Goal: Task Accomplishment & Management: Use online tool/utility

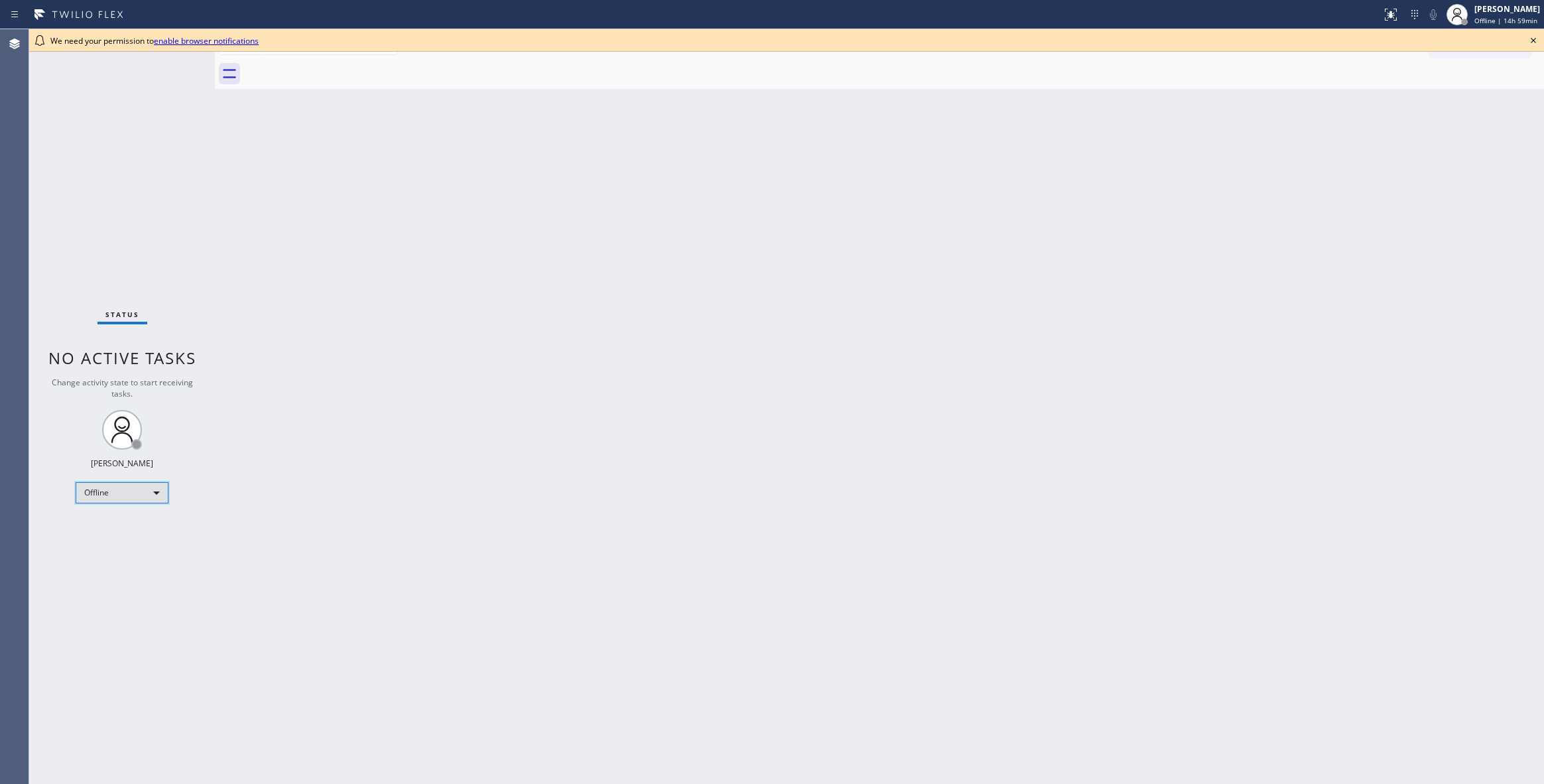
click at [118, 492] on div "Offline" at bounding box center [122, 493] width 93 height 21
click at [127, 545] on li "Unavailable" at bounding box center [121, 544] width 89 height 16
click at [1534, 39] on icon at bounding box center [1533, 40] width 16 height 16
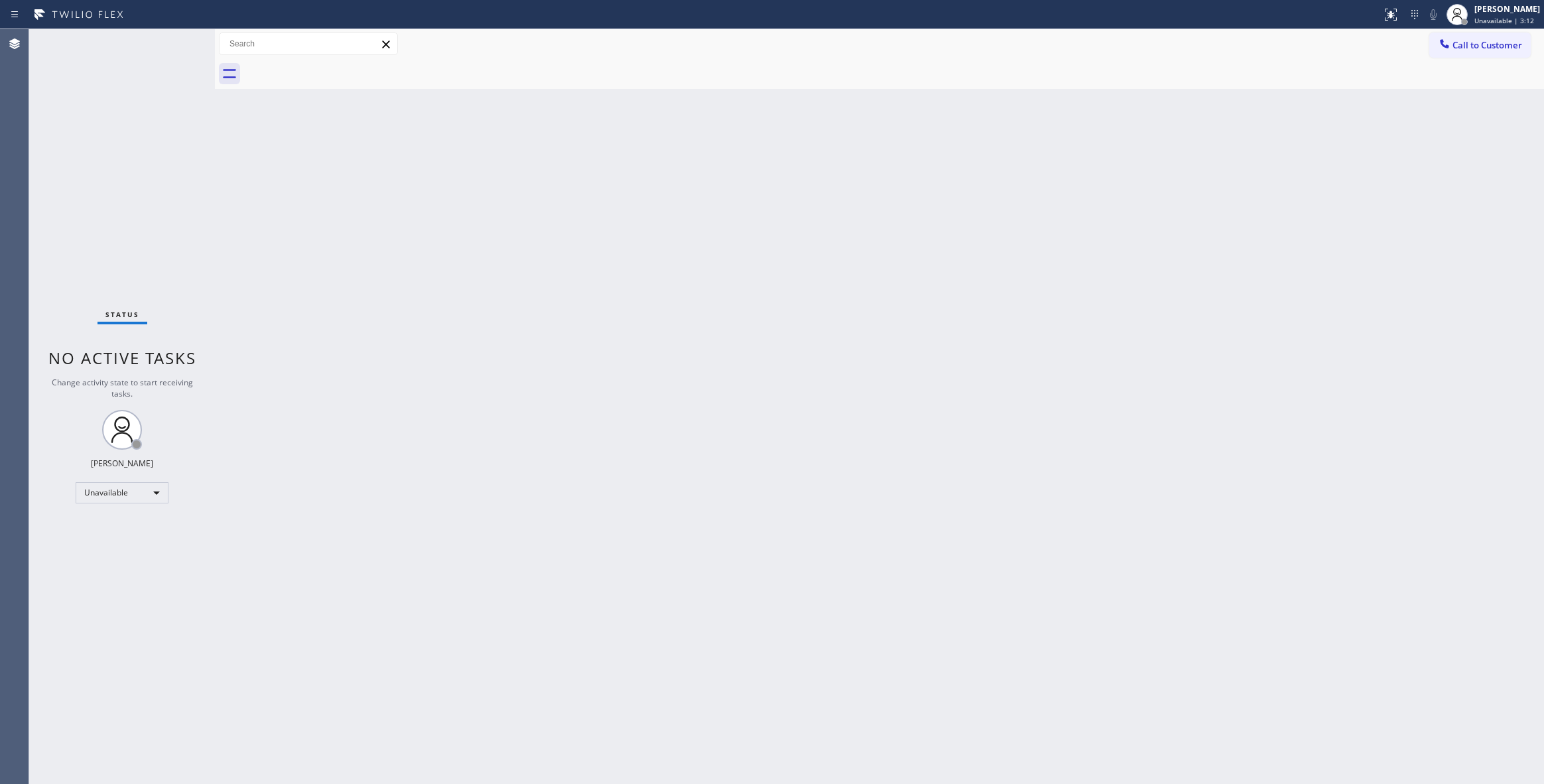
click at [203, 173] on div "Status No active tasks Change activity state to start receiving tasks. [PERSON_…" at bounding box center [122, 406] width 186 height 754
click at [67, 748] on div "Status No active tasks Change activity state to start receiving tasks. [PERSON_…" at bounding box center [122, 406] width 186 height 754
click at [40, 766] on div "Status No active tasks Change activity state to start receiving tasks. [PERSON_…" at bounding box center [122, 406] width 186 height 754
click at [1491, 49] on span "Call to Customer" at bounding box center [1487, 45] width 69 height 12
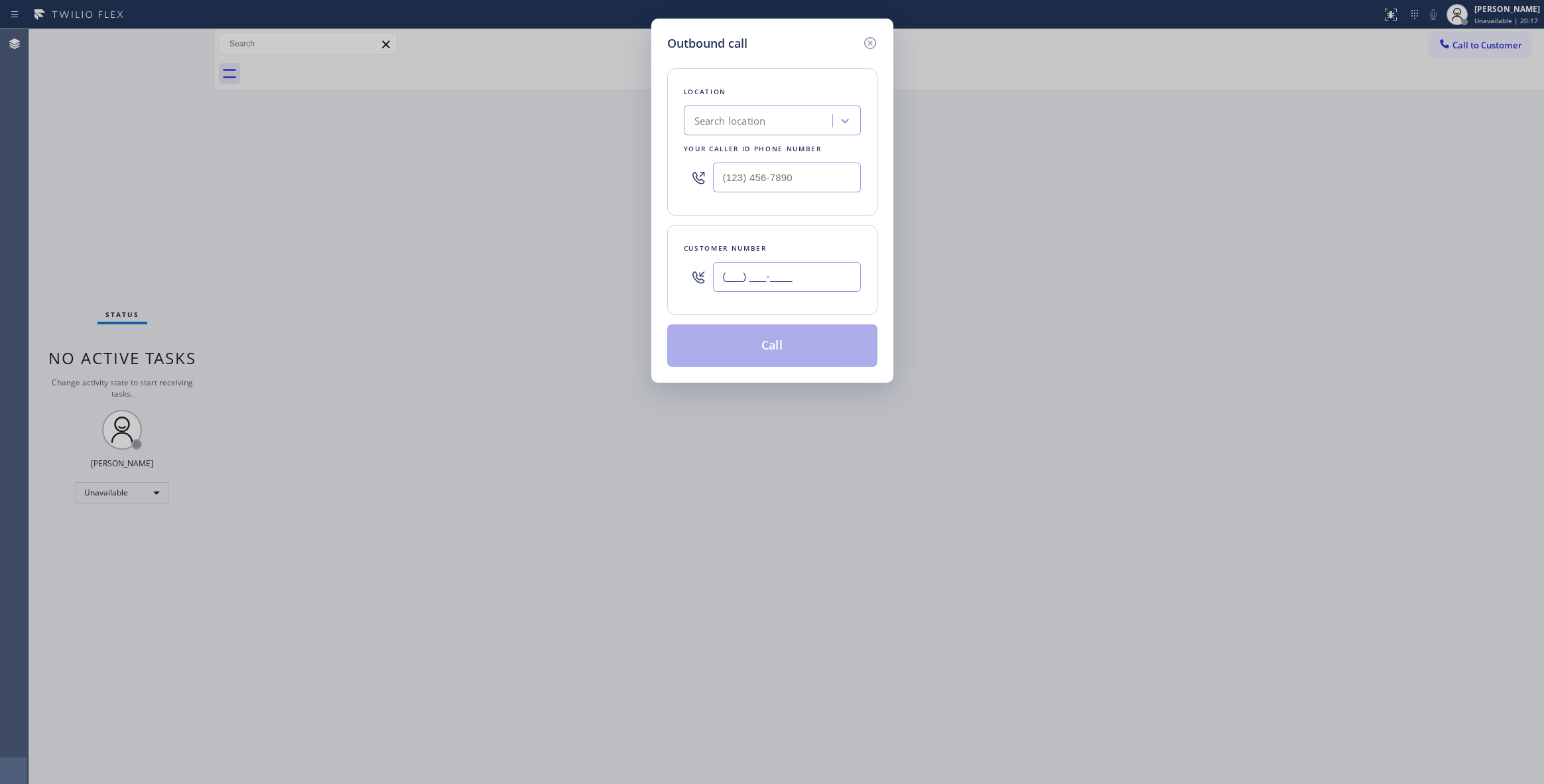
click at [796, 272] on input "(___) ___-____" at bounding box center [787, 276] width 148 height 30
paste input "530) 913-3157"
type input "[PHONE_NUMBER]"
click at [771, 176] on input "(___) ___-____" at bounding box center [787, 177] width 148 height 30
paste input "855) 731-4952"
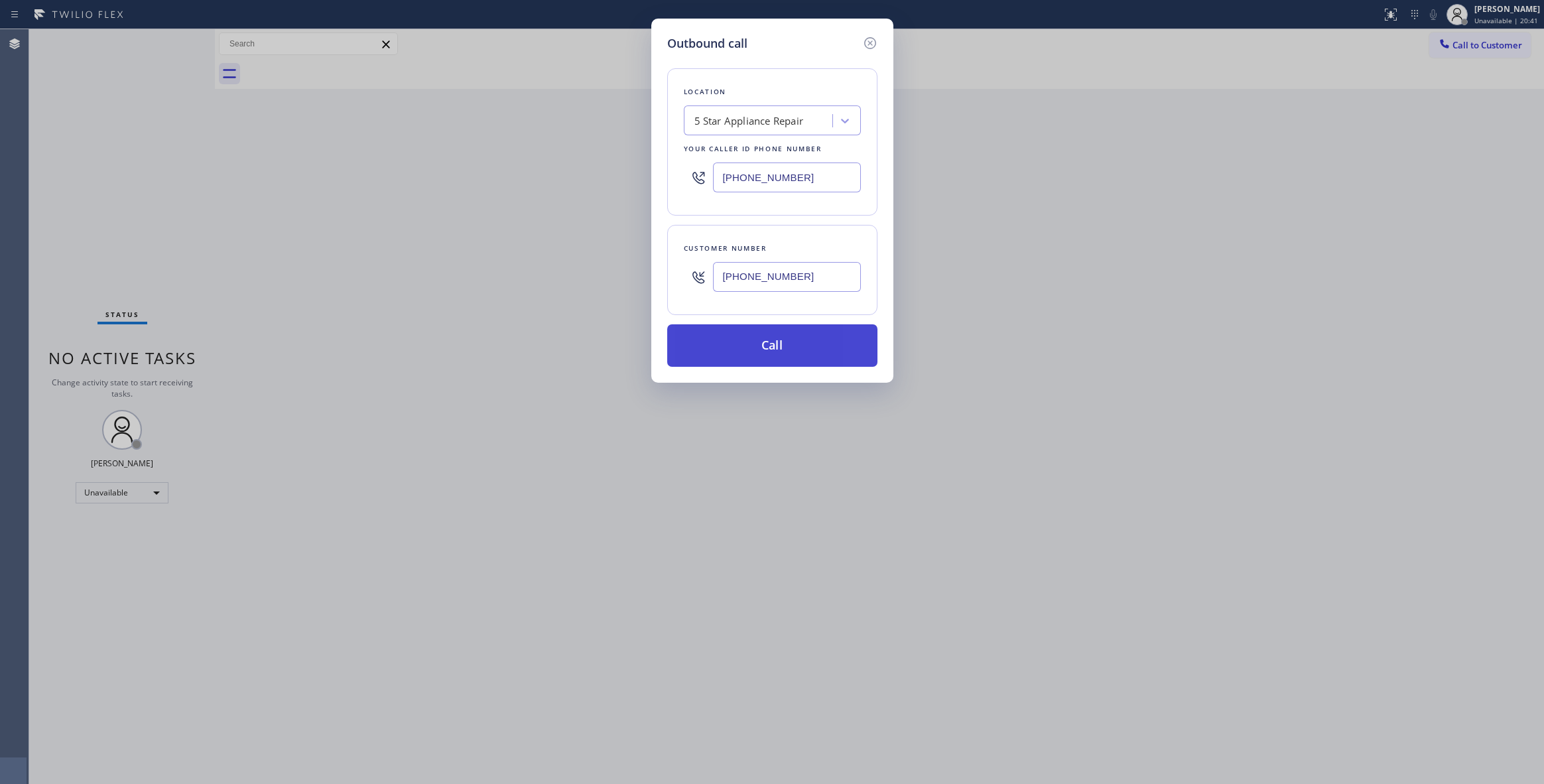
type input "[PHONE_NUMBER]"
click at [766, 346] on button "Call" at bounding box center [772, 345] width 210 height 42
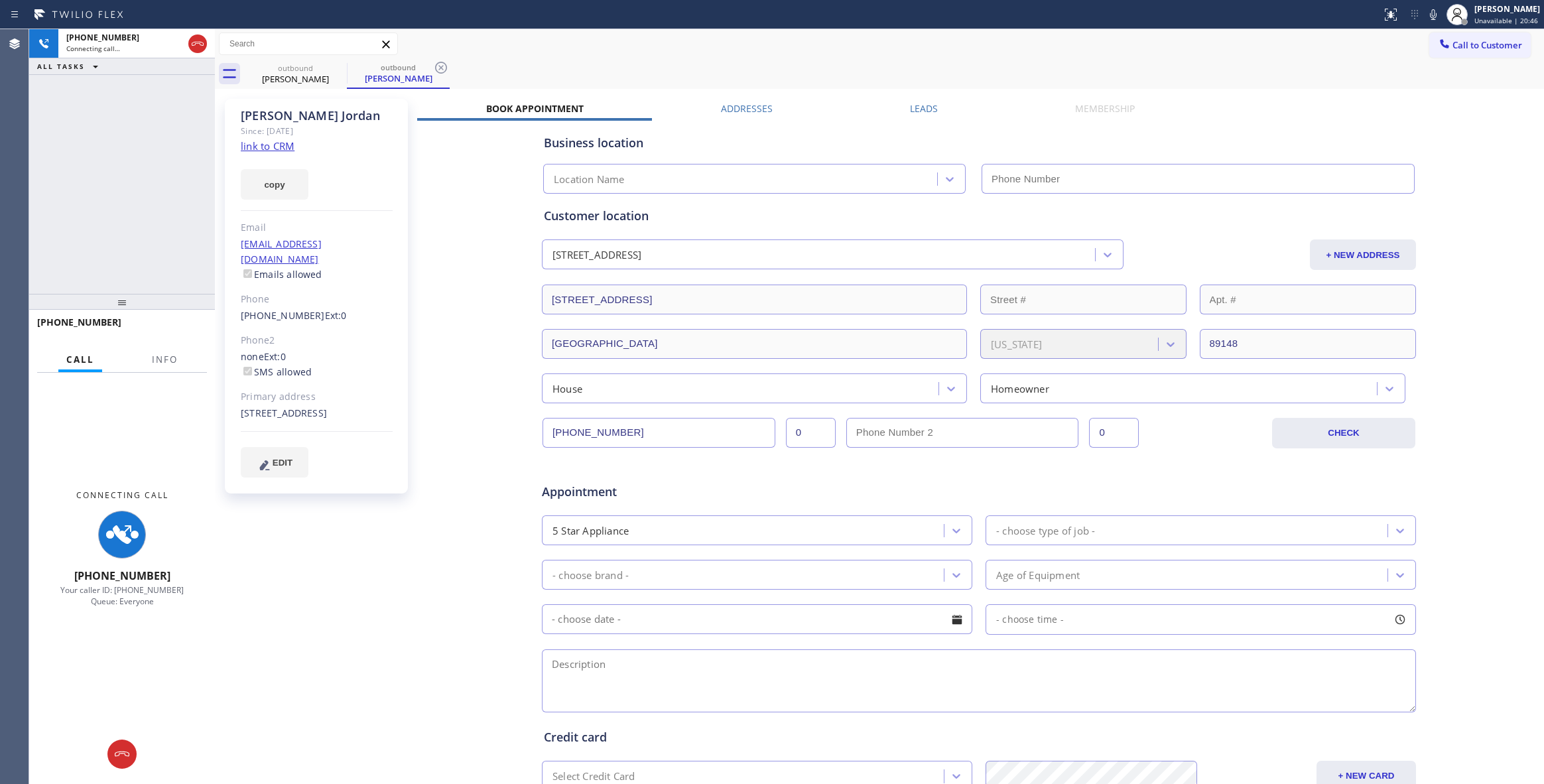
type input "[PHONE_NUMBER]"
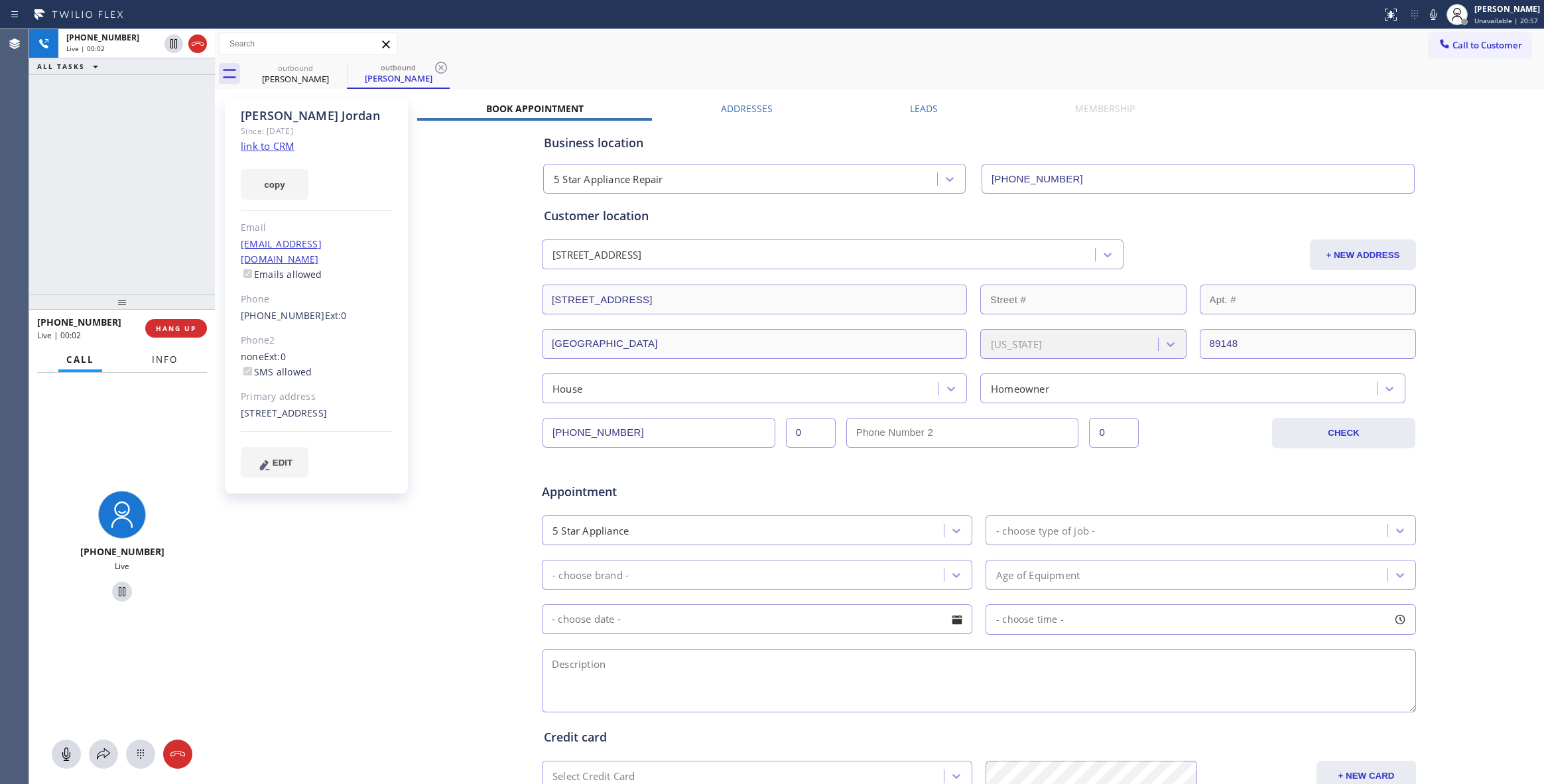
click at [168, 353] on span "Info" at bounding box center [165, 359] width 26 height 12
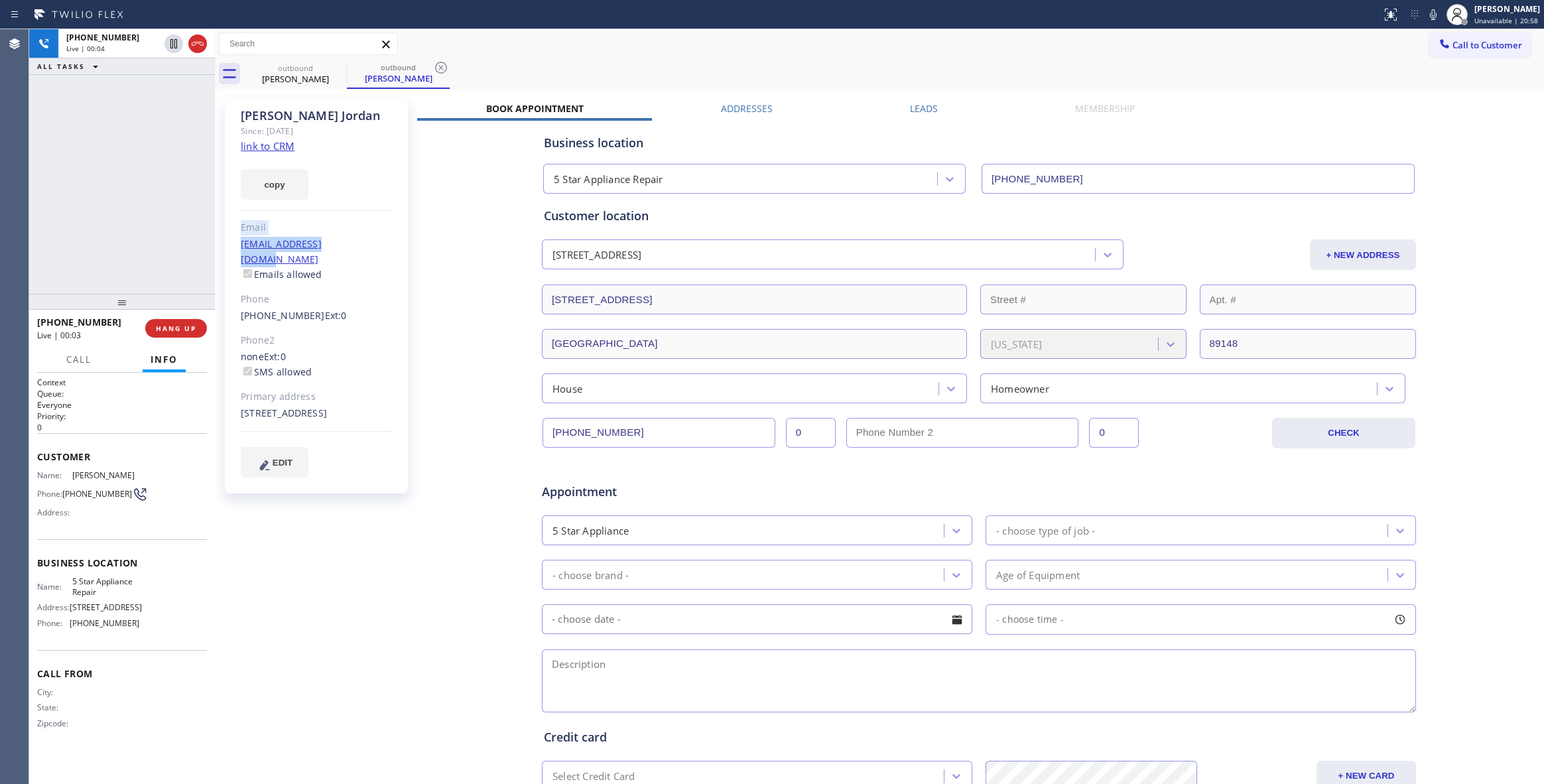
drag, startPoint x: 221, startPoint y: 227, endPoint x: 256, endPoint y: 247, distance: 40.3
click at [342, 245] on div "[PERSON_NAME] Since: [DATE] link to CRM copy Email [EMAIL_ADDRESS][DOMAIN_NAME]…" at bounding box center [318, 522] width 199 height 859
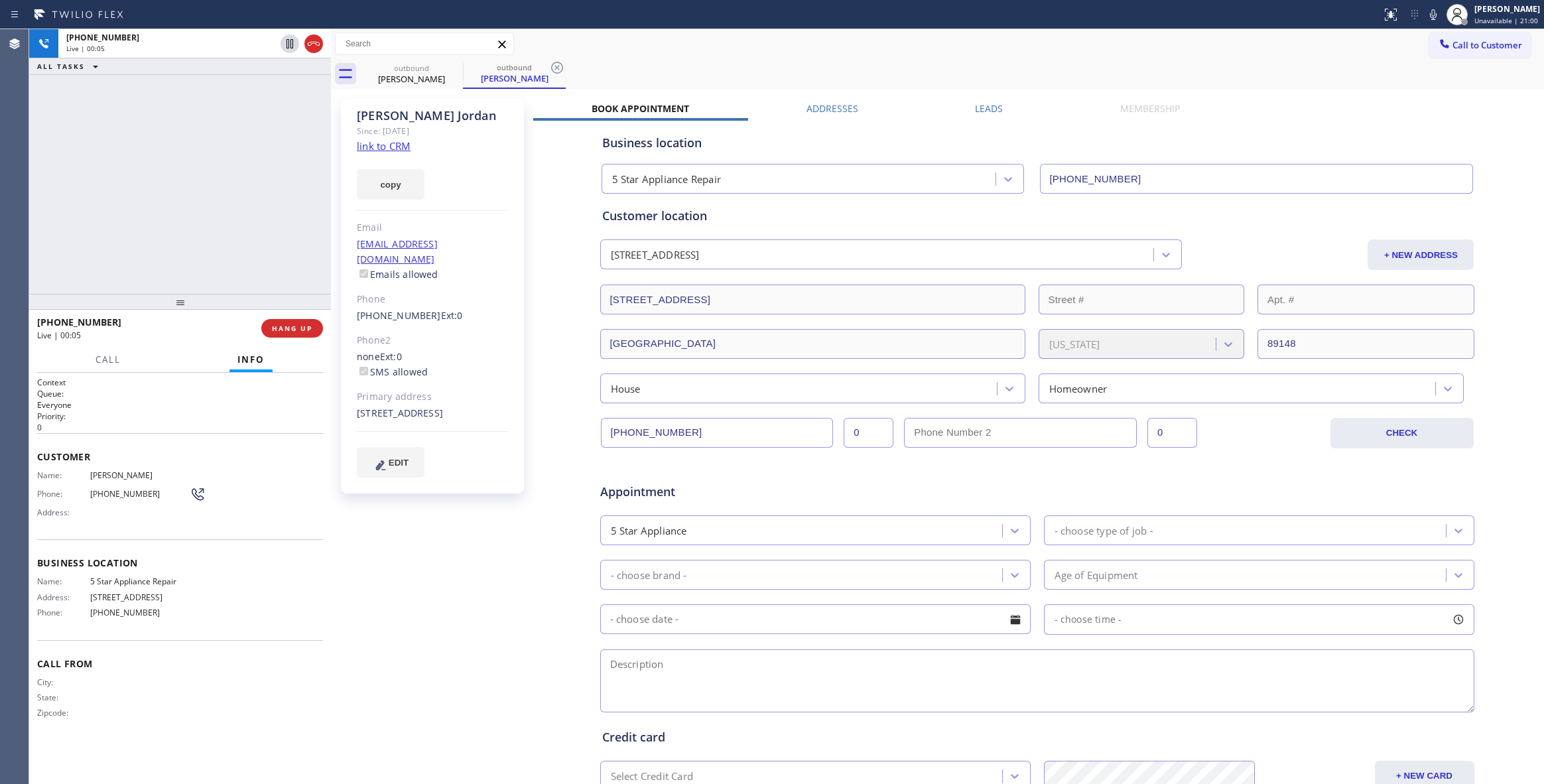
drag, startPoint x: 215, startPoint y: 233, endPoint x: 332, endPoint y: 244, distance: 117.5
click at [331, 244] on div at bounding box center [331, 406] width 0 height 754
click at [558, 70] on icon at bounding box center [557, 67] width 16 height 16
click at [378, 143] on link "link to CRM" at bounding box center [384, 146] width 54 height 13
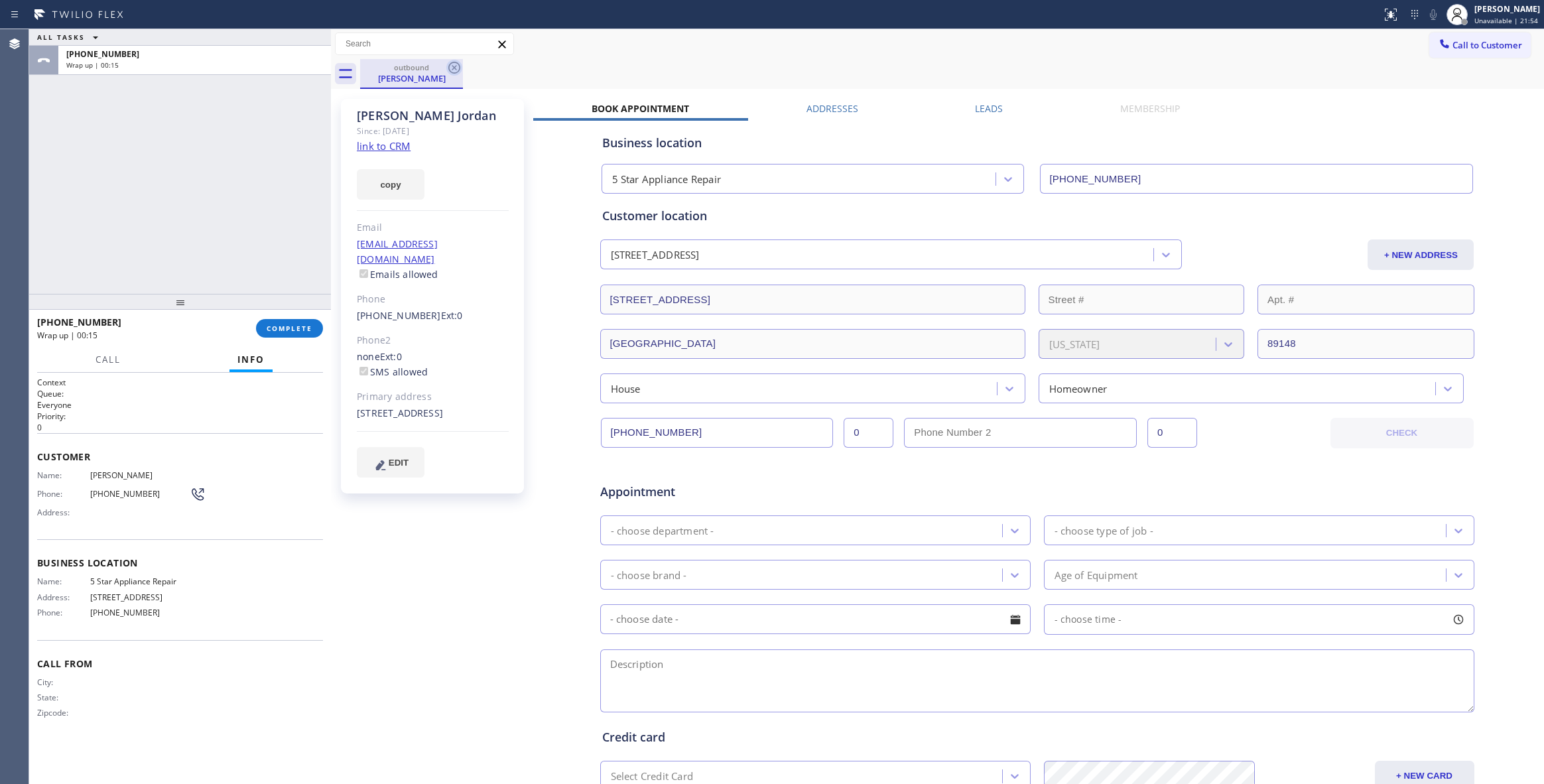
click at [453, 63] on icon at bounding box center [454, 67] width 16 height 16
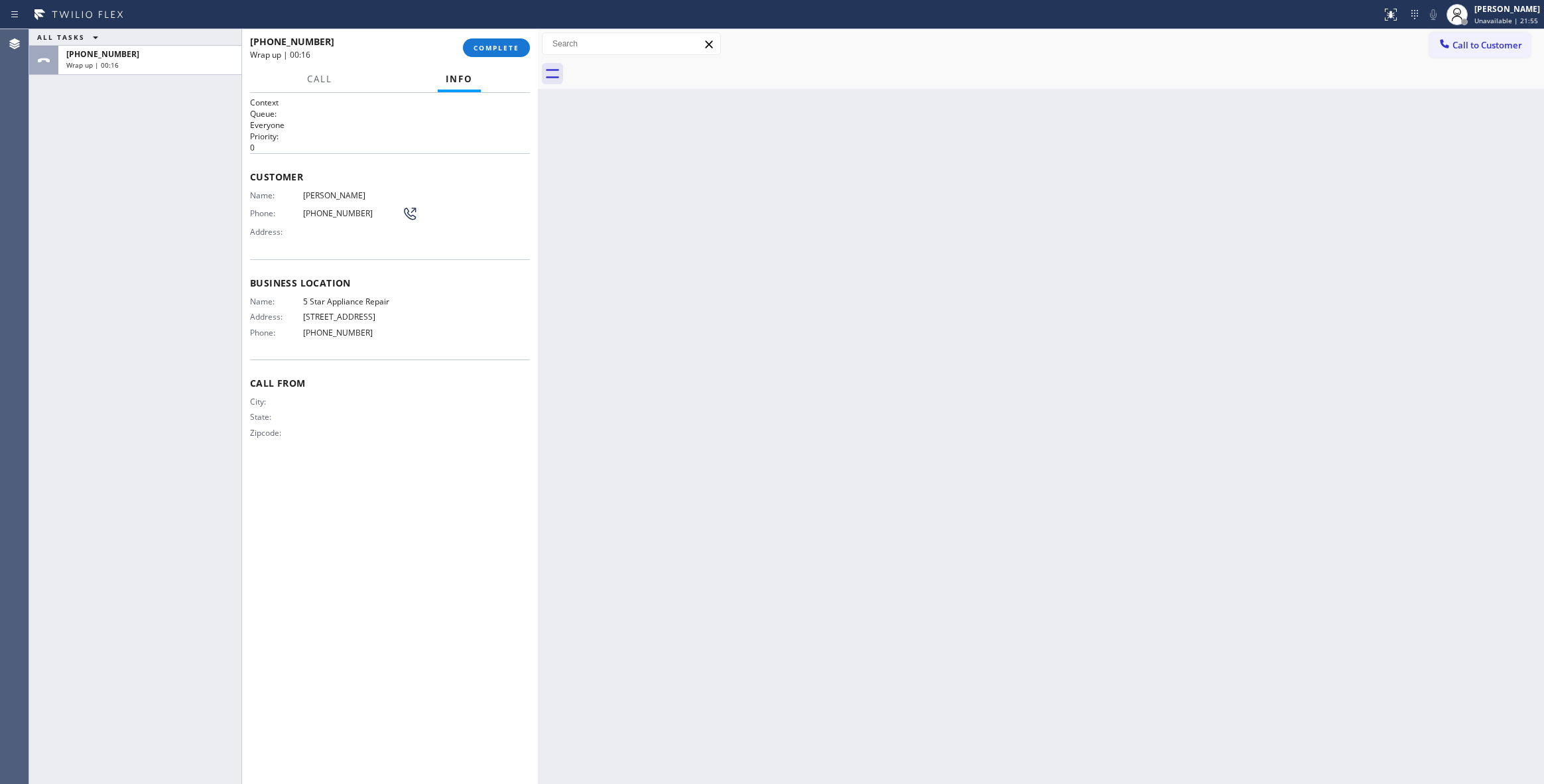
drag, startPoint x: 333, startPoint y: 200, endPoint x: 540, endPoint y: 235, distance: 209.9
click at [538, 235] on div at bounding box center [538, 406] width 0 height 754
click at [472, 41] on button "COMPLETE" at bounding box center [497, 48] width 67 height 19
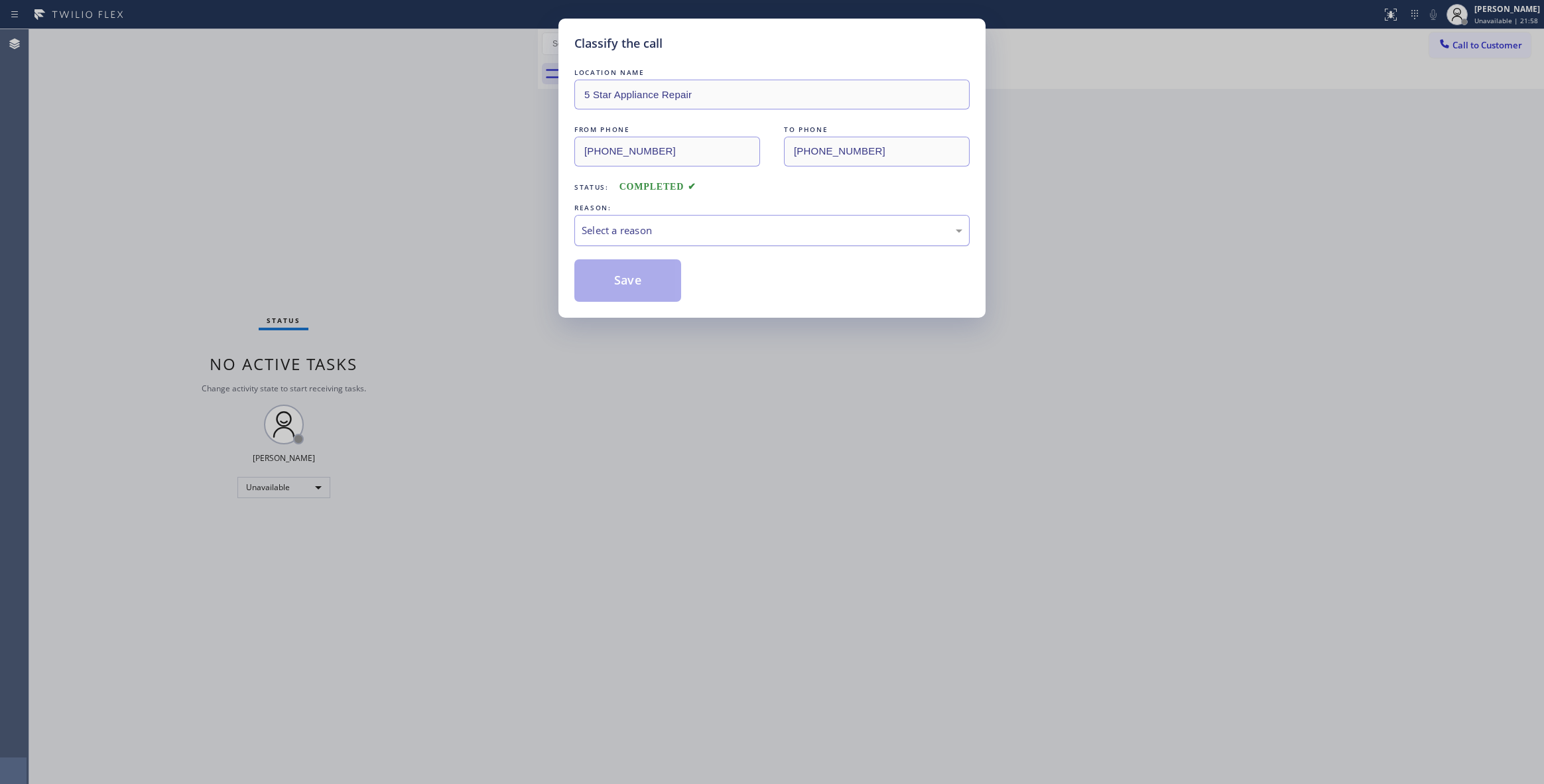
click at [600, 230] on div "Select a reason" at bounding box center [772, 230] width 381 height 15
click at [605, 279] on button "Save" at bounding box center [627, 280] width 107 height 42
click at [605, 279] on button "Save" at bounding box center [627, 280] width 107 height 42
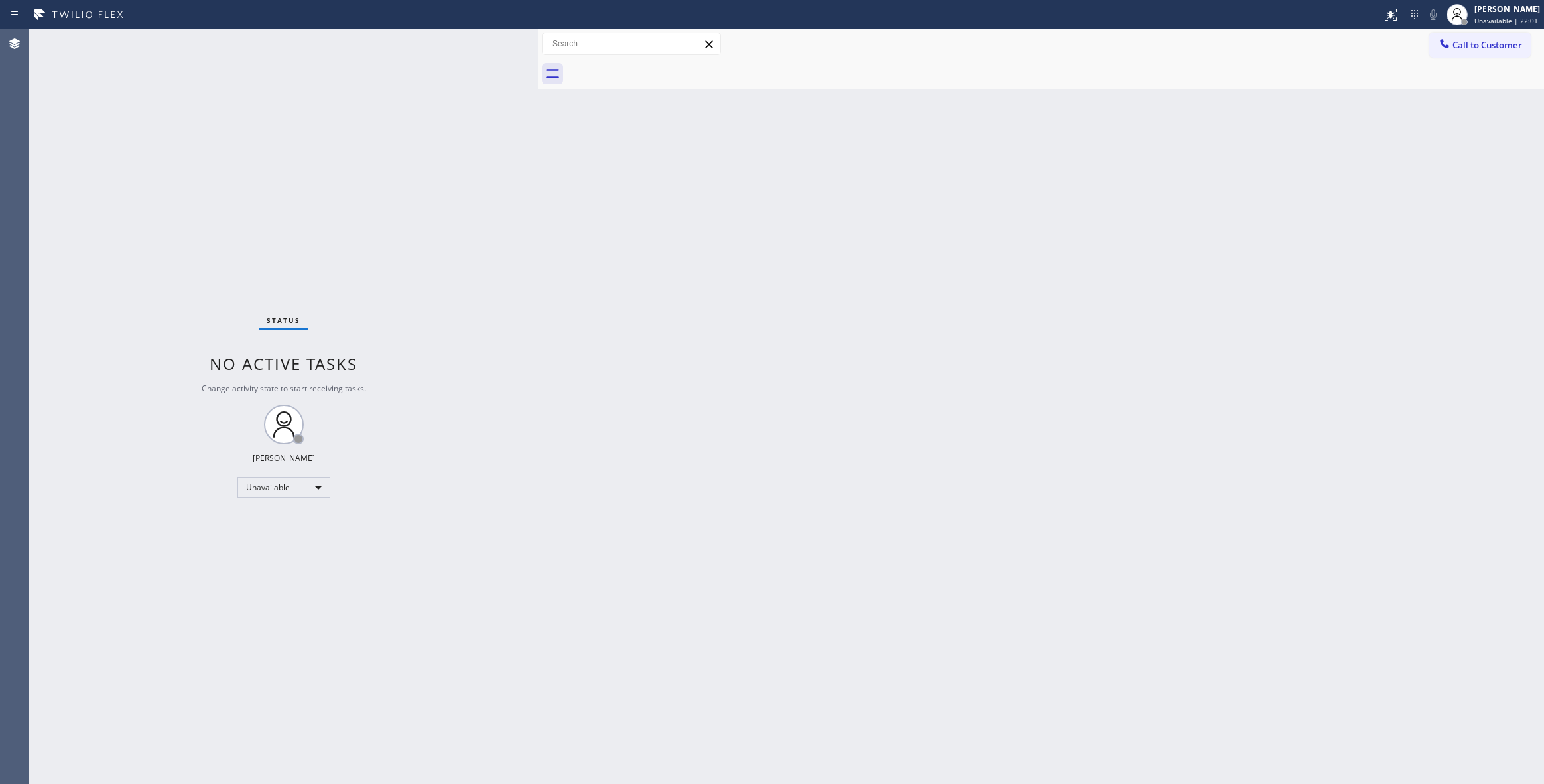
drag, startPoint x: 1282, startPoint y: 233, endPoint x: 1523, endPoint y: 183, distance: 246.1
click at [1307, 230] on div "Back to Dashboard Change Sender ID Customers Technicians Select a contact Outbo…" at bounding box center [1041, 406] width 1006 height 754
click at [1493, 39] on span "Call to Customer" at bounding box center [1487, 45] width 69 height 12
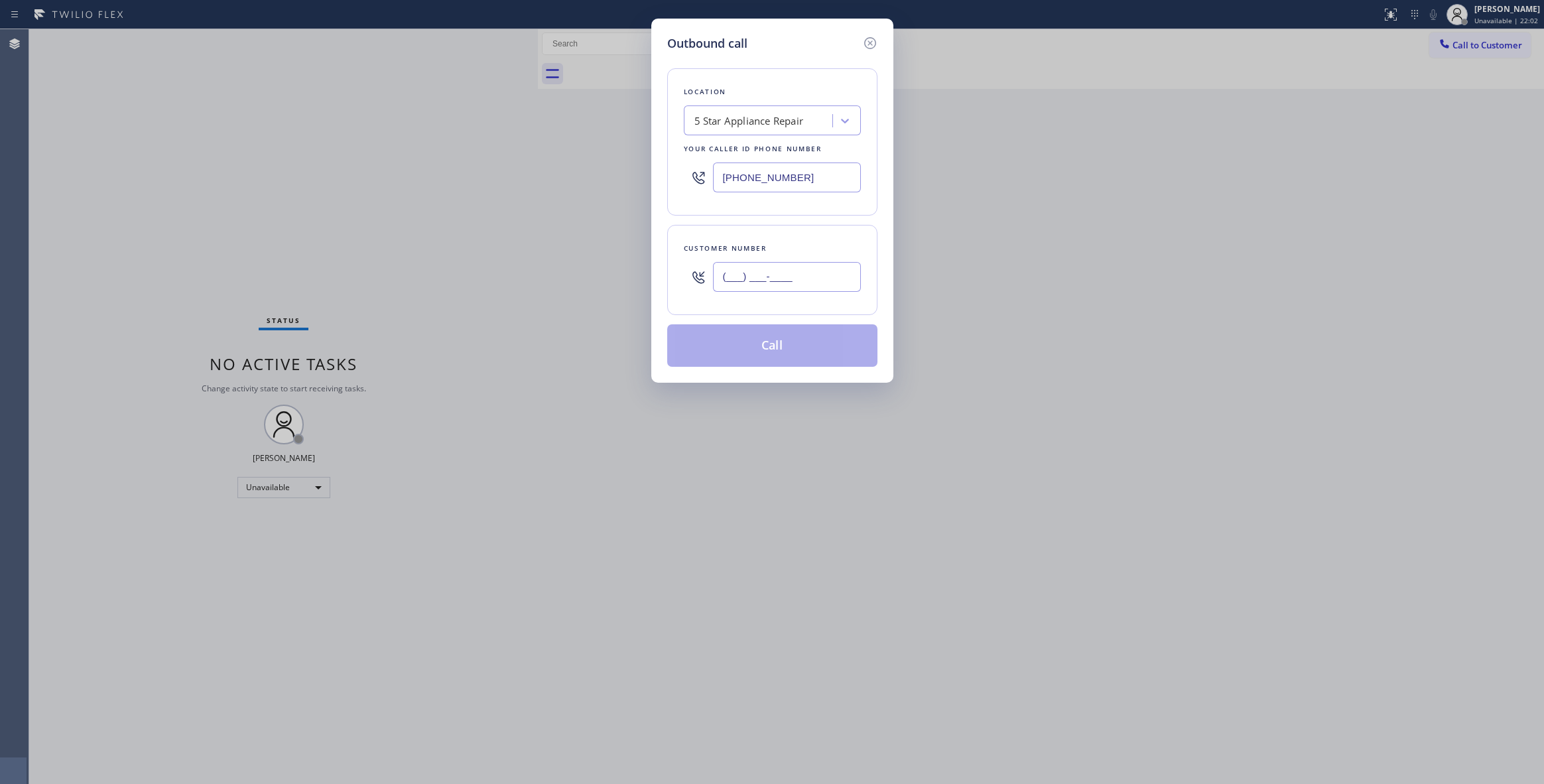
click at [796, 282] on input "(___) ___-____" at bounding box center [787, 276] width 148 height 30
paste input "480) 205-6725"
type input "[PHONE_NUMBER]"
drag, startPoint x: 804, startPoint y: 181, endPoint x: 804, endPoint y: 279, distance: 98.0
click at [470, 182] on div "Outbound call Location 5 Star Appliance Repair Your caller id phone number [PHO…" at bounding box center [772, 392] width 1544 height 784
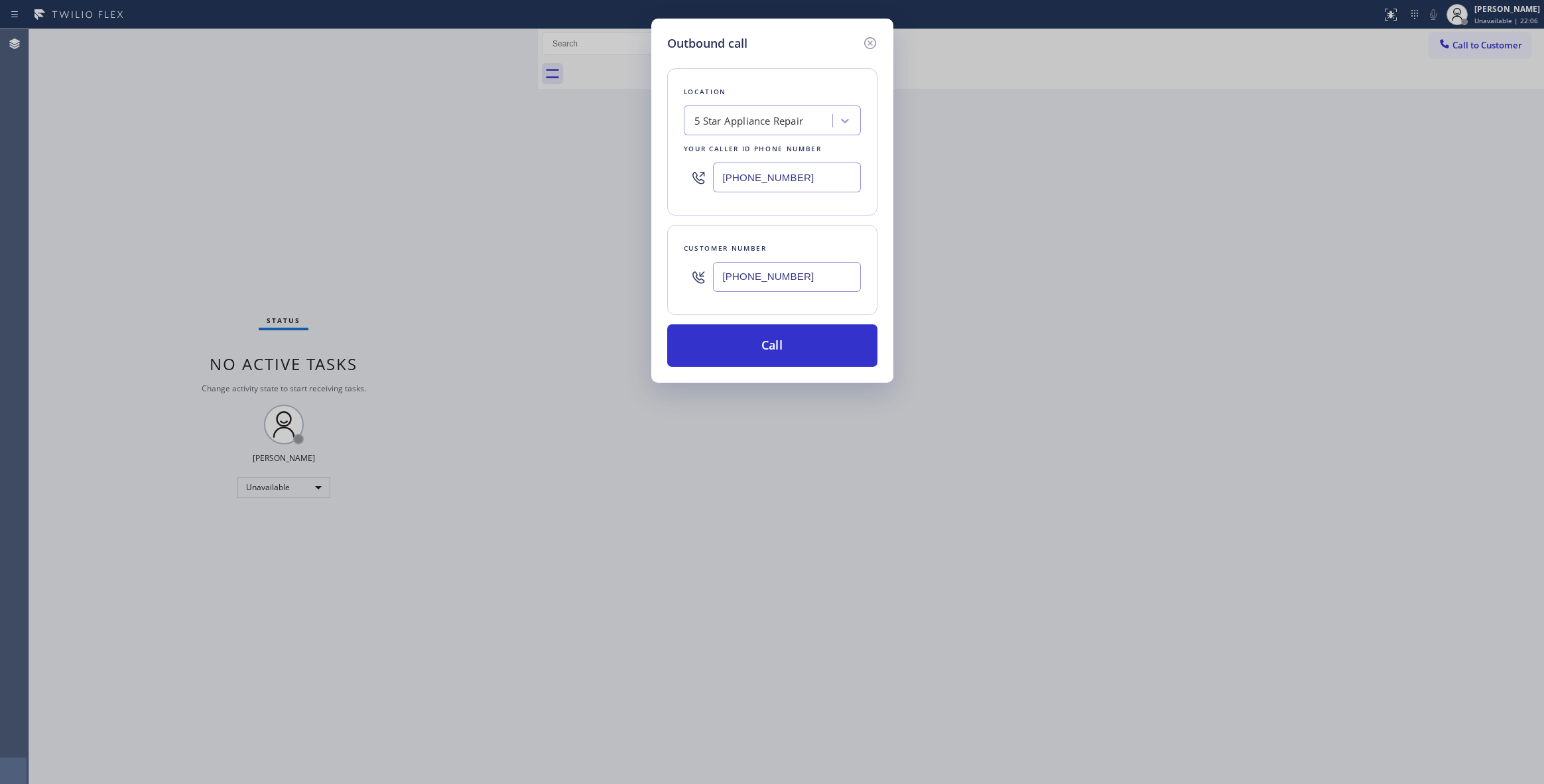
paste input "626) 602-992"
type input "[PHONE_NUMBER]"
drag, startPoint x: 824, startPoint y: 279, endPoint x: 550, endPoint y: 274, distance: 274.0
click at [550, 274] on div "Outbound call Location Viking Repair Pro [GEOGRAPHIC_DATA] Your caller id phone…" at bounding box center [772, 392] width 1544 height 784
click at [738, 350] on button "Call" at bounding box center [772, 345] width 210 height 42
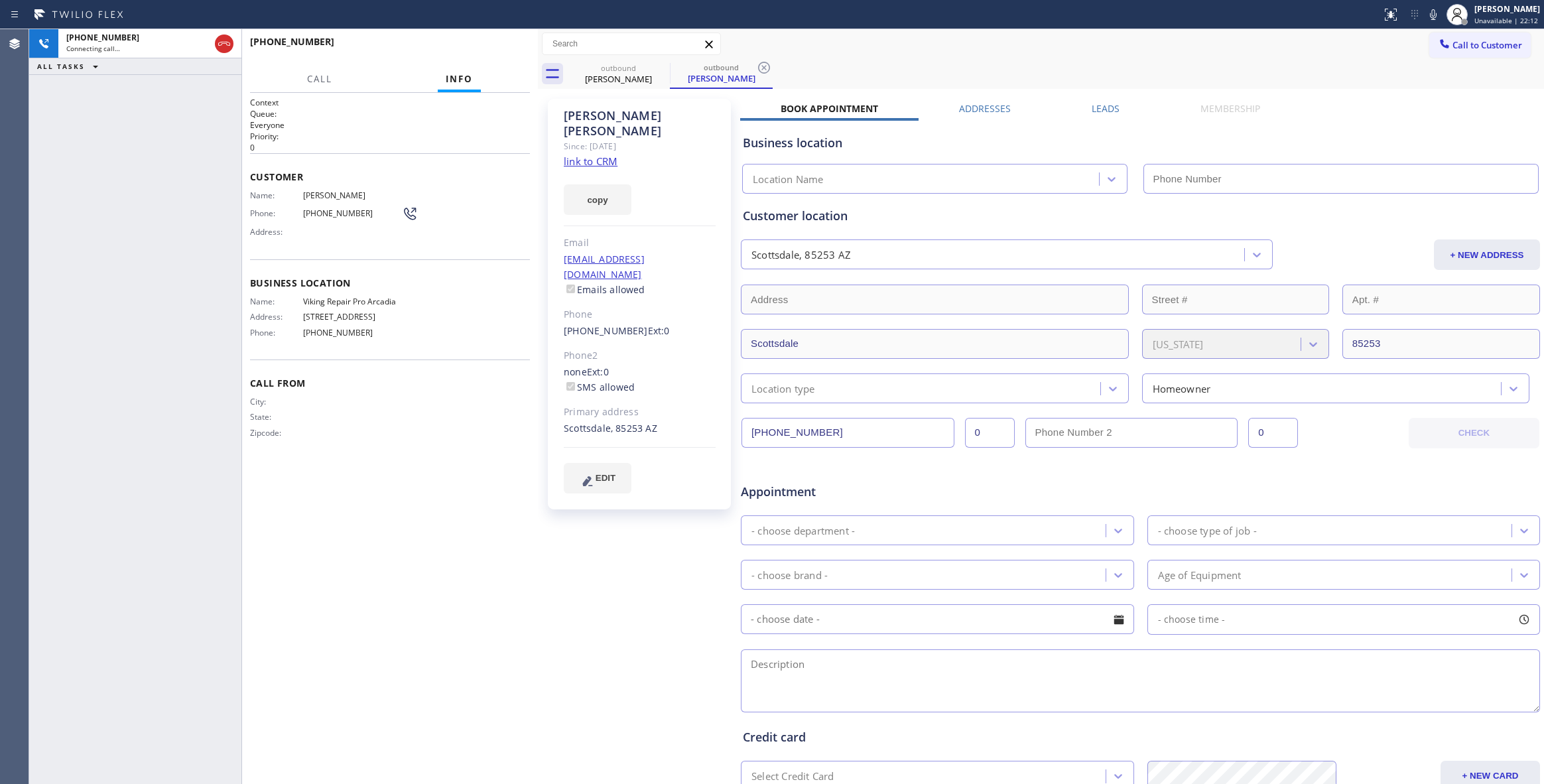
type input "[PHONE_NUMBER]"
drag, startPoint x: 69, startPoint y: 645, endPoint x: 80, endPoint y: 606, distance: 40.5
click at [69, 645] on div "[PHONE_NUMBER] Live | 00:06 ALL TASKS ALL TASKS ACTIVE TASKS TASKS IN WRAP UP" at bounding box center [135, 406] width 212 height 754
click at [766, 69] on icon at bounding box center [764, 68] width 12 height 12
drag, startPoint x: 605, startPoint y: 144, endPoint x: 620, endPoint y: 117, distance: 30.9
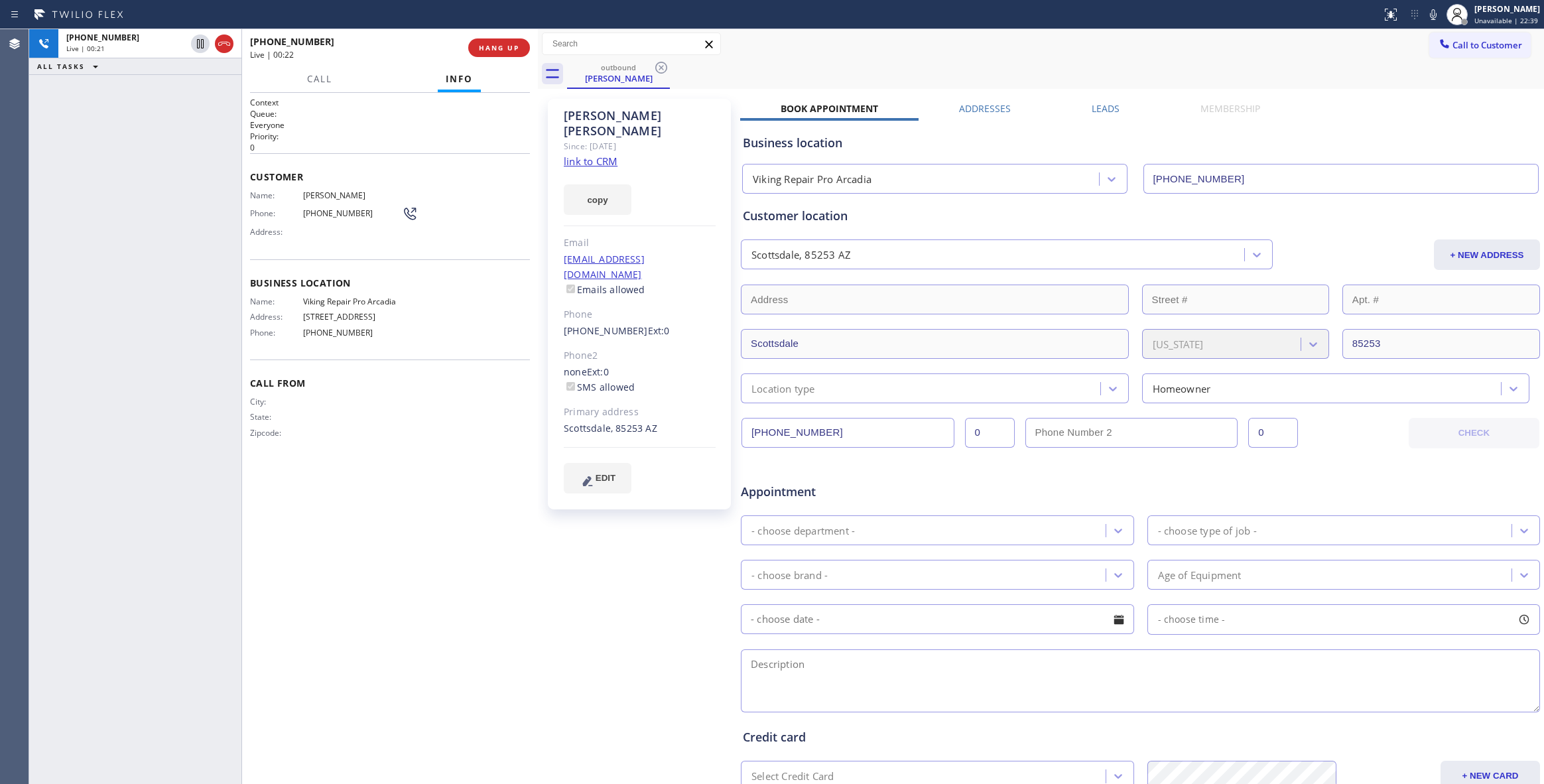
click at [605, 154] on link "link to CRM" at bounding box center [590, 161] width 54 height 13
drag, startPoint x: 372, startPoint y: 338, endPoint x: 303, endPoint y: 338, distance: 69.0
click at [303, 338] on span "[PHONE_NUMBER]" at bounding box center [353, 332] width 99 height 10
click at [494, 332] on div "Name: Viking Repair Pro Arcadia Address: [STREET_ADDRESS] Phone: [PHONE_NUMBER]" at bounding box center [389, 320] width 280 height 46
click at [492, 45] on span "HANG UP" at bounding box center [499, 48] width 40 height 9
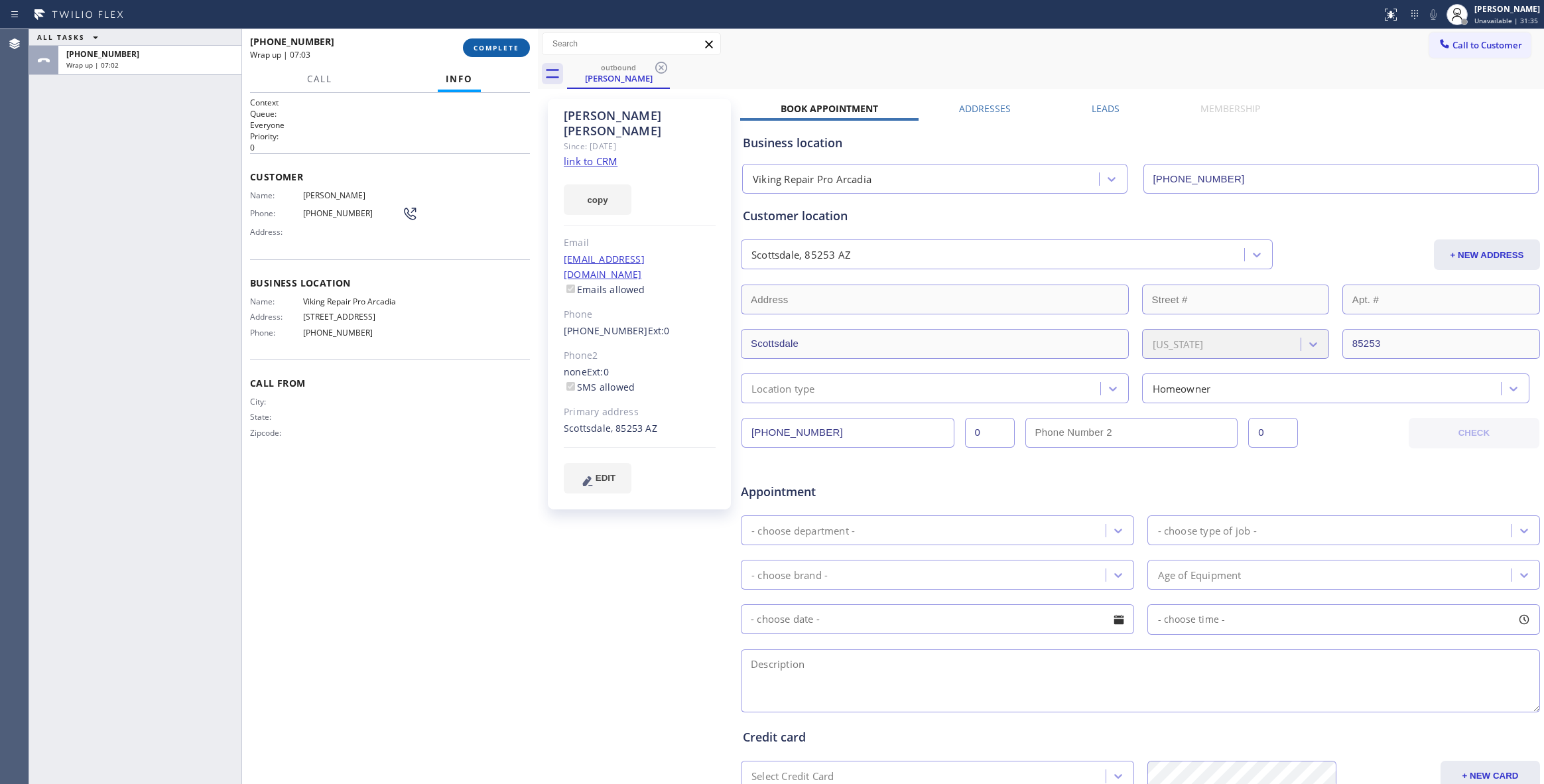
click at [521, 44] on button "COMPLETE" at bounding box center [497, 48] width 67 height 19
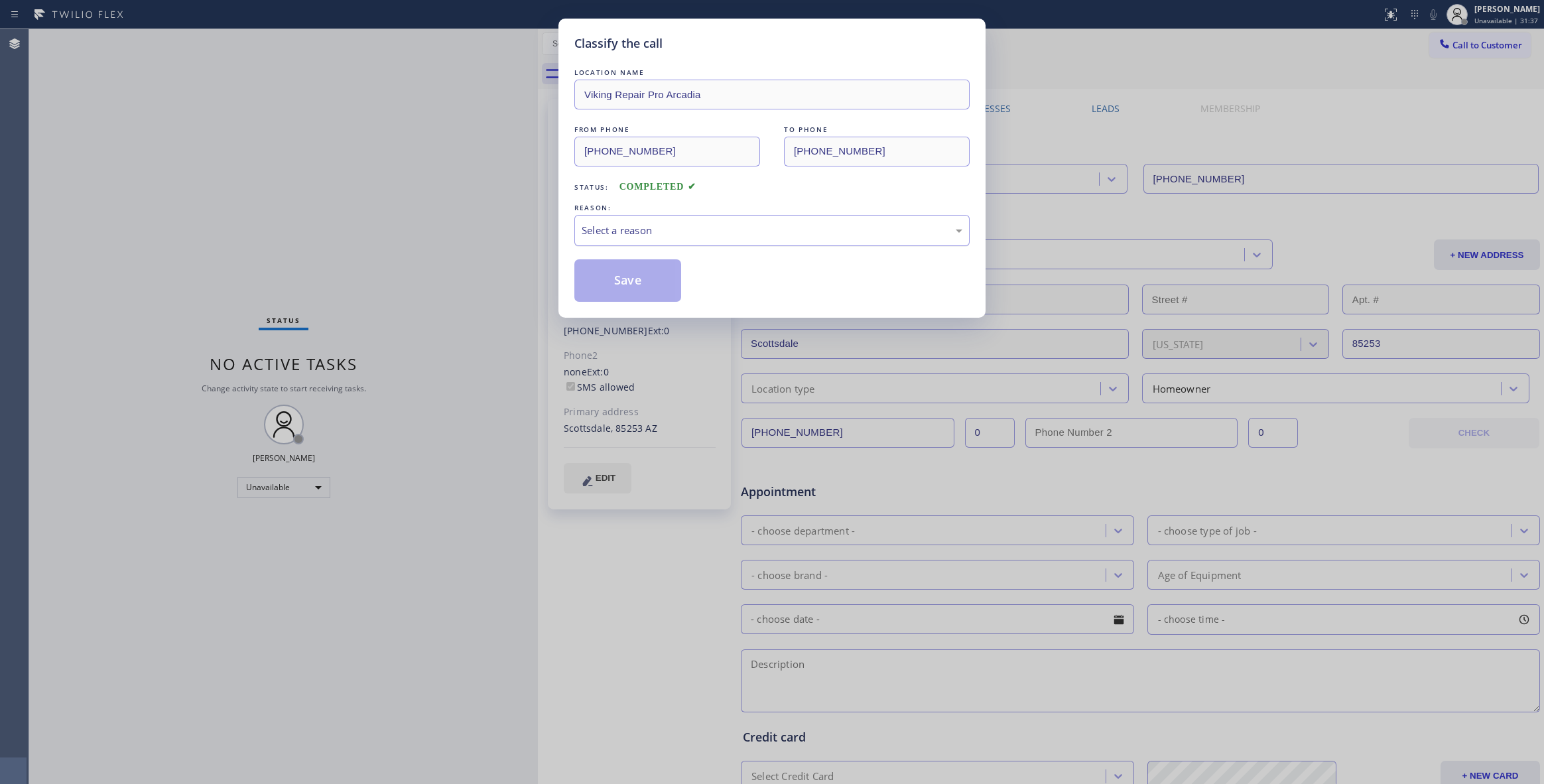
click at [627, 228] on div "Select a reason" at bounding box center [772, 230] width 381 height 15
click at [617, 285] on button "Save" at bounding box center [627, 280] width 107 height 42
click at [625, 284] on button "Save" at bounding box center [627, 280] width 107 height 42
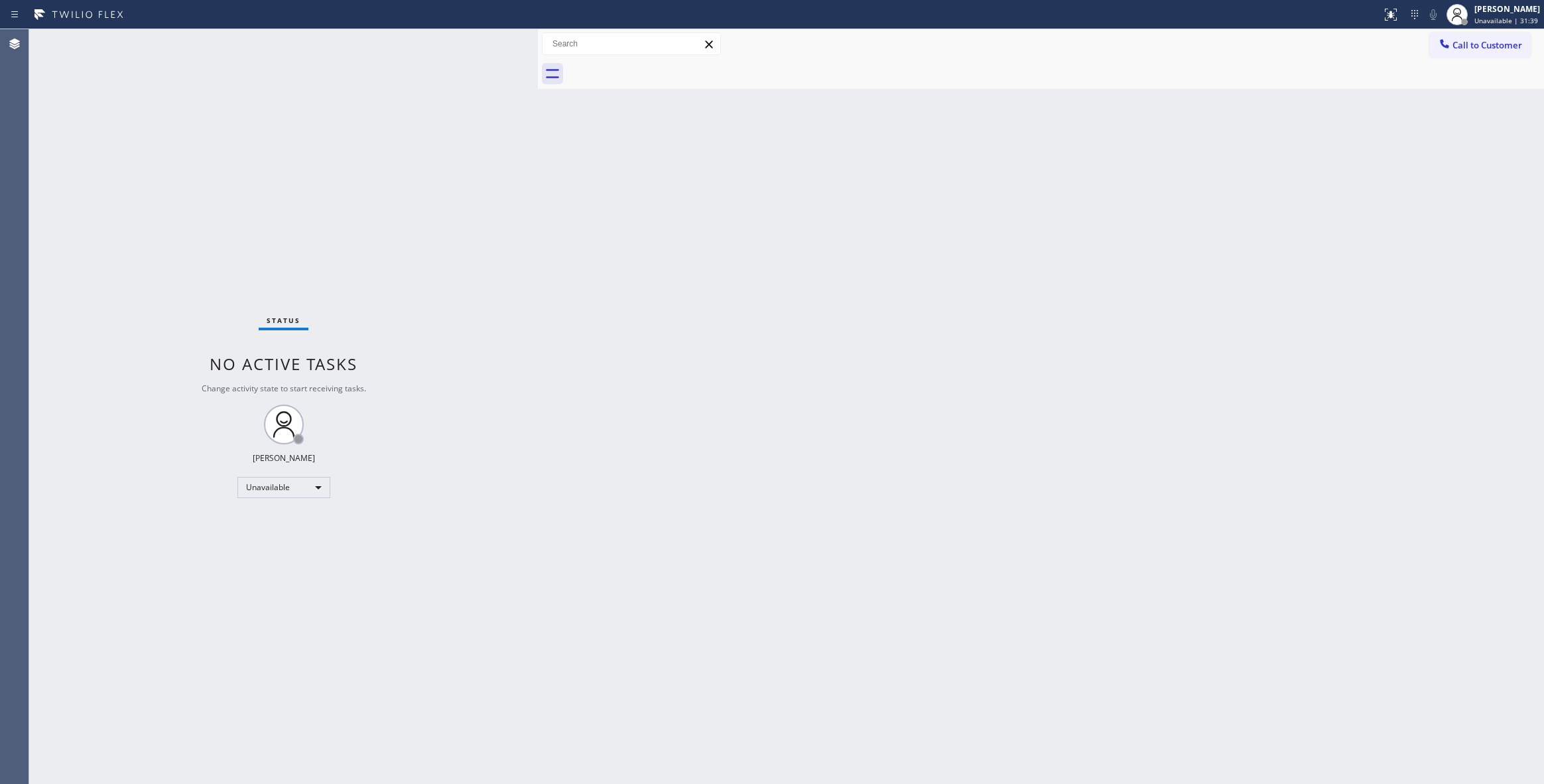
click at [1488, 45] on span "Call to Customer" at bounding box center [1487, 45] width 69 height 12
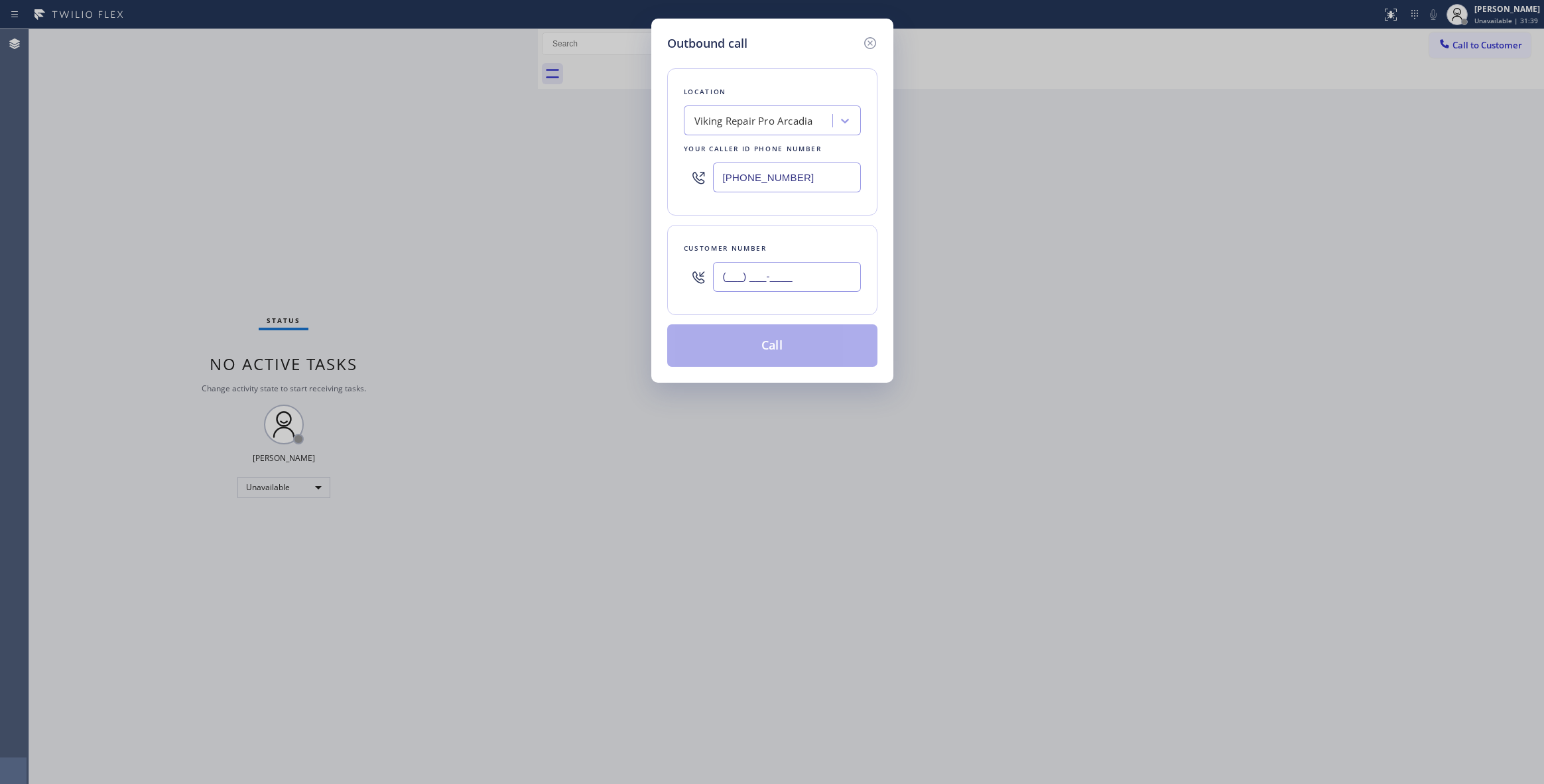
click at [796, 272] on input "(___) ___-____" at bounding box center [787, 276] width 148 height 30
paste input "617) 840-0375"
type input "[PHONE_NUMBER]"
drag, startPoint x: 831, startPoint y: 181, endPoint x: 291, endPoint y: 186, distance: 540.0
click at [271, 181] on div "Outbound call Location Viking Repair Pro [GEOGRAPHIC_DATA] Your caller id phone…" at bounding box center [772, 392] width 1544 height 784
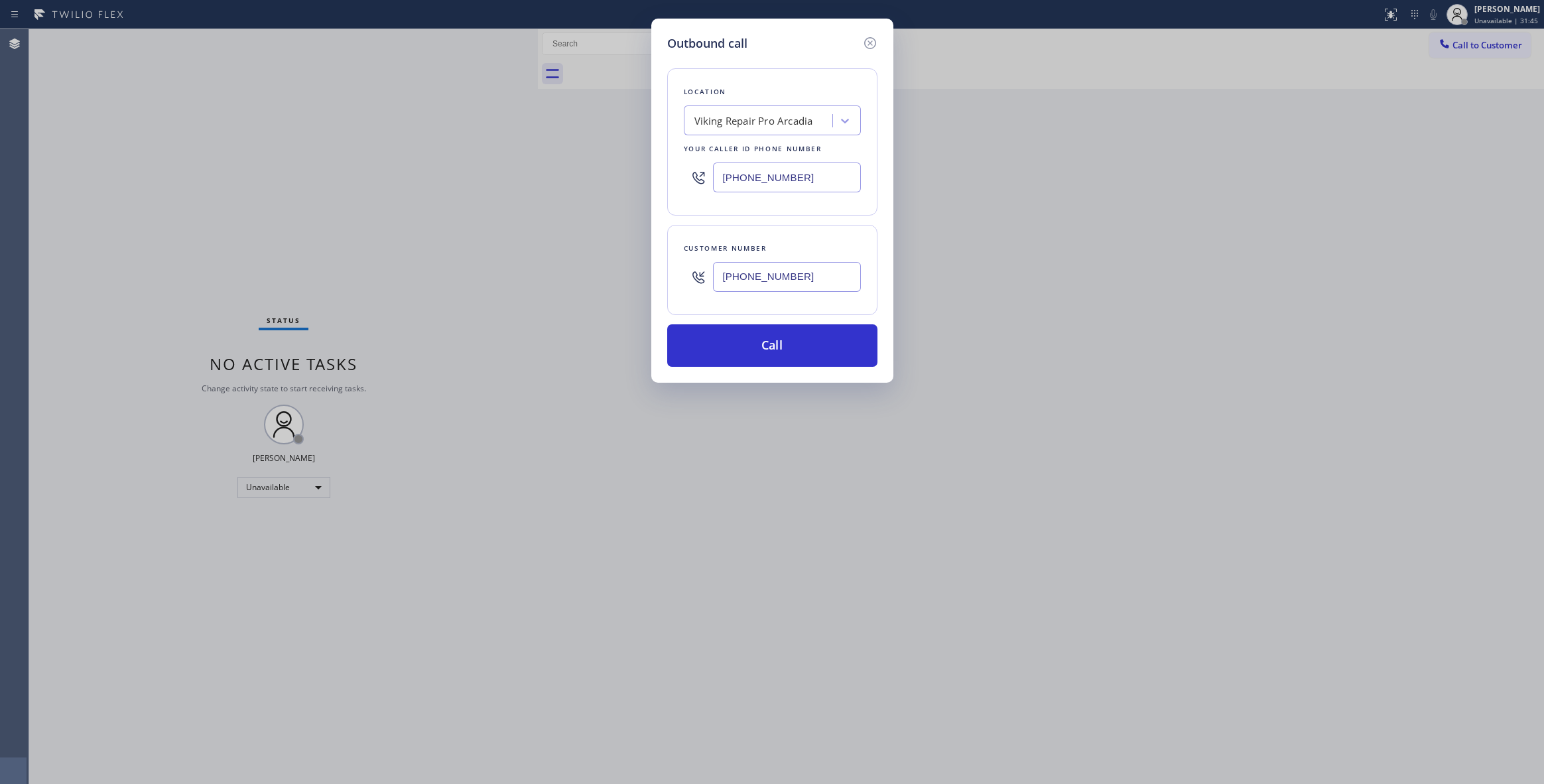
paste input "202) 933-7030"
type input "[PHONE_NUMBER]"
click at [740, 339] on button "Call" at bounding box center [772, 345] width 210 height 42
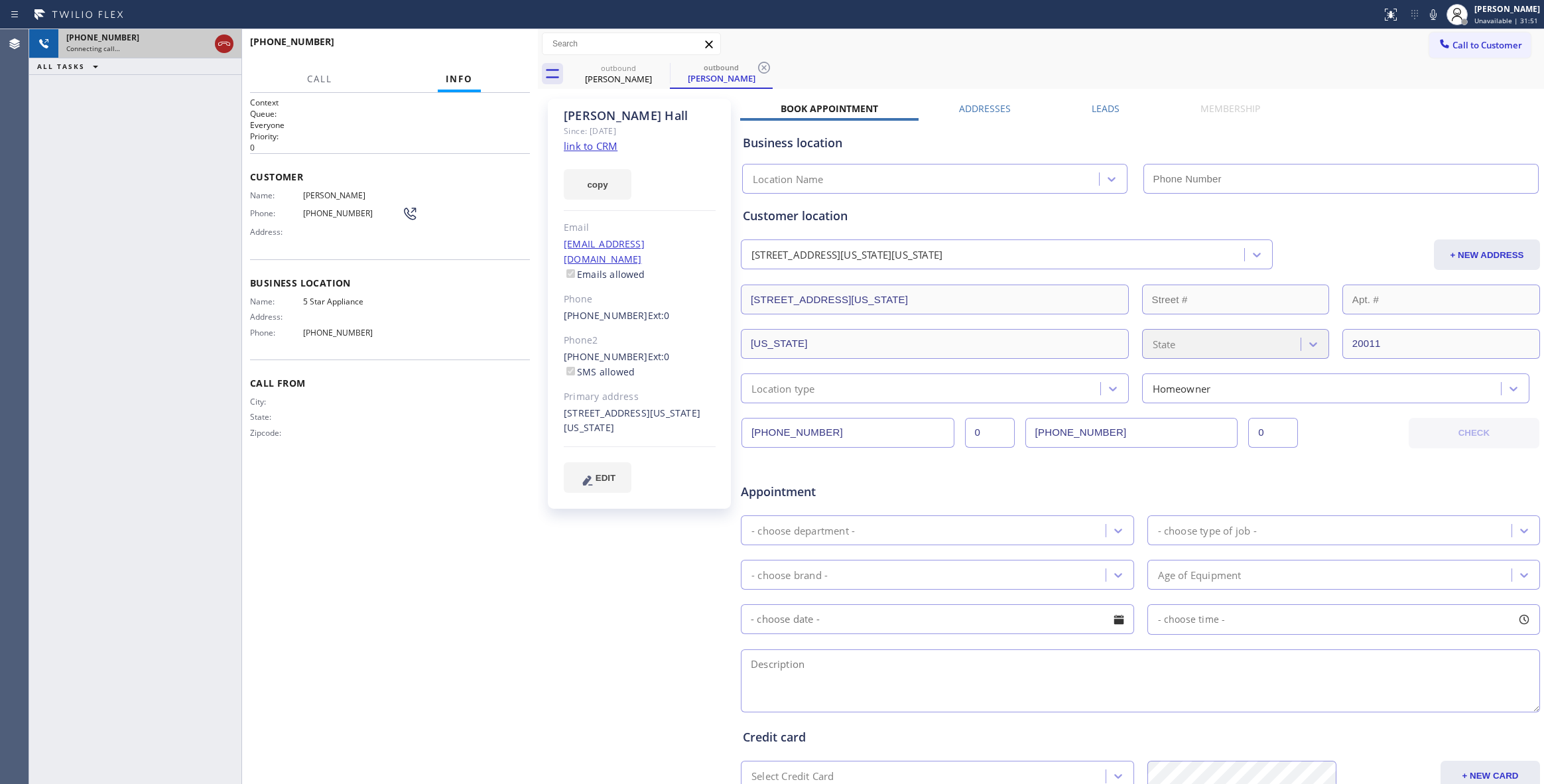
type input "[PHONE_NUMBER]"
click at [224, 43] on icon at bounding box center [224, 43] width 12 height 4
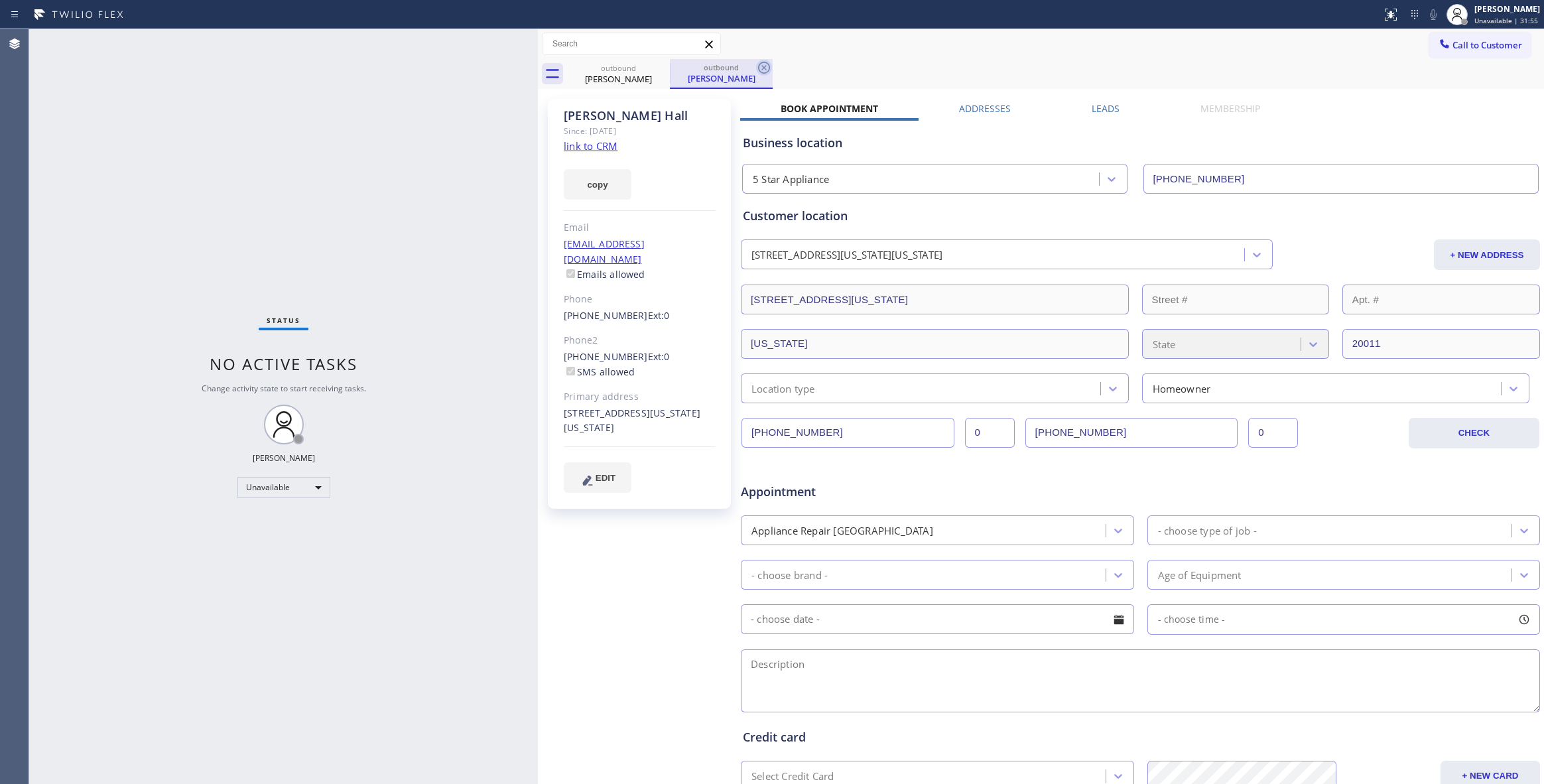
drag, startPoint x: 751, startPoint y: 69, endPoint x: 762, endPoint y: 70, distance: 11.0
click at [751, 70] on div "outbound" at bounding box center [721, 67] width 100 height 10
click at [766, 68] on icon at bounding box center [763, 67] width 16 height 16
click at [659, 67] on icon at bounding box center [661, 67] width 16 height 16
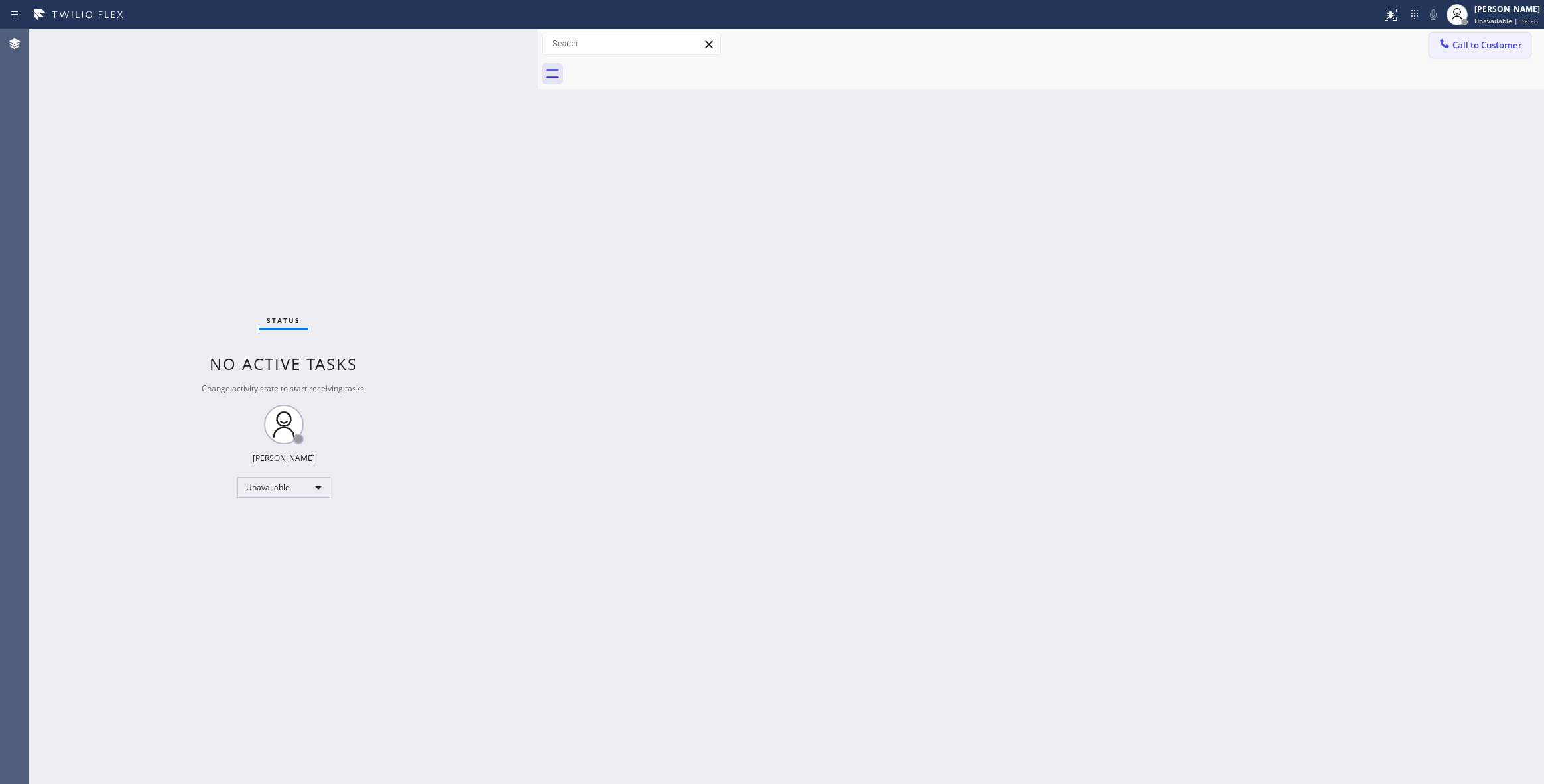
click at [1475, 39] on span "Call to Customer" at bounding box center [1487, 45] width 69 height 12
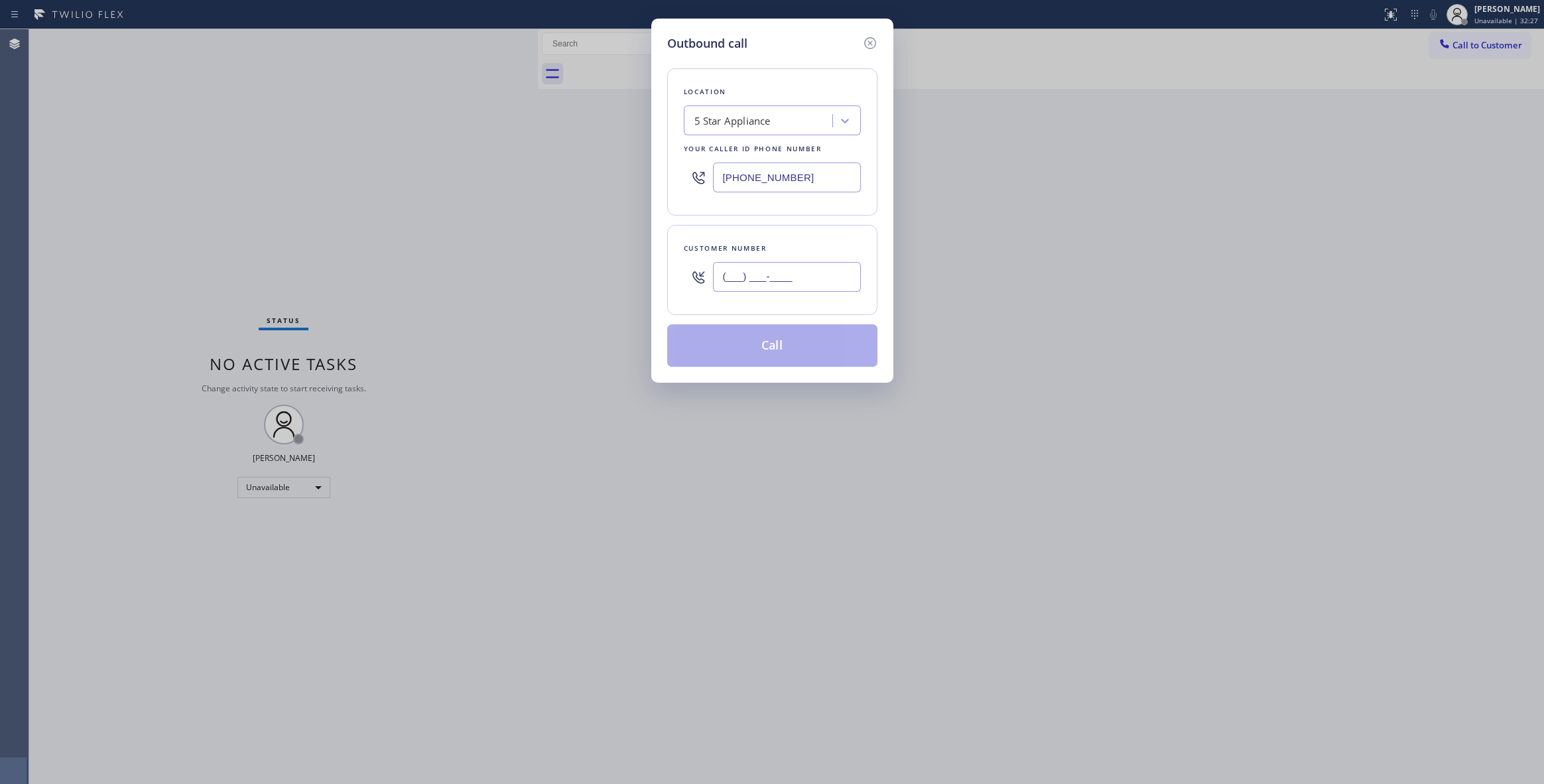
click at [771, 279] on input "(___) ___-____" at bounding box center [787, 276] width 148 height 30
paste input "415) 235-0690"
type input "[PHONE_NUMBER]"
paste input "954) 835-4535"
drag, startPoint x: 836, startPoint y: 174, endPoint x: 509, endPoint y: 209, distance: 328.9
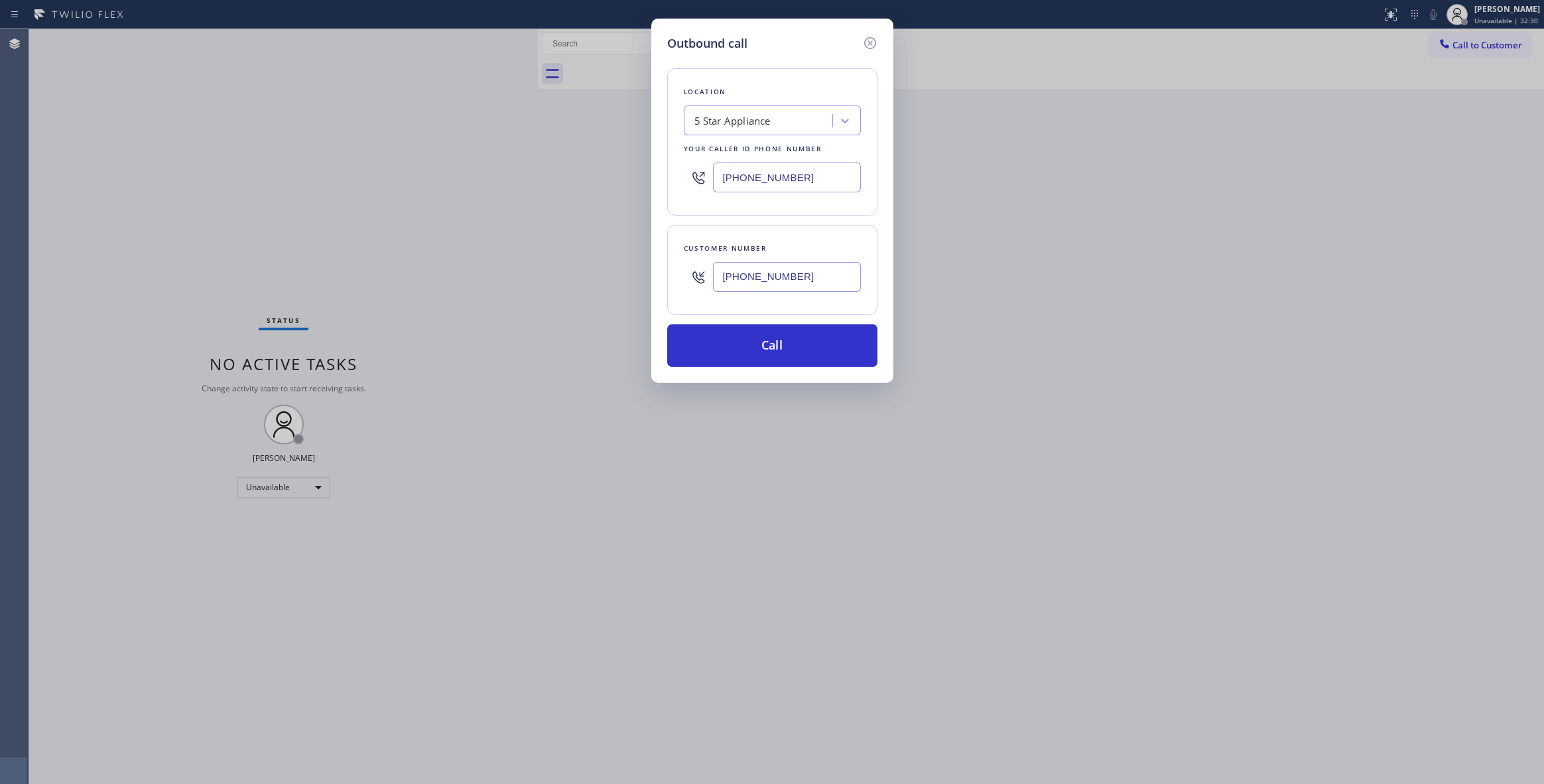
click at [436, 168] on div "Outbound call Location 5 Star Appliance Your caller id phone number [PHONE_NUMB…" at bounding box center [772, 392] width 1544 height 784
type input "[PHONE_NUMBER]"
click at [791, 347] on button "Call" at bounding box center [772, 345] width 210 height 42
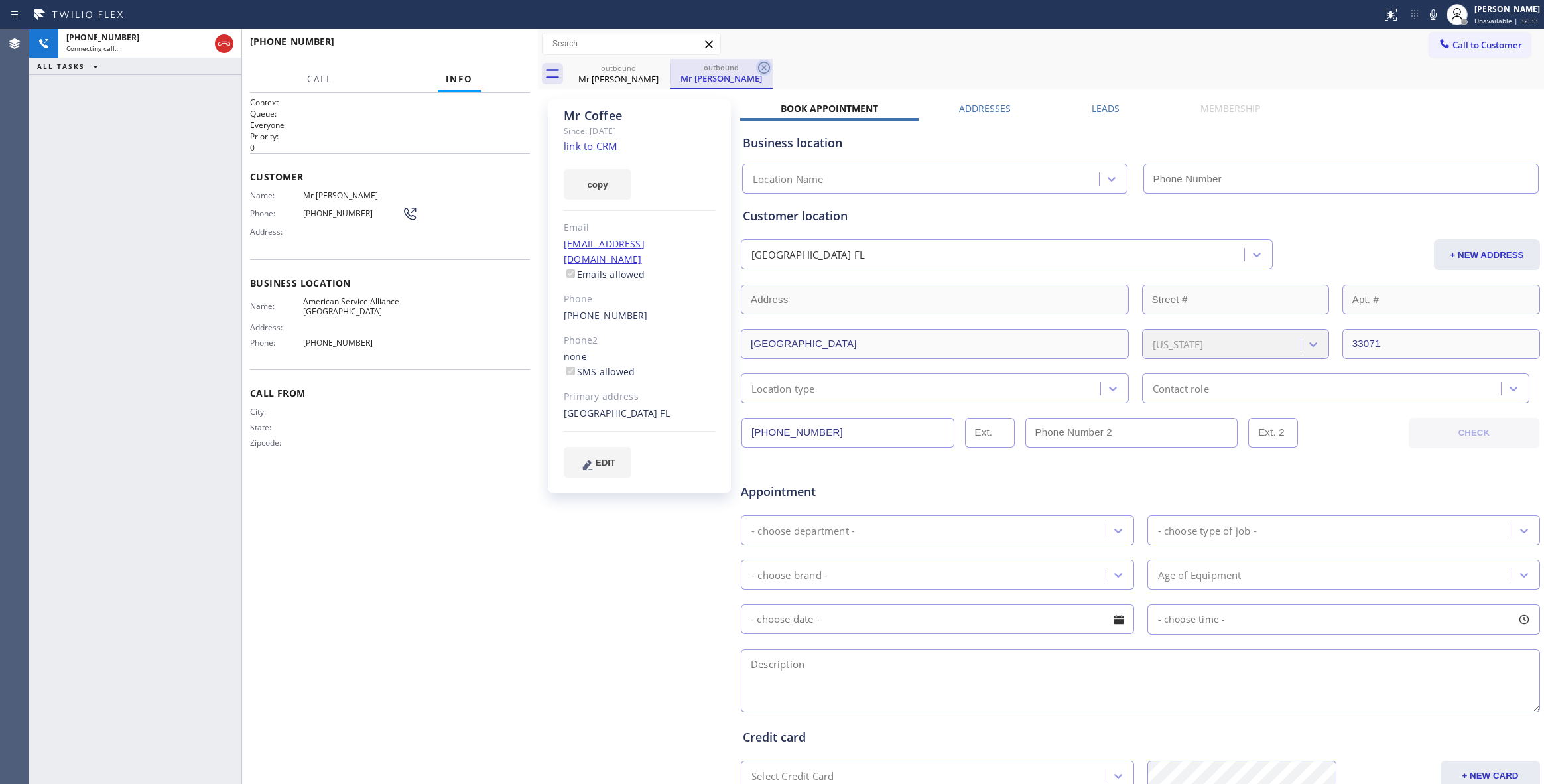
type input "[PHONE_NUMBER]"
click at [767, 68] on icon at bounding box center [763, 67] width 16 height 16
click at [606, 141] on link "link to CRM" at bounding box center [590, 146] width 54 height 13
click at [500, 57] on div "[PHONE_NUMBER] Live | 00:08 HANG UP" at bounding box center [389, 48] width 280 height 34
click at [499, 51] on button "HANG UP" at bounding box center [499, 48] width 62 height 19
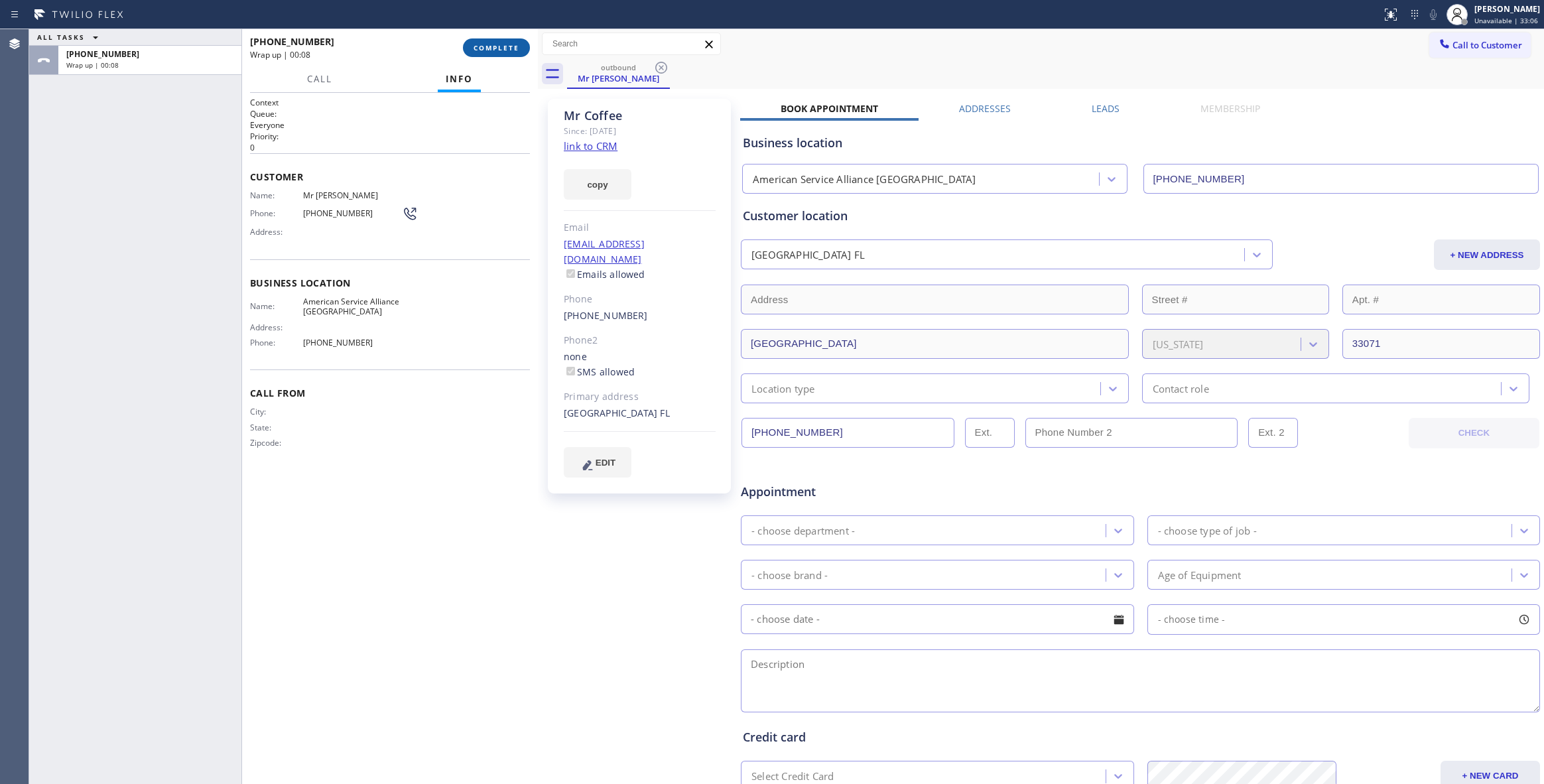
click at [494, 45] on span "COMPLETE" at bounding box center [496, 48] width 45 height 9
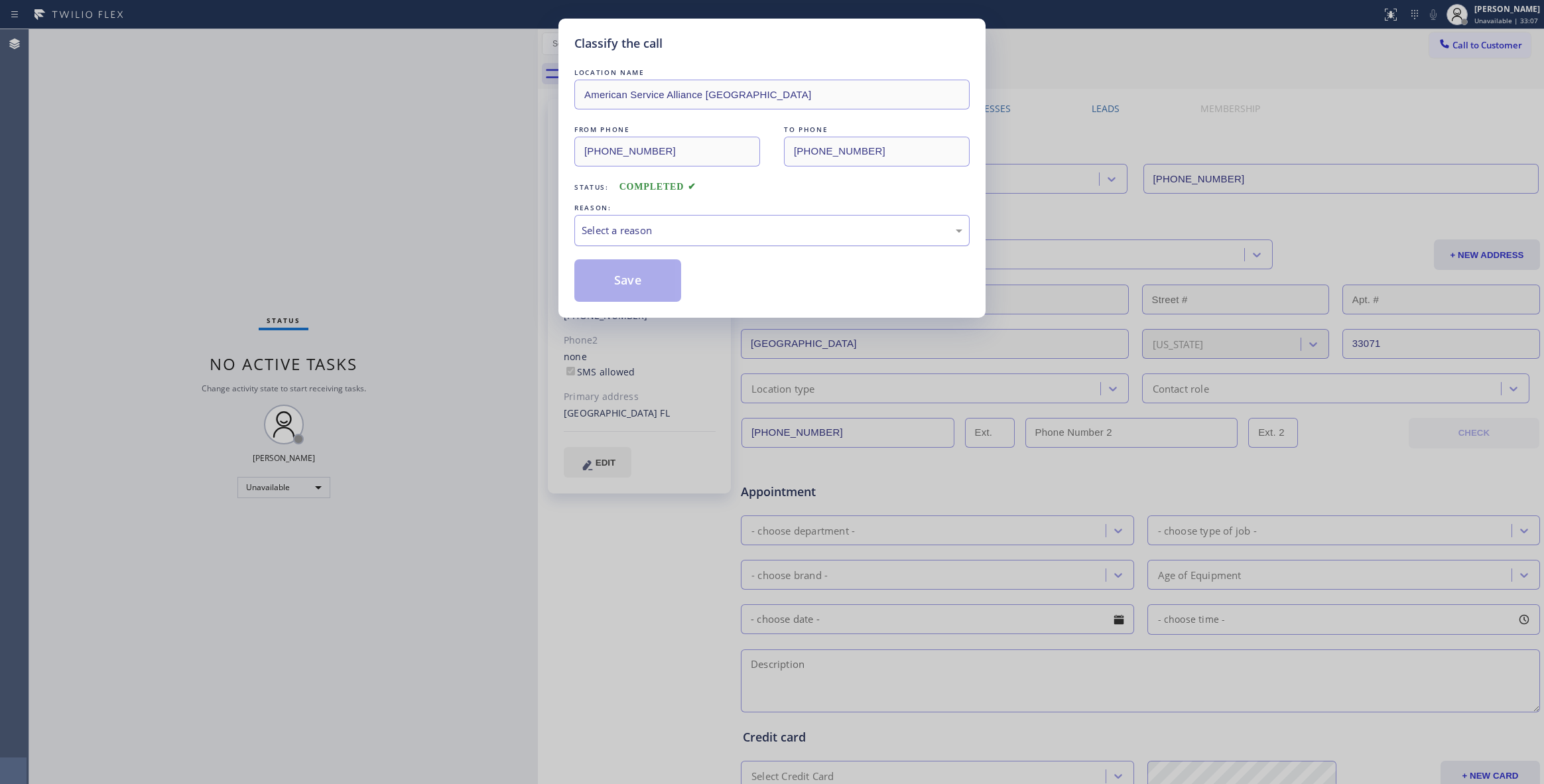
click at [598, 230] on div "Select a reason" at bounding box center [772, 230] width 381 height 15
click at [613, 284] on button "Save" at bounding box center [627, 280] width 107 height 42
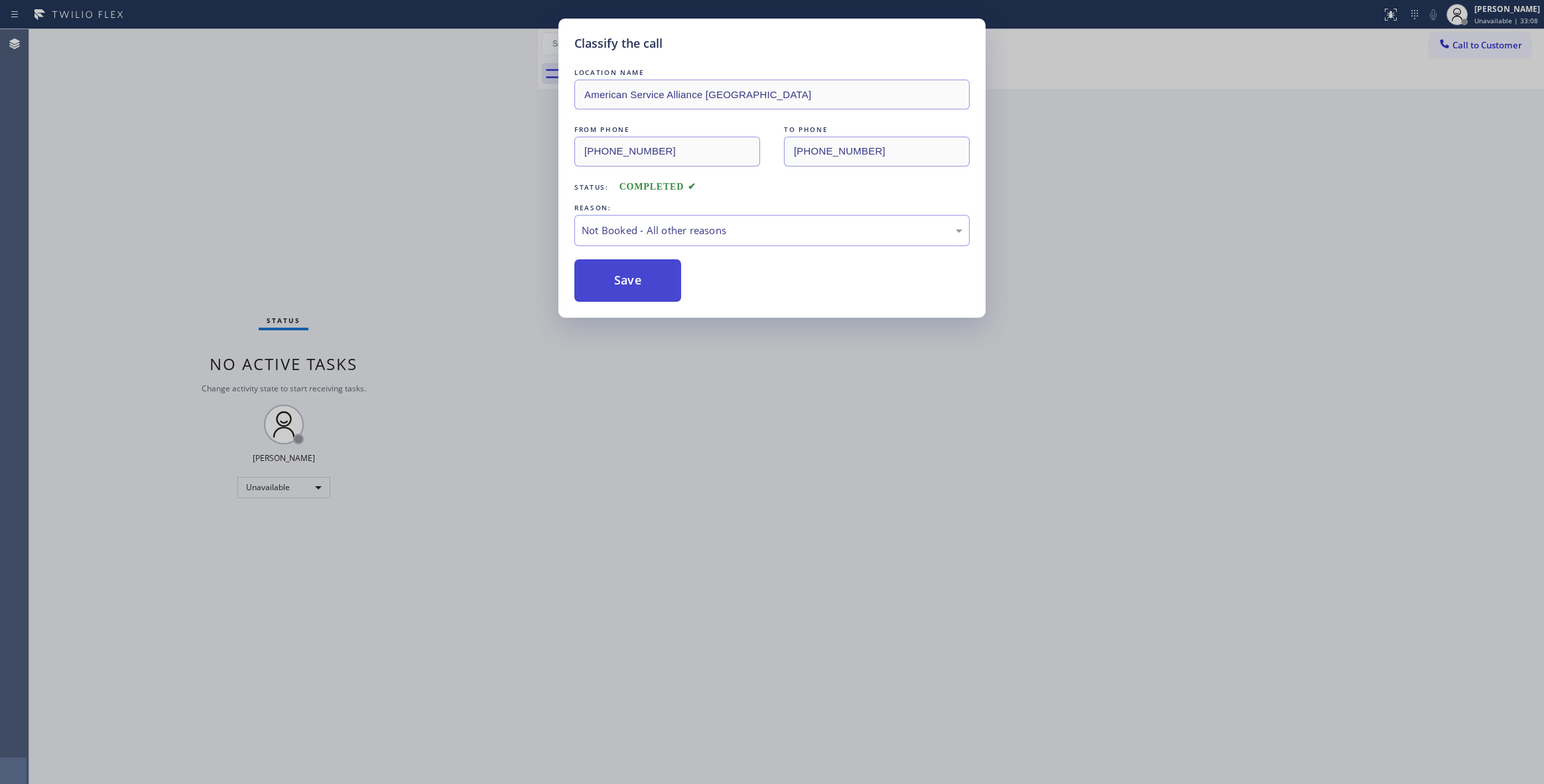
click at [613, 282] on button "Save" at bounding box center [627, 280] width 107 height 42
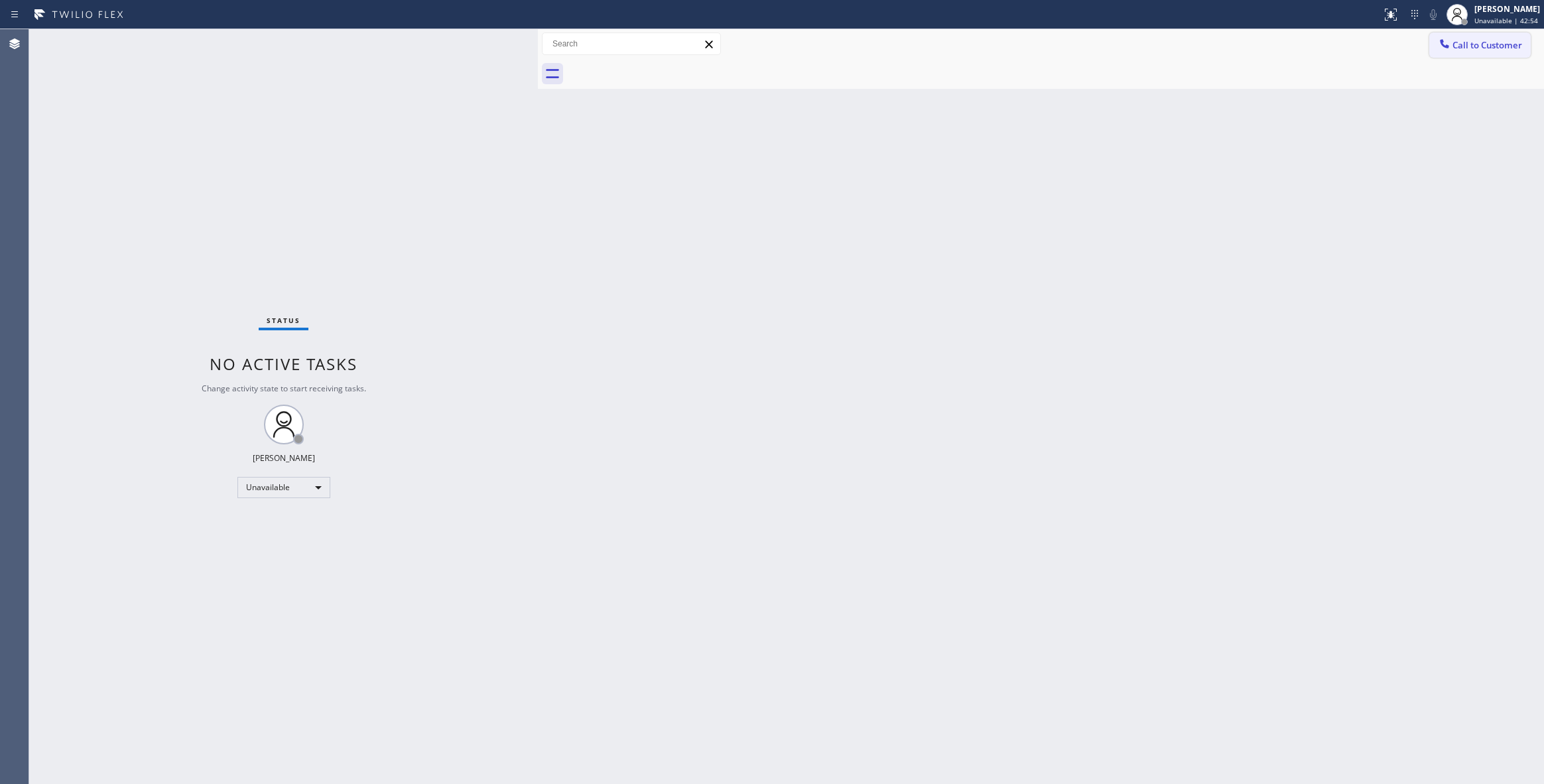
click at [1496, 51] on button "Call to Customer" at bounding box center [1480, 45] width 101 height 25
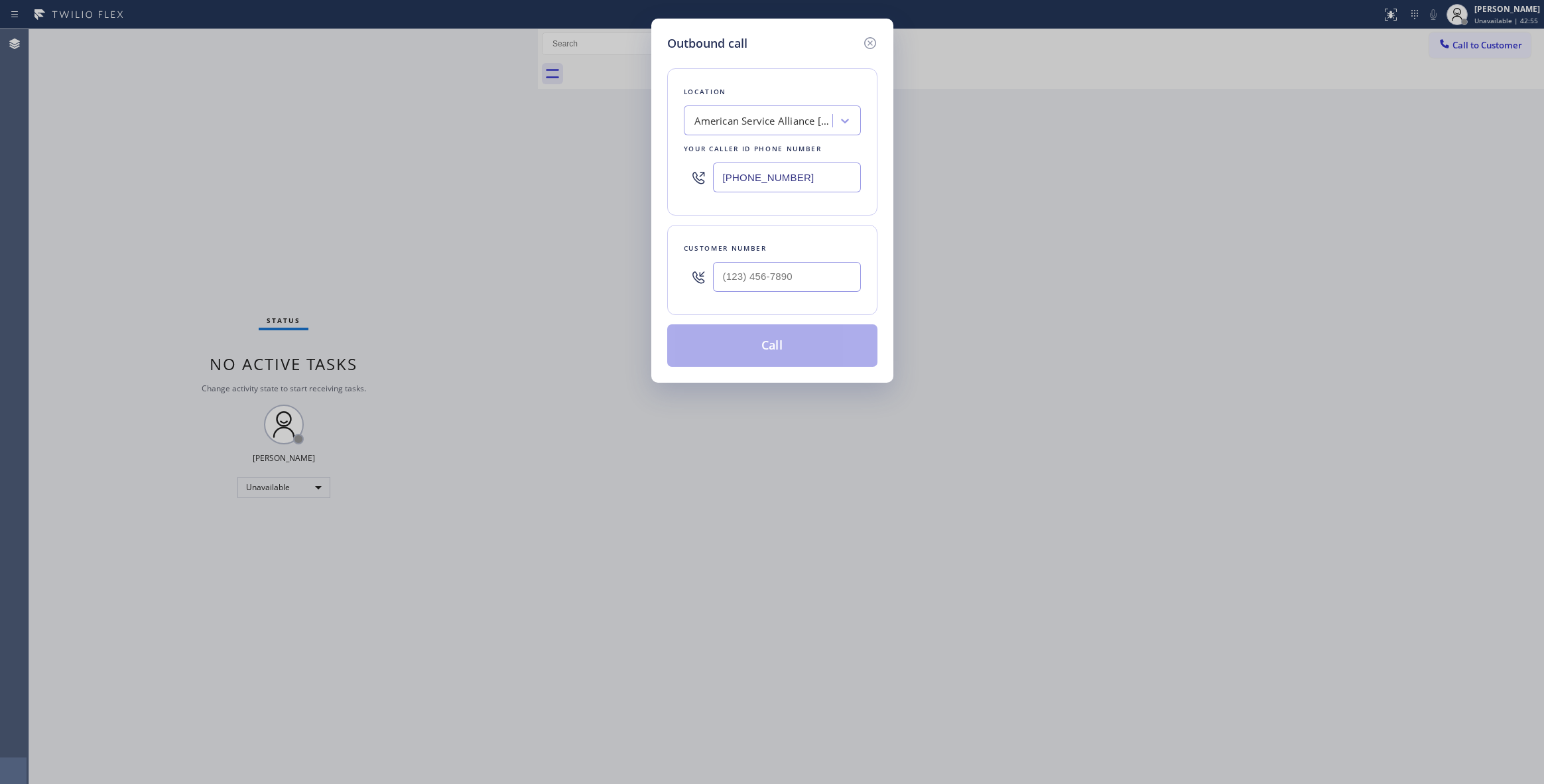
drag, startPoint x: 790, startPoint y: 176, endPoint x: 587, endPoint y: 119, distance: 210.9
click at [587, 119] on div "Outbound call Location American Service Alliance [GEOGRAPHIC_DATA] Your caller …" at bounding box center [772, 392] width 1544 height 784
paste input "855) 731-4952"
type input "[PHONE_NUMBER]"
click at [741, 272] on input "(___) ___-____" at bounding box center [787, 276] width 148 height 30
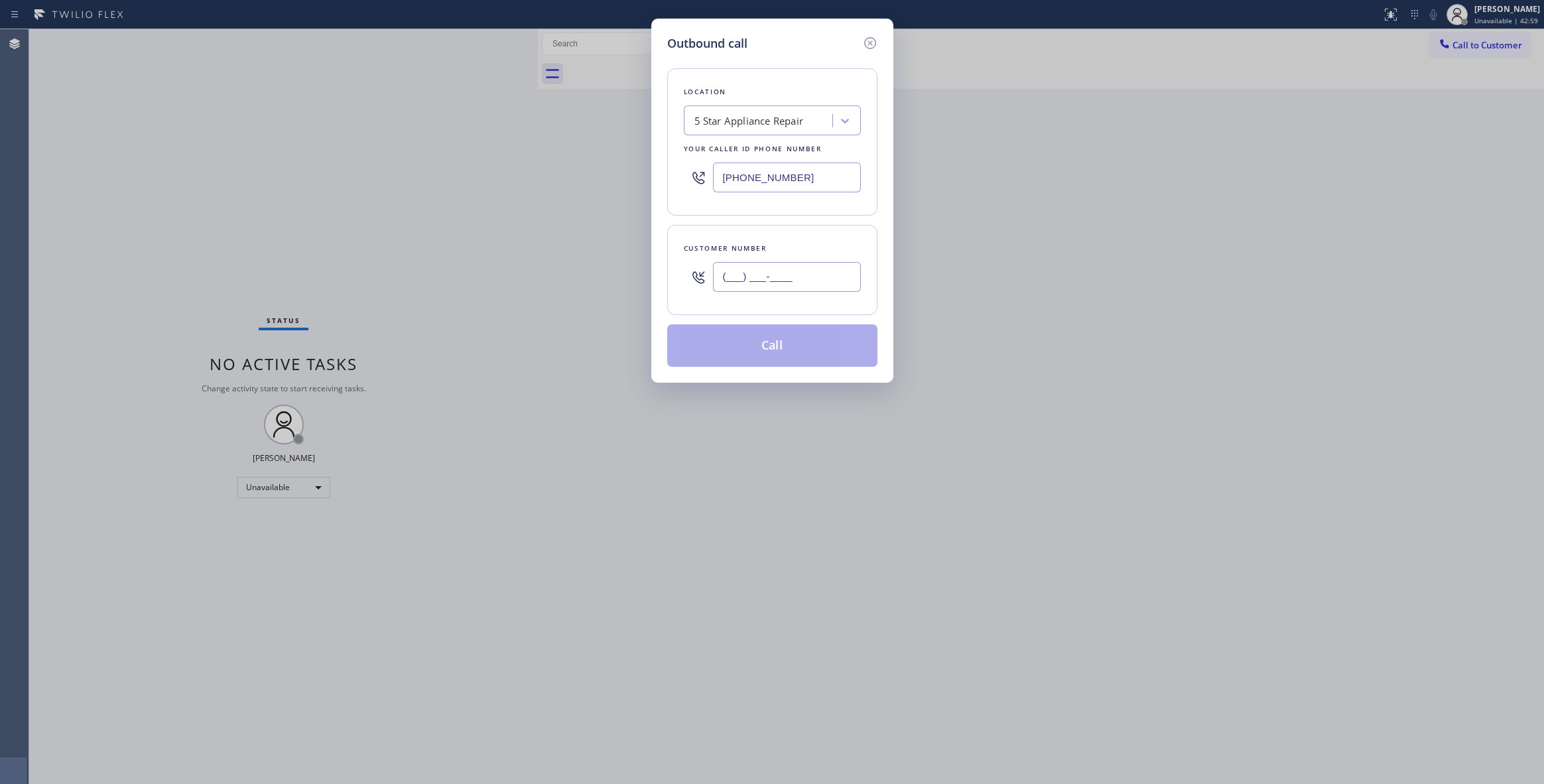
paste input "412) 944-7466"
type input "[PHONE_NUMBER]"
click at [754, 343] on button "Call" at bounding box center [772, 345] width 210 height 42
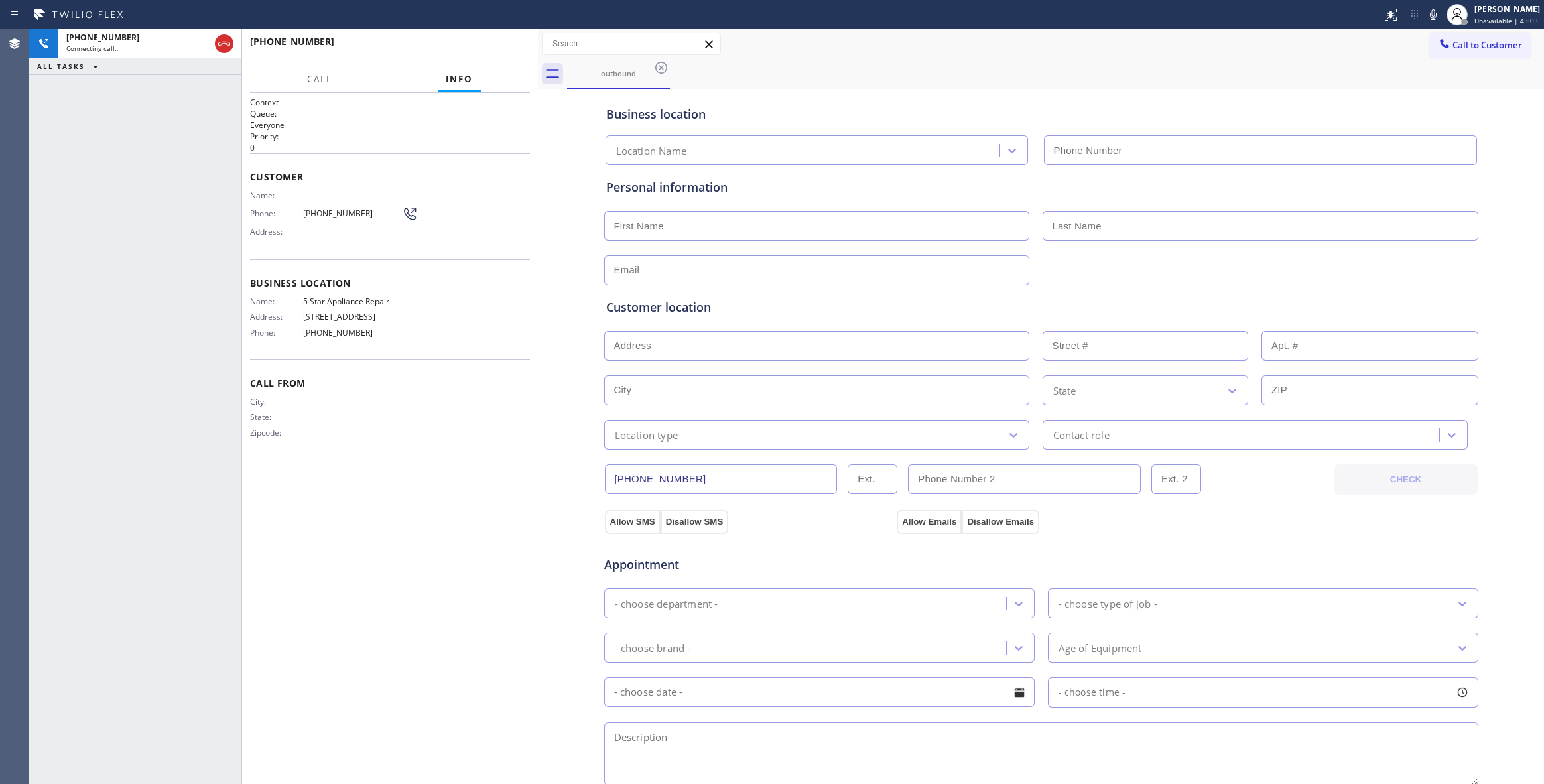
type input "[PHONE_NUMBER]"
click at [508, 45] on span "HANG UP" at bounding box center [499, 48] width 40 height 9
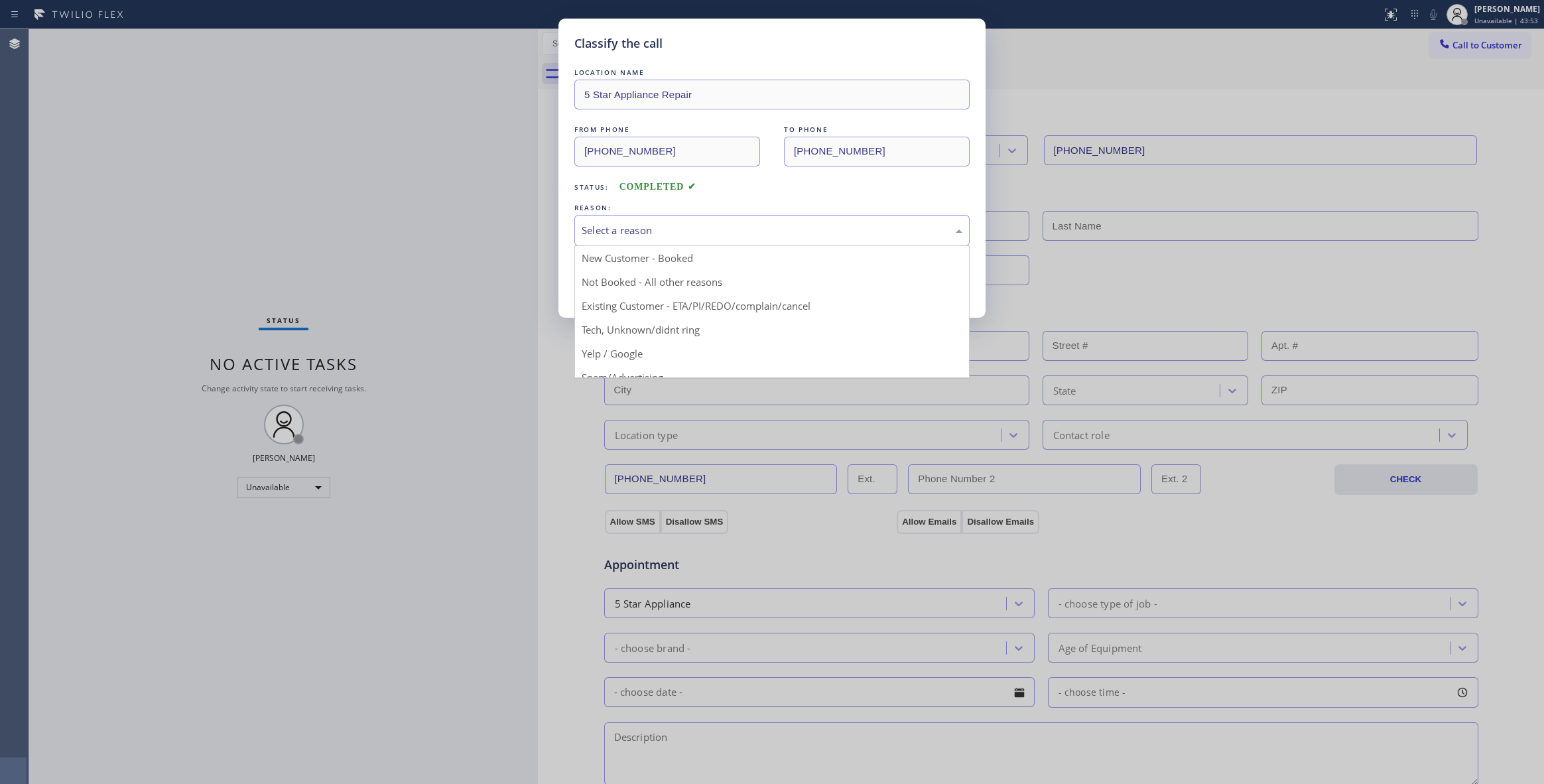
click at [648, 234] on div "Select a reason" at bounding box center [772, 230] width 381 height 15
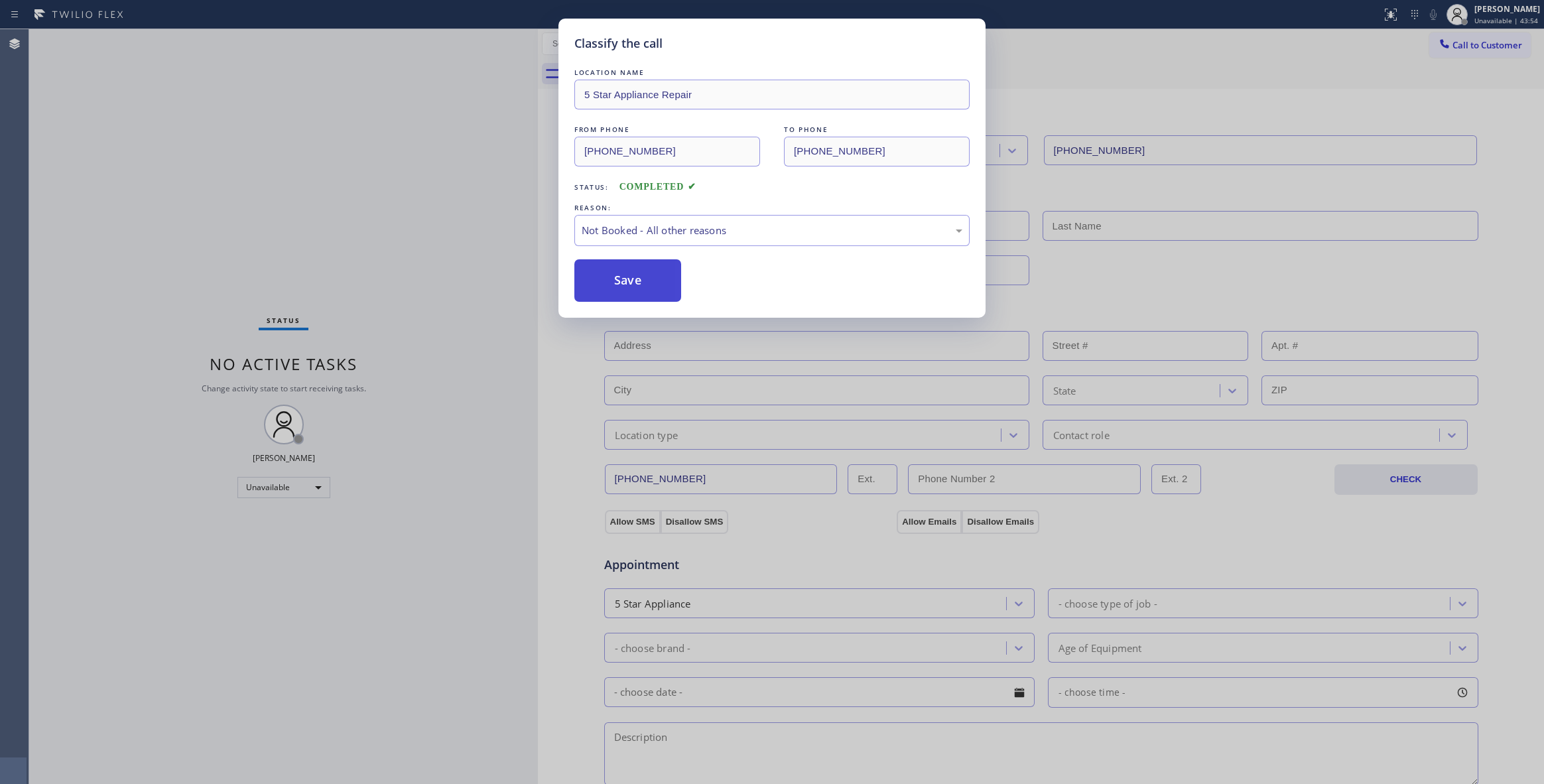
click at [616, 285] on button "Save" at bounding box center [627, 280] width 107 height 42
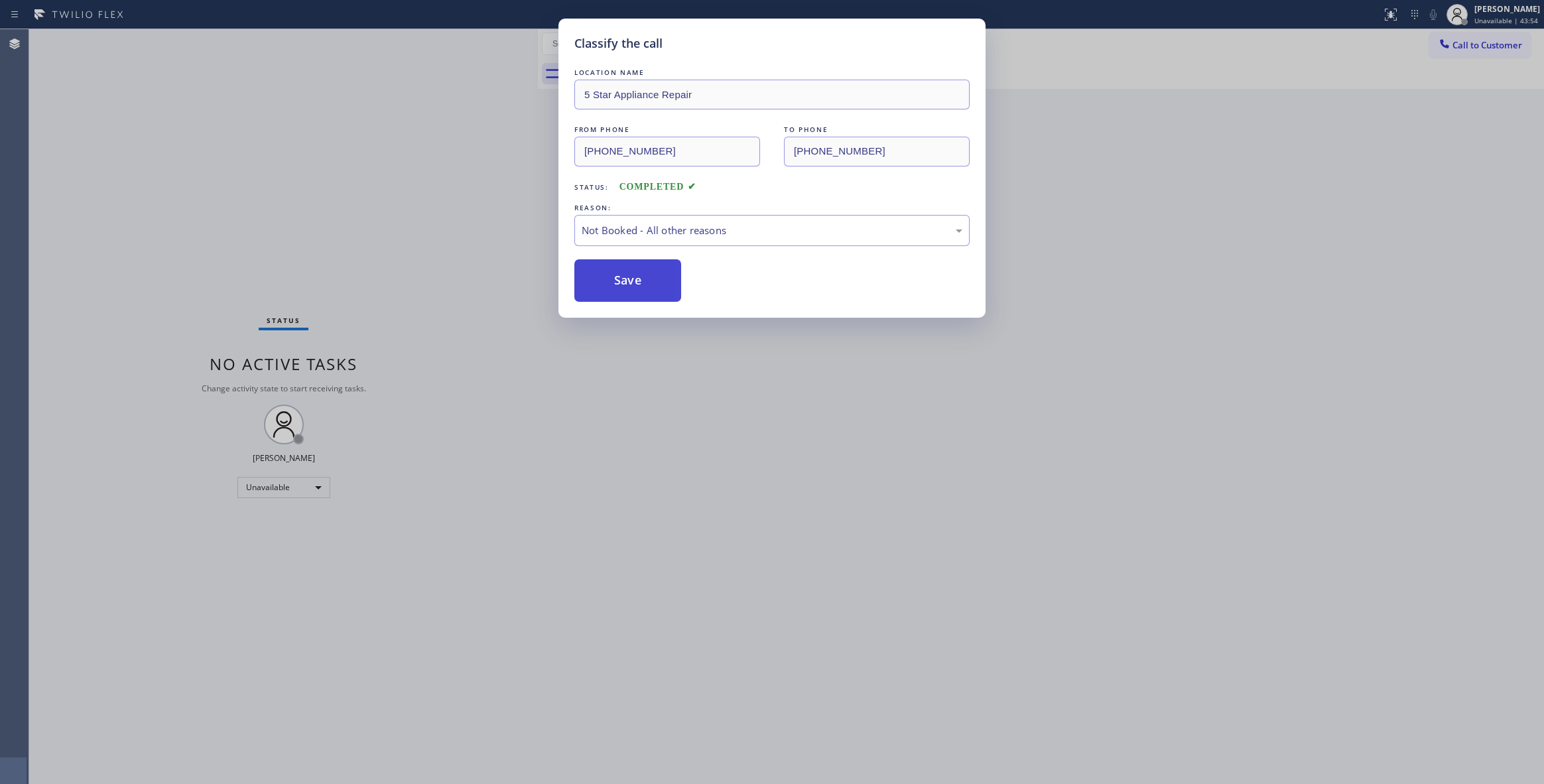
click at [616, 285] on button "Save" at bounding box center [627, 280] width 107 height 42
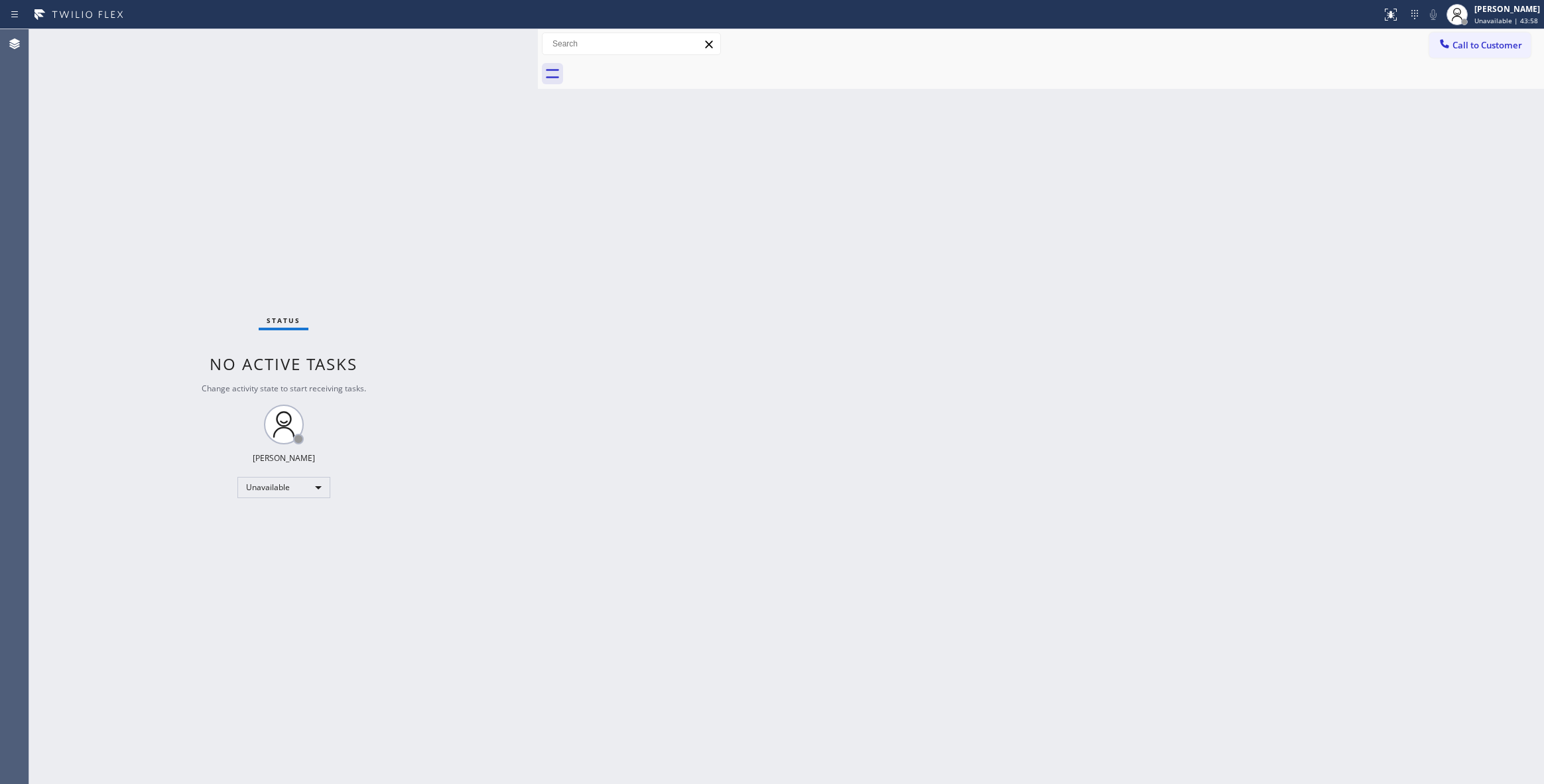
drag, startPoint x: 1414, startPoint y: 231, endPoint x: 1439, endPoint y: 171, distance: 65.0
click at [1414, 228] on div "Back to Dashboard Change Sender ID Customers Technicians Select a contact Outbo…" at bounding box center [1041, 406] width 1006 height 754
click at [1484, 43] on span "Call to Customer" at bounding box center [1487, 45] width 69 height 12
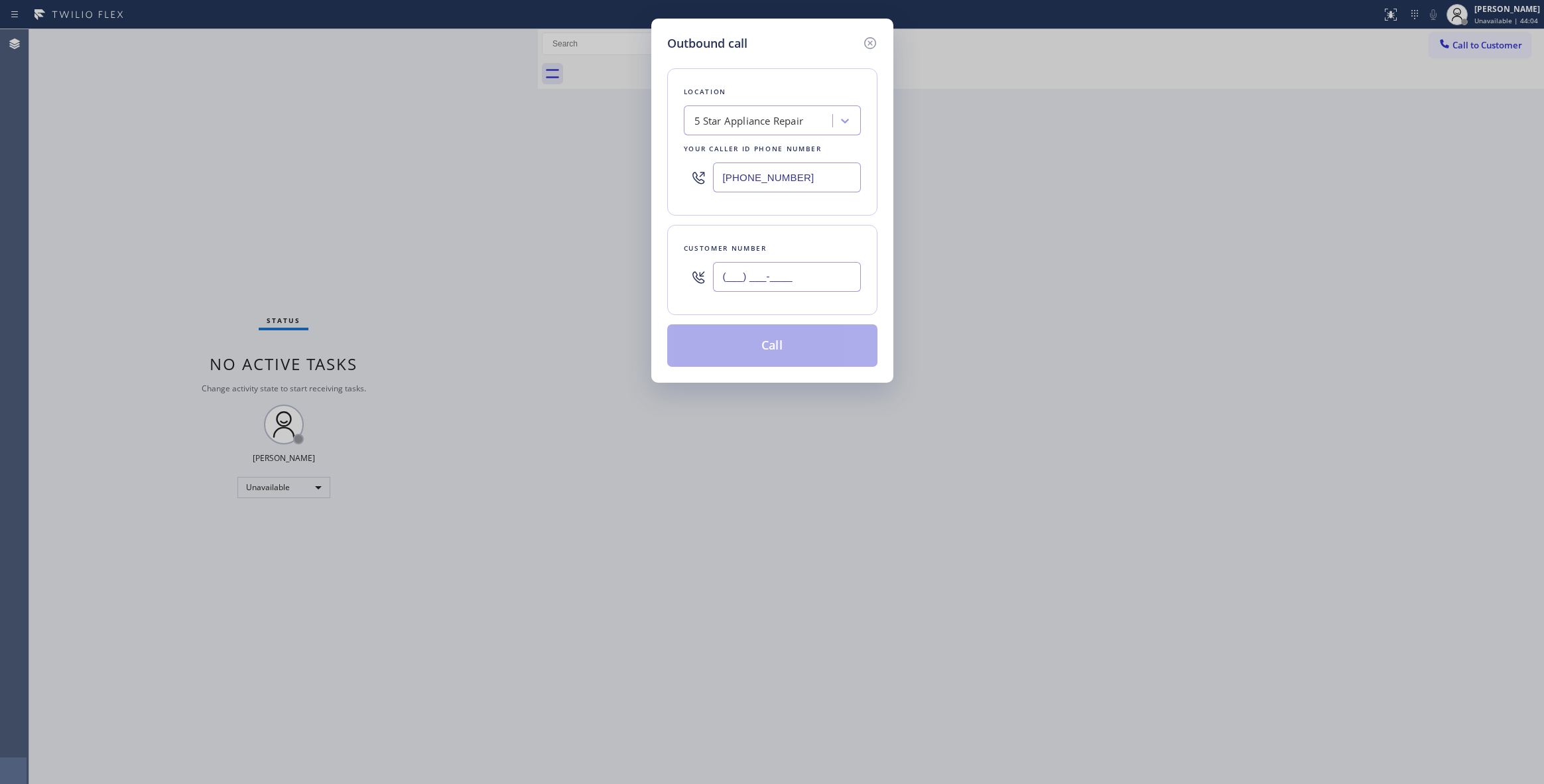
click at [796, 285] on input "(___) ___-____" at bounding box center [787, 276] width 148 height 30
paste input "513) 405-2242"
type input "[PHONE_NUMBER]"
click at [771, 342] on button "Call" at bounding box center [772, 345] width 210 height 42
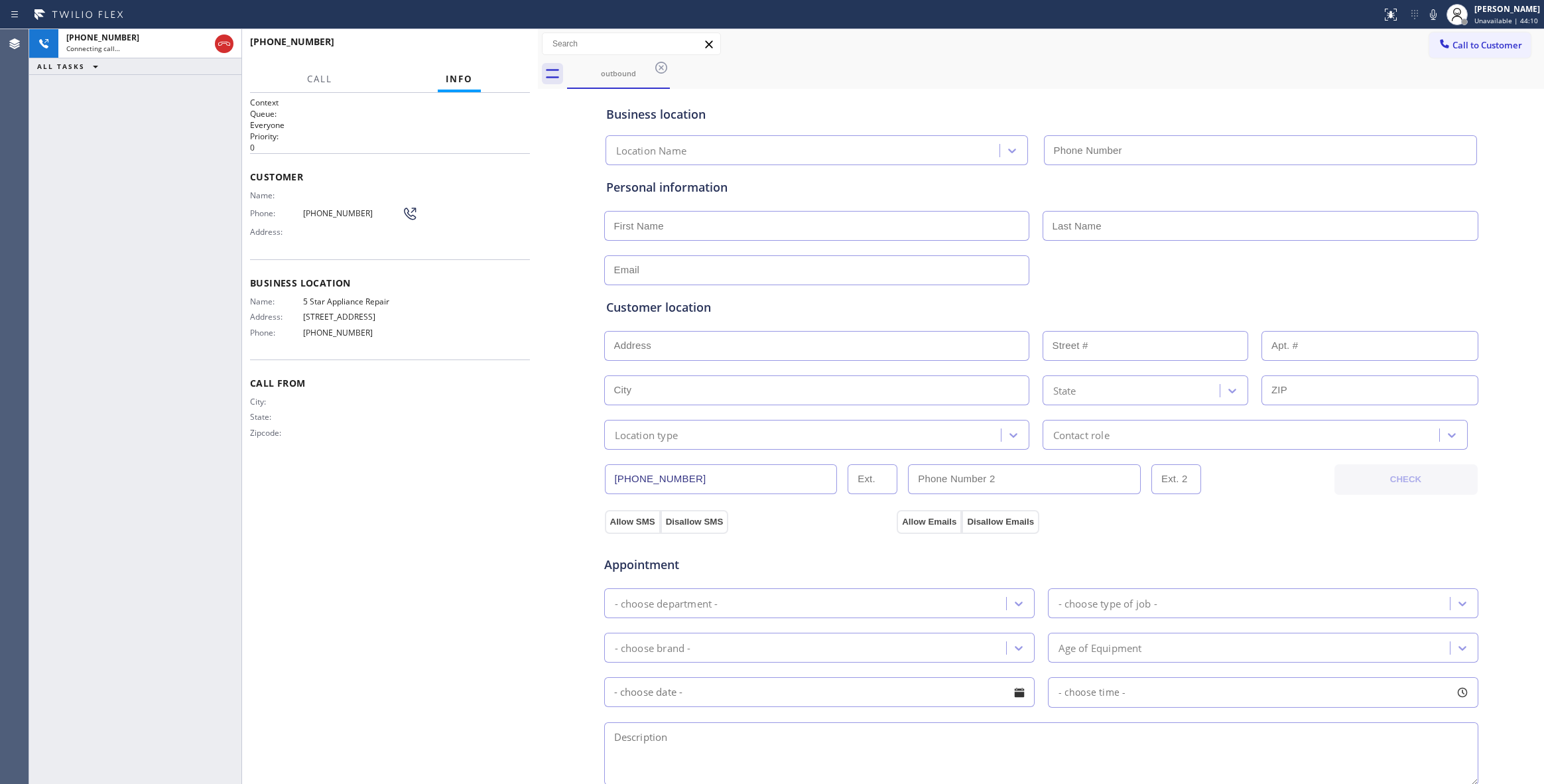
type input "[PHONE_NUMBER]"
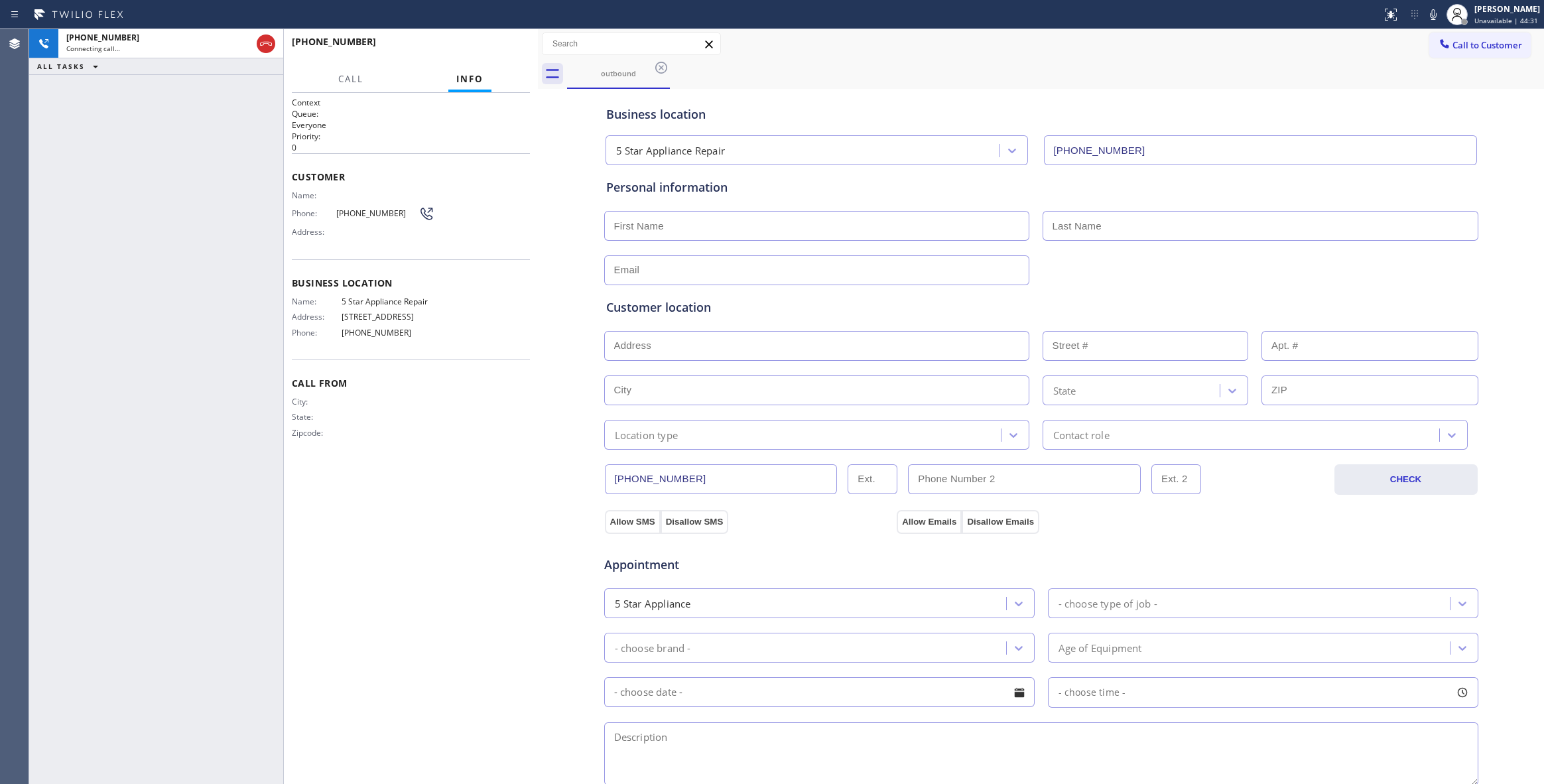
drag, startPoint x: 242, startPoint y: 147, endPoint x: 284, endPoint y: 148, distance: 42.0
click at [284, 148] on div at bounding box center [283, 406] width 1 height 754
click at [494, 56] on button "HANG UP" at bounding box center [499, 48] width 62 height 19
click at [497, 45] on span "HANG UP" at bounding box center [499, 48] width 40 height 9
click at [510, 45] on span "COMPLETE" at bounding box center [496, 48] width 45 height 9
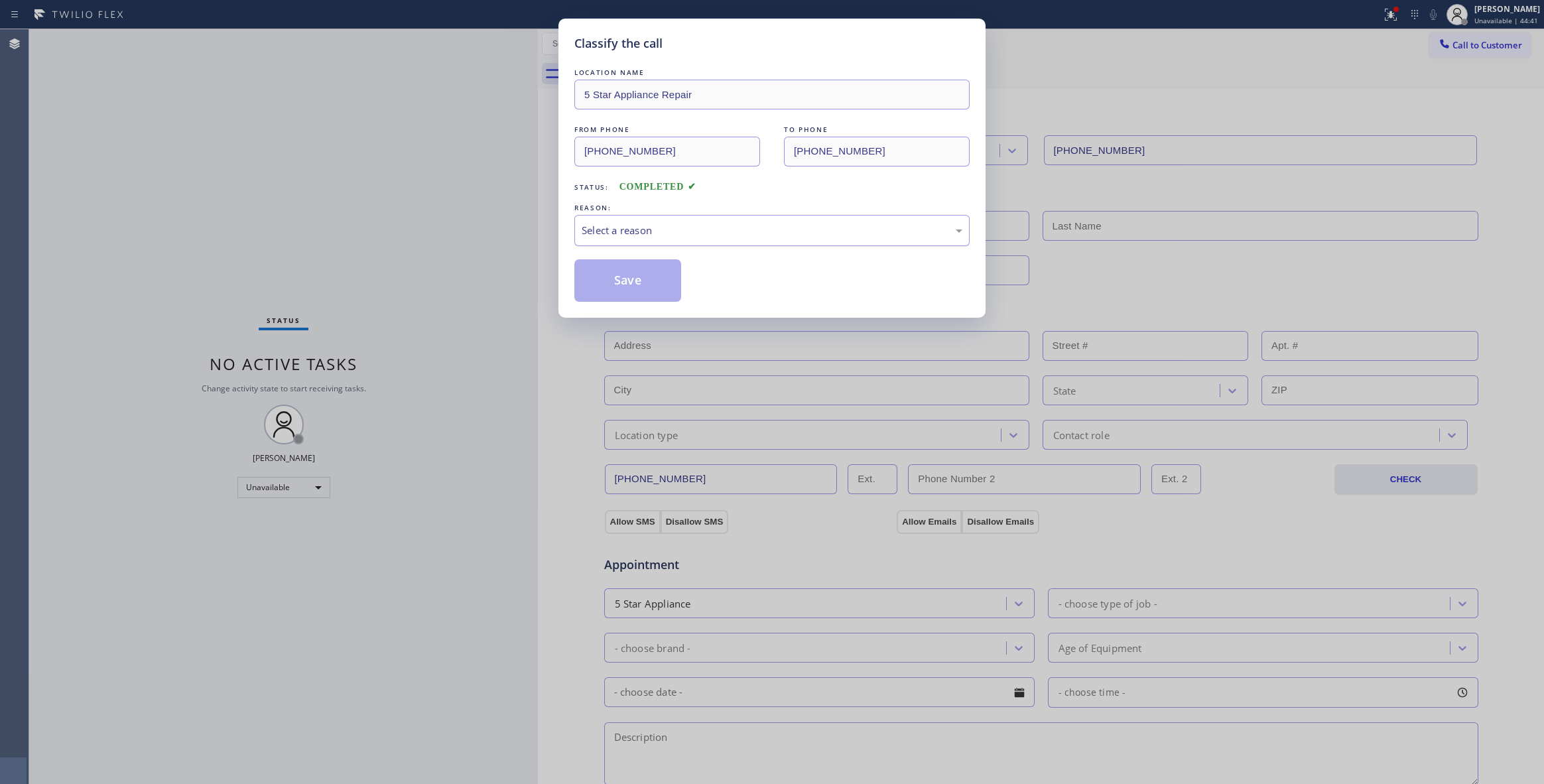
click at [640, 224] on div "Select a reason" at bounding box center [772, 230] width 381 height 15
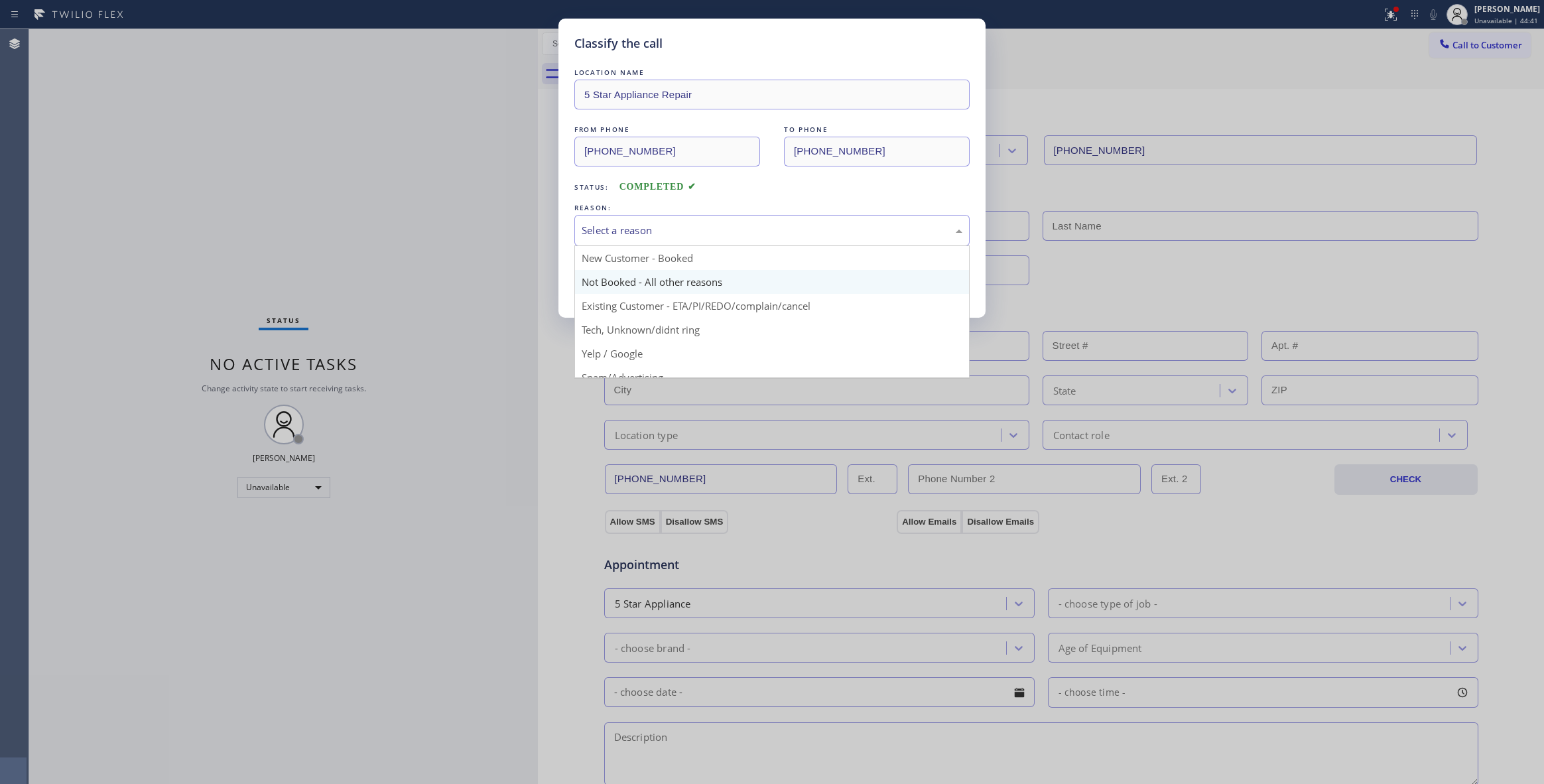
click at [630, 279] on button "Save" at bounding box center [627, 280] width 107 height 42
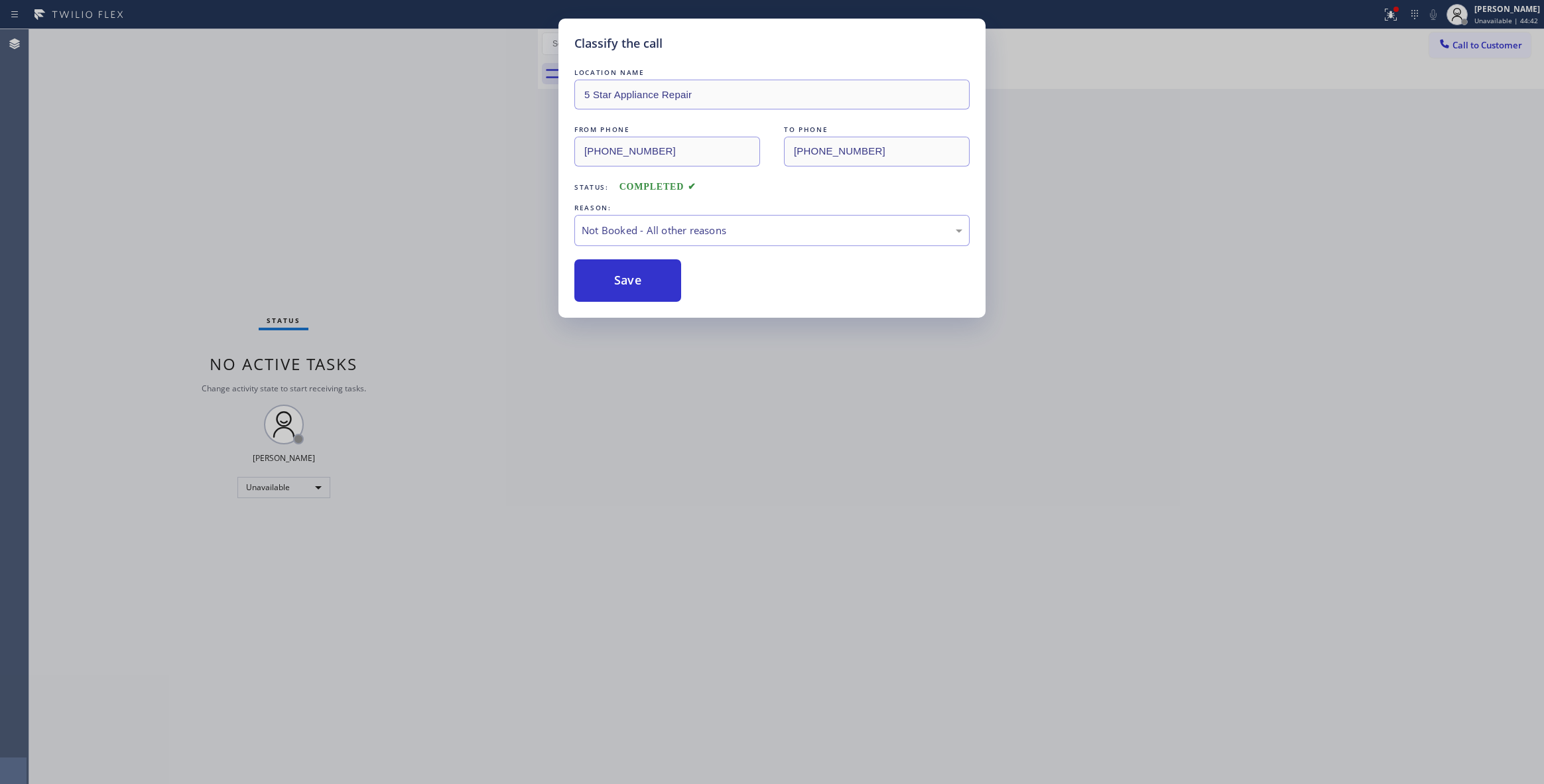
drag, startPoint x: 630, startPoint y: 279, endPoint x: 324, endPoint y: 197, distance: 316.8
click at [620, 274] on button "Save" at bounding box center [627, 280] width 107 height 42
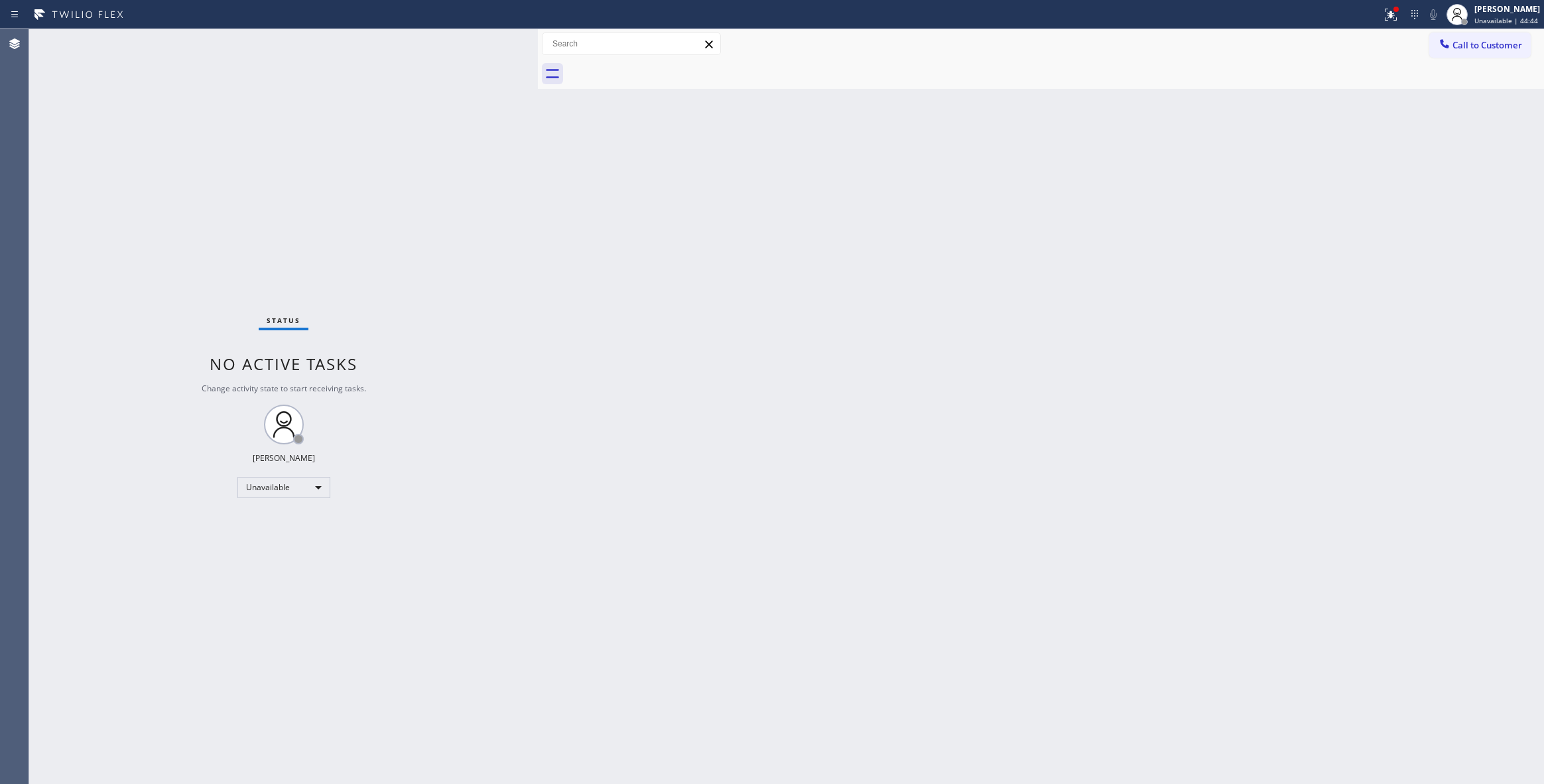
drag, startPoint x: 1352, startPoint y: 210, endPoint x: 1358, endPoint y: 197, distance: 14.3
click at [1352, 208] on div "Back to Dashboard Change Sender ID Customers Technicians Select a contact Outbo…" at bounding box center [1041, 406] width 1006 height 754
click at [1489, 43] on span "Call to Customer" at bounding box center [1487, 45] width 69 height 12
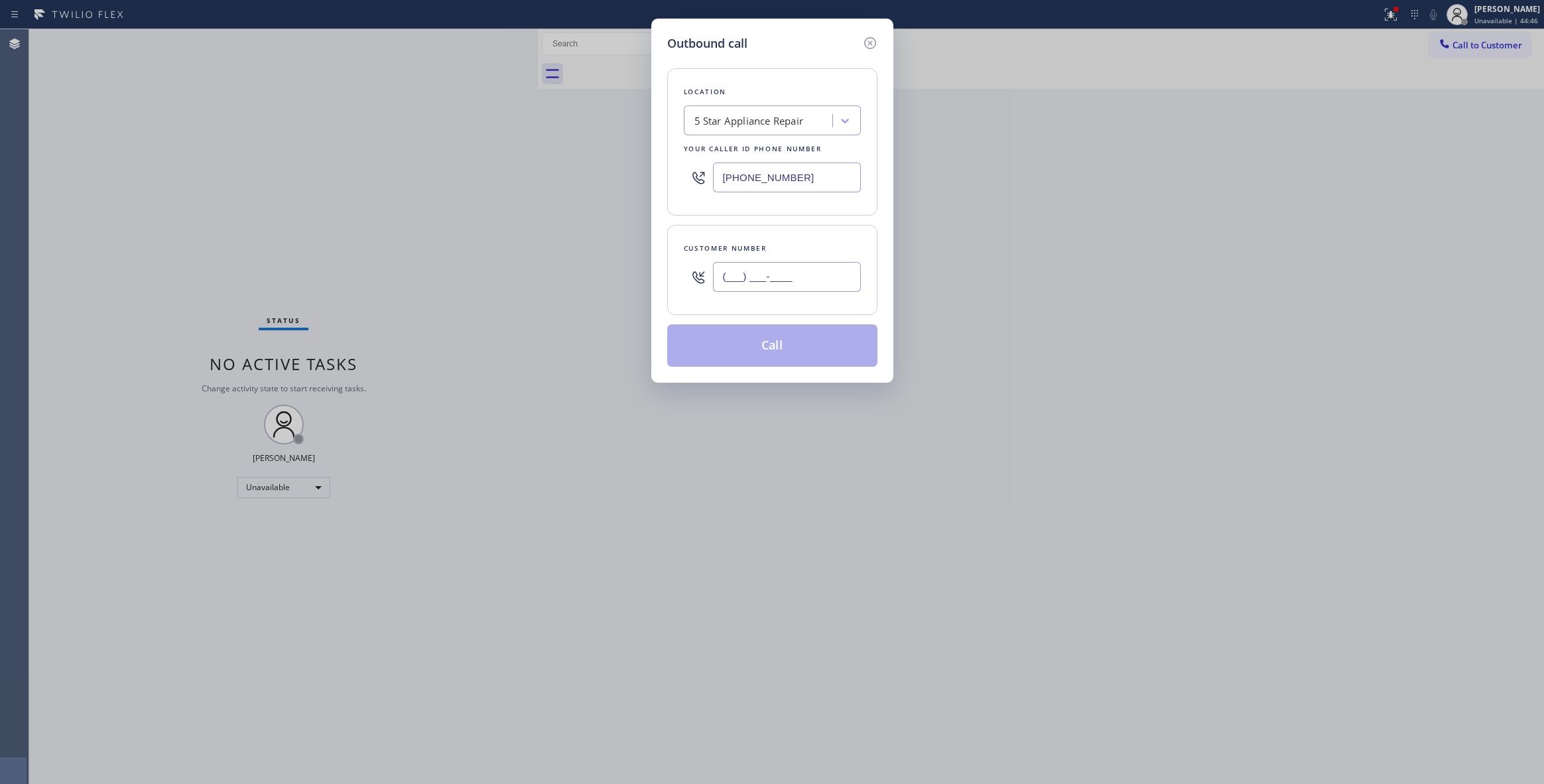
click at [773, 274] on input "(___) ___-____" at bounding box center [787, 276] width 148 height 30
paste input "305) 205-8671"
type input "[PHONE_NUMBER]"
click at [757, 338] on button "Call" at bounding box center [772, 345] width 210 height 42
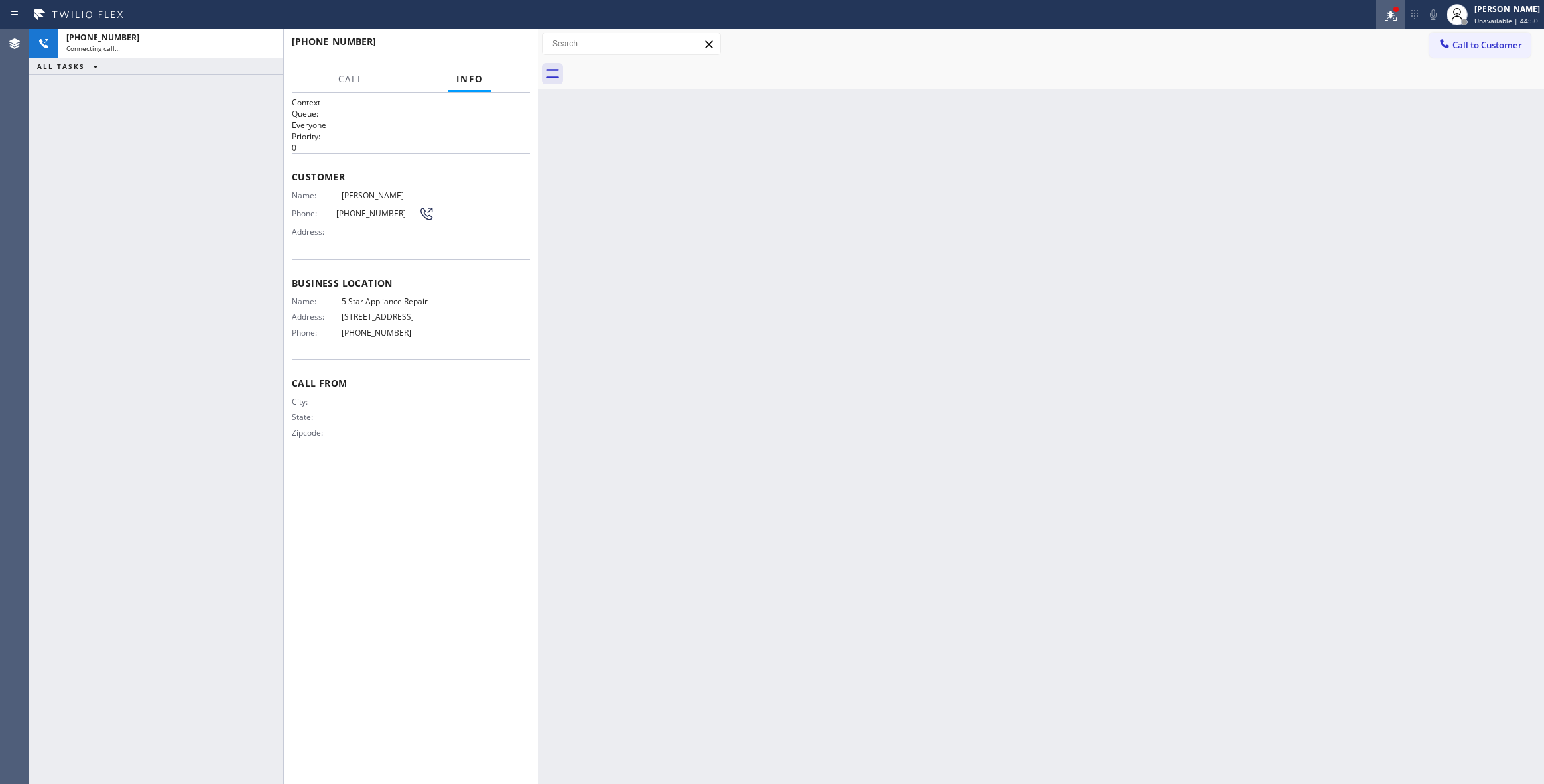
click at [1384, 14] on icon at bounding box center [1388, 13] width 8 height 9
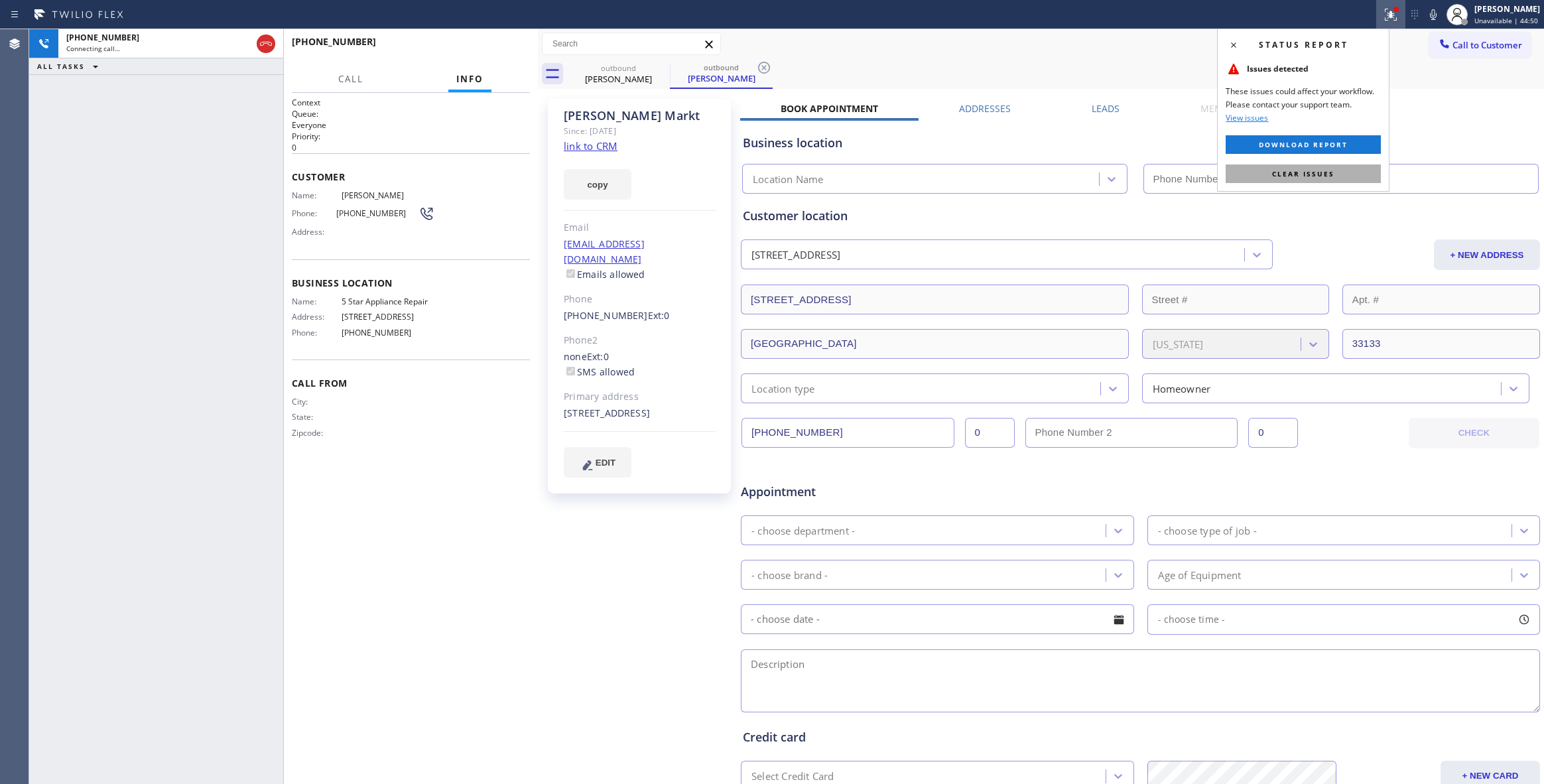
click at [1288, 176] on span "Clear issues" at bounding box center [1303, 174] width 63 height 9
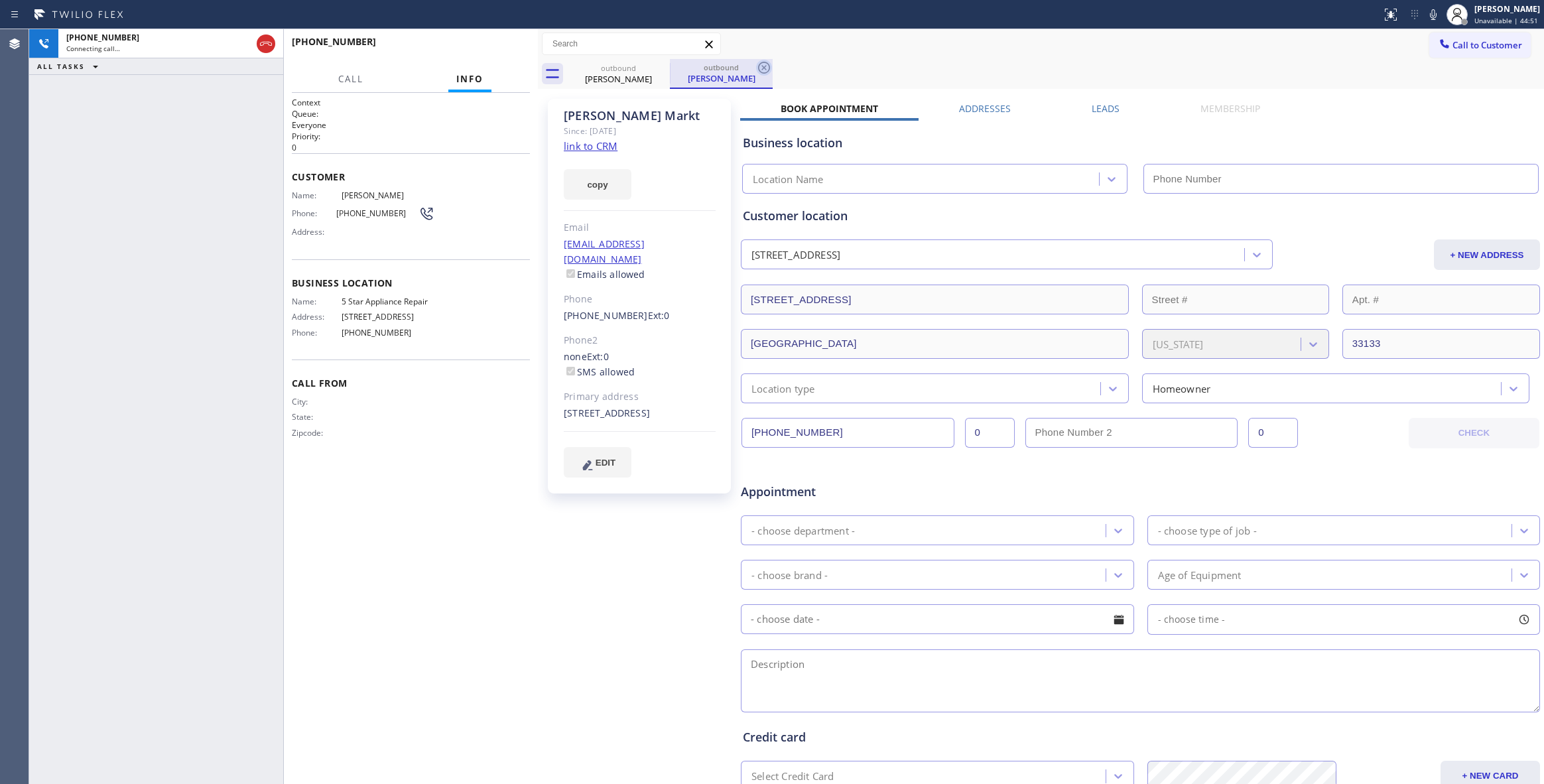
type input "[PHONE_NUMBER]"
click at [765, 65] on icon at bounding box center [763, 67] width 16 height 16
click at [585, 144] on link "link to CRM" at bounding box center [590, 146] width 54 height 13
click at [502, 51] on span "HANG UP" at bounding box center [499, 48] width 40 height 9
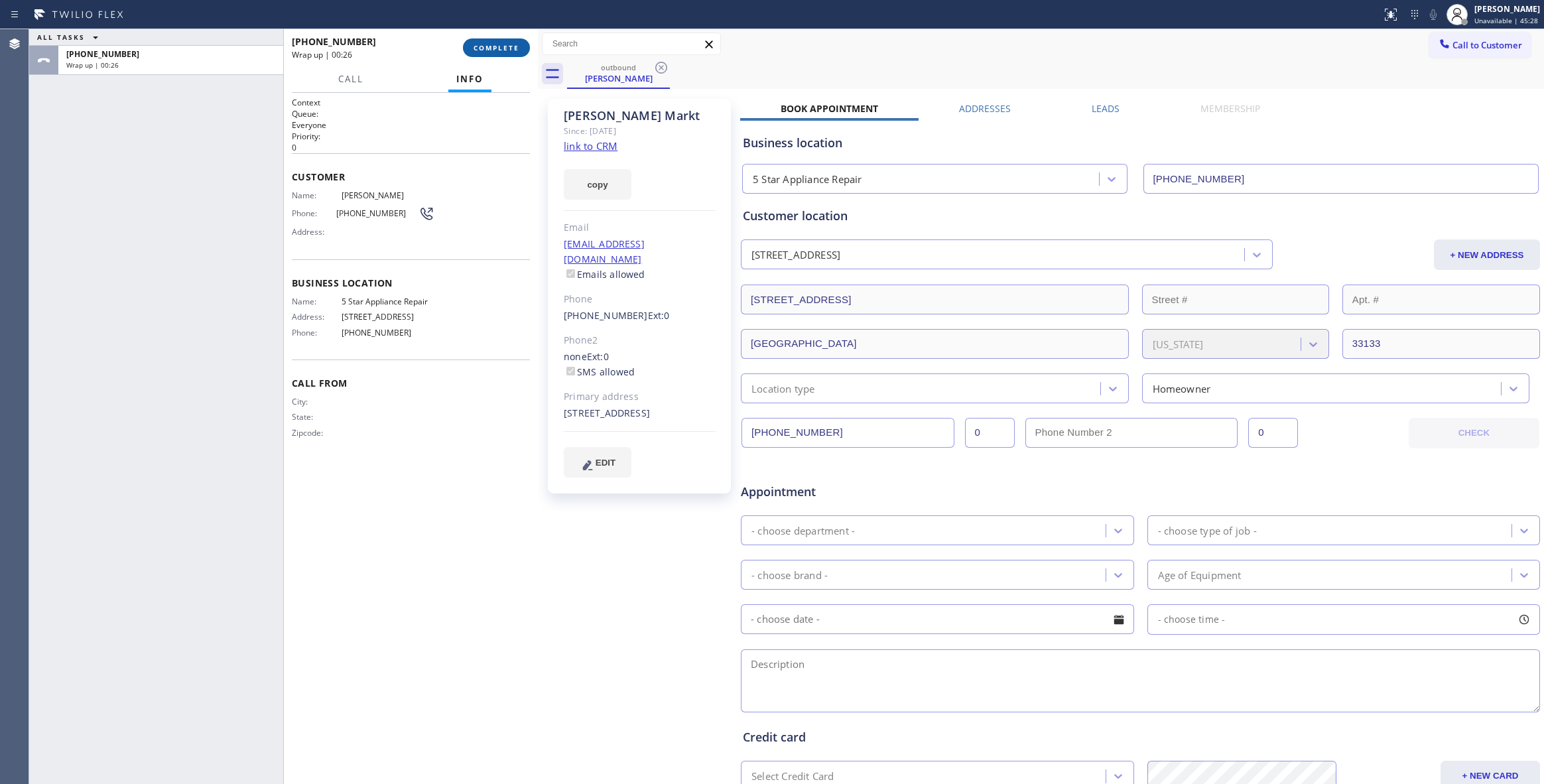
click at [509, 51] on span "COMPLETE" at bounding box center [496, 48] width 45 height 9
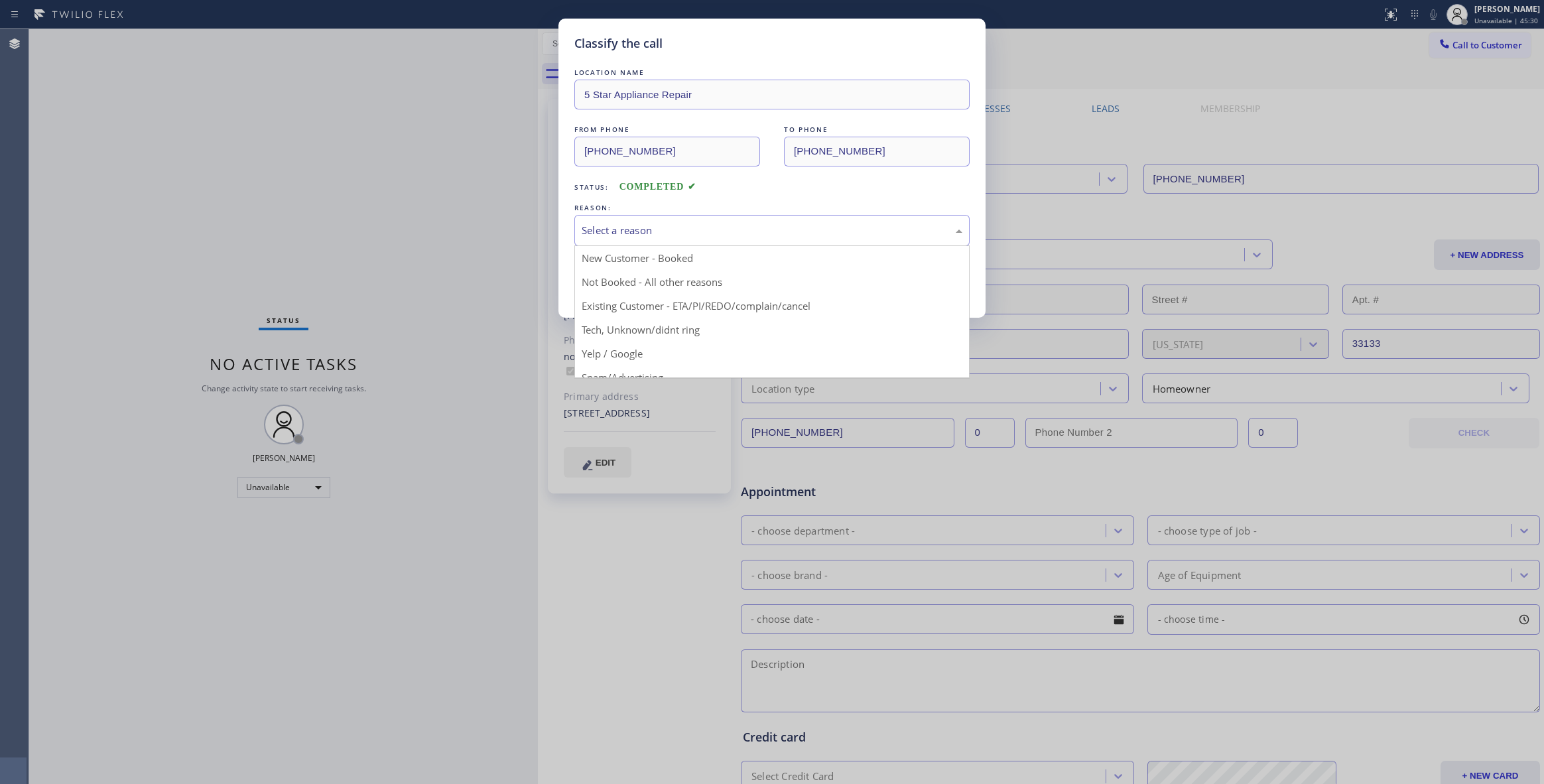
click at [682, 233] on div "Select a reason" at bounding box center [772, 230] width 381 height 15
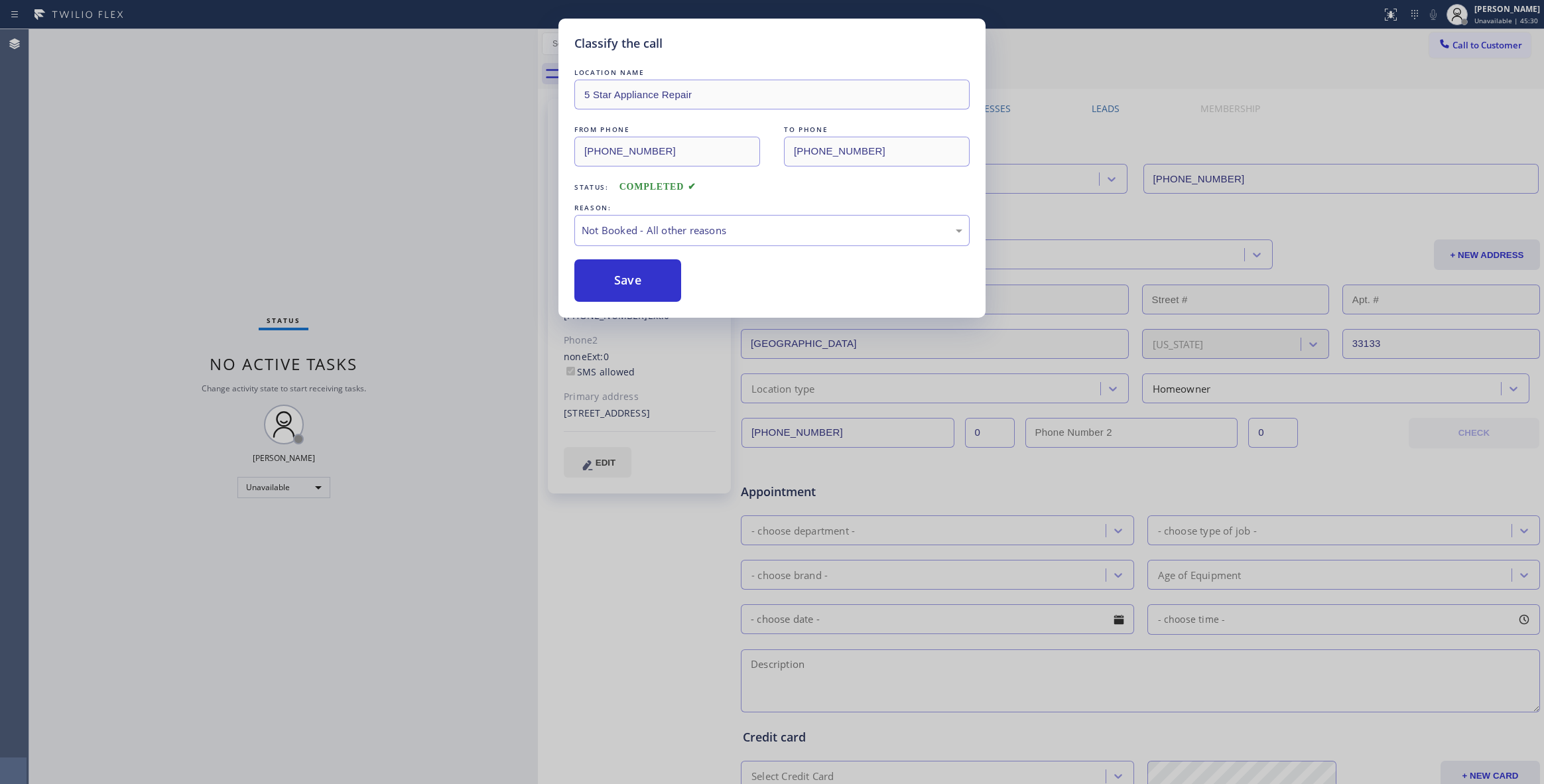
click at [649, 277] on button "Save" at bounding box center [627, 280] width 107 height 42
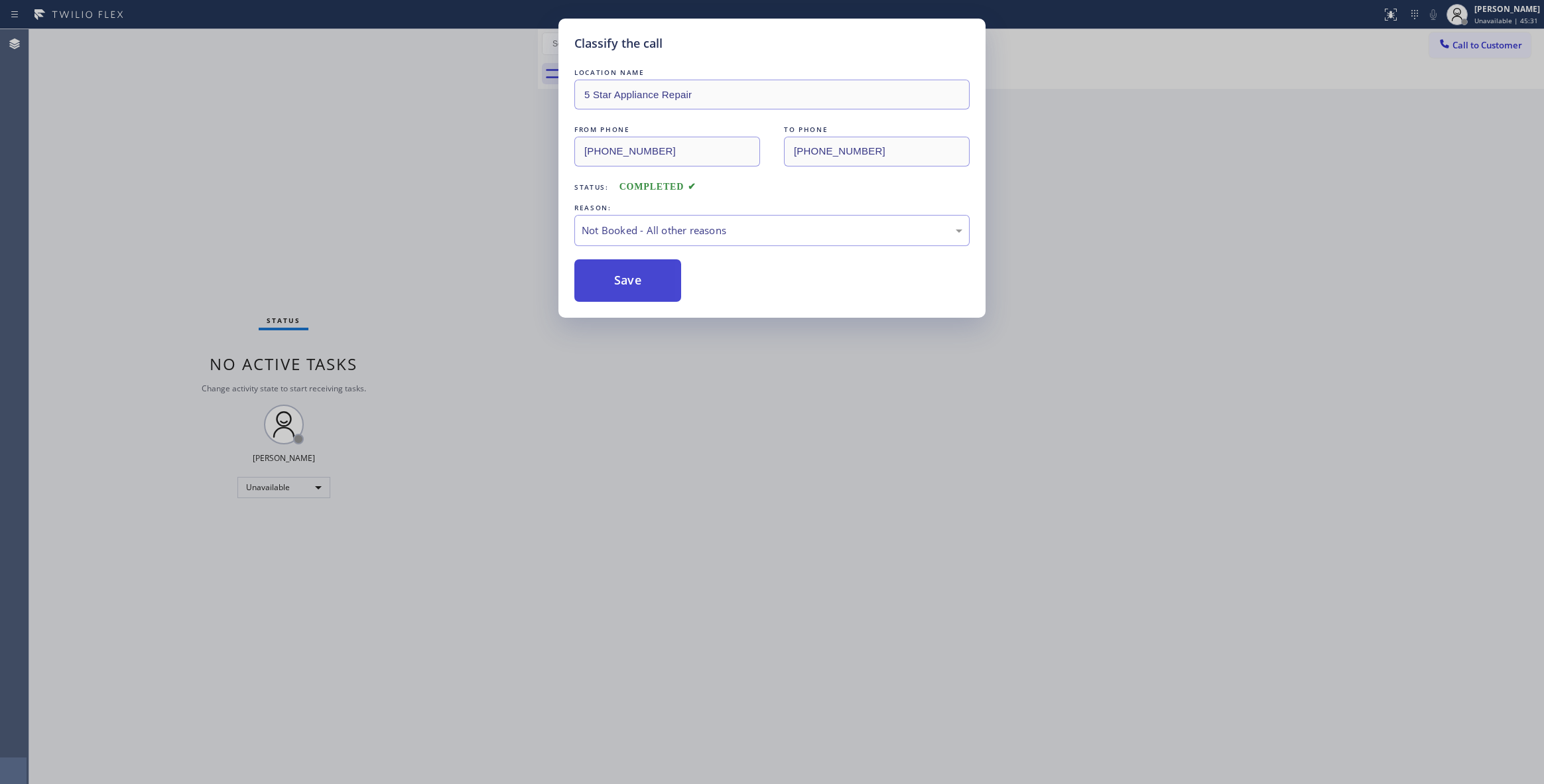
click at [646, 277] on button "Save" at bounding box center [627, 280] width 107 height 42
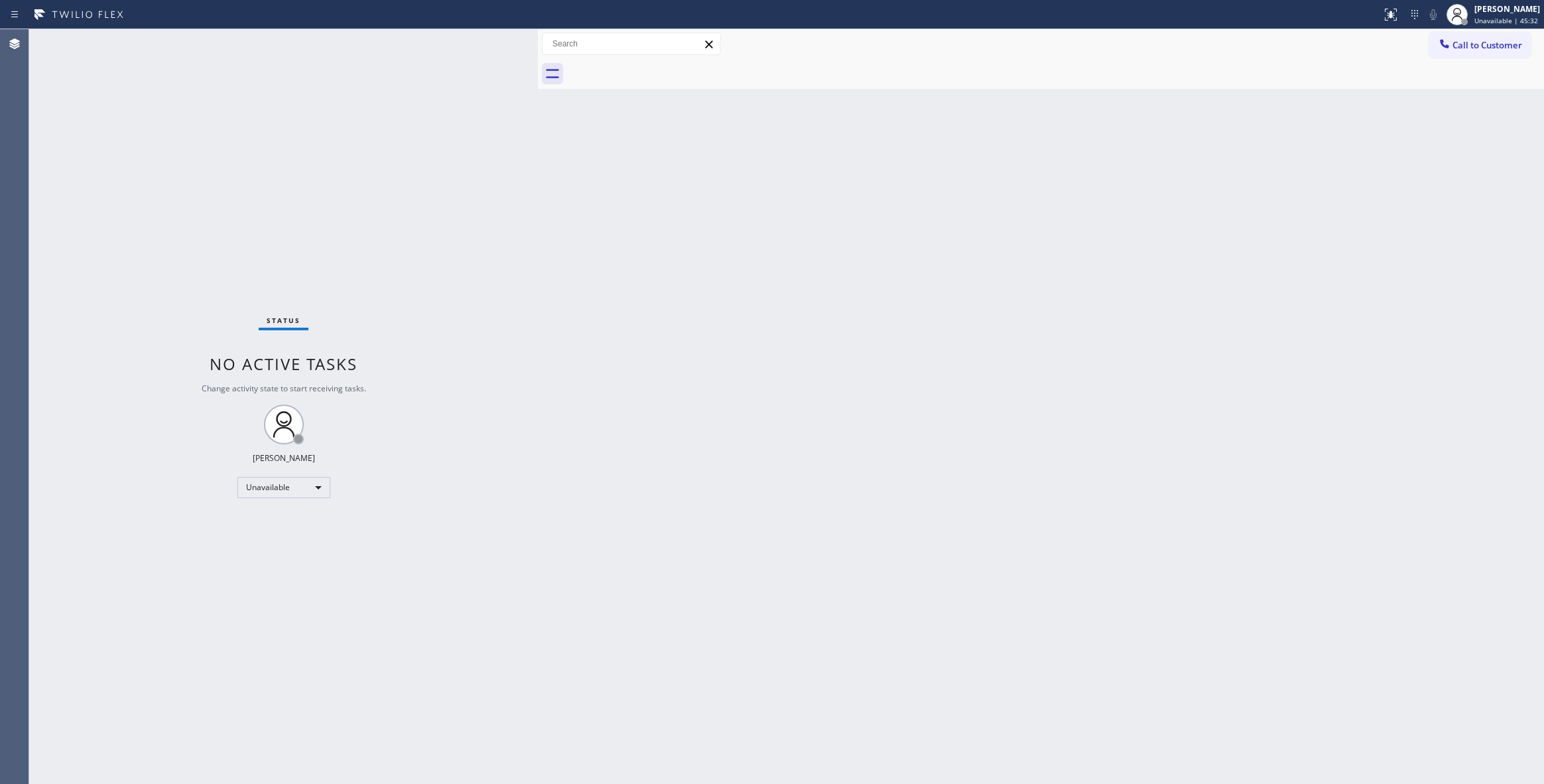
click at [1498, 45] on span "Call to Customer" at bounding box center [1487, 45] width 69 height 12
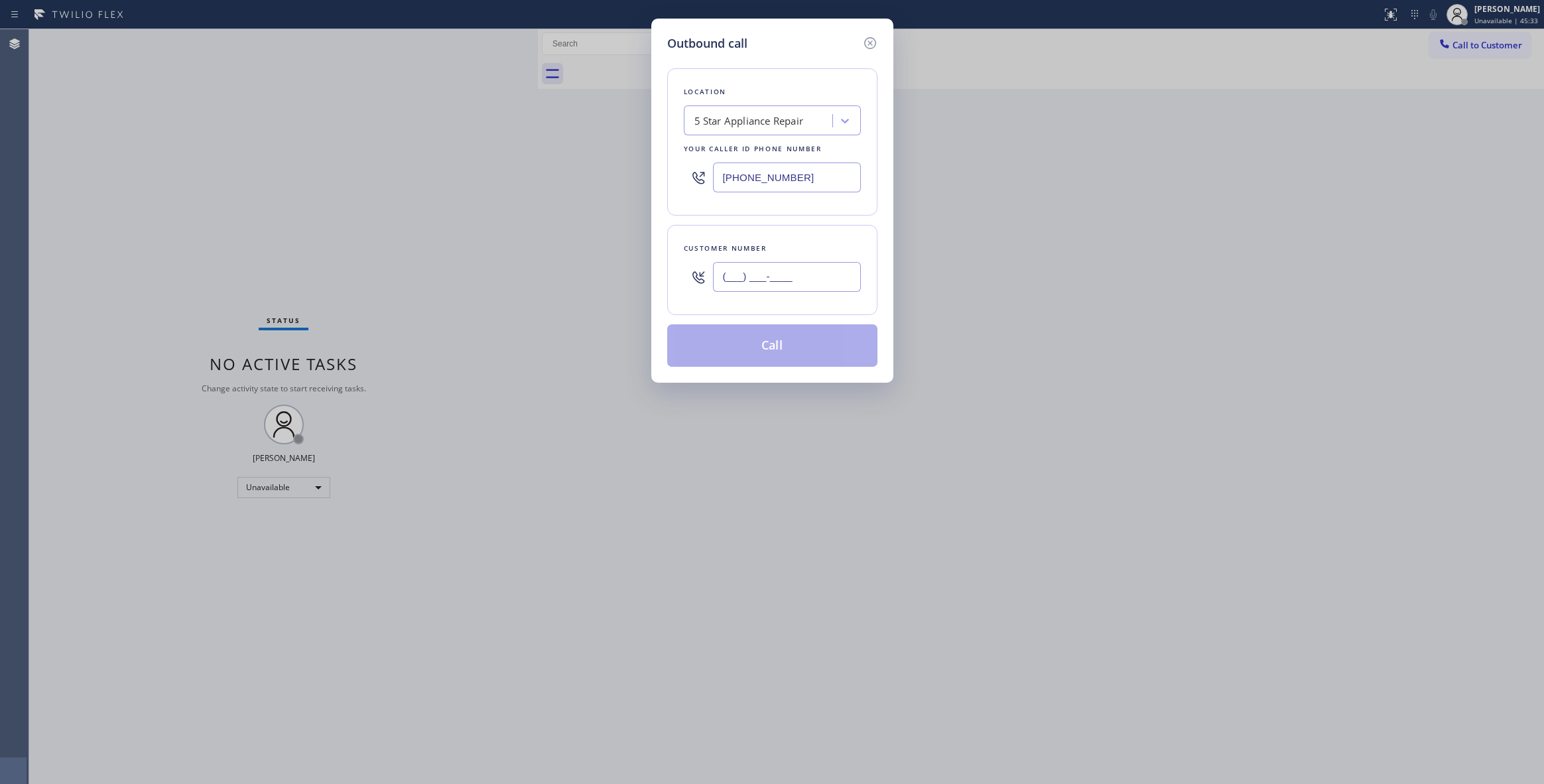
click at [769, 268] on input "(___) ___-____" at bounding box center [787, 276] width 148 height 30
paste input "813) 618-0047"
type input "[PHONE_NUMBER]"
click at [756, 356] on button "Call" at bounding box center [772, 345] width 210 height 42
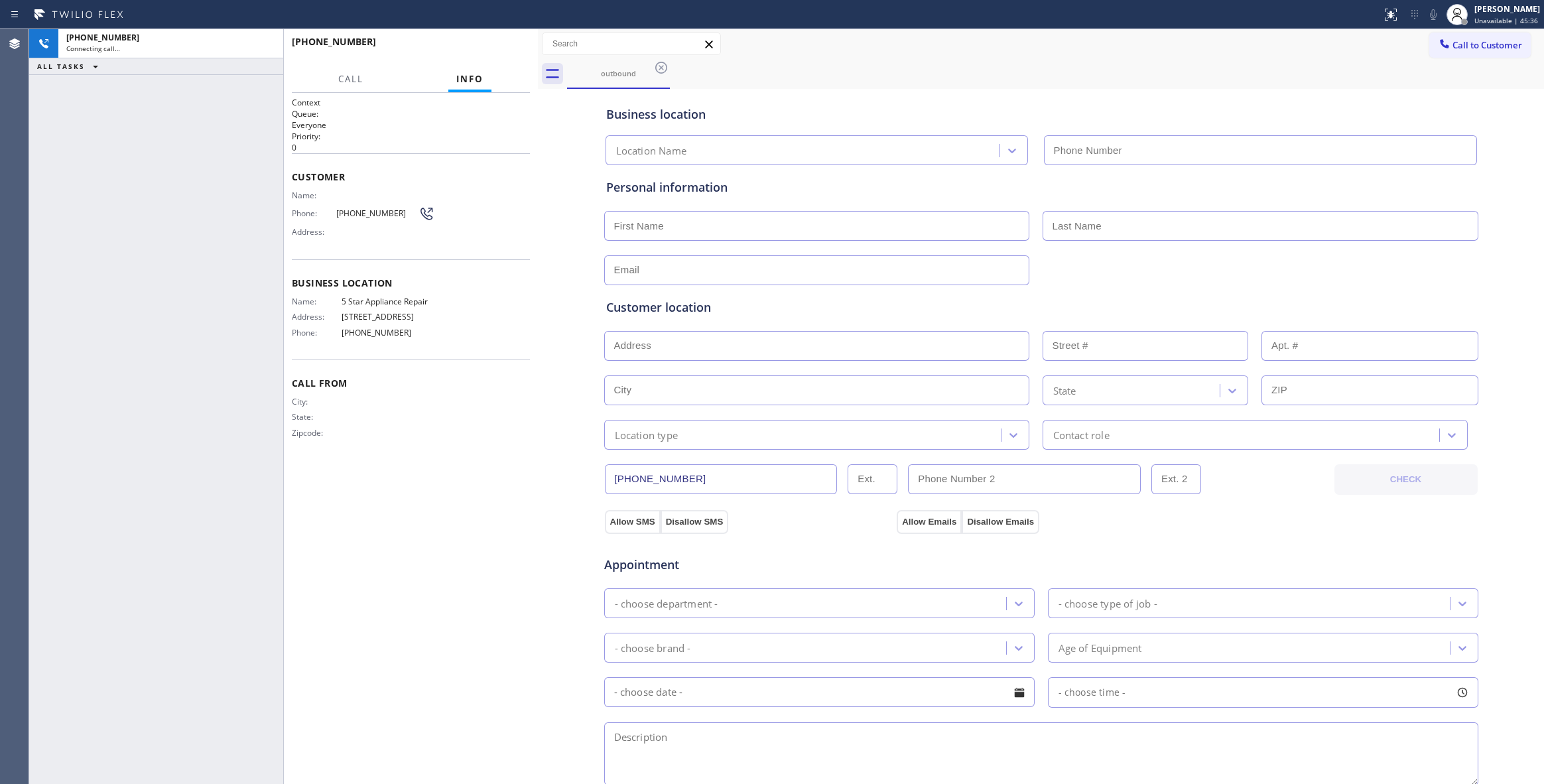
type input "[PHONE_NUMBER]"
drag, startPoint x: 70, startPoint y: 738, endPoint x: 358, endPoint y: 172, distance: 635.1
click at [70, 738] on div "[PHONE_NUMBER] Live | 00:03 ALL TASKS ALL TASKS ACTIVE TASKS TASKS IN WRAP UP" at bounding box center [156, 406] width 254 height 754
click at [518, 43] on span "HANG UP" at bounding box center [499, 48] width 40 height 9
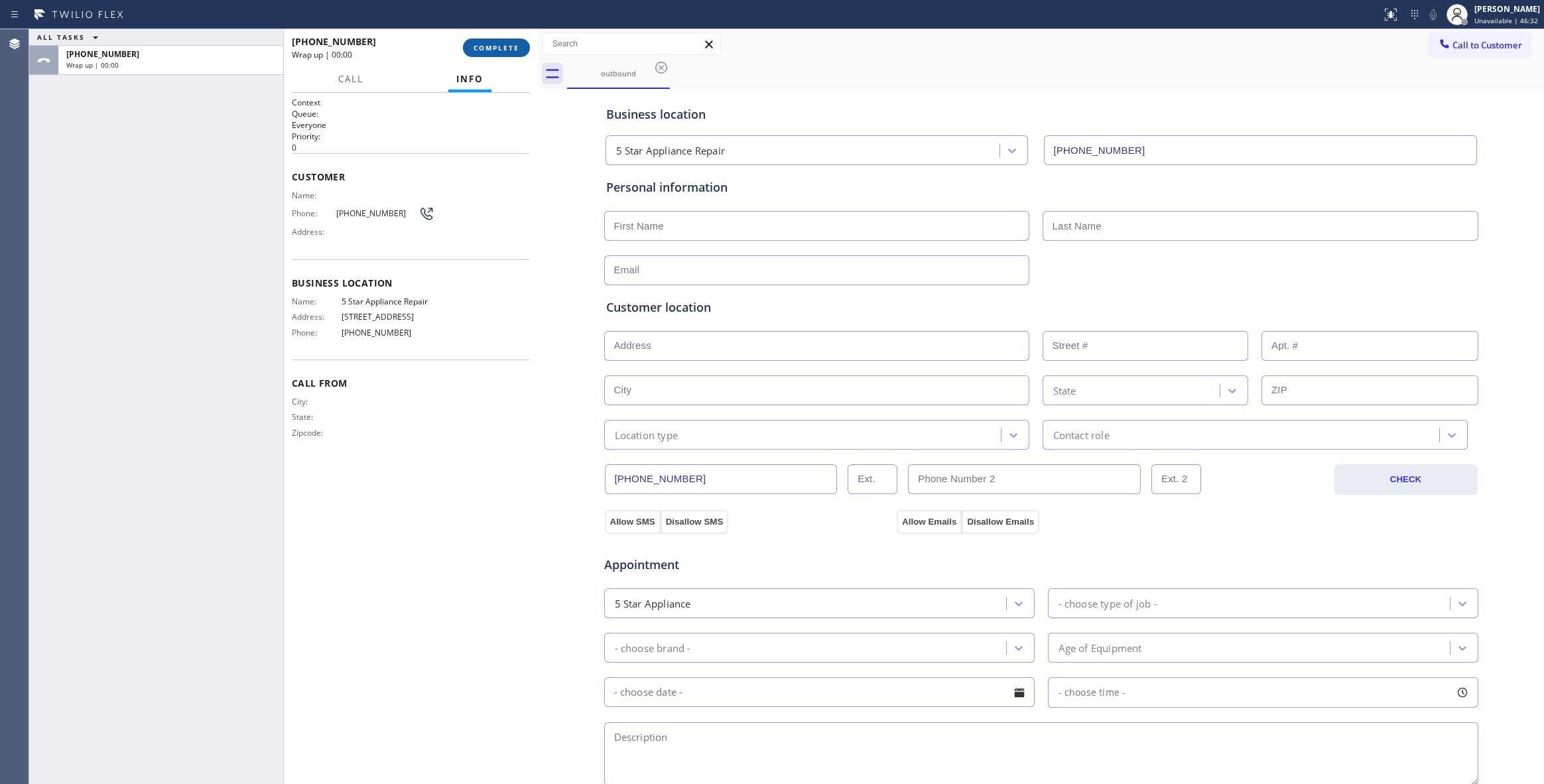
click at [515, 45] on span "COMPLETE" at bounding box center [496, 48] width 45 height 9
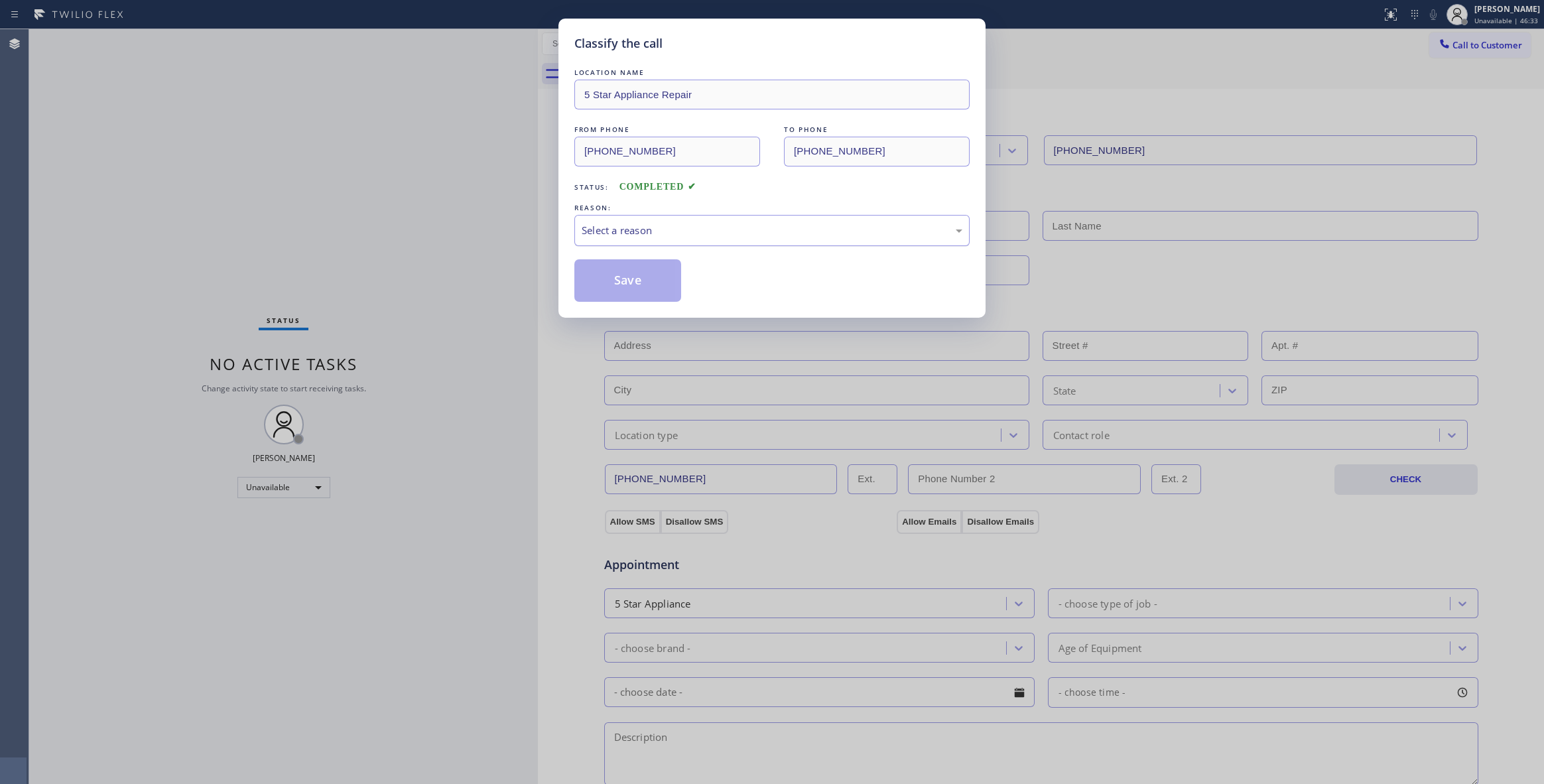
click at [628, 233] on div "Select a reason" at bounding box center [772, 230] width 381 height 15
click at [623, 276] on button "Save" at bounding box center [627, 280] width 107 height 42
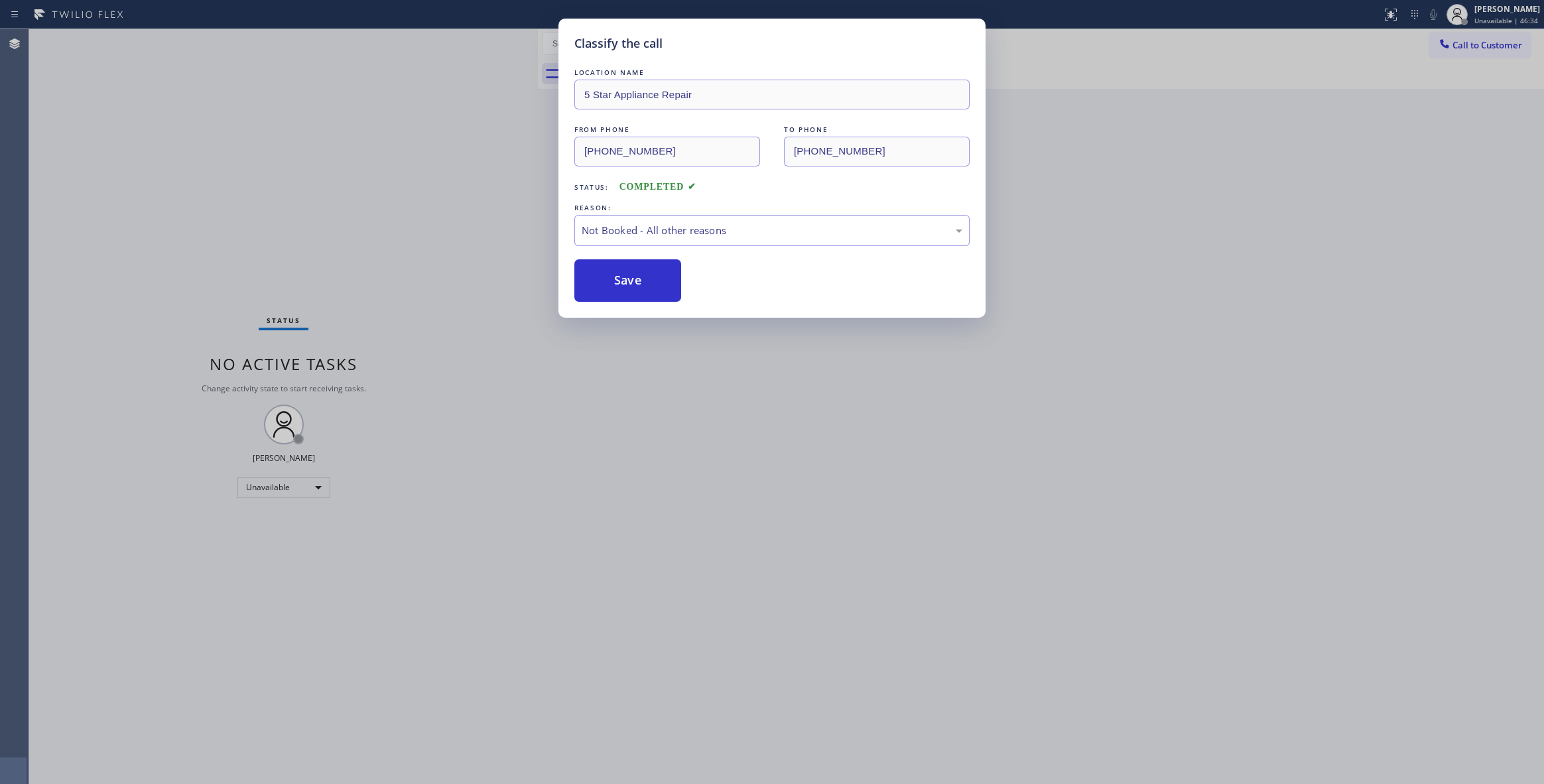
click at [623, 276] on button "Save" at bounding box center [627, 280] width 107 height 42
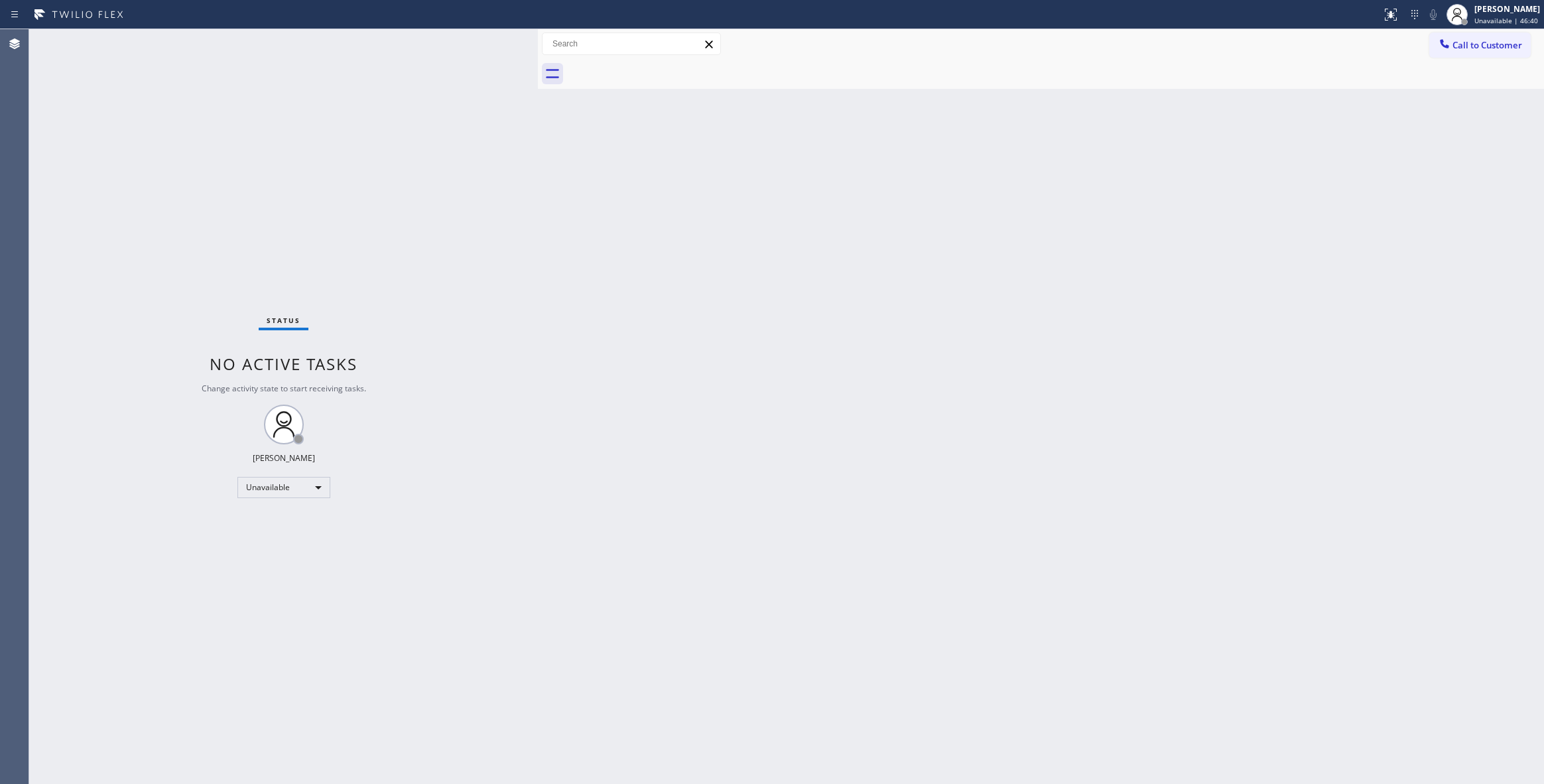
drag, startPoint x: 1255, startPoint y: 265, endPoint x: 1282, endPoint y: 208, distance: 63.1
click at [1255, 262] on div "Back to Dashboard Change Sender ID Customers Technicians Select a contact Outbo…" at bounding box center [1041, 406] width 1006 height 754
click at [1497, 43] on span "Call to Customer" at bounding box center [1487, 45] width 69 height 12
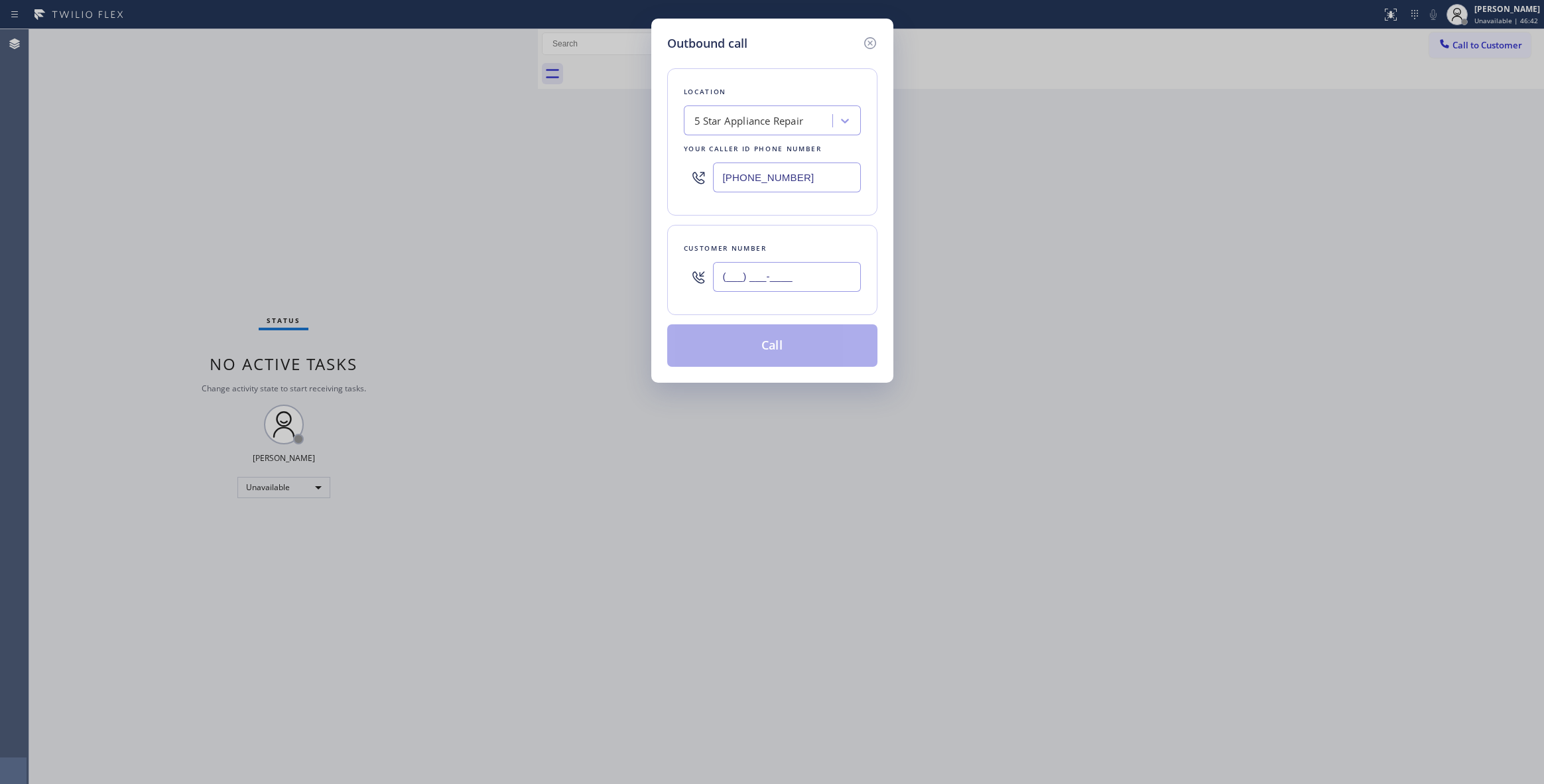
click at [719, 288] on input "(___) ___-____" at bounding box center [787, 276] width 148 height 30
paste input "813) 618-0047"
type input "[PHONE_NUMBER]"
paste input "714) 909-1626"
drag, startPoint x: 804, startPoint y: 175, endPoint x: 642, endPoint y: 218, distance: 167.6
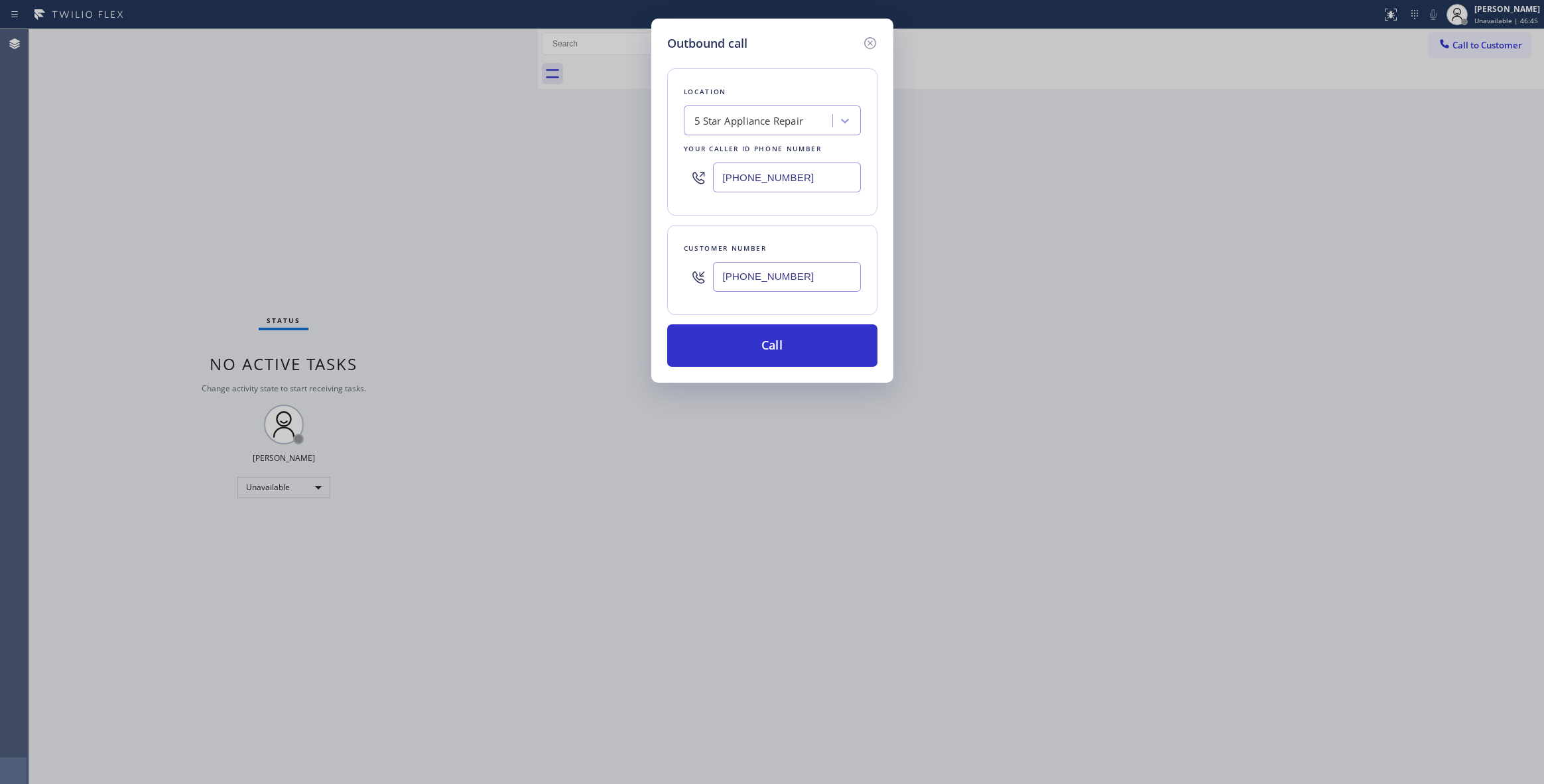
click at [517, 170] on div "Outbound call Location 5 Star Appliance Repair Your caller id phone number [PHO…" at bounding box center [772, 392] width 1544 height 784
type input "[PHONE_NUMBER]"
click at [807, 346] on button "Call" at bounding box center [772, 345] width 210 height 42
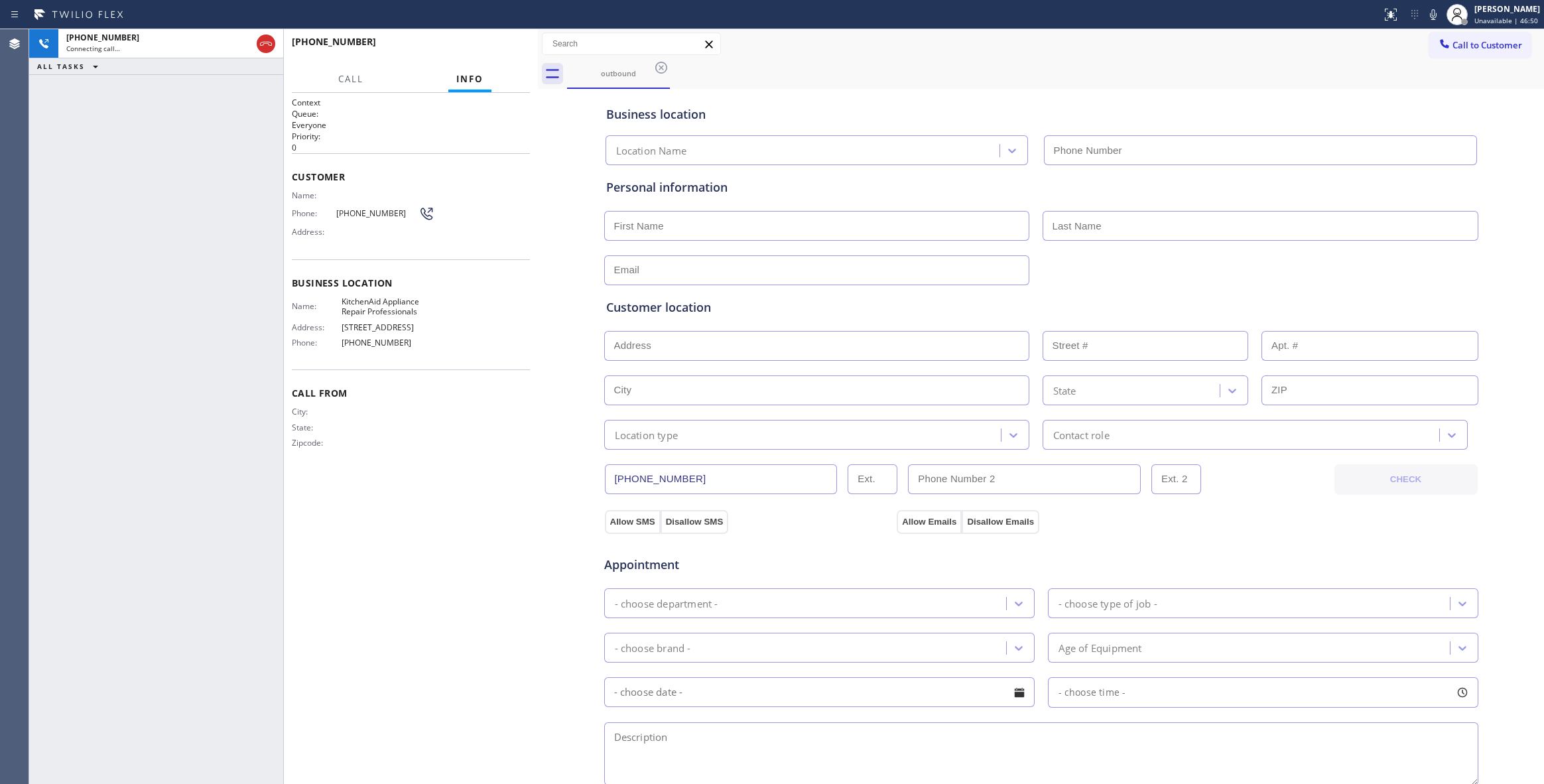
type input "[PHONE_NUMBER]"
click at [48, 281] on div "[PHONE_NUMBER] Live | 00:03 ALL TASKS ALL TASKS ACTIVE TASKS TASKS IN WRAP UP" at bounding box center [156, 406] width 254 height 754
click at [481, 49] on span "HANG UP" at bounding box center [499, 48] width 40 height 9
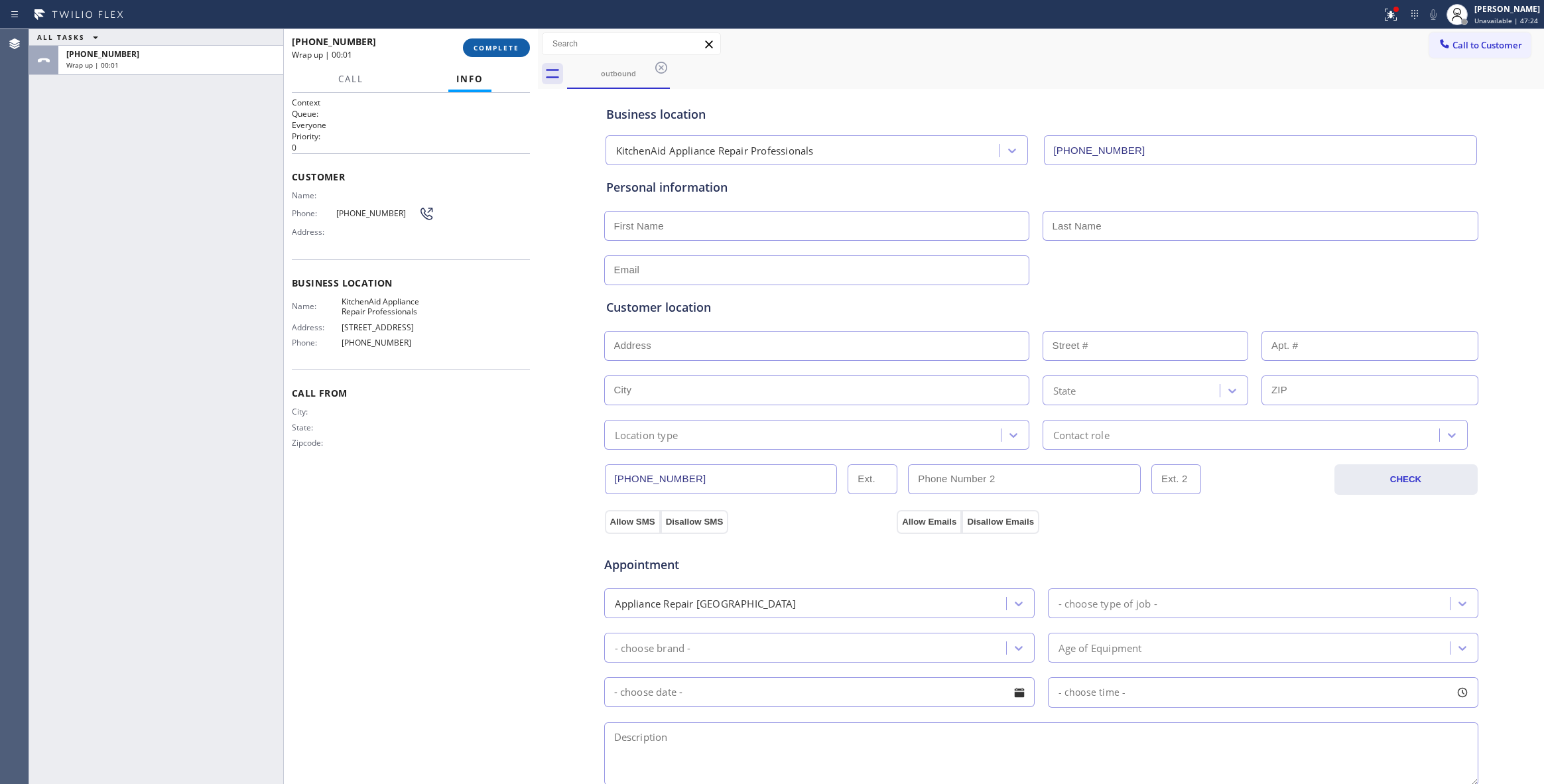
click at [481, 49] on span "COMPLETE" at bounding box center [496, 48] width 45 height 9
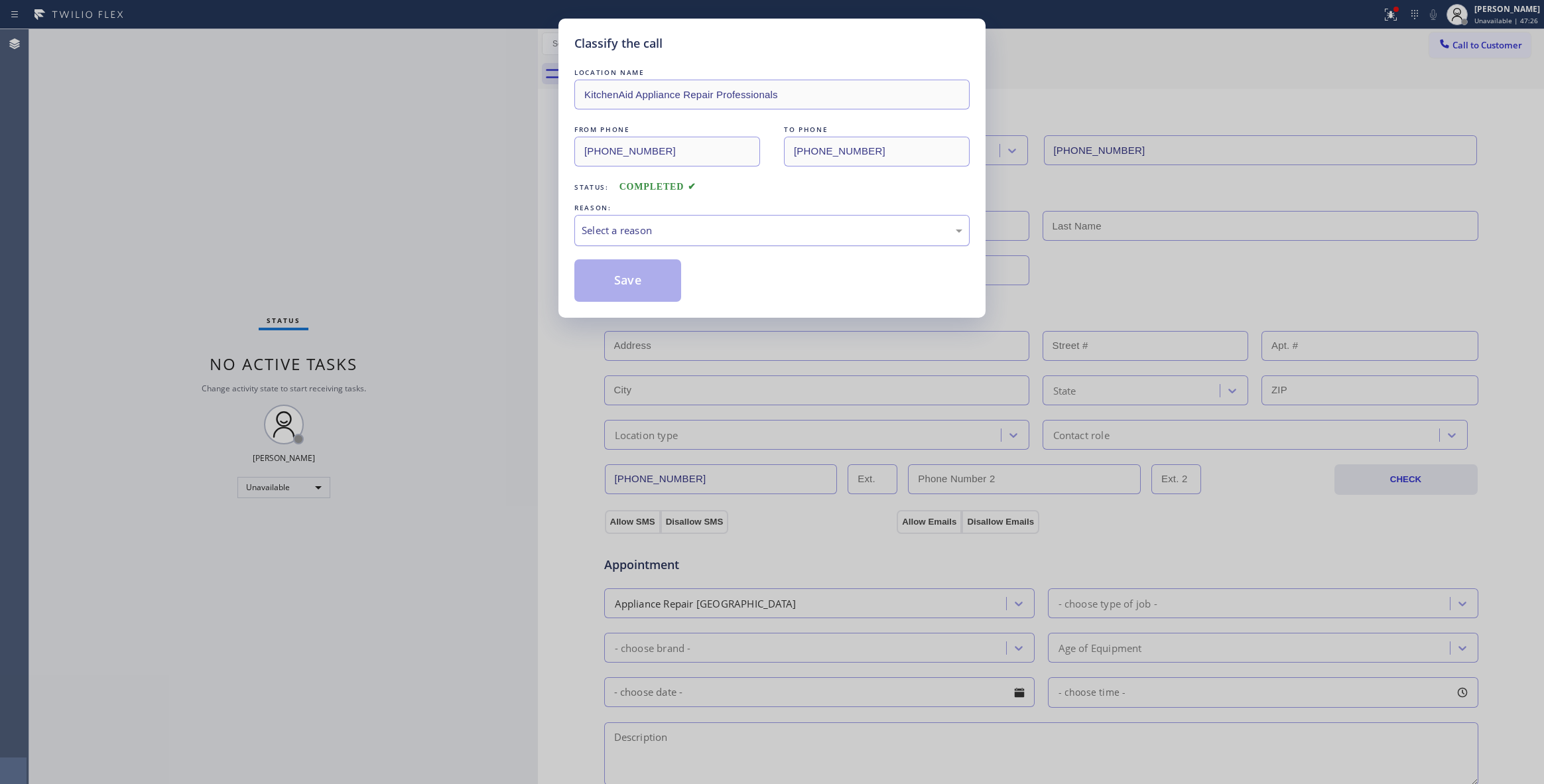
click at [633, 226] on div "Select a reason" at bounding box center [772, 230] width 381 height 15
click at [623, 276] on button "Save" at bounding box center [627, 280] width 107 height 42
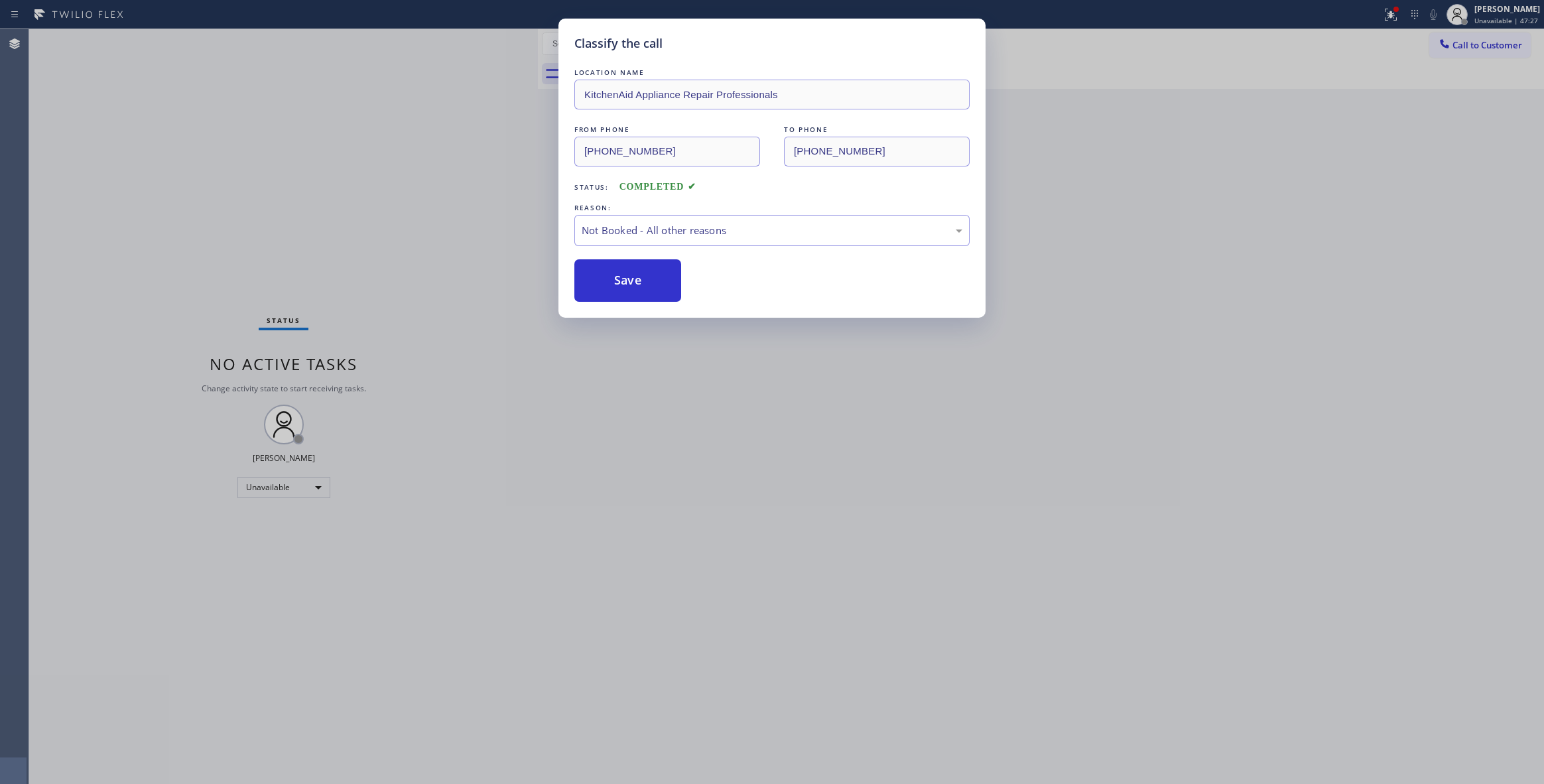
click at [623, 276] on button "Save" at bounding box center [627, 280] width 107 height 42
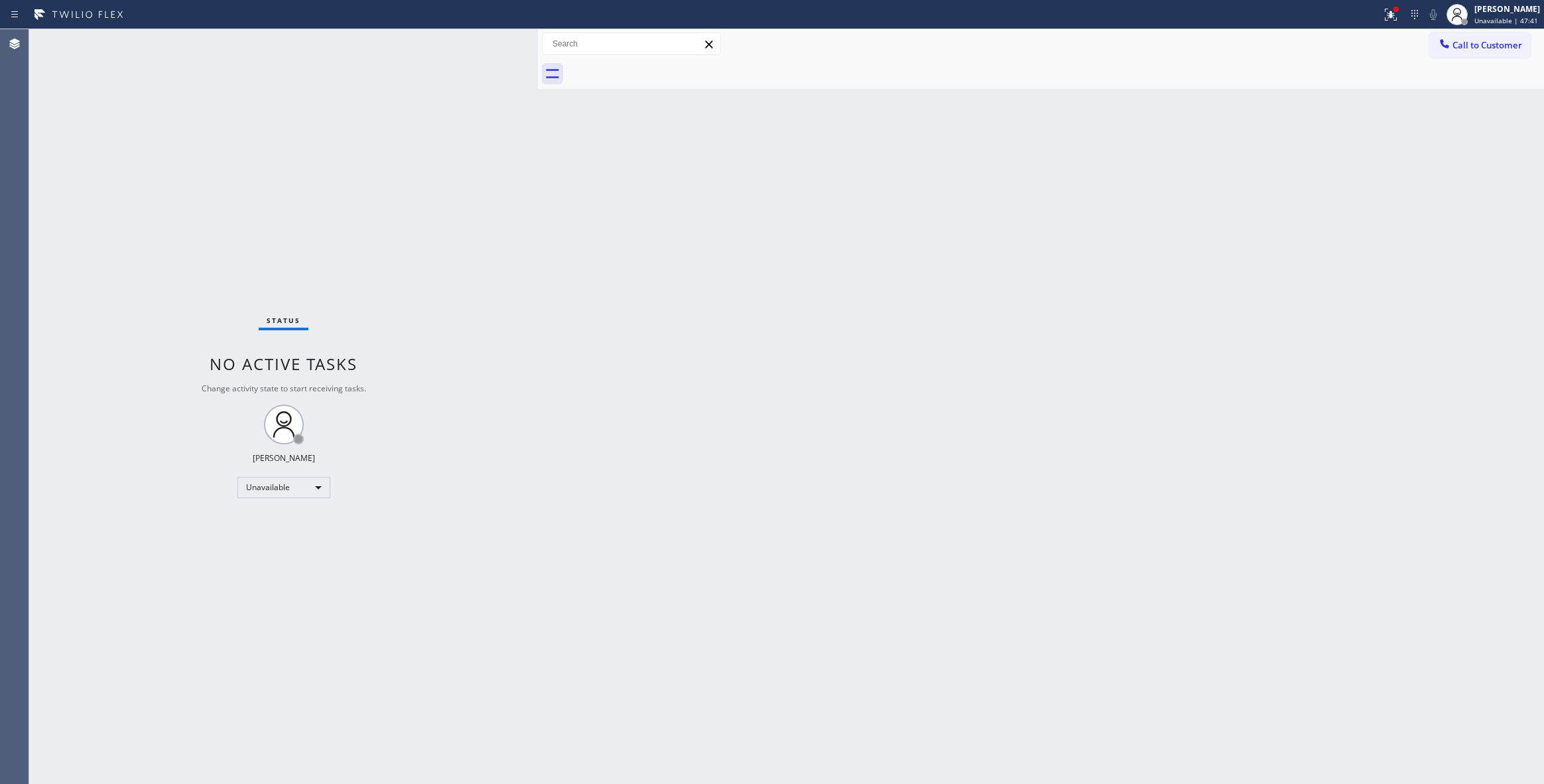
click at [538, 294] on div at bounding box center [538, 406] width 0 height 754
click at [1484, 44] on span "Call to Customer" at bounding box center [1487, 45] width 69 height 12
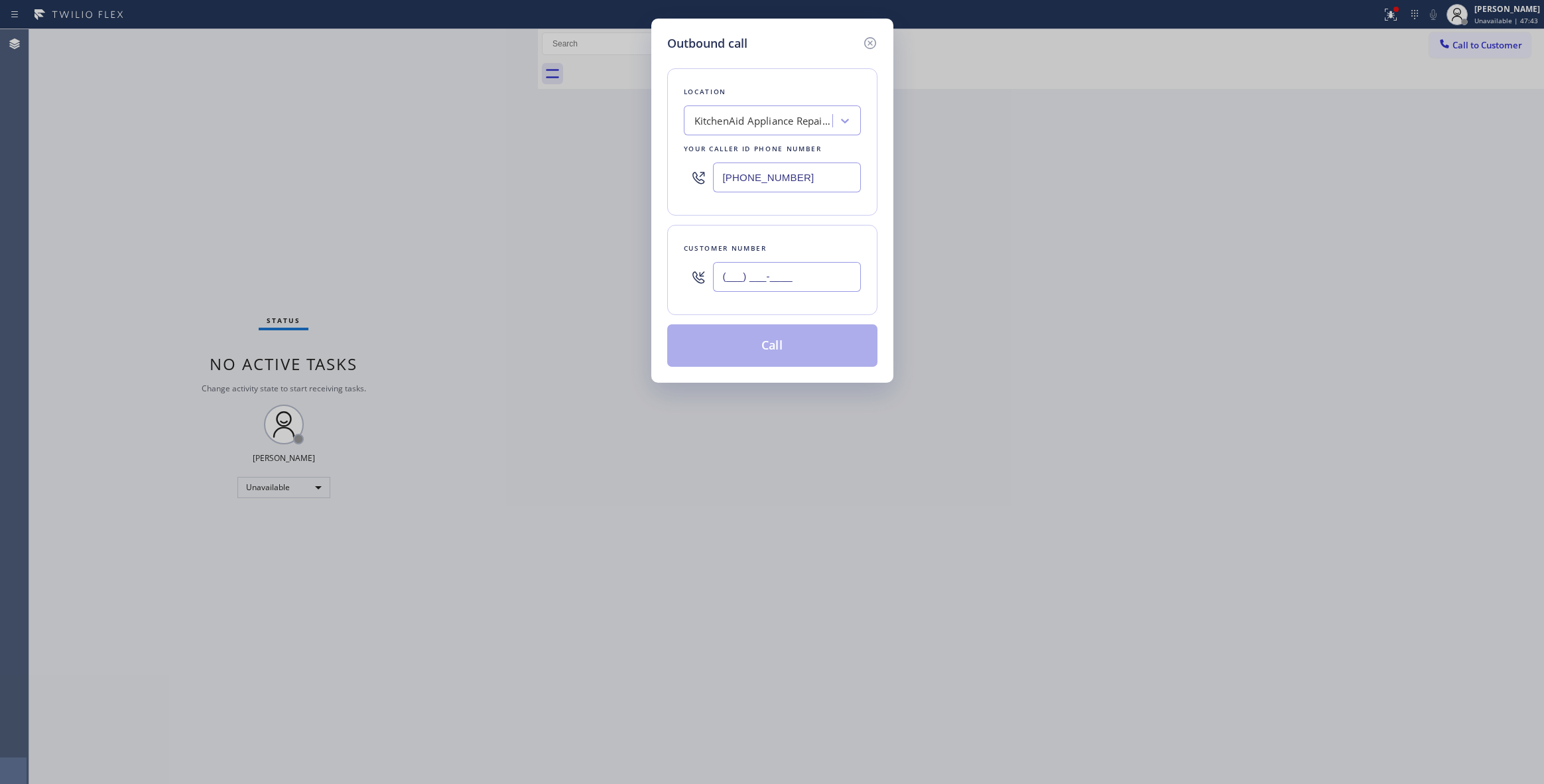
click at [781, 274] on input "(___) ___-____" at bounding box center [787, 276] width 148 height 30
paste input "310) 595-5691"
type input "[PHONE_NUMBER]"
drag, startPoint x: 850, startPoint y: 171, endPoint x: 456, endPoint y: 171, distance: 394.0
click at [458, 171] on div "Outbound call Location KitchenAid Appliance Repair Professionals Your caller id…" at bounding box center [772, 392] width 1544 height 784
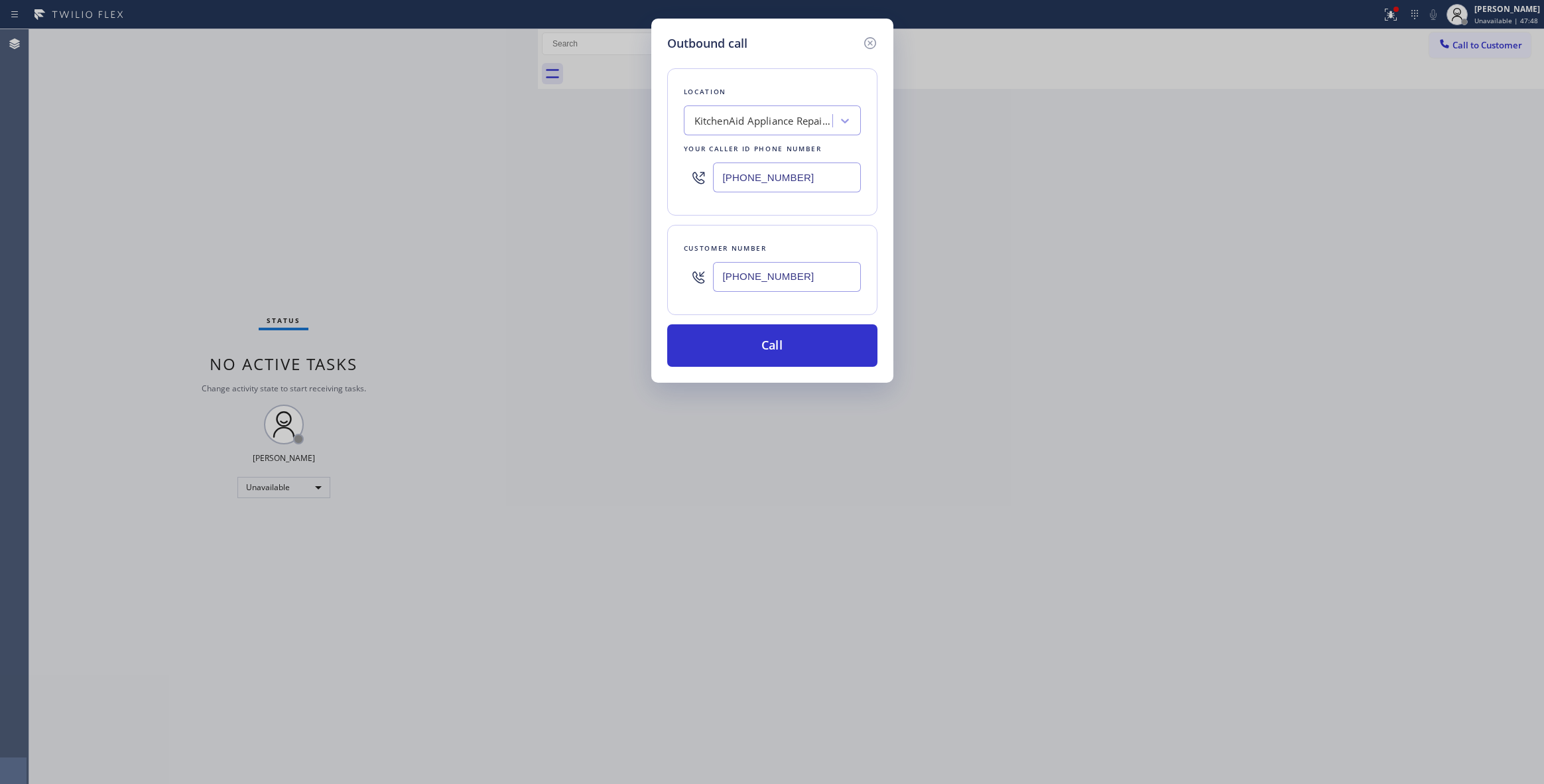
paste input "310) 736-173"
type input "[PHONE_NUMBER]"
click at [742, 364] on button "Call" at bounding box center [772, 345] width 210 height 42
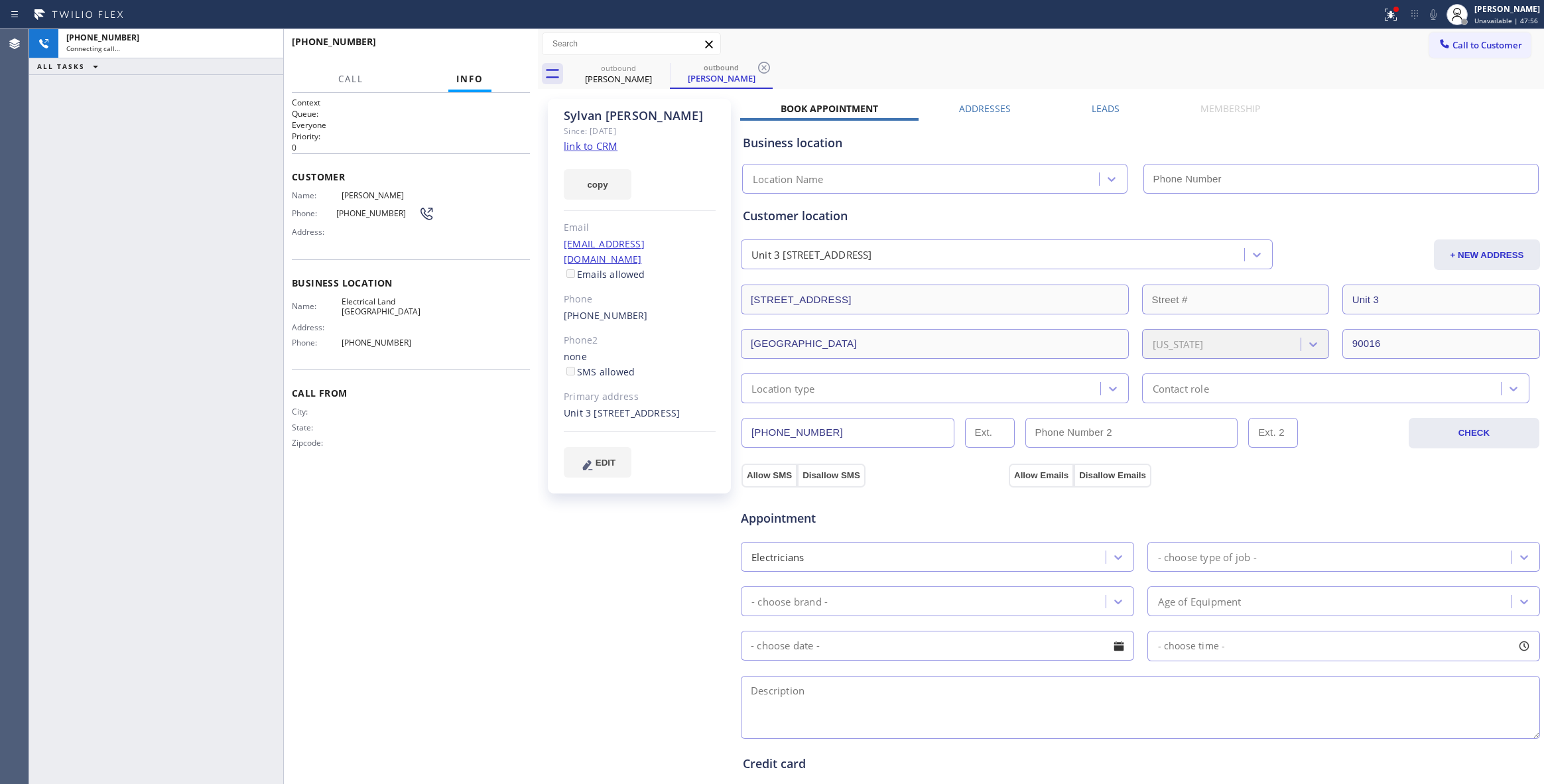
type input "[PHONE_NUMBER]"
click at [61, 207] on div "[PHONE_NUMBER] Connecting call… ALL TASKS ALL TASKS ACTIVE TASKS TASKS IN WRAP …" at bounding box center [156, 406] width 254 height 754
click at [768, 69] on icon at bounding box center [764, 68] width 12 height 12
click at [479, 45] on span "HANG UP" at bounding box center [499, 48] width 40 height 9
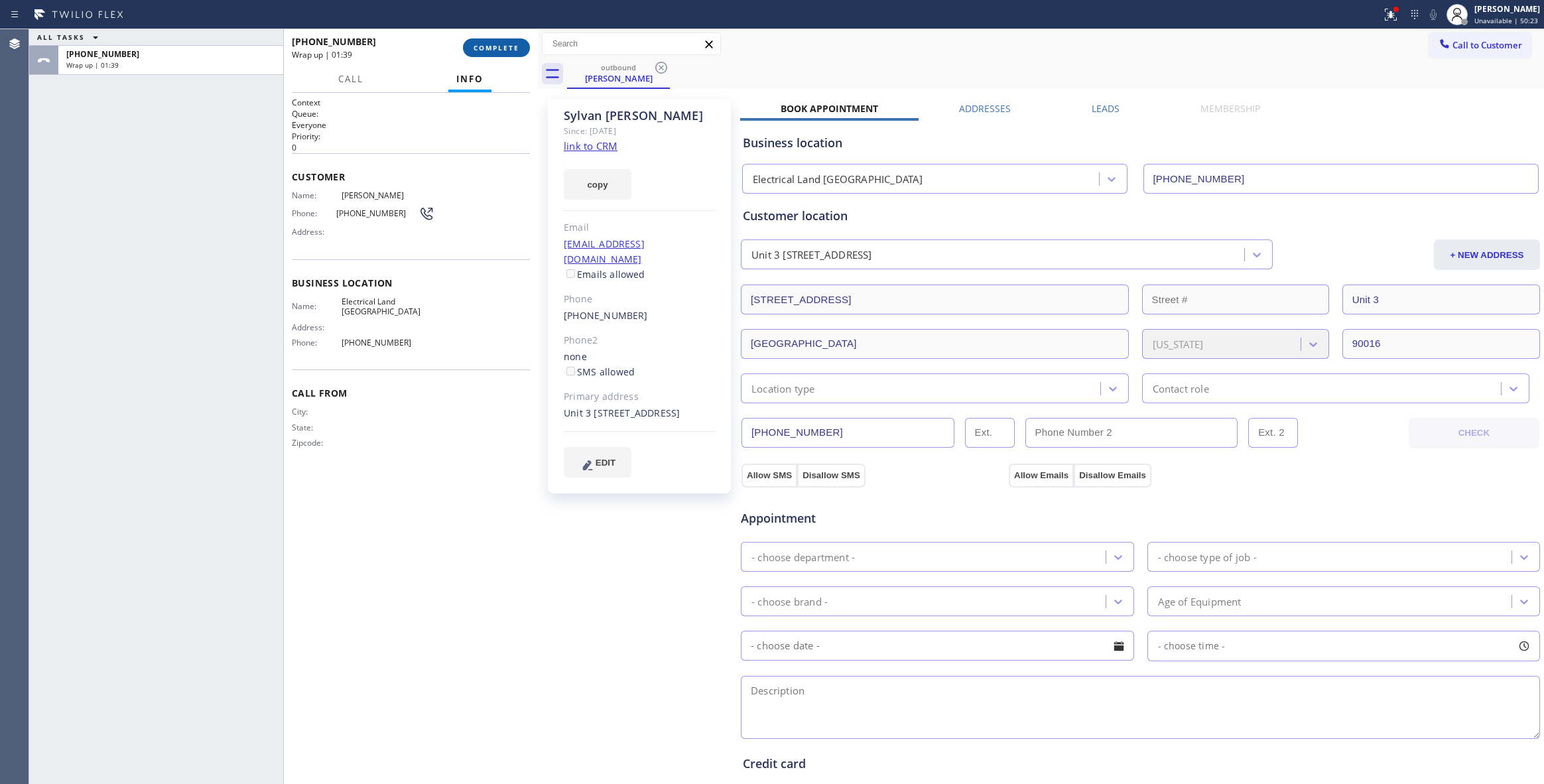
click at [494, 45] on span "COMPLETE" at bounding box center [496, 48] width 45 height 9
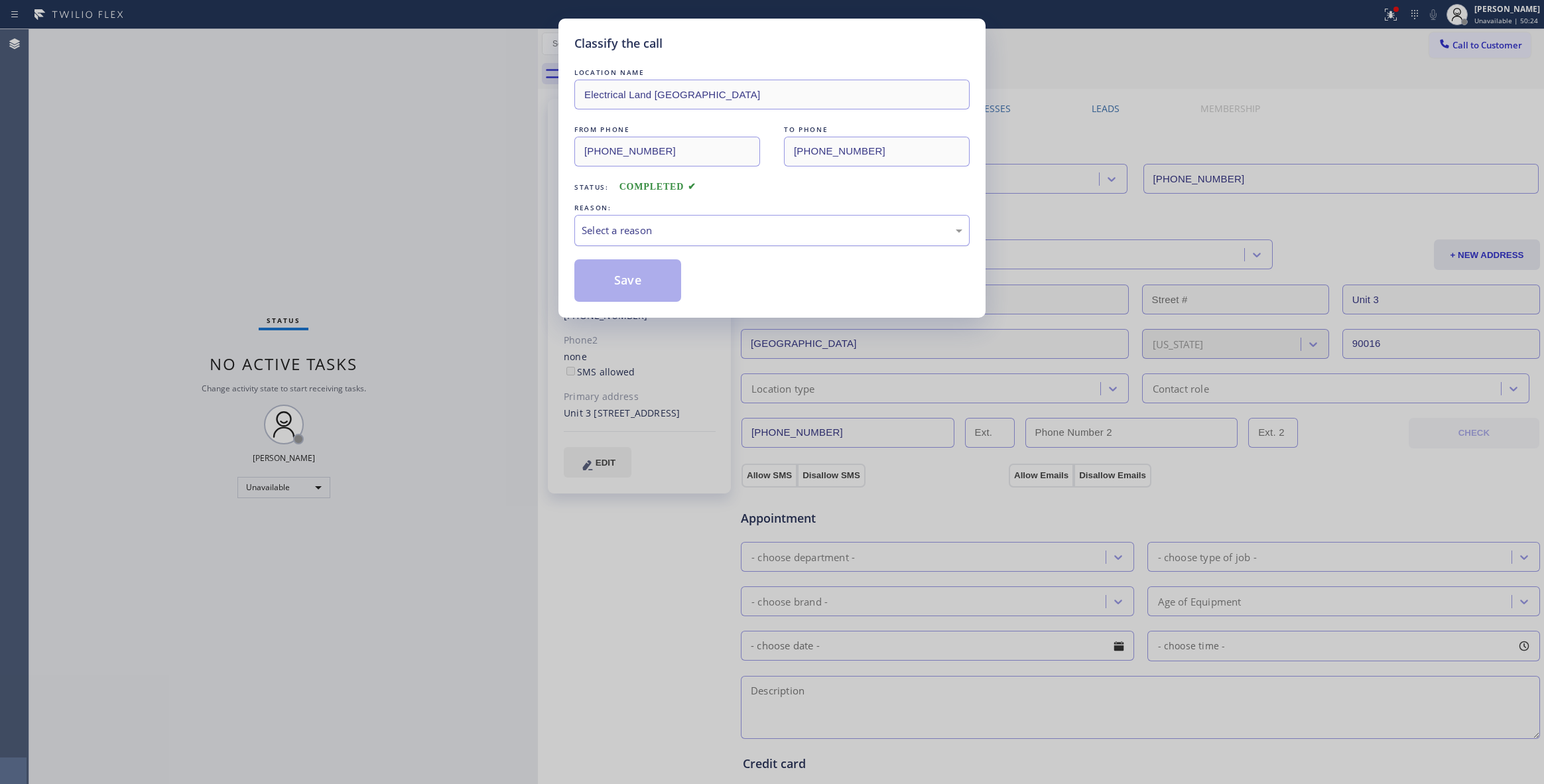
click at [632, 236] on div "Select a reason" at bounding box center [772, 230] width 381 height 15
click at [613, 285] on button "Save" at bounding box center [627, 280] width 107 height 42
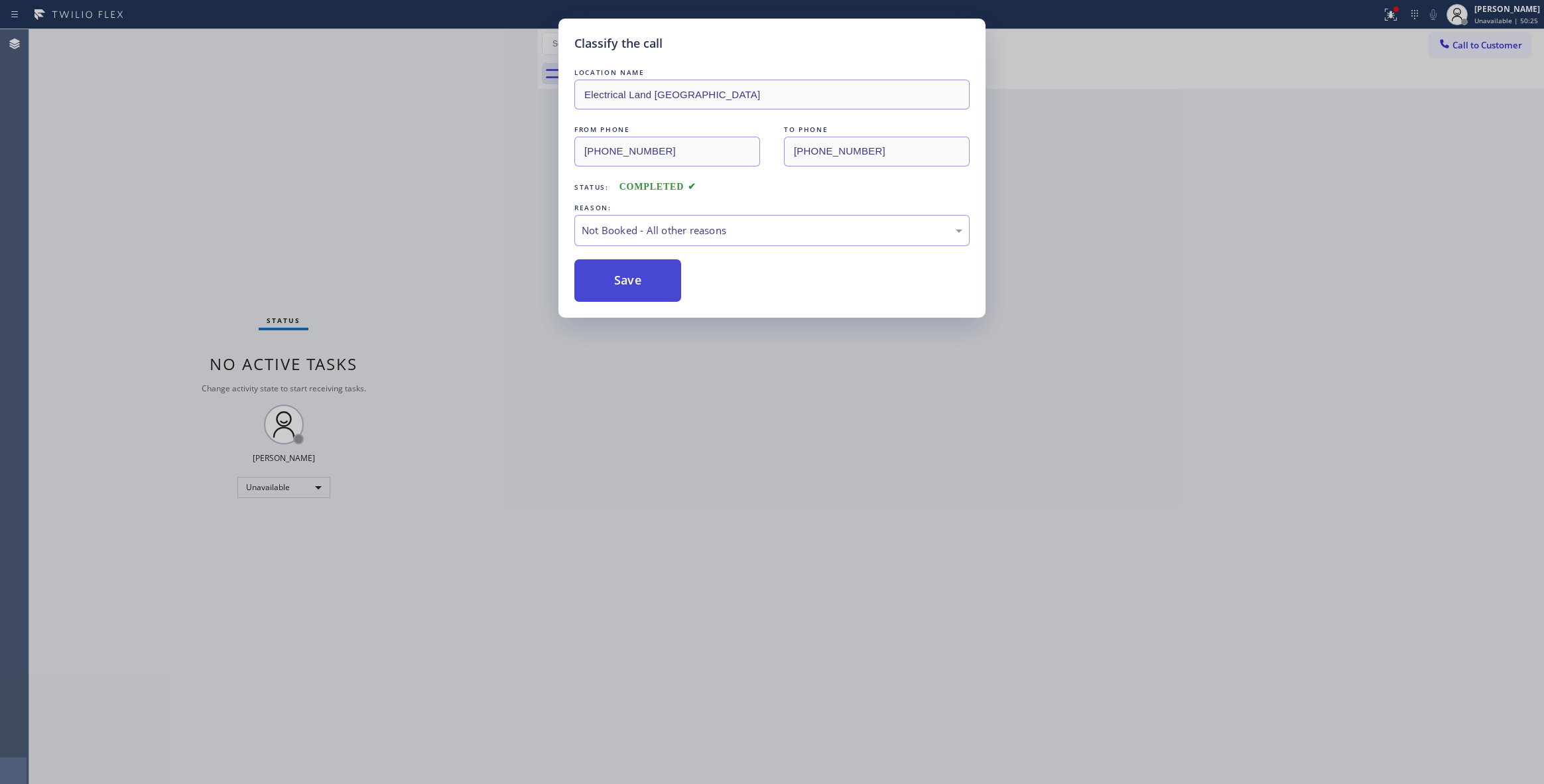
click at [611, 285] on button "Save" at bounding box center [627, 280] width 107 height 42
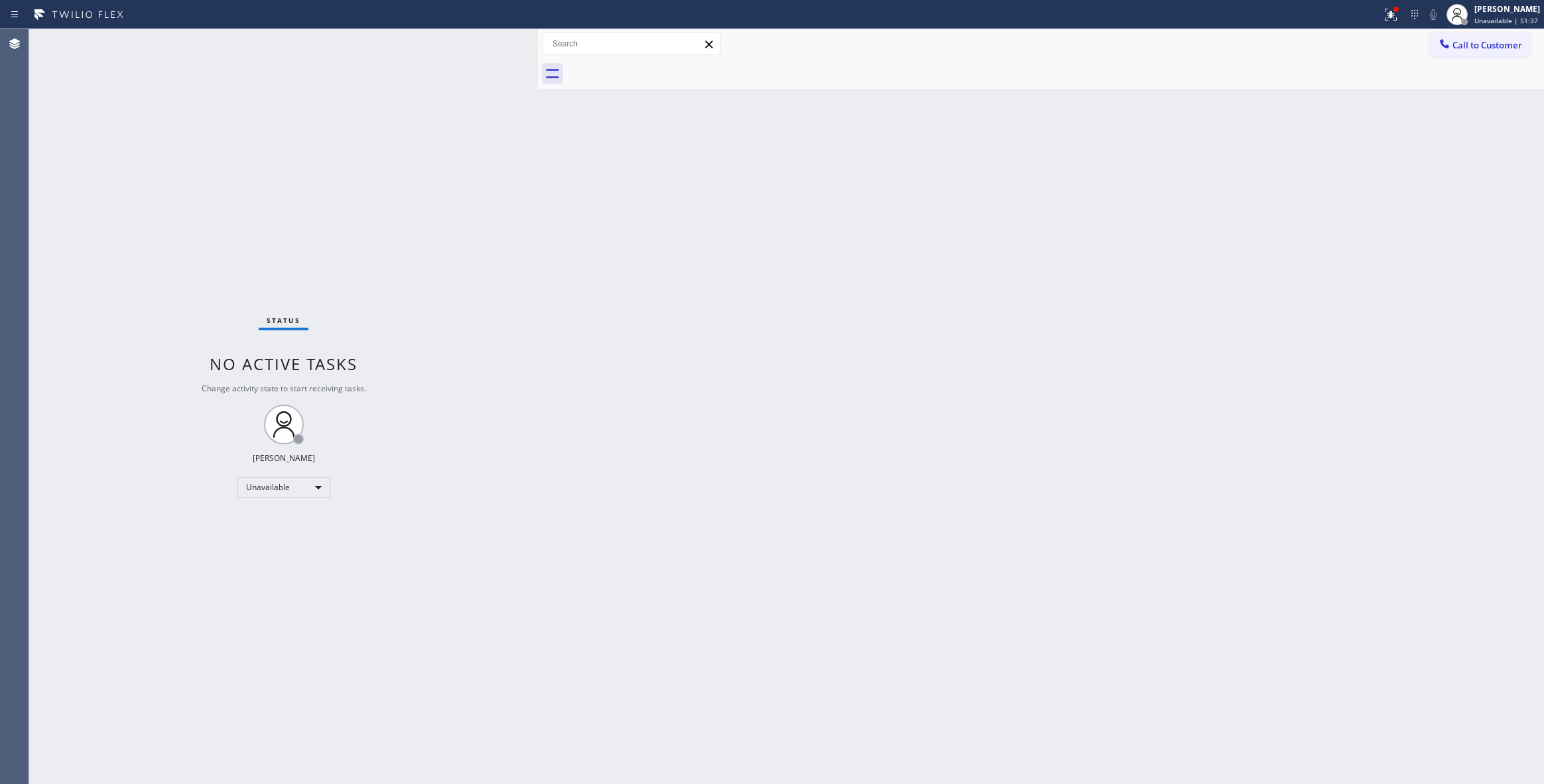
click at [982, 160] on div "Back to Dashboard Change Sender ID Customers Technicians Select a contact Outbo…" at bounding box center [1041, 406] width 1006 height 754
click at [1486, 46] on span "Call to Customer" at bounding box center [1487, 45] width 69 height 12
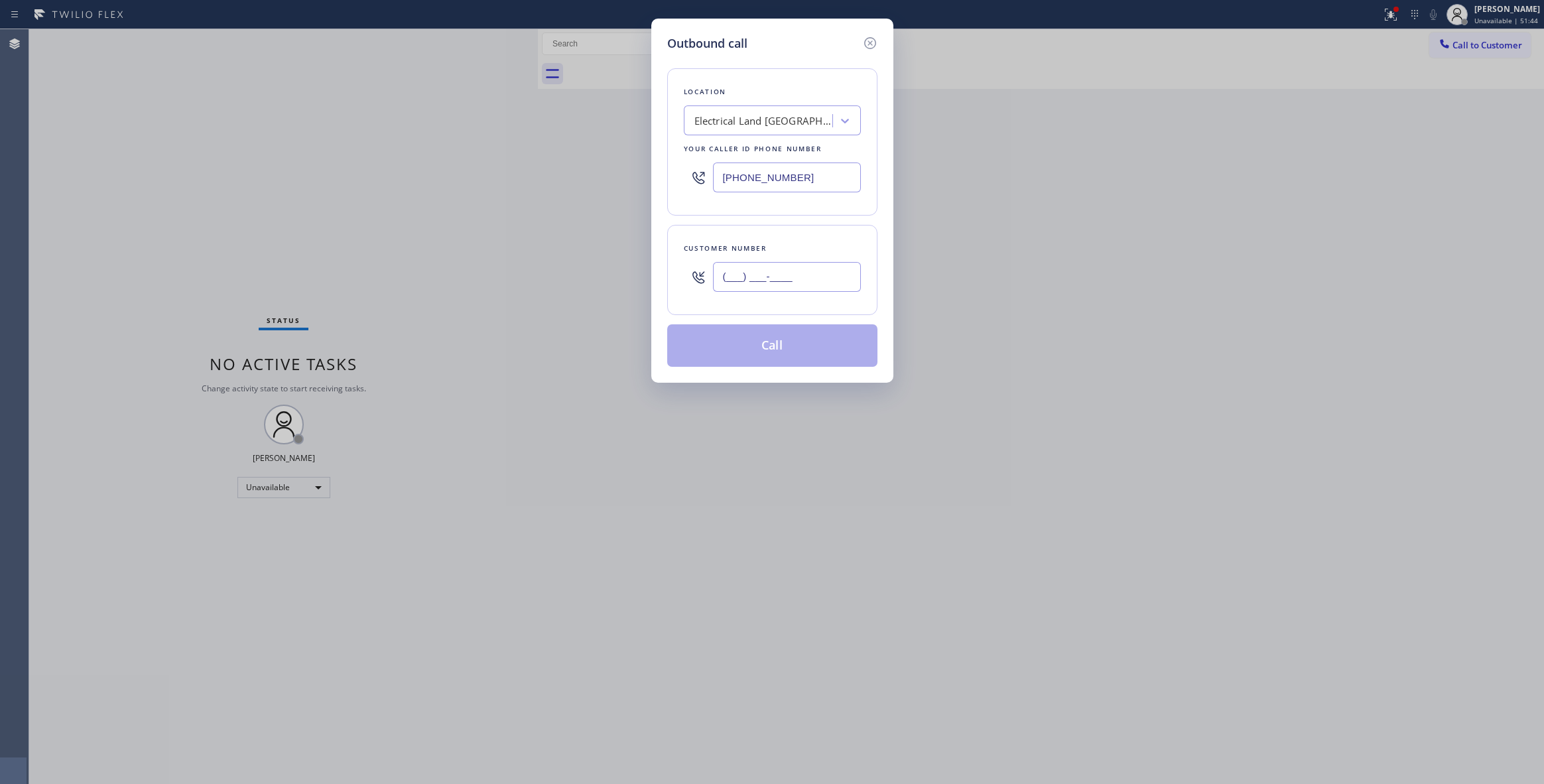
click at [813, 276] on input "(___) ___-____" at bounding box center [787, 276] width 148 height 30
paste input "323) 243-1170"
type input "[PHONE_NUMBER]"
drag, startPoint x: 820, startPoint y: 168, endPoint x: 319, endPoint y: 177, distance: 501.1
click at [319, 177] on div "Outbound call Location Electrical Land [GEOGRAPHIC_DATA] Your caller id phone n…" at bounding box center [772, 392] width 1544 height 784
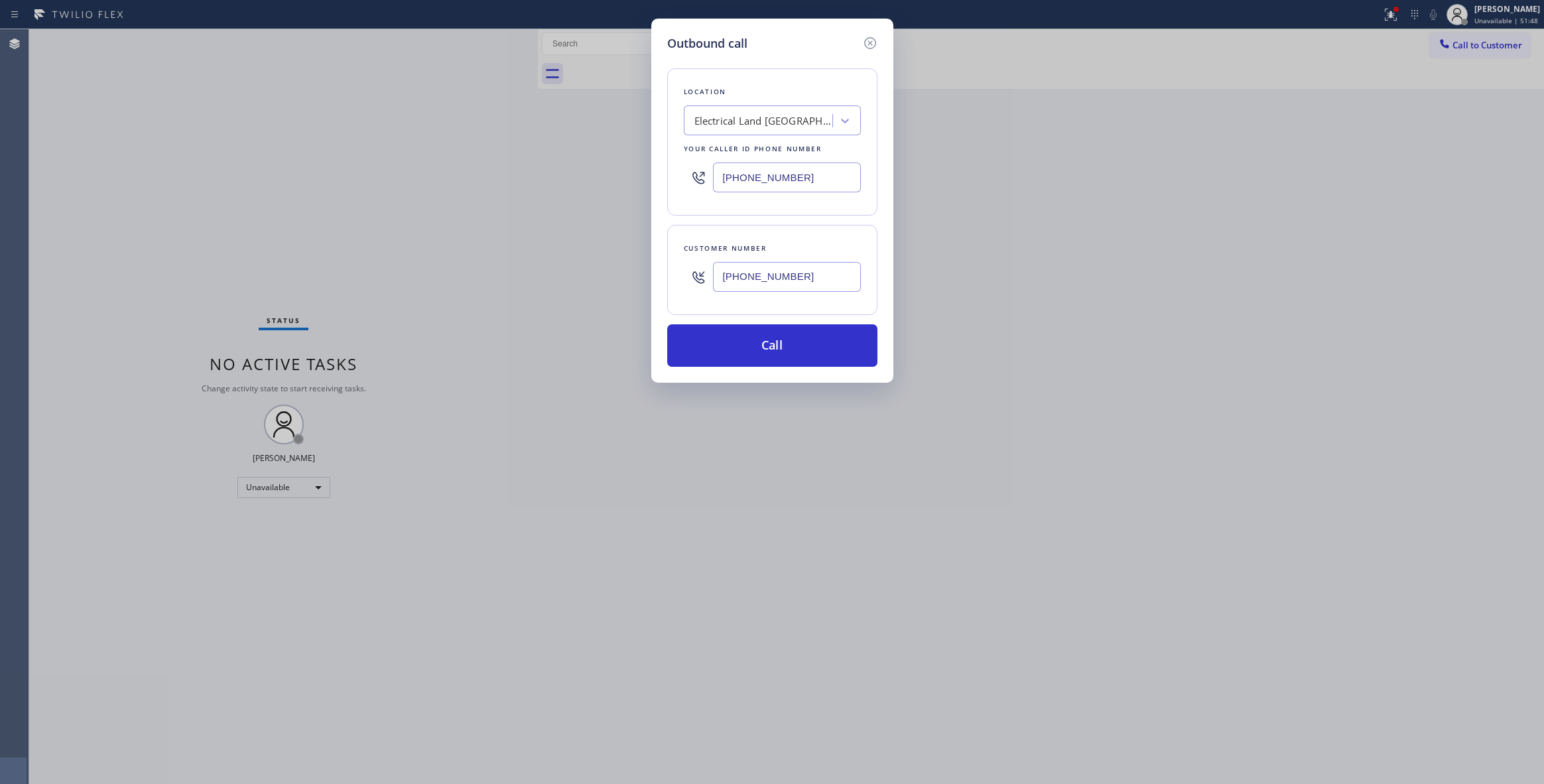
paste input "626) 844-8890"
type input "[PHONE_NUMBER]"
click at [792, 344] on button "Call" at bounding box center [772, 345] width 210 height 42
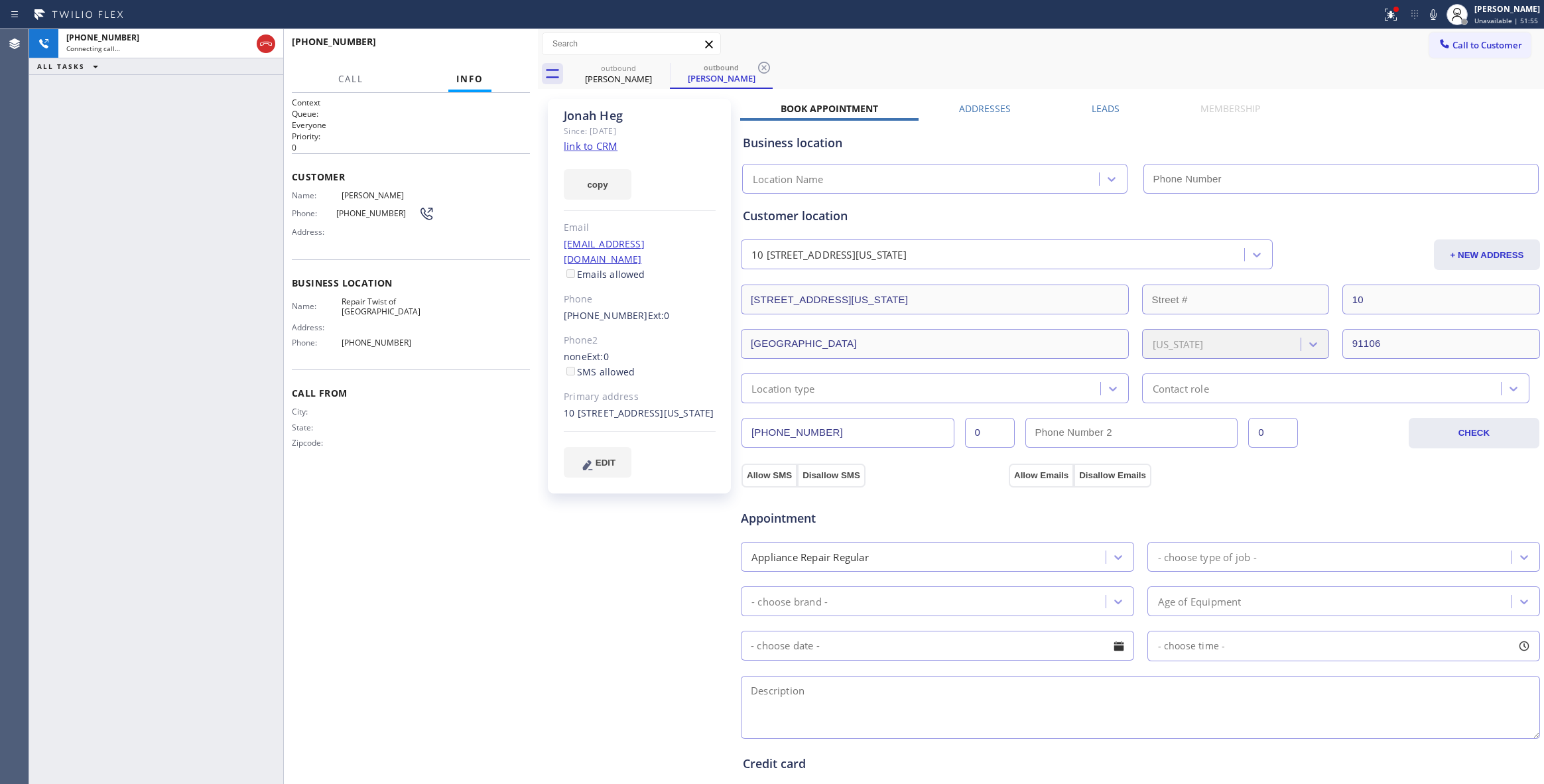
type input "[PHONE_NUMBER]"
click at [78, 243] on div "[PHONE_NUMBER] Connecting call… ALL TASKS ALL TASKS ACTIVE TASKS TASKS IN WRAP …" at bounding box center [156, 406] width 254 height 754
click at [761, 70] on icon at bounding box center [763, 67] width 16 height 16
click at [609, 142] on link "link to CRM" at bounding box center [590, 146] width 54 height 13
click at [505, 42] on button "HANG UP" at bounding box center [499, 48] width 62 height 19
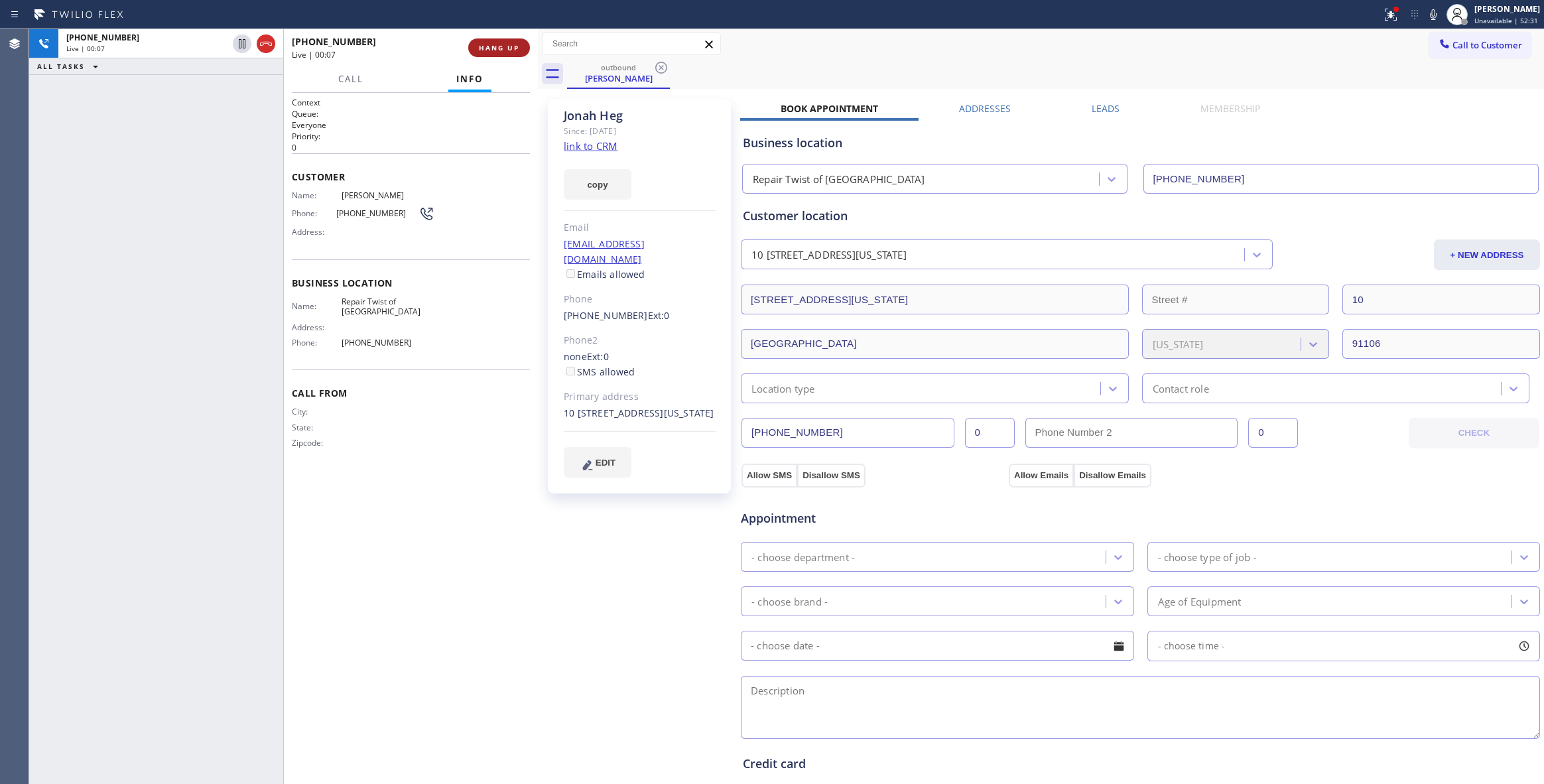
click at [505, 42] on button "HANG UP" at bounding box center [499, 48] width 62 height 19
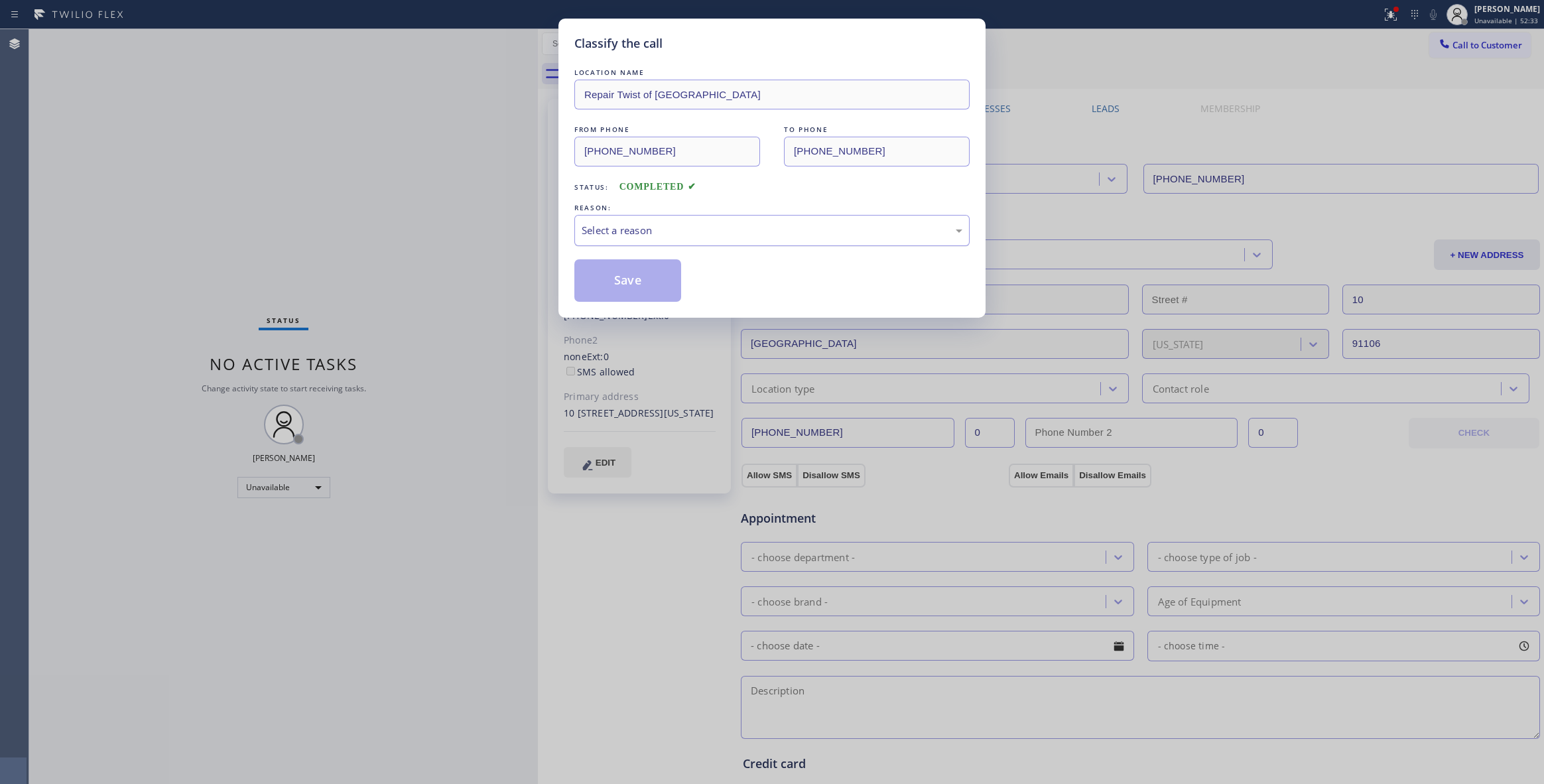
click at [635, 231] on div "Select a reason" at bounding box center [772, 230] width 381 height 15
click at [634, 286] on button "Save" at bounding box center [627, 280] width 107 height 42
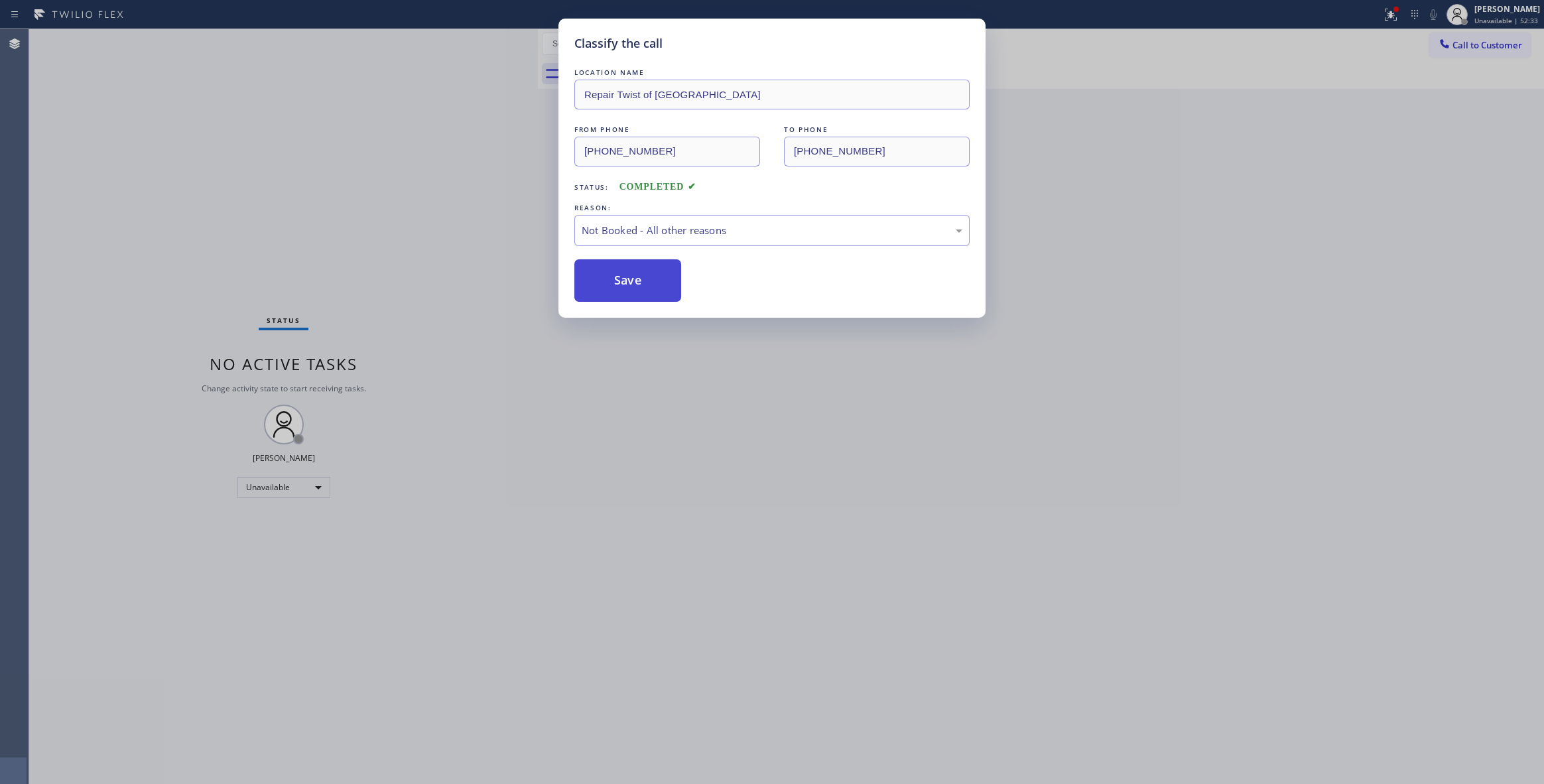
click at [634, 286] on button "Save" at bounding box center [627, 280] width 107 height 42
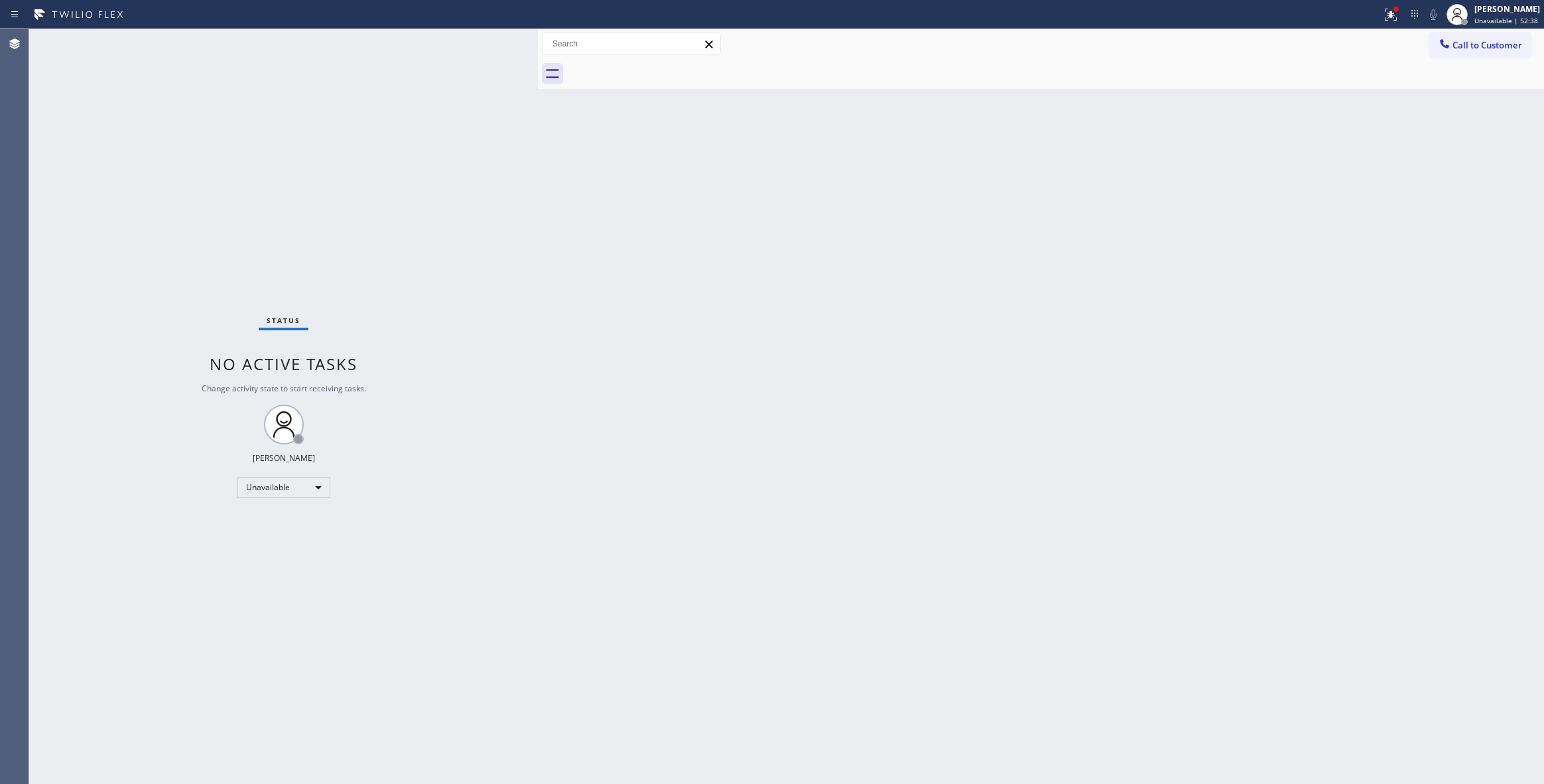
drag, startPoint x: 1072, startPoint y: 258, endPoint x: 1250, endPoint y: 162, distance: 202.2
click at [1083, 249] on div "Back to Dashboard Change Sender ID Customers Technicians Select a contact Outbo…" at bounding box center [1041, 406] width 1006 height 754
click at [1481, 51] on button "Call to Customer" at bounding box center [1480, 45] width 101 height 25
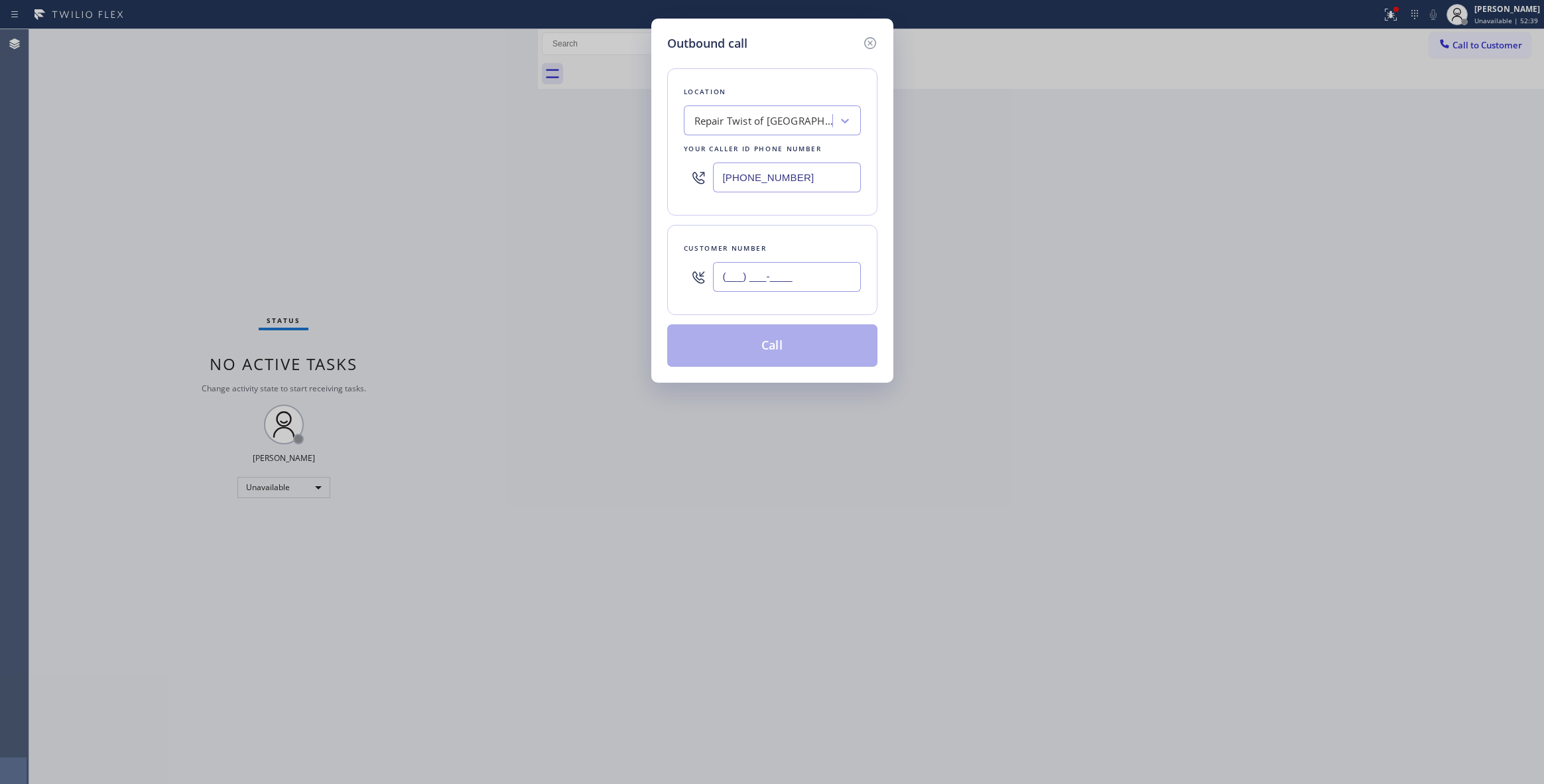
click at [786, 274] on input "(___) ___-____" at bounding box center [787, 276] width 148 height 30
paste input "773) 744-7901"
type input "[PHONE_NUMBER]"
paste input "833) 692-2271"
drag, startPoint x: 831, startPoint y: 171, endPoint x: 394, endPoint y: 183, distance: 437.2
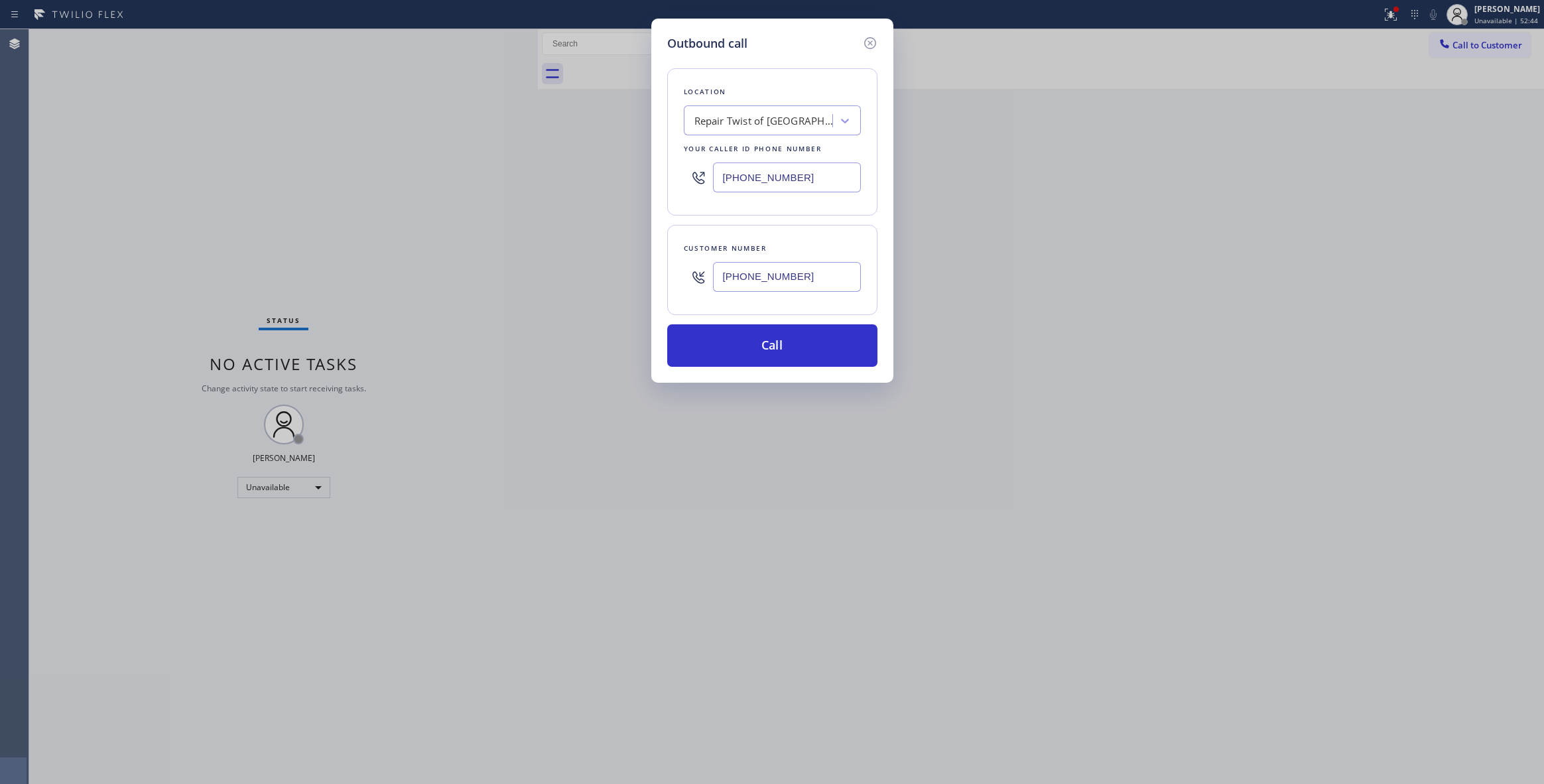
click at [364, 179] on div "Outbound call Location Repair Twist of [GEOGRAPHIC_DATA] Your caller id phone n…" at bounding box center [772, 392] width 1544 height 784
type input "[PHONE_NUMBER]"
click at [770, 342] on button "Call" at bounding box center [772, 345] width 210 height 42
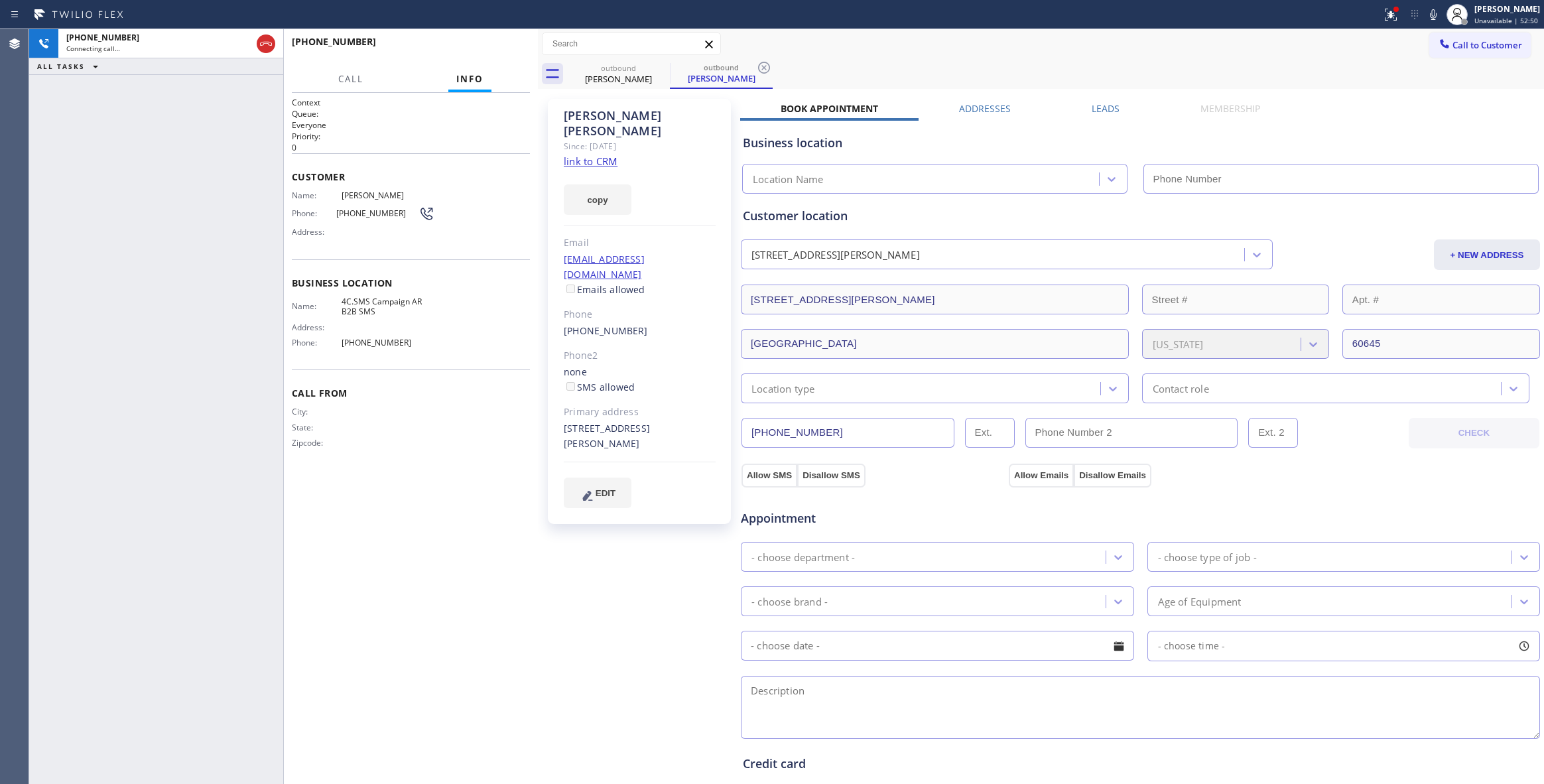
type input "[PHONE_NUMBER]"
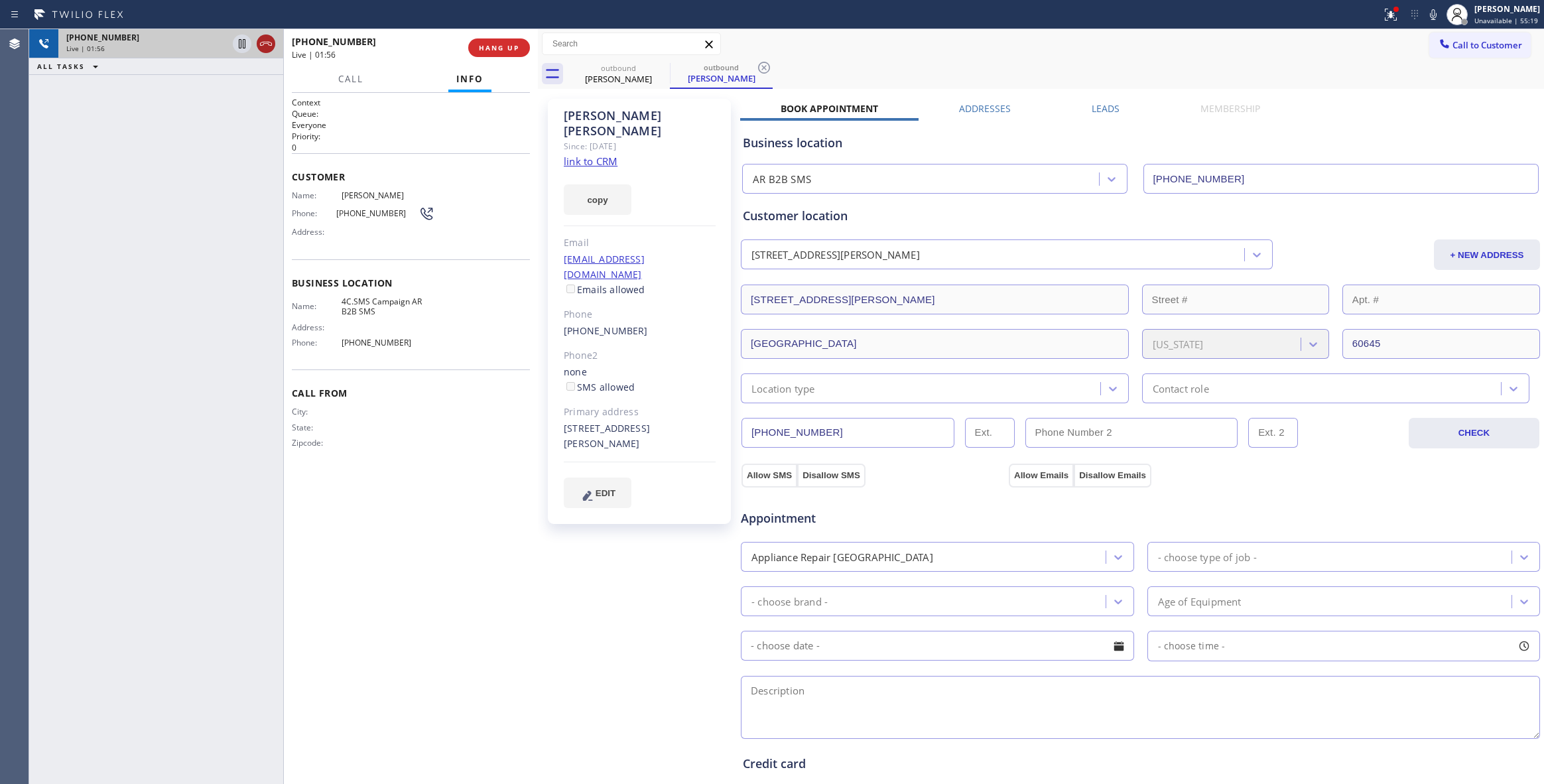
click at [264, 43] on icon at bounding box center [266, 43] width 12 height 4
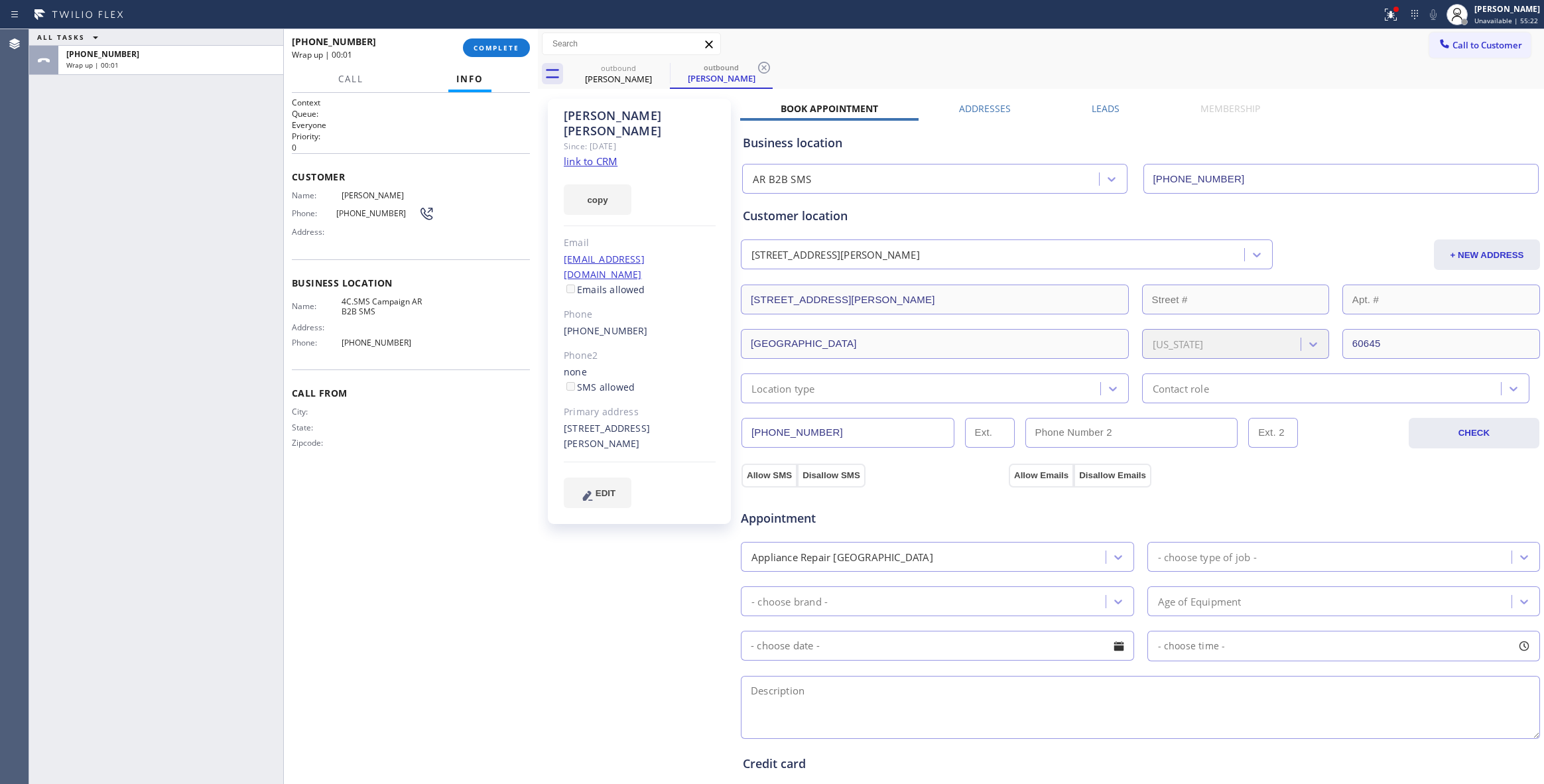
drag, startPoint x: 760, startPoint y: 69, endPoint x: 681, endPoint y: 95, distance: 83.2
click at [760, 69] on icon at bounding box center [763, 67] width 16 height 16
click at [350, 220] on div "Phone: [PHONE_NUMBER]" at bounding box center [362, 213] width 142 height 16
click at [348, 212] on span "[PHONE_NUMBER]" at bounding box center [377, 212] width 83 height 10
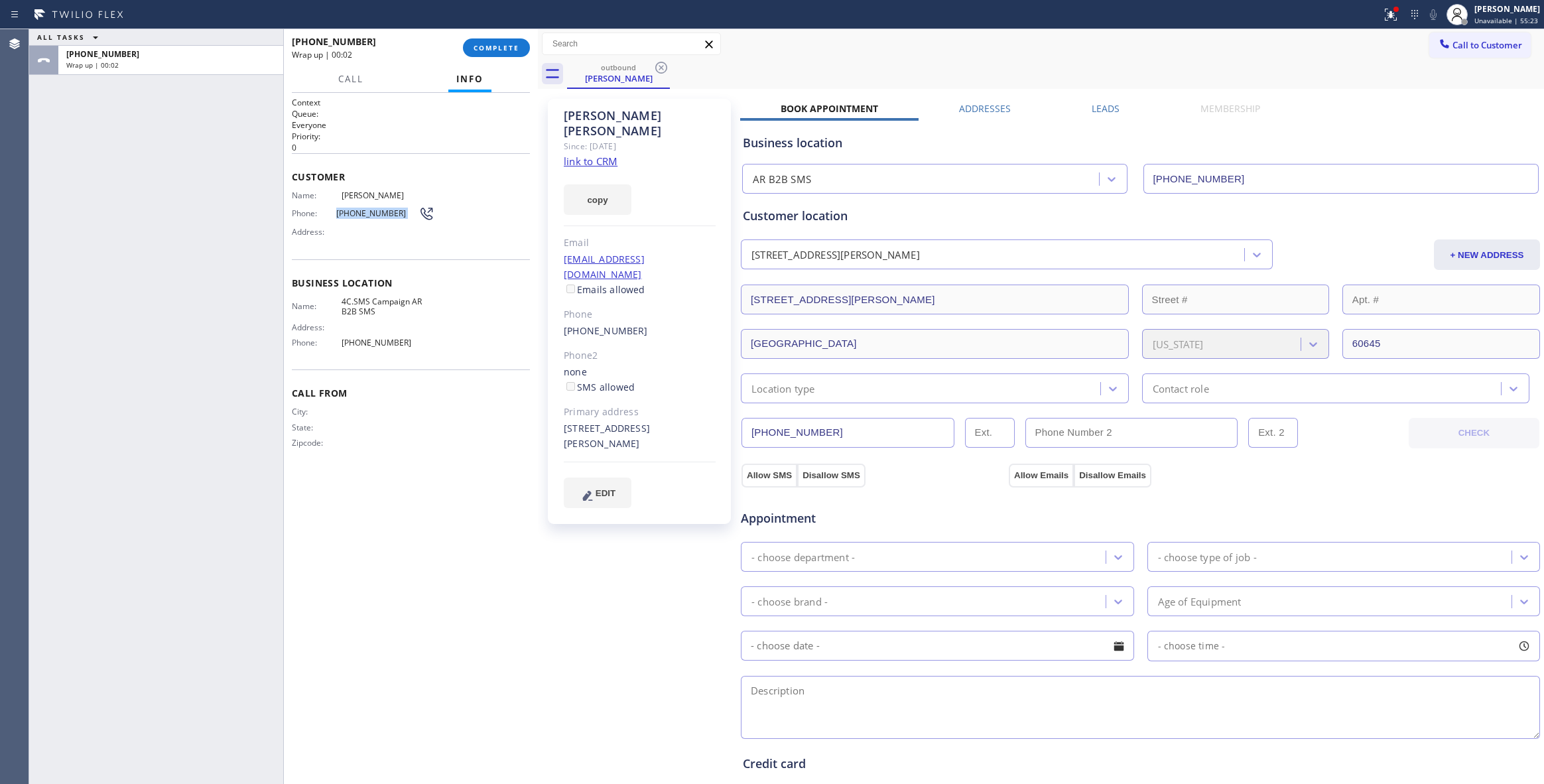
click at [348, 212] on span "[PHONE_NUMBER]" at bounding box center [377, 212] width 83 height 10
copy div "[PHONE_NUMBER]"
click at [502, 48] on span "COMPLETE" at bounding box center [496, 48] width 45 height 9
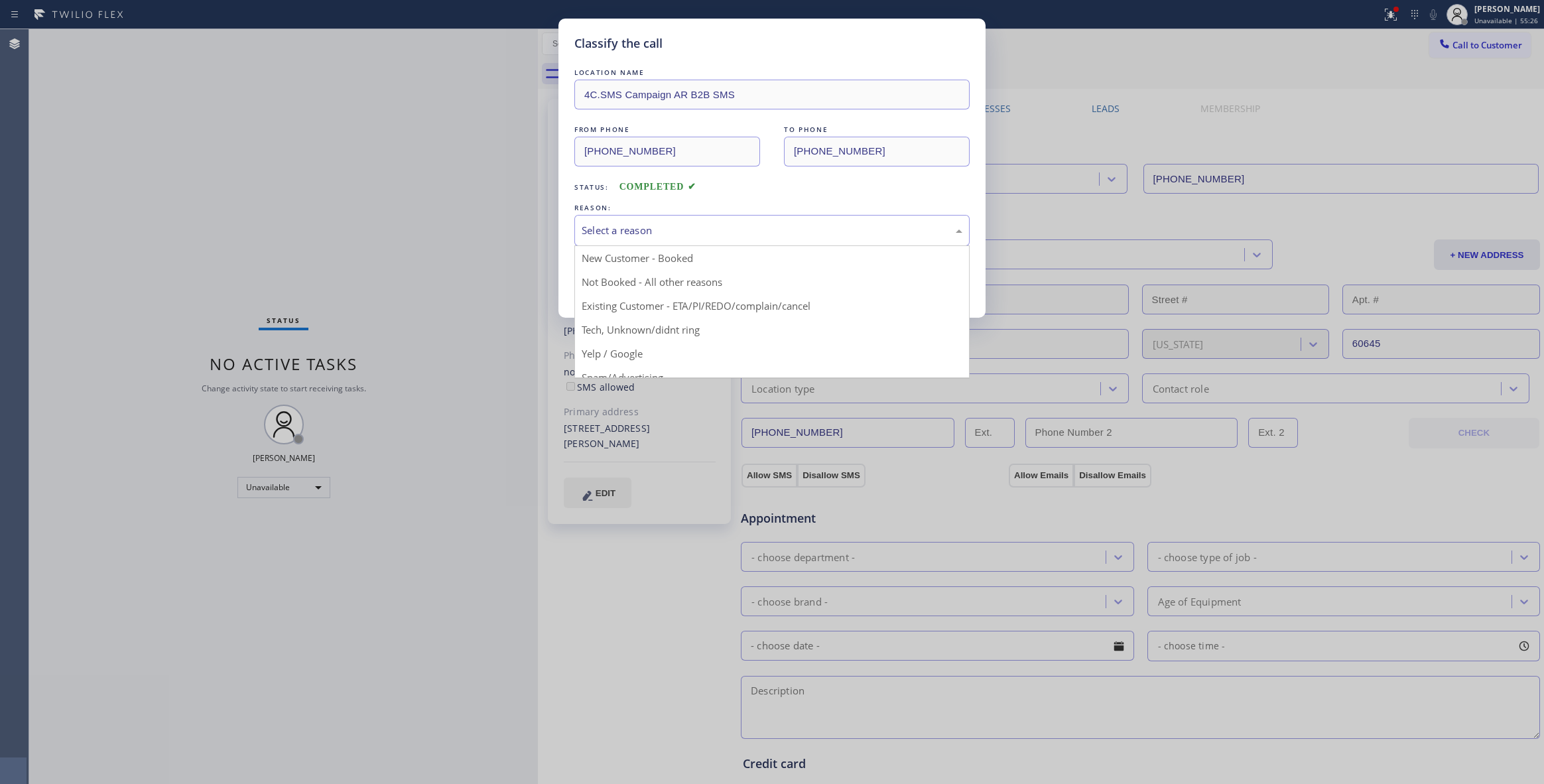
click at [667, 230] on div "Select a reason" at bounding box center [772, 230] width 381 height 15
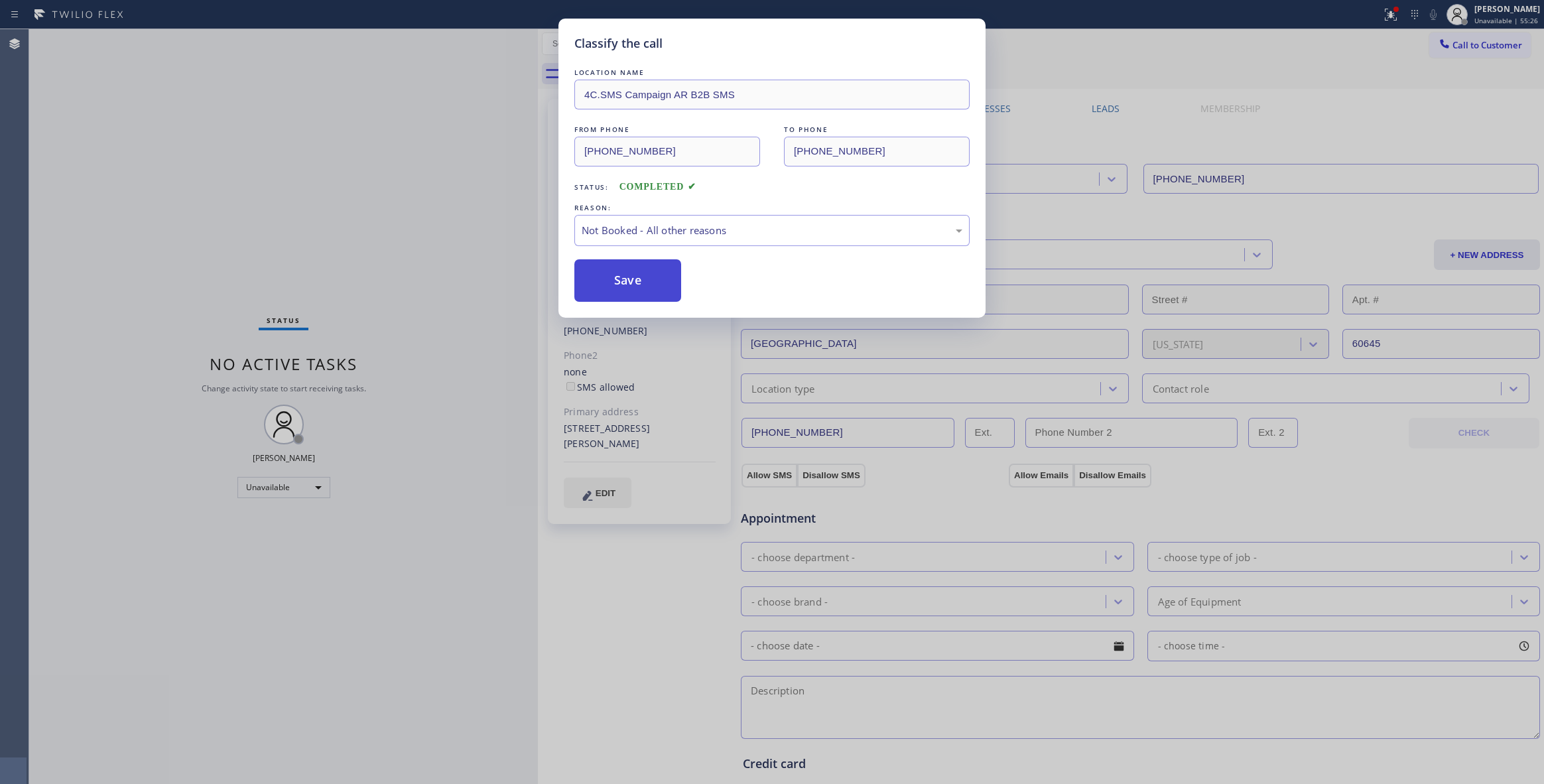
click at [633, 285] on button "Save" at bounding box center [627, 280] width 107 height 42
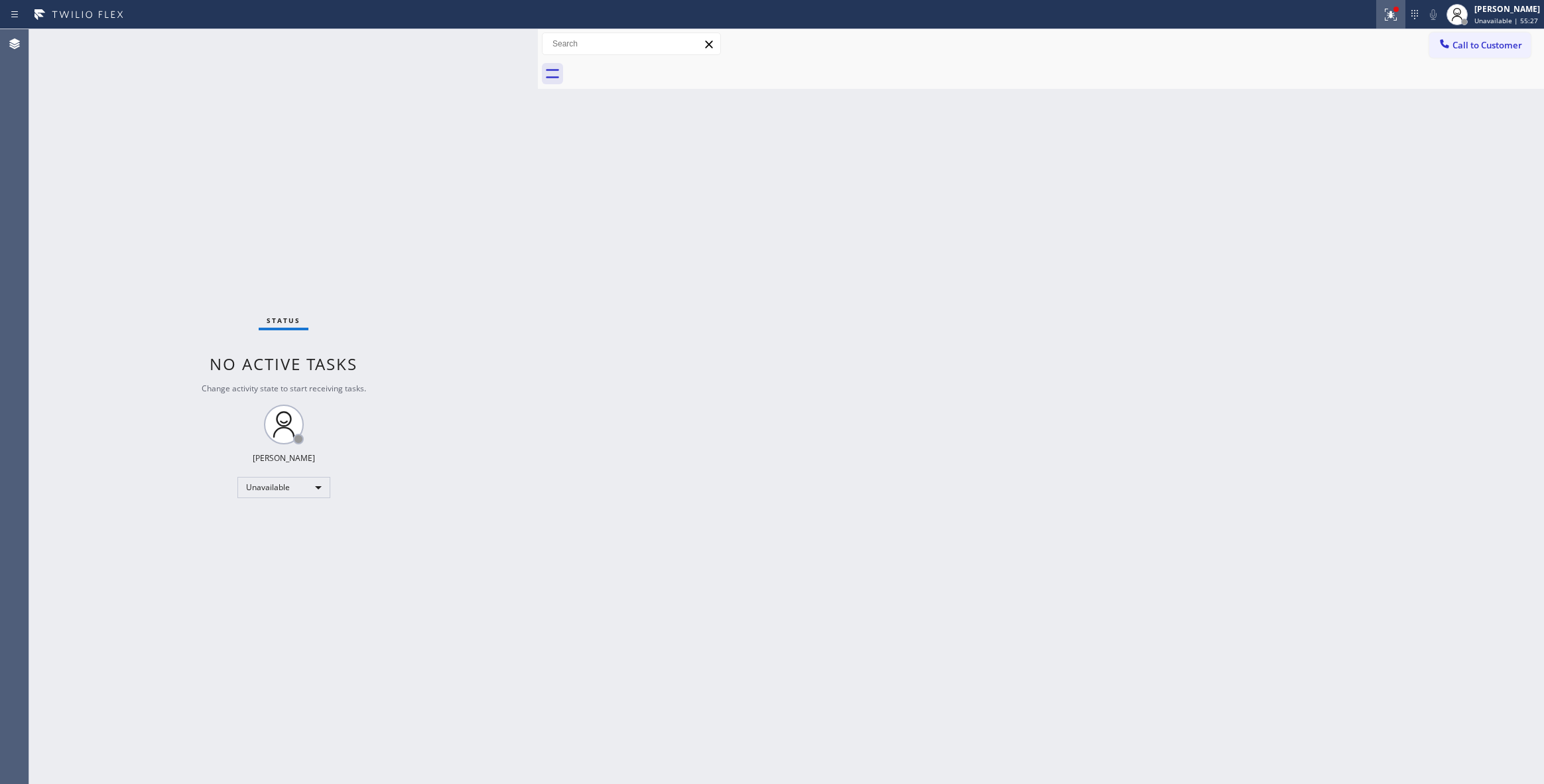
click at [1376, 16] on div at bounding box center [1390, 14] width 29 height 16
click at [1330, 170] on span "Clear issues" at bounding box center [1303, 174] width 63 height 9
click at [1467, 42] on span "Call to Customer" at bounding box center [1487, 45] width 69 height 12
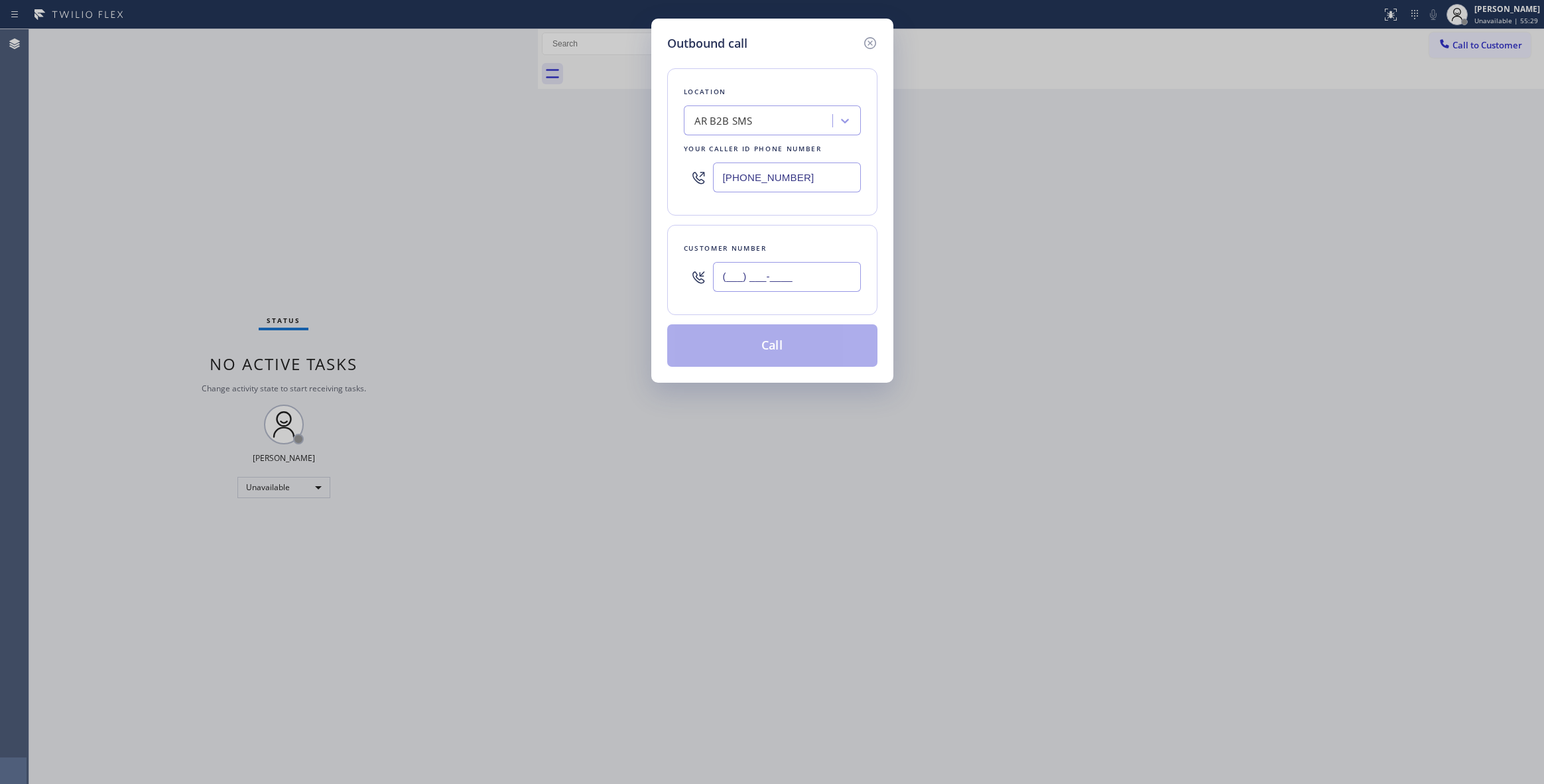
click at [820, 268] on input "(___) ___-____" at bounding box center [787, 276] width 148 height 30
paste input "773) 744-7901"
type input "[PHONE_NUMBER]"
drag, startPoint x: 850, startPoint y: 167, endPoint x: 529, endPoint y: 179, distance: 321.2
click at [529, 179] on div "Outbound call Location AR B2B SMS Your caller id phone number [PHONE_NUMBER] Cu…" at bounding box center [772, 392] width 1544 height 784
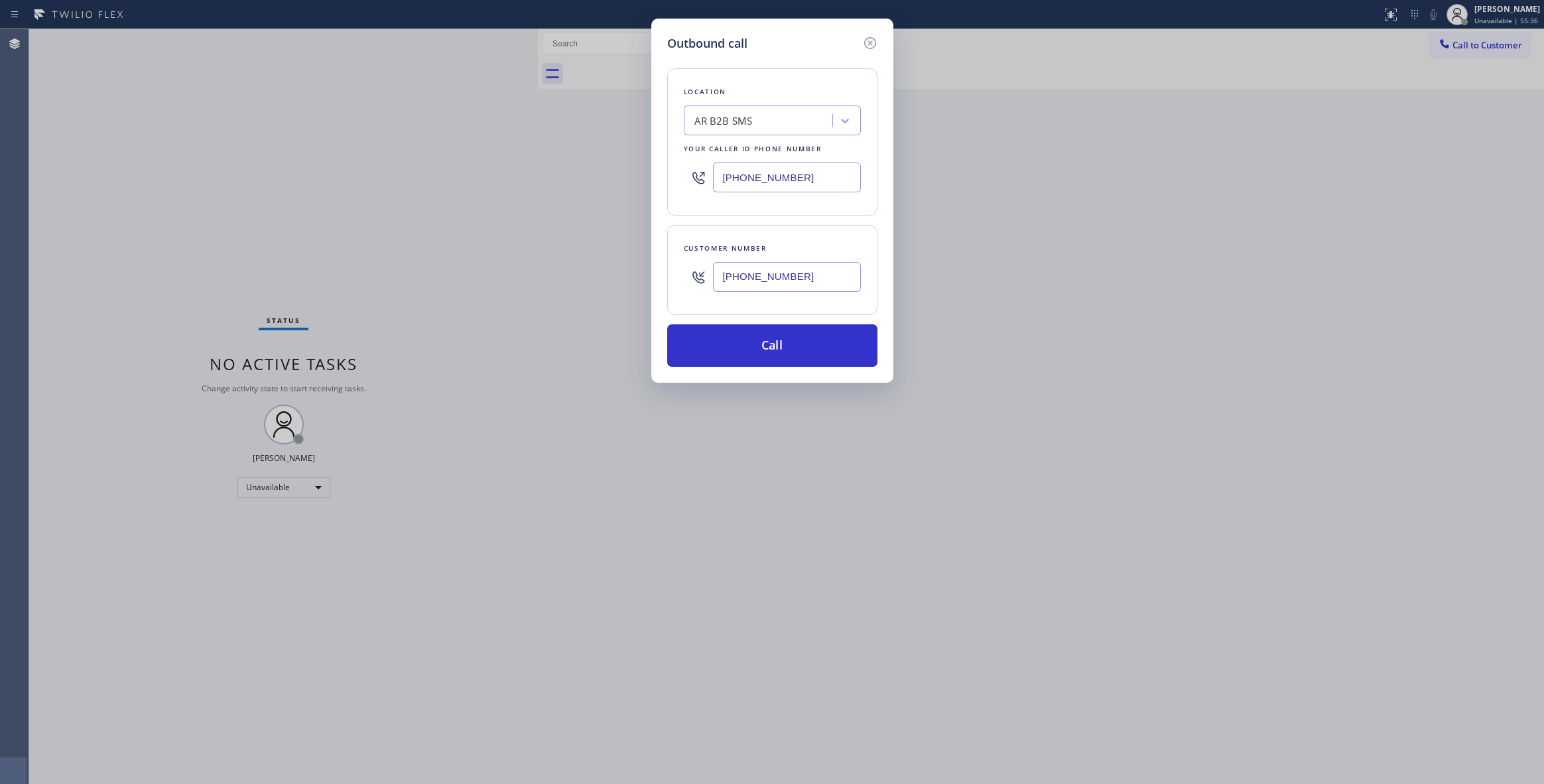
paste input "55) 731-4952"
type input "[PHONE_NUMBER]"
click at [780, 338] on button "Call" at bounding box center [772, 345] width 210 height 42
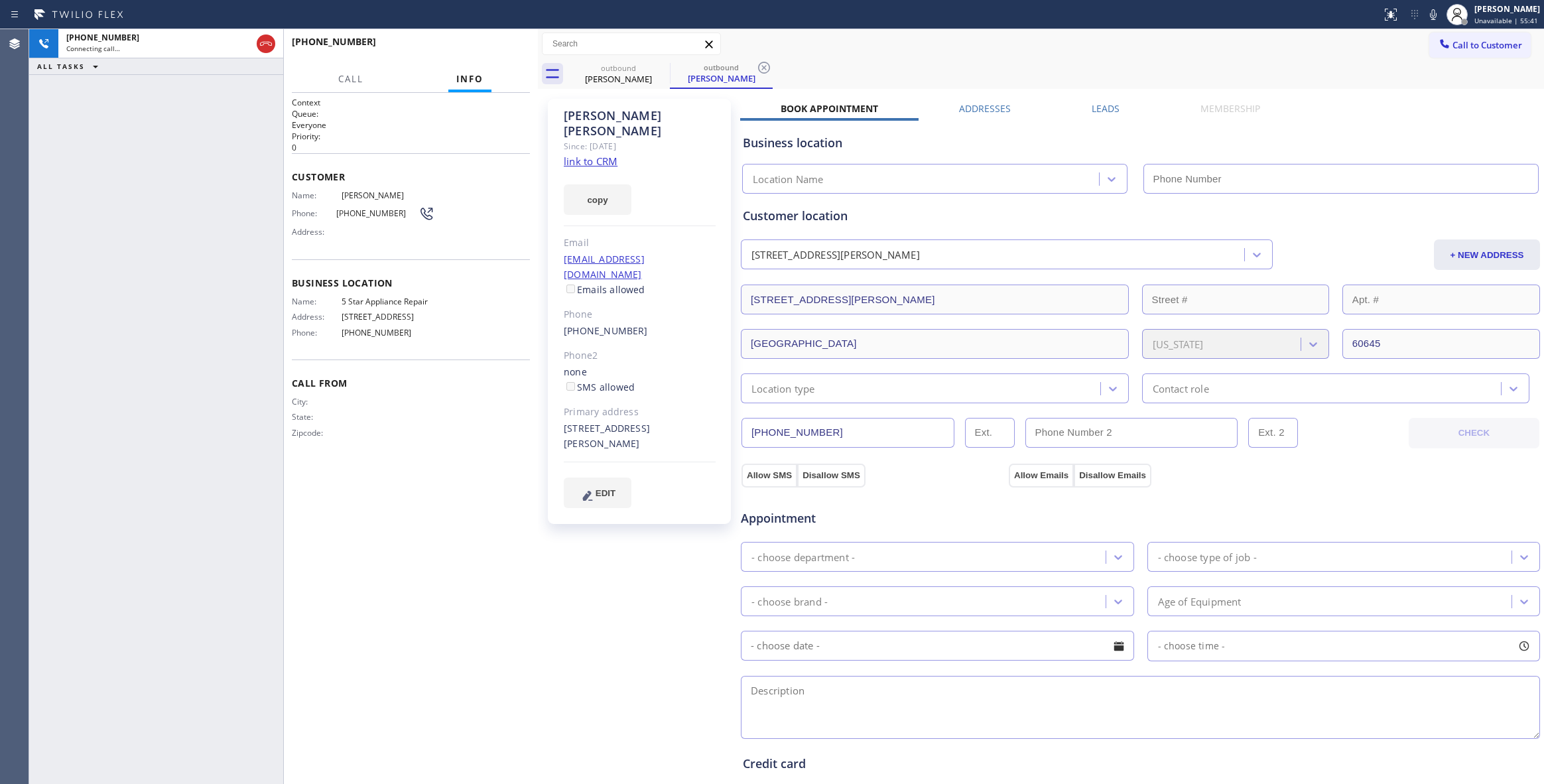
type input "[PHONE_NUMBER]"
click at [45, 189] on div "[PHONE_NUMBER] Live | 00:02 ALL TASKS ALL TASKS ACTIVE TASKS TASKS IN WRAP UP" at bounding box center [156, 406] width 254 height 754
drag, startPoint x: 552, startPoint y: 45, endPoint x: 534, endPoint y: 44, distance: 18.0
click at [552, 44] on input "text" at bounding box center [631, 43] width 177 height 21
click at [517, 43] on span "HANG UP" at bounding box center [499, 48] width 40 height 9
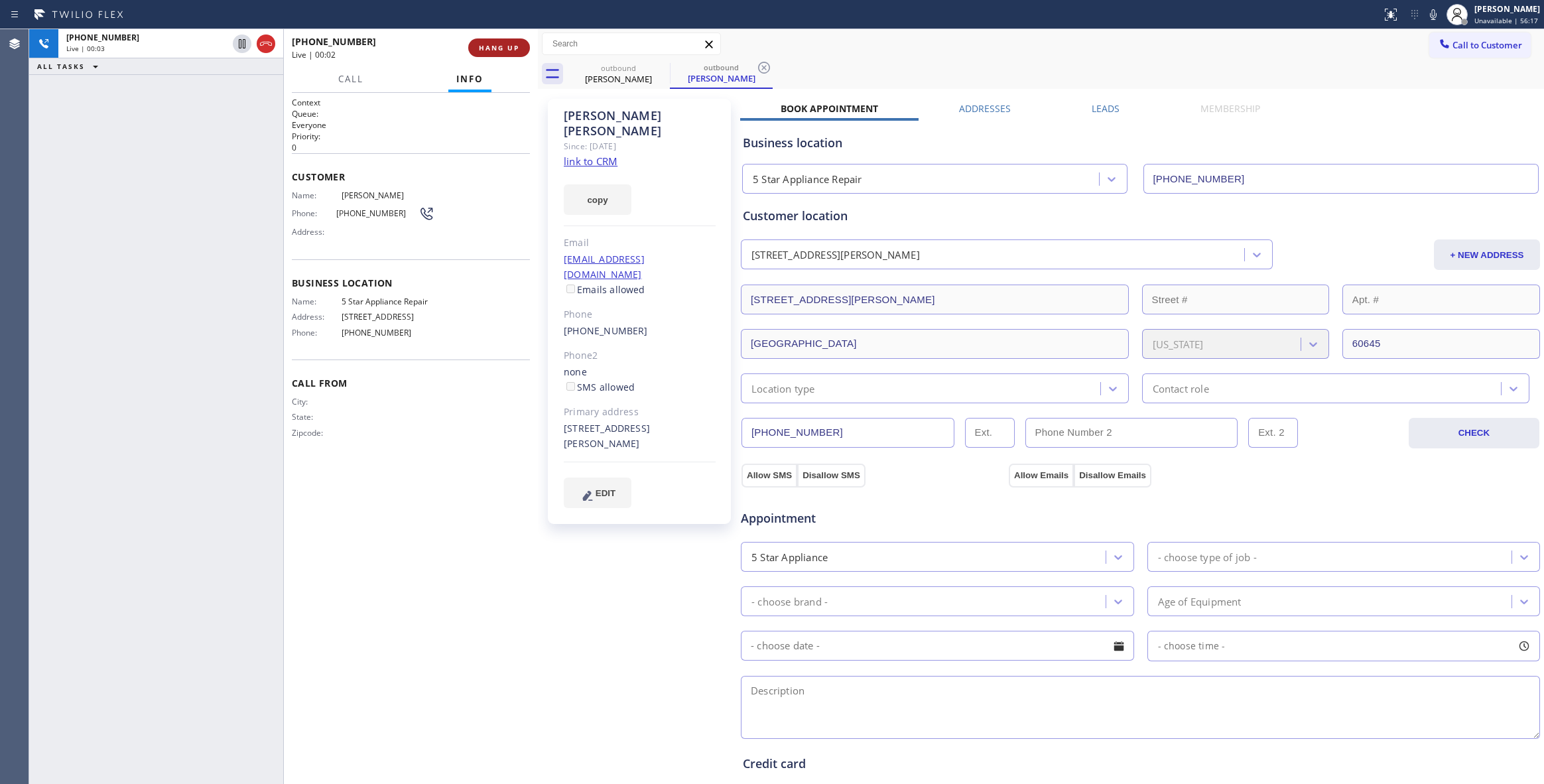
click at [517, 43] on span "HANG UP" at bounding box center [499, 48] width 40 height 9
click at [767, 67] on icon at bounding box center [763, 67] width 16 height 16
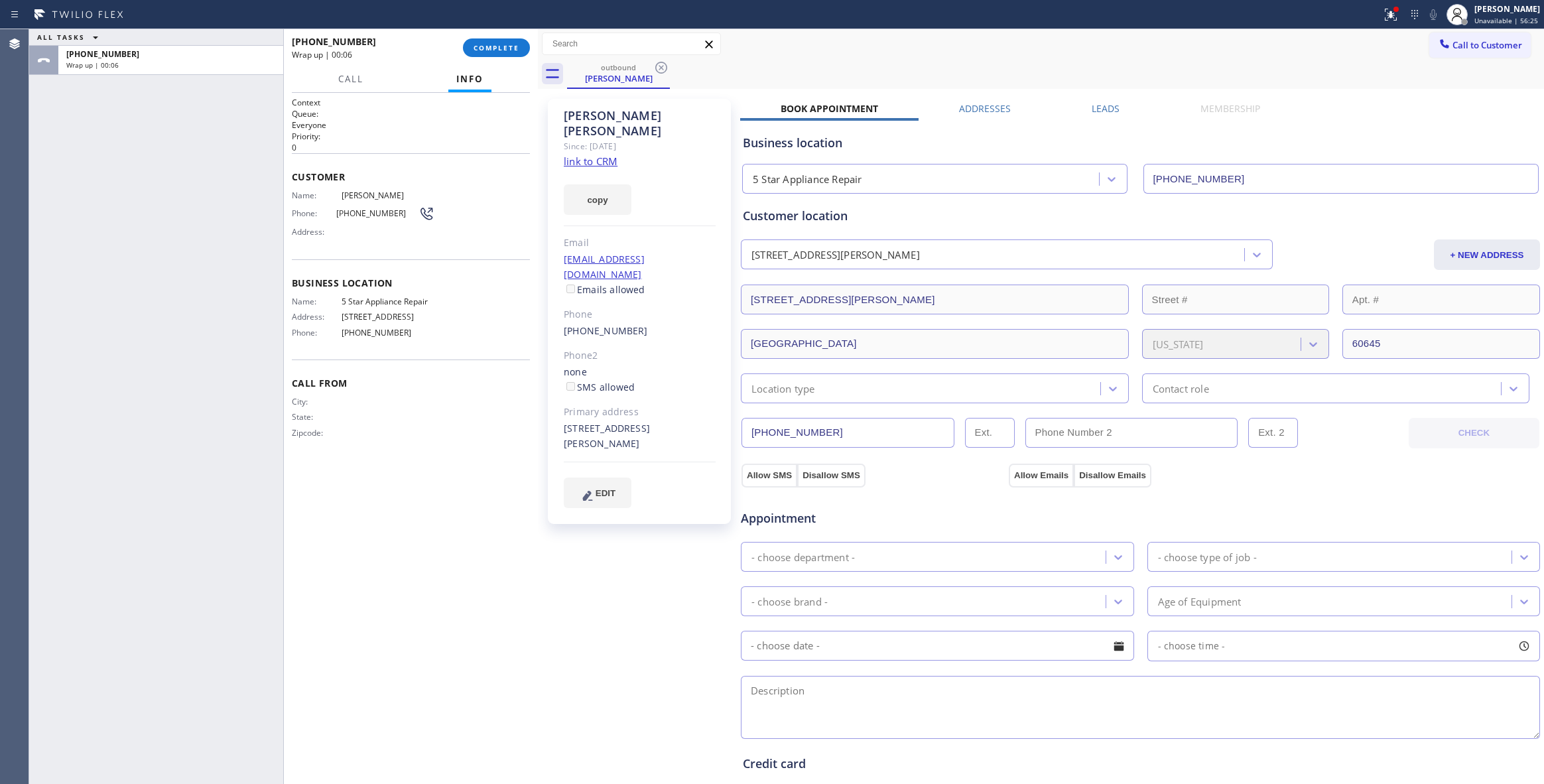
click at [590, 154] on link "link to CRM" at bounding box center [590, 161] width 54 height 13
click at [500, 45] on span "COMPLETE" at bounding box center [496, 48] width 45 height 9
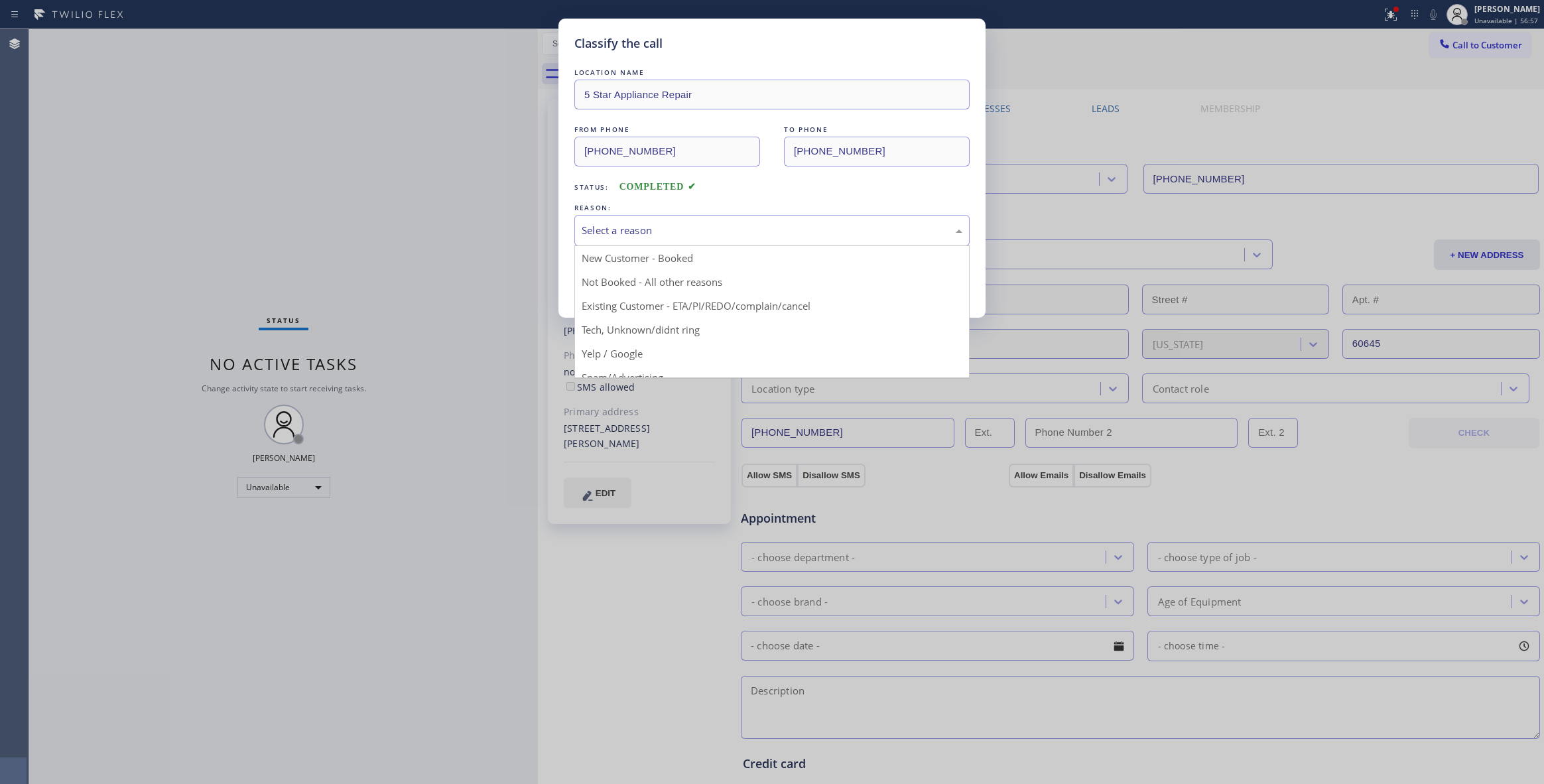
click at [617, 235] on div "Select a reason" at bounding box center [772, 230] width 381 height 15
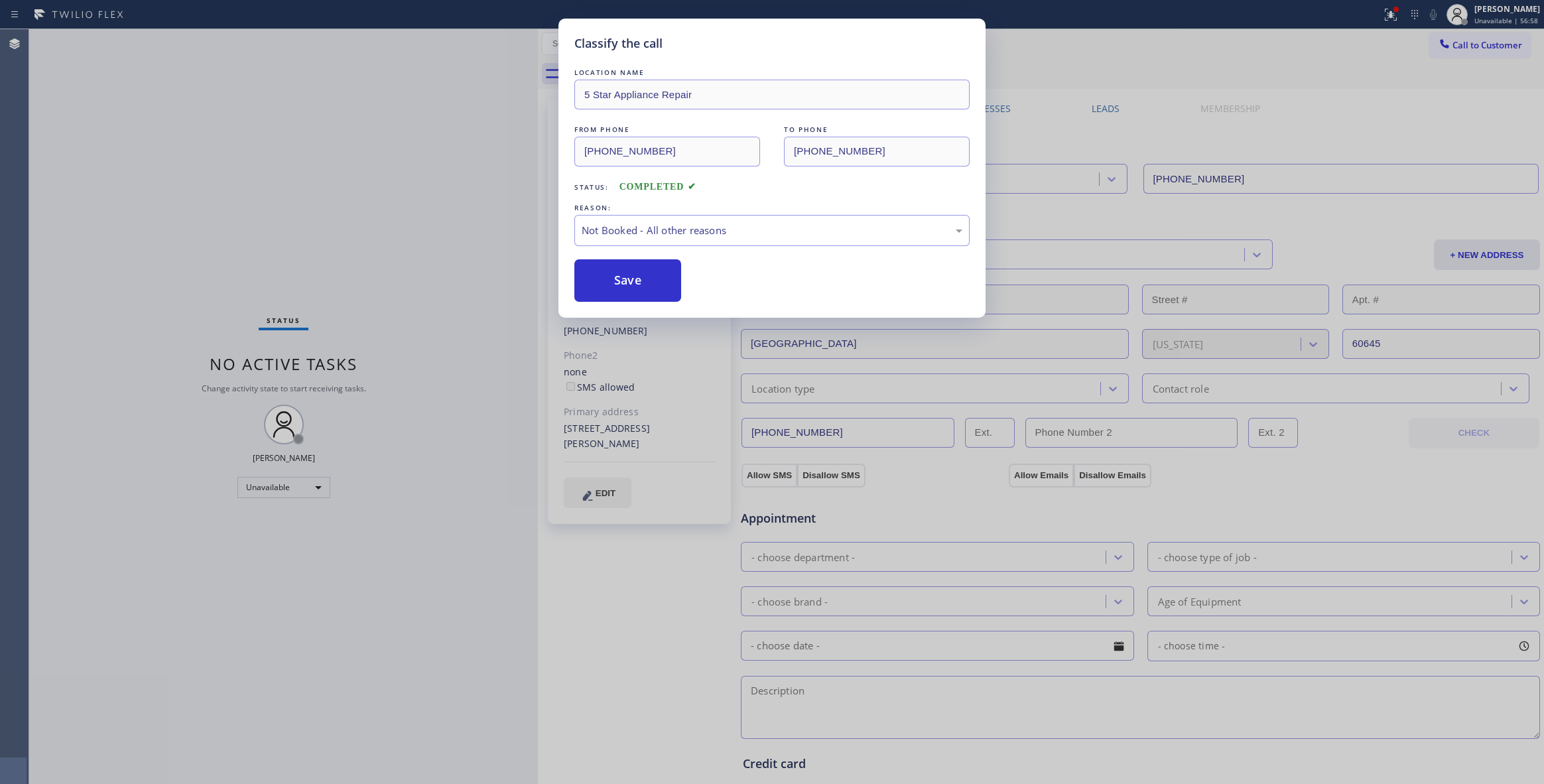
click at [610, 284] on button "Save" at bounding box center [627, 280] width 107 height 42
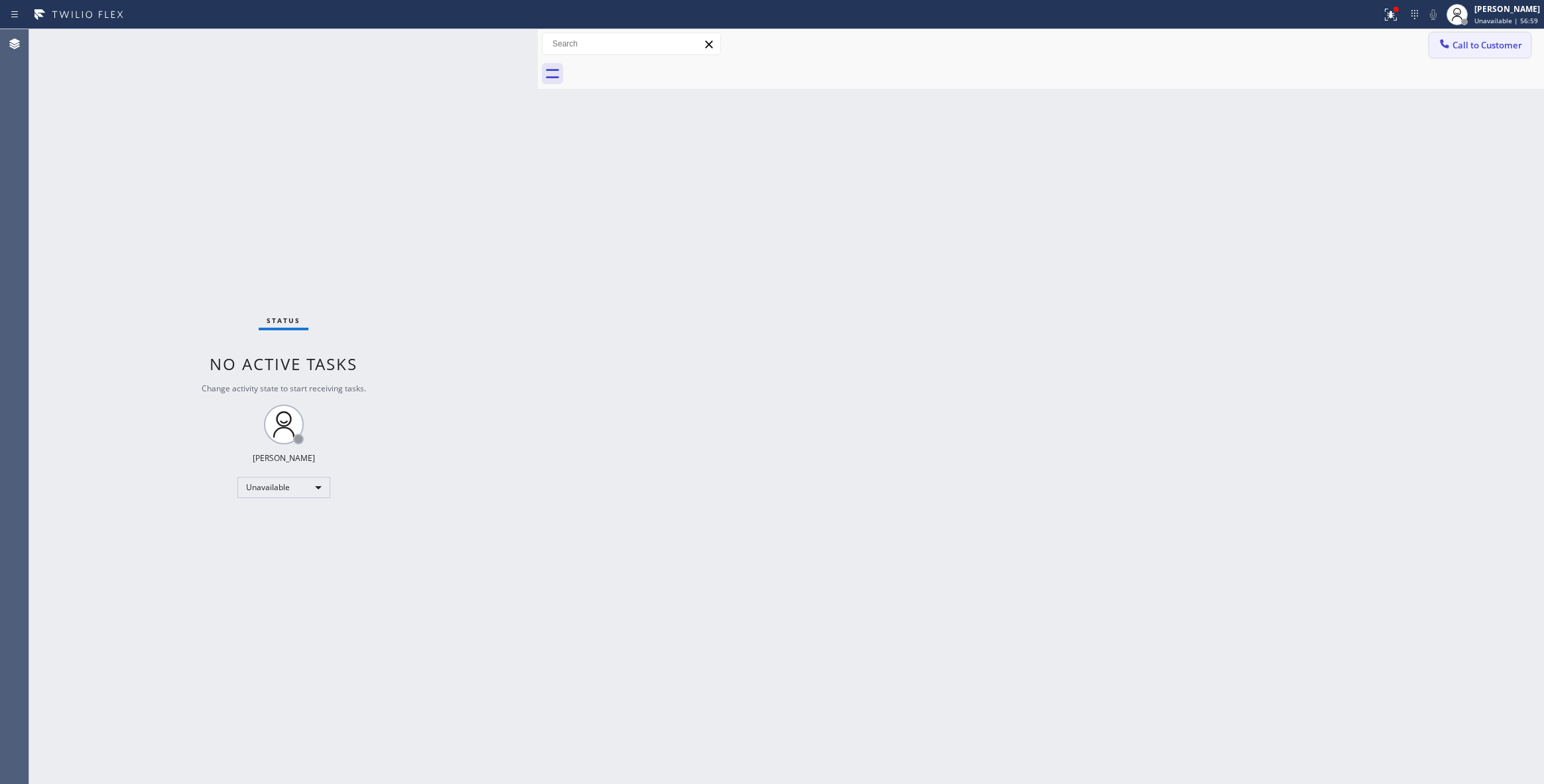
click at [1466, 49] on span "Call to Customer" at bounding box center [1487, 45] width 69 height 12
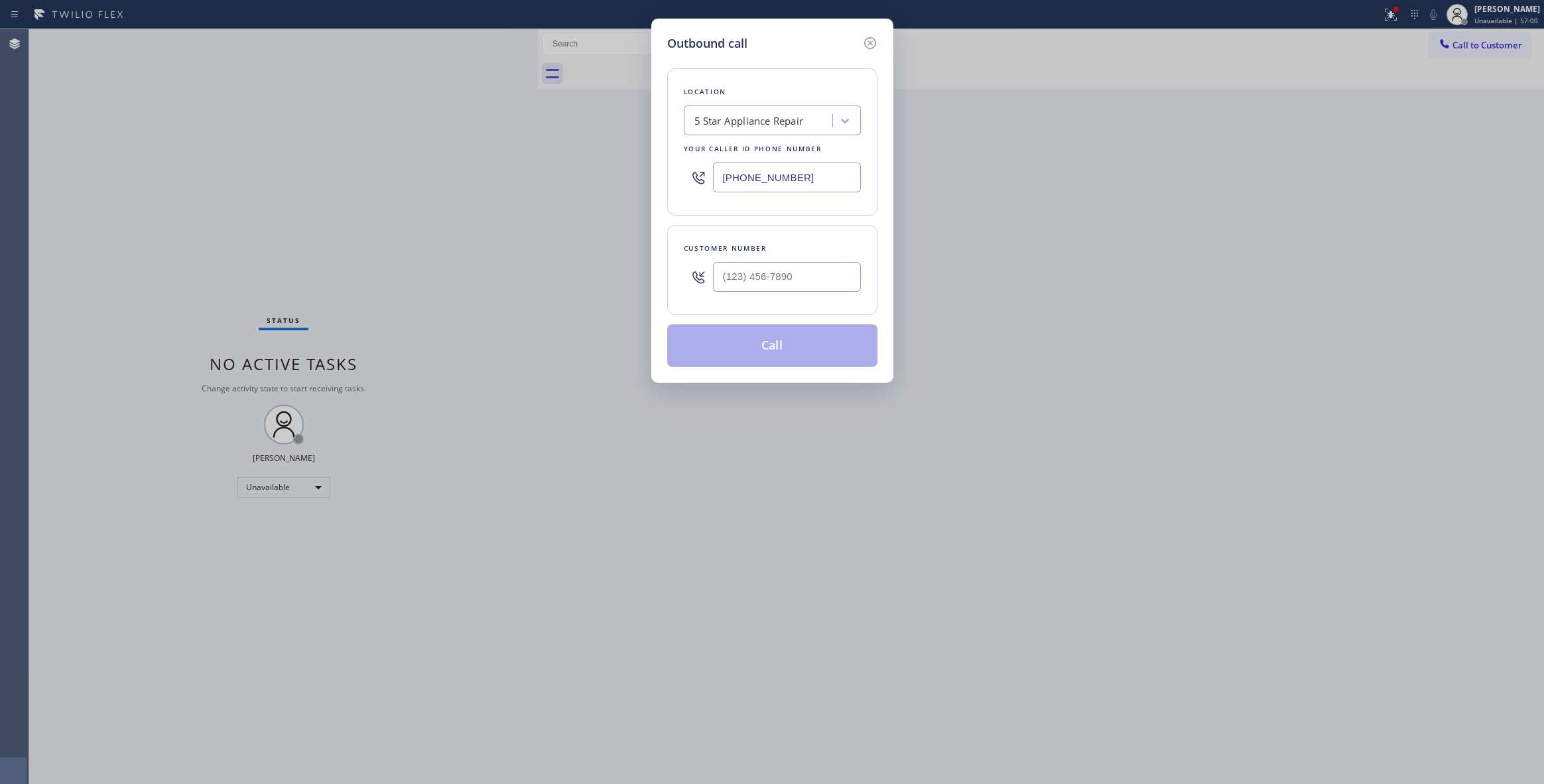
click at [737, 297] on div at bounding box center [787, 276] width 148 height 43
click at [738, 279] on input "(___) ___-____" at bounding box center [787, 276] width 148 height 30
paste input "213) 709-0852"
type input "[PHONE_NUMBER]"
drag, startPoint x: 816, startPoint y: 177, endPoint x: 351, endPoint y: 199, distance: 465.5
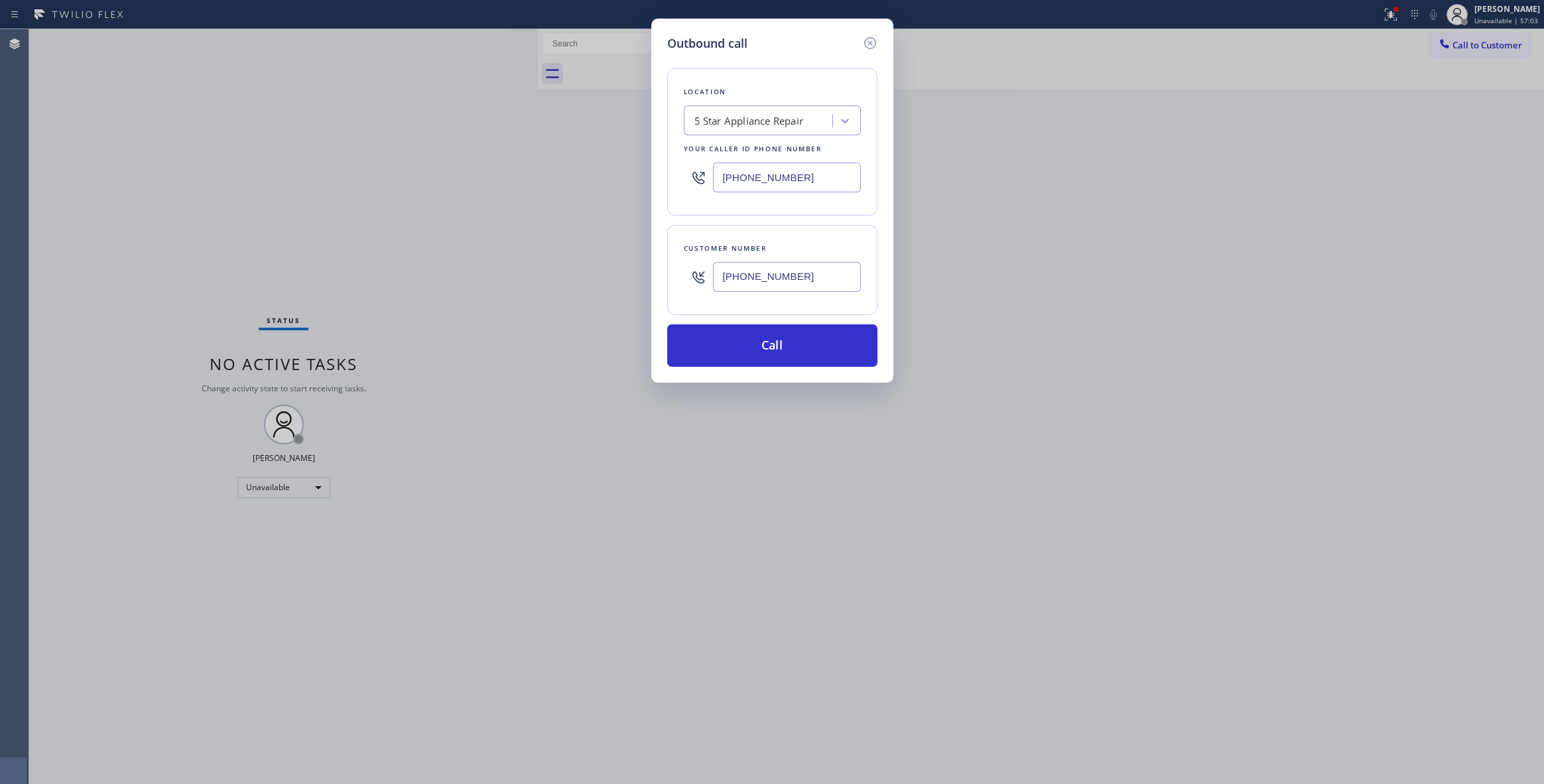
click at [353, 197] on div "Outbound call Location 5 Star Appliance Repair Your caller id phone number [PHO…" at bounding box center [772, 392] width 1544 height 784
paste input "213) 335-2685"
type input "[PHONE_NUMBER]"
drag, startPoint x: 815, startPoint y: 282, endPoint x: 742, endPoint y: 347, distance: 97.7
click at [553, 282] on div "Outbound call Location Superb HVAC Repair [PERSON_NAME] Your caller id phone nu…" at bounding box center [772, 392] width 1544 height 784
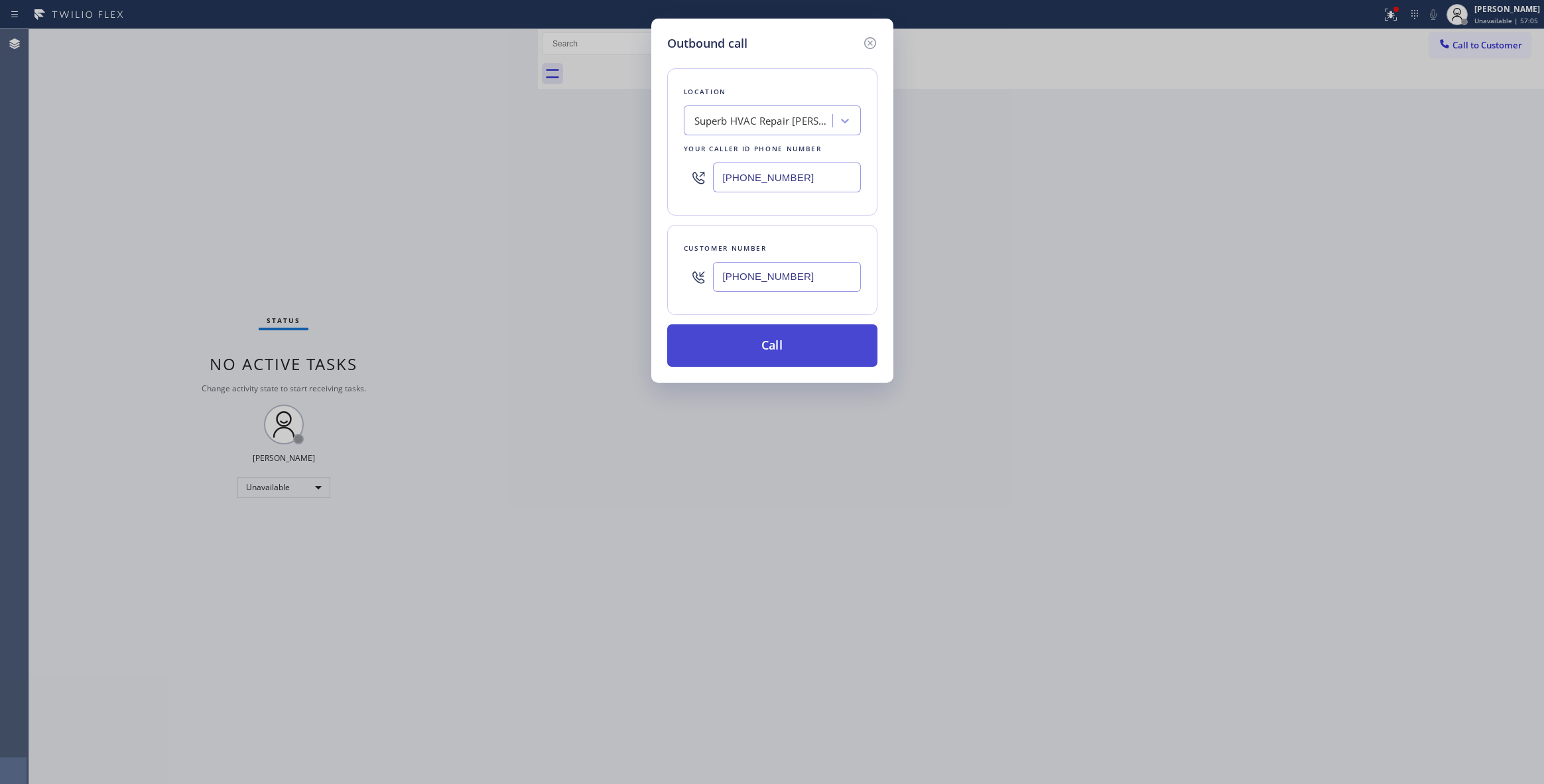
click at [744, 346] on button "Call" at bounding box center [772, 345] width 210 height 42
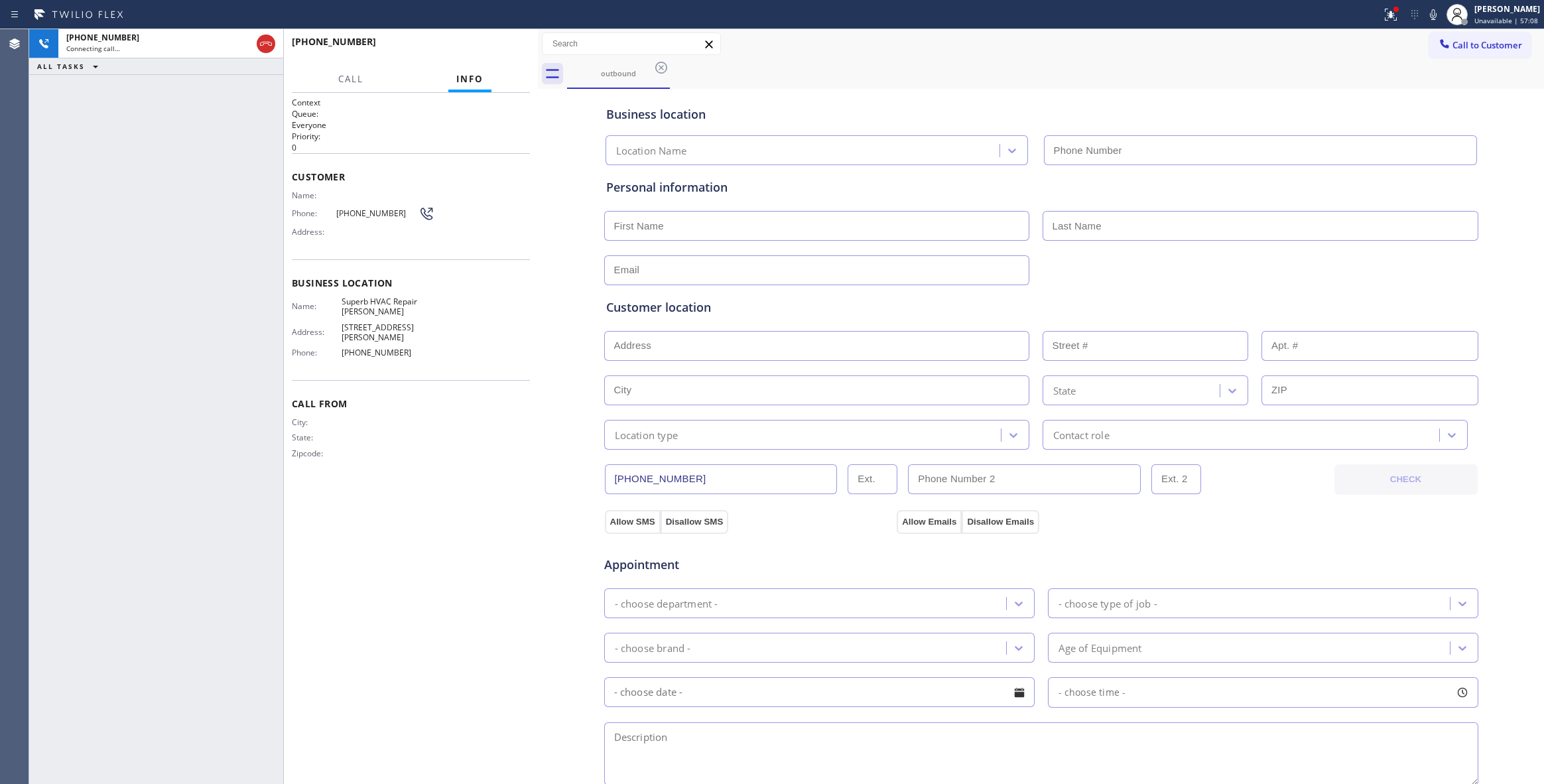
type input "[PHONE_NUMBER]"
drag, startPoint x: 60, startPoint y: 201, endPoint x: 237, endPoint y: 107, distance: 200.4
click at [60, 201] on div "[PHONE_NUMBER] Live | 00:03 ALL TASKS ALL TASKS ACTIVE TASKS TASKS IN WRAP UP" at bounding box center [156, 406] width 254 height 754
click at [548, 28] on div "Status report Issues detected These issues could affect your workflow. Please c…" at bounding box center [772, 14] width 1544 height 29
click at [504, 54] on button "HANG UP" at bounding box center [499, 48] width 62 height 19
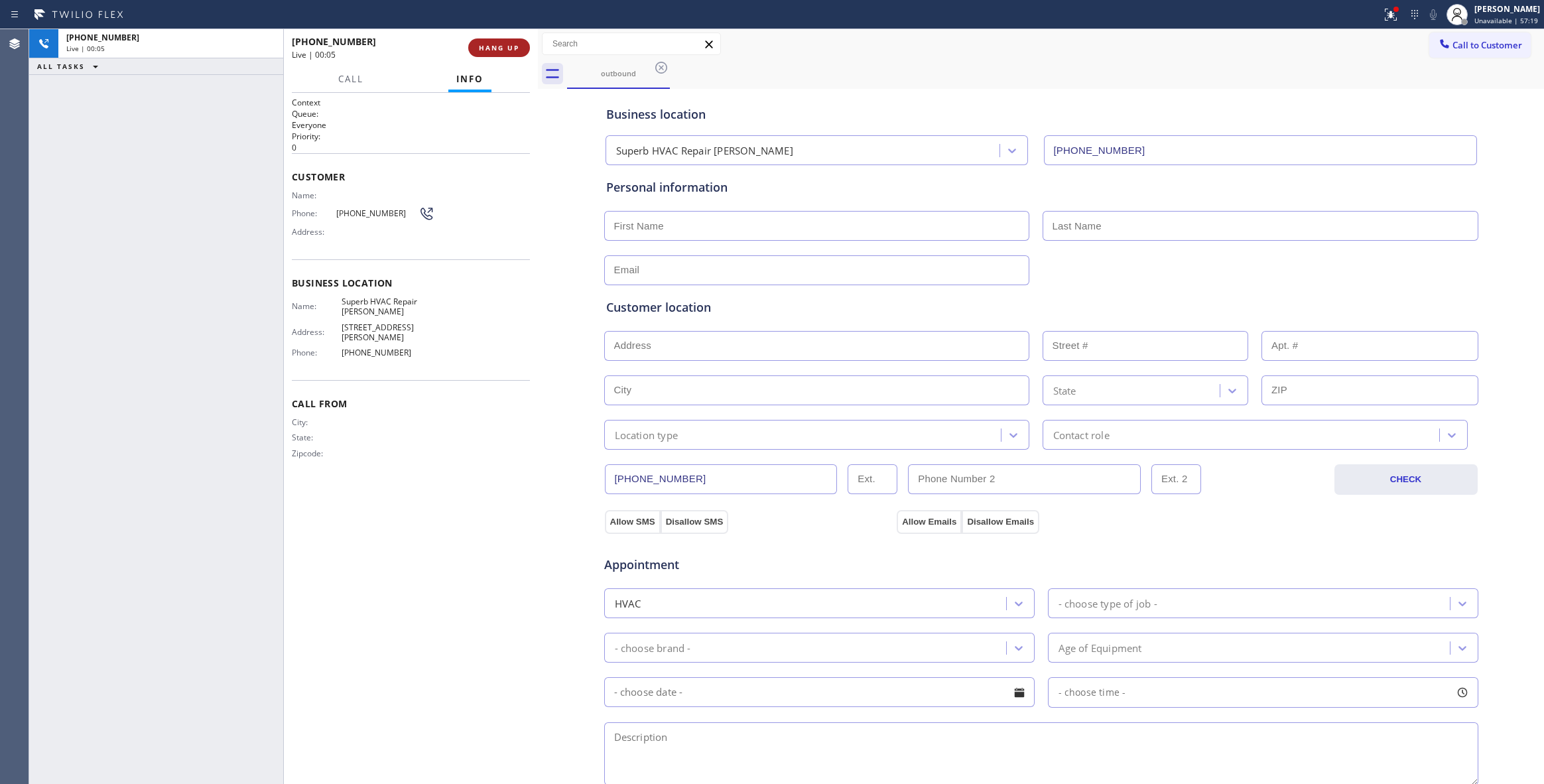
click at [504, 54] on button "HANG UP" at bounding box center [499, 48] width 62 height 19
click at [502, 54] on button "COMPLETE" at bounding box center [497, 48] width 67 height 19
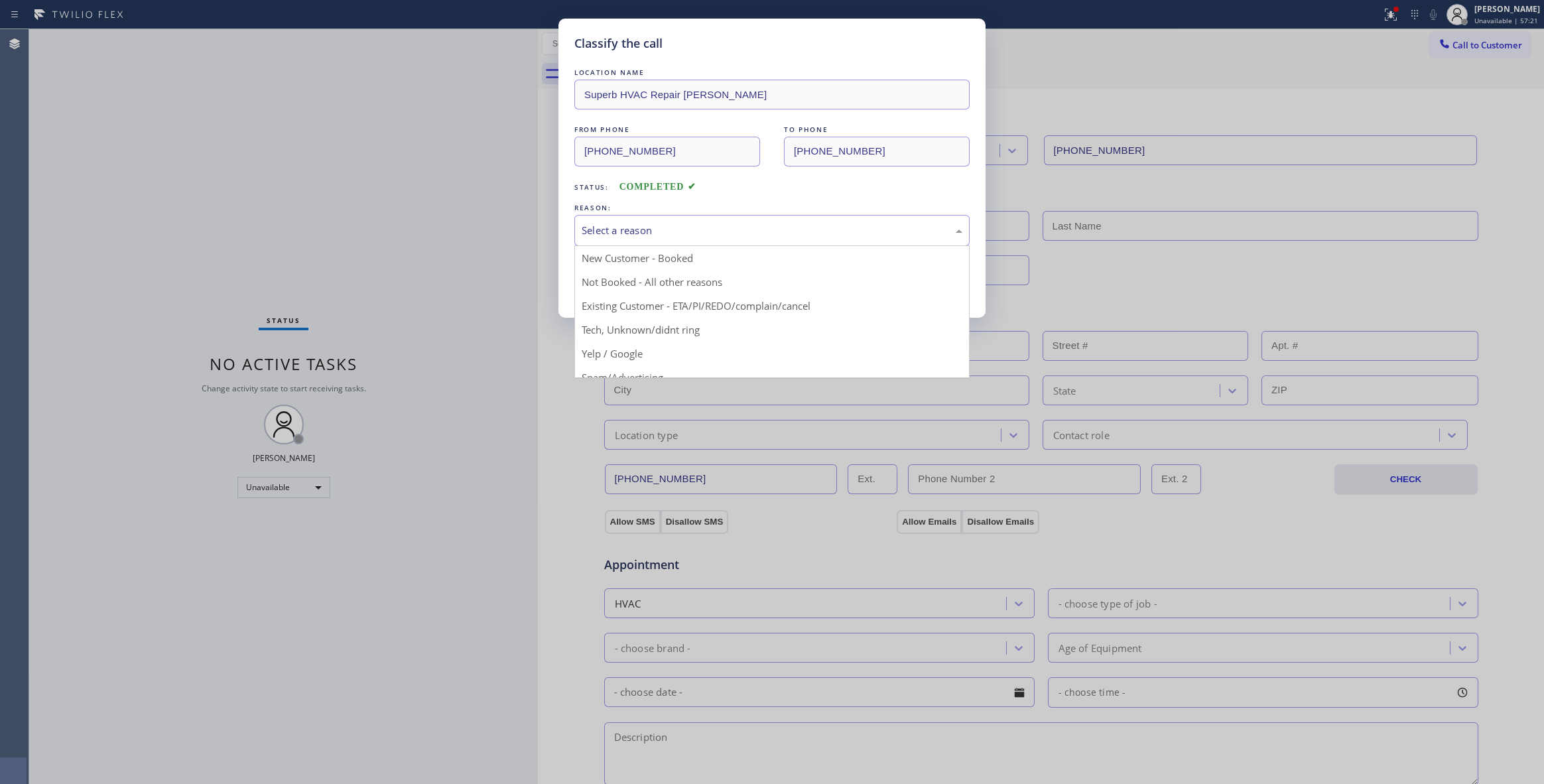
click at [669, 228] on div "Select a reason" at bounding box center [772, 230] width 381 height 15
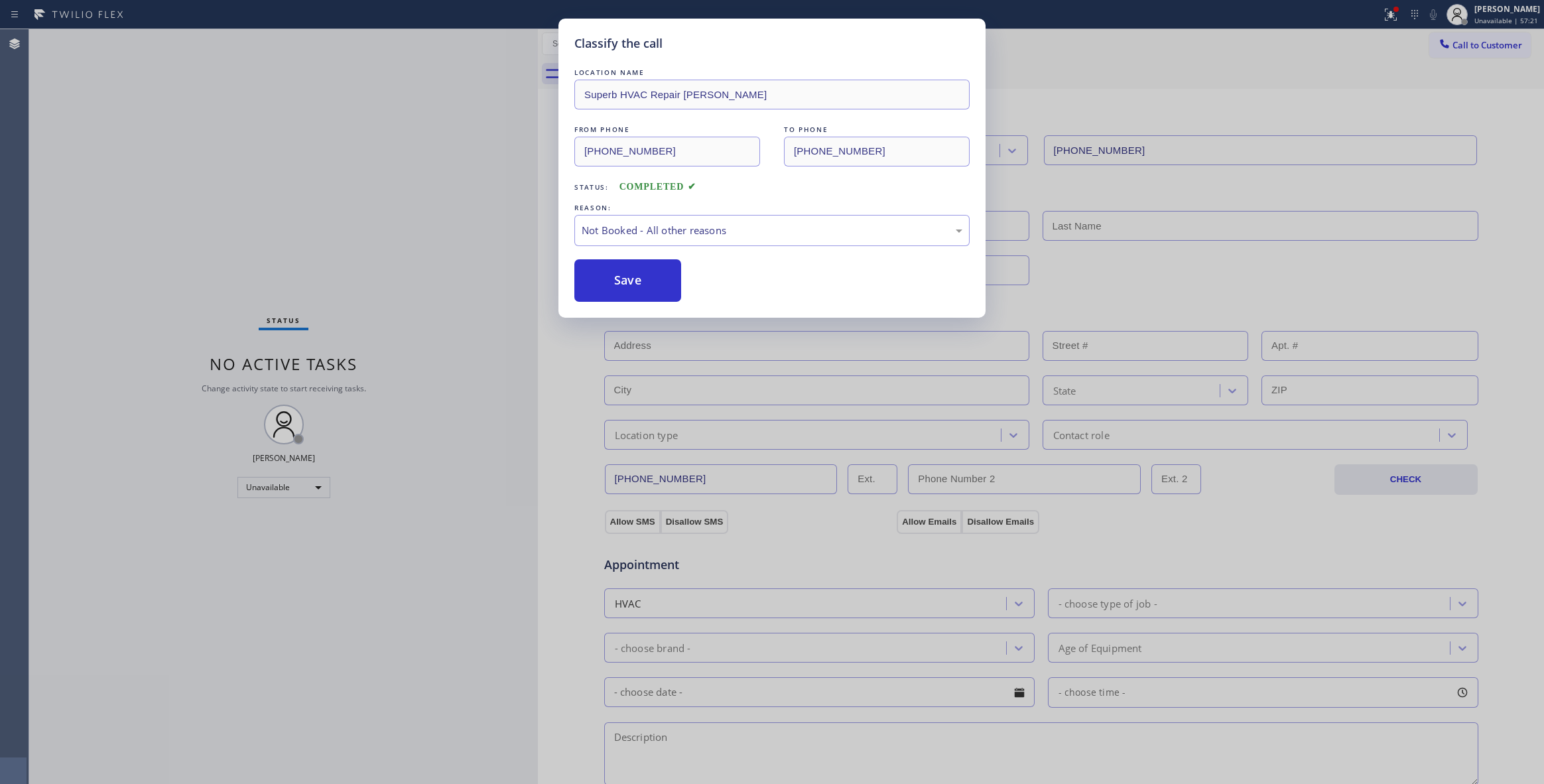
click at [606, 284] on button "Save" at bounding box center [627, 280] width 107 height 42
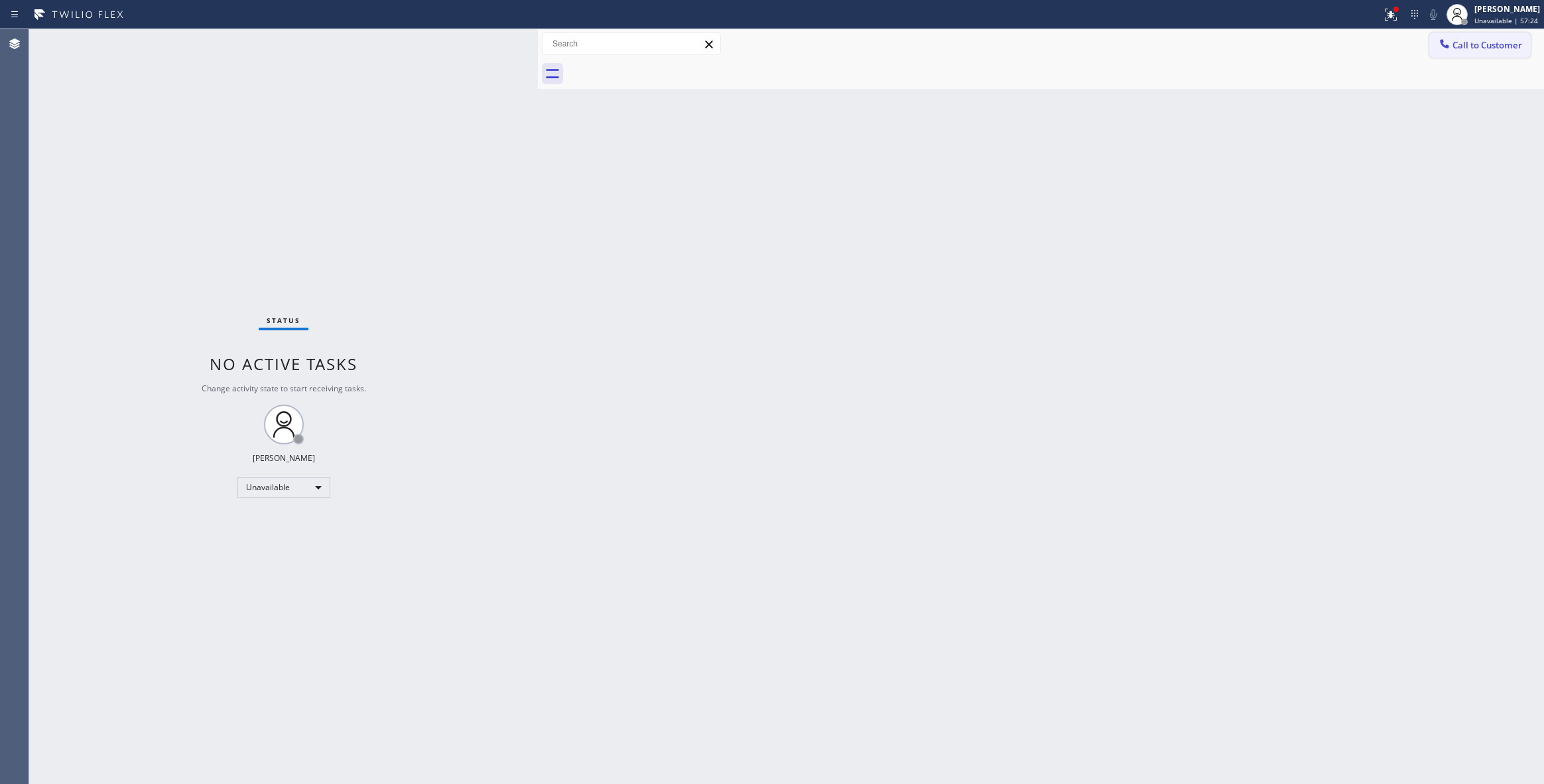
click at [1479, 53] on button "Call to Customer" at bounding box center [1480, 45] width 101 height 25
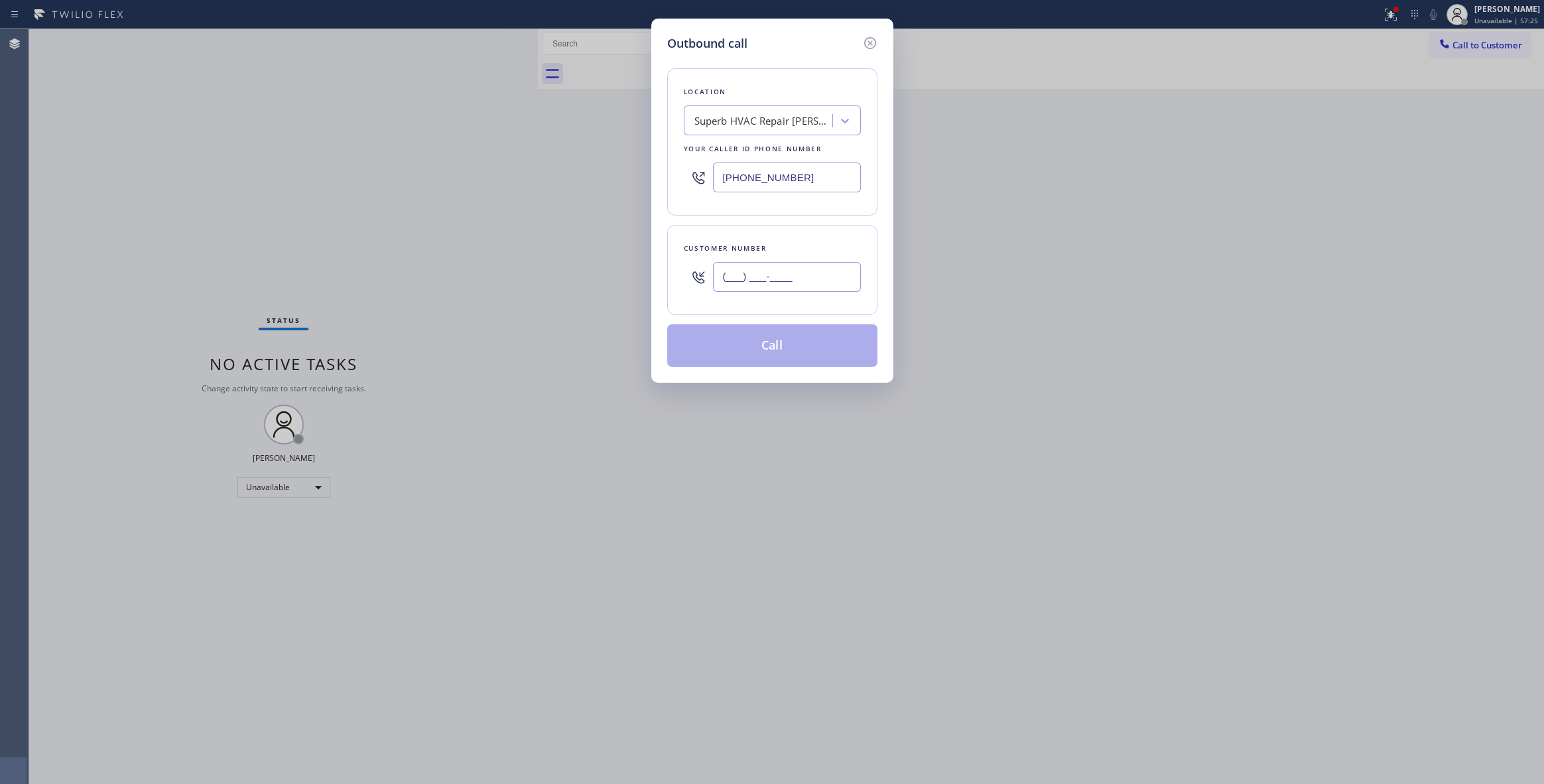
click at [754, 281] on input "(___) ___-____" at bounding box center [787, 276] width 148 height 30
paste input "213) 709-0852"
type input "[PHONE_NUMBER]"
click at [772, 356] on button "Call" at bounding box center [772, 345] width 210 height 42
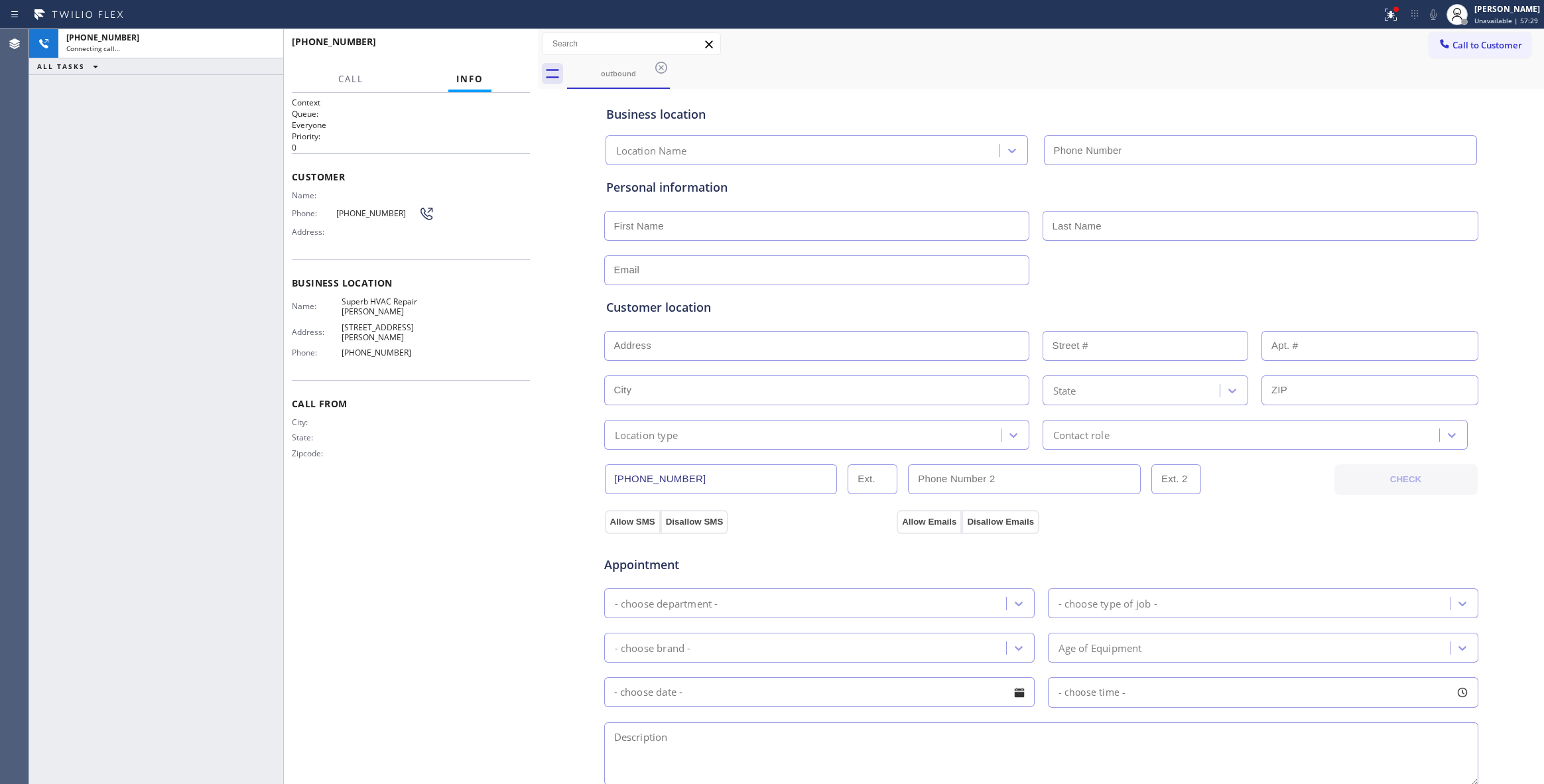
type input "[PHONE_NUMBER]"
drag, startPoint x: 42, startPoint y: 298, endPoint x: 62, endPoint y: 203, distance: 97.1
click at [42, 290] on div "[PHONE_NUMBER] Live | 00:08 ALL TASKS ALL TASKS ACTIVE TASKS TASKS IN WRAP UP" at bounding box center [156, 406] width 254 height 754
click at [491, 43] on span "HANG UP" at bounding box center [499, 48] width 40 height 9
click at [494, 48] on span "HANG UP" at bounding box center [499, 48] width 40 height 9
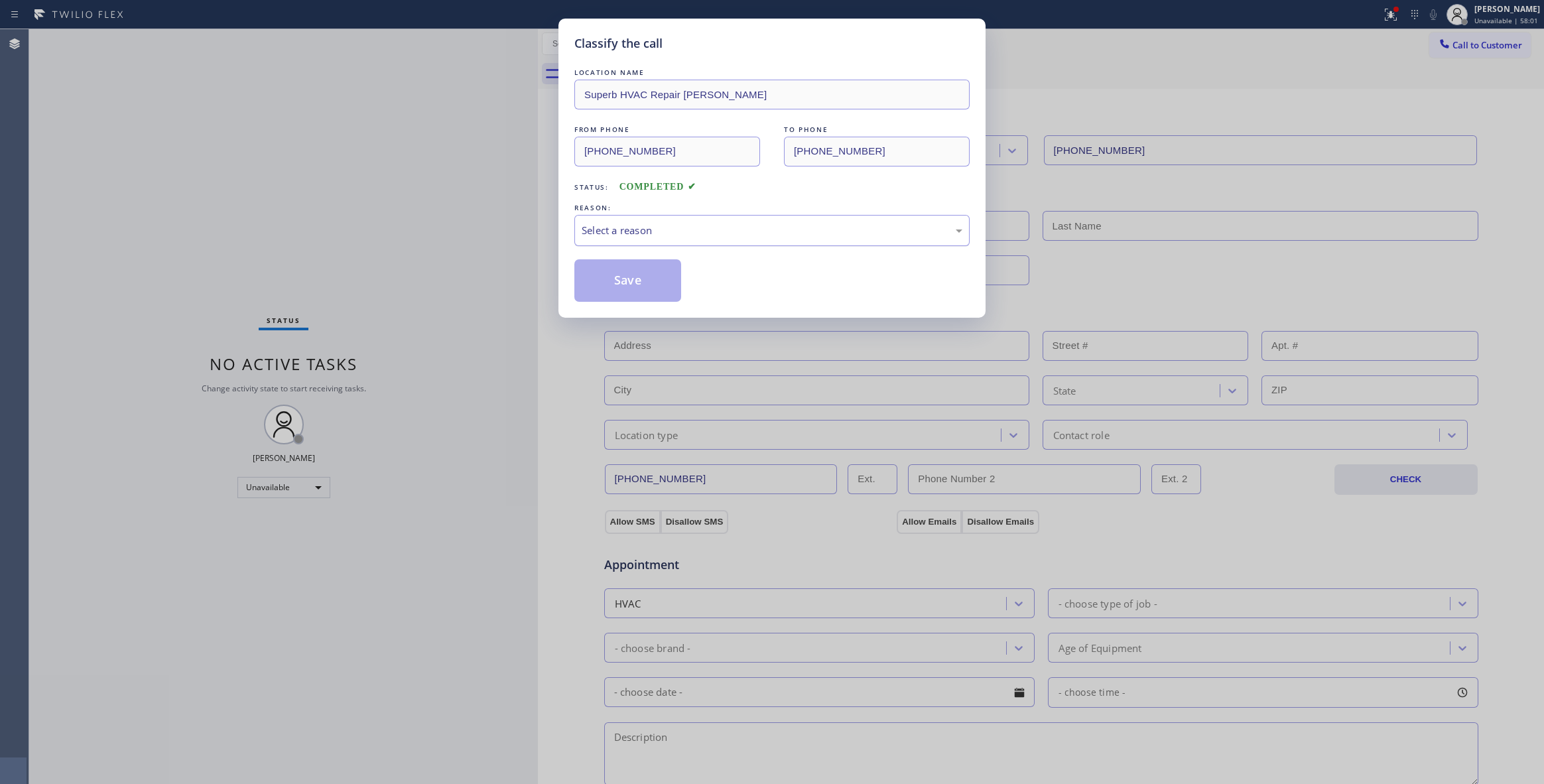
click at [714, 231] on div "Select a reason" at bounding box center [772, 230] width 381 height 15
click at [618, 285] on button "Save" at bounding box center [627, 280] width 107 height 42
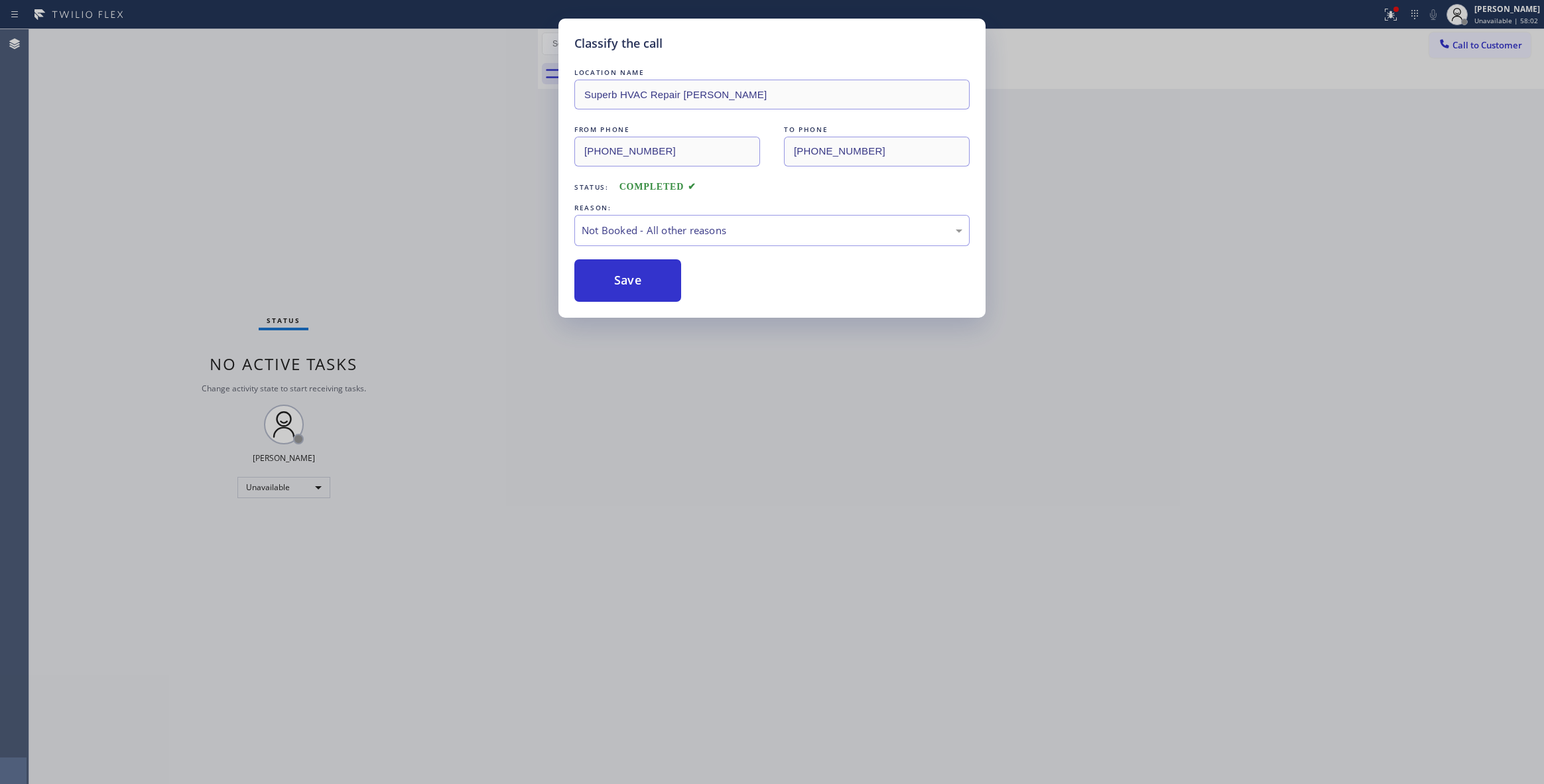
click at [618, 285] on button "Save" at bounding box center [627, 280] width 107 height 42
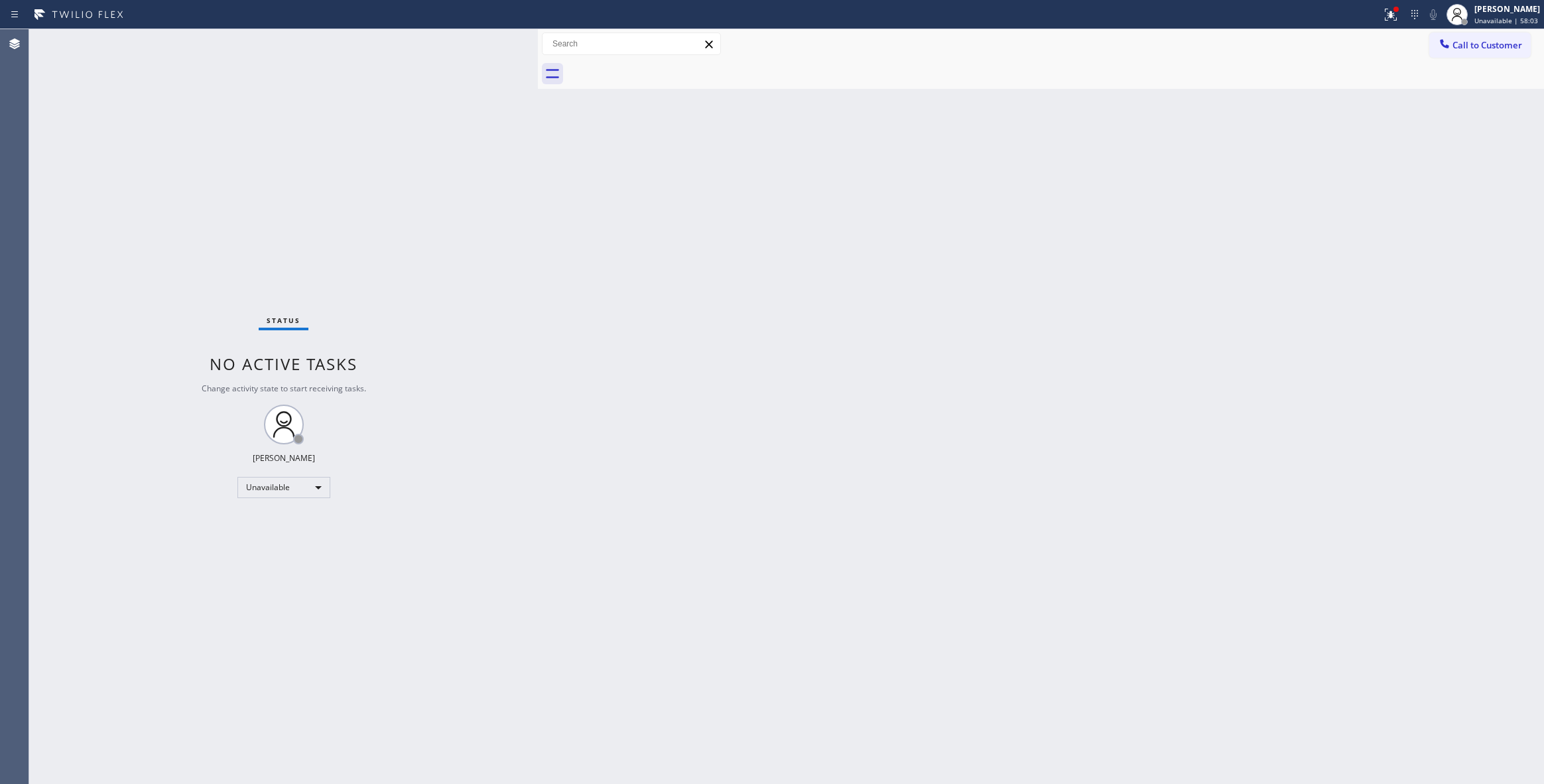
click at [1383, 12] on icon at bounding box center [1390, 14] width 16 height 16
click at [1299, 179] on button "Clear issues" at bounding box center [1303, 174] width 155 height 19
click at [1493, 45] on span "Call to Customer" at bounding box center [1487, 45] width 69 height 12
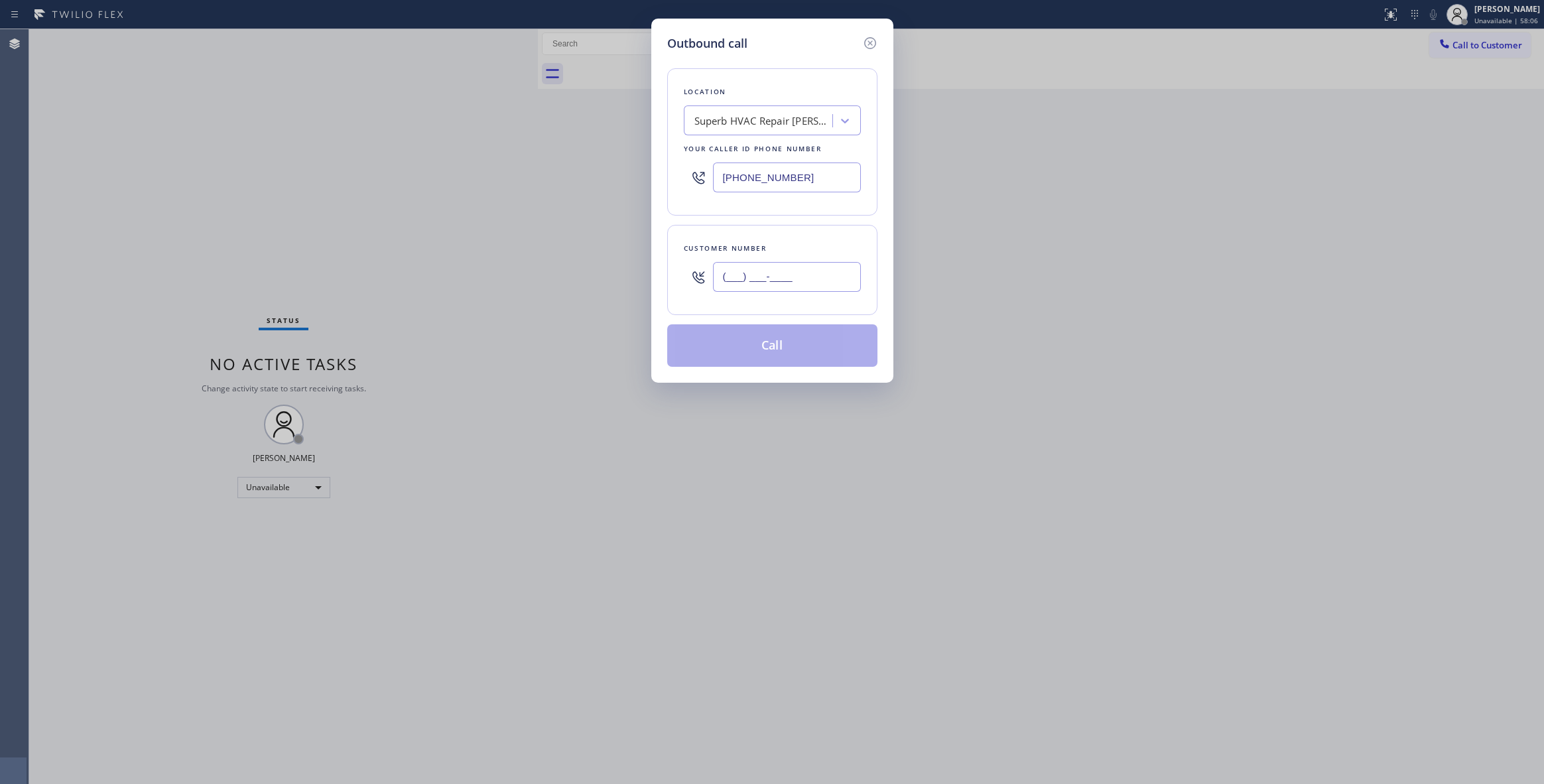
click at [796, 288] on input "(___) ___-____" at bounding box center [787, 276] width 148 height 30
paste input "213) 709-0852"
type input "[PHONE_NUMBER]"
click at [781, 351] on button "Call" at bounding box center [772, 345] width 210 height 42
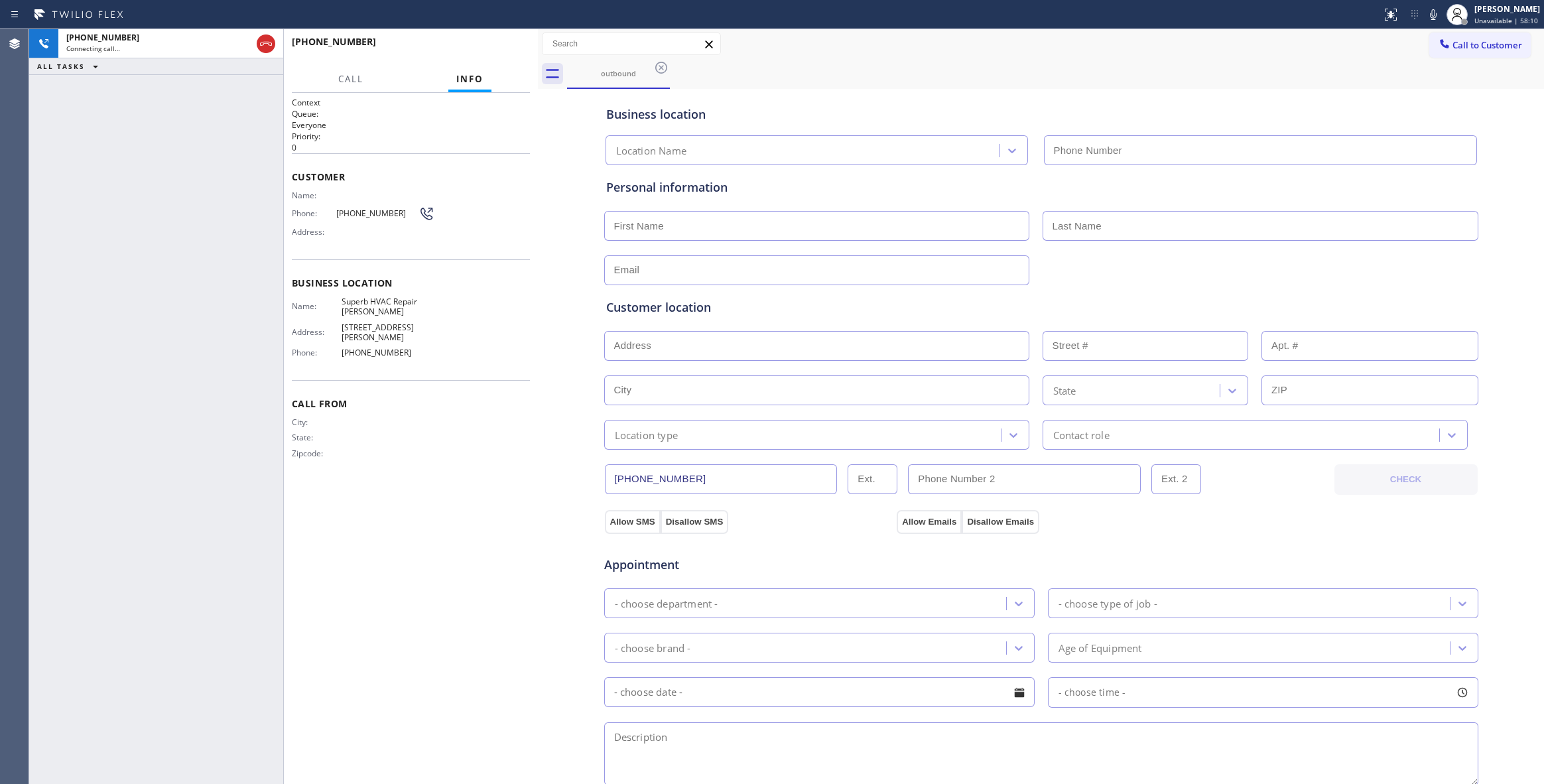
type input "[PHONE_NUMBER]"
drag, startPoint x: 177, startPoint y: 240, endPoint x: 262, endPoint y: 63, distance: 196.4
click at [177, 232] on div "[PHONE_NUMBER] Live | 00:07 ALL TASKS ALL TASKS ACTIVE TASKS TASKS IN WRAP UP" at bounding box center [156, 406] width 254 height 754
click at [504, 39] on button "HANG UP" at bounding box center [499, 48] width 62 height 19
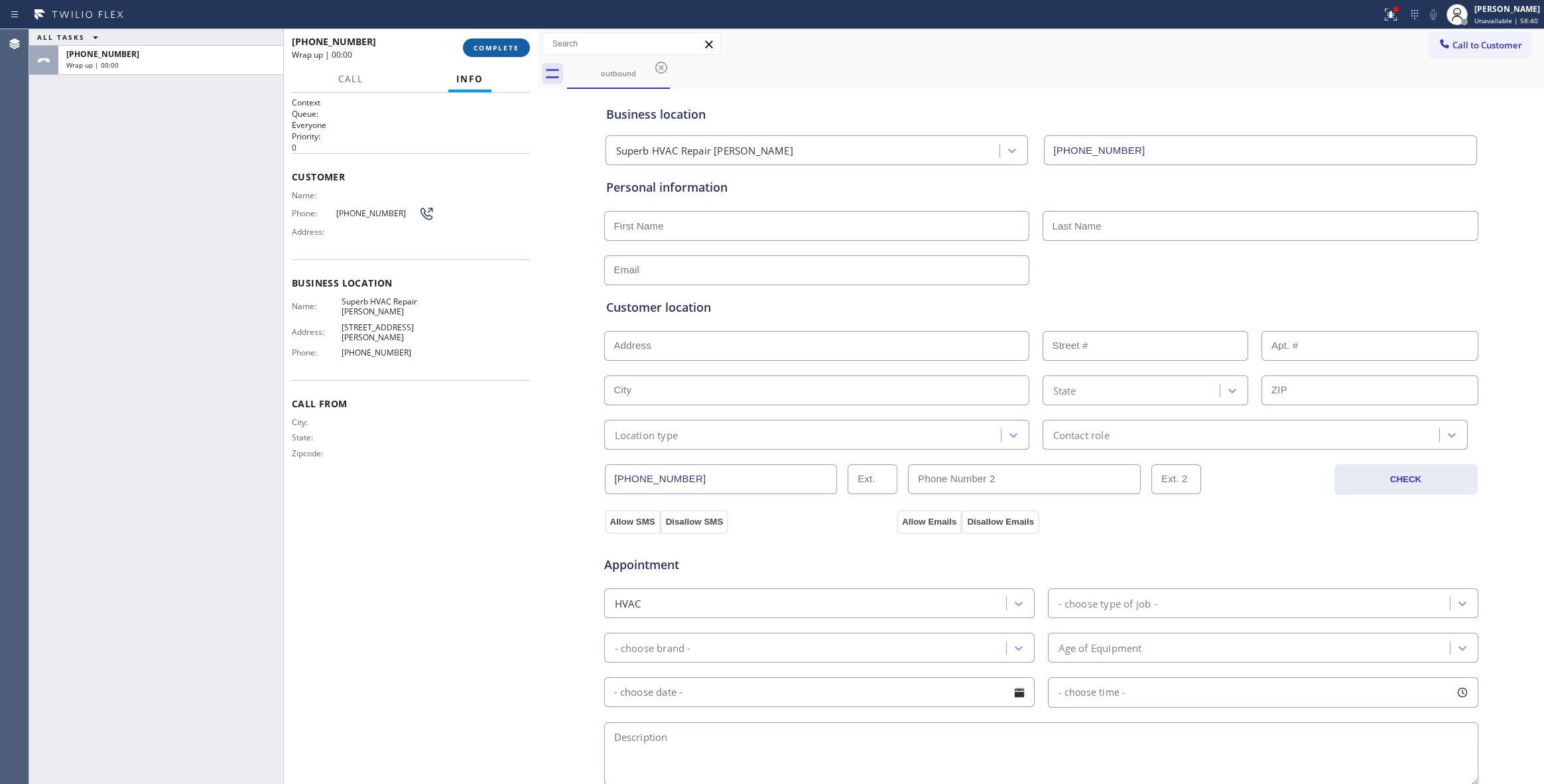
click at [504, 39] on button "COMPLETE" at bounding box center [497, 48] width 67 height 19
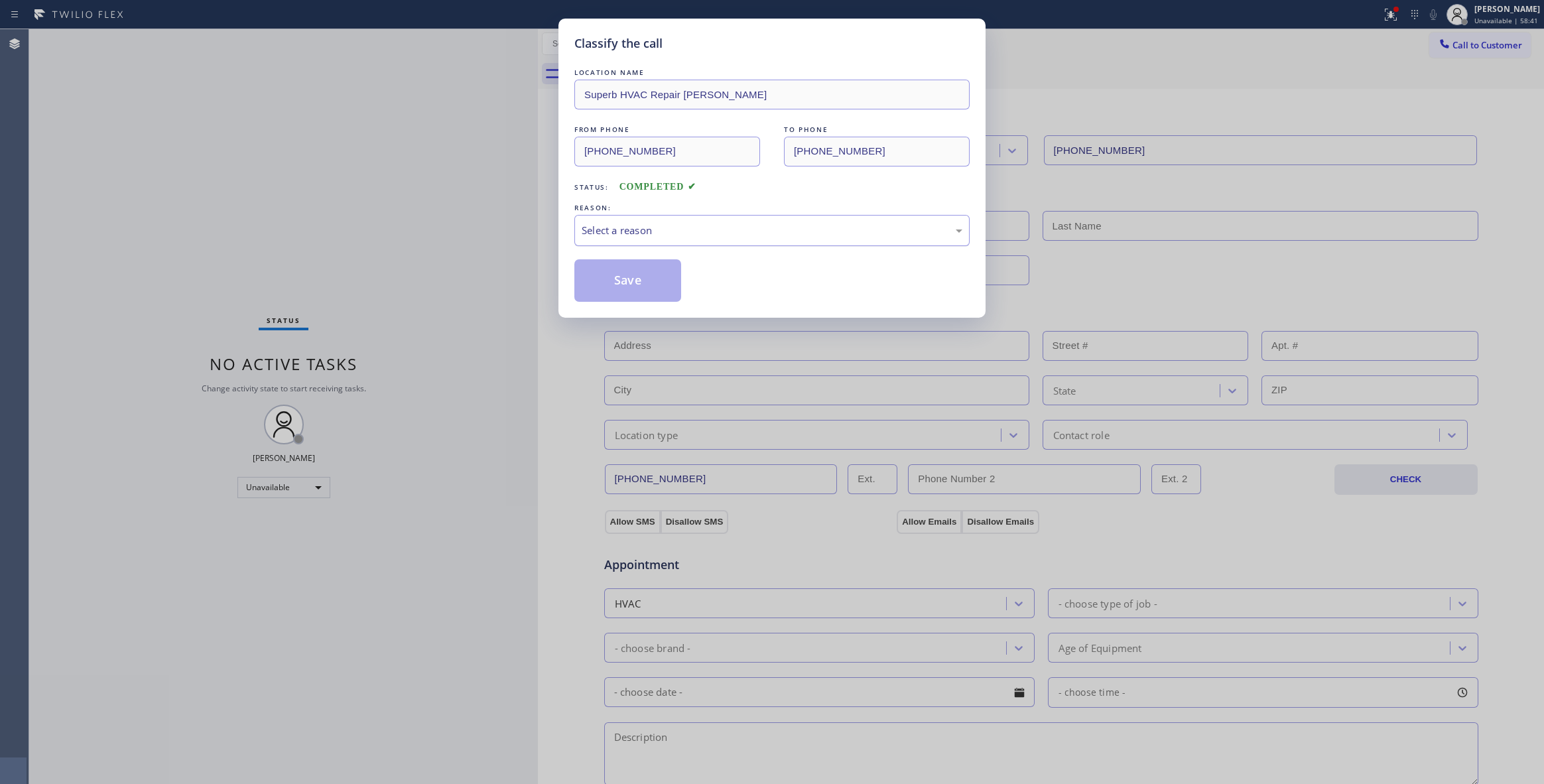
click at [642, 224] on div "Select a reason" at bounding box center [772, 230] width 381 height 15
click at [640, 281] on button "Save" at bounding box center [627, 280] width 107 height 42
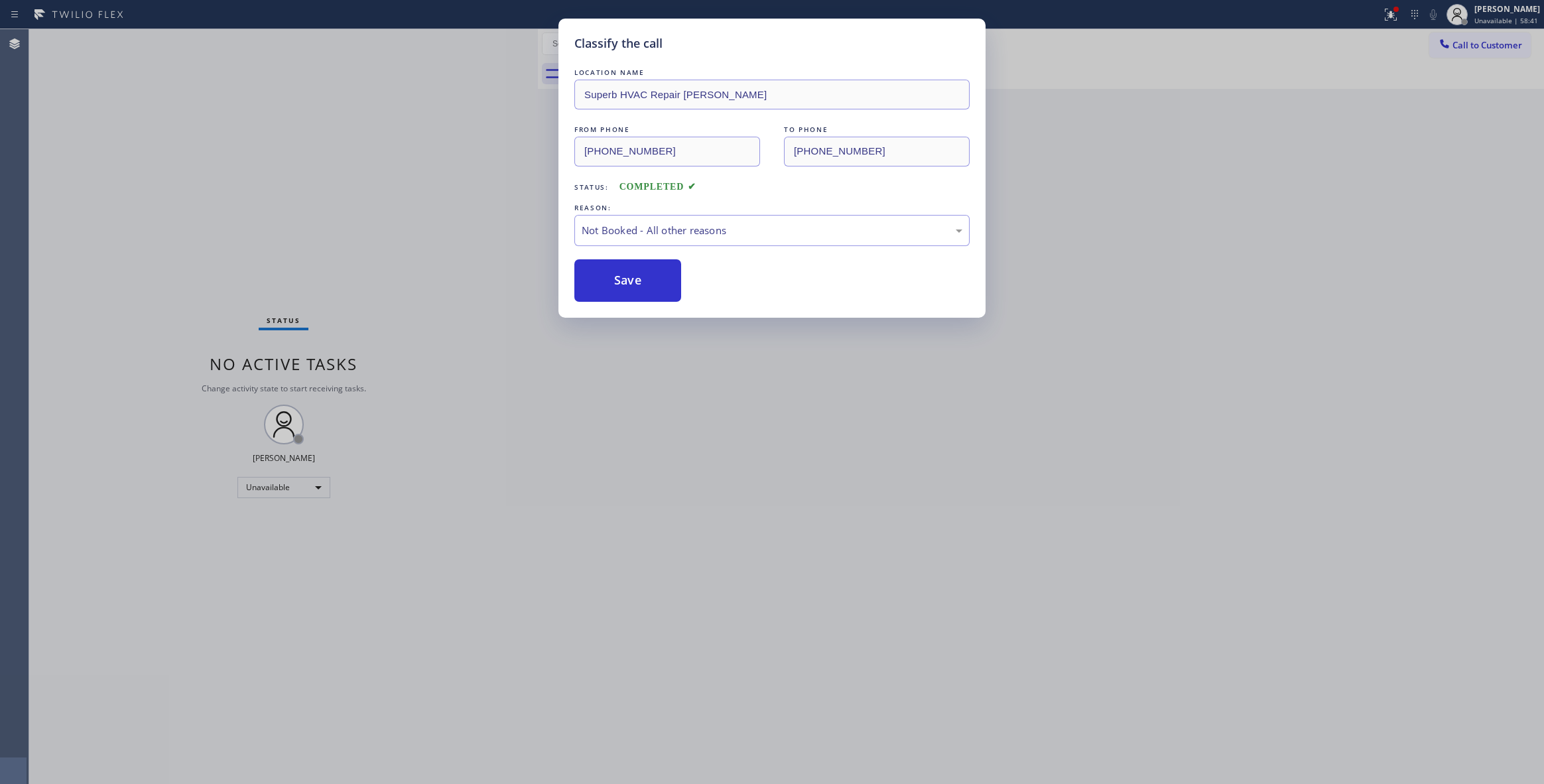
click at [640, 281] on button "Save" at bounding box center [627, 280] width 107 height 42
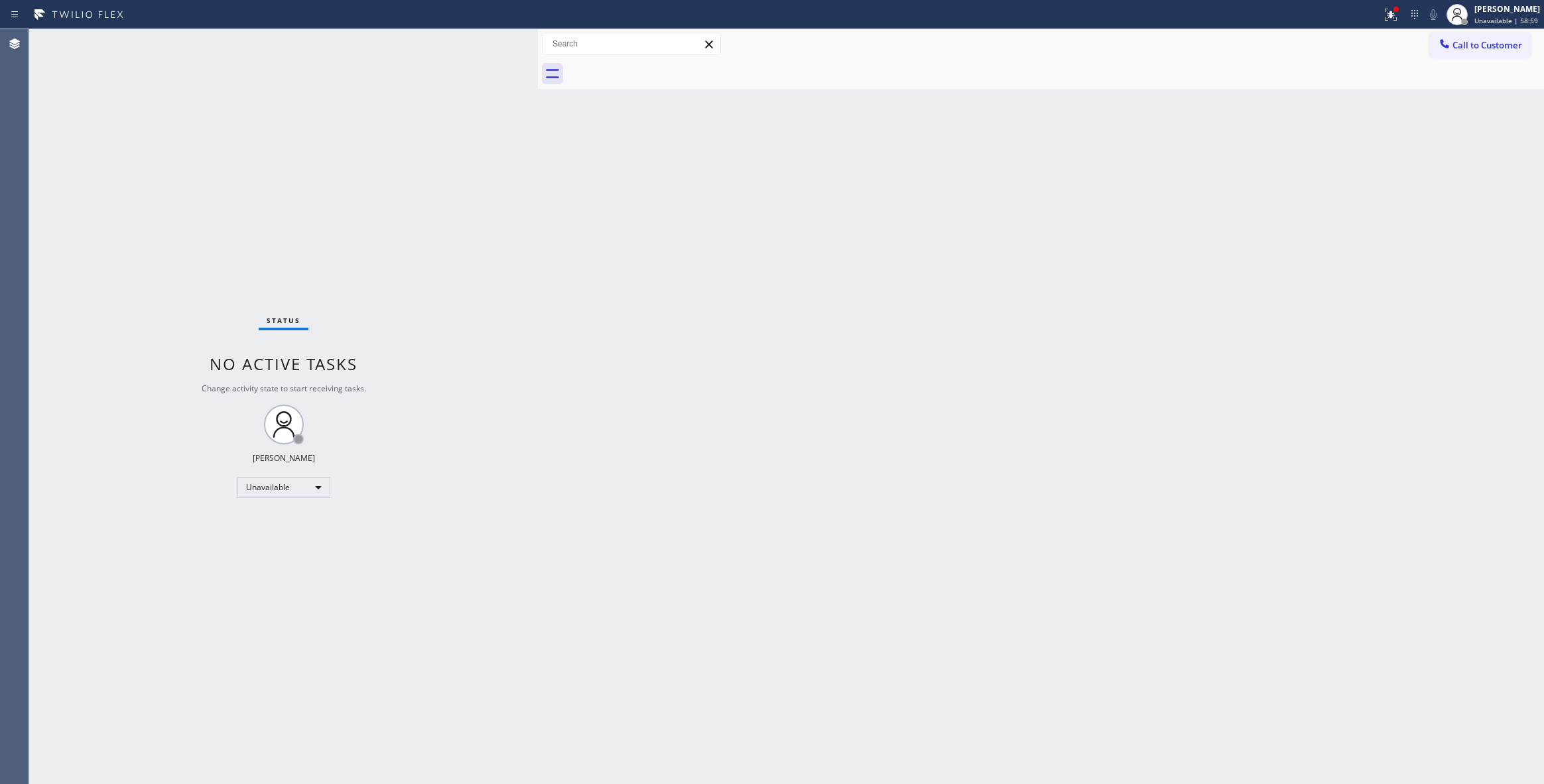
click at [36, 337] on div "Status No active tasks Change activity state to start receiving tasks. [PERSON_…" at bounding box center [283, 406] width 508 height 754
click at [972, 250] on div "Back to Dashboard Change Sender ID Customers Technicians Select a contact Outbo…" at bounding box center [1041, 406] width 1006 height 754
drag, startPoint x: 1475, startPoint y: 44, endPoint x: 979, endPoint y: 288, distance: 552.8
click at [1475, 44] on span "Call to Customer" at bounding box center [1487, 45] width 69 height 12
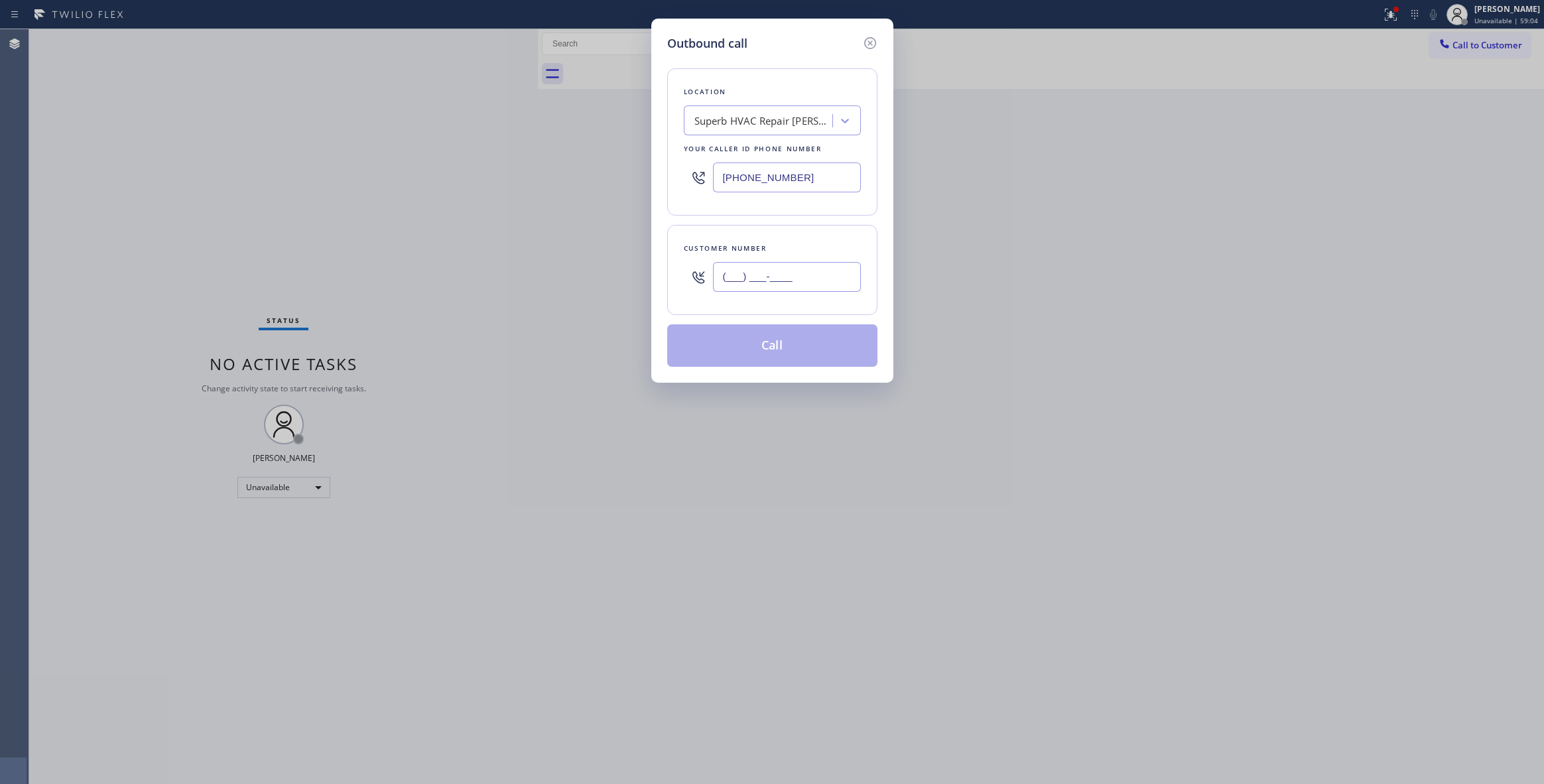
click at [796, 271] on input "(___) ___-____" at bounding box center [787, 276] width 148 height 30
paste input "360) 359-5277"
type input "[PHONE_NUMBER]"
paste input "06) 309-4022"
drag, startPoint x: 820, startPoint y: 176, endPoint x: 309, endPoint y: 175, distance: 511.0
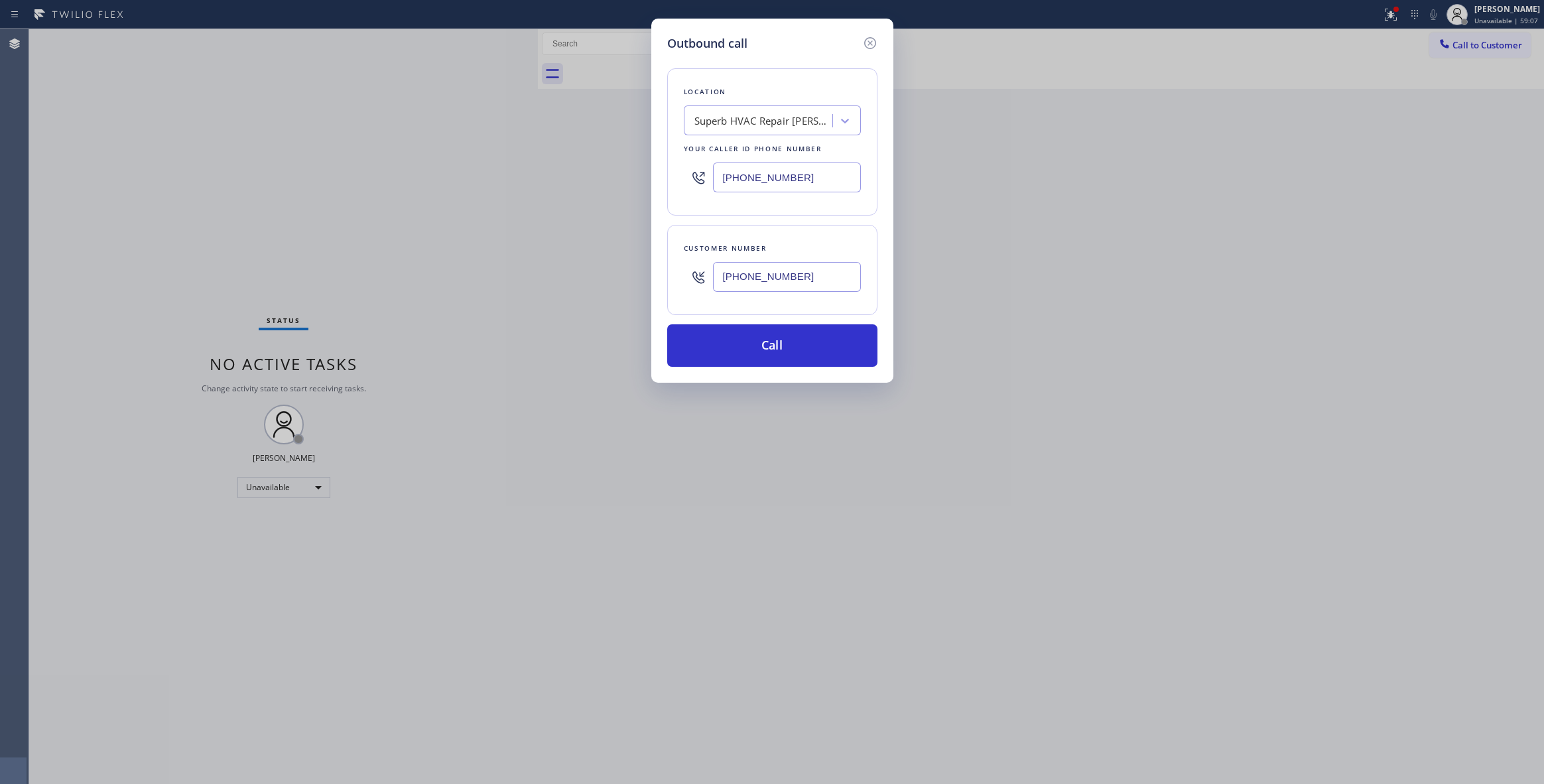
click at [309, 175] on div "Outbound call Location Superb HVAC Repair [PERSON_NAME] Your caller id phone nu…" at bounding box center [772, 392] width 1544 height 784
type input "[PHONE_NUMBER]"
drag, startPoint x: 836, startPoint y: 276, endPoint x: 590, endPoint y: 274, distance: 246.0
click at [590, 274] on div "Outbound call Location 4B2.Paid Subzero Repair Professionals Your caller id pho…" at bounding box center [772, 392] width 1544 height 784
click at [778, 349] on button "Call" at bounding box center [772, 345] width 210 height 42
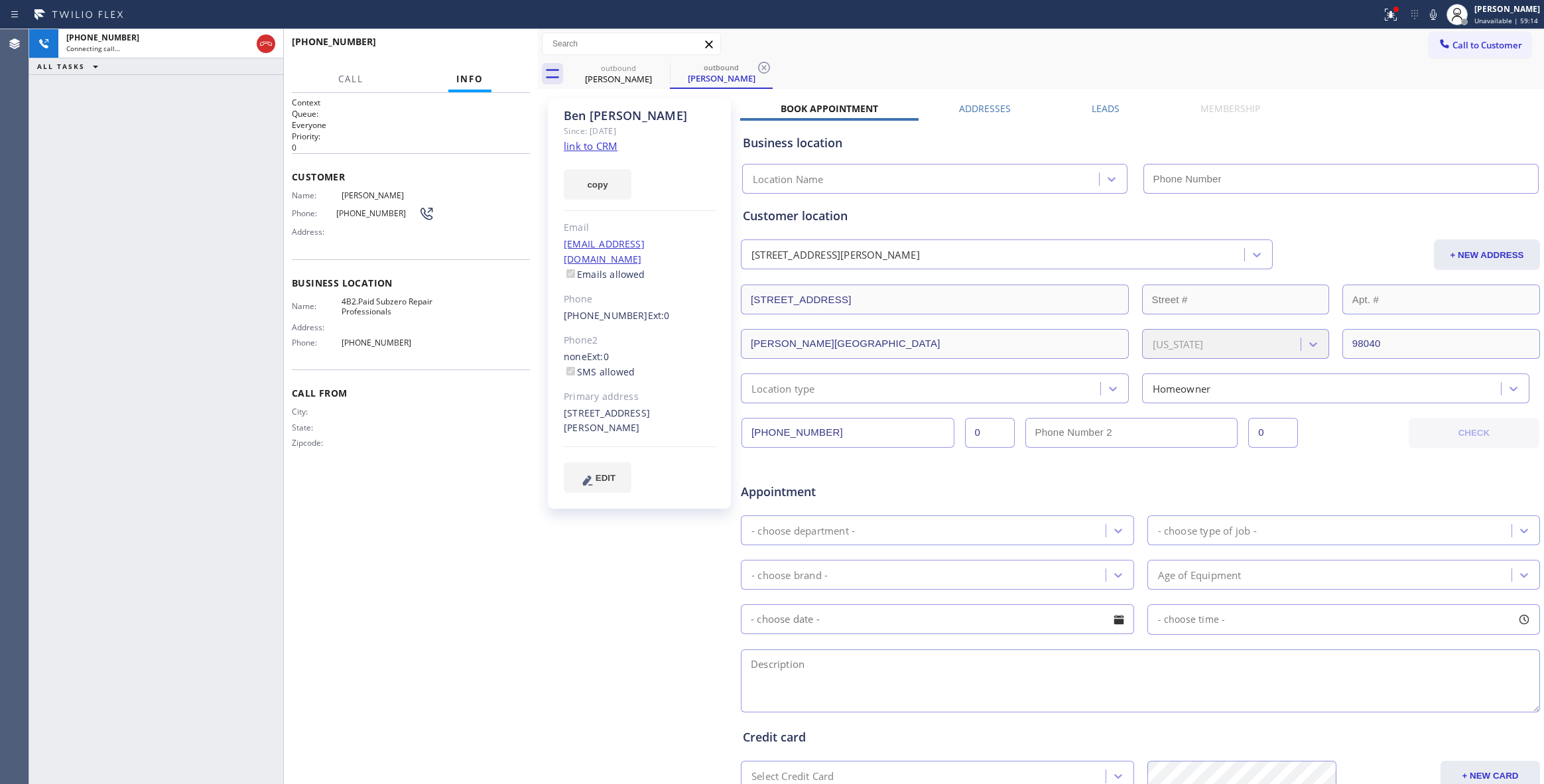
type input "[PHONE_NUMBER]"
click at [51, 265] on div "[PHONE_NUMBER] Live | 00:06 ALL TASKS ALL TASKS ACTIVE TASKS TASKS IN WRAP UP" at bounding box center [156, 406] width 254 height 754
click at [500, 51] on span "HANG UP" at bounding box center [499, 48] width 40 height 9
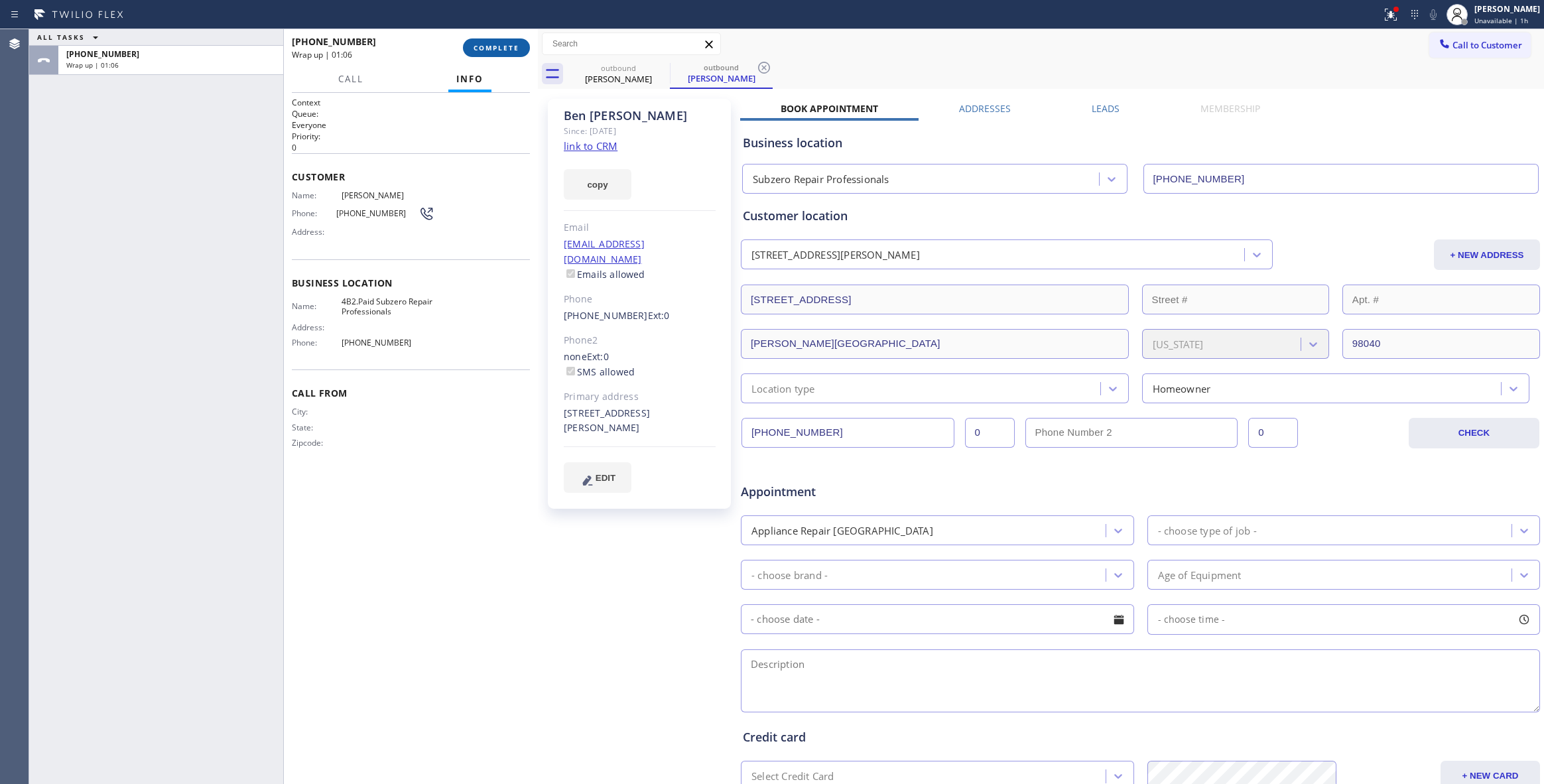
click at [483, 45] on span "COMPLETE" at bounding box center [496, 48] width 45 height 9
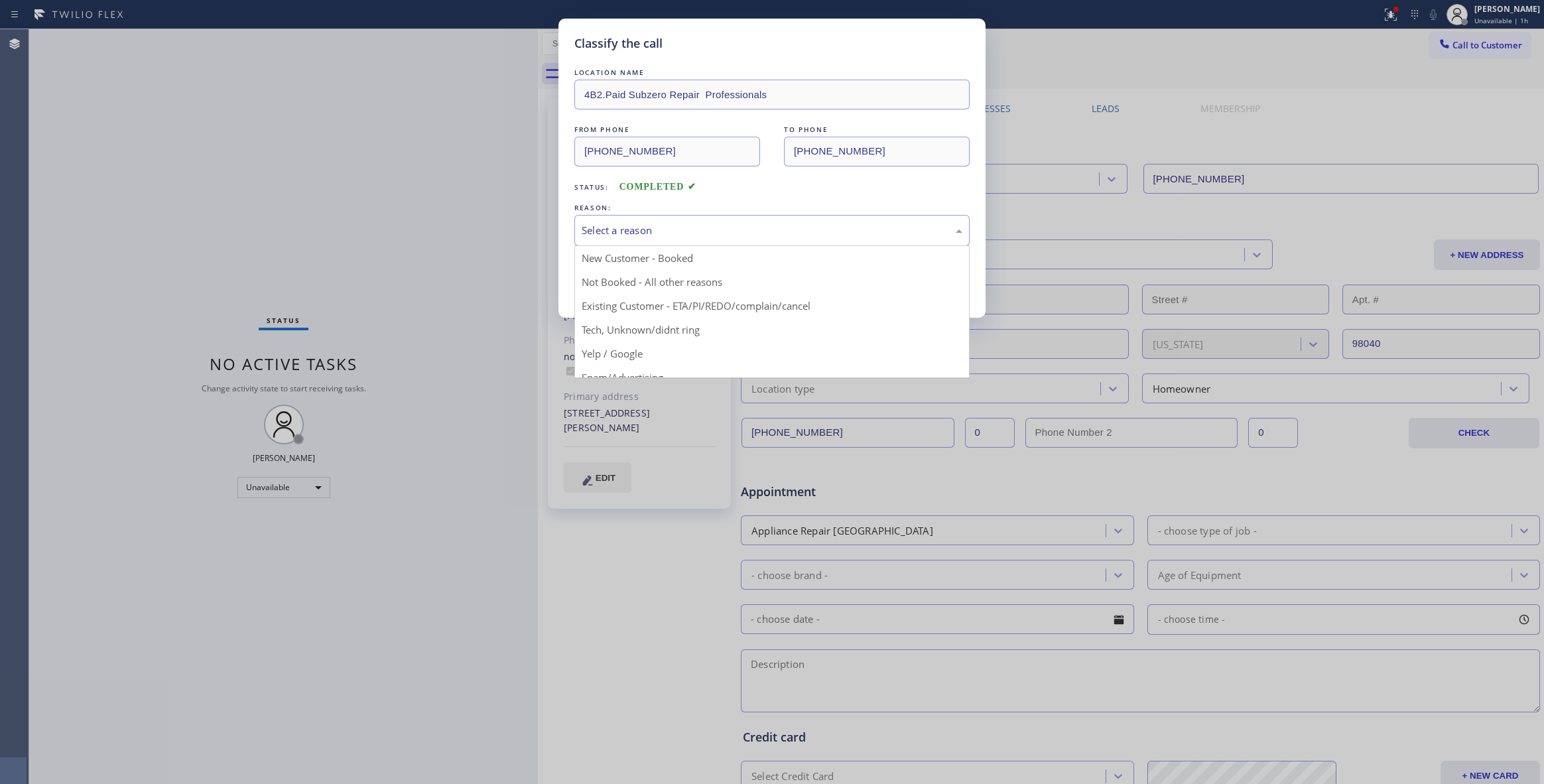
click at [628, 239] on div "Select a reason" at bounding box center [772, 230] width 395 height 31
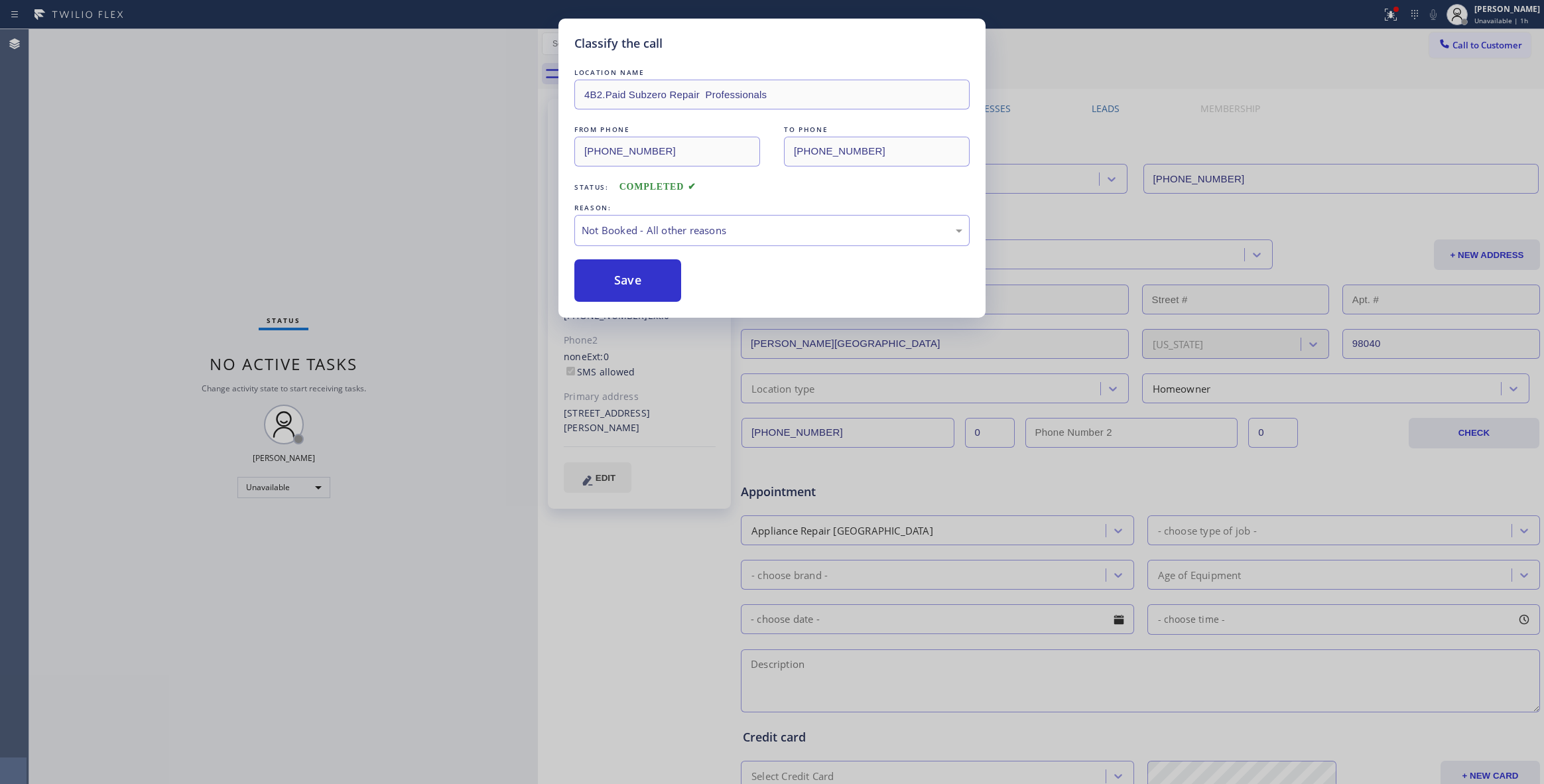
click at [623, 282] on button "Save" at bounding box center [627, 280] width 107 height 42
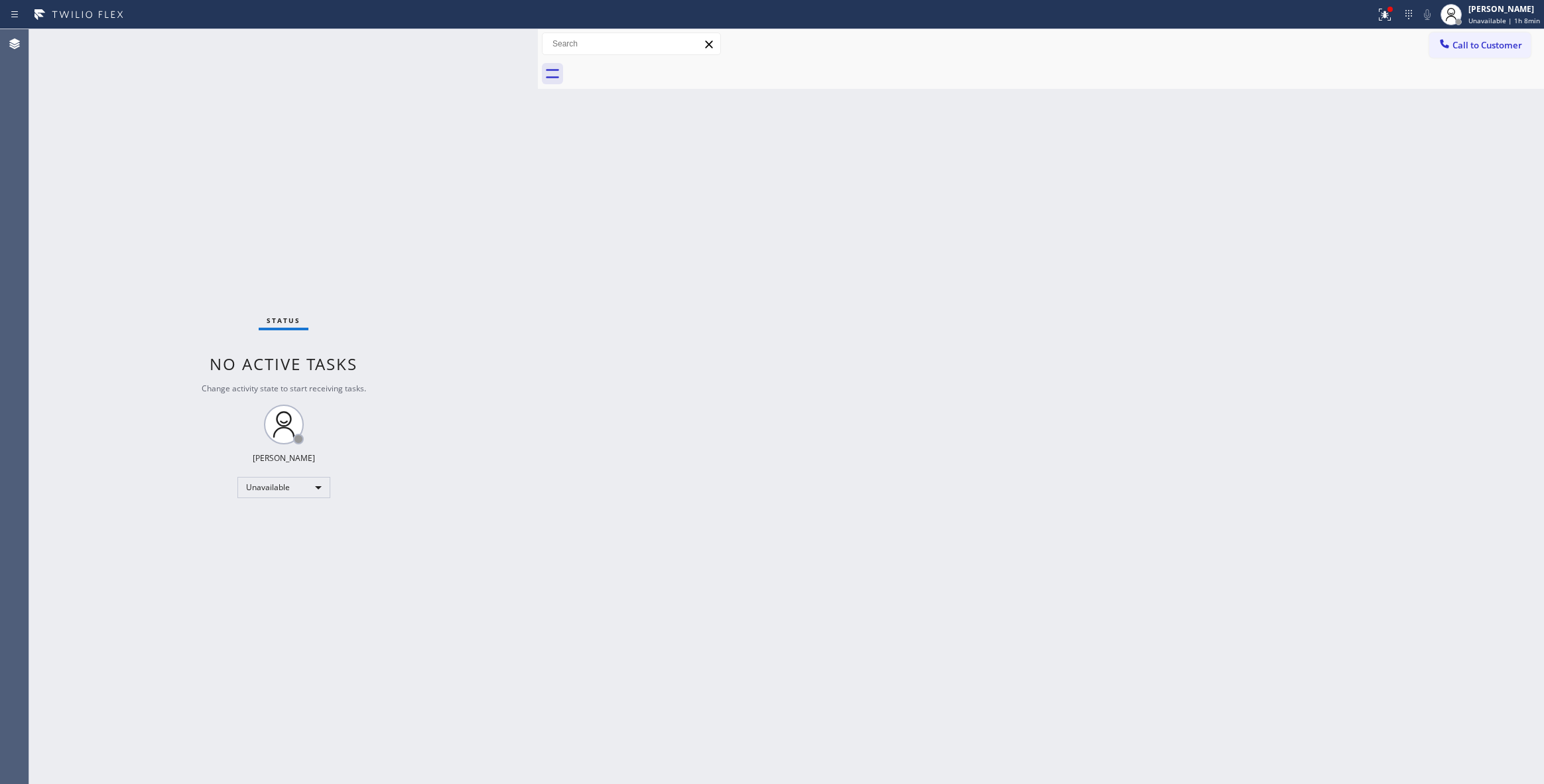
drag, startPoint x: 213, startPoint y: 664, endPoint x: 1173, endPoint y: 231, distance: 1053.1
click at [213, 657] on div "Status No active tasks Change activity state to start receiving tasks. [PERSON_…" at bounding box center [283, 406] width 508 height 754
click at [1495, 51] on button "Call to Customer" at bounding box center [1480, 45] width 101 height 25
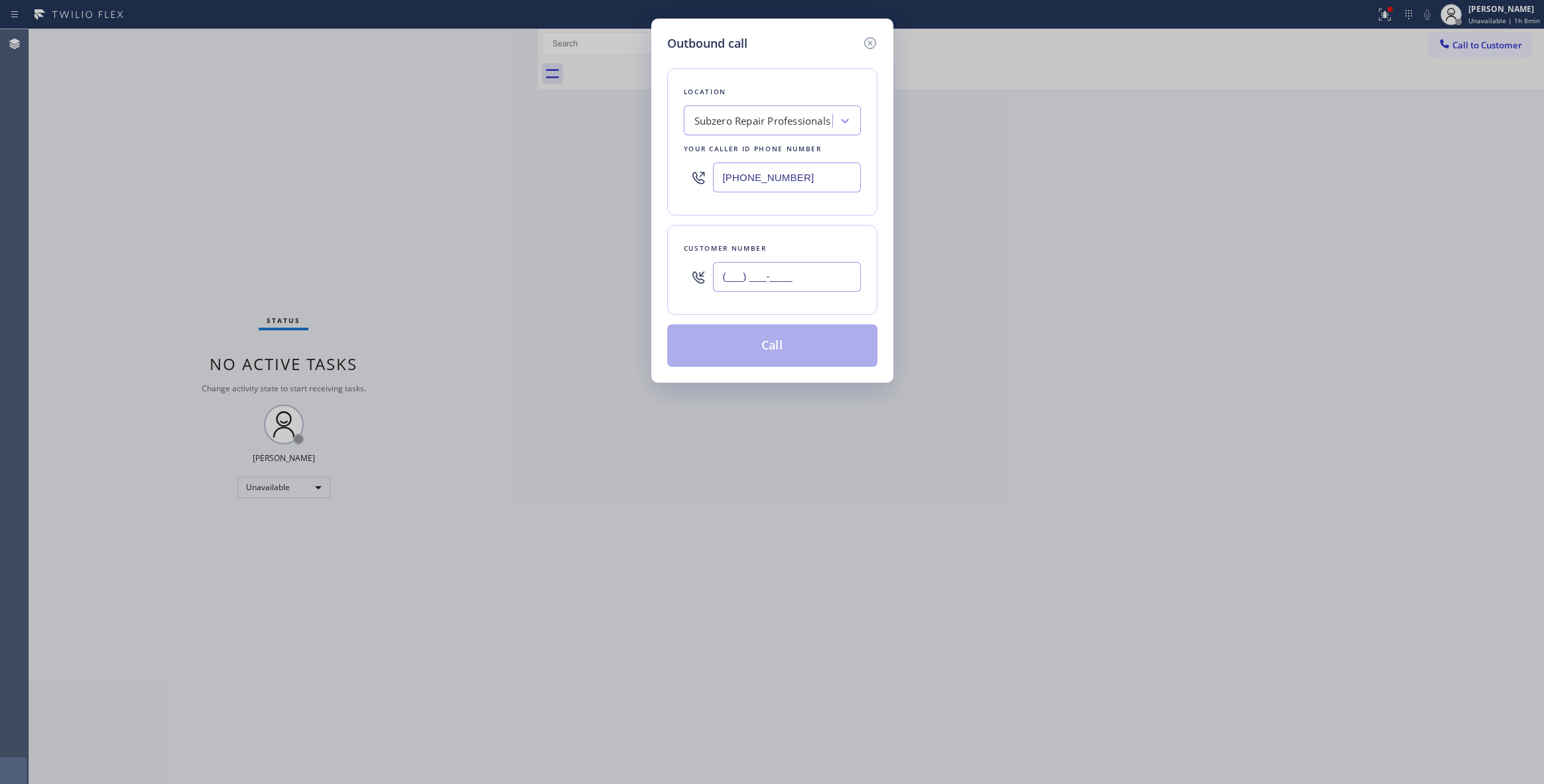
click at [766, 268] on input "(___) ___-____" at bounding box center [787, 276] width 148 height 30
paste input "213) 709-0852"
type input "[PHONE_NUMBER]"
drag, startPoint x: 818, startPoint y: 181, endPoint x: 316, endPoint y: 213, distance: 503.0
click at [152, 183] on div "Outbound call Location Subzero Repair Professionals Your caller id phone number…" at bounding box center [772, 392] width 1544 height 784
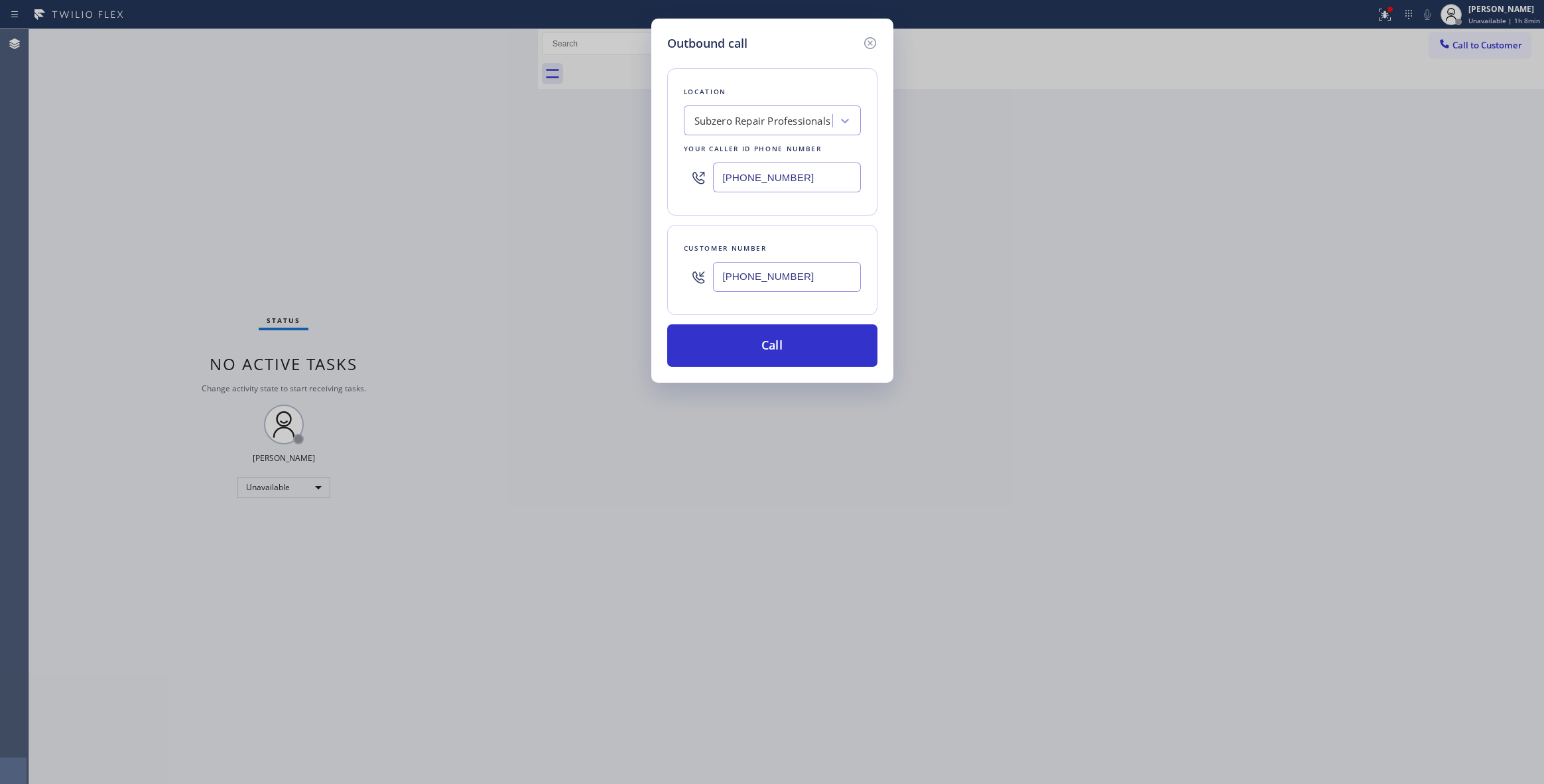
paste input "13) 335-2685"
type input "[PHONE_NUMBER]"
drag, startPoint x: 815, startPoint y: 269, endPoint x: 719, endPoint y: 364, distance: 135.1
click at [563, 279] on div "Outbound call Location Superb HVAC Repair [PERSON_NAME] Your caller id phone nu…" at bounding box center [772, 392] width 1544 height 784
click at [733, 356] on button "Call" at bounding box center [772, 345] width 210 height 42
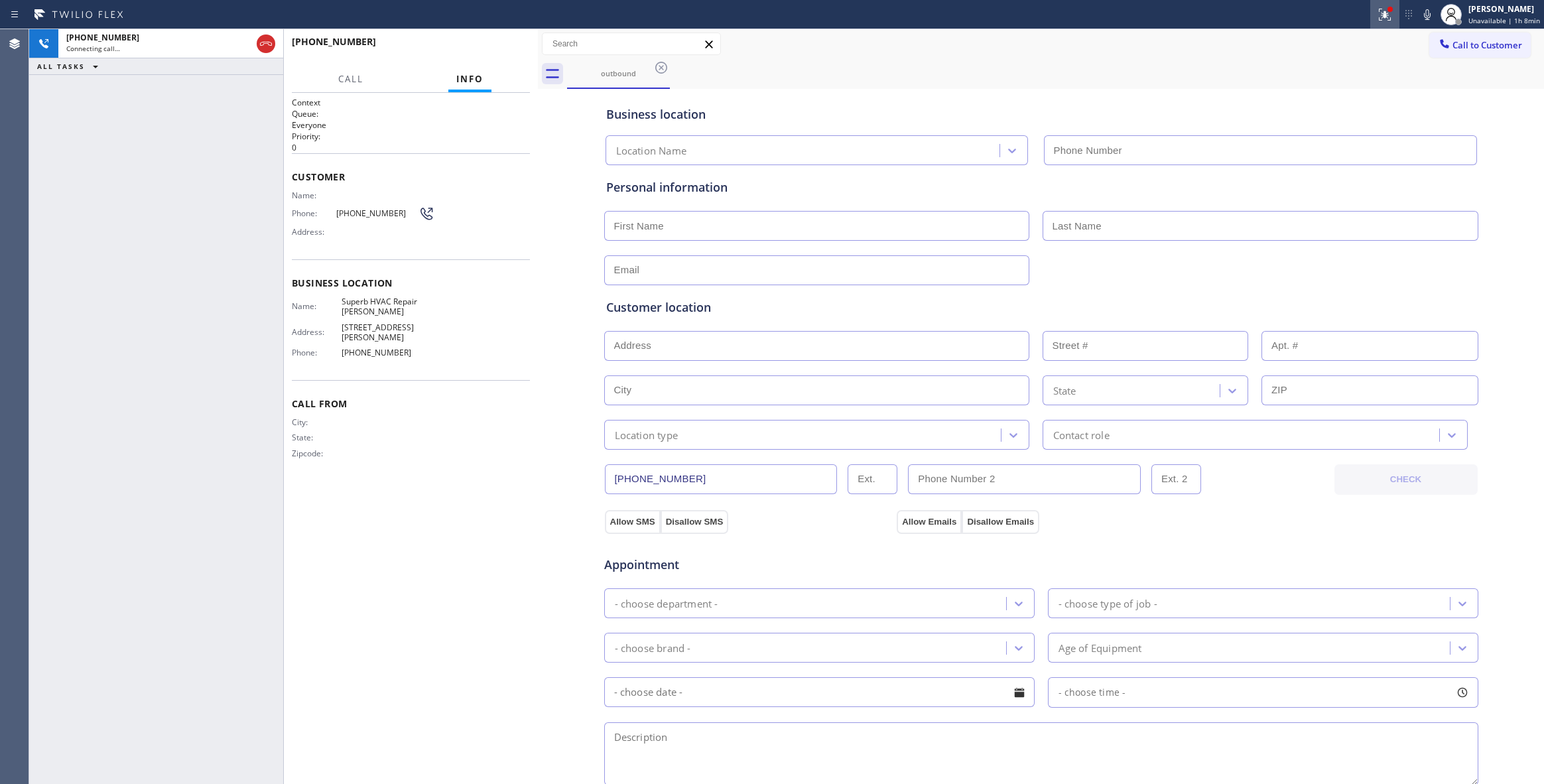
click at [1378, 13] on icon at bounding box center [1384, 15] width 12 height 12
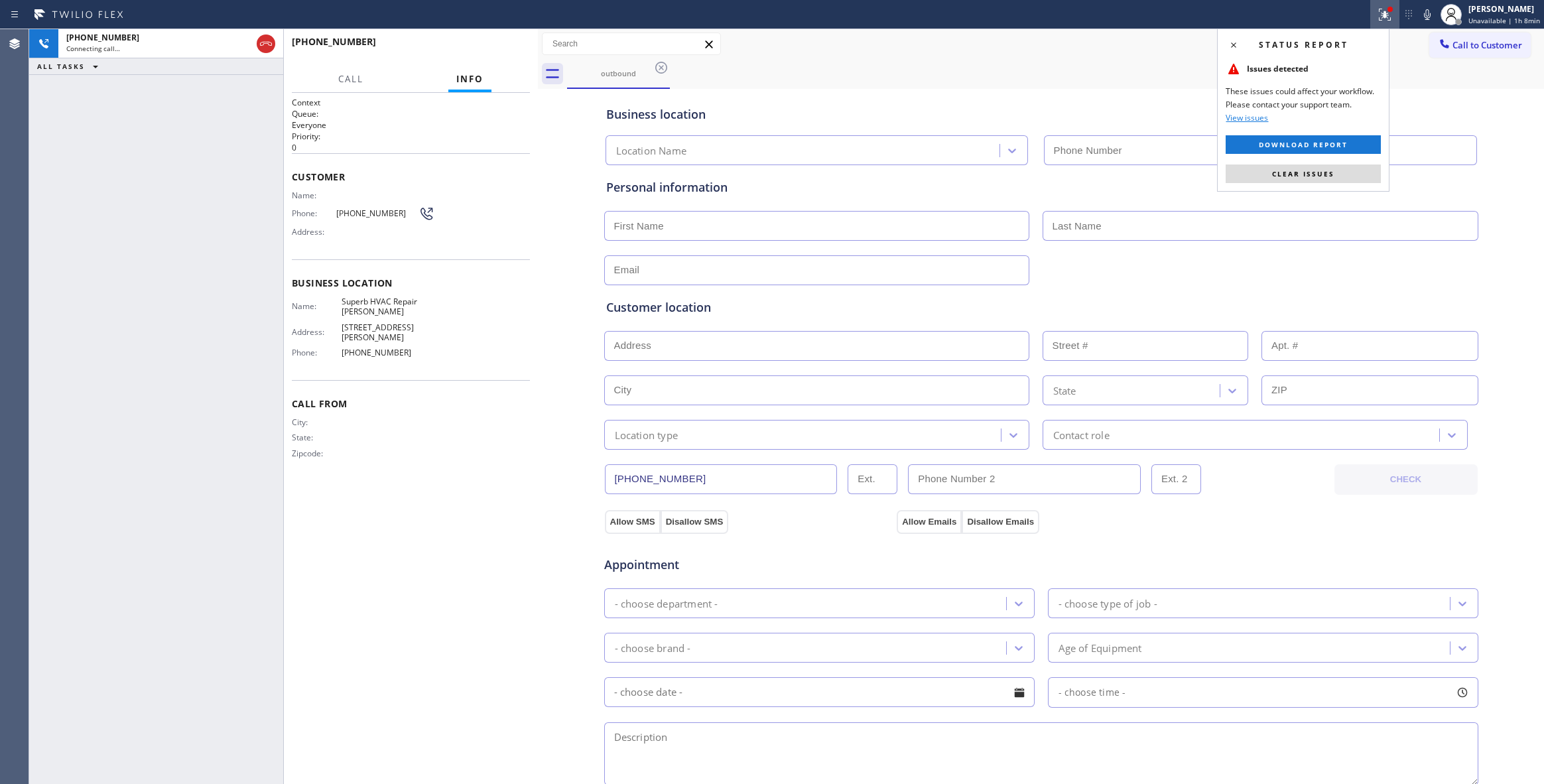
click at [1377, 16] on icon at bounding box center [1384, 14] width 16 height 16
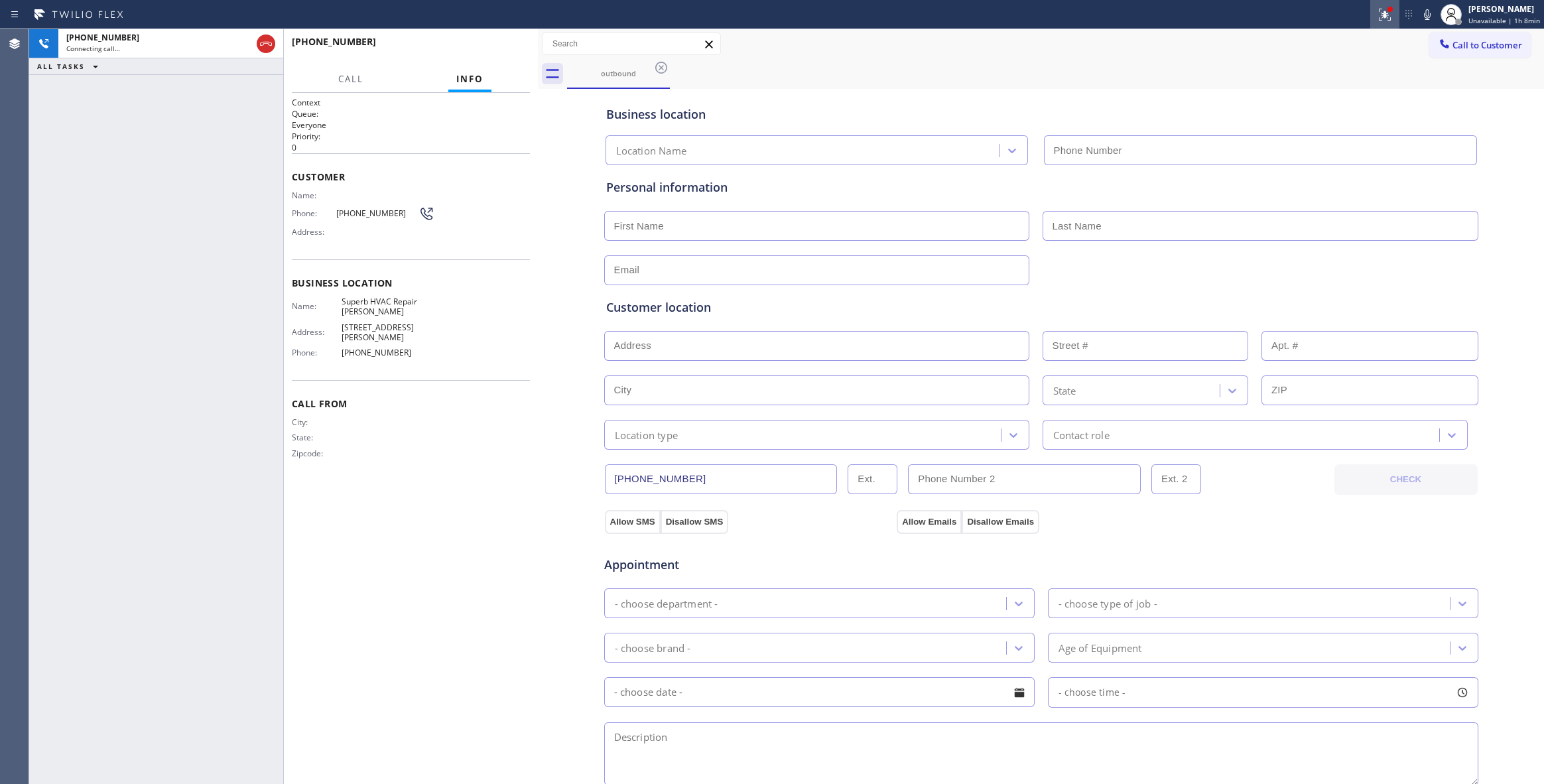
type input "[PHONE_NUMBER]"
click at [1377, 21] on icon at bounding box center [1384, 14] width 16 height 16
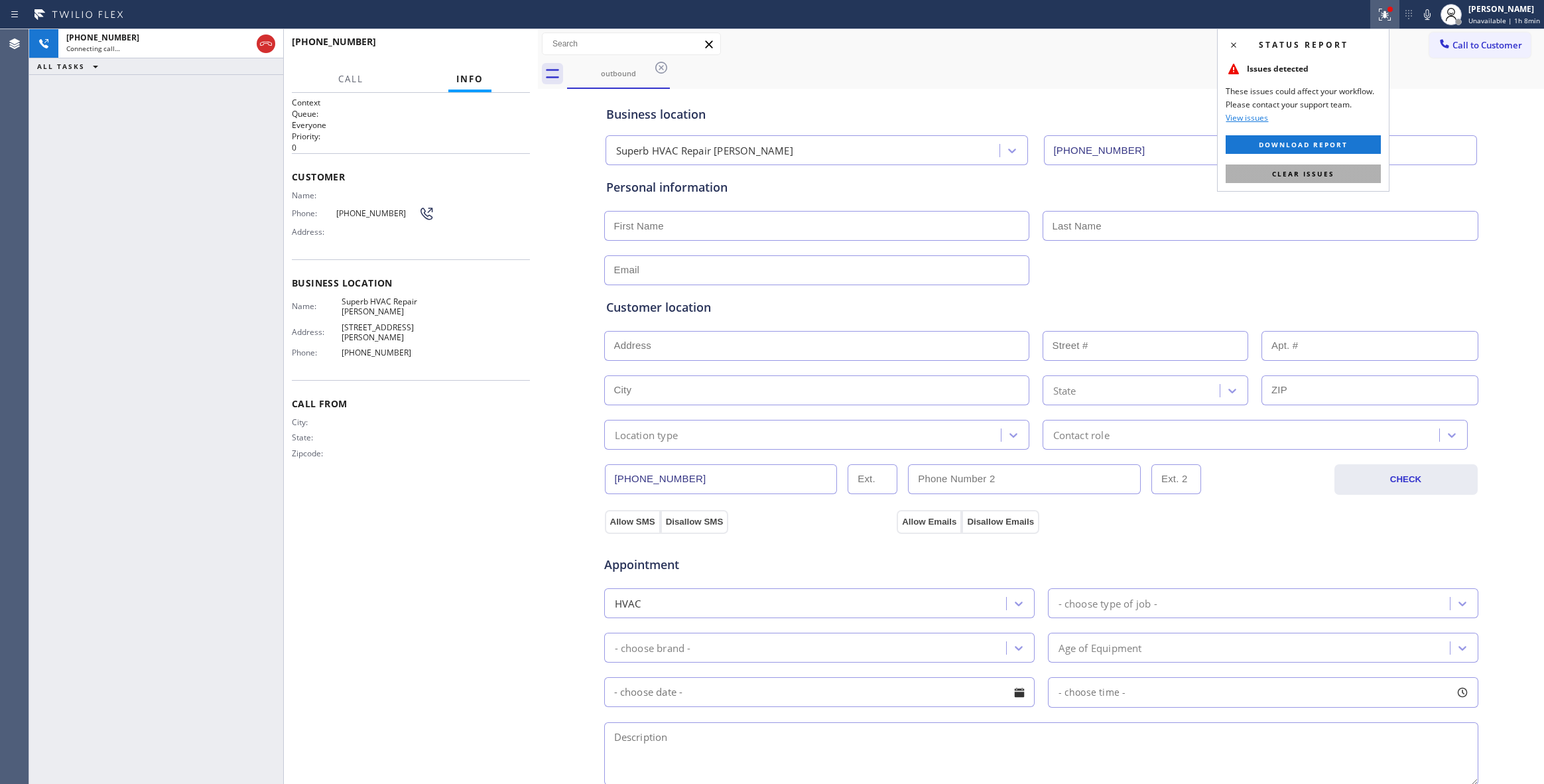
click at [1255, 172] on button "Clear issues" at bounding box center [1303, 174] width 155 height 19
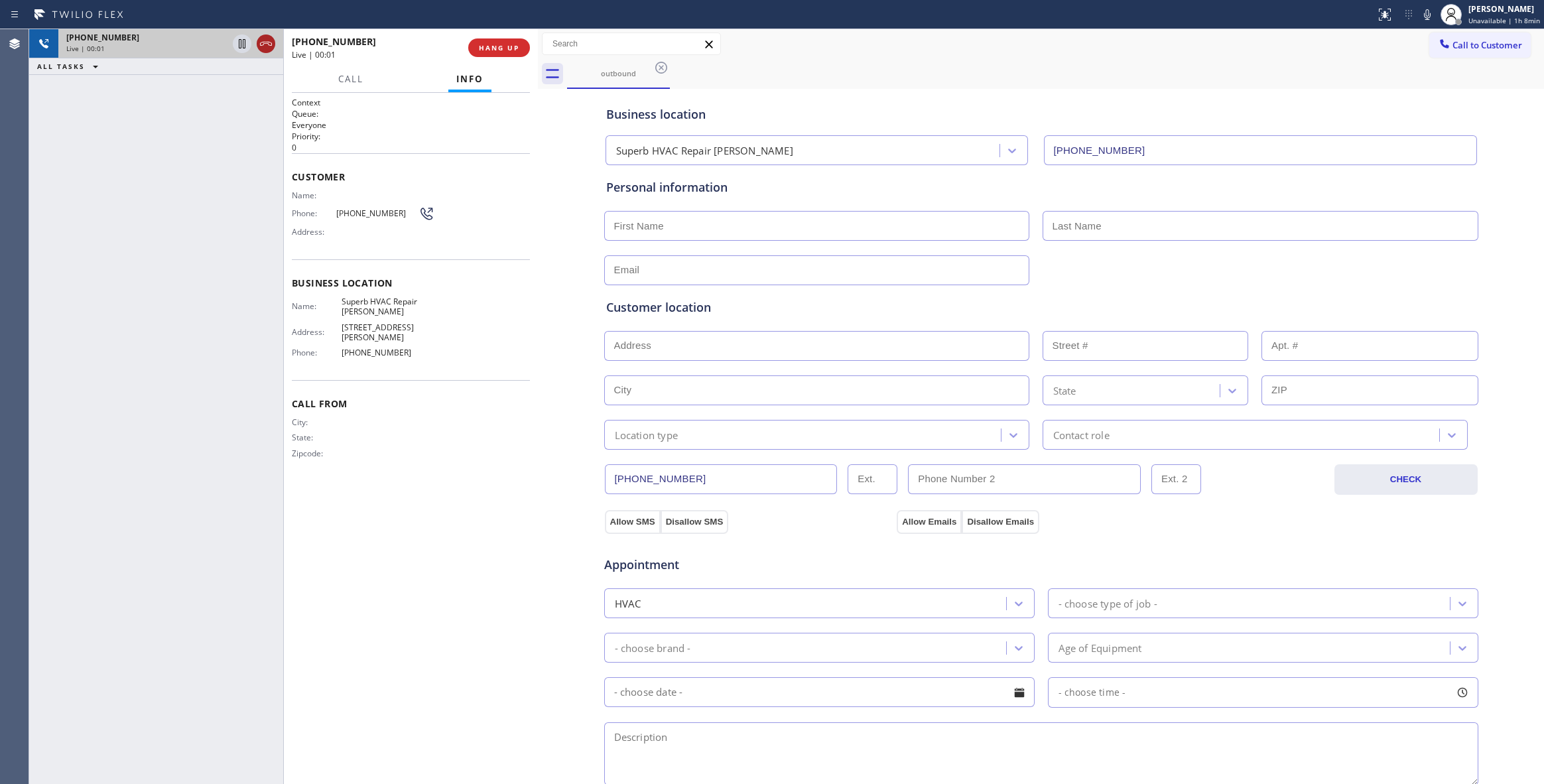
click at [264, 45] on icon at bounding box center [265, 43] width 16 height 16
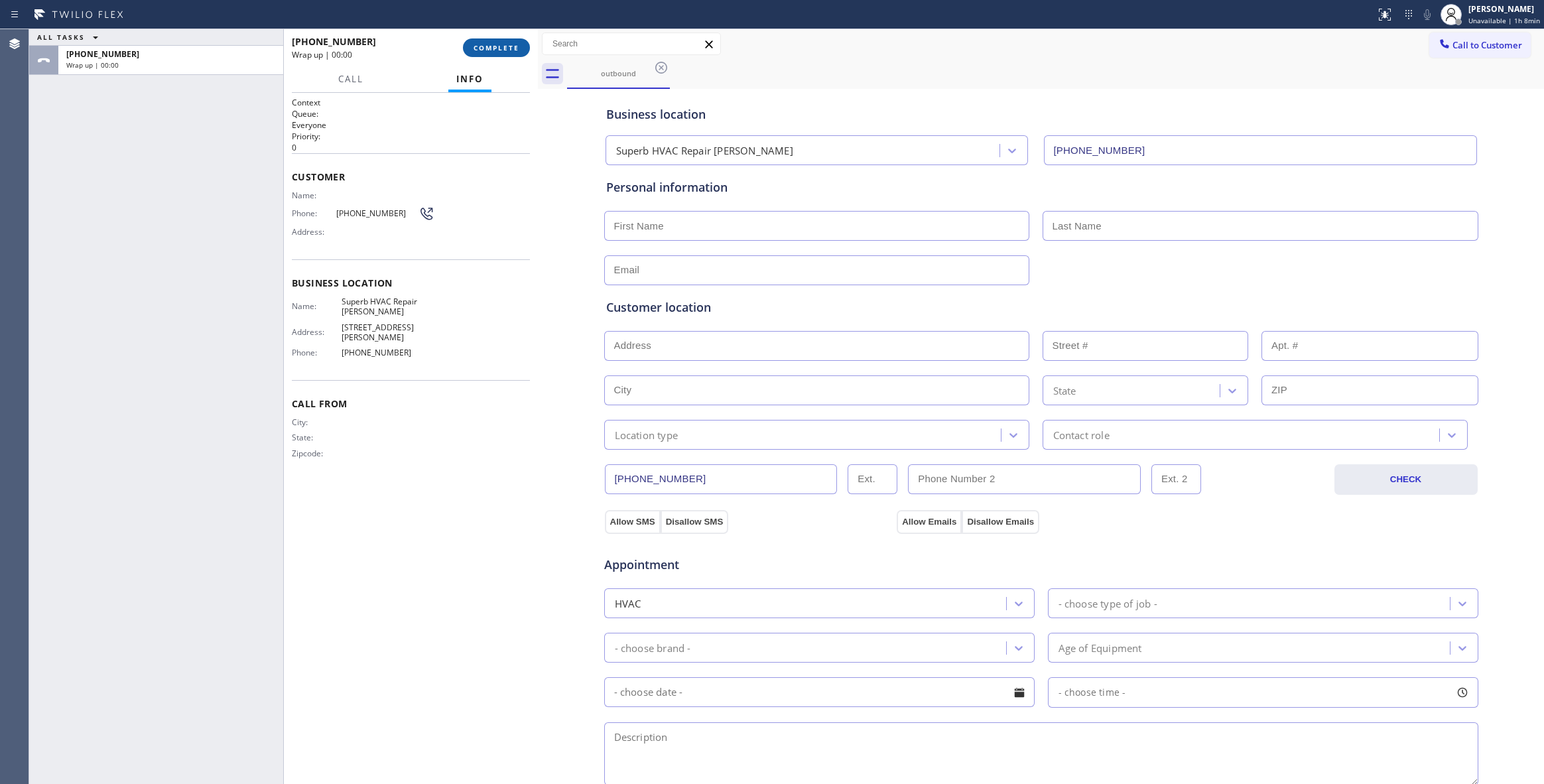
click at [510, 48] on span "COMPLETE" at bounding box center [496, 48] width 45 height 9
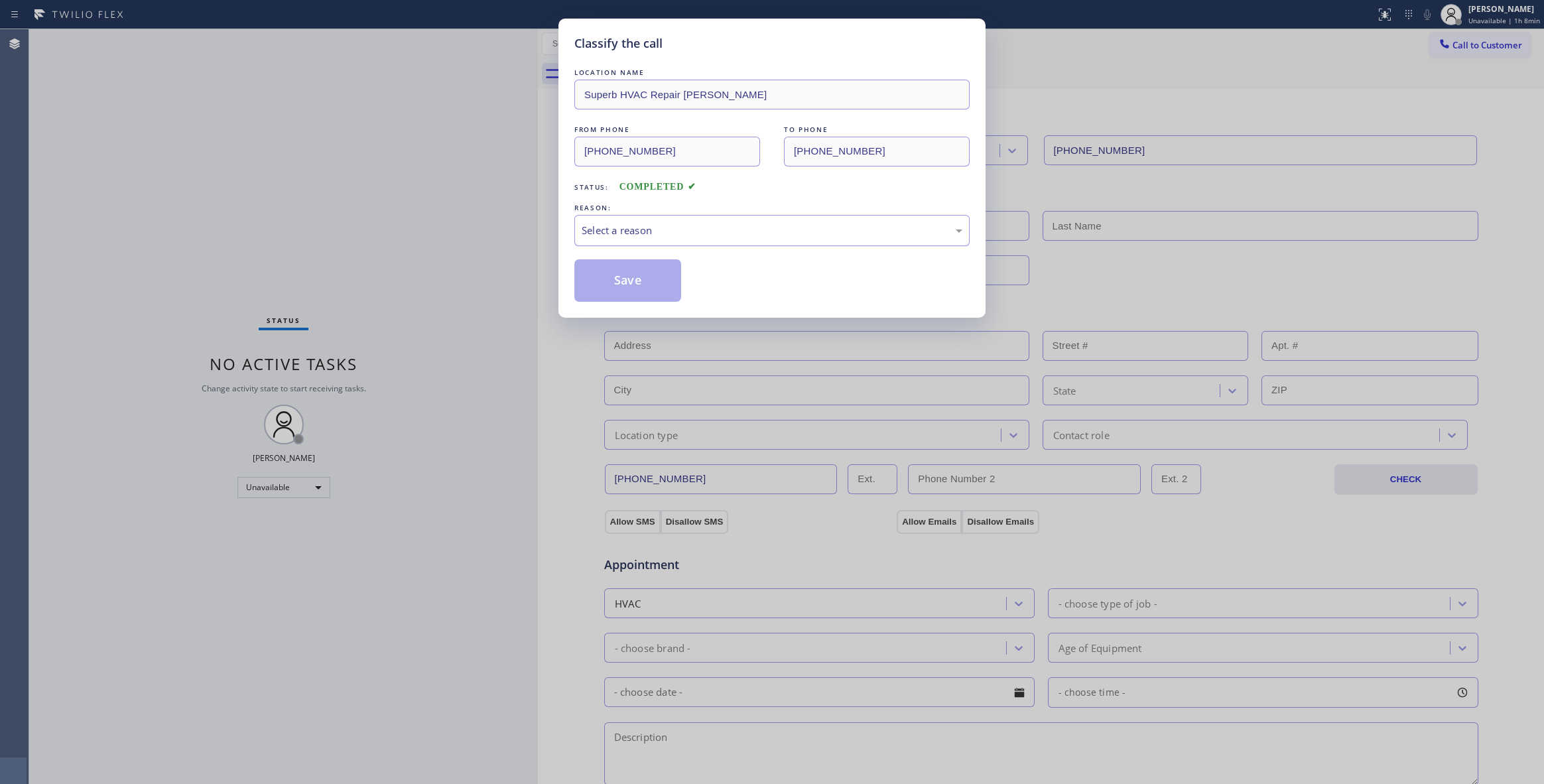
click at [669, 240] on div "Select a reason" at bounding box center [772, 230] width 395 height 31
click at [617, 288] on button "Save" at bounding box center [627, 280] width 107 height 42
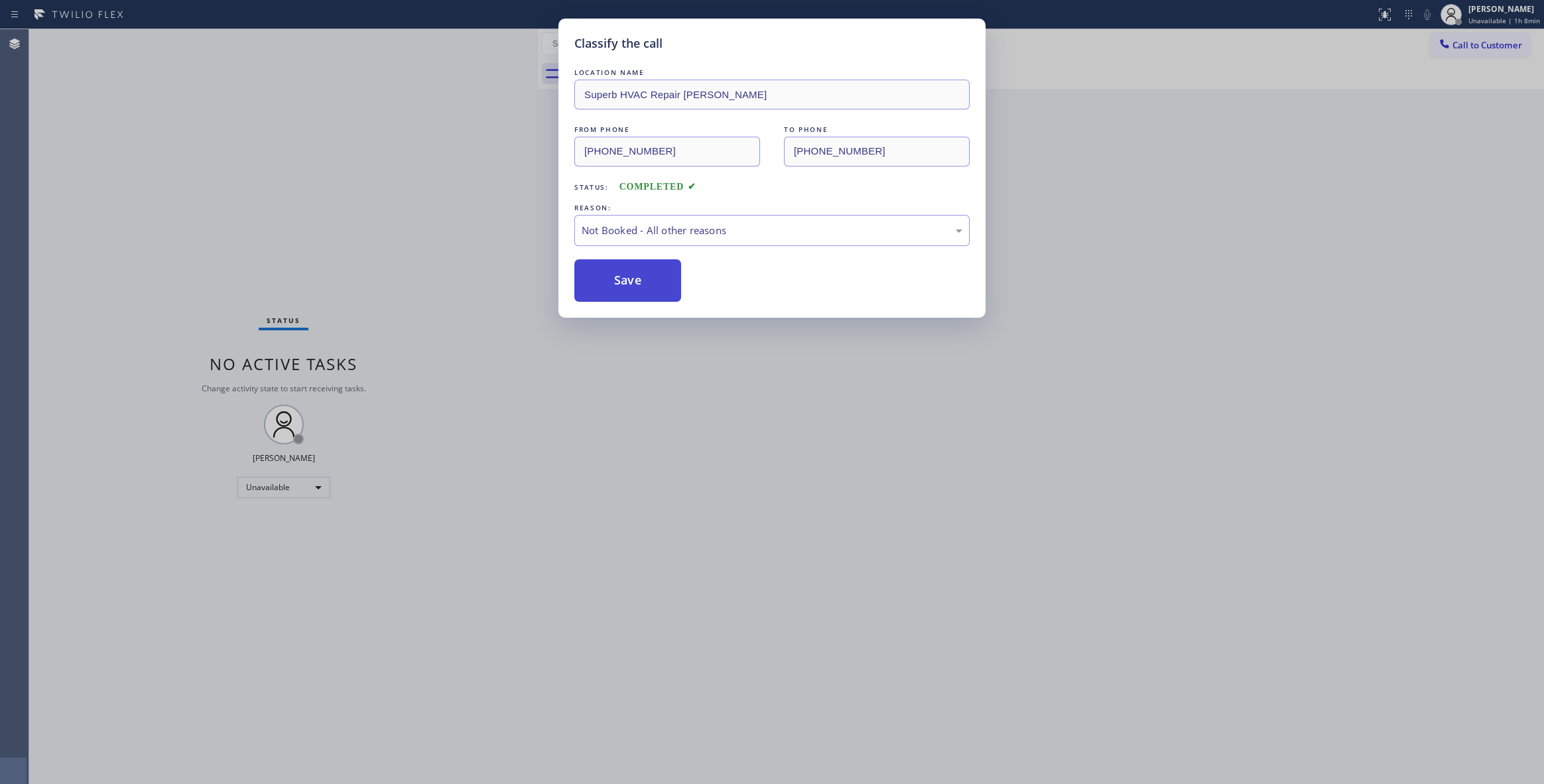
click at [617, 288] on button "Save" at bounding box center [627, 280] width 107 height 42
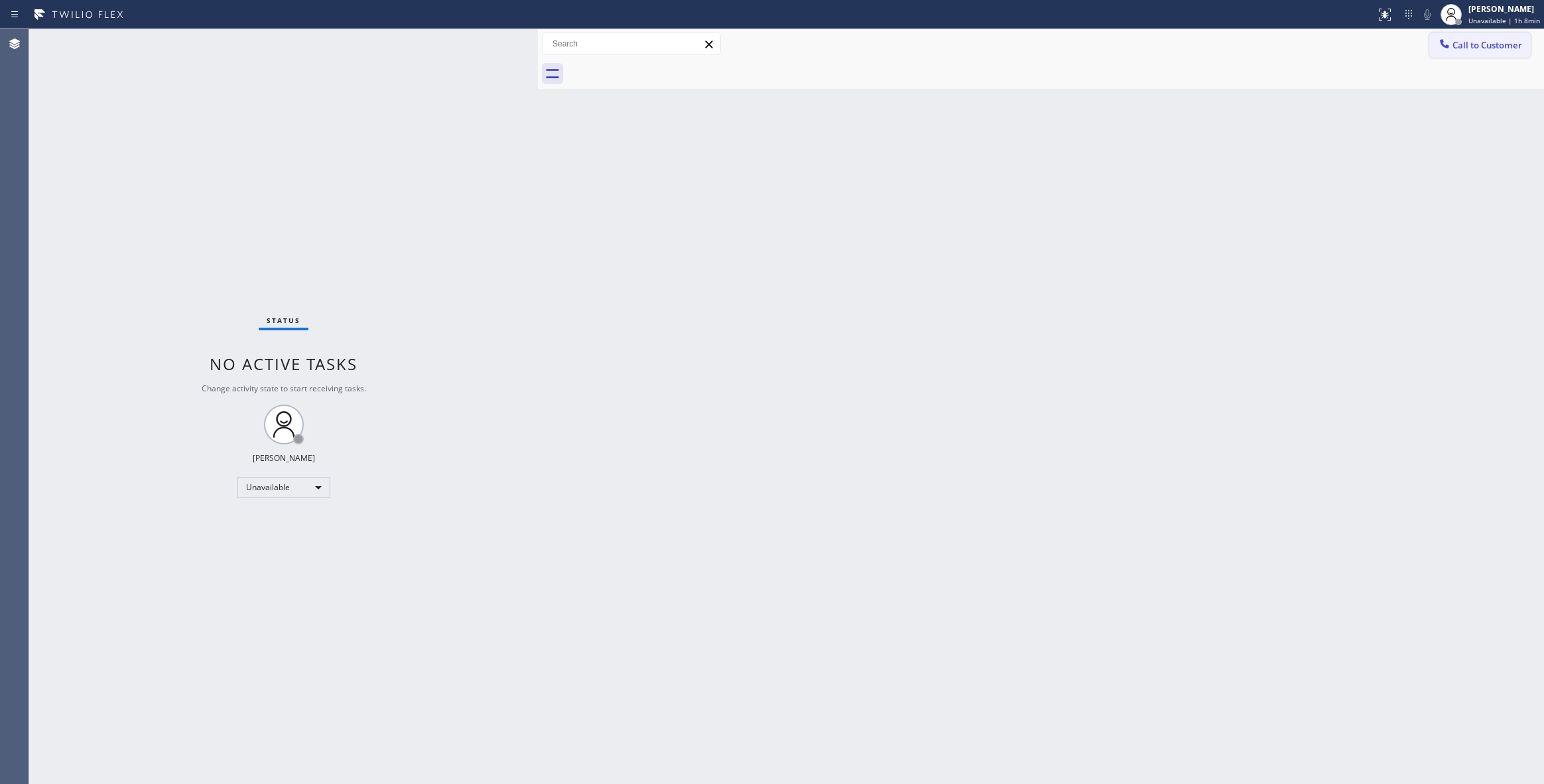
click at [1472, 48] on span "Call to Customer" at bounding box center [1487, 45] width 69 height 12
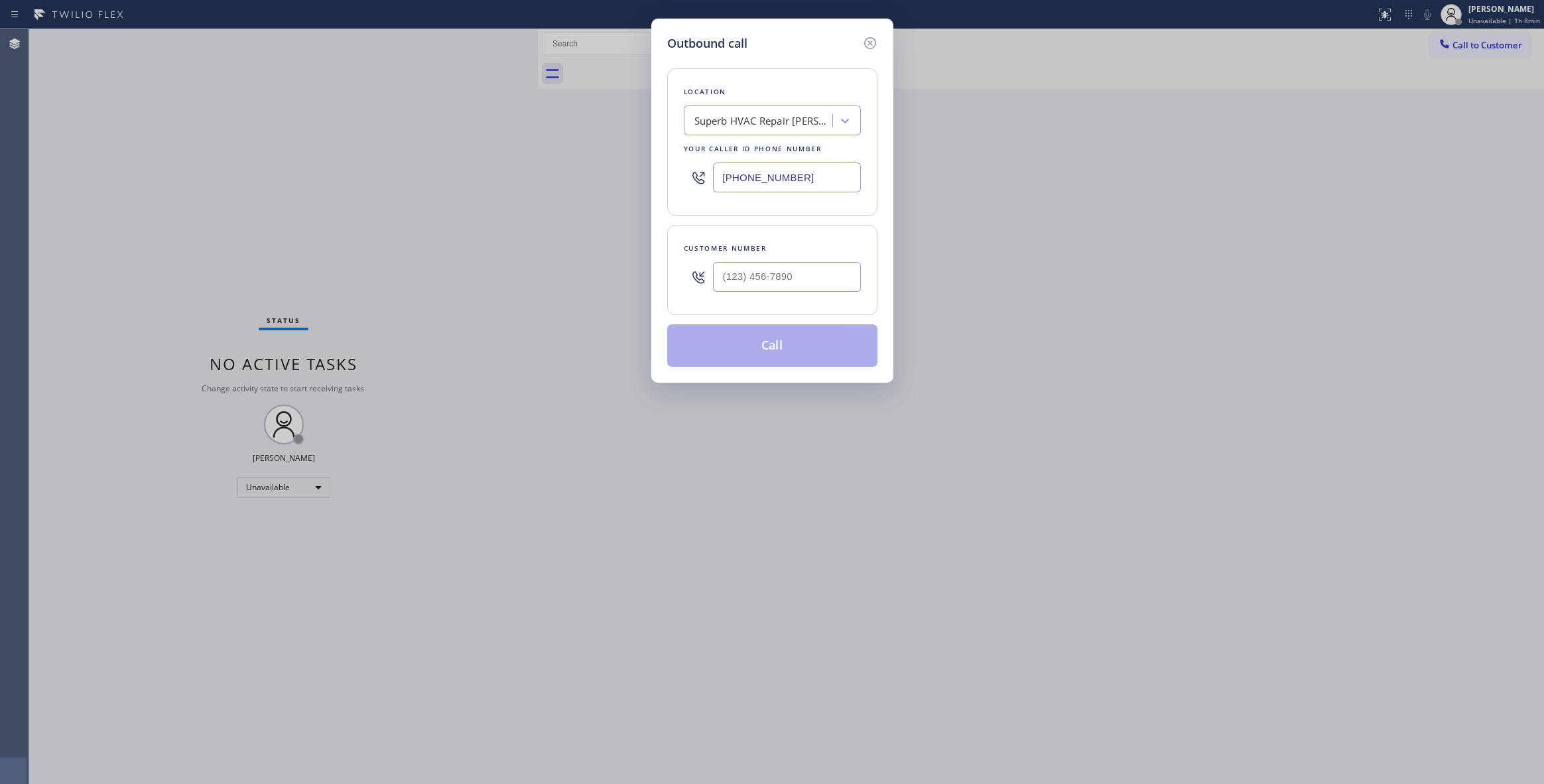
click at [796, 262] on div at bounding box center [787, 276] width 148 height 43
click at [802, 277] on input "(___) ___-____" at bounding box center [787, 276] width 148 height 30
paste input "847) 730-7988"
type input "[PHONE_NUMBER]"
drag, startPoint x: 829, startPoint y: 176, endPoint x: 484, endPoint y: 181, distance: 345.0
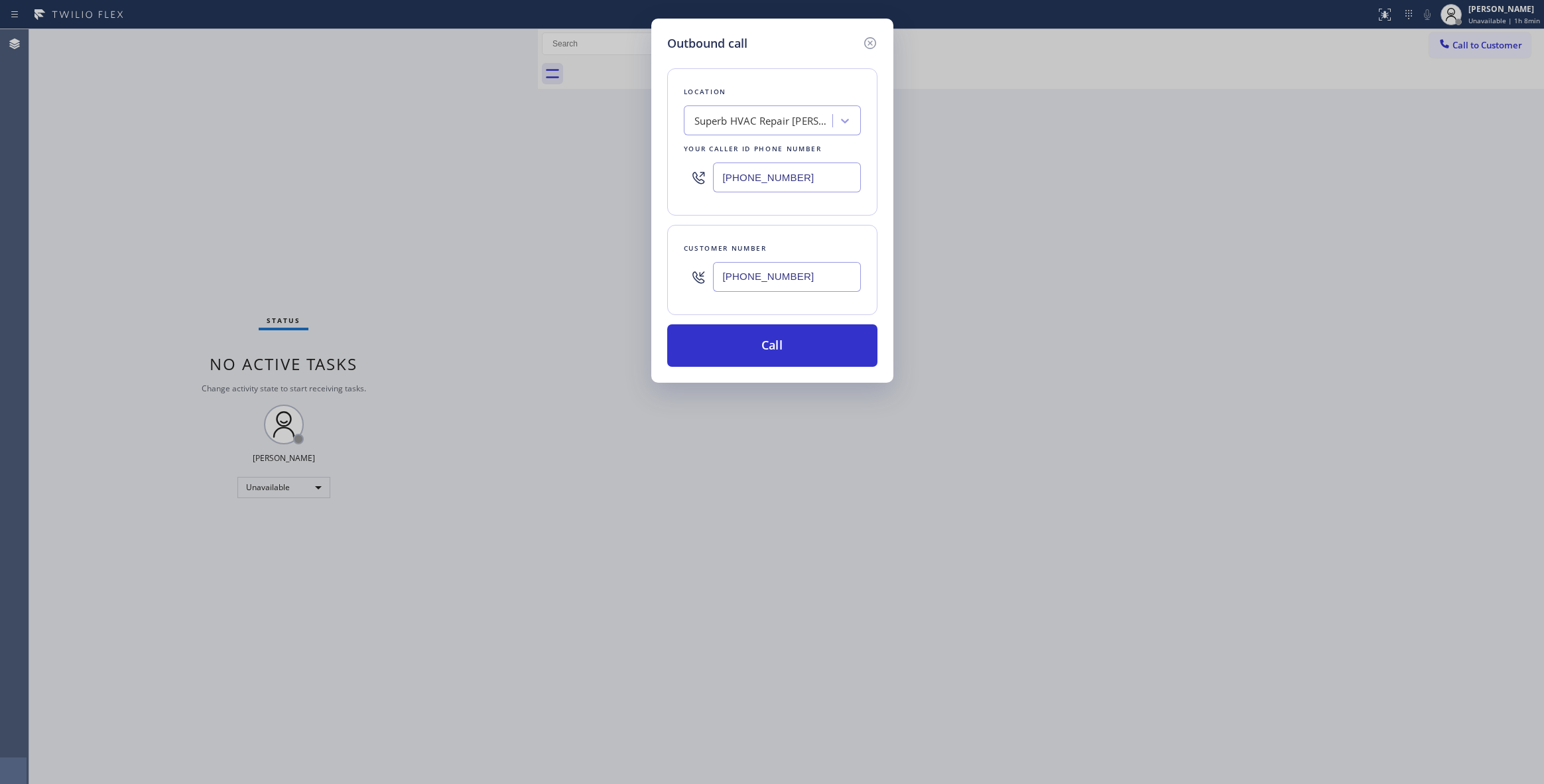
click at [488, 181] on div "Outbound call Location Superb HVAC Repair [PERSON_NAME] Your caller id phone nu…" at bounding box center [772, 392] width 1544 height 784
paste input "855) 731-4952"
type input "[PHONE_NUMBER]"
drag, startPoint x: 817, startPoint y: 279, endPoint x: 625, endPoint y: 288, distance: 192.2
click at [625, 287] on div "Outbound call Location 5 Star Appliance Repair Your caller id phone number [PHO…" at bounding box center [772, 392] width 1544 height 784
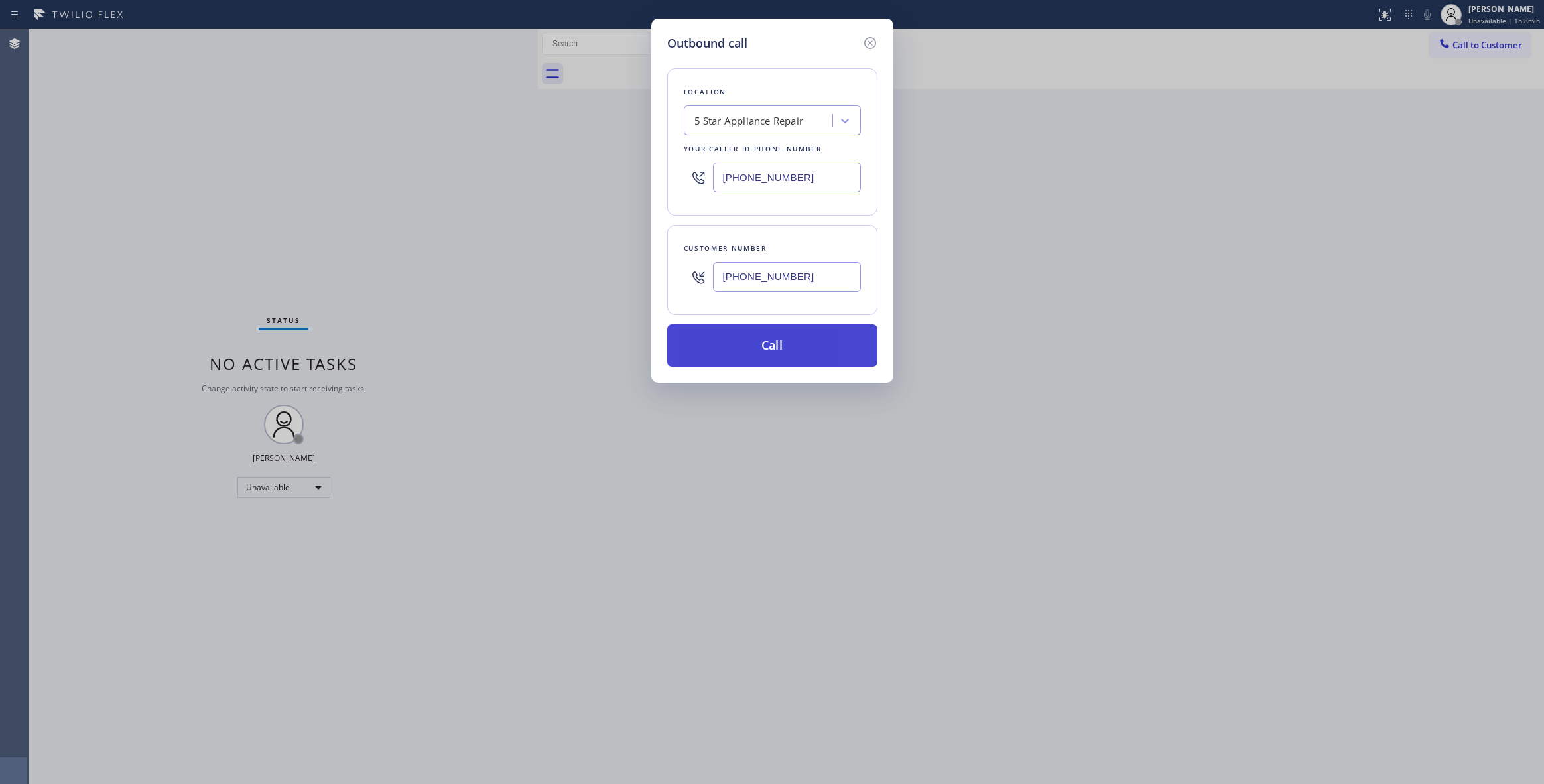
click at [795, 345] on button "Call" at bounding box center [772, 345] width 210 height 42
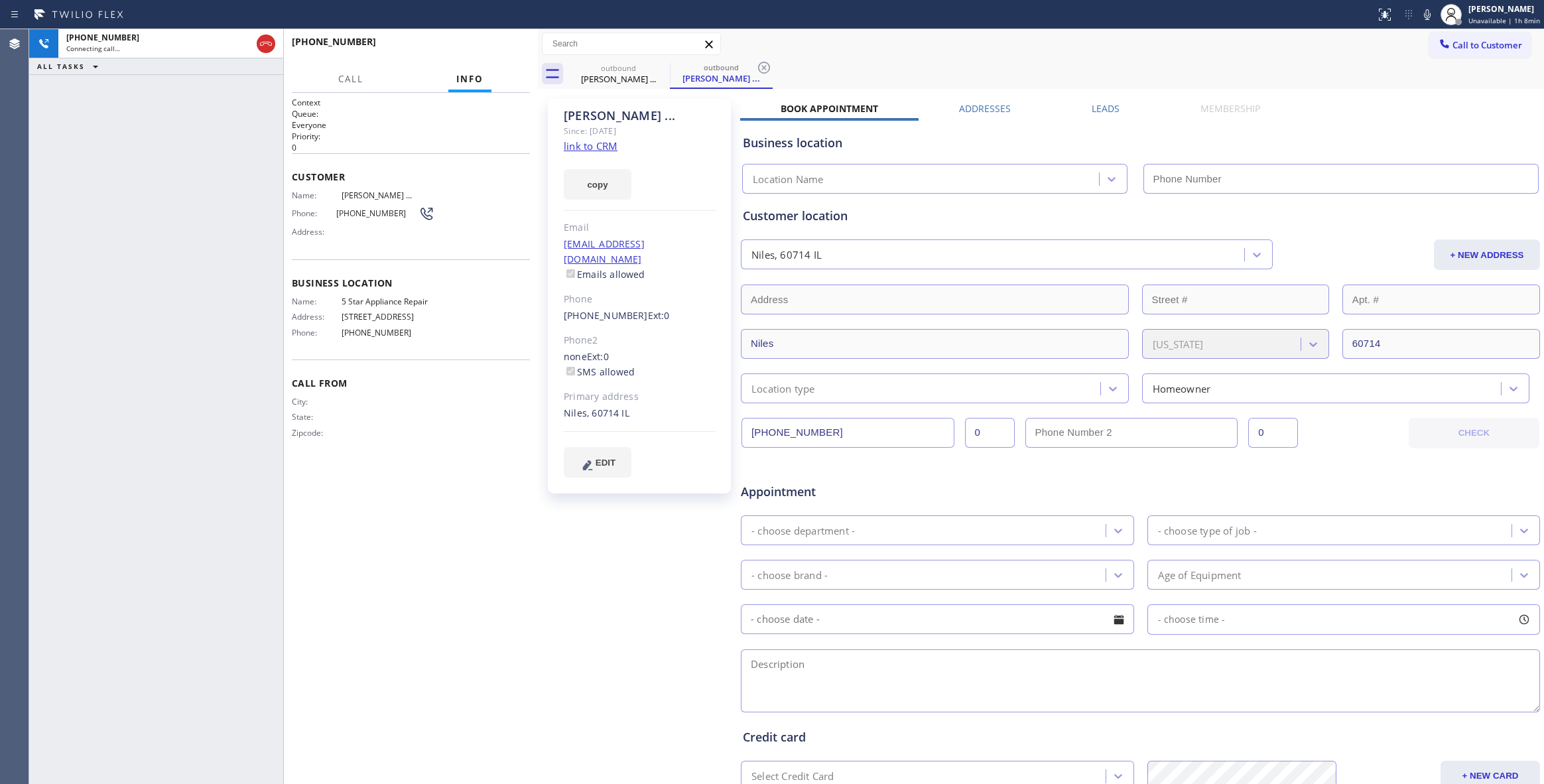
type input "[PHONE_NUMBER]"
click at [765, 63] on icon at bounding box center [763, 67] width 16 height 16
click at [600, 142] on link "link to CRM" at bounding box center [590, 146] width 54 height 13
click at [200, 165] on div "[PHONE_NUMBER] Live | 00:00 ALL TASKS ALL TASKS ACTIVE TASKS TASKS IN WRAP UP" at bounding box center [156, 406] width 254 height 754
click at [494, 43] on span "HANG UP" at bounding box center [499, 48] width 40 height 9
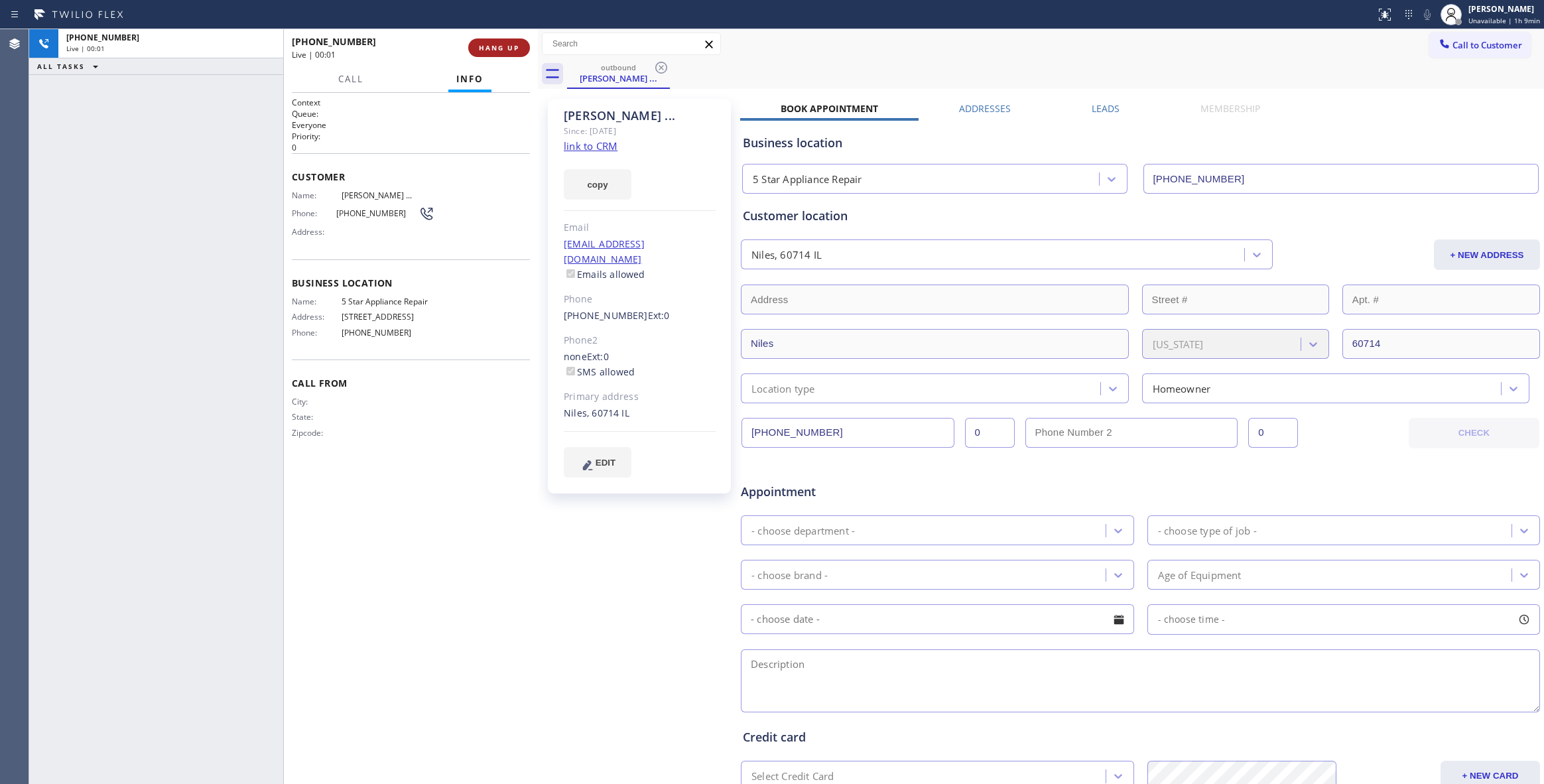
click at [494, 43] on span "HANG UP" at bounding box center [499, 48] width 40 height 9
click at [488, 54] on button "COMPLETE" at bounding box center [497, 48] width 67 height 19
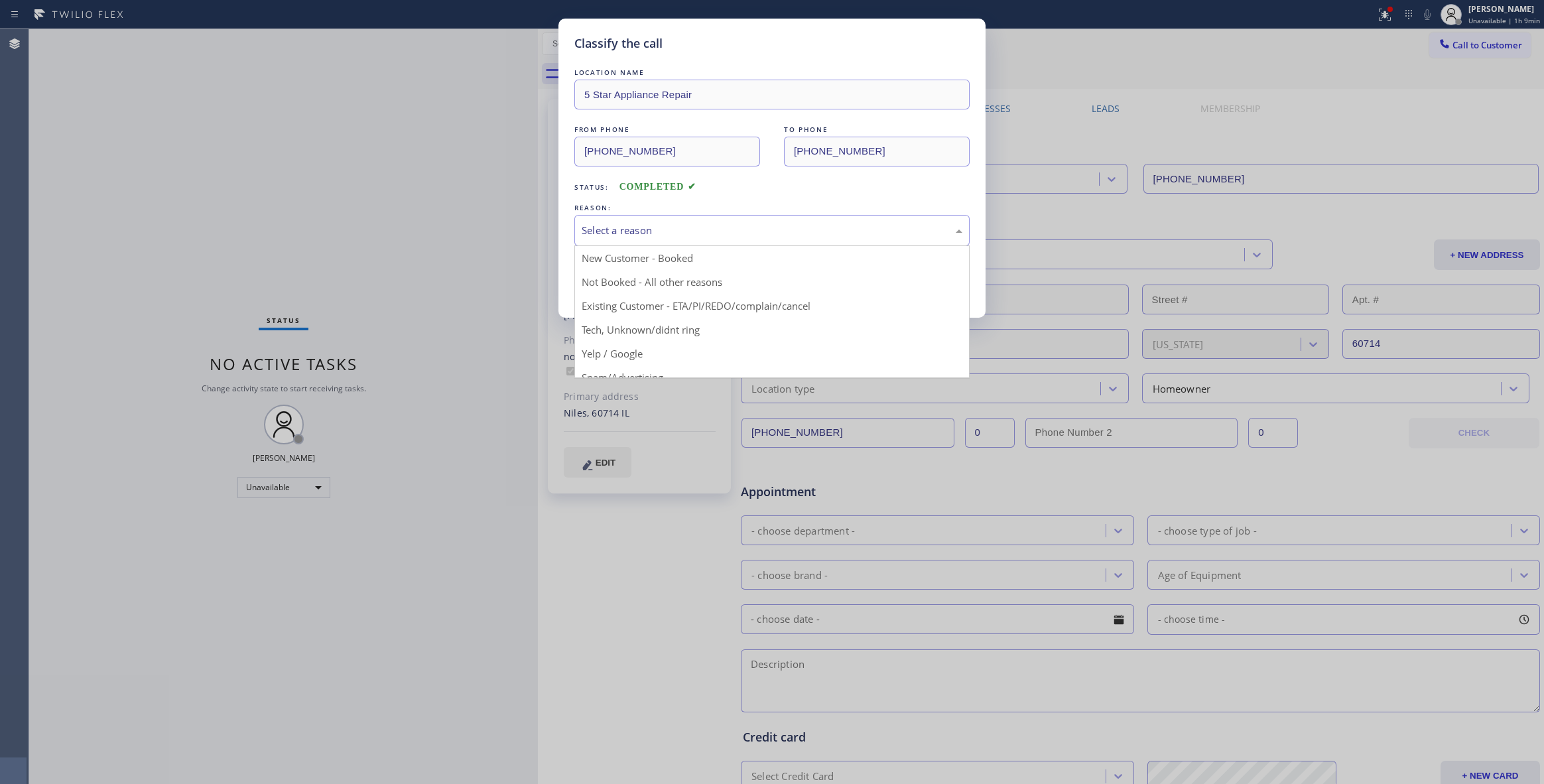
click at [658, 228] on div "Select a reason" at bounding box center [772, 230] width 381 height 15
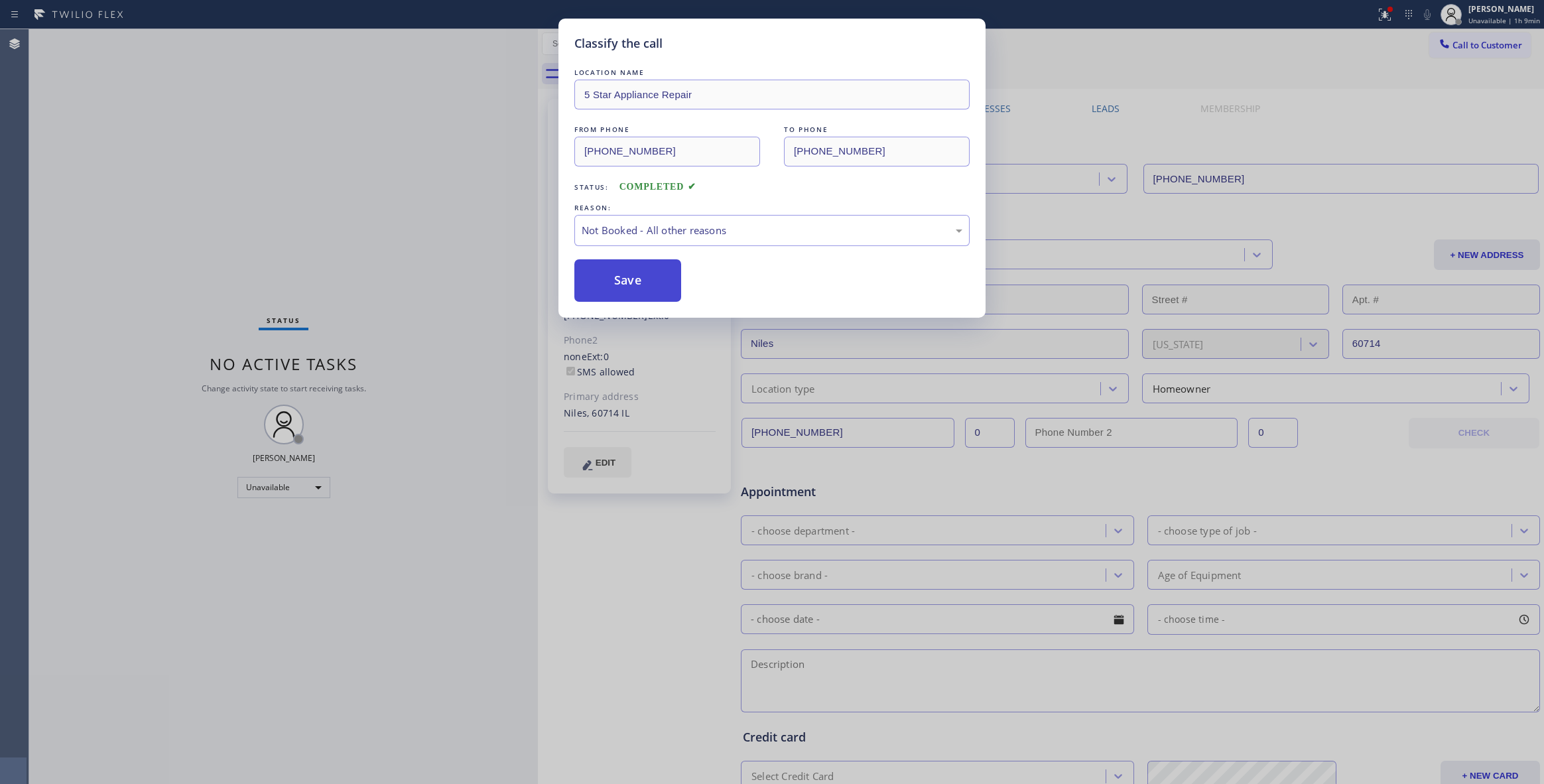
click at [626, 282] on button "Save" at bounding box center [627, 280] width 107 height 42
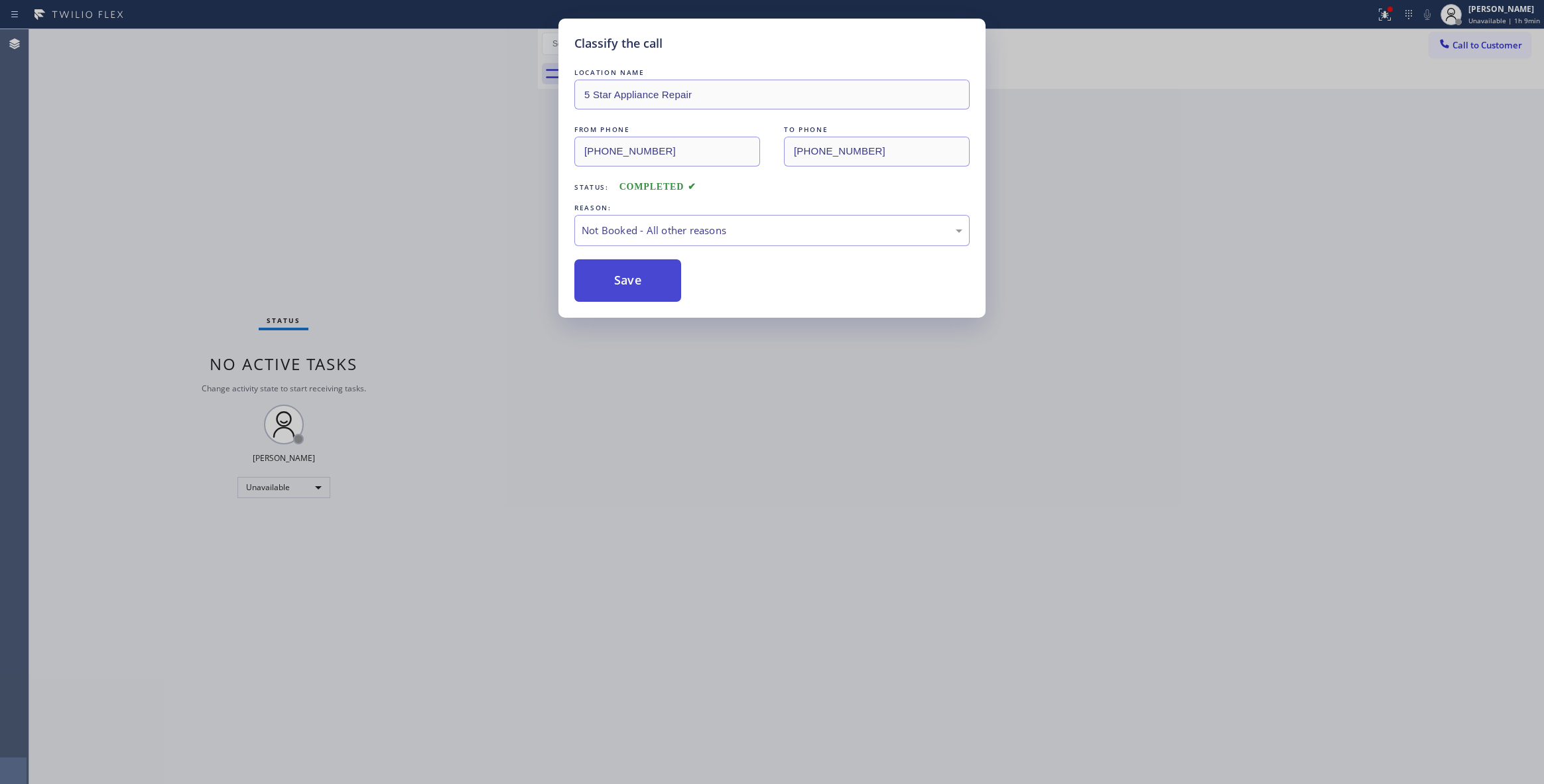
click at [626, 282] on button "Save" at bounding box center [627, 280] width 107 height 42
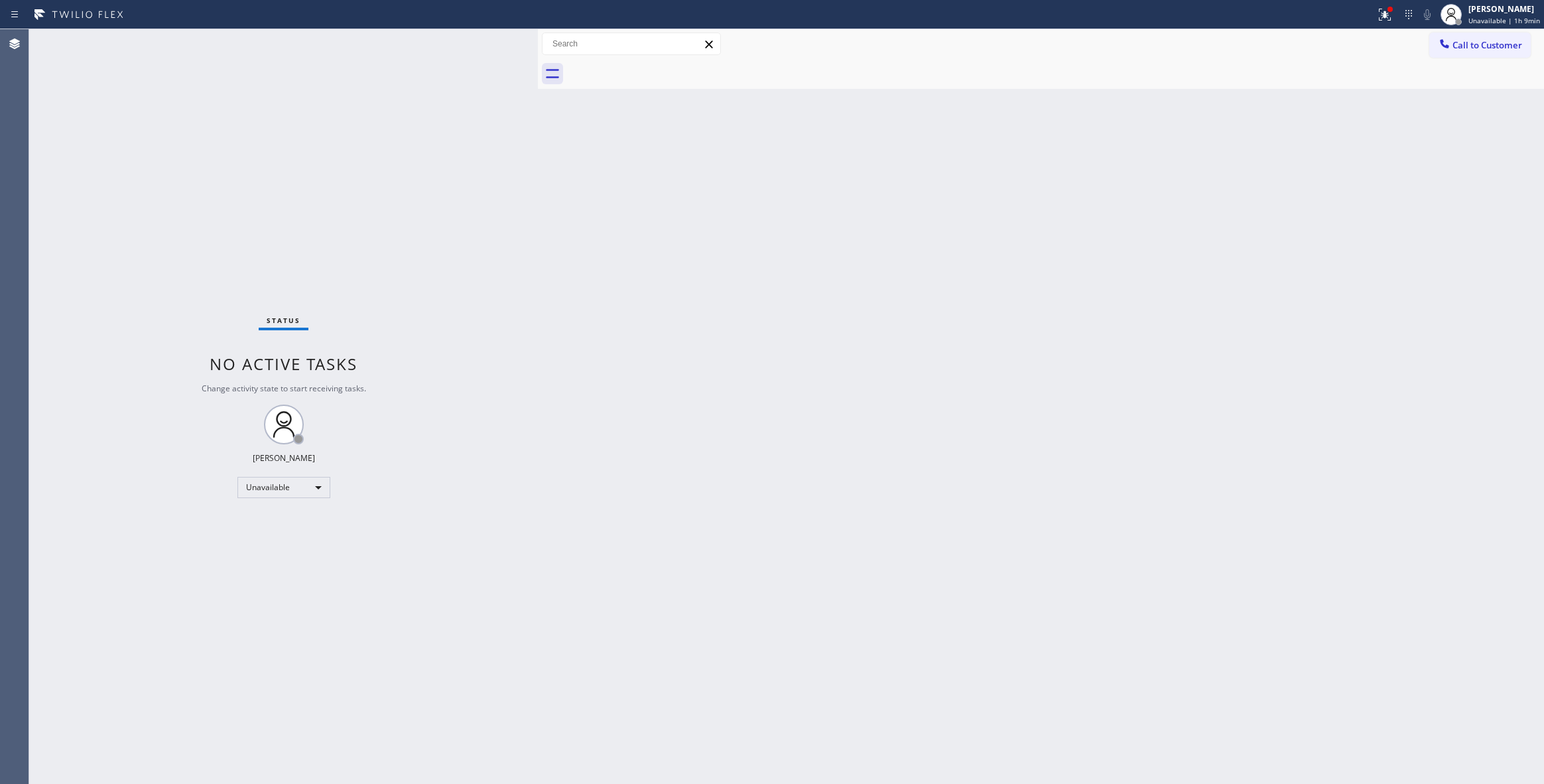
drag, startPoint x: 1004, startPoint y: 224, endPoint x: 1105, endPoint y: 139, distance: 132.0
click at [1009, 215] on div "Back to Dashboard Change Sender ID Customers Technicians Select a contact Outbo…" at bounding box center [1041, 406] width 1006 height 754
click at [1494, 49] on span "Call to Customer" at bounding box center [1487, 45] width 69 height 12
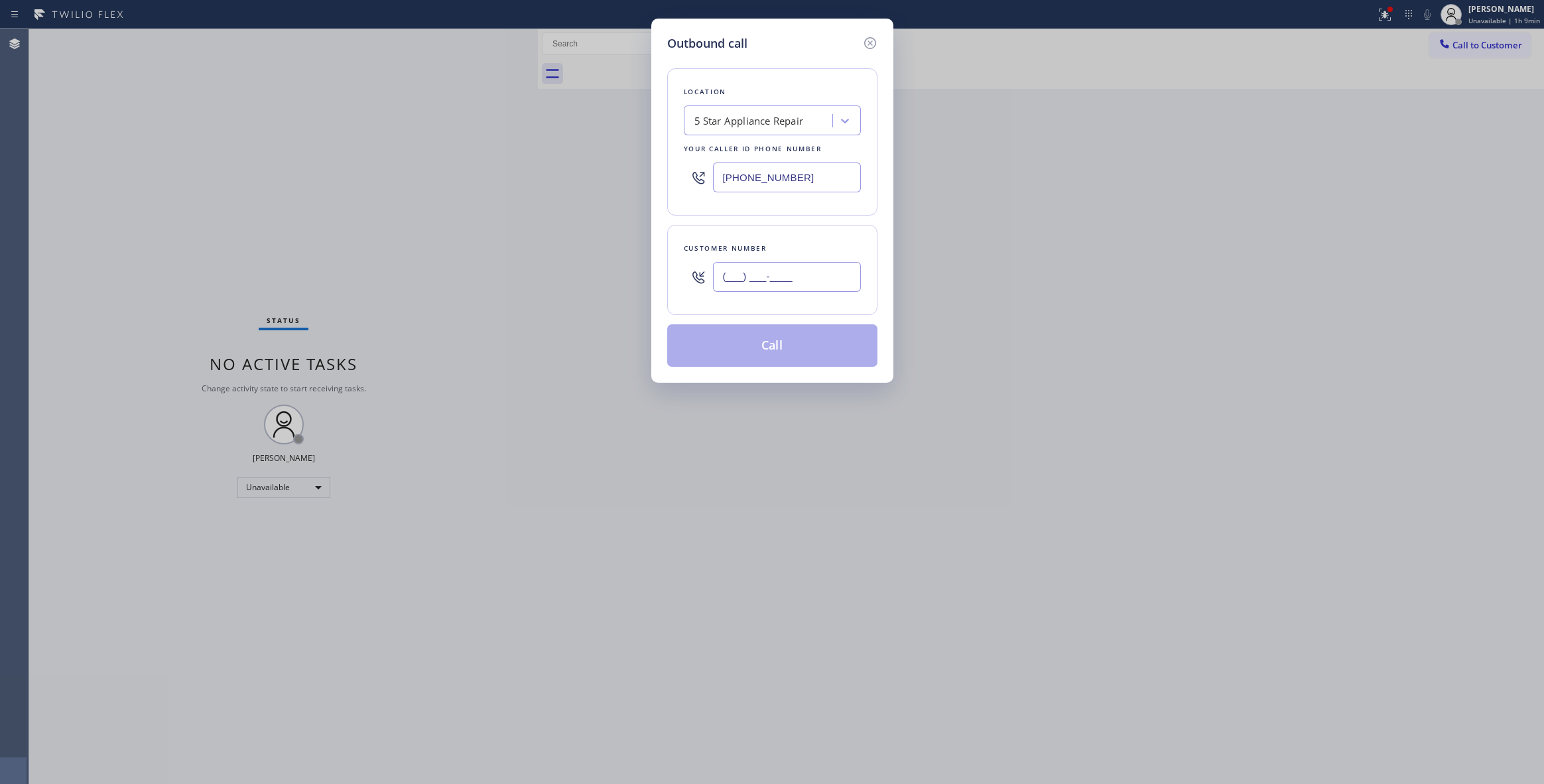
click at [797, 276] on input "(___) ___-____" at bounding box center [787, 276] width 148 height 30
paste input "424) 533-8170"
type input "[PHONE_NUMBER]"
paste input "562) 239-474"
drag, startPoint x: 822, startPoint y: 174, endPoint x: 364, endPoint y: 191, distance: 458.3
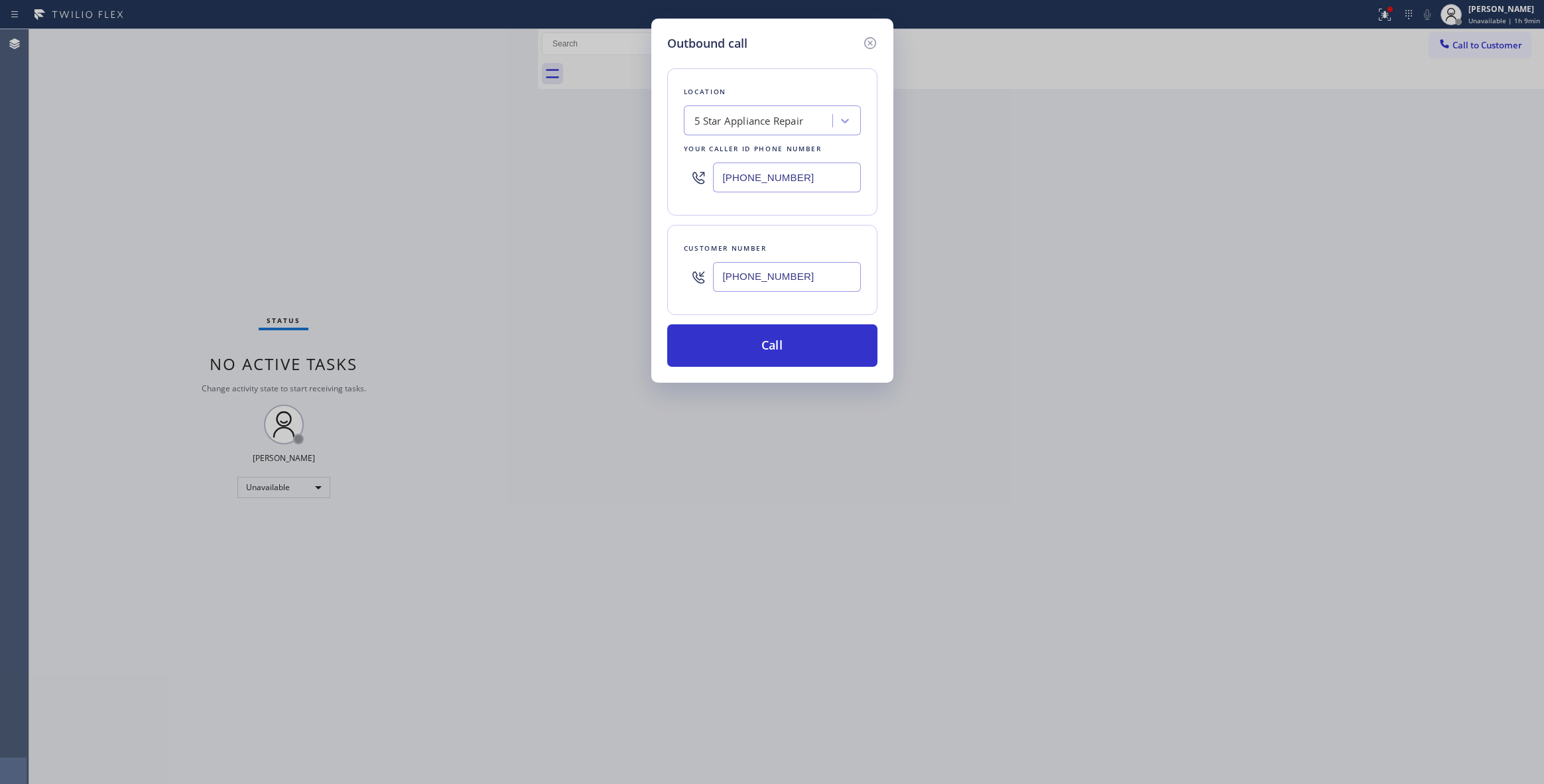
click at [294, 174] on div "Outbound call Location 5 Star Appliance Repair Your caller id phone number [PHO…" at bounding box center [772, 392] width 1544 height 784
type input "[PHONE_NUMBER]"
drag, startPoint x: 829, startPoint y: 282, endPoint x: 560, endPoint y: 271, distance: 269.2
click at [560, 271] on div "Outbound call Location Local HVAC Expert [GEOGRAPHIC_DATA] Your caller id phone…" at bounding box center [772, 392] width 1544 height 784
click at [763, 353] on button "Call" at bounding box center [772, 345] width 210 height 42
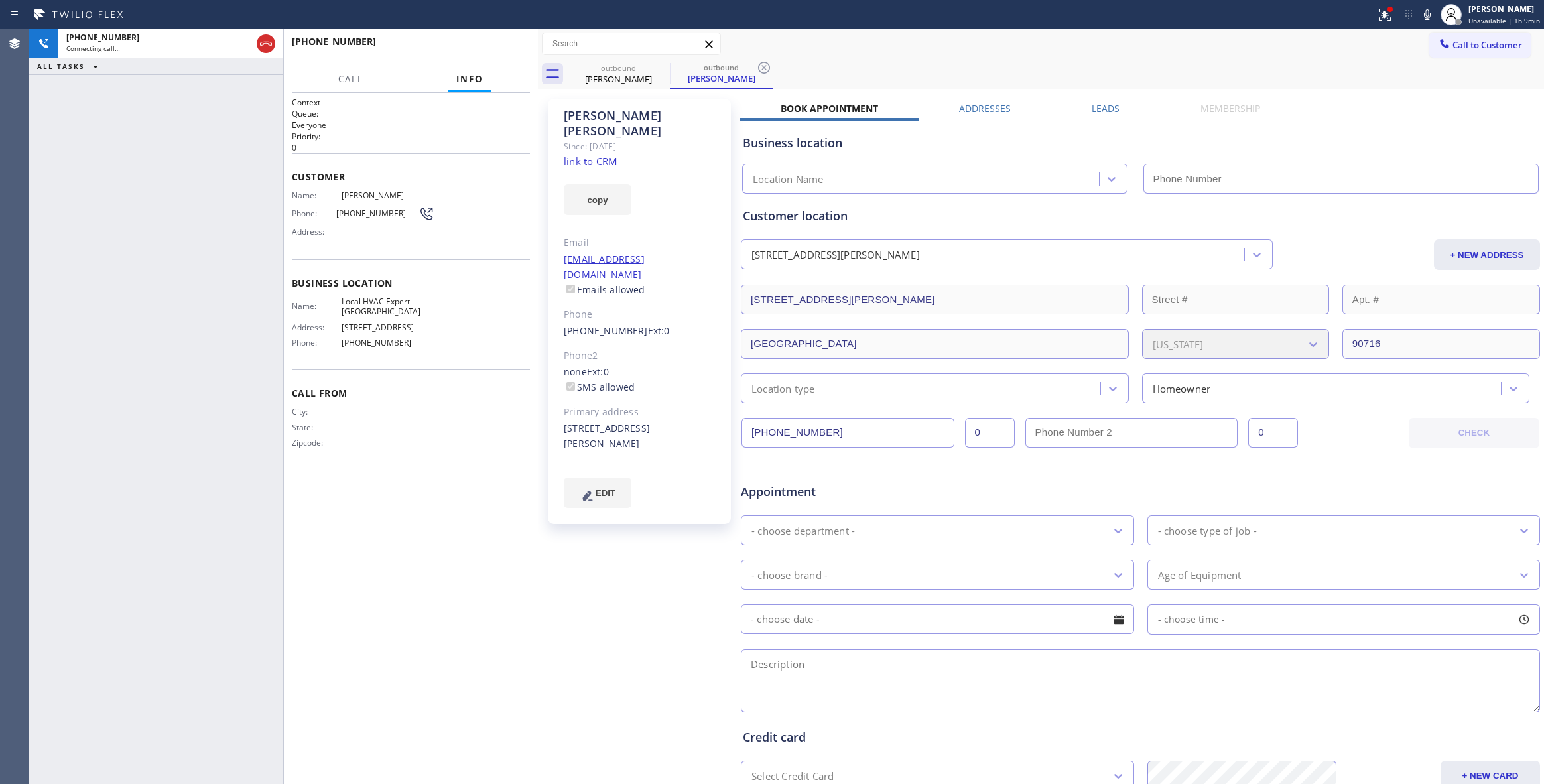
type input "[PHONE_NUMBER]"
click at [762, 69] on icon at bounding box center [764, 68] width 12 height 12
click at [589, 154] on link "link to CRM" at bounding box center [590, 161] width 54 height 13
click at [495, 45] on span "HANG UP" at bounding box center [499, 48] width 40 height 9
click at [505, 48] on span "HANG UP" at bounding box center [499, 48] width 40 height 9
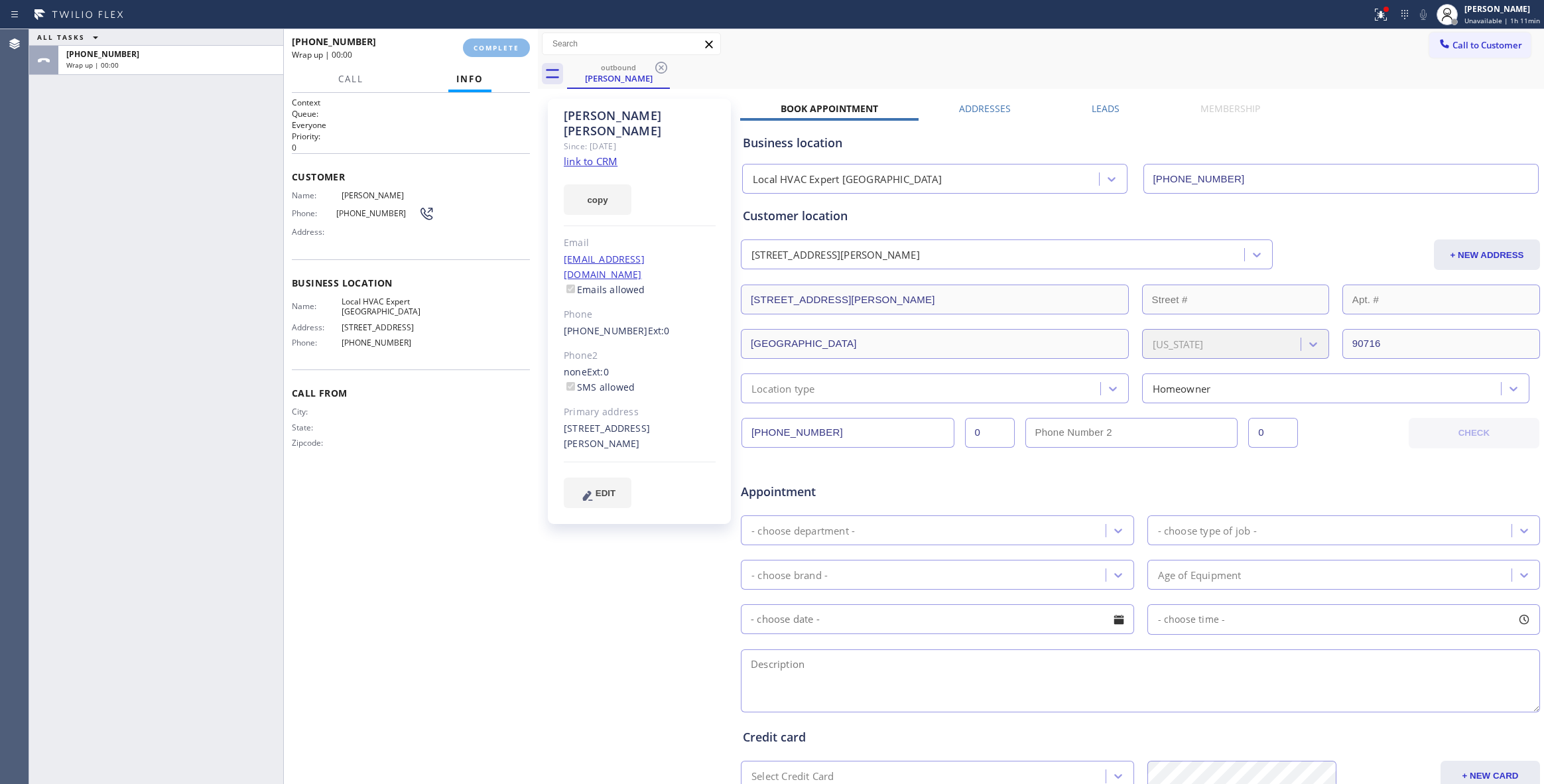
click at [459, 35] on div "[PHONE_NUMBER] Wrap up | 00:00" at bounding box center [377, 48] width 171 height 34
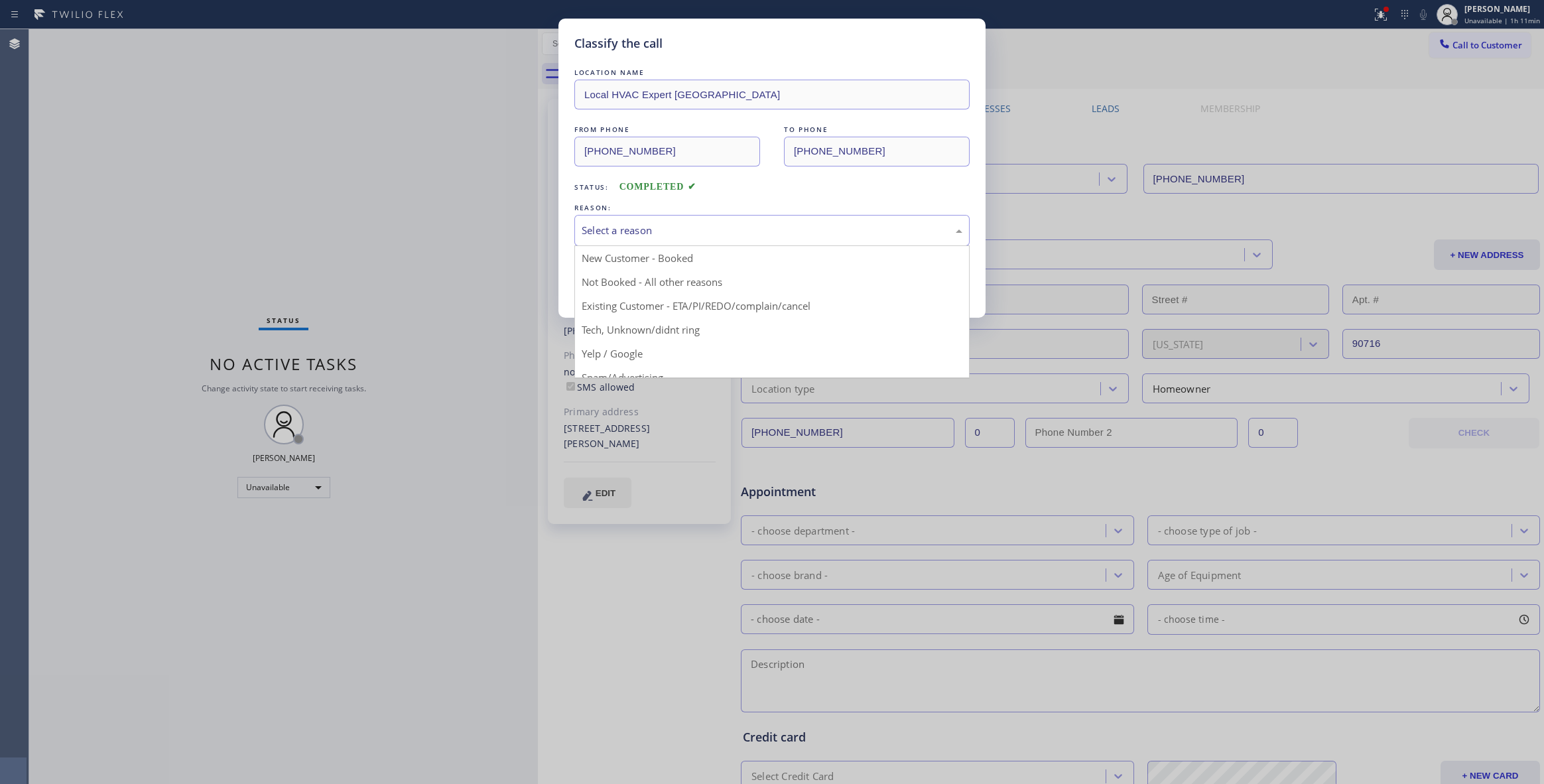
click at [625, 227] on div "Select a reason" at bounding box center [772, 230] width 381 height 15
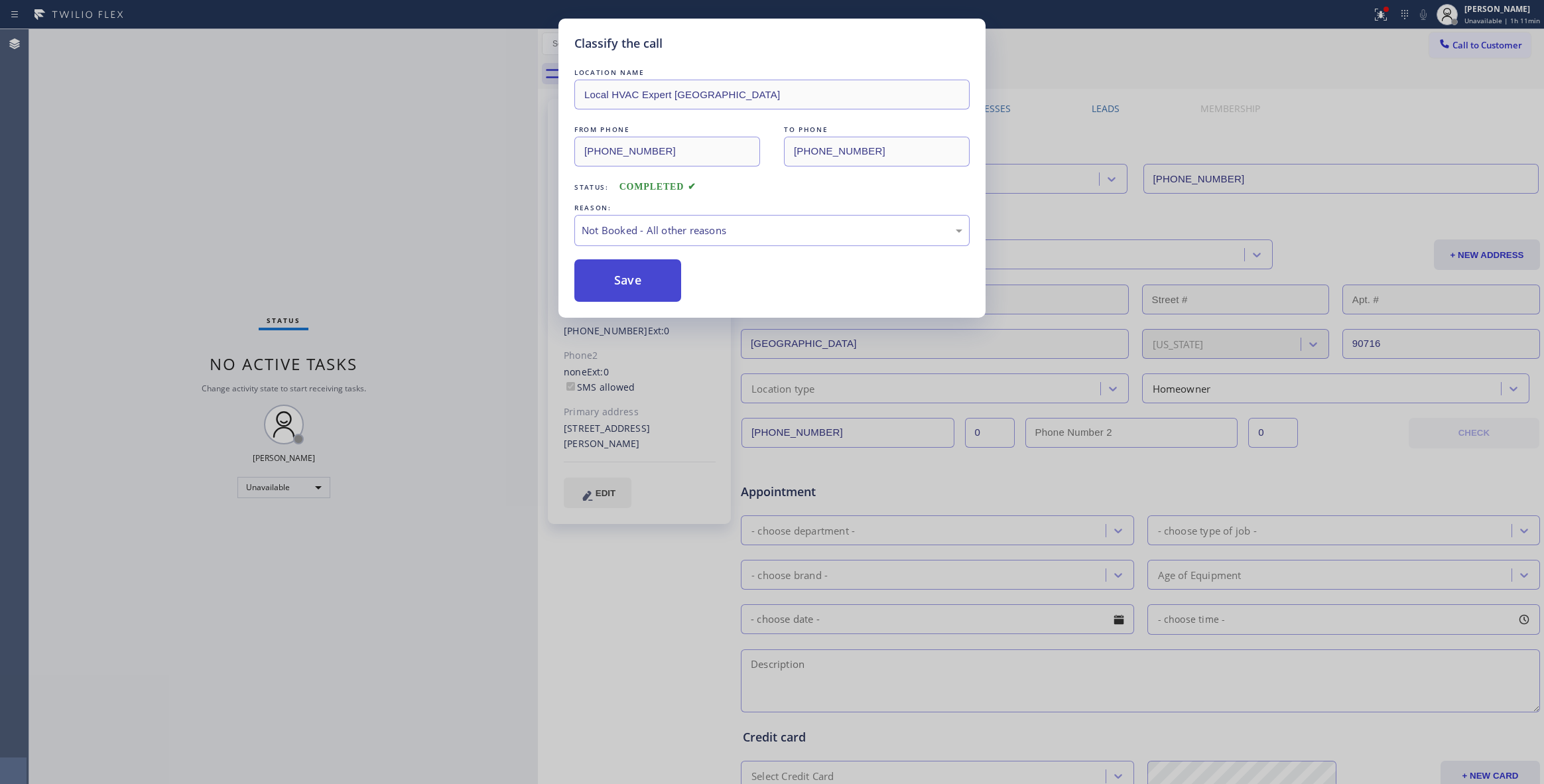
click at [626, 279] on button "Save" at bounding box center [627, 280] width 107 height 42
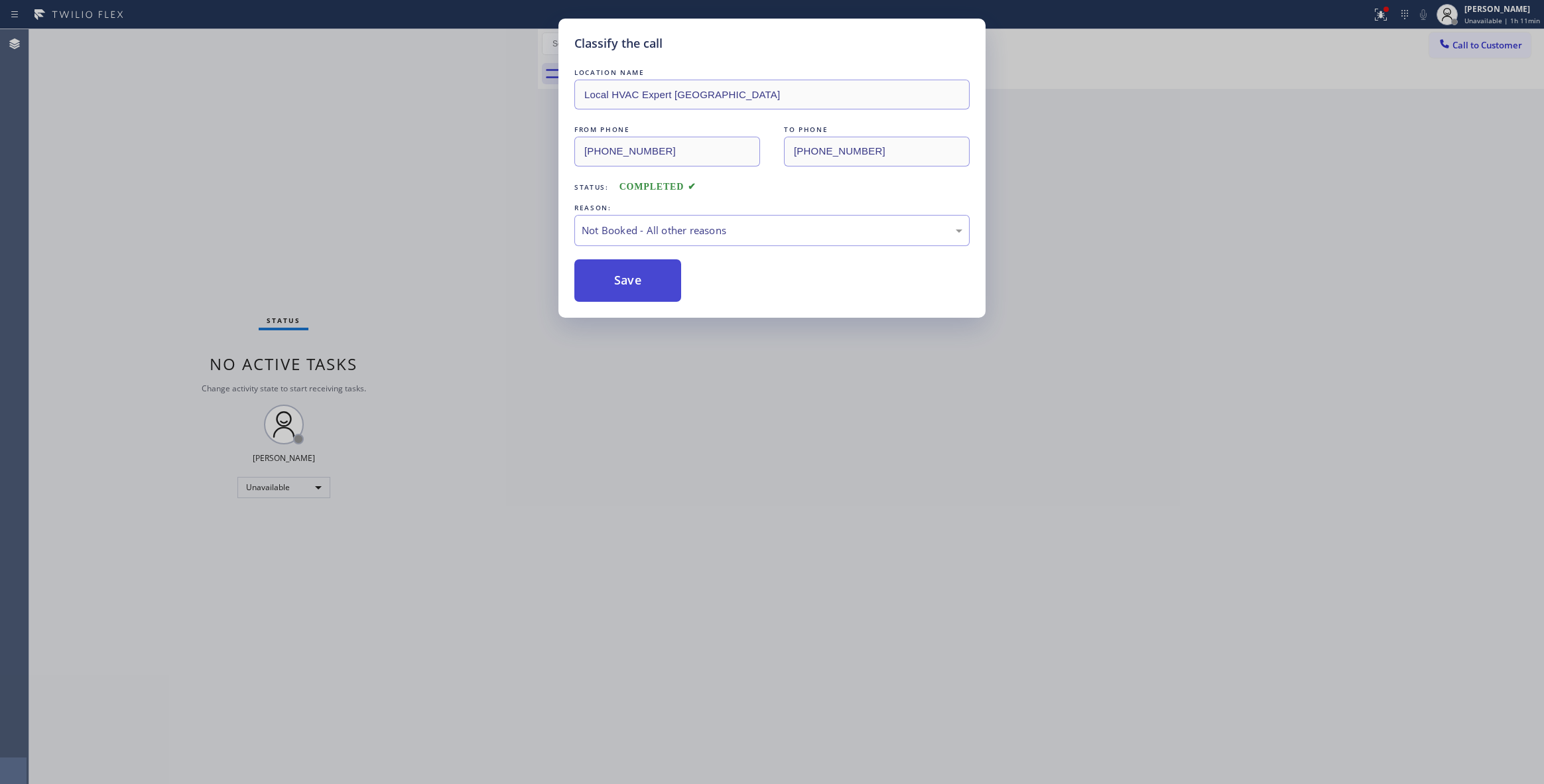
drag, startPoint x: 626, startPoint y: 279, endPoint x: 131, endPoint y: 127, distance: 517.8
click at [625, 276] on button "Save" at bounding box center [627, 280] width 107 height 42
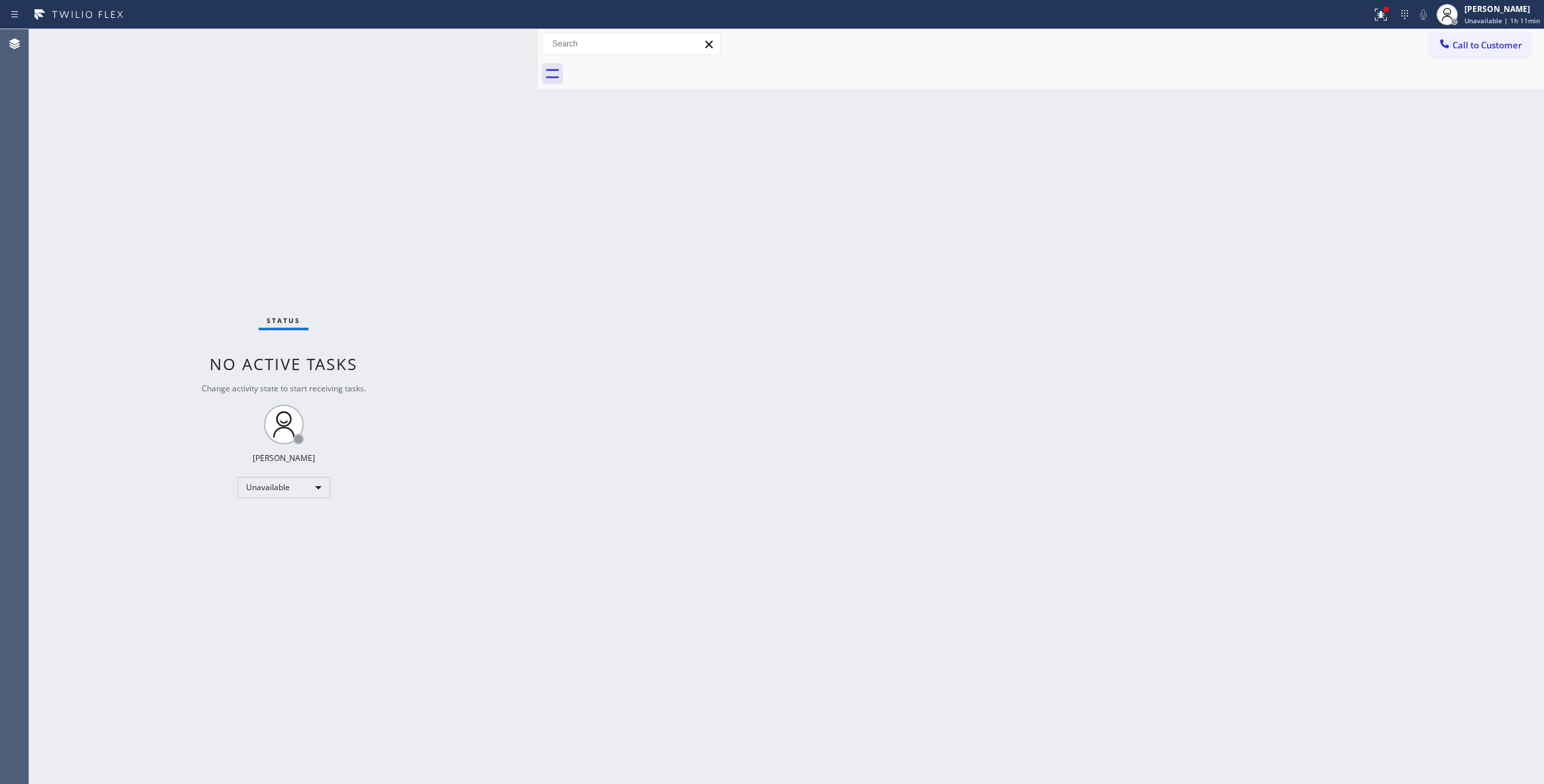
drag, startPoint x: 1245, startPoint y: 276, endPoint x: 1520, endPoint y: 152, distance: 301.7
click at [1248, 272] on div "Back to Dashboard Change Sender ID Customers Technicians Select a contact Outbo…" at bounding box center [1041, 406] width 1006 height 754
click at [1494, 42] on span "Call to Customer" at bounding box center [1487, 45] width 69 height 12
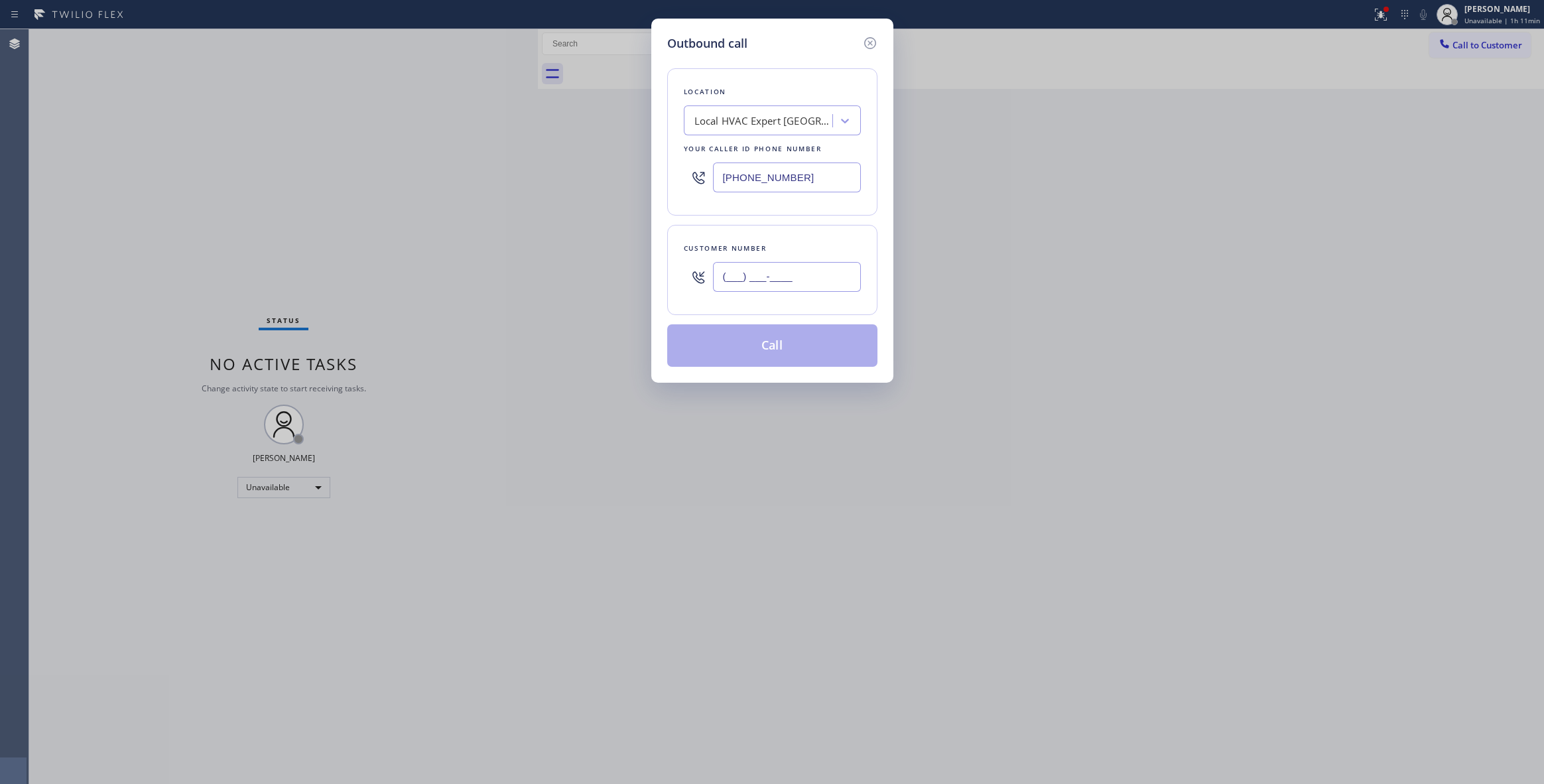
click at [744, 285] on input "(___) ___-____" at bounding box center [787, 276] width 148 height 30
paste input "630) 561-7765"
type input "[PHONE_NUMBER]"
paste input "630) 791-5511"
drag, startPoint x: 808, startPoint y: 176, endPoint x: 540, endPoint y: 281, distance: 287.8
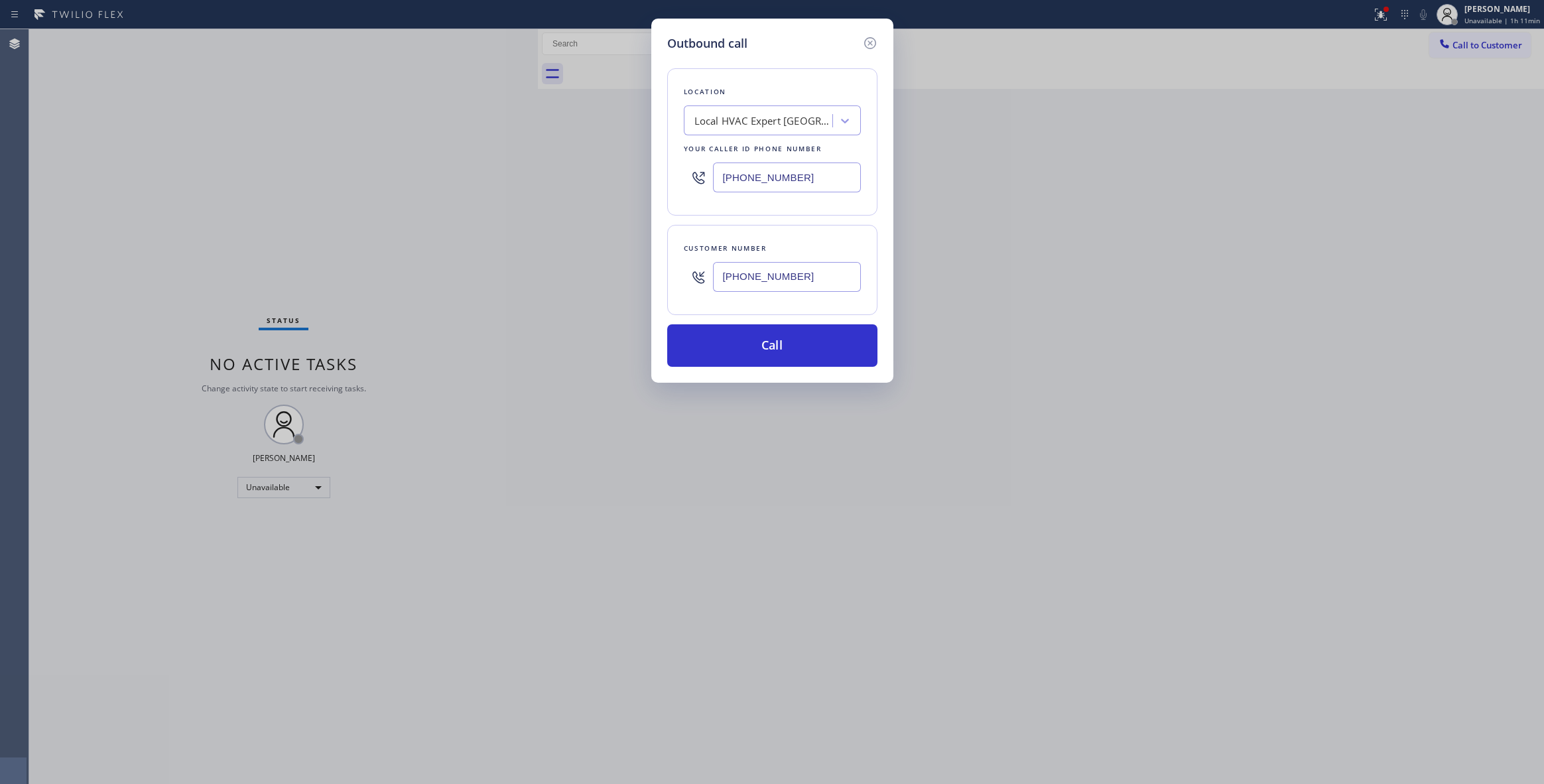
click at [189, 174] on div "Outbound call Location Local HVAC Expert [GEOGRAPHIC_DATA] Your caller id phone…" at bounding box center [772, 392] width 1544 height 784
type input "[PHONE_NUMBER]"
click at [723, 354] on button "Call" at bounding box center [772, 345] width 210 height 42
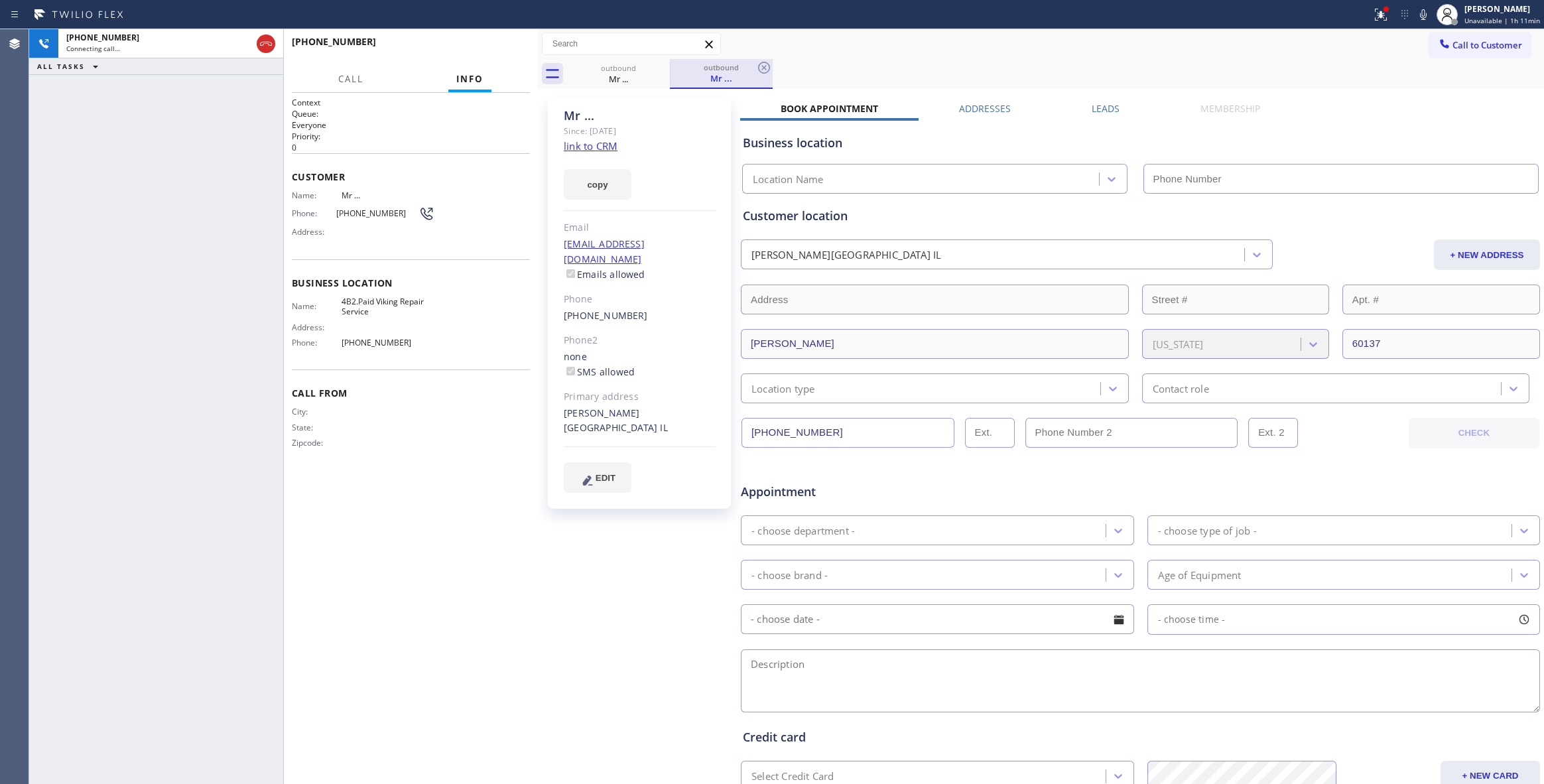
click at [605, 142] on link "link to CRM" at bounding box center [590, 146] width 54 height 13
type input "[PHONE_NUMBER]"
click at [767, 64] on icon at bounding box center [763, 67] width 16 height 16
click at [511, 46] on span "HANG UP" at bounding box center [499, 48] width 40 height 9
click at [508, 46] on span "HANG UP" at bounding box center [499, 48] width 40 height 9
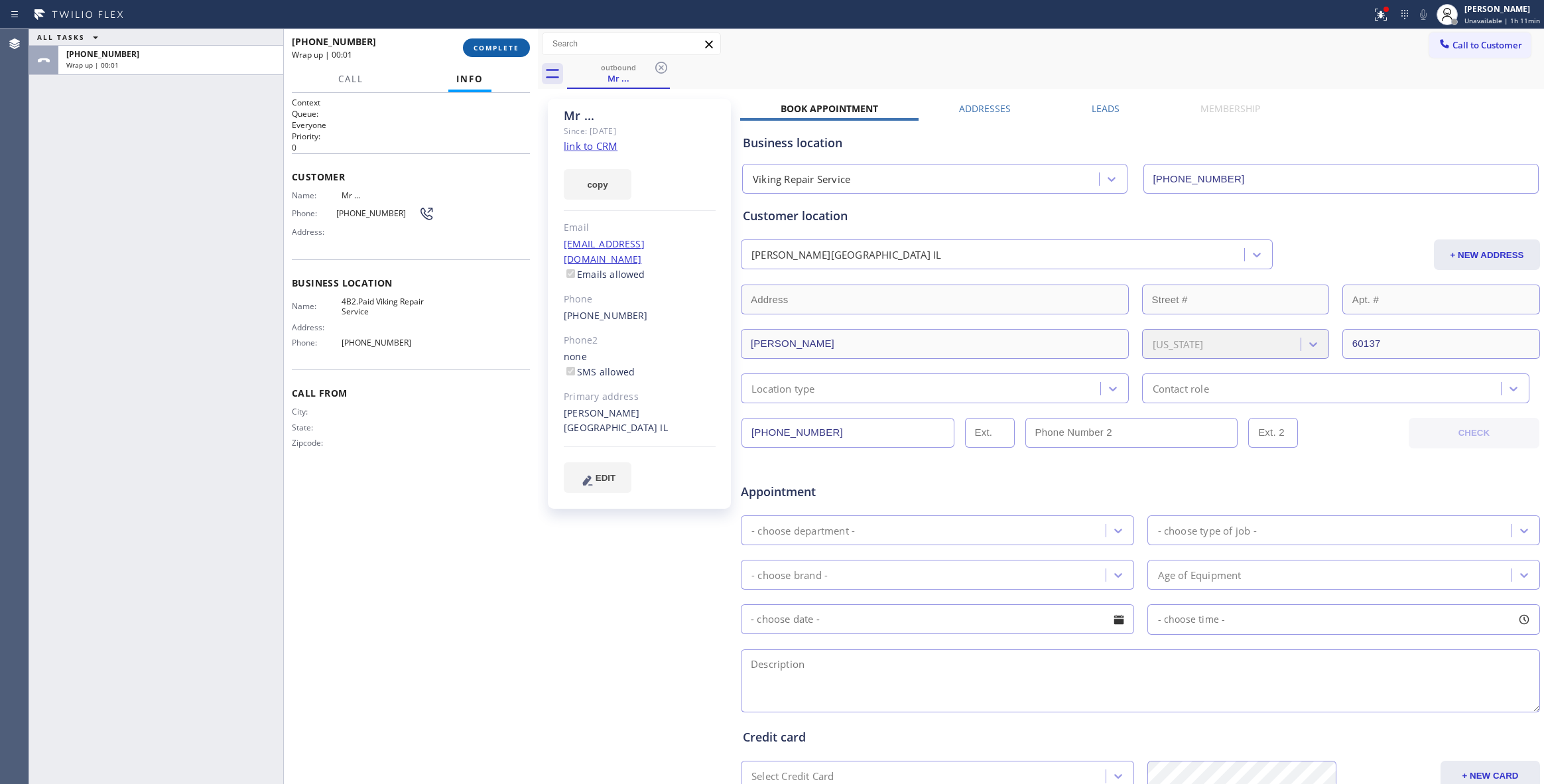
click at [509, 43] on span "COMPLETE" at bounding box center [496, 48] width 45 height 9
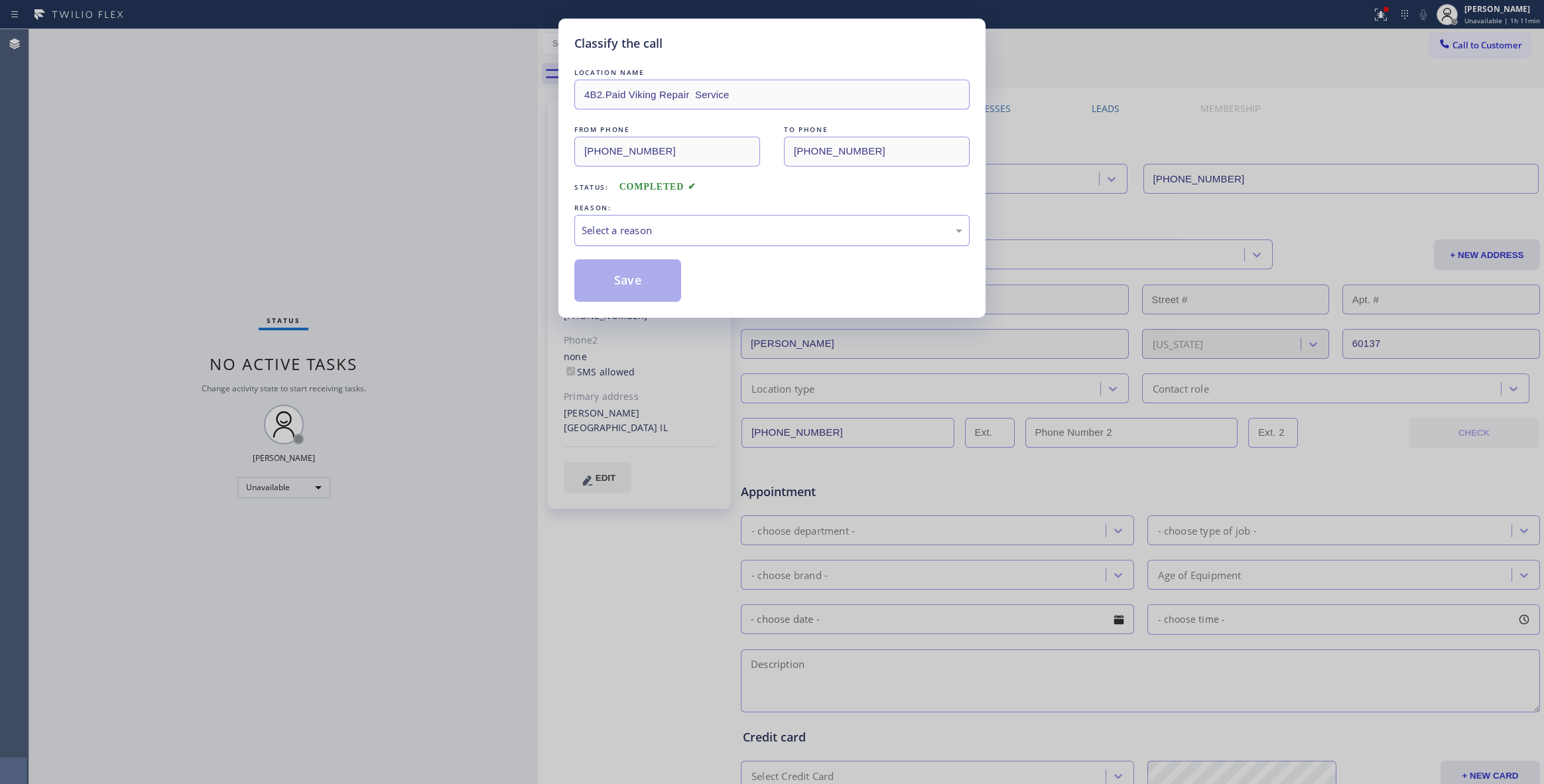
click at [642, 231] on div "Select a reason" at bounding box center [772, 230] width 381 height 15
click at [628, 287] on button "Save" at bounding box center [627, 280] width 107 height 42
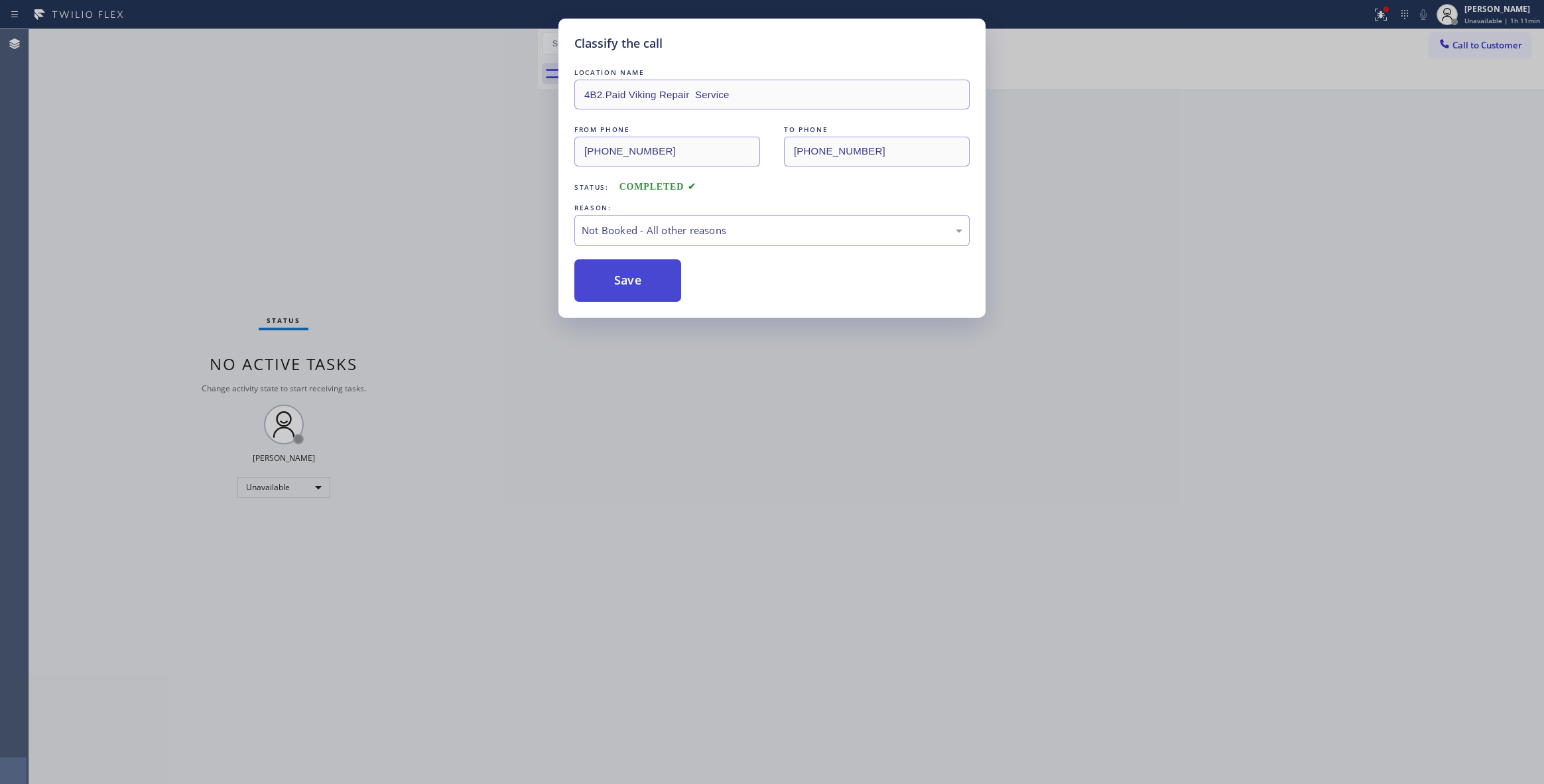
click at [628, 287] on button "Save" at bounding box center [627, 280] width 107 height 42
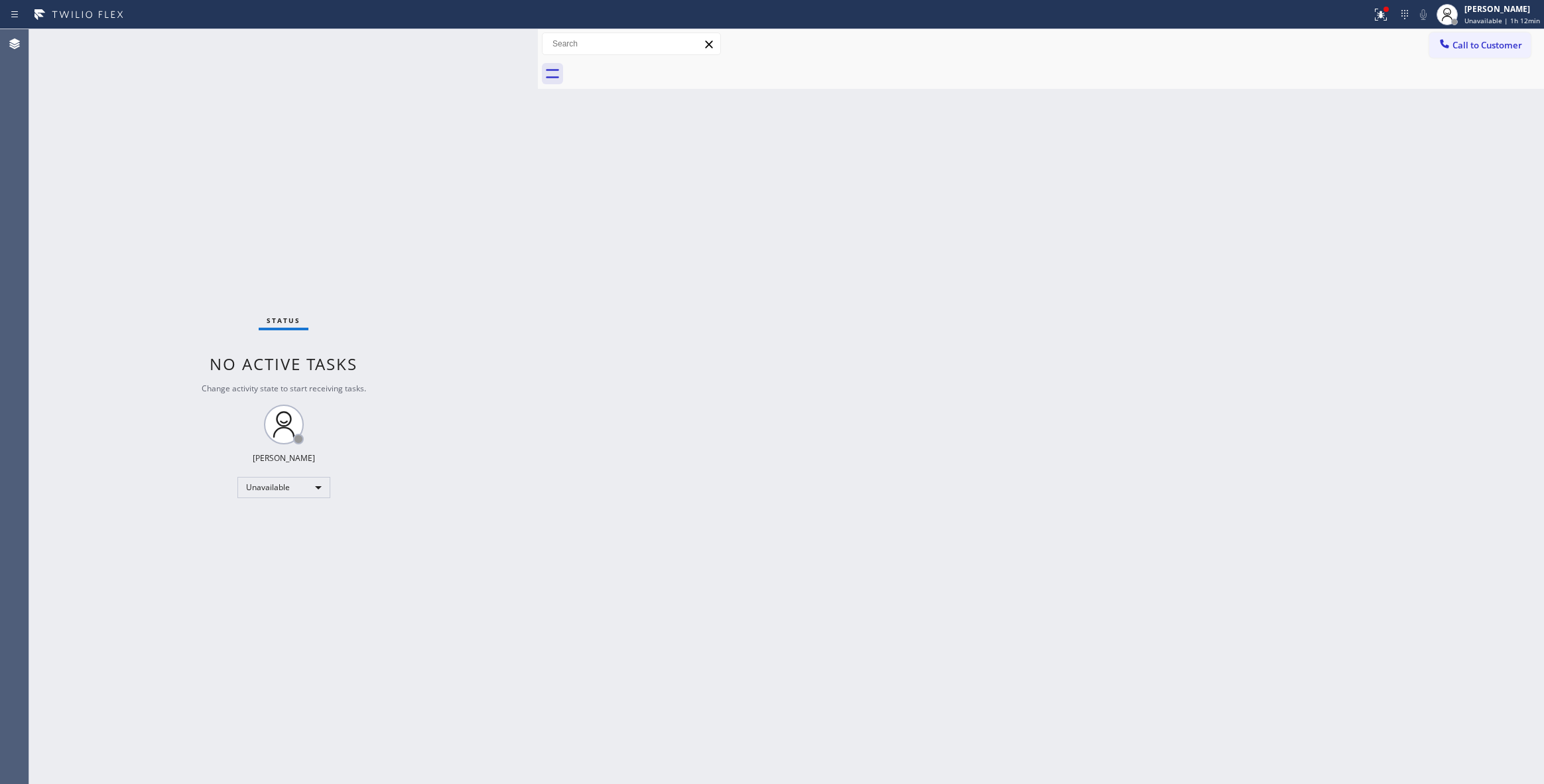
drag, startPoint x: 33, startPoint y: 245, endPoint x: 43, endPoint y: 225, distance: 22.4
click at [33, 245] on div "Status No active tasks Change activity state to start receiving tasks. [PERSON_…" at bounding box center [283, 406] width 508 height 754
click at [195, 732] on div "Status No active tasks Change activity state to start receiving tasks. [PERSON_…" at bounding box center [283, 406] width 508 height 754
click at [1490, 51] on span "Call to Customer" at bounding box center [1487, 45] width 69 height 12
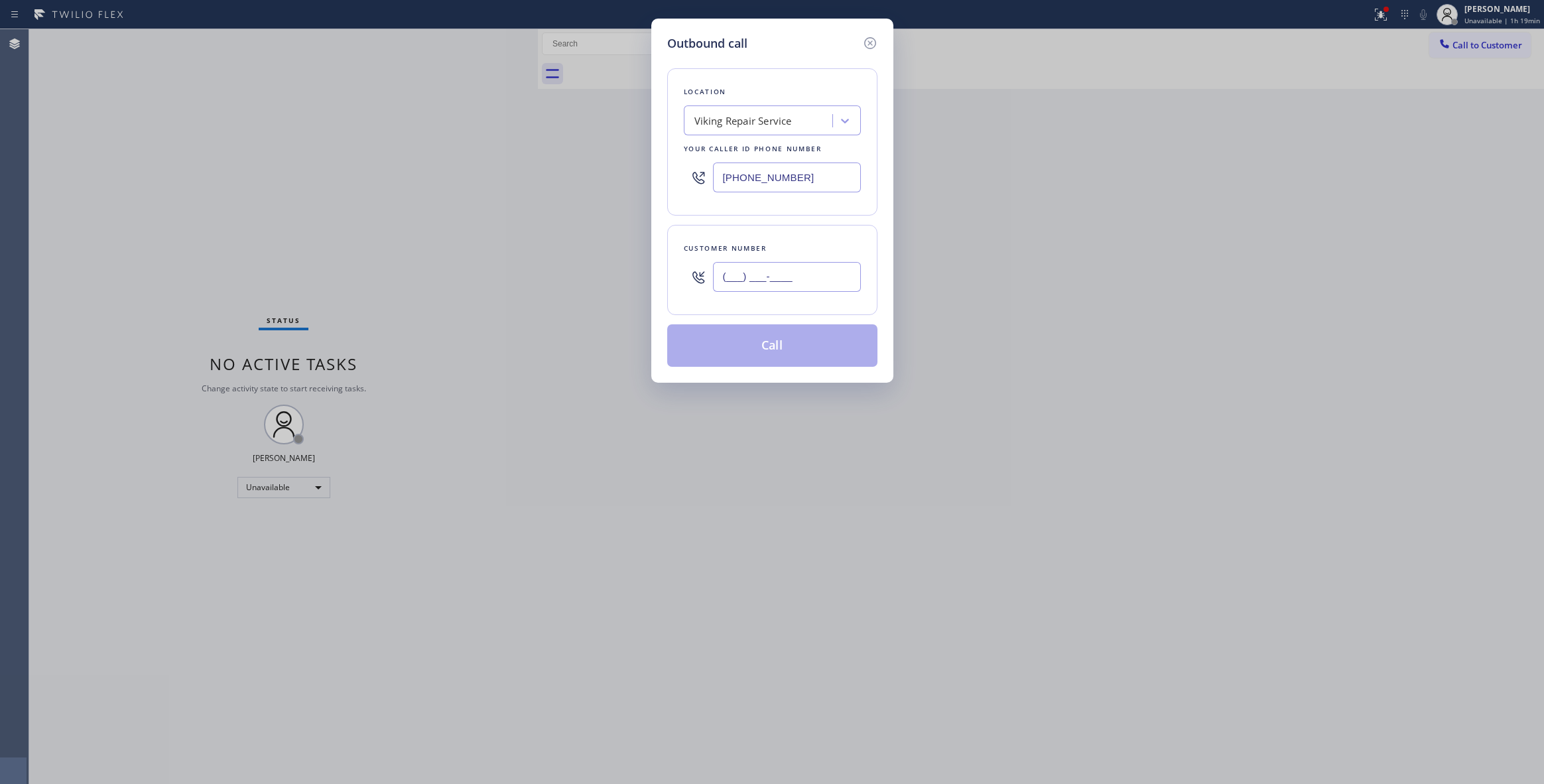
click at [789, 289] on input "(___) ___-____" at bounding box center [787, 276] width 148 height 30
paste input "310) 498-0377"
type input "[PHONE_NUMBER]"
drag, startPoint x: 813, startPoint y: 174, endPoint x: 404, endPoint y: 174, distance: 409.0
click at [404, 174] on div "Outbound call Location Viking Repair Service Your caller id phone number [PHONE…" at bounding box center [772, 392] width 1544 height 784
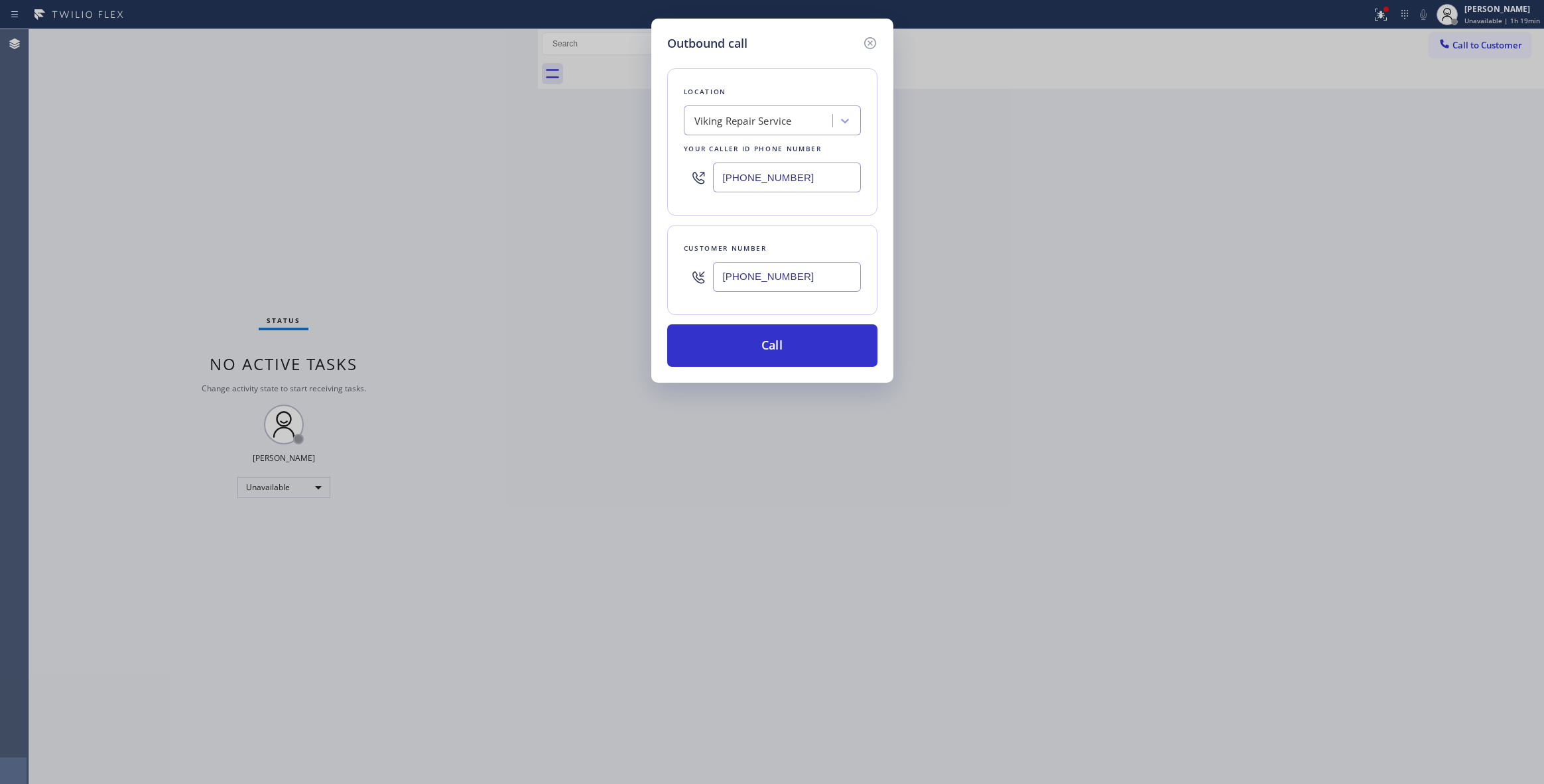
paste input "57) 245-4"
type input "[PHONE_NUMBER]"
click at [783, 345] on button "Call" at bounding box center [772, 345] width 210 height 42
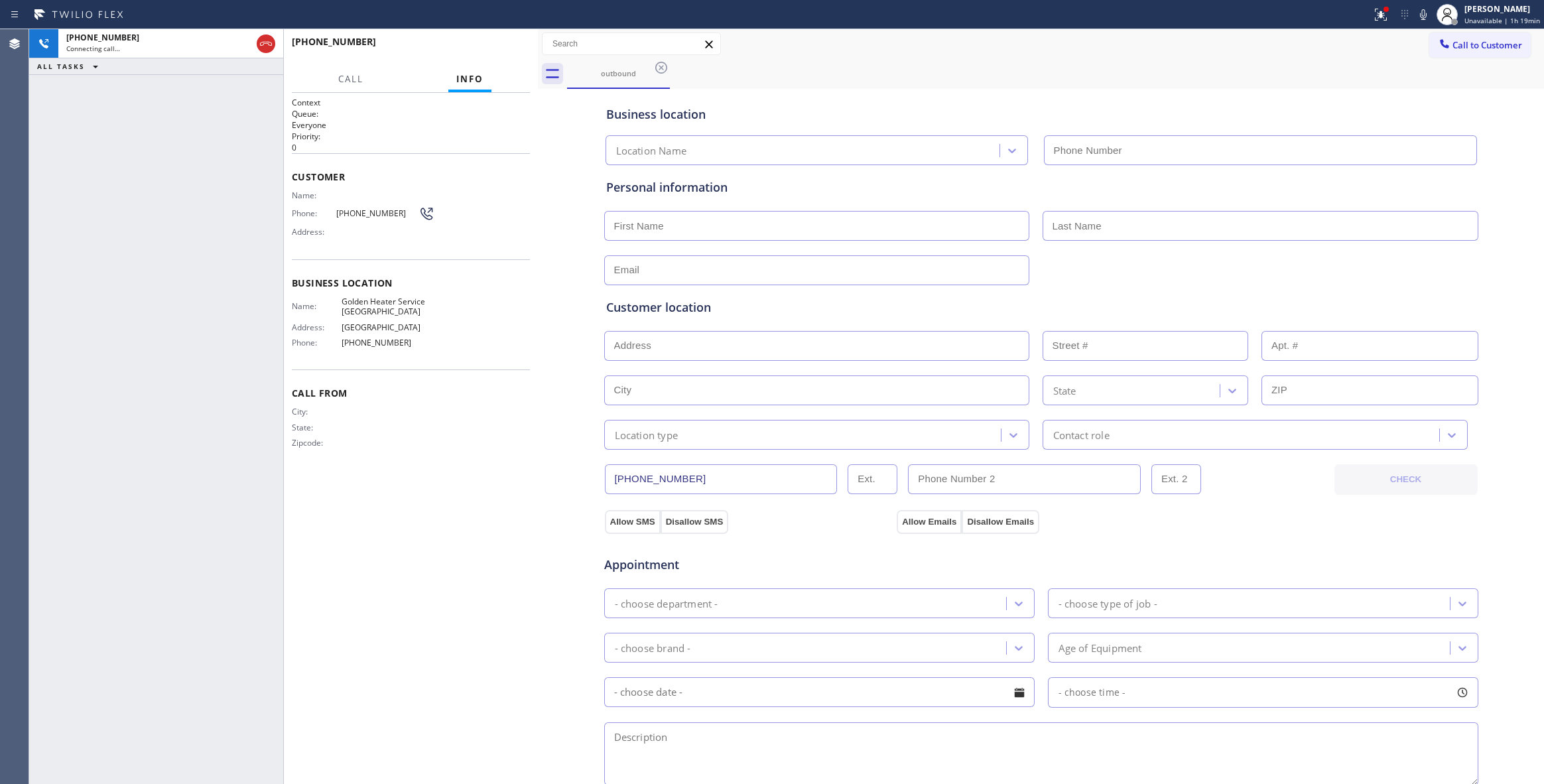
type input "[PHONE_NUMBER]"
drag, startPoint x: 33, startPoint y: 669, endPoint x: 63, endPoint y: 614, distance: 62.6
click at [43, 640] on div "[PHONE_NUMBER] Connecting call… ALL TASKS ALL TASKS ACTIVE TASKS TASKS IN WRAP …" at bounding box center [156, 406] width 254 height 754
click at [514, 407] on div "City: State: Zipcode:" at bounding box center [410, 429] width 238 height 46
click at [520, 48] on button "HANG UP" at bounding box center [499, 48] width 62 height 19
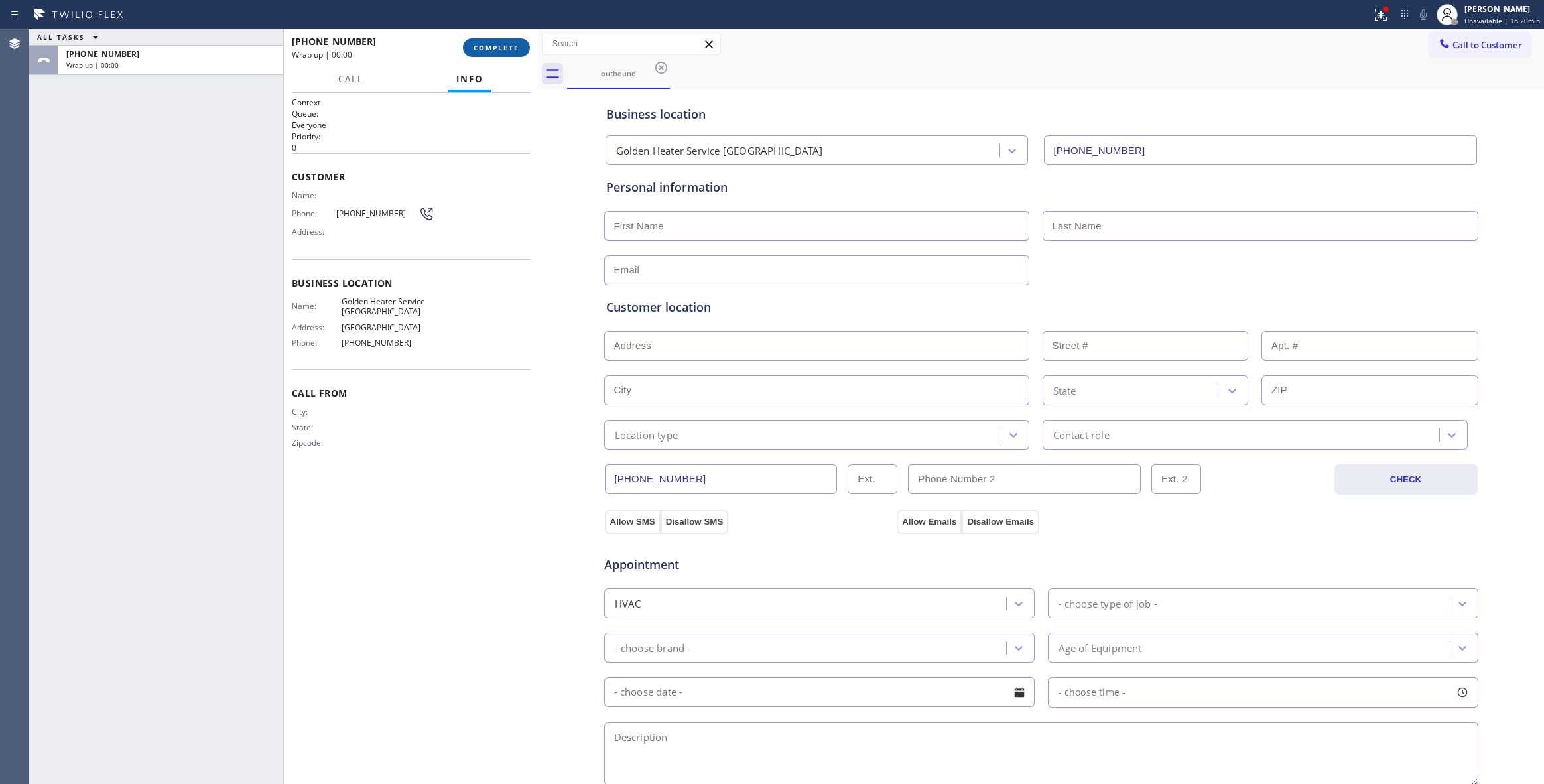
click at [518, 48] on span "COMPLETE" at bounding box center [496, 48] width 45 height 9
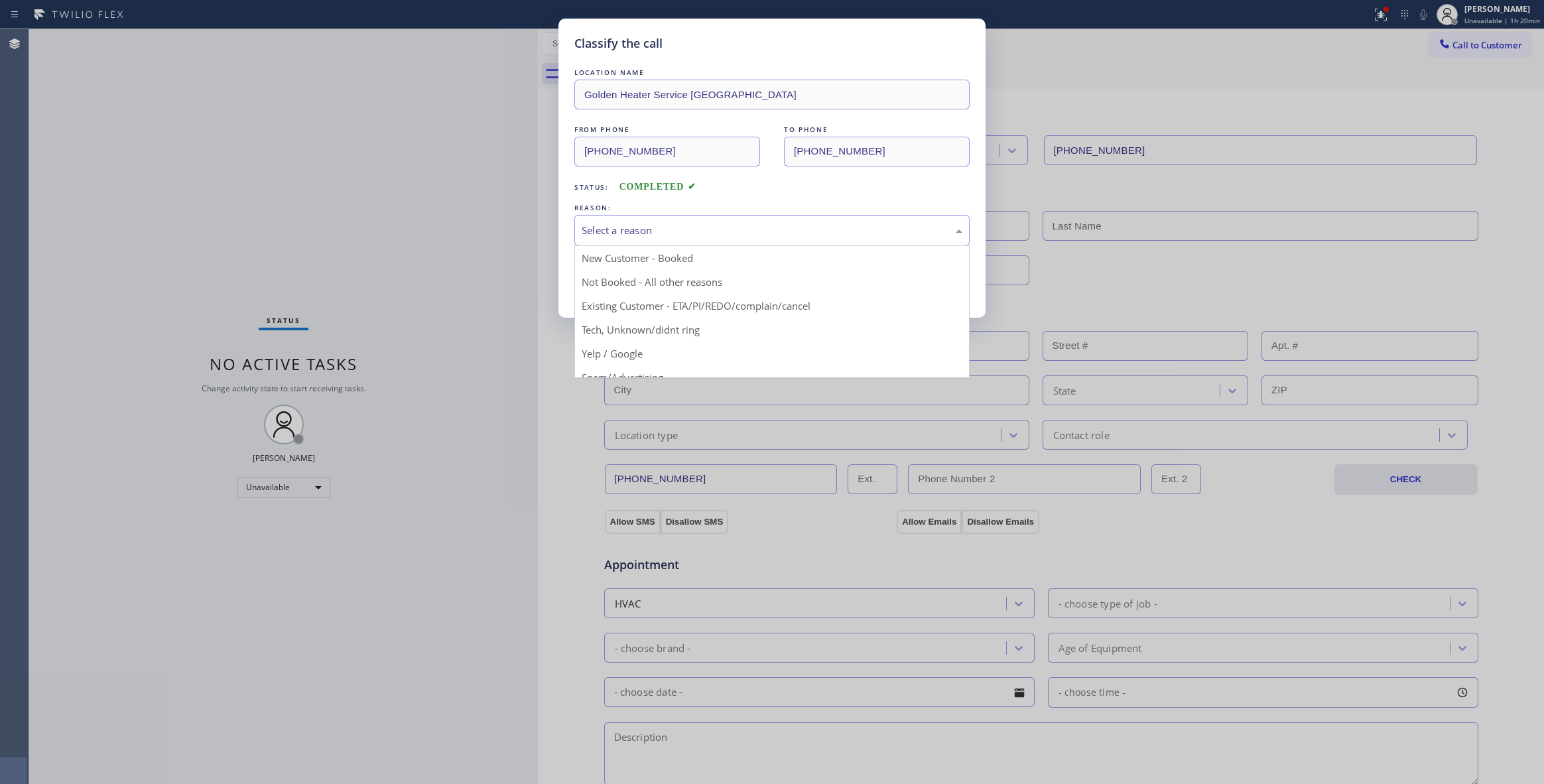
click at [617, 223] on div "Select a reason" at bounding box center [772, 230] width 395 height 31
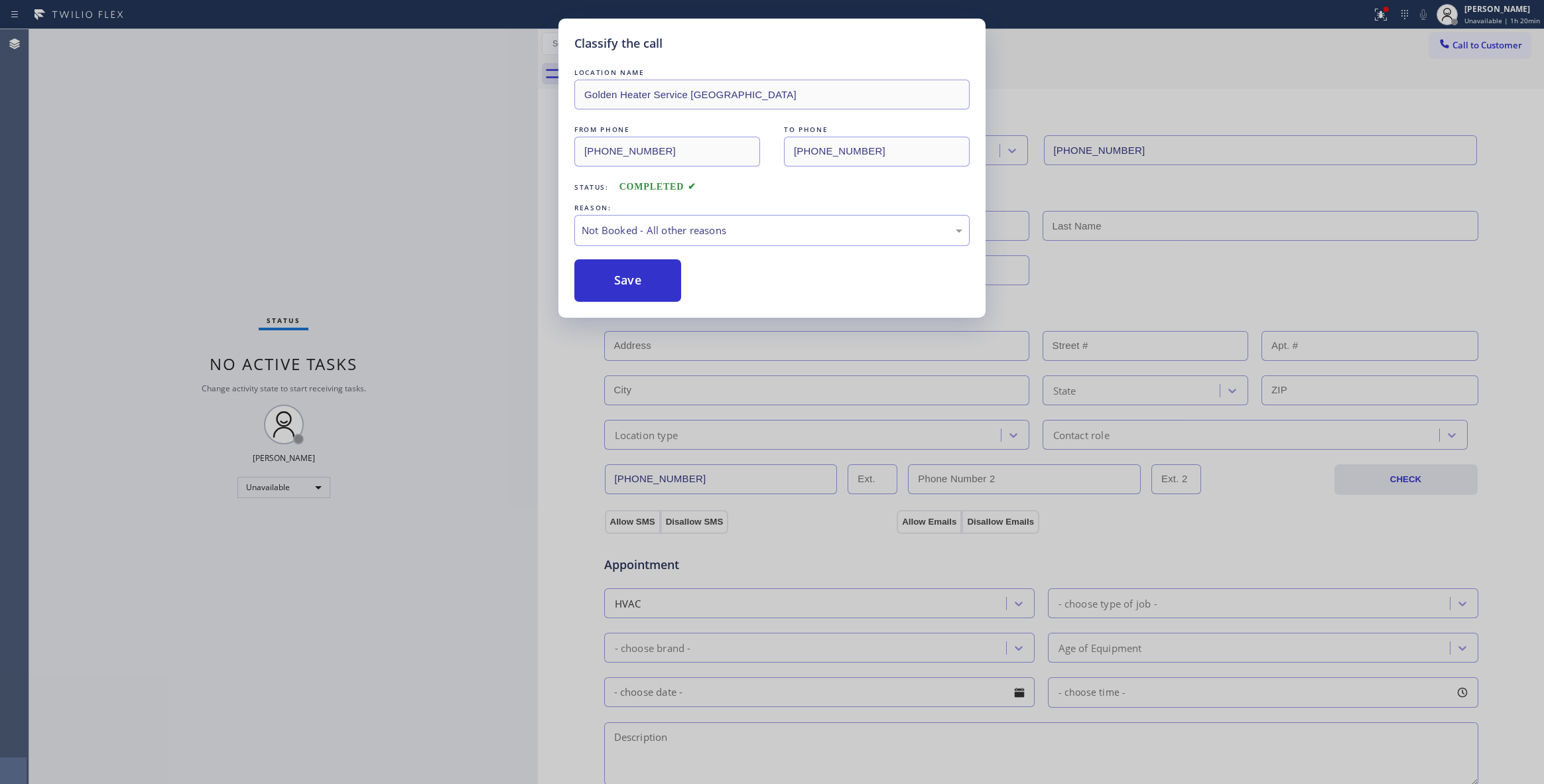
click at [614, 282] on button "Save" at bounding box center [627, 280] width 107 height 42
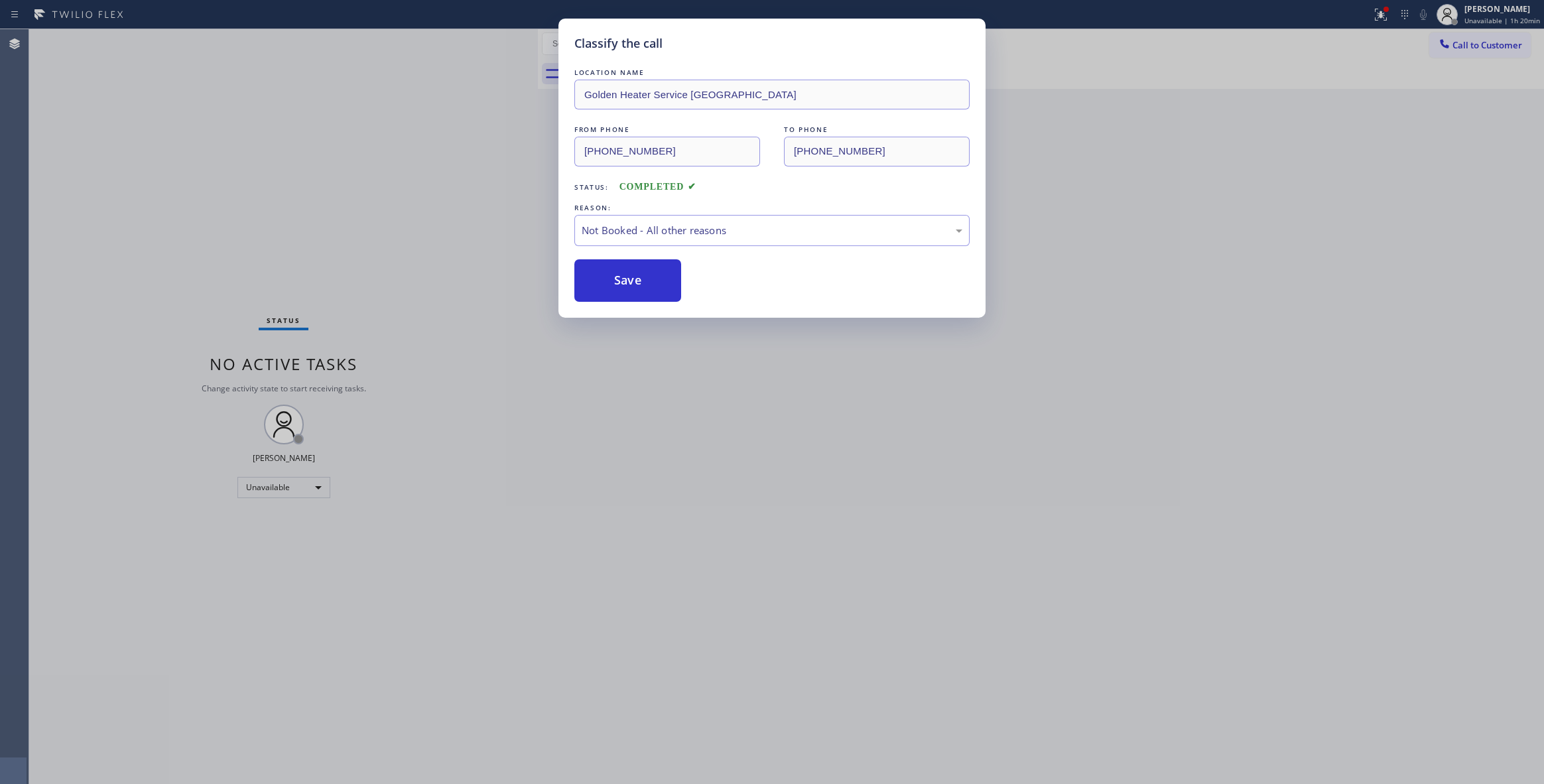
click at [614, 282] on button "Save" at bounding box center [627, 280] width 107 height 42
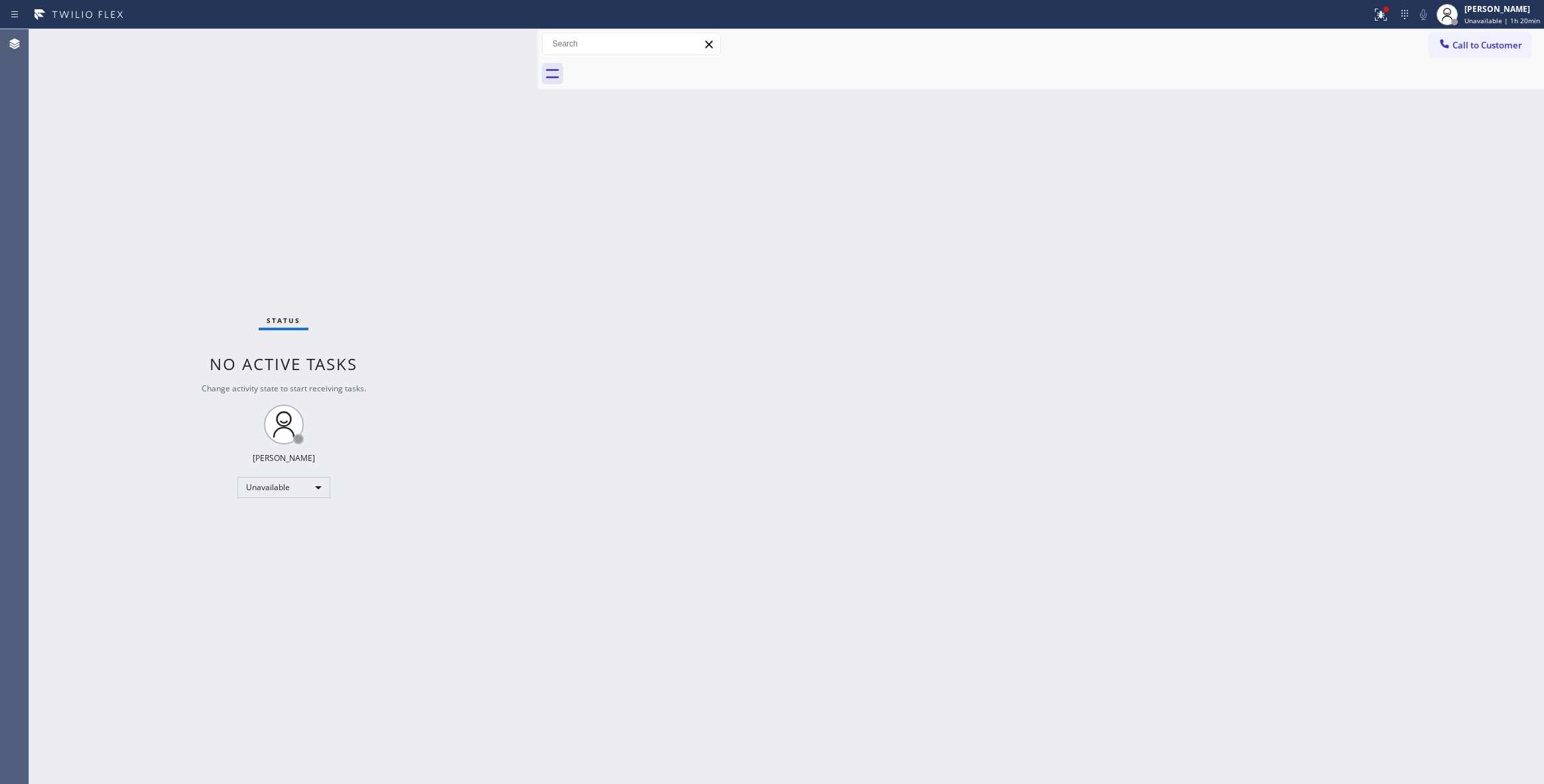
drag, startPoint x: 1091, startPoint y: 236, endPoint x: 1134, endPoint y: 205, distance: 53.0
click at [1134, 205] on div "Back to Dashboard Change Sender ID Customers Technicians Select a contact Outbo…" at bounding box center [1041, 406] width 1006 height 754
click at [1502, 51] on button "Call to Customer" at bounding box center [1480, 45] width 101 height 25
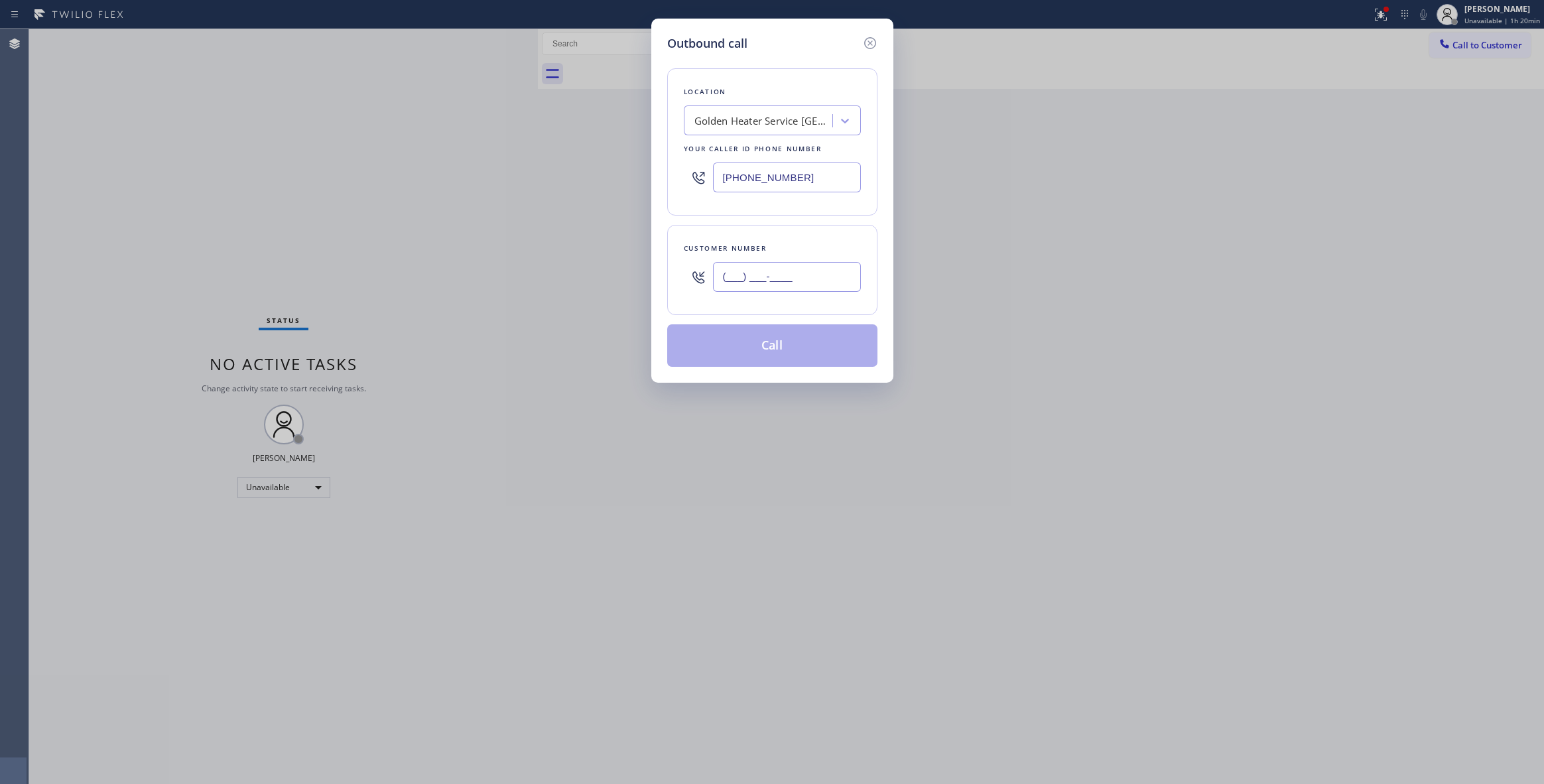
click at [804, 272] on input "(___) ___-____" at bounding box center [787, 276] width 148 height 30
paste input "408) 355-3600"
type input "[PHONE_NUMBER]"
click at [634, 671] on div "Outbound call Location Golden Heater Service [GEOGRAPHIC_DATA] Your caller id p…" at bounding box center [772, 392] width 1544 height 784
drag, startPoint x: 822, startPoint y: 180, endPoint x: 43, endPoint y: 142, distance: 779.9
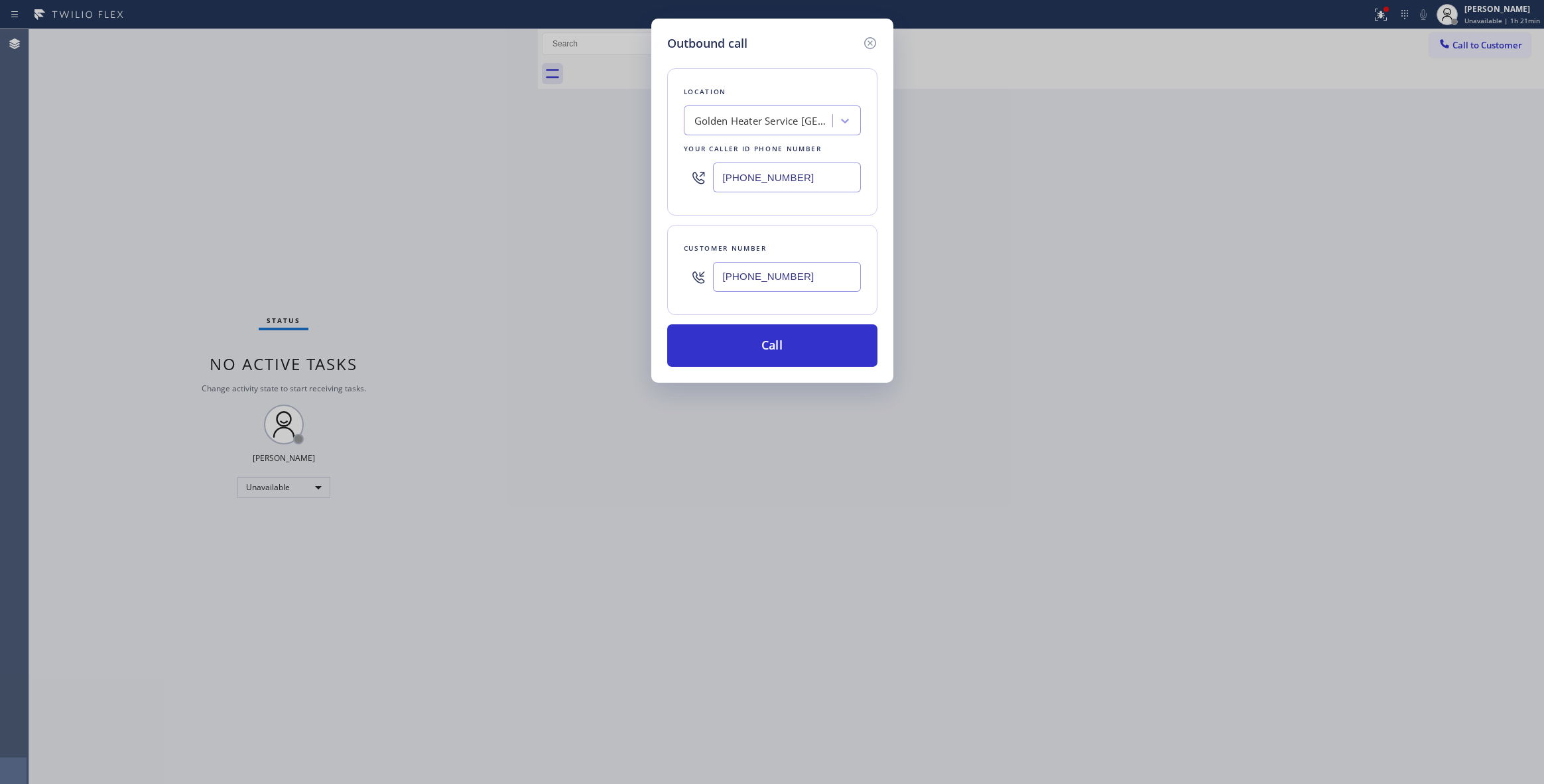
click at [43, 141] on div "Outbound call Location Golden Heater Service [GEOGRAPHIC_DATA] Your caller id p…" at bounding box center [772, 392] width 1544 height 784
paste input "855) 999-4417"
type input "[PHONE_NUMBER]"
drag, startPoint x: 813, startPoint y: 281, endPoint x: 330, endPoint y: 247, distance: 484.2
click at [330, 247] on div "Outbound call Location 4B2.Paid HVAC Alliance Expert Your caller id phone numbe…" at bounding box center [772, 392] width 1544 height 784
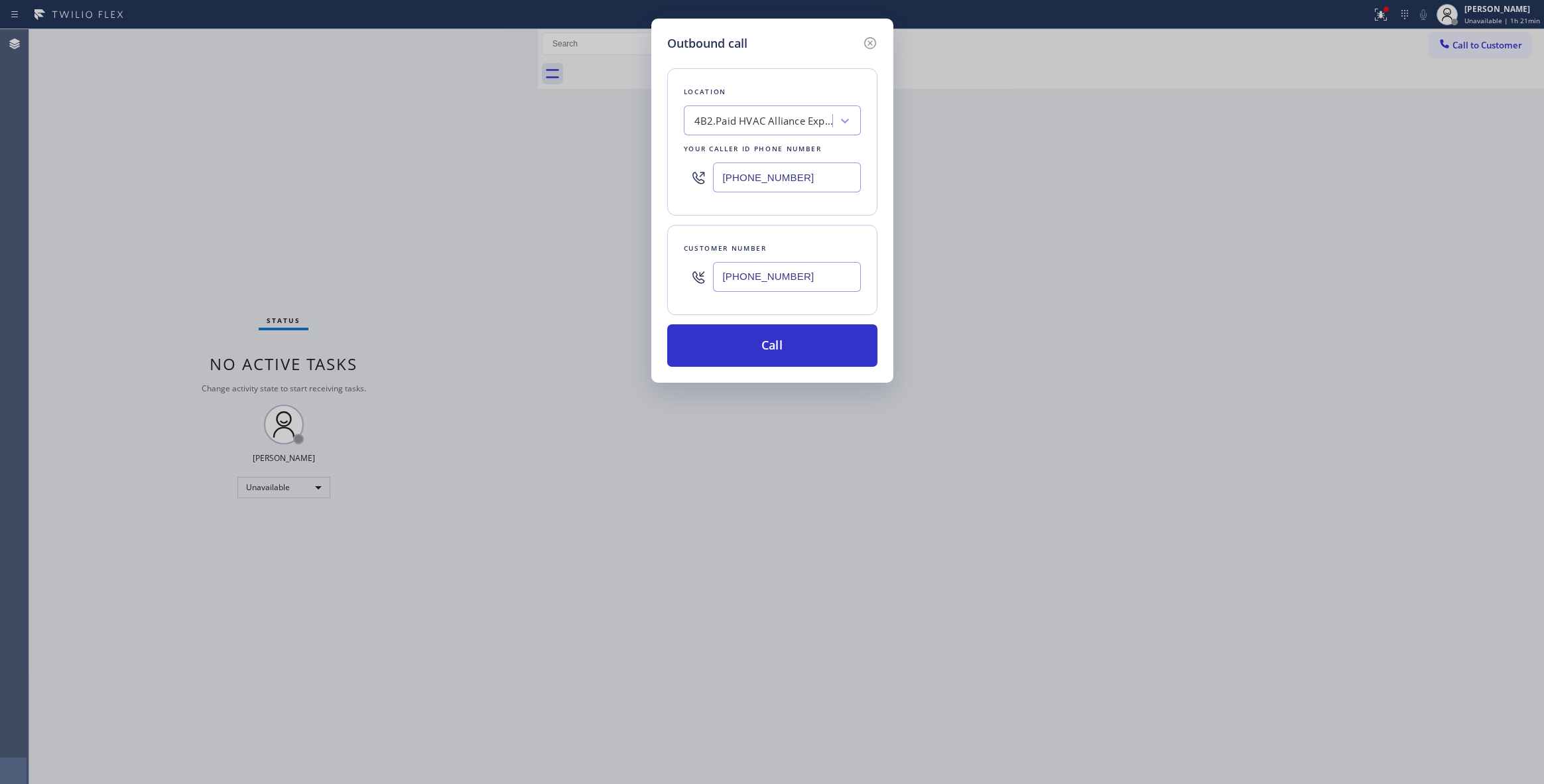
paste input "757) 255-0404"
type input "[PHONE_NUMBER]"
click at [748, 356] on button "Call" at bounding box center [772, 345] width 210 height 42
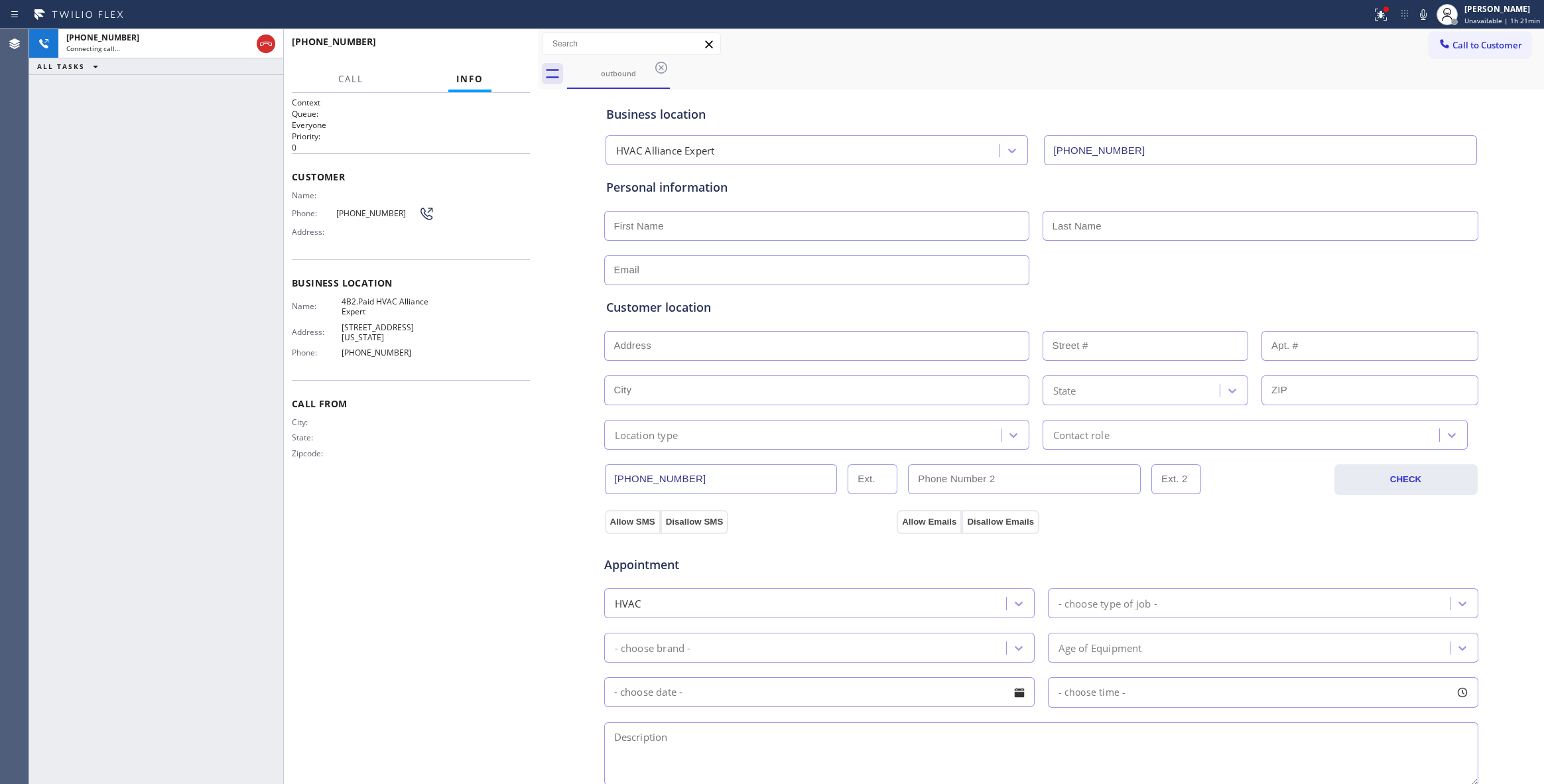
type input "[PHONE_NUMBER]"
click at [49, 265] on div "[PHONE_NUMBER] Connecting call… ALL TASKS ALL TASKS ACTIVE TASKS TASKS IN WRAP …" at bounding box center [156, 406] width 254 height 754
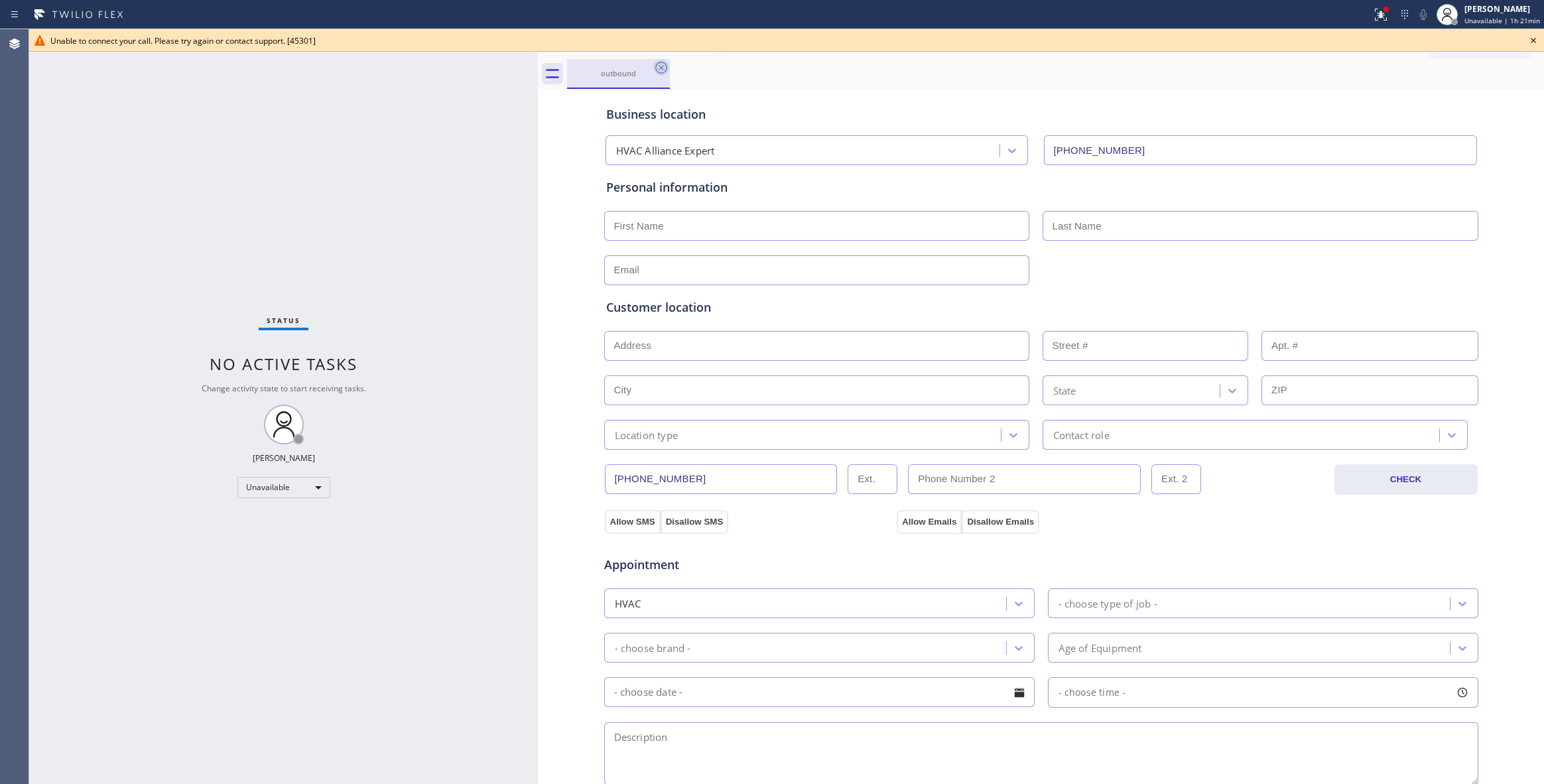
click at [658, 62] on icon at bounding box center [661, 67] width 16 height 16
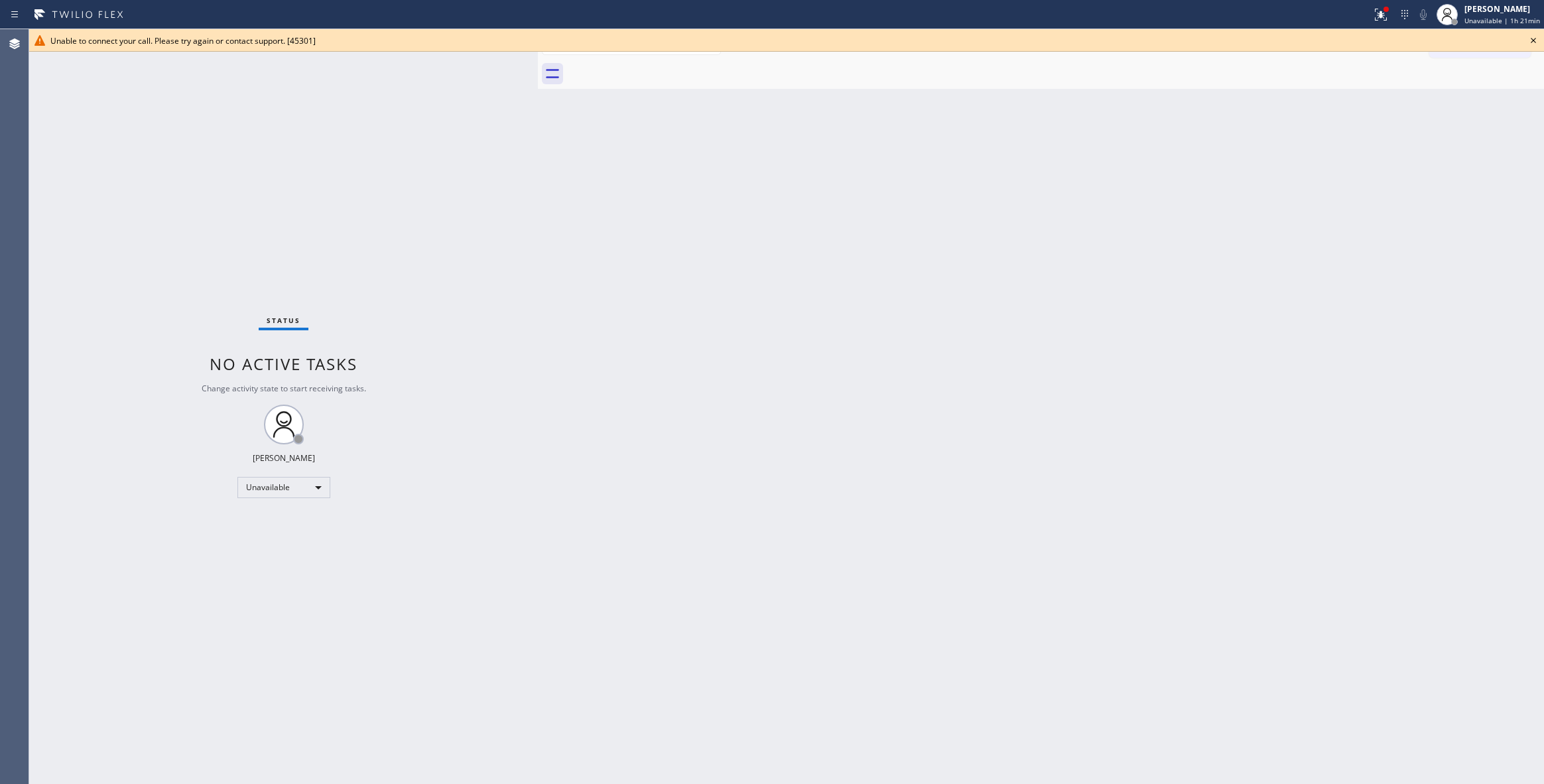
click at [1540, 40] on icon at bounding box center [1533, 40] width 16 height 16
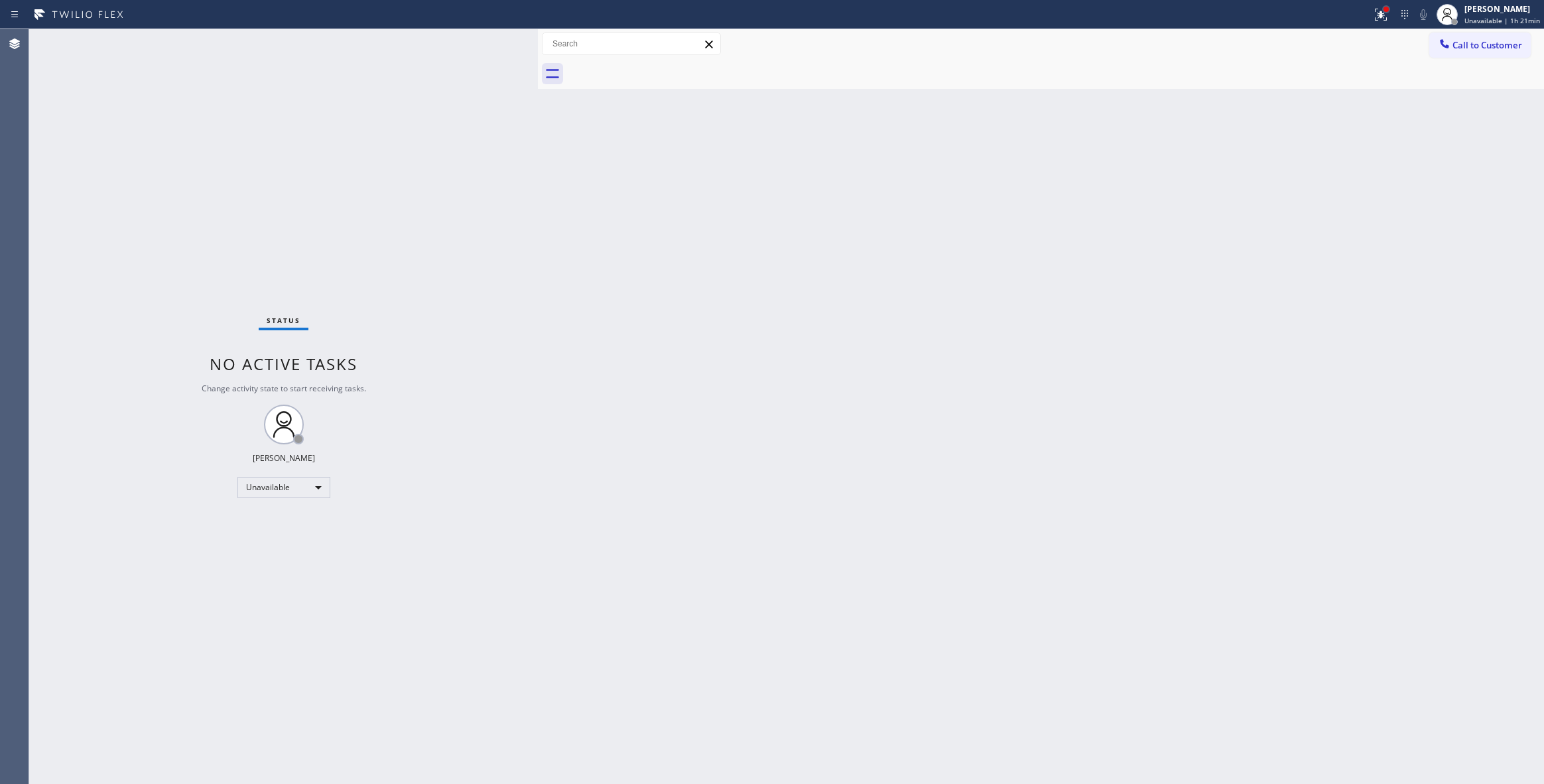
click at [1384, 7] on div at bounding box center [1386, 9] width 5 height 5
click at [1345, 172] on button "Clear issues" at bounding box center [1303, 174] width 155 height 19
click at [1494, 43] on span "Call to Customer" at bounding box center [1487, 45] width 69 height 12
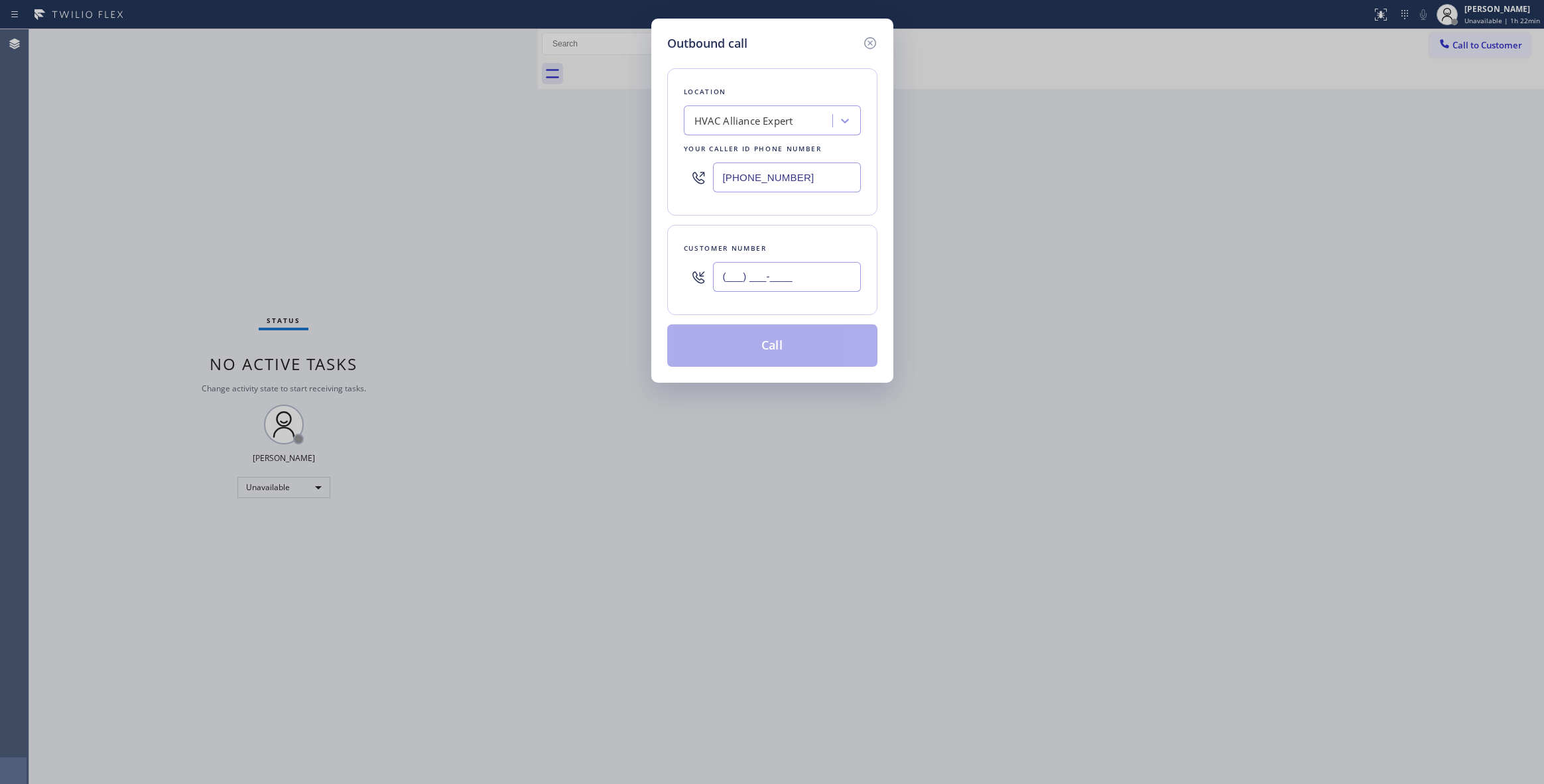
click at [793, 282] on input "(___) ___-____" at bounding box center [787, 276] width 148 height 30
paste input "757) 255-0404"
type input "[PHONE_NUMBER]"
click at [776, 351] on button "Call" at bounding box center [772, 345] width 210 height 42
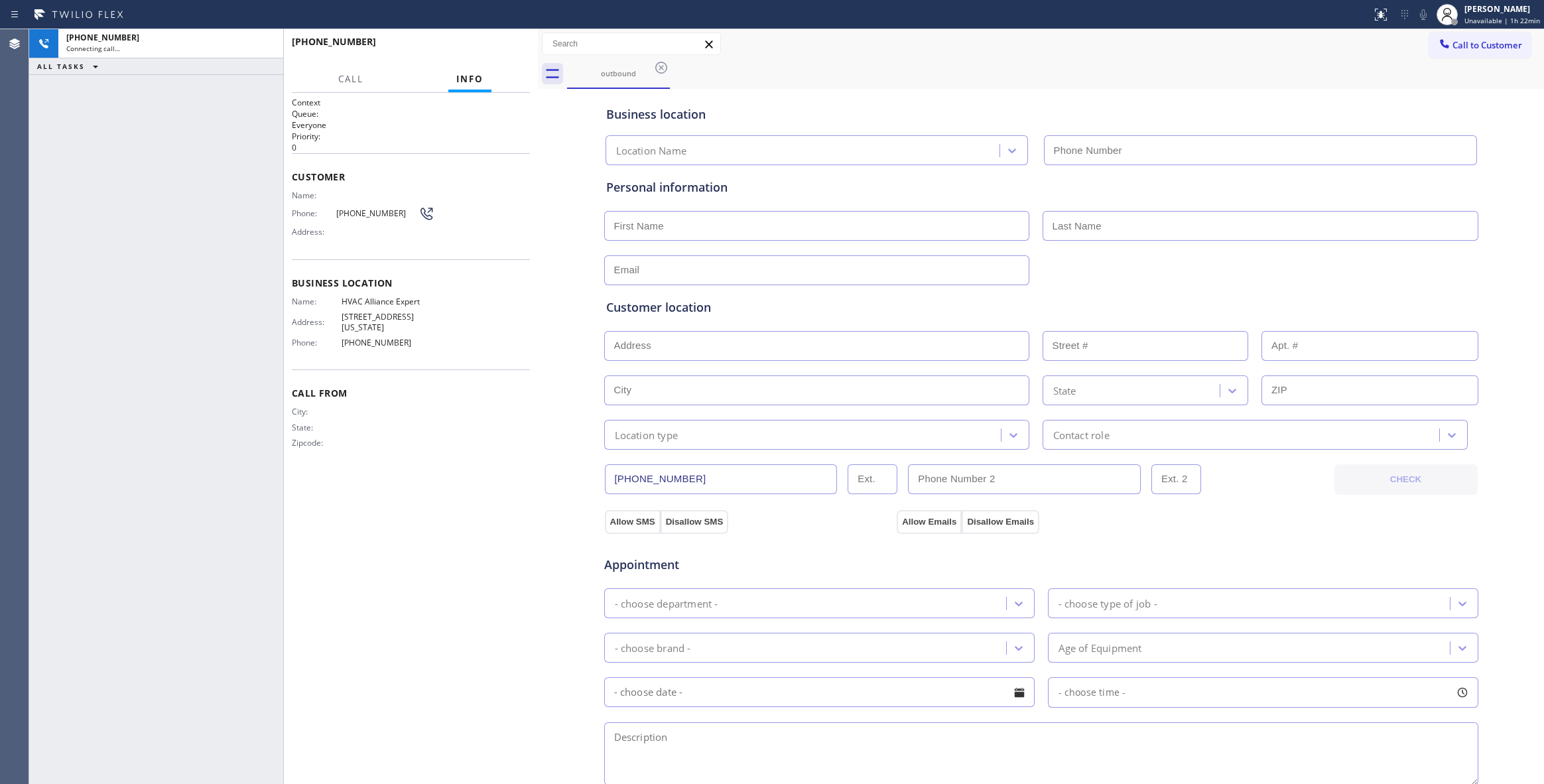
type input "[PHONE_NUMBER]"
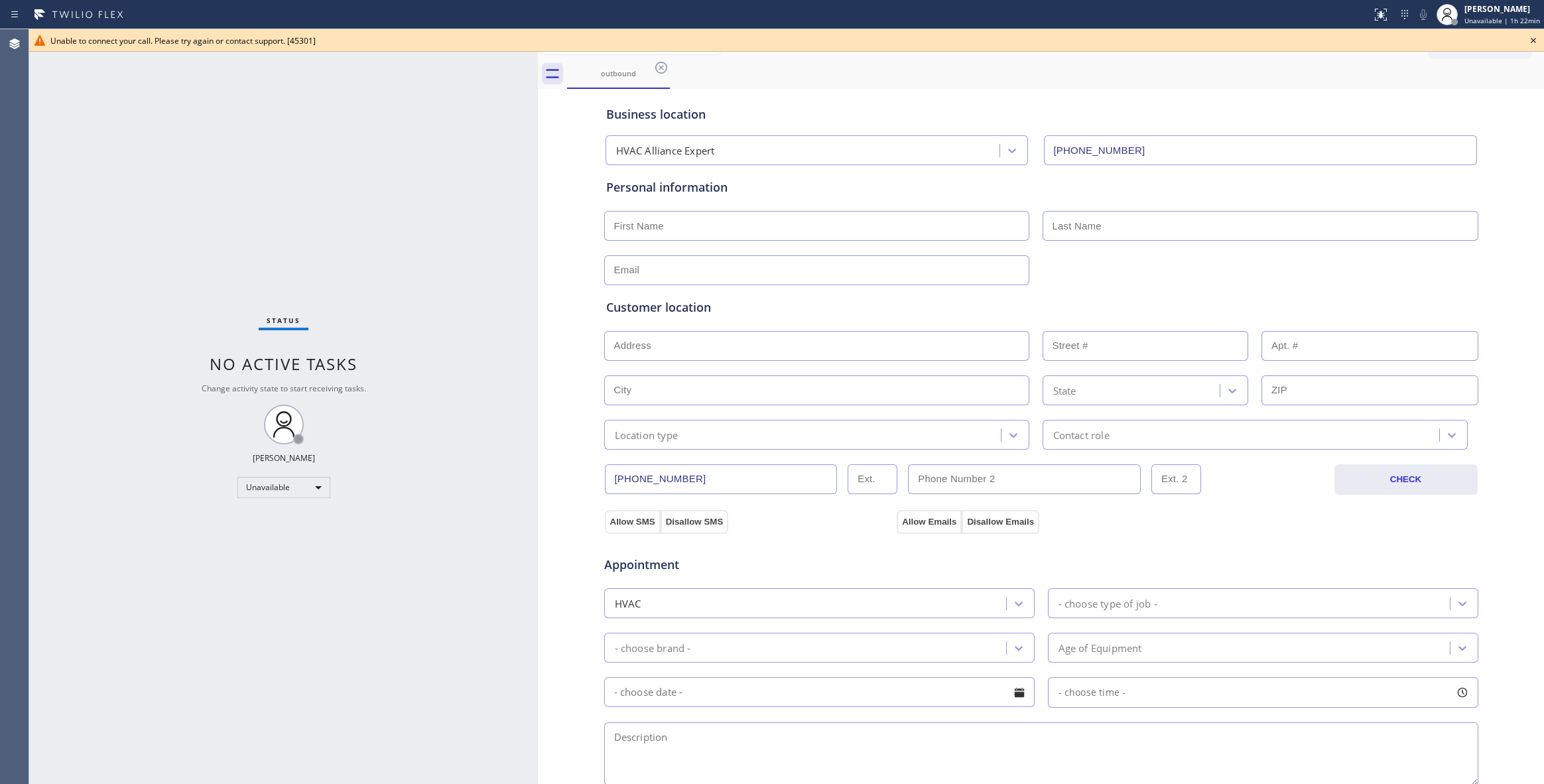
click at [69, 754] on div "Status No active tasks Change activity state to start receiving tasks. [PERSON_…" at bounding box center [283, 406] width 508 height 754
click at [662, 69] on icon at bounding box center [661, 67] width 16 height 16
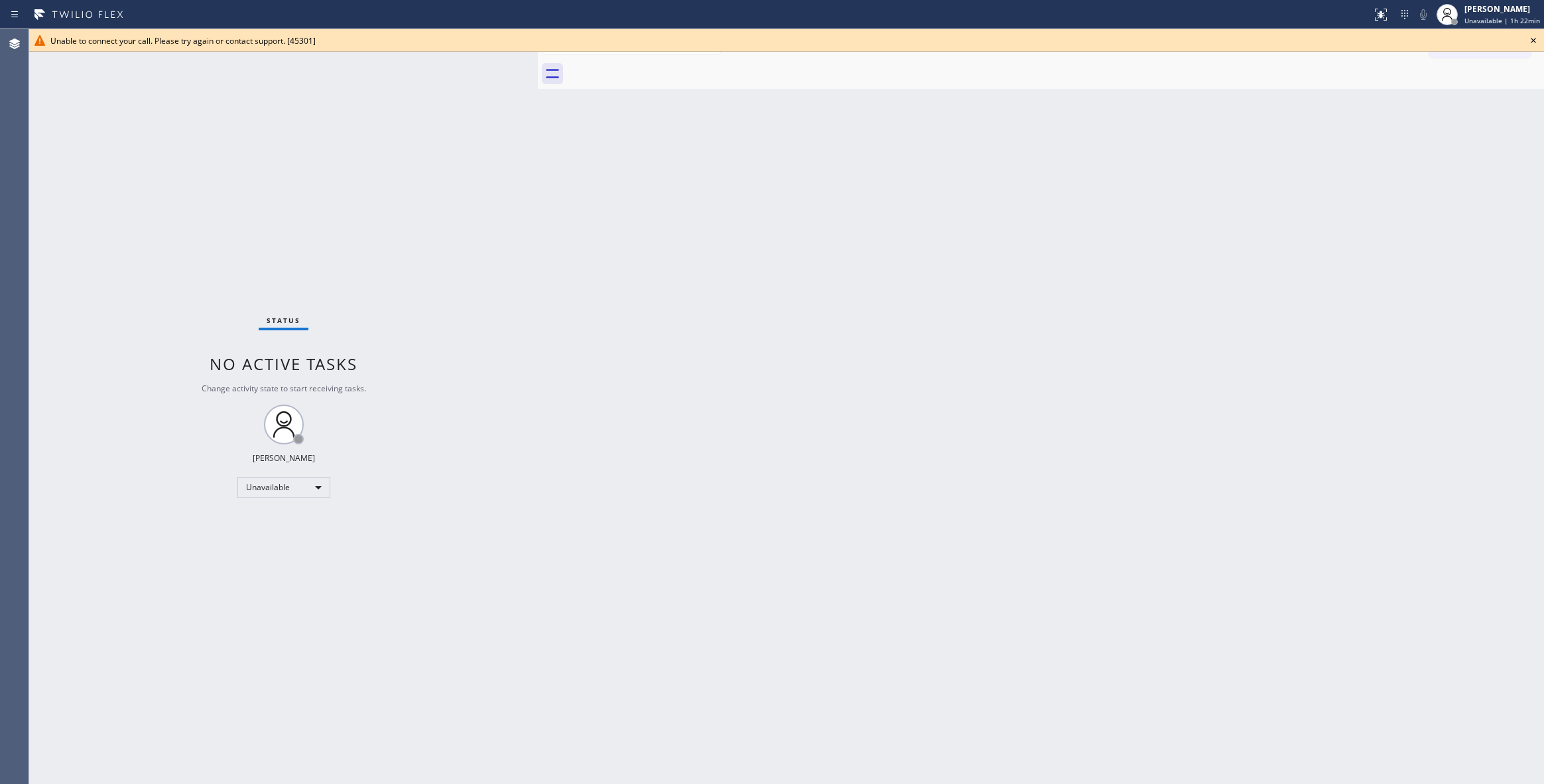
click at [1534, 40] on icon at bounding box center [1533, 40] width 16 height 16
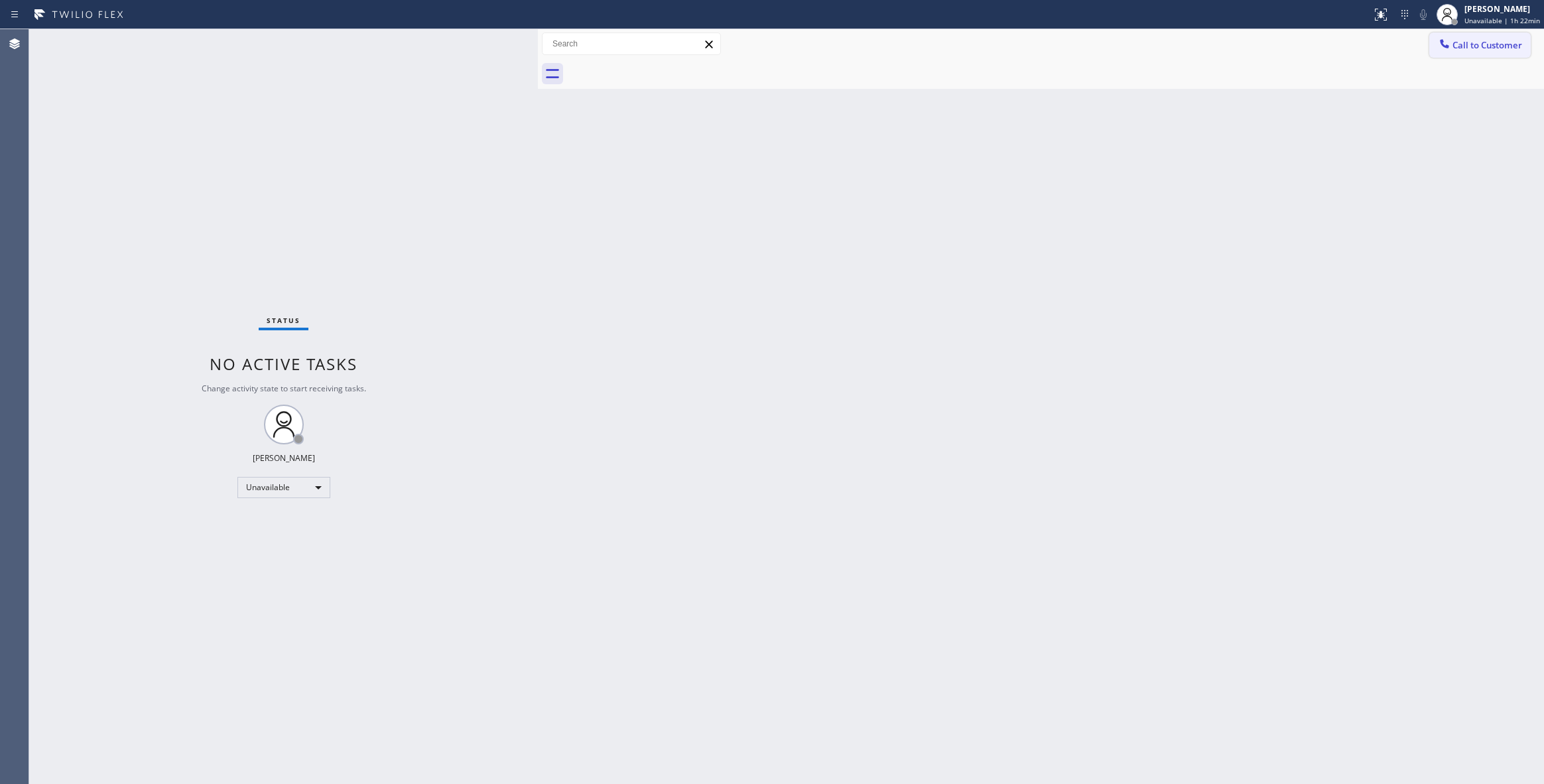
click at [1507, 51] on button "Call to Customer" at bounding box center [1480, 45] width 101 height 25
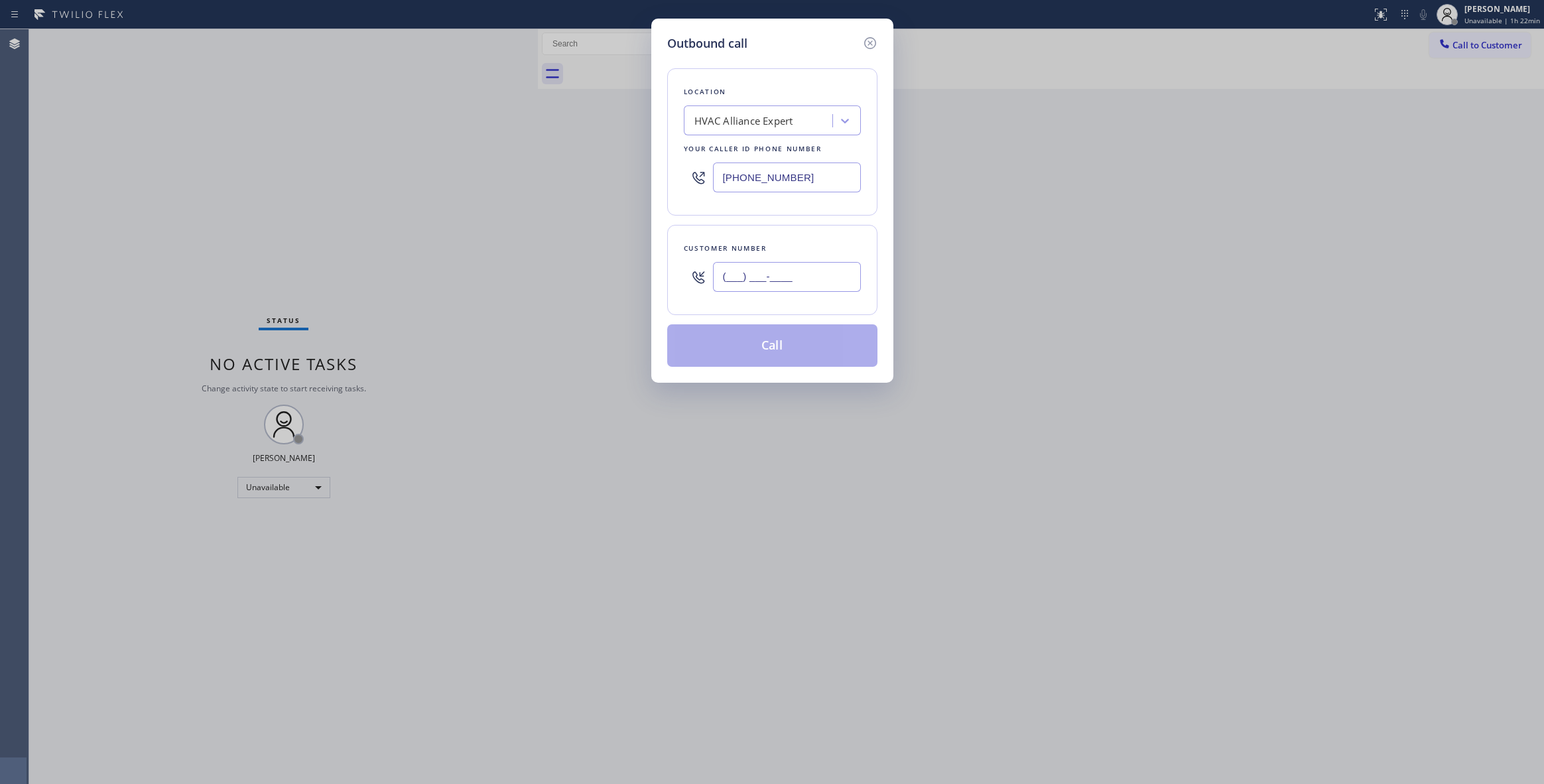
click at [752, 282] on input "(___) ___-____" at bounding box center [787, 276] width 148 height 30
paste input "949) 306-4186"
type input "[PHONE_NUMBER]"
paste input "44) 735-4685"
drag, startPoint x: 815, startPoint y: 177, endPoint x: 567, endPoint y: 276, distance: 267.0
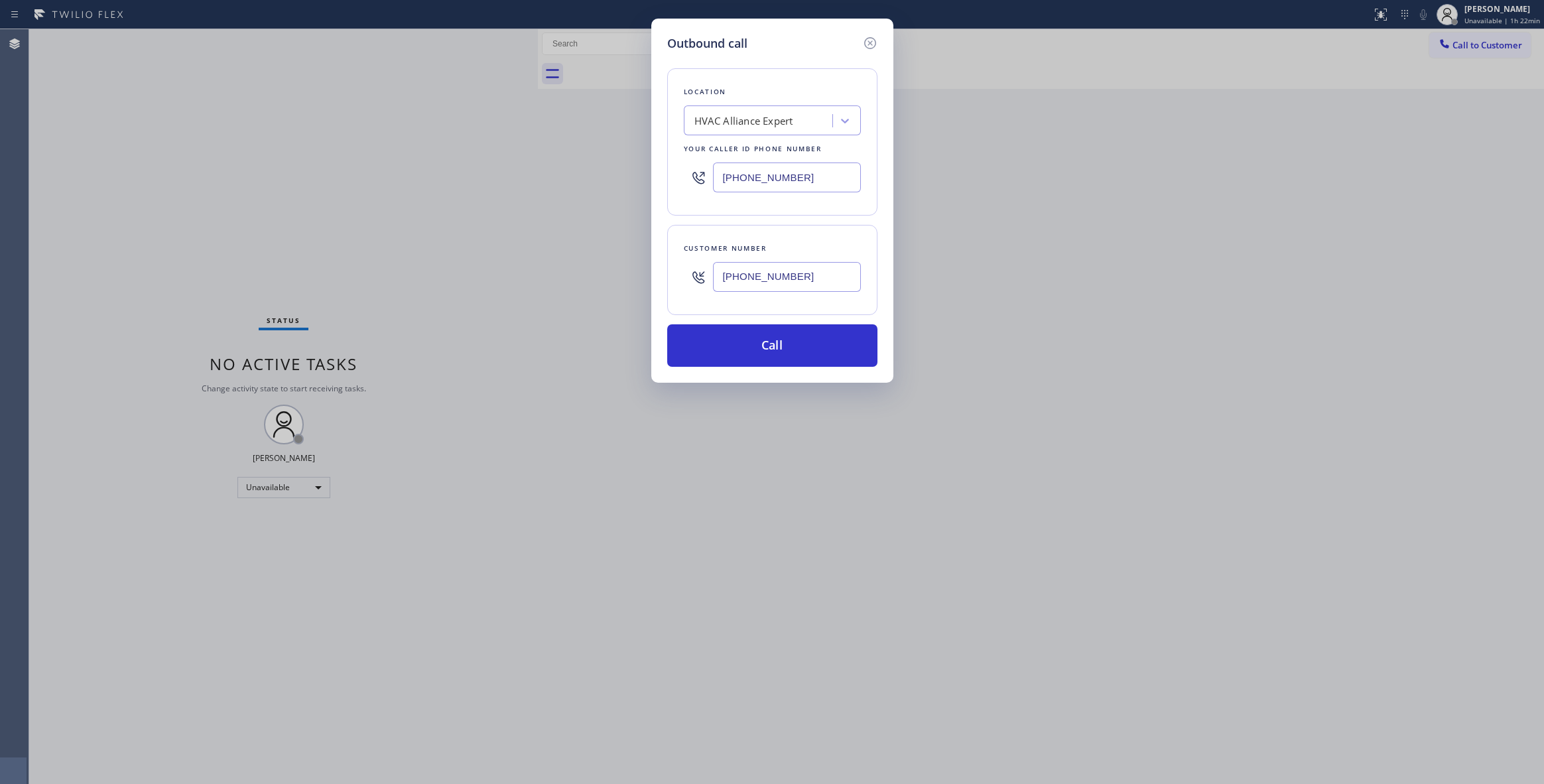
click at [289, 157] on div "Outbound call Location HVAC Alliance Expert Your caller id phone number [PHONE_…" at bounding box center [772, 392] width 1544 height 784
type input "[PHONE_NUMBER]"
click at [740, 351] on button "Call" at bounding box center [772, 345] width 210 height 42
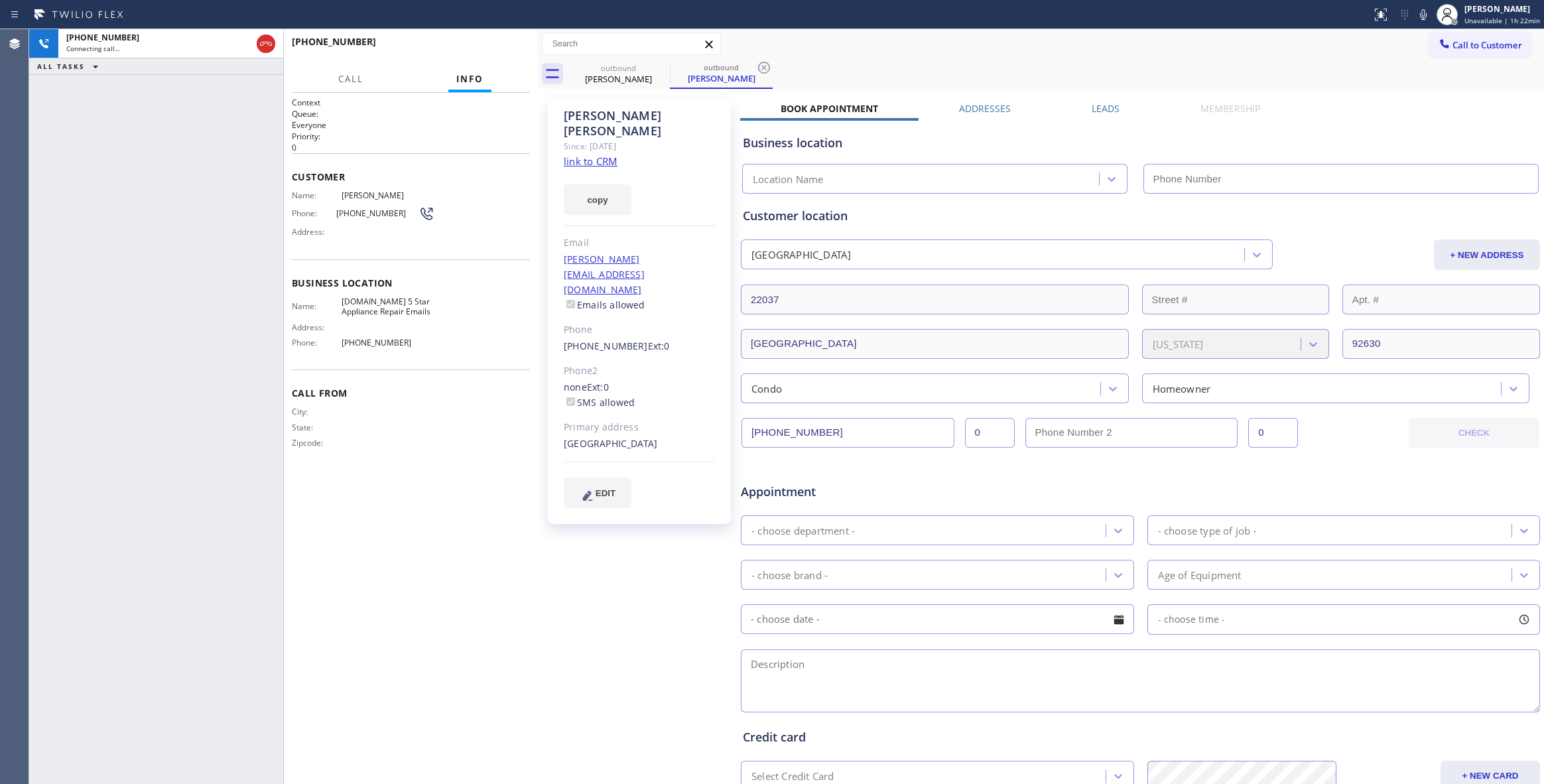
type input "[PHONE_NUMBER]"
click at [500, 48] on span "HANG UP" at bounding box center [499, 48] width 40 height 9
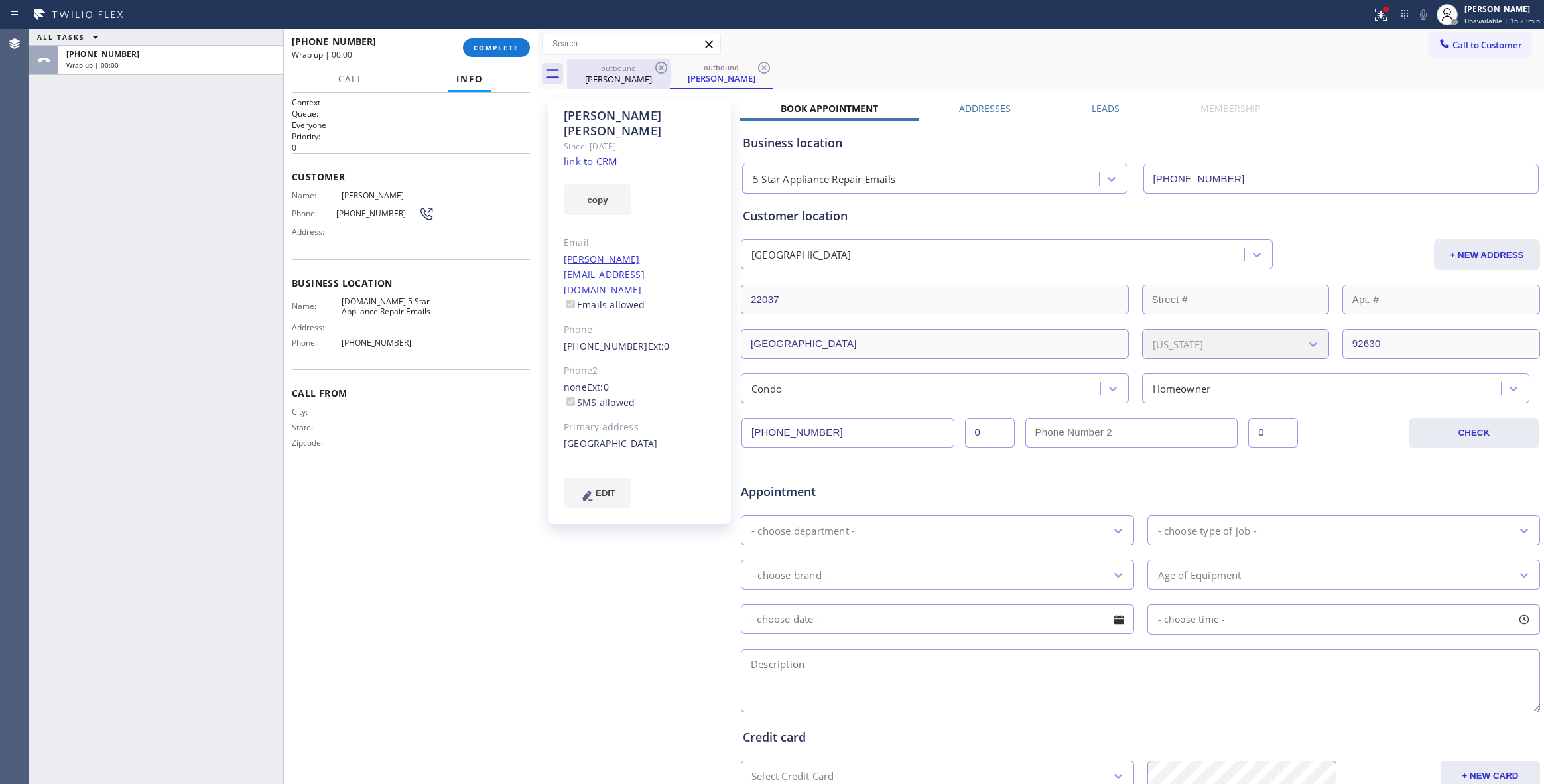
drag, startPoint x: 762, startPoint y: 65, endPoint x: 608, endPoint y: 62, distance: 154.0
click at [762, 66] on icon at bounding box center [764, 68] width 12 height 12
click at [500, 49] on span "COMPLETE" at bounding box center [496, 48] width 45 height 9
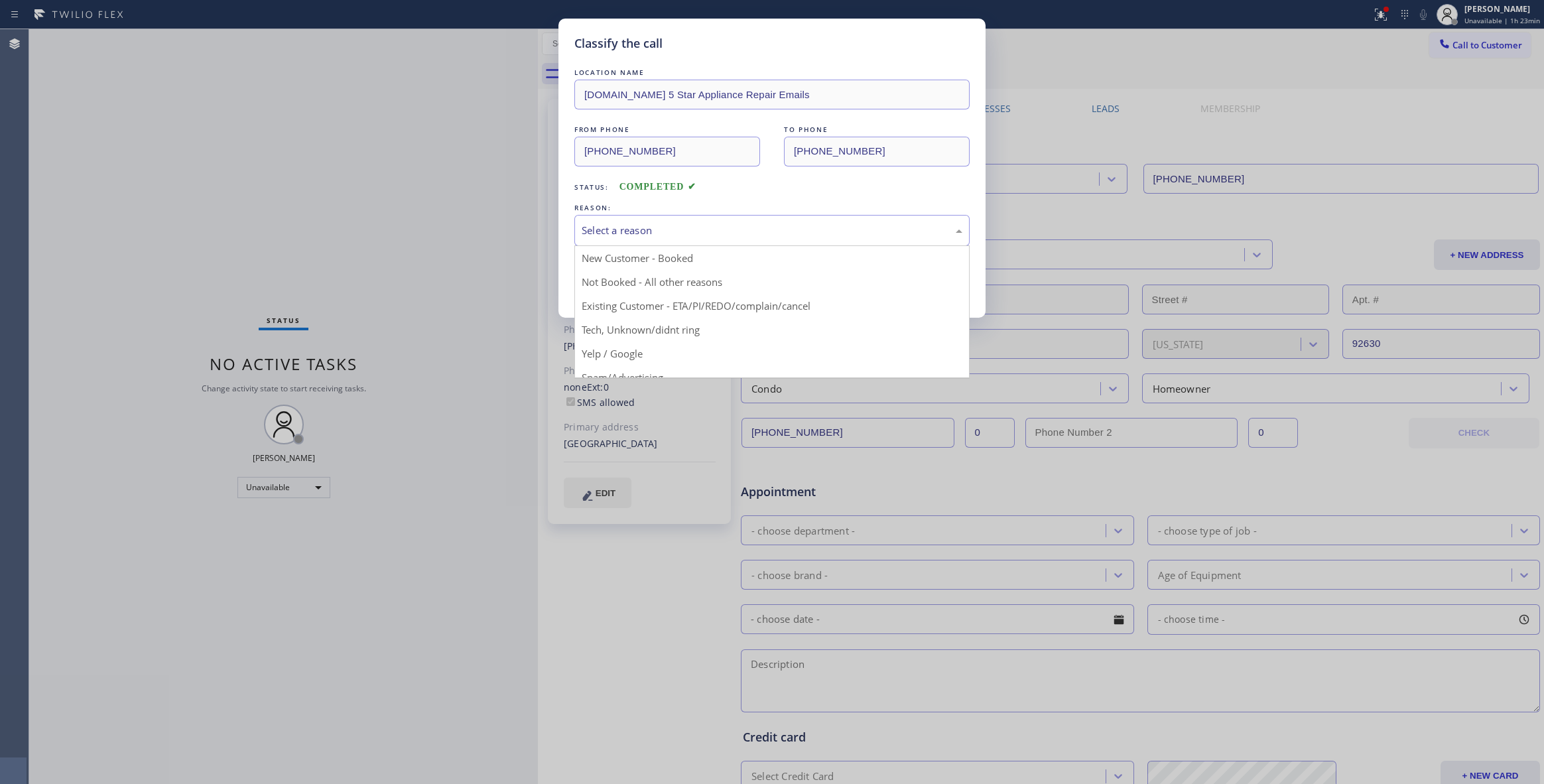
click at [682, 220] on div "Select a reason" at bounding box center [772, 230] width 395 height 31
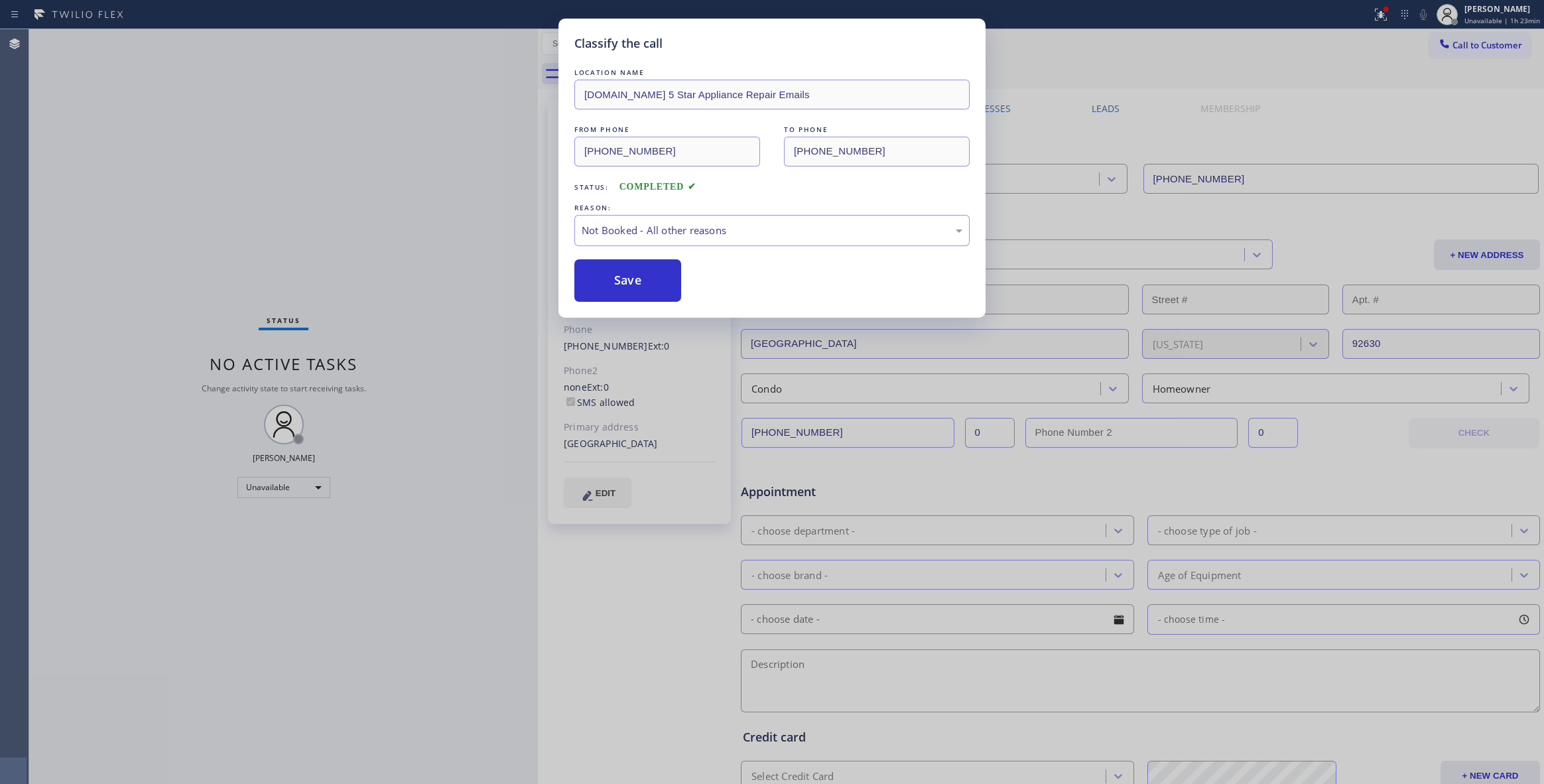
click at [637, 281] on button "Save" at bounding box center [627, 280] width 107 height 42
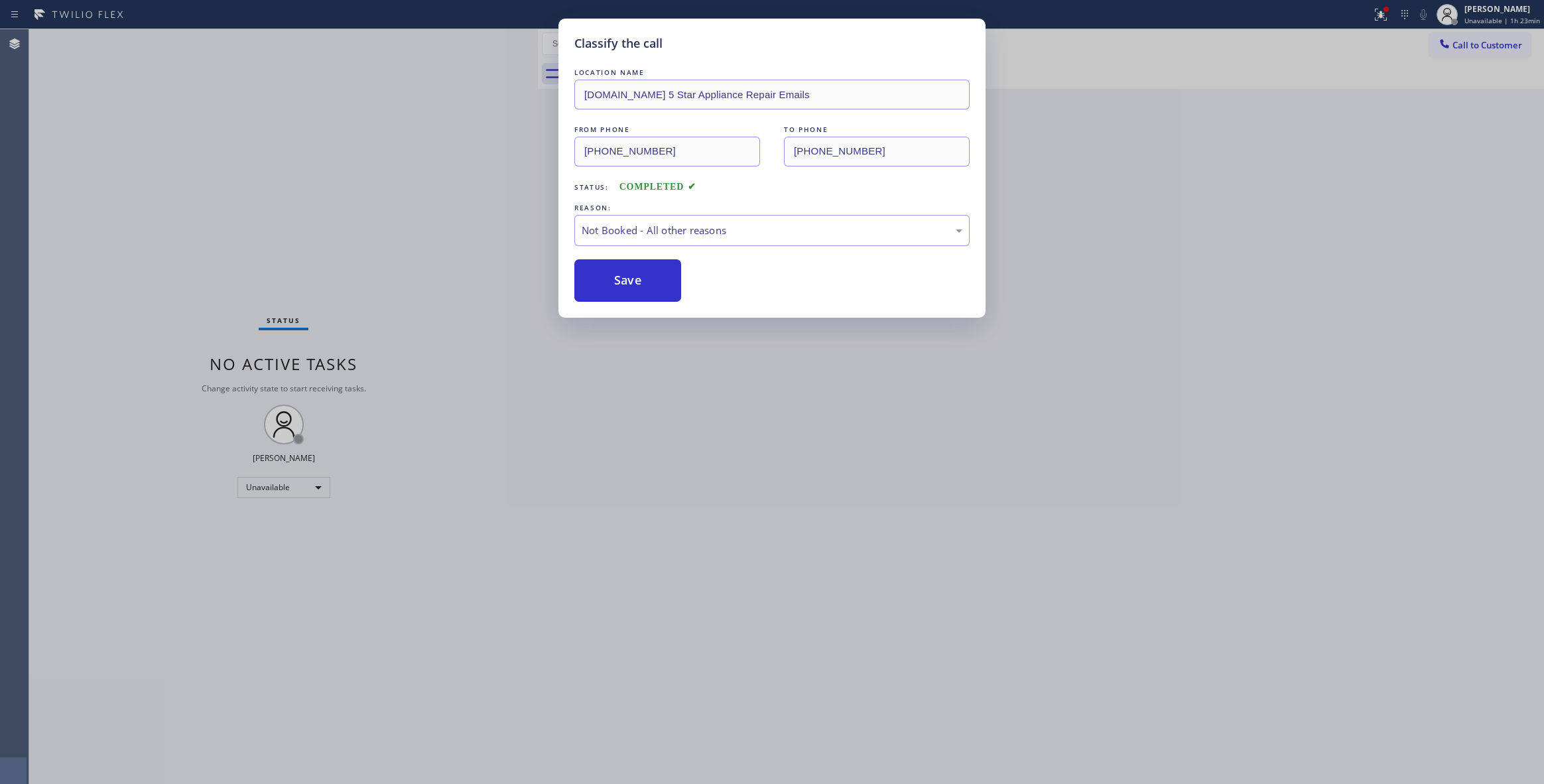
click at [637, 281] on button "Save" at bounding box center [627, 280] width 107 height 42
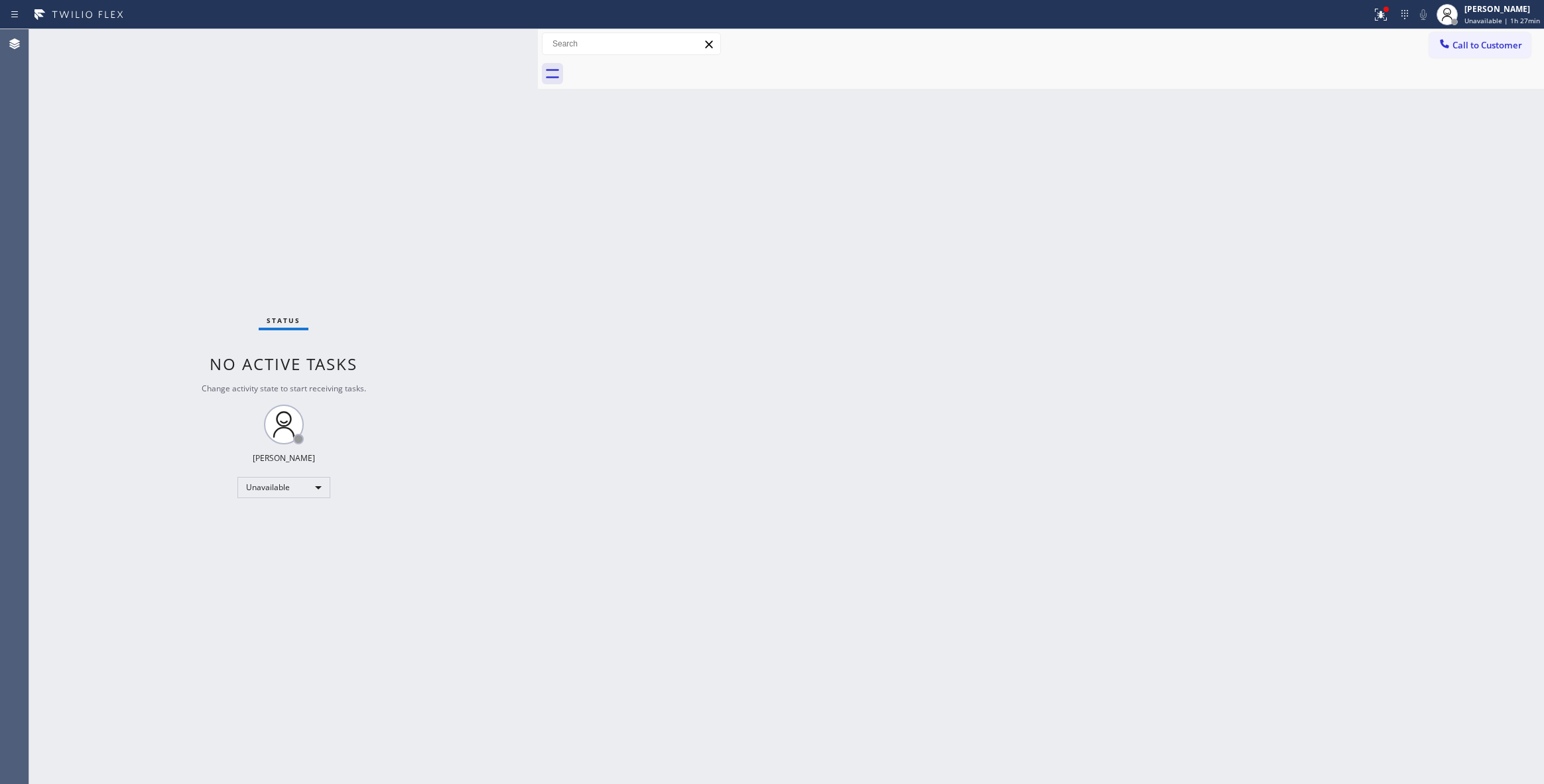
click at [263, 727] on div "Status No active tasks Change activity state to start receiving tasks. [PERSON_…" at bounding box center [283, 406] width 508 height 754
click at [1484, 51] on span "Call to Customer" at bounding box center [1487, 45] width 69 height 12
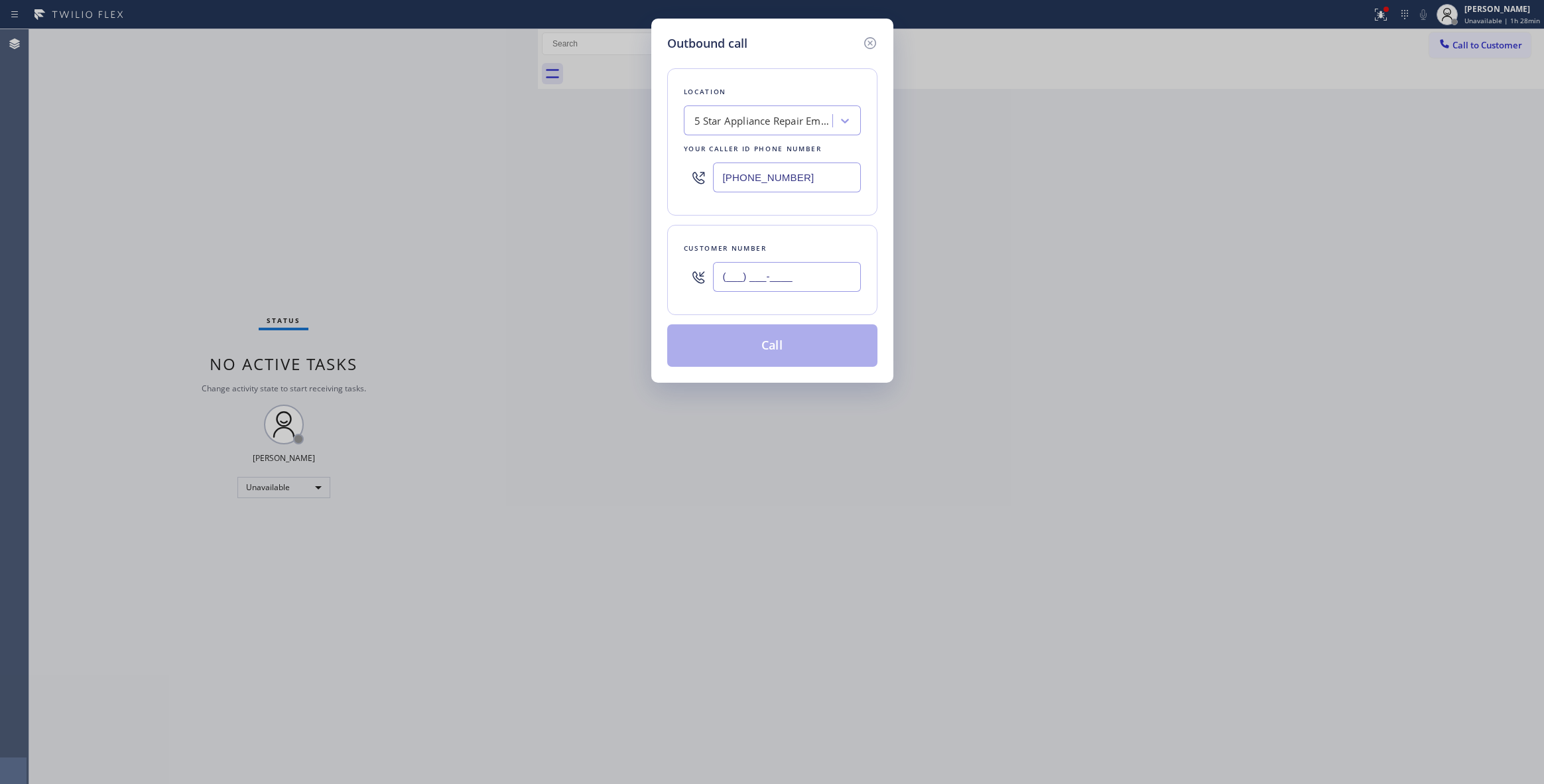
click at [796, 290] on input "(___) ___-____" at bounding box center [787, 276] width 148 height 30
paste input "712) 890-9429"
type input "[PHONE_NUMBER]"
drag, startPoint x: 816, startPoint y: 182, endPoint x: 432, endPoint y: 282, distance: 396.8
click at [364, 187] on div "Outbound call Location 5 Star Appliance Repair Emails Your caller id phone numb…" at bounding box center [772, 392] width 1544 height 784
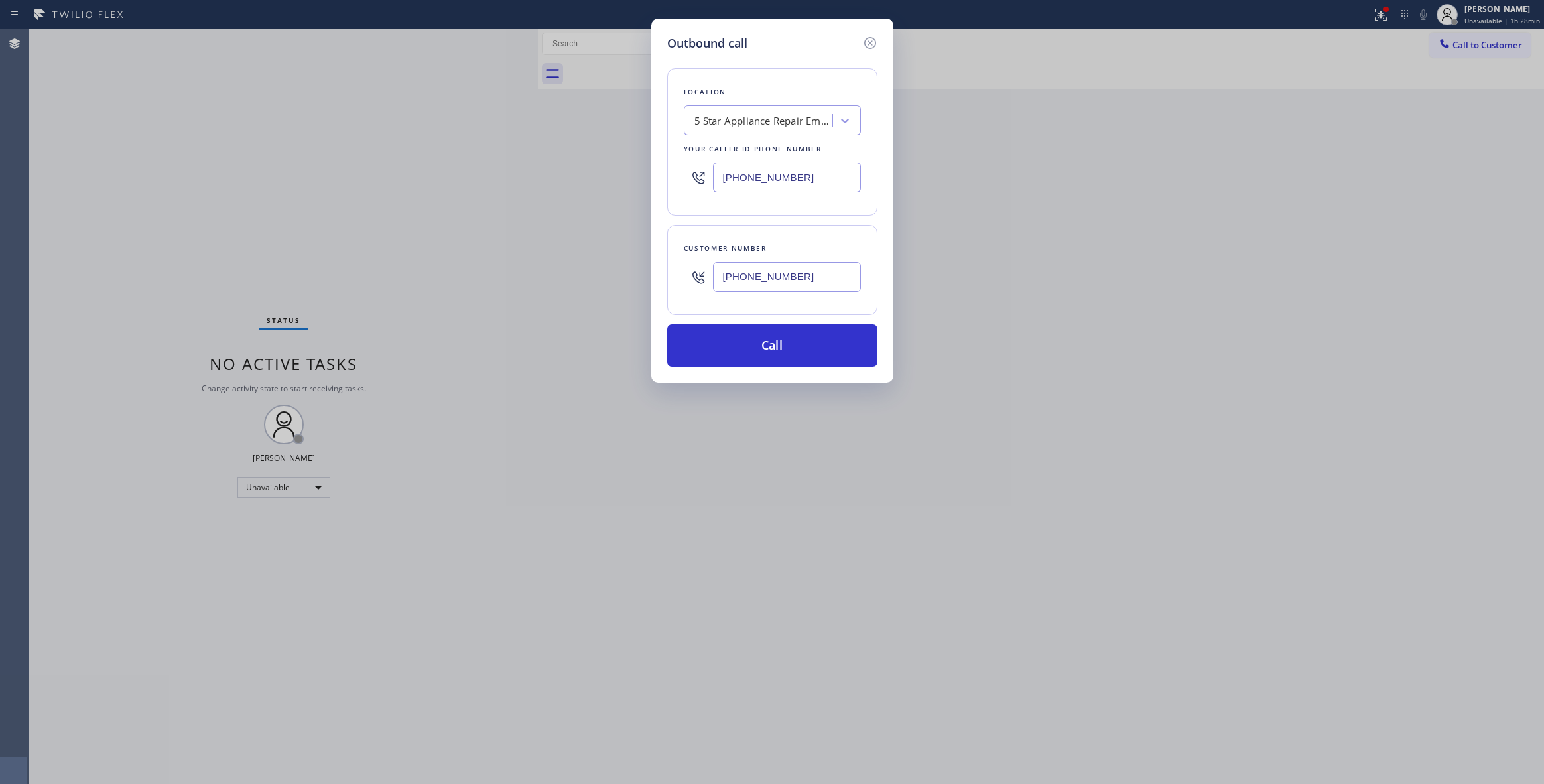
paste input "949) 799-0964"
type input "[PHONE_NUMBER]"
click at [736, 364] on button "Call" at bounding box center [772, 345] width 210 height 42
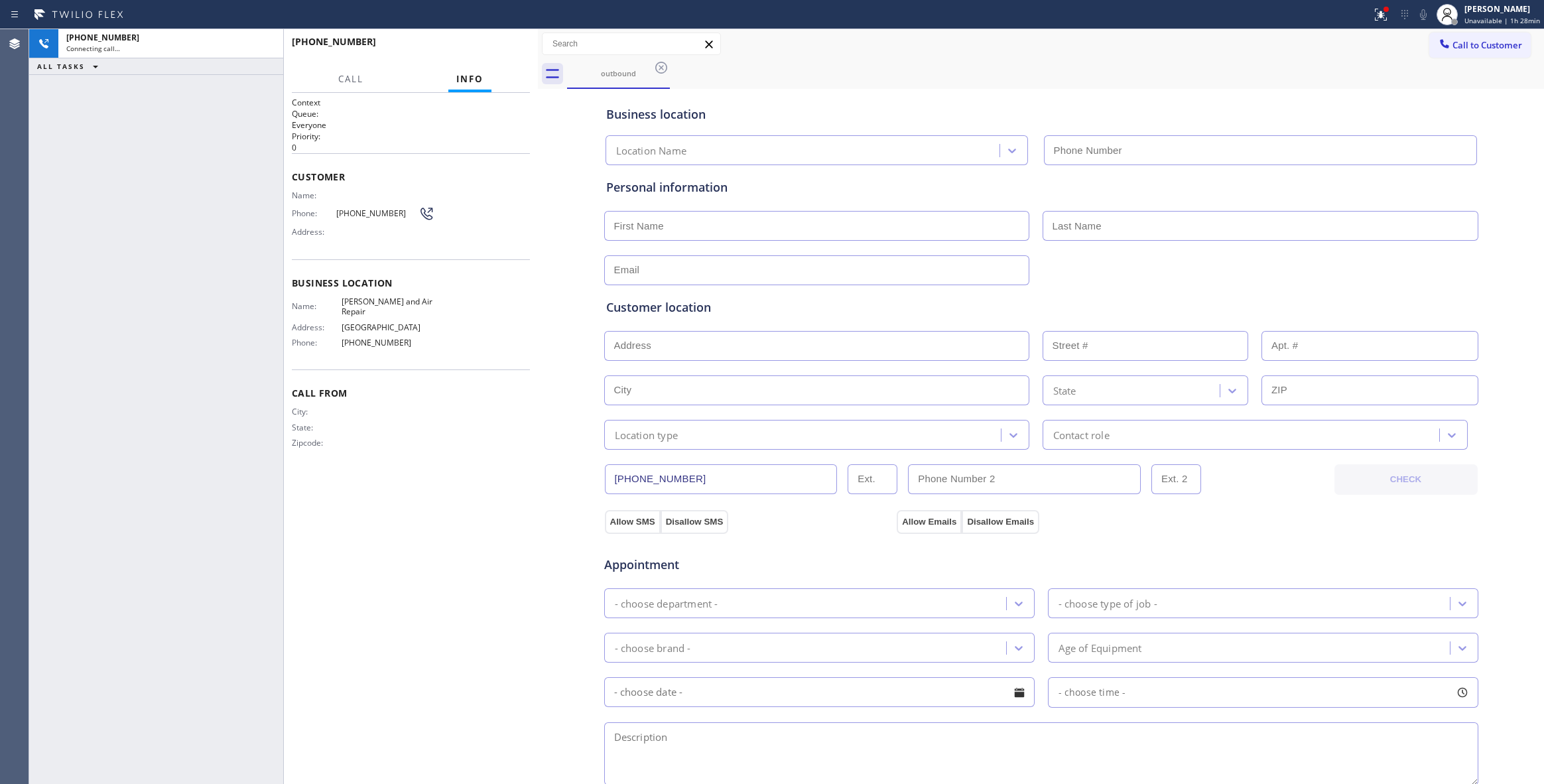
type input "[PHONE_NUMBER]"
click at [497, 49] on span "HANG UP" at bounding box center [499, 48] width 40 height 9
click at [497, 48] on span "HANG UP" at bounding box center [499, 48] width 40 height 9
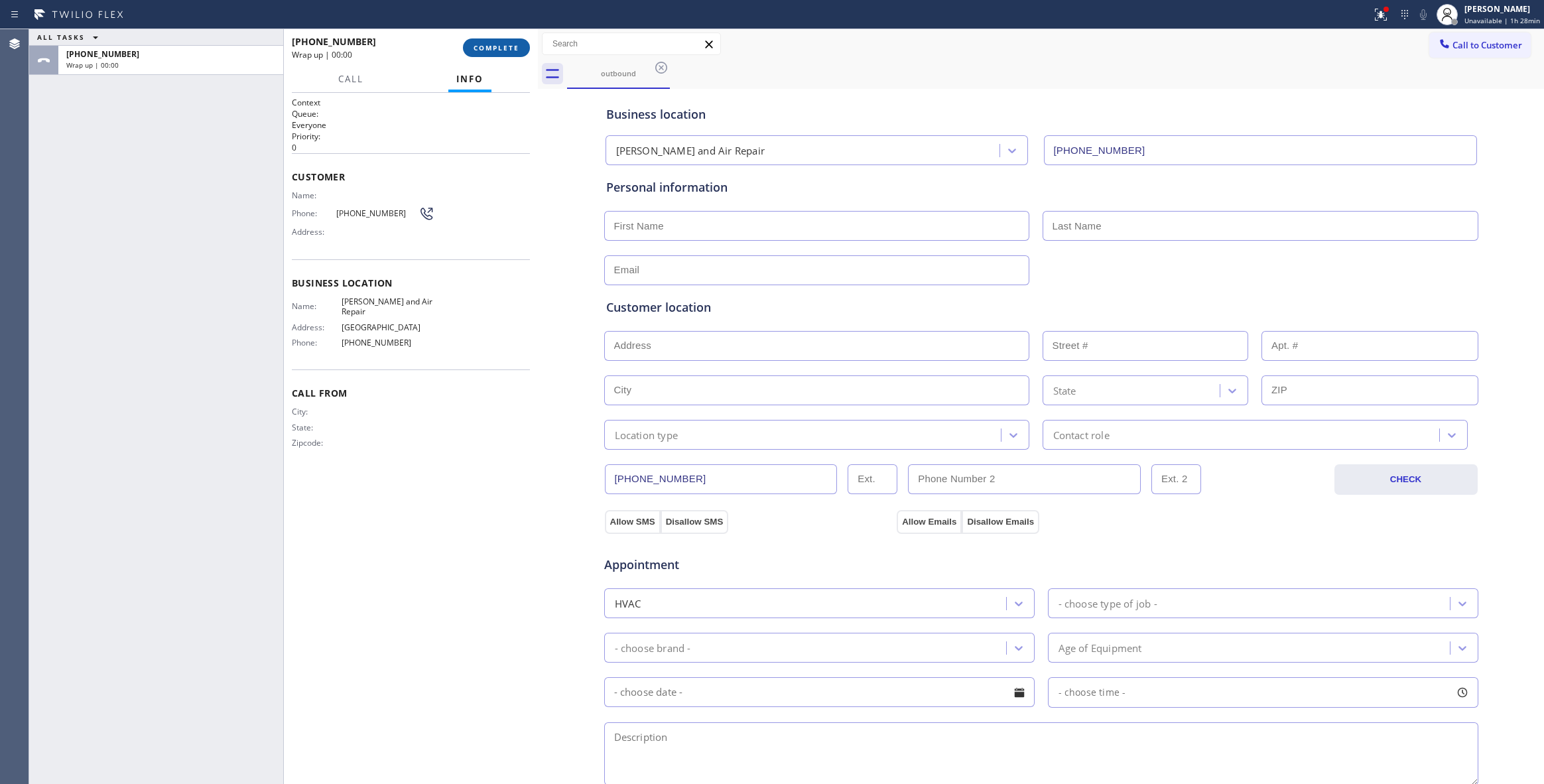
click at [497, 48] on span "COMPLETE" at bounding box center [496, 48] width 45 height 9
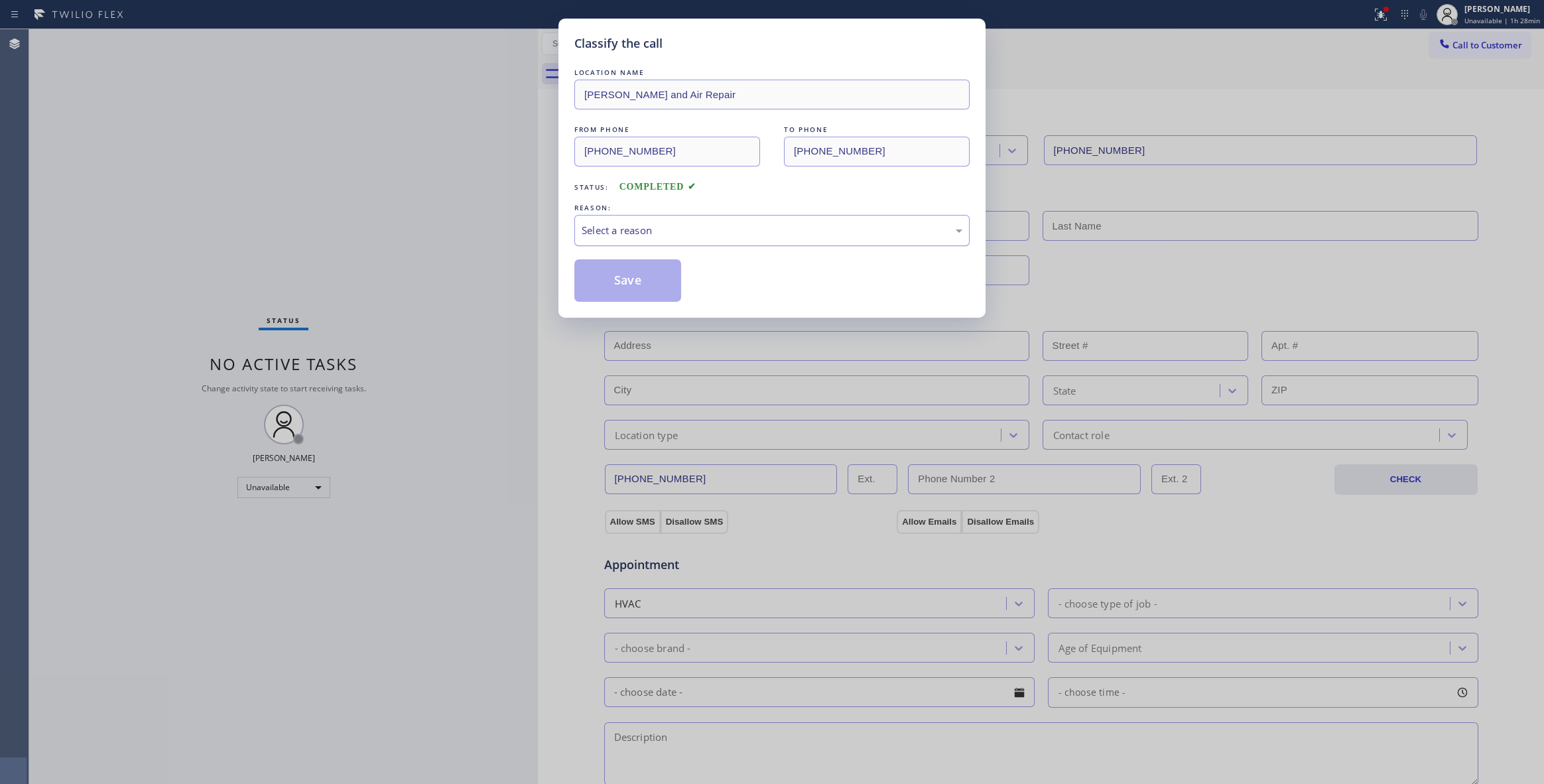
click at [640, 232] on div "Select a reason" at bounding box center [772, 230] width 381 height 15
click at [649, 287] on button "Save" at bounding box center [627, 280] width 107 height 42
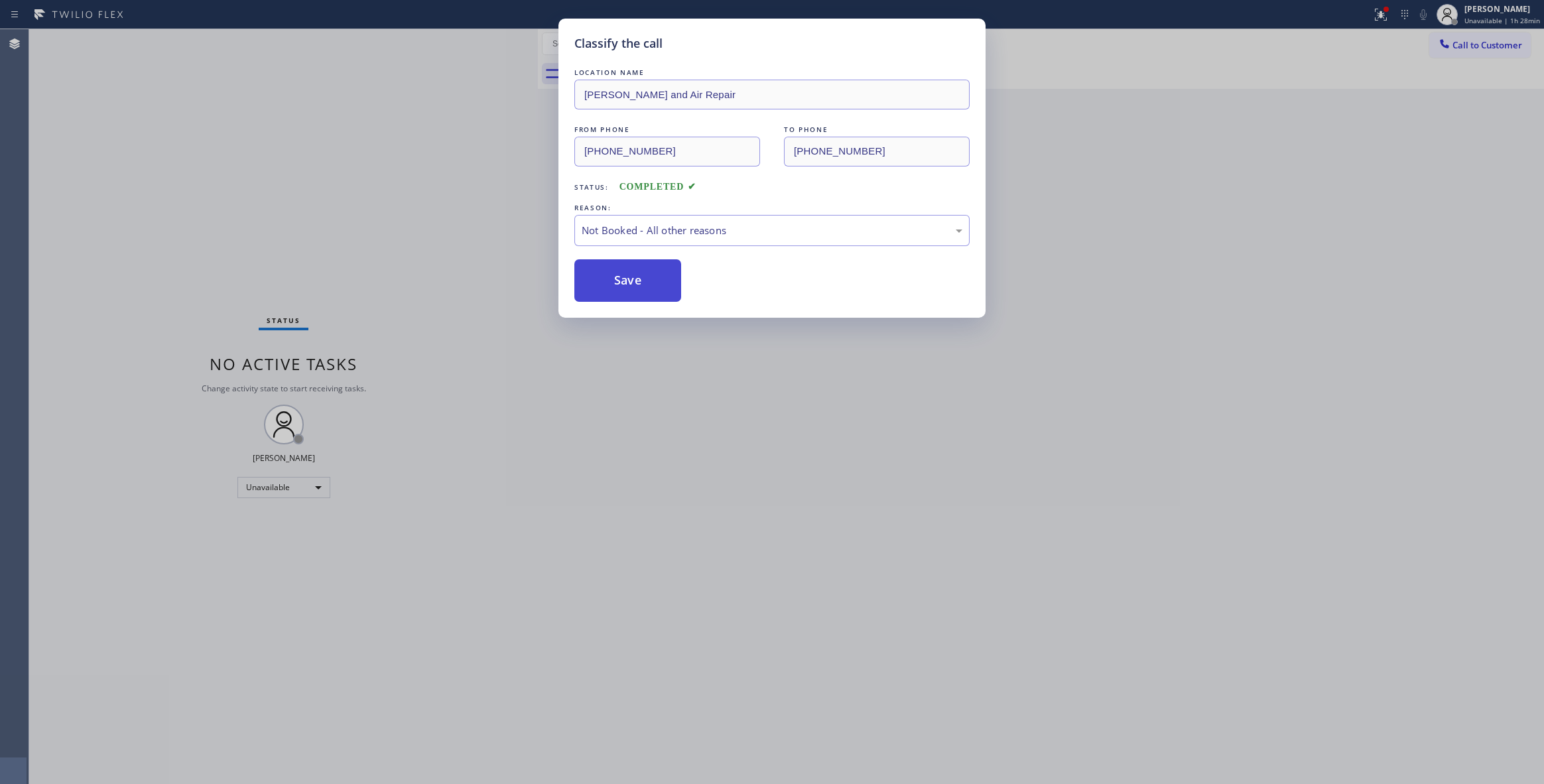
click at [649, 287] on button "Save" at bounding box center [627, 280] width 107 height 42
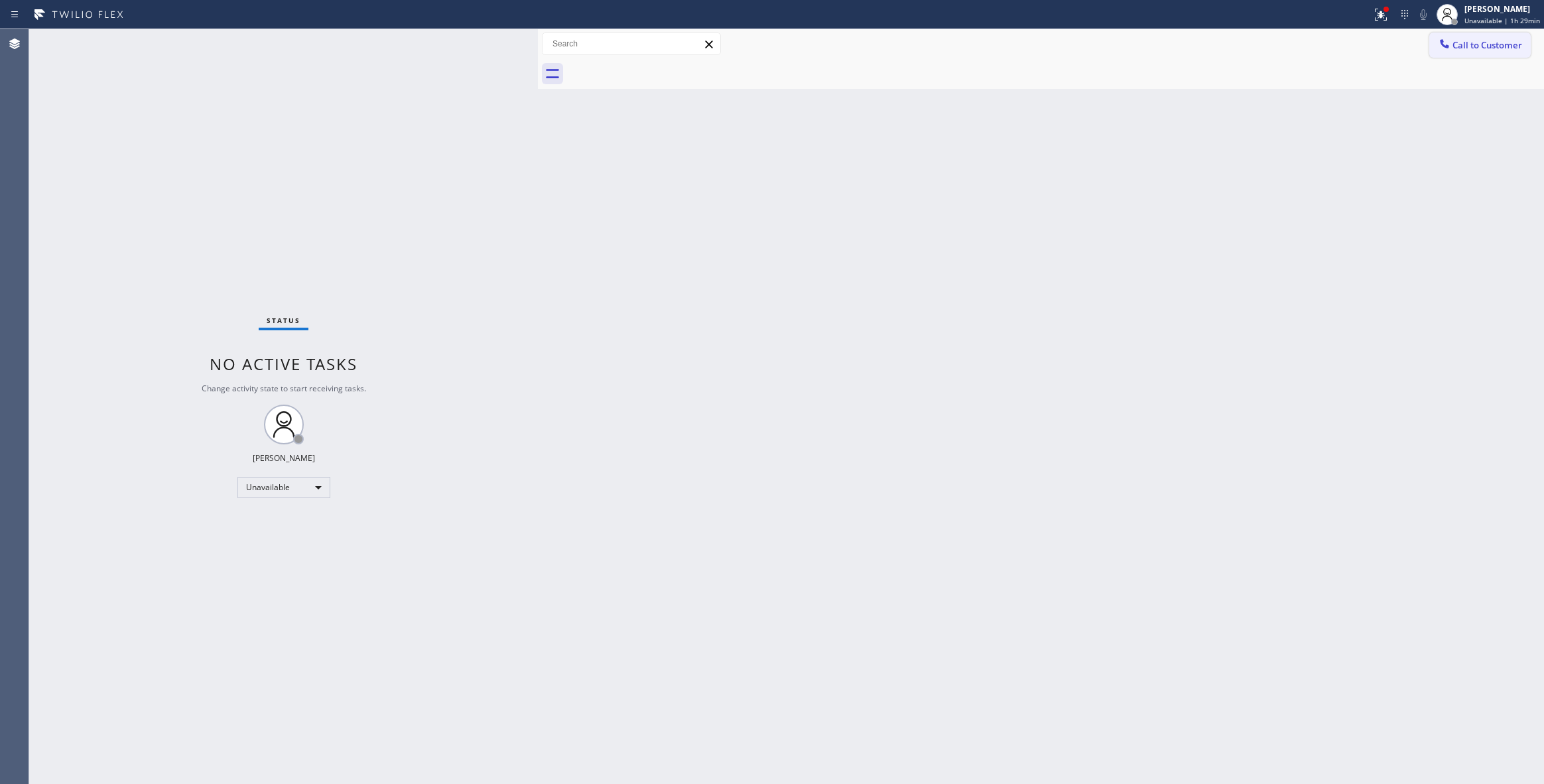
click at [1504, 43] on span "Call to Customer" at bounding box center [1487, 45] width 69 height 12
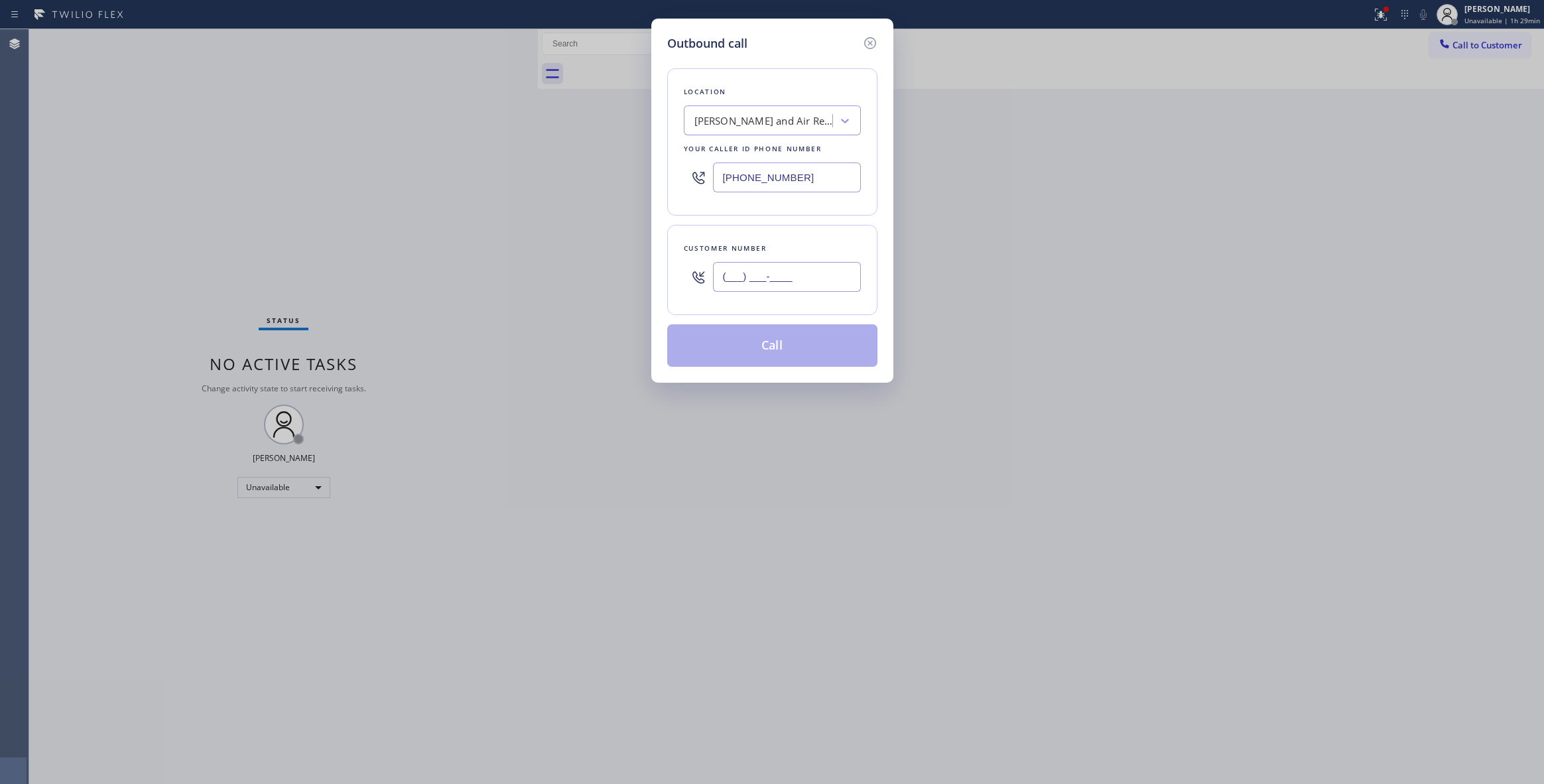
click at [816, 274] on input "(___) ___-____" at bounding box center [787, 276] width 148 height 30
paste input "805) 405-6709"
type input "[PHONE_NUMBER]"
drag, startPoint x: 826, startPoint y: 177, endPoint x: 412, endPoint y: 184, distance: 414.1
click at [414, 183] on div "Outbound call Location [PERSON_NAME] Heating and Air Repair Your caller id phon…" at bounding box center [772, 392] width 1544 height 784
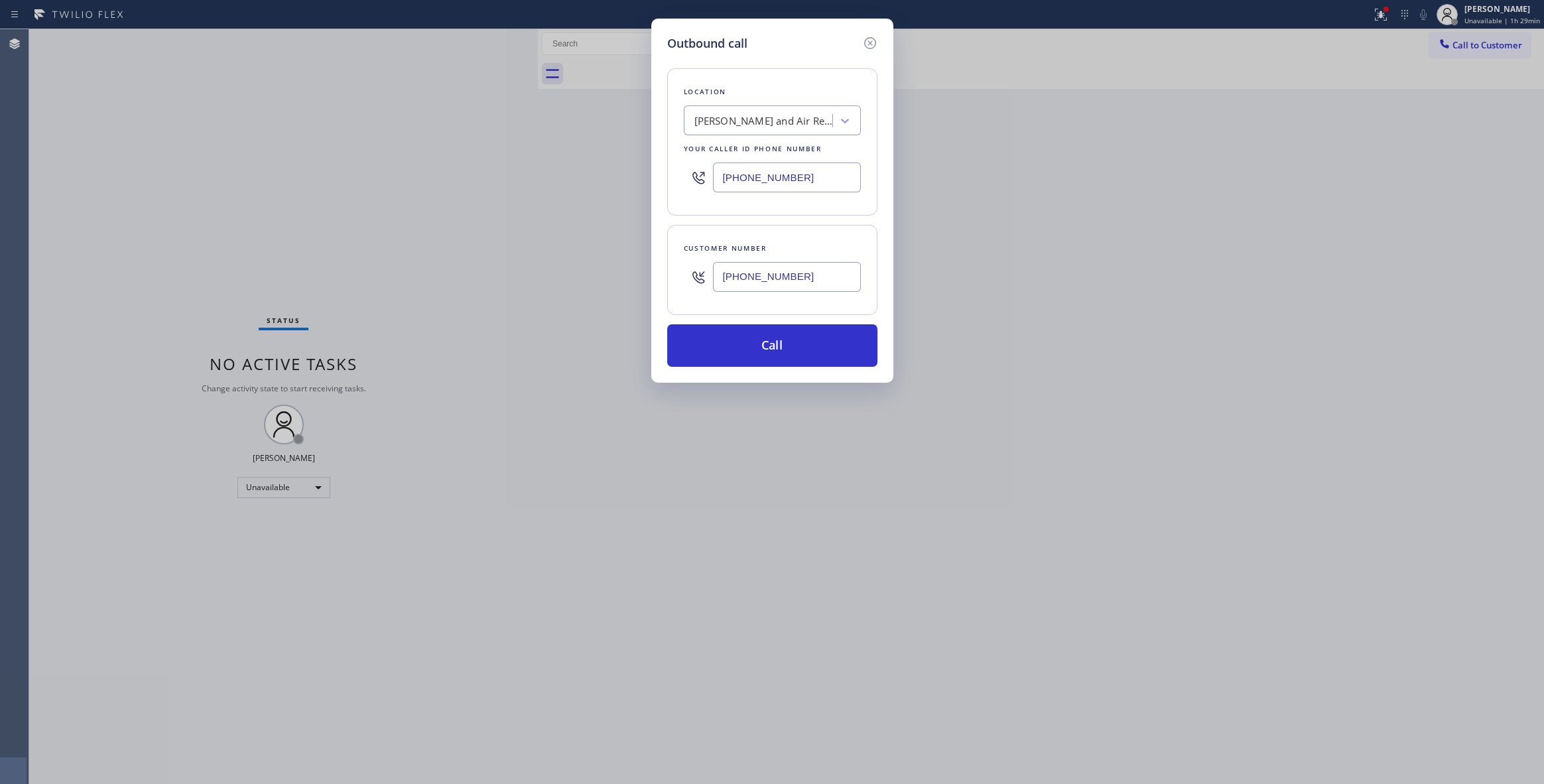
paste input "628) 277-8686"
type input "[PHONE_NUMBER]"
drag, startPoint x: 817, startPoint y: 274, endPoint x: 743, endPoint y: 347, distance: 103.9
click at [542, 274] on div "Outbound call Location 4B1.Service Direct Service Plumbing Top SF Your caller i…" at bounding box center [772, 392] width 1544 height 784
click at [778, 347] on button "Call" at bounding box center [772, 345] width 210 height 42
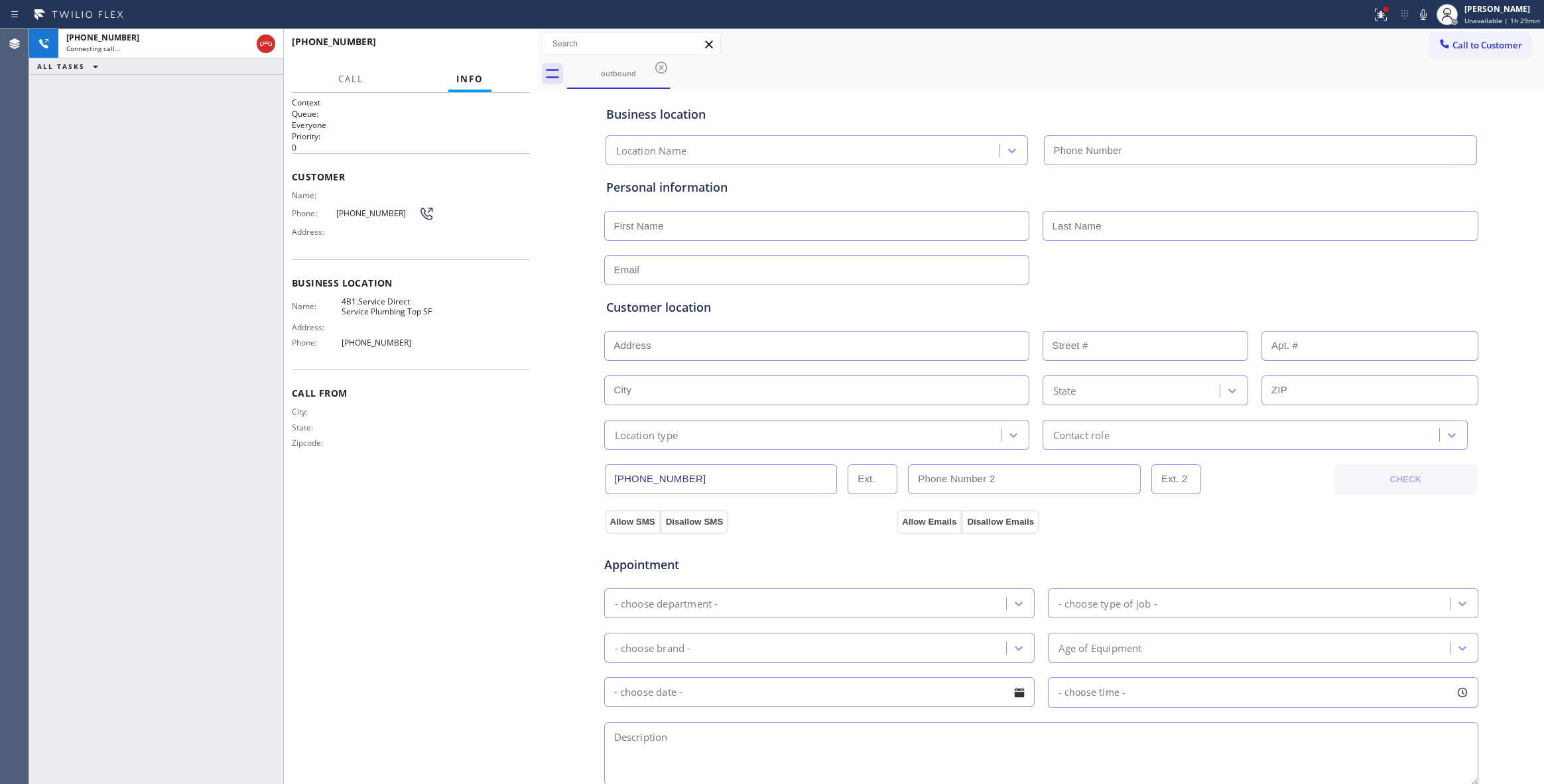
type input "[PHONE_NUMBER]"
drag, startPoint x: 198, startPoint y: 199, endPoint x: 227, endPoint y: 162, distance: 47.0
click at [201, 195] on div "[PHONE_NUMBER] Connecting call… ALL TASKS ALL TASKS ACTIVE TASKS TASKS IN WRAP …" at bounding box center [156, 406] width 254 height 754
click at [1377, 11] on icon at bounding box center [1381, 13] width 8 height 4
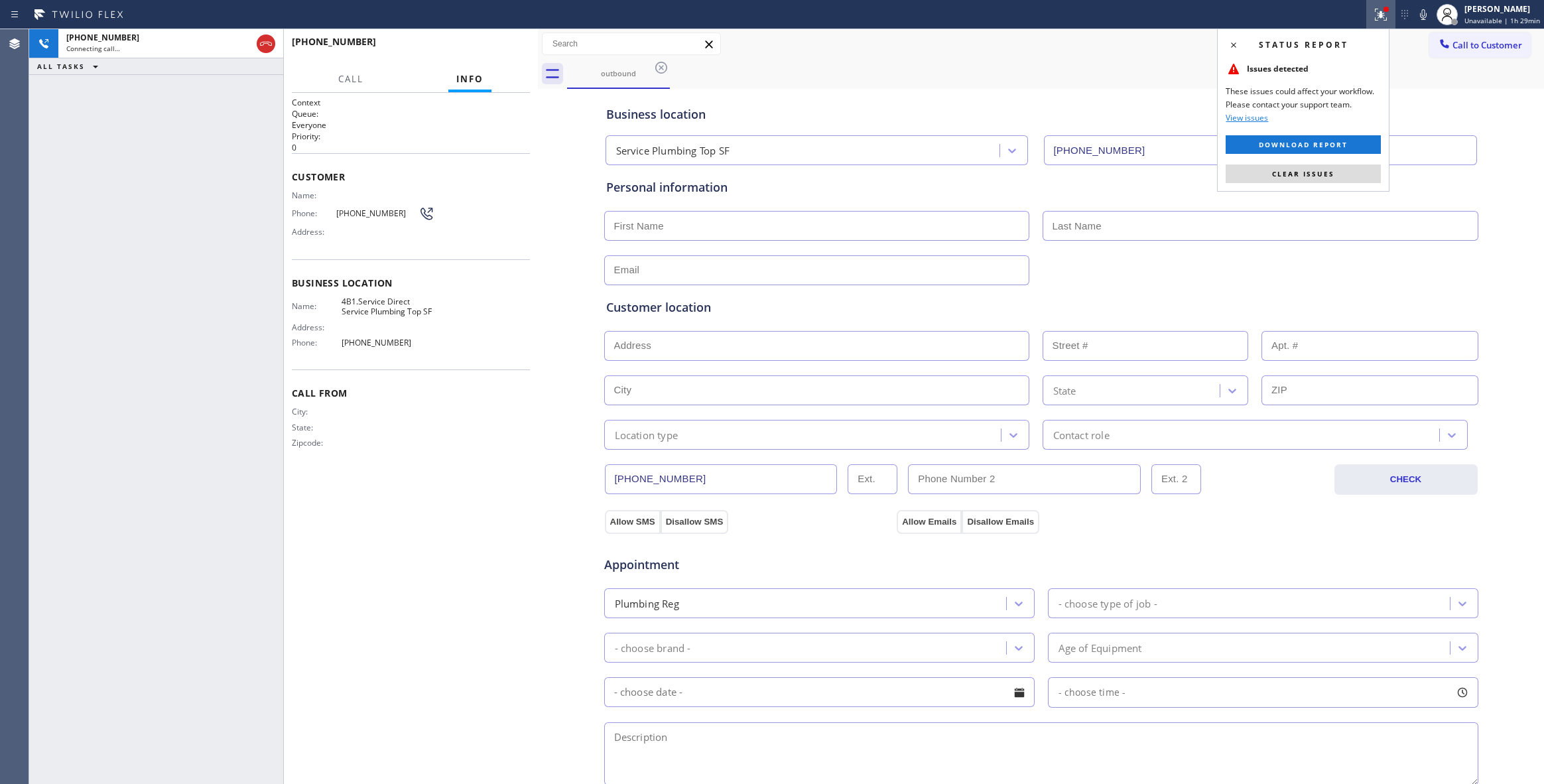
click at [1298, 173] on span "Clear issues" at bounding box center [1303, 174] width 63 height 9
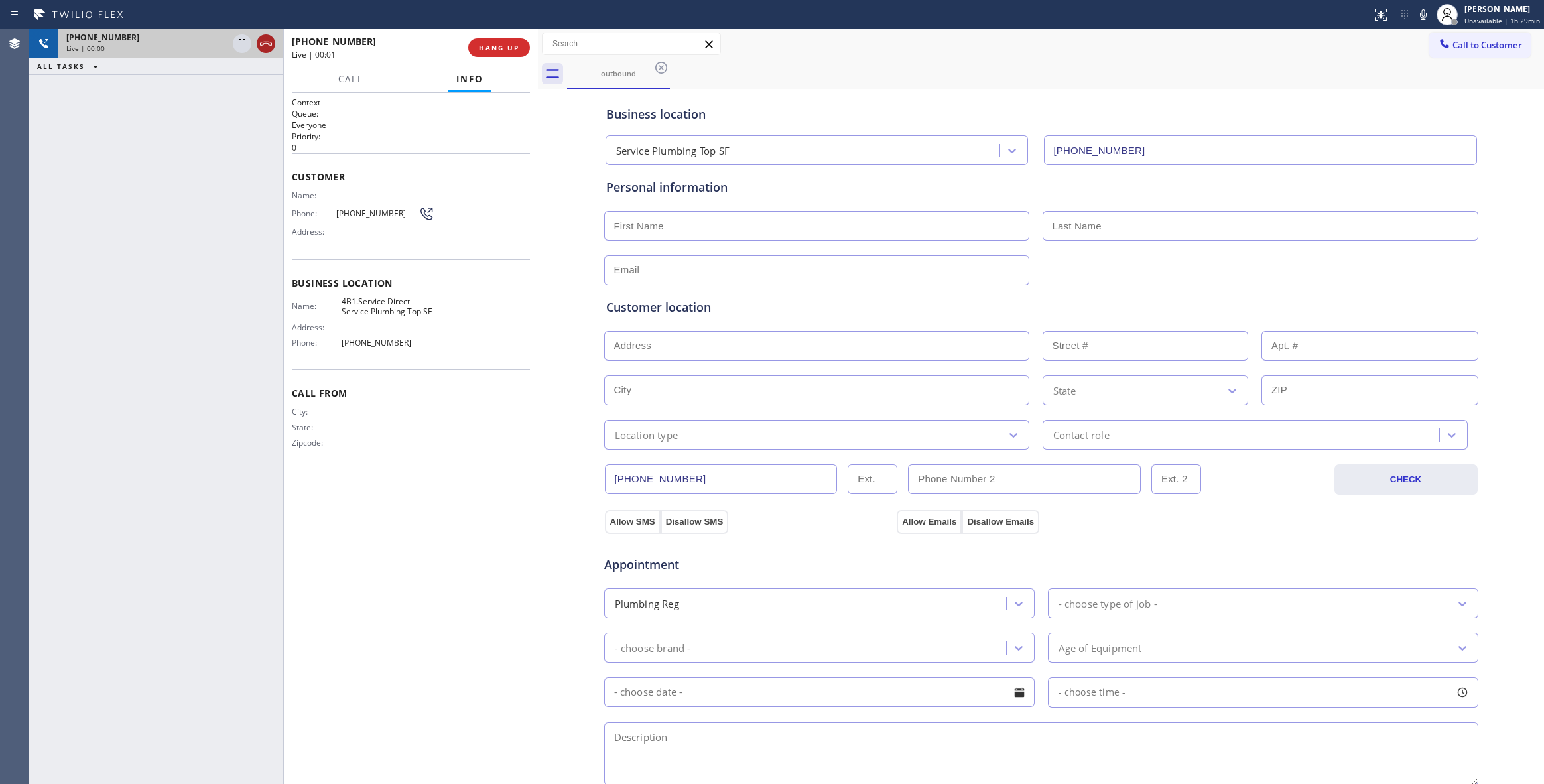
click at [264, 44] on icon at bounding box center [265, 43] width 16 height 16
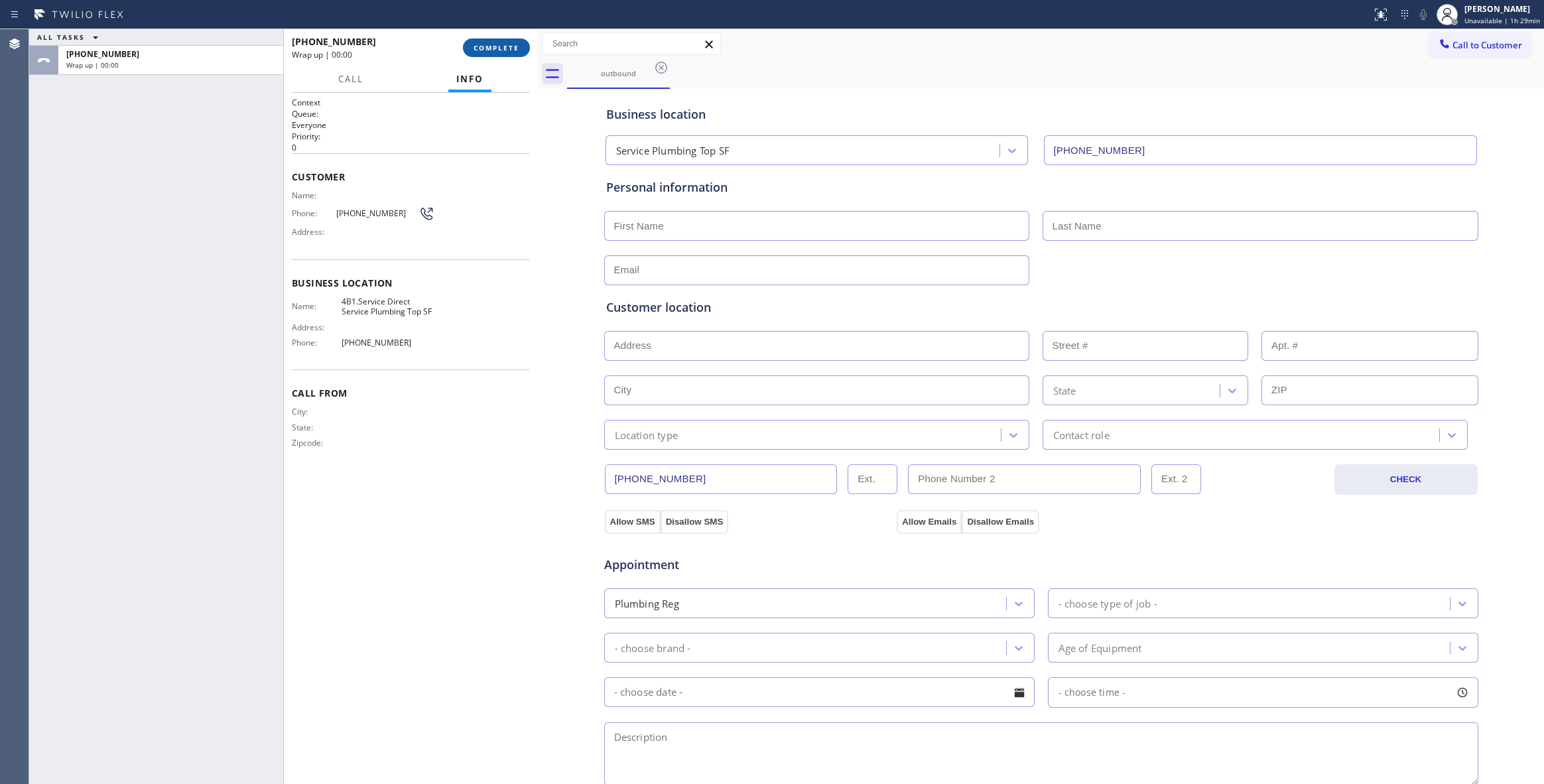
click at [500, 48] on span "COMPLETE" at bounding box center [496, 48] width 45 height 9
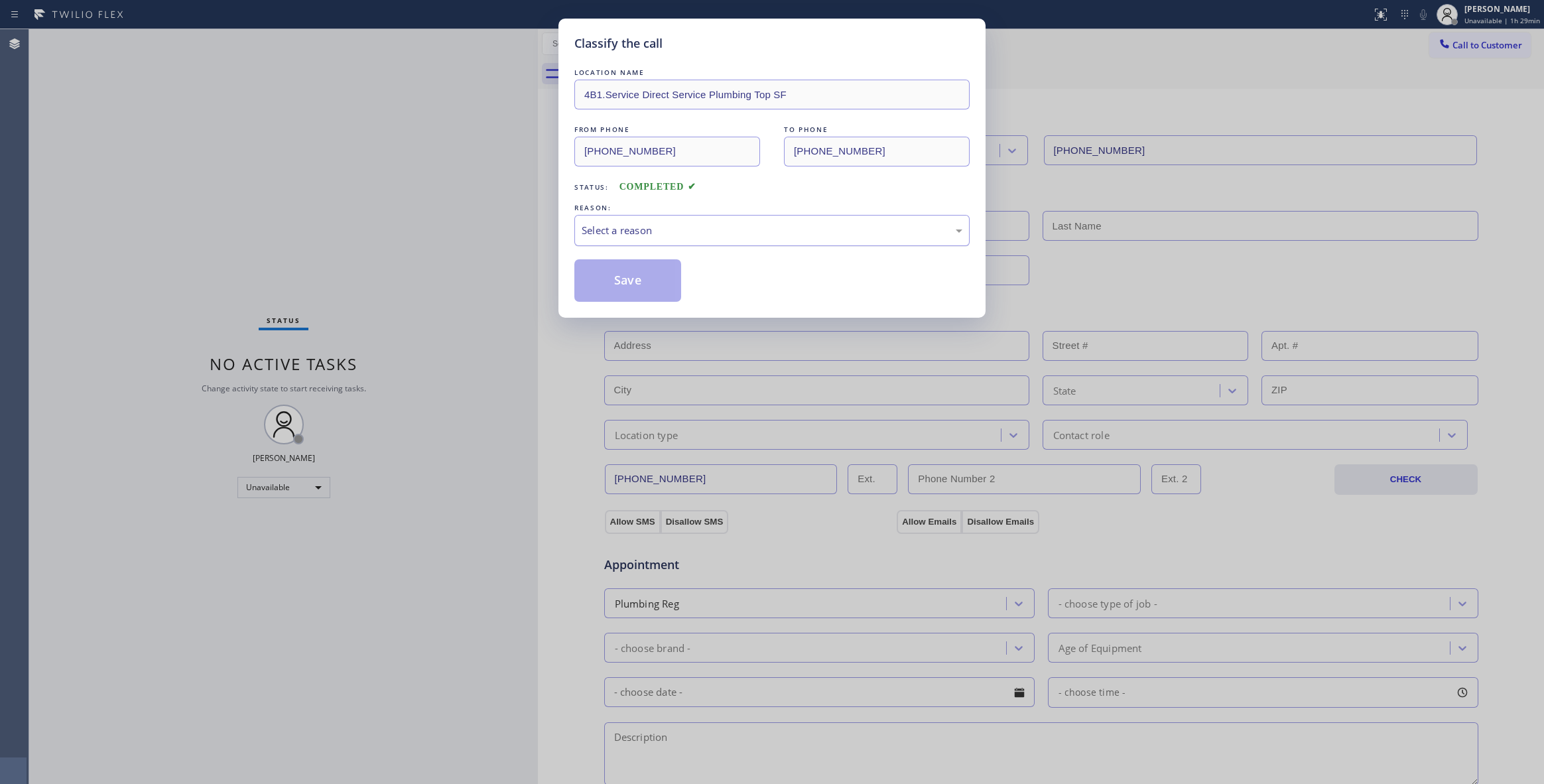
click at [643, 225] on div "Select a reason" at bounding box center [772, 230] width 381 height 15
click at [624, 284] on button "Save" at bounding box center [627, 280] width 107 height 42
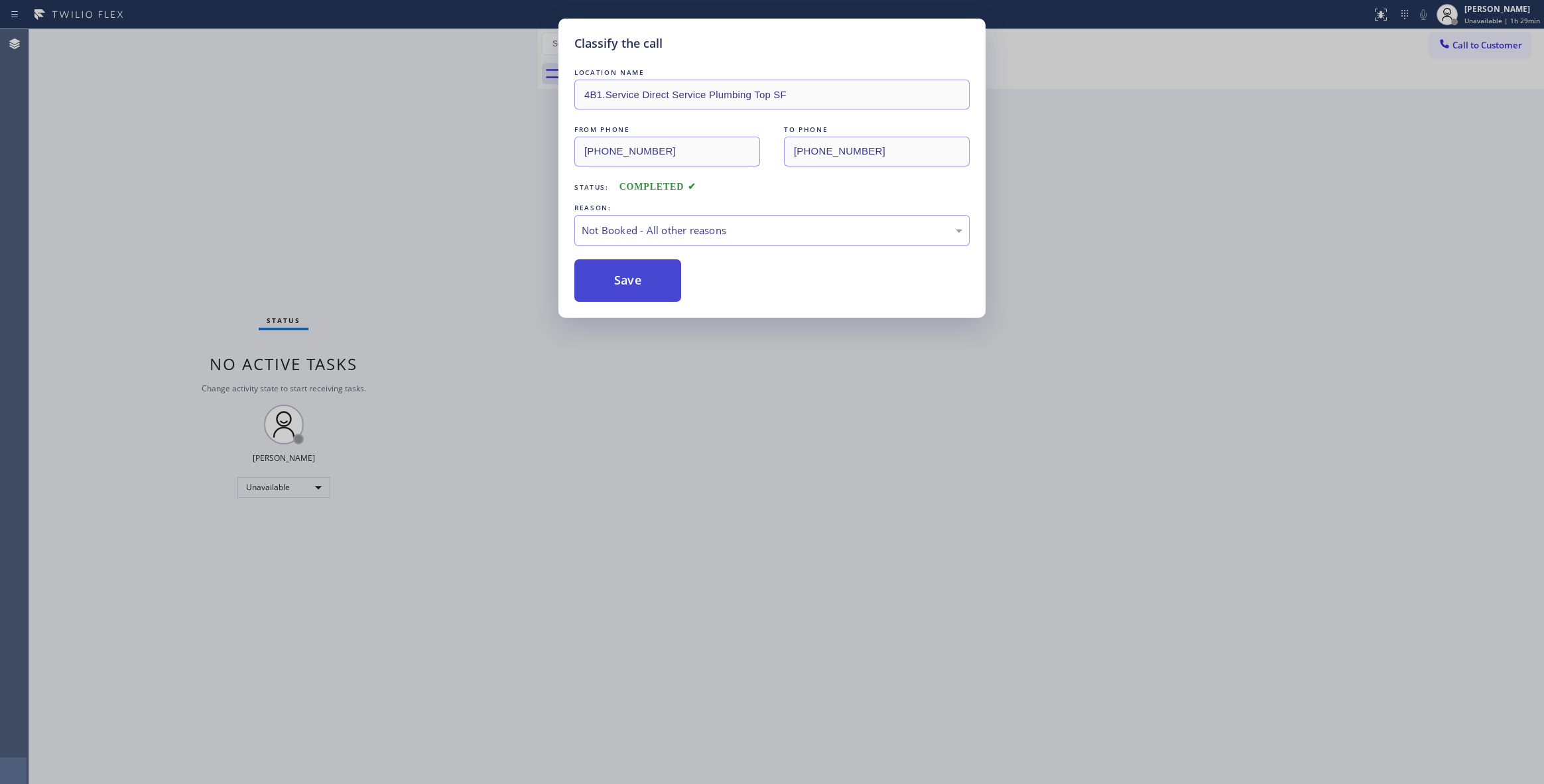
click at [624, 284] on button "Save" at bounding box center [627, 280] width 107 height 42
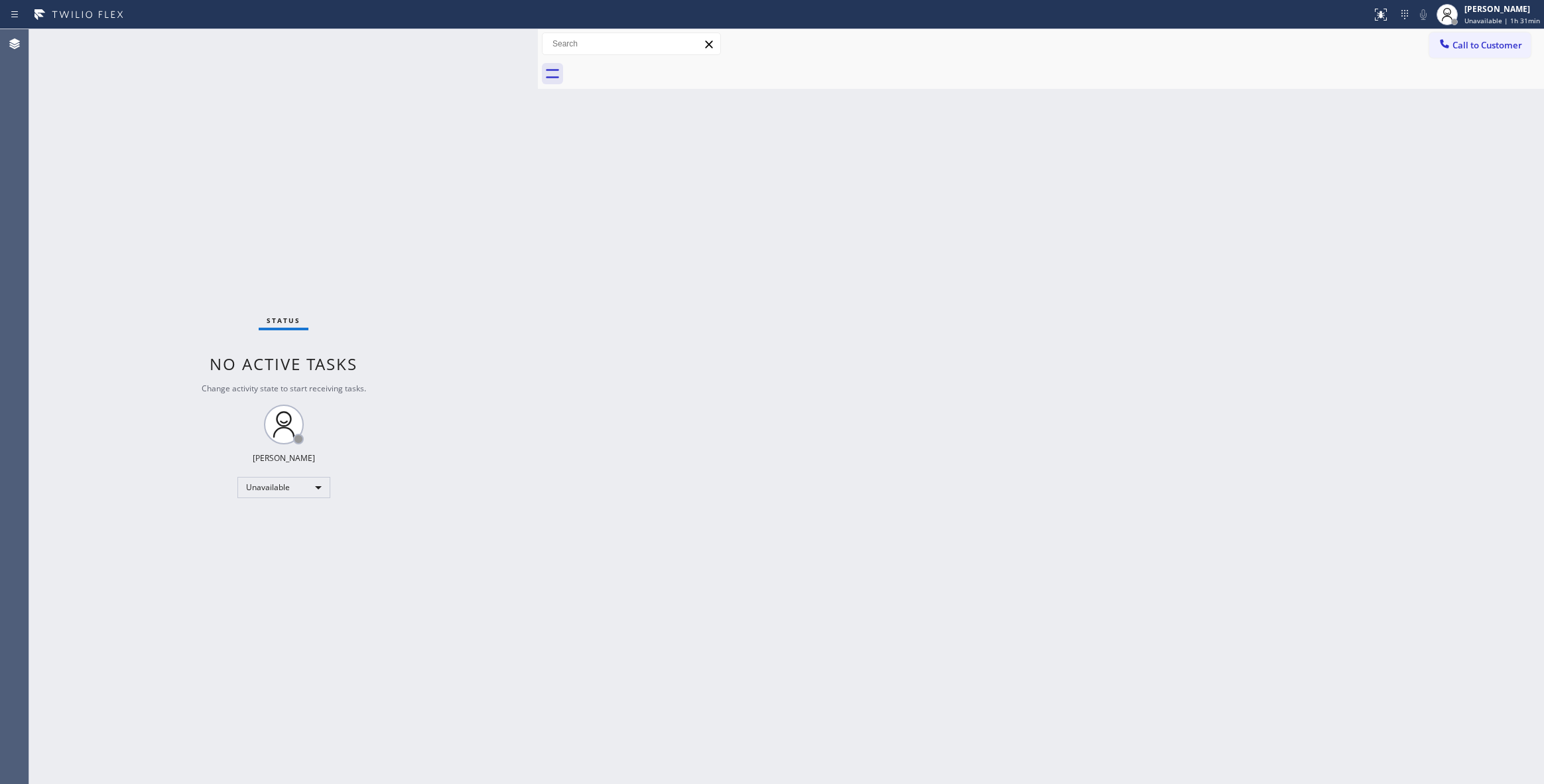
click at [934, 457] on div "Back to Dashboard Change Sender ID Customers Technicians Select a contact Outbo…" at bounding box center [1041, 406] width 1006 height 754
click at [1496, 43] on span "Call to Customer" at bounding box center [1487, 45] width 69 height 12
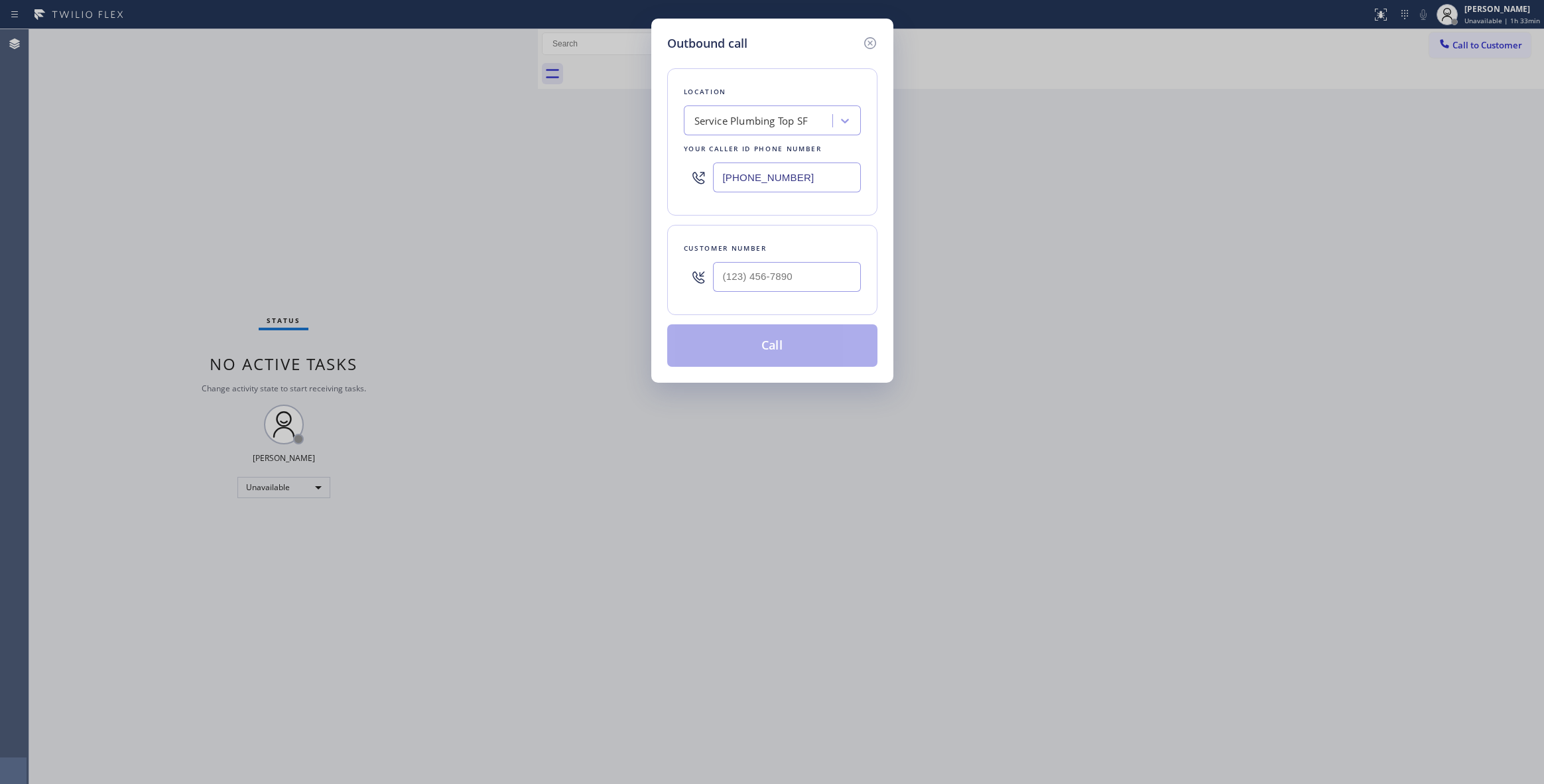
drag, startPoint x: 836, startPoint y: 167, endPoint x: 310, endPoint y: 147, distance: 526.4
click at [366, 151] on div "Outbound call Location Service Plumbing Top SF Your caller id phone number [PHO…" at bounding box center [772, 392] width 1544 height 784
paste input "855) 731-4952"
type input "[PHONE_NUMBER]"
click at [776, 284] on input "(___) ___-____" at bounding box center [787, 276] width 148 height 30
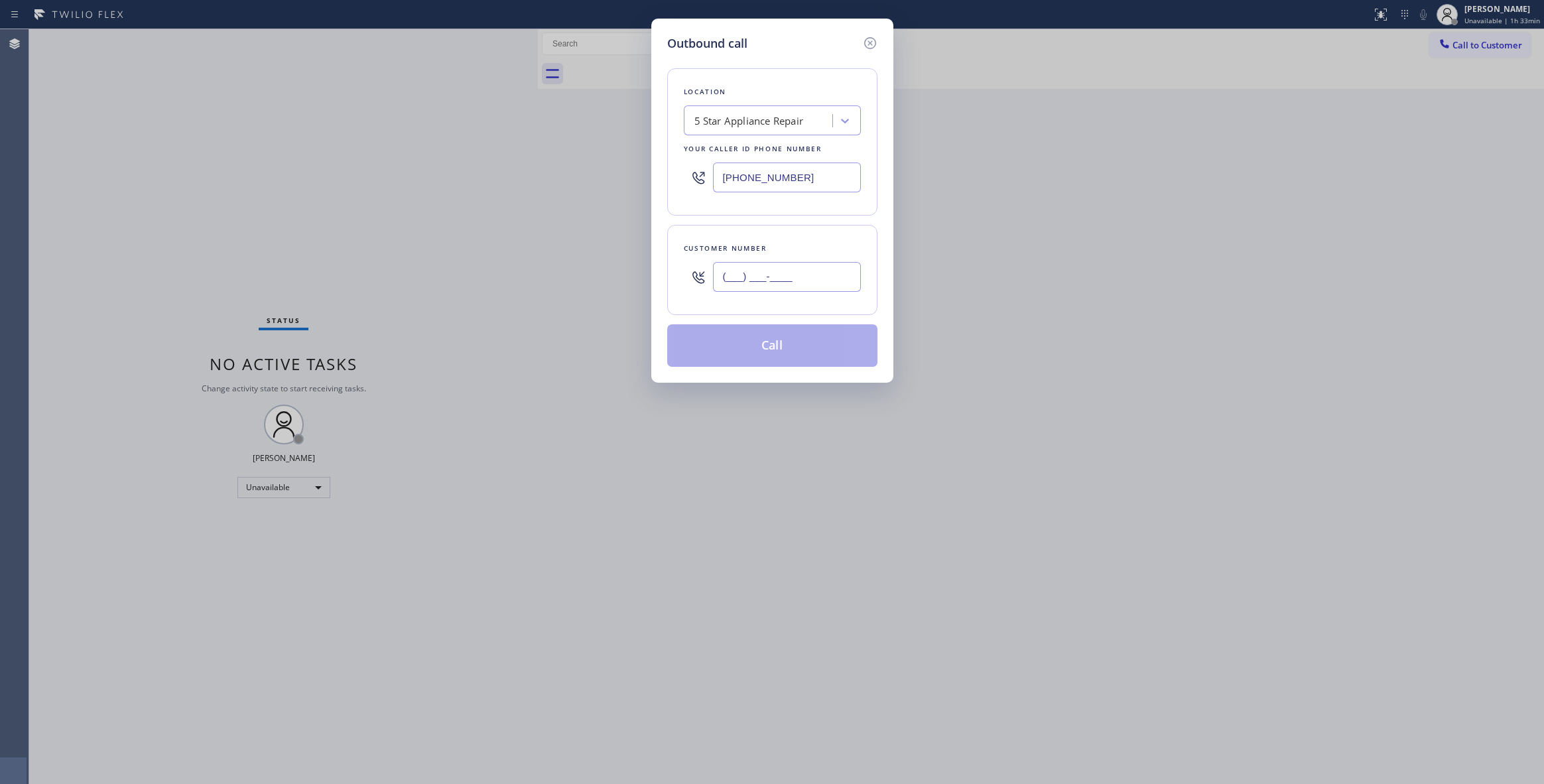
paste input "714) 606-7405"
type input "[PHONE_NUMBER]"
click at [752, 351] on button "Call" at bounding box center [772, 345] width 210 height 42
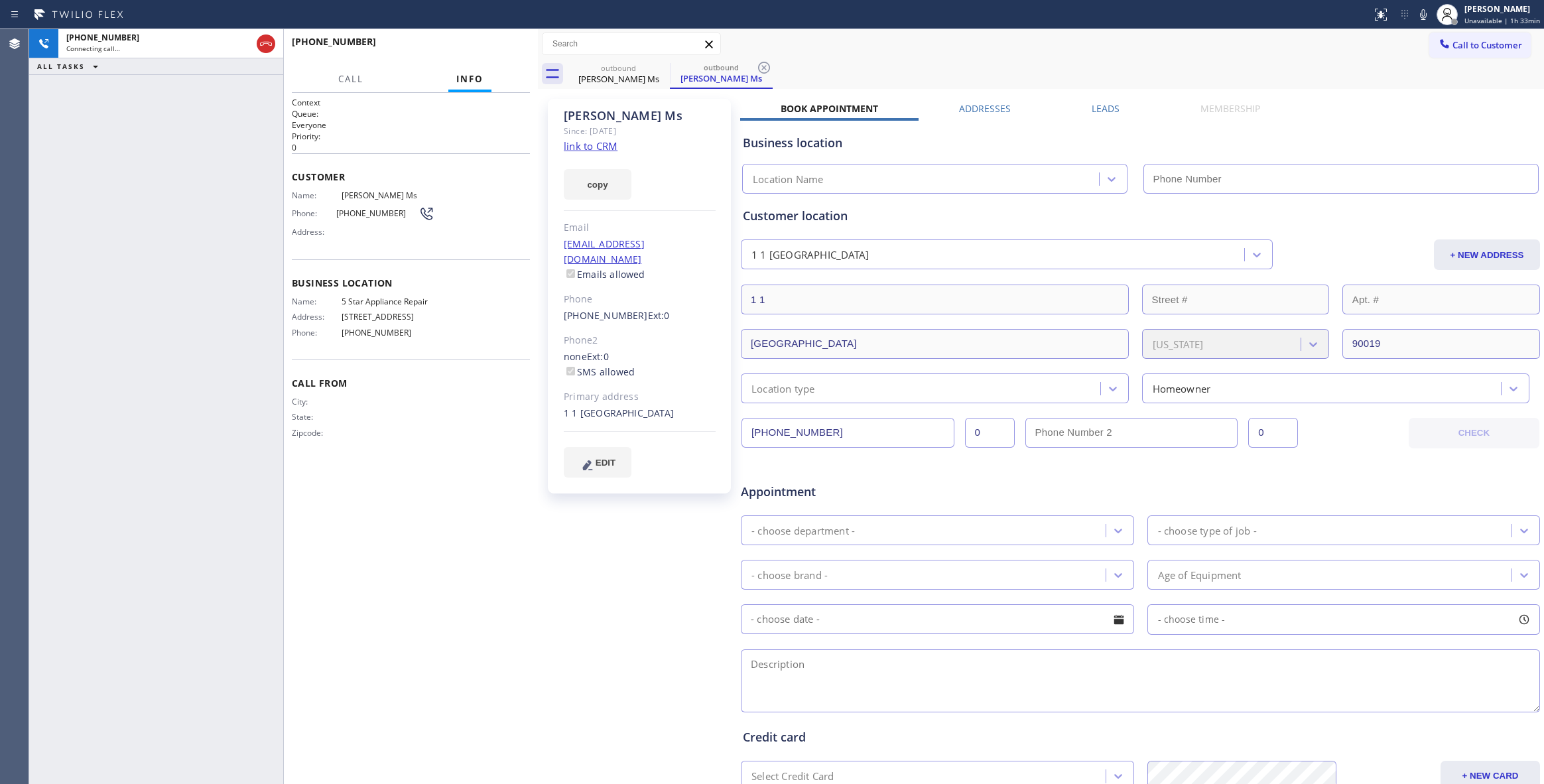
type input "[PHONE_NUMBER]"
drag, startPoint x: 69, startPoint y: 182, endPoint x: 203, endPoint y: 119, distance: 148.1
click at [69, 182] on div "[PHONE_NUMBER] Live | 00:01 ALL TASKS ALL TASKS ACTIVE TASKS TASKS IN WRAP UP" at bounding box center [156, 406] width 254 height 754
click at [502, 51] on span "HANG UP" at bounding box center [499, 48] width 40 height 9
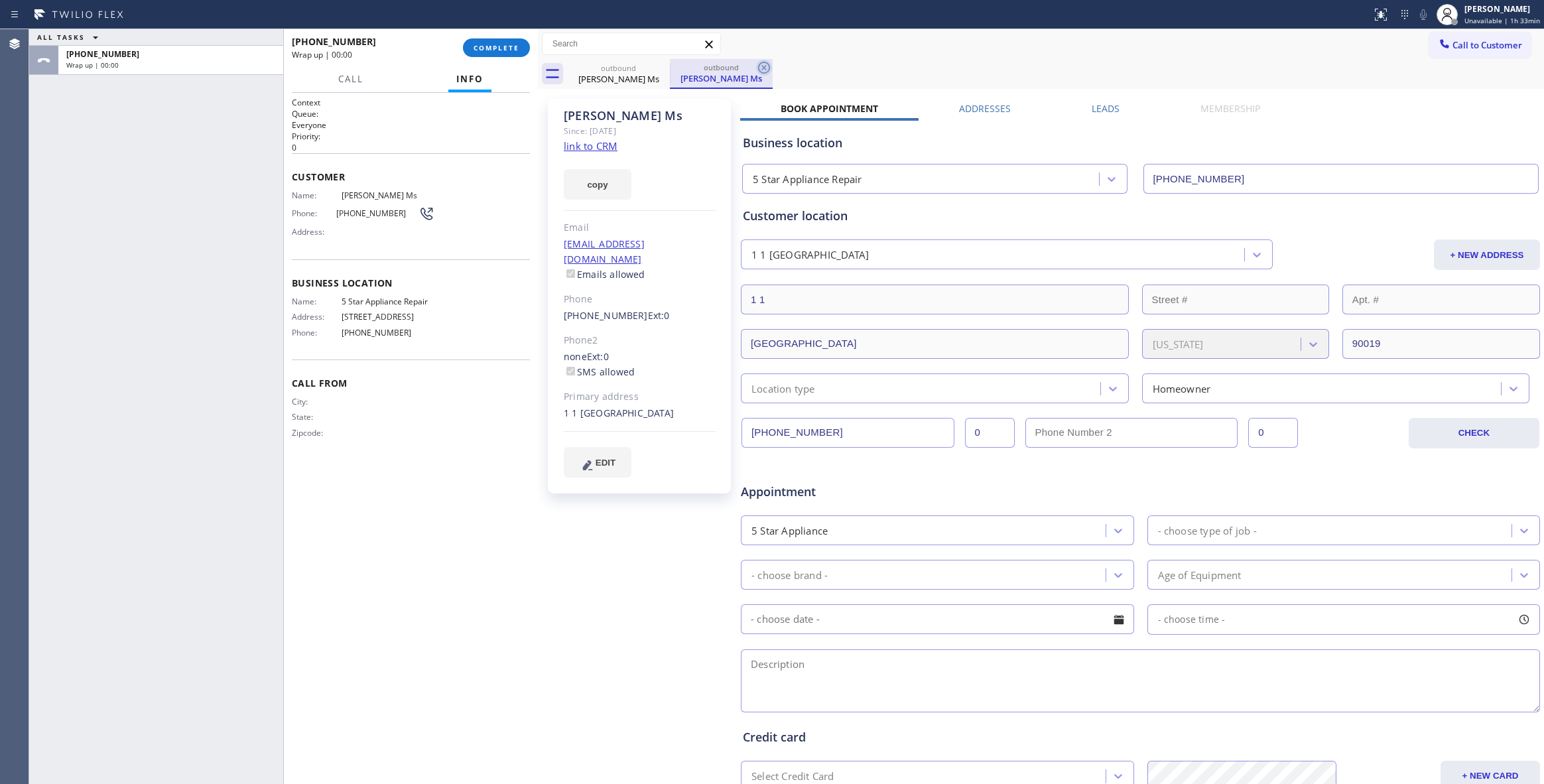
click at [763, 69] on icon at bounding box center [764, 68] width 12 height 12
click at [489, 45] on span "COMPLETE" at bounding box center [496, 48] width 45 height 9
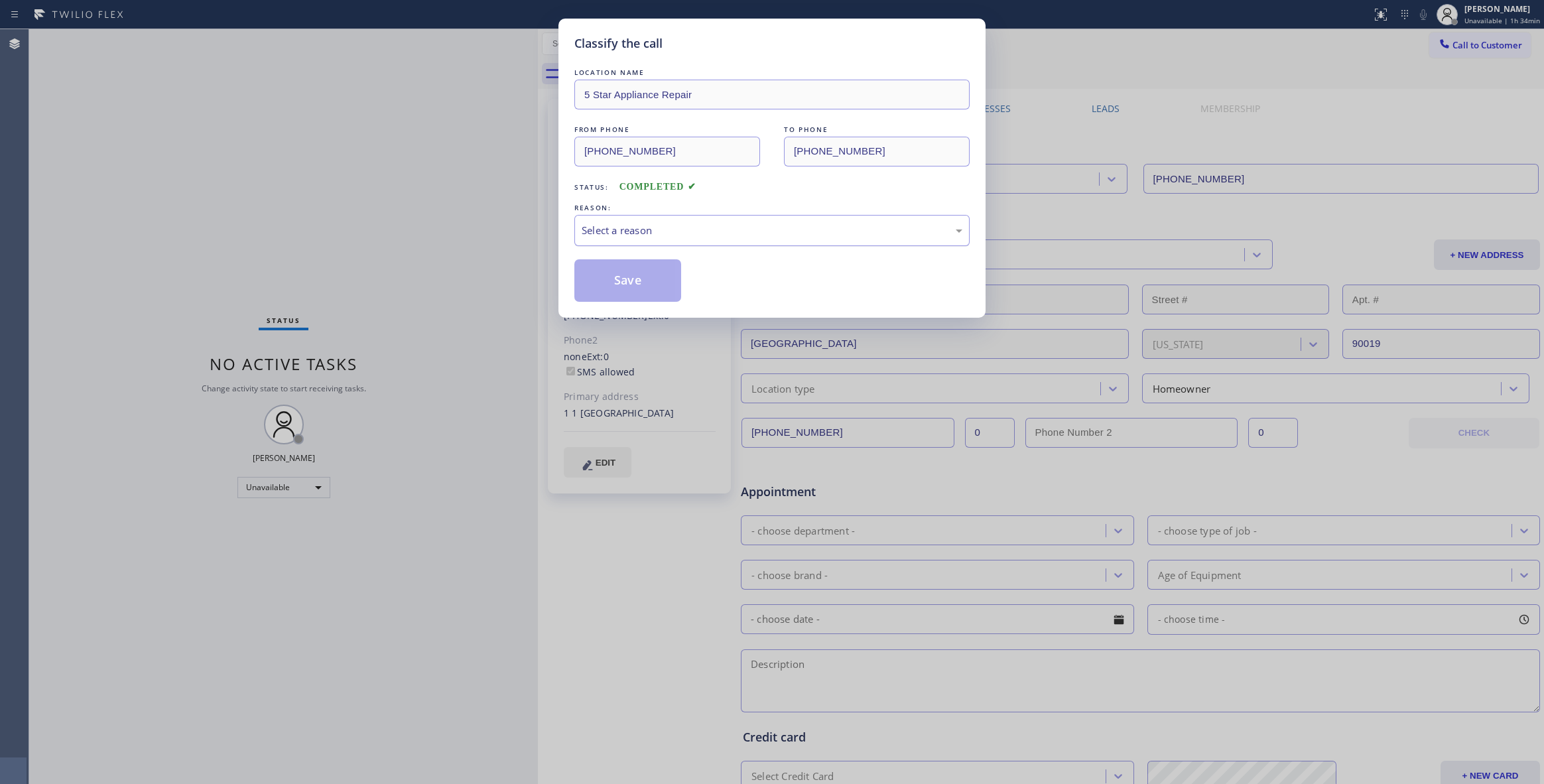
click at [637, 223] on div "Select a reason" at bounding box center [772, 230] width 395 height 31
click at [646, 286] on button "Save" at bounding box center [627, 280] width 107 height 42
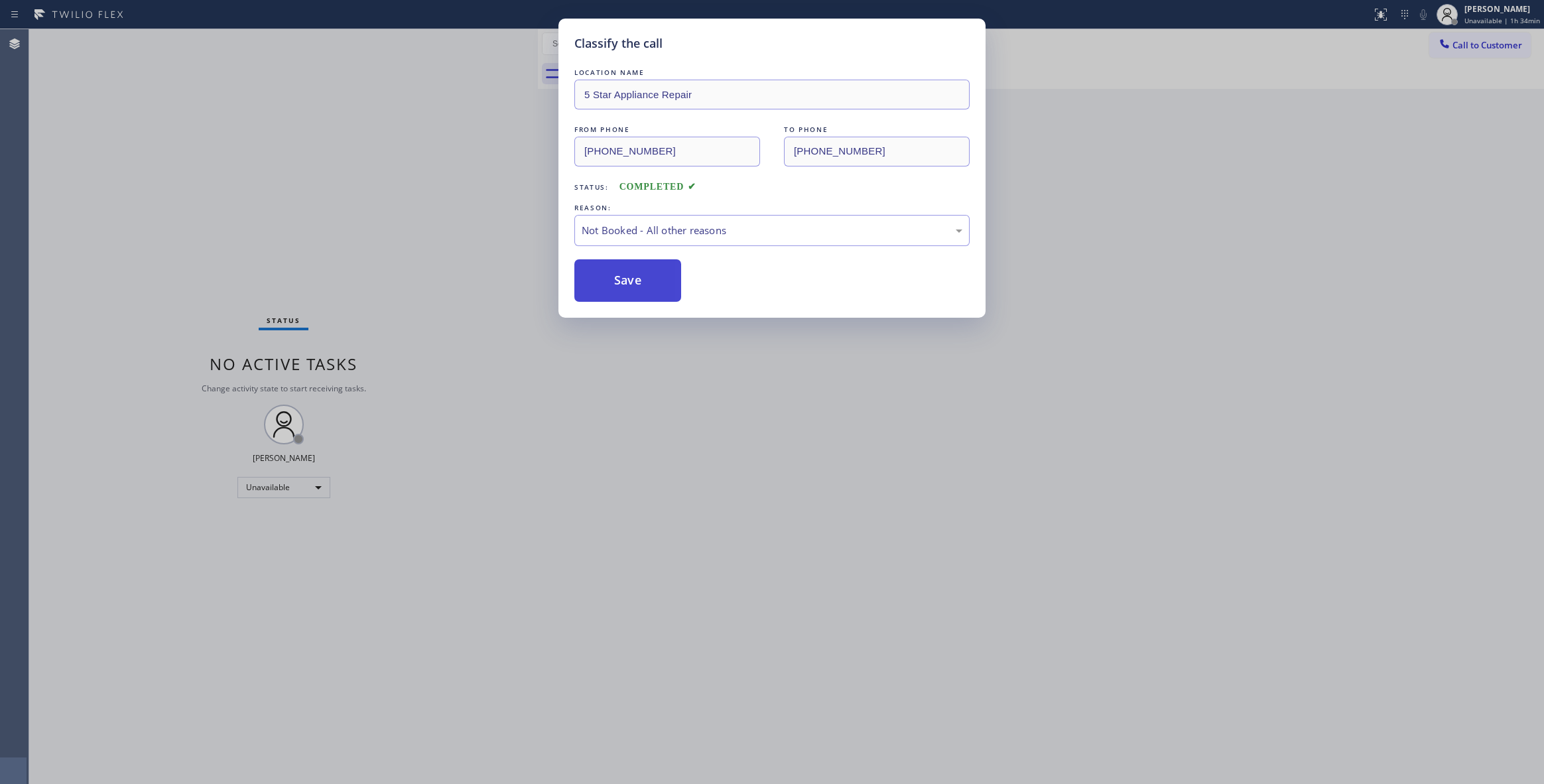
click at [646, 286] on button "Save" at bounding box center [627, 280] width 107 height 42
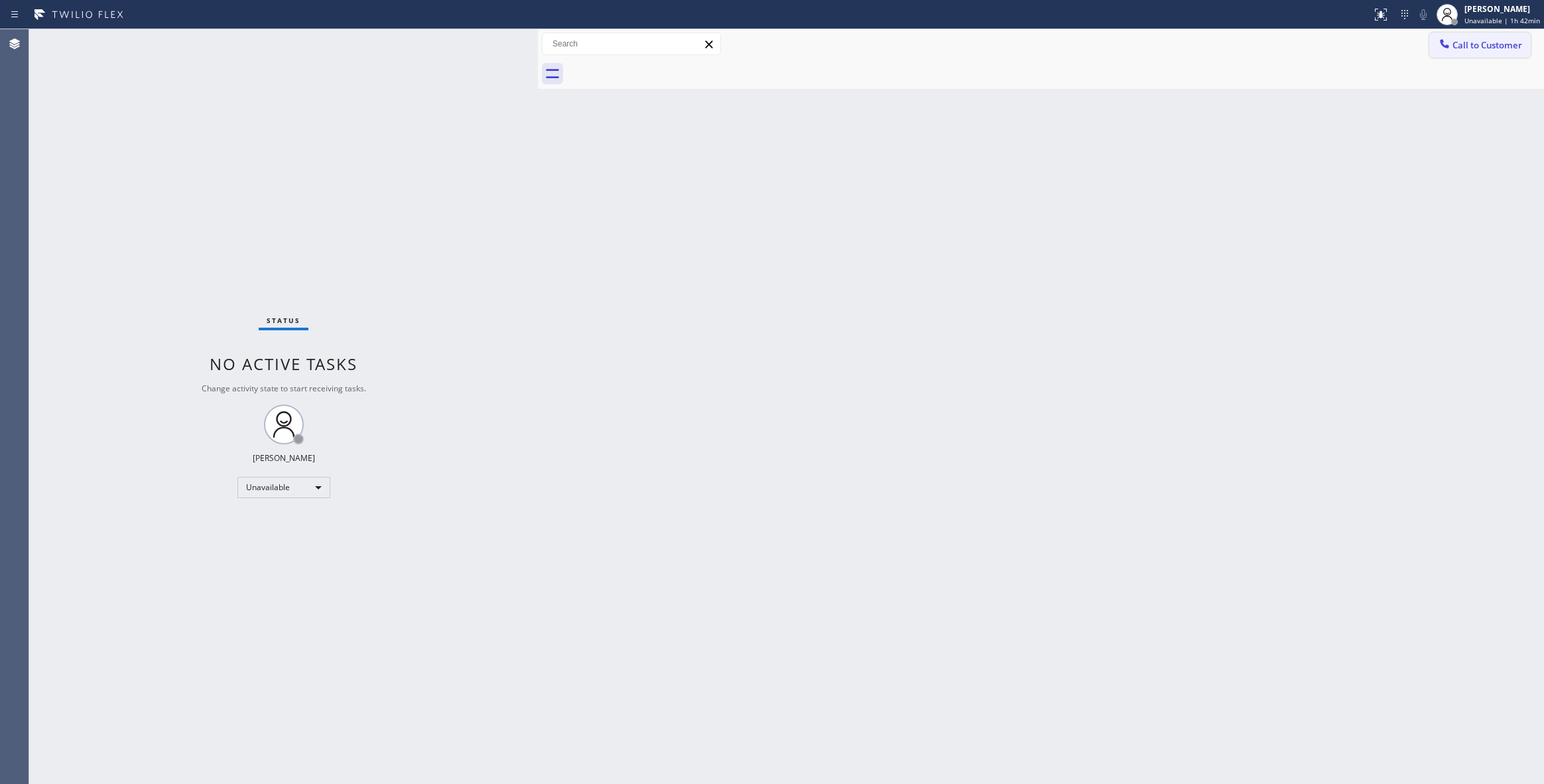
click at [1478, 43] on span "Call to Customer" at bounding box center [1487, 45] width 69 height 12
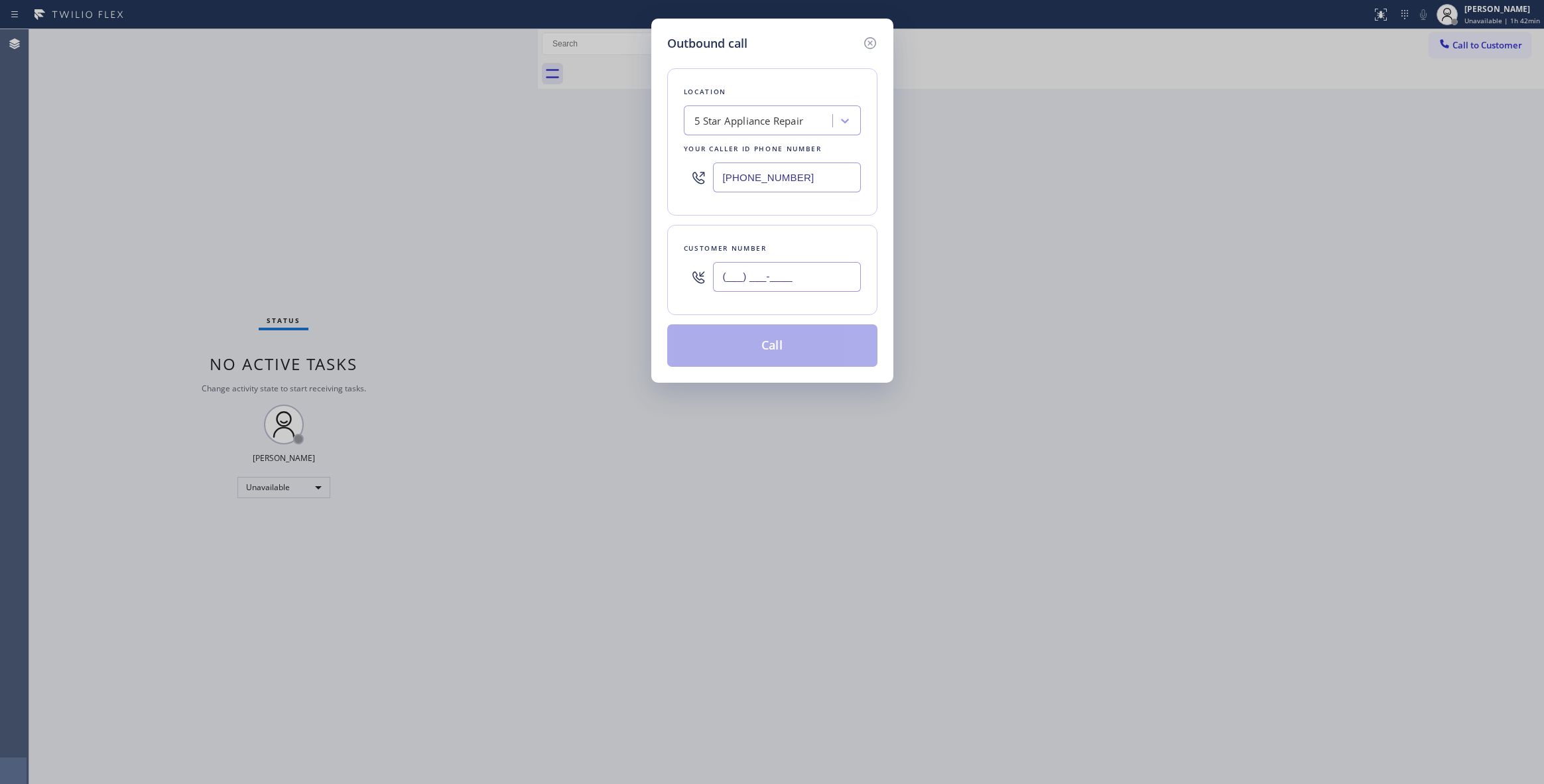
click at [722, 282] on input "(___) ___-____" at bounding box center [787, 276] width 148 height 30
paste input "609) 359-4569"
type input "[PHONE_NUMBER]"
drag, startPoint x: 807, startPoint y: 180, endPoint x: 268, endPoint y: 177, distance: 539.0
click at [374, 171] on div "Outbound call Location 5 Star Appliance Repair Your caller id phone number [PHO…" at bounding box center [772, 392] width 1544 height 784
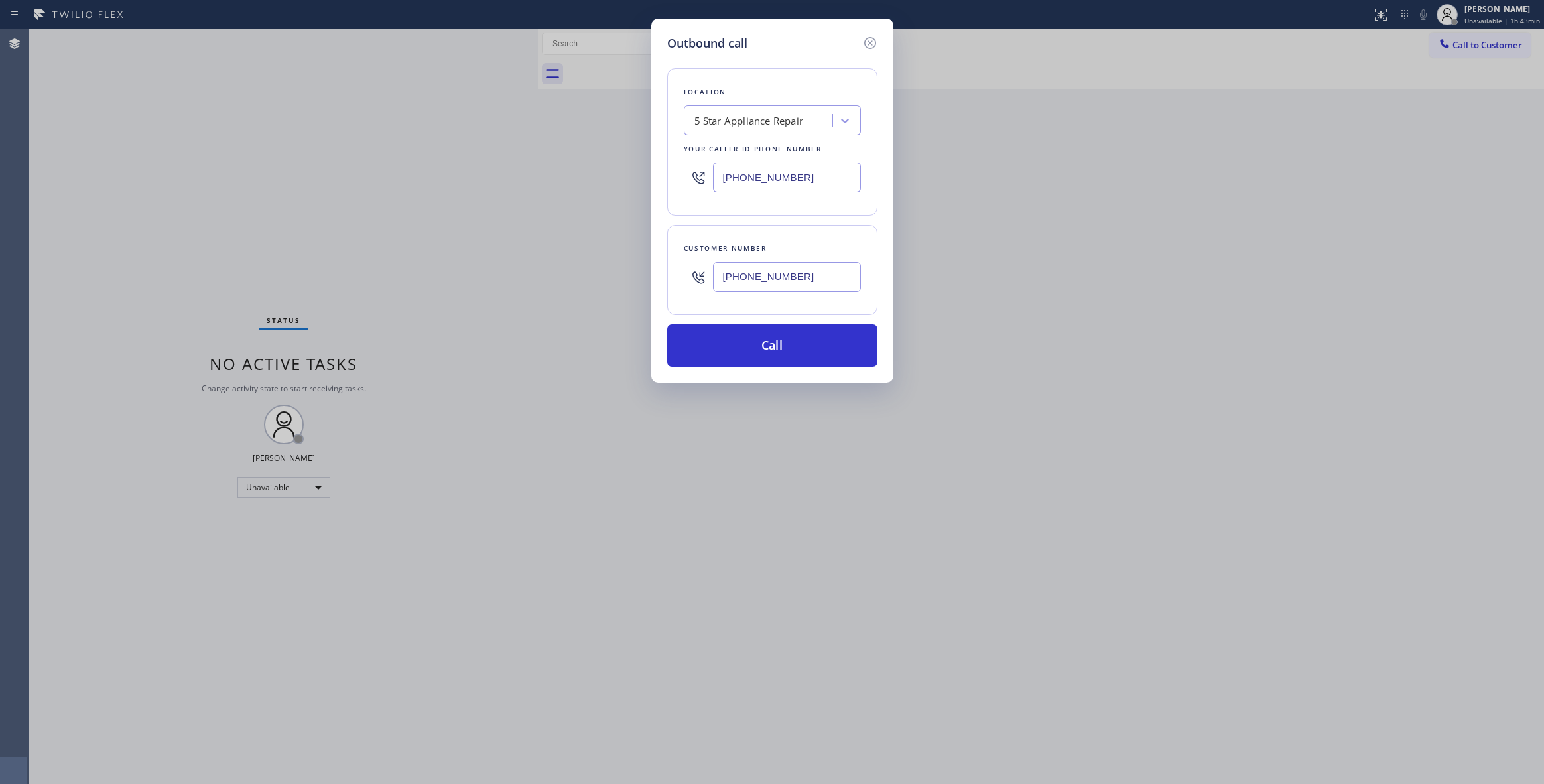
paste input "551) 553-5669"
type input "[PHONE_NUMBER]"
drag, startPoint x: 728, startPoint y: 282, endPoint x: 563, endPoint y: 288, distance: 165.1
click at [563, 288] on div "Outbound call Location [GEOGRAPHIC_DATA] Electrical [GEOGRAPHIC_DATA](ACI Elect…" at bounding box center [772, 392] width 1544 height 784
click at [810, 345] on button "Call" at bounding box center [772, 345] width 210 height 42
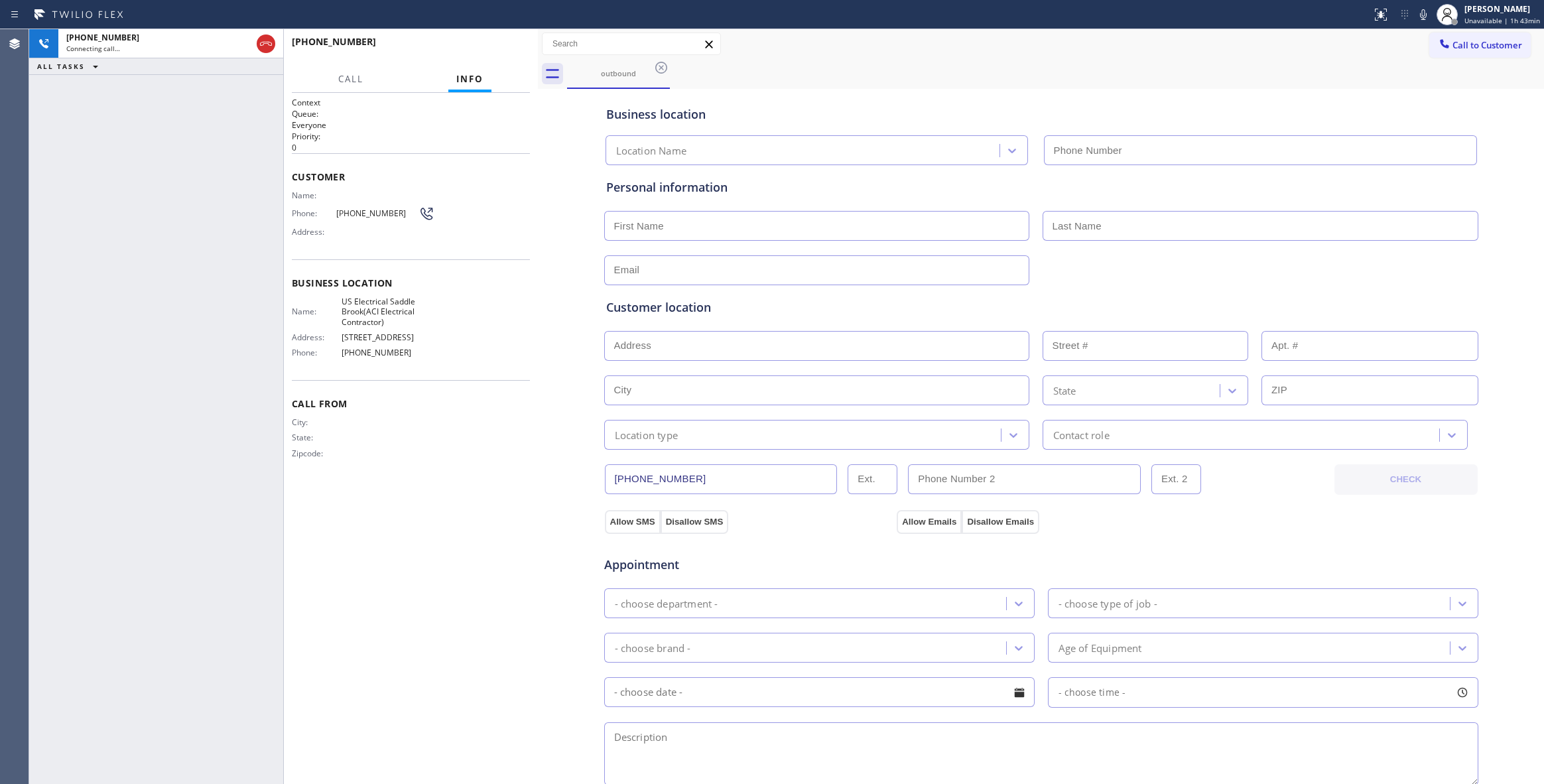
type input "[PHONE_NUMBER]"
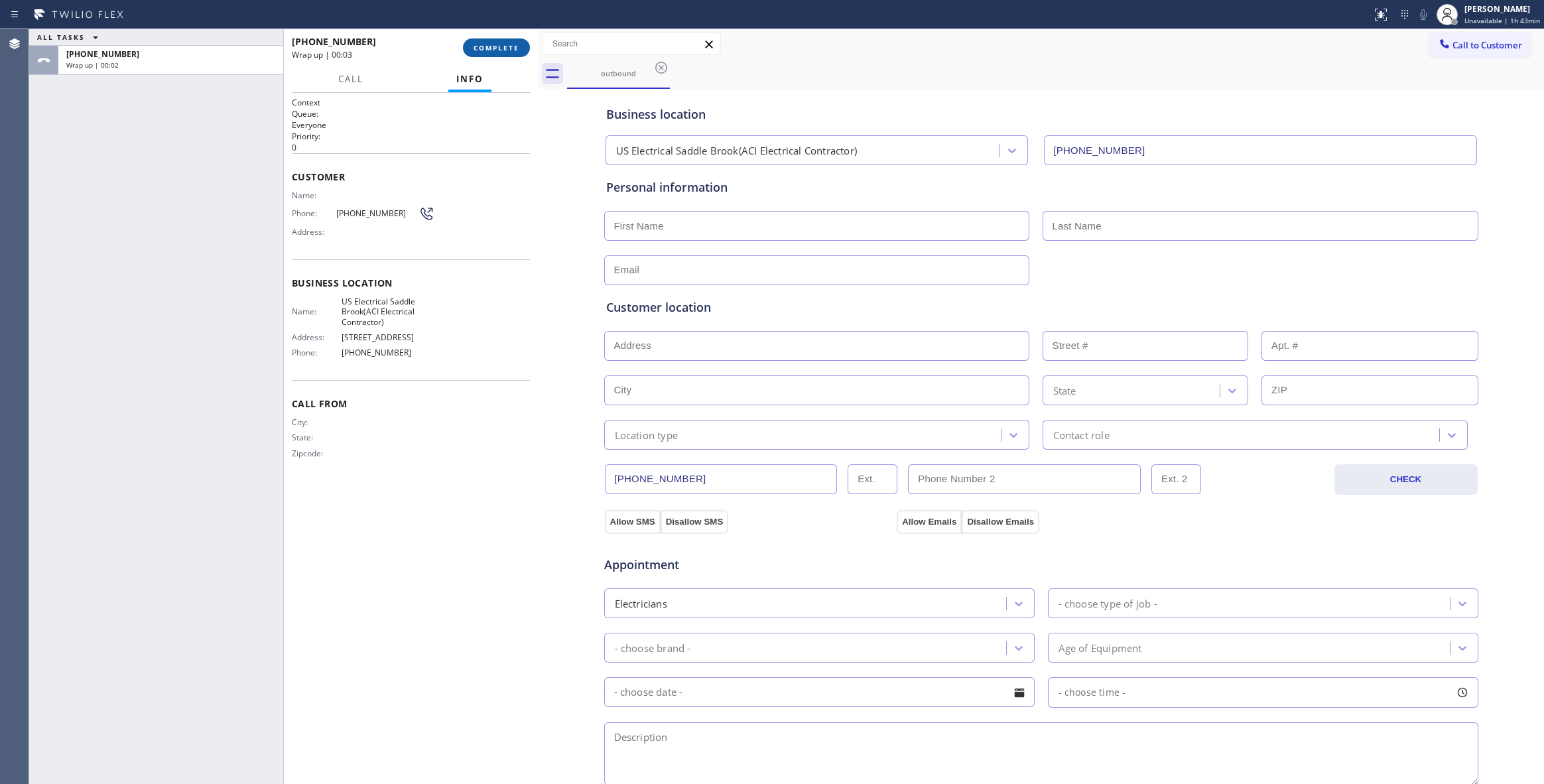
click at [468, 51] on button "COMPLETE" at bounding box center [497, 48] width 67 height 19
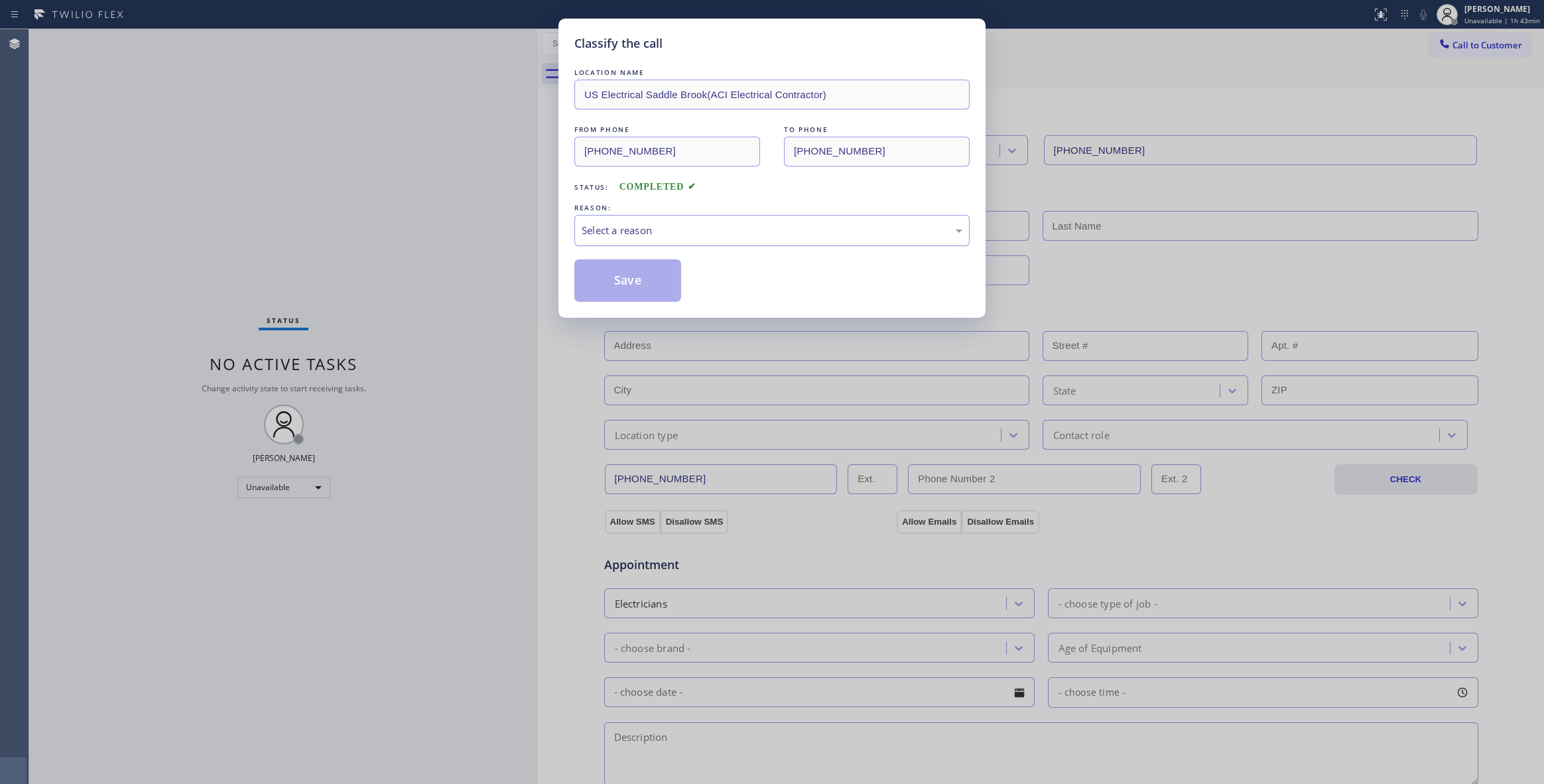
click at [646, 236] on div "Select a reason" at bounding box center [772, 230] width 381 height 15
click at [622, 286] on button "Save" at bounding box center [627, 280] width 107 height 42
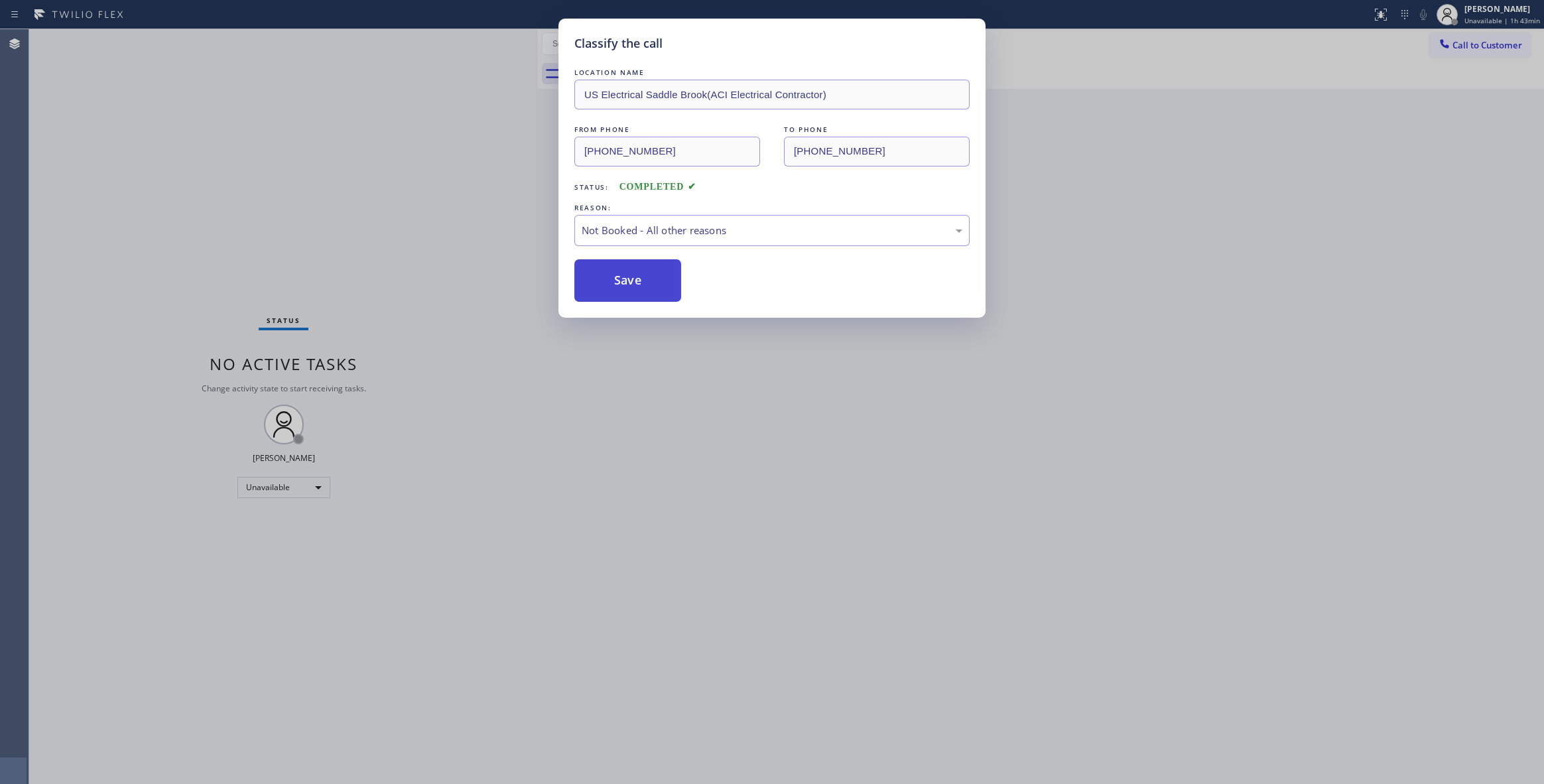
click at [622, 286] on button "Save" at bounding box center [627, 280] width 107 height 42
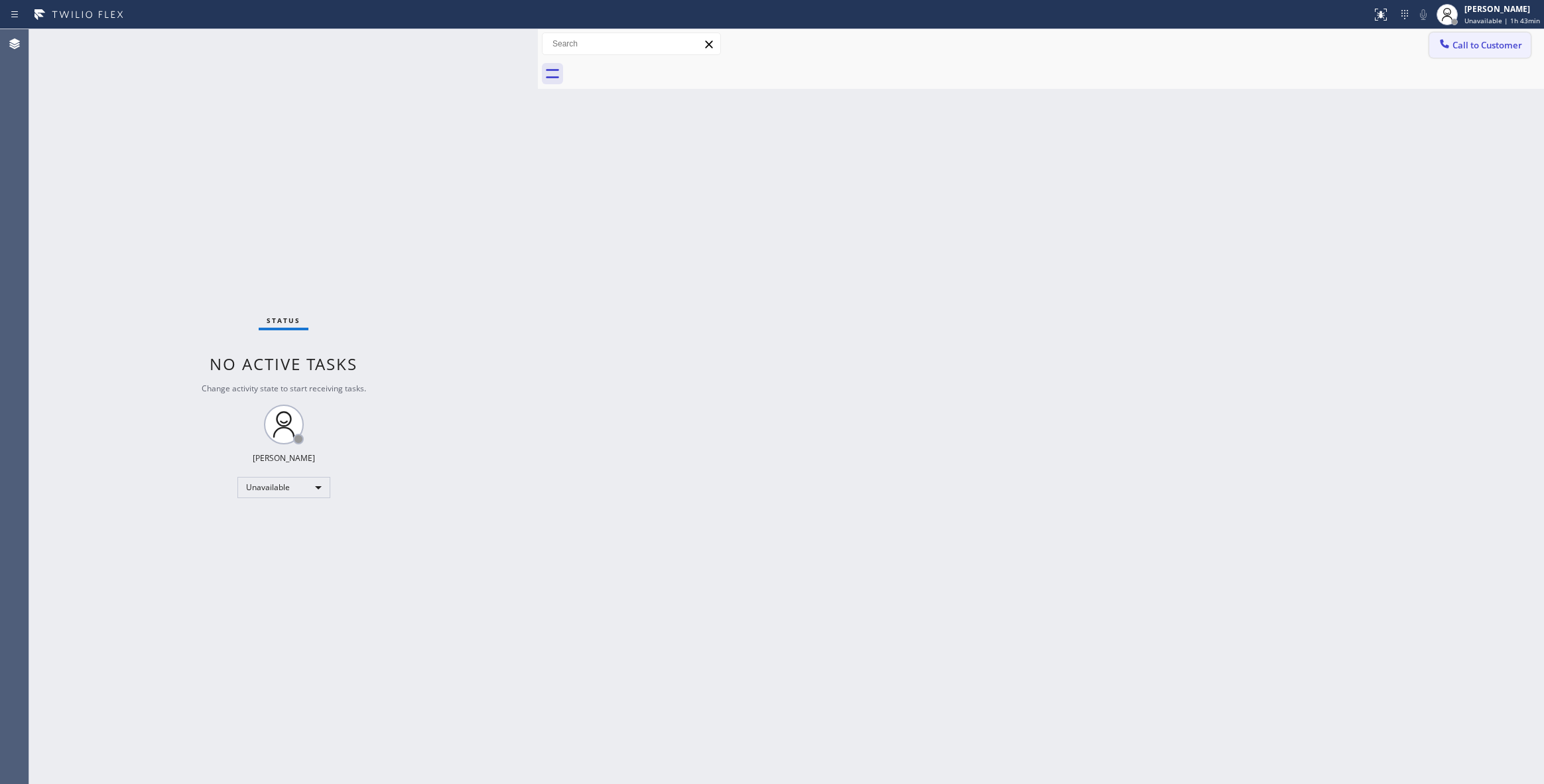
click at [1483, 45] on span "Call to Customer" at bounding box center [1487, 45] width 69 height 12
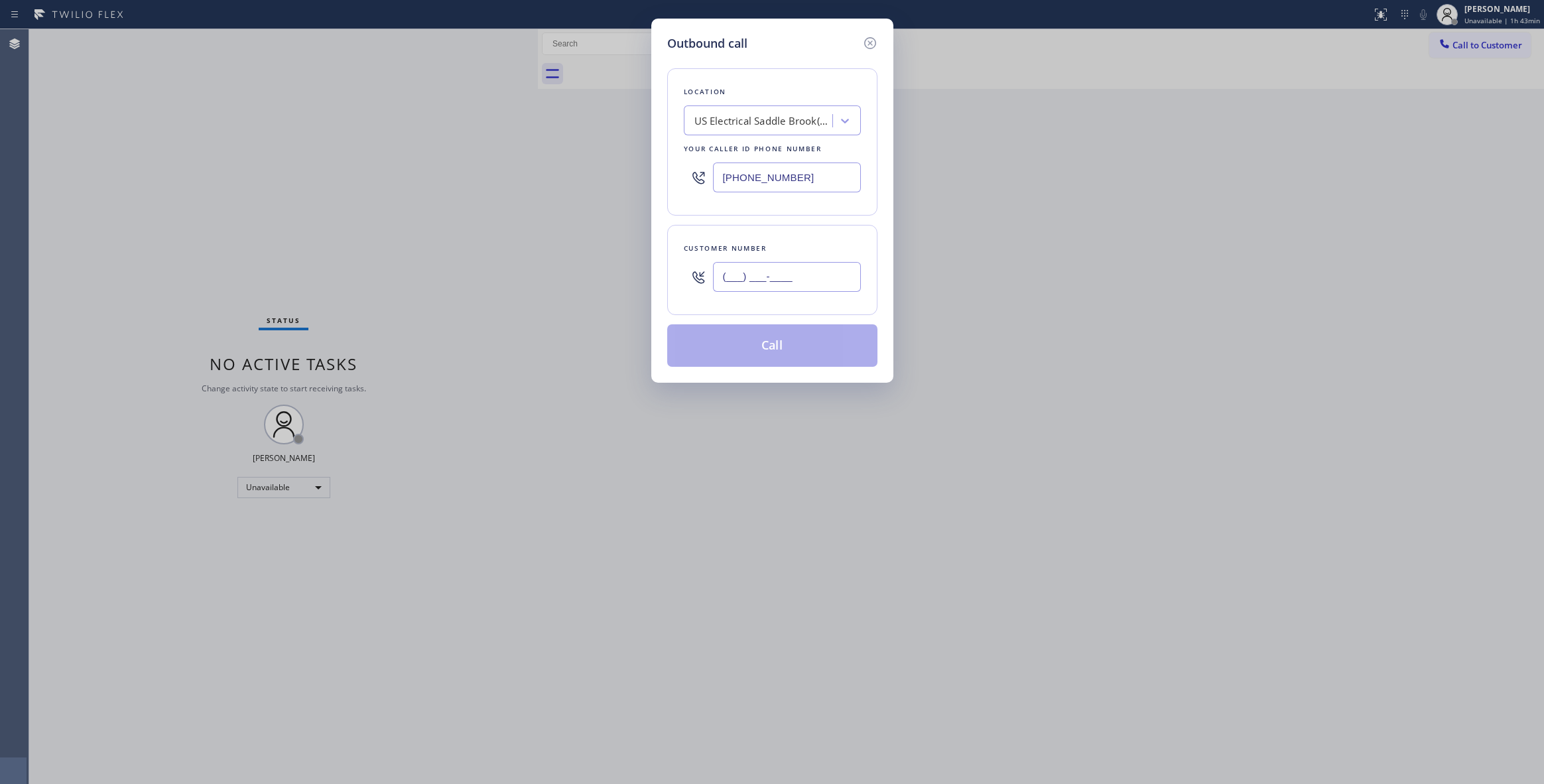
click at [790, 268] on input "(___) ___-____" at bounding box center [787, 276] width 148 height 30
paste input "609) 359-4569"
type input "[PHONE_NUMBER]"
click at [771, 353] on button "Call" at bounding box center [772, 345] width 210 height 42
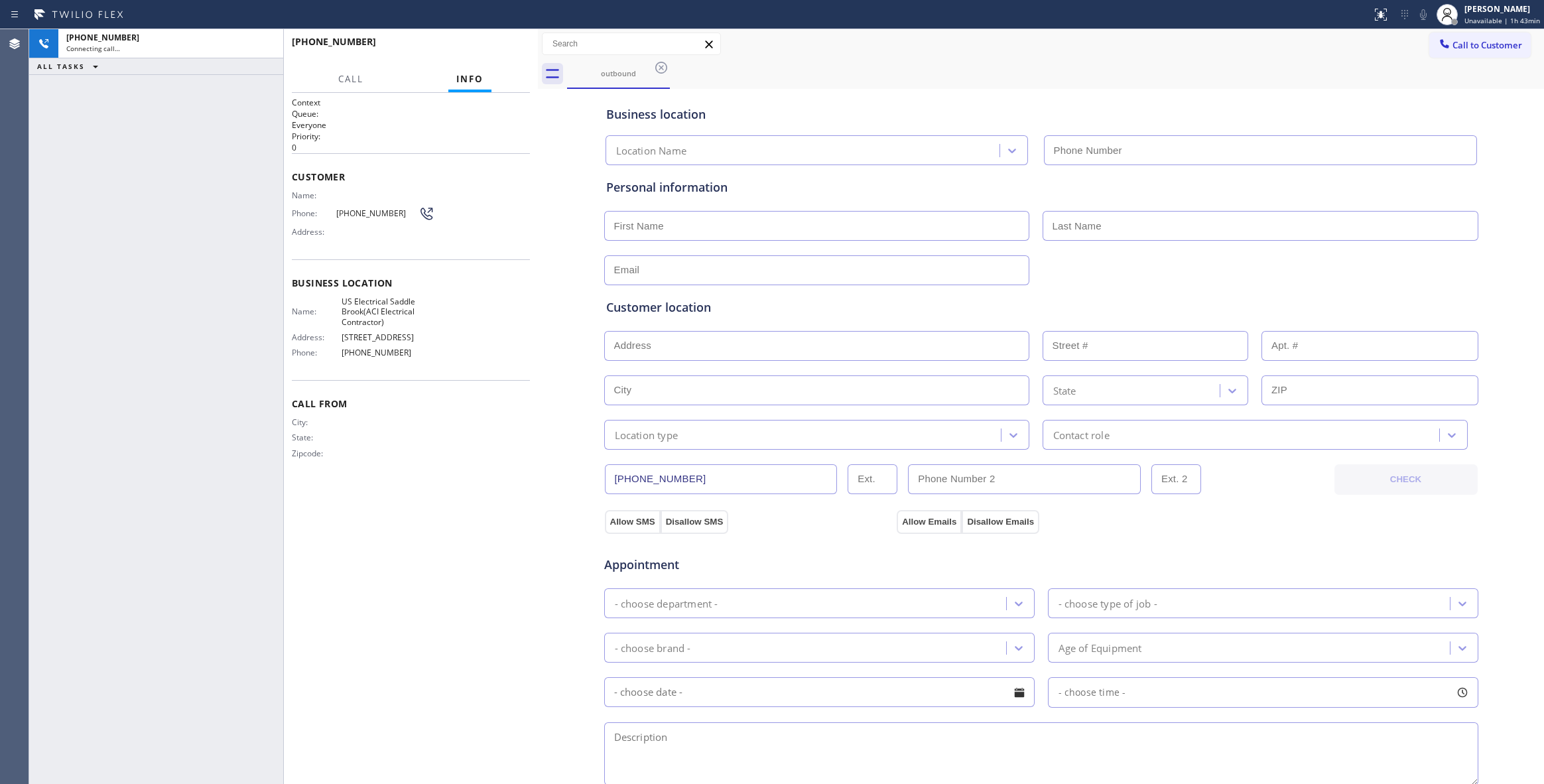
type input "[PHONE_NUMBER]"
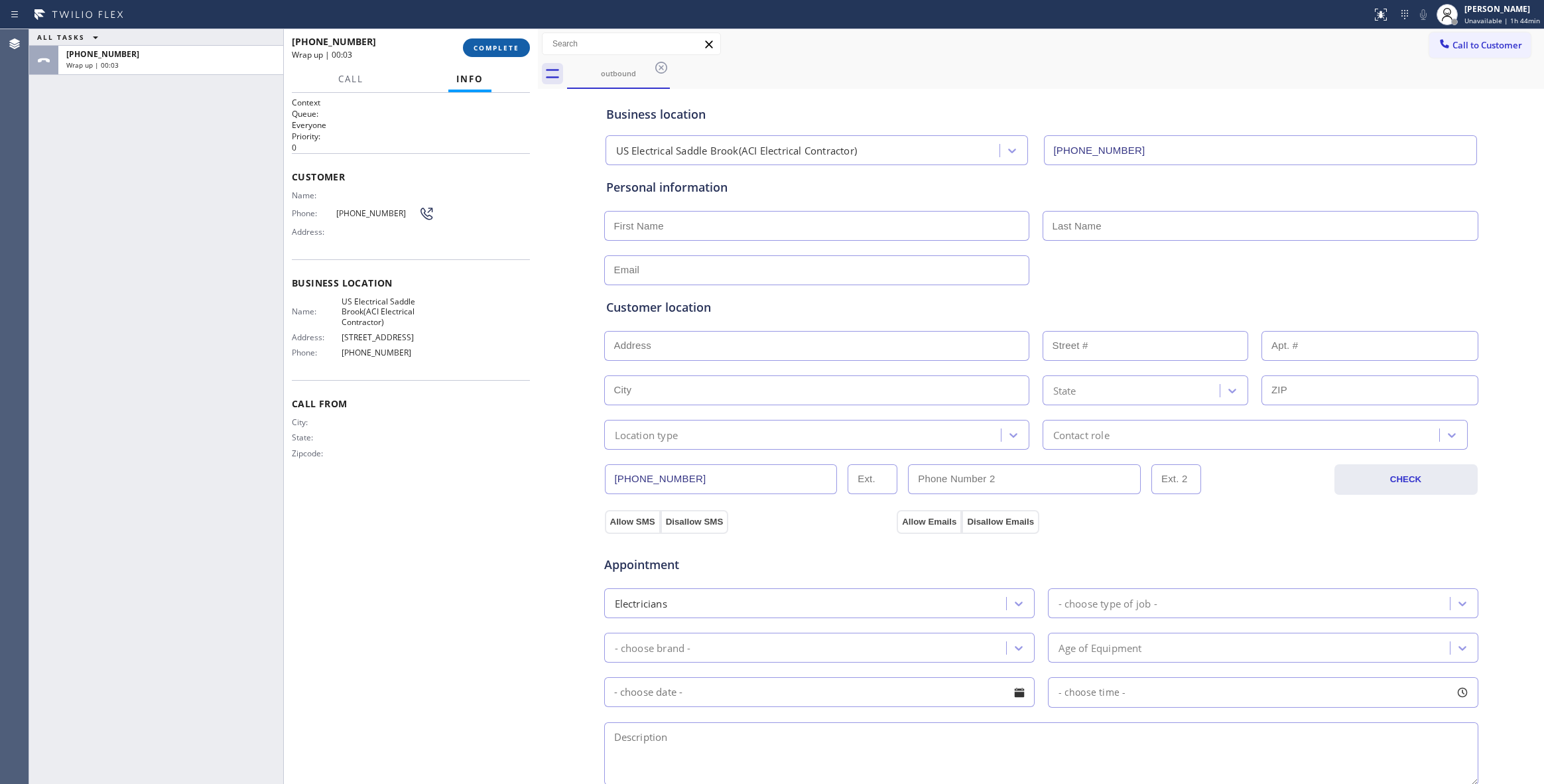
click at [516, 51] on span "COMPLETE" at bounding box center [496, 48] width 45 height 9
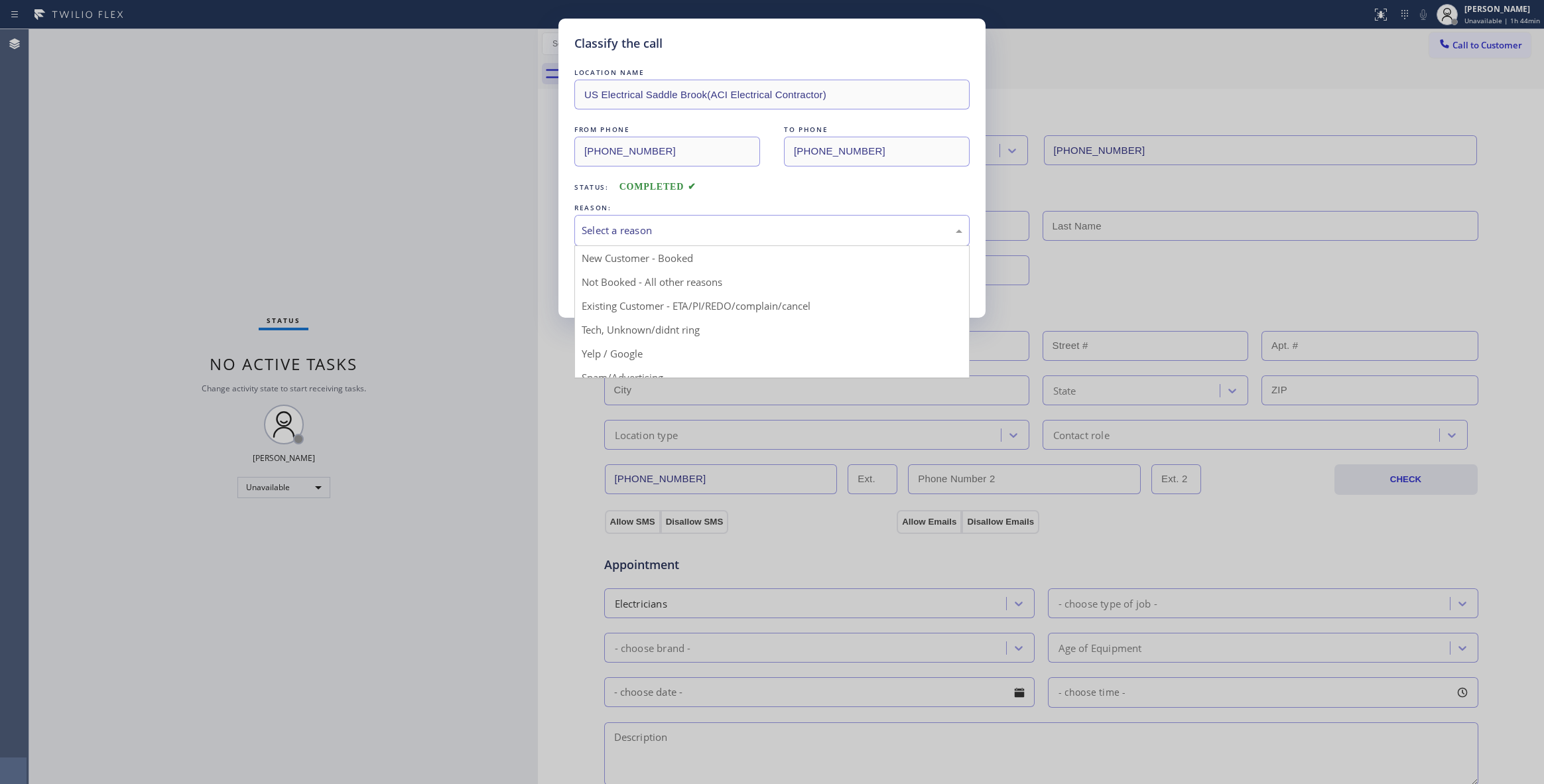
click at [610, 221] on div "Select a reason" at bounding box center [772, 230] width 395 height 31
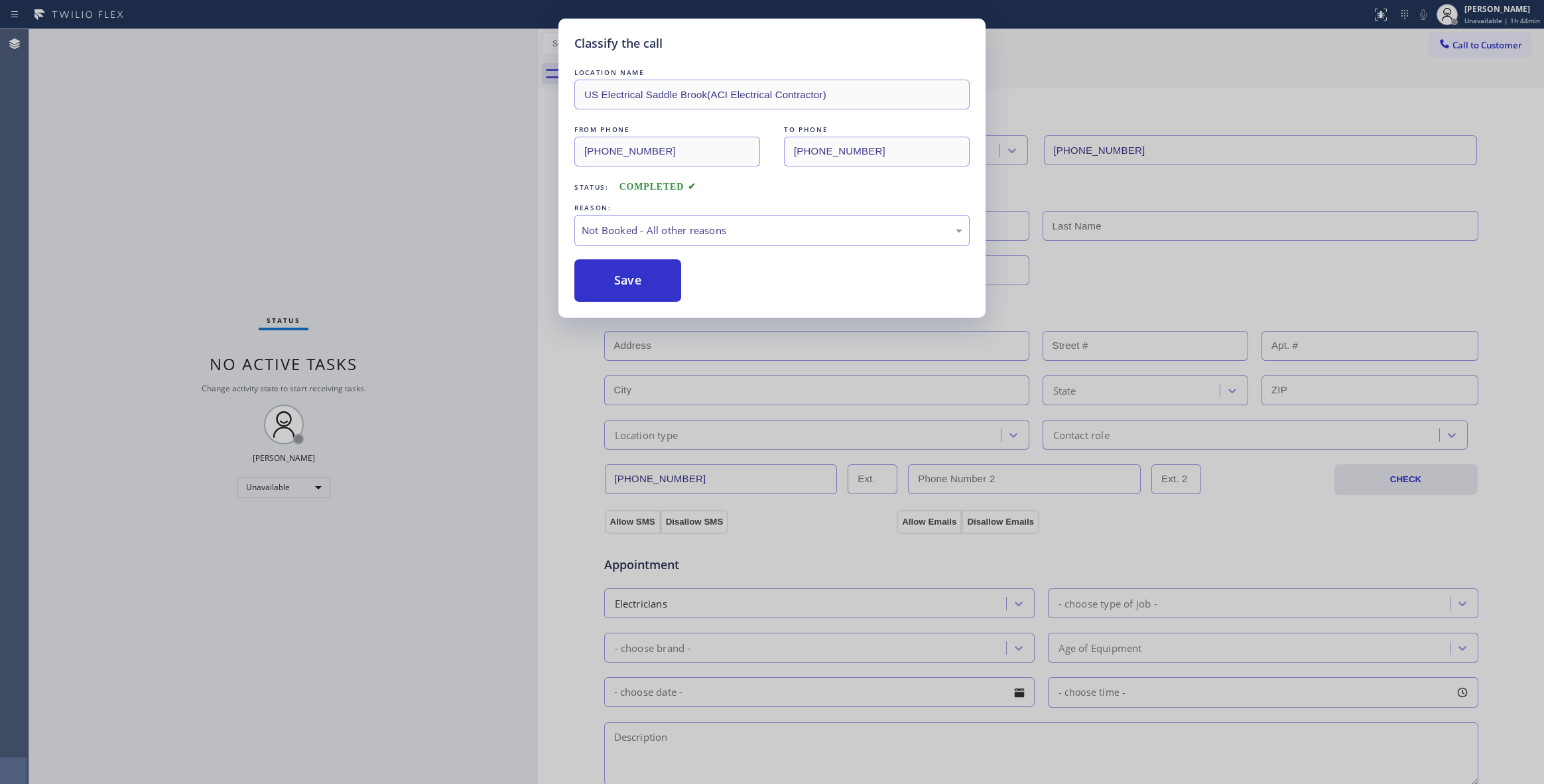
click at [614, 285] on button "Save" at bounding box center [627, 280] width 107 height 42
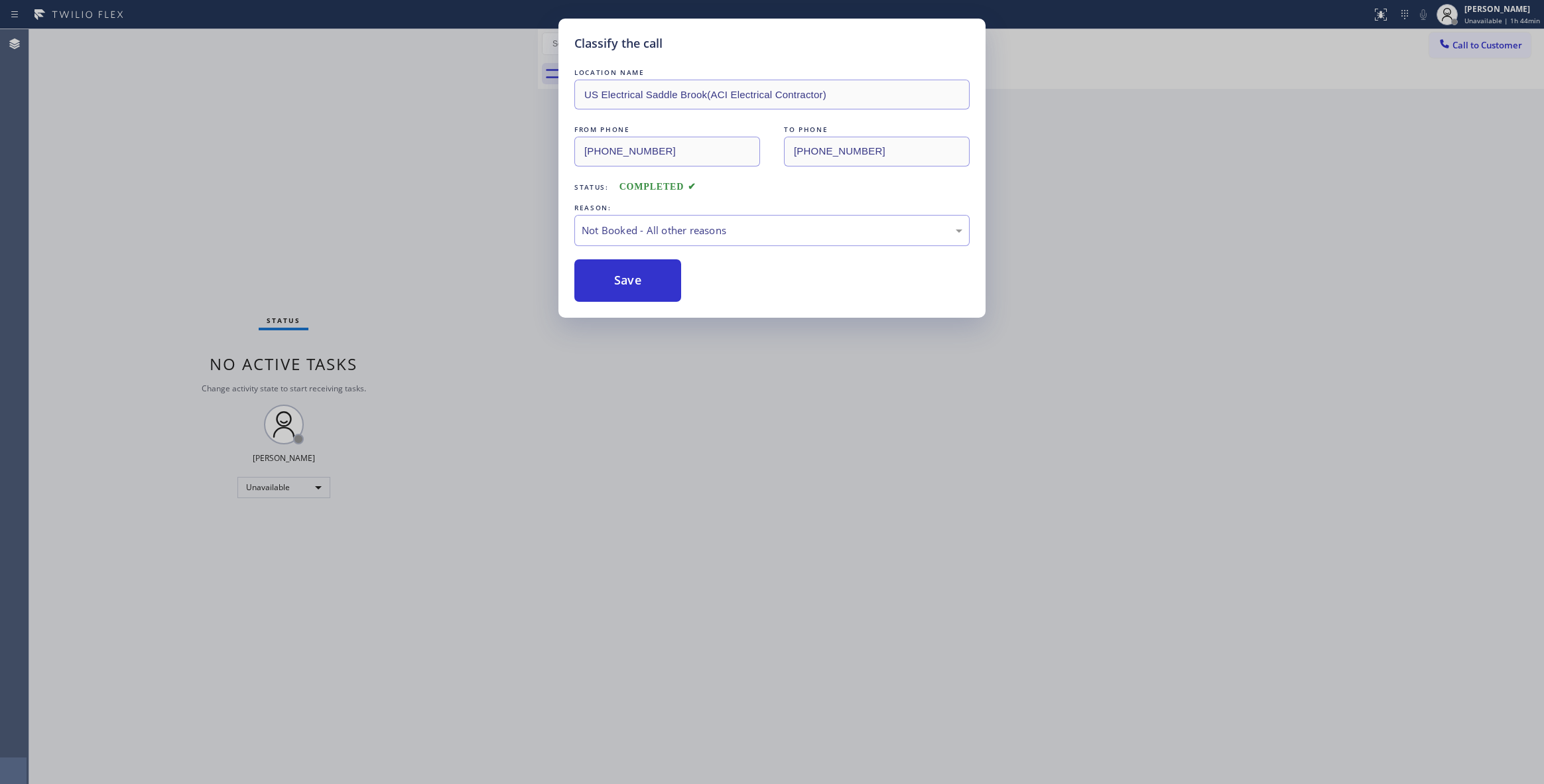
click at [614, 285] on button "Save" at bounding box center [627, 280] width 107 height 42
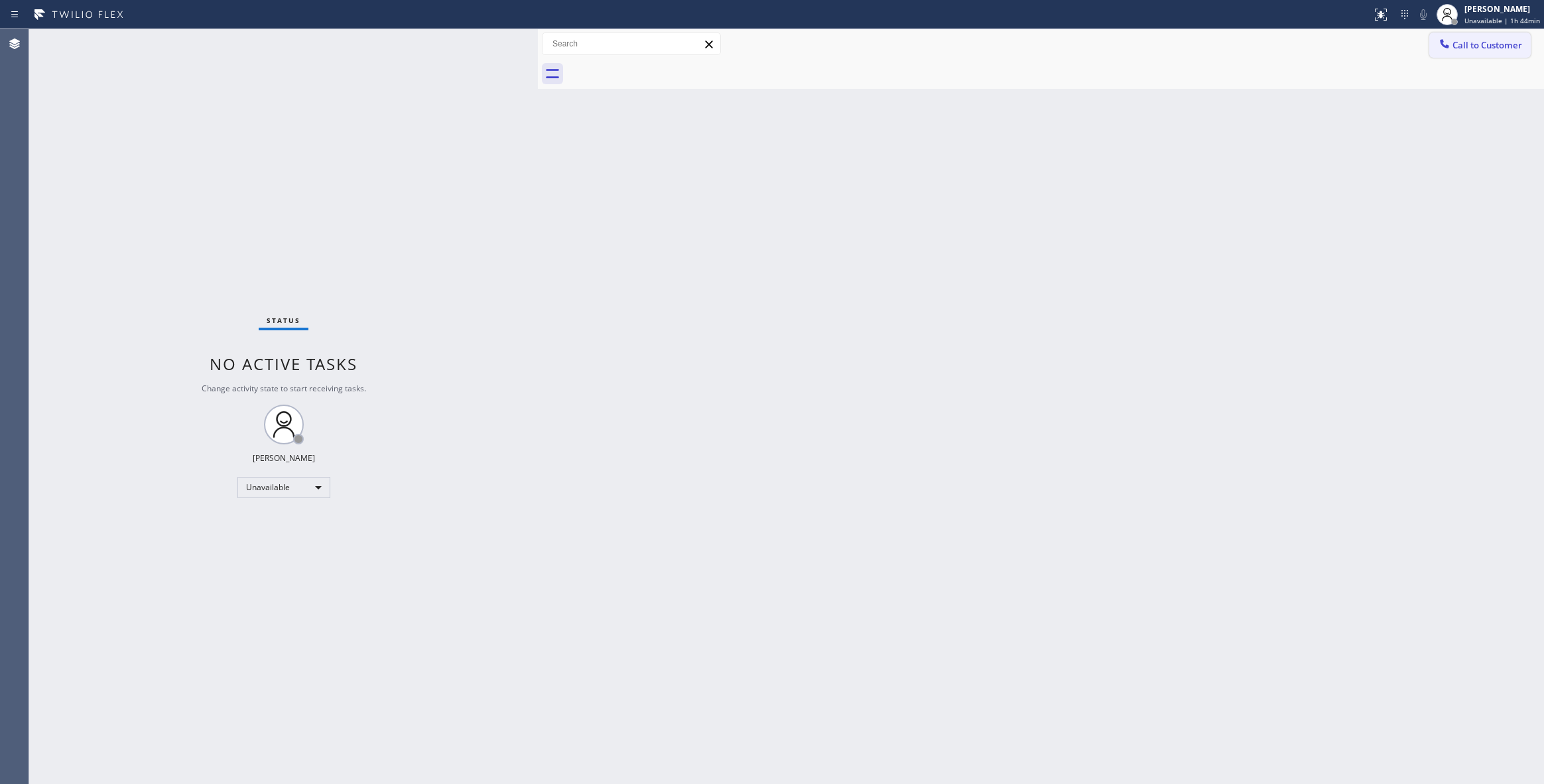
click at [1478, 46] on span "Call to Customer" at bounding box center [1487, 45] width 69 height 12
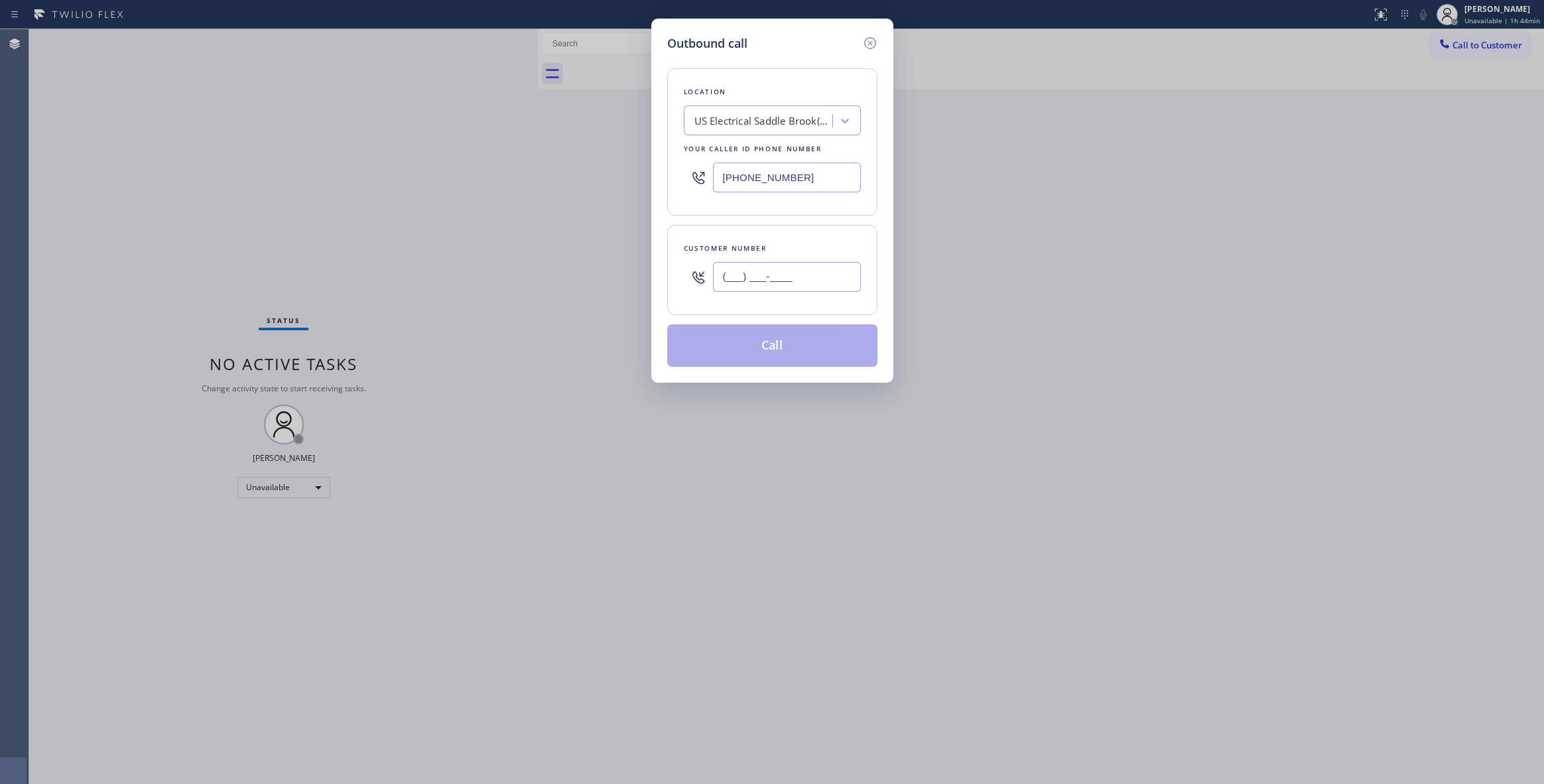
click at [809, 285] on input "(___) ___-____" at bounding box center [787, 276] width 148 height 30
paste input "609) 359-4569"
type input "[PHONE_NUMBER]"
click at [801, 349] on button "Call" at bounding box center [772, 345] width 210 height 42
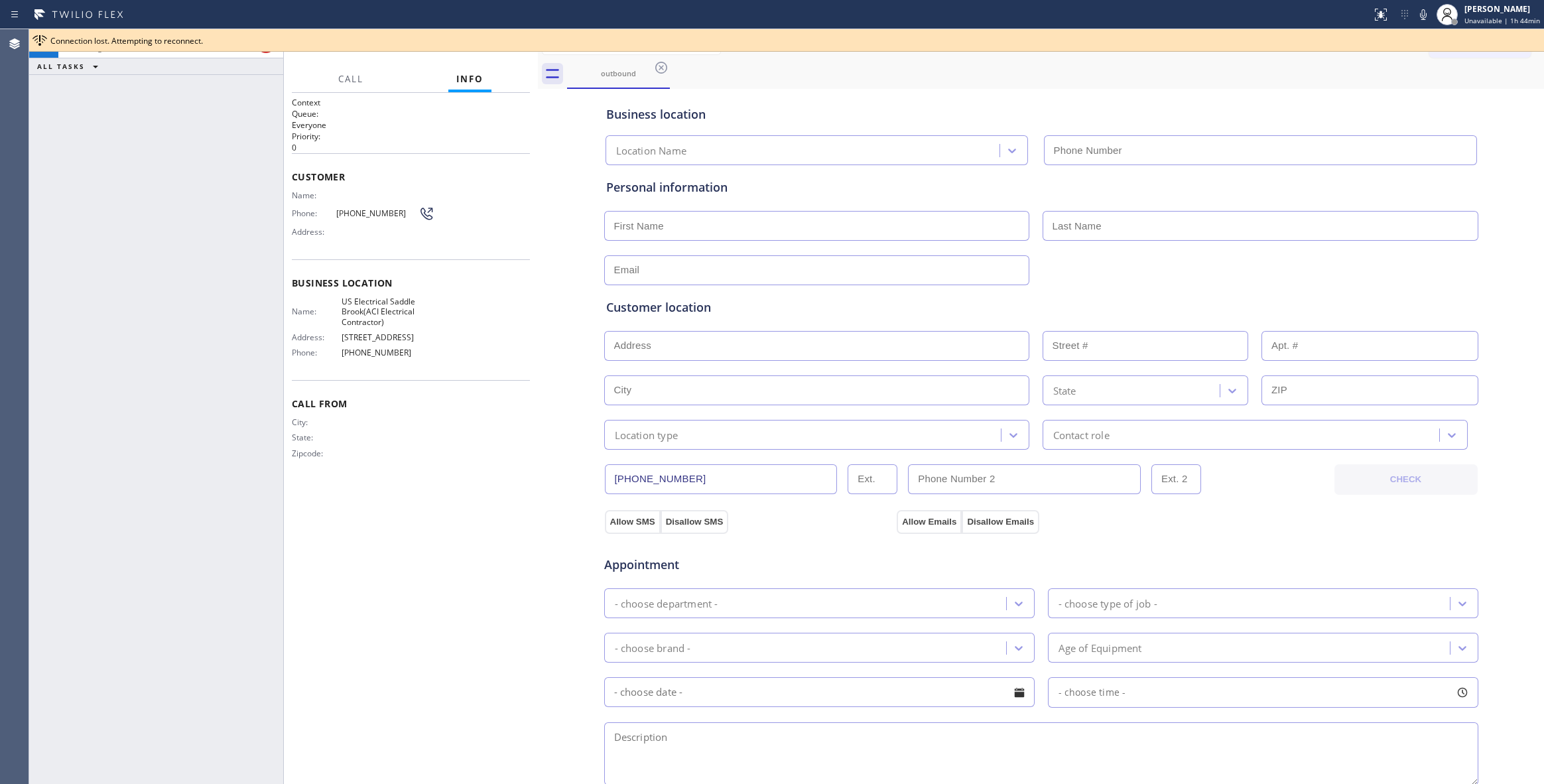
type input "[PHONE_NUMBER]"
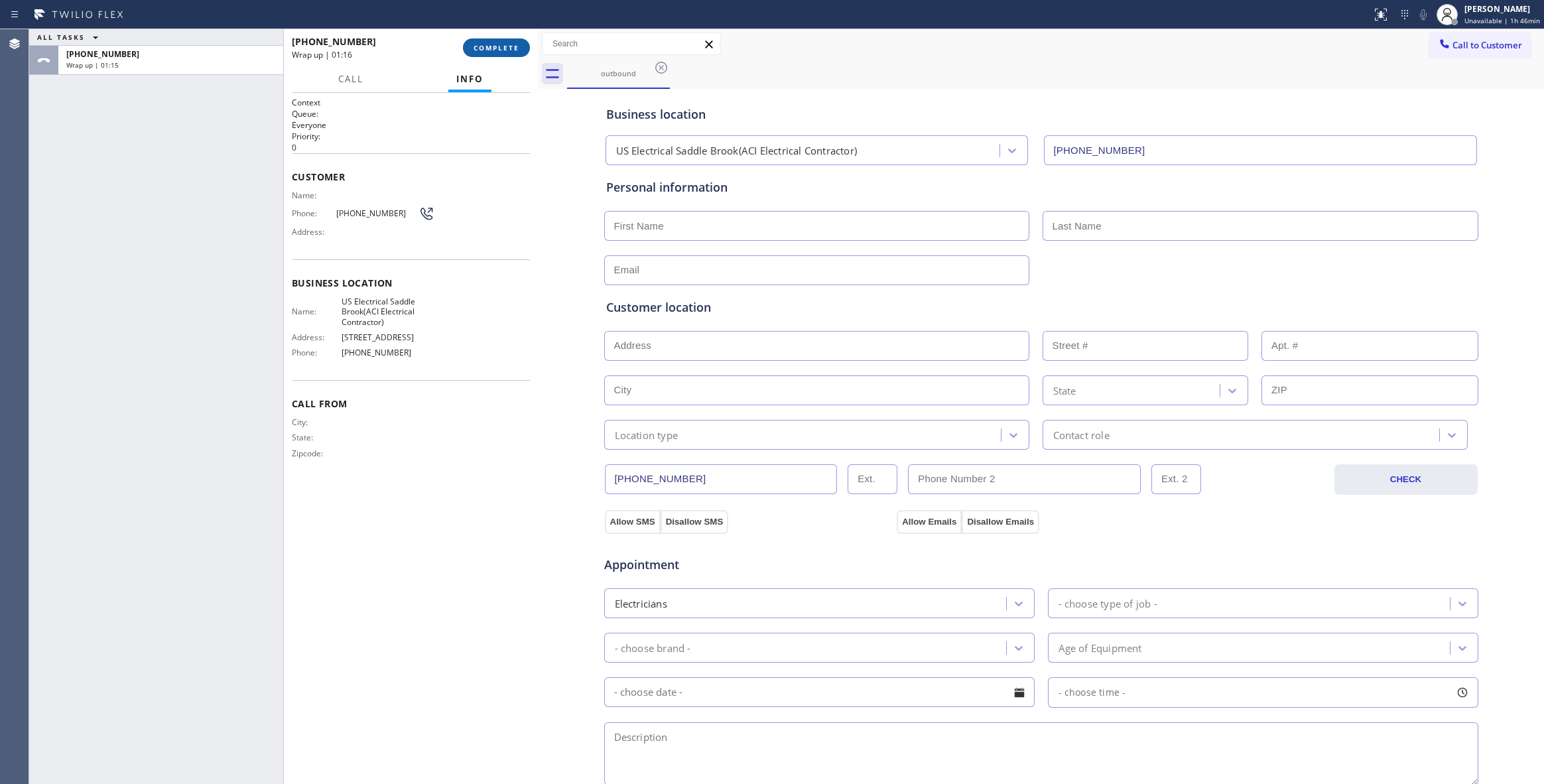
click at [505, 49] on span "COMPLETE" at bounding box center [496, 48] width 45 height 9
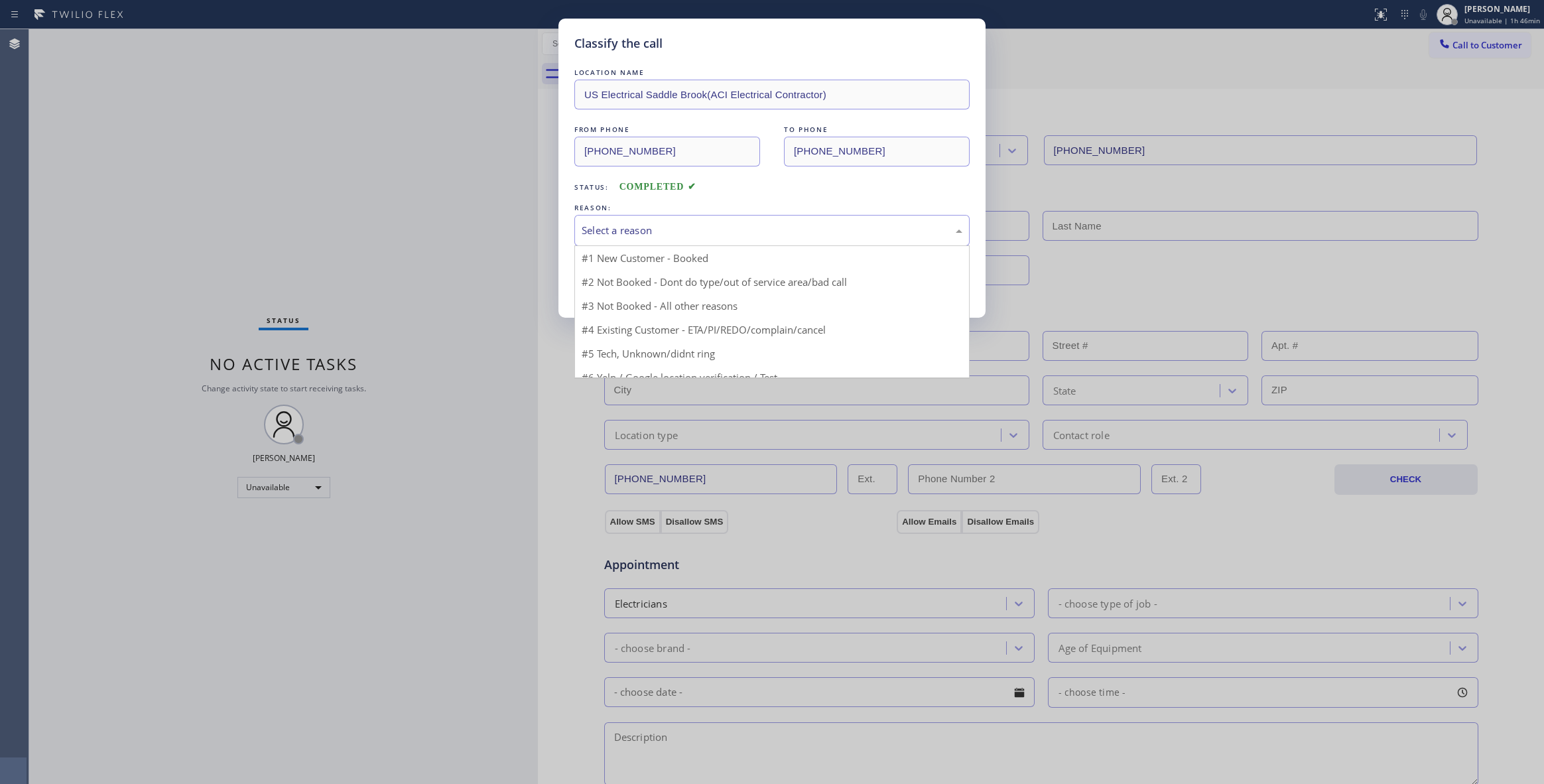
click at [675, 225] on div "Select a reason" at bounding box center [772, 230] width 381 height 15
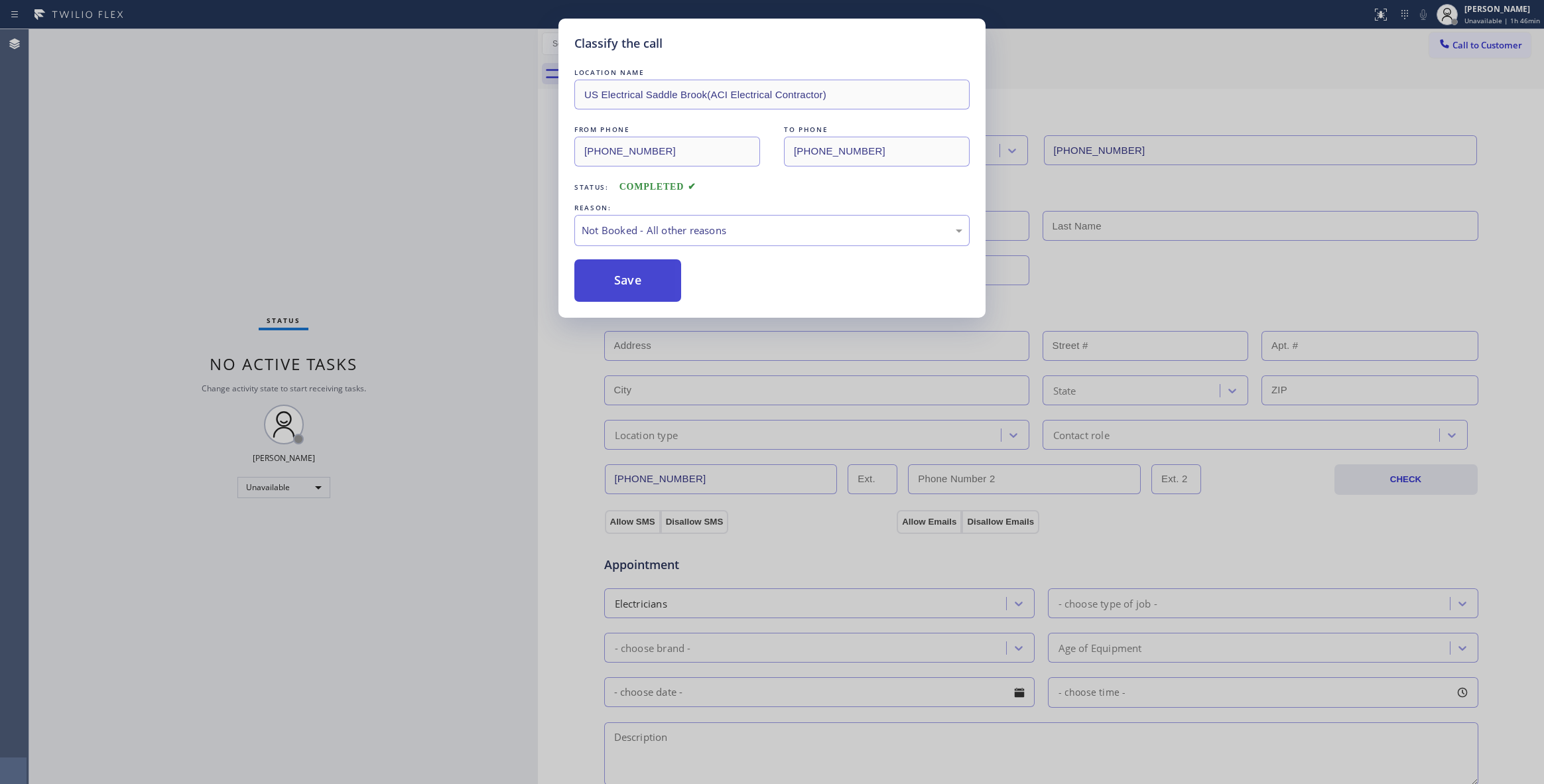
click at [650, 279] on button "Save" at bounding box center [627, 280] width 107 height 42
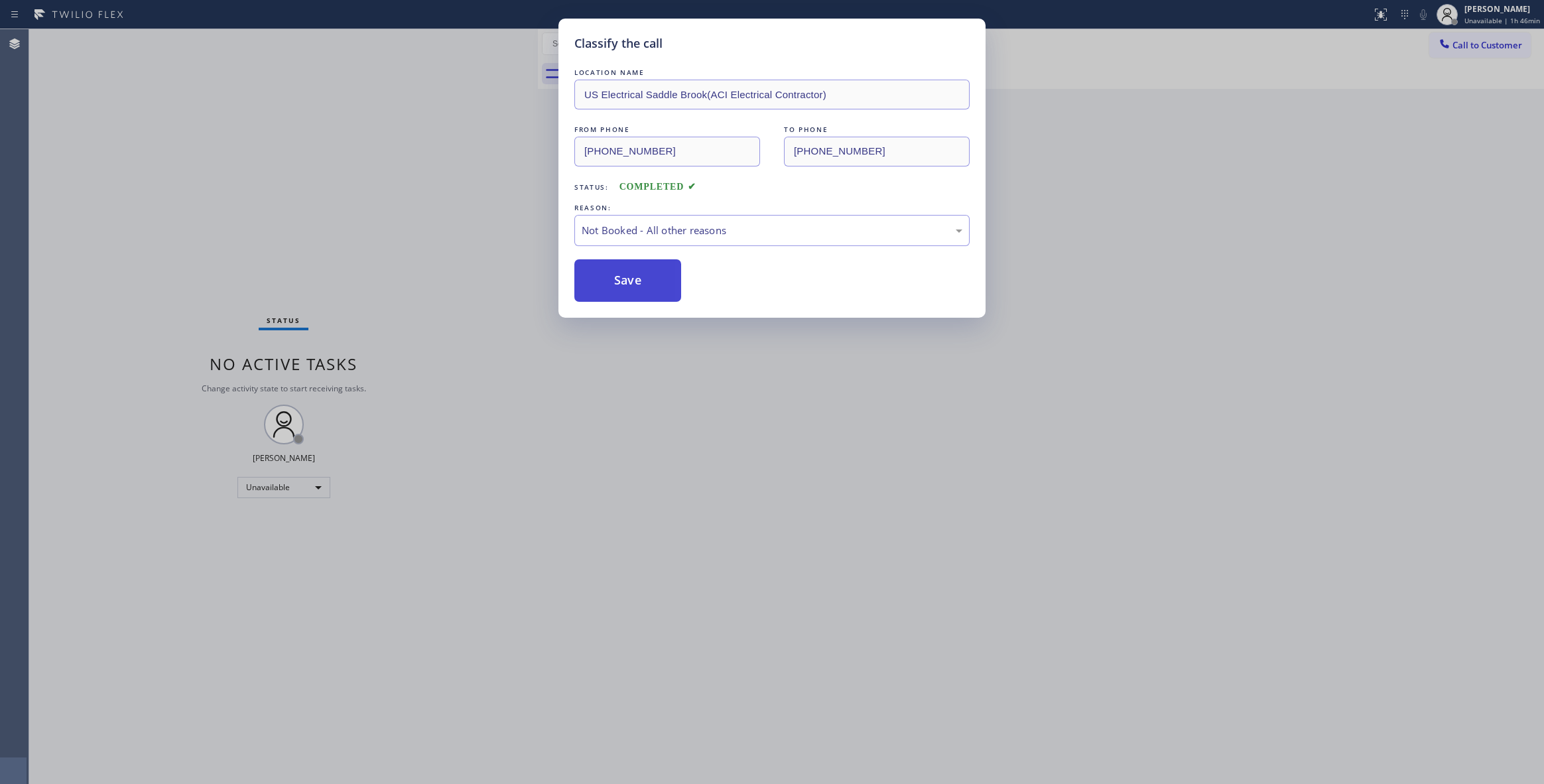
click at [650, 279] on button "Save" at bounding box center [627, 280] width 107 height 42
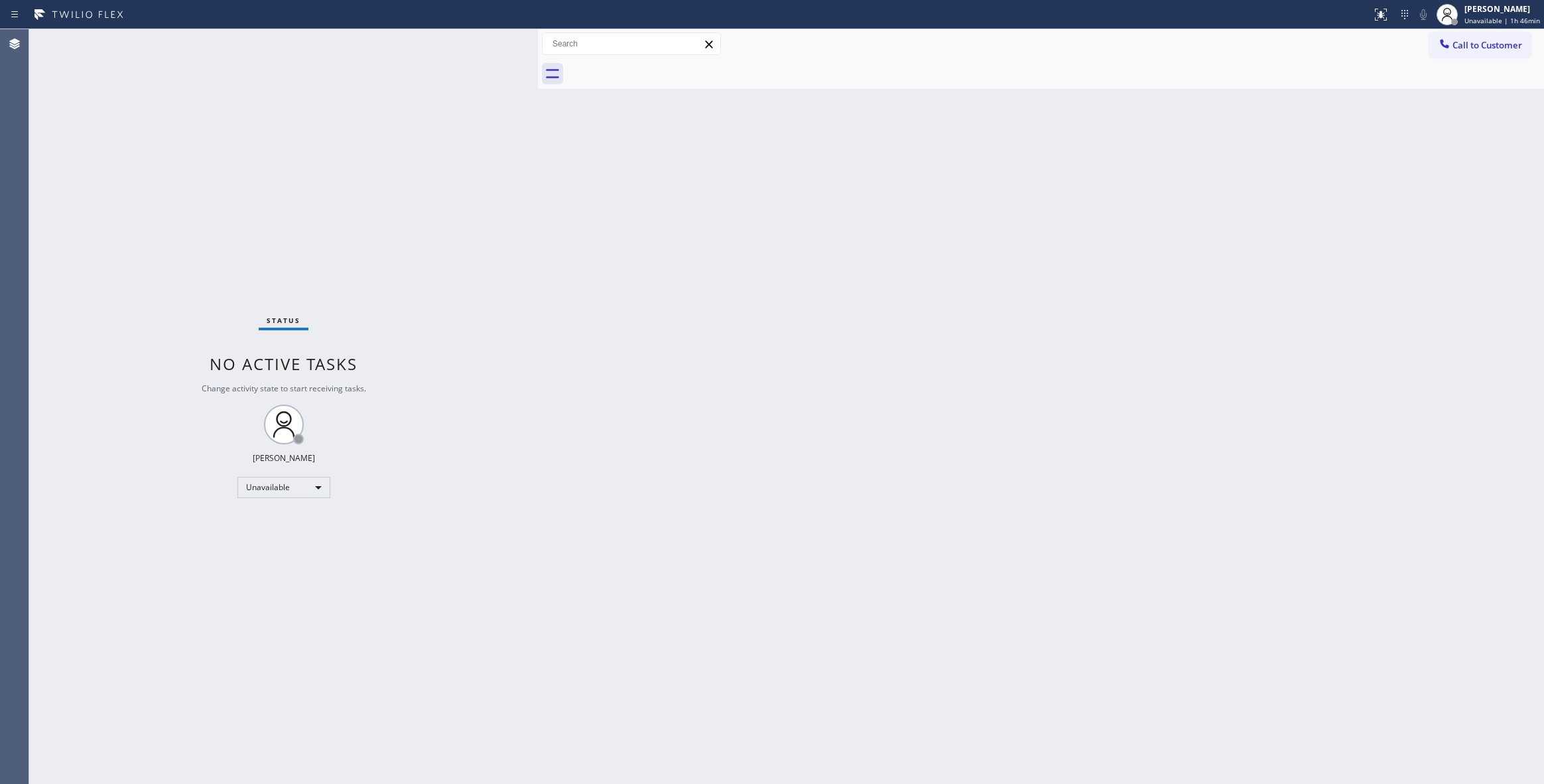
click at [1475, 46] on span "Call to Customer" at bounding box center [1487, 45] width 69 height 12
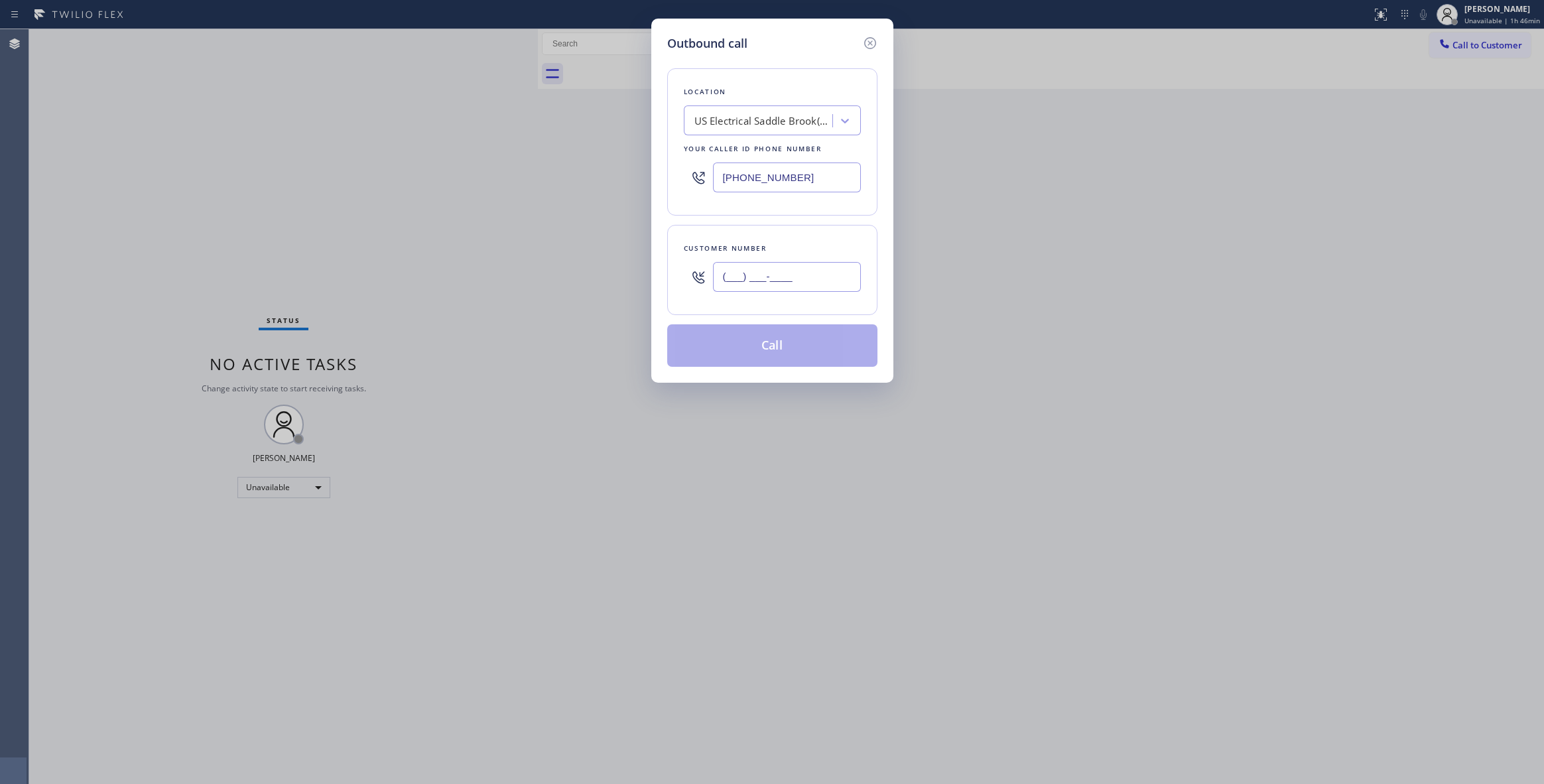
click at [778, 277] on input "(___) ___-____" at bounding box center [787, 276] width 148 height 30
paste input "205) 794-6257"
type input "[PHONE_NUMBER]"
paste input "626) 726-3132"
drag, startPoint x: 802, startPoint y: 178, endPoint x: 441, endPoint y: 179, distance: 361.0
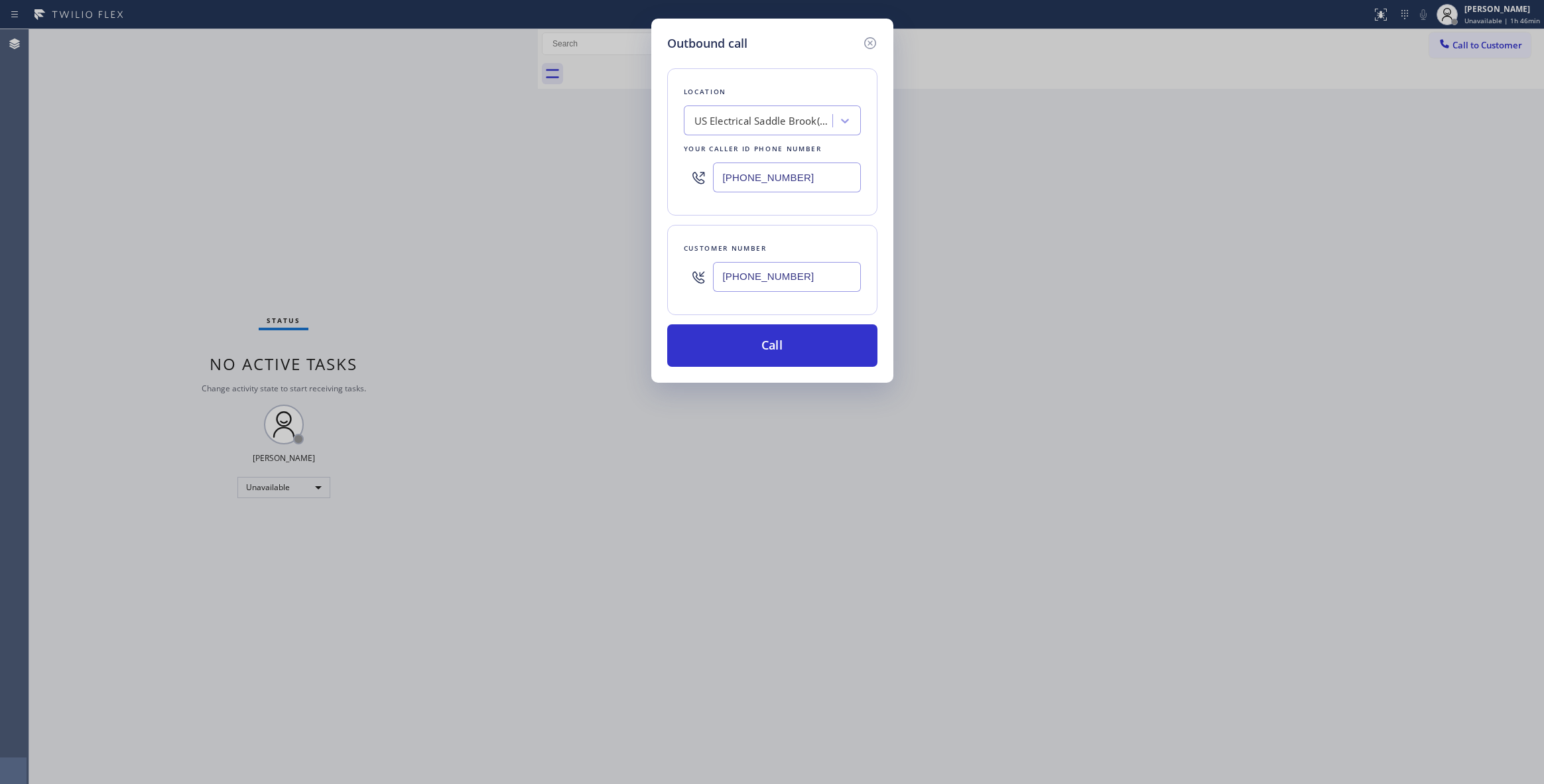
click at [436, 174] on div "Outbound call Location [GEOGRAPHIC_DATA] Electrical [GEOGRAPHIC_DATA](ACI Elect…" at bounding box center [772, 392] width 1544 height 784
type input "[PHONE_NUMBER]"
drag, startPoint x: 820, startPoint y: 277, endPoint x: 655, endPoint y: 277, distance: 165.0
click at [655, 277] on div "Outbound call Location Viking Repair Pro [GEOGRAPHIC_DATA] Your caller id phone…" at bounding box center [772, 200] width 242 height 364
click at [714, 343] on button "Call" at bounding box center [772, 345] width 210 height 42
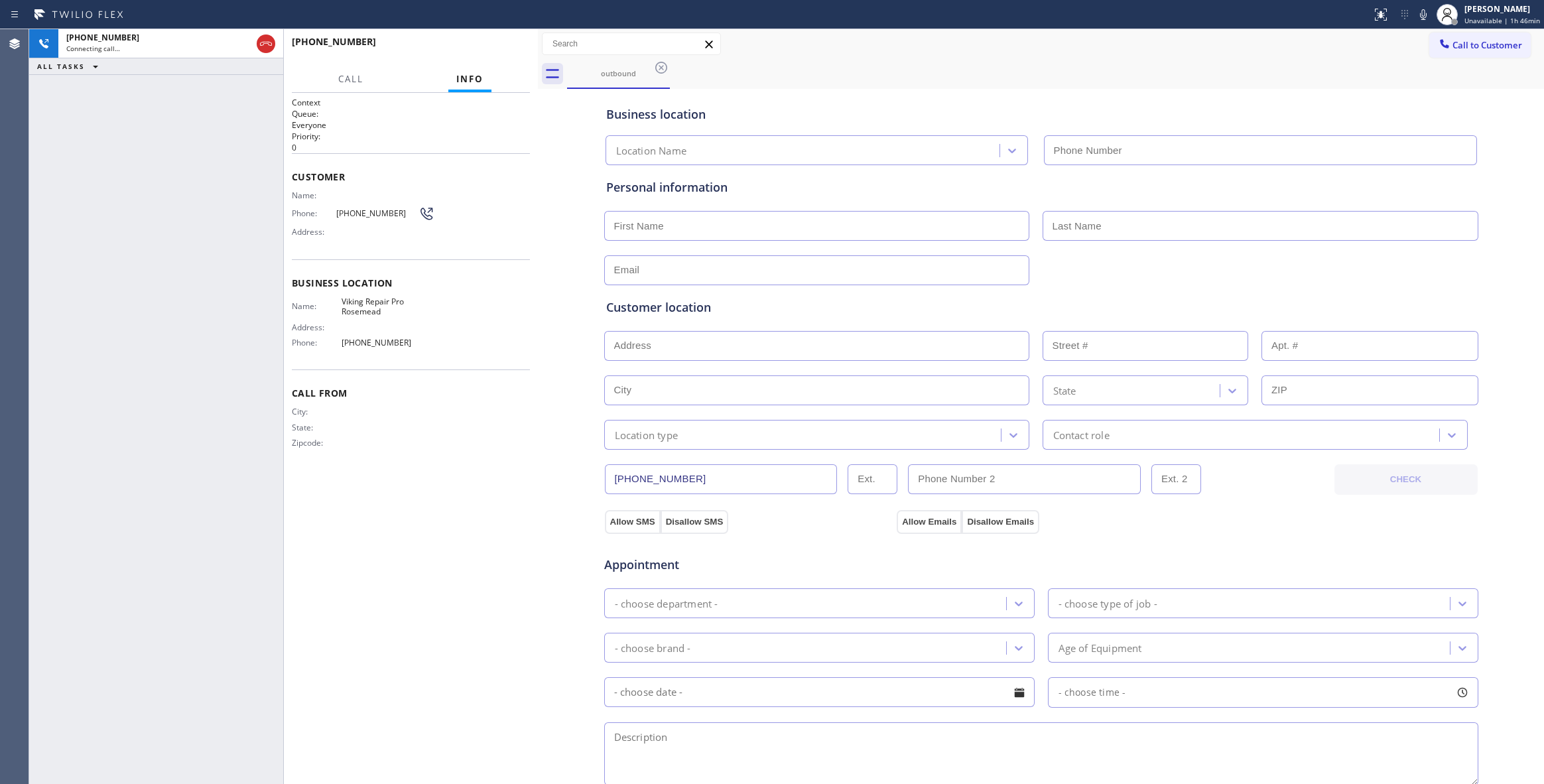
type input "[PHONE_NUMBER]"
click at [502, 45] on span "HANG UP" at bounding box center [499, 48] width 40 height 9
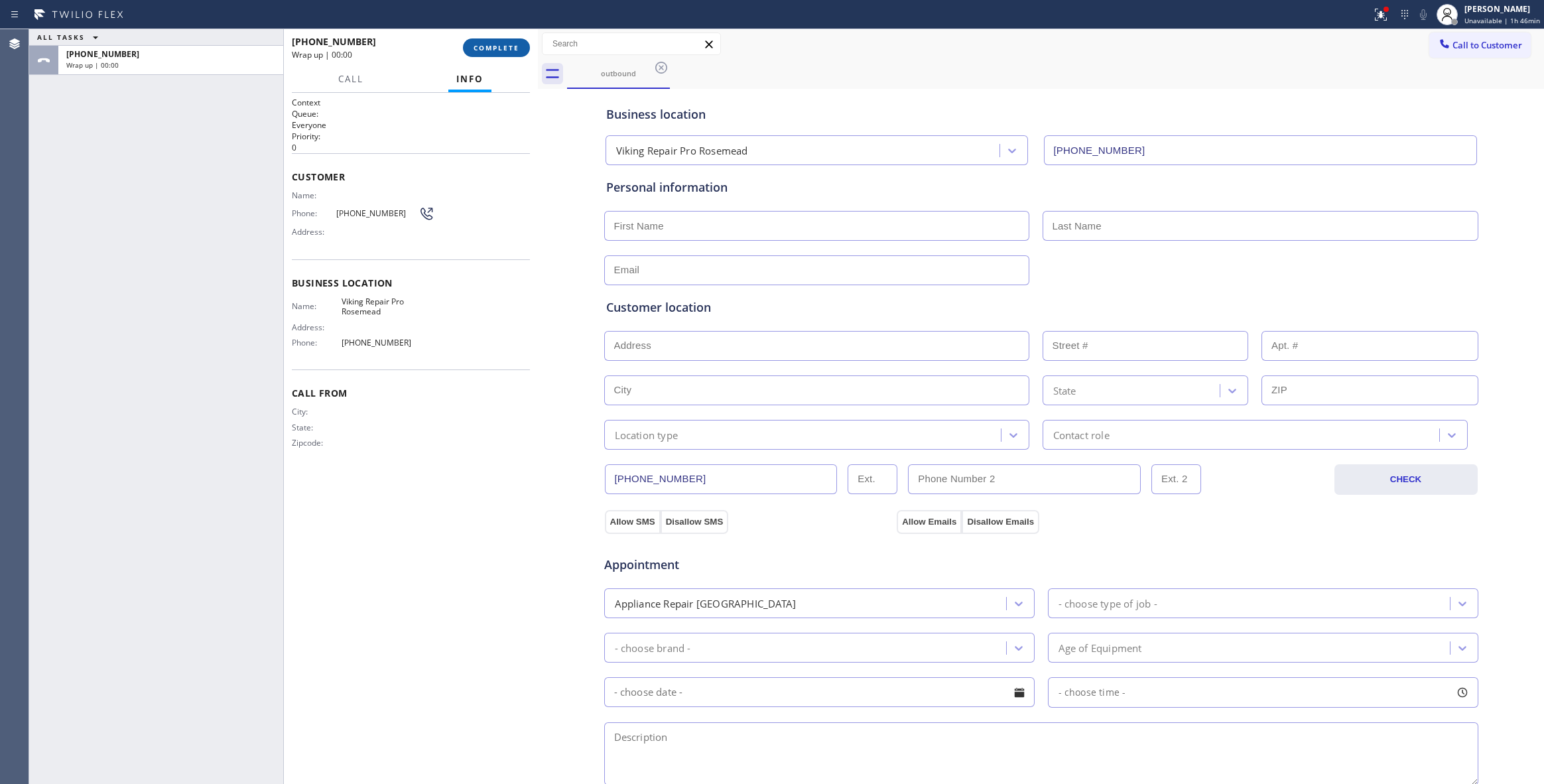
click at [505, 44] on span "COMPLETE" at bounding box center [496, 48] width 45 height 9
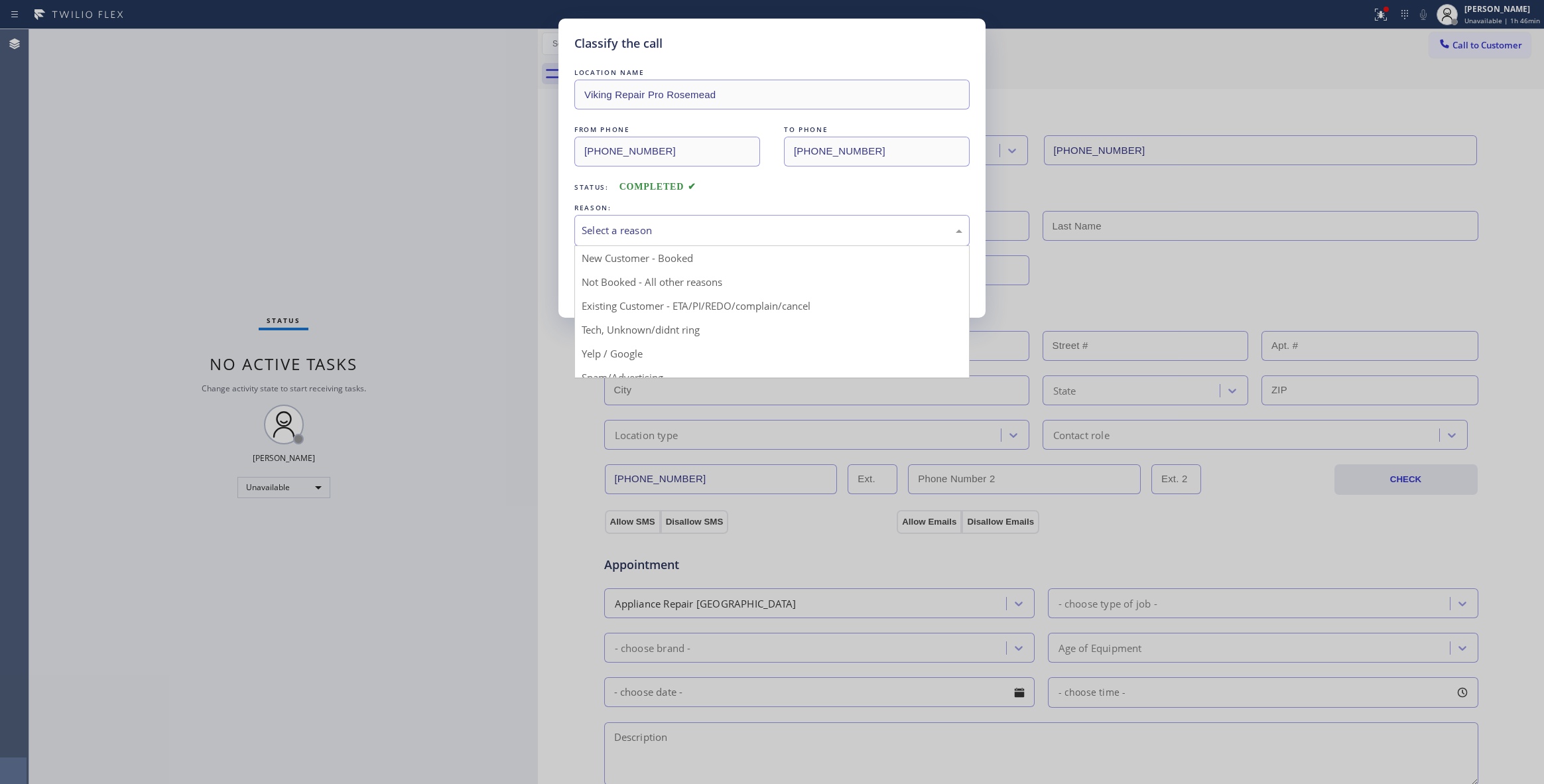
click at [719, 230] on div "Select a reason" at bounding box center [772, 230] width 381 height 15
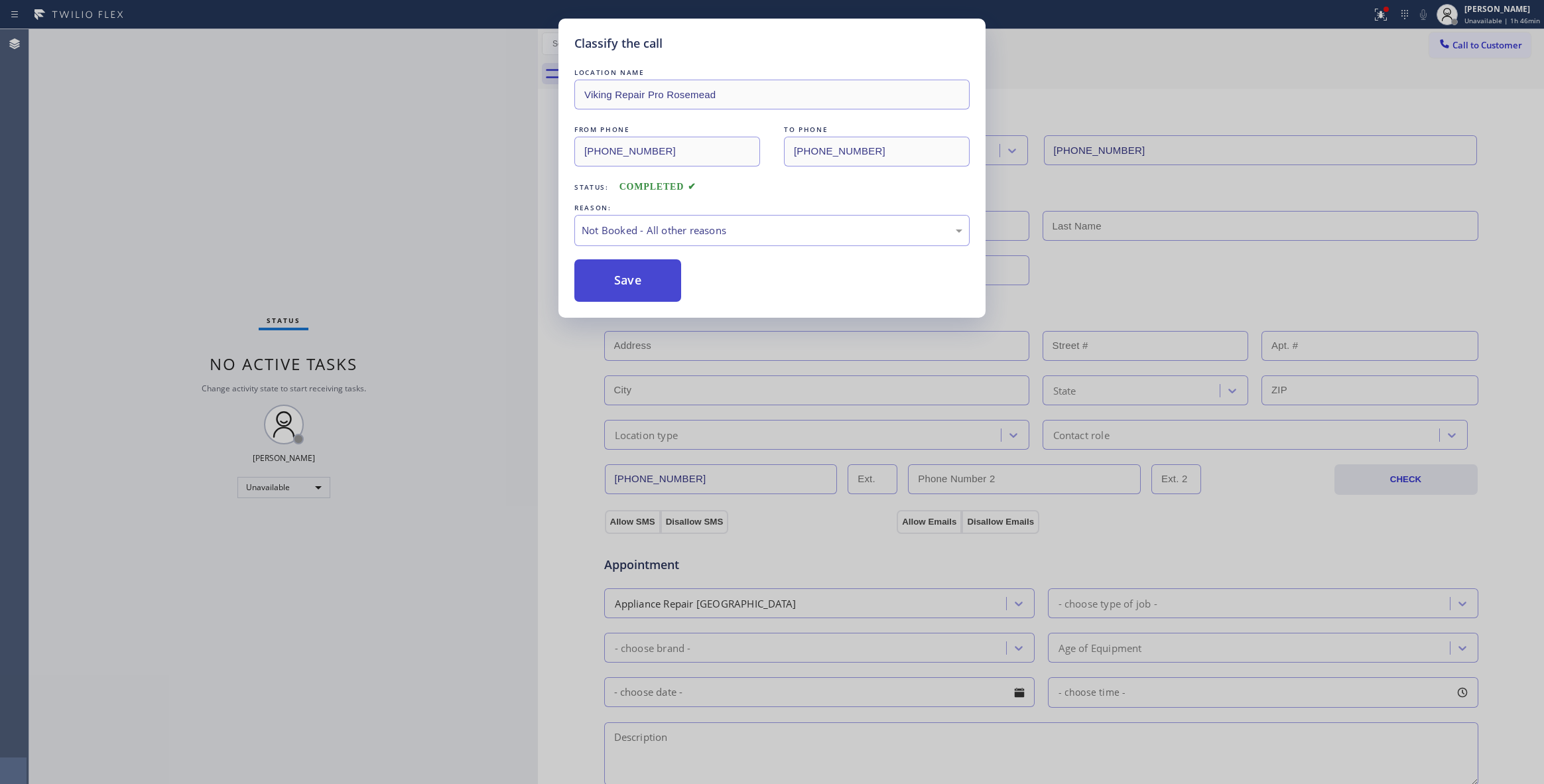
click at [658, 279] on button "Save" at bounding box center [627, 280] width 107 height 42
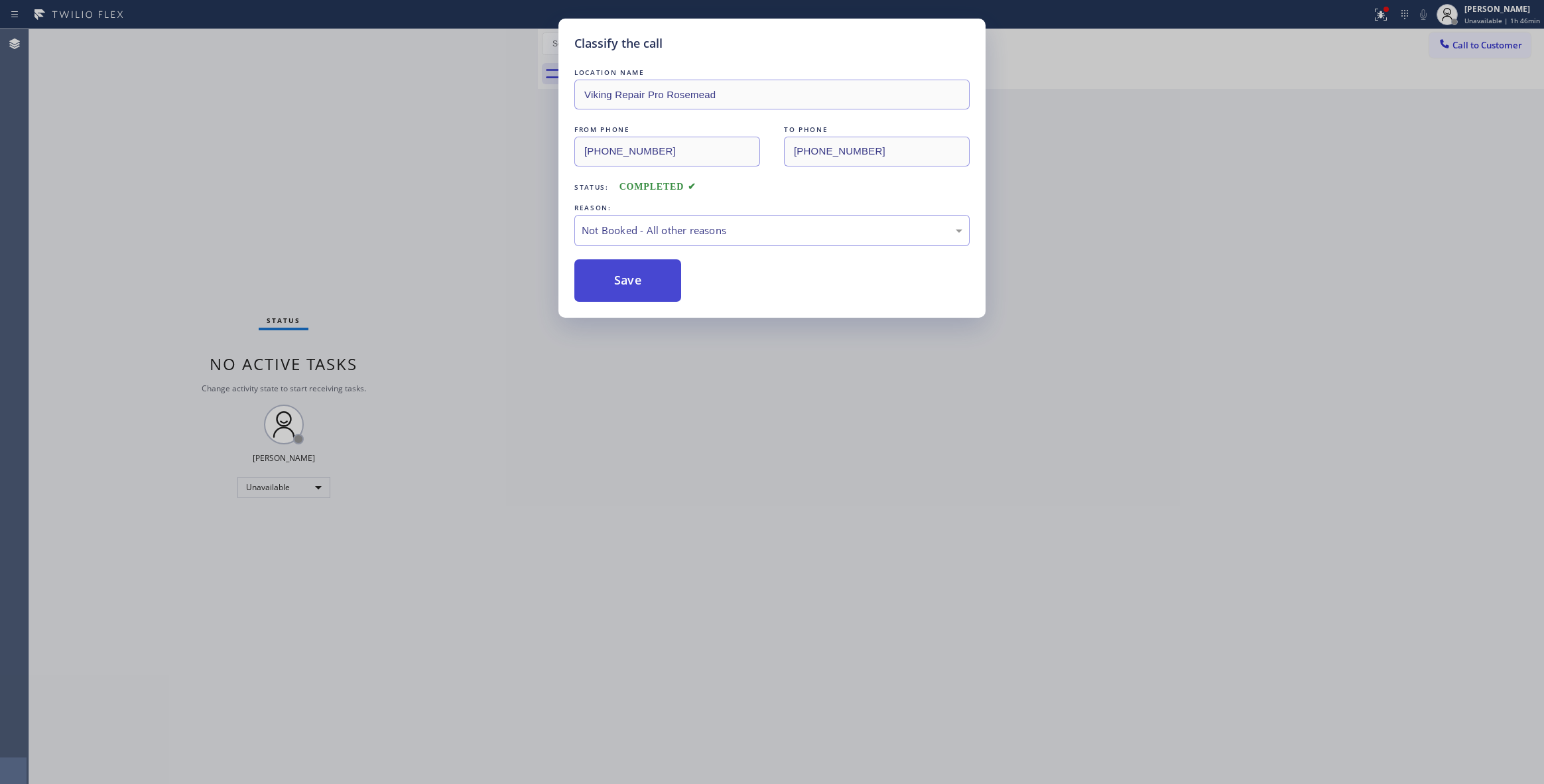
click at [658, 279] on button "Save" at bounding box center [627, 280] width 107 height 42
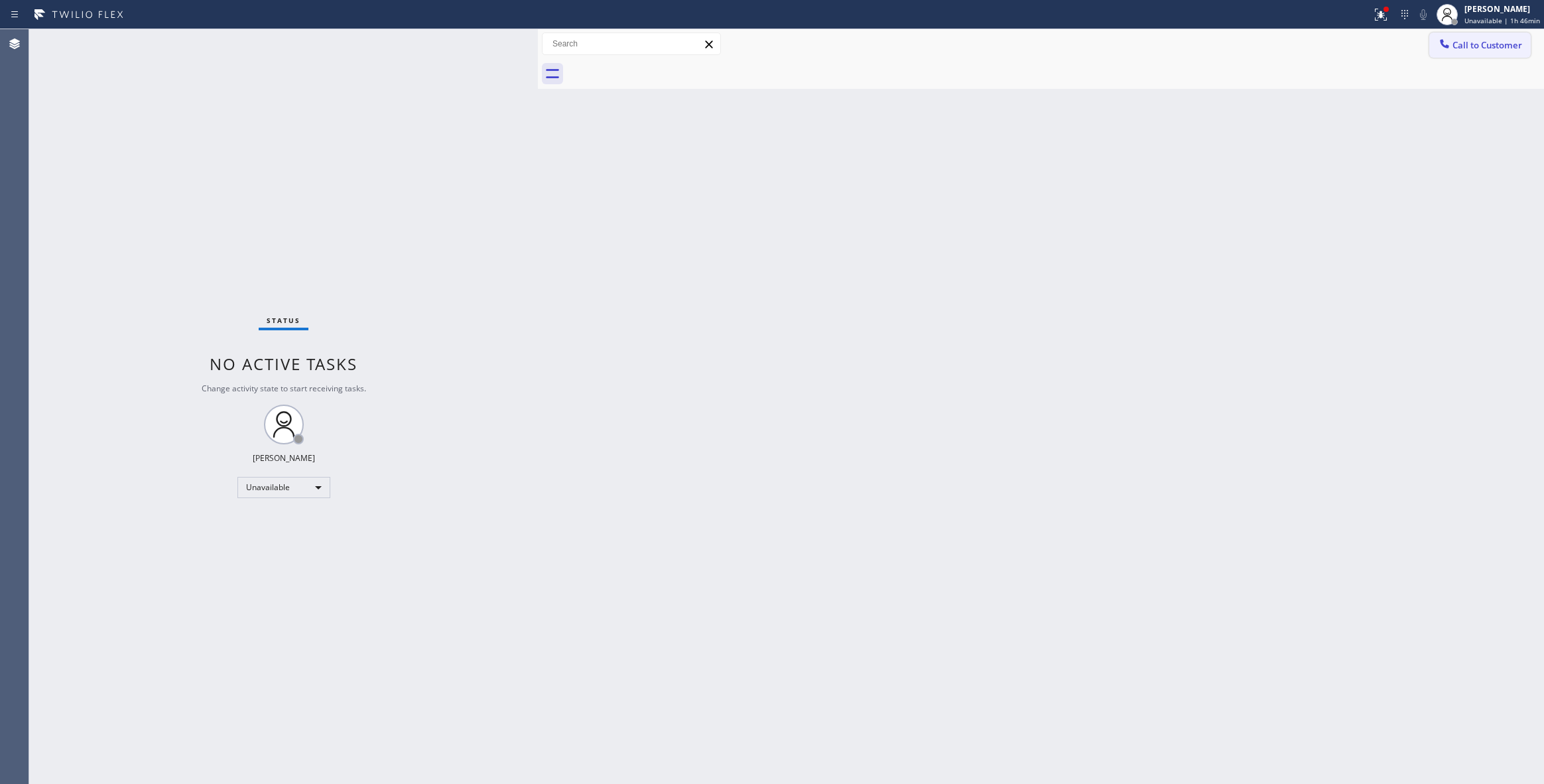
click at [1498, 51] on span "Call to Customer" at bounding box center [1487, 45] width 69 height 12
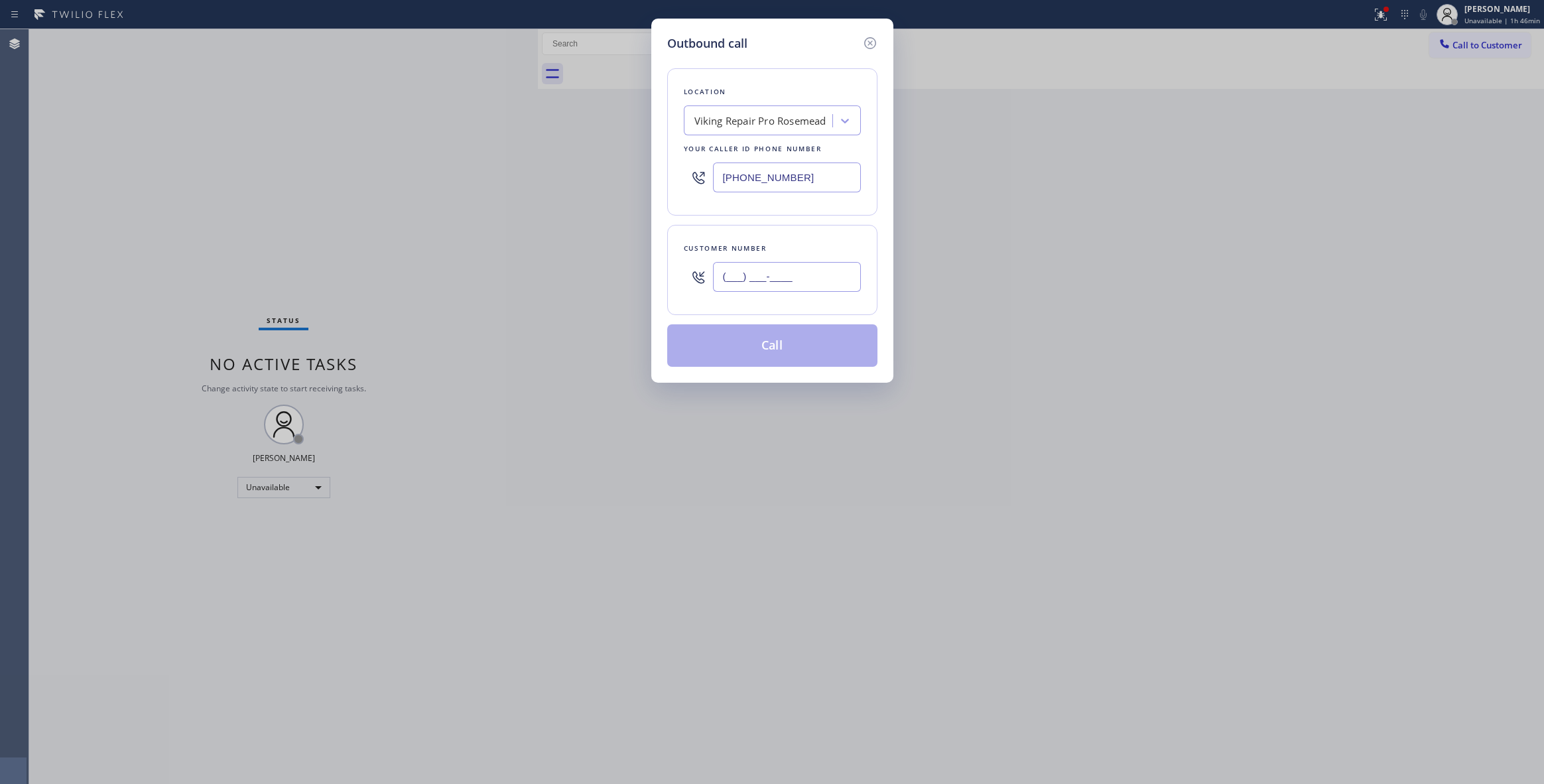
click at [778, 279] on input "(___) ___-____" at bounding box center [787, 276] width 148 height 30
paste input "205) 794-6257"
type input "[PHONE_NUMBER]"
click at [805, 351] on button "Call" at bounding box center [772, 345] width 210 height 42
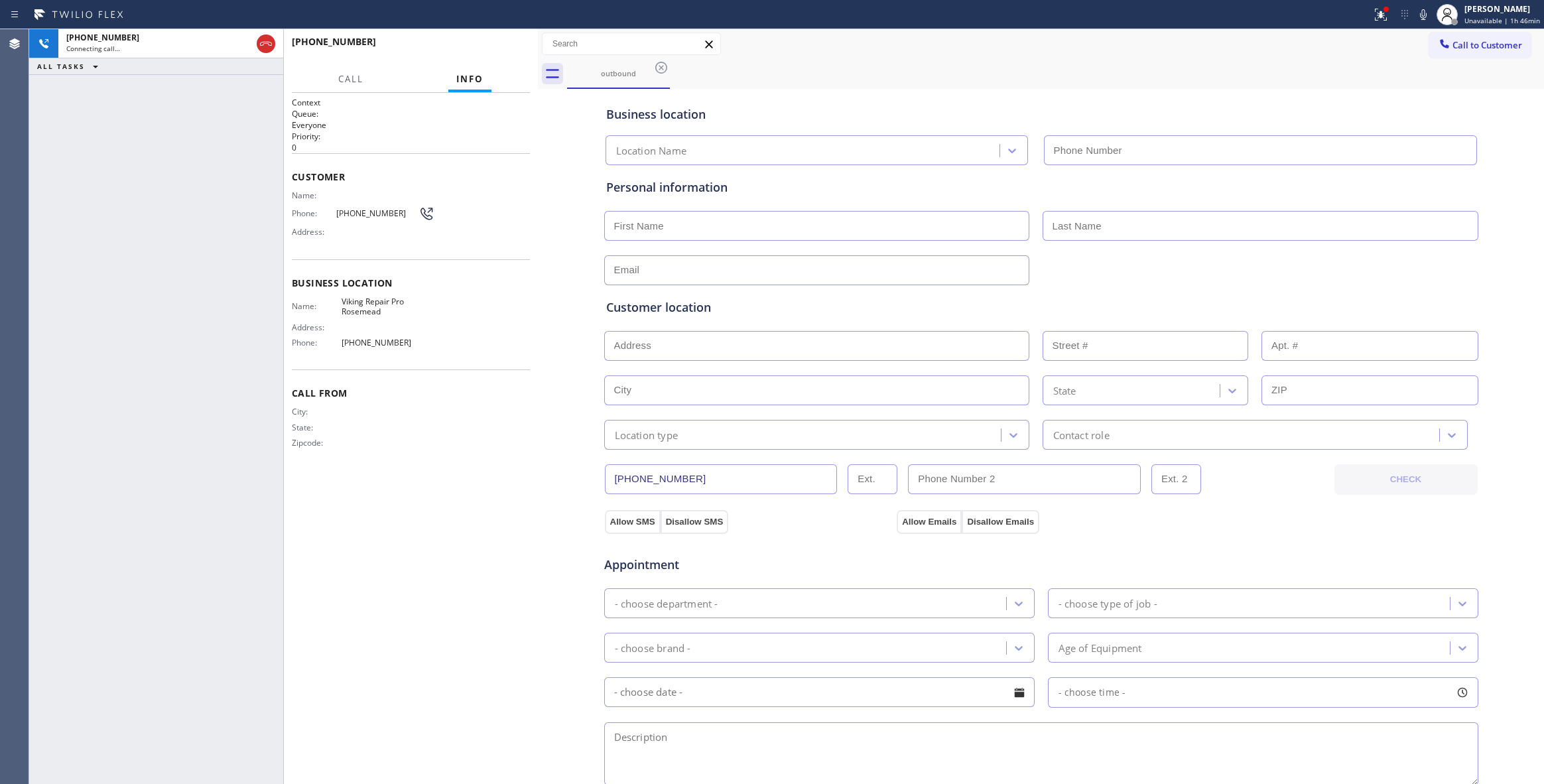
type input "[PHONE_NUMBER]"
drag, startPoint x: 268, startPoint y: 43, endPoint x: 390, endPoint y: 32, distance: 122.5
click at [268, 43] on icon at bounding box center [265, 43] width 16 height 16
click at [484, 44] on span "HANG UP" at bounding box center [499, 48] width 40 height 9
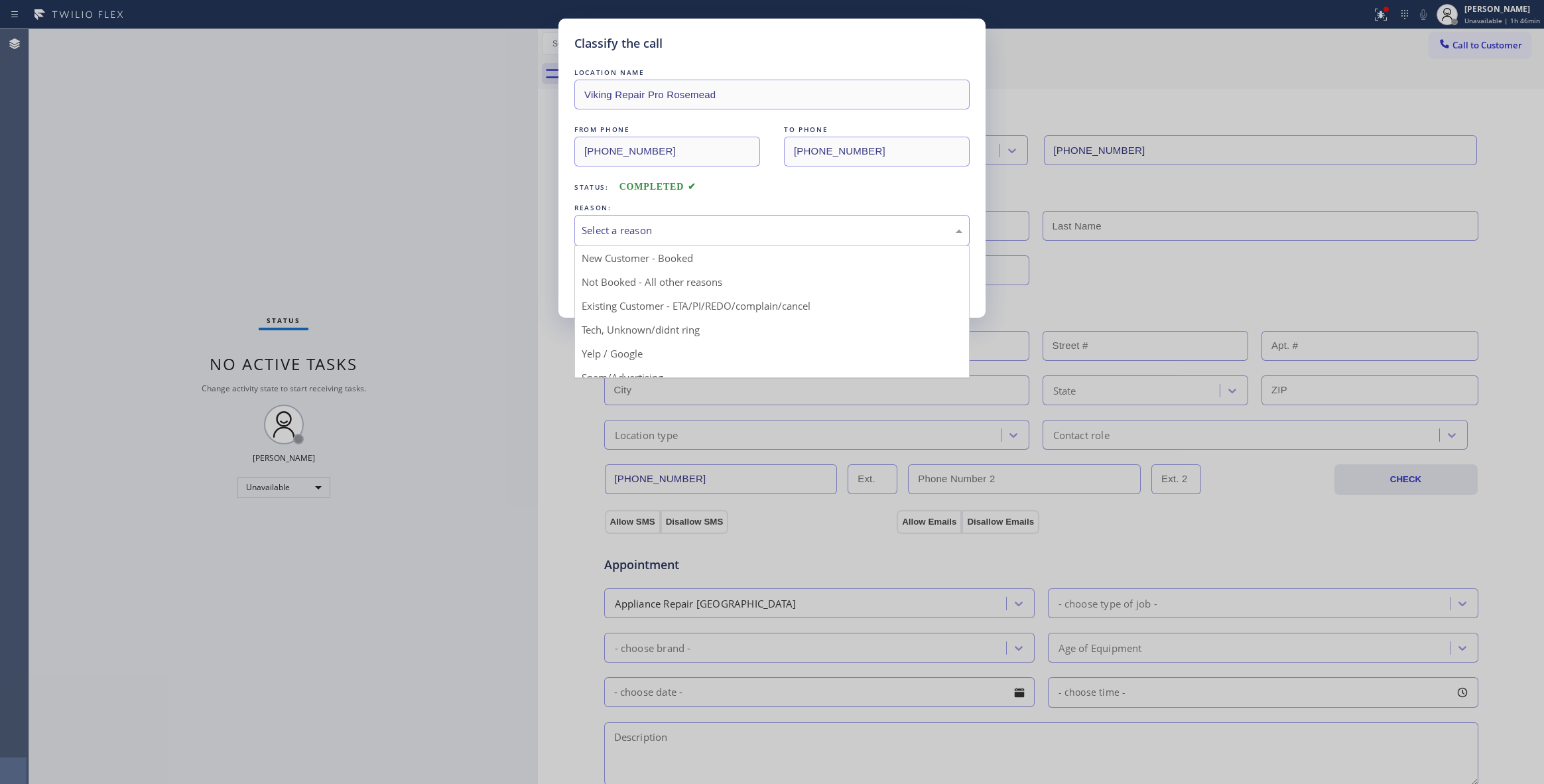
click at [610, 218] on div "Select a reason" at bounding box center [772, 230] width 395 height 31
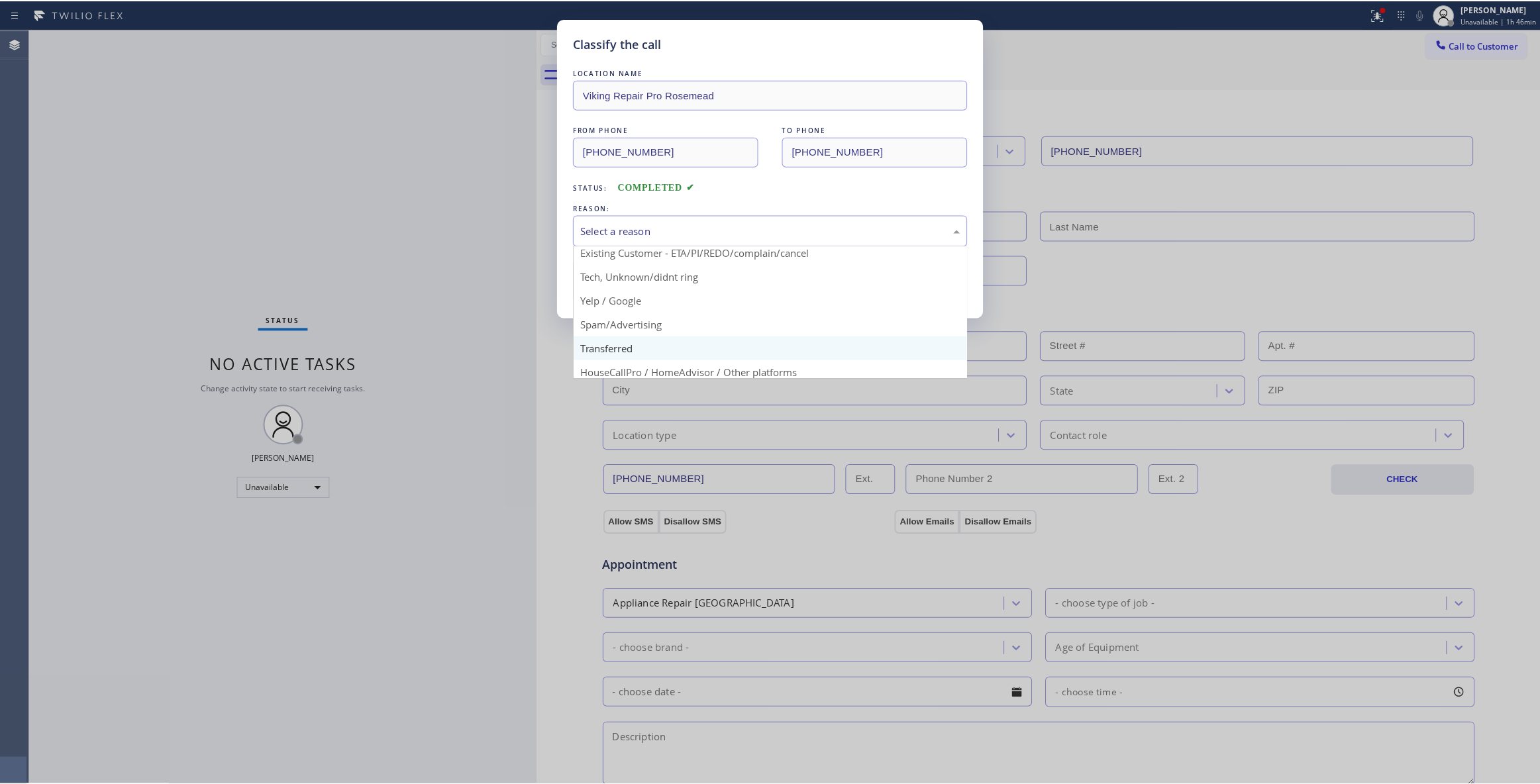
scroll to position [83, 0]
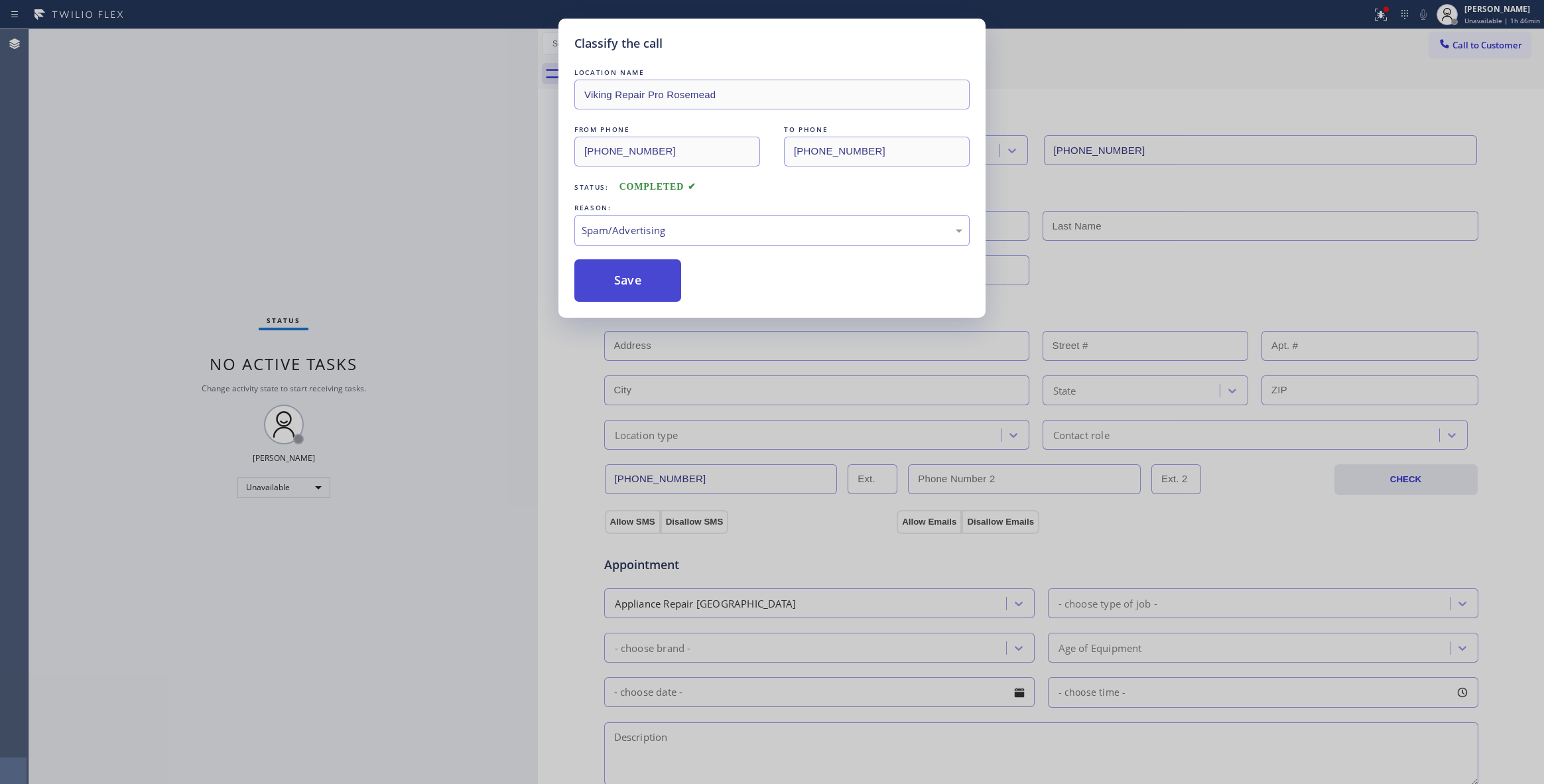
click at [631, 297] on button "Save" at bounding box center [627, 280] width 107 height 42
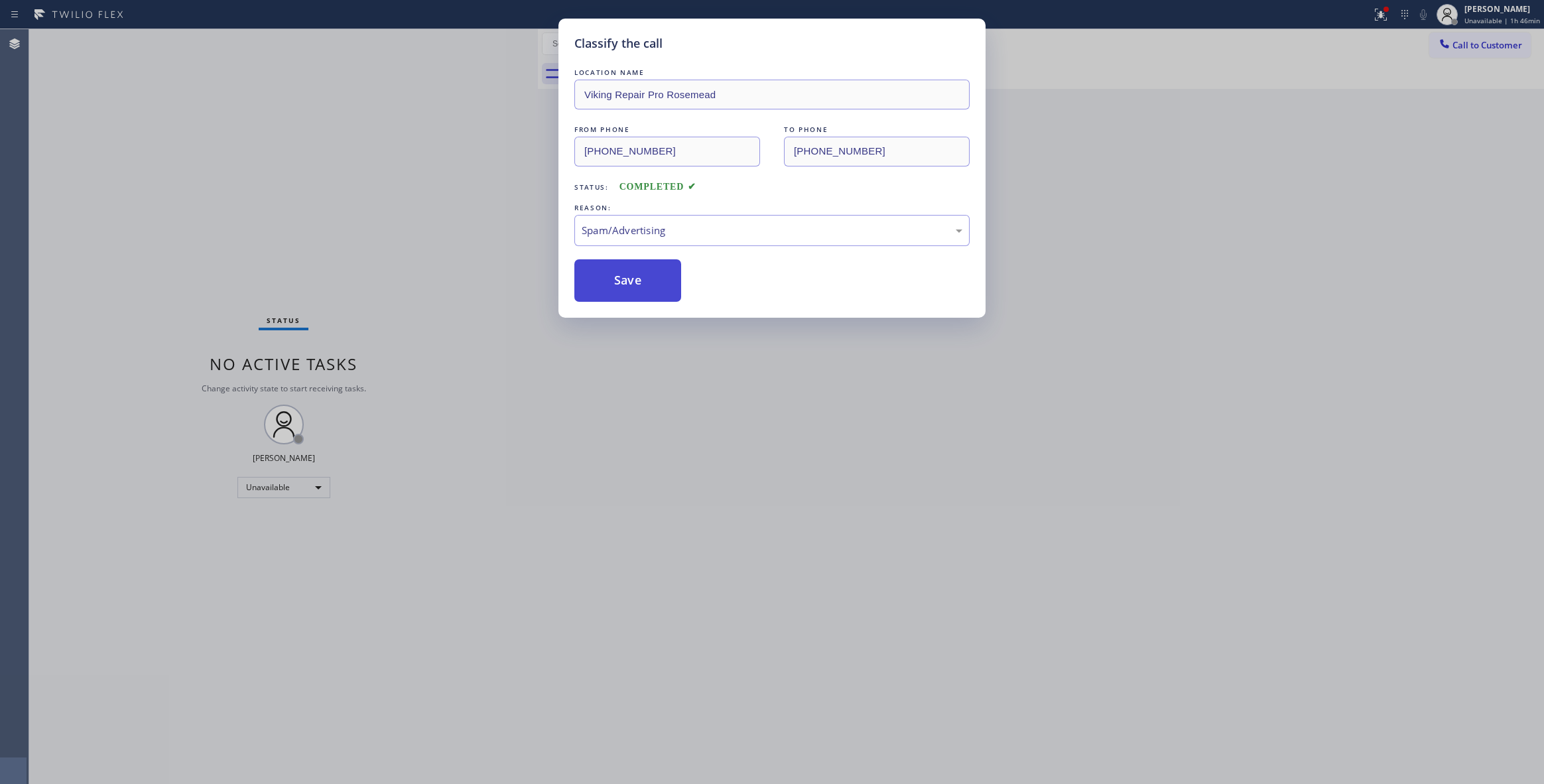
click at [629, 296] on button "Save" at bounding box center [627, 280] width 107 height 42
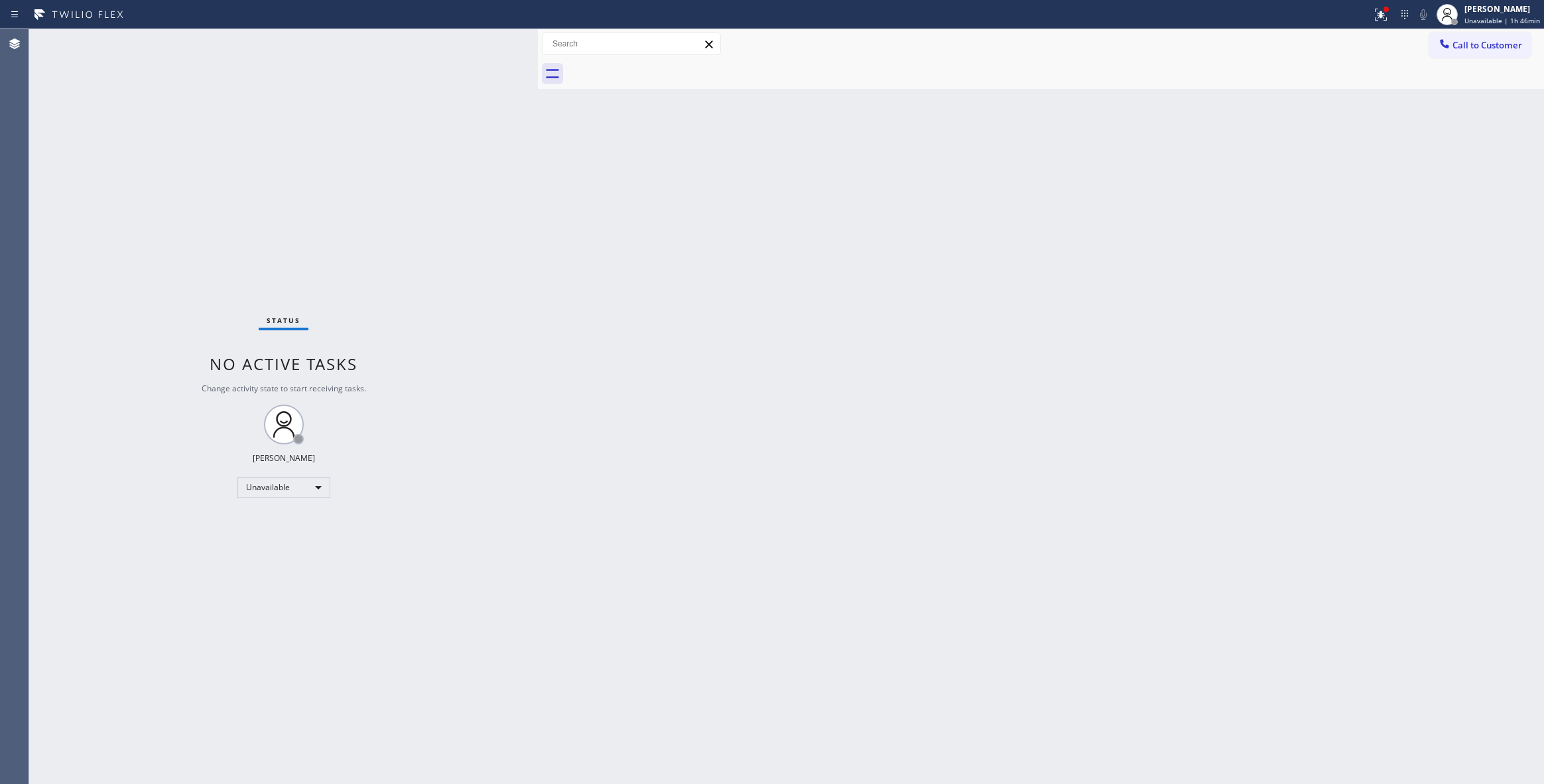
click at [1496, 51] on button "Call to Customer" at bounding box center [1480, 45] width 101 height 25
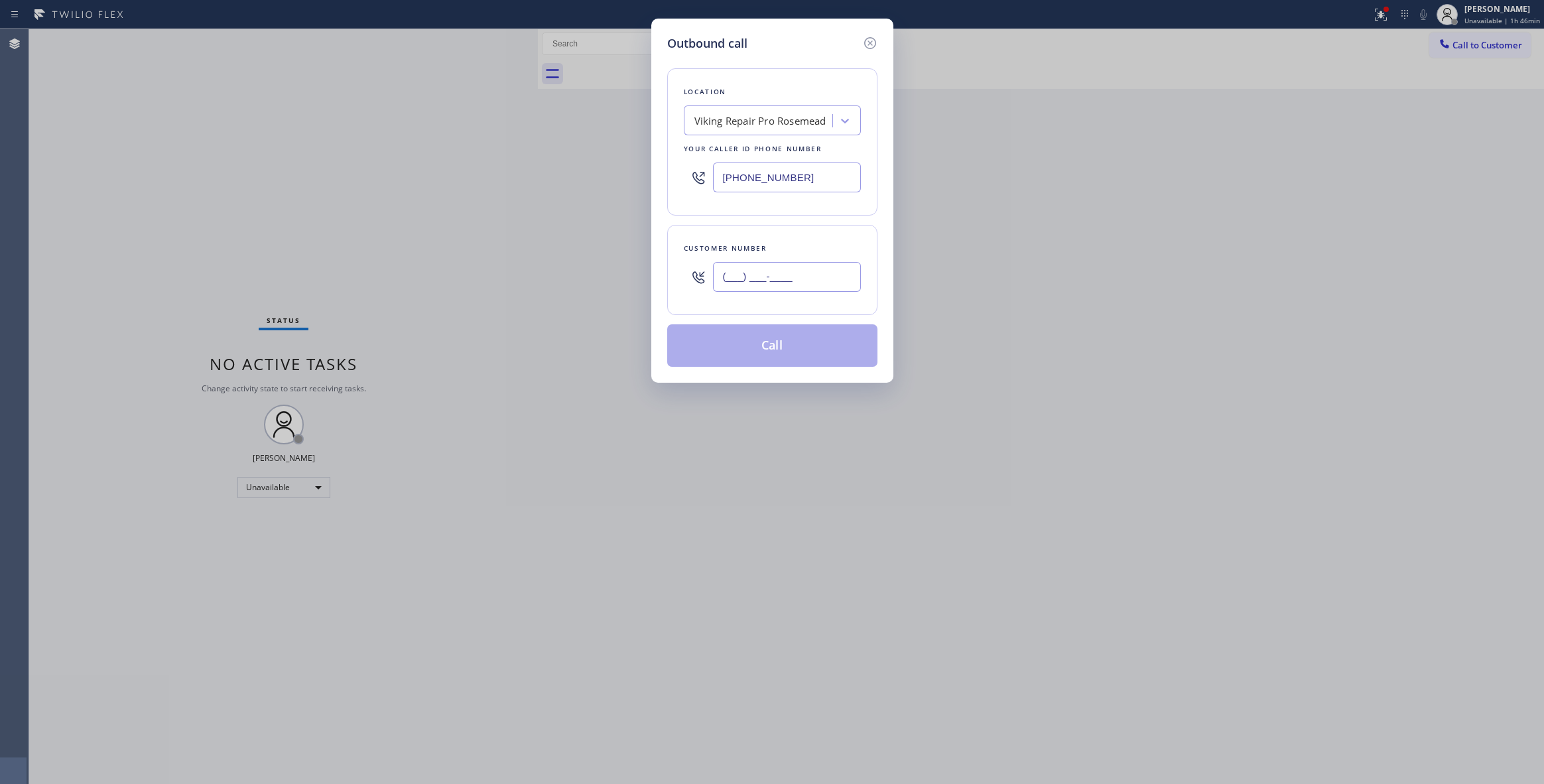
click at [796, 279] on input "(___) ___-____" at bounding box center [787, 276] width 148 height 30
paste input "205) 794-6257"
type input "[PHONE_NUMBER]"
click at [764, 349] on button "Call" at bounding box center [772, 345] width 210 height 42
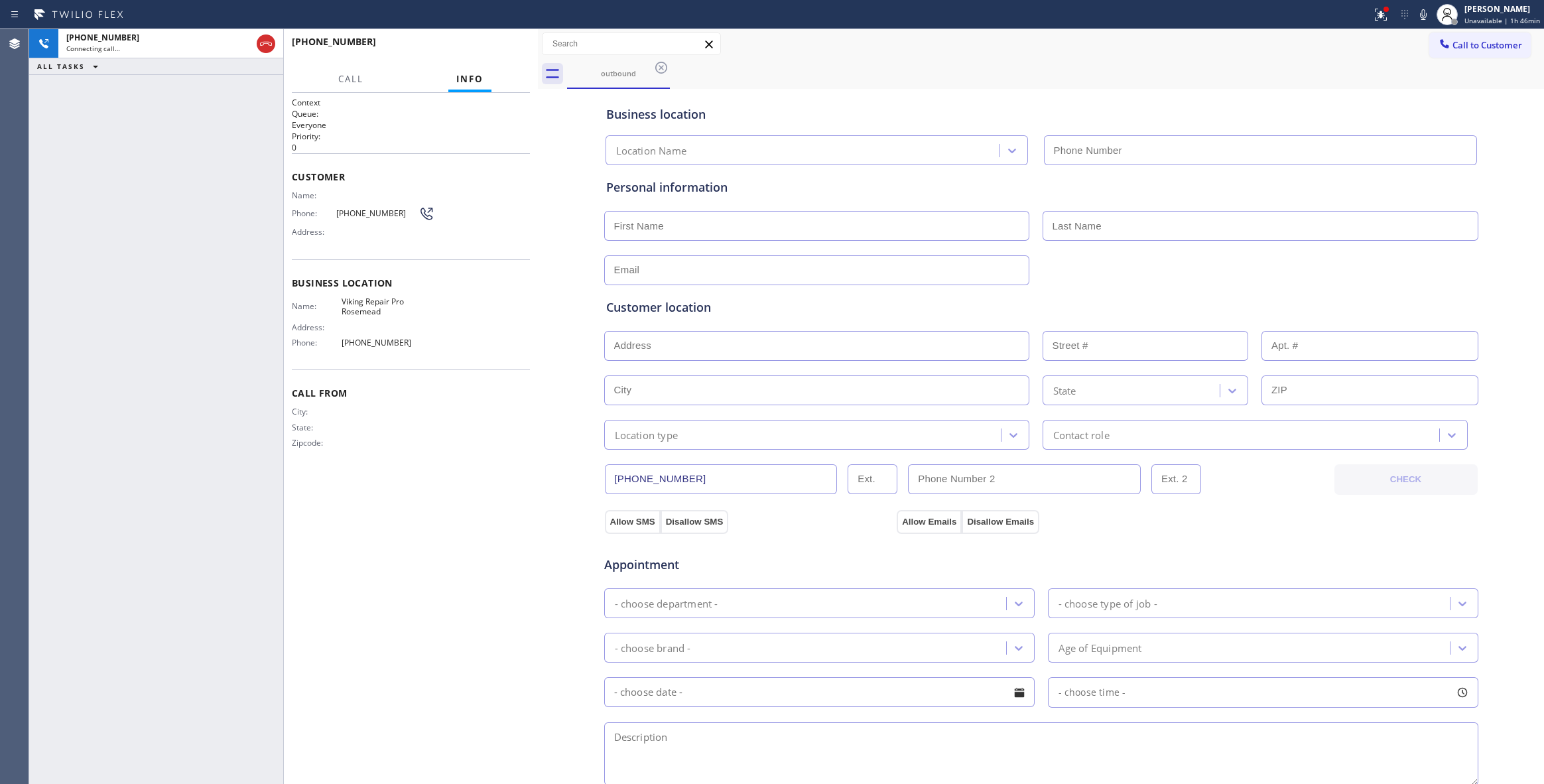
type input "[PHONE_NUMBER]"
drag, startPoint x: 484, startPoint y: 509, endPoint x: 313, endPoint y: 72, distance: 469.3
click at [483, 507] on div "Context Queue: Everyone Priority: 0 Customer Name: Phone: [PHONE_NUMBER] Addres…" at bounding box center [410, 438] width 238 height 683
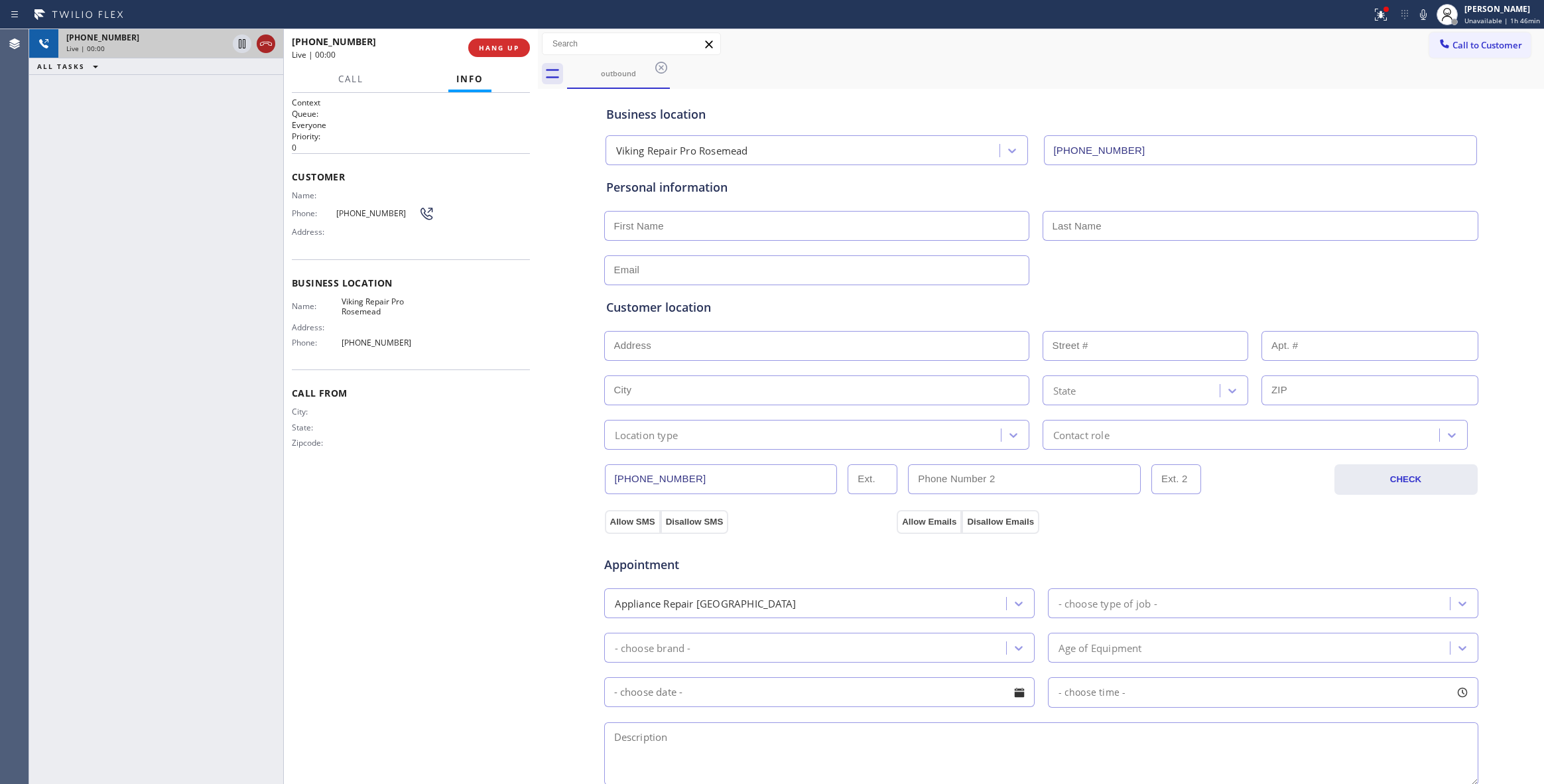
click at [261, 41] on icon at bounding box center [265, 43] width 16 height 16
click at [491, 56] on button "HANG UP" at bounding box center [499, 48] width 62 height 19
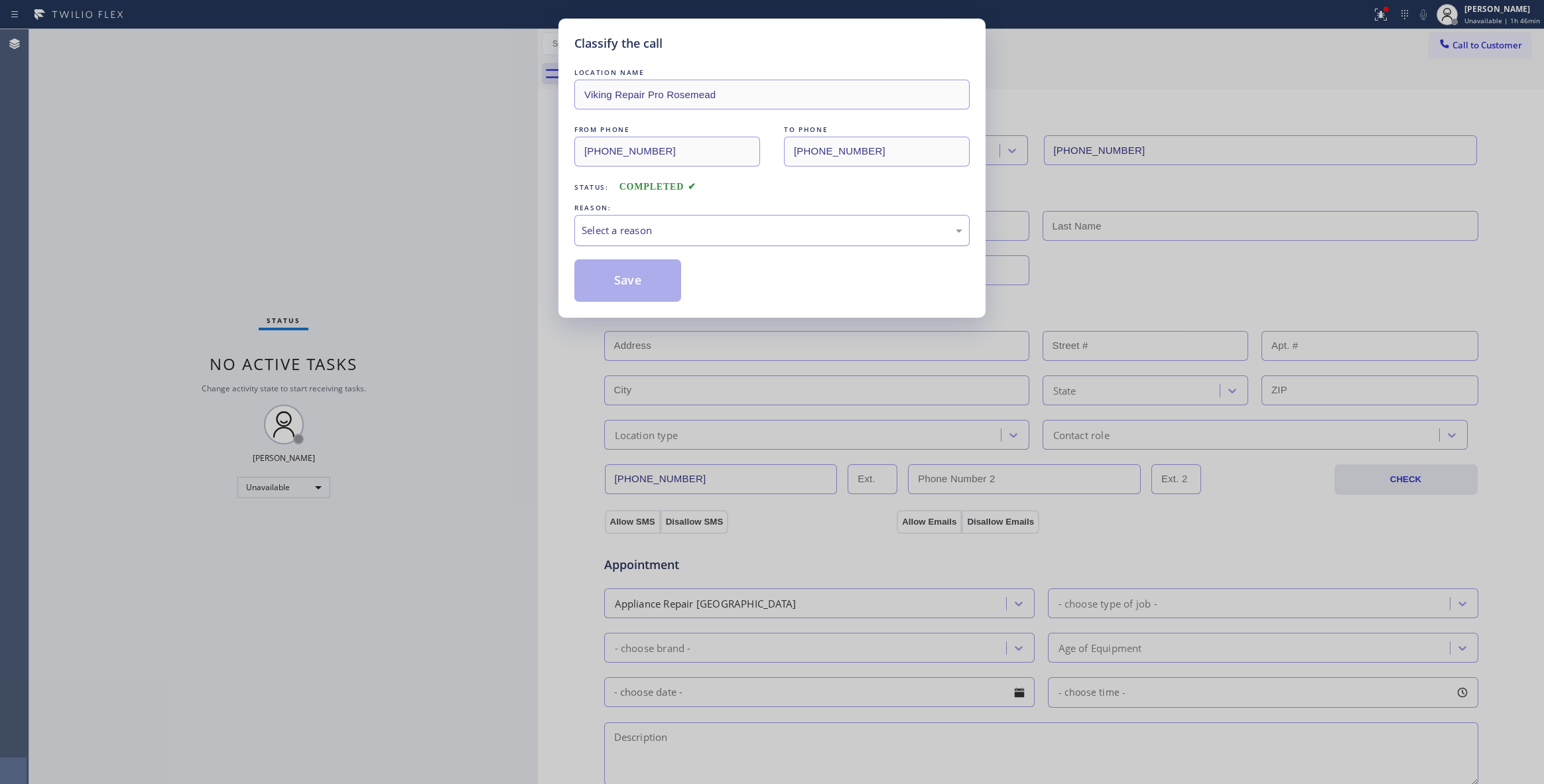
click at [623, 231] on div "Select a reason" at bounding box center [772, 230] width 381 height 15
click at [622, 274] on button "Save" at bounding box center [627, 280] width 107 height 42
click at [622, 274] on button "Save" at bounding box center [627, 280] width 107 height 42
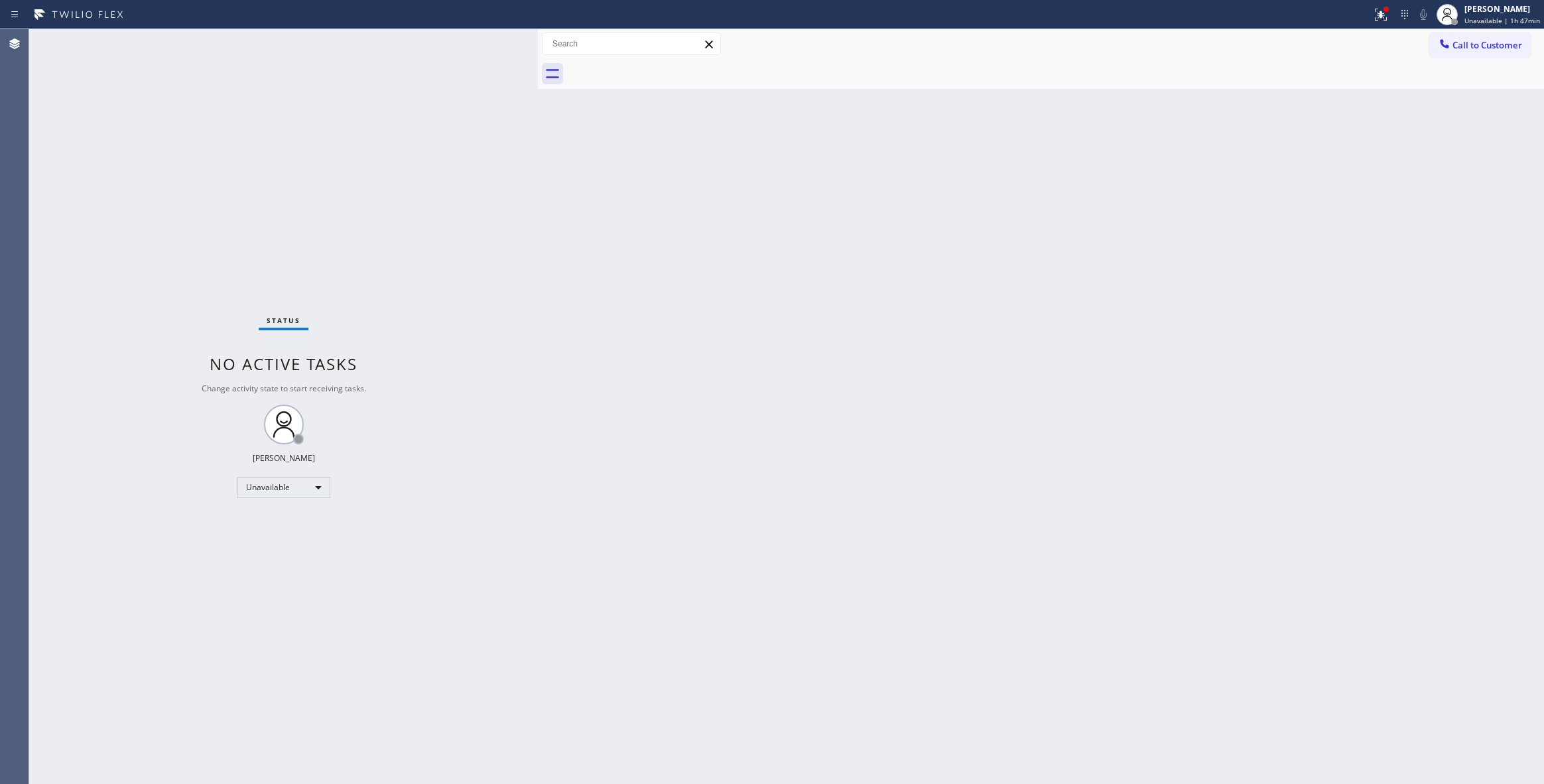
drag, startPoint x: 1042, startPoint y: 364, endPoint x: 1449, endPoint y: 68, distance: 503.3
click at [1045, 348] on div "Back to Dashboard Change Sender ID Customers Technicians Select a contact Outbo…" at bounding box center [1041, 406] width 1006 height 754
click at [1470, 44] on span "Call to Customer" at bounding box center [1487, 45] width 69 height 12
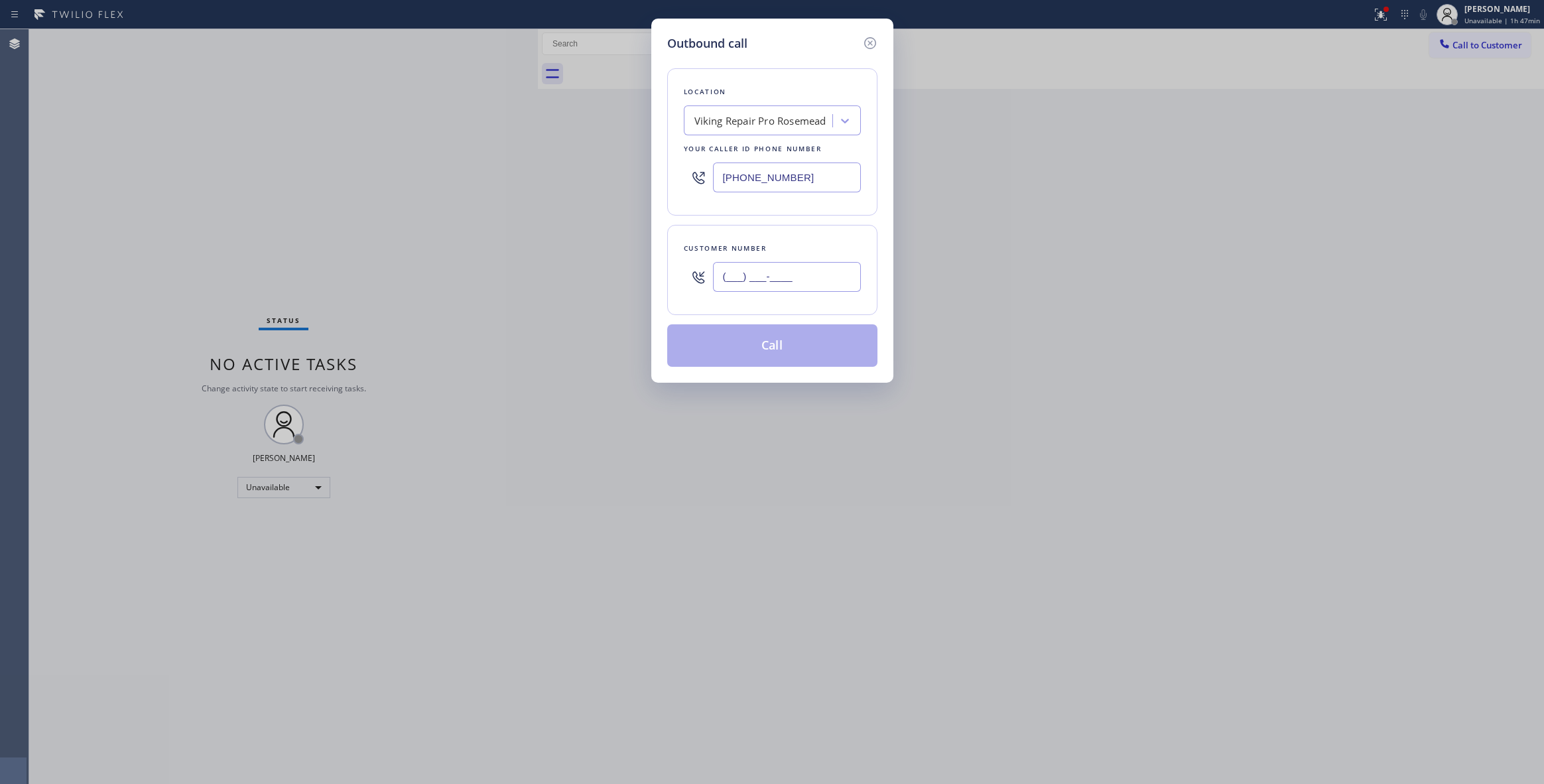
click at [808, 285] on input "(___) ___-____" at bounding box center [787, 276] width 148 height 30
paste input "480) 285-2875"
type input "[PHONE_NUMBER]"
paste input "480) 660-3703"
drag, startPoint x: 815, startPoint y: 177, endPoint x: 550, endPoint y: 240, distance: 272.4
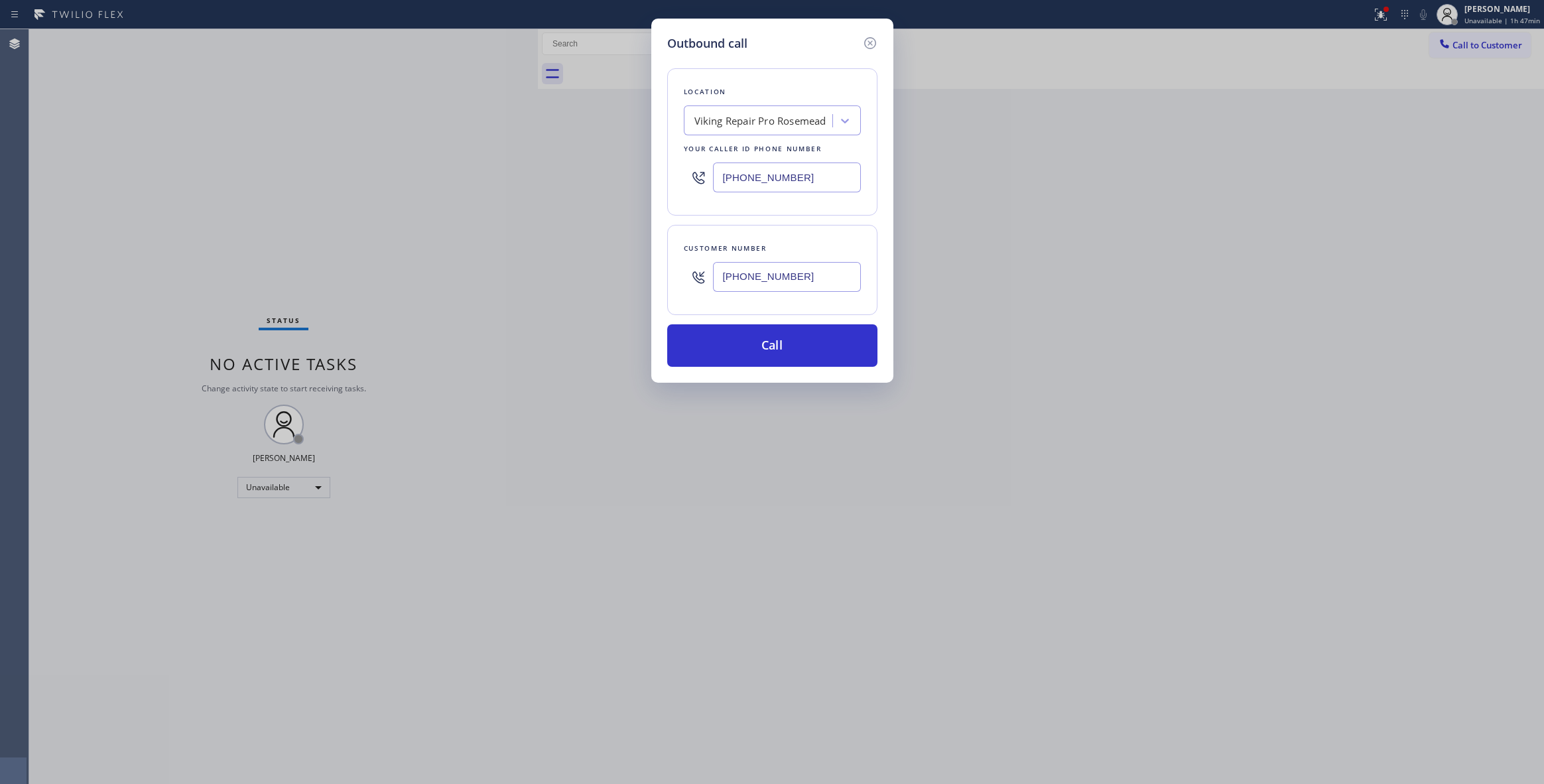
click at [373, 177] on div "Outbound call Location Viking Repair Pro [GEOGRAPHIC_DATA] Your caller id phone…" at bounding box center [772, 392] width 1544 height 784
type input "[PHONE_NUMBER]"
click at [795, 343] on button "Call" at bounding box center [772, 345] width 210 height 42
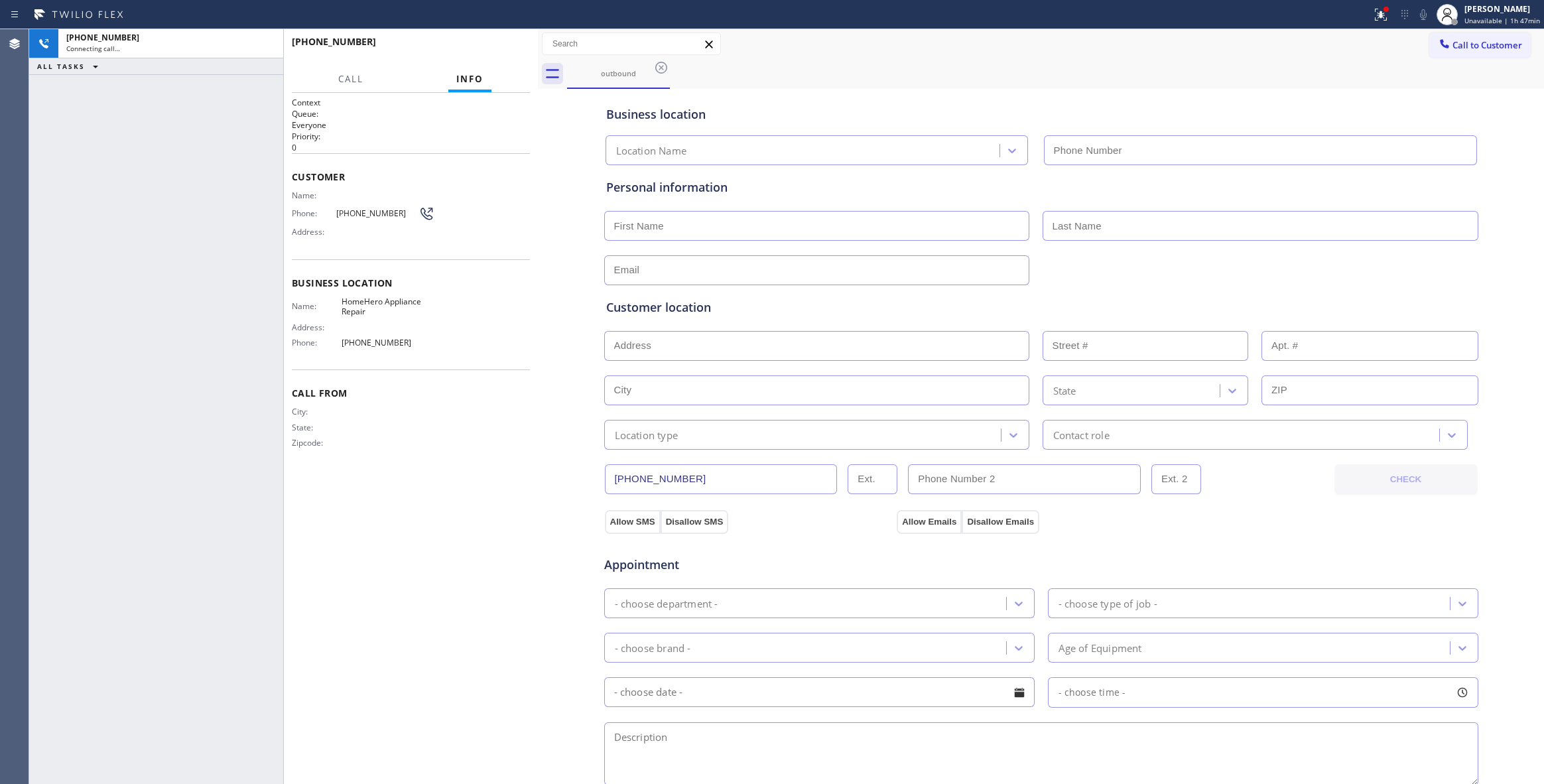
type input "[PHONE_NUMBER]"
drag, startPoint x: 207, startPoint y: 754, endPoint x: 235, endPoint y: 431, distance: 324.2
click at [195, 744] on div "[PHONE_NUMBER] Live | 00:02 ALL TASKS ALL TASKS ACTIVE TASKS TASKS IN WRAP UP" at bounding box center [156, 406] width 254 height 754
click at [494, 51] on button "HANG UP" at bounding box center [499, 48] width 62 height 19
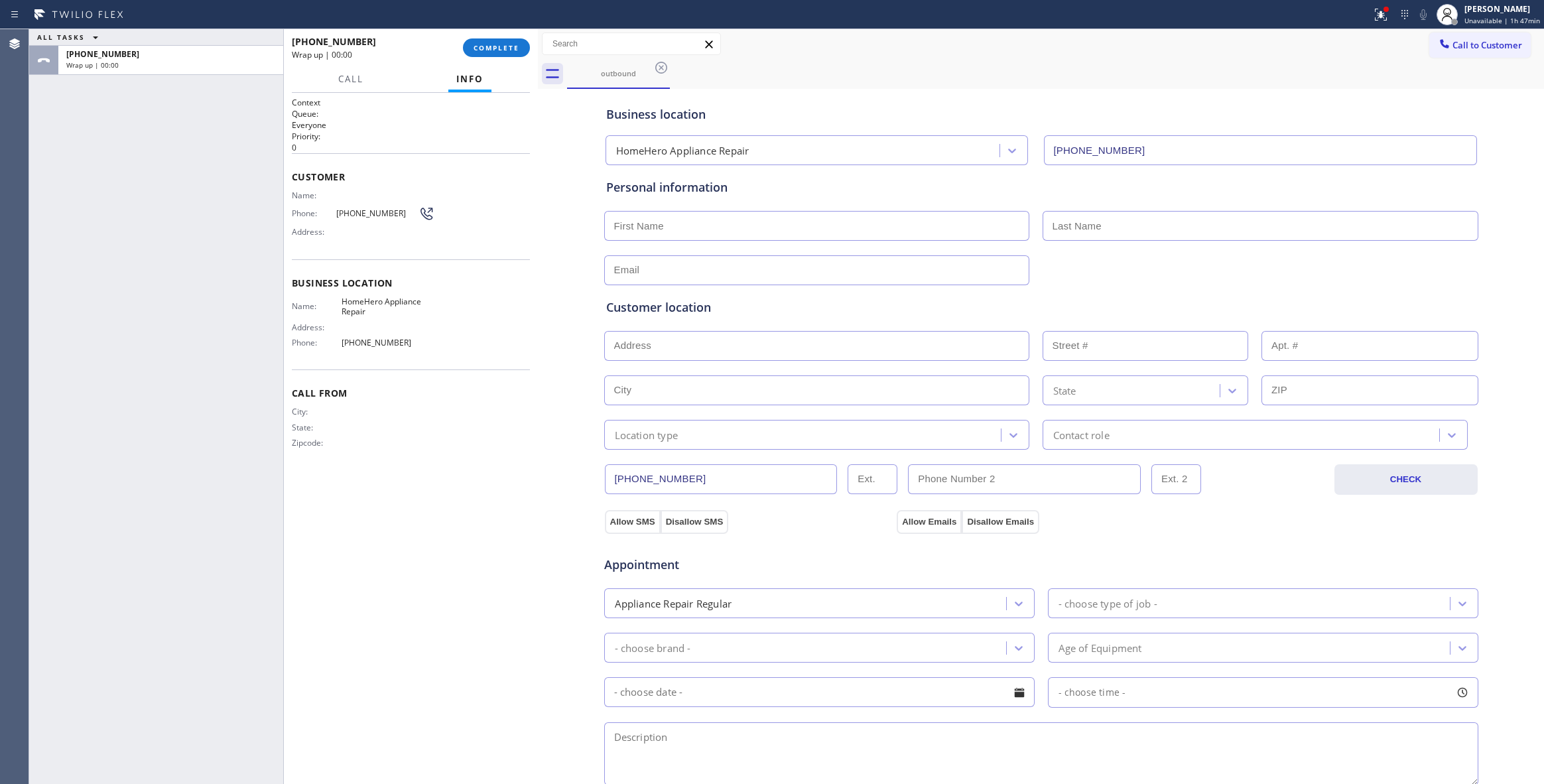
click at [371, 211] on span "[PHONE_NUMBER]" at bounding box center [377, 212] width 83 height 10
copy div "[PHONE_NUMBER]"
click at [497, 56] on button "COMPLETE" at bounding box center [497, 48] width 67 height 19
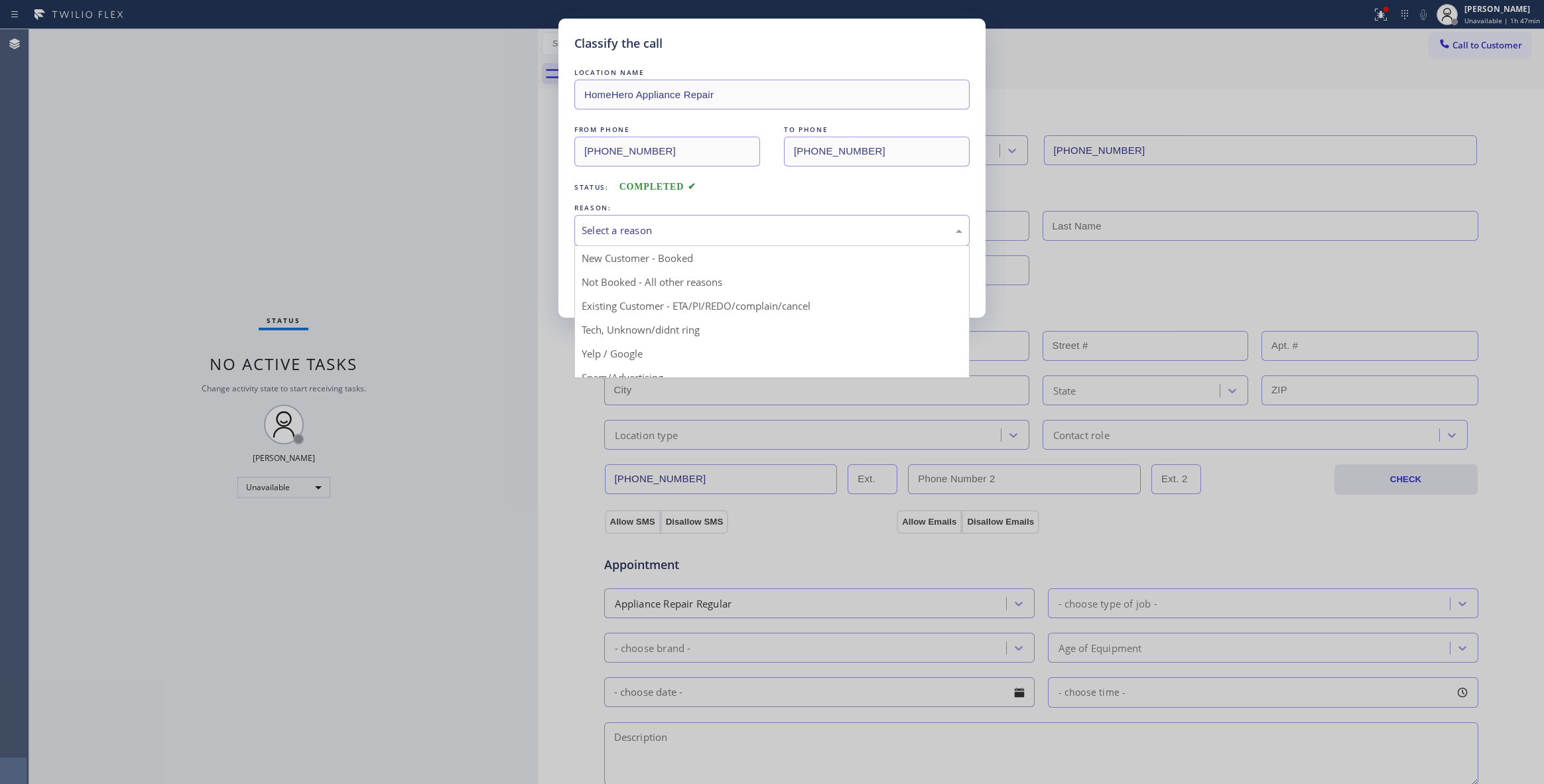
click at [608, 226] on div "Select a reason" at bounding box center [772, 230] width 381 height 15
drag, startPoint x: 614, startPoint y: 294, endPoint x: 611, endPoint y: 286, distance: 8.5
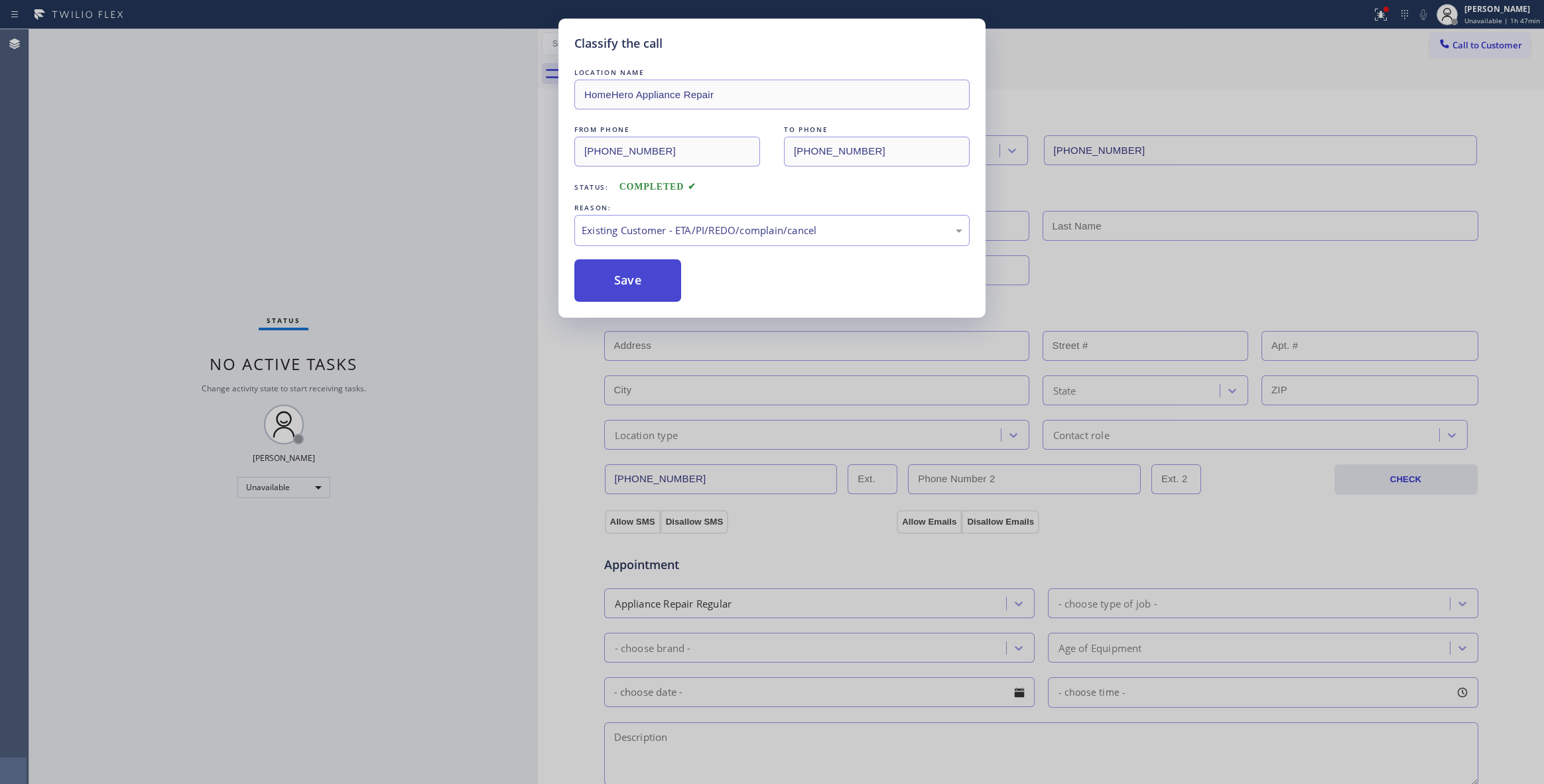
click at [611, 286] on button "Save" at bounding box center [627, 280] width 107 height 42
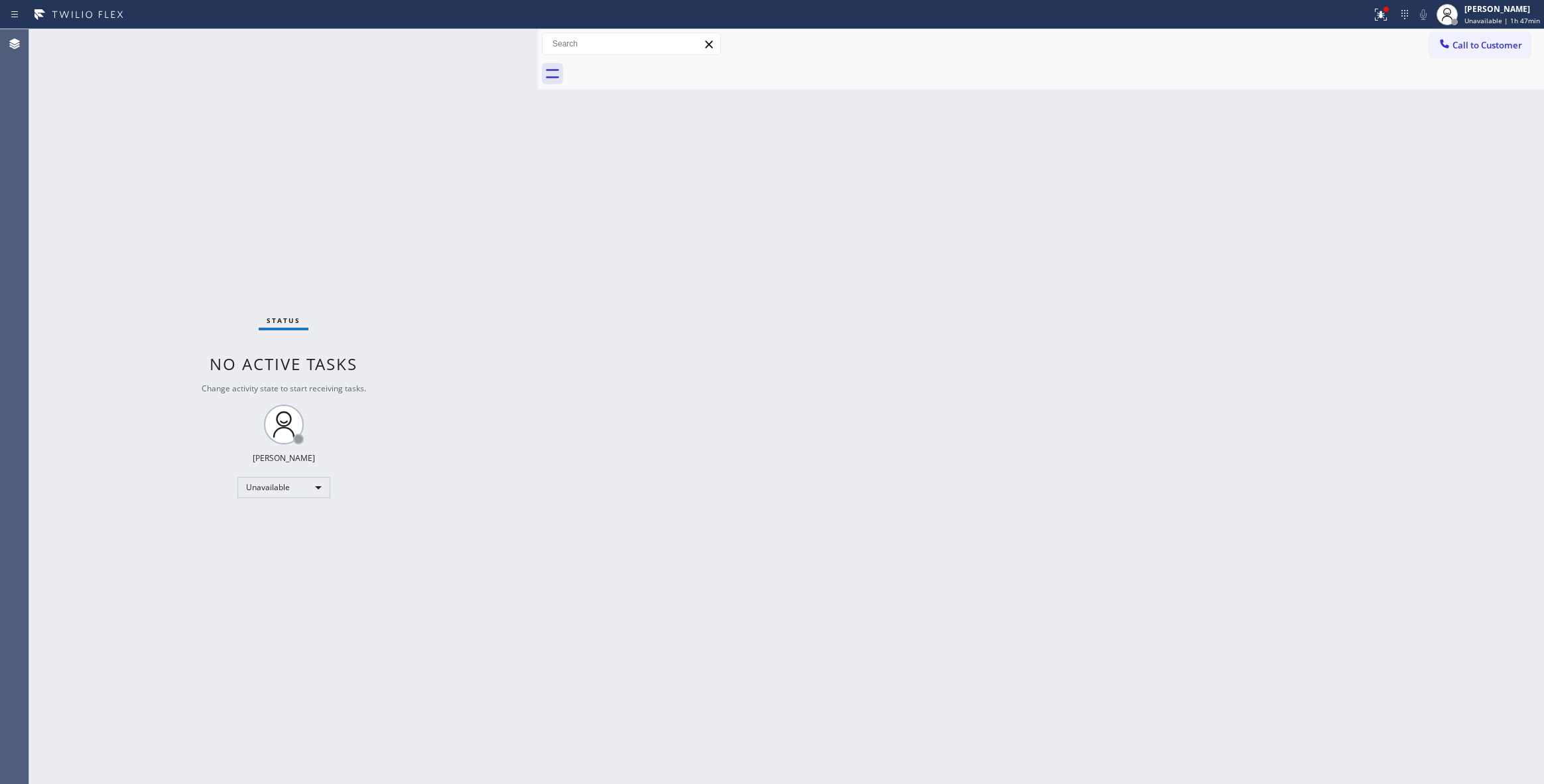
drag, startPoint x: 1481, startPoint y: 48, endPoint x: 702, endPoint y: 317, distance: 824.1
click at [1461, 51] on button "Call to Customer" at bounding box center [1480, 45] width 101 height 25
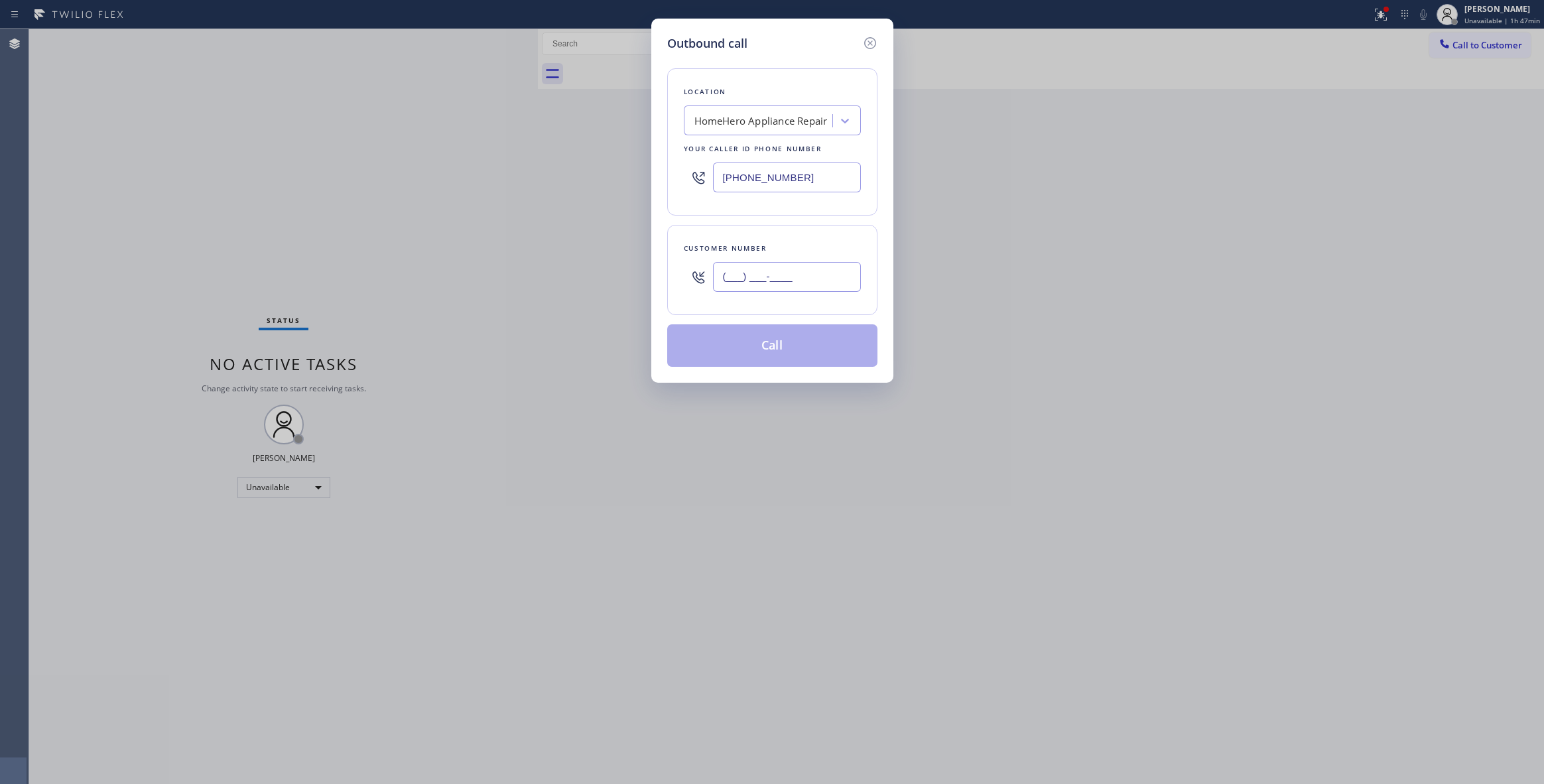
click at [751, 289] on input "(___) ___-____" at bounding box center [787, 276] width 148 height 30
paste input "480) 285-2875"
type input "[PHONE_NUMBER]"
click at [731, 347] on button "Call" at bounding box center [772, 345] width 210 height 42
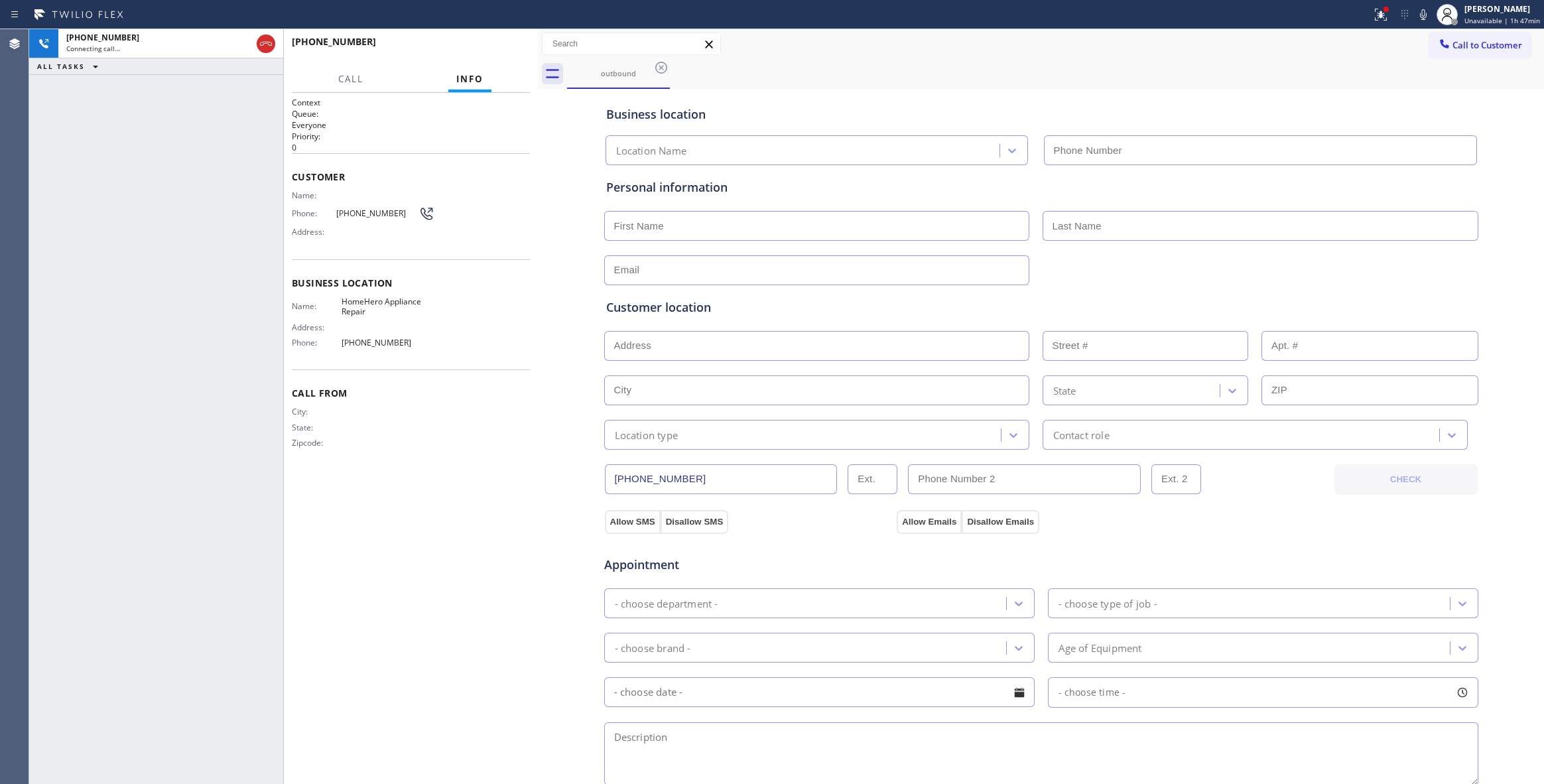
type input "[PHONE_NUMBER]"
click at [59, 737] on div "[PHONE_NUMBER] Connecting call… ALL TASKS ALL TASKS ACTIVE TASKS TASKS IN WRAP …" at bounding box center [156, 406] width 254 height 754
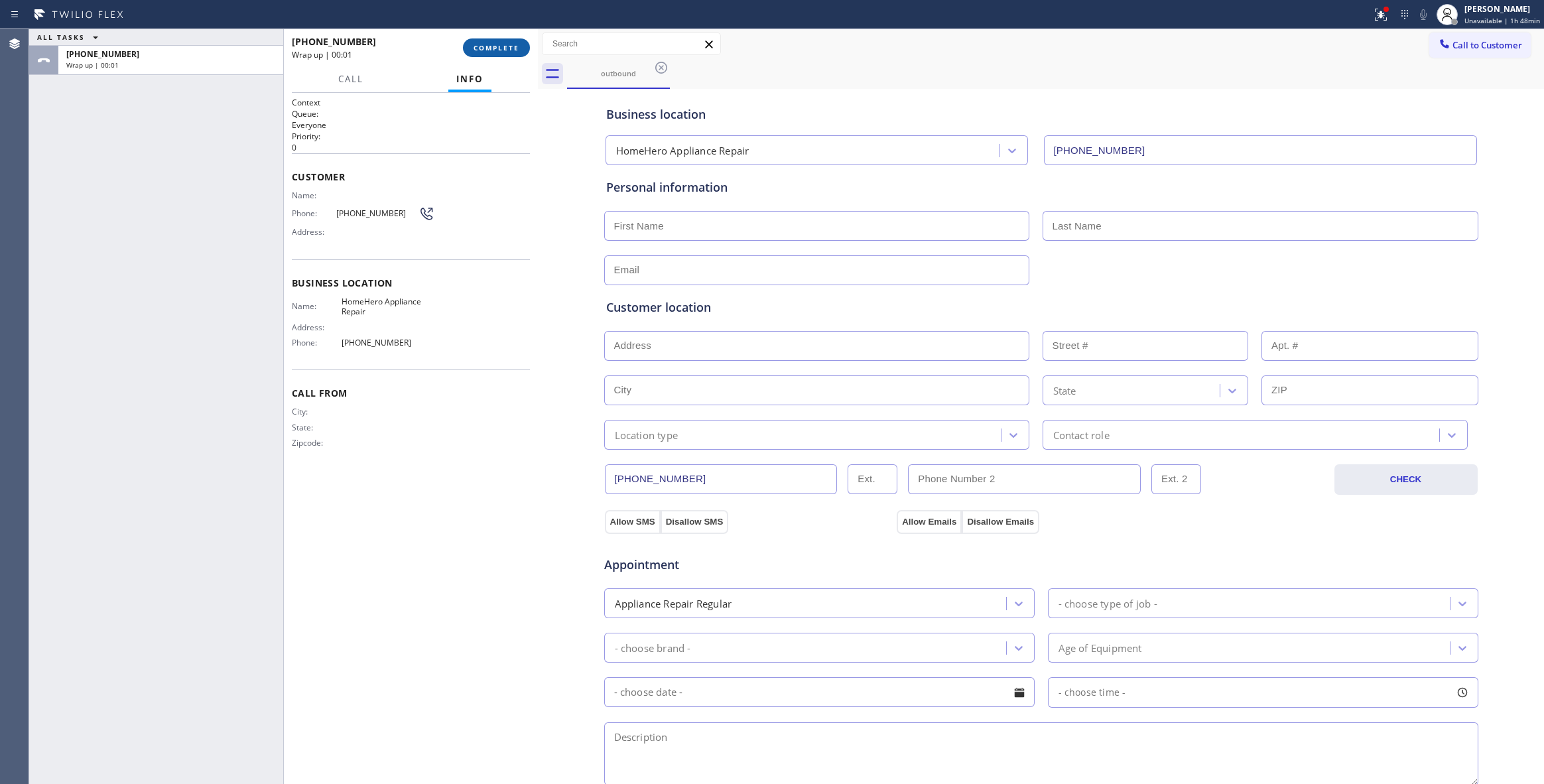
click at [497, 54] on button "COMPLETE" at bounding box center [497, 48] width 67 height 19
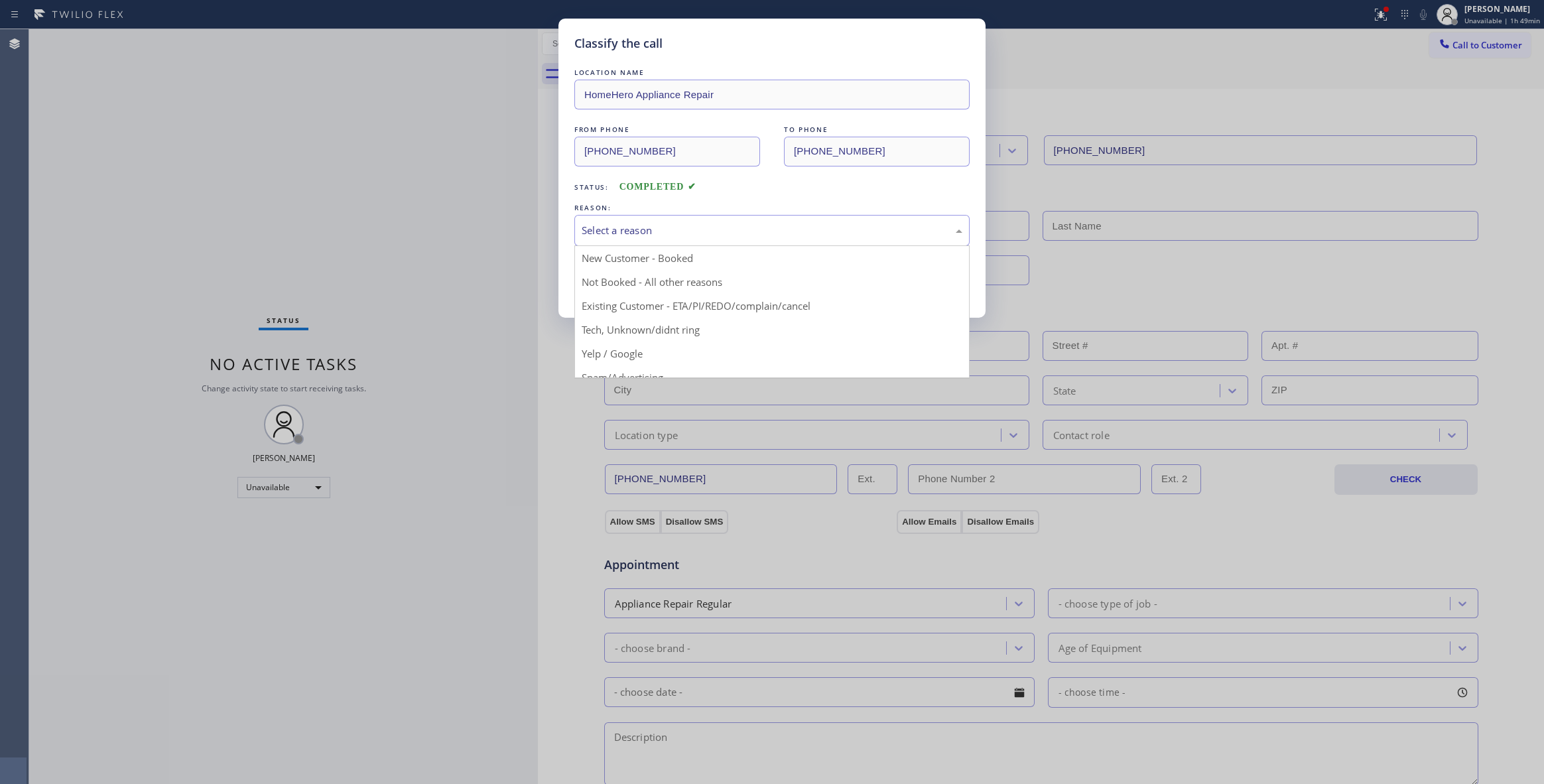
click at [725, 221] on div "Select a reason" at bounding box center [772, 230] width 395 height 31
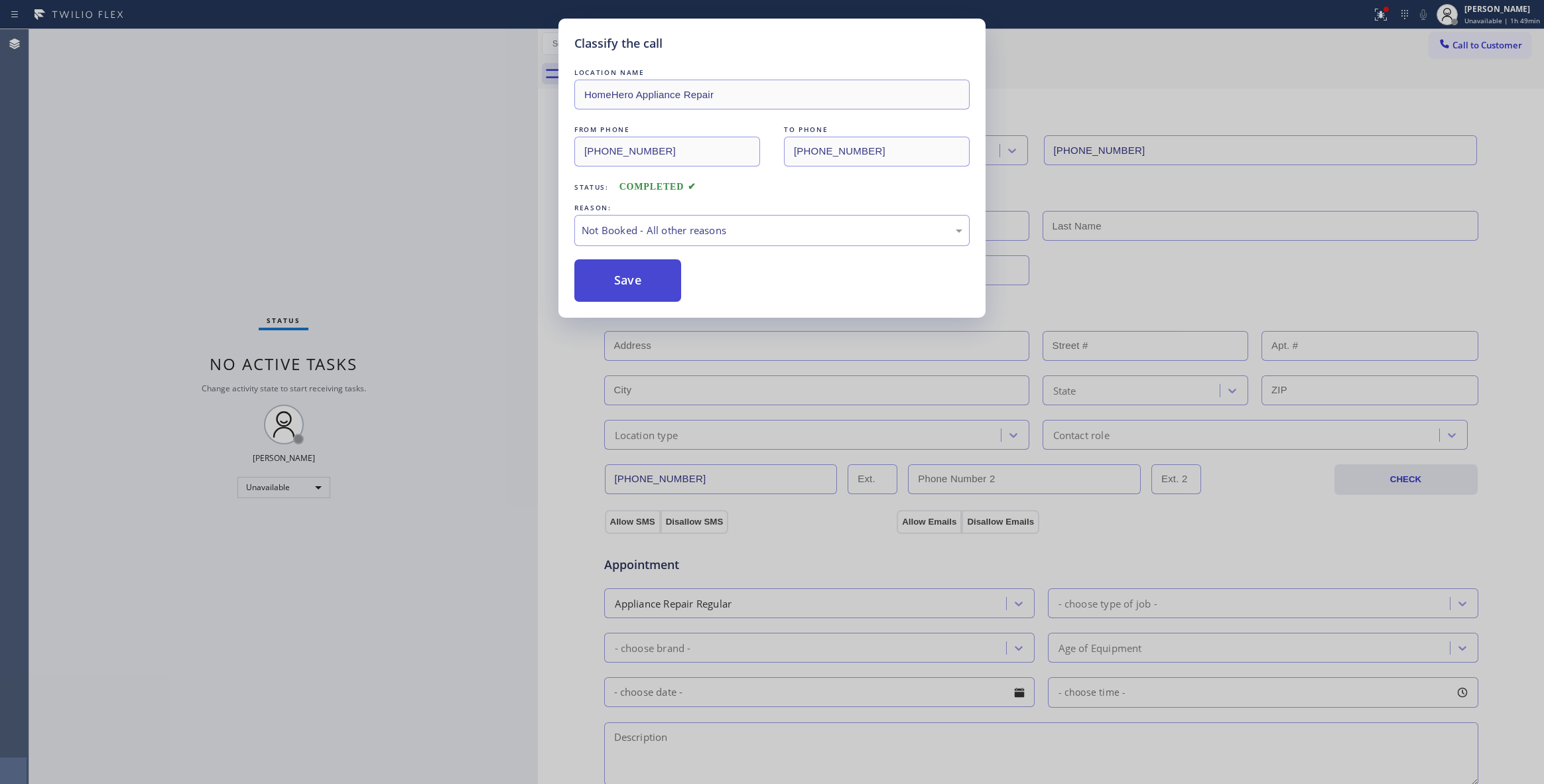
click at [640, 281] on button "Save" at bounding box center [627, 280] width 107 height 42
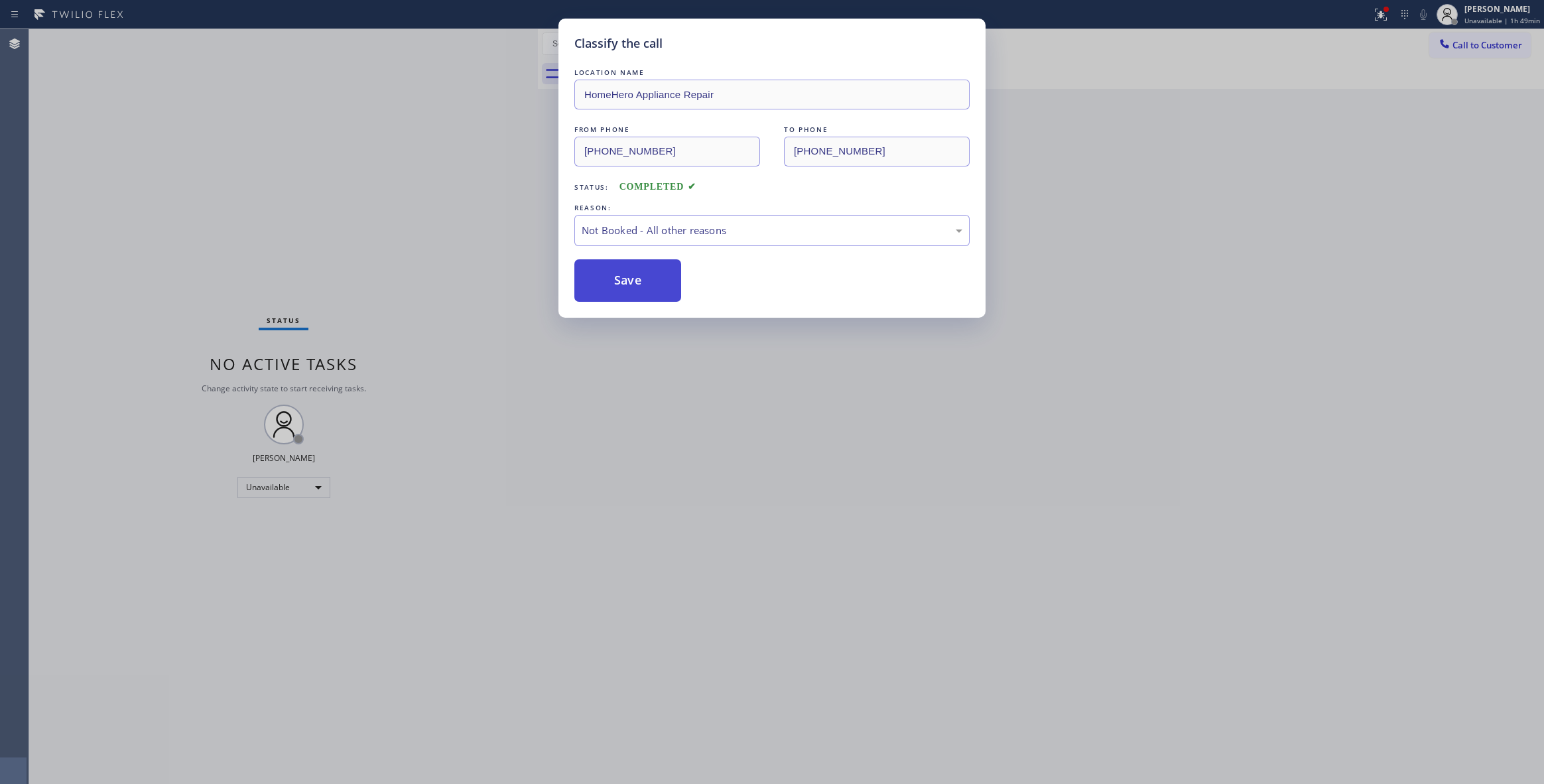
click at [640, 281] on button "Save" at bounding box center [627, 280] width 107 height 42
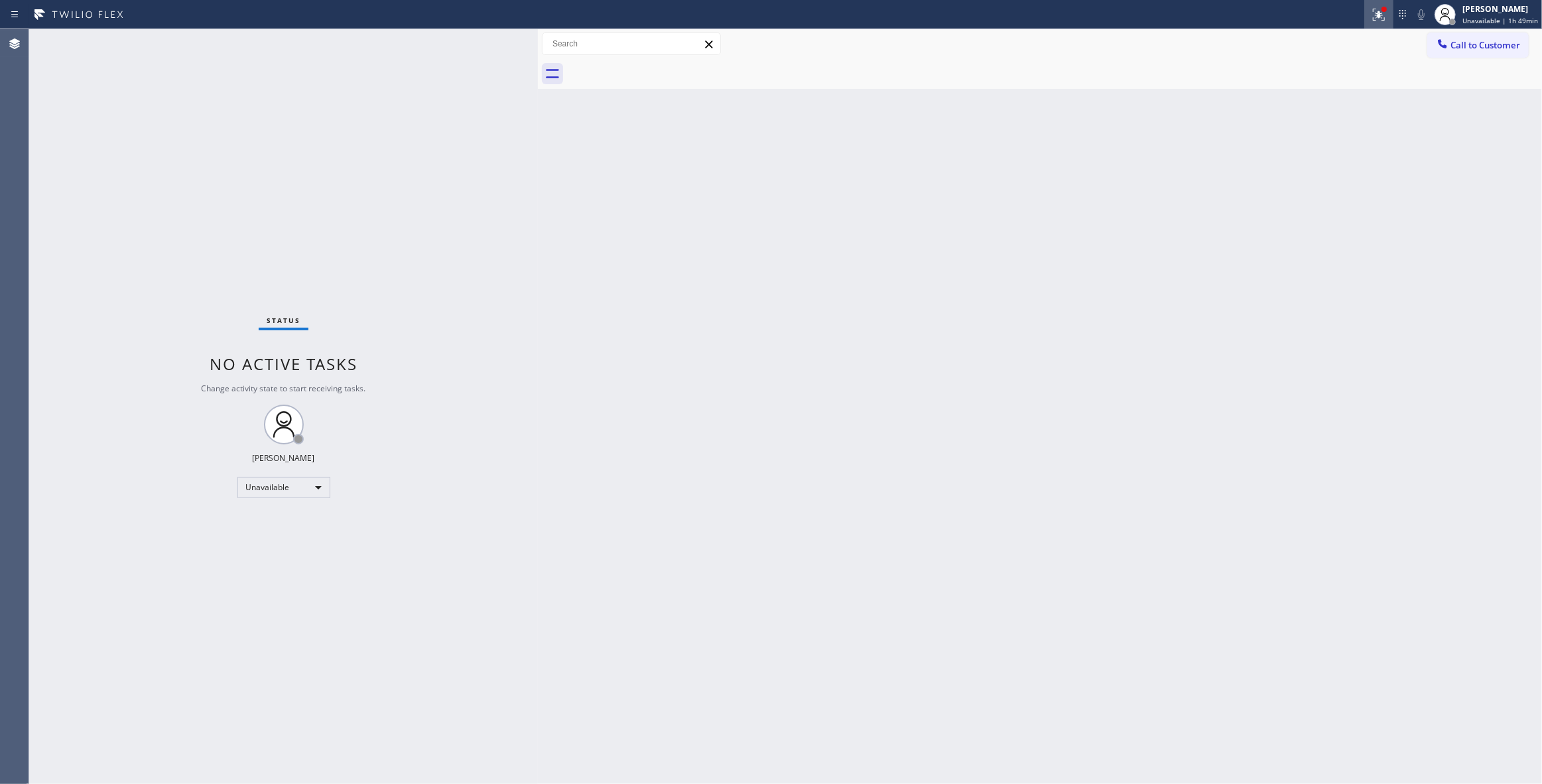
click at [1375, 17] on icon at bounding box center [1379, 14] width 16 height 16
click at [1317, 181] on button "Clear issues" at bounding box center [1302, 174] width 155 height 19
click at [1476, 45] on span "Call to Customer" at bounding box center [1485, 45] width 69 height 12
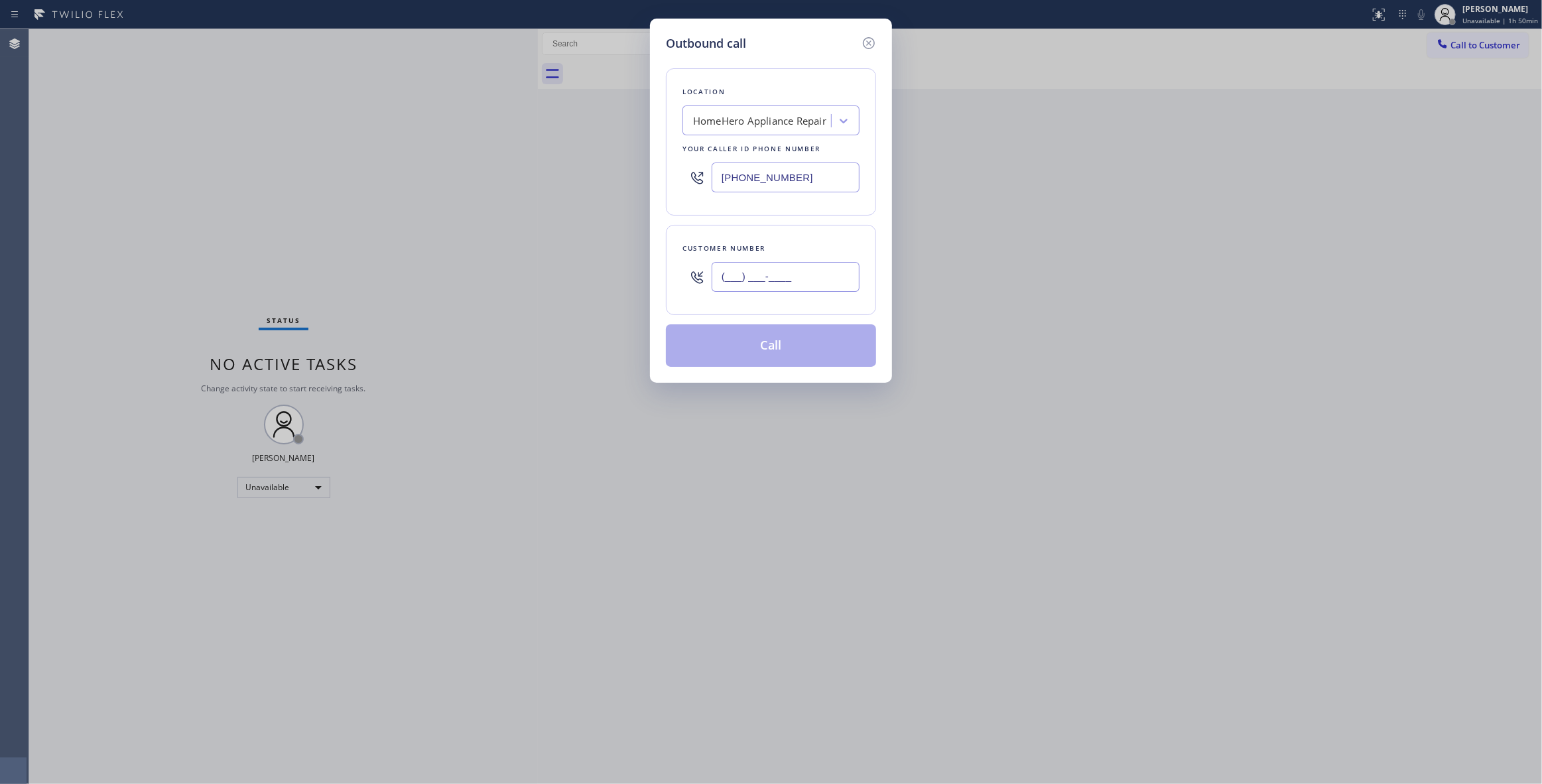
click at [786, 284] on input "(___) ___-____" at bounding box center [786, 276] width 148 height 30
paste input "480) 285-2875"
type input "[PHONE_NUMBER]"
click at [722, 348] on button "Call" at bounding box center [771, 345] width 210 height 42
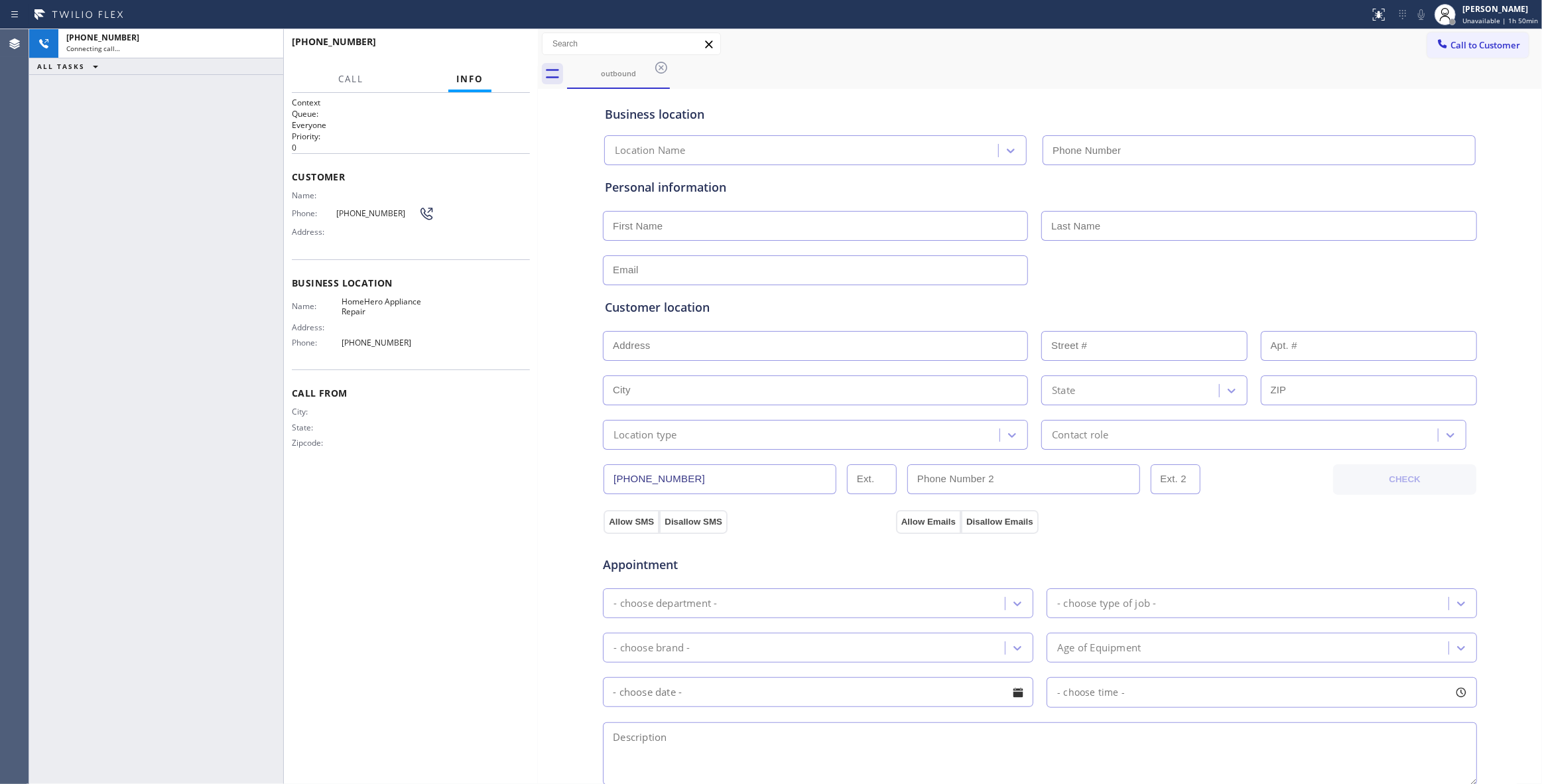
type input "[PHONE_NUMBER]"
click at [494, 555] on div "Context Queue: Everyone Priority: 0 Customer Name: Phone: [PHONE_NUMBER] Addres…" at bounding box center [410, 438] width 238 height 683
click at [166, 241] on div "[PHONE_NUMBER] Live | 00:00 ALL TASKS ALL TASKS ACTIVE TASKS TASKS IN WRAP UP" at bounding box center [156, 406] width 254 height 754
click at [506, 49] on span "HANG UP" at bounding box center [499, 48] width 40 height 9
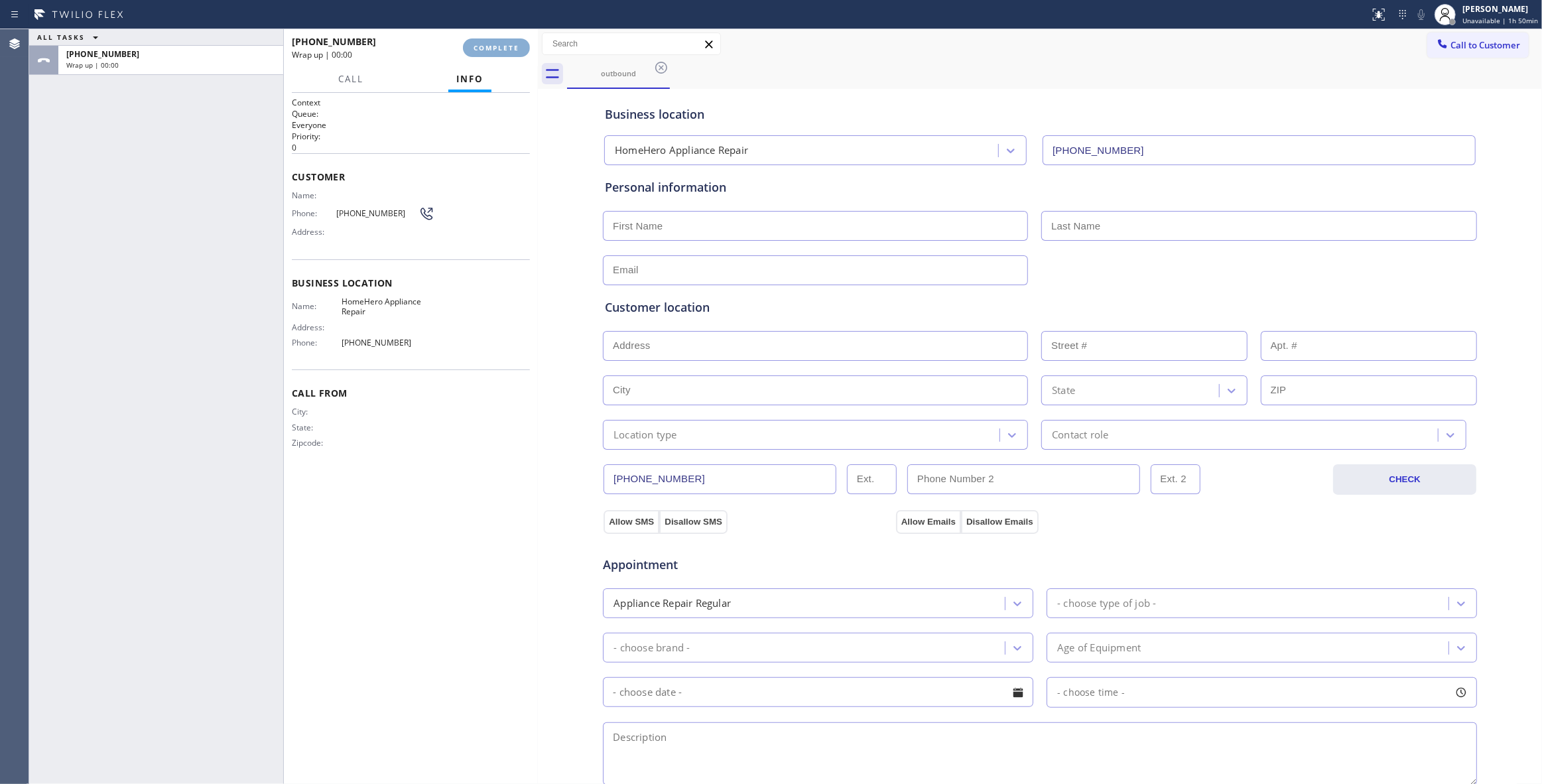
click at [505, 49] on span "COMPLETE" at bounding box center [496, 48] width 45 height 9
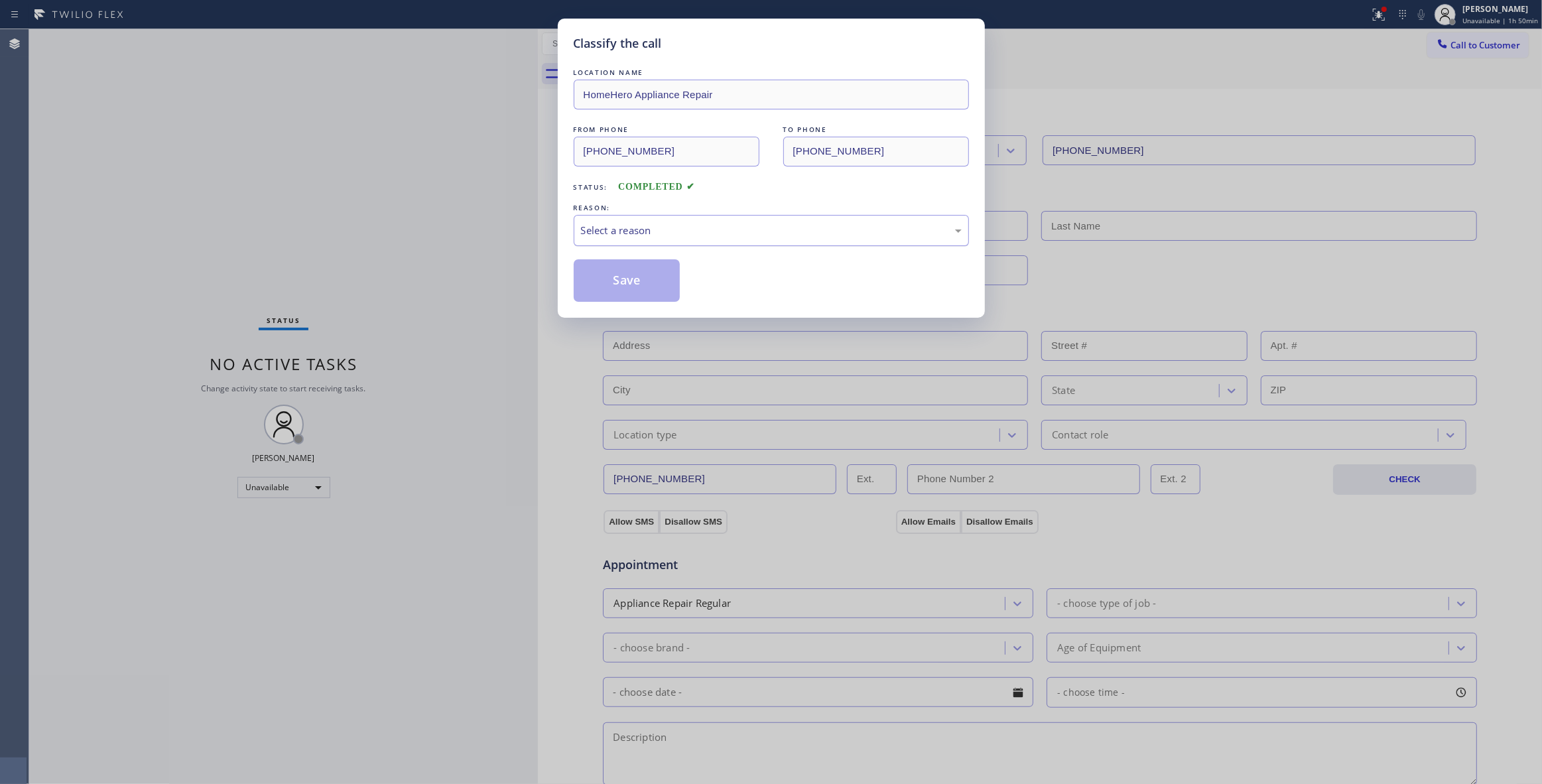
click at [604, 235] on div "Select a reason" at bounding box center [771, 230] width 381 height 15
click at [613, 282] on button "Save" at bounding box center [627, 280] width 107 height 42
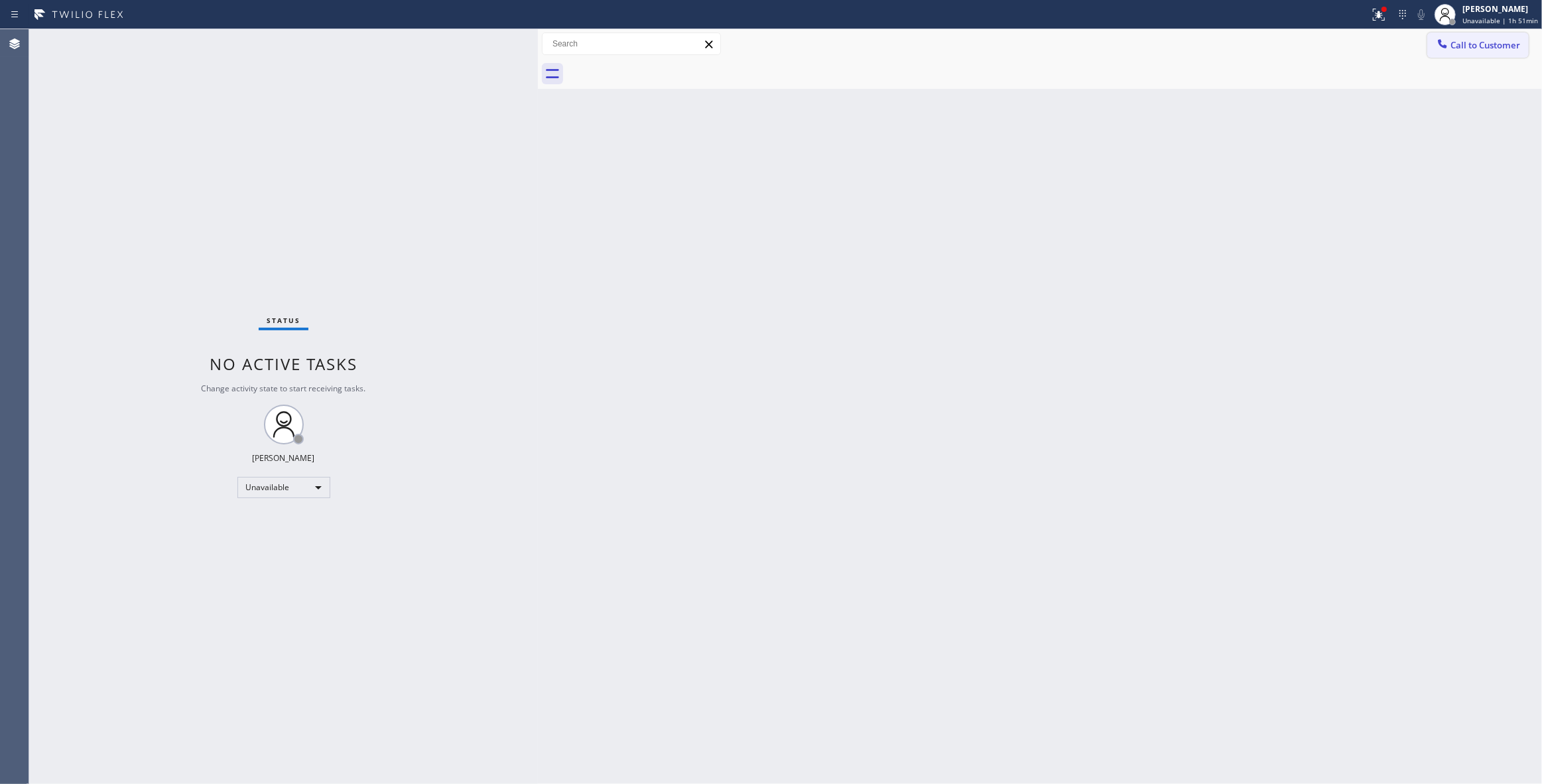
click at [1483, 48] on span "Call to Customer" at bounding box center [1485, 45] width 69 height 12
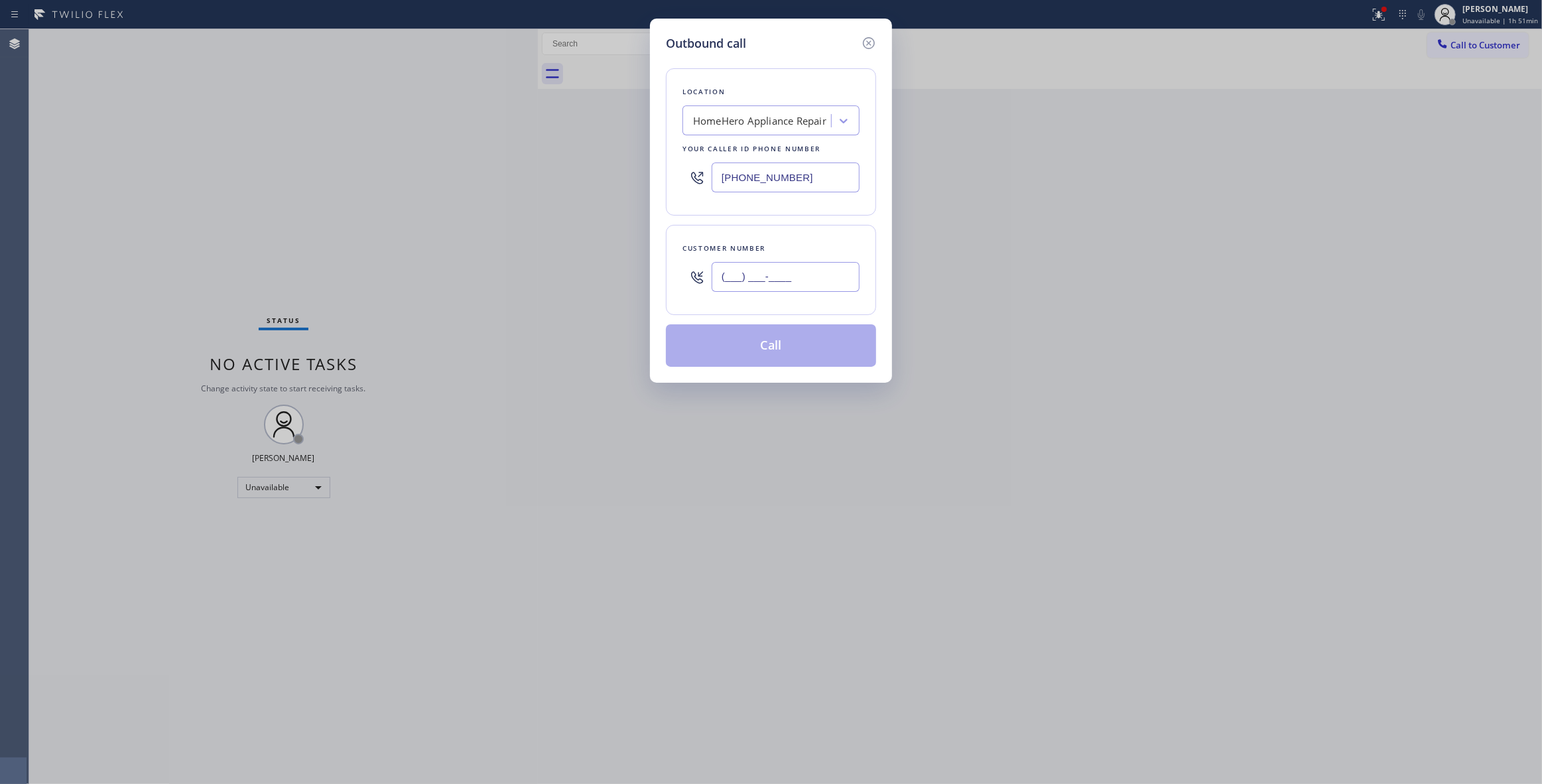
click at [738, 284] on input "(___) ___-____" at bounding box center [786, 276] width 148 height 30
paste input "205) 794-6257"
type input "[PHONE_NUMBER]"
paste input "626) 726-3132"
drag, startPoint x: 802, startPoint y: 181, endPoint x: 717, endPoint y: 252, distance: 110.8
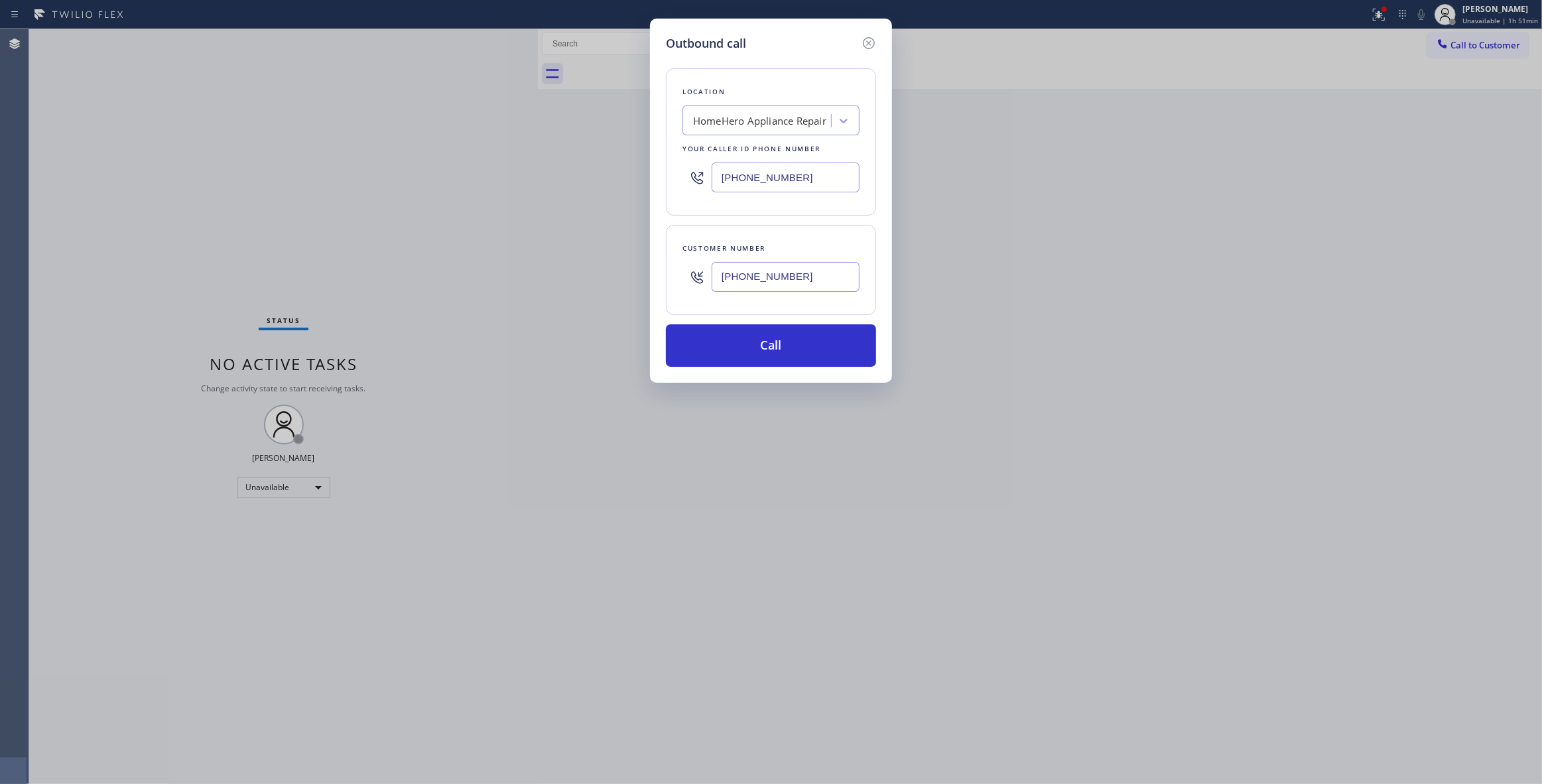
click at [484, 175] on div "Outbound call Location HomeHero Appliance Repair Your caller id phone number [P…" at bounding box center [771, 392] width 1542 height 784
type input "[PHONE_NUMBER]"
drag, startPoint x: 828, startPoint y: 284, endPoint x: 531, endPoint y: 281, distance: 297.0
click at [531, 281] on div "Outbound call Location Viking Repair Pro [GEOGRAPHIC_DATA] Your caller id phone…" at bounding box center [771, 392] width 1542 height 784
drag, startPoint x: 829, startPoint y: 359, endPoint x: 837, endPoint y: 321, distance: 38.8
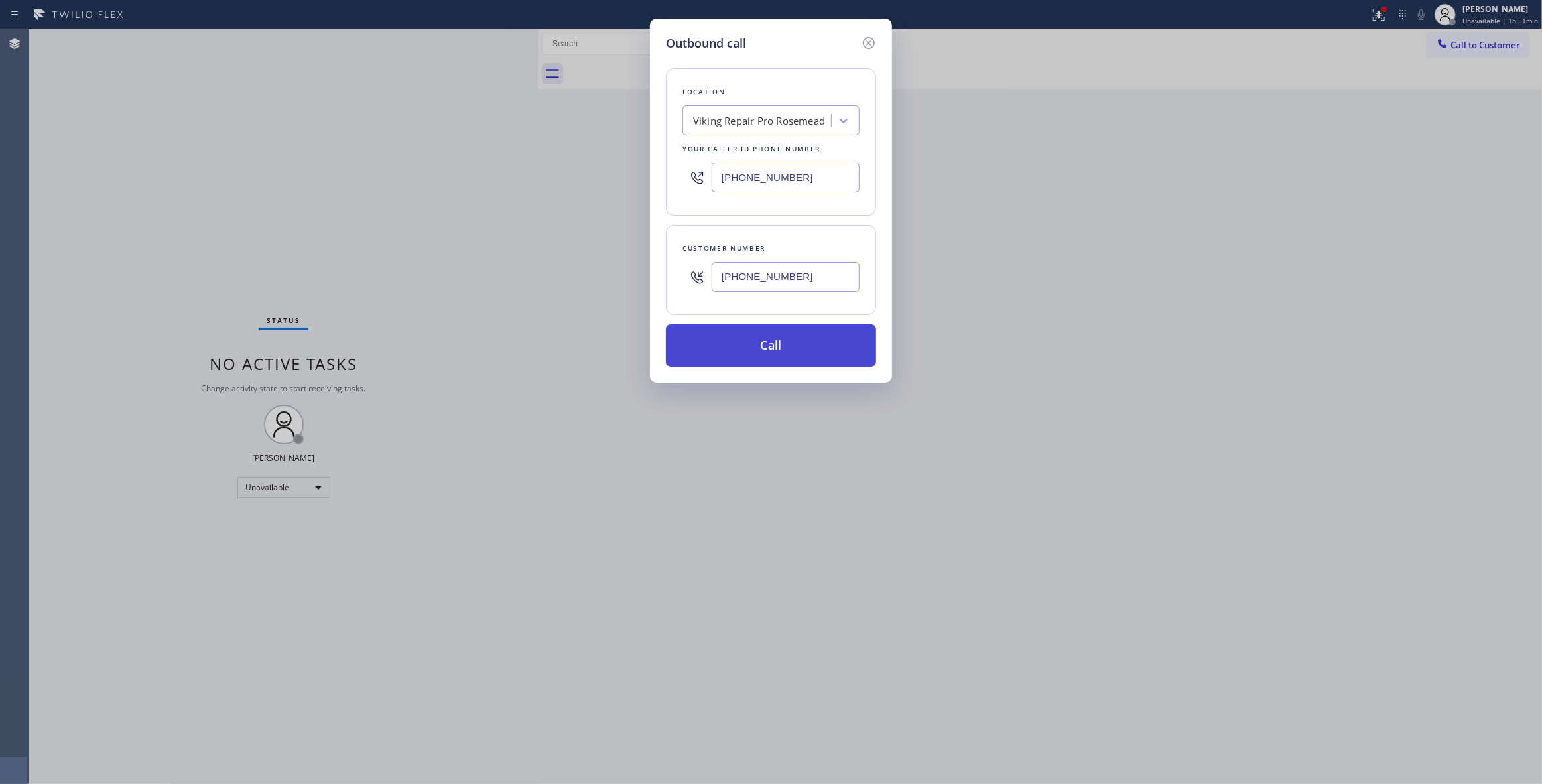
click at [828, 358] on button "Call" at bounding box center [771, 345] width 210 height 42
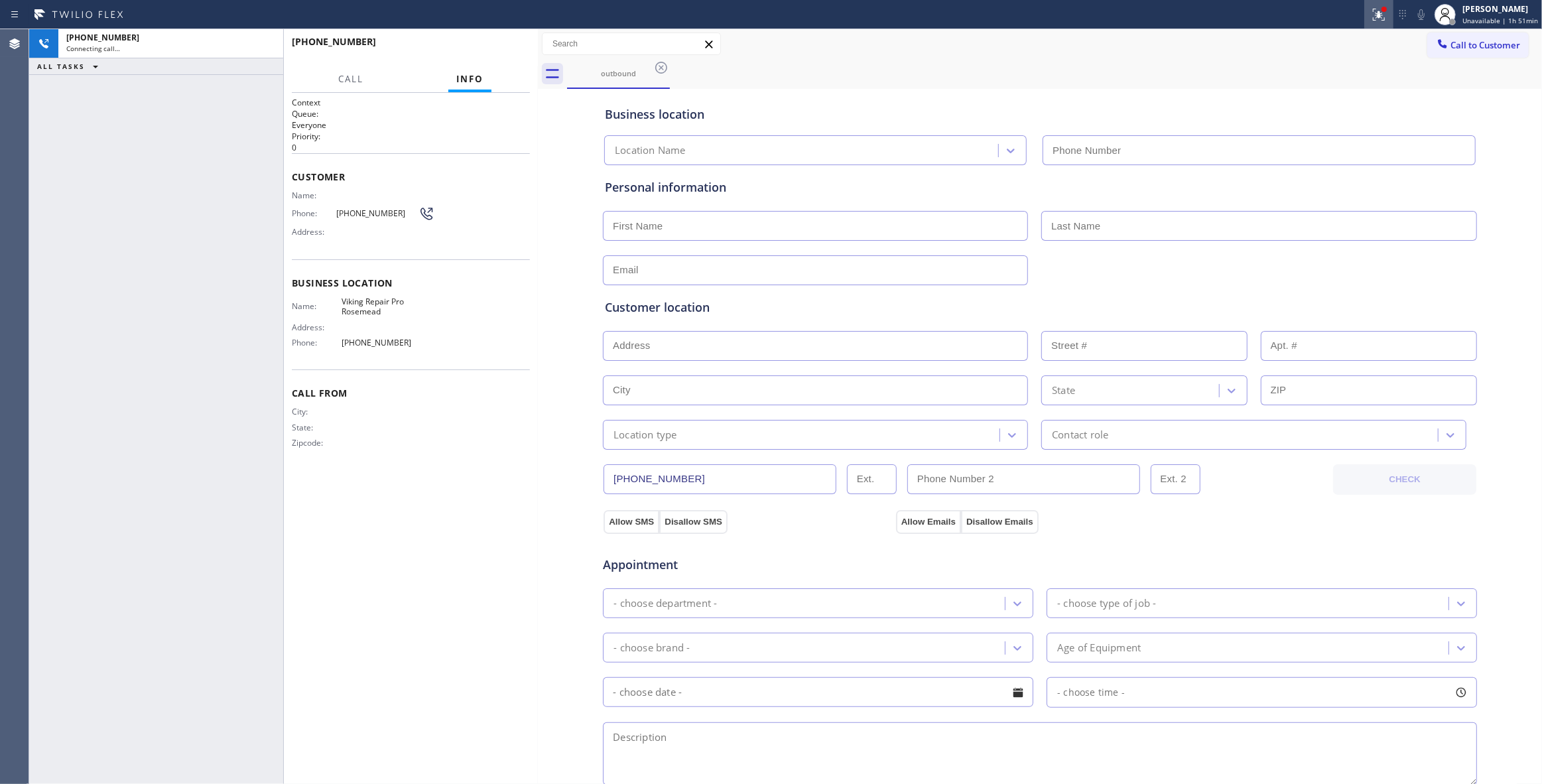
click at [1372, 19] on icon at bounding box center [1379, 14] width 16 height 16
type input "[PHONE_NUMBER]"
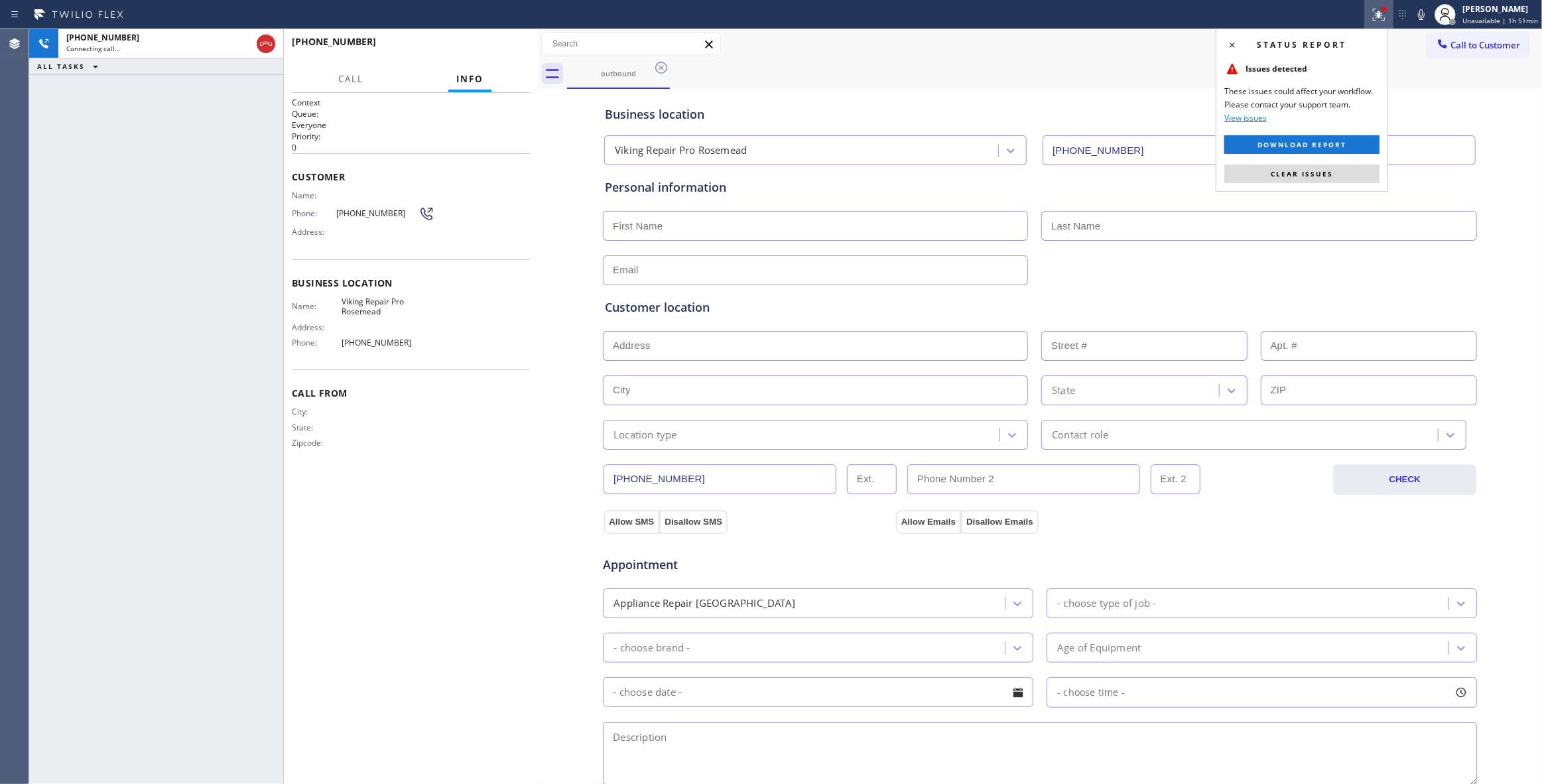
click at [1309, 168] on button "Clear issues" at bounding box center [1302, 174] width 155 height 19
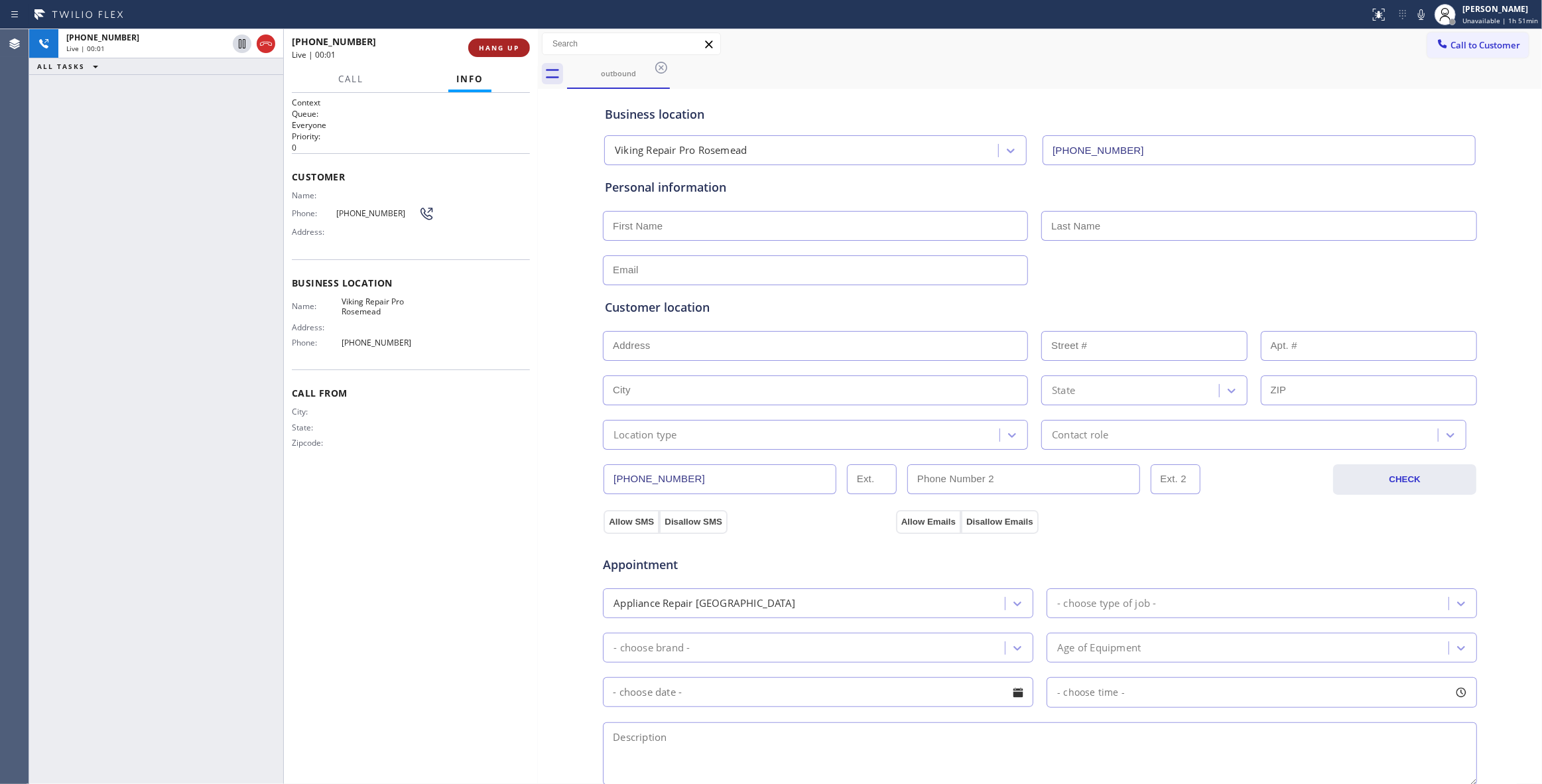
click at [502, 51] on button "HANG UP" at bounding box center [499, 48] width 62 height 19
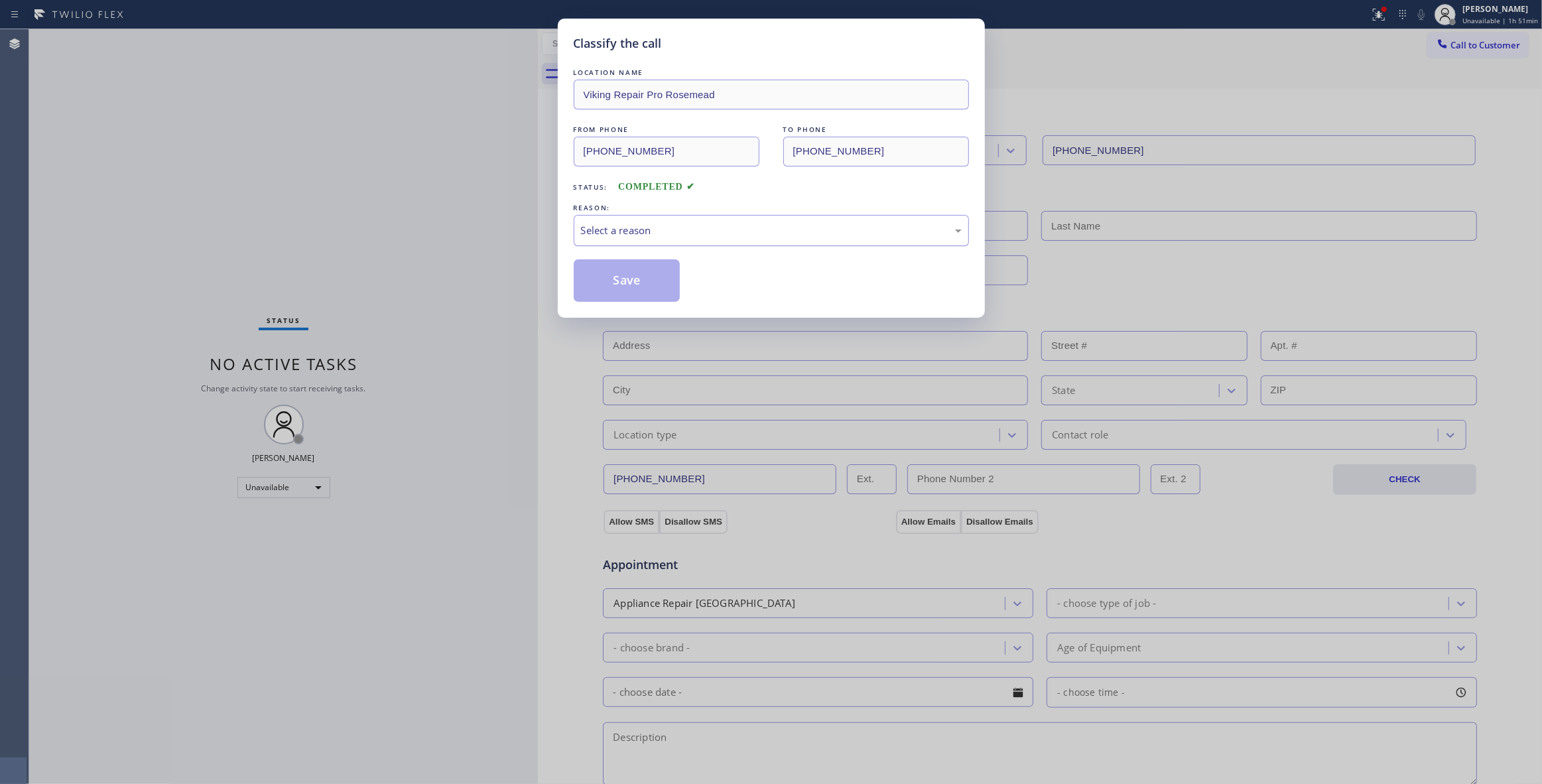
click at [641, 224] on div "Select a reason" at bounding box center [771, 230] width 381 height 15
click at [646, 288] on button "Save" at bounding box center [627, 280] width 107 height 42
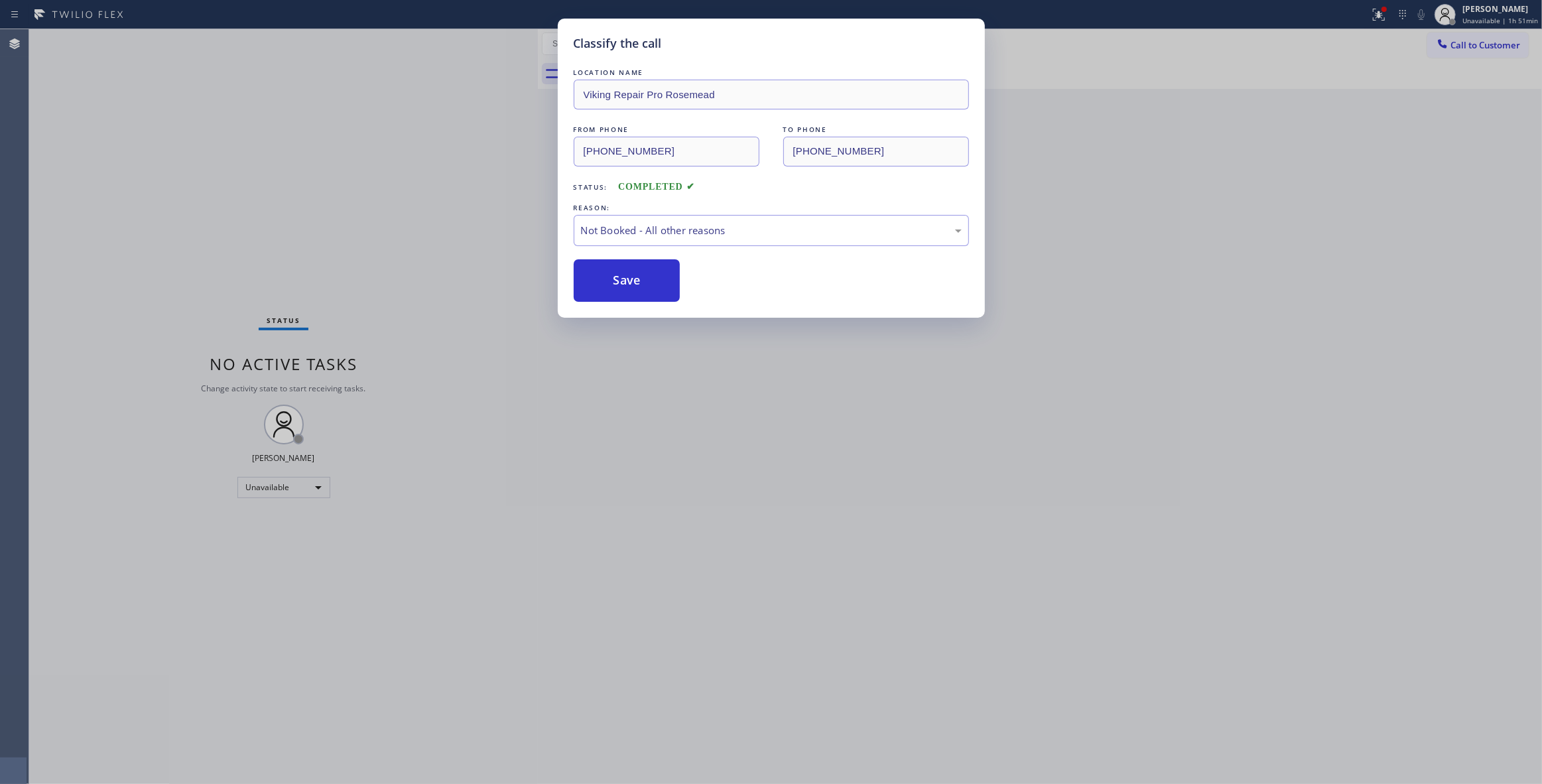
drag, startPoint x: 646, startPoint y: 288, endPoint x: 1369, endPoint y: 27, distance: 768.7
click at [658, 285] on button "Save" at bounding box center [627, 280] width 107 height 42
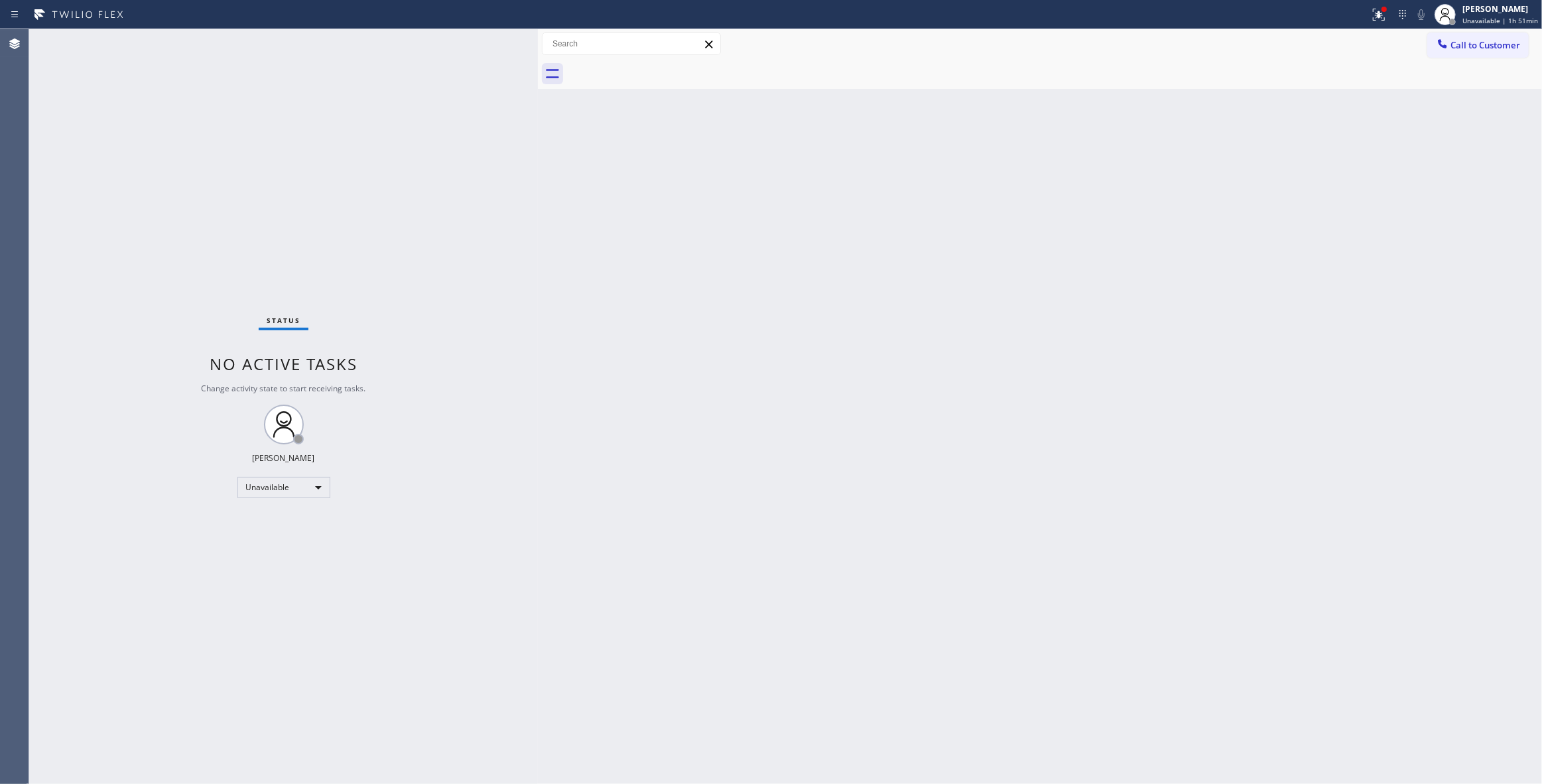
drag, startPoint x: 1485, startPoint y: 45, endPoint x: 849, endPoint y: 300, distance: 685.2
click at [1483, 45] on span "Call to Customer" at bounding box center [1485, 45] width 69 height 12
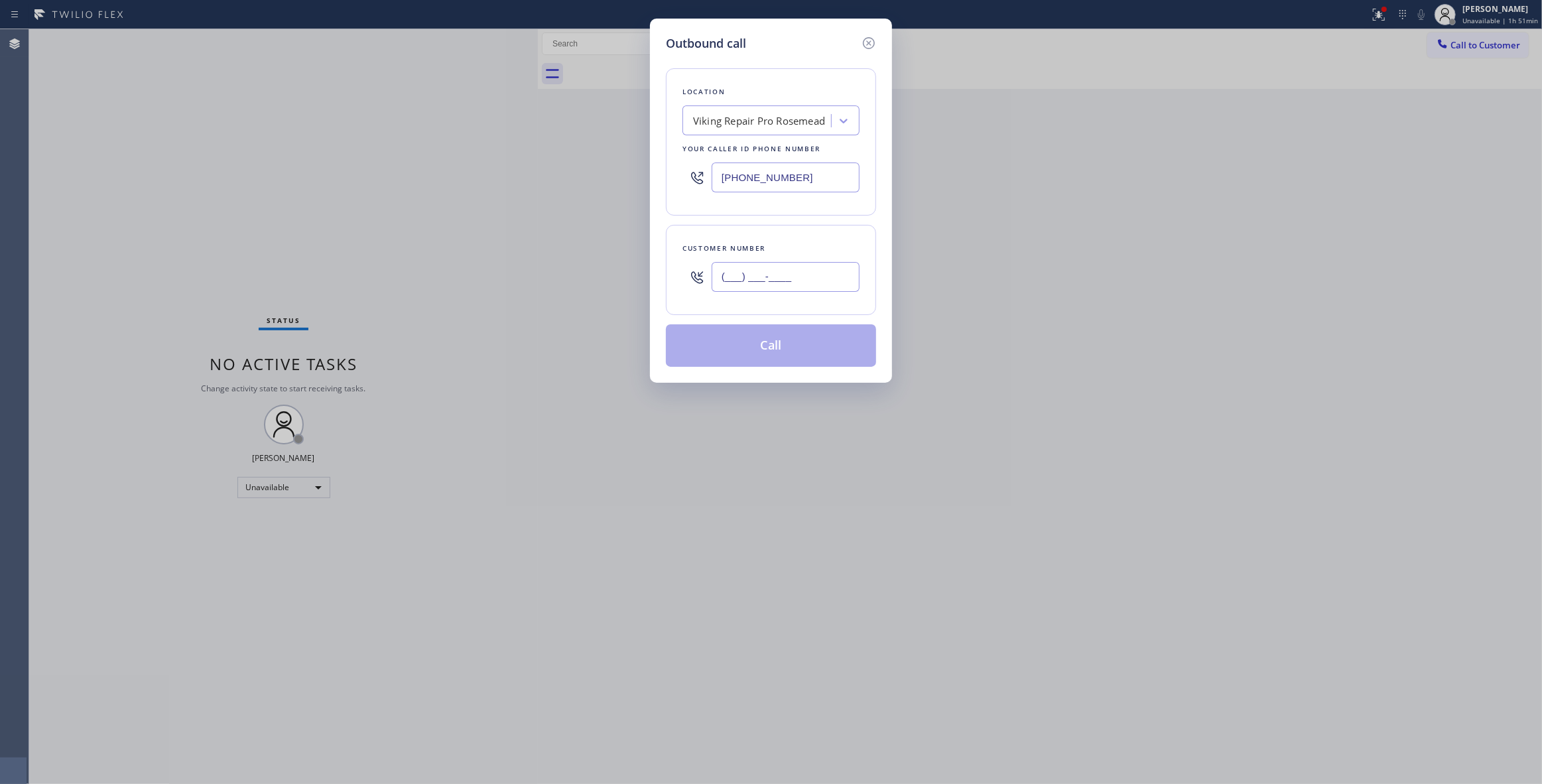
click at [784, 282] on input "(___) ___-____" at bounding box center [786, 276] width 148 height 30
paste input "205) 794-6257"
type input "[PHONE_NUMBER]"
click at [802, 350] on button "Call" at bounding box center [771, 345] width 210 height 42
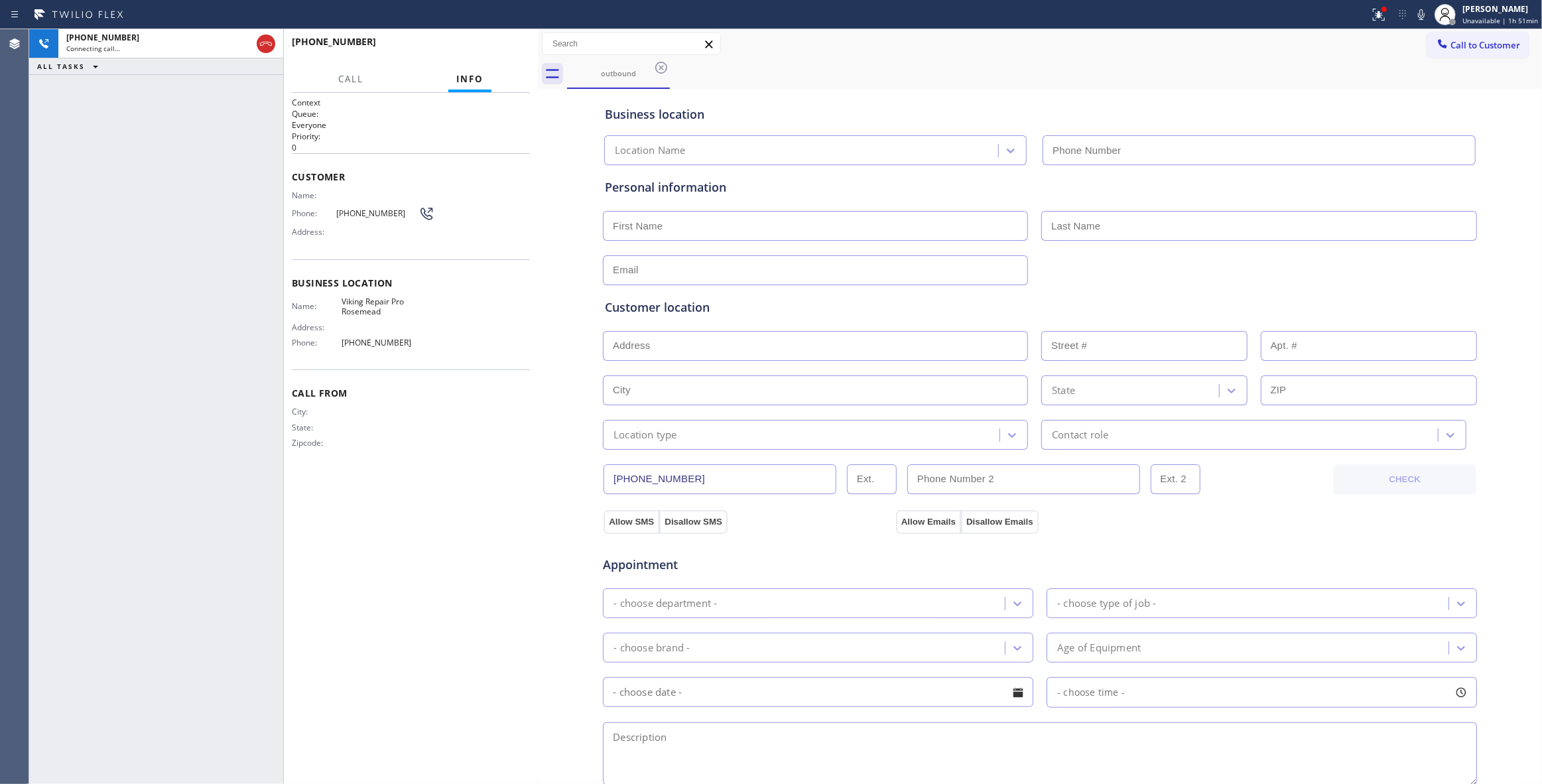
type input "[PHONE_NUMBER]"
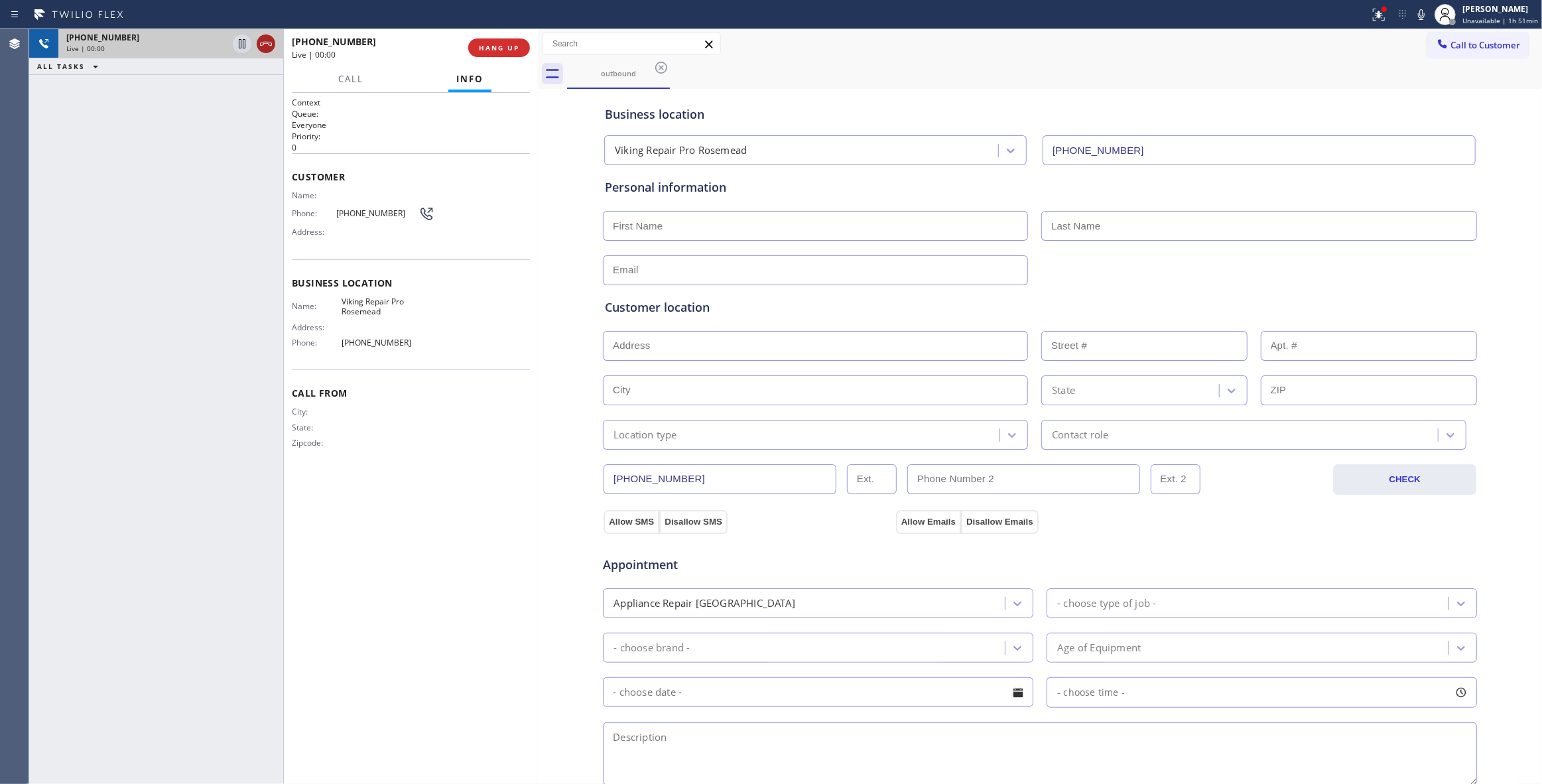
click at [264, 48] on icon at bounding box center [265, 43] width 16 height 16
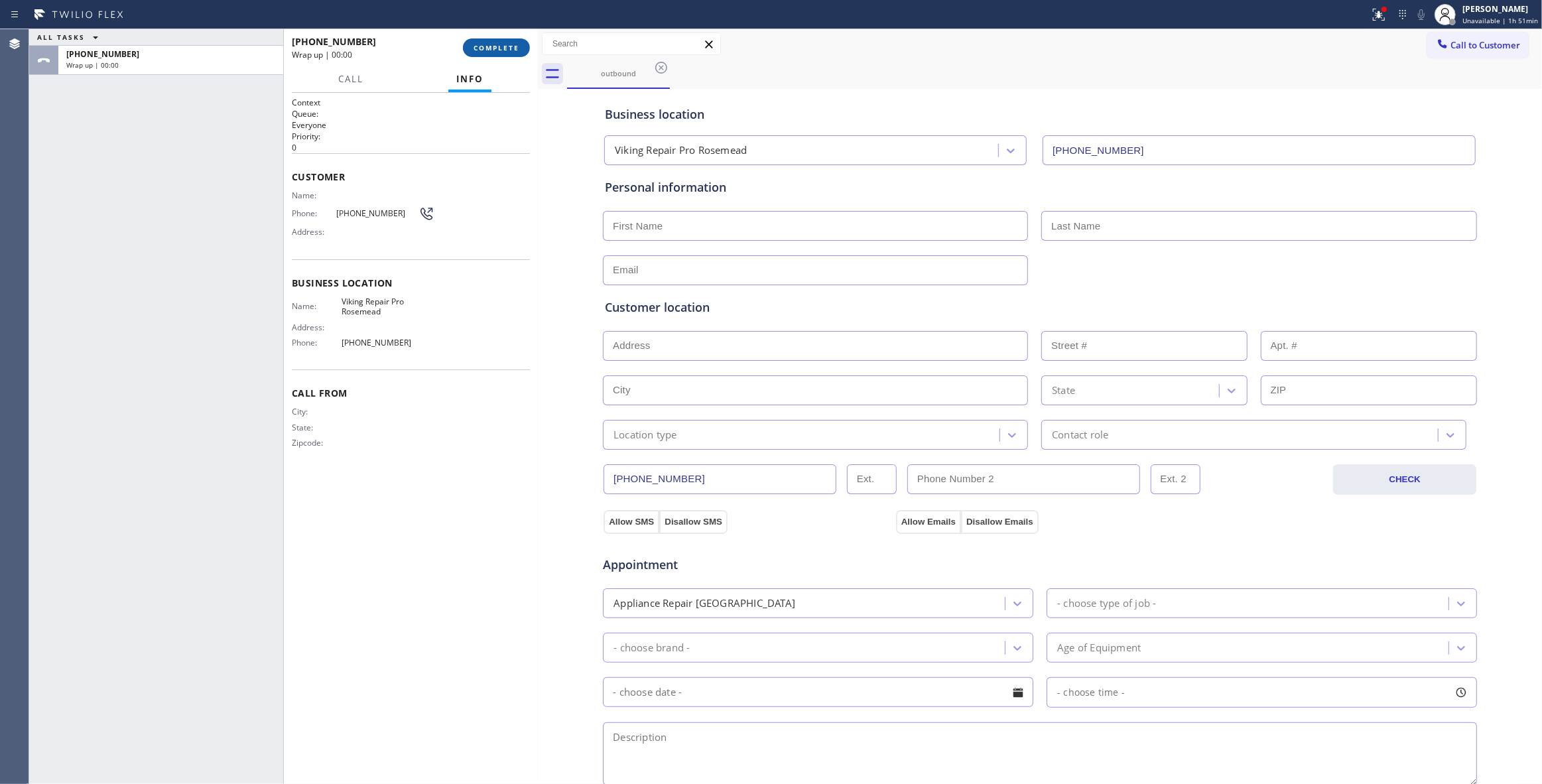
click at [505, 54] on button "COMPLETE" at bounding box center [497, 48] width 67 height 19
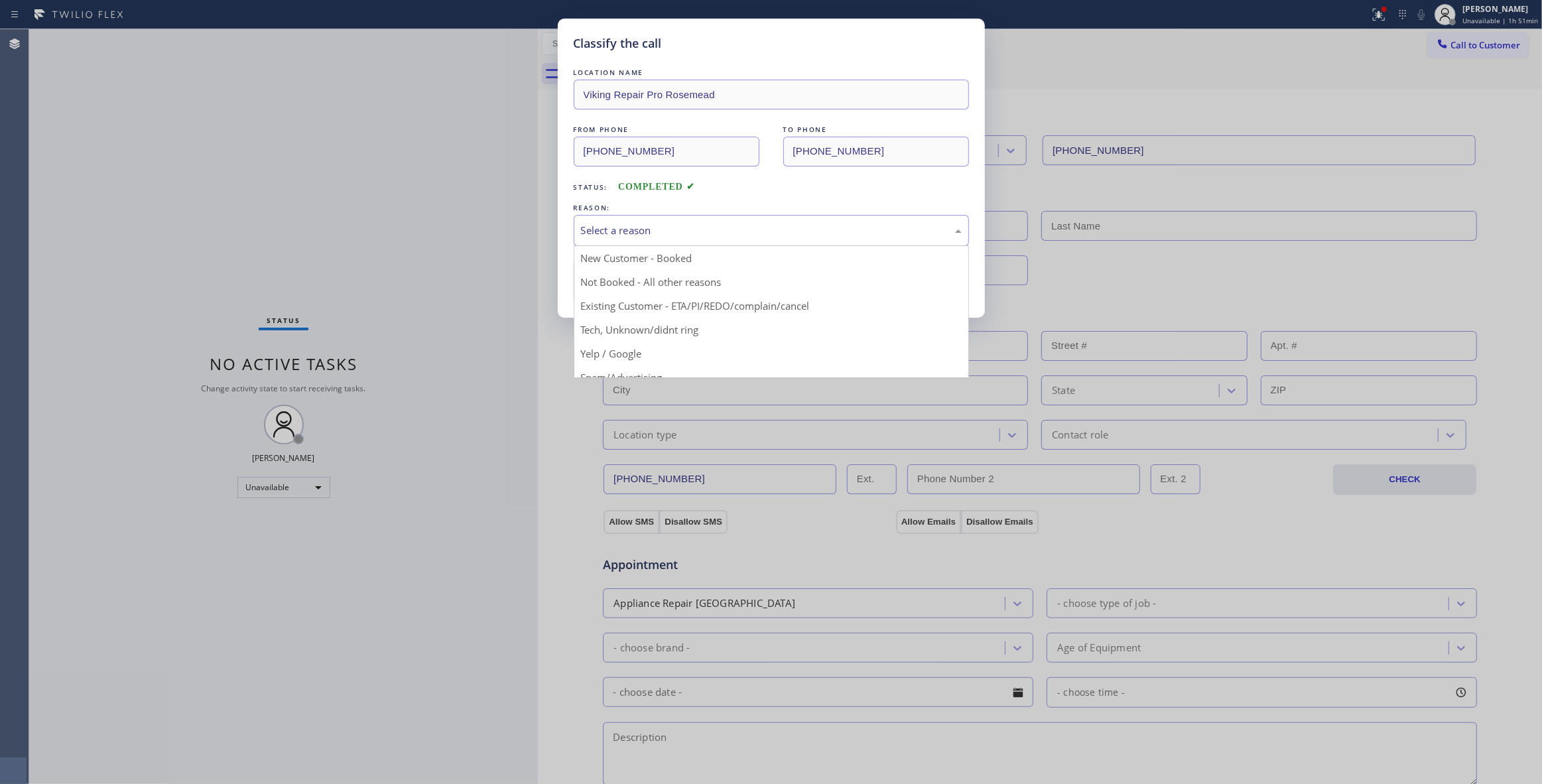
click at [691, 230] on div "Select a reason" at bounding box center [771, 230] width 381 height 15
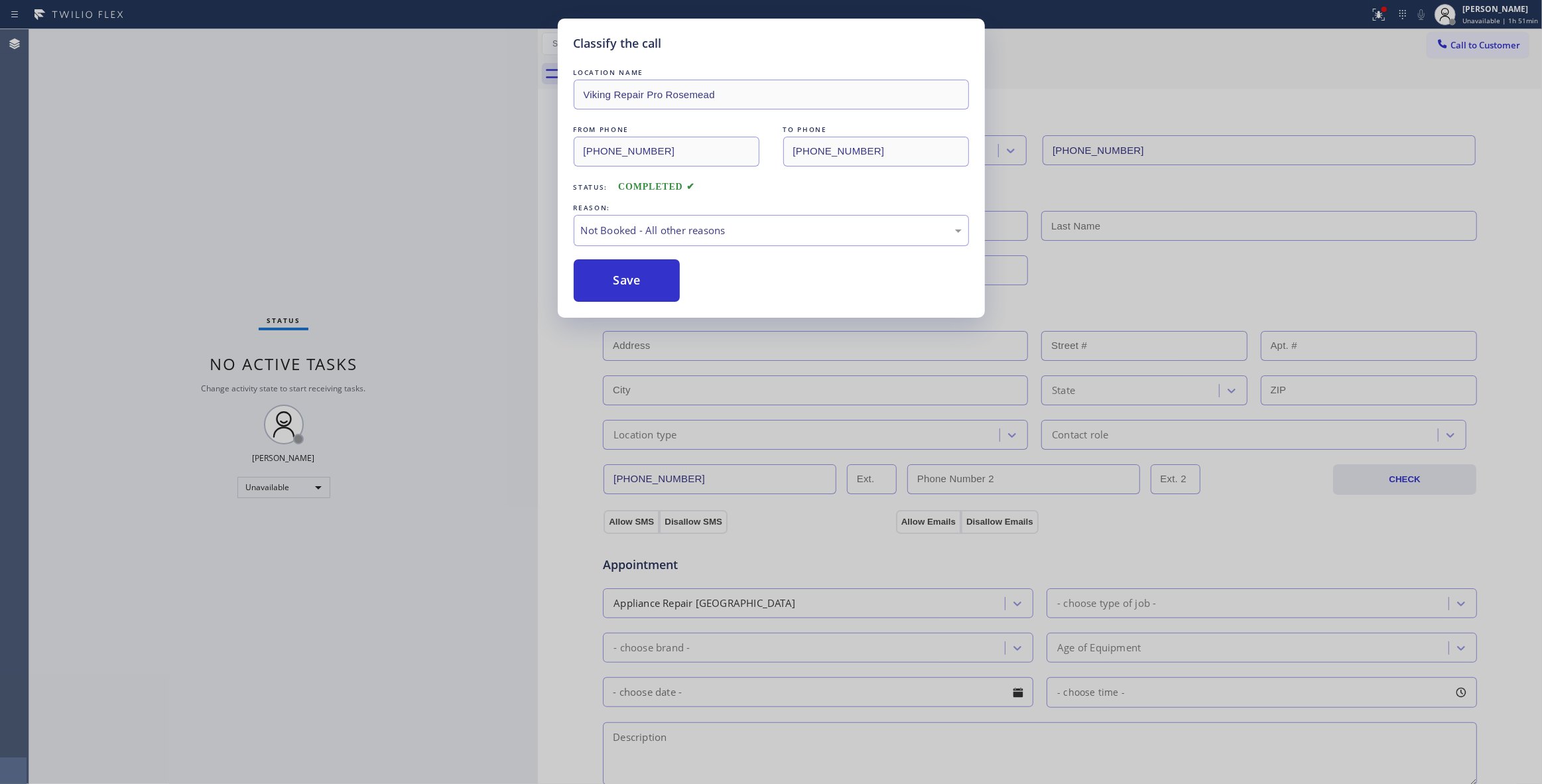
click at [642, 282] on button "Save" at bounding box center [627, 280] width 107 height 42
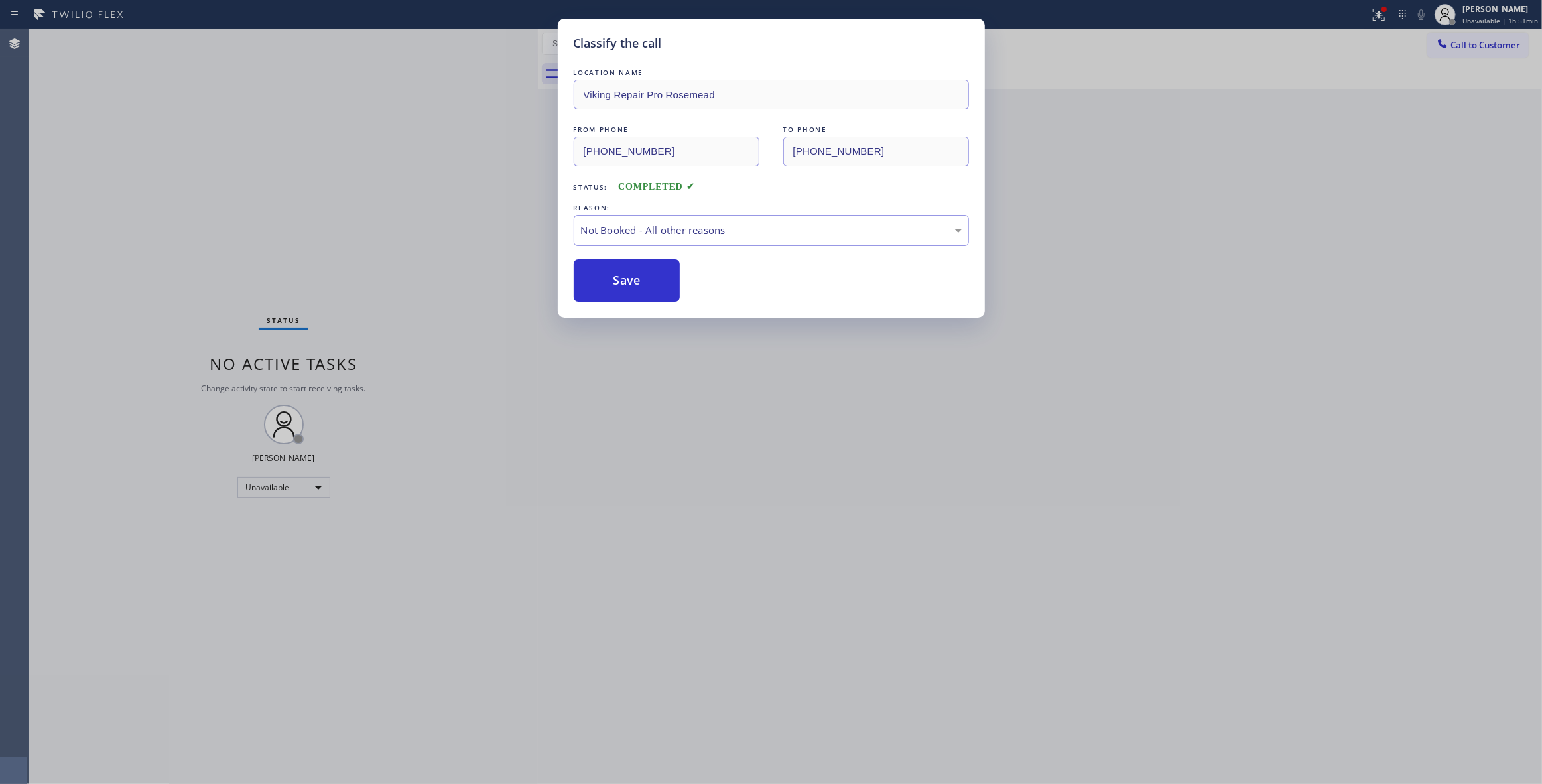
drag, startPoint x: 642, startPoint y: 282, endPoint x: 1345, endPoint y: 63, distance: 736.3
click at [649, 279] on button "Save" at bounding box center [627, 280] width 107 height 42
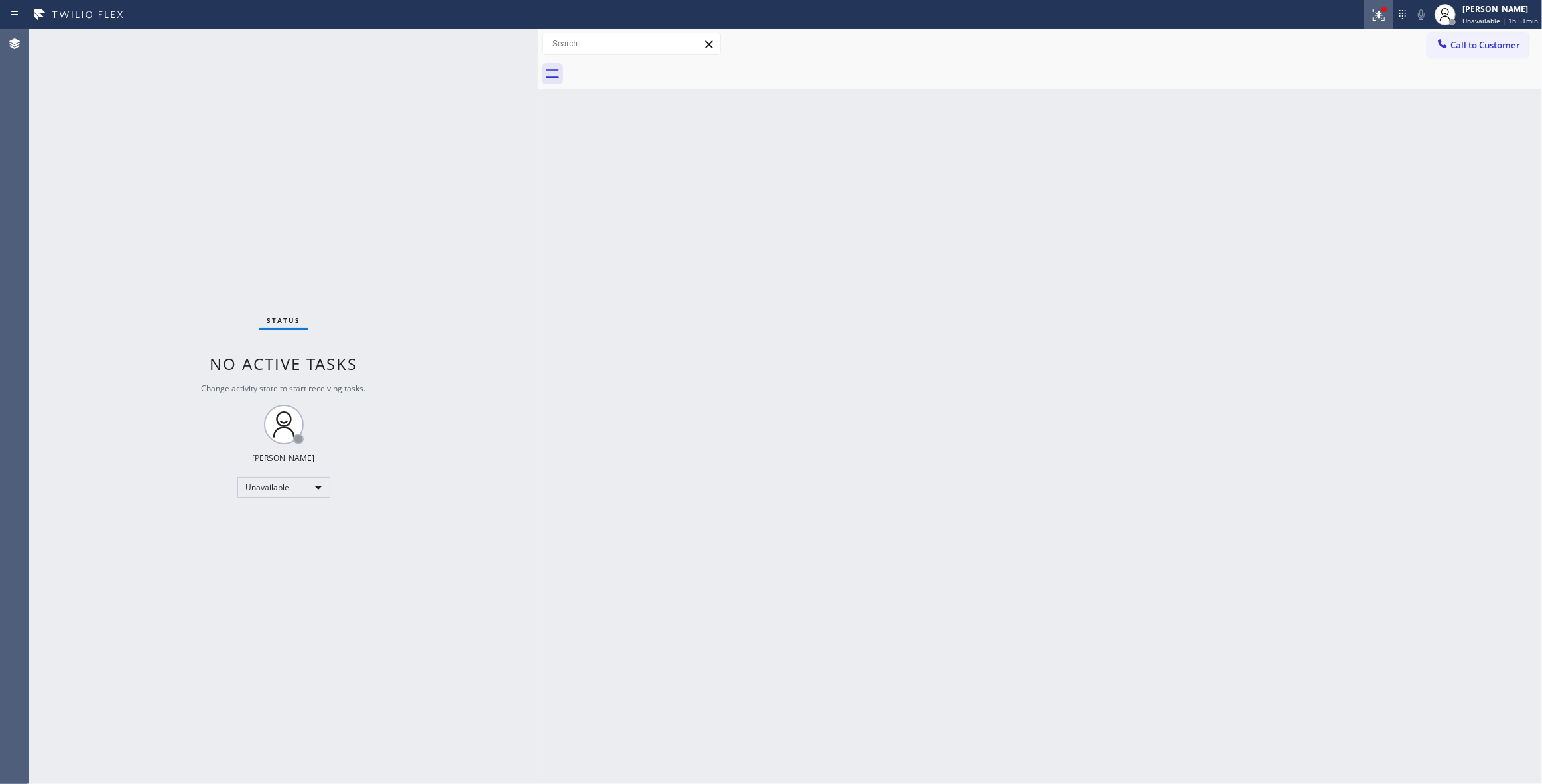
click at [1373, 15] on icon at bounding box center [1376, 13] width 8 height 9
drag, startPoint x: 1336, startPoint y: 177, endPoint x: 1325, endPoint y: 165, distance: 16.3
click at [1332, 177] on button "Clear issues" at bounding box center [1302, 174] width 155 height 19
drag, startPoint x: 1512, startPoint y: 51, endPoint x: 1004, endPoint y: 104, distance: 510.8
click at [1511, 51] on button "Call to Customer" at bounding box center [1478, 45] width 101 height 25
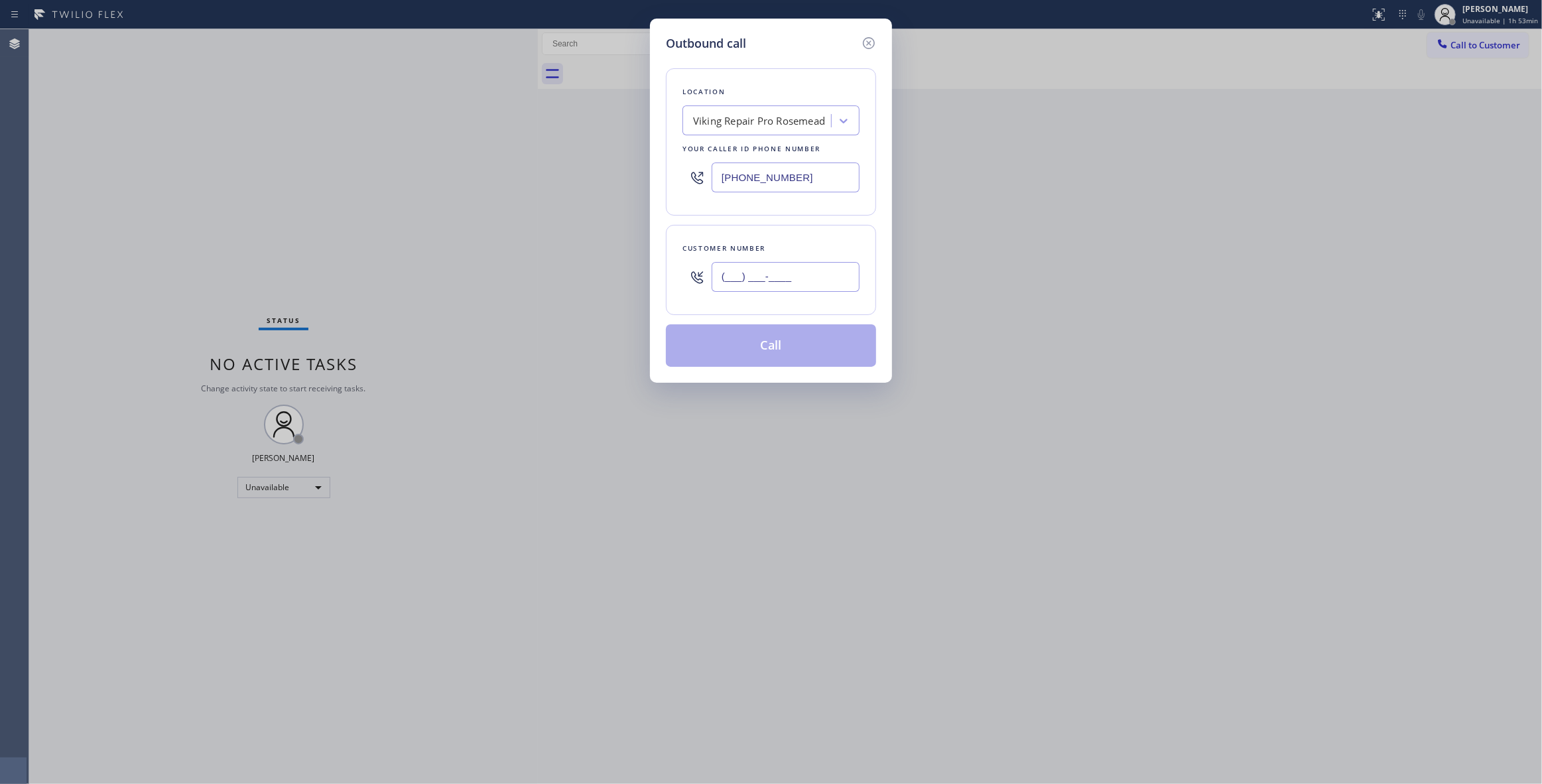
click at [813, 285] on input "(___) ___-____" at bounding box center [786, 276] width 148 height 30
paste input "630) 319-1358"
type input "[PHONE_NUMBER]"
drag, startPoint x: 817, startPoint y: 177, endPoint x: 473, endPoint y: 221, distance: 346.8
click at [249, 157] on div "Outbound call Location Viking Repair Pro [GEOGRAPHIC_DATA] Your caller id phone…" at bounding box center [771, 392] width 1542 height 784
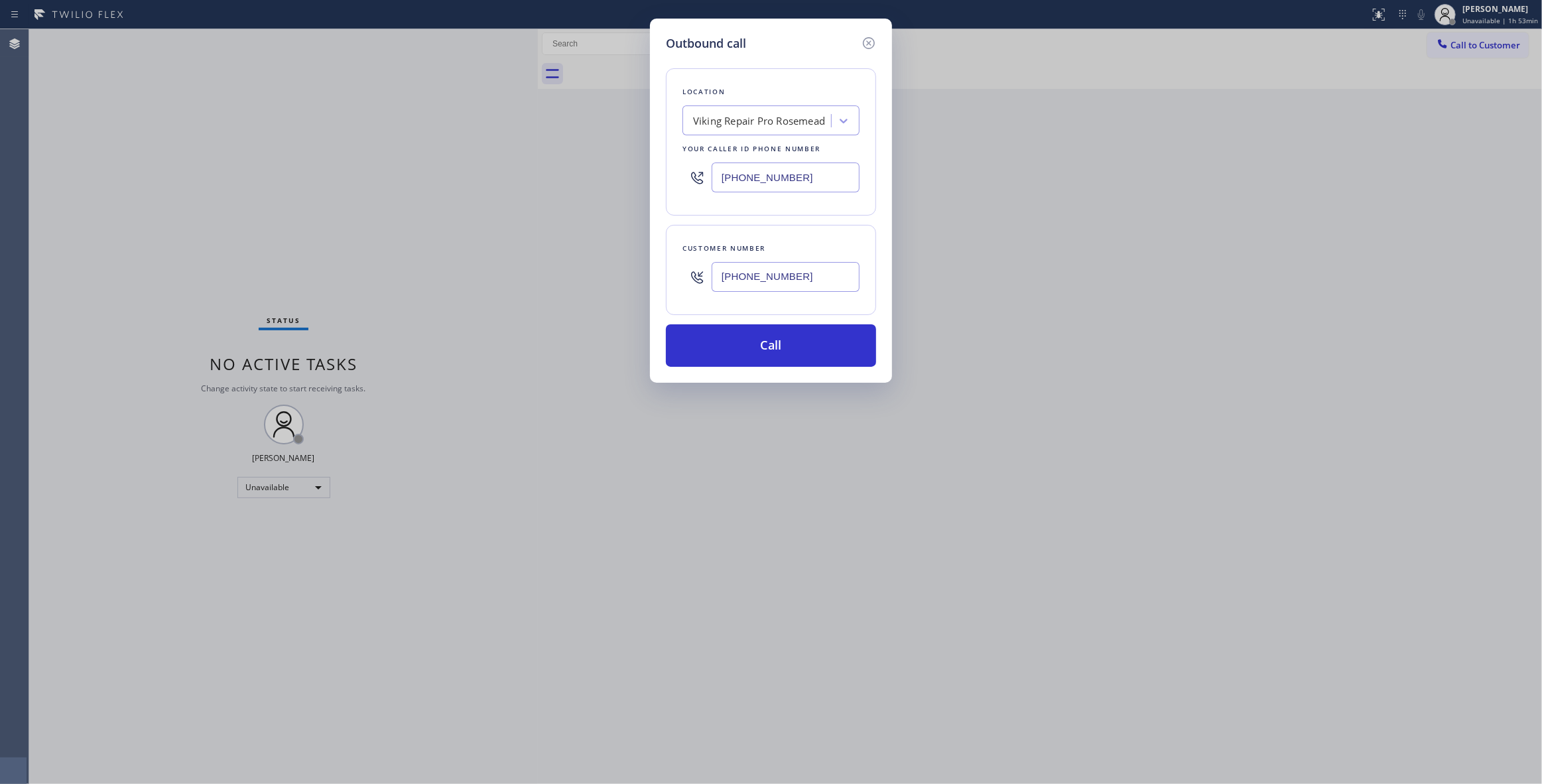
paste input "773) 832-5024"
type input "[PHONE_NUMBER]"
drag, startPoint x: 834, startPoint y: 282, endPoint x: 556, endPoint y: 271, distance: 278.2
click at [550, 266] on div "Outbound call Location [GEOGRAPHIC_DATA] Appliance Repair Your caller id phone …" at bounding box center [771, 392] width 1542 height 784
click at [732, 350] on button "Call" at bounding box center [771, 345] width 210 height 42
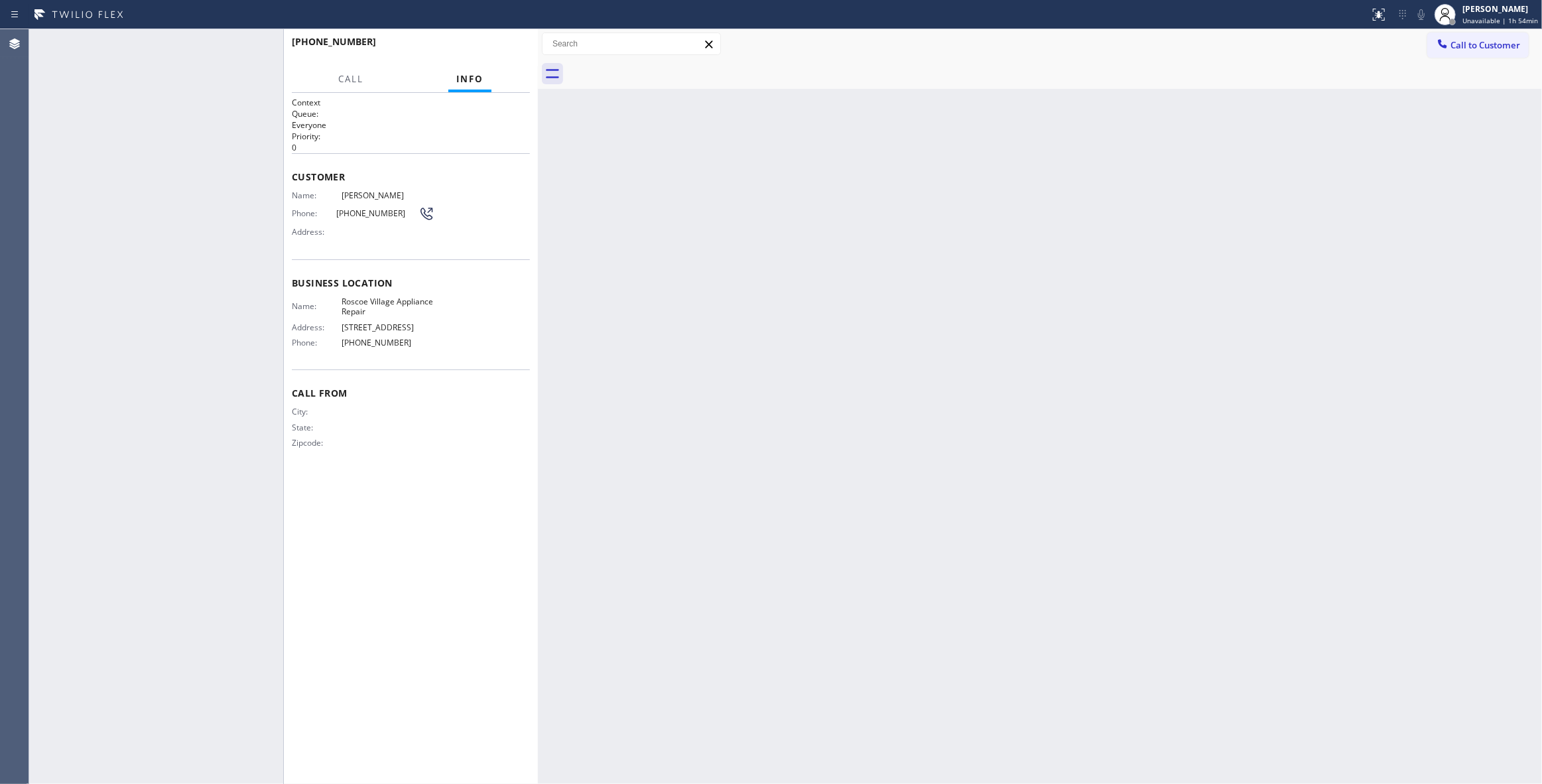
drag, startPoint x: 177, startPoint y: 414, endPoint x: 215, endPoint y: 385, distance: 47.8
click at [177, 414] on div "[PHONE_NUMBER] Connecting call… ALL TASKS ALL TASKS ACTIVE TASKS TASKS IN WRAP …" at bounding box center [156, 406] width 254 height 754
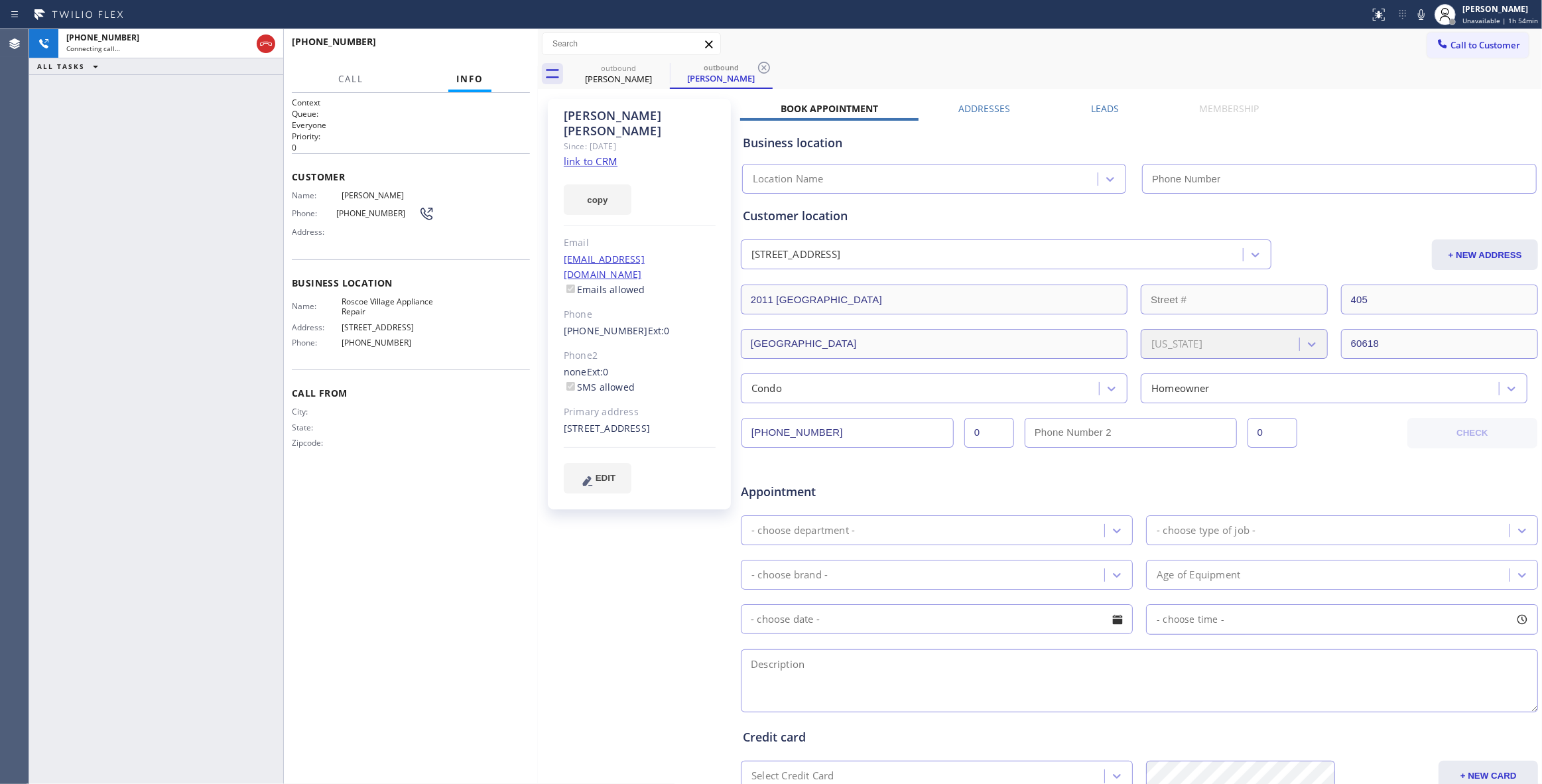
click at [770, 66] on icon at bounding box center [764, 67] width 16 height 16
type input "[PHONE_NUMBER]"
click at [476, 51] on button "HANG UP" at bounding box center [499, 48] width 62 height 19
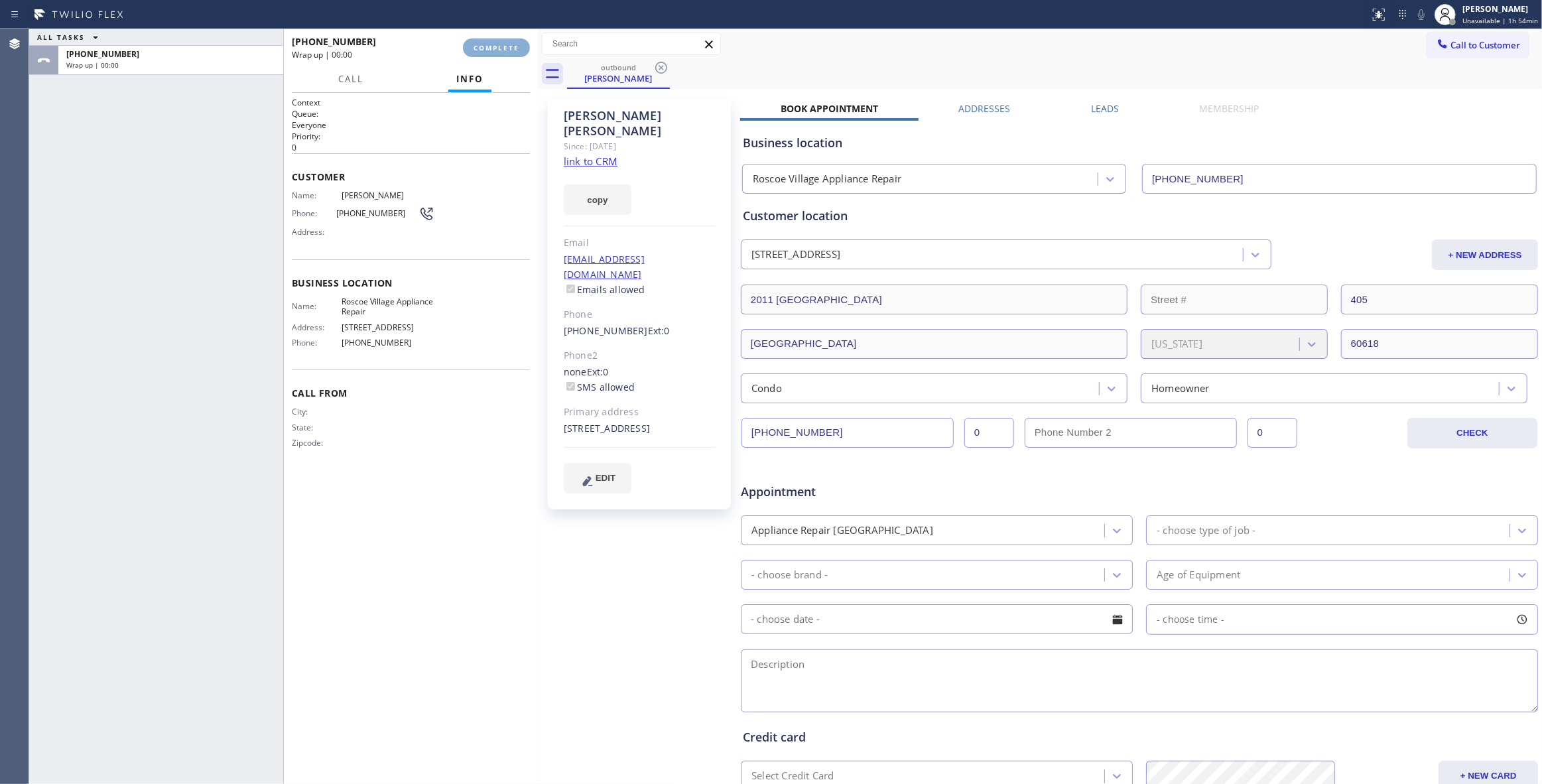
click at [481, 48] on span "COMPLETE" at bounding box center [496, 48] width 45 height 9
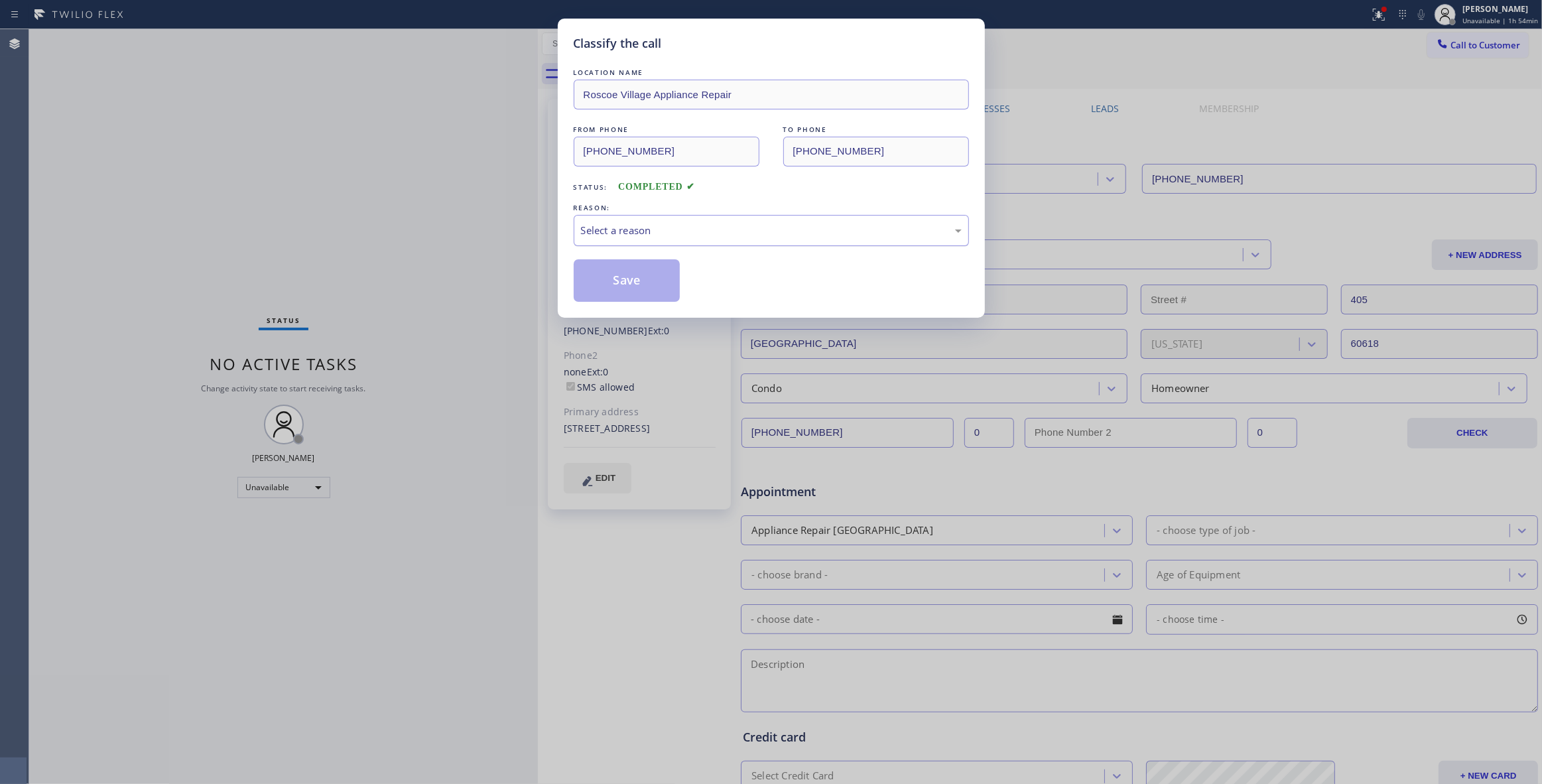
click at [592, 230] on div "Select a reason" at bounding box center [771, 230] width 381 height 15
click at [600, 281] on button "Save" at bounding box center [627, 280] width 107 height 42
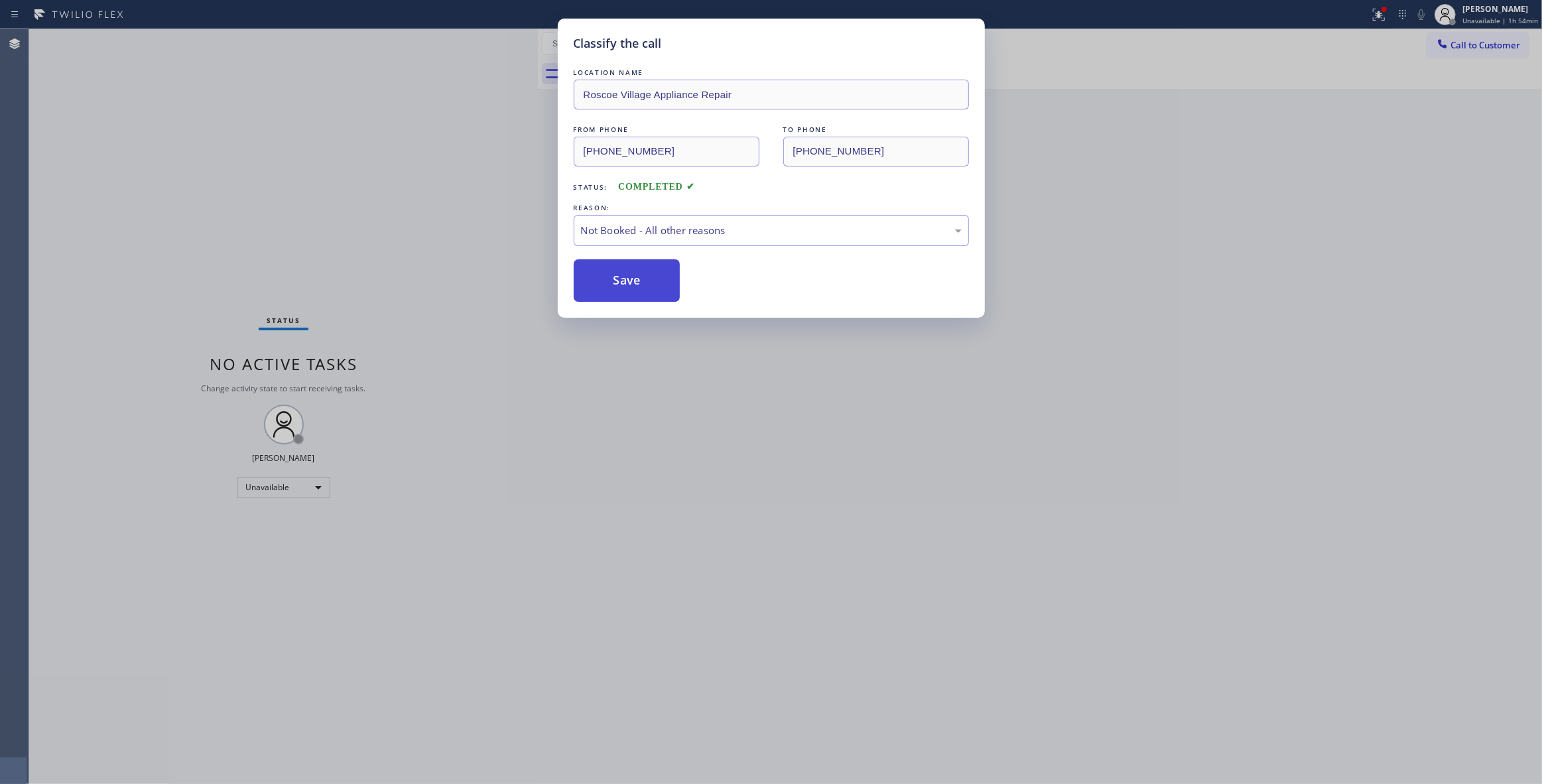
click at [601, 279] on button "Save" at bounding box center [627, 280] width 107 height 42
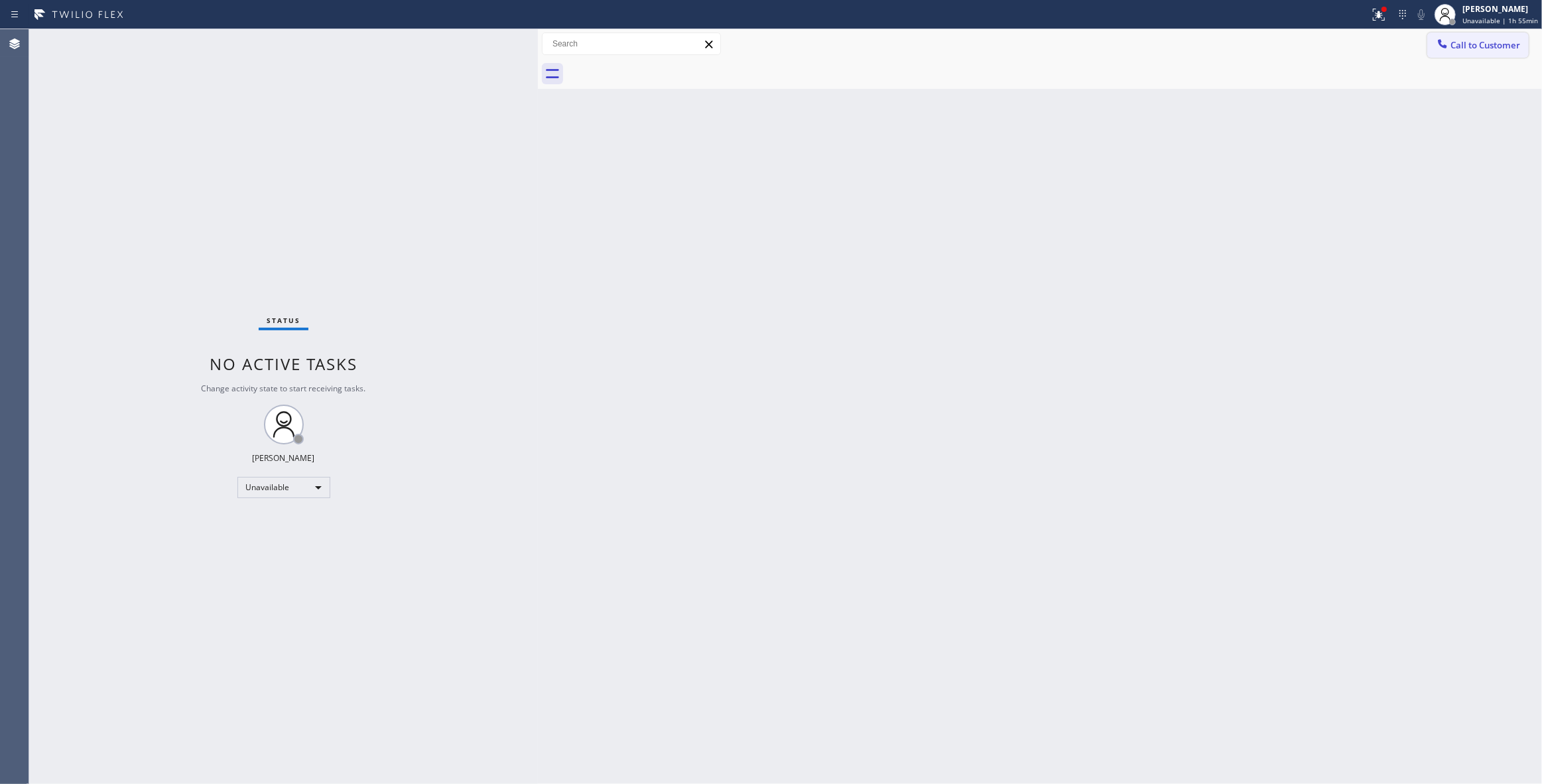
click at [1497, 43] on span "Call to Customer" at bounding box center [1485, 45] width 69 height 12
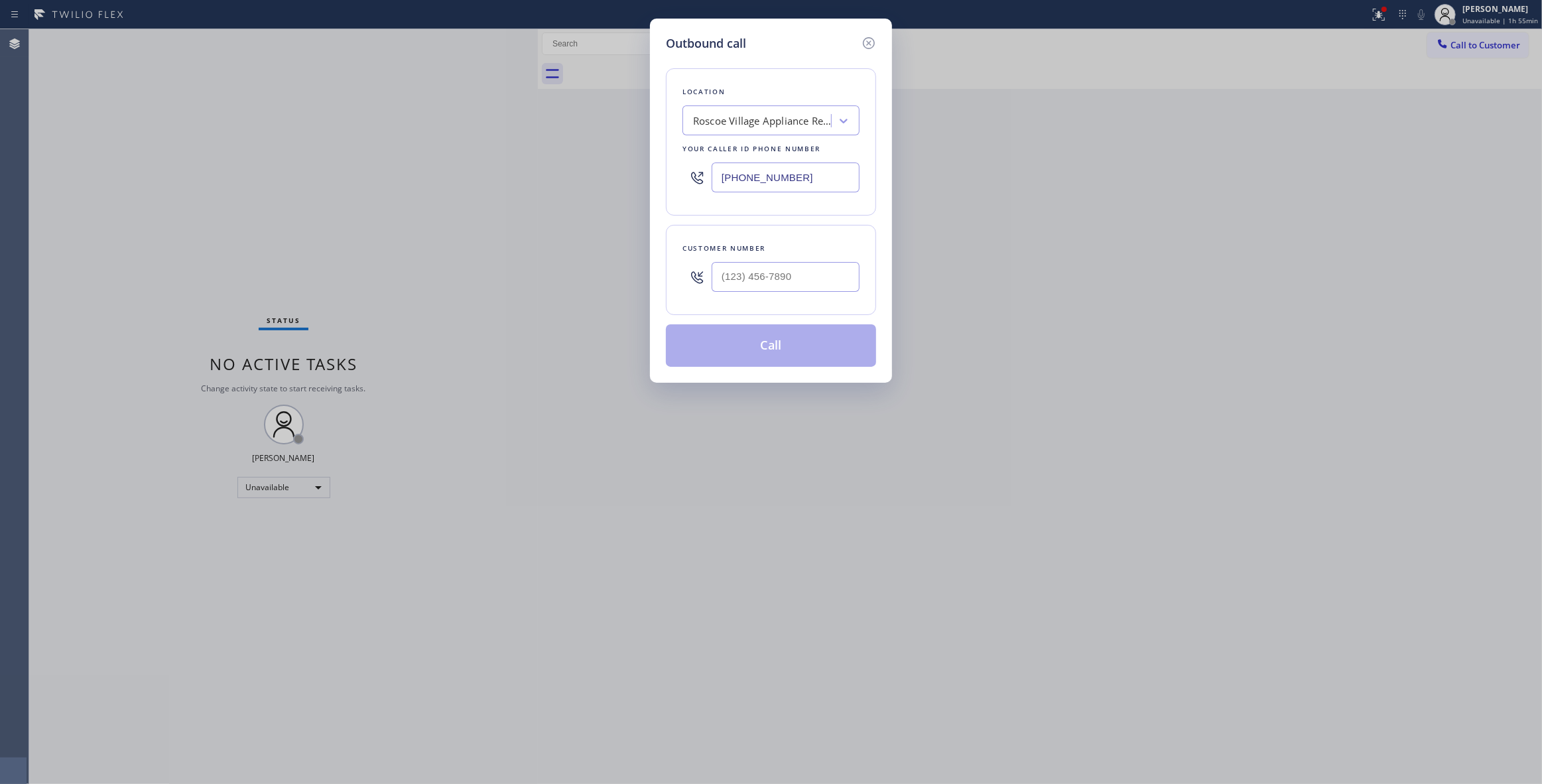
drag, startPoint x: 818, startPoint y: 178, endPoint x: 280, endPoint y: 170, distance: 538.1
click at [240, 177] on div "Outbound call Location [GEOGRAPHIC_DATA] Appliance Repair Your caller id phone …" at bounding box center [771, 392] width 1542 height 784
paste input "900-8292"
type input "[PHONE_NUMBER]"
click at [868, 42] on icon at bounding box center [869, 42] width 16 height 16
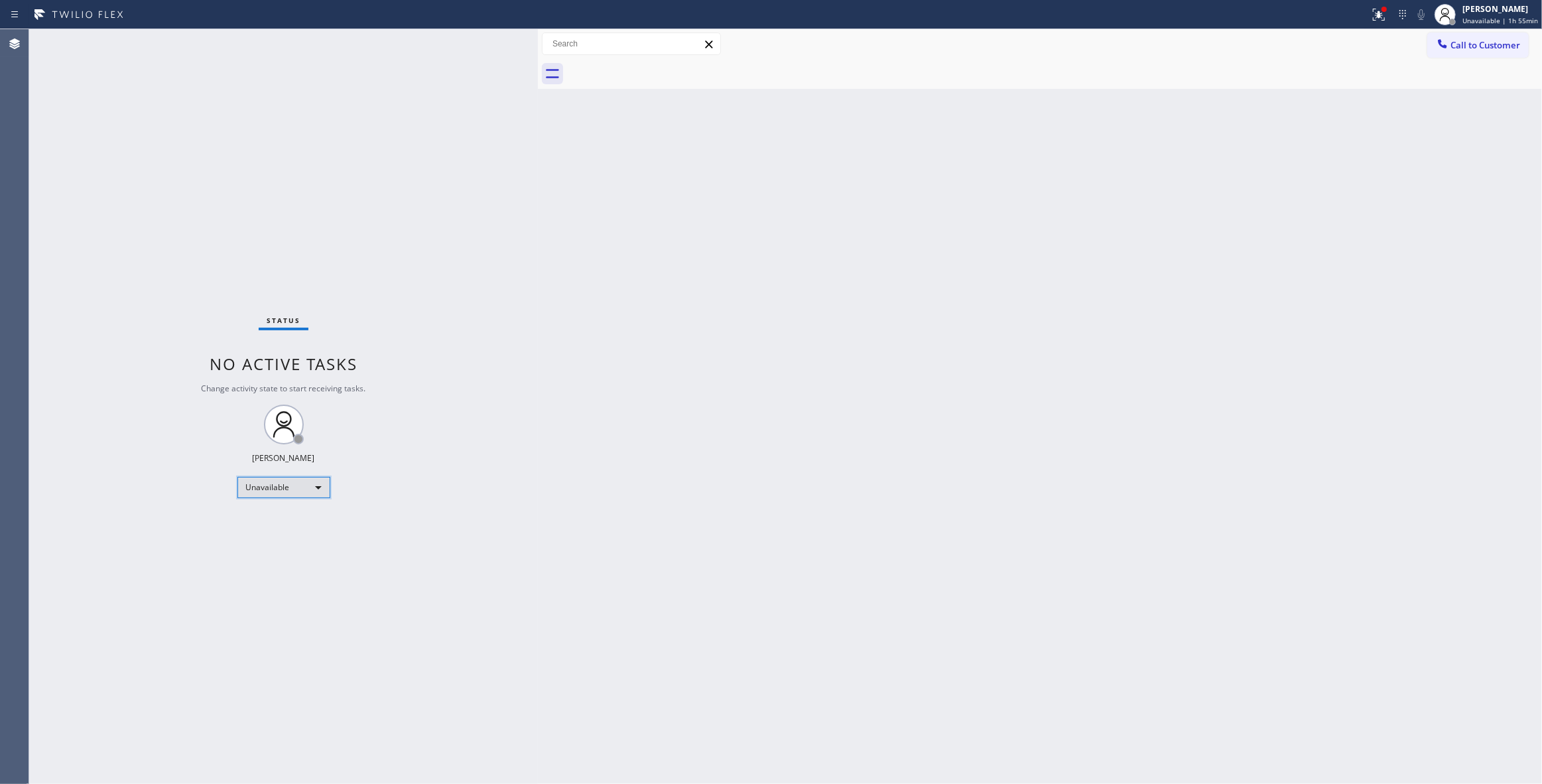
click at [262, 486] on div "Unavailable" at bounding box center [283, 487] width 93 height 21
click at [267, 525] on li "Available" at bounding box center [283, 522] width 89 height 16
click at [1383, 14] on icon at bounding box center [1387, 13] width 8 height 9
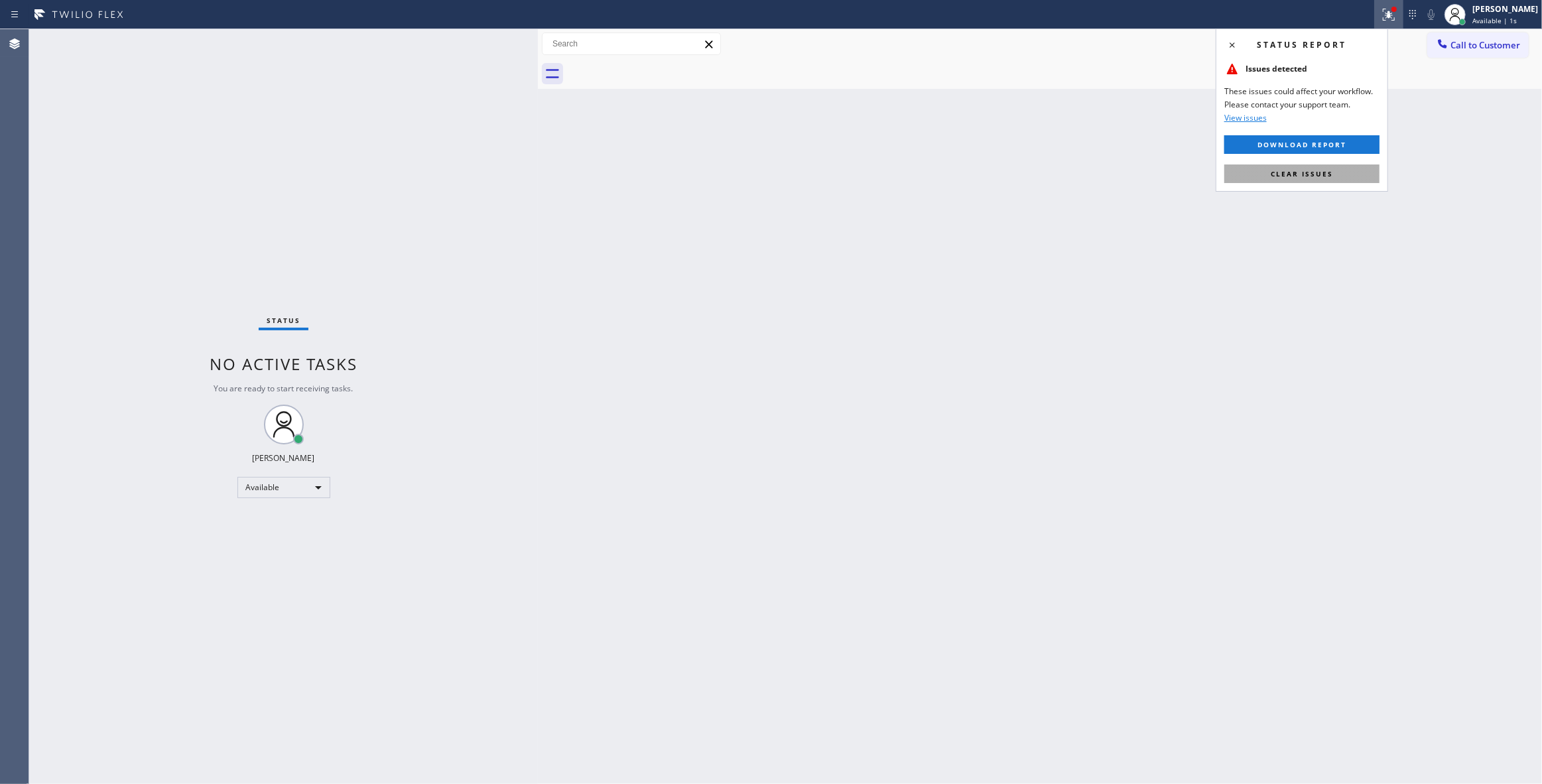
click at [1309, 174] on span "Clear issues" at bounding box center [1302, 174] width 63 height 9
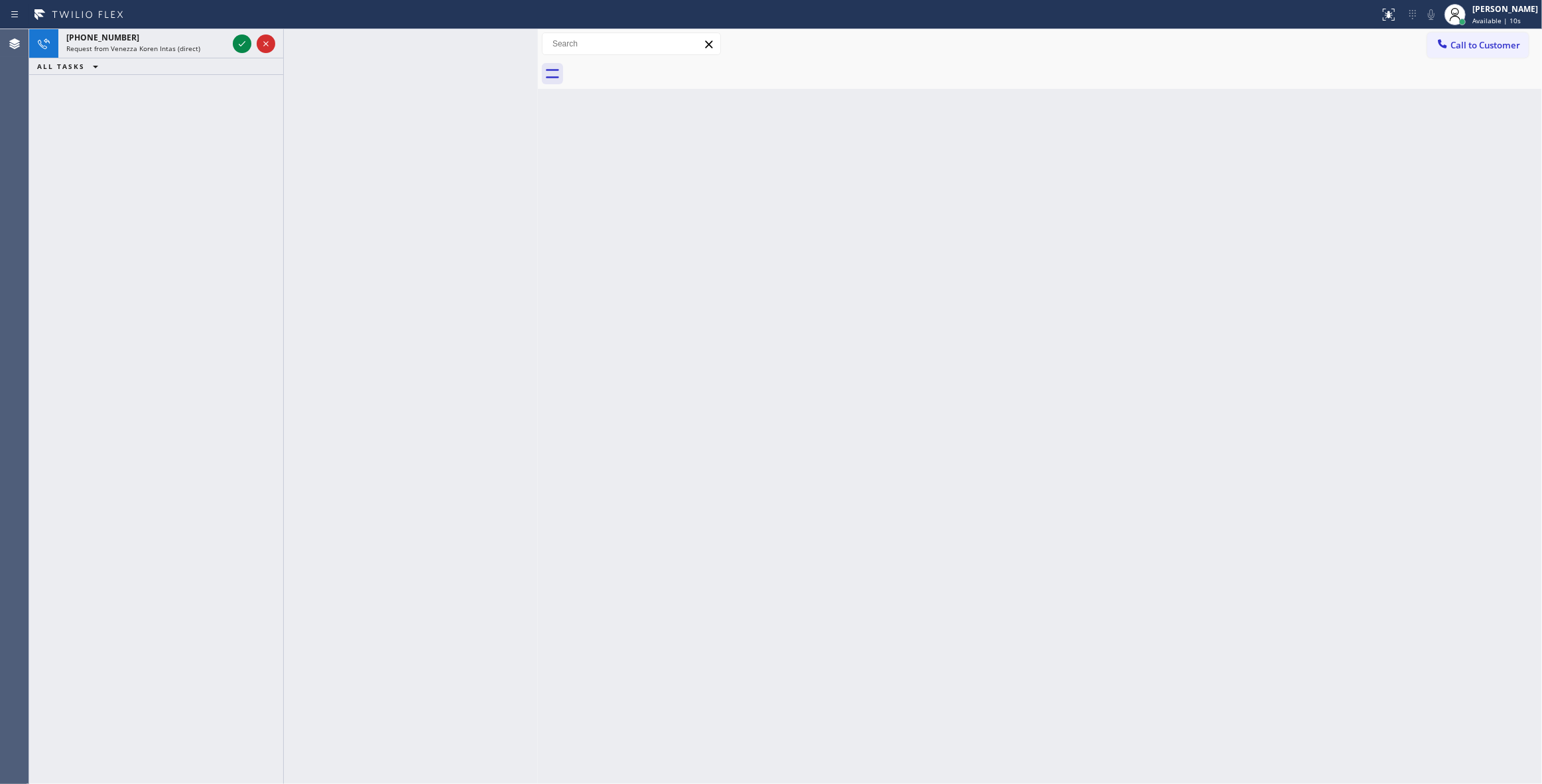
drag, startPoint x: 189, startPoint y: 329, endPoint x: 232, endPoint y: 116, distance: 217.3
click at [189, 315] on div "[PHONE_NUMBER] Request from Venezza Koren Intas (direct) ALL TASKS ALL TASKS AC…" at bounding box center [156, 406] width 254 height 754
click at [233, 40] on div at bounding box center [242, 43] width 19 height 16
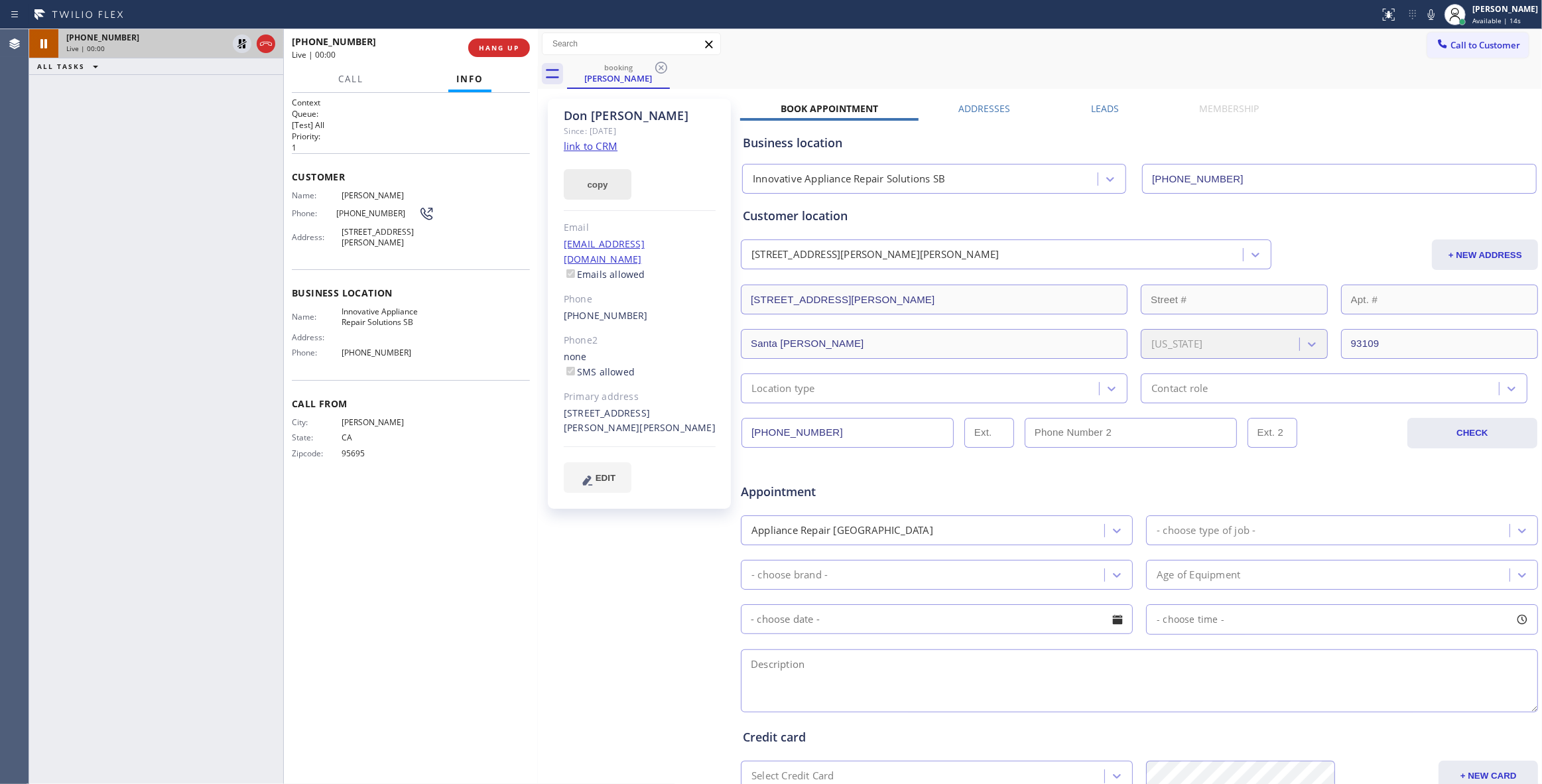
type input "[PHONE_NUMBER]"
click at [597, 149] on link "link to CRM" at bounding box center [591, 146] width 54 height 13
click at [494, 46] on span "HANG UP" at bounding box center [499, 48] width 40 height 9
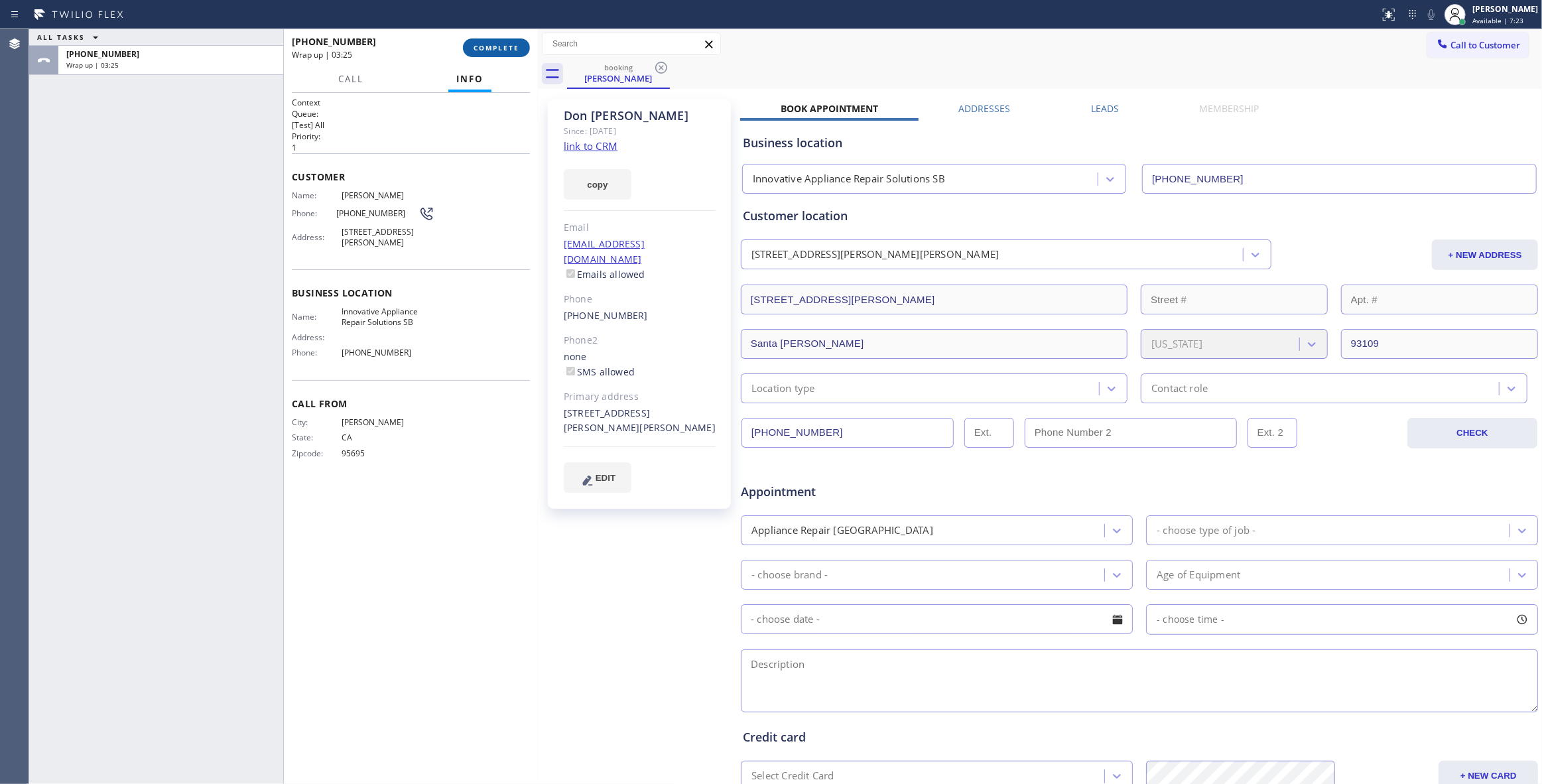
click at [511, 46] on span "COMPLETE" at bounding box center [496, 48] width 45 height 9
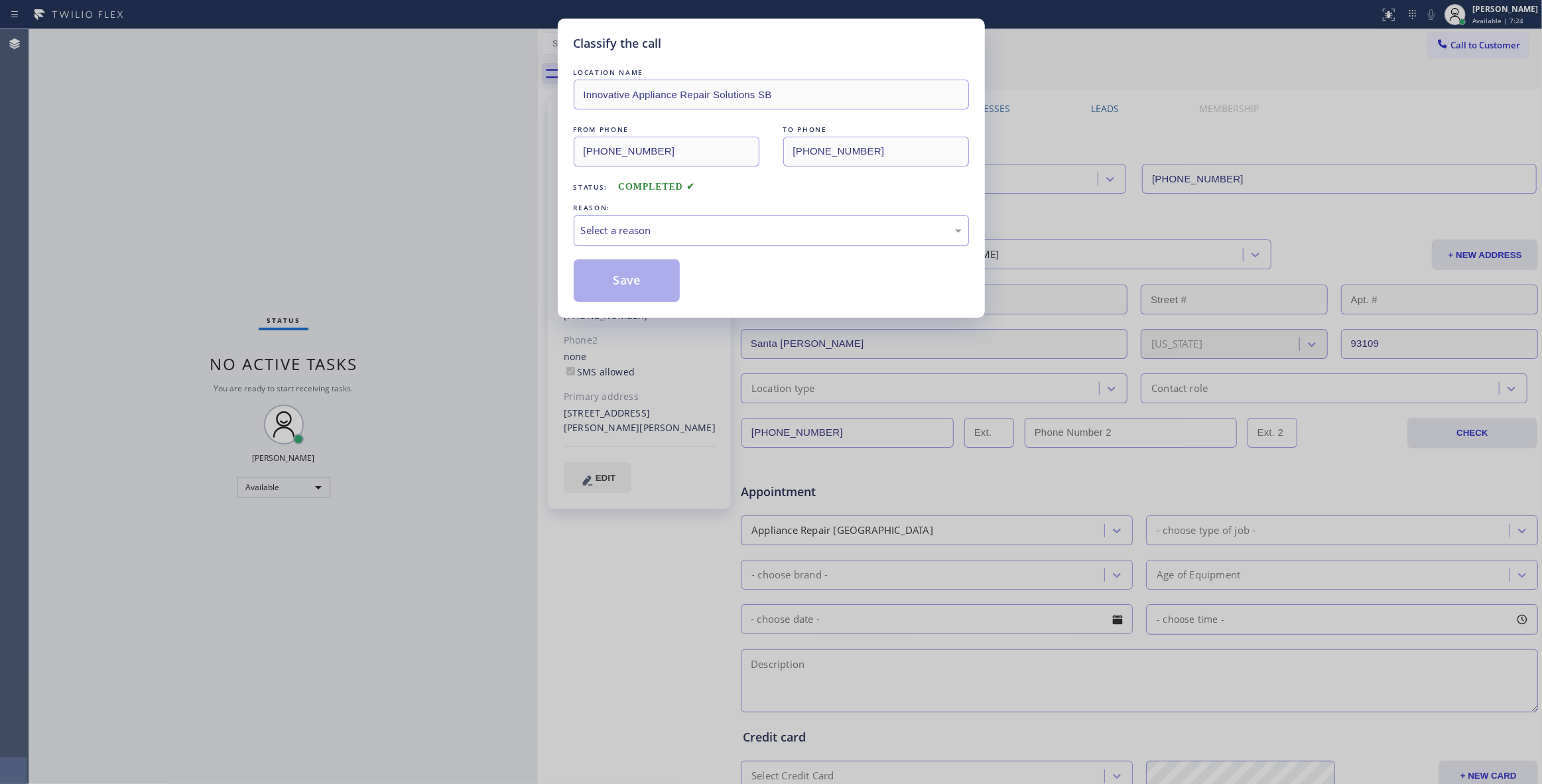
click at [648, 216] on div "Select a reason" at bounding box center [772, 230] width 395 height 31
click at [621, 279] on button "Save" at bounding box center [627, 280] width 107 height 42
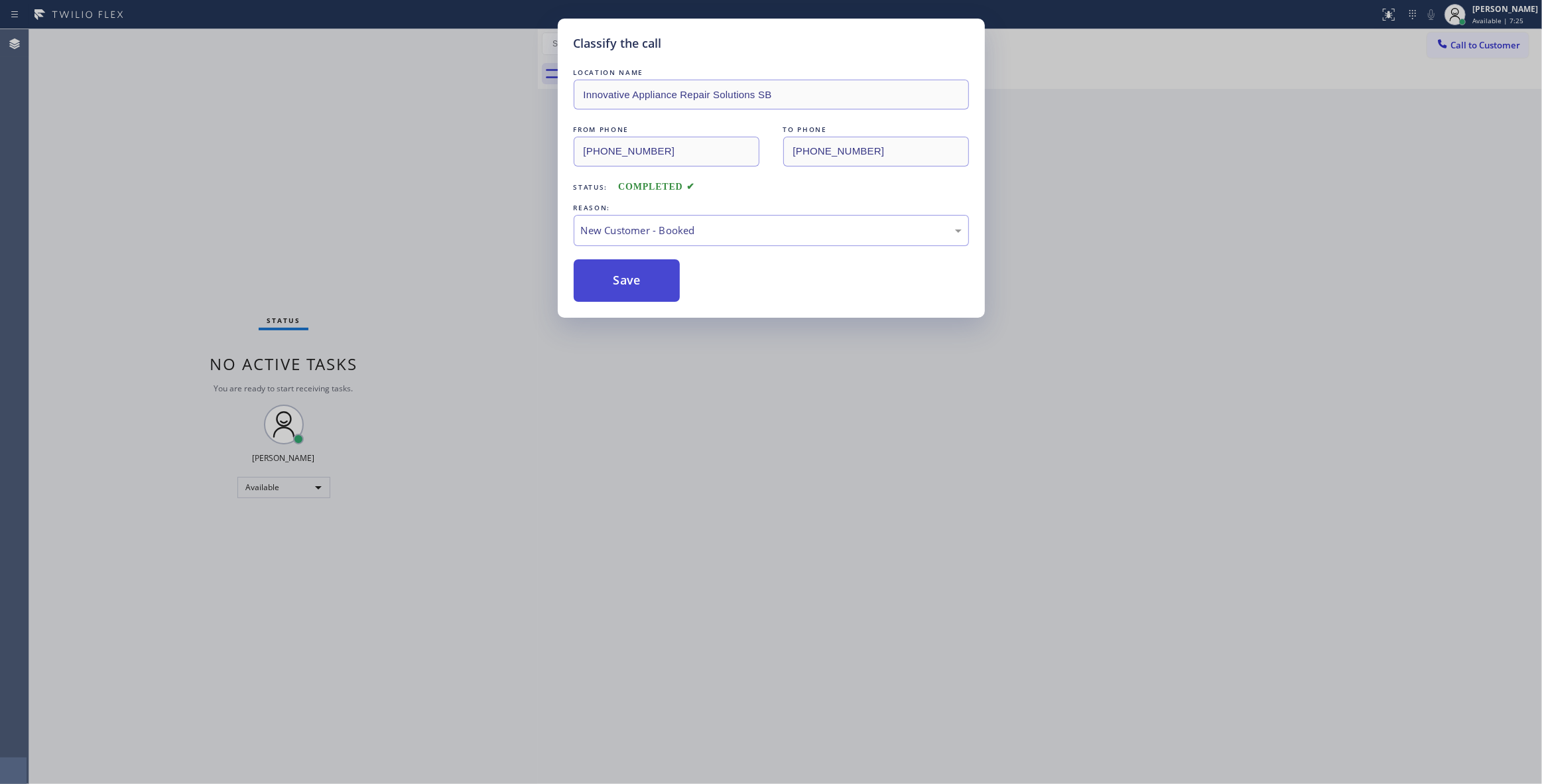
click at [621, 279] on button "Save" at bounding box center [627, 280] width 107 height 42
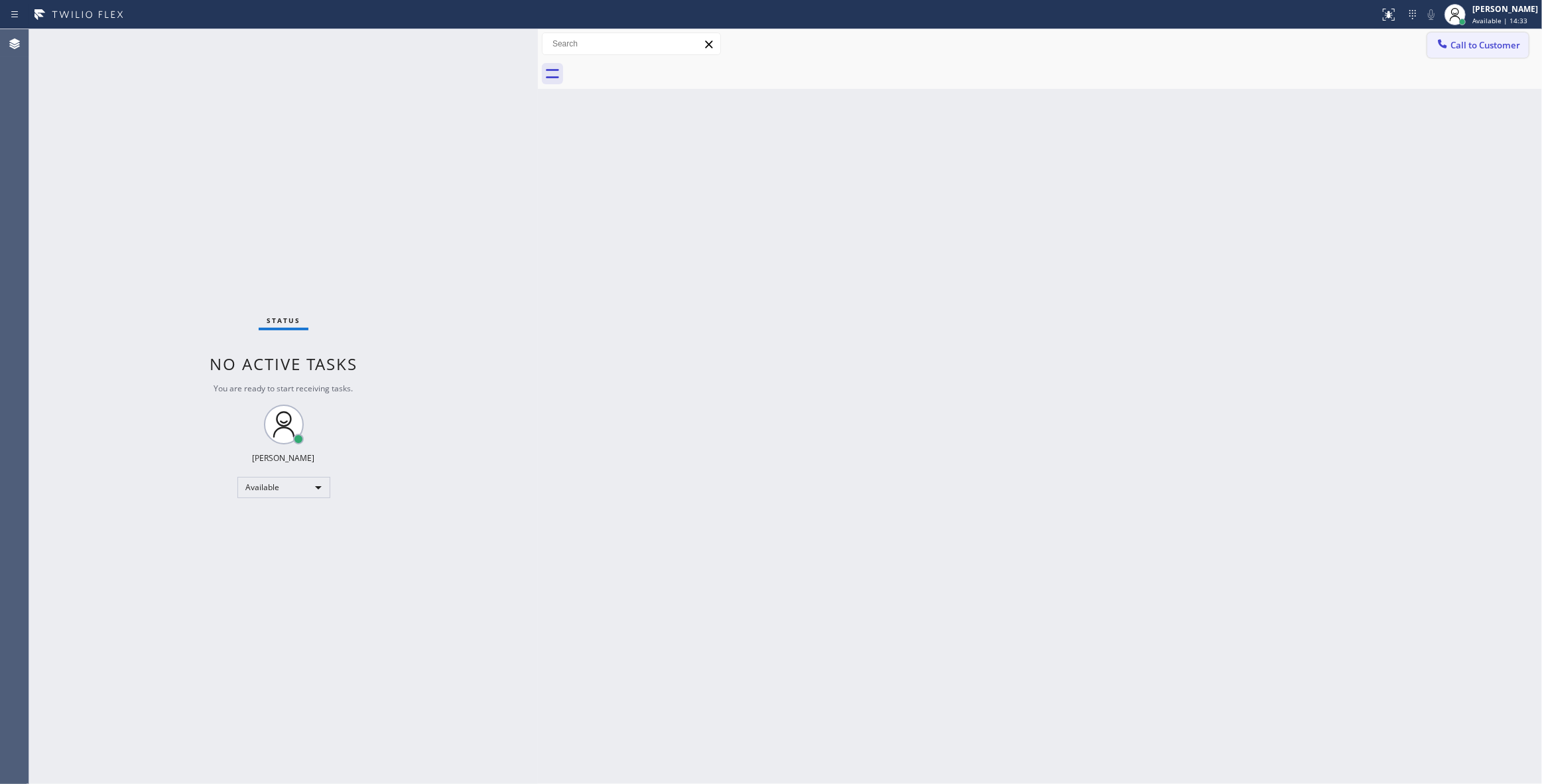
click at [1469, 51] on button "Call to Customer" at bounding box center [1478, 45] width 101 height 25
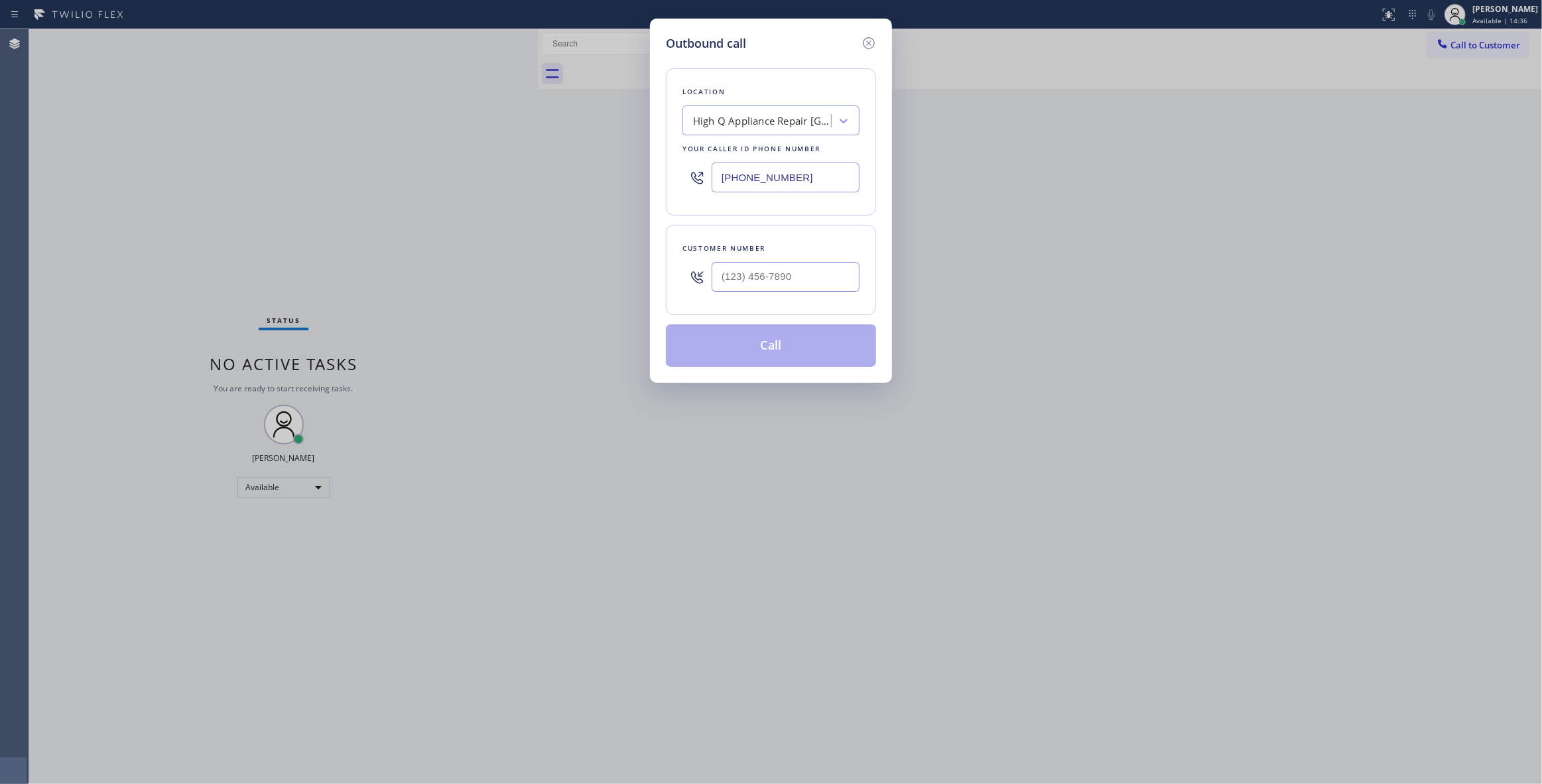
paste input "text"
drag, startPoint x: 813, startPoint y: 182, endPoint x: 601, endPoint y: 177, distance: 212.1
click at [601, 177] on div "Outbound call Location High Q Appliance Repair [GEOGRAPHIC_DATA] Your caller id…" at bounding box center [771, 392] width 1542 height 784
type input "[PHONE_NUMBER]"
click at [800, 279] on input "(___) ___-____" at bounding box center [786, 276] width 148 height 30
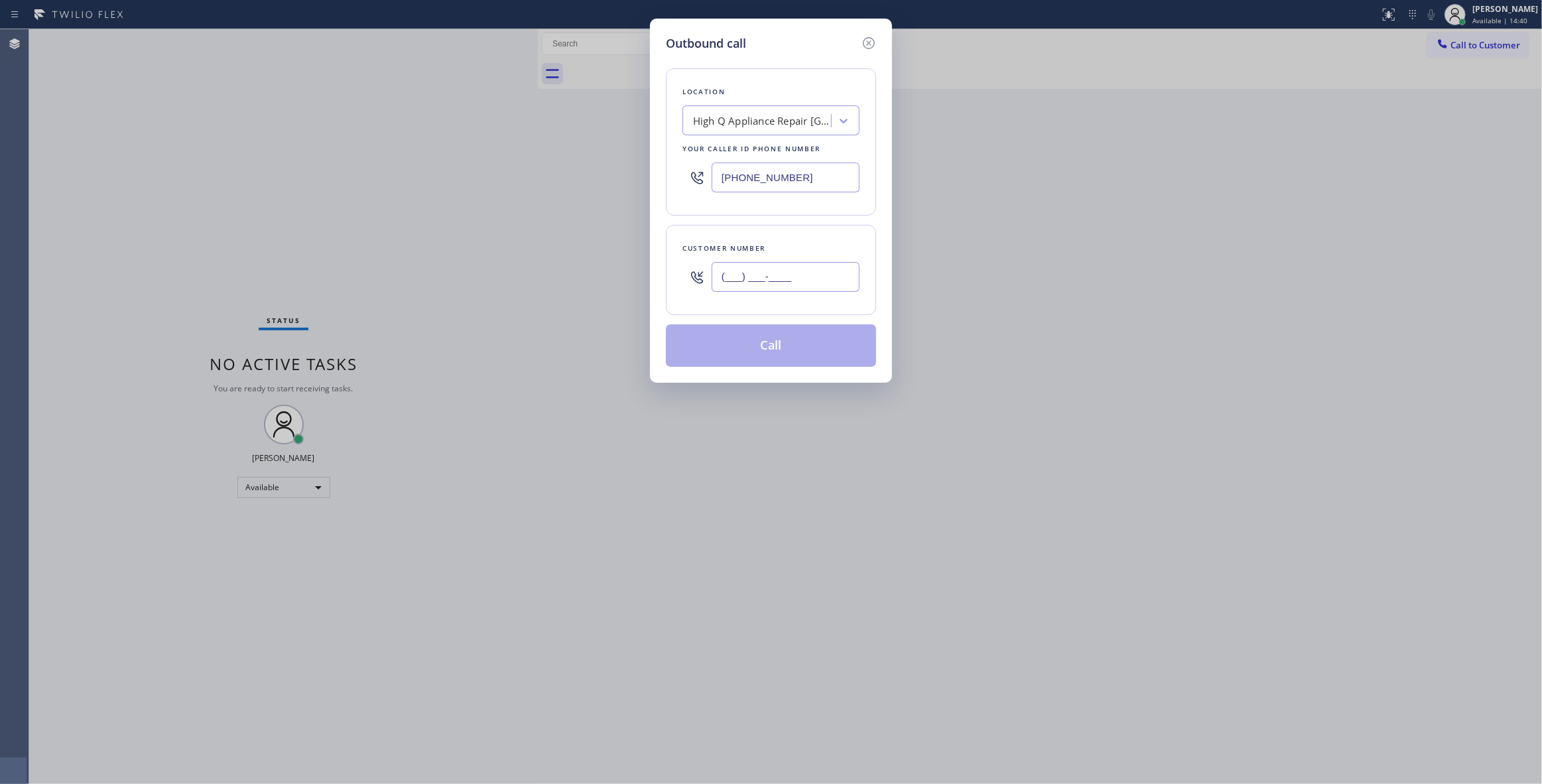
paste input "312) 961-8011"
type input "[PHONE_NUMBER]"
click at [765, 351] on button "Call" at bounding box center [771, 345] width 210 height 42
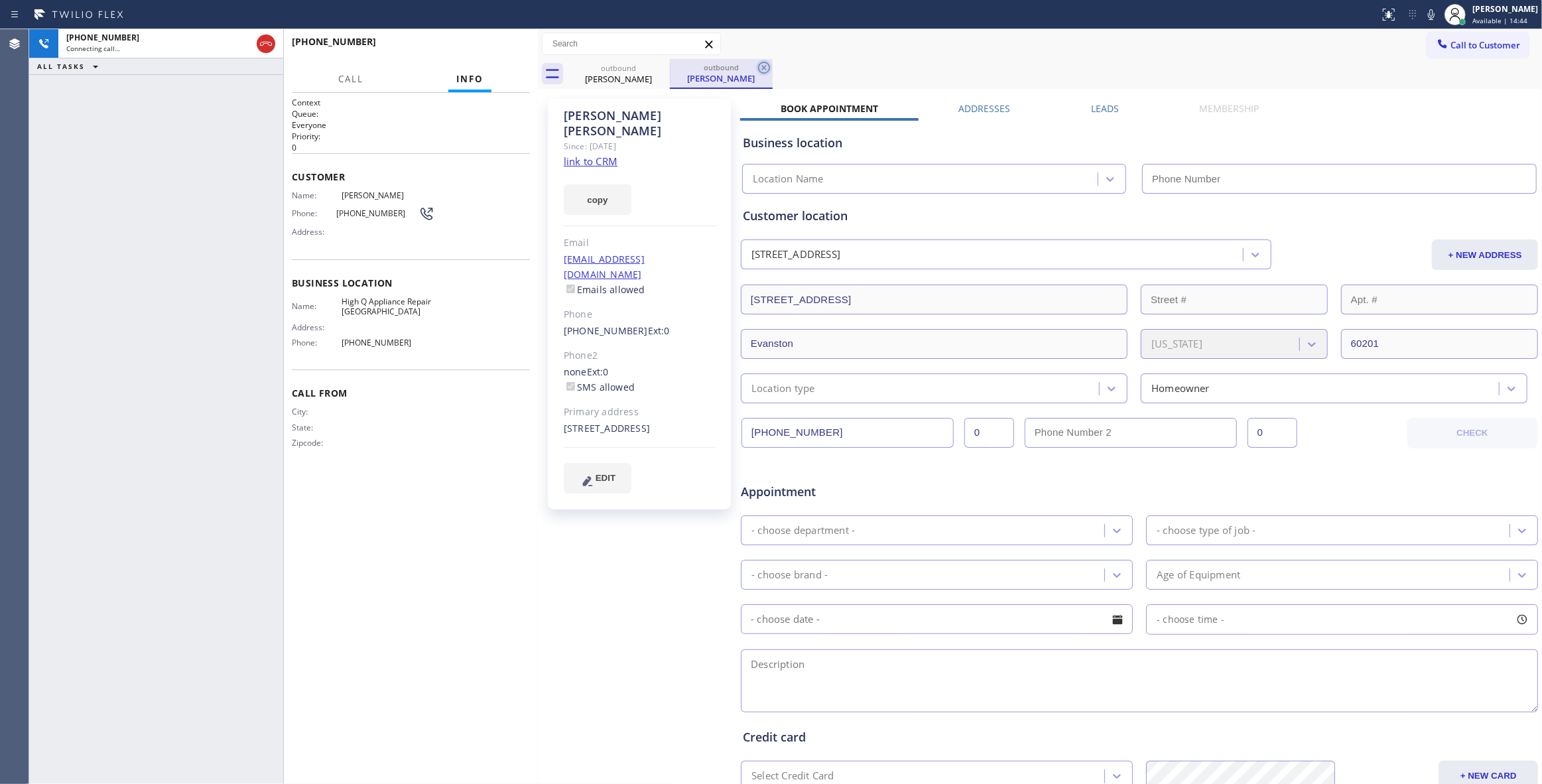
click at [765, 65] on icon at bounding box center [764, 67] width 16 height 16
type input "[PHONE_NUMBER]"
click at [499, 48] on span "HANG UP" at bounding box center [499, 48] width 40 height 9
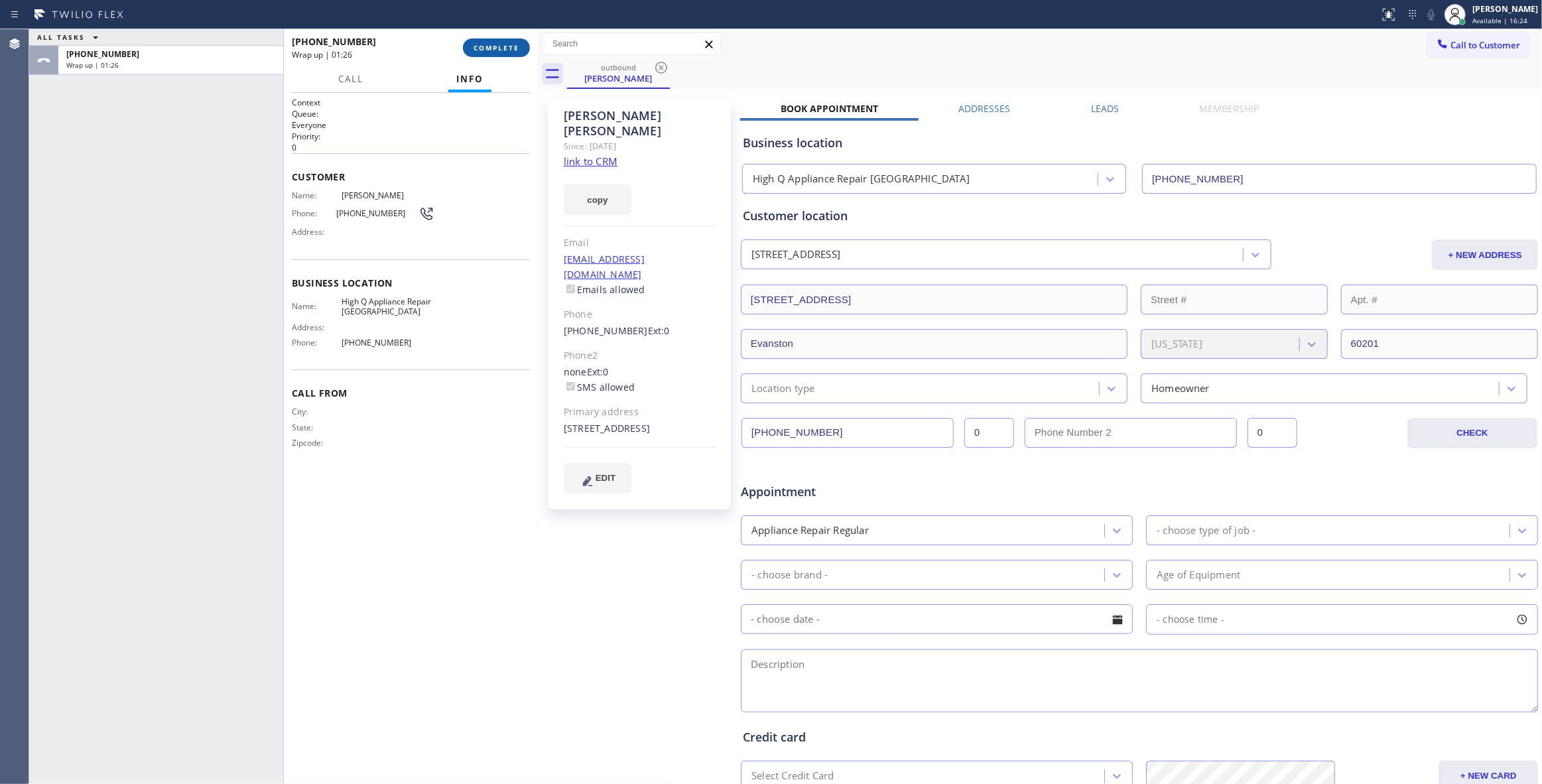
click at [506, 51] on span "COMPLETE" at bounding box center [496, 48] width 45 height 9
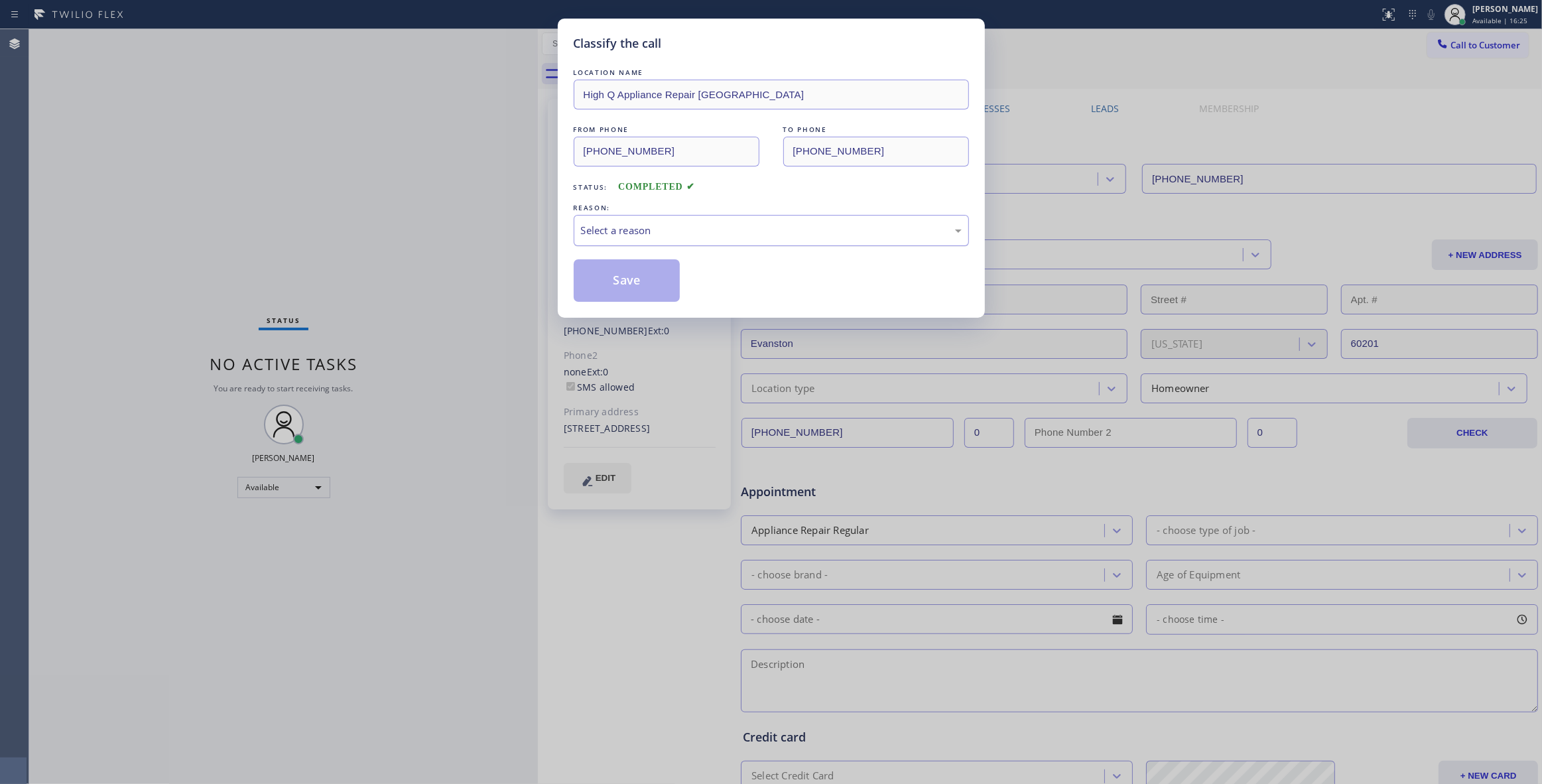
drag, startPoint x: 622, startPoint y: 232, endPoint x: 622, endPoint y: 244, distance: 12.0
click at [622, 235] on div "Select a reason" at bounding box center [771, 230] width 381 height 15
click at [617, 276] on button "Save" at bounding box center [627, 280] width 107 height 42
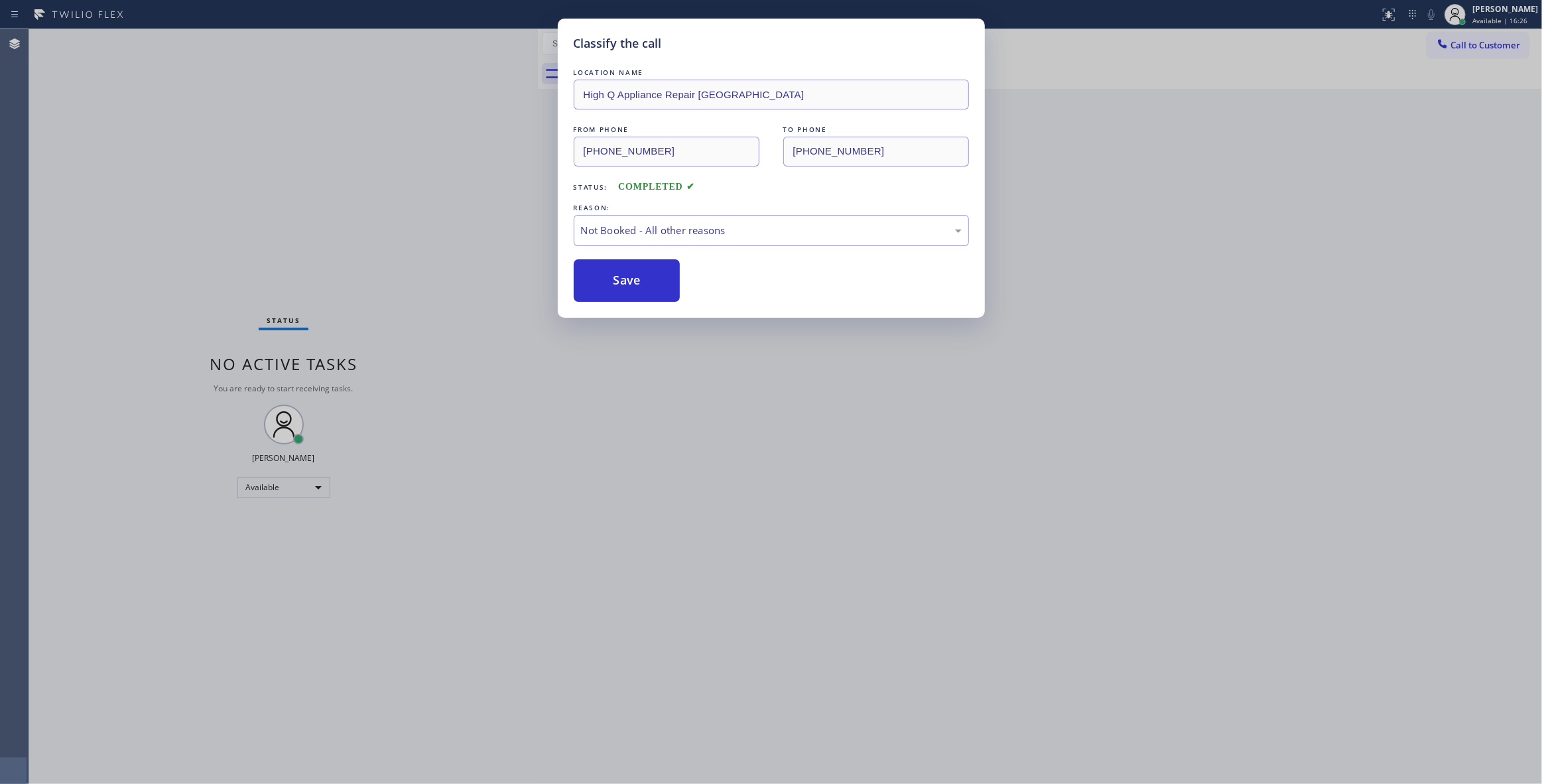
click at [617, 276] on button "Save" at bounding box center [627, 280] width 107 height 42
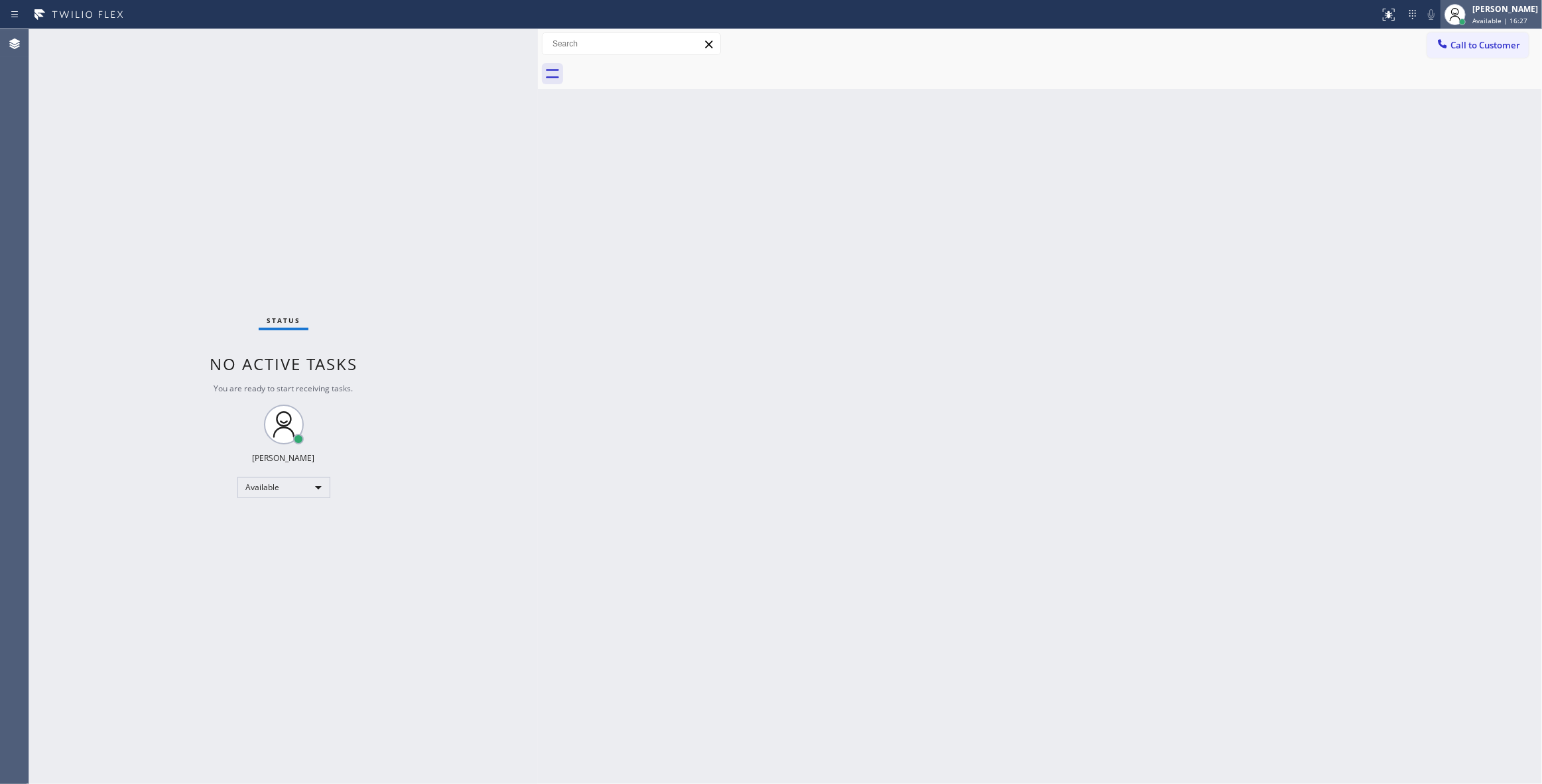
click at [1473, 19] on span "Available | 16:27" at bounding box center [1500, 20] width 55 height 9
click at [1444, 107] on button "Break" at bounding box center [1476, 104] width 133 height 17
click at [1476, 22] on span "Break | 21:11" at bounding box center [1494, 20] width 44 height 9
click at [1456, 88] on button "Unavailable" at bounding box center [1476, 87] width 133 height 17
click at [31, 377] on div "Status No active tasks Change activity state to start receiving tasks. [PERSON_…" at bounding box center [283, 406] width 509 height 754
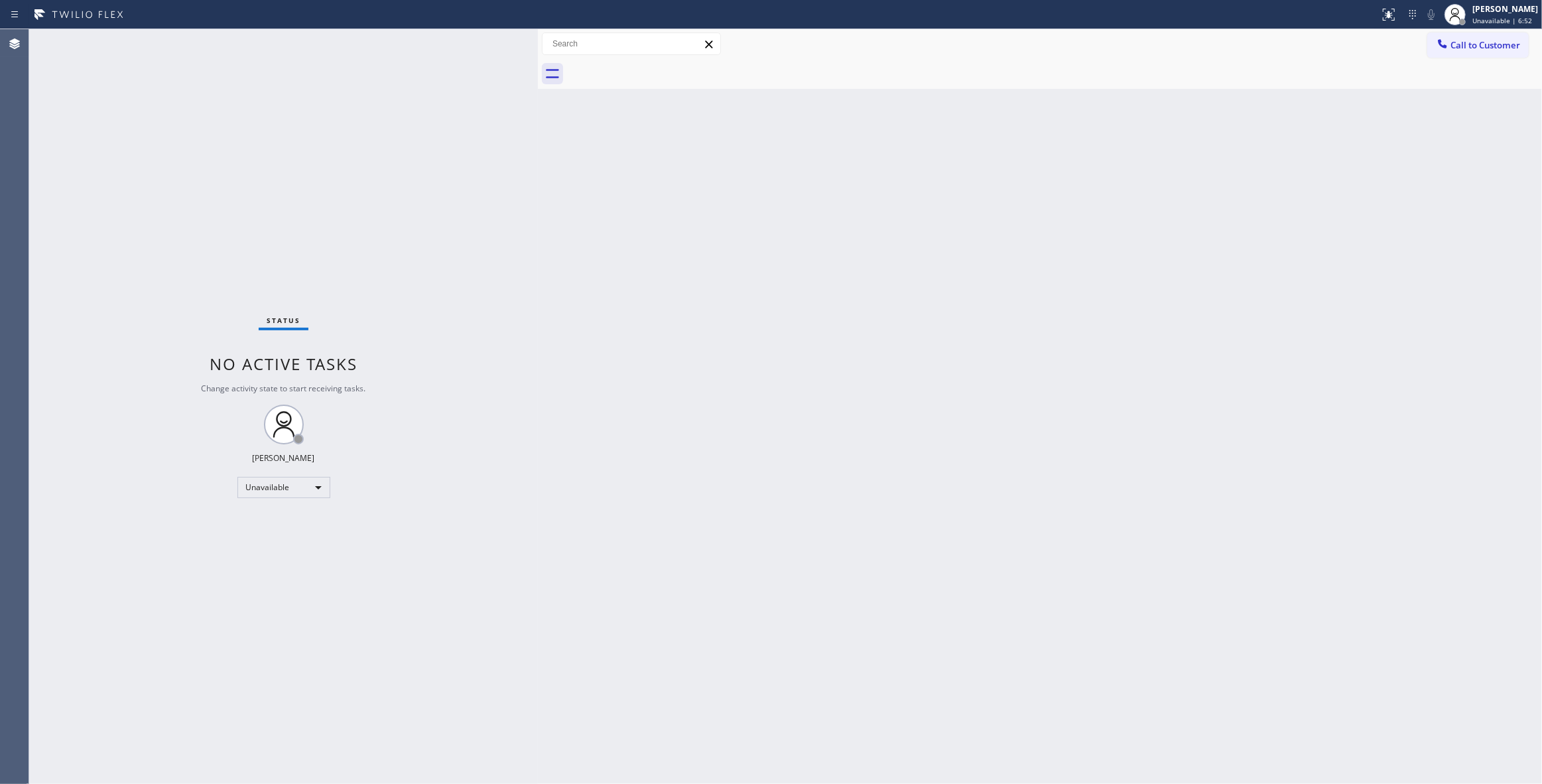
click at [207, 753] on div "Status No active tasks Change activity state to start receiving tasks. [PERSON_…" at bounding box center [283, 406] width 509 height 754
click at [1503, 38] on button "Call to Customer" at bounding box center [1478, 45] width 101 height 25
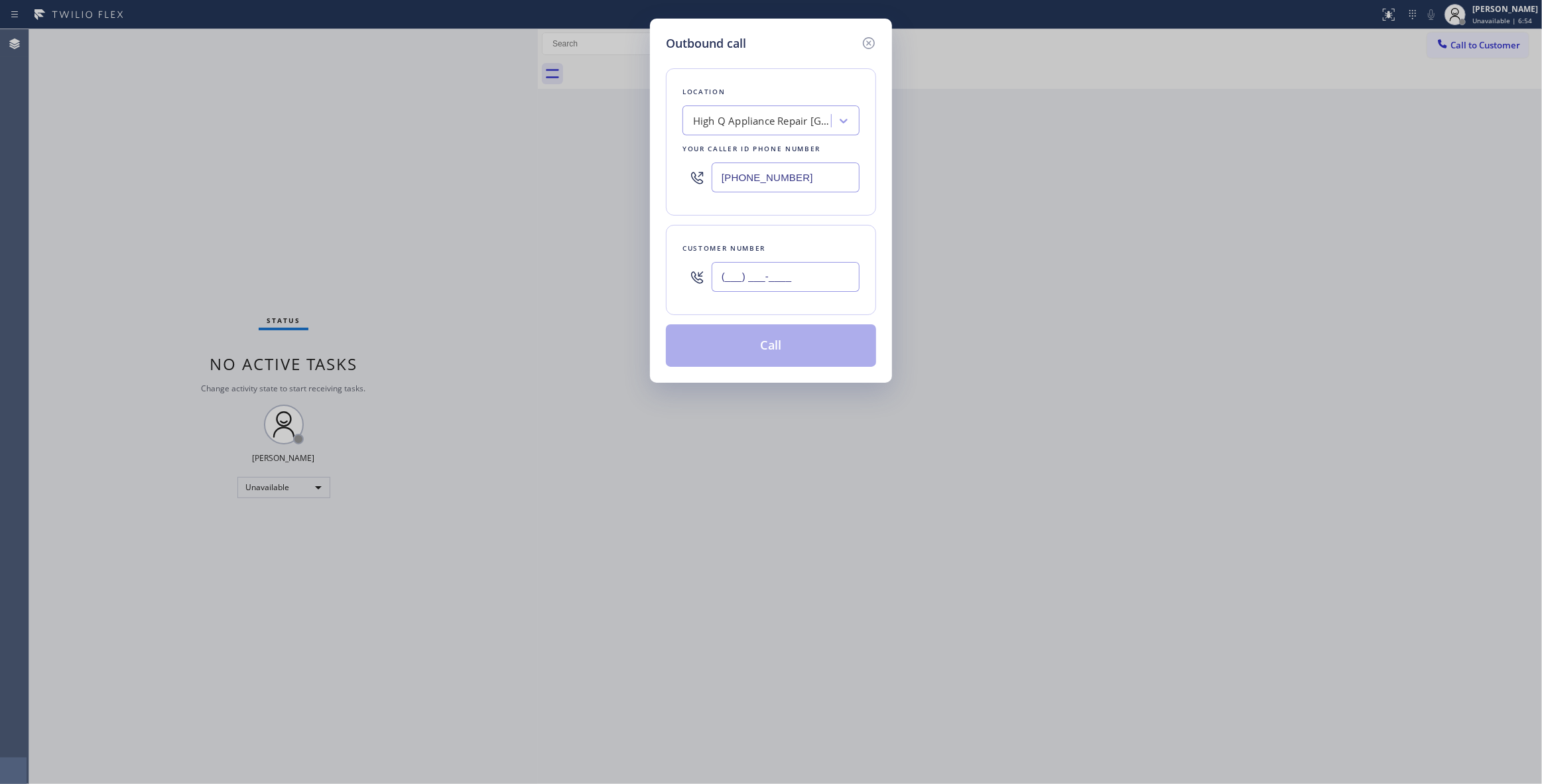
drag, startPoint x: 785, startPoint y: 286, endPoint x: 836, endPoint y: 290, distance: 51.2
click at [784, 286] on input "(___) ___-____" at bounding box center [786, 276] width 148 height 30
paste input "617) 549-0294"
type input "[PHONE_NUMBER]"
paste input "408) 214-8595"
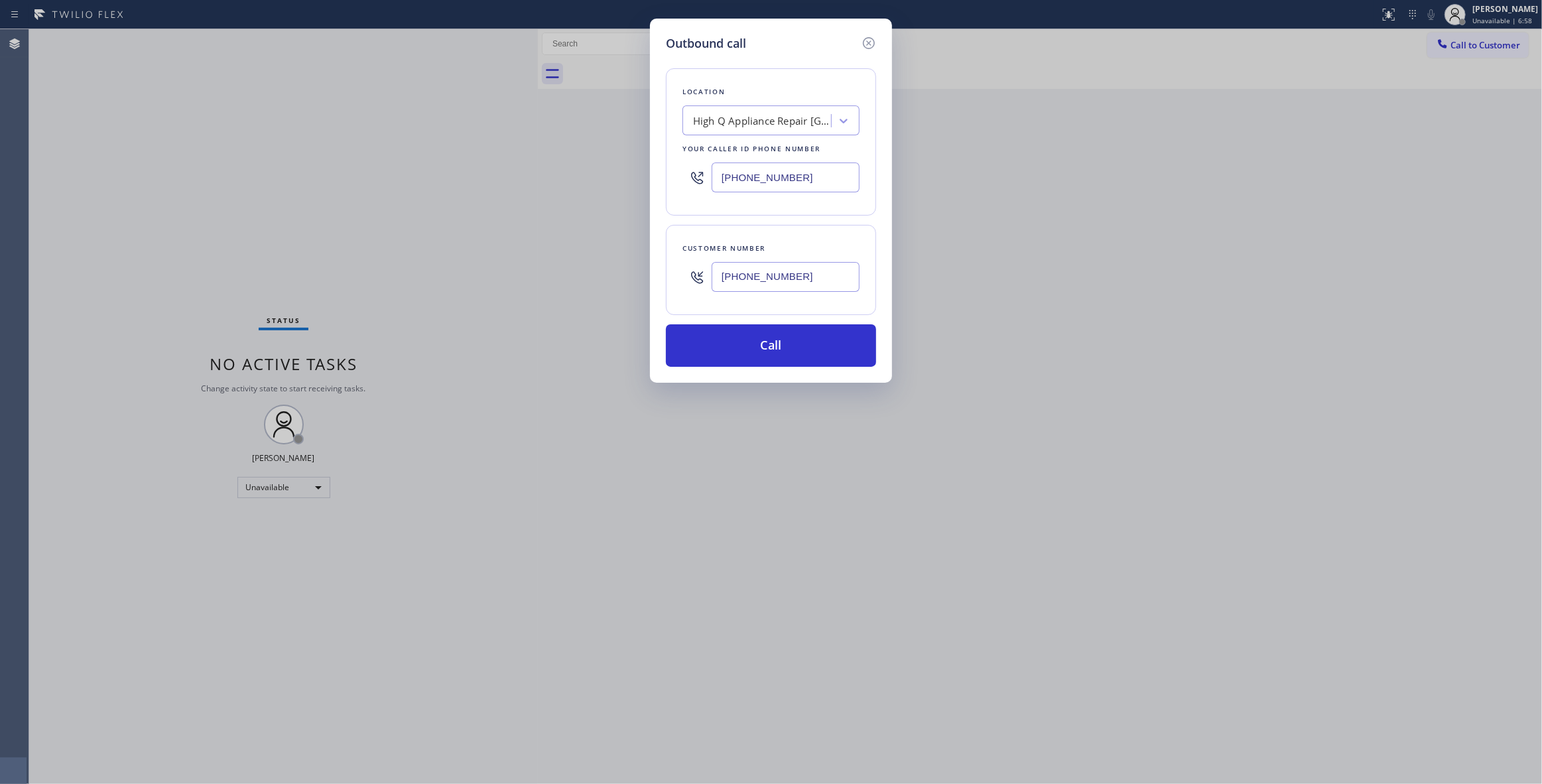
drag, startPoint x: 825, startPoint y: 183, endPoint x: 494, endPoint y: 183, distance: 331.0
click at [494, 183] on div "Outbound call Location High Q Appliance Repair [GEOGRAPHIC_DATA] Your caller id…" at bounding box center [771, 392] width 1542 height 784
type input "[PHONE_NUMBER]"
drag, startPoint x: 817, startPoint y: 276, endPoint x: 656, endPoint y: 297, distance: 162.4
click at [601, 276] on div "Outbound call Location Jenn Air Appliance Masters Cupertino Your caller id phon…" at bounding box center [771, 392] width 1542 height 784
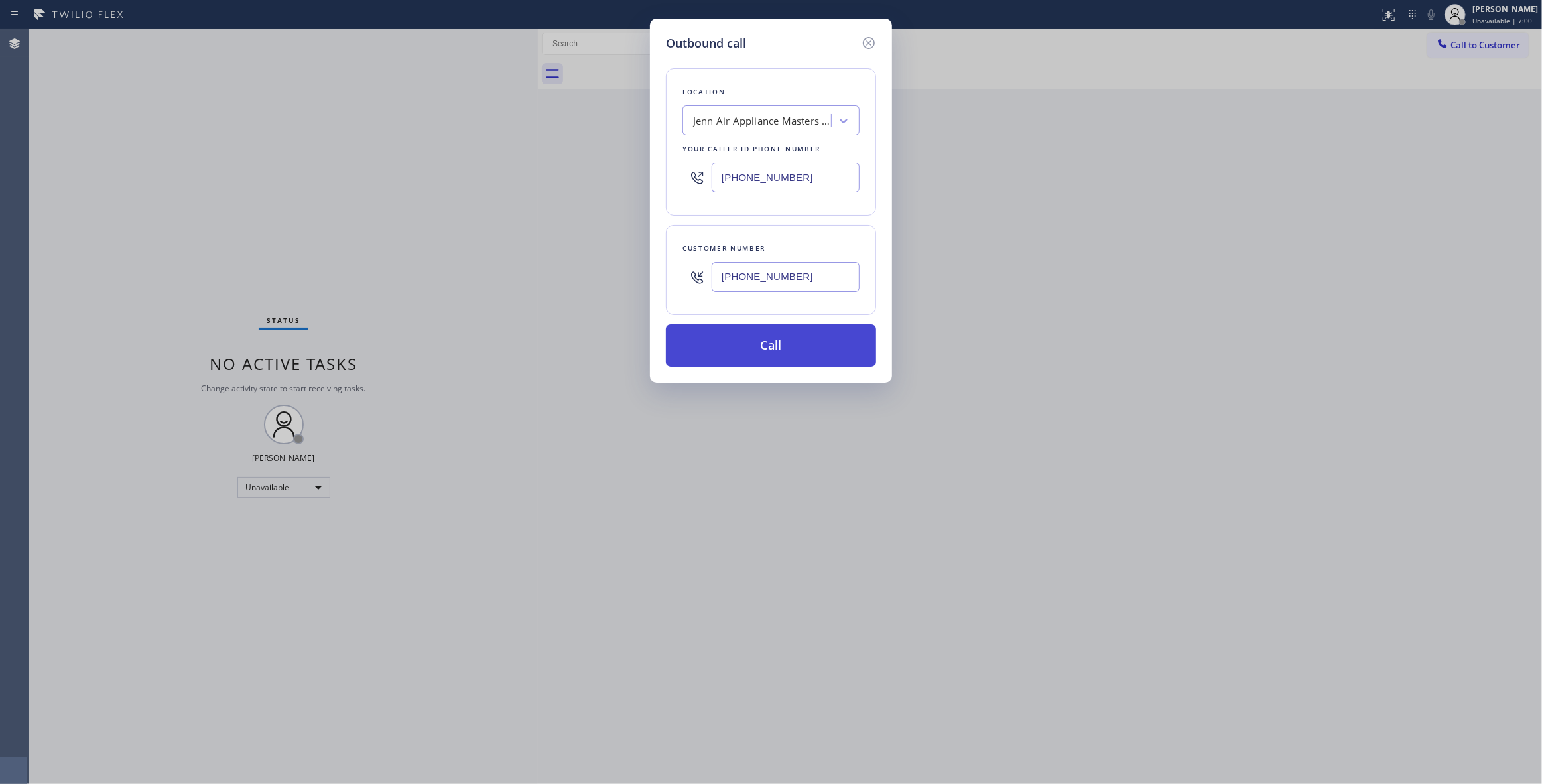
click at [718, 343] on button "Call" at bounding box center [771, 345] width 210 height 42
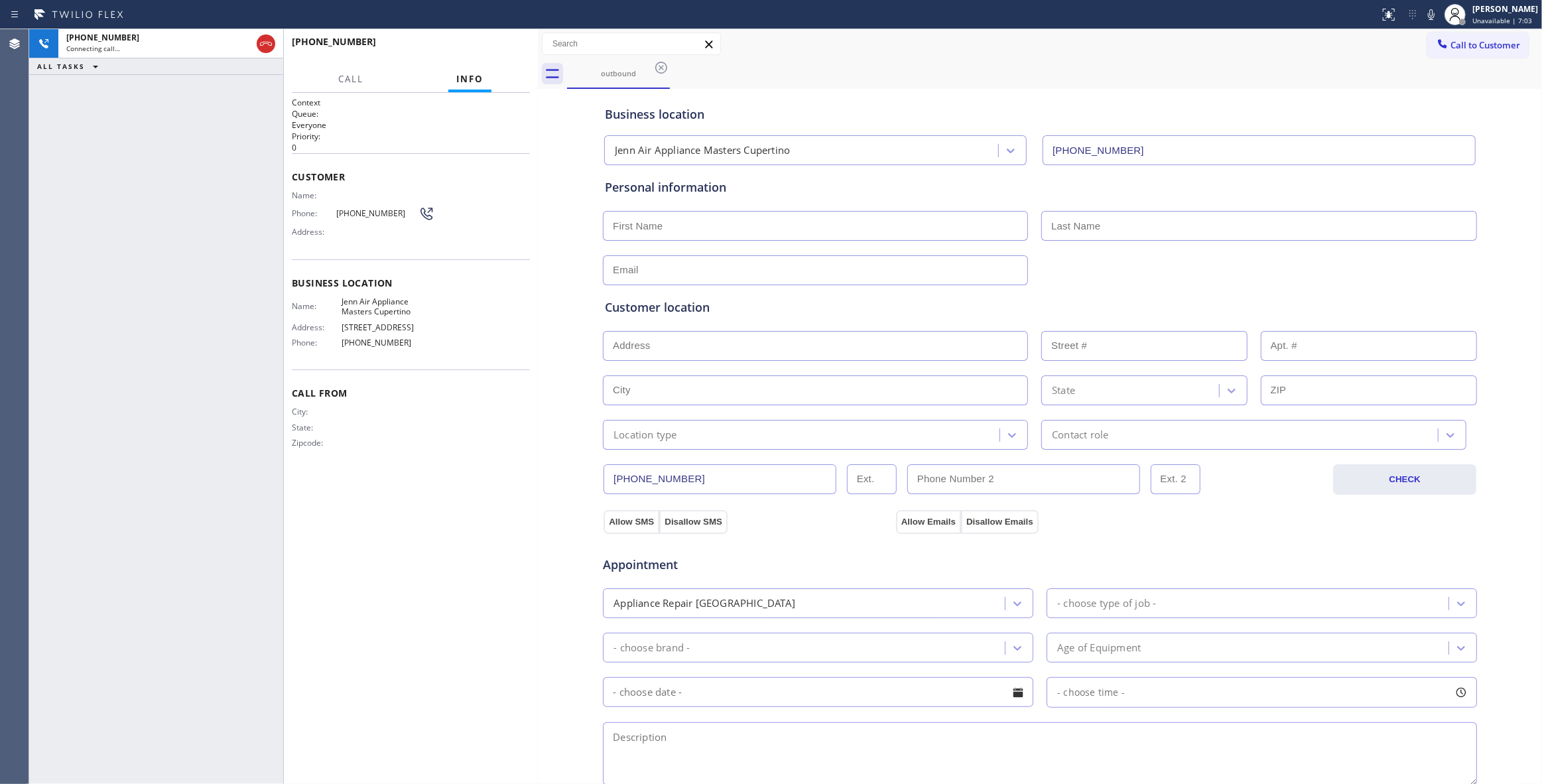
type input "[PHONE_NUMBER]"
click at [59, 534] on div "[PHONE_NUMBER] Connecting call… ALL TASKS ALL TASKS ACTIVE TASKS TASKS IN WRAP …" at bounding box center [156, 406] width 254 height 754
click at [428, 522] on div "Context Queue: Everyone Priority: 0 Customer Name: Phone: [PHONE_NUMBER] Addres…" at bounding box center [410, 438] width 238 height 683
click at [476, 453] on div "City: State: Zipcode:" at bounding box center [410, 429] width 238 height 46
click at [503, 51] on span "HANG UP" at bounding box center [499, 48] width 40 height 9
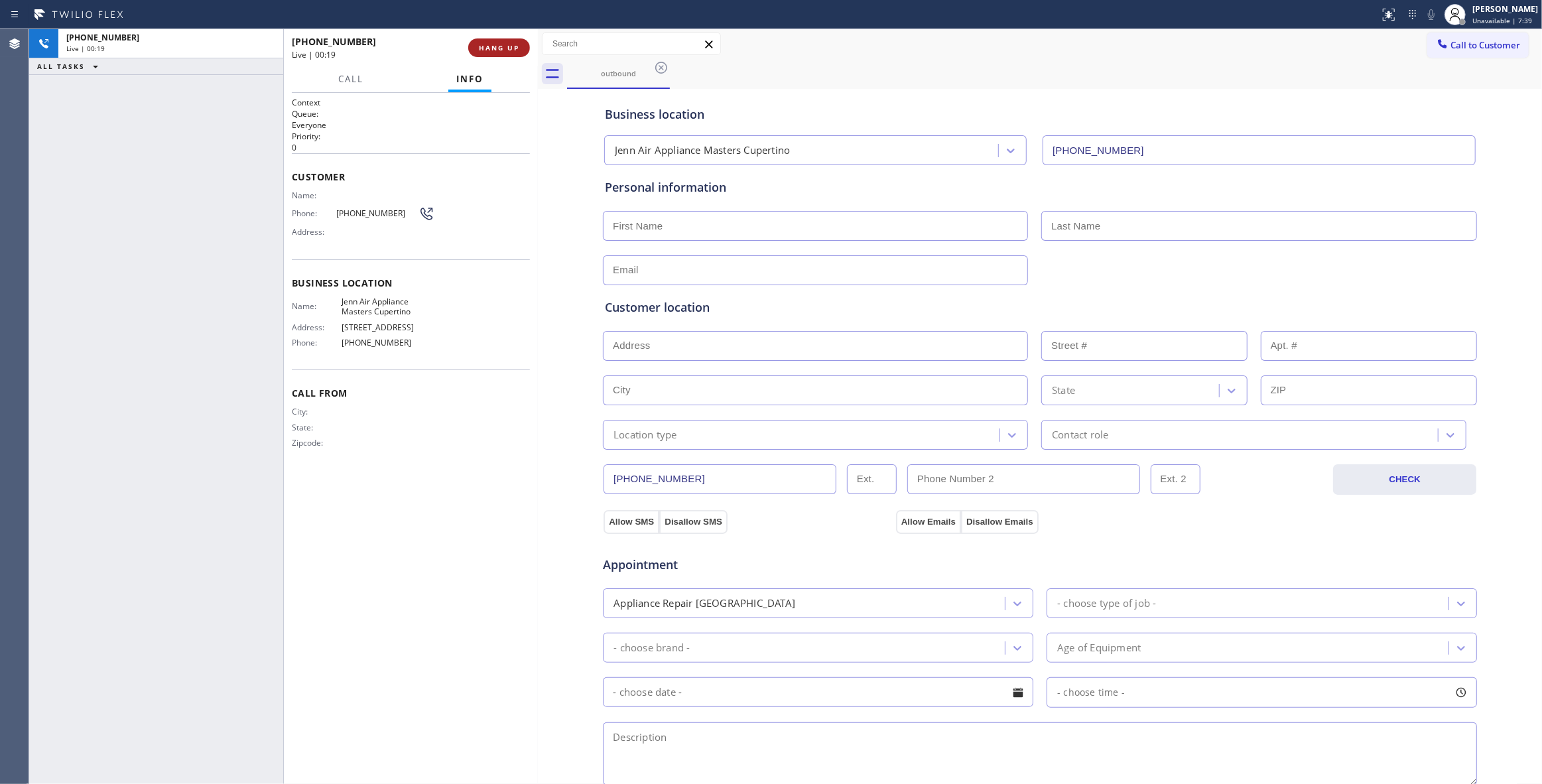
click at [503, 51] on span "HANG UP" at bounding box center [499, 48] width 40 height 9
click at [503, 46] on span "COMPLETE" at bounding box center [496, 48] width 45 height 9
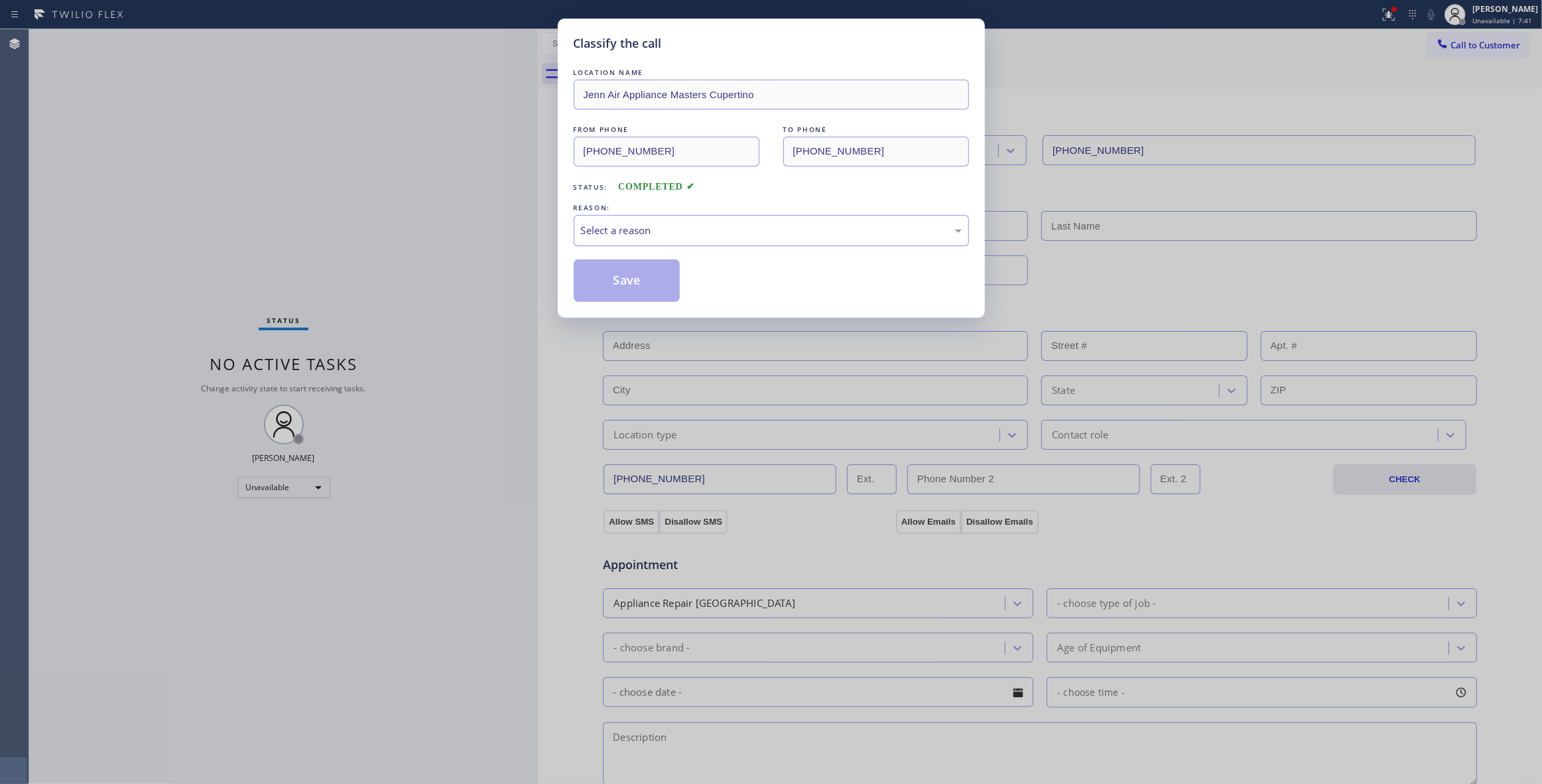
click at [633, 227] on div "Select a reason" at bounding box center [771, 230] width 381 height 15
click at [625, 288] on button "Save" at bounding box center [627, 280] width 107 height 42
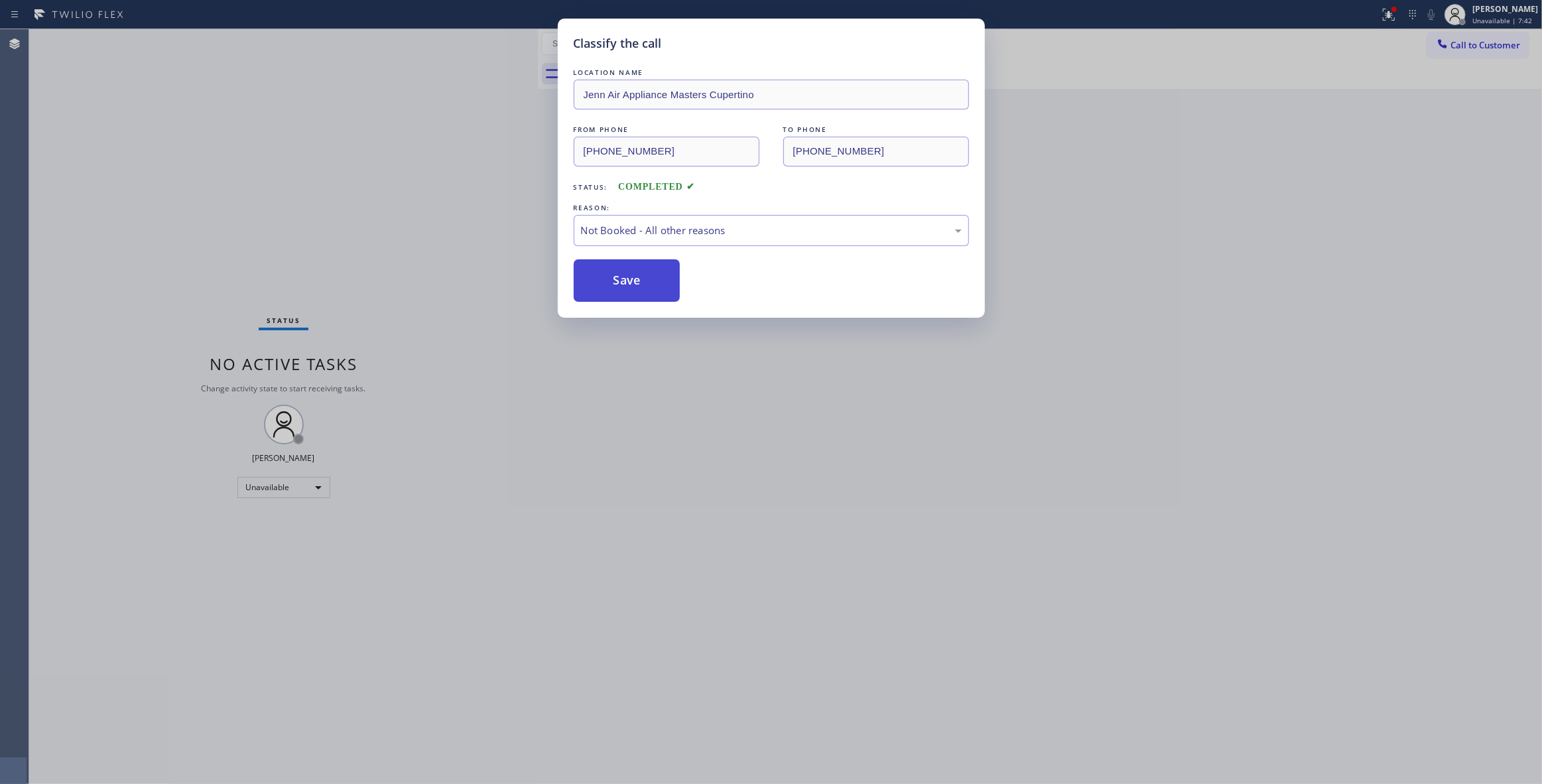
click at [625, 286] on button "Save" at bounding box center [627, 280] width 107 height 42
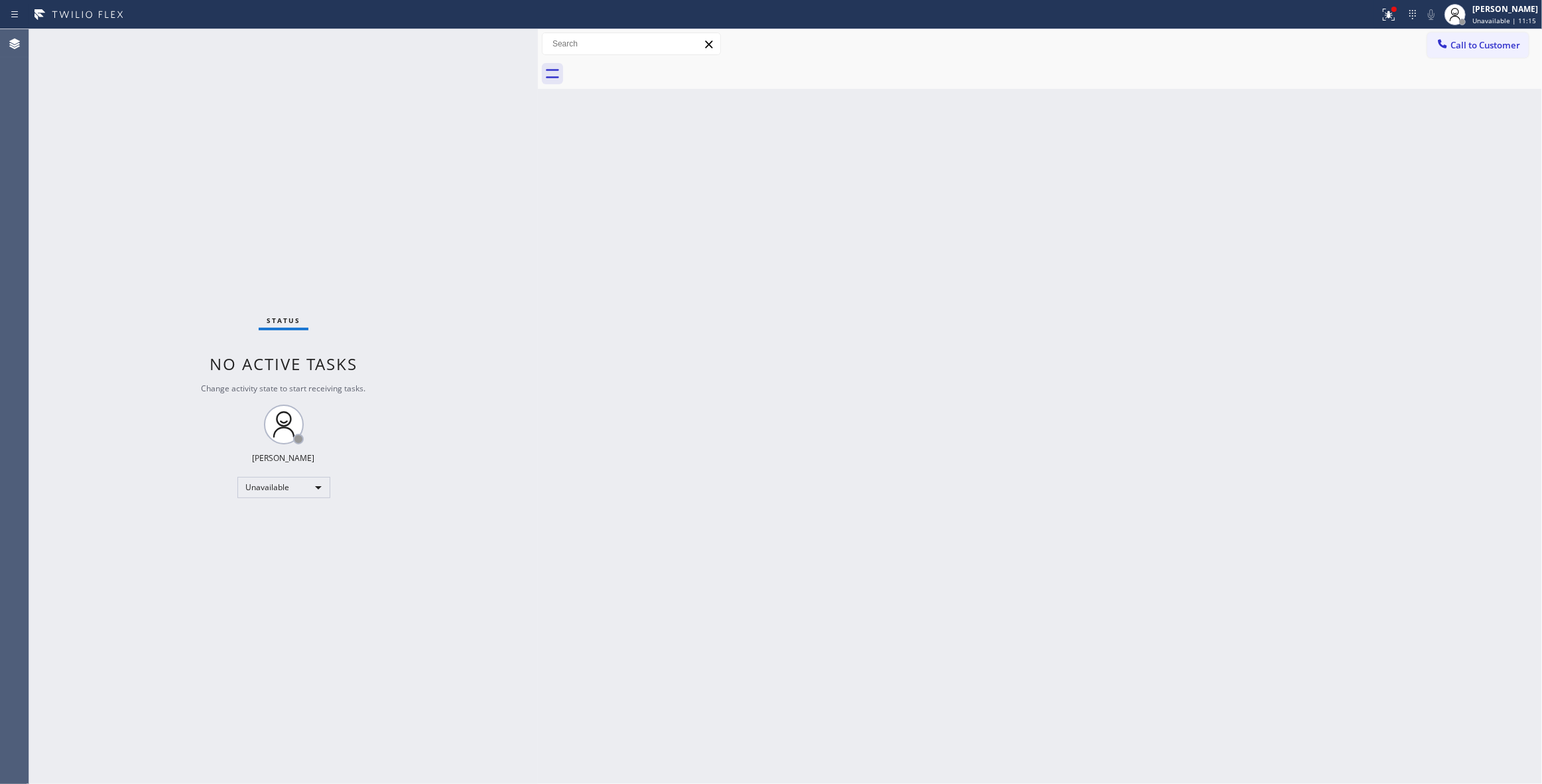
click at [64, 750] on div "Status No active tasks Change activity state to start receiving tasks. [PERSON_…" at bounding box center [283, 406] width 509 height 754
click at [147, 756] on div "Status No active tasks Change activity state to start receiving tasks. [PERSON_…" at bounding box center [283, 406] width 509 height 754
click at [1494, 42] on span "Call to Customer" at bounding box center [1485, 45] width 69 height 12
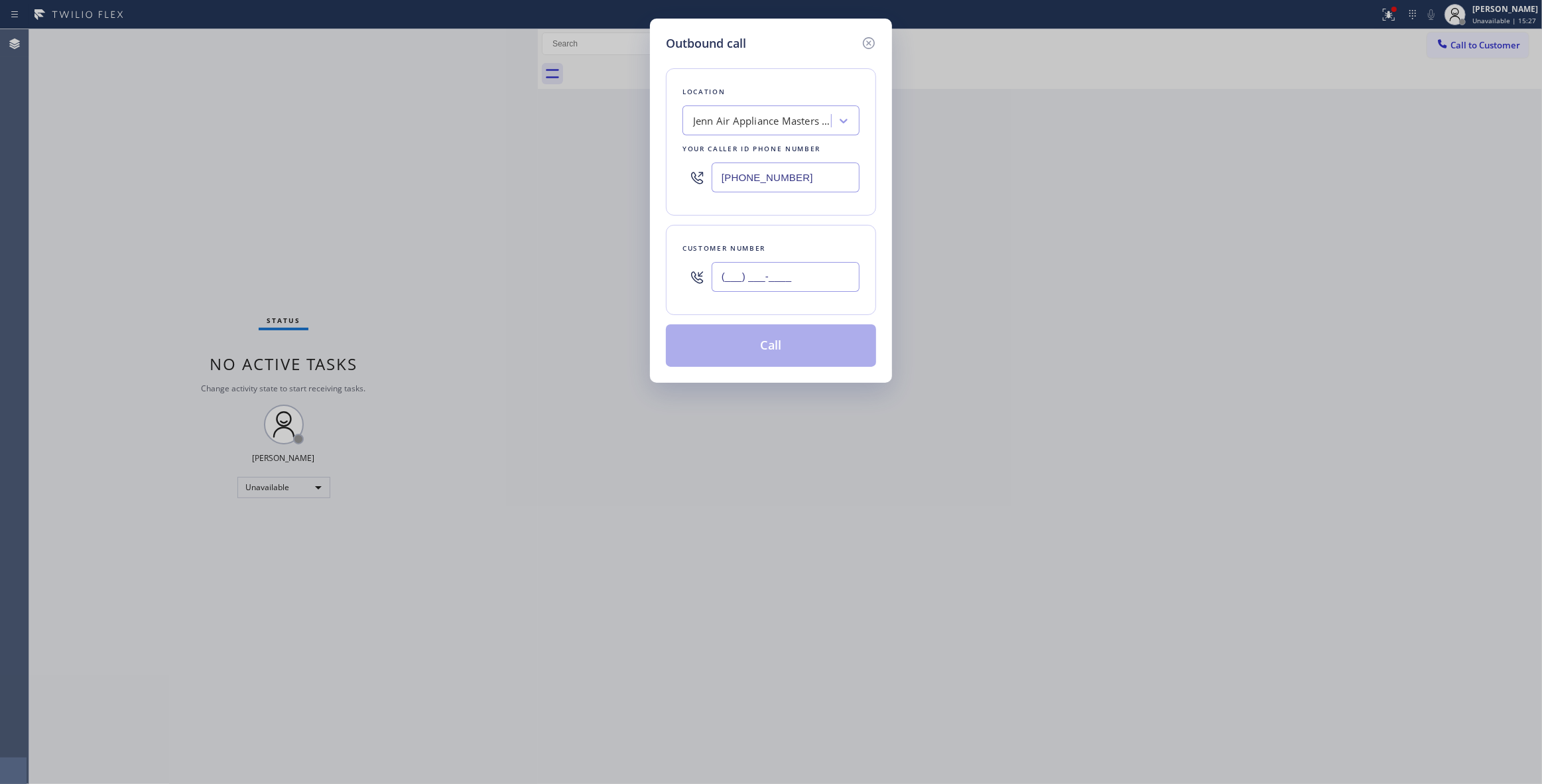
click at [822, 282] on input "(___) ___-____" at bounding box center [786, 276] width 148 height 30
paste input "310) 948-1733"
type input "[PHONE_NUMBER]"
drag, startPoint x: 844, startPoint y: 179, endPoint x: 465, endPoint y: 179, distance: 379.0
click at [465, 179] on div "Outbound call Location Jenn Air Appliance Masters Cupertino Your caller id phon…" at bounding box center [771, 392] width 1542 height 784
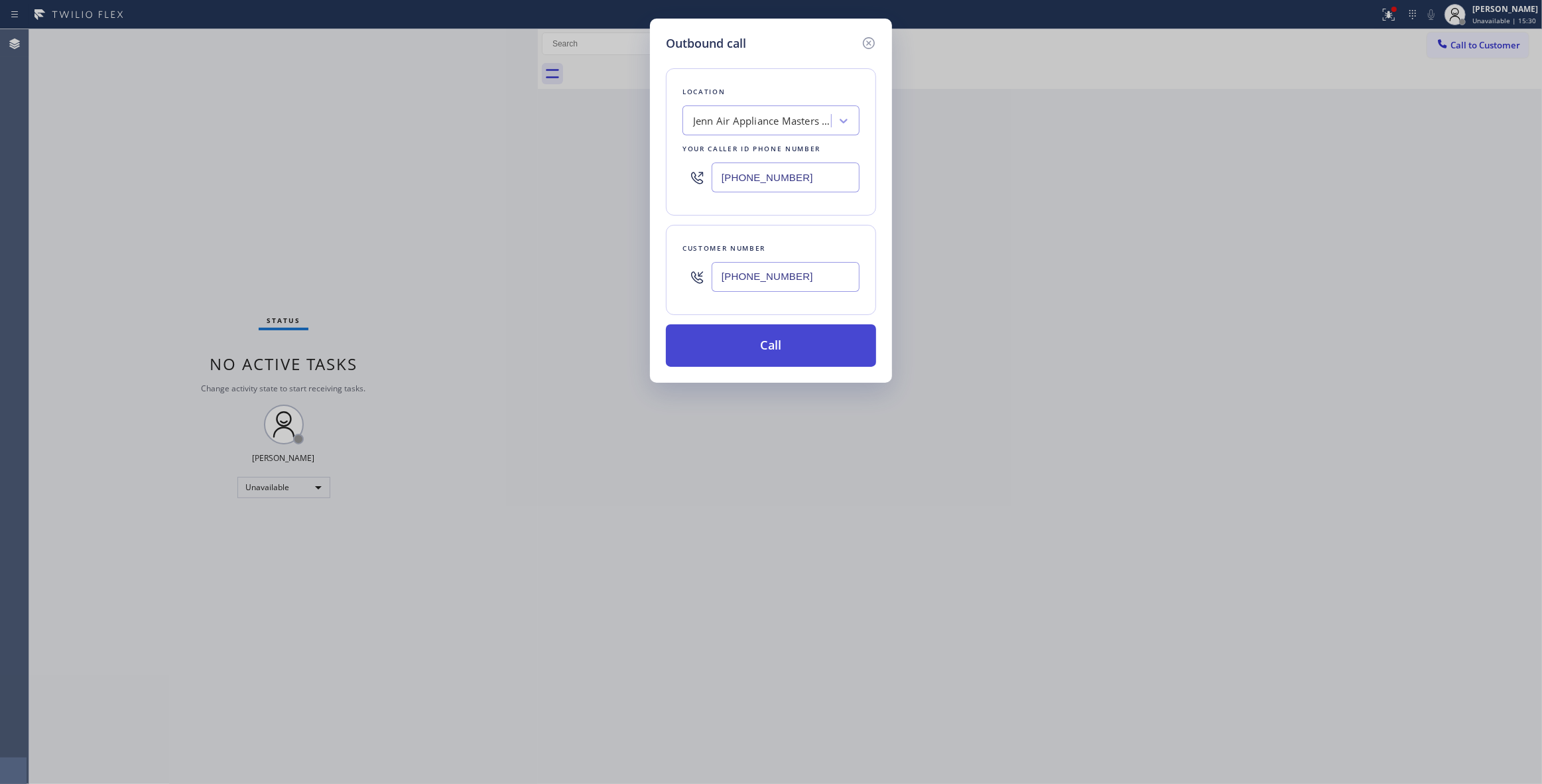
paste input "626) 548-3326"
type input "[PHONE_NUMBER]"
click at [776, 353] on button "Call" at bounding box center [771, 345] width 210 height 42
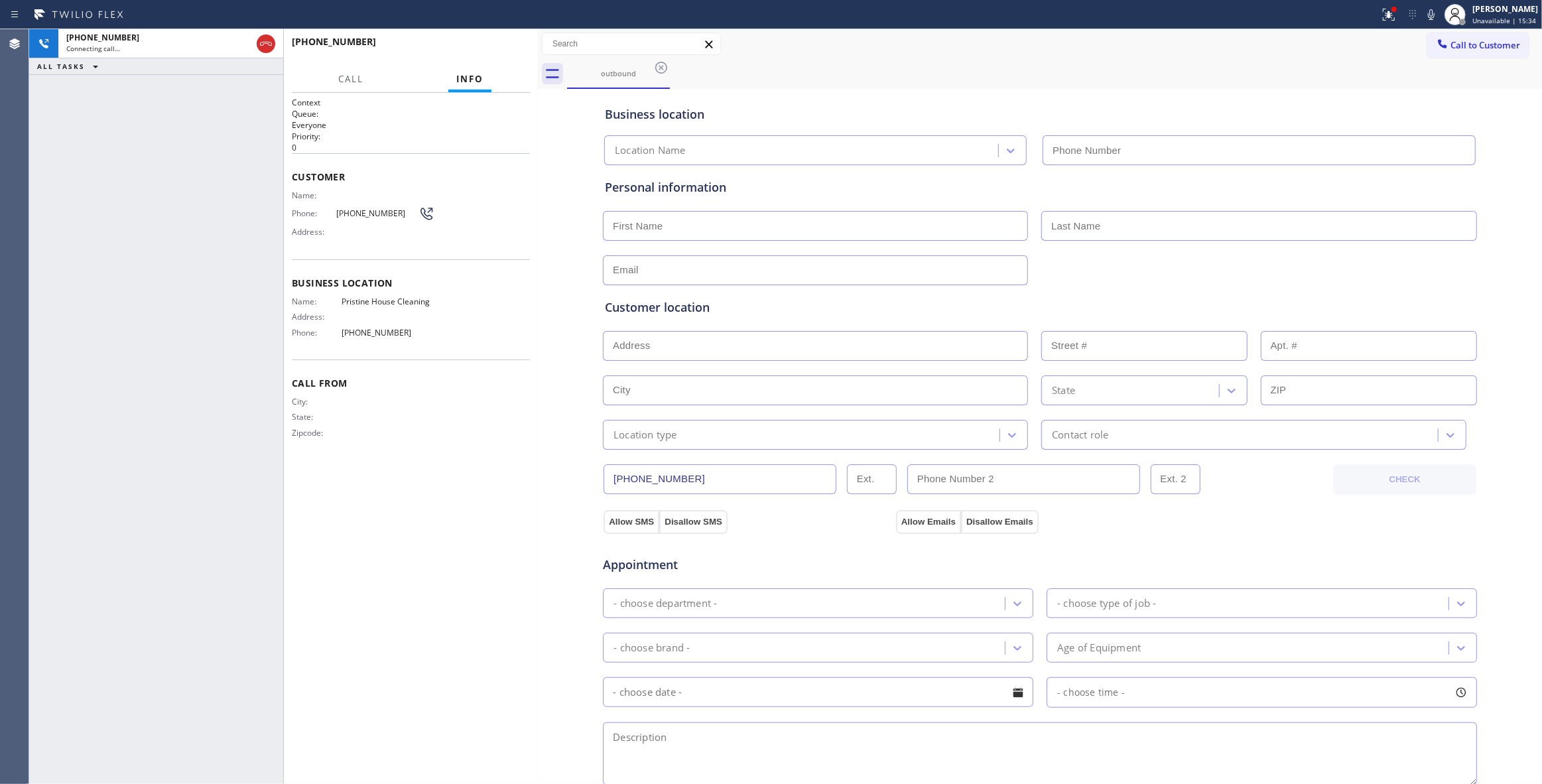
type input "[PHONE_NUMBER]"
click at [1385, 15] on icon at bounding box center [1388, 13] width 8 height 4
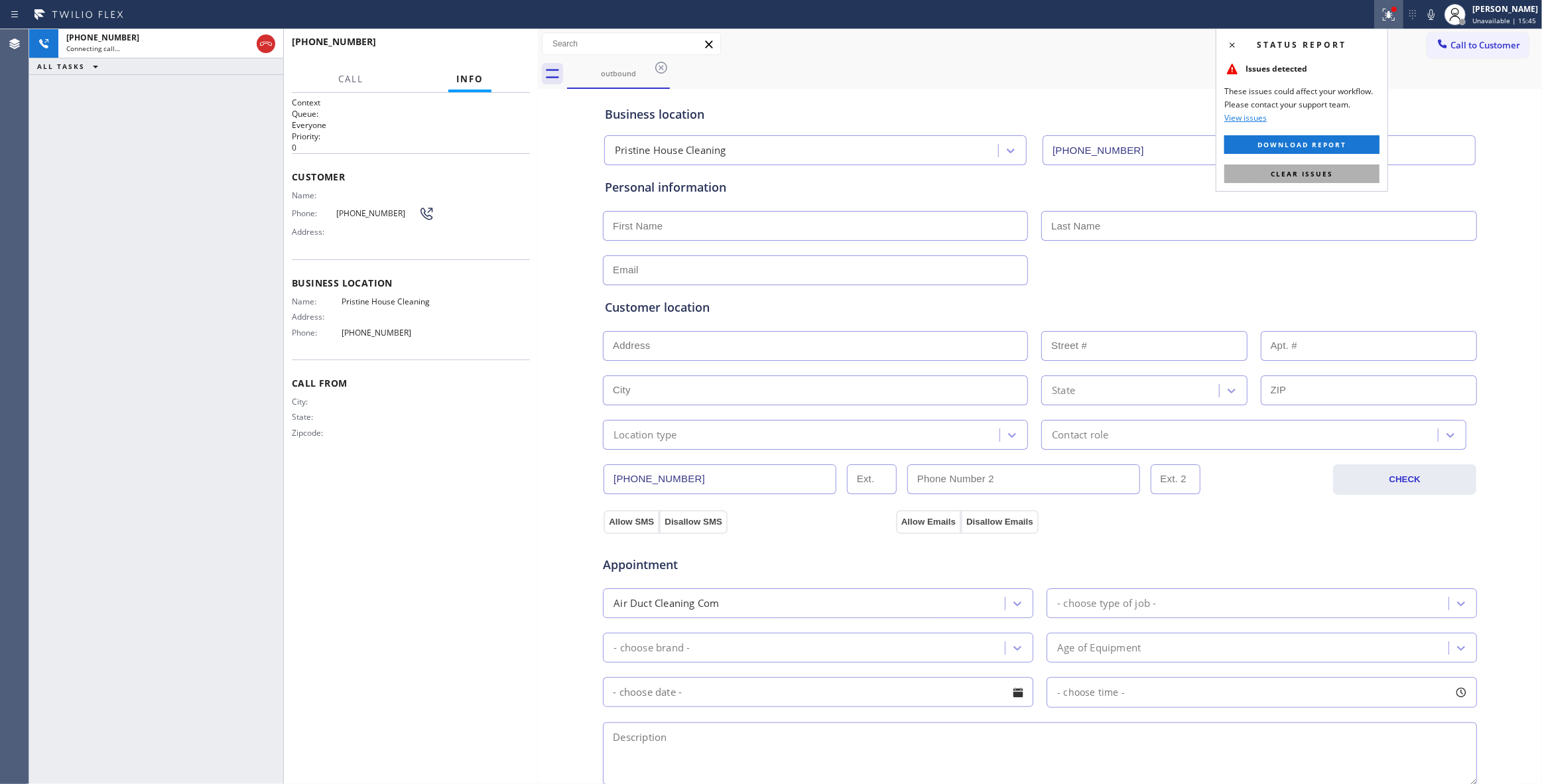
click at [1338, 177] on button "Clear issues" at bounding box center [1302, 174] width 155 height 19
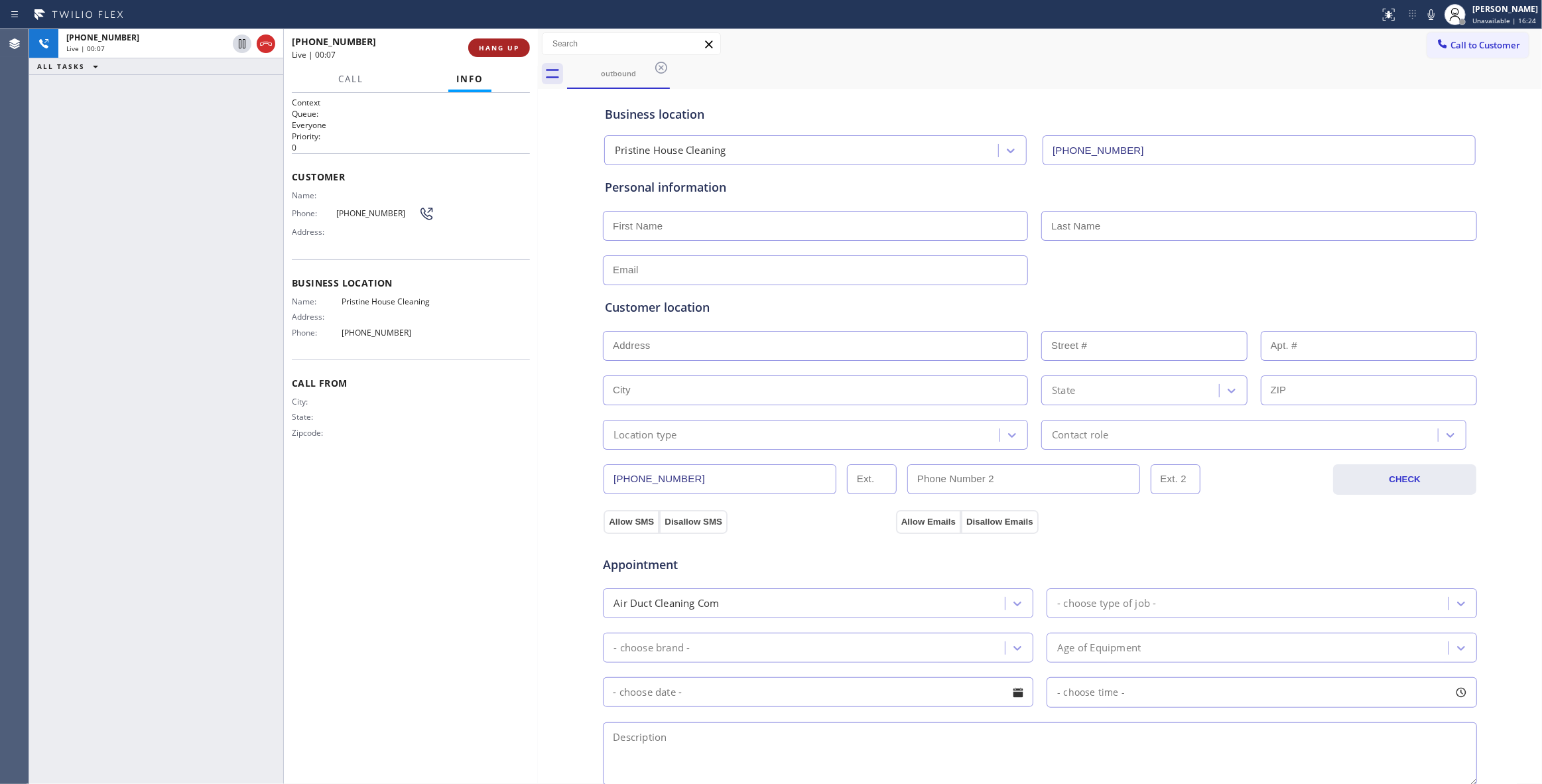
click at [502, 51] on span "HANG UP" at bounding box center [499, 48] width 40 height 9
click at [500, 45] on span "COMPLETE" at bounding box center [496, 48] width 45 height 9
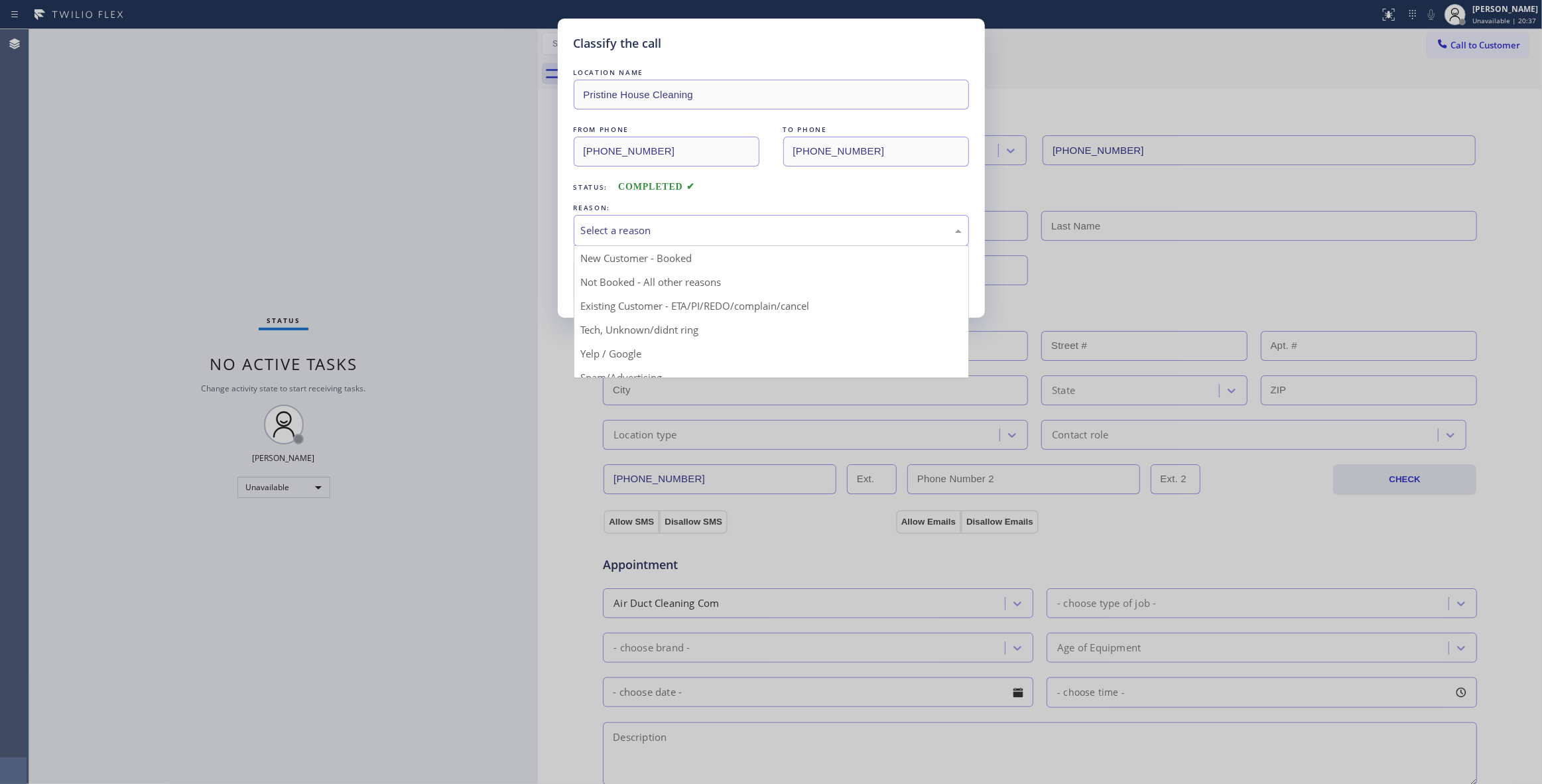
click at [670, 229] on div "Select a reason" at bounding box center [771, 230] width 381 height 15
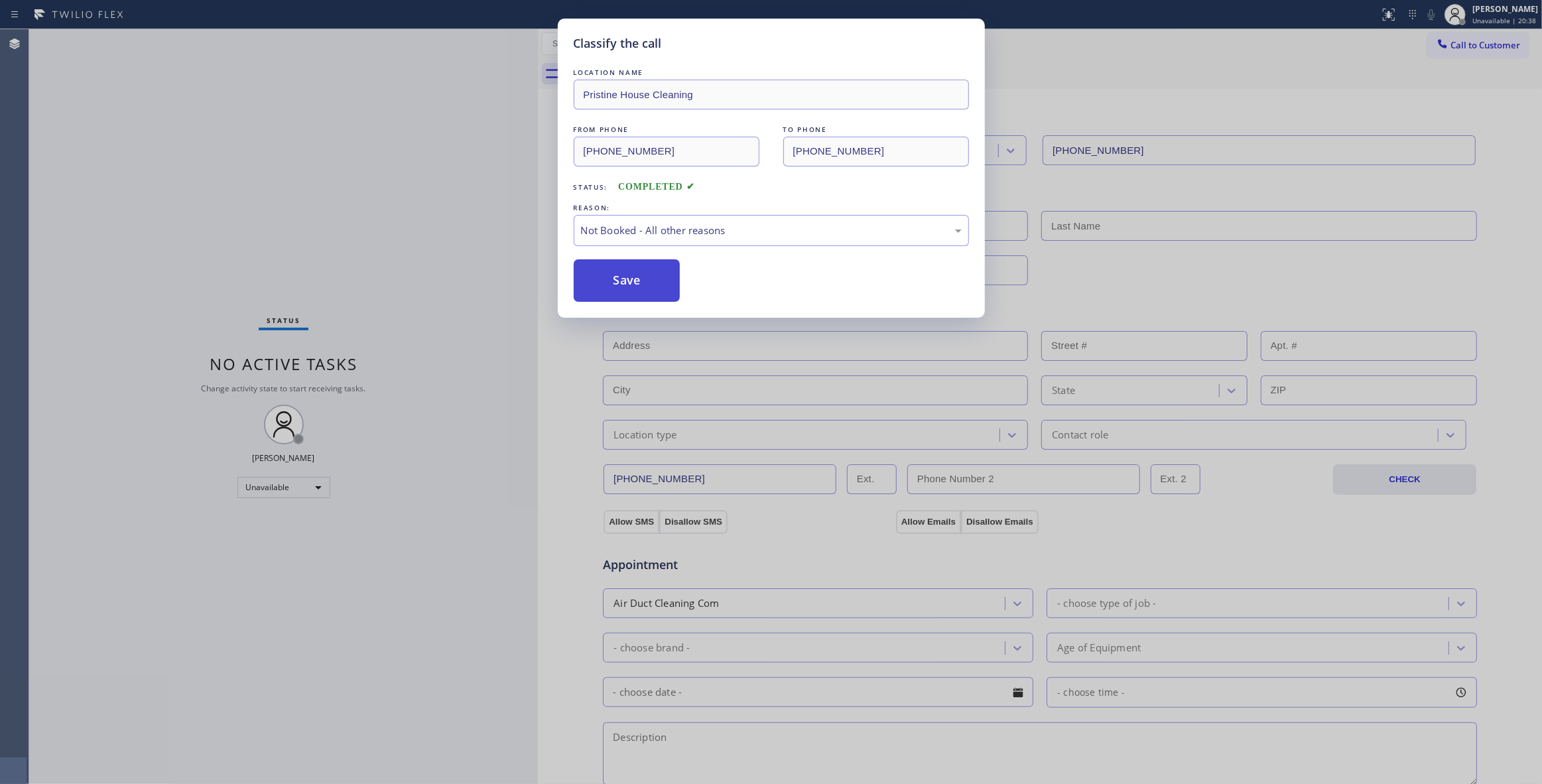
click at [635, 282] on button "Save" at bounding box center [627, 280] width 107 height 42
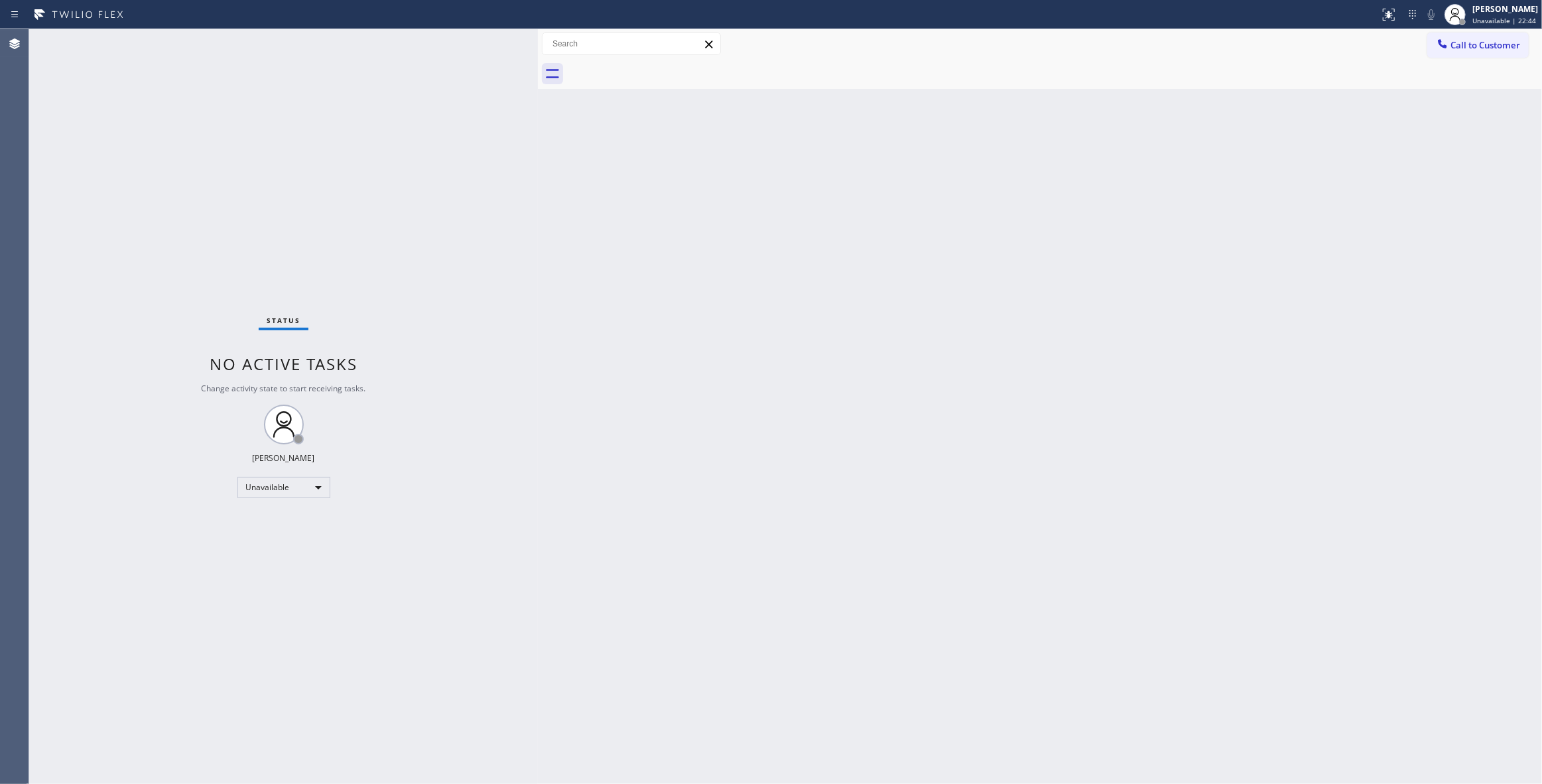
click at [243, 718] on div "Status No active tasks Change activity state to start receiving tasks. [PERSON_…" at bounding box center [283, 406] width 509 height 754
click at [189, 232] on div "Status No active tasks Change activity state to start receiving tasks. [PERSON_…" at bounding box center [283, 406] width 509 height 754
drag, startPoint x: 1240, startPoint y: 285, endPoint x: 1407, endPoint y: 37, distance: 299.0
click at [1271, 247] on div "Back to Dashboard Change Sender ID Customers Technicians Select a contact Outbo…" at bounding box center [1039, 406] width 1004 height 754
click at [1491, 51] on span "Call to Customer" at bounding box center [1485, 45] width 69 height 12
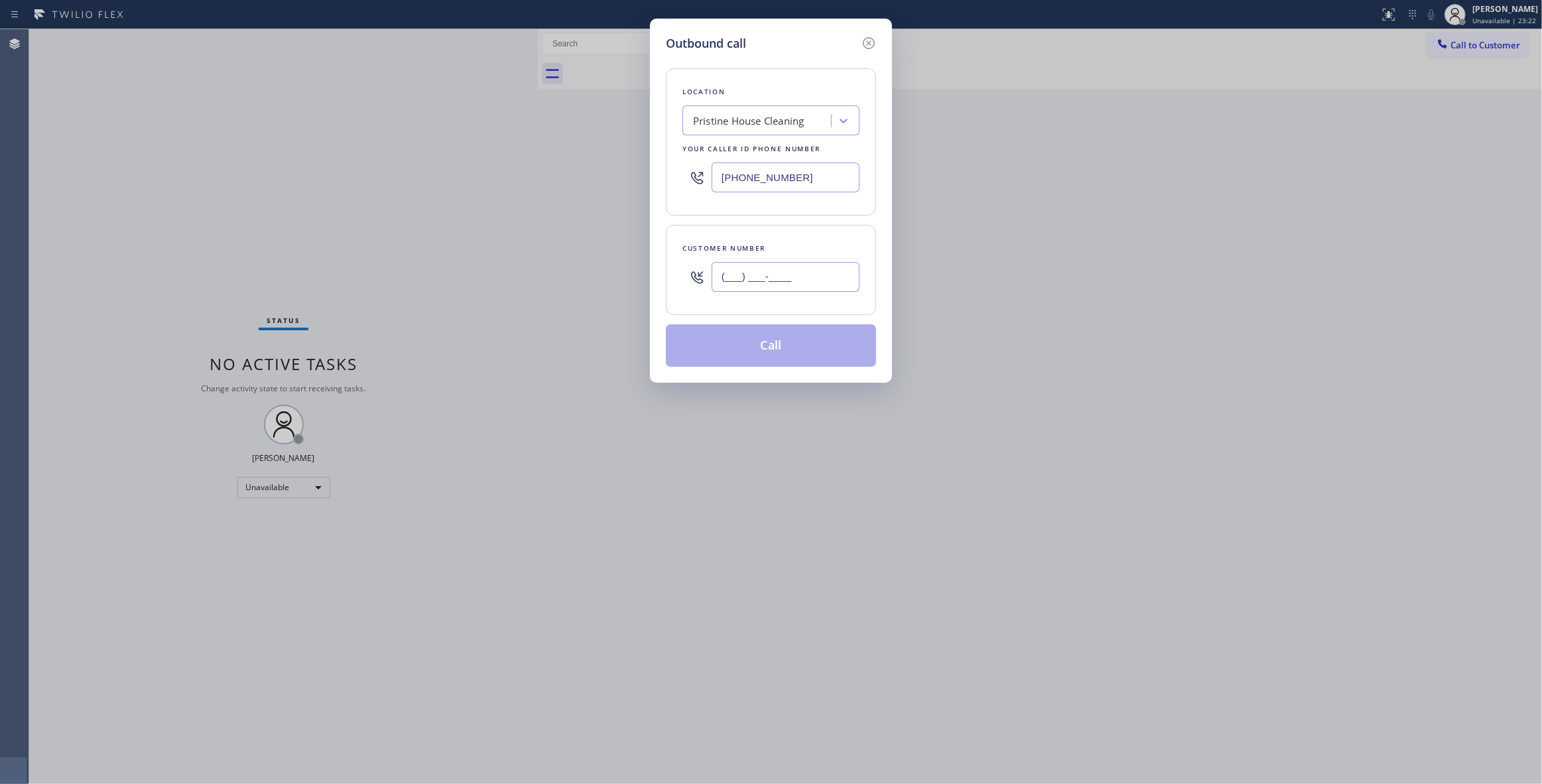
click at [754, 277] on input "(___) ___-____" at bounding box center [786, 276] width 148 height 30
paste input "609) 359-4569"
type input "[PHONE_NUMBER]"
drag, startPoint x: 781, startPoint y: 181, endPoint x: 319, endPoint y: 196, distance: 462.2
click at [324, 192] on div "Outbound call Location Pristine House Cleaning Your caller id phone number [PHO…" at bounding box center [771, 392] width 1542 height 784
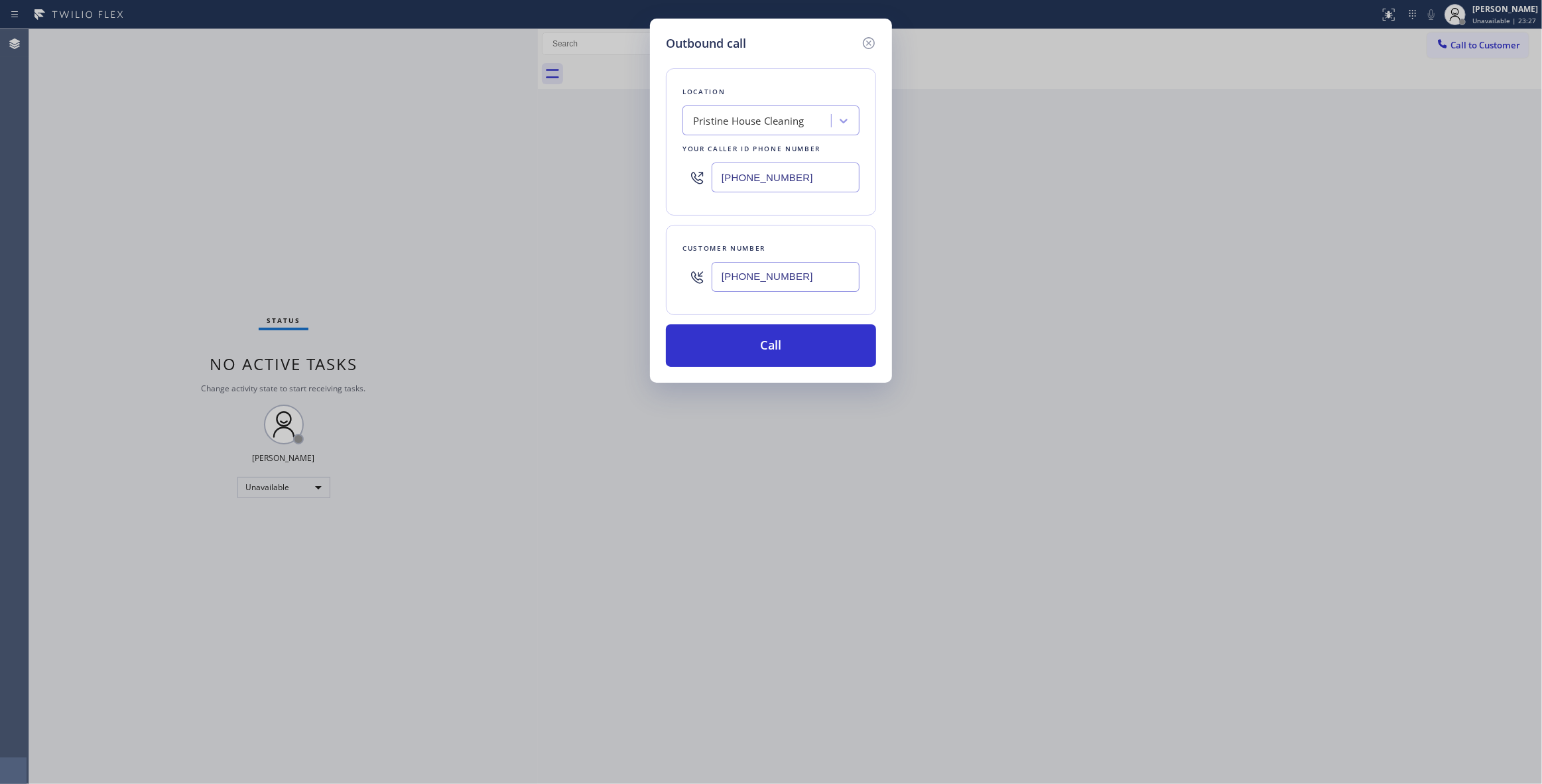
paste input "848) 354-0923"
type input "[PHONE_NUMBER]"
drag, startPoint x: 843, startPoint y: 279, endPoint x: 656, endPoint y: 318, distance: 191.0
click at [579, 269] on div "Outbound call Location Top Rated Electric Woodbridge([PERSON_NAME] Electric) Yo…" at bounding box center [771, 392] width 1542 height 784
click at [816, 353] on button "Call" at bounding box center [771, 345] width 210 height 42
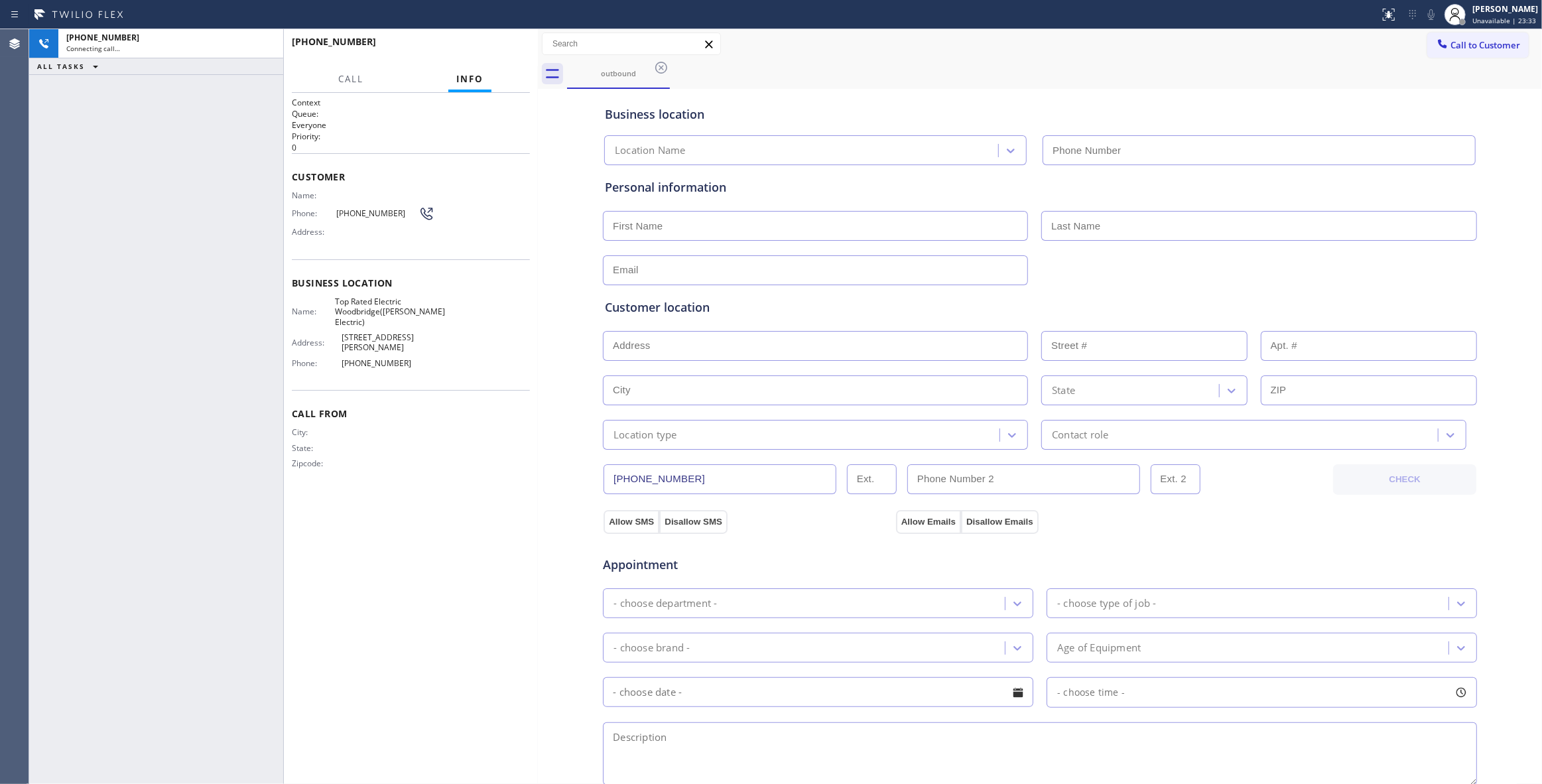
type input "[PHONE_NUMBER]"
click at [400, 463] on div "Context Queue: Everyone Priority: 0 Customer Name: Phone: [PHONE_NUMBER] Addres…" at bounding box center [410, 438] width 238 height 683
click at [503, 45] on span "HANG UP" at bounding box center [499, 48] width 40 height 9
click at [503, 45] on span "COMPLETE" at bounding box center [496, 48] width 45 height 9
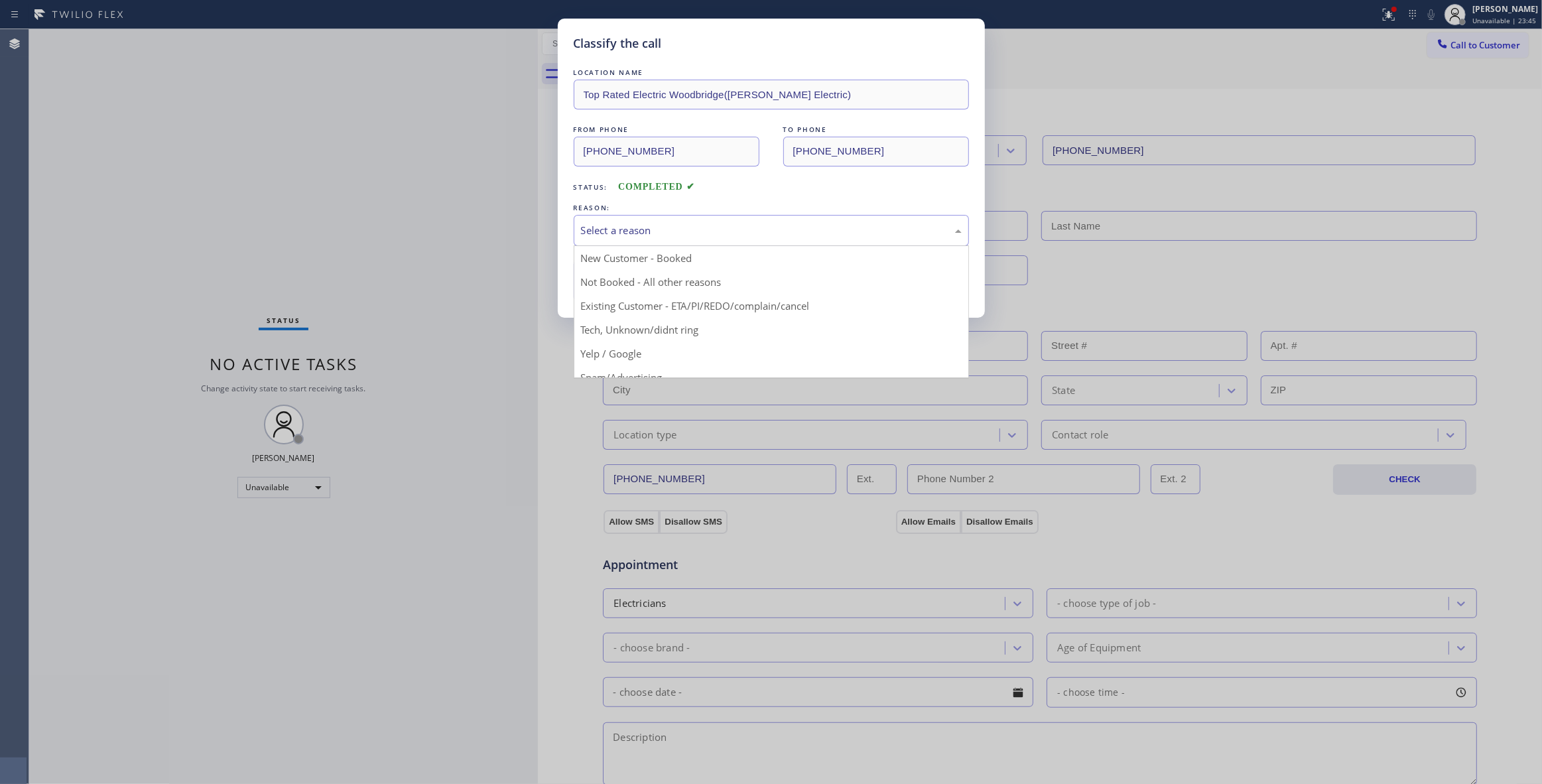
click at [625, 221] on div "Select a reason" at bounding box center [772, 230] width 395 height 31
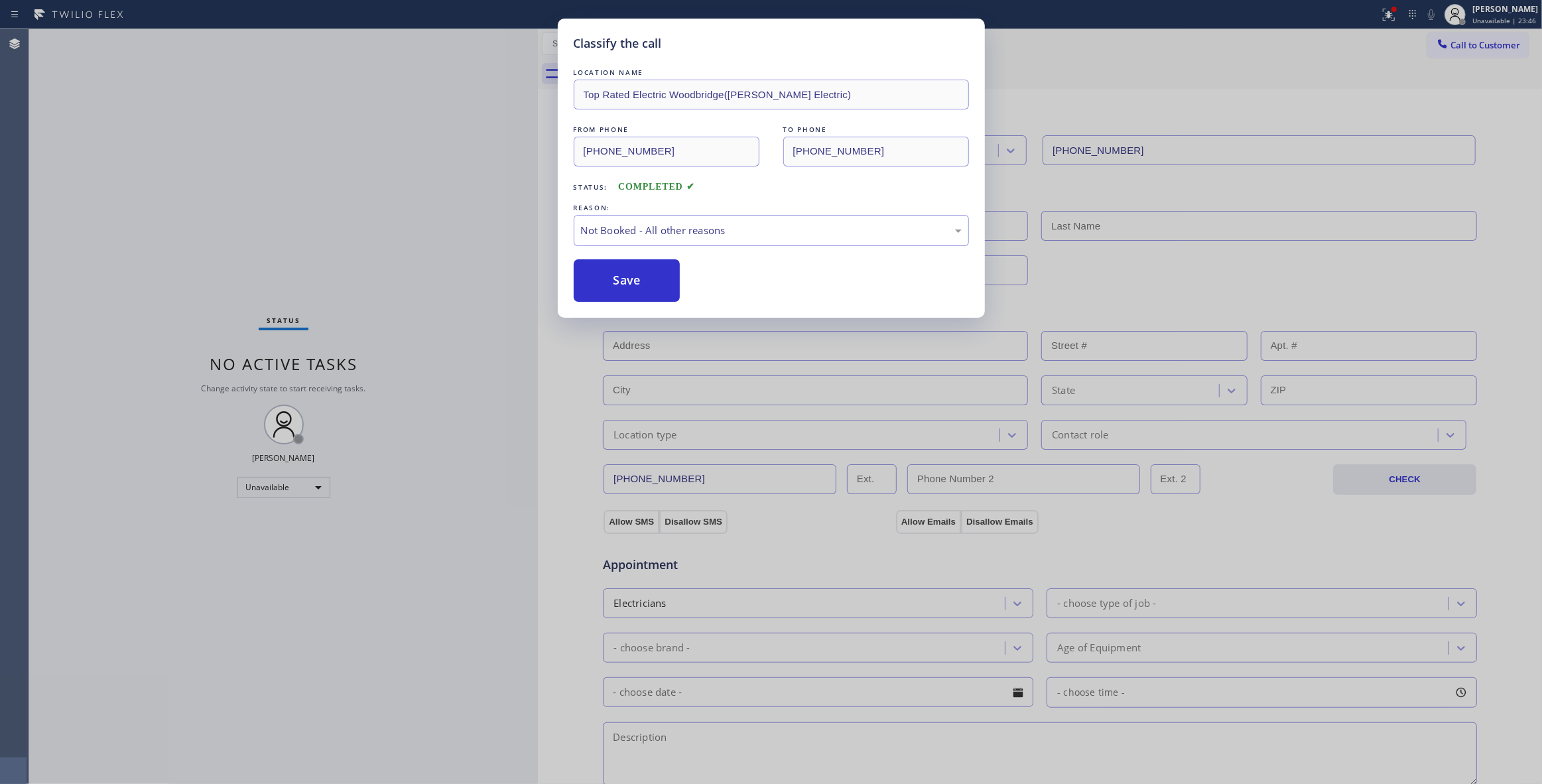
click at [614, 276] on button "Save" at bounding box center [627, 280] width 107 height 42
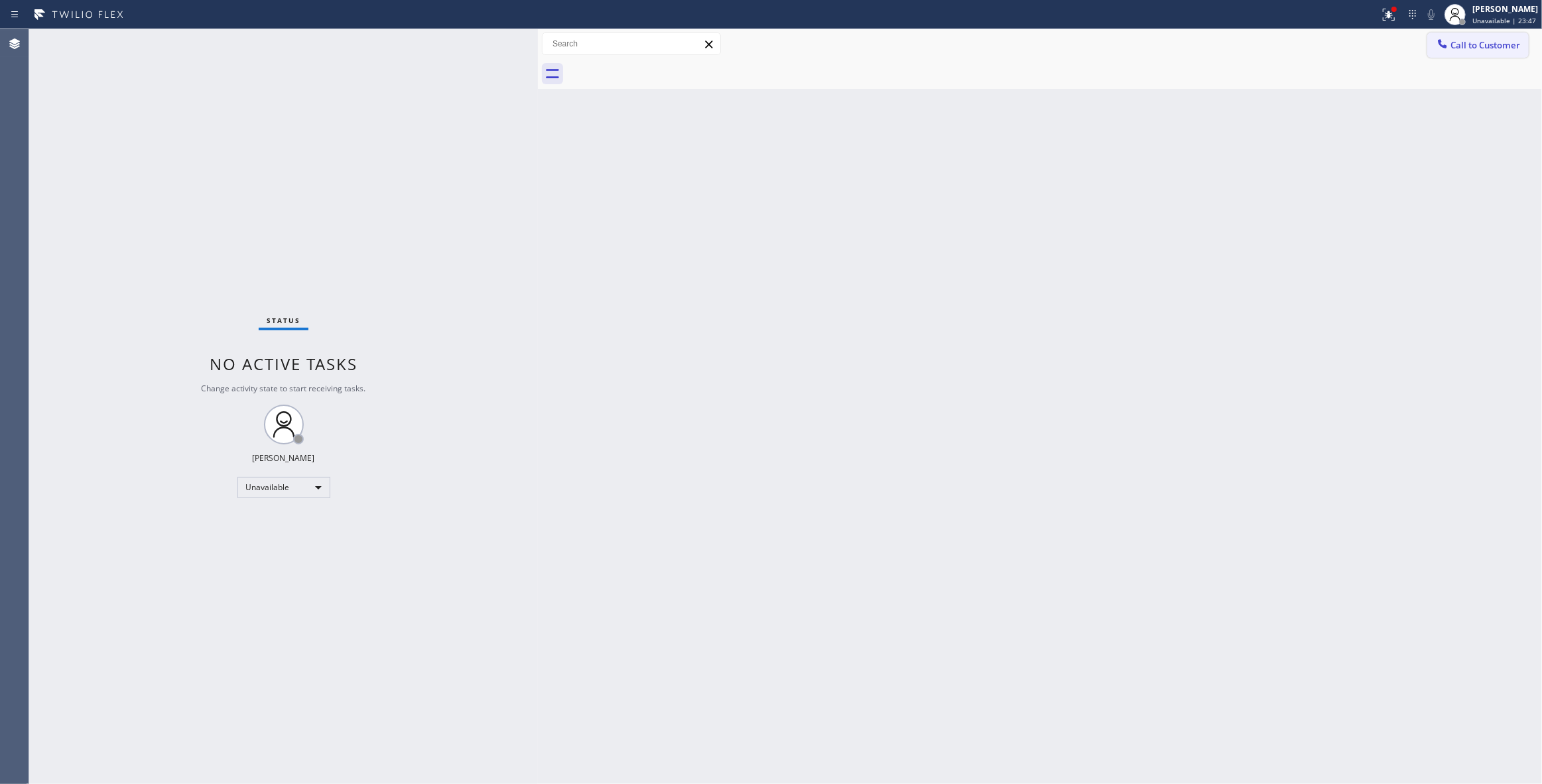
click at [1487, 46] on span "Call to Customer" at bounding box center [1485, 45] width 69 height 12
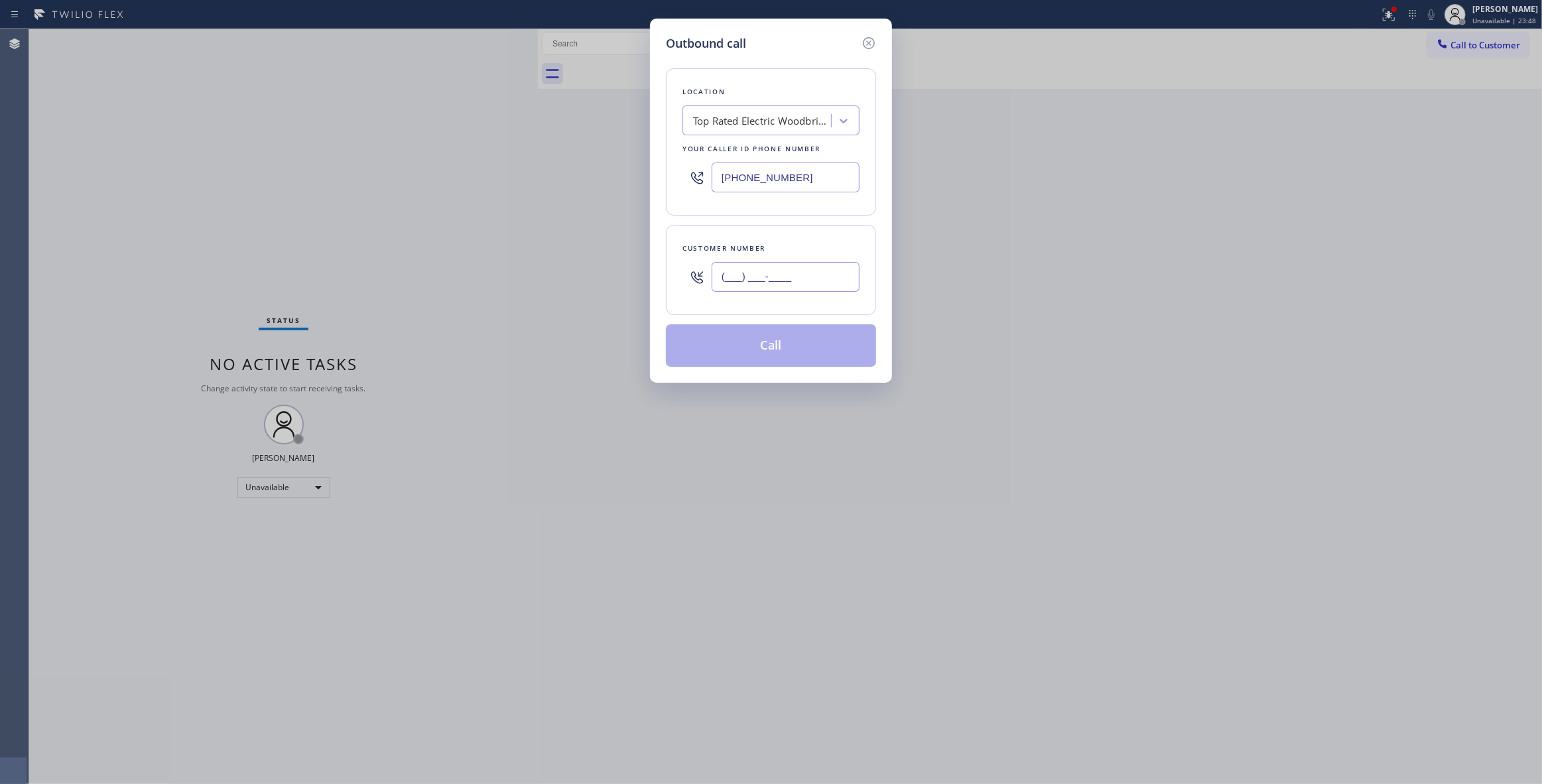
click at [783, 276] on input "(___) ___-____" at bounding box center [786, 276] width 148 height 30
paste input "609) 359-4569"
type input "[PHONE_NUMBER]"
click at [789, 350] on button "Call" at bounding box center [771, 345] width 210 height 42
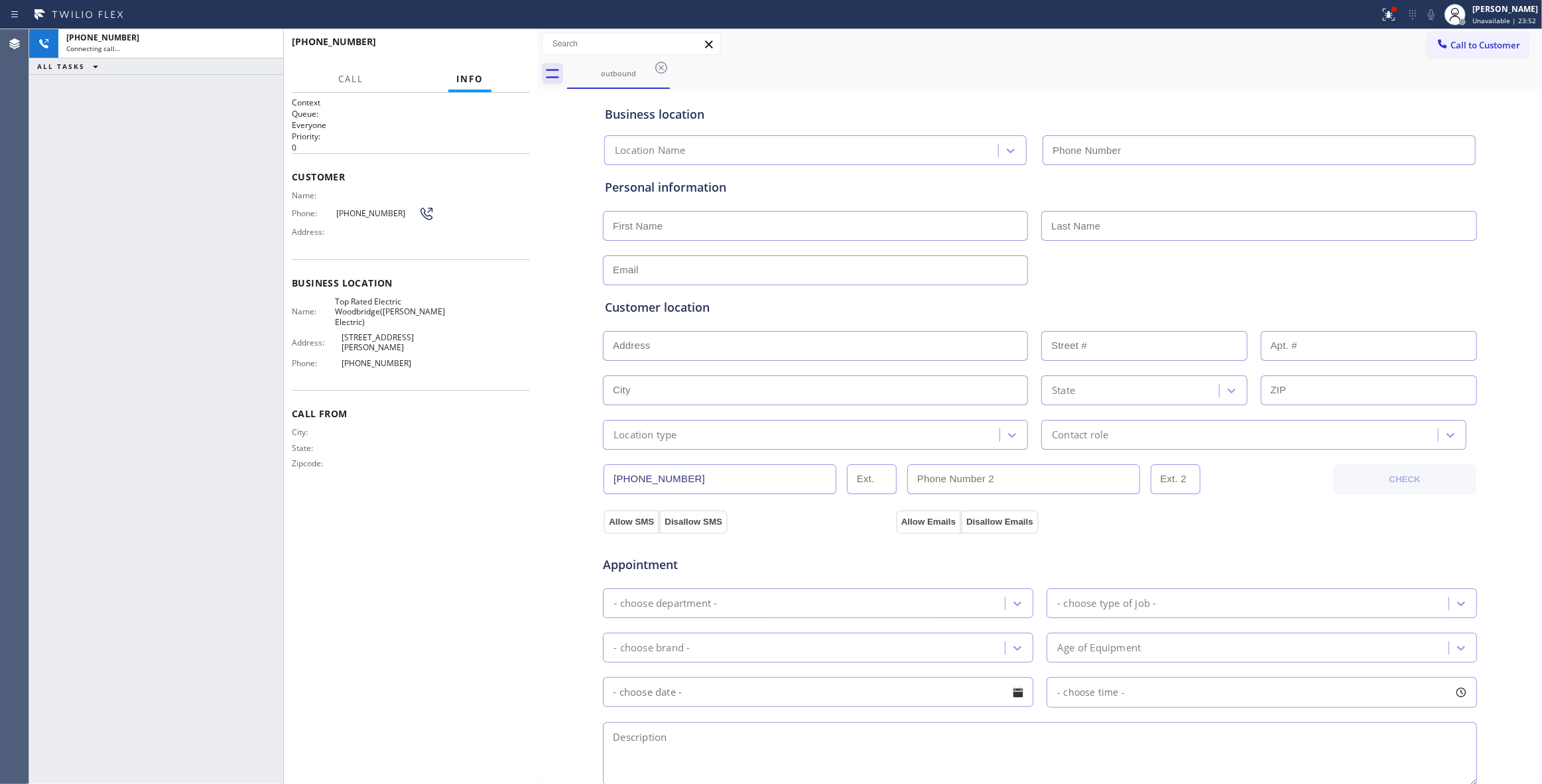
type input "[PHONE_NUMBER]"
drag, startPoint x: 438, startPoint y: 515, endPoint x: 496, endPoint y: 439, distance: 95.6
click at [438, 515] on div "Context Queue: Everyone Priority: 0 Customer Name: Phone: [PHONE_NUMBER] Addres…" at bounding box center [410, 438] width 238 height 683
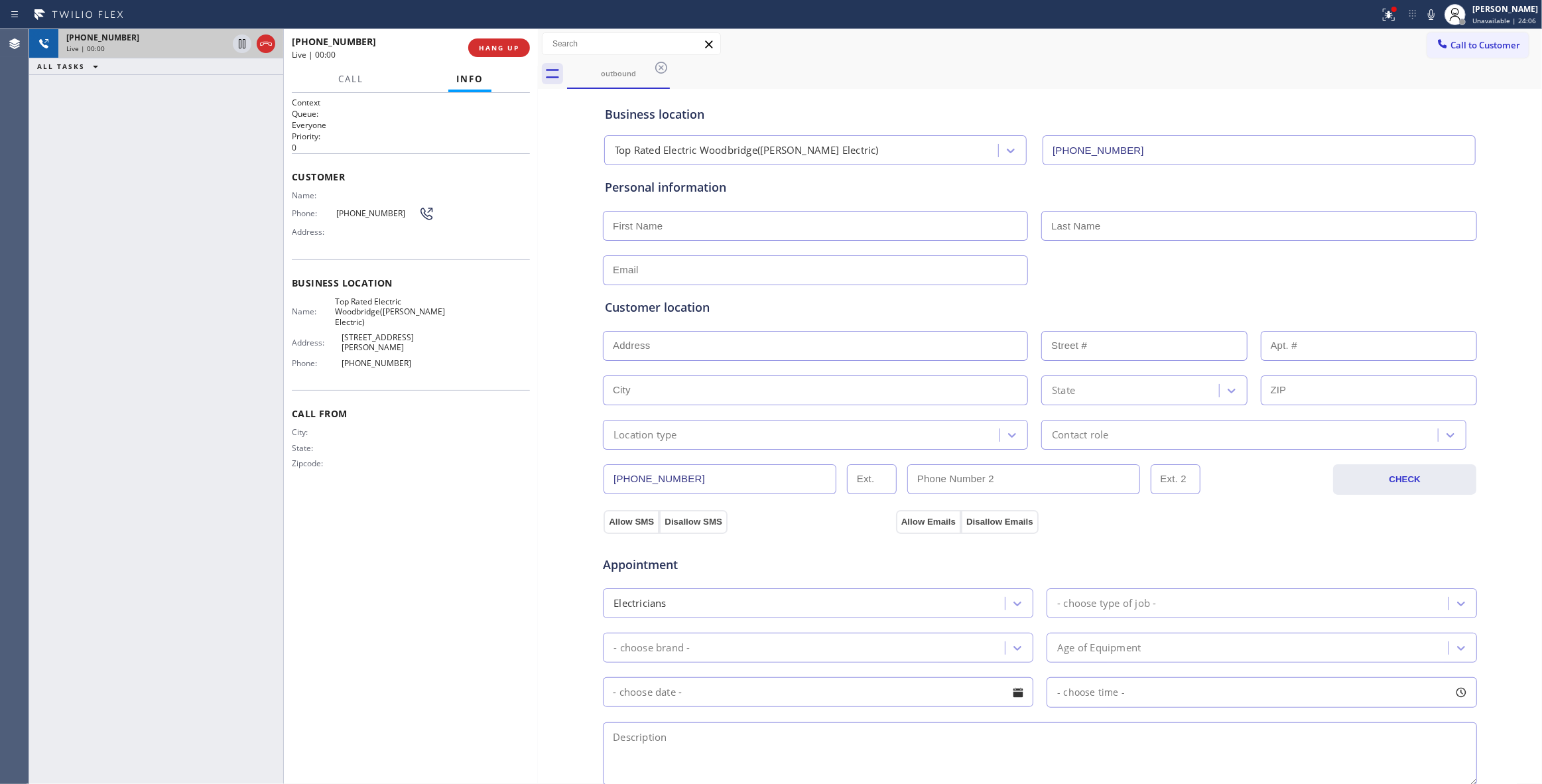
drag, startPoint x: 265, startPoint y: 46, endPoint x: 277, endPoint y: 48, distance: 12.2
click at [265, 46] on icon at bounding box center [265, 43] width 16 height 16
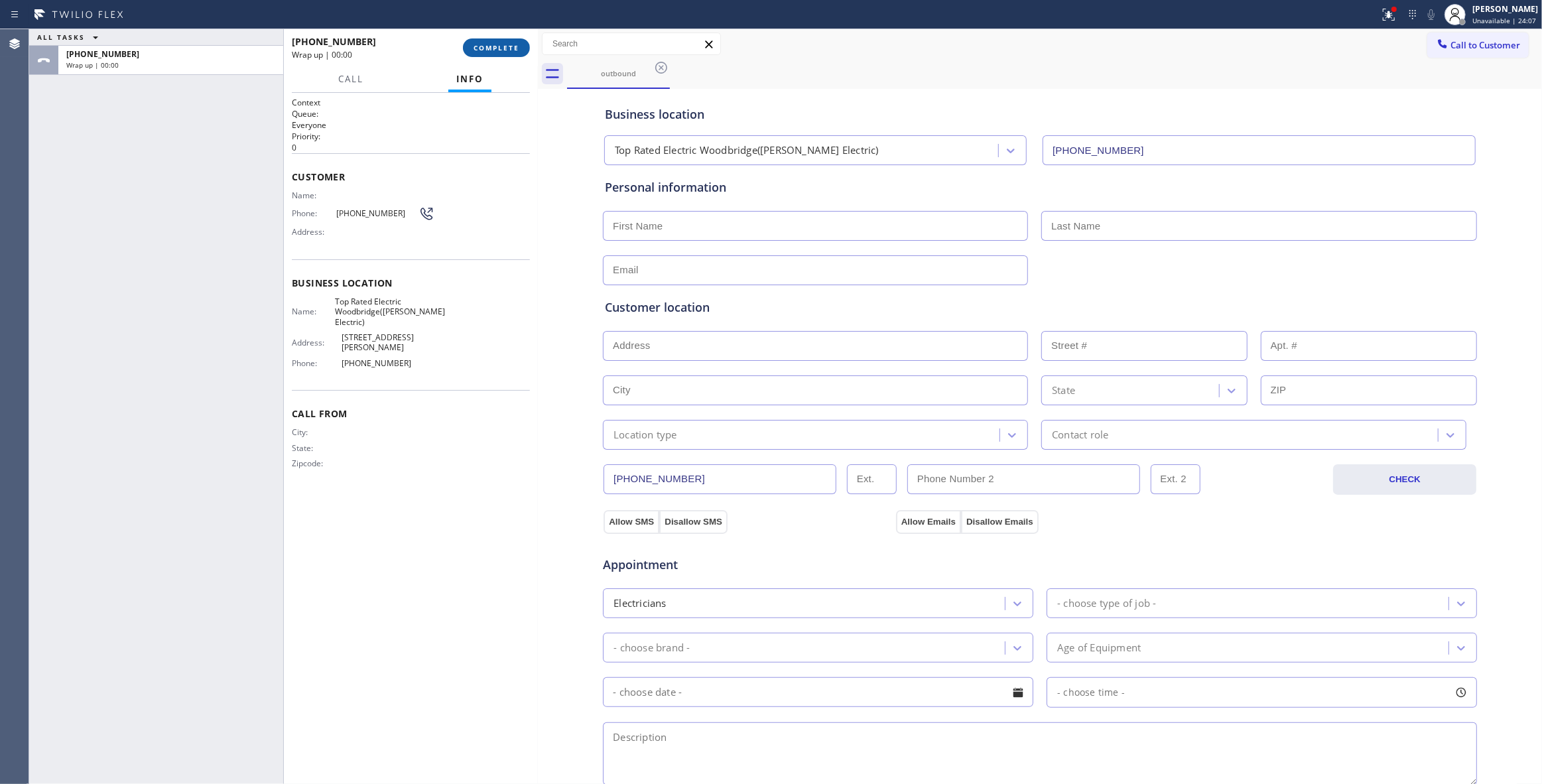
click at [486, 46] on span "COMPLETE" at bounding box center [496, 48] width 45 height 9
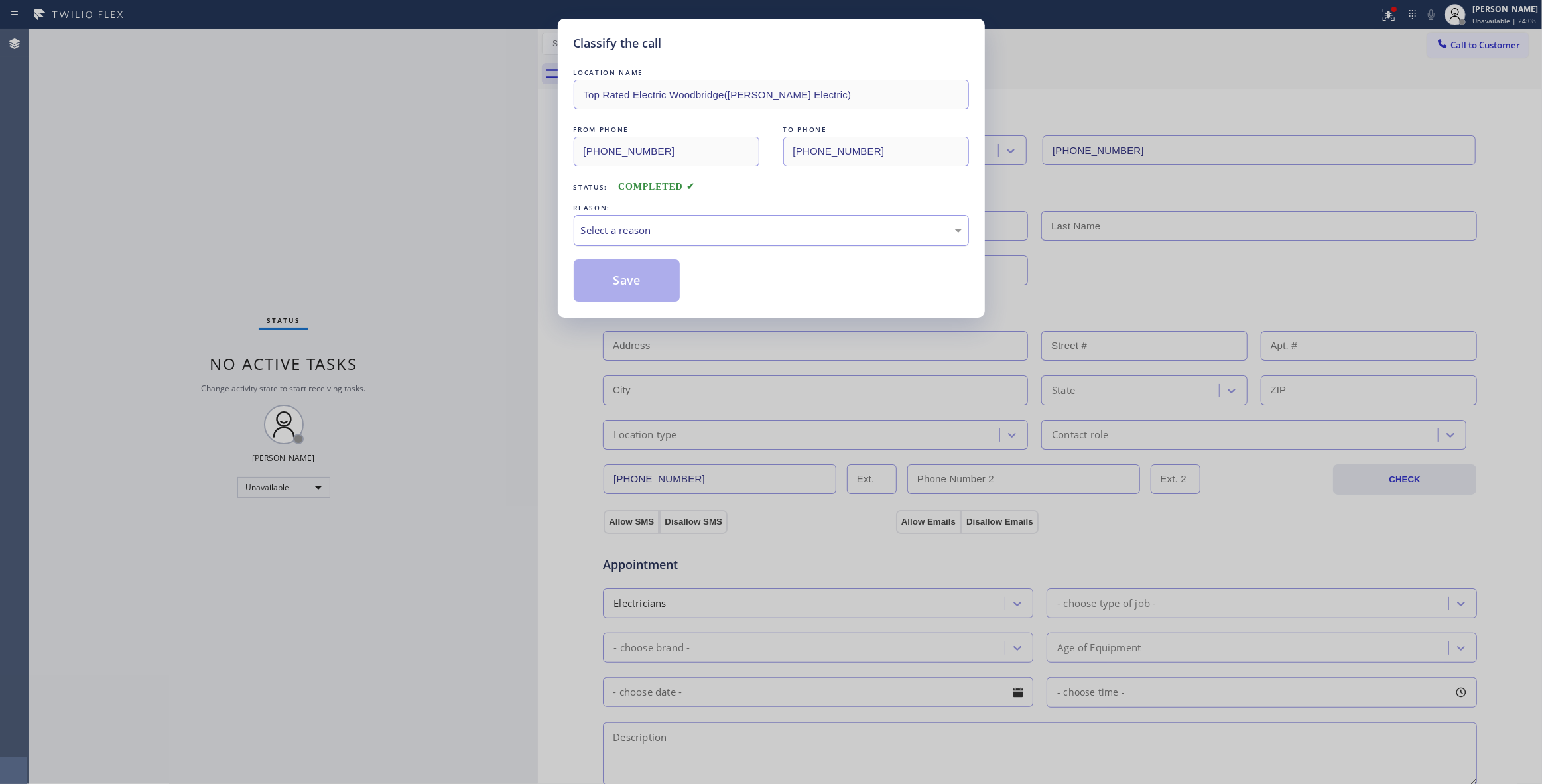
click at [628, 237] on div "Select a reason" at bounding box center [771, 230] width 381 height 15
click at [625, 282] on button "Save" at bounding box center [627, 280] width 107 height 42
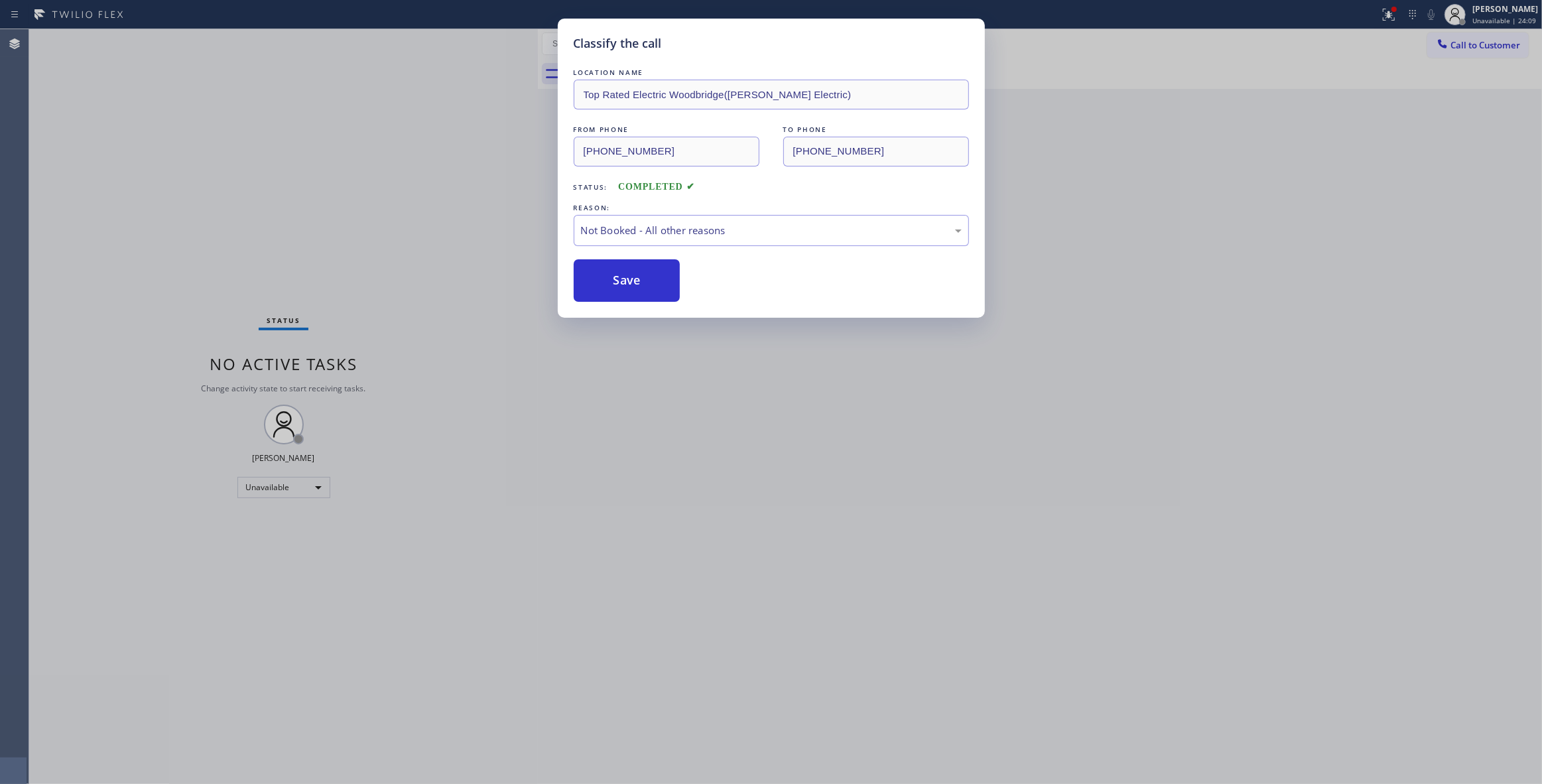
drag, startPoint x: 625, startPoint y: 282, endPoint x: 1483, endPoint y: 30, distance: 894.2
click at [627, 279] on button "Save" at bounding box center [627, 280] width 107 height 42
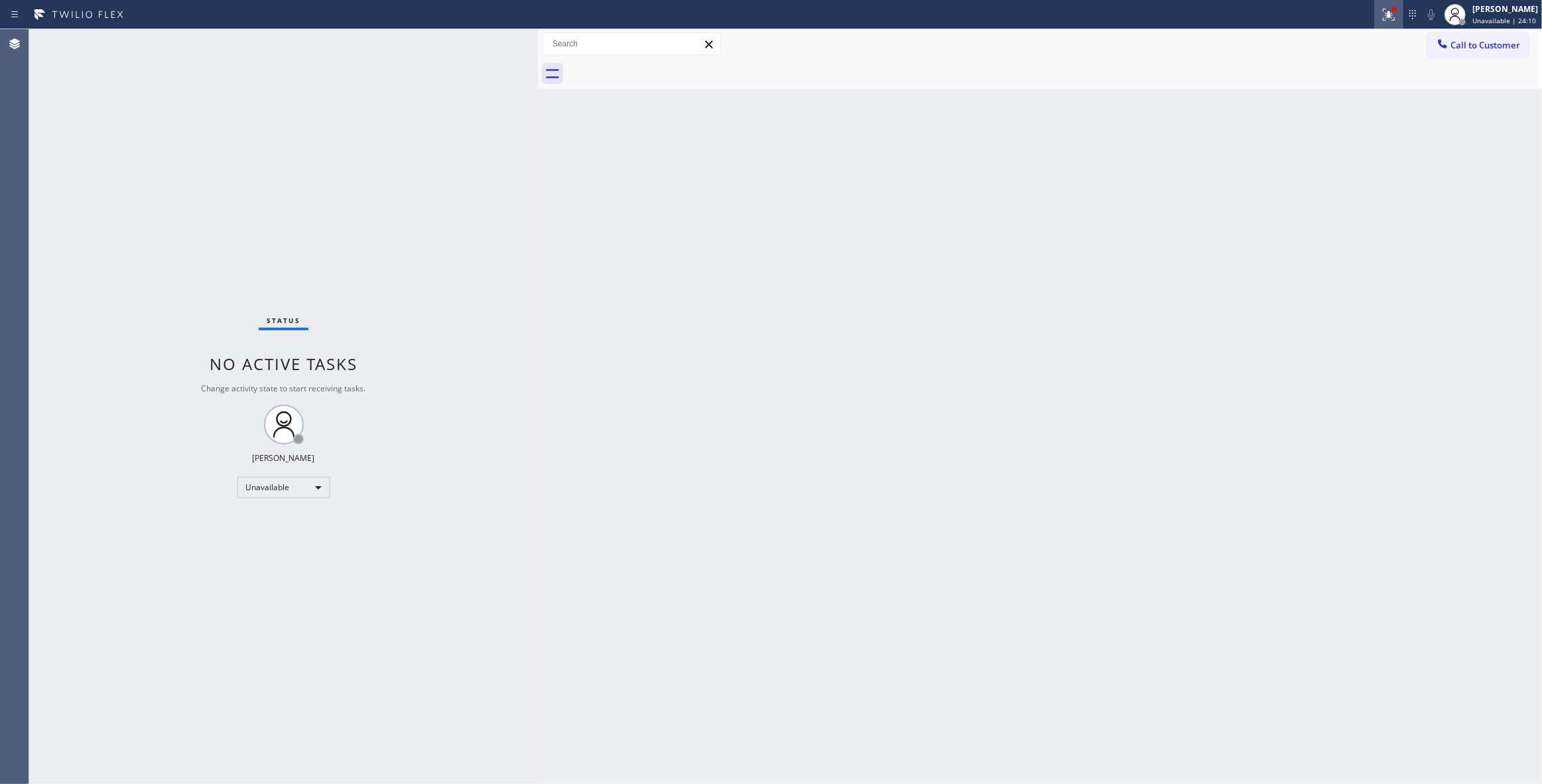
click at [1380, 20] on div at bounding box center [1388, 14] width 29 height 16
click at [1313, 168] on button "Clear issues" at bounding box center [1302, 174] width 155 height 19
click at [1464, 48] on span "Call to Customer" at bounding box center [1485, 45] width 69 height 12
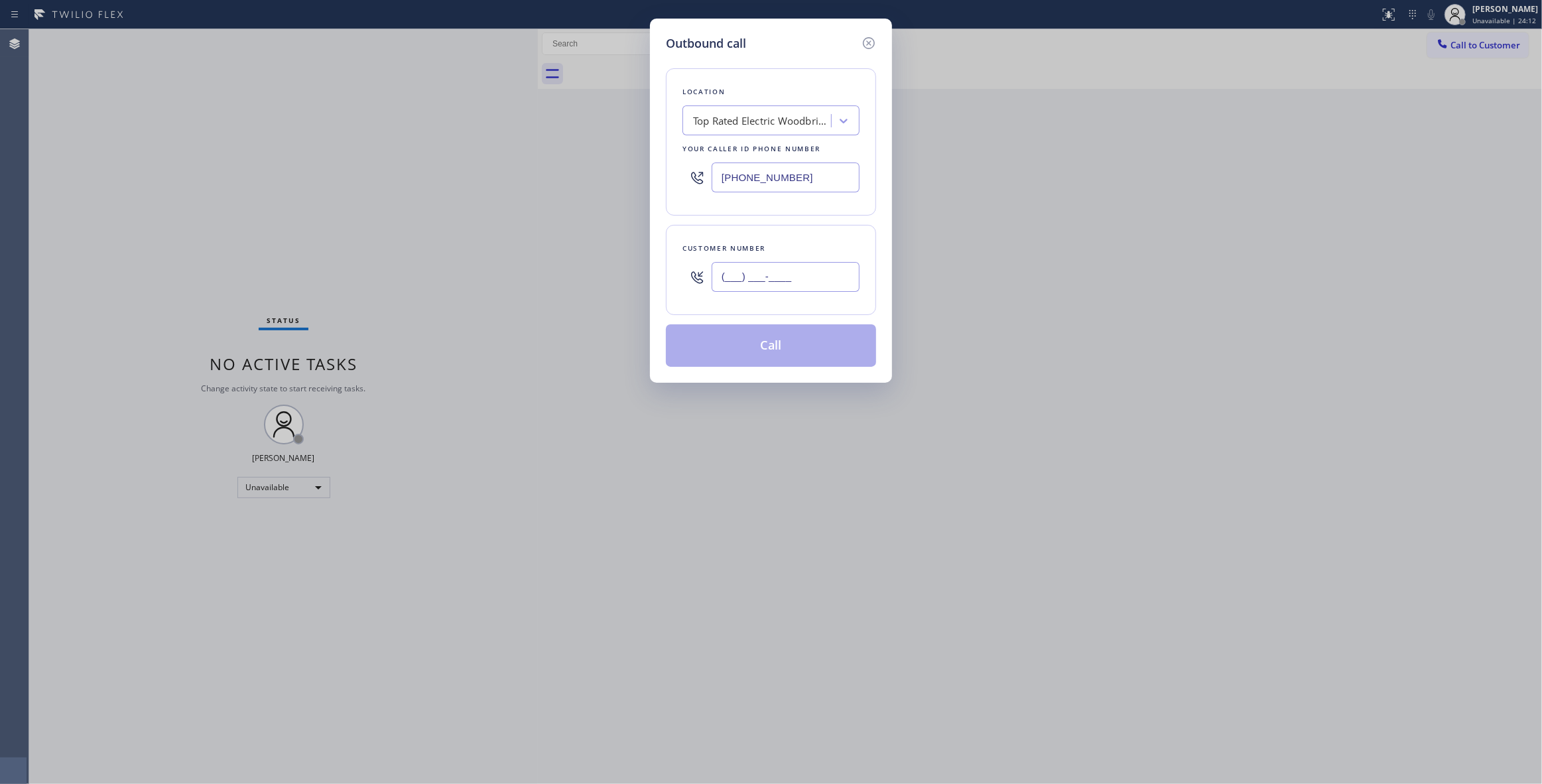
click at [767, 285] on input "(___) ___-____" at bounding box center [786, 276] width 148 height 30
paste input "609) 359-4569"
type input "[PHONE_NUMBER]"
click at [775, 361] on button "Call" at bounding box center [771, 345] width 210 height 42
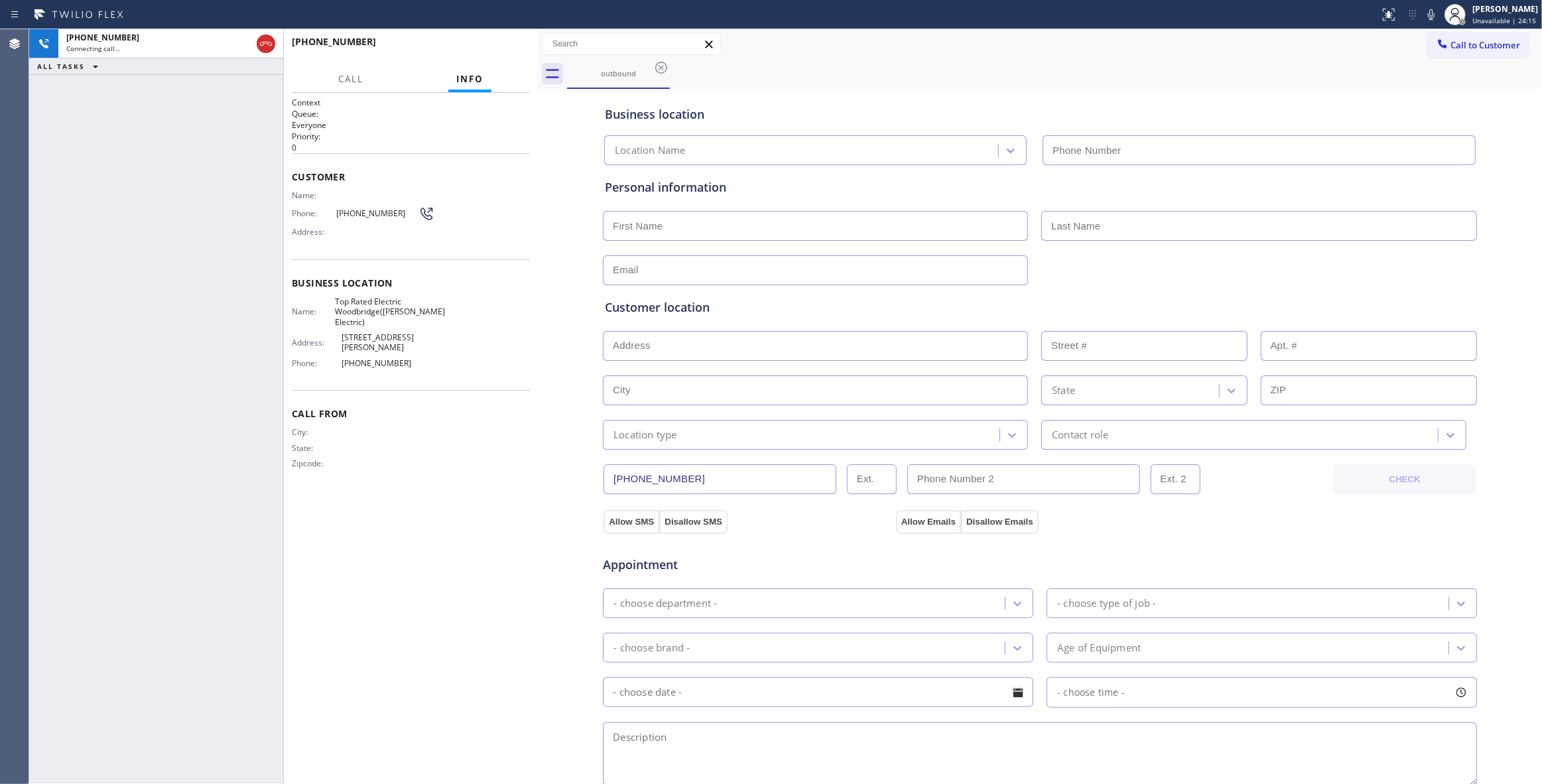
type input "[PHONE_NUMBER]"
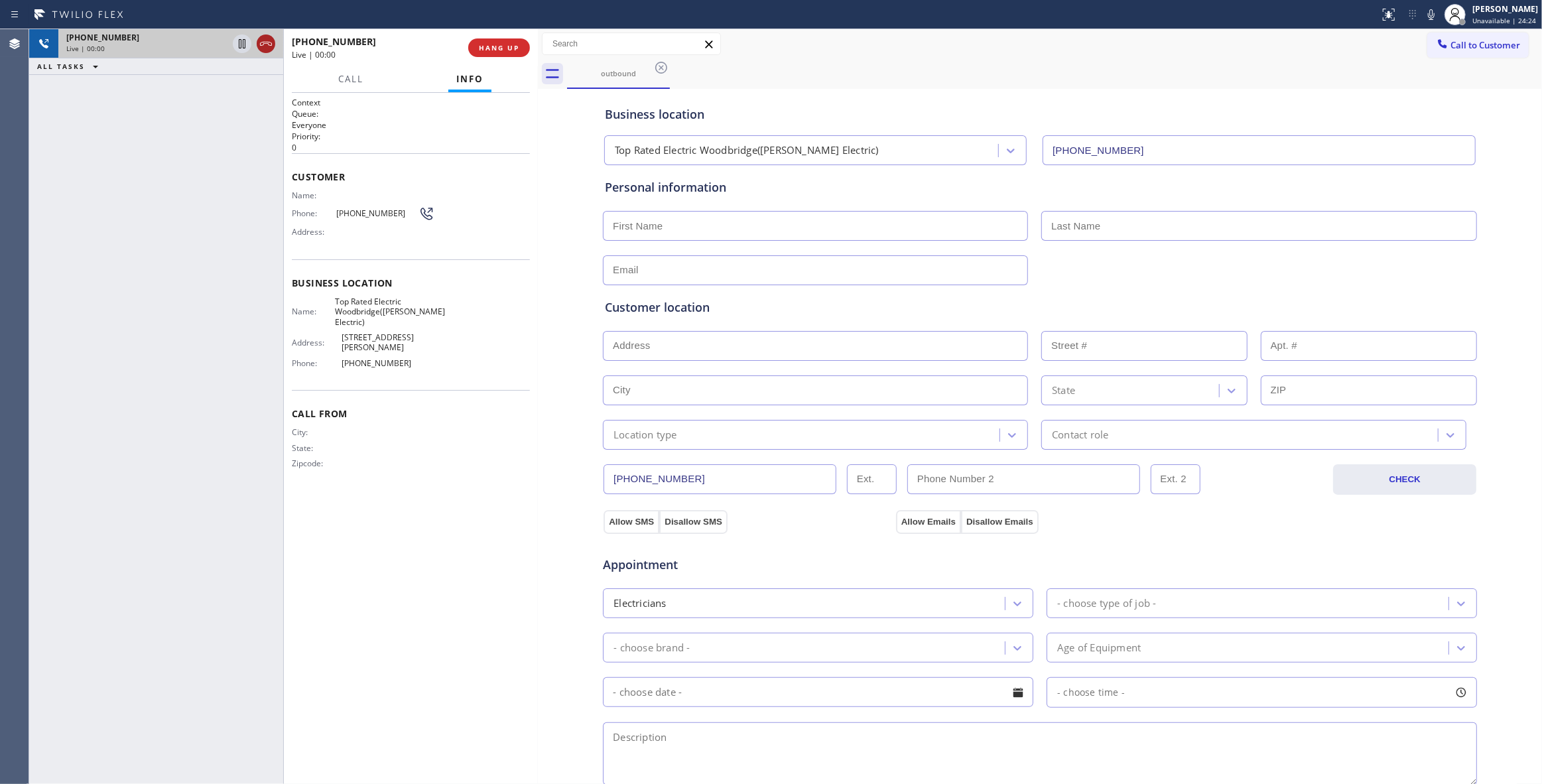
click at [262, 46] on icon at bounding box center [265, 43] width 16 height 16
click at [508, 51] on span "HANG UP" at bounding box center [499, 48] width 40 height 9
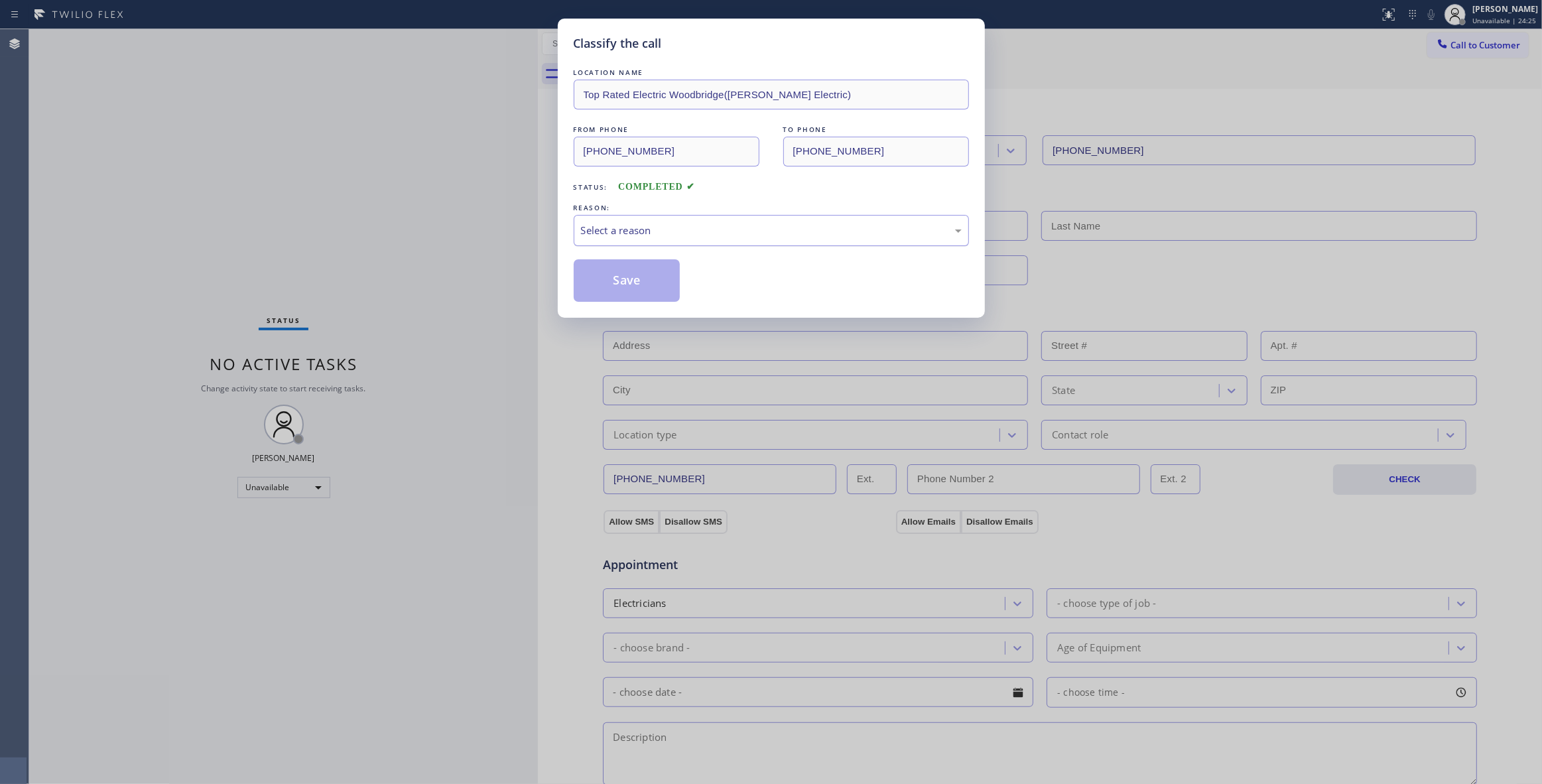
click at [638, 224] on div "Select a reason" at bounding box center [771, 230] width 381 height 15
click at [634, 274] on button "Save" at bounding box center [627, 280] width 107 height 42
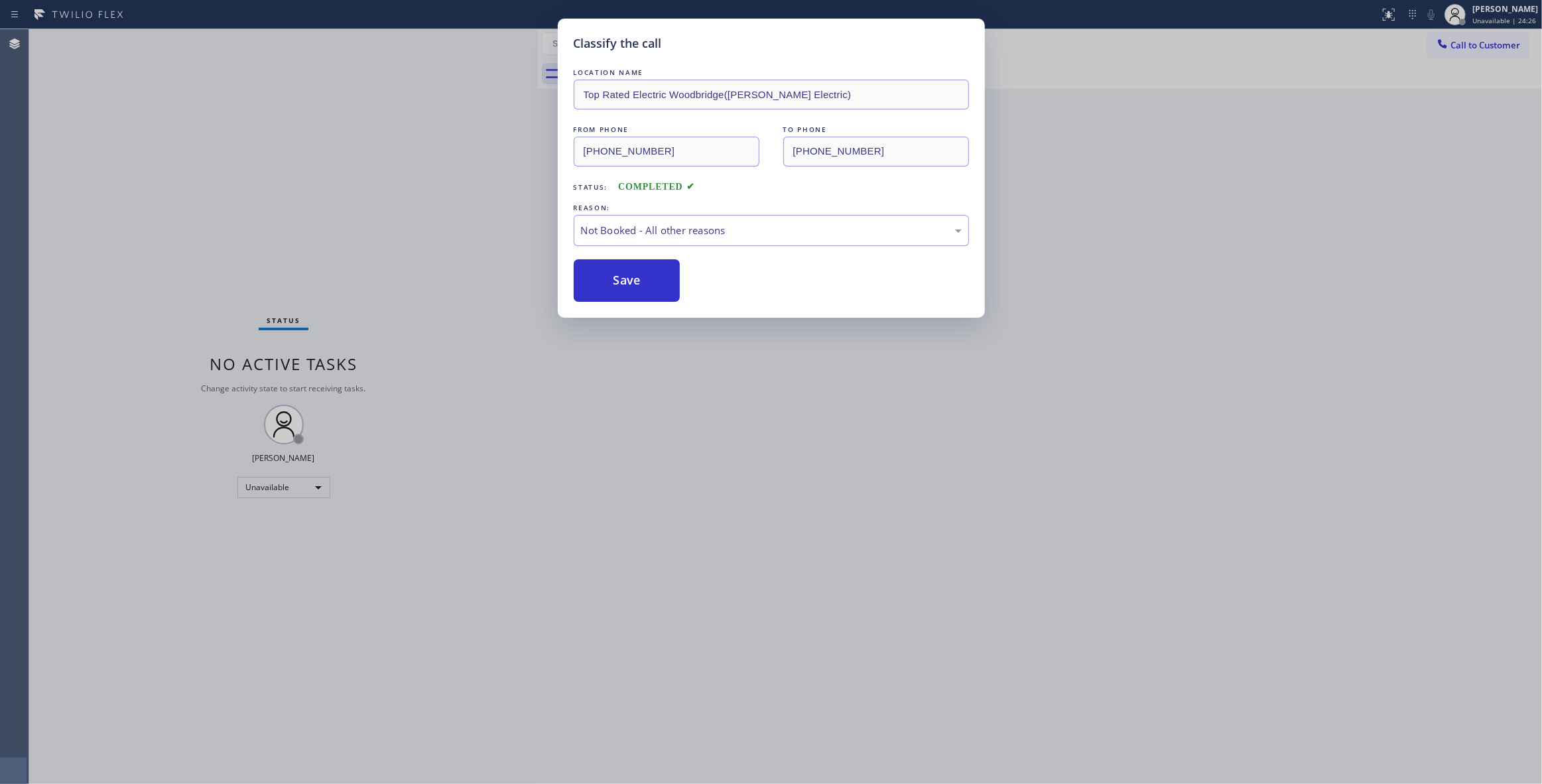
click at [634, 274] on button "Save" at bounding box center [627, 280] width 107 height 42
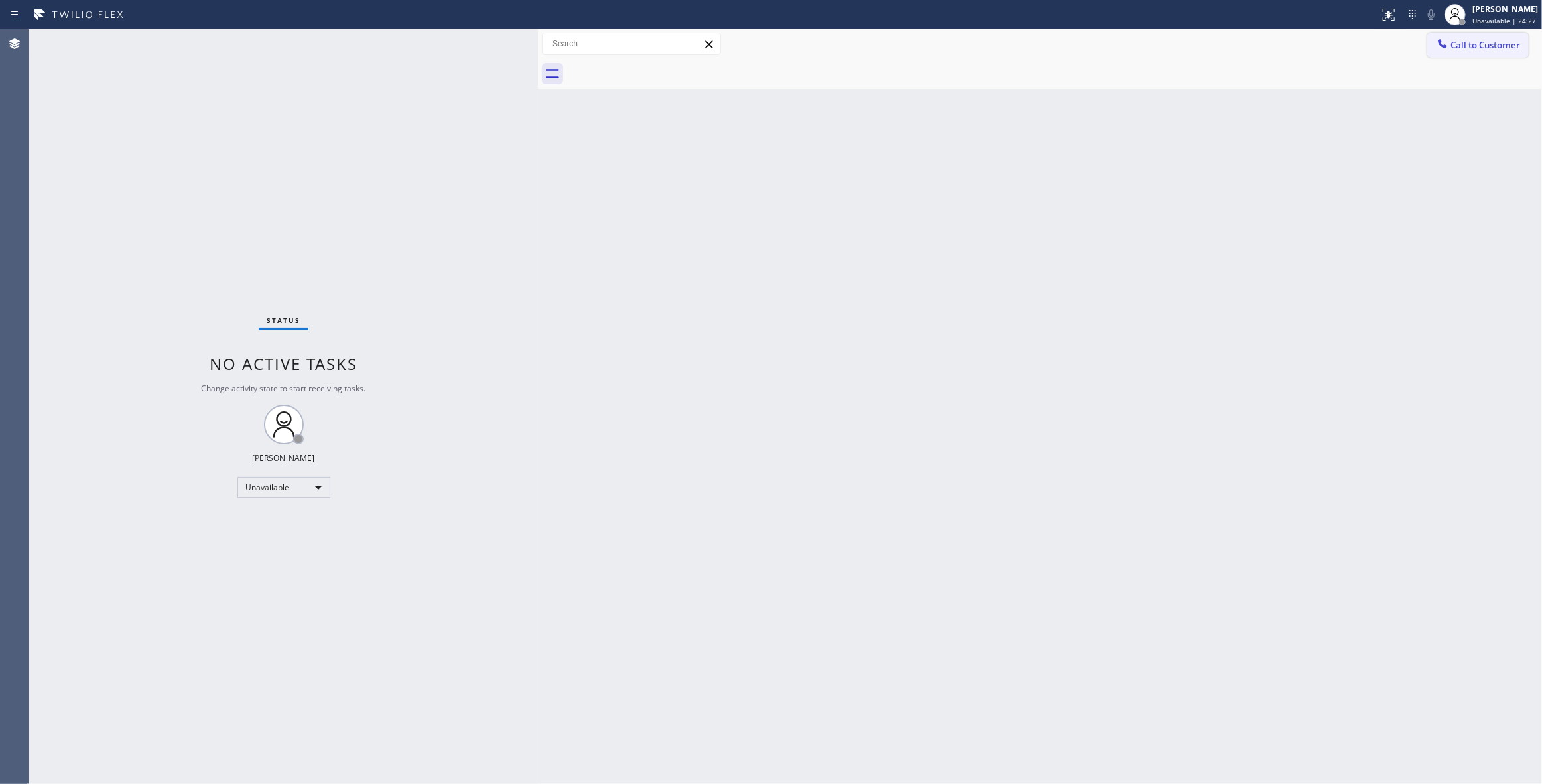
drag, startPoint x: 1487, startPoint y: 45, endPoint x: 791, endPoint y: 259, distance: 728.2
click at [1486, 45] on span "Call to Customer" at bounding box center [1485, 45] width 69 height 12
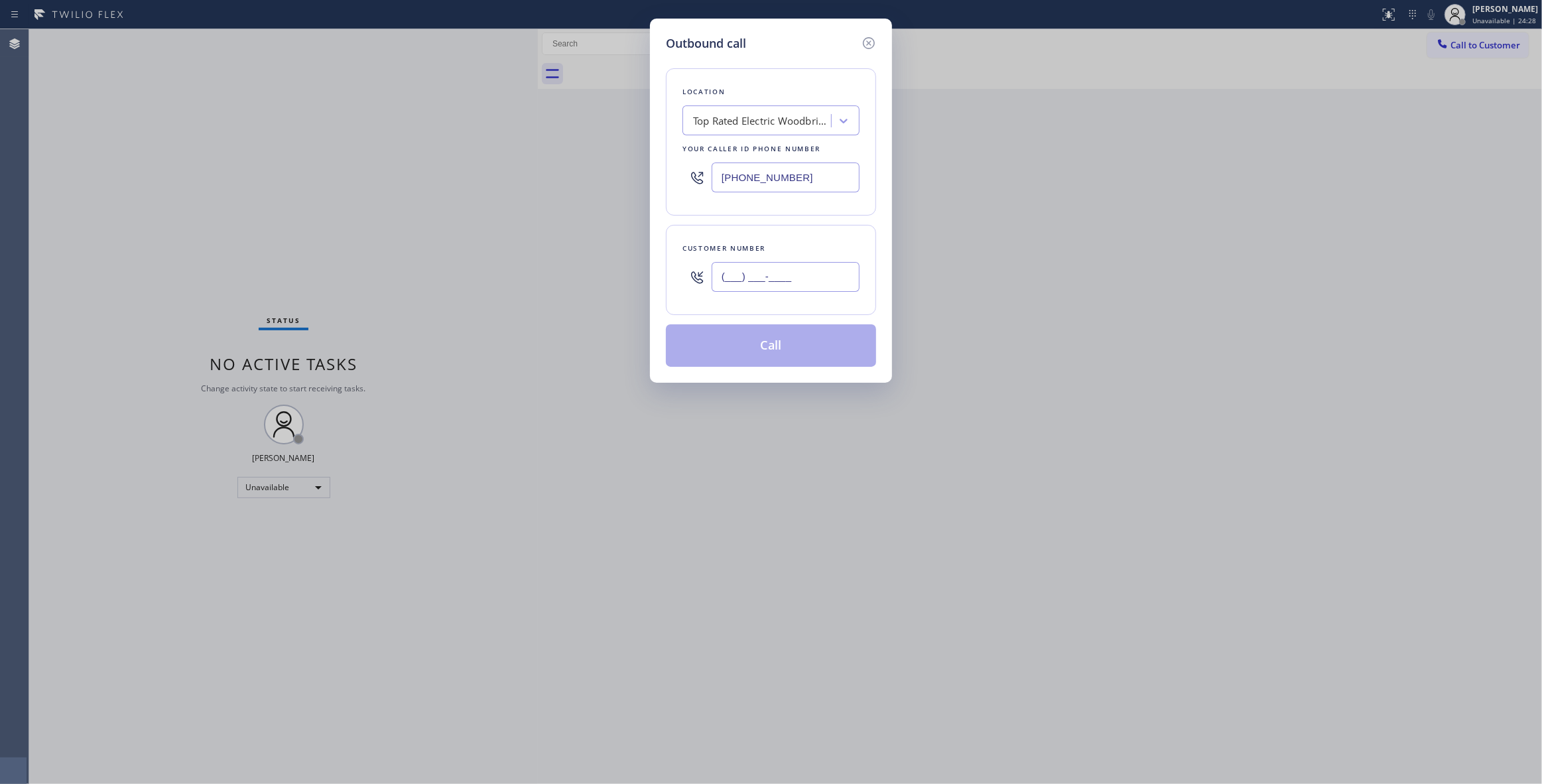
click at [767, 282] on input "(___) ___-____" at bounding box center [786, 276] width 148 height 30
paste input "609) 359-4569"
type input "[PHONE_NUMBER]"
click at [754, 353] on button "Call" at bounding box center [771, 345] width 210 height 42
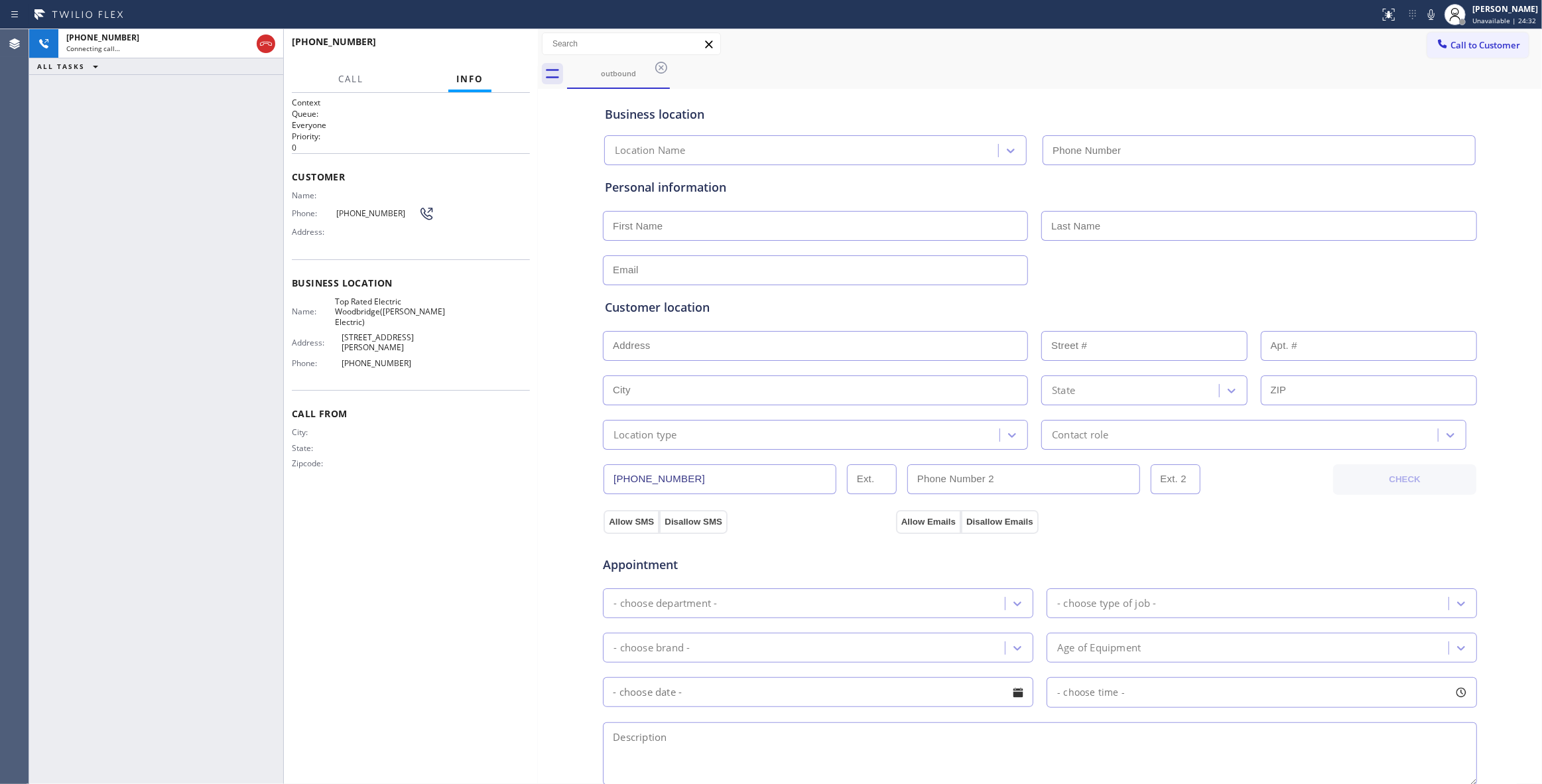
type input "[PHONE_NUMBER]"
drag, startPoint x: 49, startPoint y: 338, endPoint x: 169, endPoint y: 102, distance: 264.8
click at [48, 329] on div "[PHONE_NUMBER] Live | 00:01 ALL TASKS ALL TASKS ACTIVE TASKS TASKS IN WRAP UP" at bounding box center [156, 406] width 254 height 754
click at [479, 53] on button "HANG UP" at bounding box center [499, 48] width 62 height 19
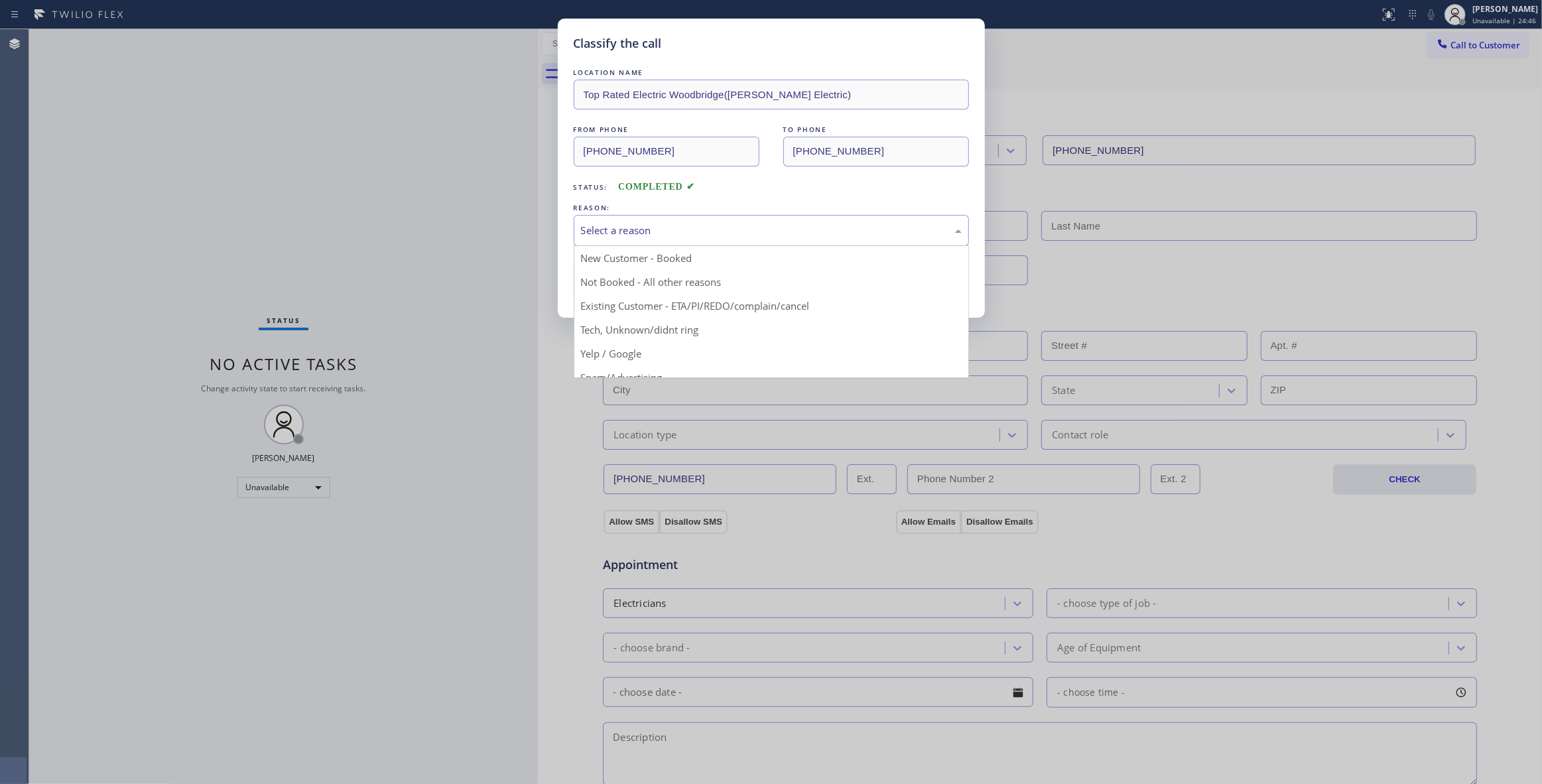
click at [638, 226] on div "Select a reason" at bounding box center [771, 230] width 381 height 15
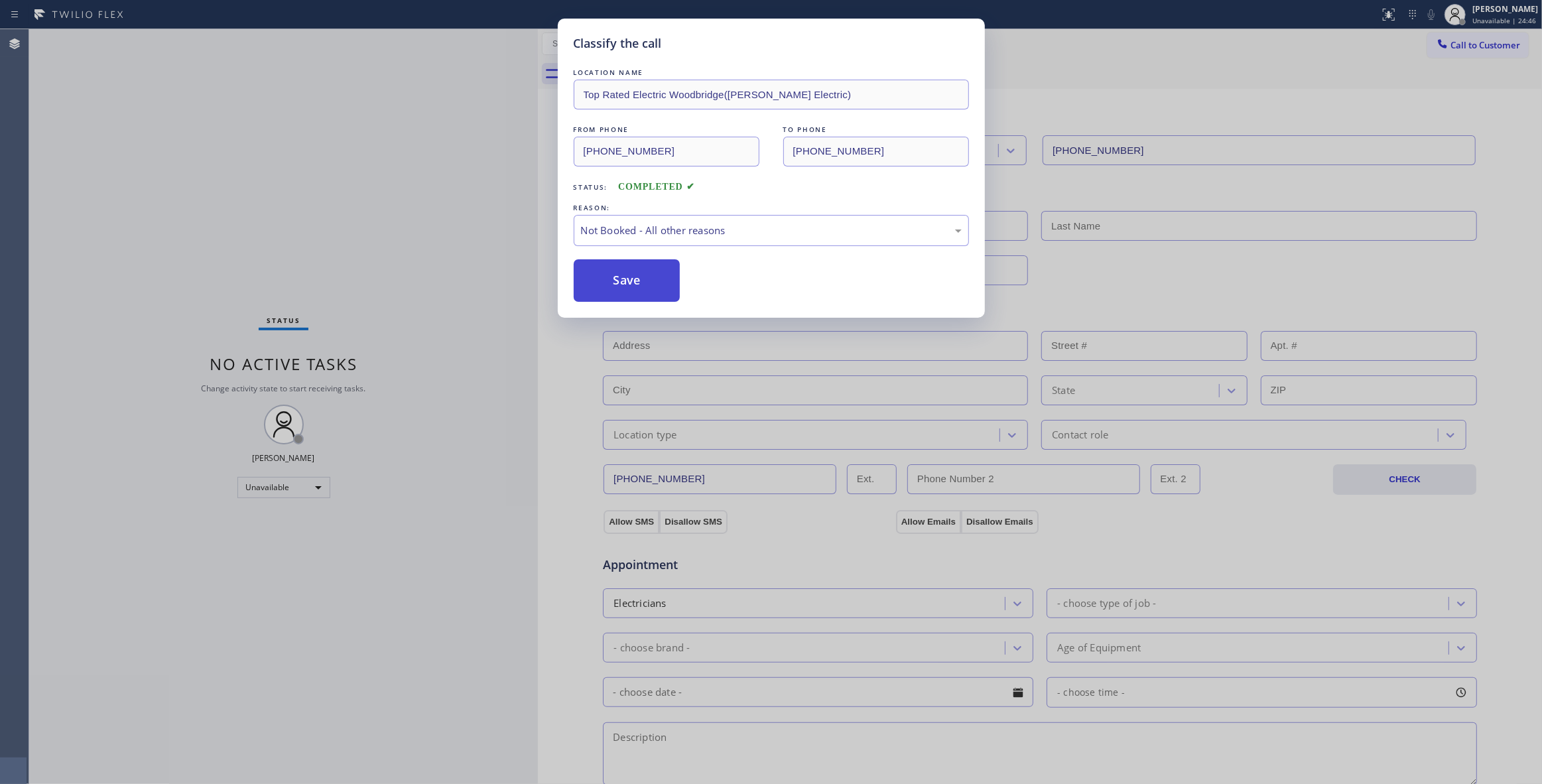
click at [635, 285] on button "Save" at bounding box center [627, 280] width 107 height 42
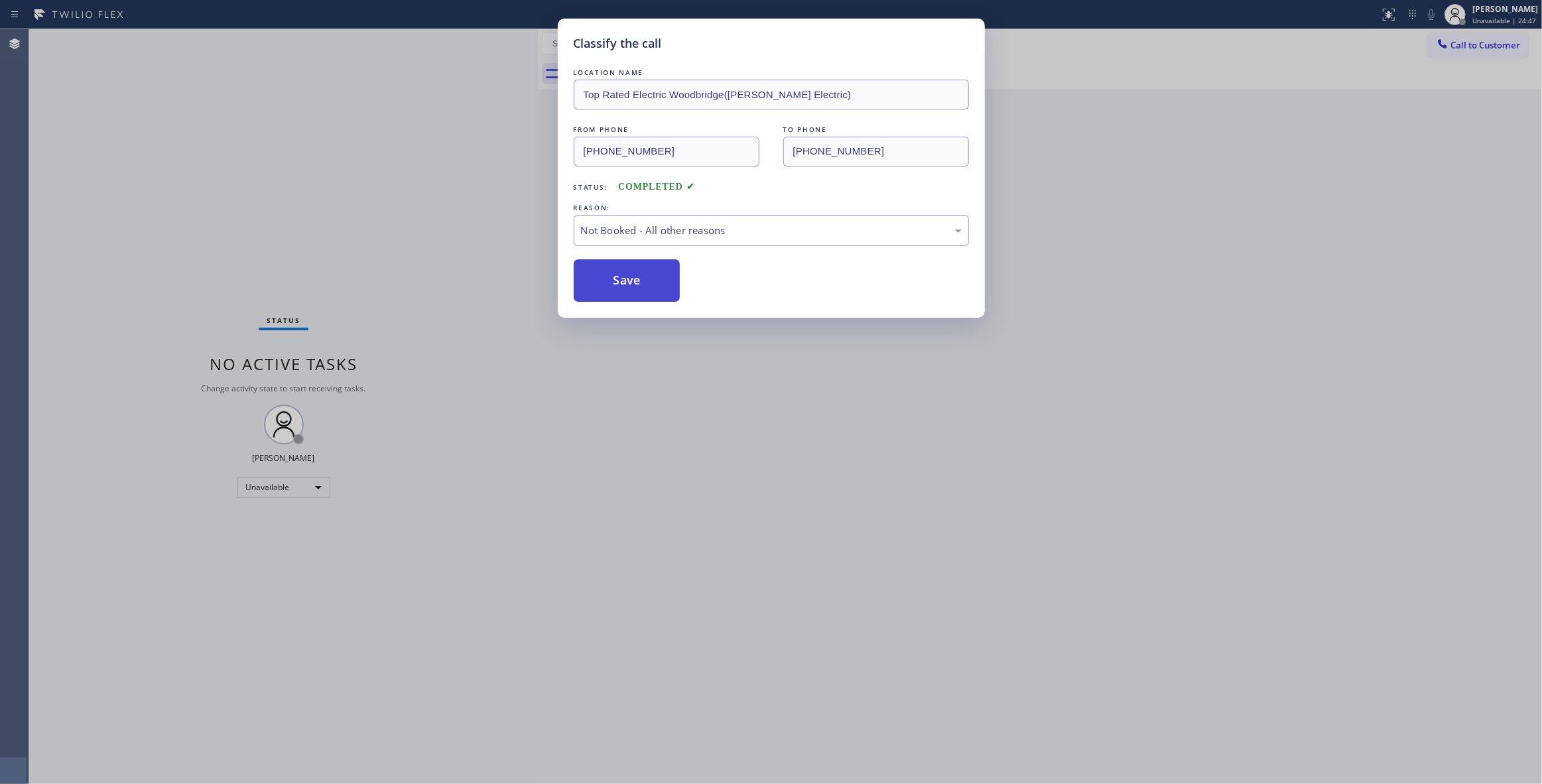
click at [635, 285] on button "Save" at bounding box center [627, 280] width 107 height 42
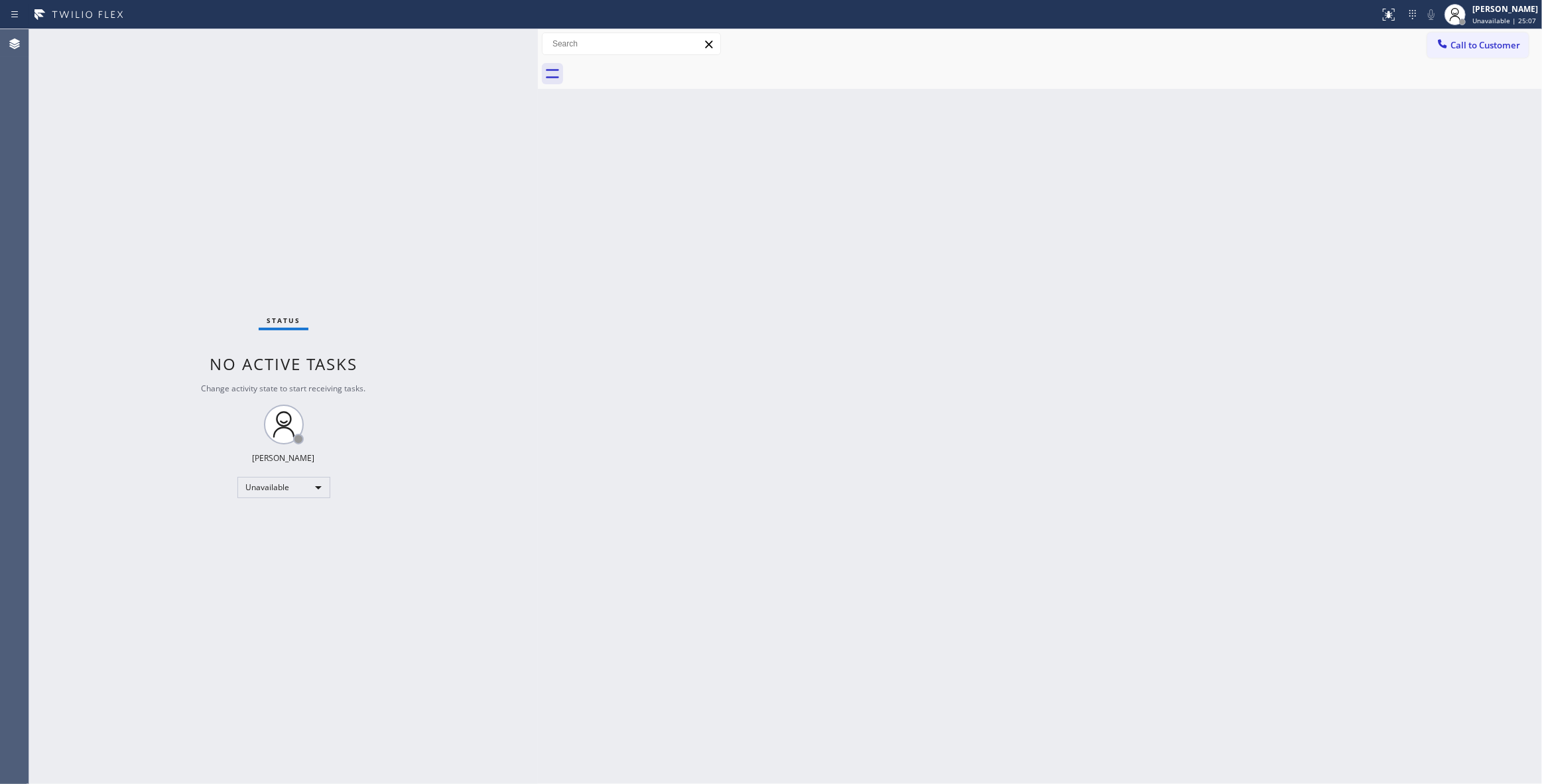
click at [257, 742] on div "Status No active tasks Change activity state to start receiving tasks. [PERSON_…" at bounding box center [283, 406] width 509 height 754
click at [268, 721] on div "Status No active tasks Change activity state to start receiving tasks. [PERSON_…" at bounding box center [283, 406] width 509 height 754
click at [852, 117] on div "Back to Dashboard Change Sender ID Customers Technicians Select a contact Outbo…" at bounding box center [1039, 406] width 1004 height 754
drag, startPoint x: 1505, startPoint y: 51, endPoint x: 1187, endPoint y: 134, distance: 328.7
click at [1505, 51] on button "Call to Customer" at bounding box center [1478, 45] width 101 height 25
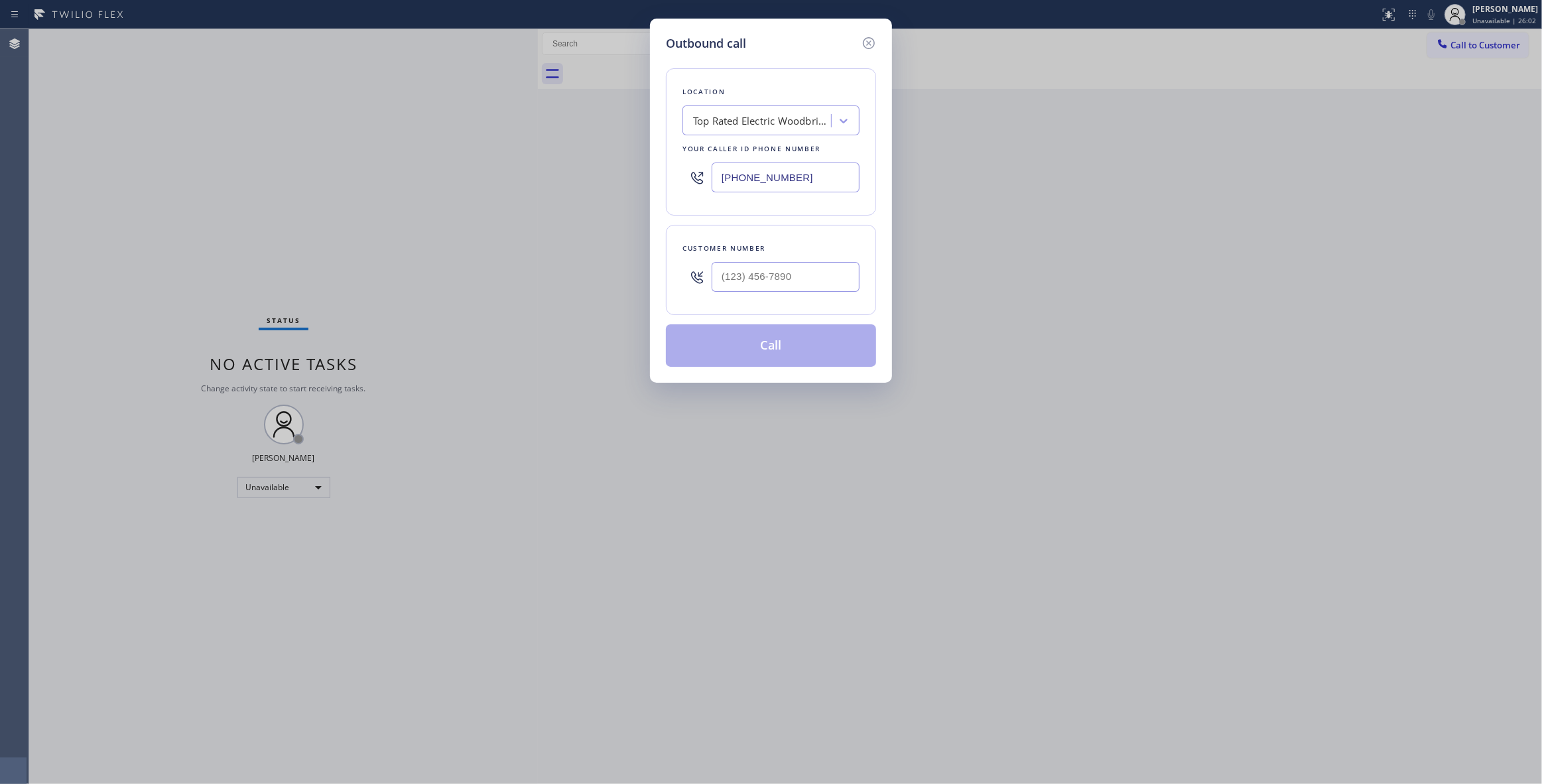
drag, startPoint x: 836, startPoint y: 183, endPoint x: 471, endPoint y: 180, distance: 365.0
click at [424, 158] on div "Outbound call Location Top Rated Electric Woodbridge([PERSON_NAME] Electric) Yo…" at bounding box center [771, 392] width 1542 height 784
paste input "760) 388-9800"
type input "[PHONE_NUMBER]"
click at [764, 289] on input "(___) ___-____" at bounding box center [786, 276] width 148 height 30
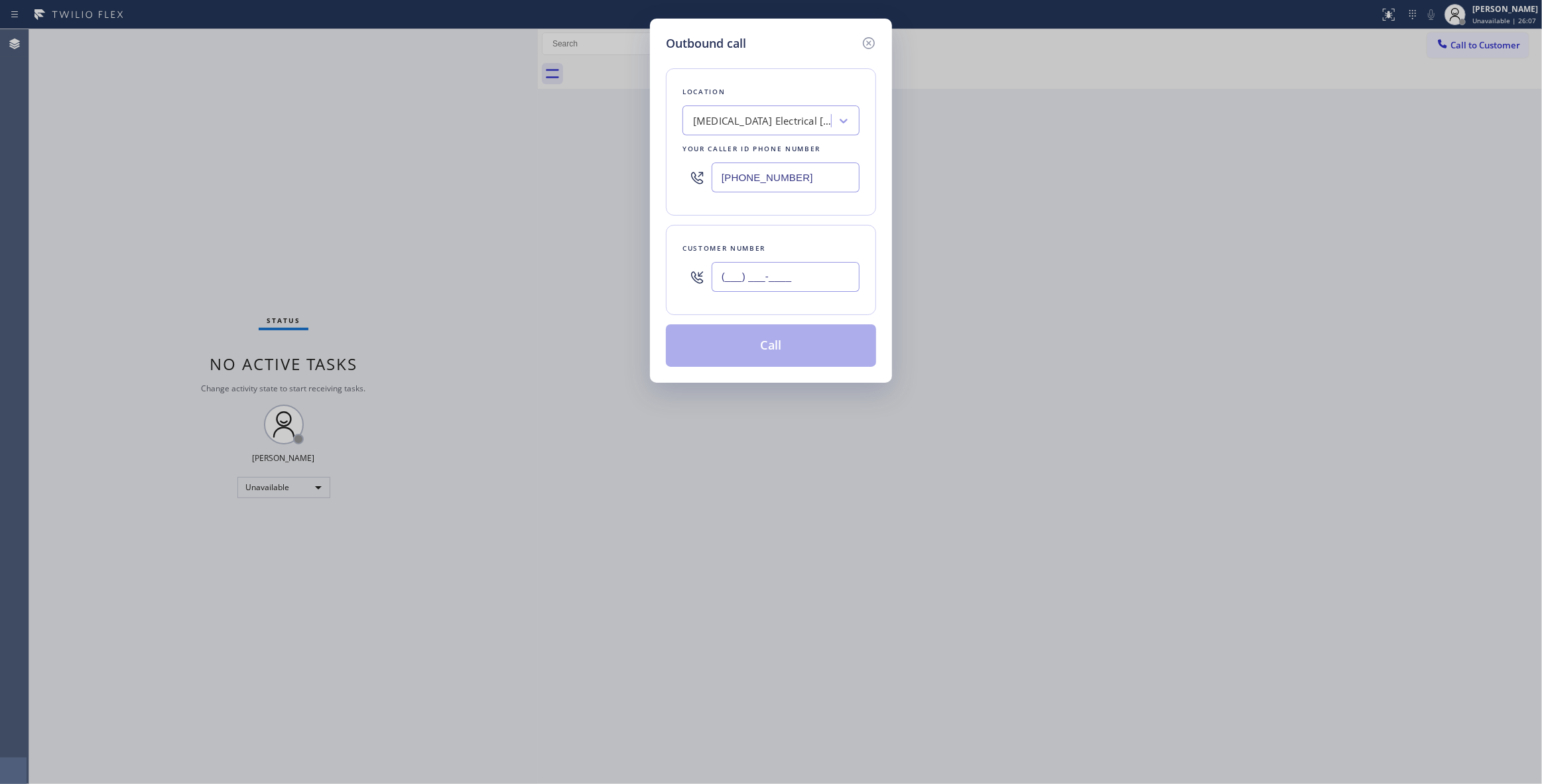
paste input "442) 241-9300"
type input "[PHONE_NUMBER]"
click at [792, 351] on button "Call" at bounding box center [771, 345] width 210 height 42
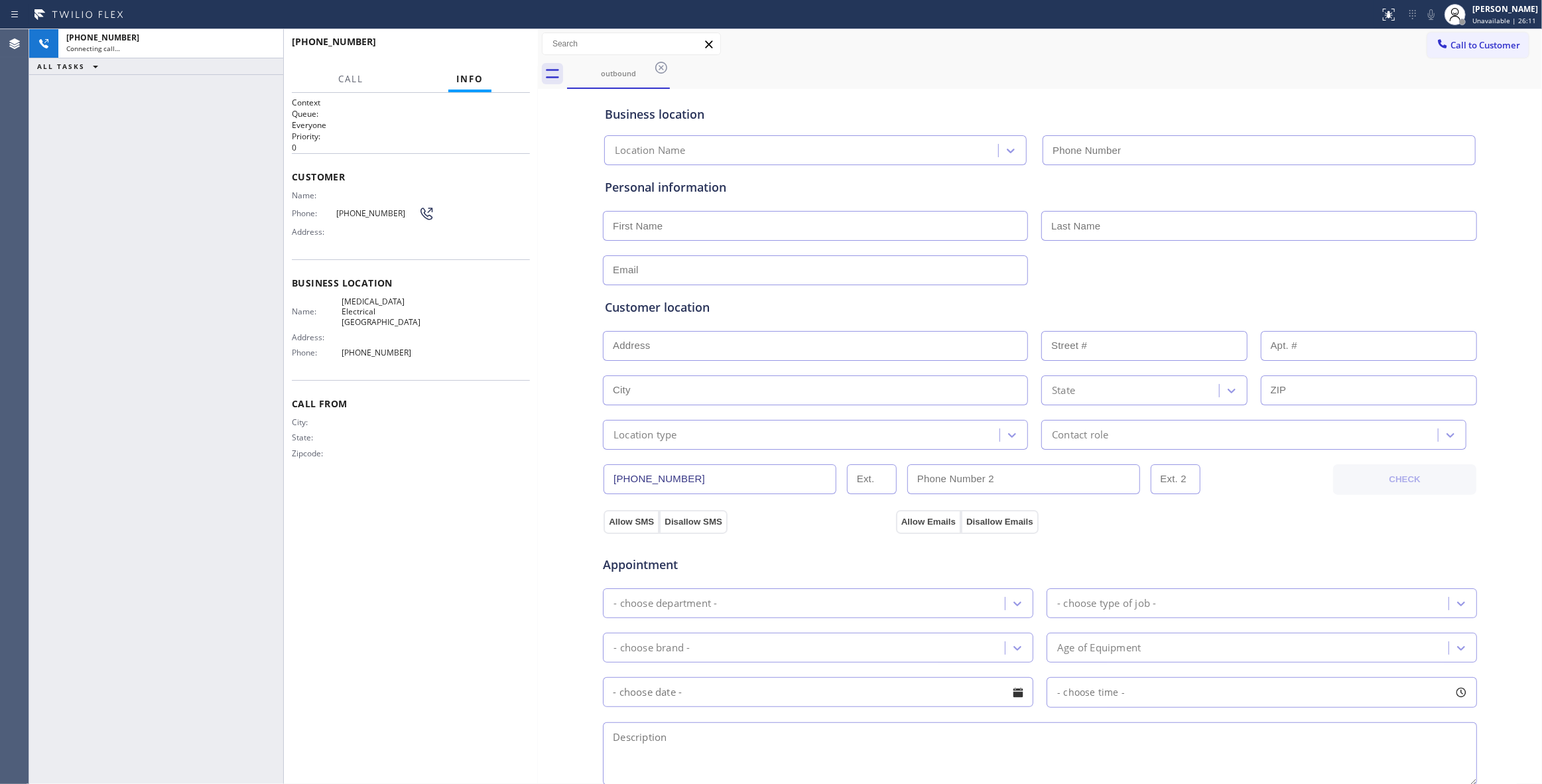
type input "[PHONE_NUMBER]"
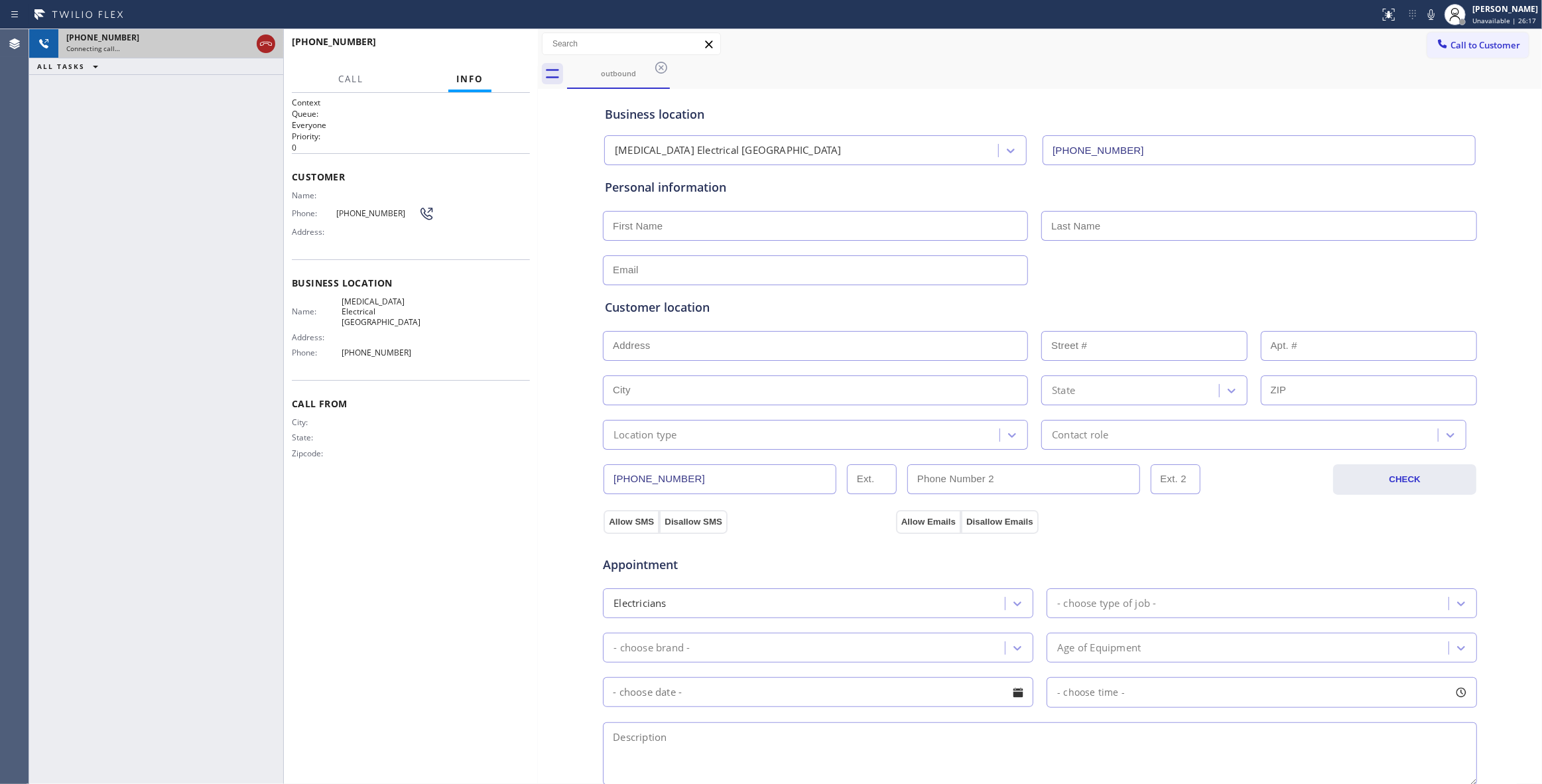
click at [261, 48] on icon at bounding box center [265, 43] width 16 height 16
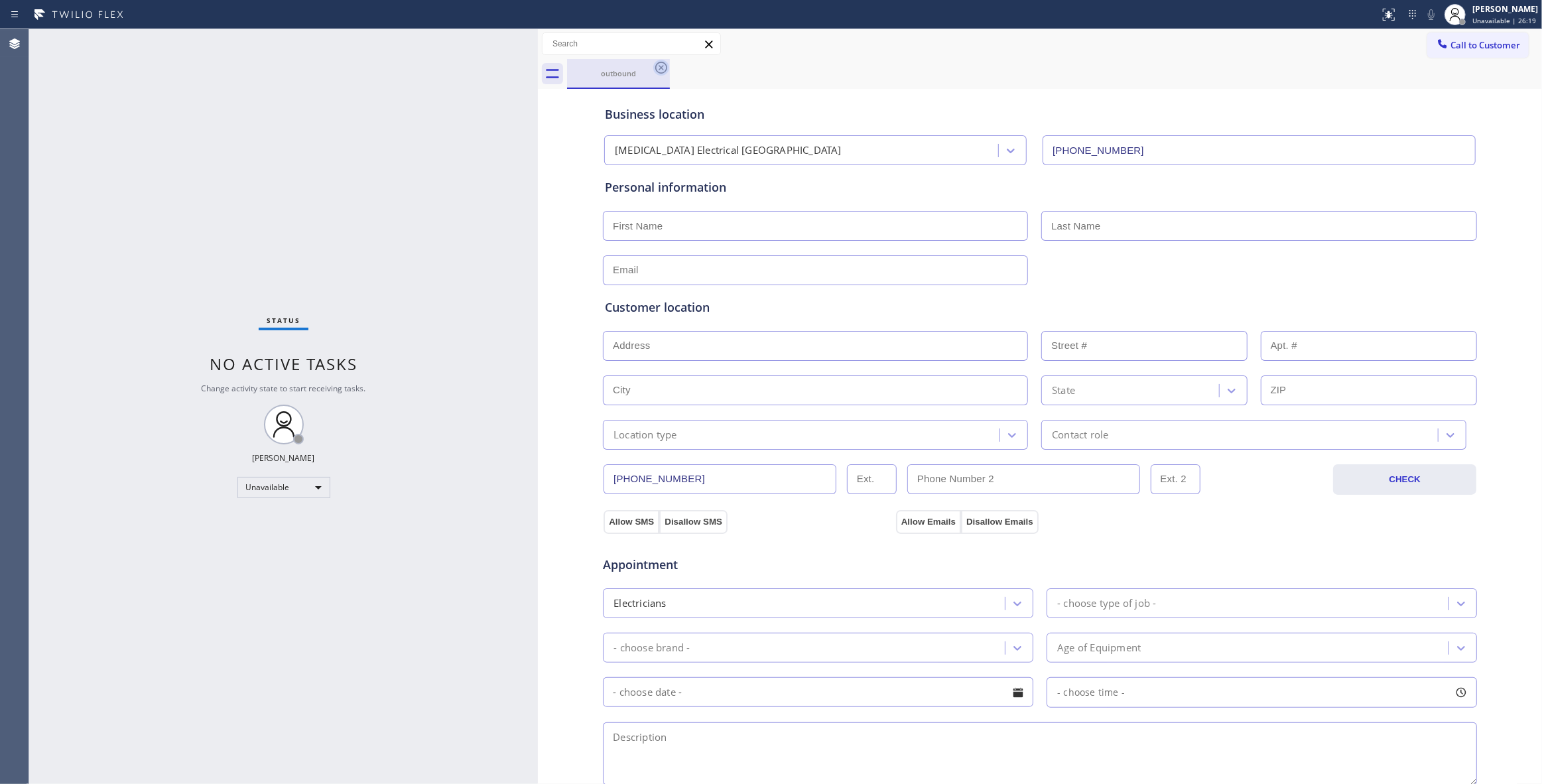
click at [659, 69] on icon at bounding box center [661, 68] width 12 height 12
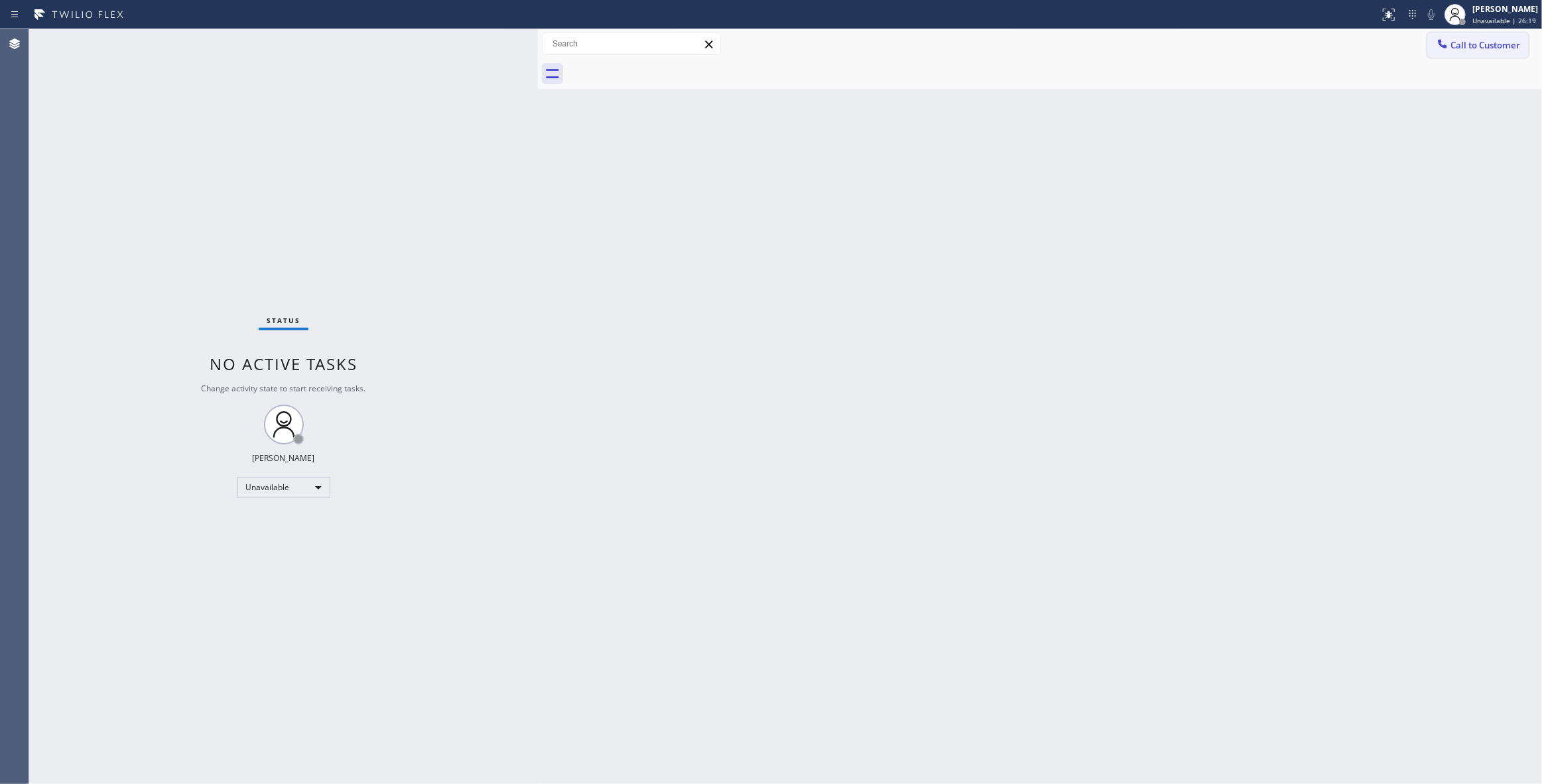
click at [1487, 53] on button "Call to Customer" at bounding box center [1478, 45] width 101 height 25
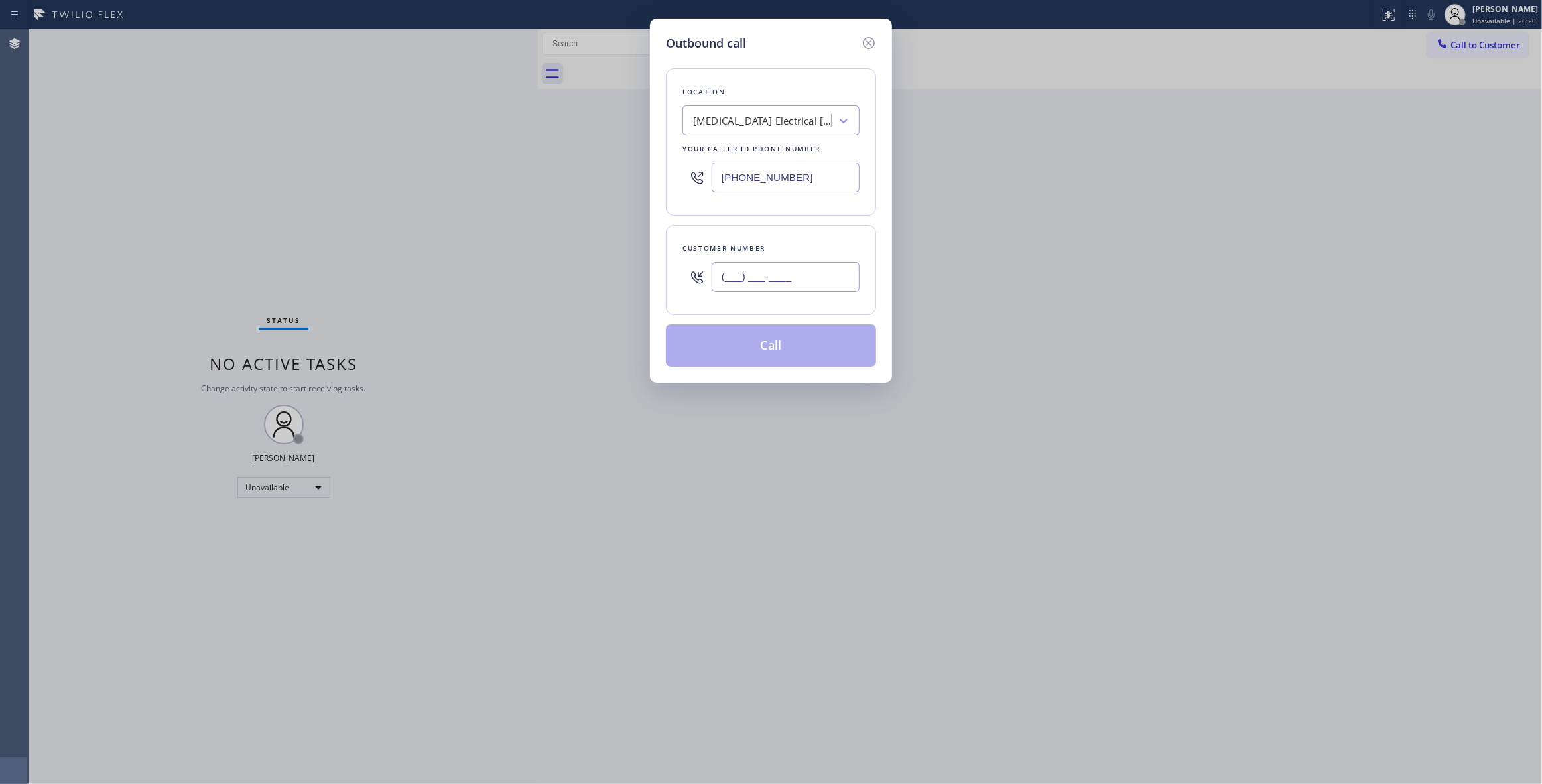
click at [781, 272] on input "(___) ___-____" at bounding box center [786, 276] width 148 height 30
paste input "442) 241-9300"
type input "[PHONE_NUMBER]"
click at [746, 351] on button "Call" at bounding box center [771, 345] width 210 height 42
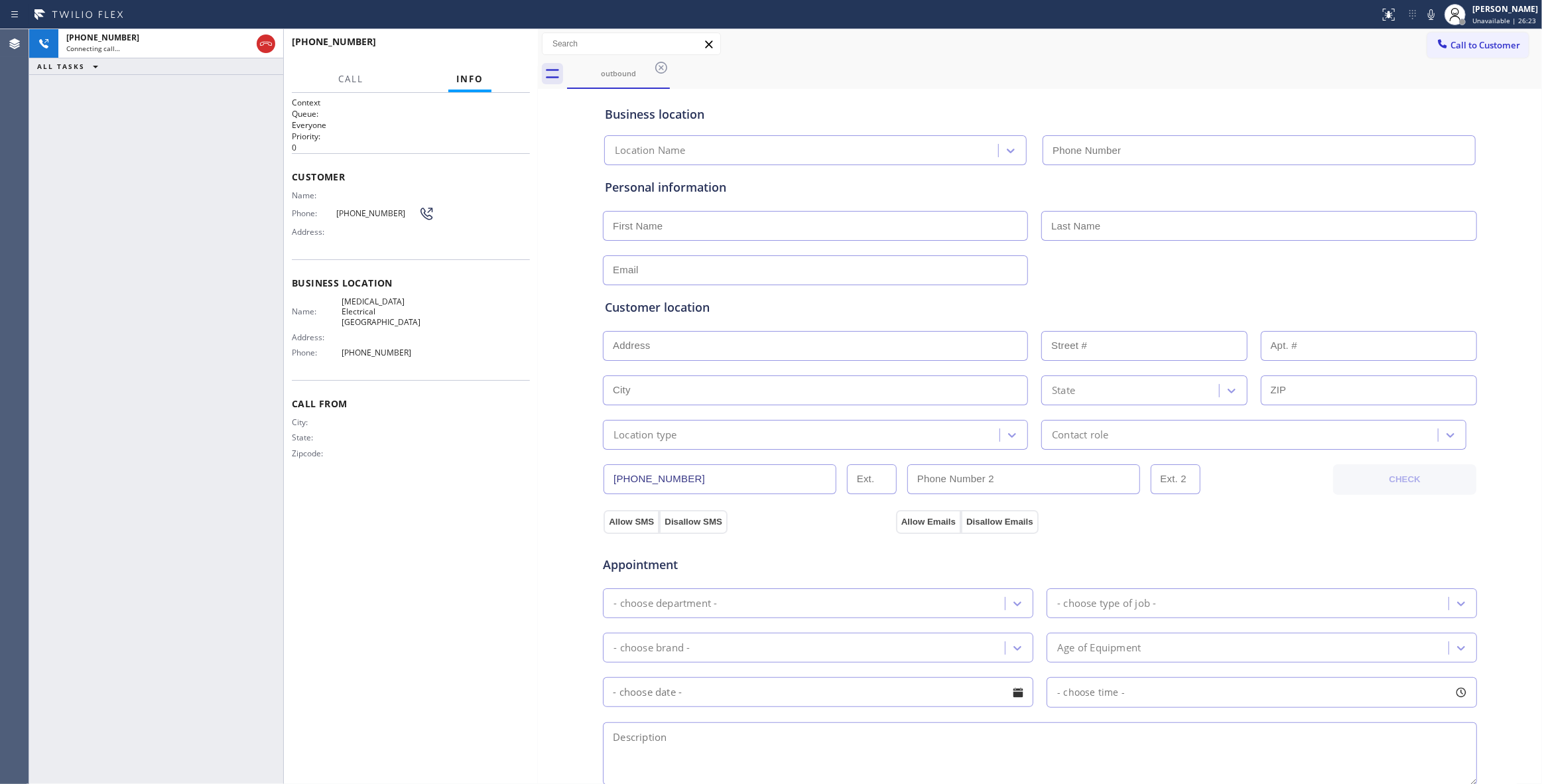
type input "[PHONE_NUMBER]"
click at [497, 43] on span "HANG UP" at bounding box center [499, 48] width 40 height 9
click at [523, 45] on button "HANG UP" at bounding box center [499, 48] width 62 height 19
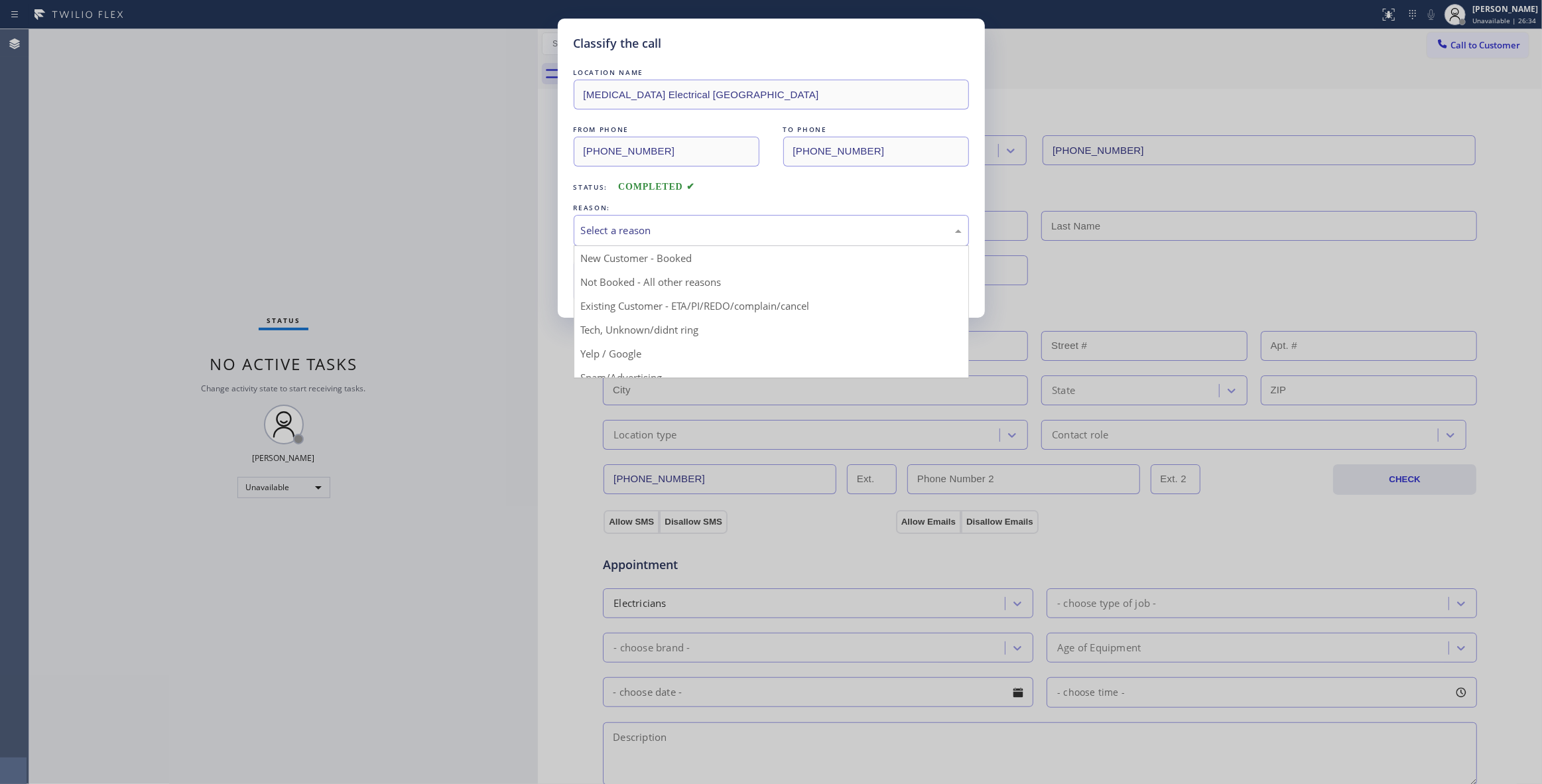
click at [657, 225] on div "Select a reason" at bounding box center [771, 230] width 381 height 15
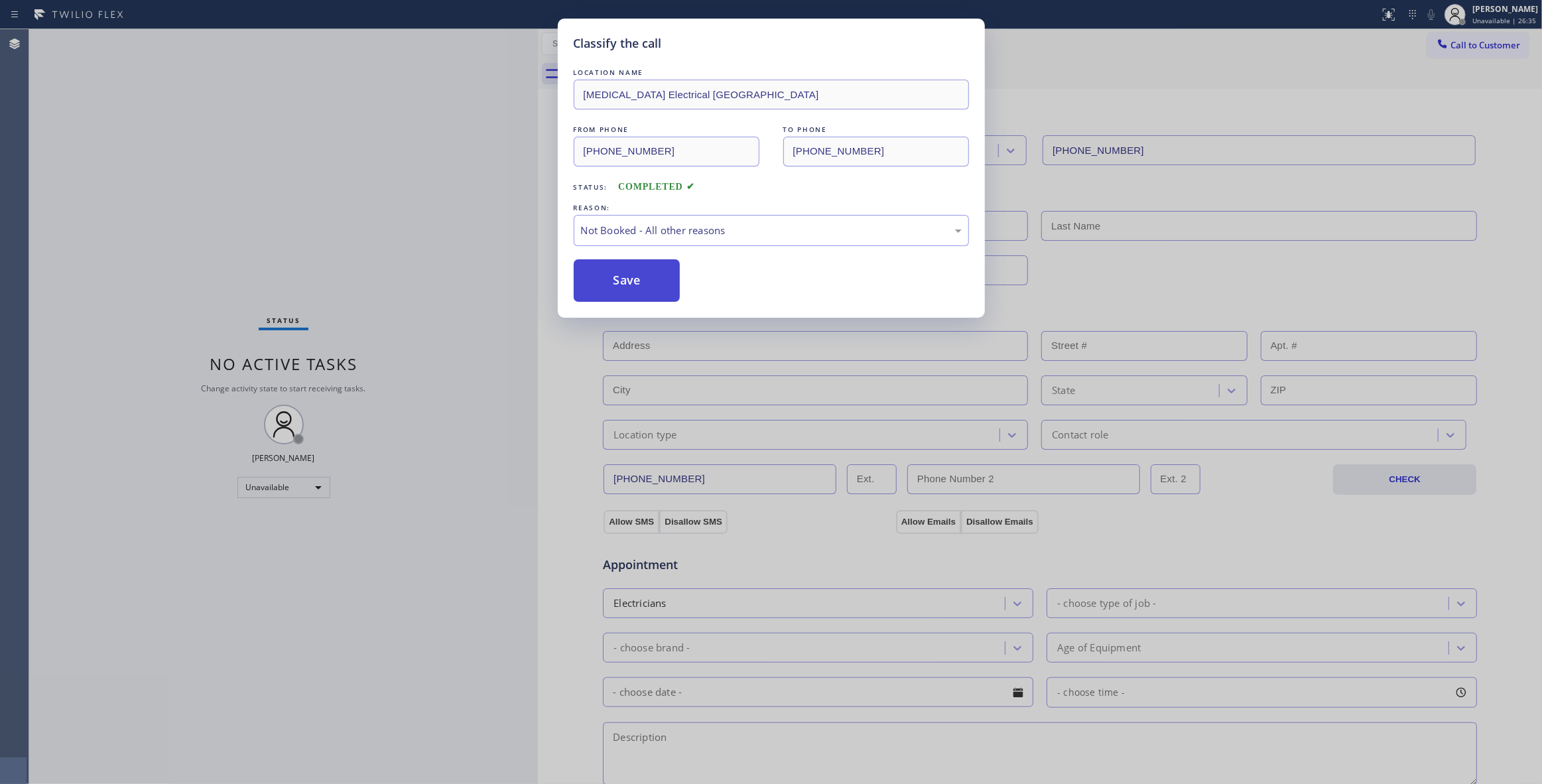
click at [643, 279] on button "Save" at bounding box center [627, 280] width 107 height 42
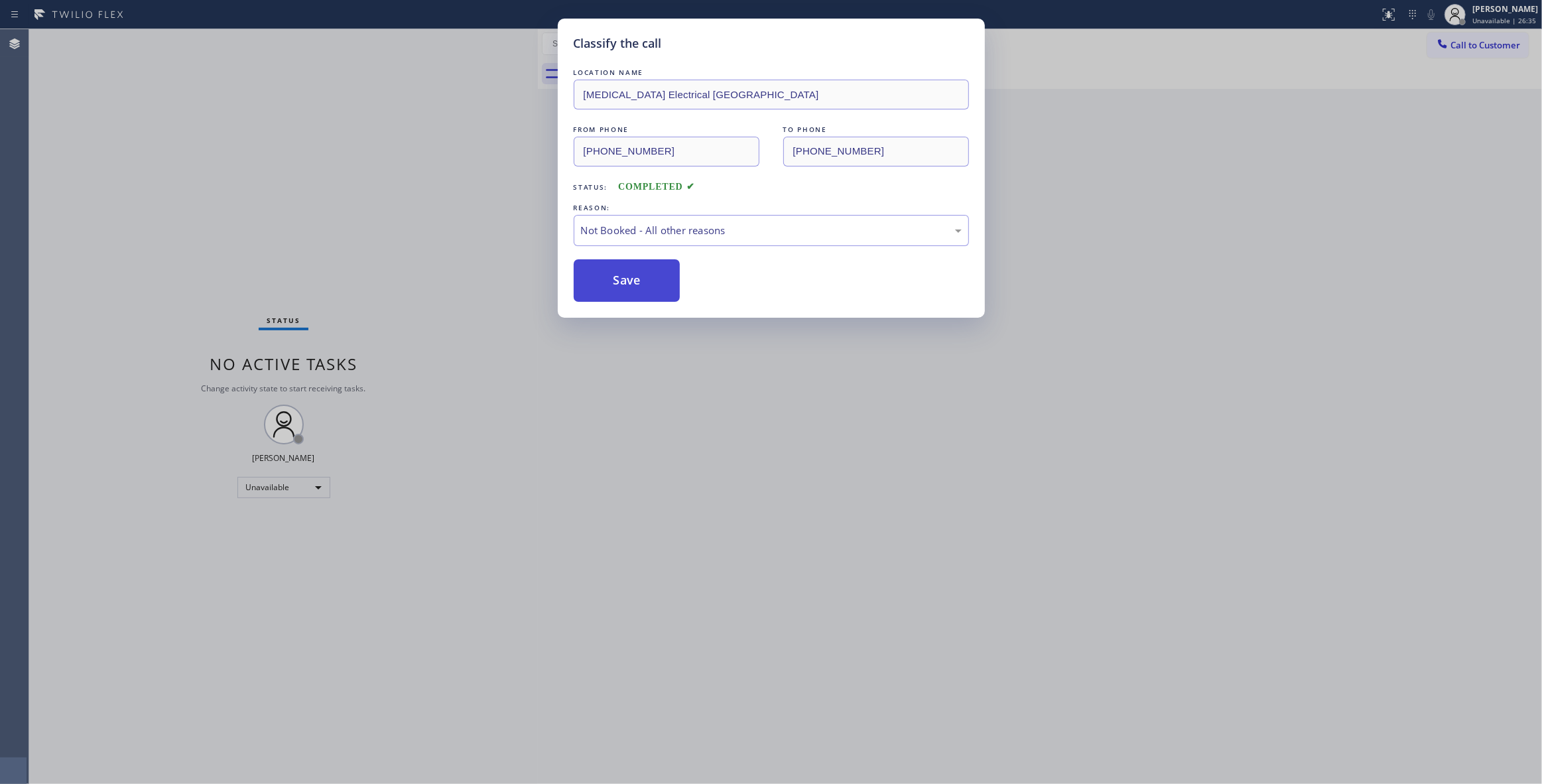
click at [643, 279] on button "Save" at bounding box center [627, 280] width 107 height 42
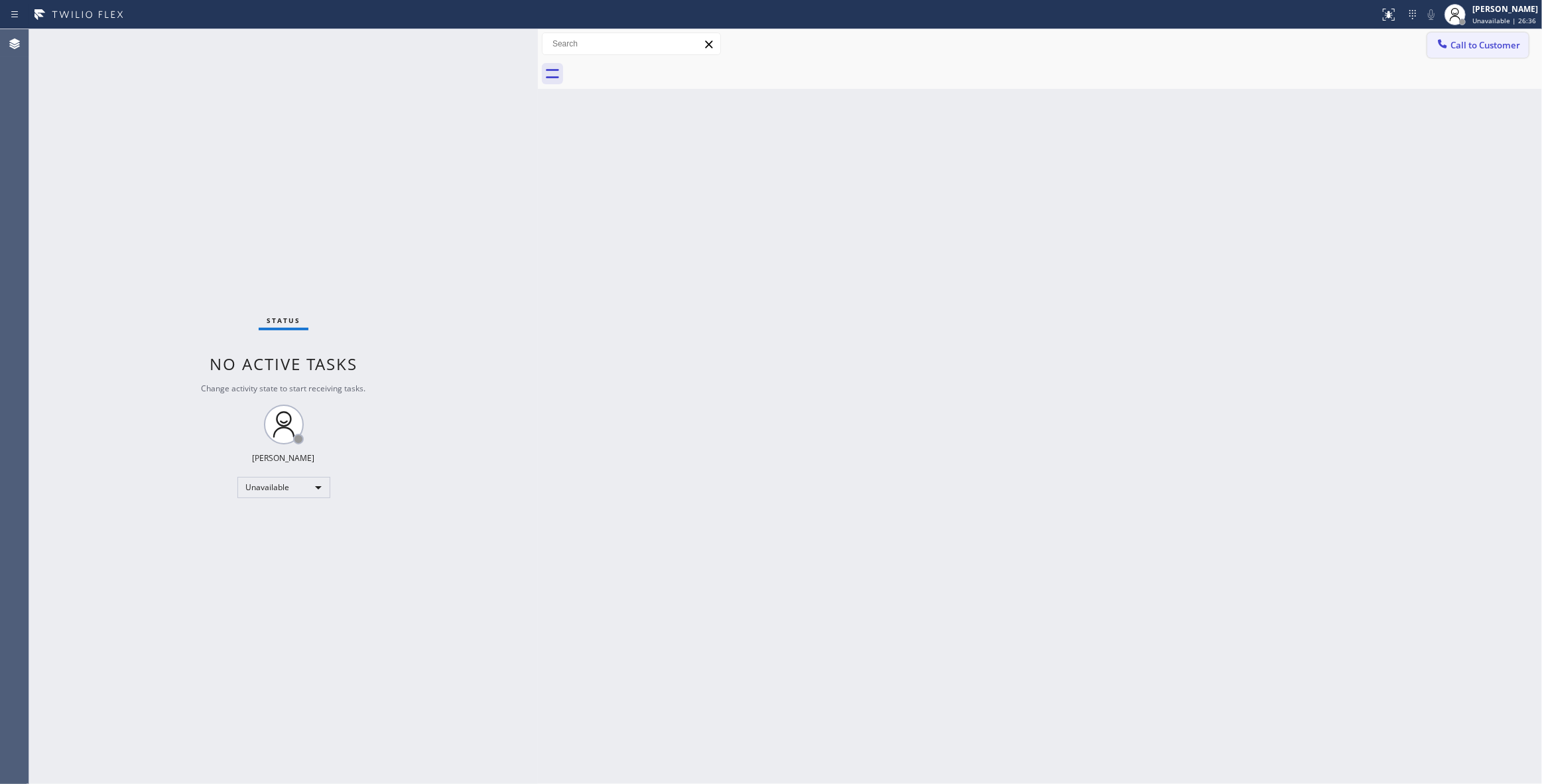
click at [1512, 48] on span "Call to Customer" at bounding box center [1485, 45] width 69 height 12
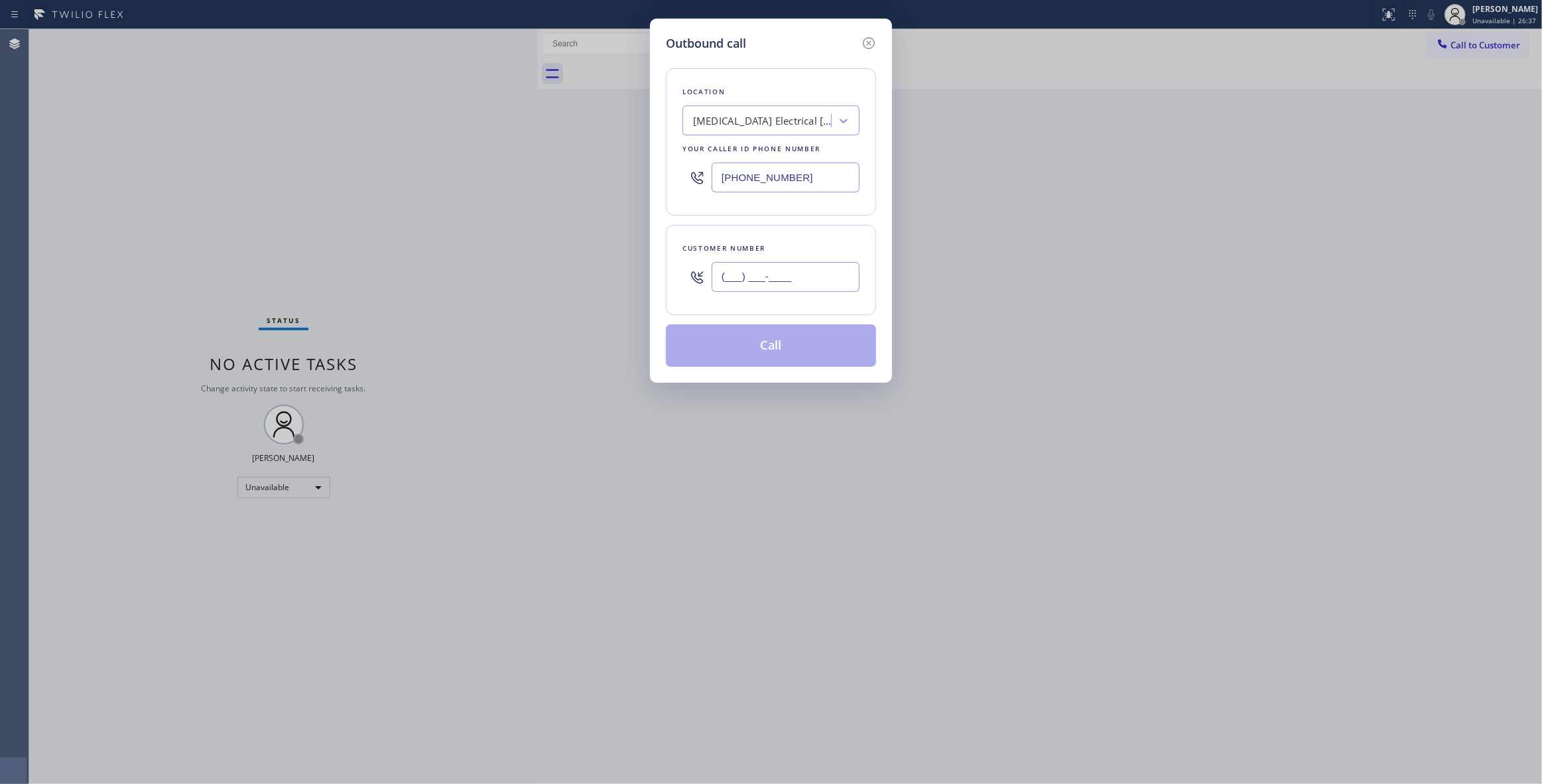
click at [812, 271] on input "(___) ___-____" at bounding box center [786, 276] width 148 height 30
paste input "442) 241-9300"
type input "[PHONE_NUMBER]"
click at [751, 346] on button "Call" at bounding box center [771, 345] width 210 height 42
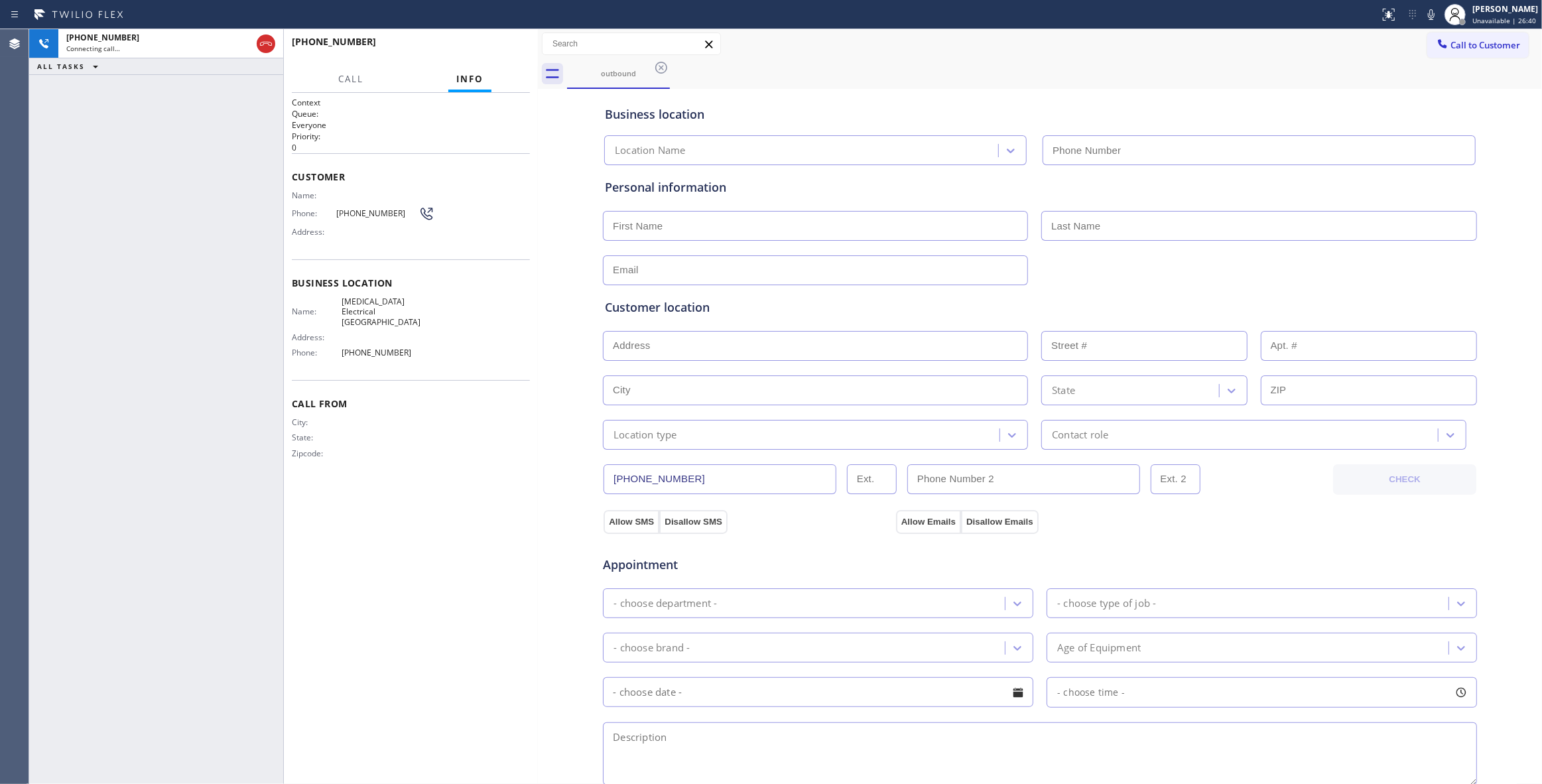
type input "[PHONE_NUMBER]"
click at [492, 51] on span "HANG UP" at bounding box center [499, 48] width 40 height 9
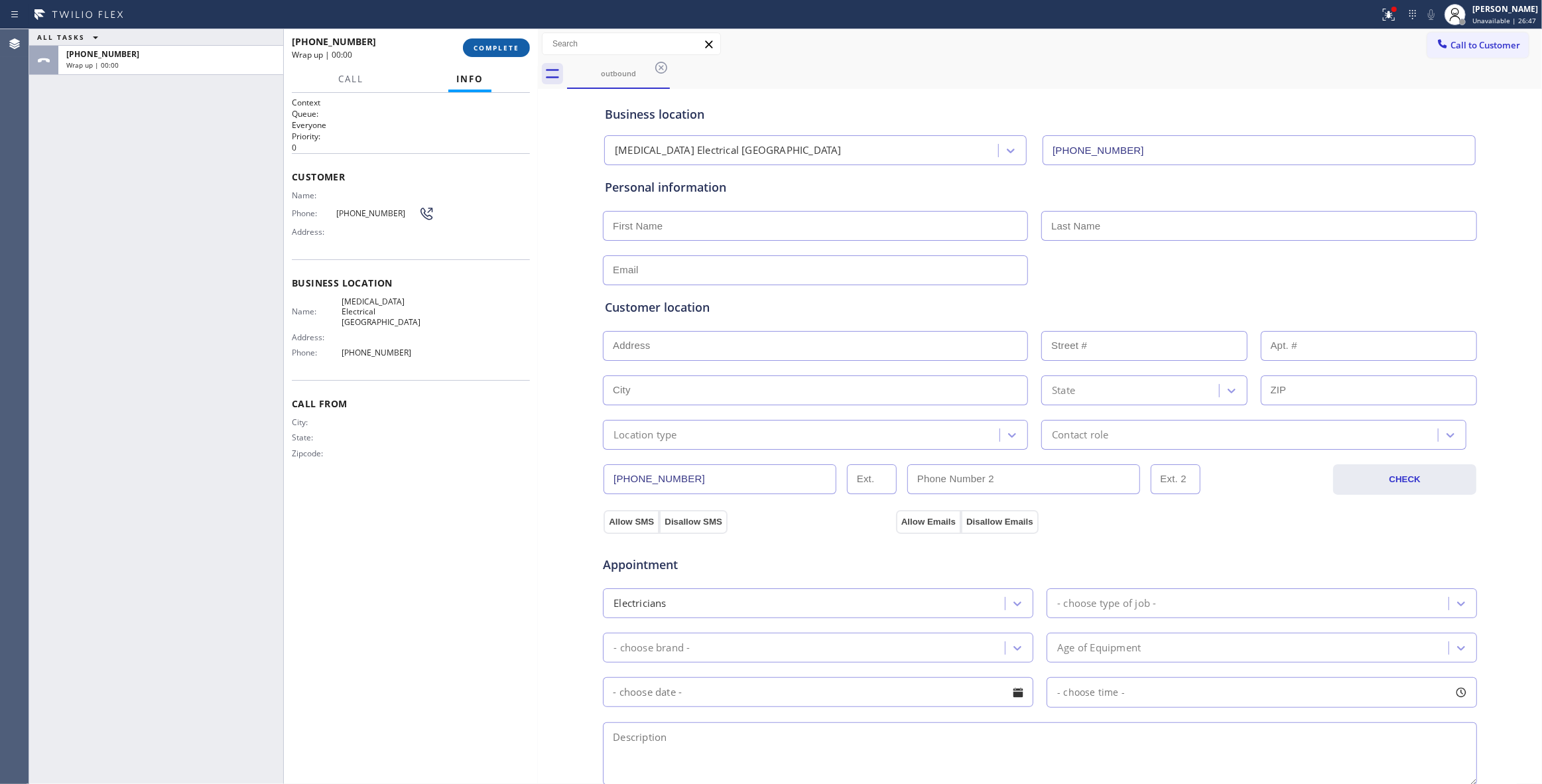
click at [492, 51] on span "COMPLETE" at bounding box center [496, 48] width 45 height 9
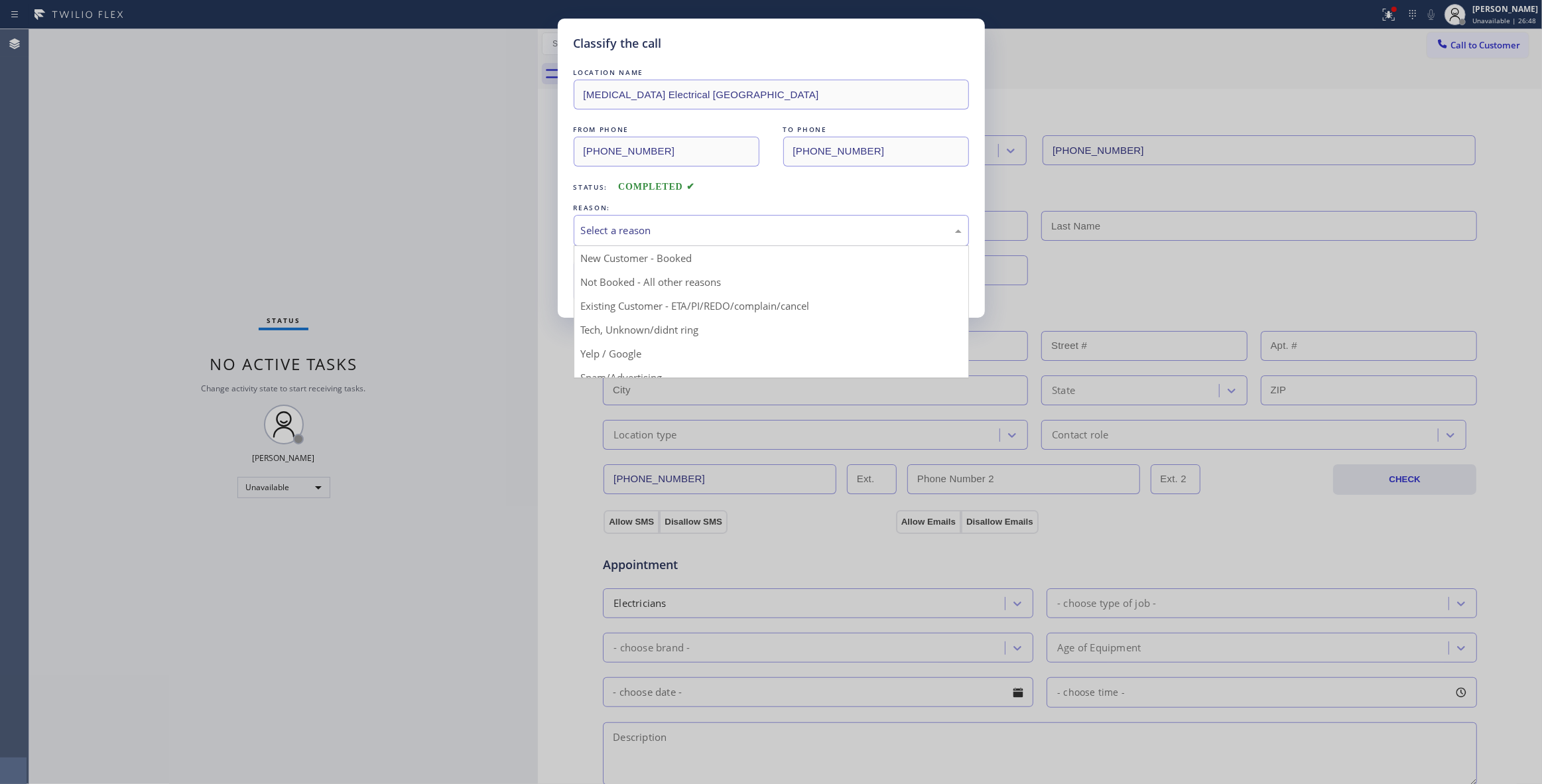
click at [733, 229] on div "Select a reason" at bounding box center [771, 230] width 381 height 15
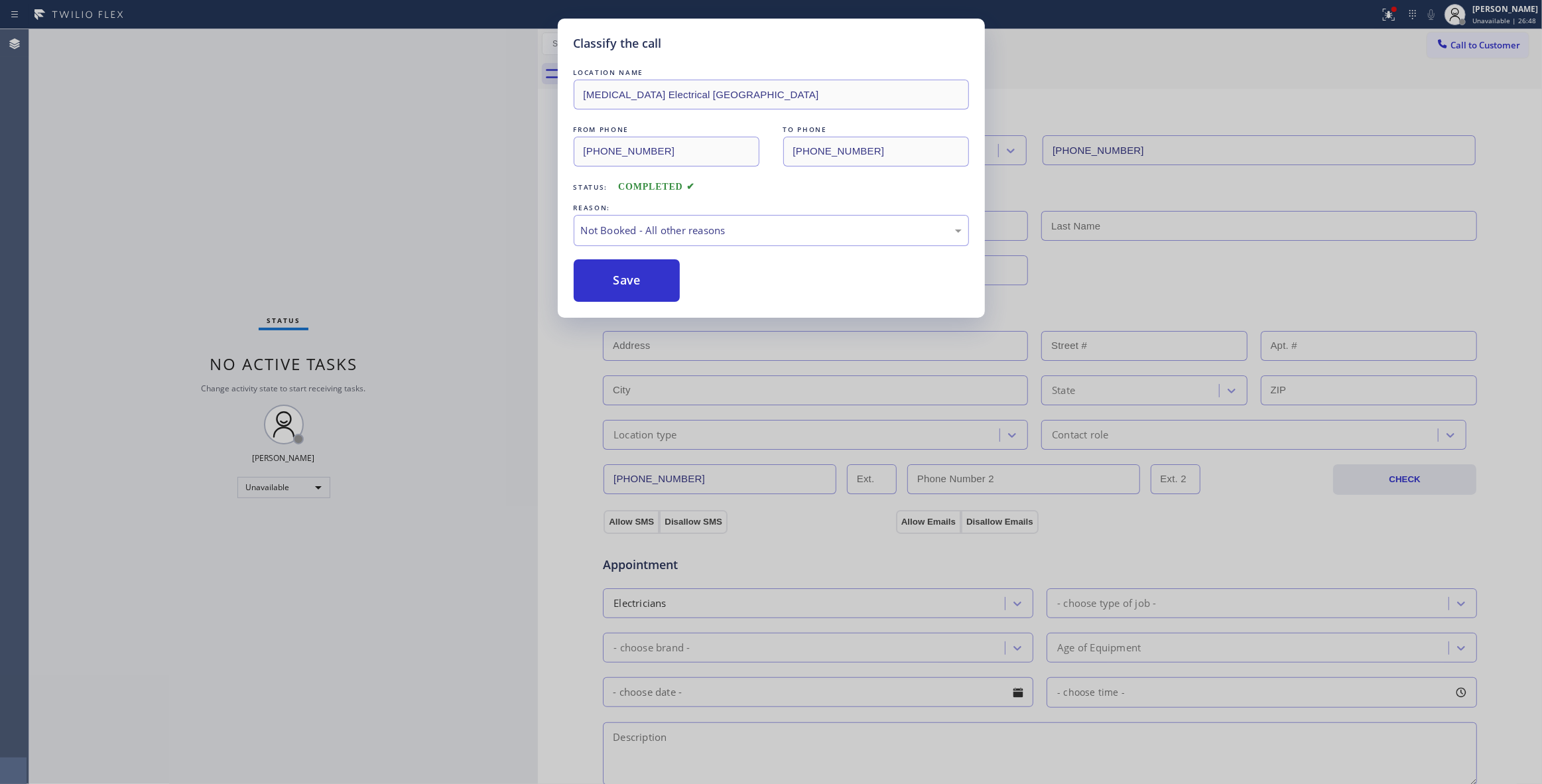
click at [645, 279] on button "Save" at bounding box center [627, 280] width 107 height 42
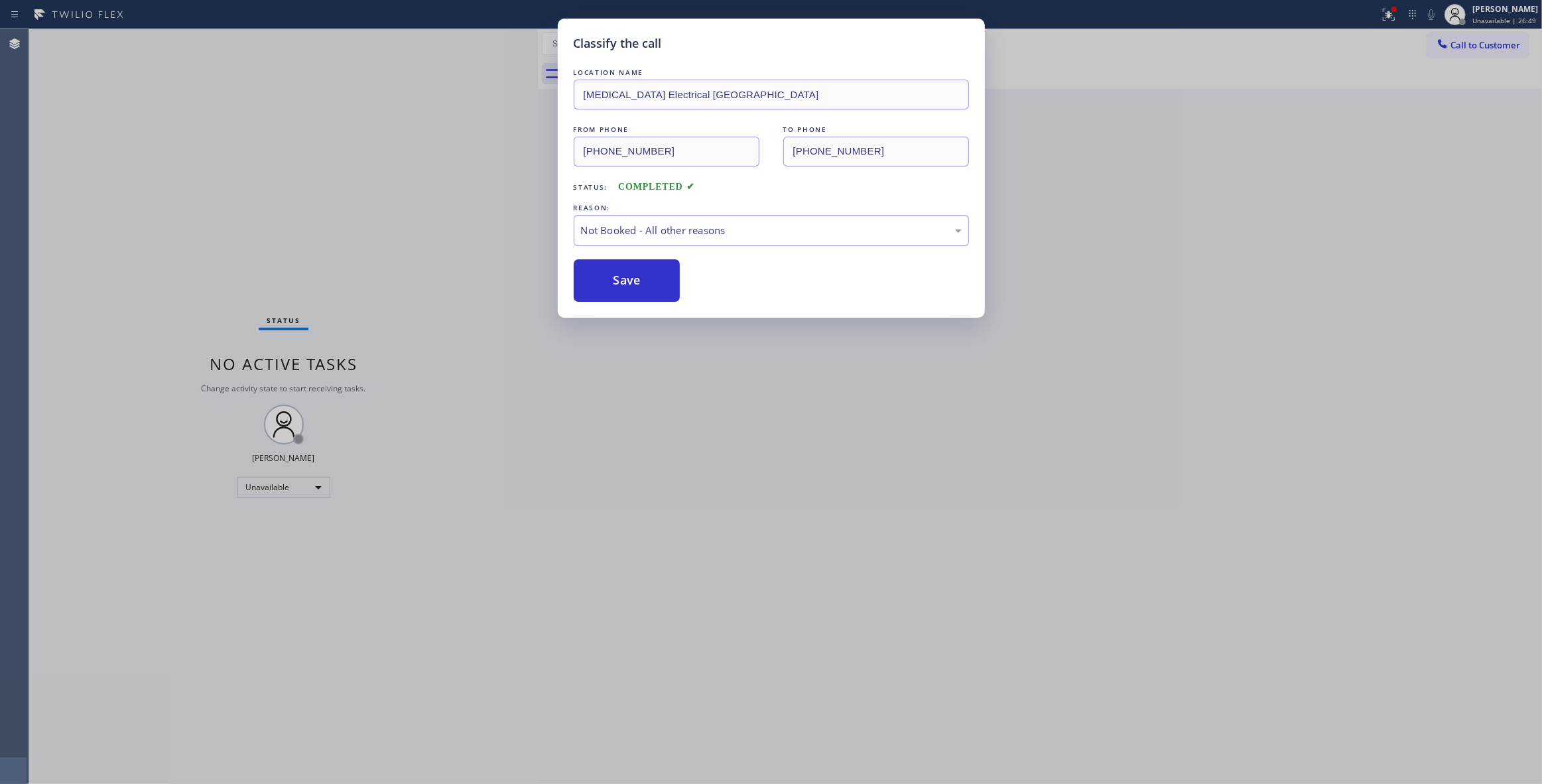
click at [645, 279] on button "Save" at bounding box center [627, 280] width 107 height 42
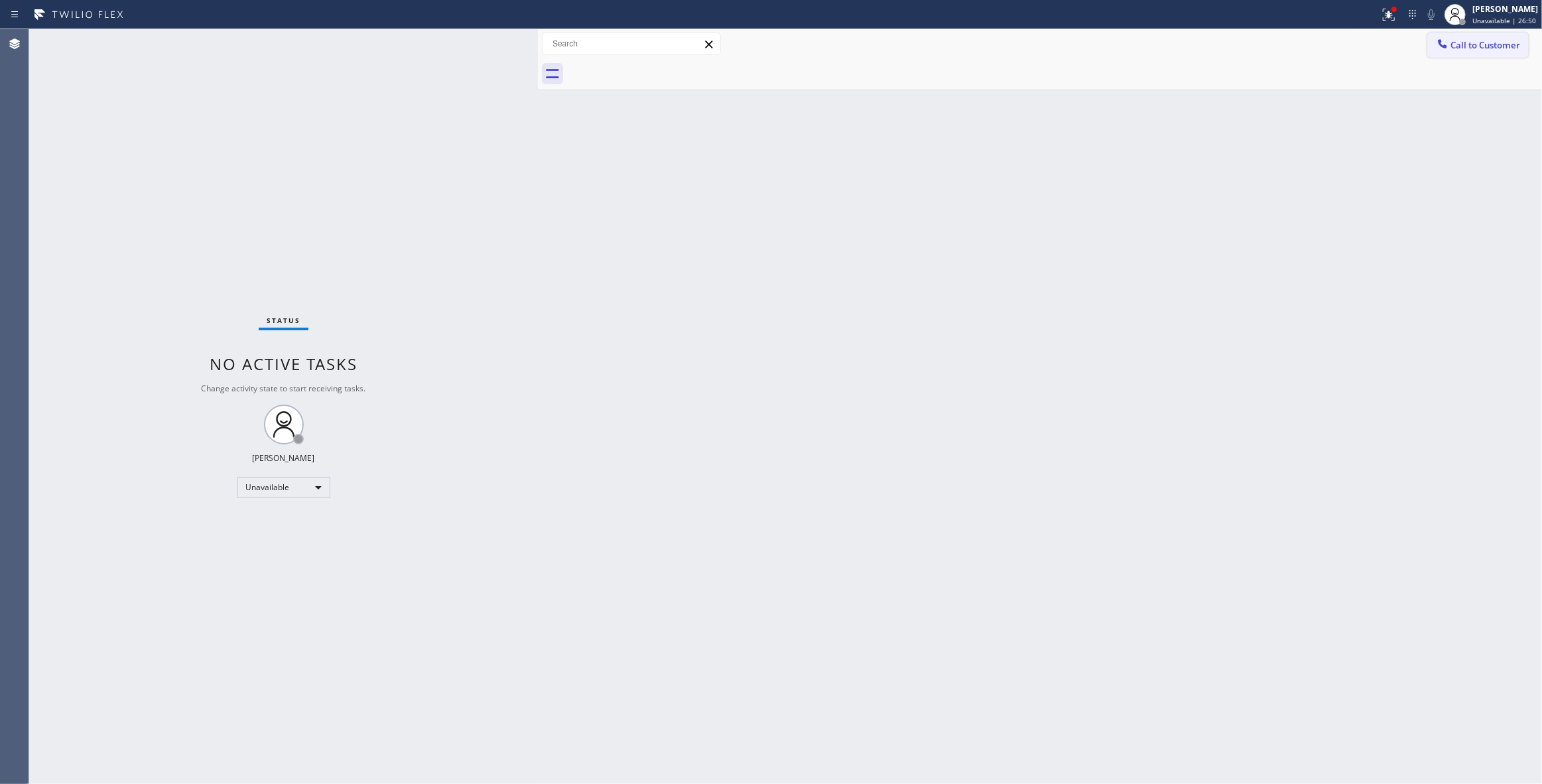
click at [1458, 43] on span "Call to Customer" at bounding box center [1485, 45] width 69 height 12
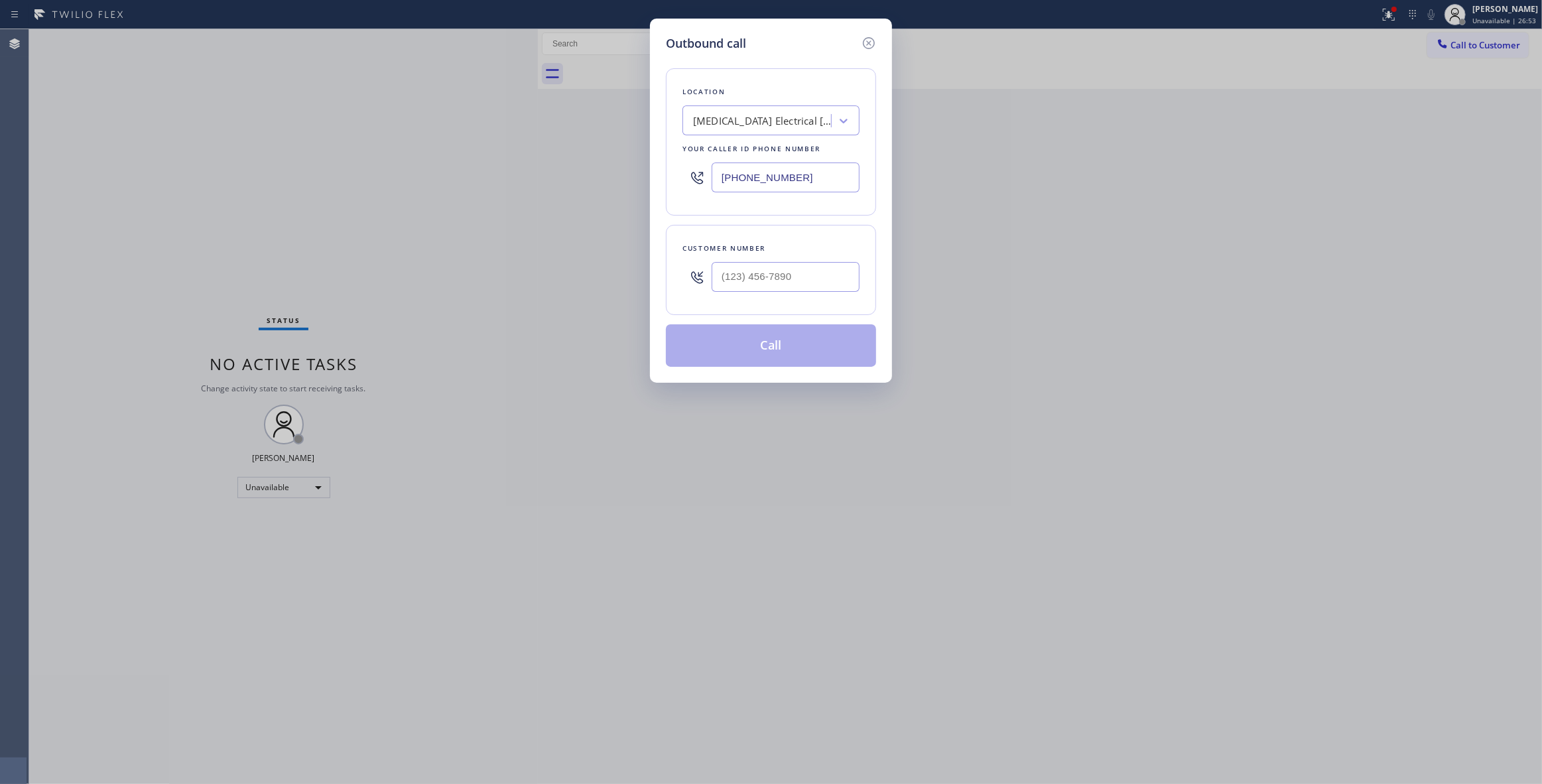
drag, startPoint x: 802, startPoint y: 250, endPoint x: 789, endPoint y: 282, distance: 34.5
click at [793, 271] on div "Customer number" at bounding box center [771, 270] width 210 height 90
click at [802, 274] on input "(___) ___-____" at bounding box center [786, 276] width 148 height 30
paste input "442) 241-9300"
type input "[PHONE_NUMBER]"
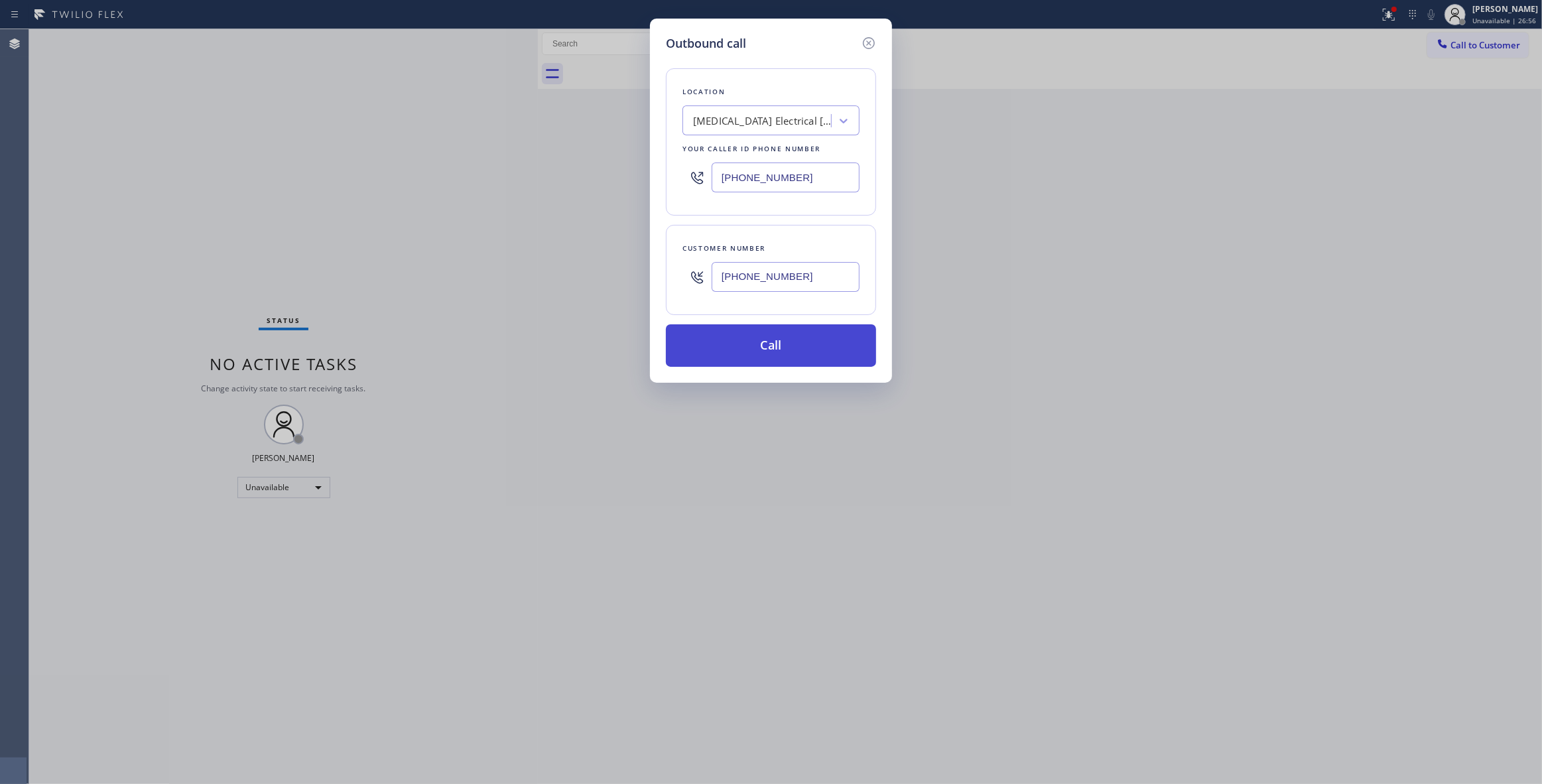
click at [767, 345] on button "Call" at bounding box center [771, 345] width 210 height 42
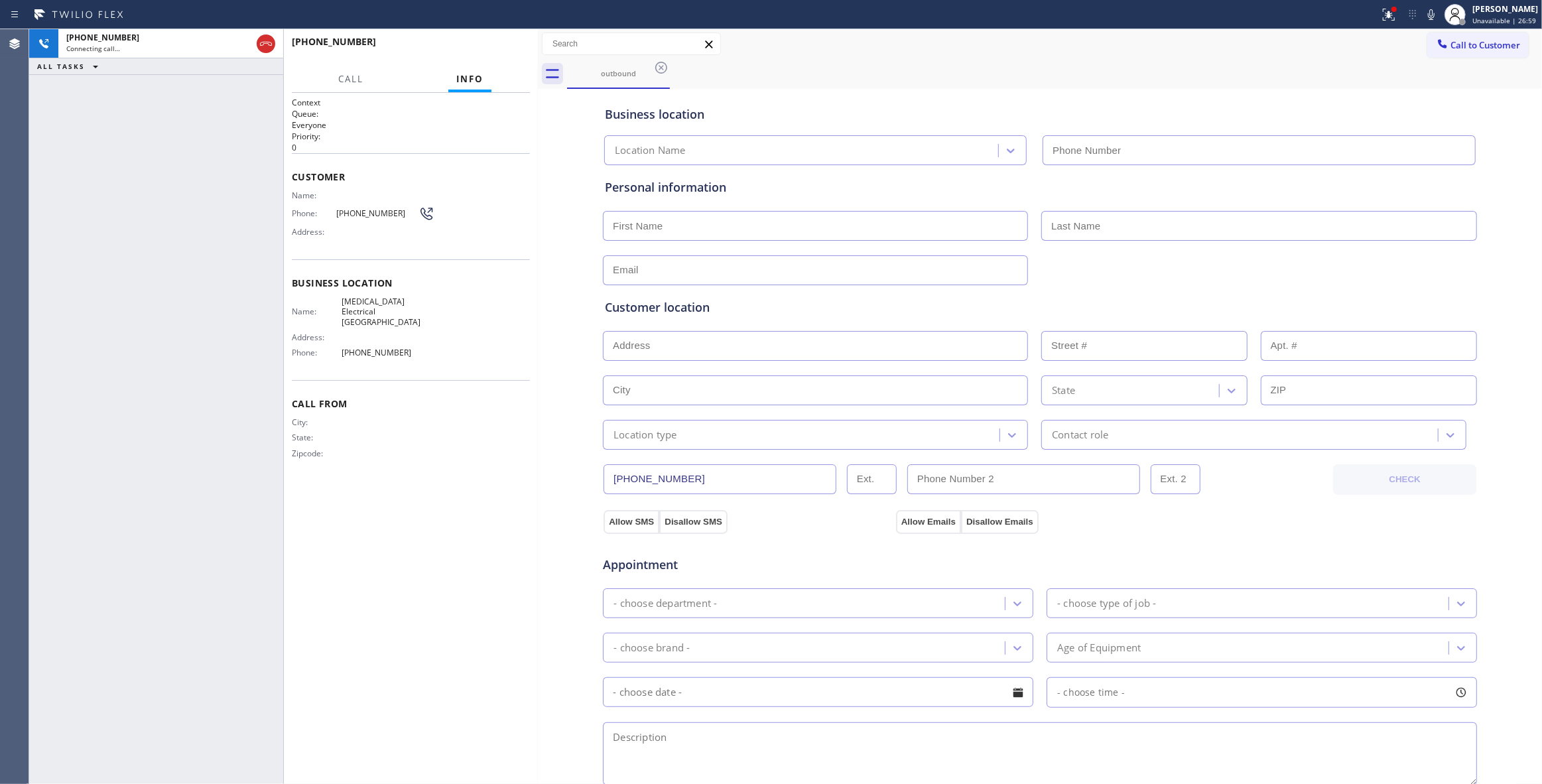
type input "[PHONE_NUMBER]"
click at [494, 48] on span "HANG UP" at bounding box center [499, 48] width 40 height 9
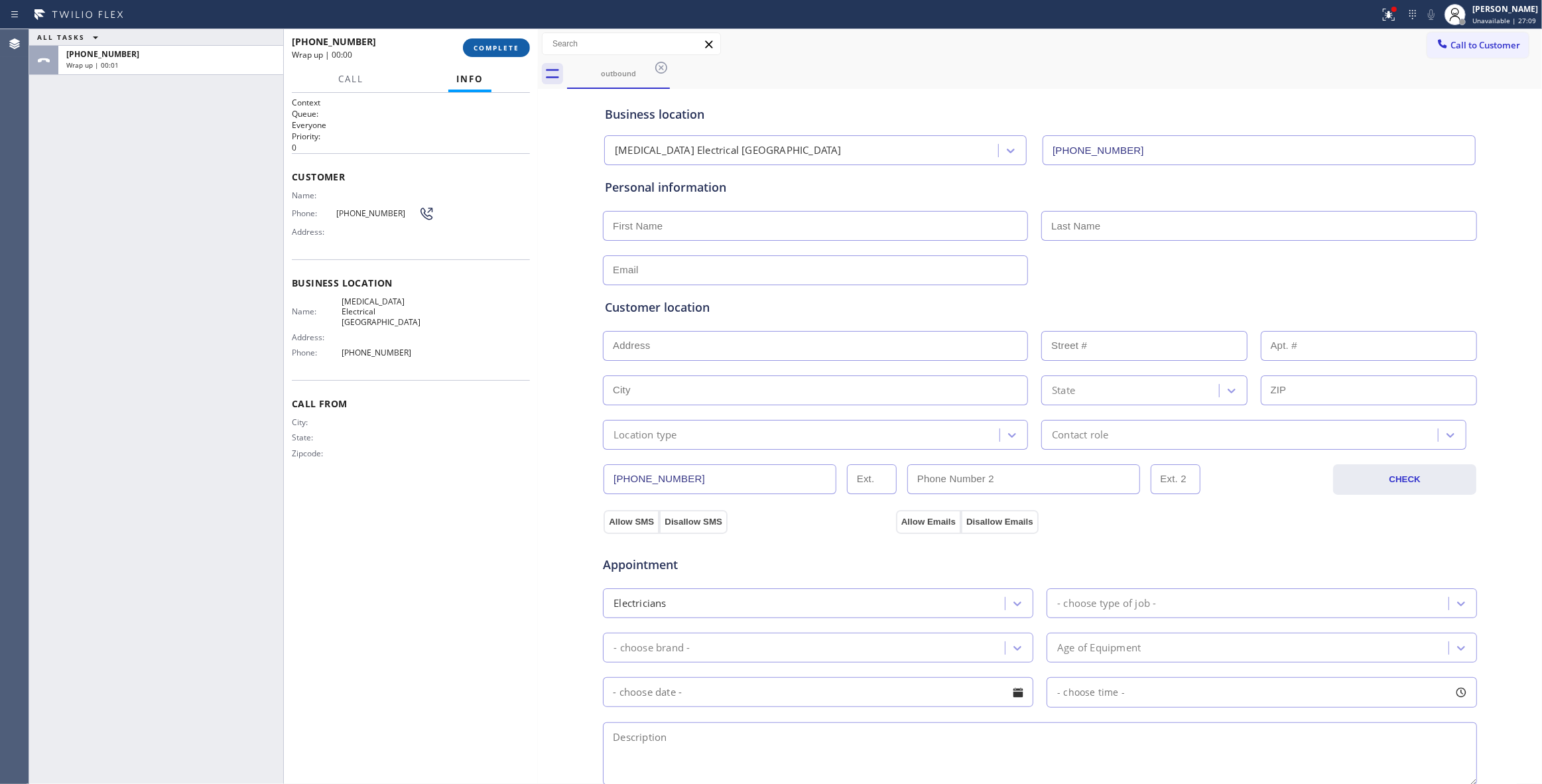
click at [482, 41] on button "COMPLETE" at bounding box center [497, 48] width 67 height 19
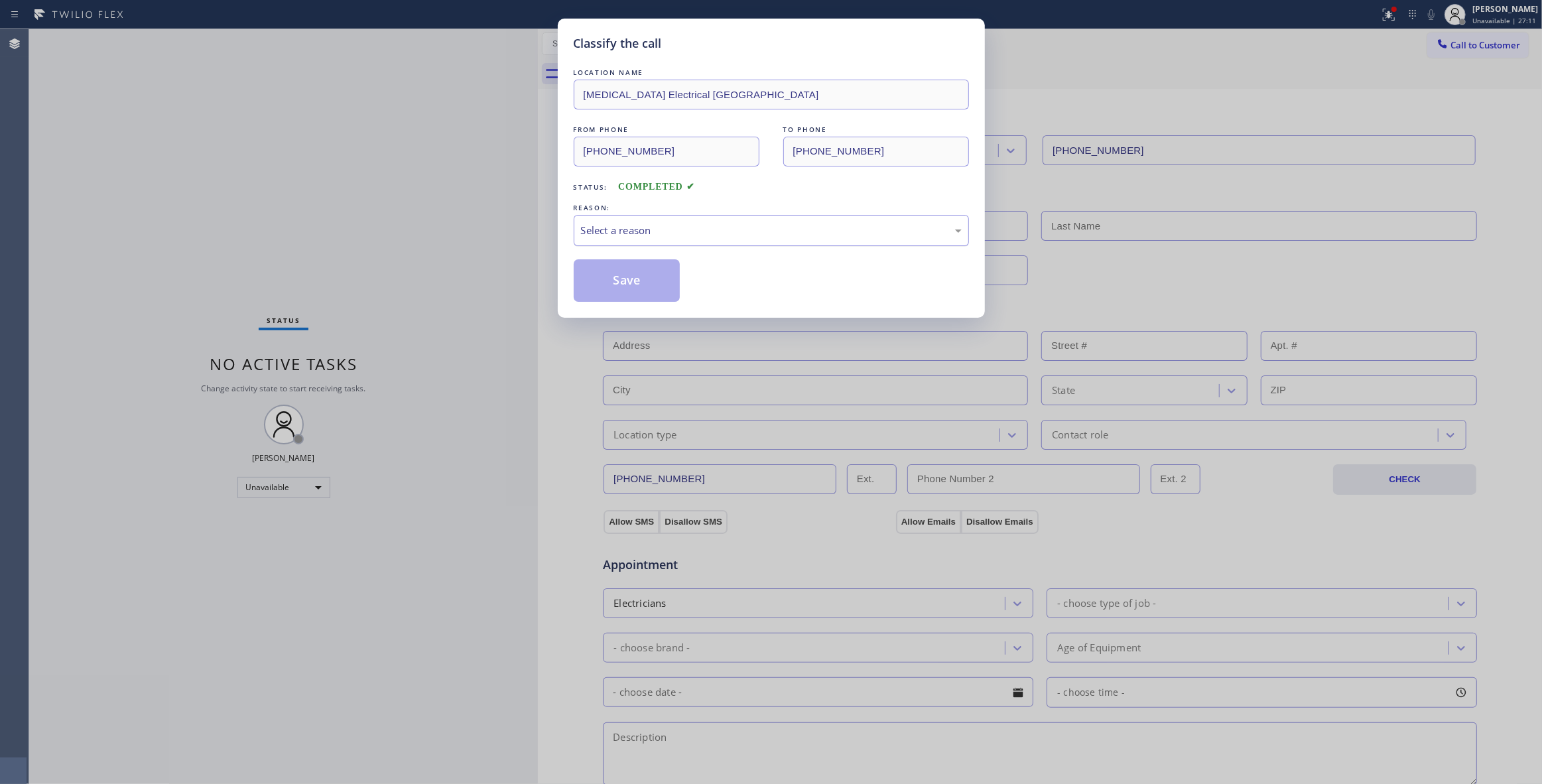
click at [710, 237] on div "Select a reason" at bounding box center [771, 230] width 381 height 15
click at [664, 286] on button "Save" at bounding box center [627, 280] width 107 height 42
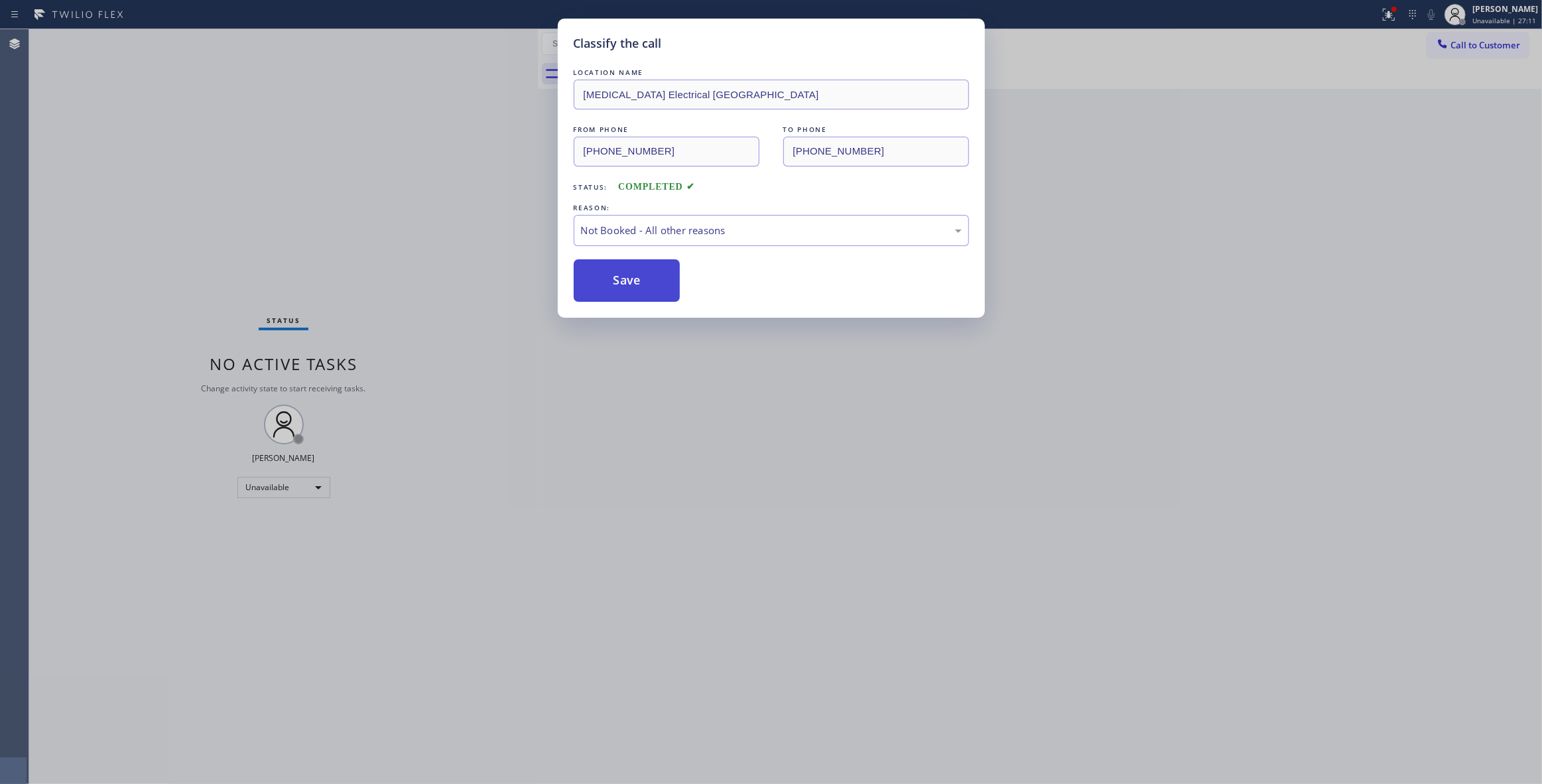
click at [664, 286] on button "Save" at bounding box center [627, 280] width 107 height 42
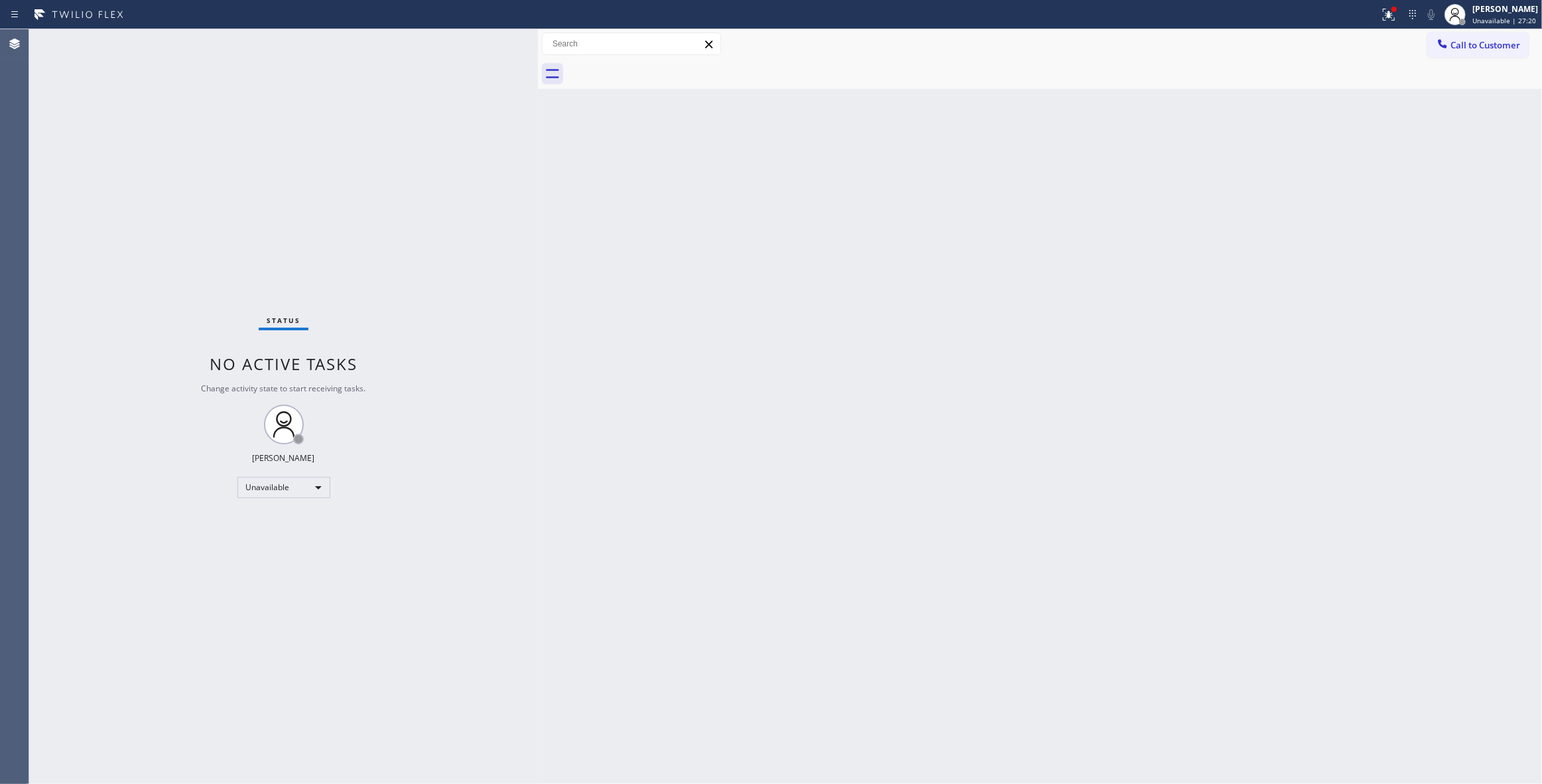
click at [747, 528] on div "Back to Dashboard Change Sender ID Customers Technicians Select a contact Outbo…" at bounding box center [1039, 406] width 1004 height 754
click at [1187, 120] on div "Back to Dashboard Change Sender ID Customers Technicians Select a contact Outbo…" at bounding box center [1039, 406] width 1004 height 754
drag, startPoint x: 1490, startPoint y: 53, endPoint x: 1049, endPoint y: 136, distance: 448.7
click at [1489, 53] on button "Call to Customer" at bounding box center [1478, 45] width 101 height 25
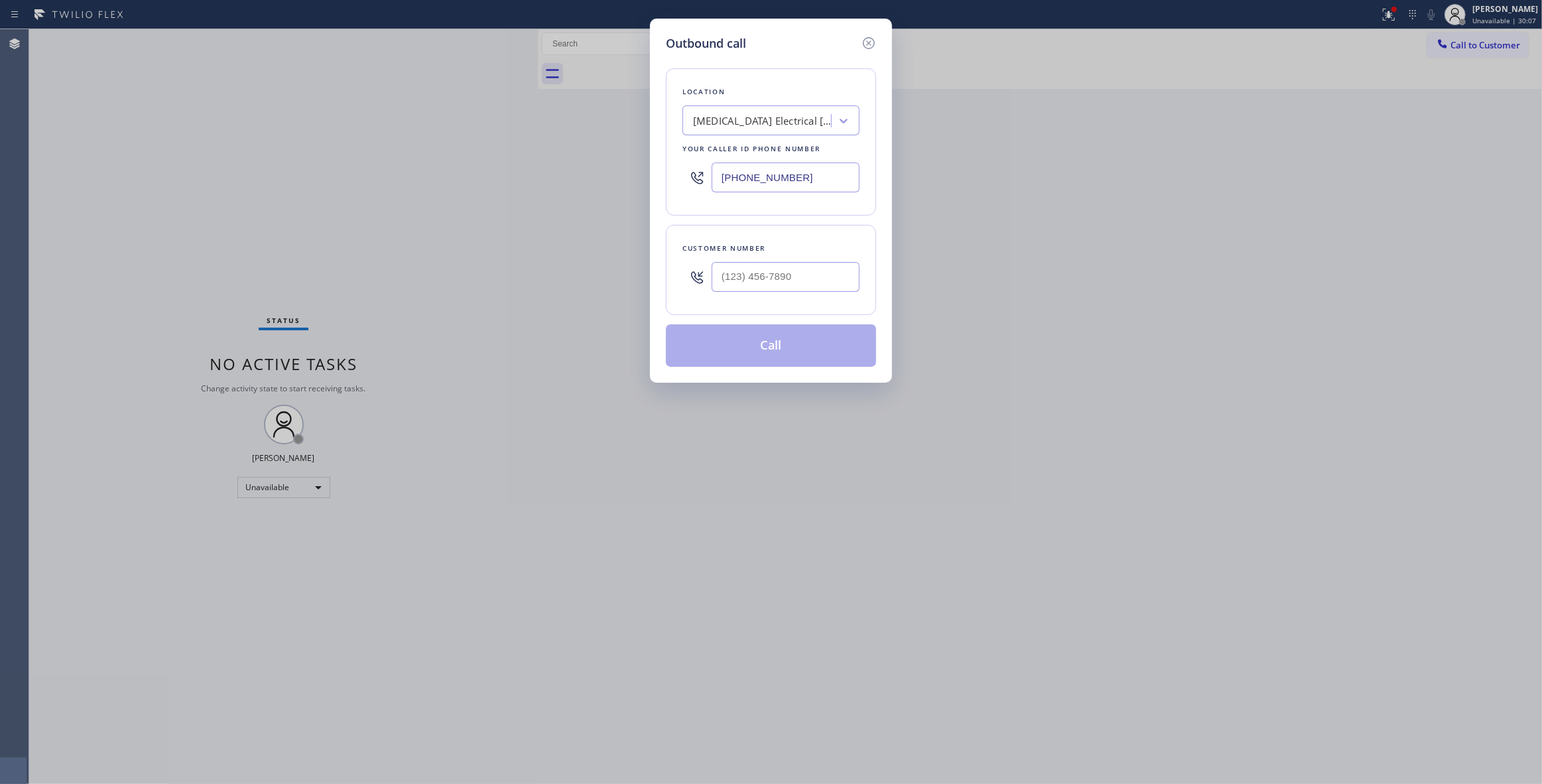
paste input "470) 782-9857"
drag, startPoint x: 822, startPoint y: 182, endPoint x: 563, endPoint y: 223, distance: 262.2
click at [435, 175] on div "Outbound call Location [MEDICAL_DATA] Electrical [GEOGRAPHIC_DATA] Your caller …" at bounding box center [771, 392] width 1542 height 784
type input "[PHONE_NUMBER]"
click at [760, 277] on input "(___) ___-____" at bounding box center [786, 276] width 148 height 30
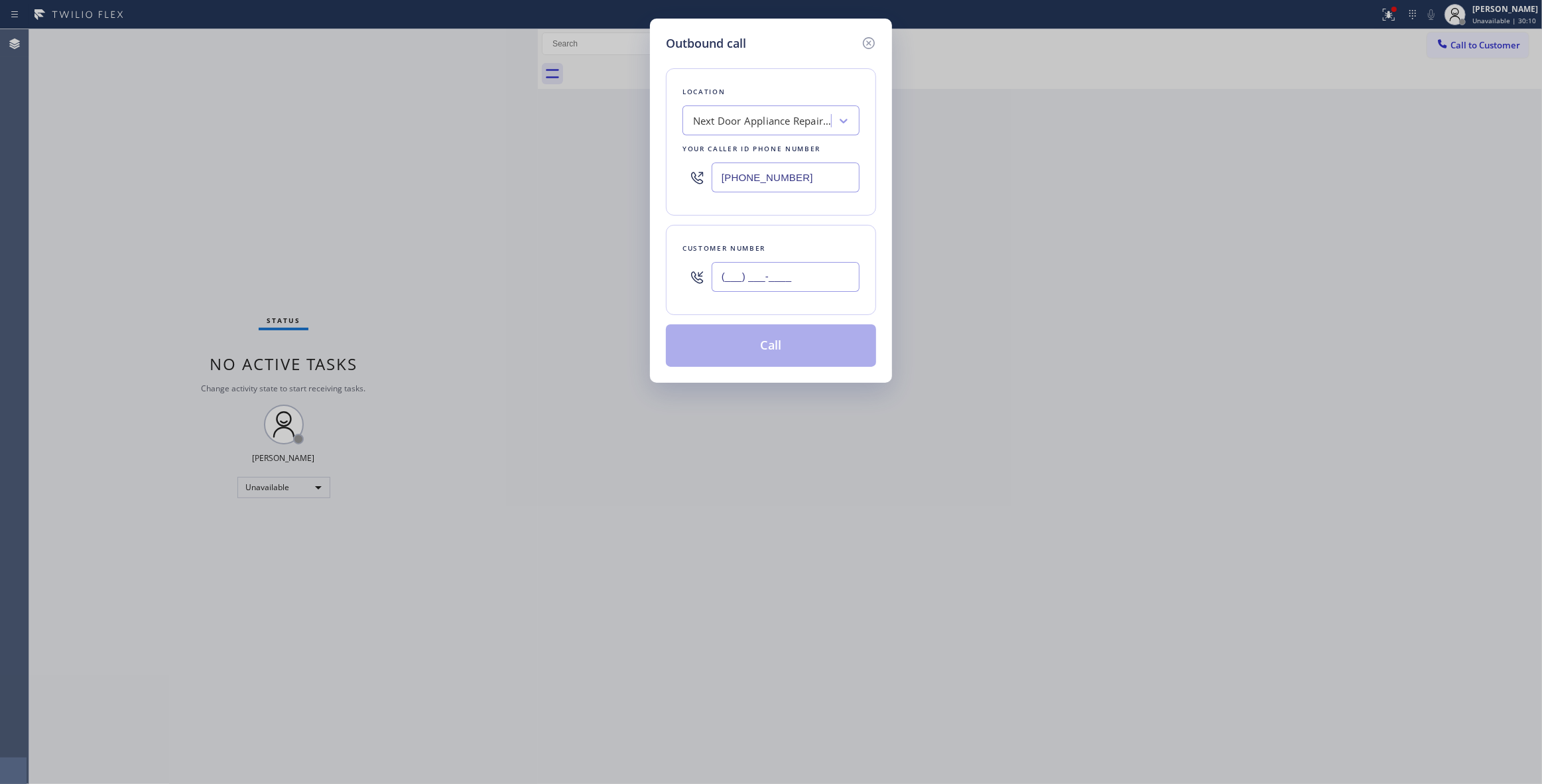
paste input "986) 286-1401"
type input "[PHONE_NUMBER]"
drag, startPoint x: 810, startPoint y: 345, endPoint x: 797, endPoint y: 343, distance: 13.2
click at [809, 346] on button "Call" at bounding box center [771, 345] width 210 height 42
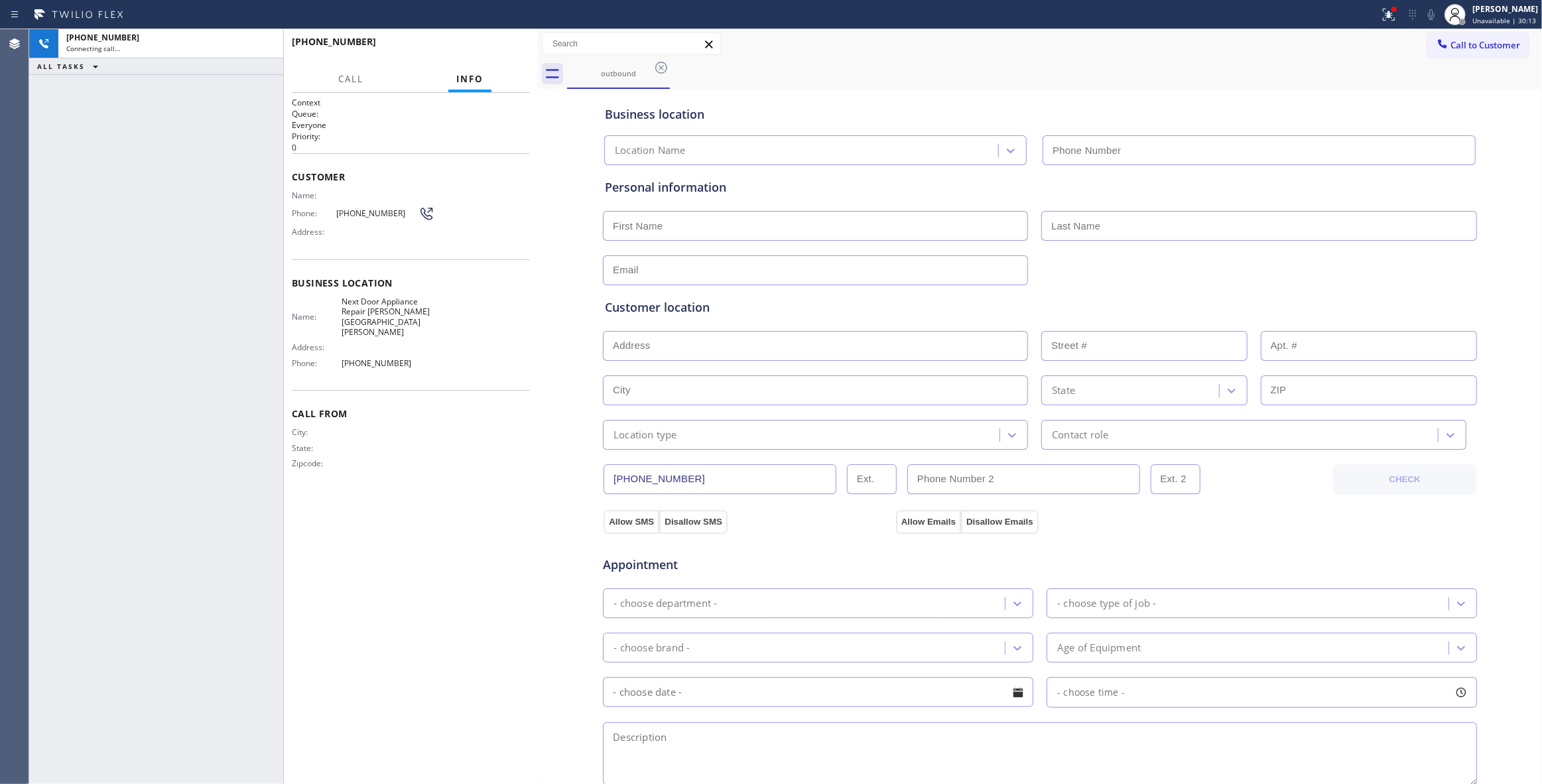
type input "[PHONE_NUMBER]"
drag, startPoint x: 422, startPoint y: 522, endPoint x: 418, endPoint y: 483, distance: 39.2
click at [422, 522] on div "Context Queue: Everyone Priority: 0 Customer Name: Phone: [PHONE_NUMBER] Addres…" at bounding box center [410, 438] width 238 height 683
click at [511, 35] on div "[PHONE_NUMBER] Live | 00:00 HANG UP" at bounding box center [410, 48] width 238 height 34
click at [506, 48] on span "HANG UP" at bounding box center [499, 48] width 40 height 9
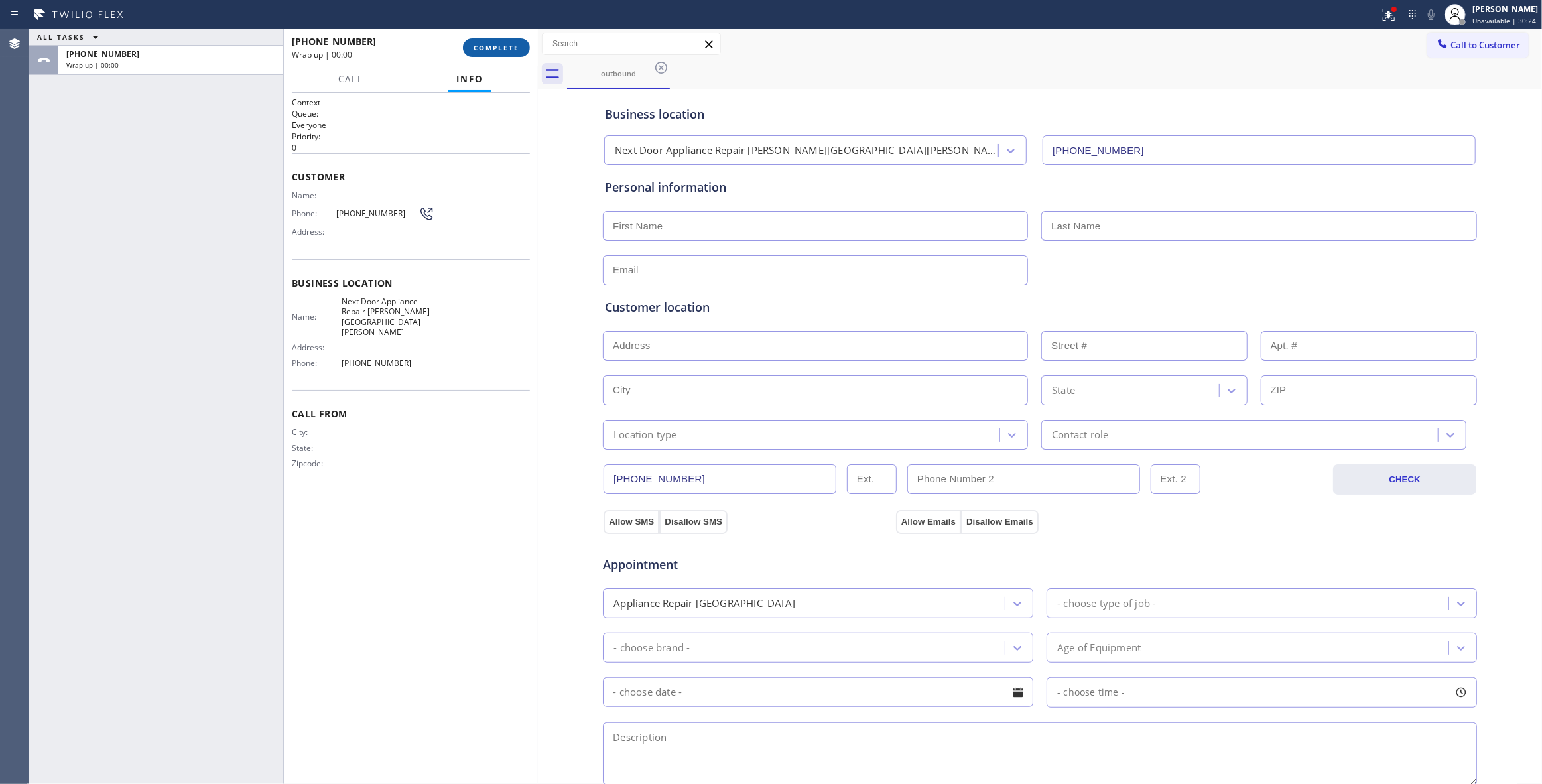
click at [507, 42] on button "COMPLETE" at bounding box center [497, 48] width 67 height 19
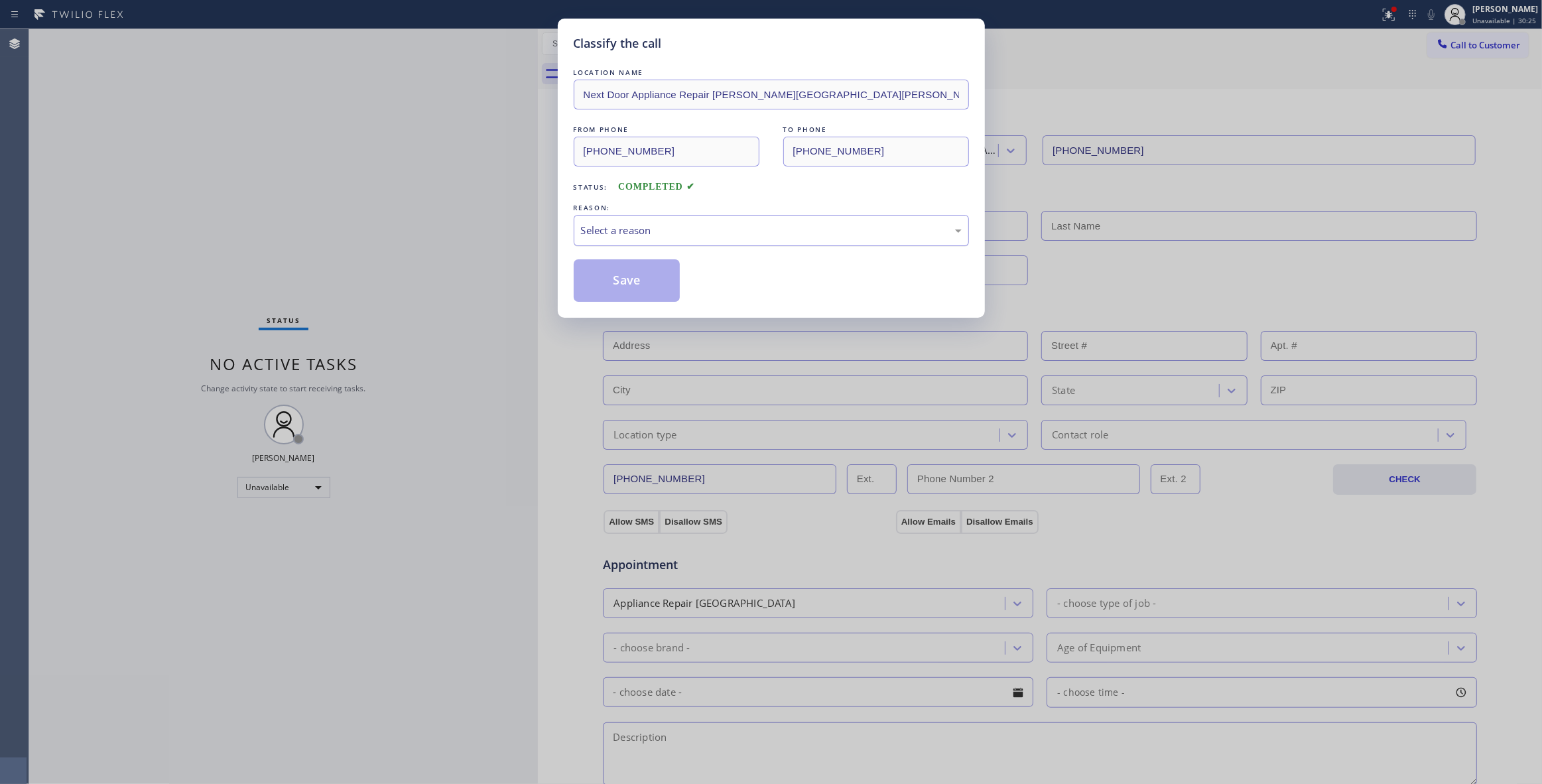
click at [683, 230] on div "Select a reason" at bounding box center [771, 230] width 381 height 15
click at [655, 289] on button "Save" at bounding box center [627, 280] width 107 height 42
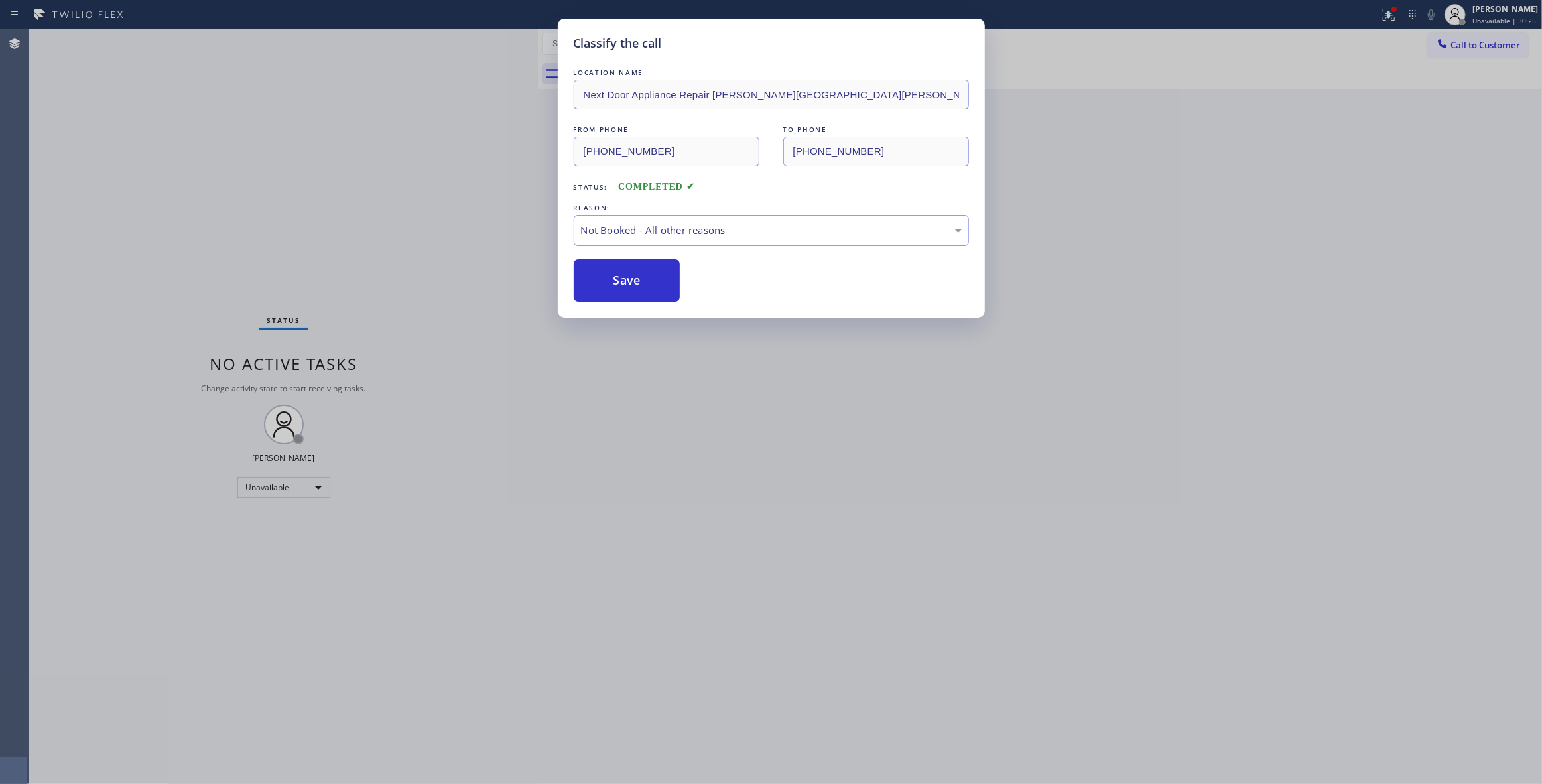
drag, startPoint x: 655, startPoint y: 289, endPoint x: 1537, endPoint y: 48, distance: 914.3
click at [658, 291] on button "Save" at bounding box center [627, 280] width 107 height 42
click at [1484, 44] on div "Classify the call LOCATION NAME 5 Star Appliance Repair FROM PHONE [PHONE_NUMBE…" at bounding box center [785, 406] width 1513 height 754
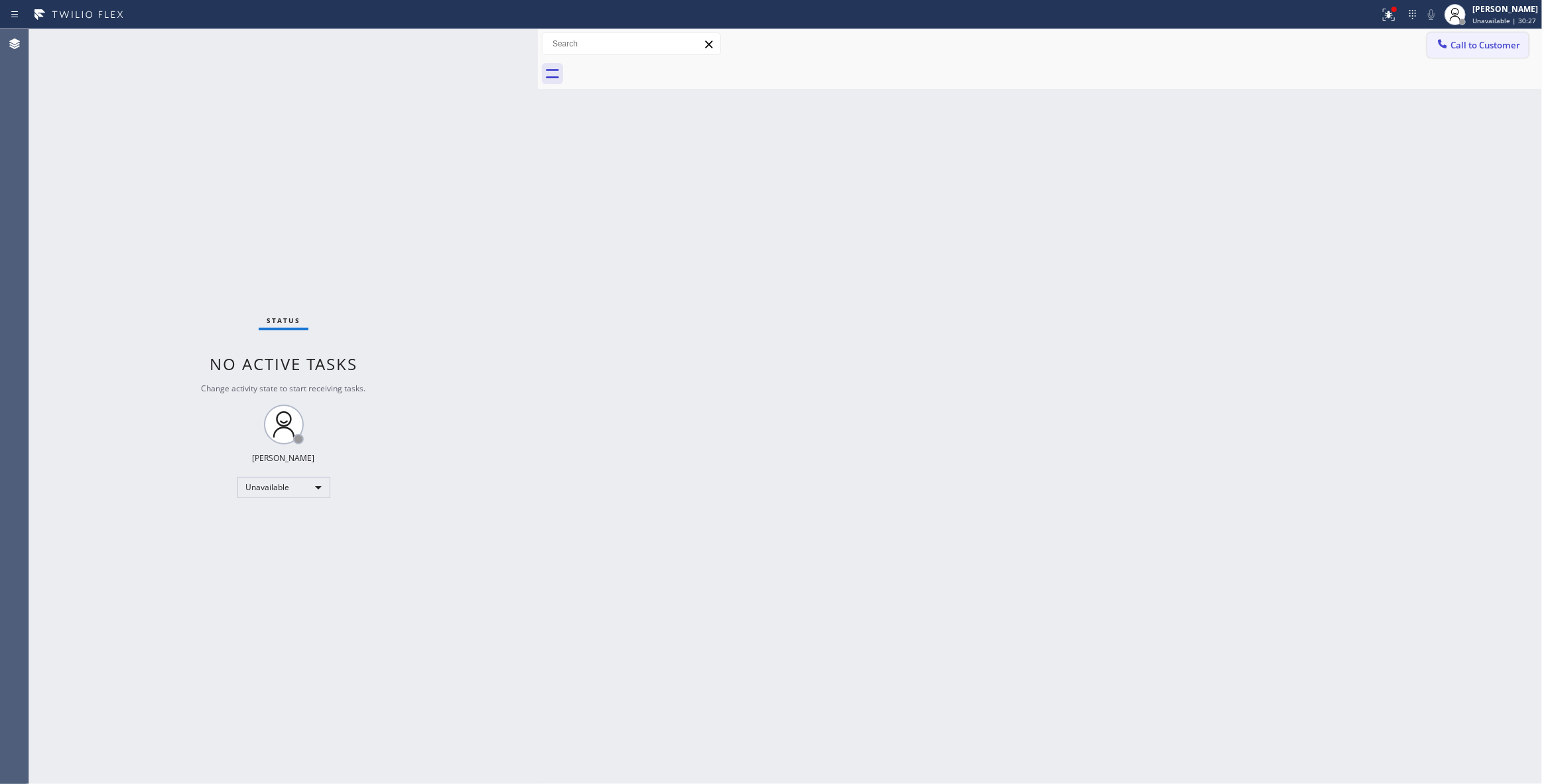
click at [1489, 45] on span "Call to Customer" at bounding box center [1485, 45] width 69 height 12
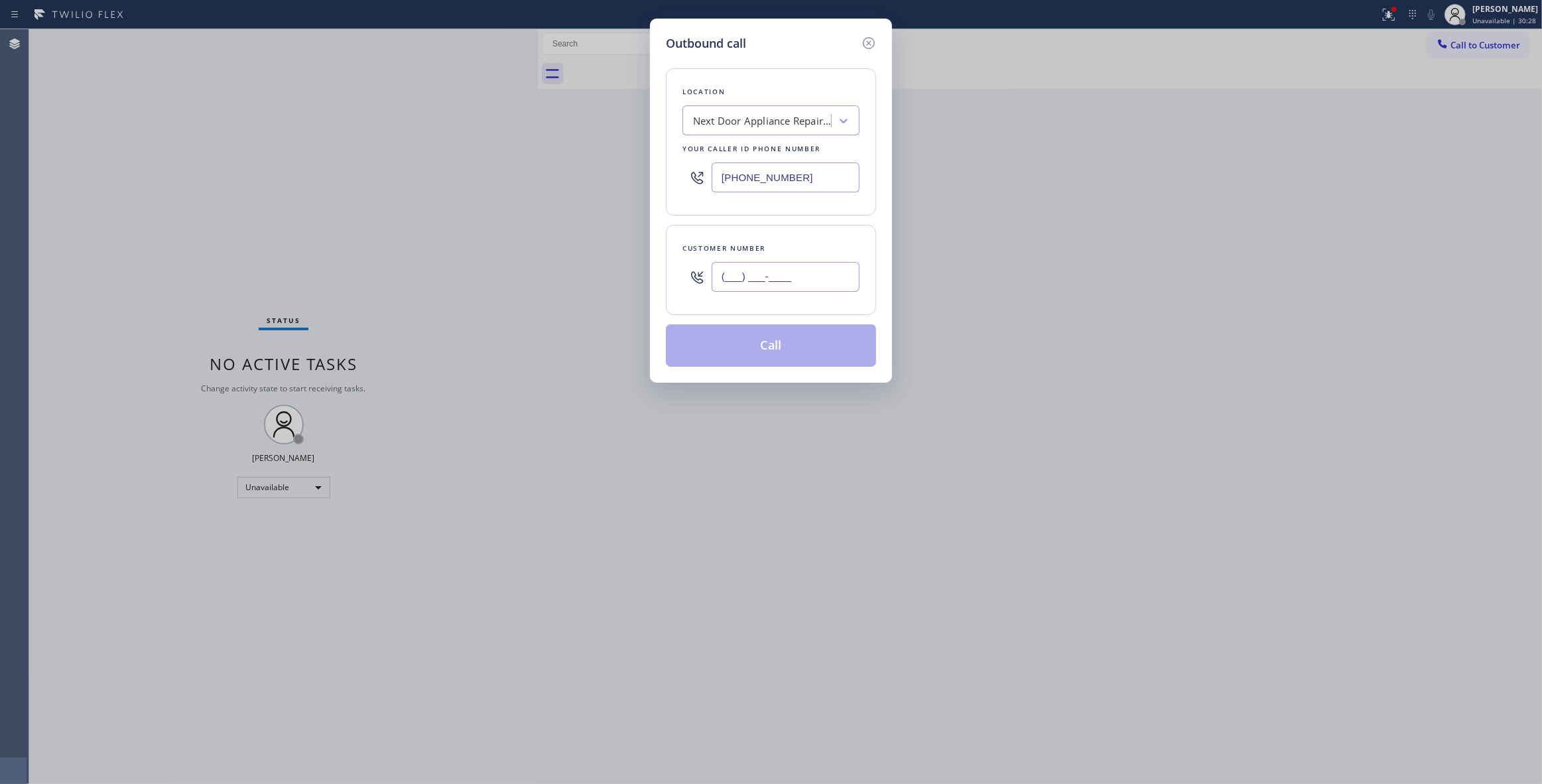
click at [784, 274] on input "(___) ___-____" at bounding box center [786, 276] width 148 height 30
paste input "986) 286-1401"
type input "[PHONE_NUMBER]"
click at [789, 349] on button "Call" at bounding box center [771, 345] width 210 height 42
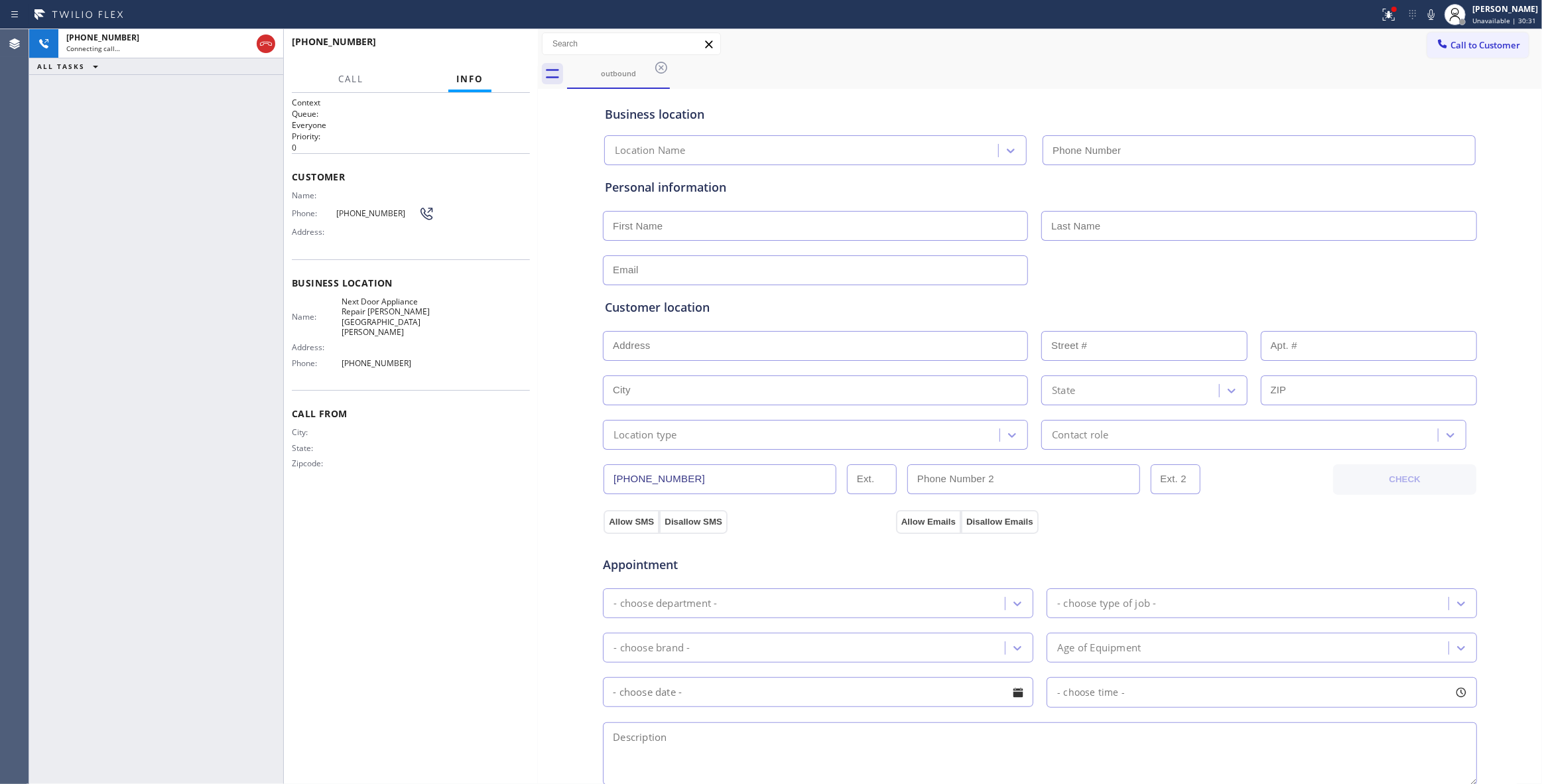
type input "[PHONE_NUMBER]"
click at [480, 42] on button "HANG UP" at bounding box center [499, 48] width 62 height 19
click at [482, 44] on span "HANG UP" at bounding box center [499, 48] width 40 height 9
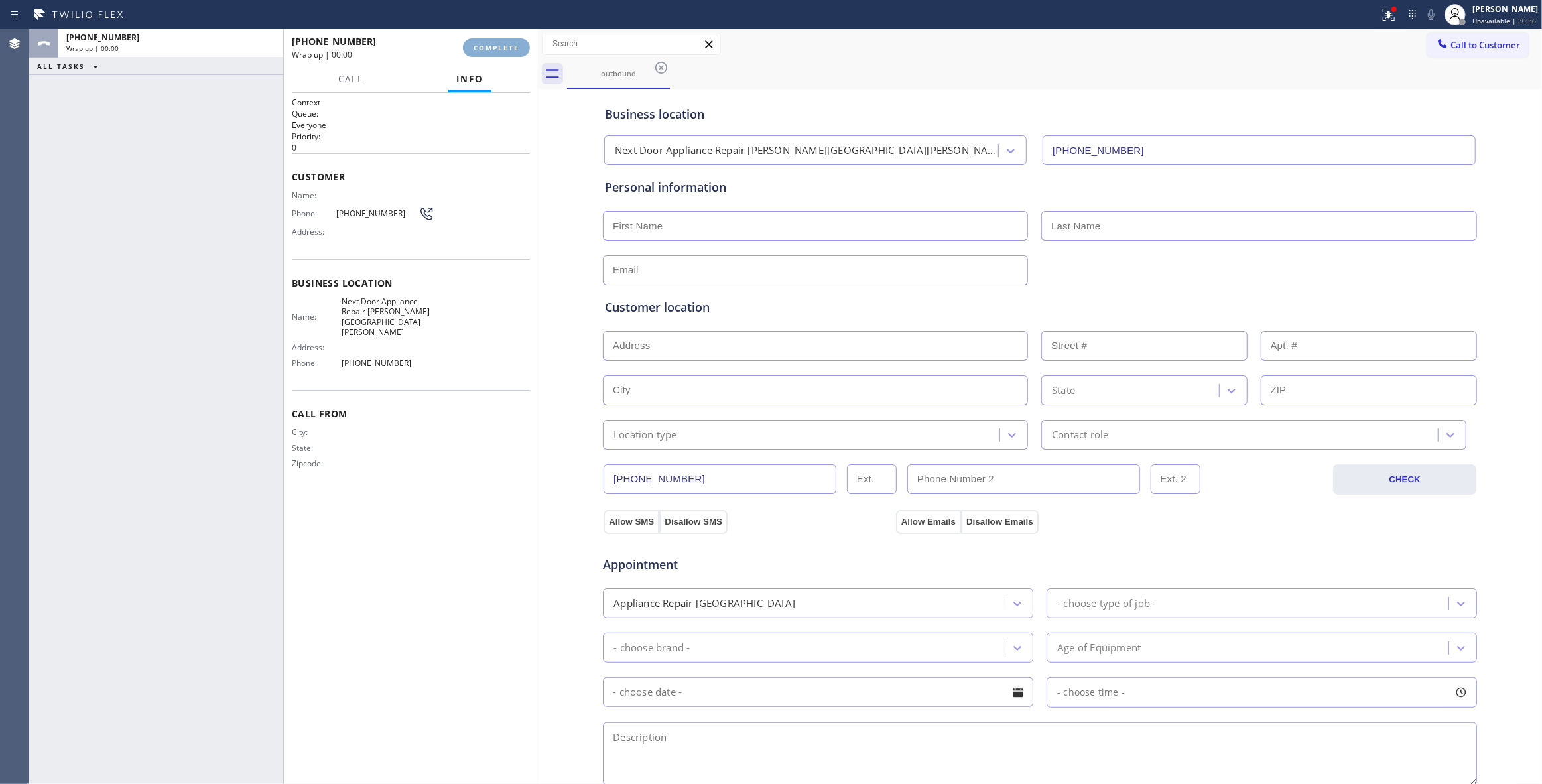
click at [482, 44] on span "COMPLETE" at bounding box center [496, 48] width 45 height 9
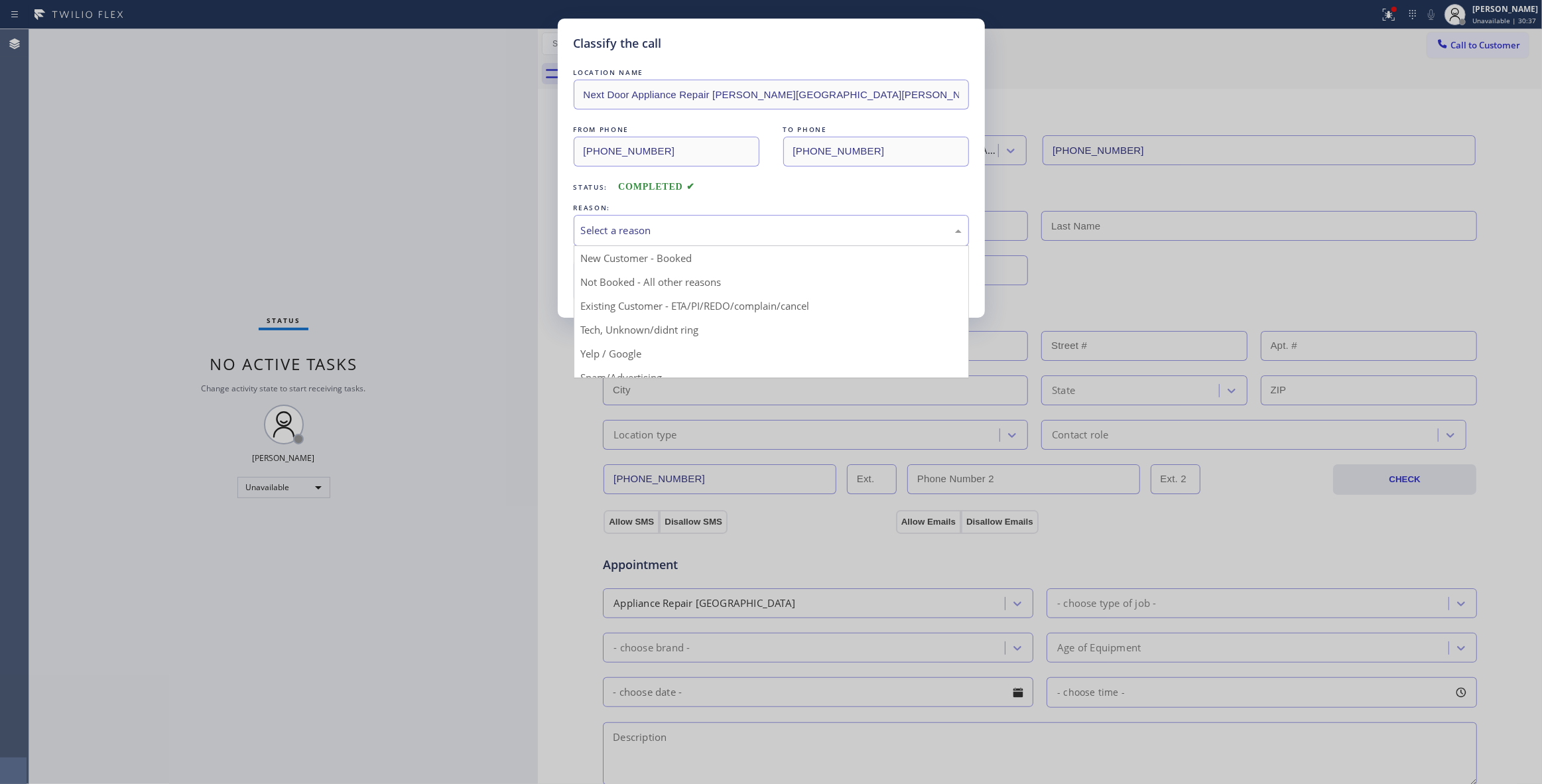
click at [633, 234] on div "Select a reason" at bounding box center [771, 230] width 381 height 15
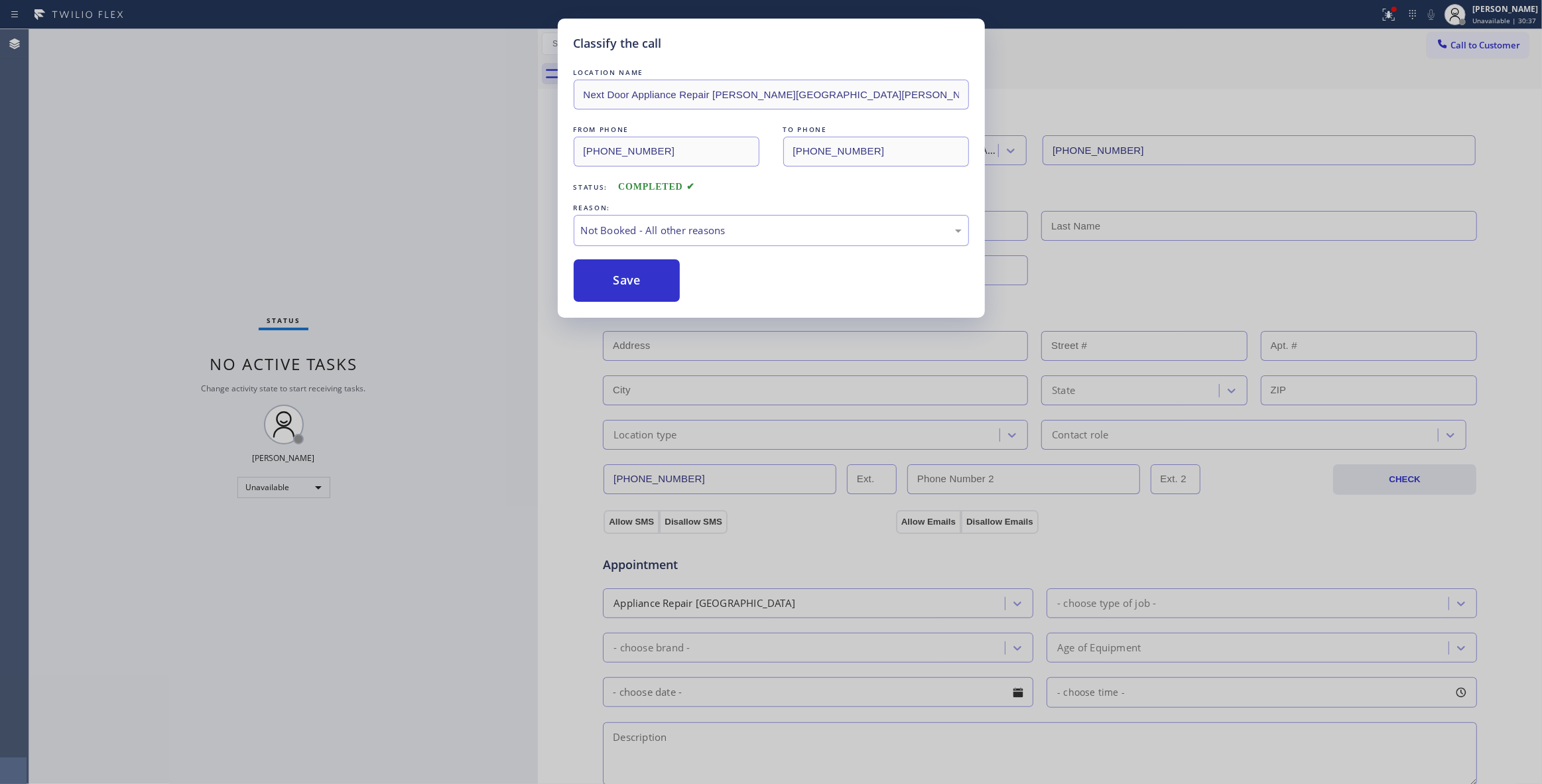
click at [621, 281] on button "Save" at bounding box center [627, 280] width 107 height 42
drag, startPoint x: 621, startPoint y: 281, endPoint x: 800, endPoint y: 216, distance: 190.4
click at [632, 279] on button "Save" at bounding box center [627, 280] width 107 height 42
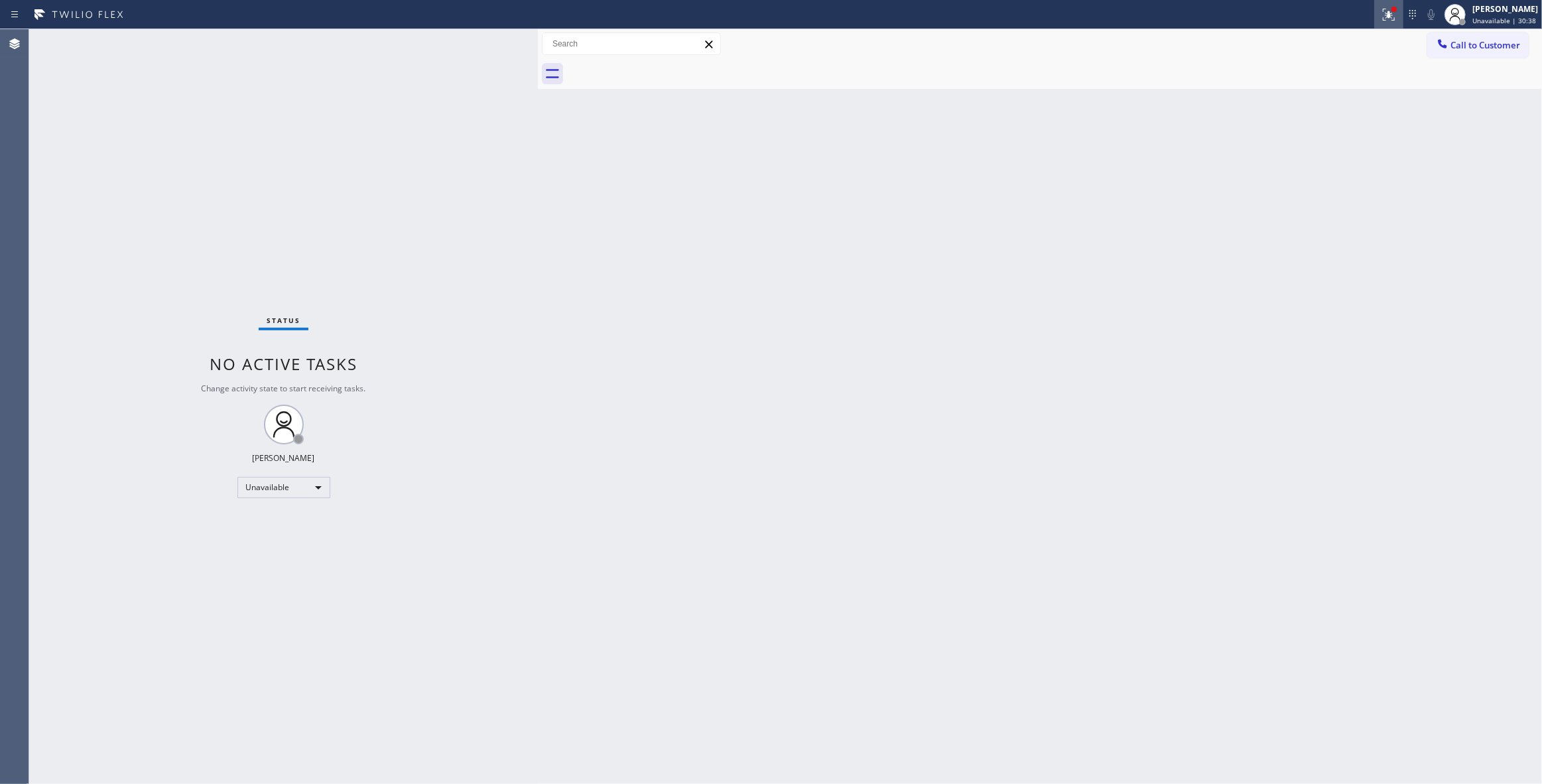
click at [1383, 13] on icon at bounding box center [1389, 15] width 12 height 12
click at [1300, 174] on span "Clear issues" at bounding box center [1302, 174] width 63 height 9
drag, startPoint x: 1494, startPoint y: 51, endPoint x: 1474, endPoint y: 63, distance: 23.3
click at [1494, 48] on button "Call to Customer" at bounding box center [1478, 45] width 101 height 25
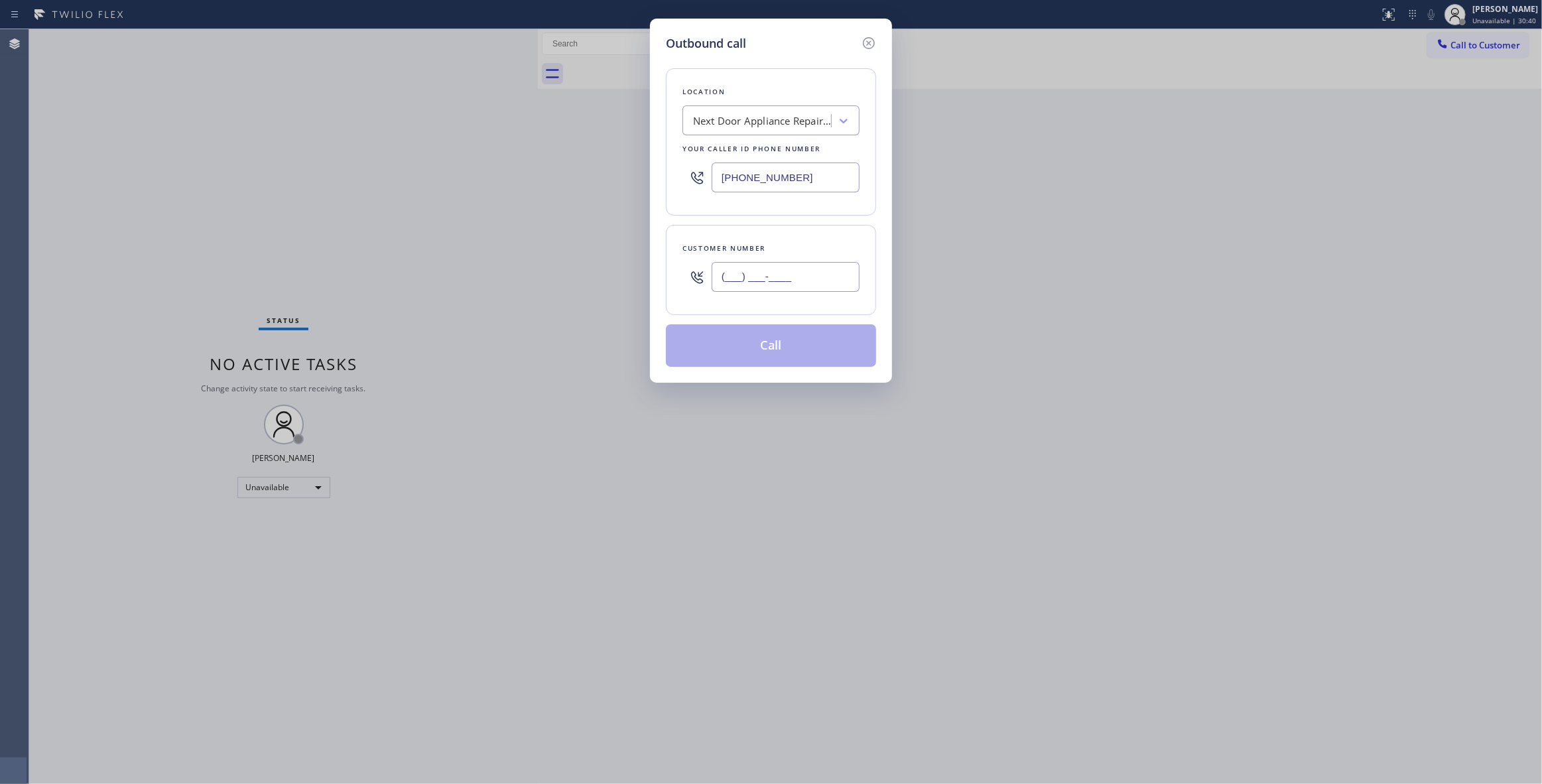
click at [783, 285] on input "(___) ___-____" at bounding box center [786, 276] width 148 height 30
paste input "986) 286-1401"
type input "[PHONE_NUMBER]"
click at [754, 347] on button "Call" at bounding box center [771, 345] width 210 height 42
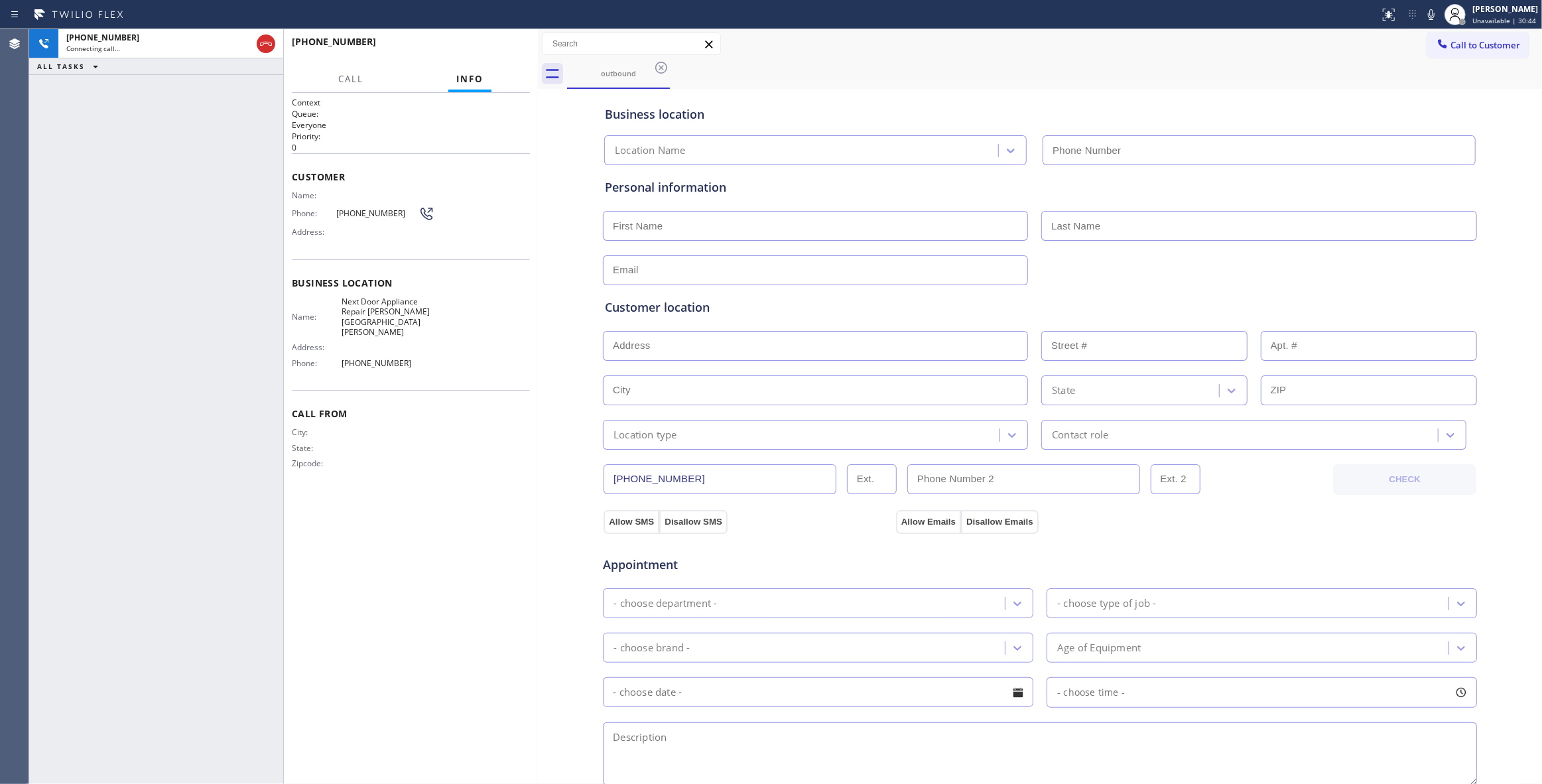
type input "[PHONE_NUMBER]"
click at [499, 53] on button "HANG UP" at bounding box center [499, 48] width 62 height 19
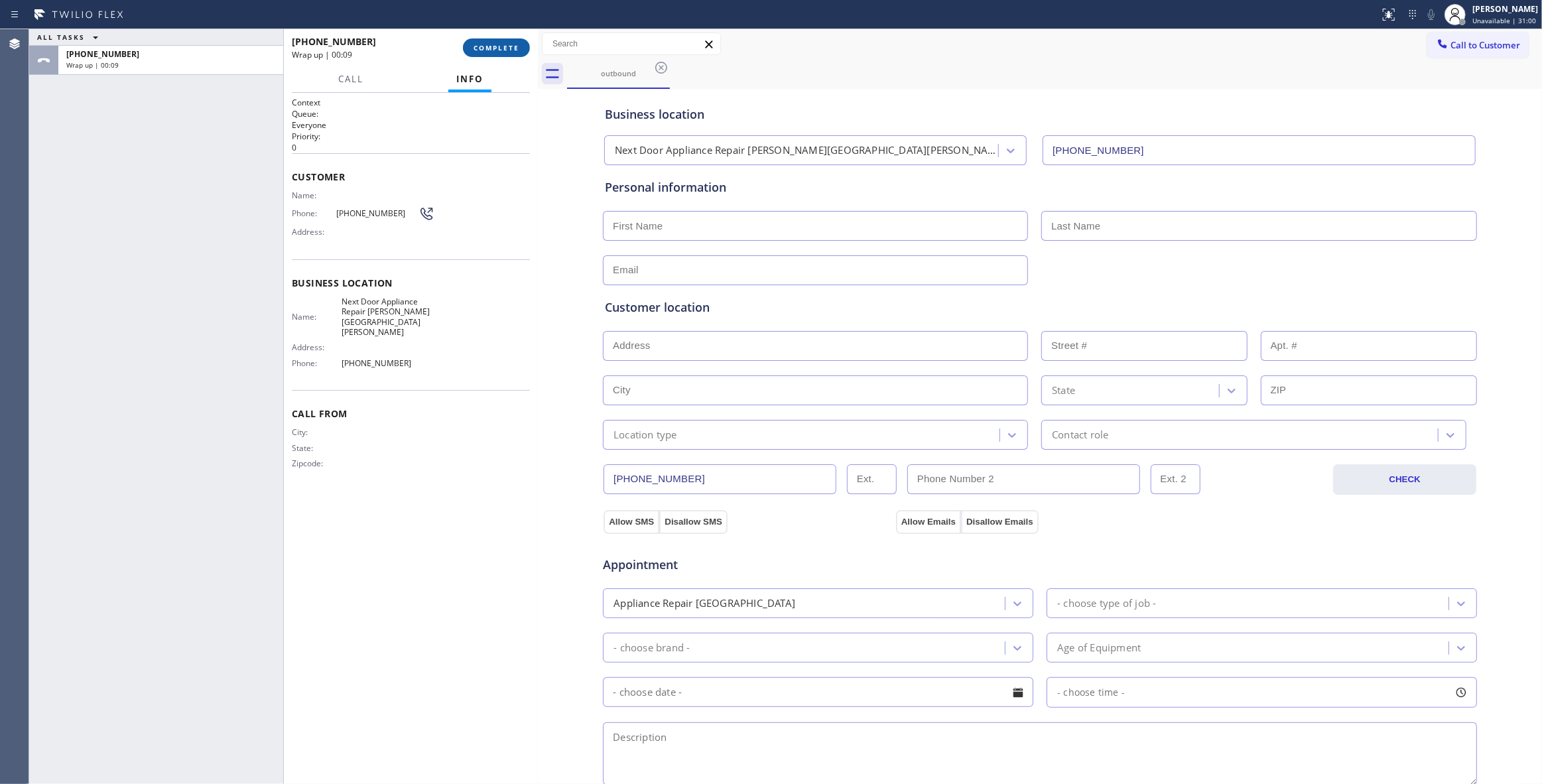
click at [500, 48] on span "COMPLETE" at bounding box center [496, 48] width 45 height 9
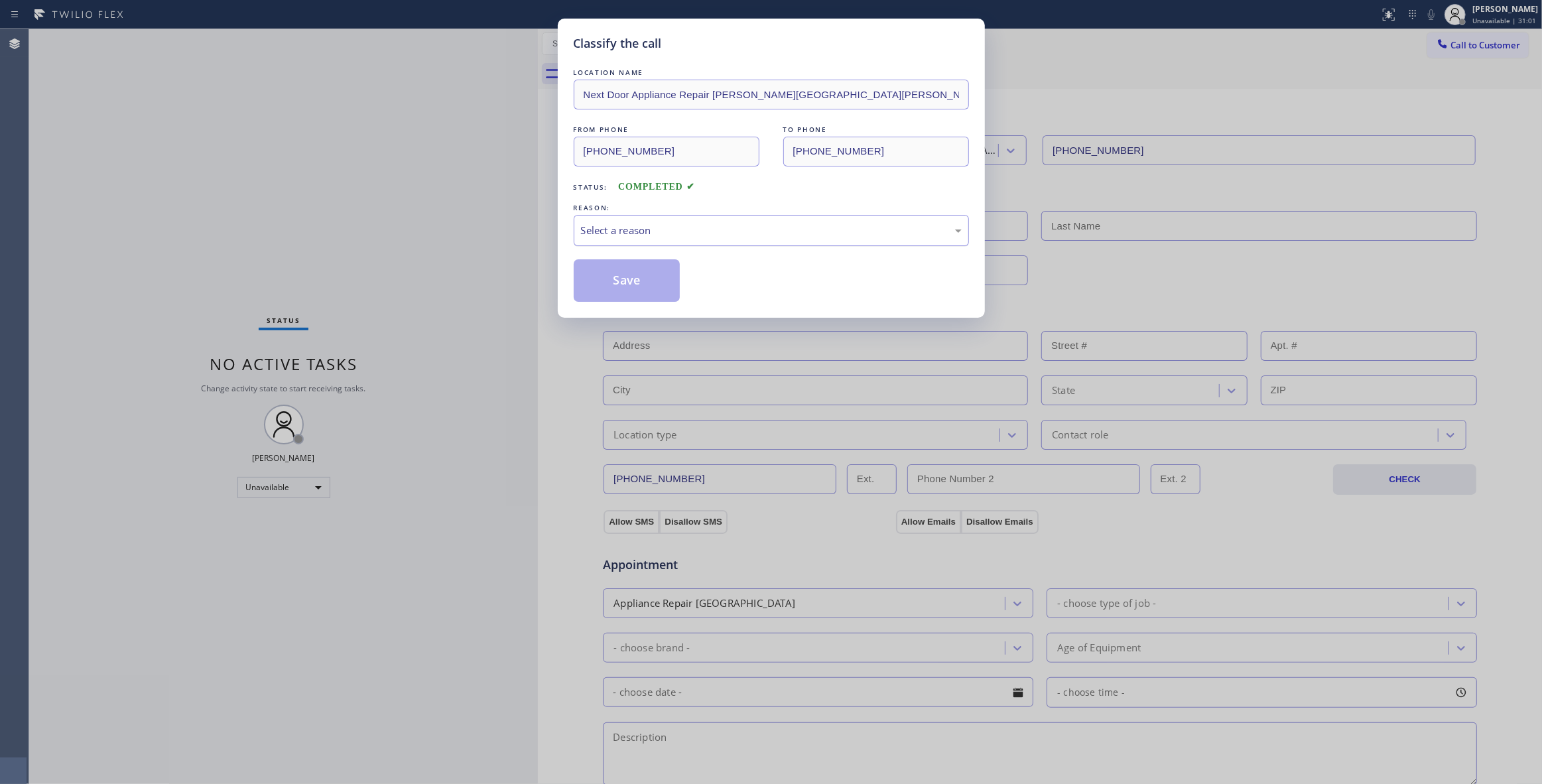
click at [682, 234] on div "Select a reason" at bounding box center [771, 230] width 381 height 15
click at [627, 285] on button "Save" at bounding box center [627, 280] width 107 height 42
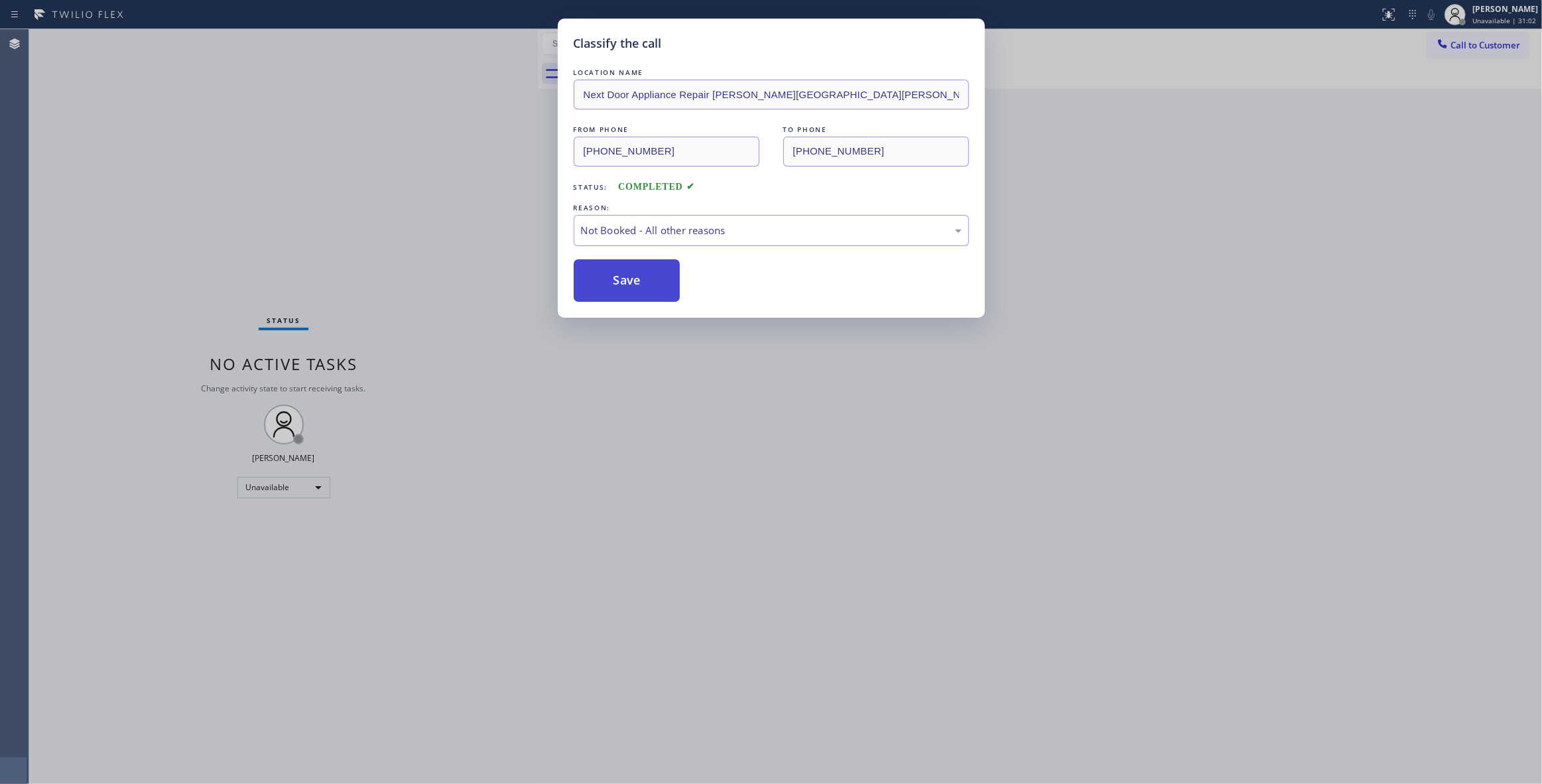
click at [626, 285] on button "Save" at bounding box center [627, 280] width 107 height 42
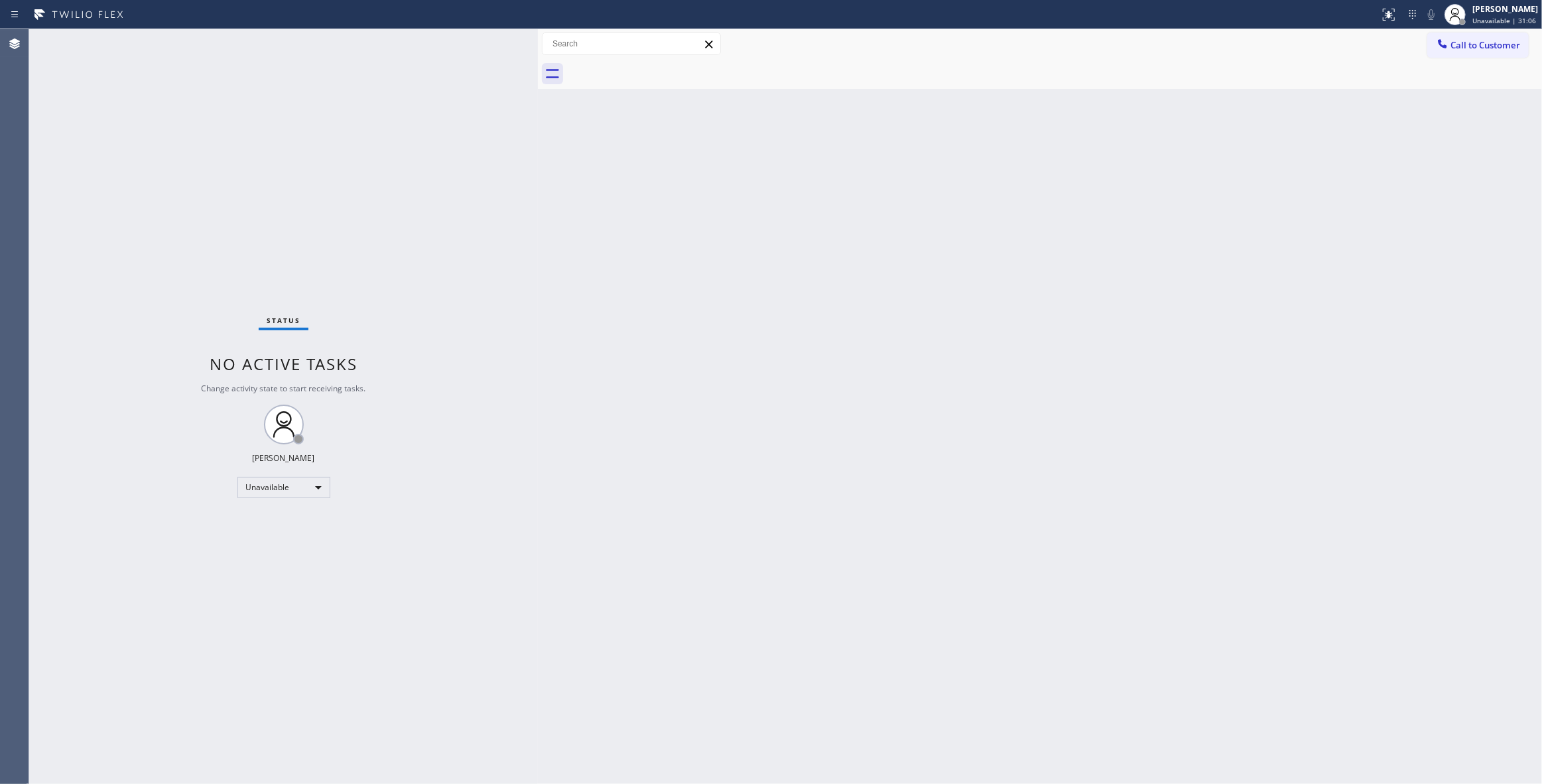
click at [901, 250] on div "Back to Dashboard Change Sender ID Customers Technicians Select a contact Outbo…" at bounding box center [1039, 406] width 1004 height 754
click at [1498, 40] on span "Call to Customer" at bounding box center [1485, 45] width 69 height 12
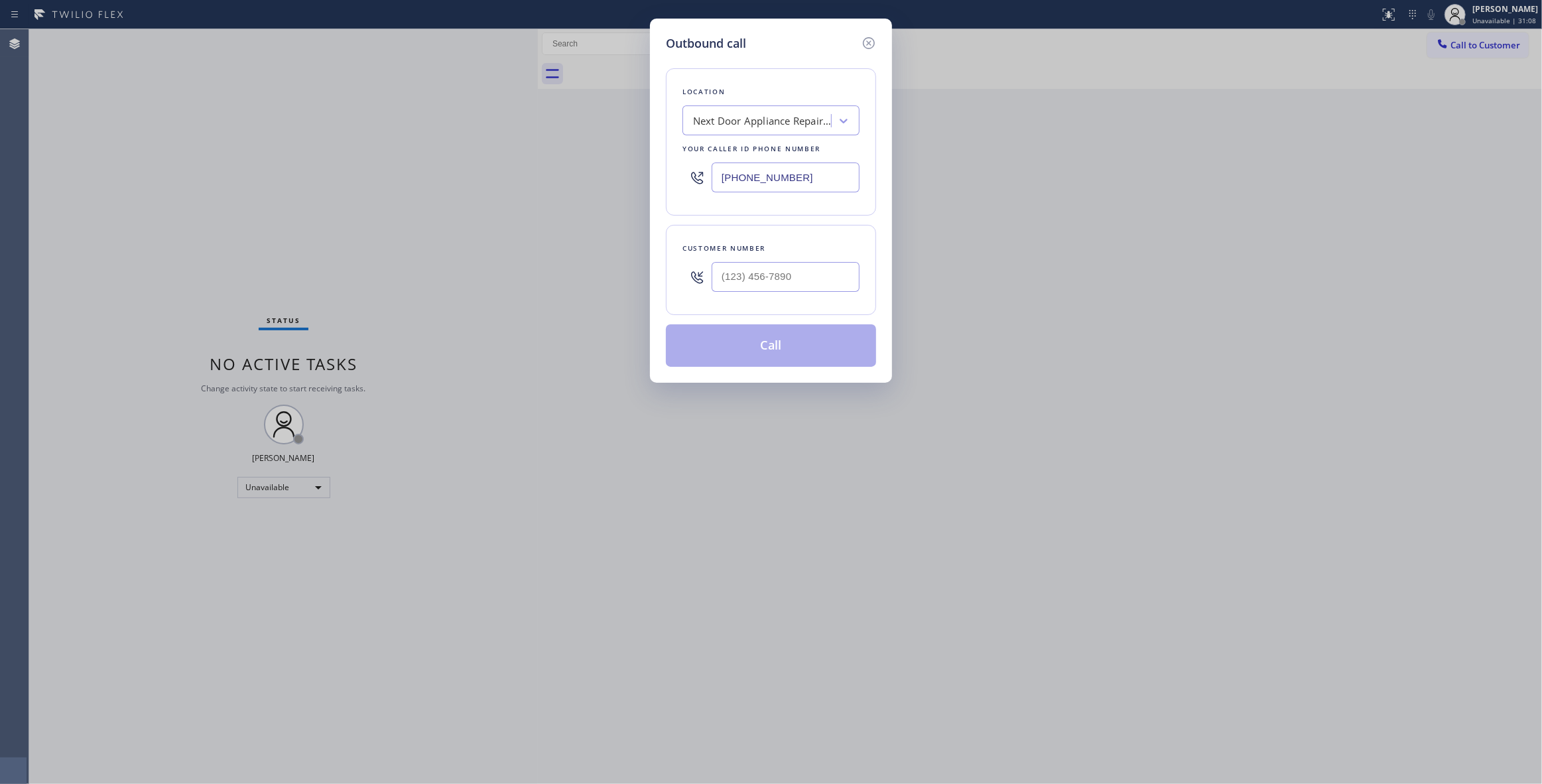
drag, startPoint x: 832, startPoint y: 170, endPoint x: 484, endPoint y: 189, distance: 348.5
click at [484, 189] on div "Outbound call Location Next Door Appliance Repair [PERSON_NAME][GEOGRAPHIC_DATA…" at bounding box center [771, 392] width 1542 height 784
paste input "551) 239-9945"
type input "[PHONE_NUMBER]"
click at [764, 281] on input "(___) ___-____" at bounding box center [786, 276] width 148 height 30
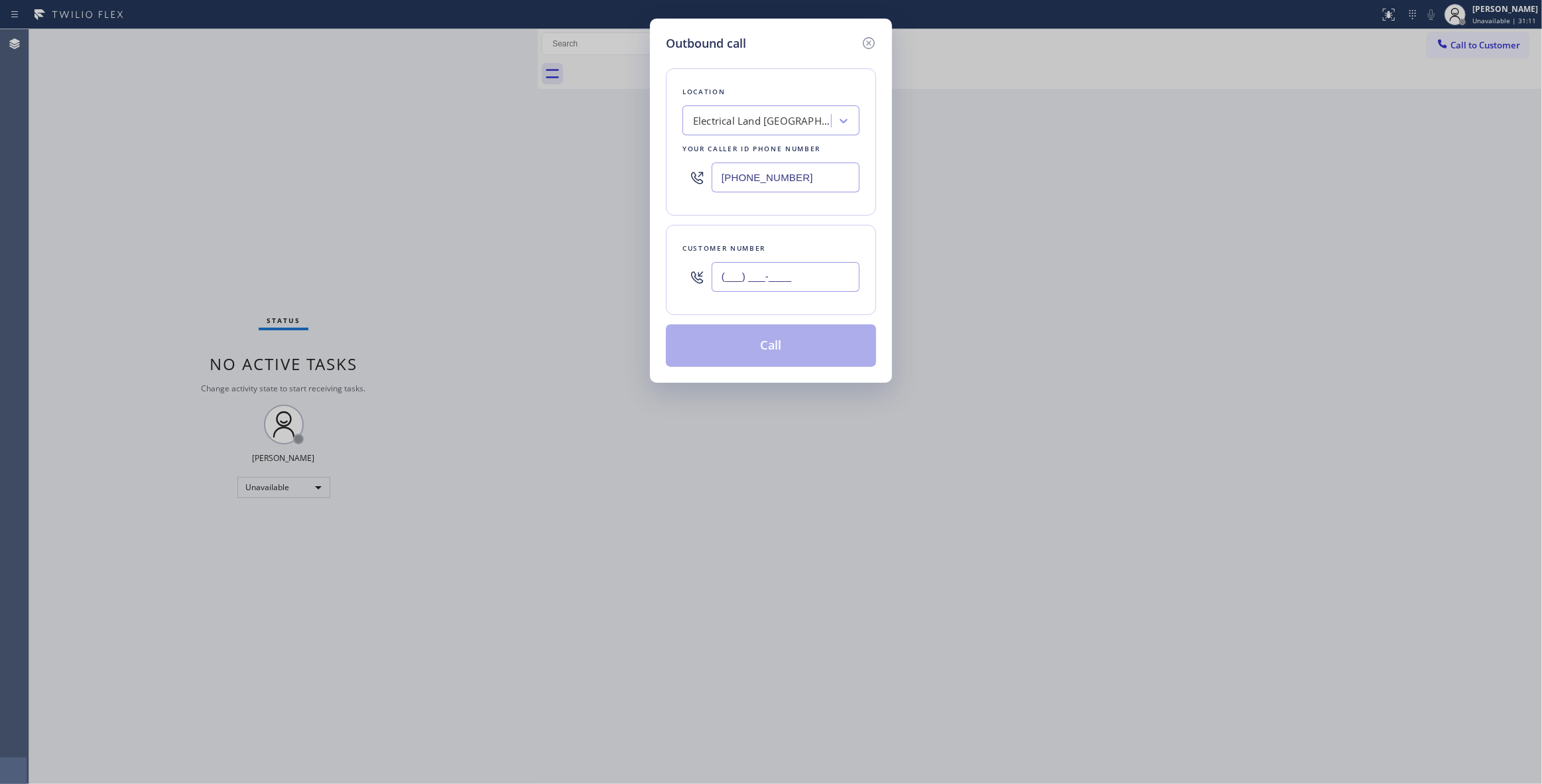
paste input "609) 862-7430"
type input "[PHONE_NUMBER]"
click at [786, 345] on button "Call" at bounding box center [771, 345] width 210 height 42
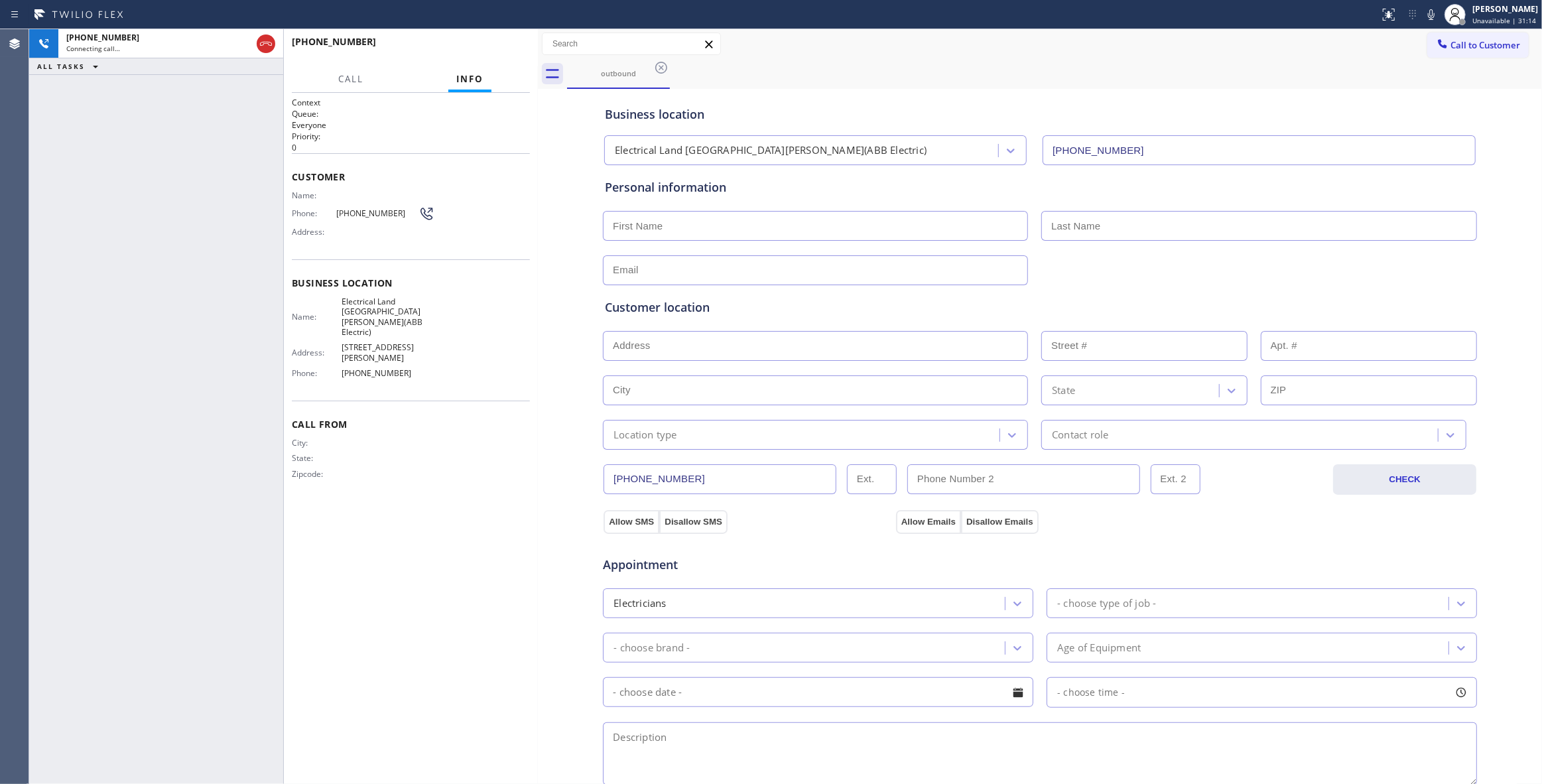
type input "[PHONE_NUMBER]"
click at [496, 48] on span "COMPLETE" at bounding box center [496, 48] width 45 height 9
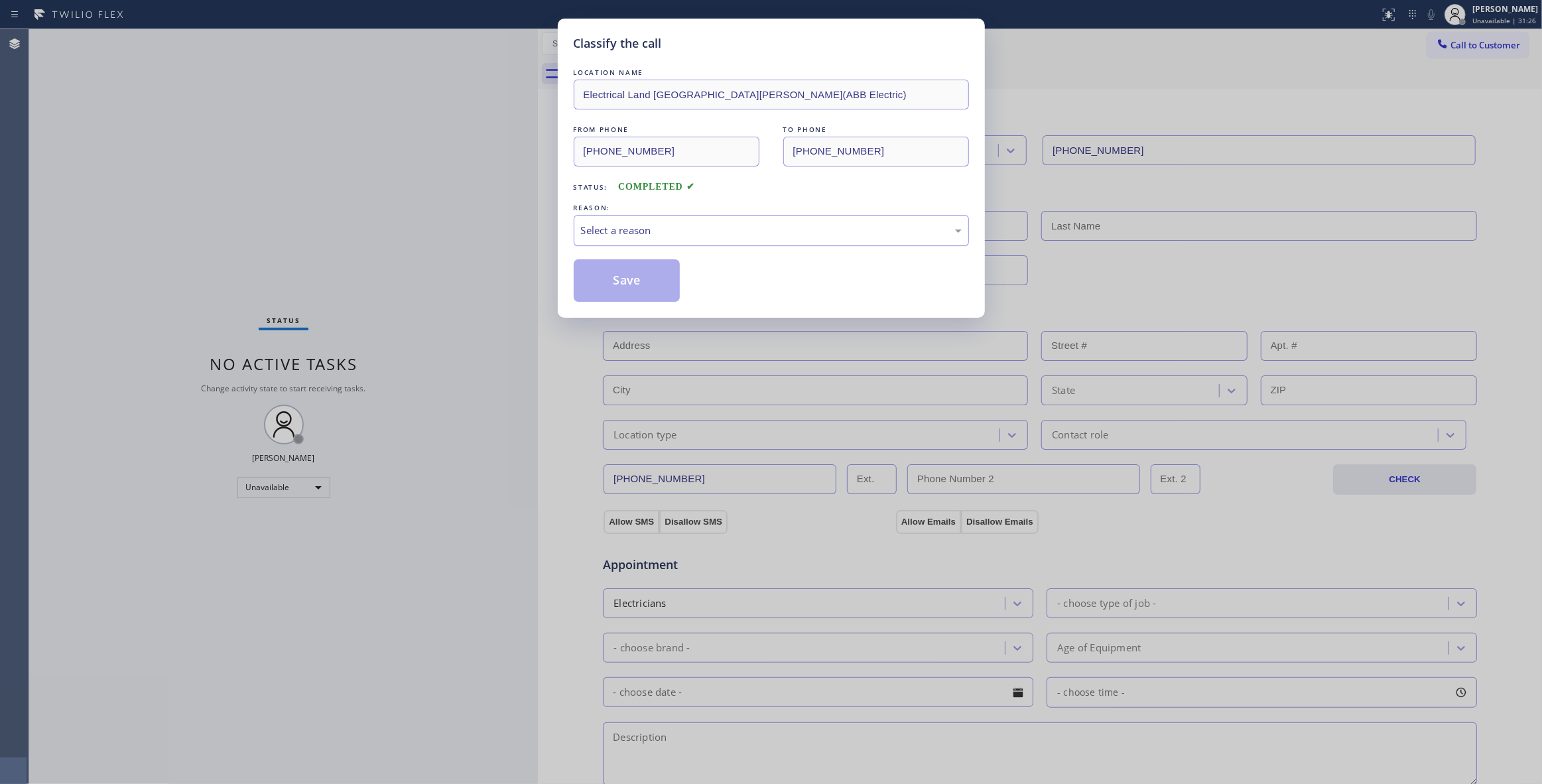
drag, startPoint x: 688, startPoint y: 227, endPoint x: 683, endPoint y: 244, distance: 17.7
click at [688, 227] on div "Select a reason" at bounding box center [771, 230] width 381 height 15
click at [635, 279] on button "Save" at bounding box center [627, 280] width 107 height 42
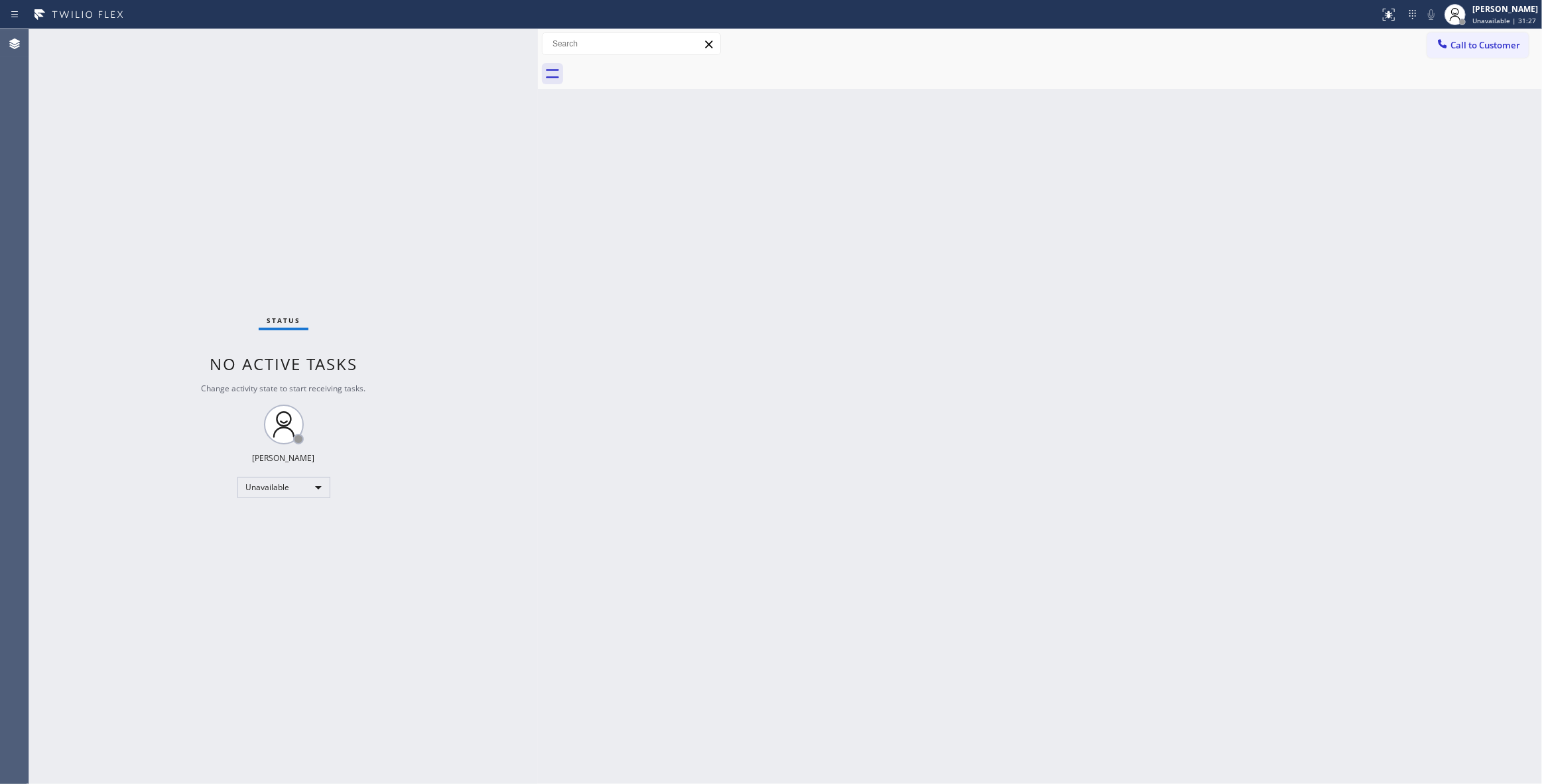
drag, startPoint x: 1497, startPoint y: 48, endPoint x: 1482, endPoint y: 51, distance: 15.3
click at [1495, 48] on span "Call to Customer" at bounding box center [1485, 45] width 69 height 12
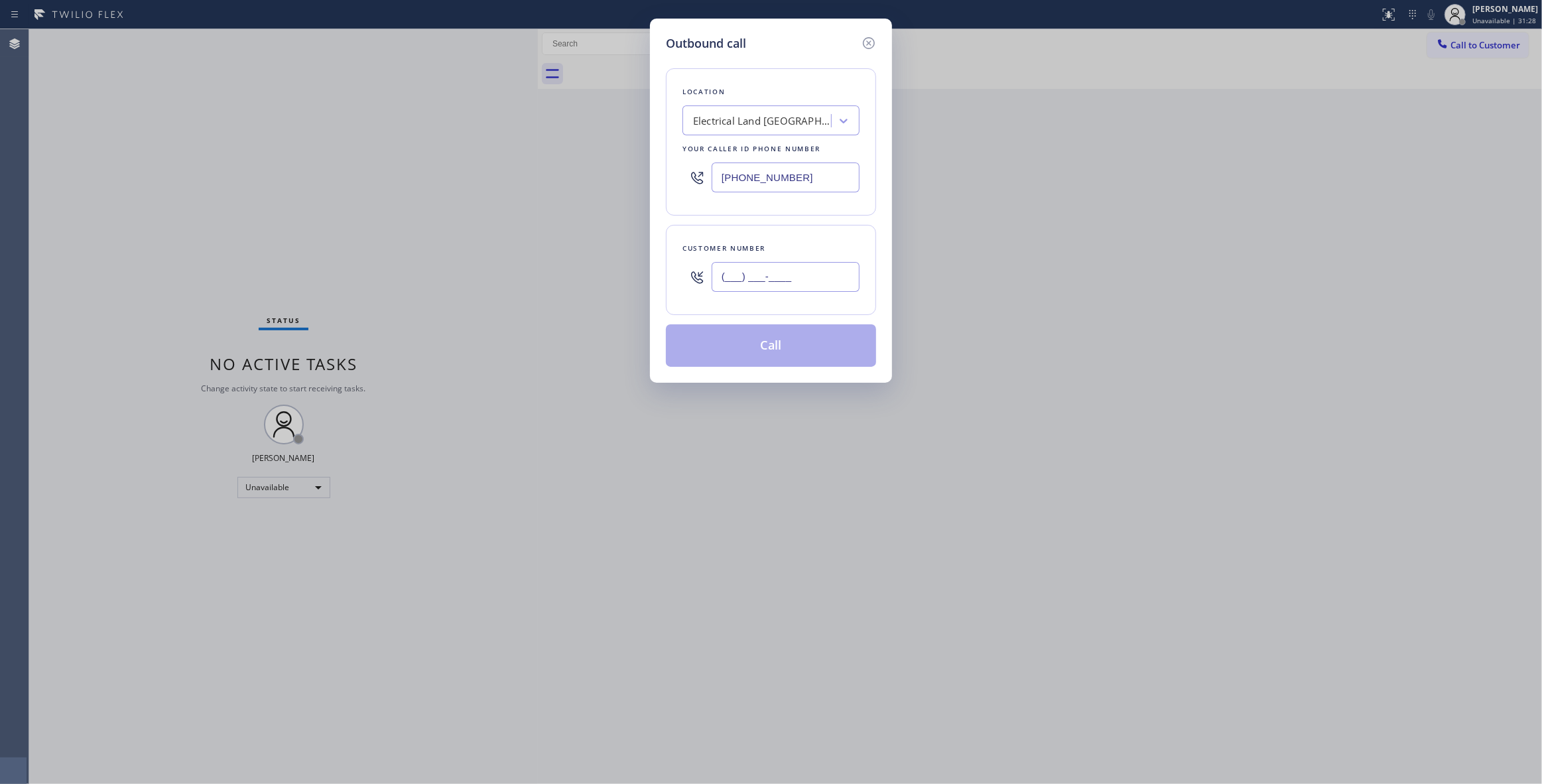
click at [796, 277] on input "(___) ___-____" at bounding box center [786, 276] width 148 height 30
paste input "609) 862-7430"
type input "[PHONE_NUMBER]"
click at [790, 345] on button "Call" at bounding box center [771, 345] width 210 height 42
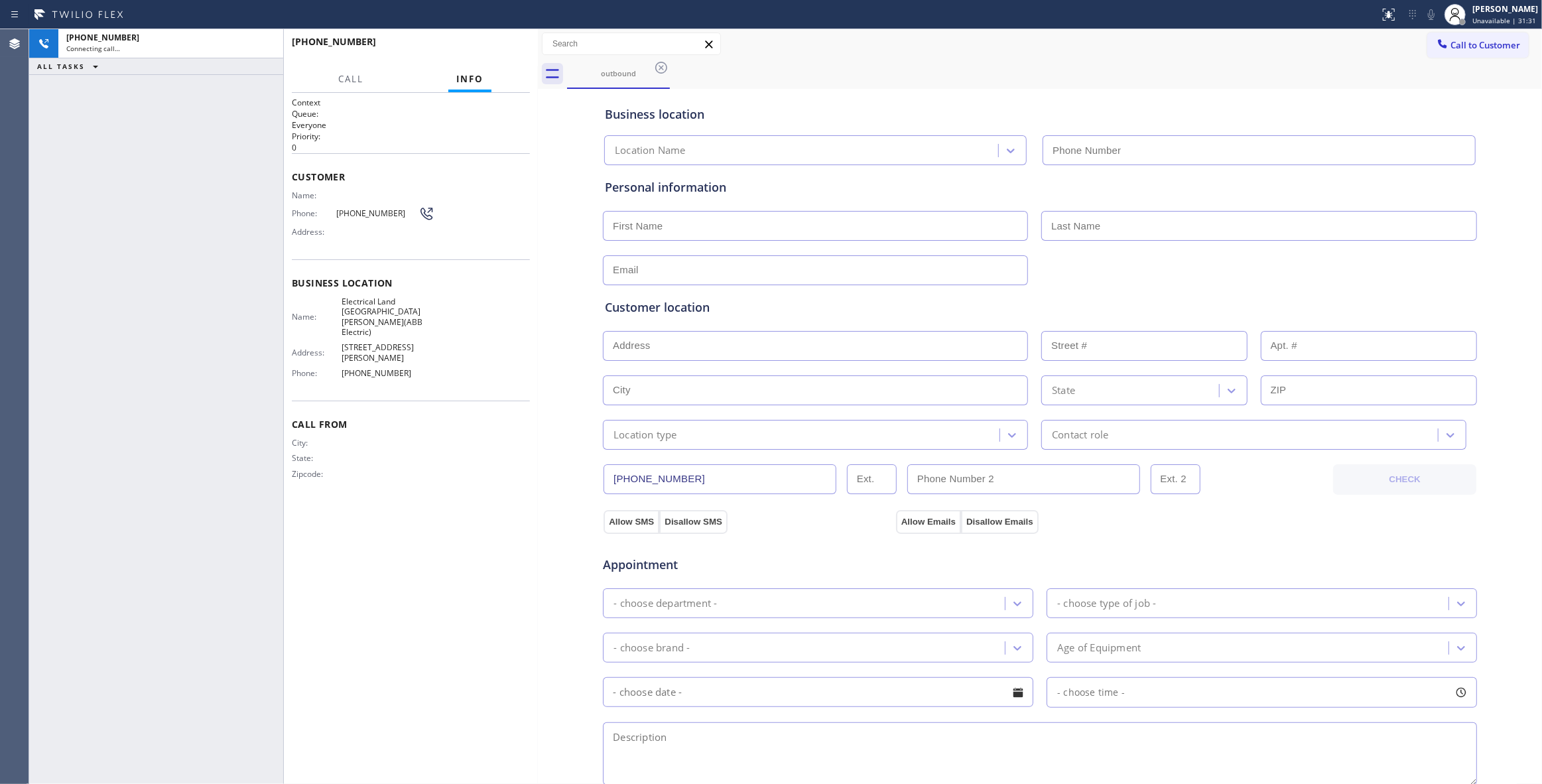
type input "[PHONE_NUMBER]"
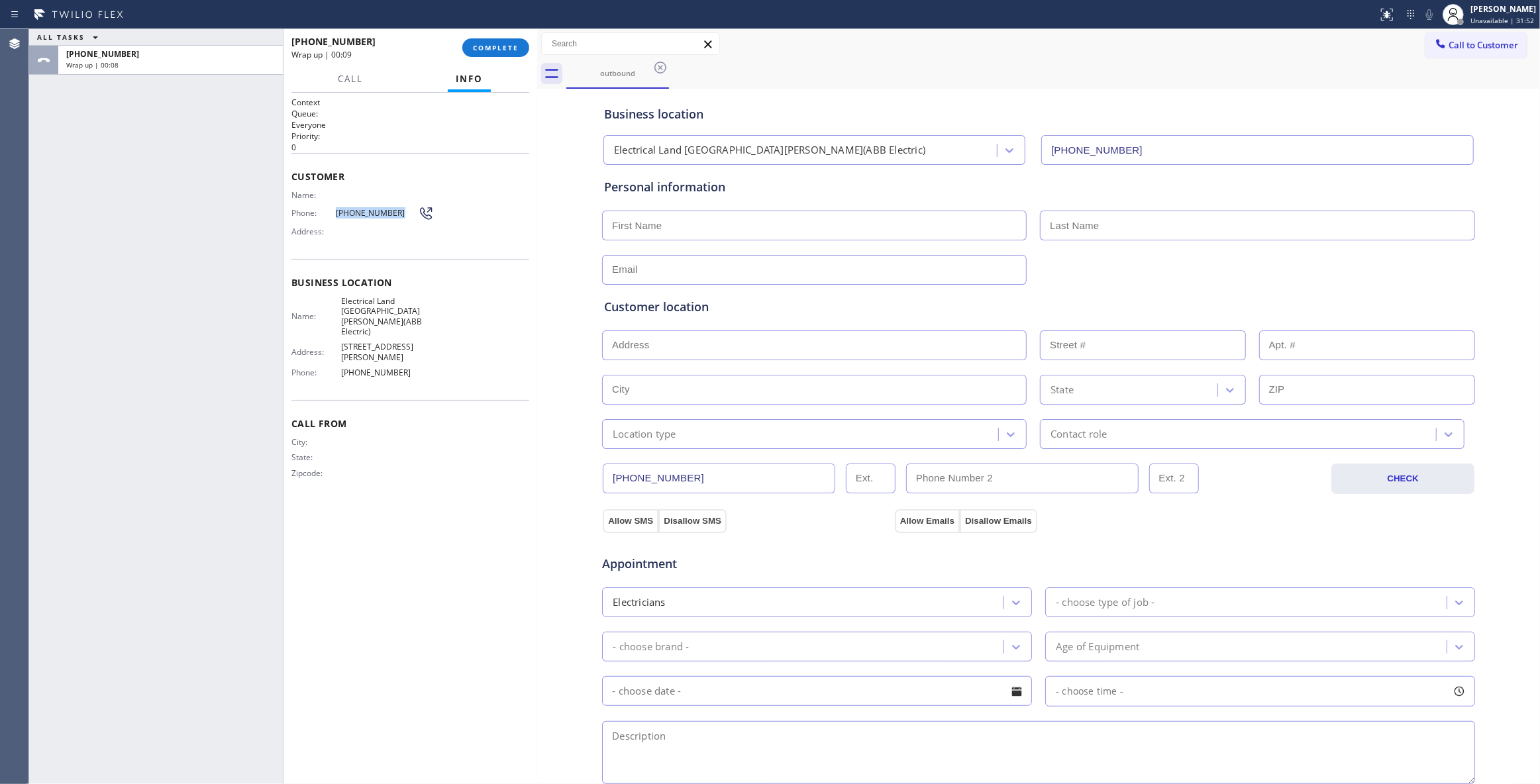
drag, startPoint x: 400, startPoint y: 205, endPoint x: 329, endPoint y: 216, distance: 71.8
click at [329, 216] on div "Name: Phone: [PHONE_NUMBER] Address:" at bounding box center [362, 216] width 142 height 52
copy div "[PHONE_NUMBER]"
click at [488, 54] on button "COMPLETE" at bounding box center [496, 48] width 67 height 19
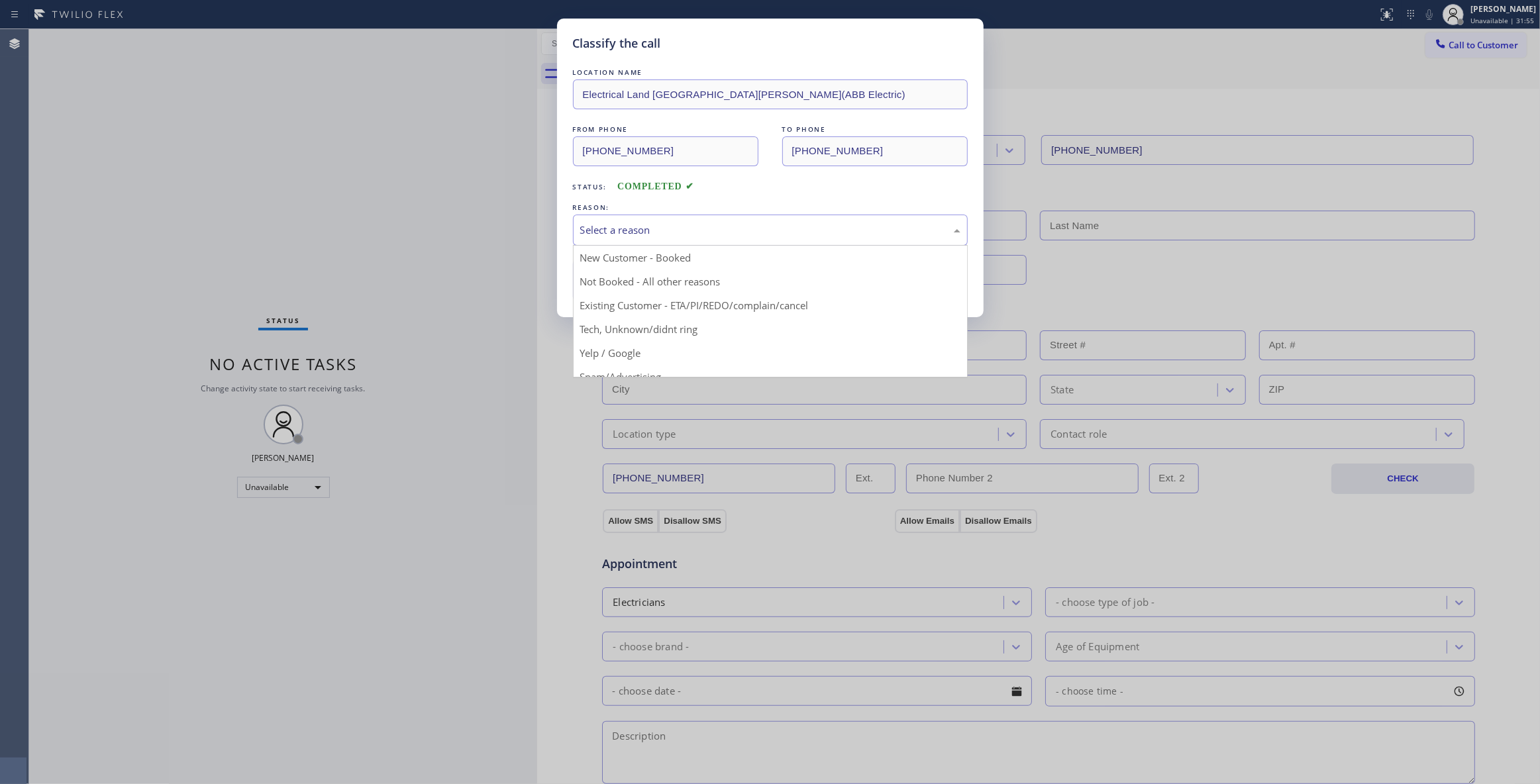
drag, startPoint x: 620, startPoint y: 231, endPoint x: 642, endPoint y: 282, distance: 55.5
click at [619, 231] on div "Select a reason" at bounding box center [770, 230] width 381 height 15
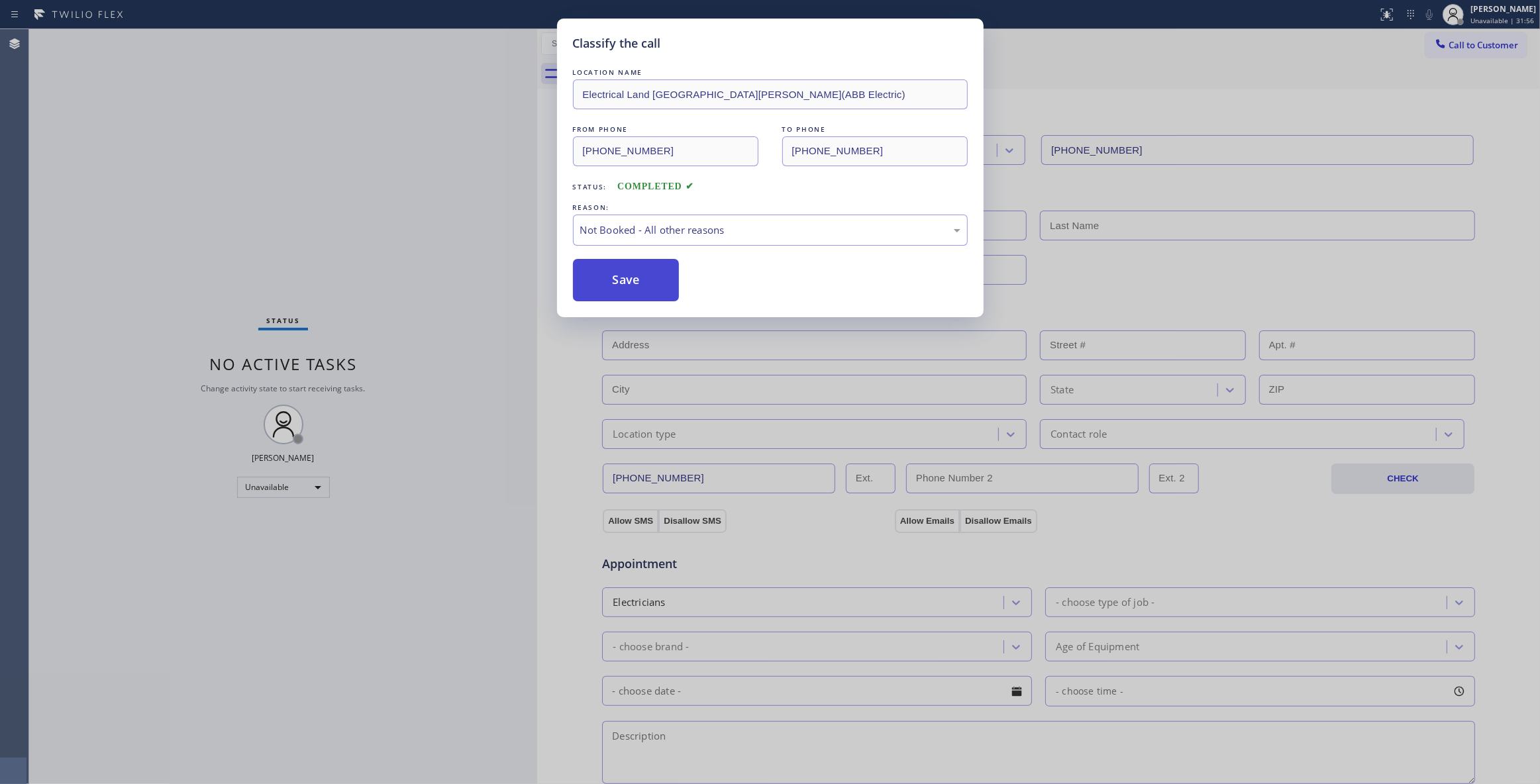
click at [623, 284] on button "Save" at bounding box center [626, 280] width 106 height 42
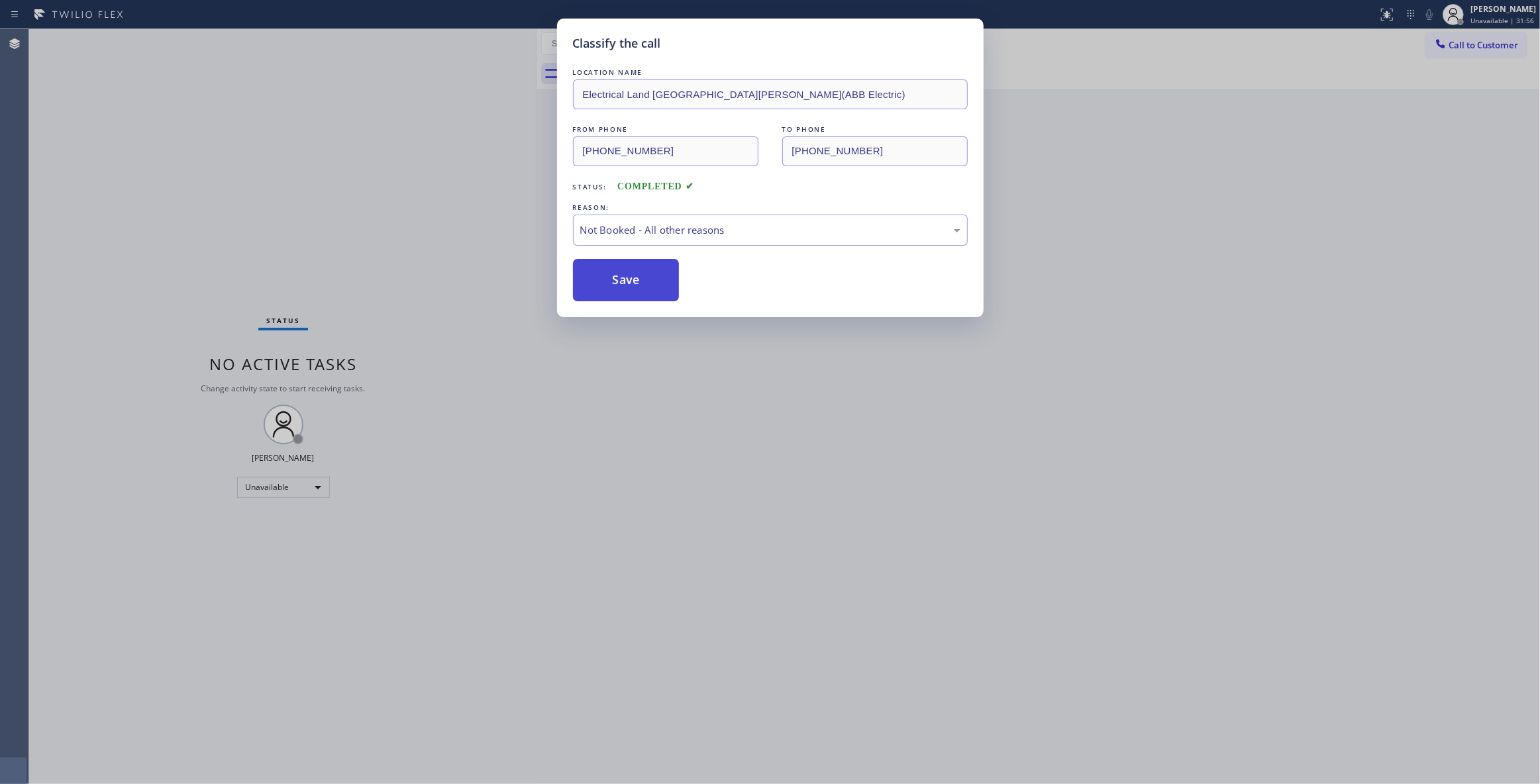
click at [623, 284] on button "Save" at bounding box center [626, 280] width 106 height 42
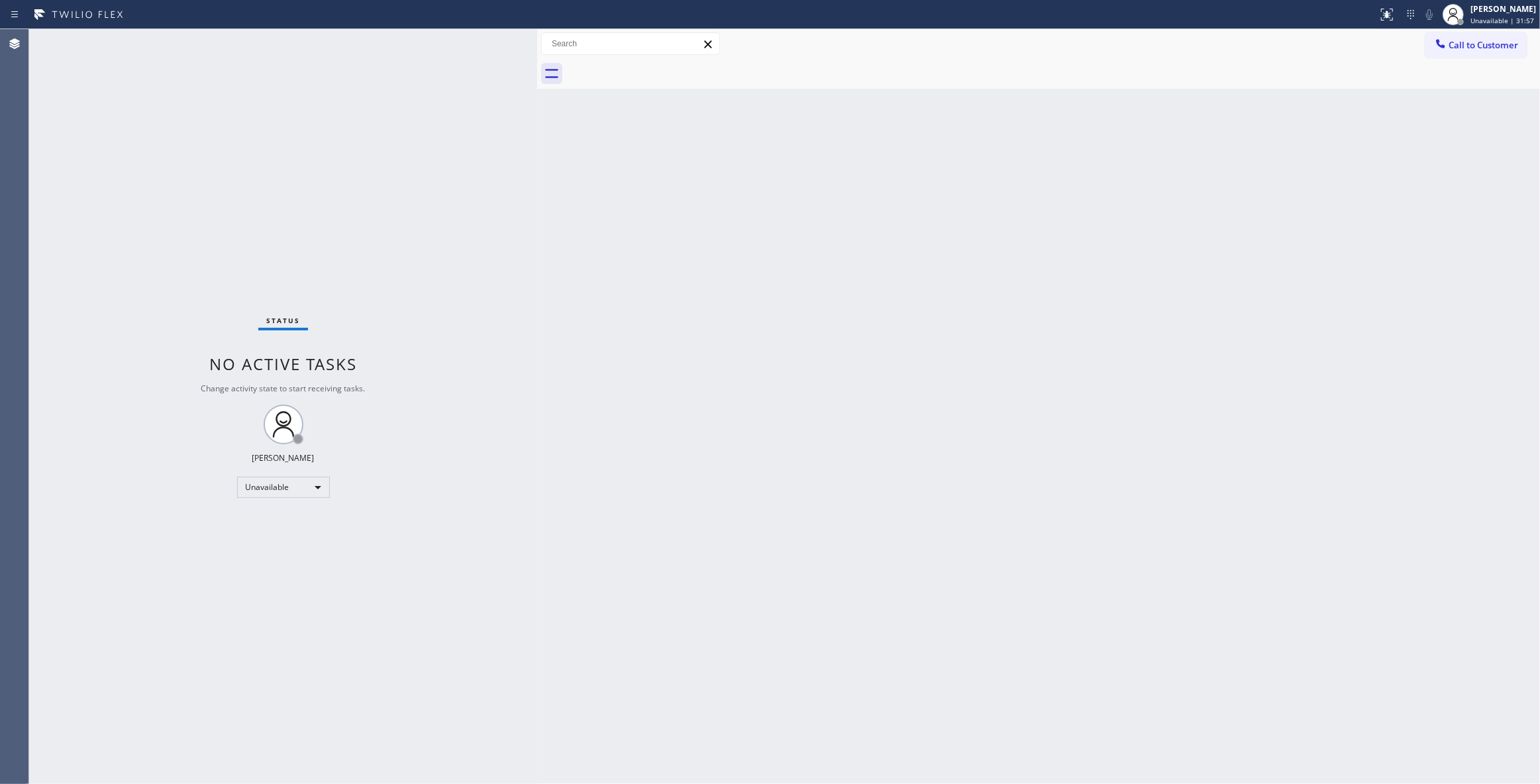
drag, startPoint x: 1493, startPoint y: 53, endPoint x: 1149, endPoint y: 180, distance: 366.7
click at [1491, 53] on button "Call to Customer" at bounding box center [1476, 45] width 101 height 25
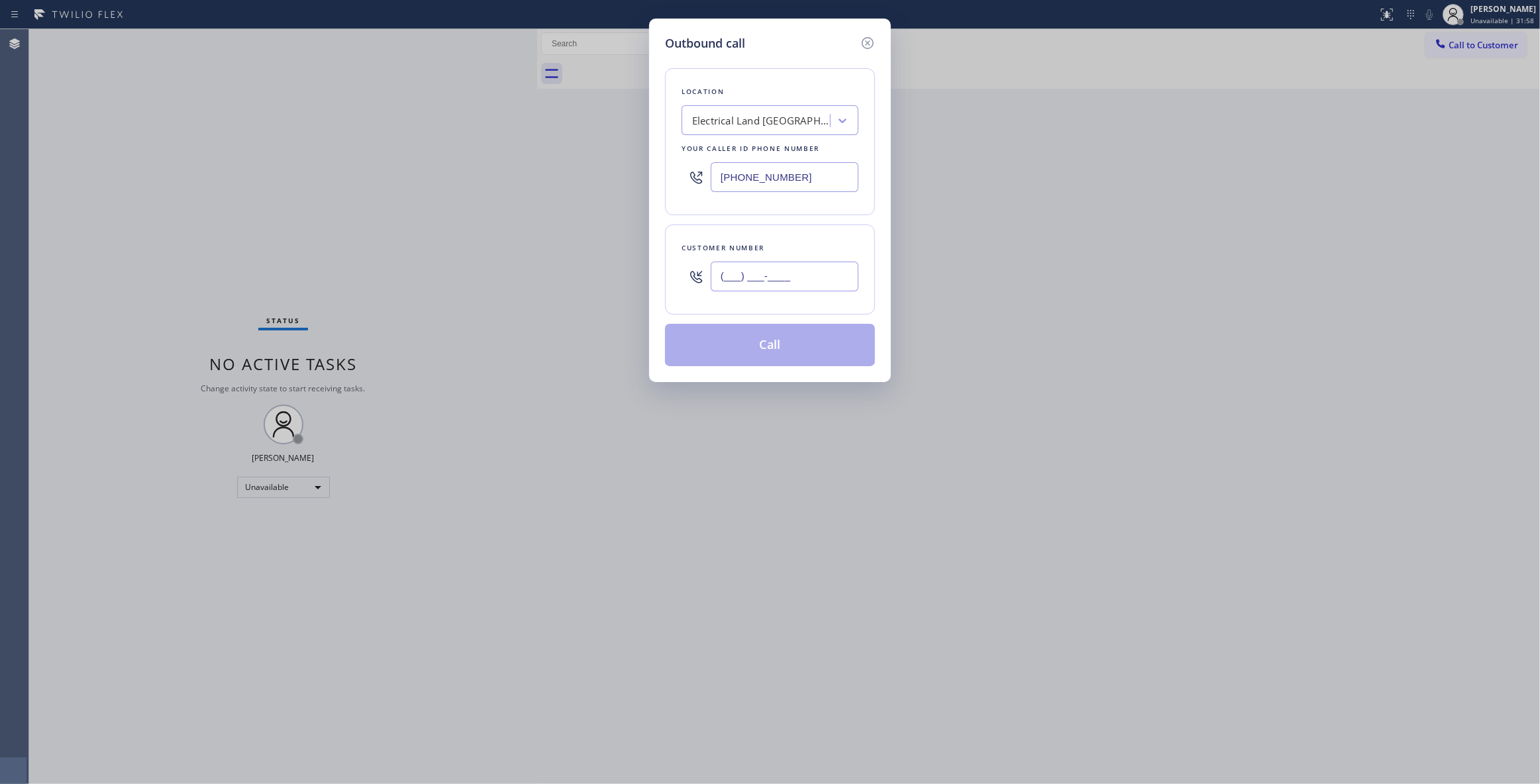
click at [783, 287] on input "(___) ___-____" at bounding box center [785, 276] width 147 height 30
paste input "609) 862-7430"
type input "[PHONE_NUMBER]"
drag, startPoint x: 818, startPoint y: 281, endPoint x: 518, endPoint y: 258, distance: 300.9
click at [518, 258] on div "Outbound call Location Electrical Land [GEOGRAPHIC_DATA][PERSON_NAME](ABB Elect…" at bounding box center [770, 392] width 1540 height 784
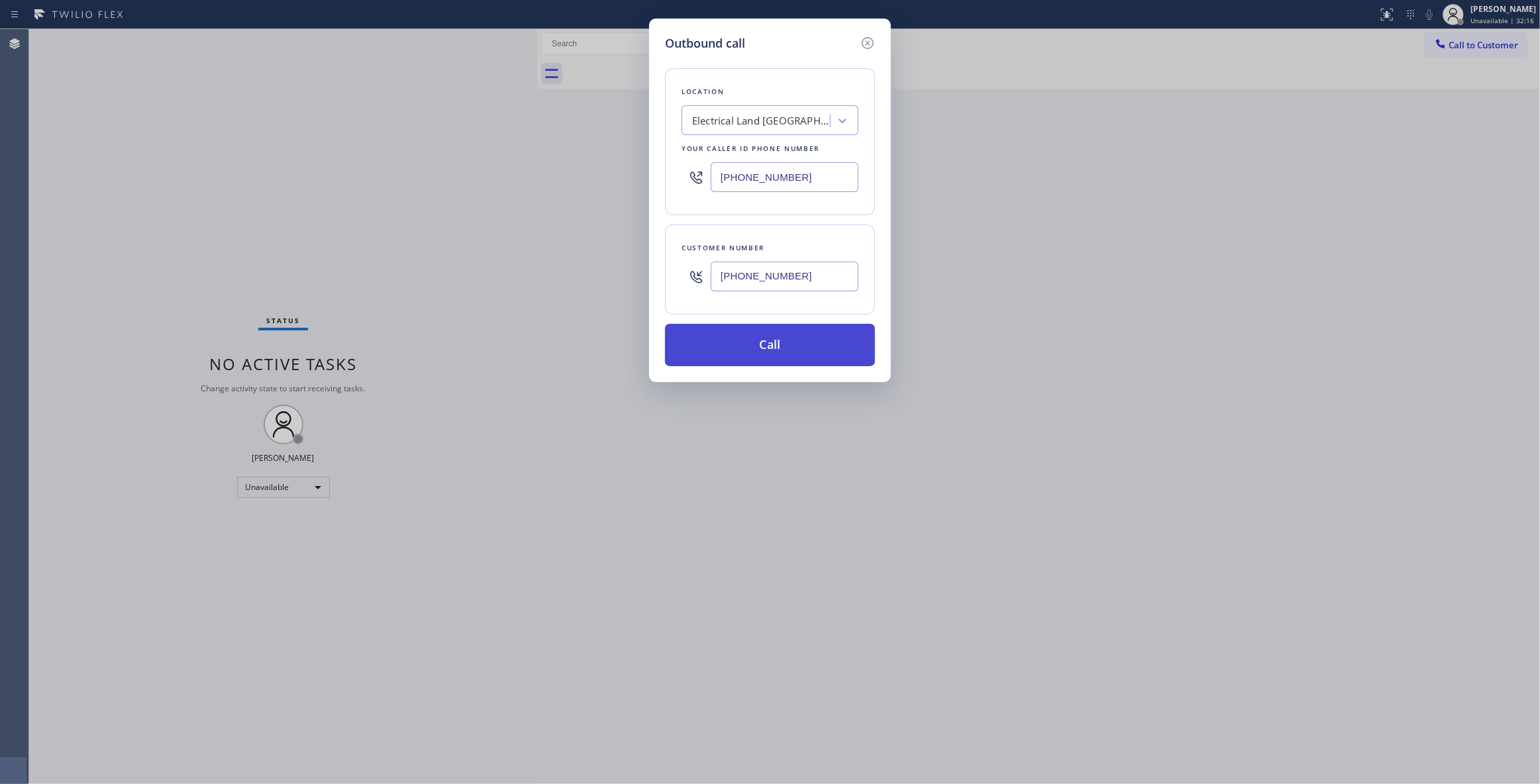
click at [729, 342] on button "Call" at bounding box center [770, 345] width 210 height 42
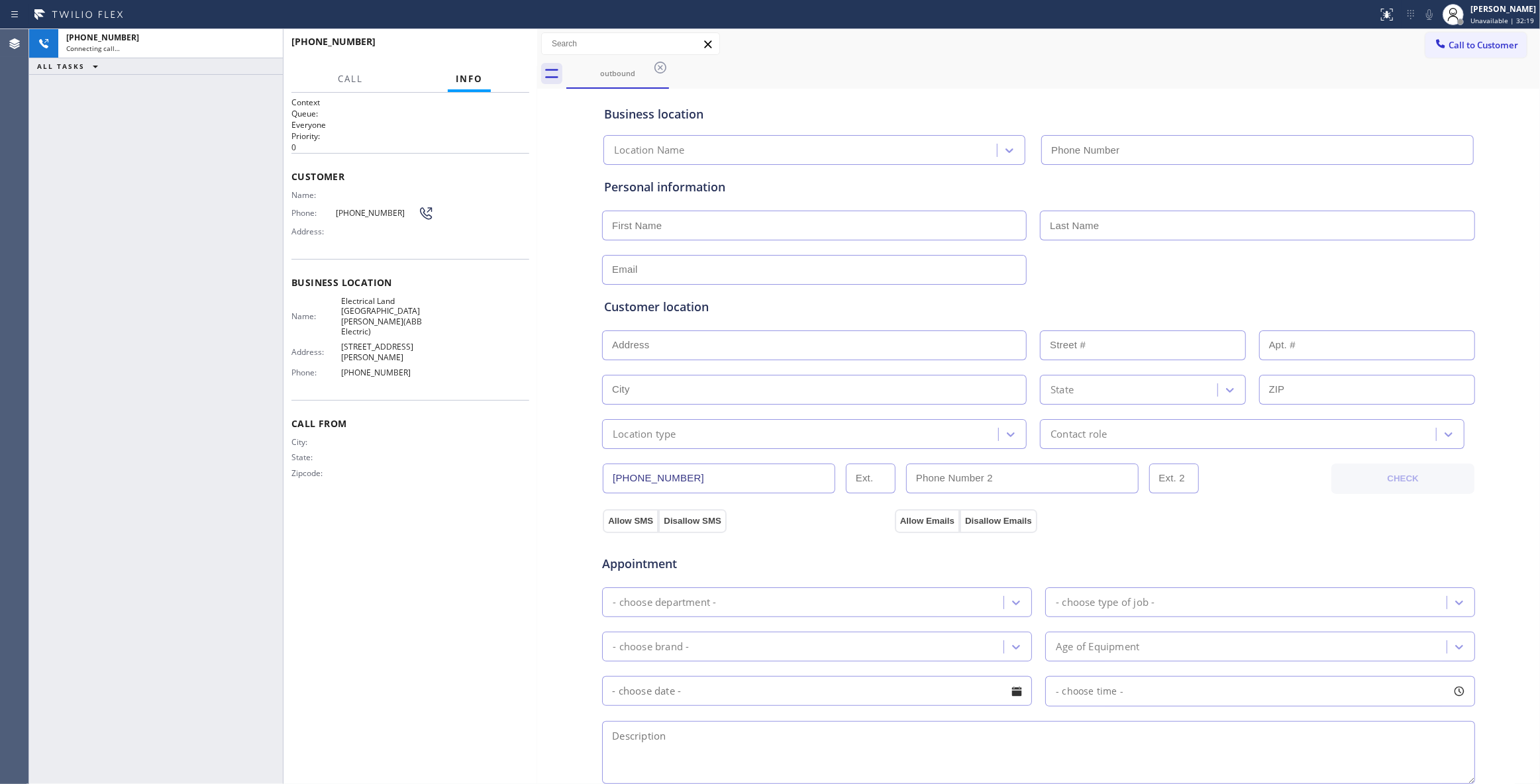
type input "[PHONE_NUMBER]"
click at [504, 44] on span "HANG UP" at bounding box center [498, 48] width 40 height 9
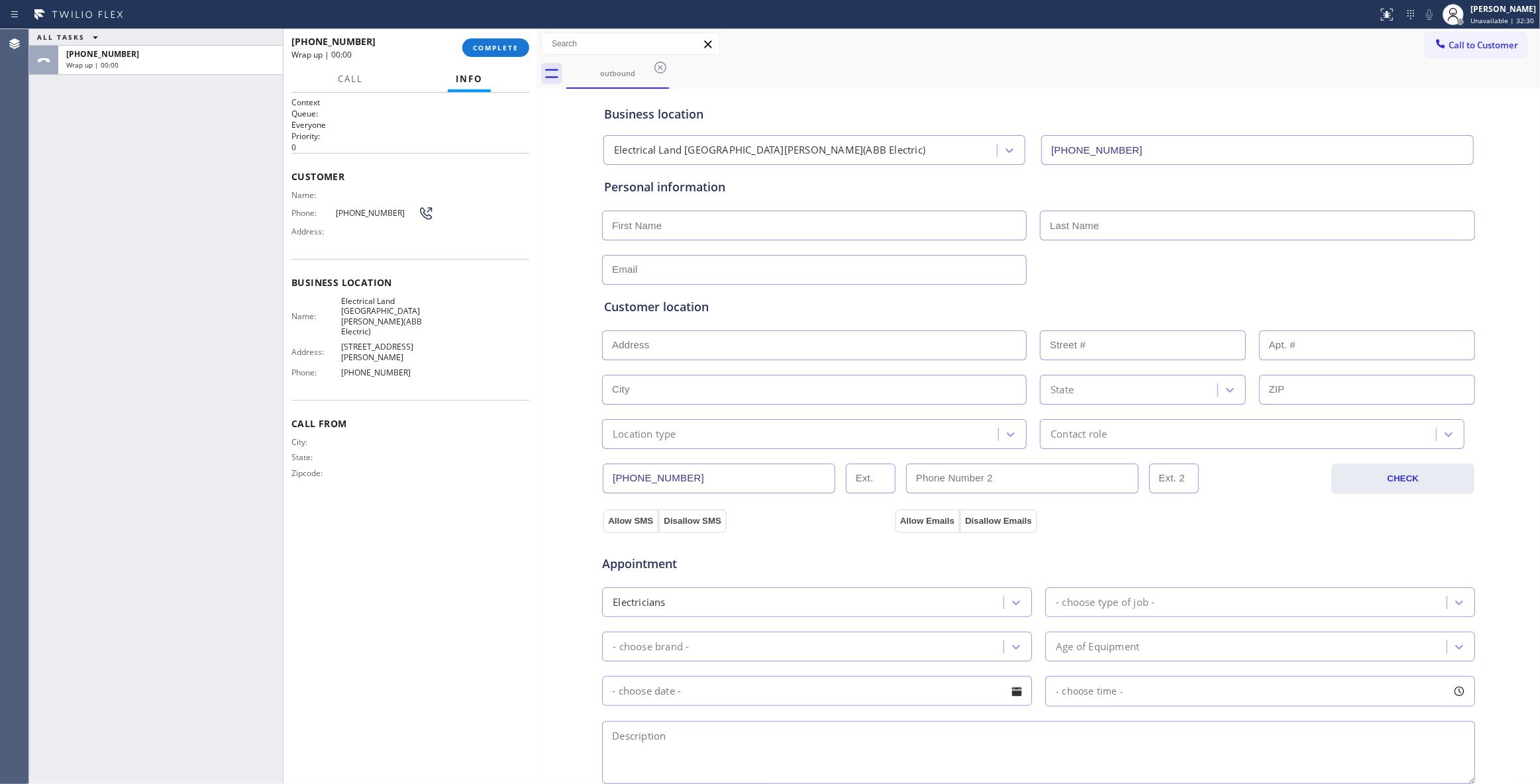
click at [375, 213] on span "[PHONE_NUMBER]" at bounding box center [377, 212] width 83 height 10
copy div "[PHONE_NUMBER]"
click at [514, 46] on span "COMPLETE" at bounding box center [495, 48] width 45 height 9
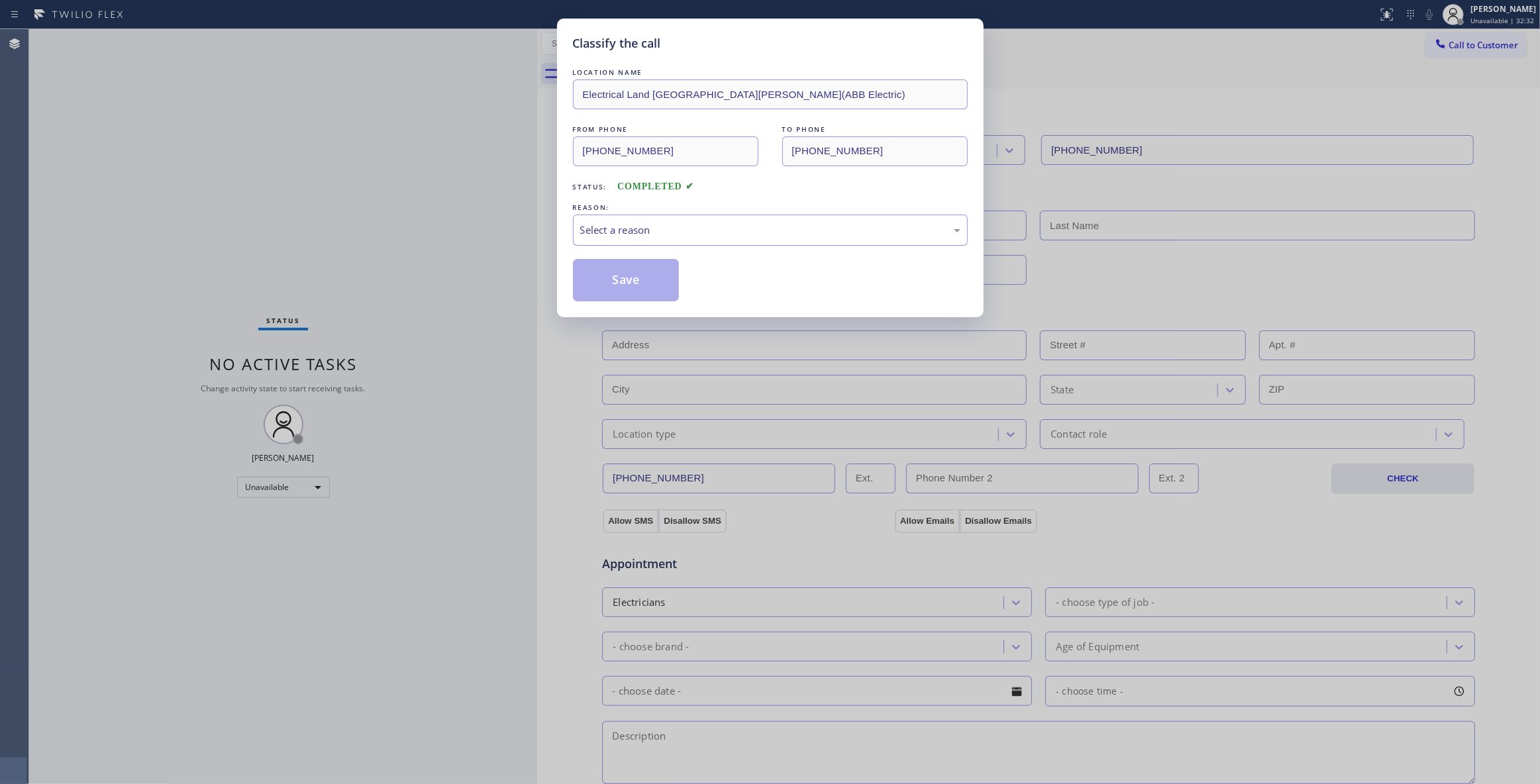
click at [642, 237] on div "Select a reason" at bounding box center [770, 230] width 381 height 15
click at [642, 281] on button "Save" at bounding box center [626, 280] width 106 height 42
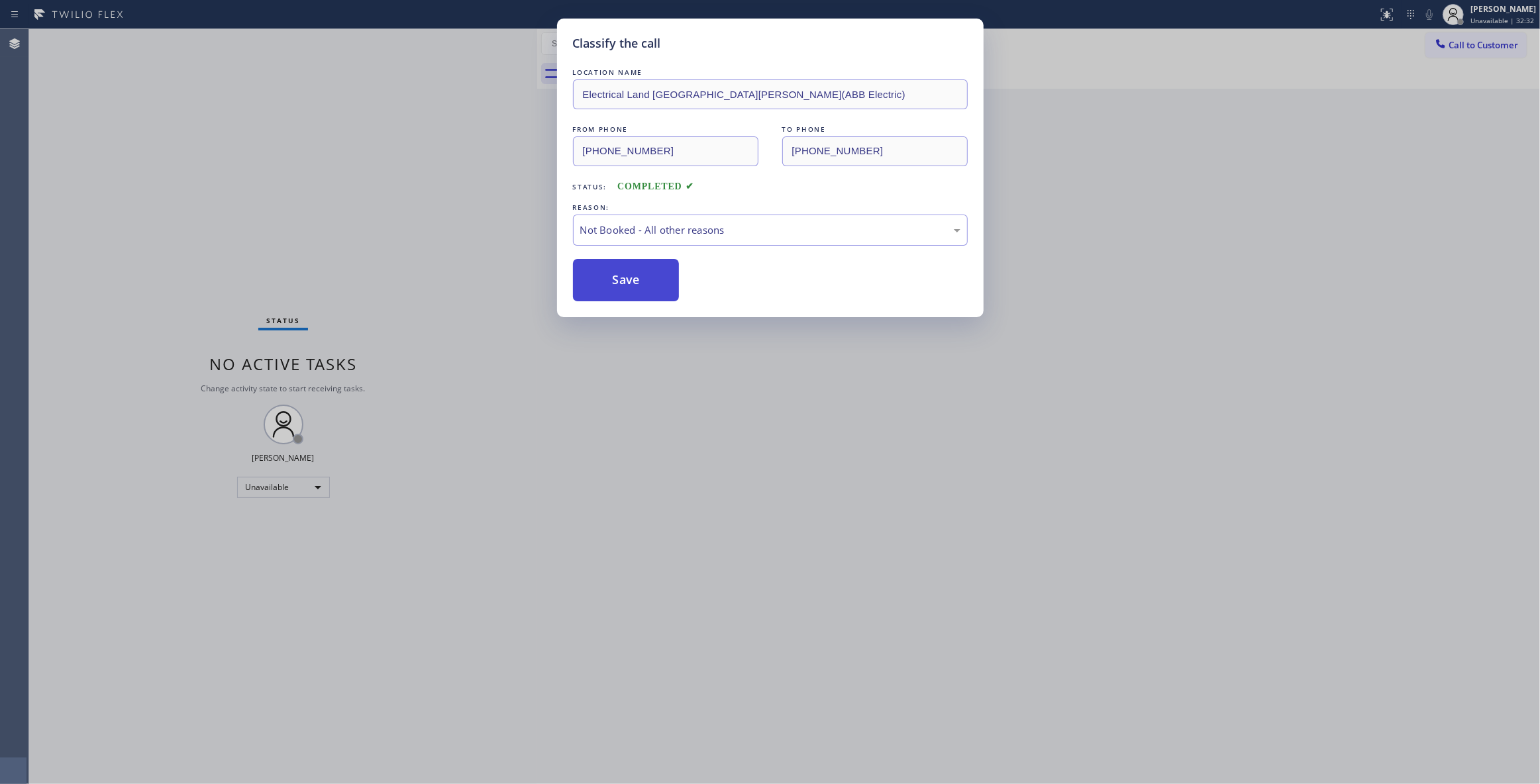
click at [642, 281] on button "Save" at bounding box center [626, 280] width 106 height 42
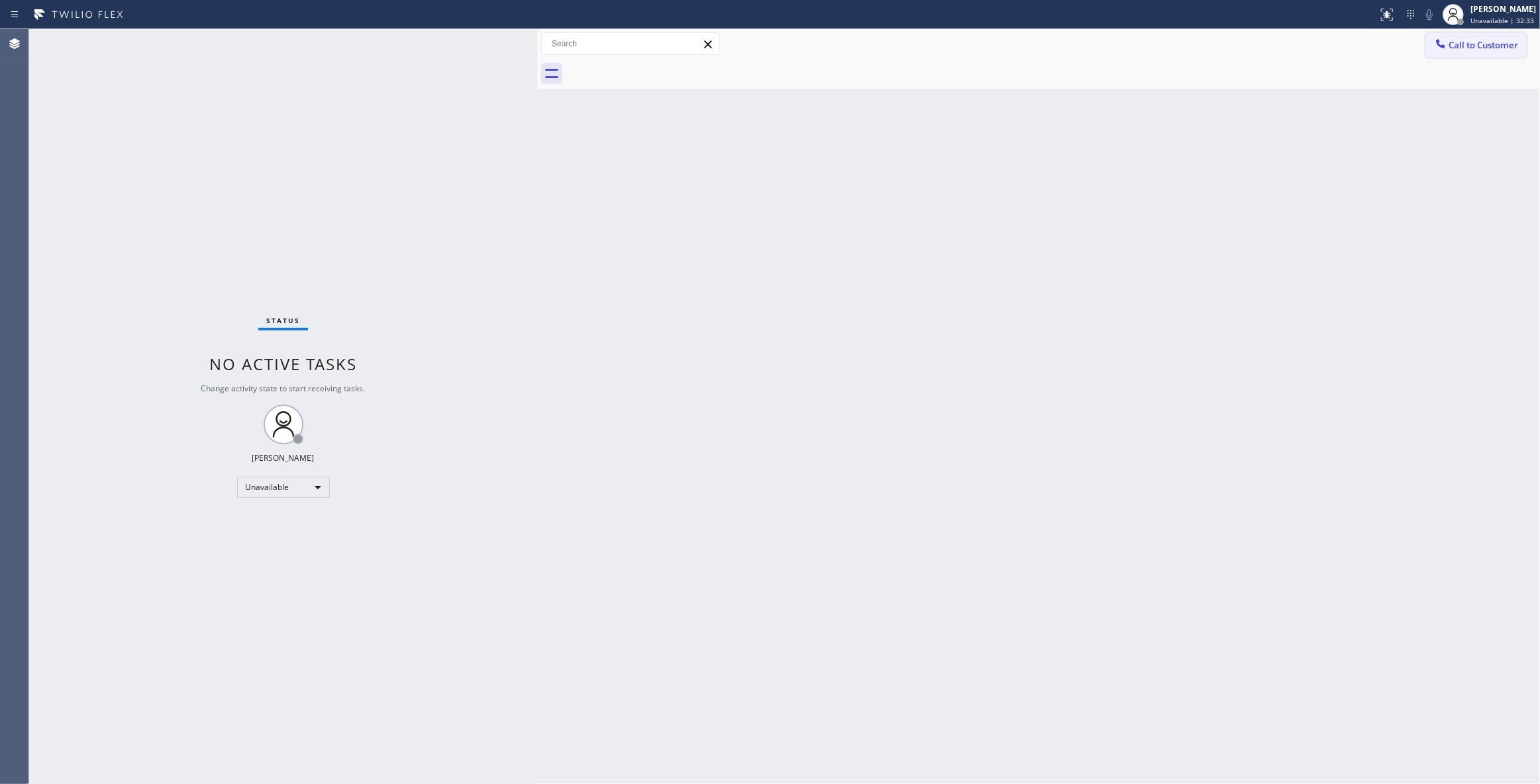
click at [1495, 39] on span "Call to Customer" at bounding box center [1483, 45] width 69 height 12
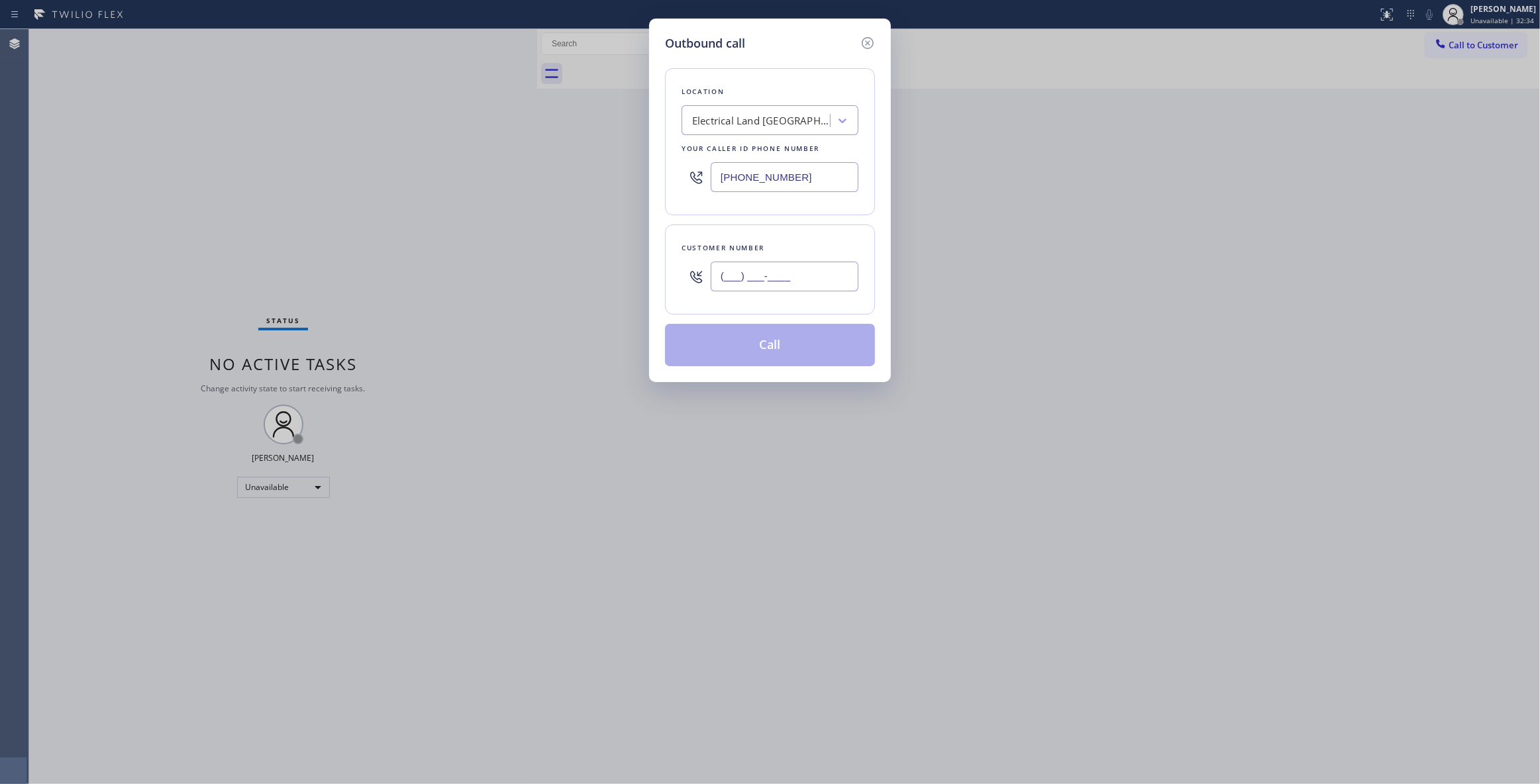
click at [791, 279] on input "(___) ___-____" at bounding box center [785, 276] width 147 height 30
paste input "609) 862-7430"
type input "[PHONE_NUMBER]"
click at [769, 353] on button "Call" at bounding box center [770, 345] width 210 height 42
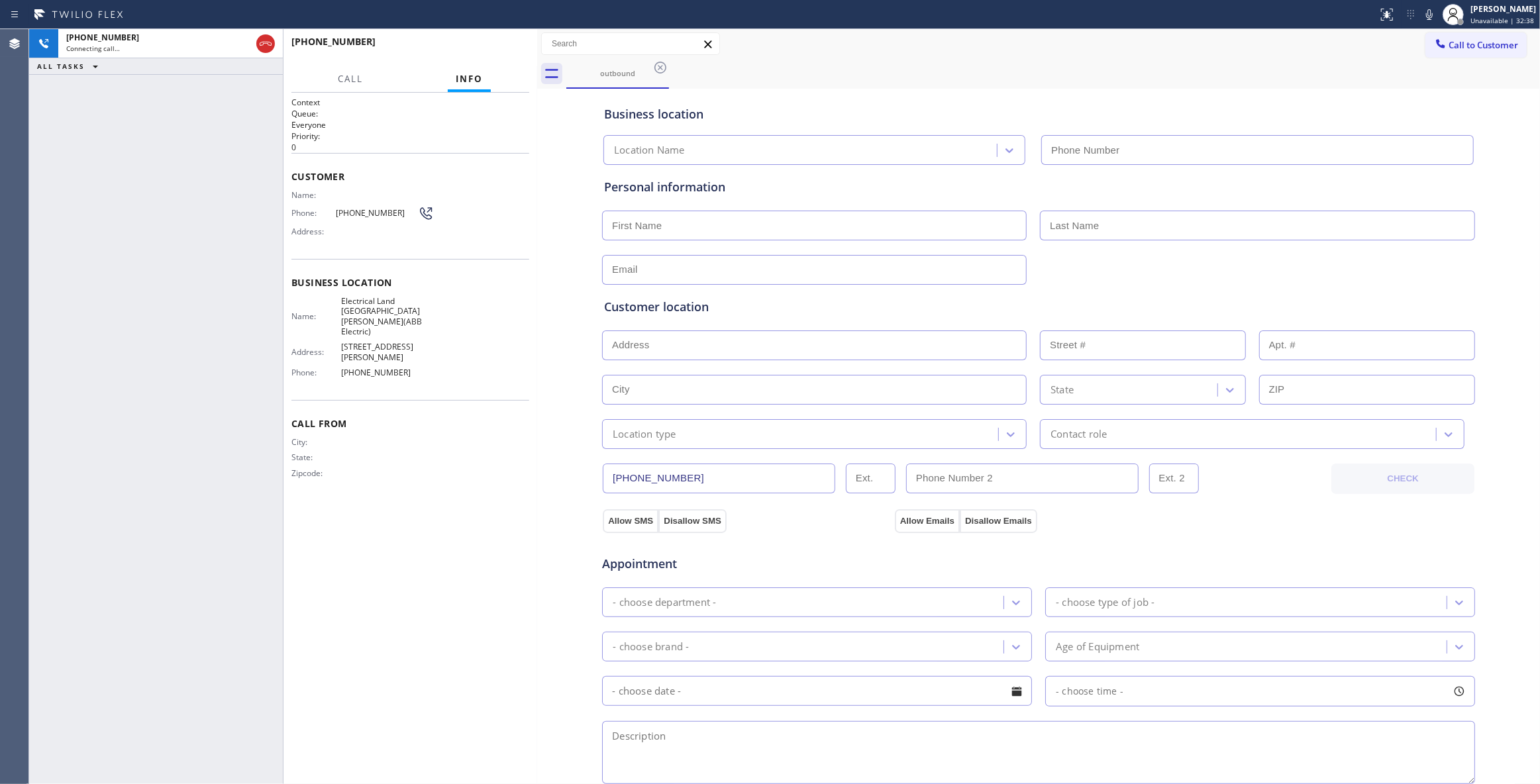
type input "[PHONE_NUMBER]"
click at [496, 51] on span "HANG UP" at bounding box center [498, 48] width 40 height 9
click at [495, 51] on span "HANG UP" at bounding box center [498, 48] width 40 height 9
click at [495, 48] on span "HANG UP" at bounding box center [498, 48] width 40 height 9
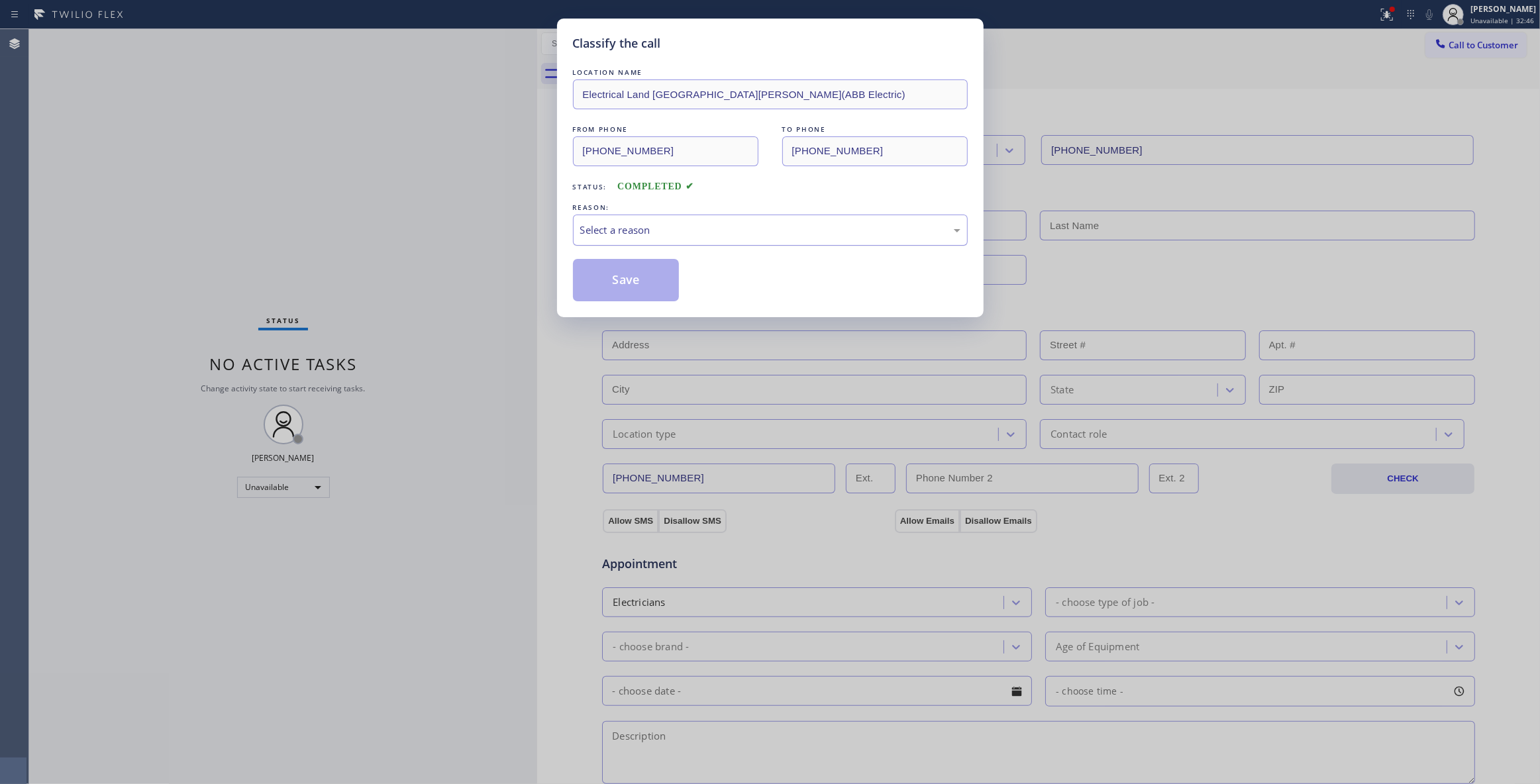
click at [673, 231] on div "Select a reason" at bounding box center [770, 230] width 381 height 15
click at [648, 273] on button "Save" at bounding box center [626, 280] width 106 height 42
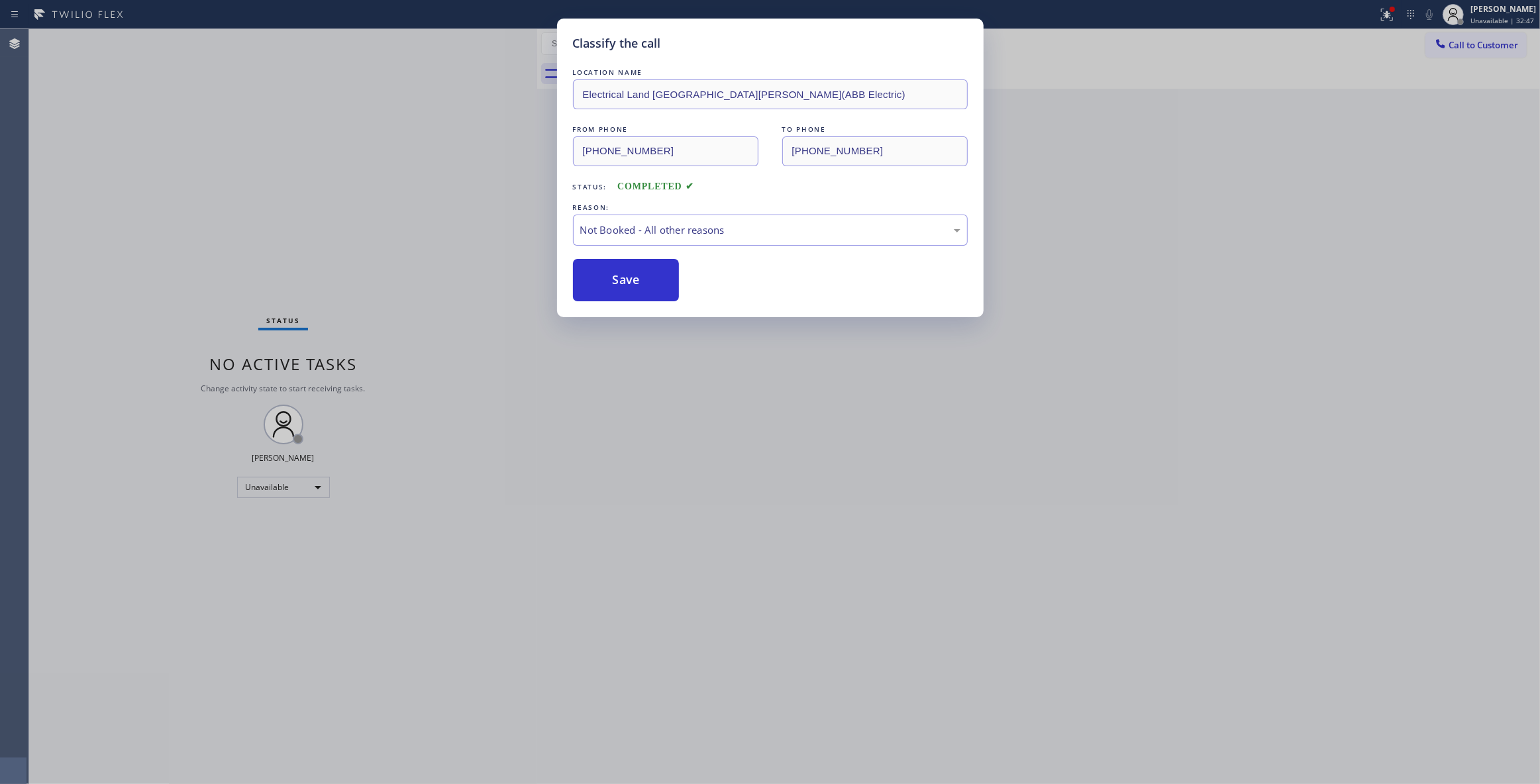
click at [648, 273] on button "Save" at bounding box center [626, 280] width 106 height 42
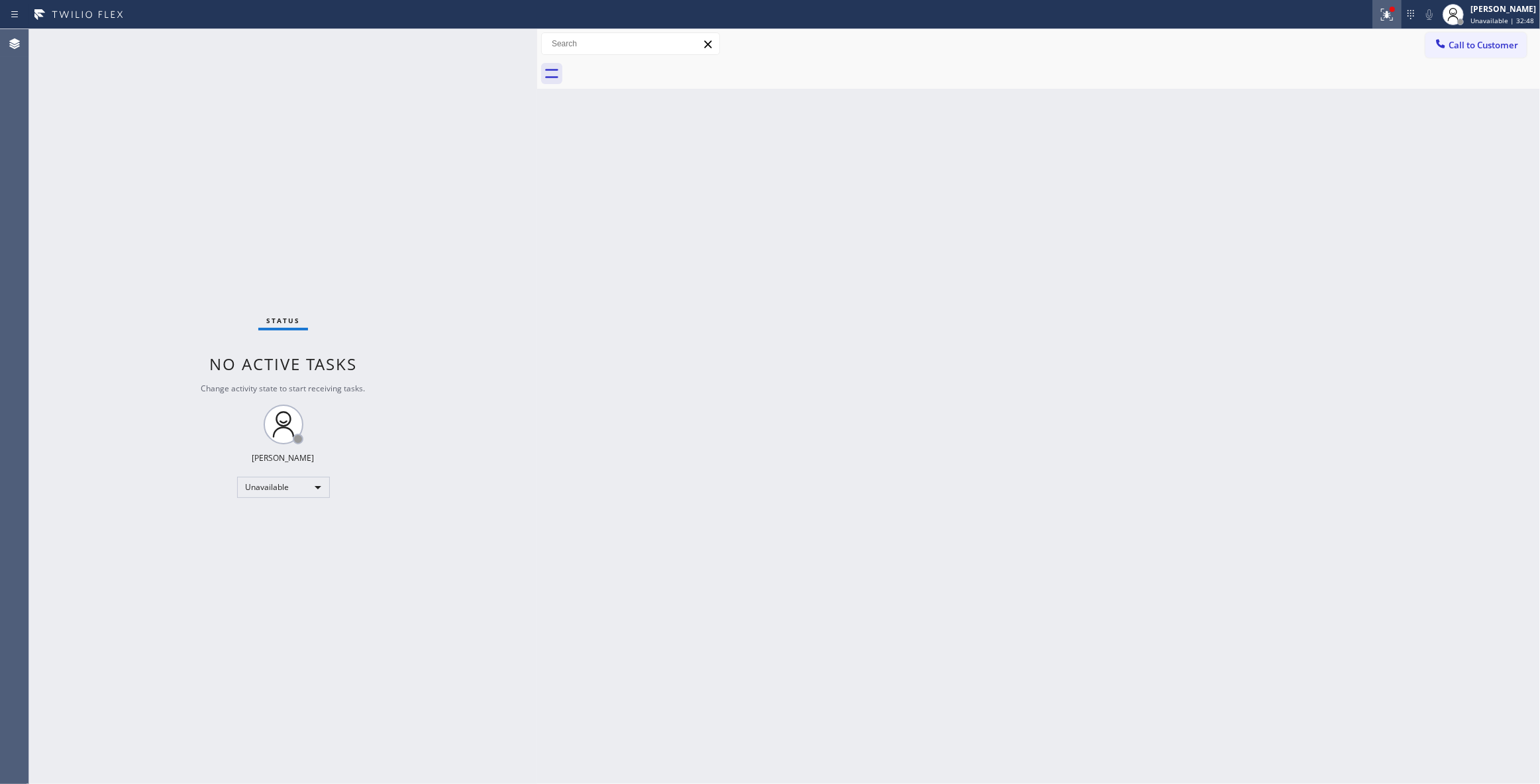
click at [1379, 19] on icon at bounding box center [1387, 14] width 16 height 16
drag, startPoint x: 1334, startPoint y: 180, endPoint x: 1405, endPoint y: 82, distance: 121.0
click at [1334, 180] on button "Clear issues" at bounding box center [1300, 173] width 155 height 19
click at [1455, 40] on span "Call to Customer" at bounding box center [1483, 45] width 69 height 12
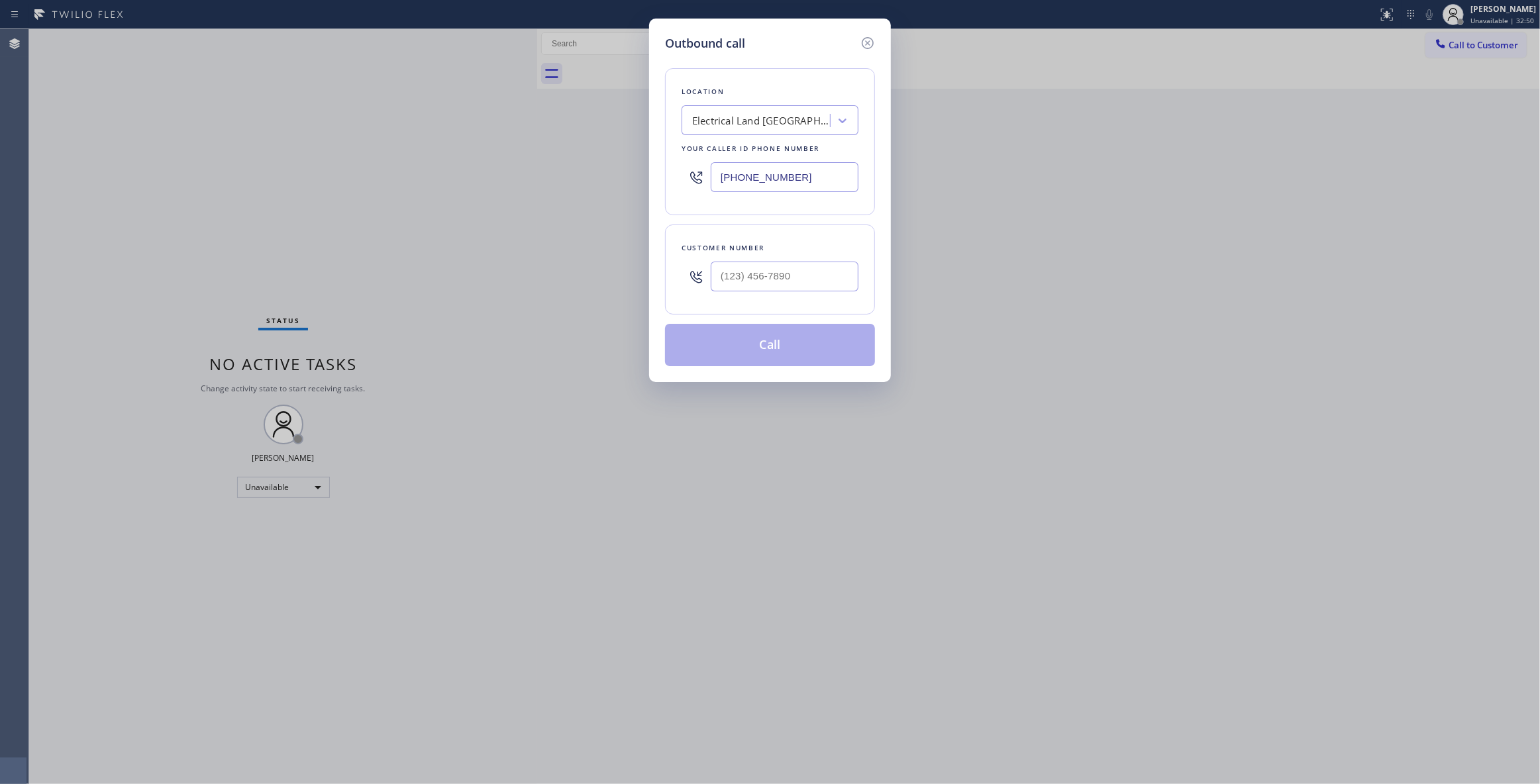
click at [766, 295] on div at bounding box center [785, 276] width 147 height 43
click at [763, 287] on input "(___) ___-____" at bounding box center [785, 276] width 147 height 30
paste input "609) 862-7430"
type input "[PHONE_NUMBER]"
click at [754, 348] on button "Call" at bounding box center [770, 345] width 210 height 42
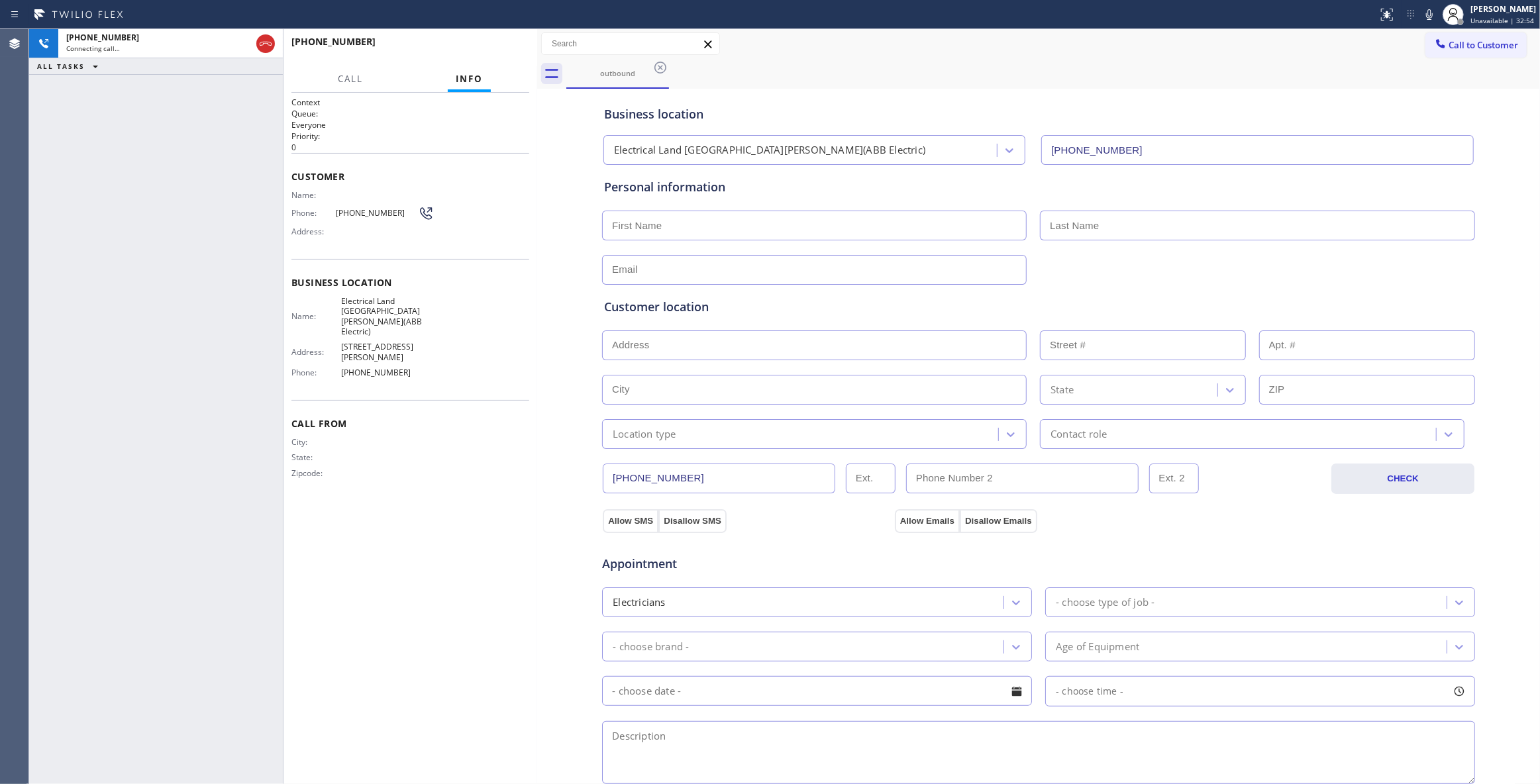
type input "[PHONE_NUMBER]"
drag, startPoint x: 433, startPoint y: 532, endPoint x: 446, endPoint y: 443, distance: 89.9
click at [435, 523] on div "Context Queue: Everyone Priority: 0 Customer Name: Phone: [PHONE_NUMBER] Addres…" at bounding box center [410, 439] width 238 height 683
click at [258, 45] on icon at bounding box center [265, 43] width 16 height 16
click at [471, 48] on div "[PHONE_NUMBER] Live | 00:00 HANG UP" at bounding box center [410, 48] width 238 height 34
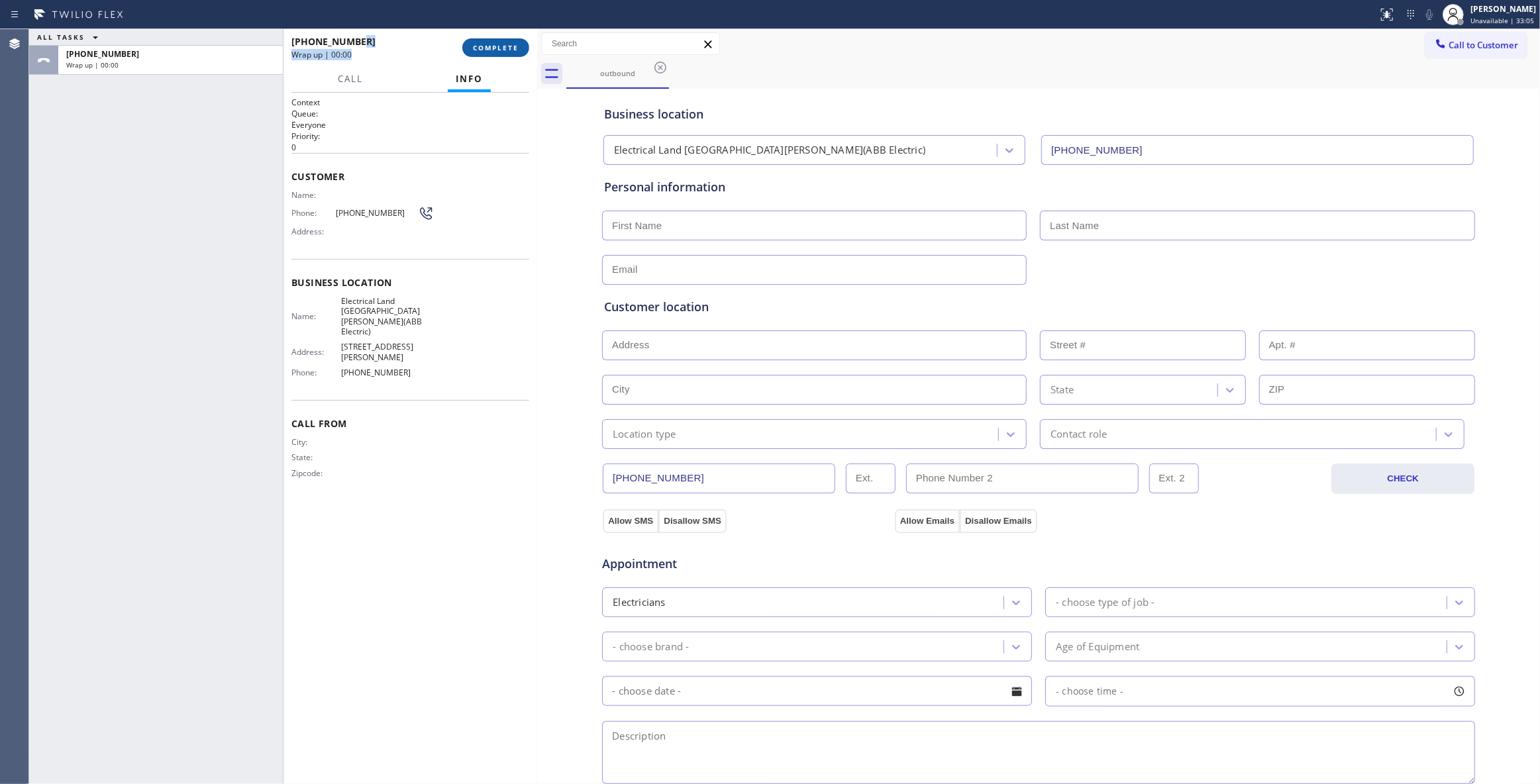
click at [477, 48] on span "COMPLETE" at bounding box center [495, 48] width 45 height 9
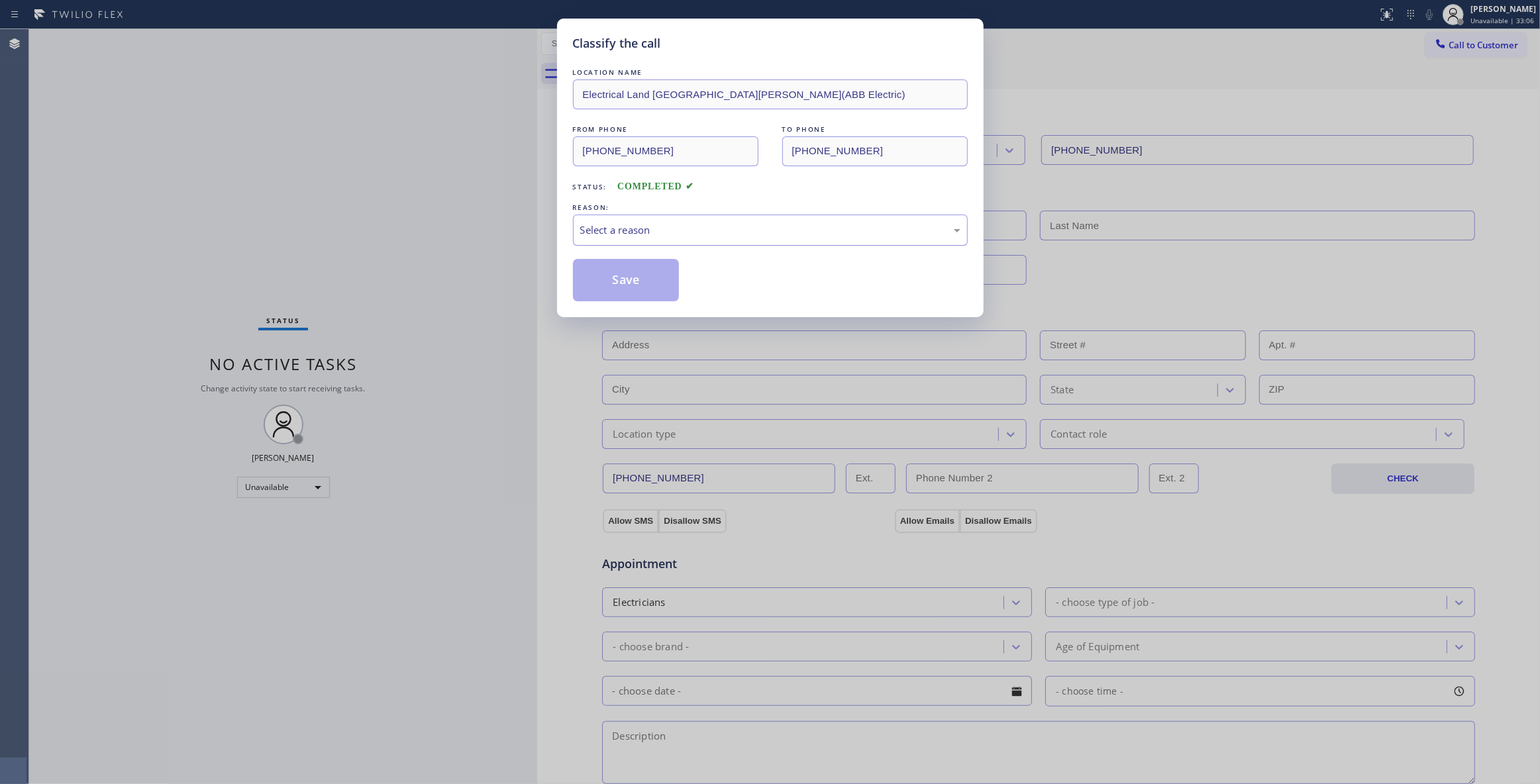
click at [651, 232] on div "Select a reason" at bounding box center [770, 230] width 381 height 15
click at [628, 282] on button "Save" at bounding box center [626, 280] width 106 height 42
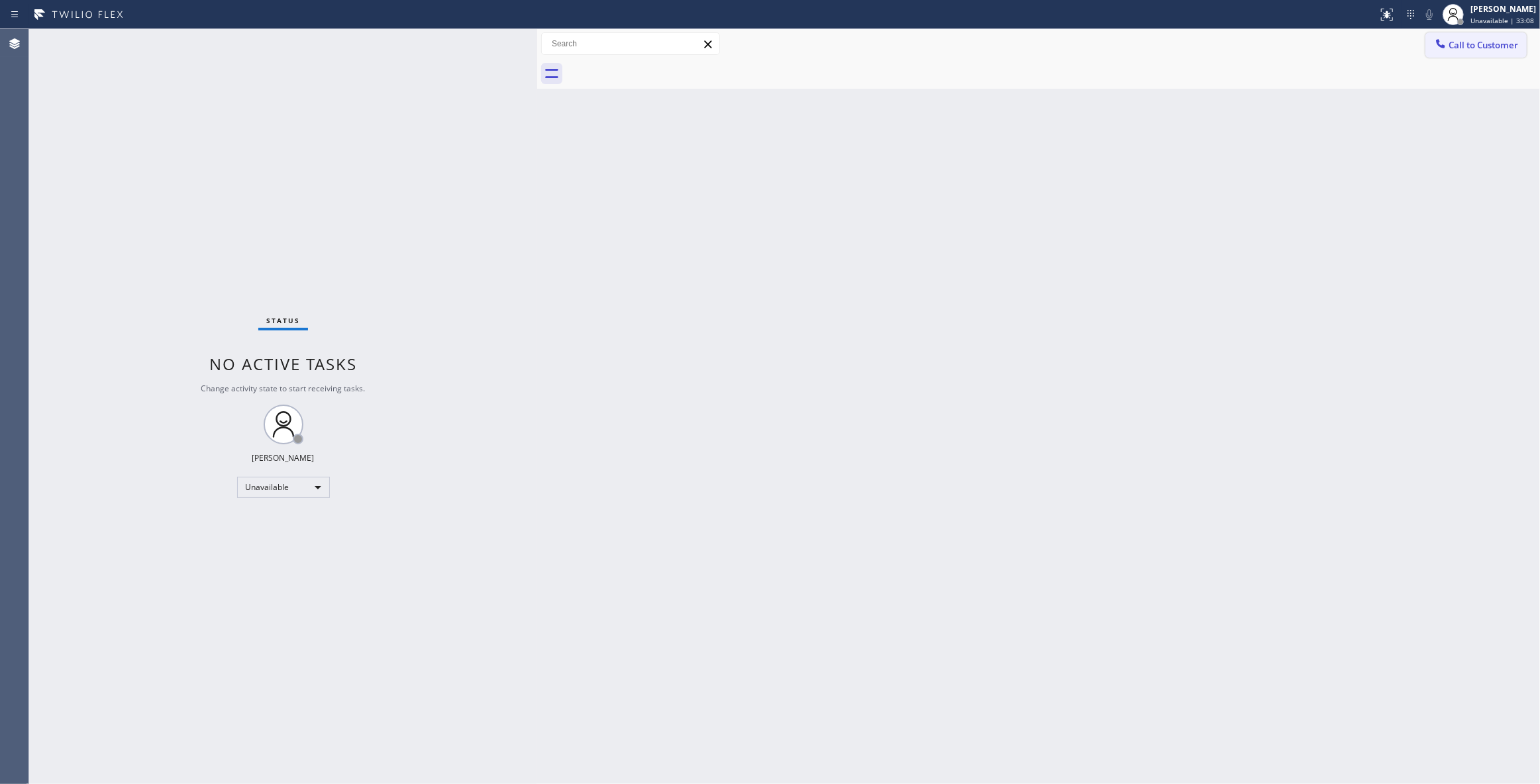
click at [1474, 51] on button "Call to Customer" at bounding box center [1476, 45] width 101 height 25
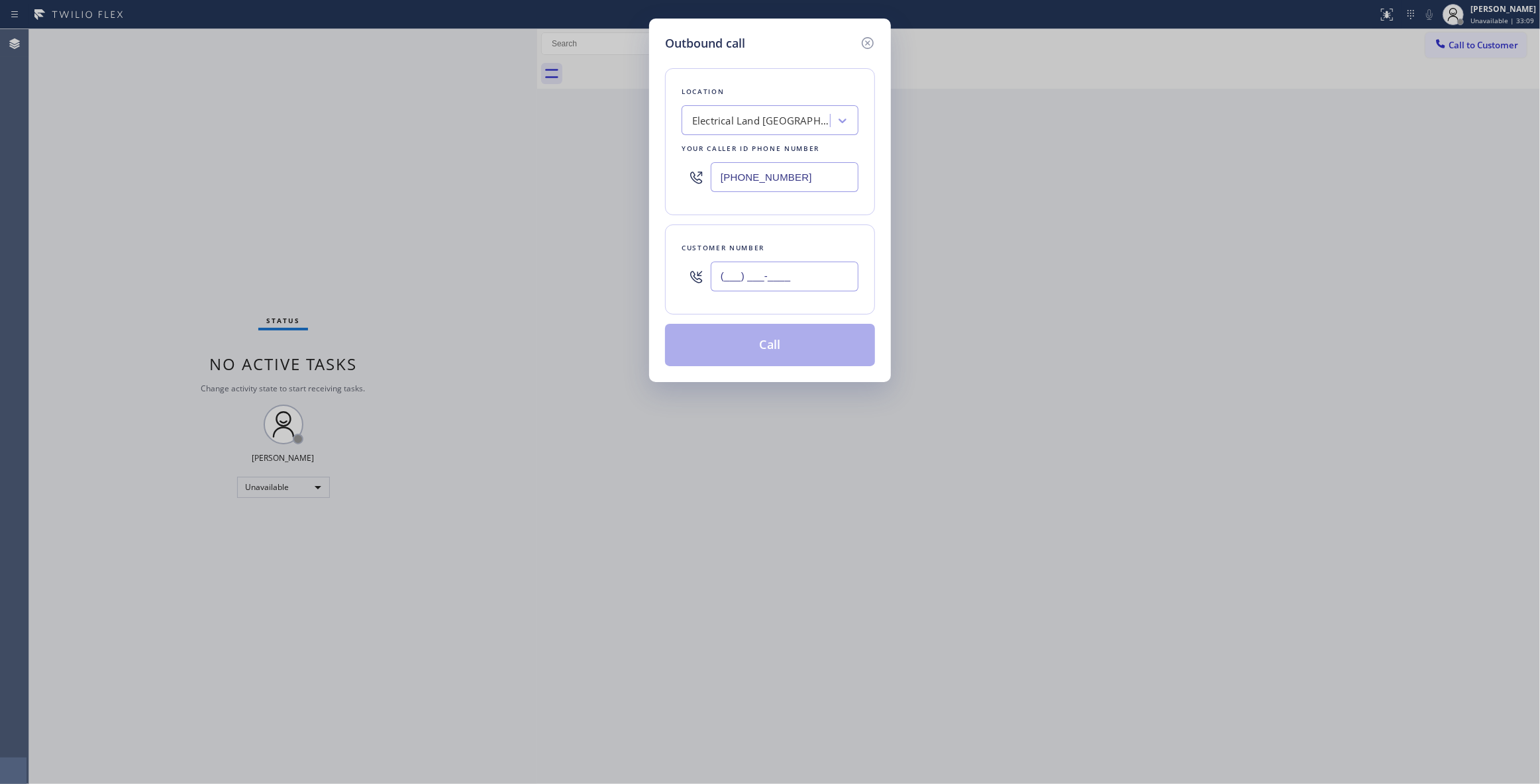
click at [753, 267] on input "(___) ___-____" at bounding box center [785, 276] width 147 height 30
paste input "609) 862-7430"
type input "[PHONE_NUMBER]"
click at [727, 345] on button "Call" at bounding box center [770, 345] width 210 height 42
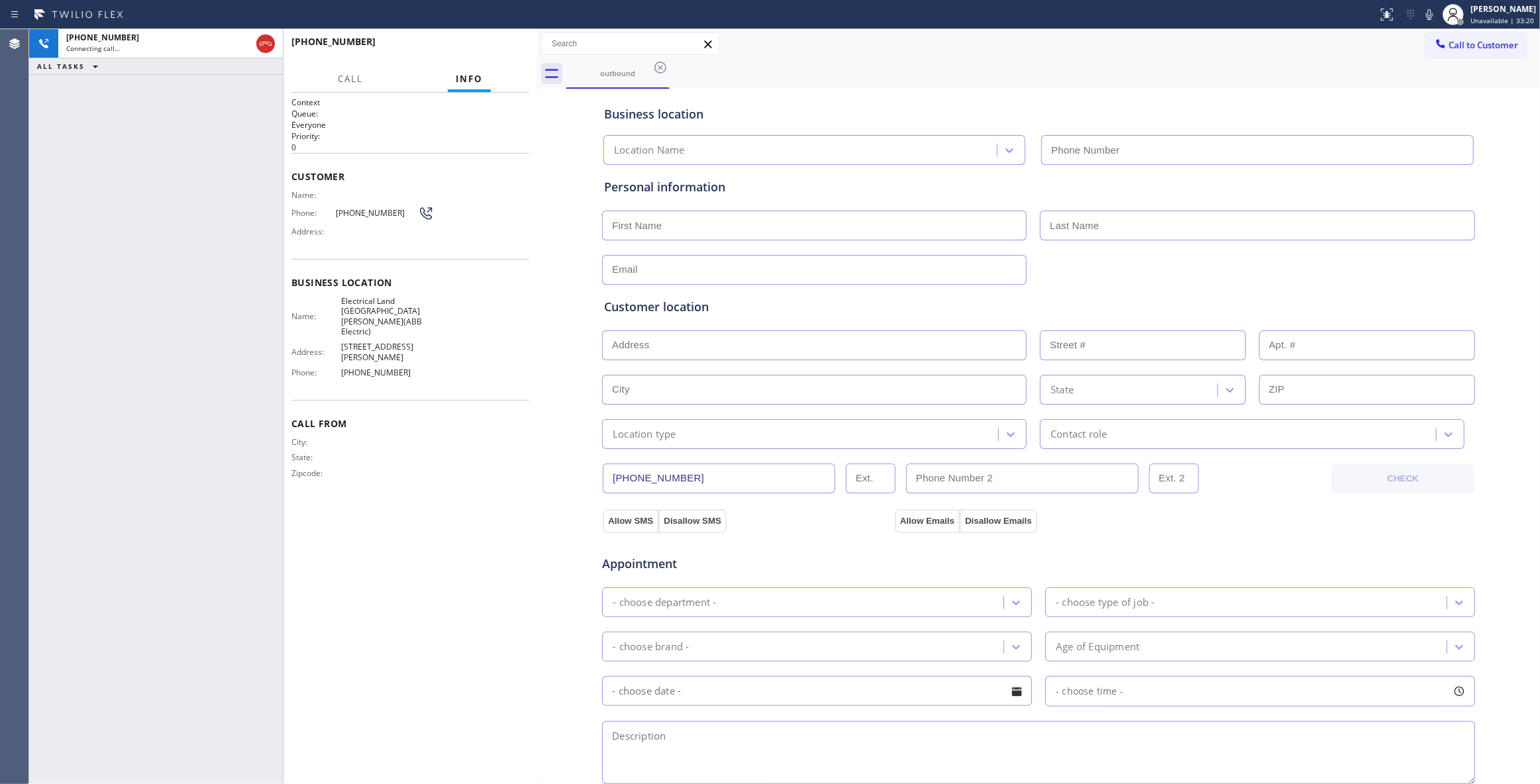
type input "[PHONE_NUMBER]"
click at [226, 219] on div "[PHONE_NUMBER] Connecting call… ALL TASKS ALL TASKS ACTIVE TASKS TASKS IN WRAP …" at bounding box center [156, 407] width 254 height 755
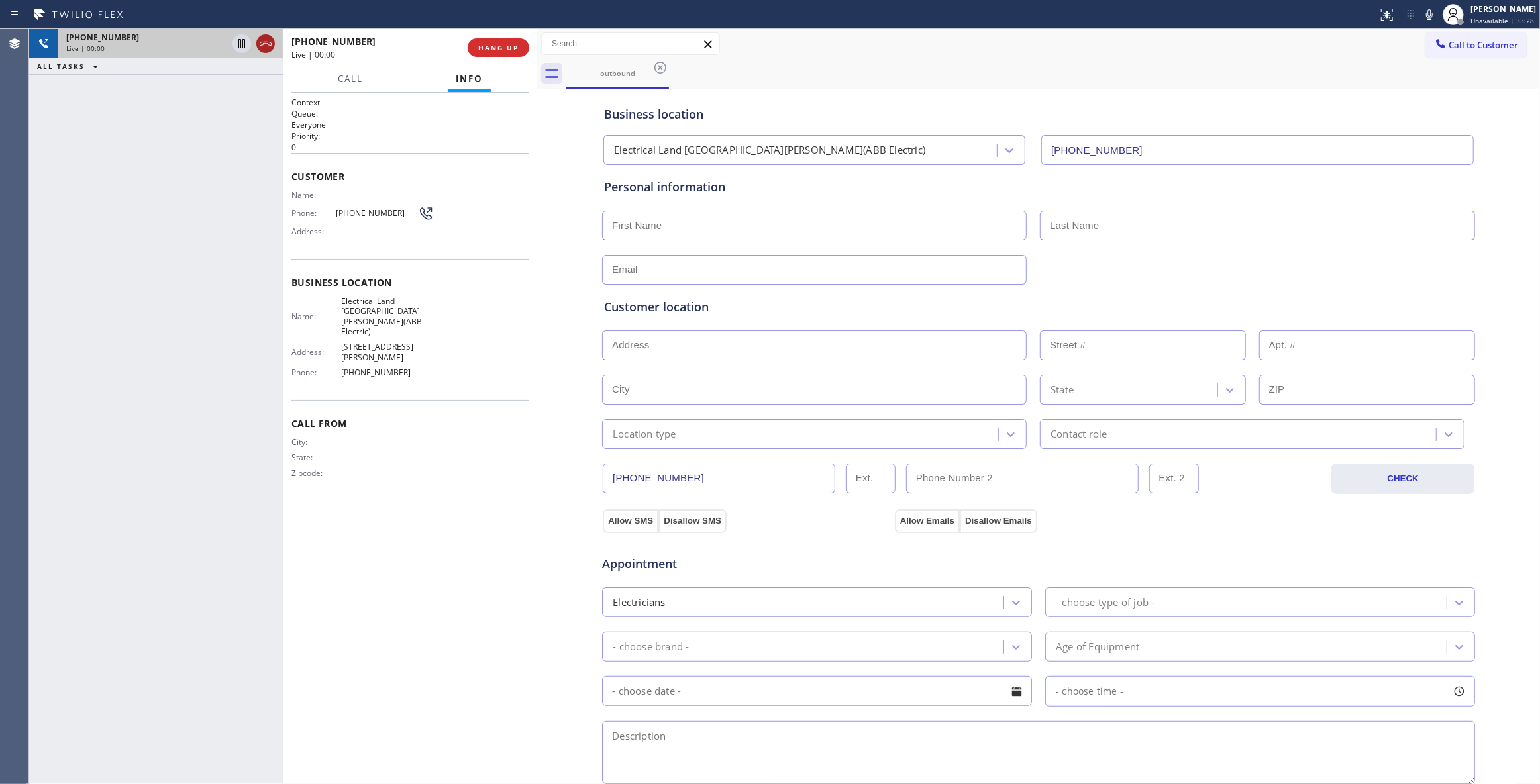
click at [258, 43] on icon at bounding box center [265, 43] width 16 height 16
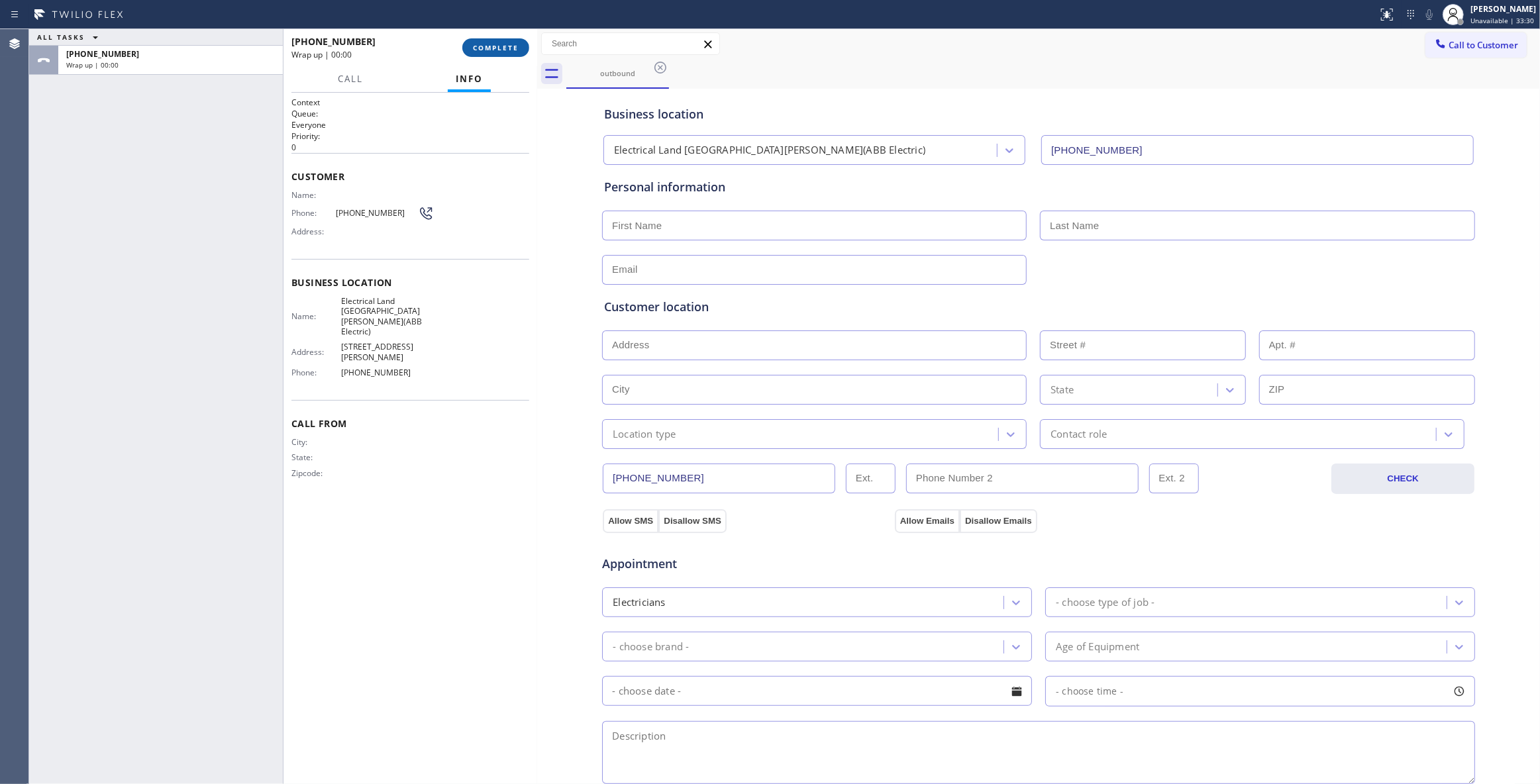
click at [496, 53] on button "COMPLETE" at bounding box center [496, 48] width 67 height 19
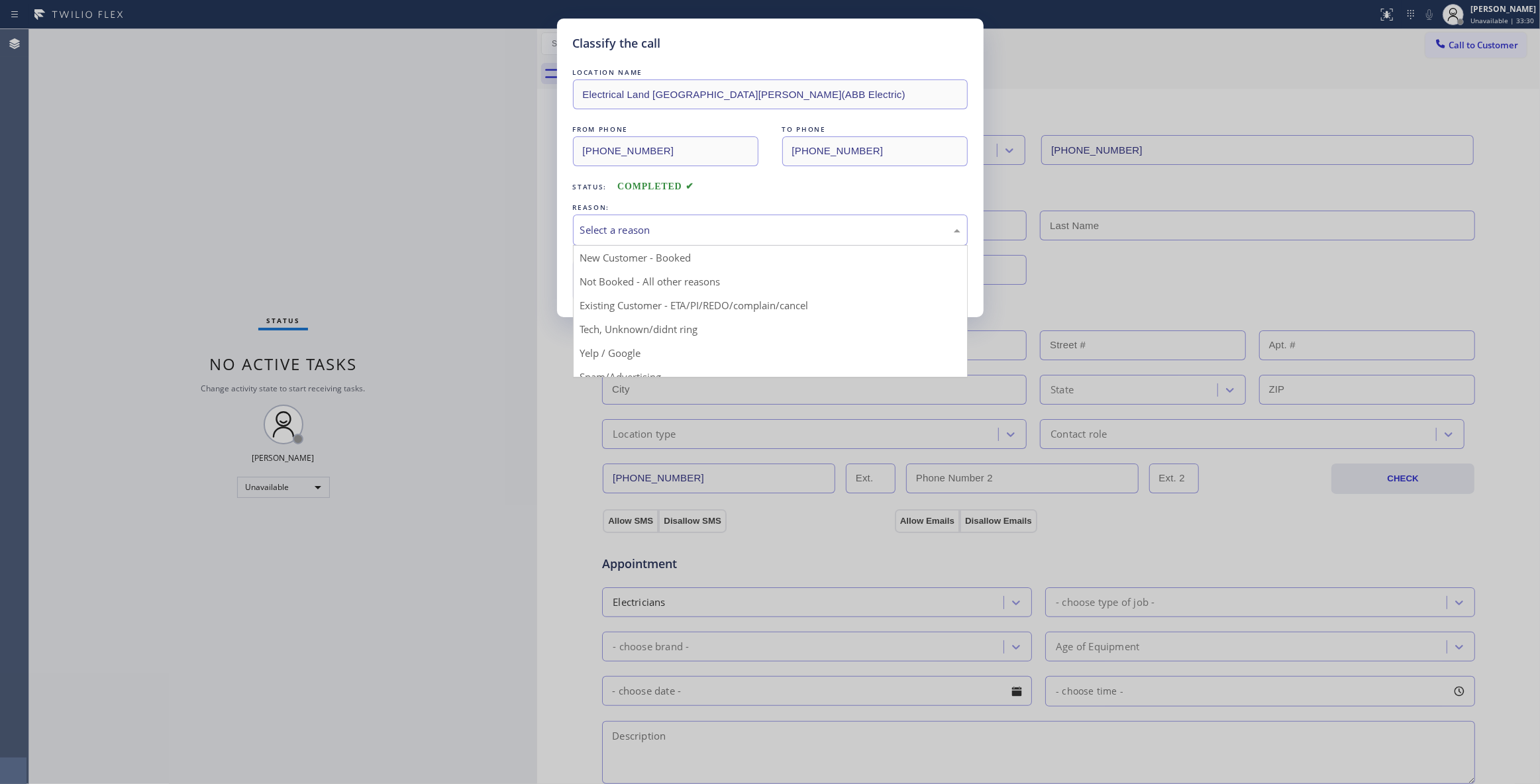
click at [618, 234] on div "Select a reason" at bounding box center [770, 230] width 381 height 15
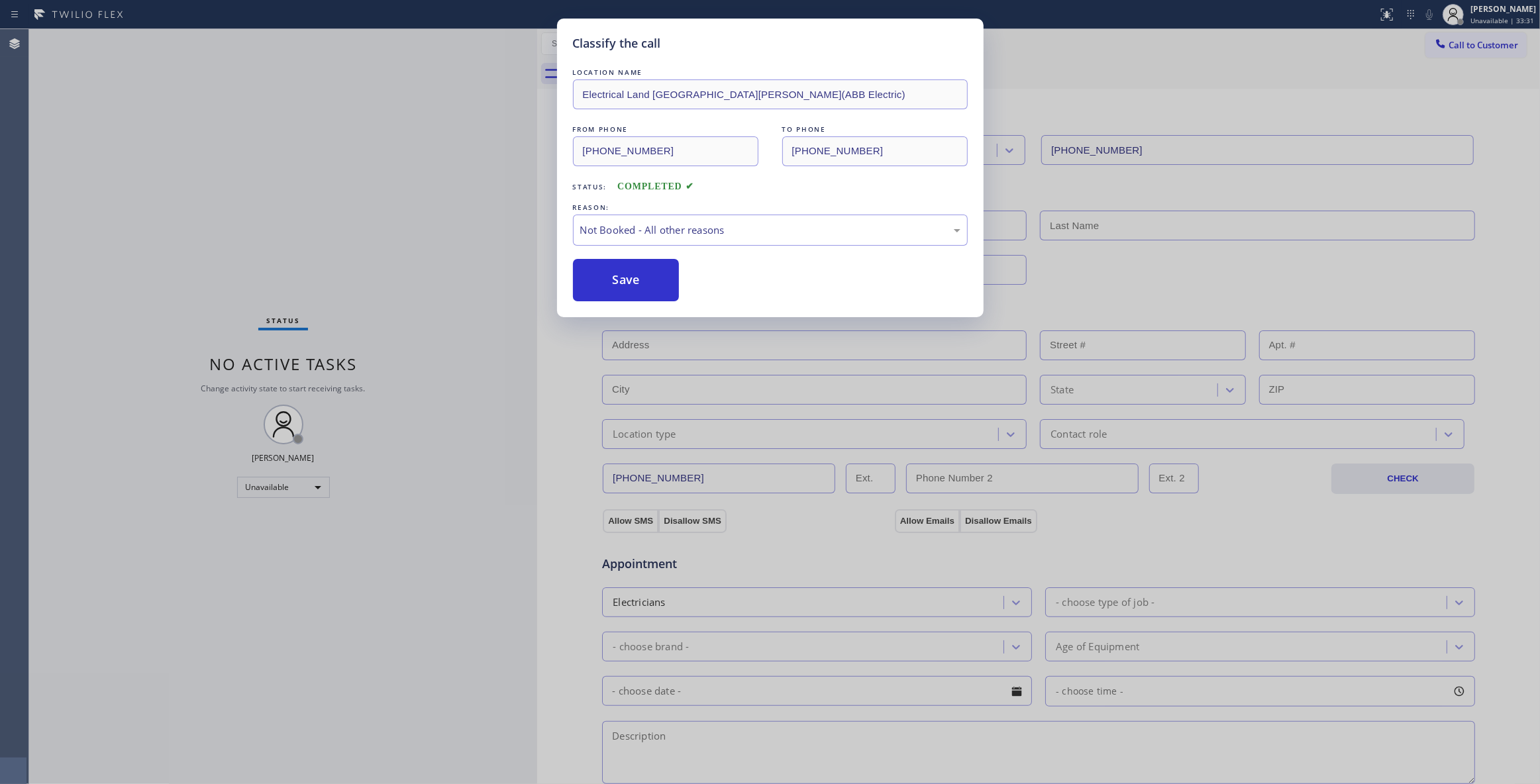
click at [599, 279] on button "Save" at bounding box center [626, 280] width 106 height 42
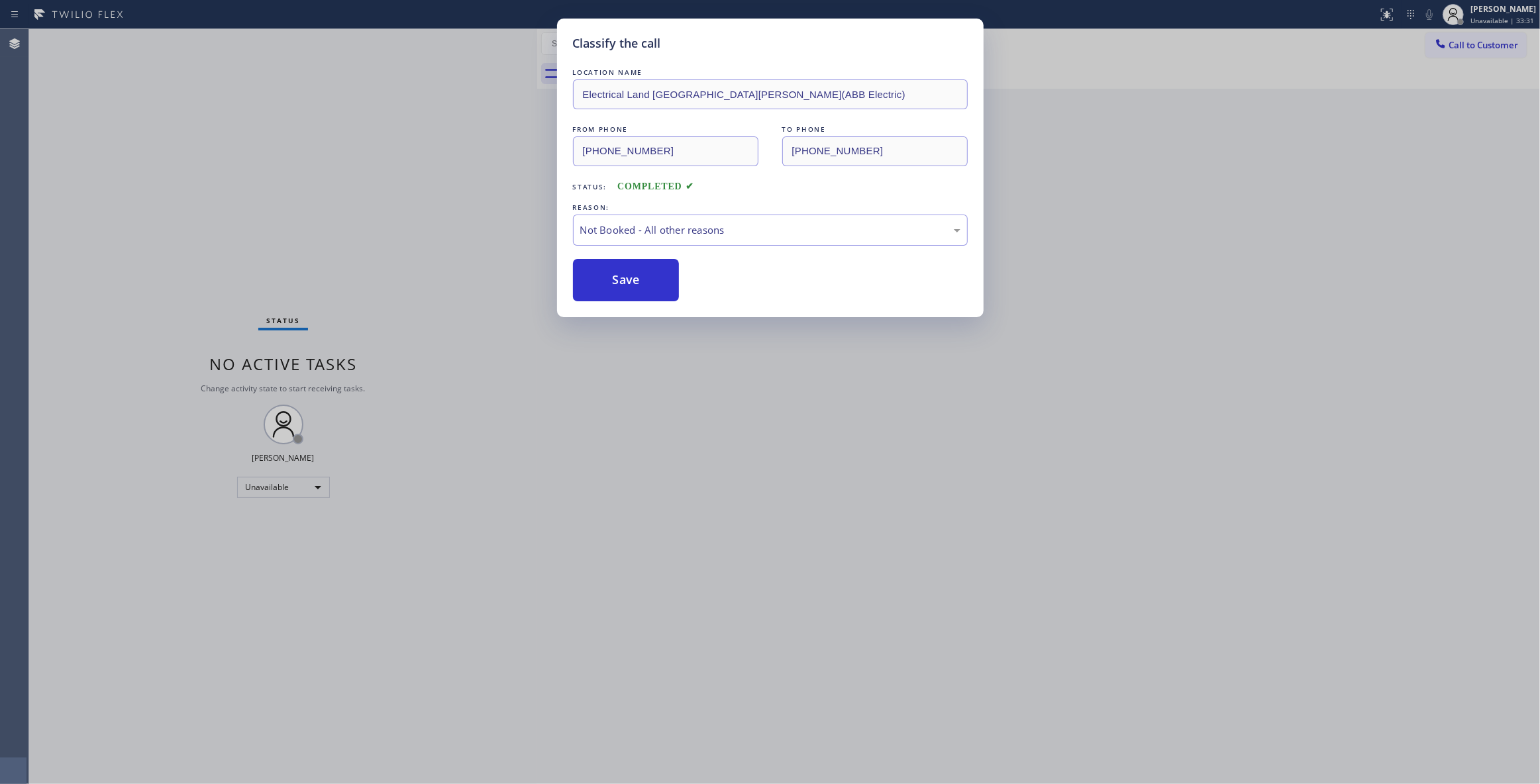
click at [599, 279] on button "Save" at bounding box center [626, 280] width 106 height 42
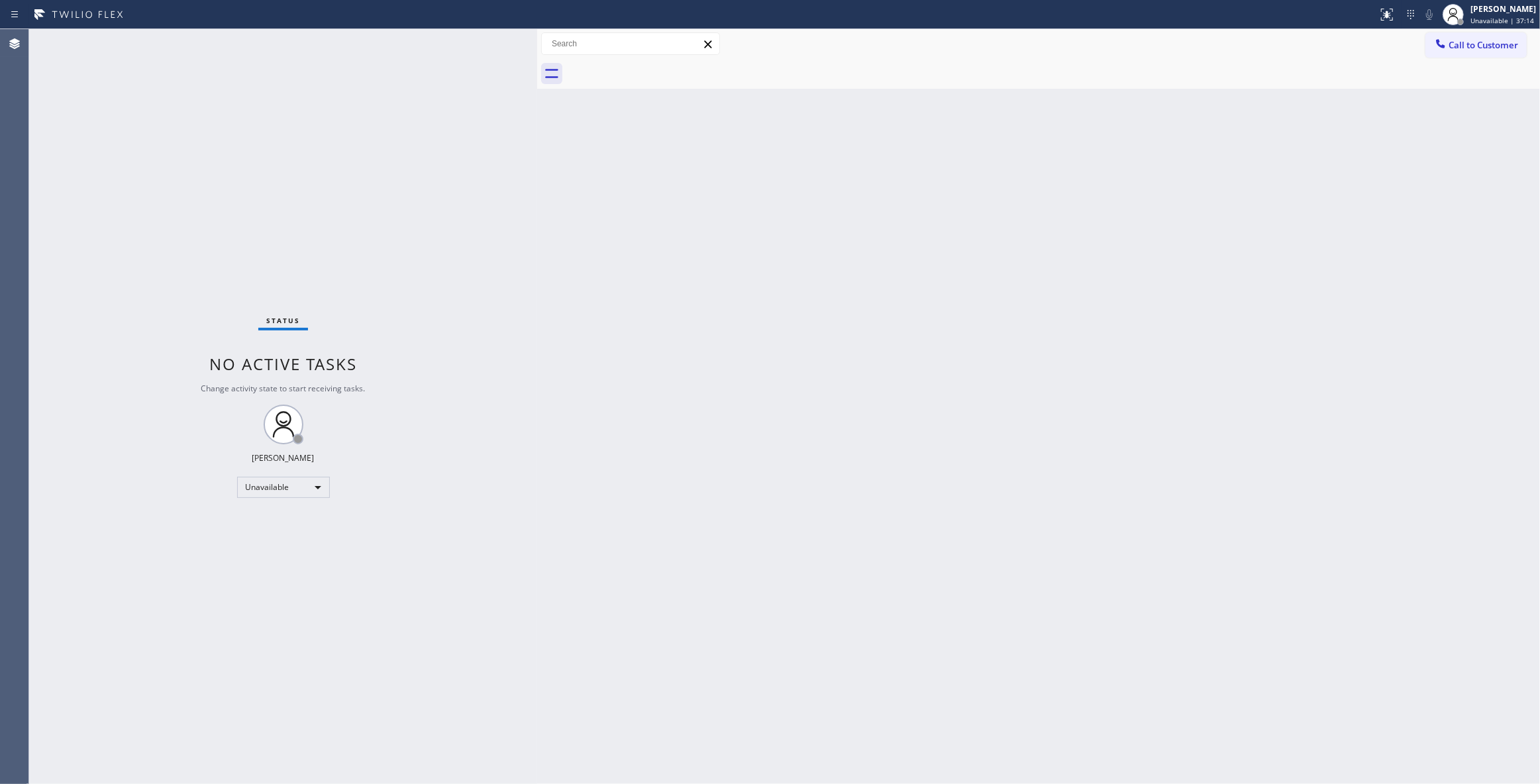
click at [200, 741] on div "Status No active tasks Change activity state to start receiving tasks. [PERSON_…" at bounding box center [283, 407] width 508 height 755
drag, startPoint x: 51, startPoint y: 736, endPoint x: 101, endPoint y: 561, distance: 182.0
click at [51, 736] on div "Status No active tasks Change activity state to start receiving tasks. [PERSON_…" at bounding box center [283, 407] width 508 height 755
click at [1483, 48] on span "Call to Customer" at bounding box center [1483, 45] width 69 height 12
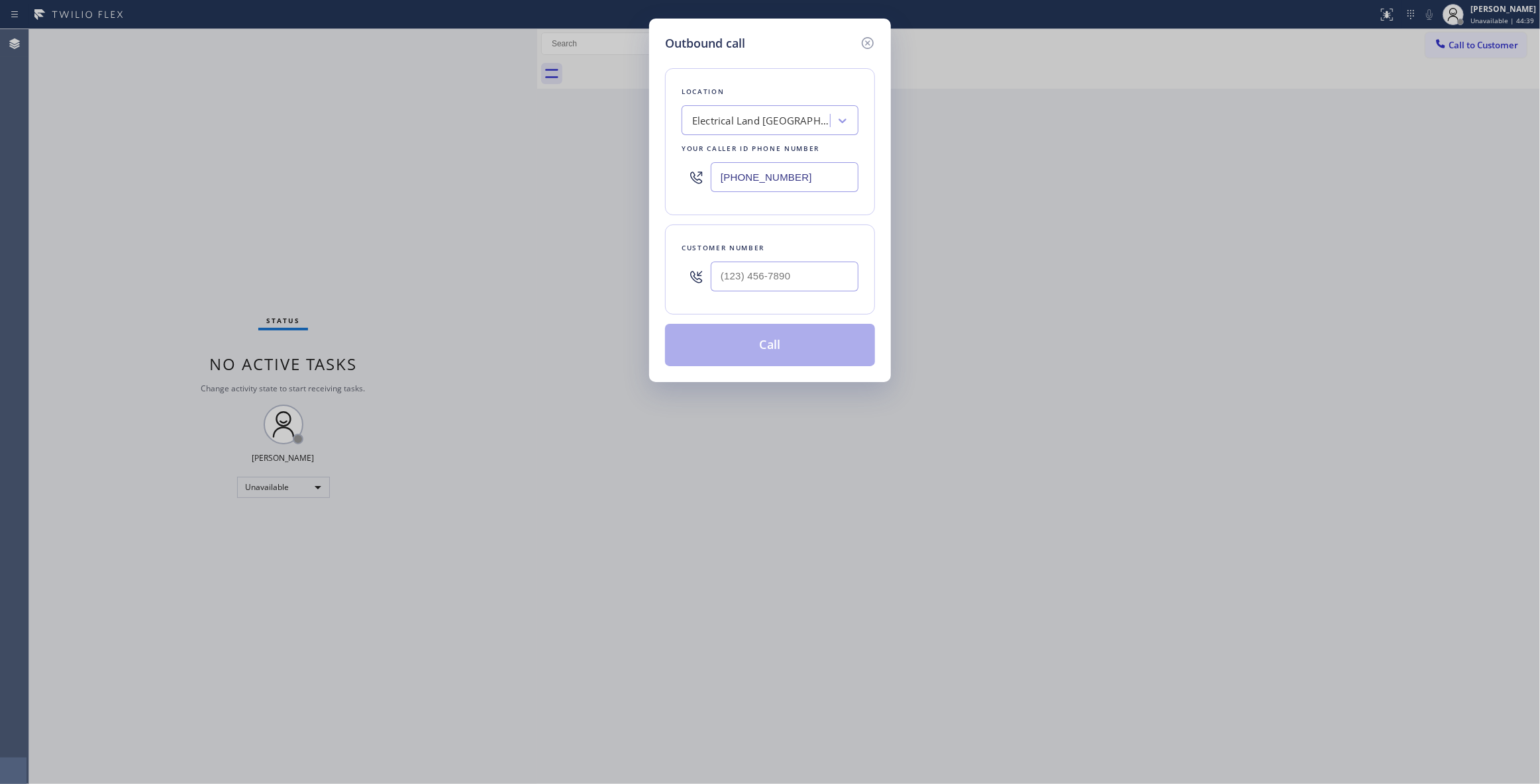
drag, startPoint x: 815, startPoint y: 179, endPoint x: 409, endPoint y: 130, distance: 408.9
click at [412, 135] on div "Outbound call Location Electrical Land [GEOGRAPHIC_DATA][PERSON_NAME](ABB Elect…" at bounding box center [770, 392] width 1540 height 784
paste input "805) 261-2411"
type input "[PHONE_NUMBER]"
click at [755, 279] on input "(___) ___-____" at bounding box center [785, 276] width 147 height 30
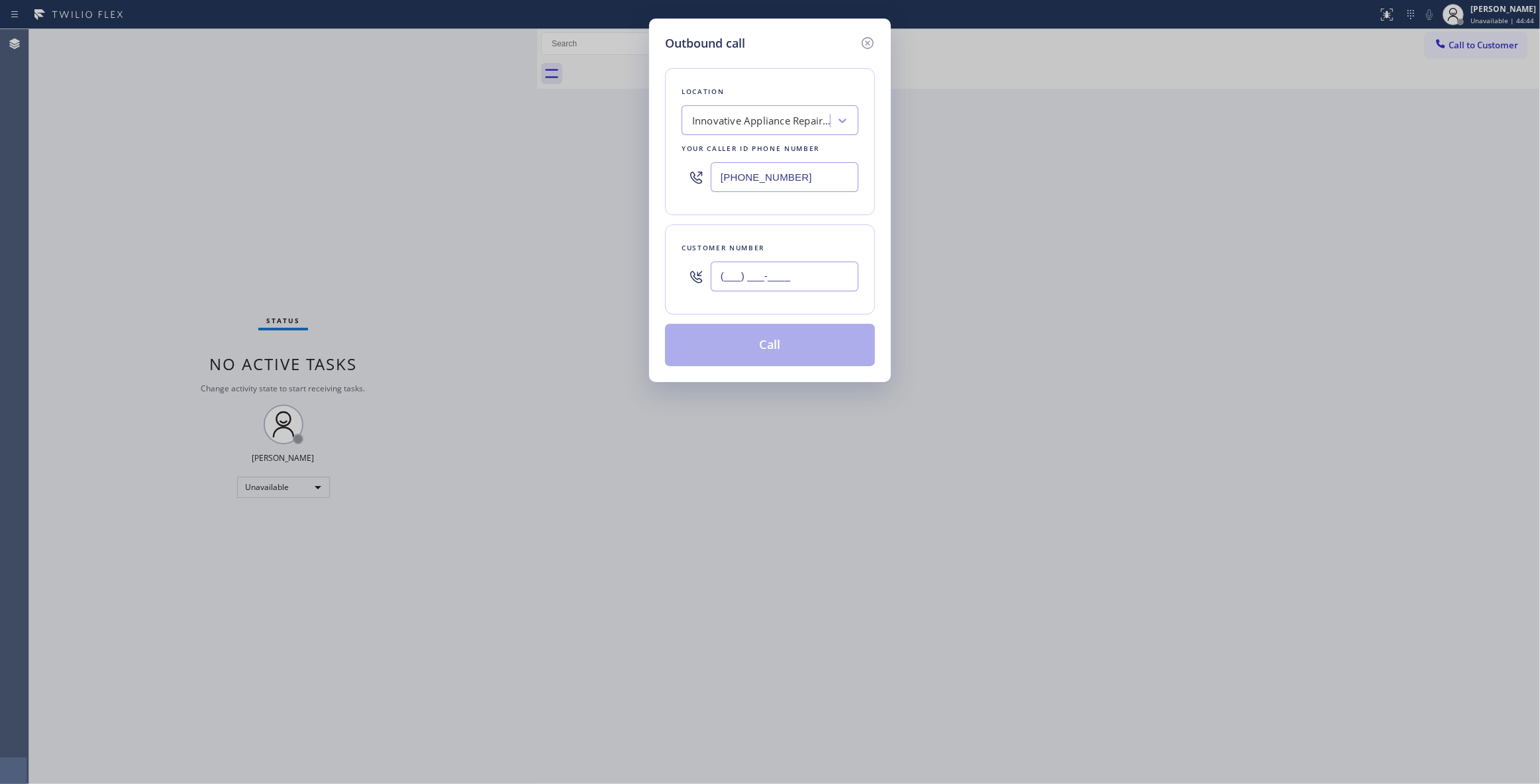
paste input "805) 963-2329"
type input "[PHONE_NUMBER]"
click at [767, 348] on button "Call" at bounding box center [770, 345] width 210 height 42
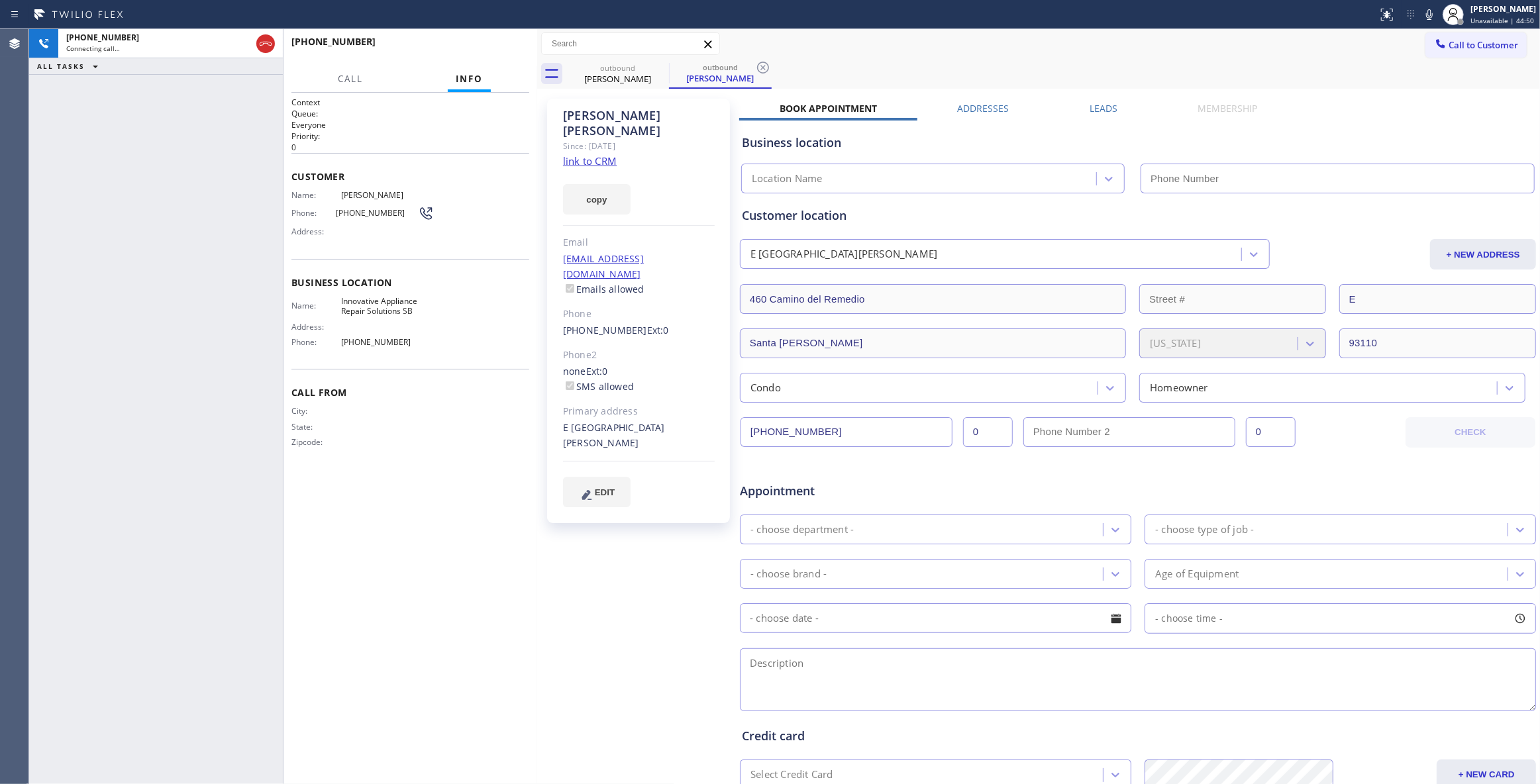
type input "[PHONE_NUMBER]"
click at [756, 64] on icon at bounding box center [763, 67] width 16 height 16
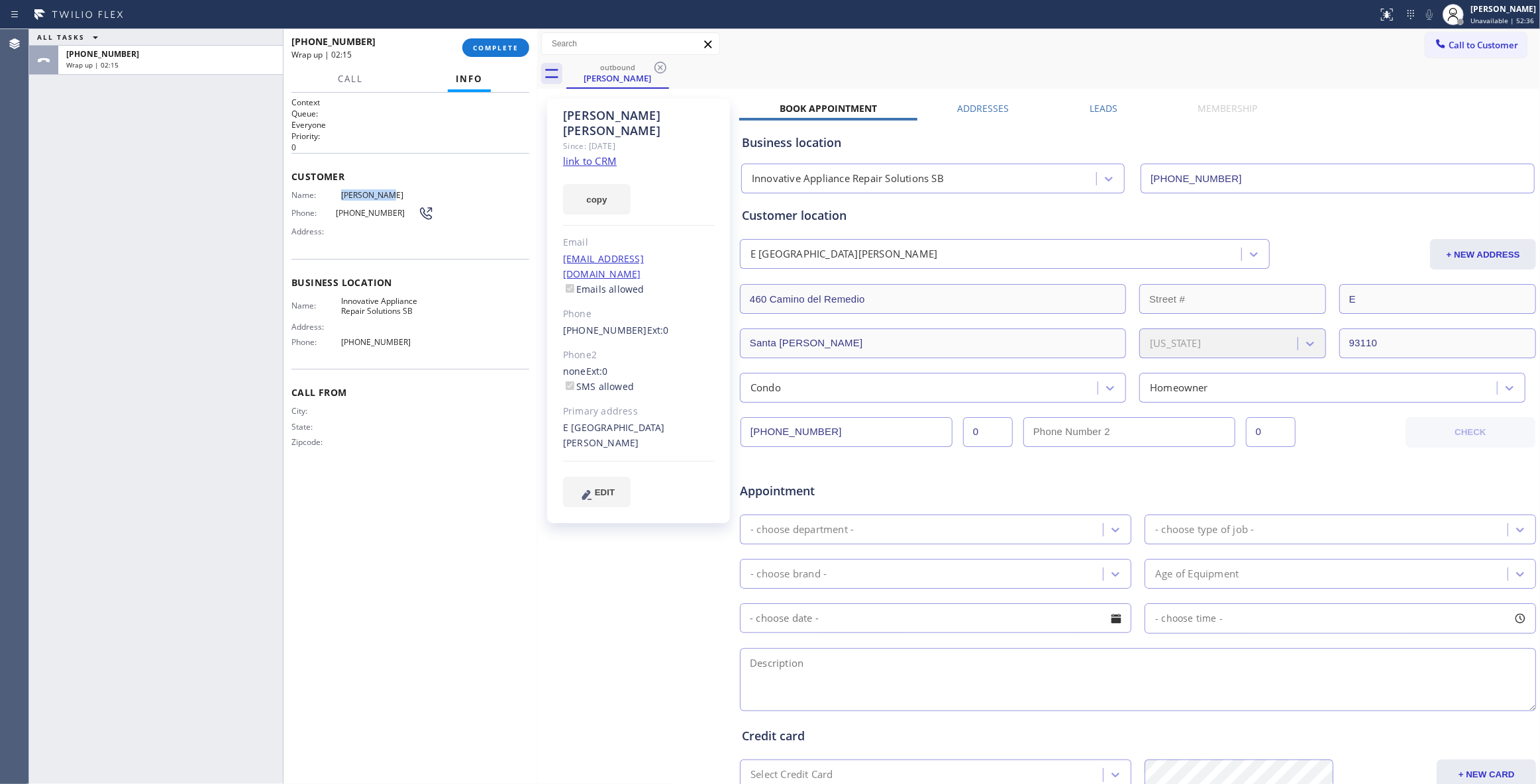
drag, startPoint x: 390, startPoint y: 191, endPoint x: 337, endPoint y: 194, distance: 53.1
click at [337, 194] on div "Name: [PERSON_NAME]" at bounding box center [362, 194] width 142 height 10
copy div "[PERSON_NAME]"
drag, startPoint x: 58, startPoint y: 213, endPoint x: 191, endPoint y: 88, distance: 182.5
click at [58, 212] on div "ALL TASKS ALL TASKS ACTIVE TASKS TASKS IN WRAP UP [PHONE_NUMBER] Wrap up | 02:23" at bounding box center [156, 407] width 254 height 755
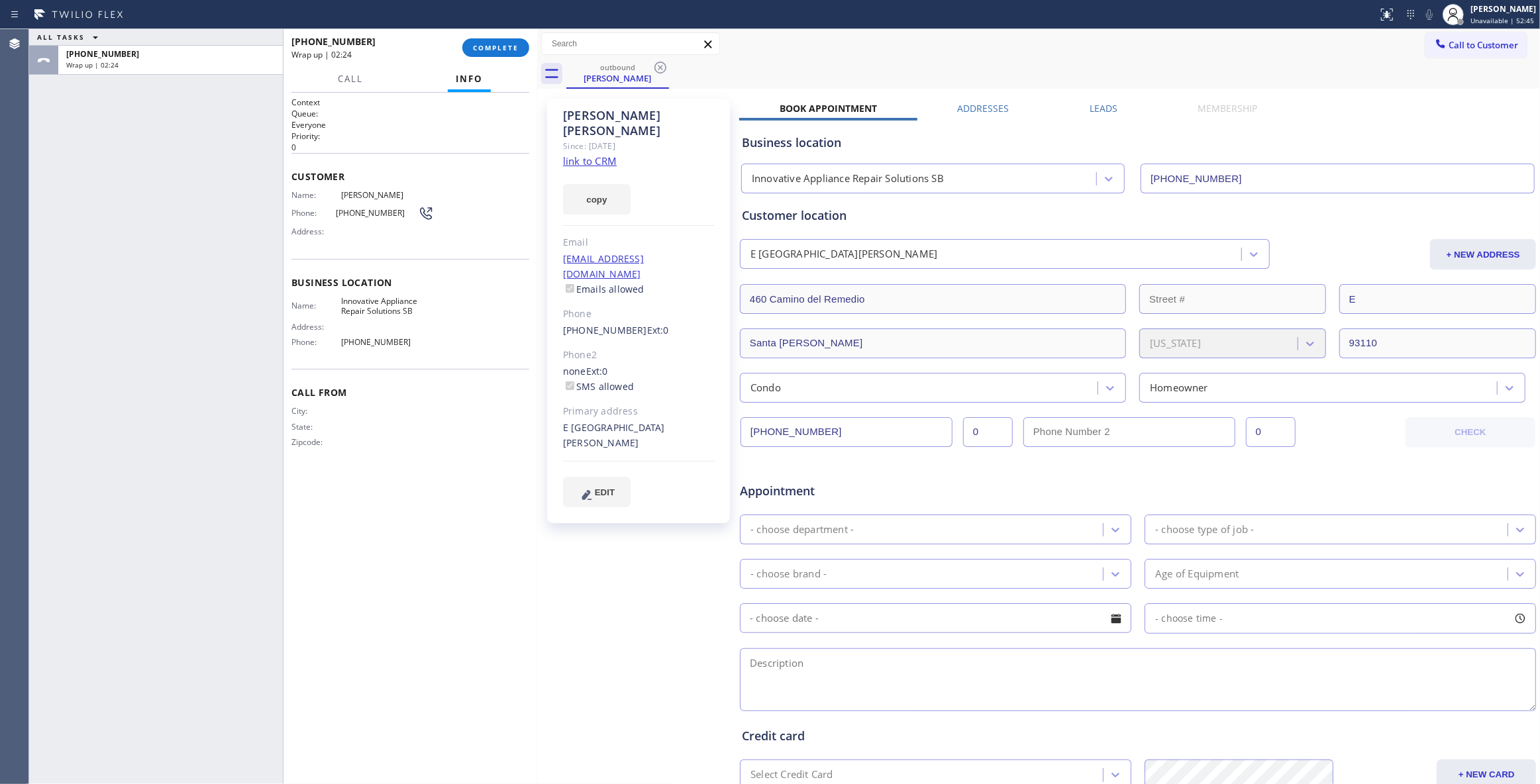
click at [517, 36] on div "[PHONE_NUMBER] Wrap up | 02:24 COMPLETE" at bounding box center [410, 48] width 238 height 34
click at [502, 51] on span "COMPLETE" at bounding box center [495, 48] width 45 height 9
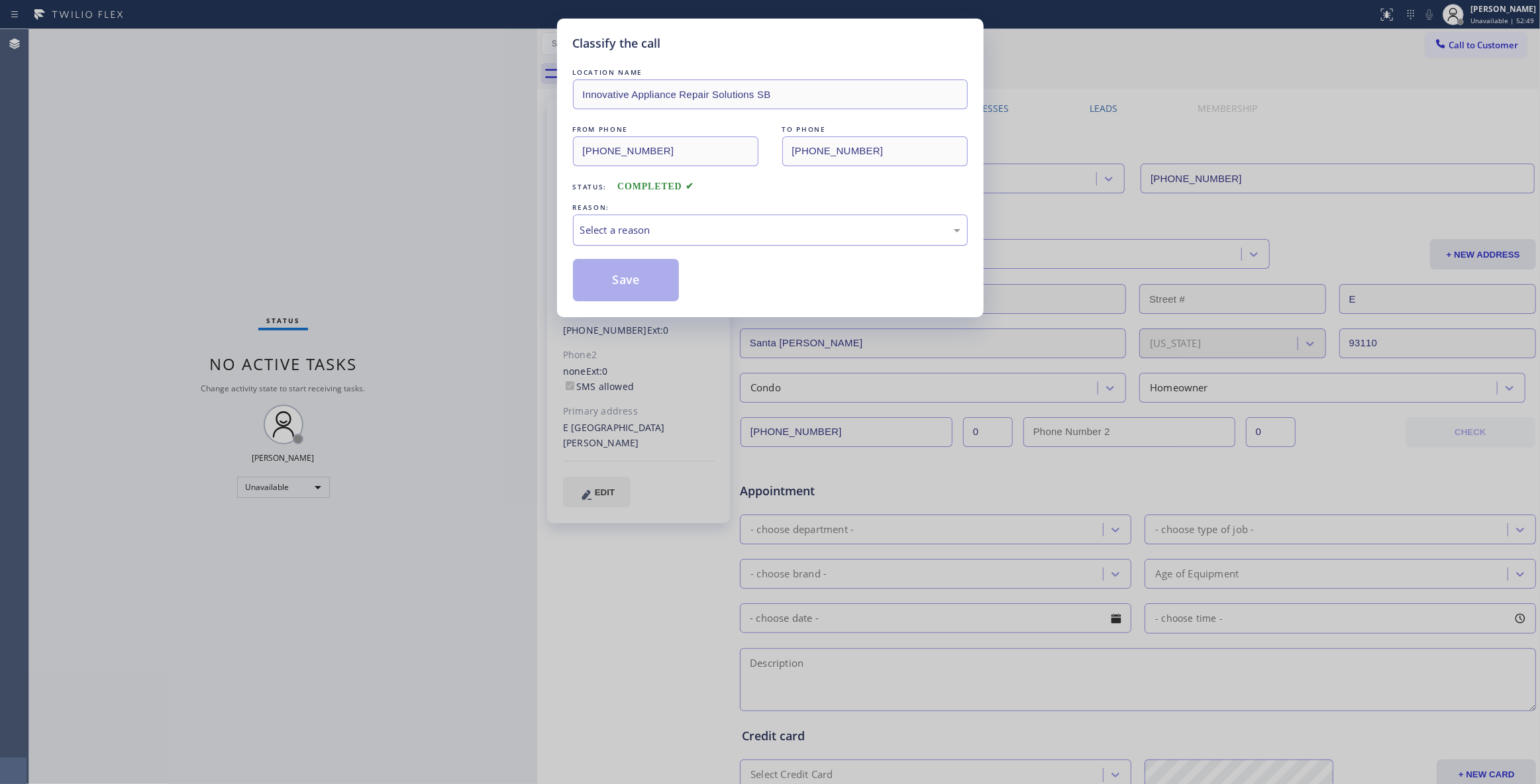
click at [676, 235] on div "Select a reason" at bounding box center [770, 230] width 381 height 15
click at [617, 277] on button "Save" at bounding box center [626, 280] width 106 height 42
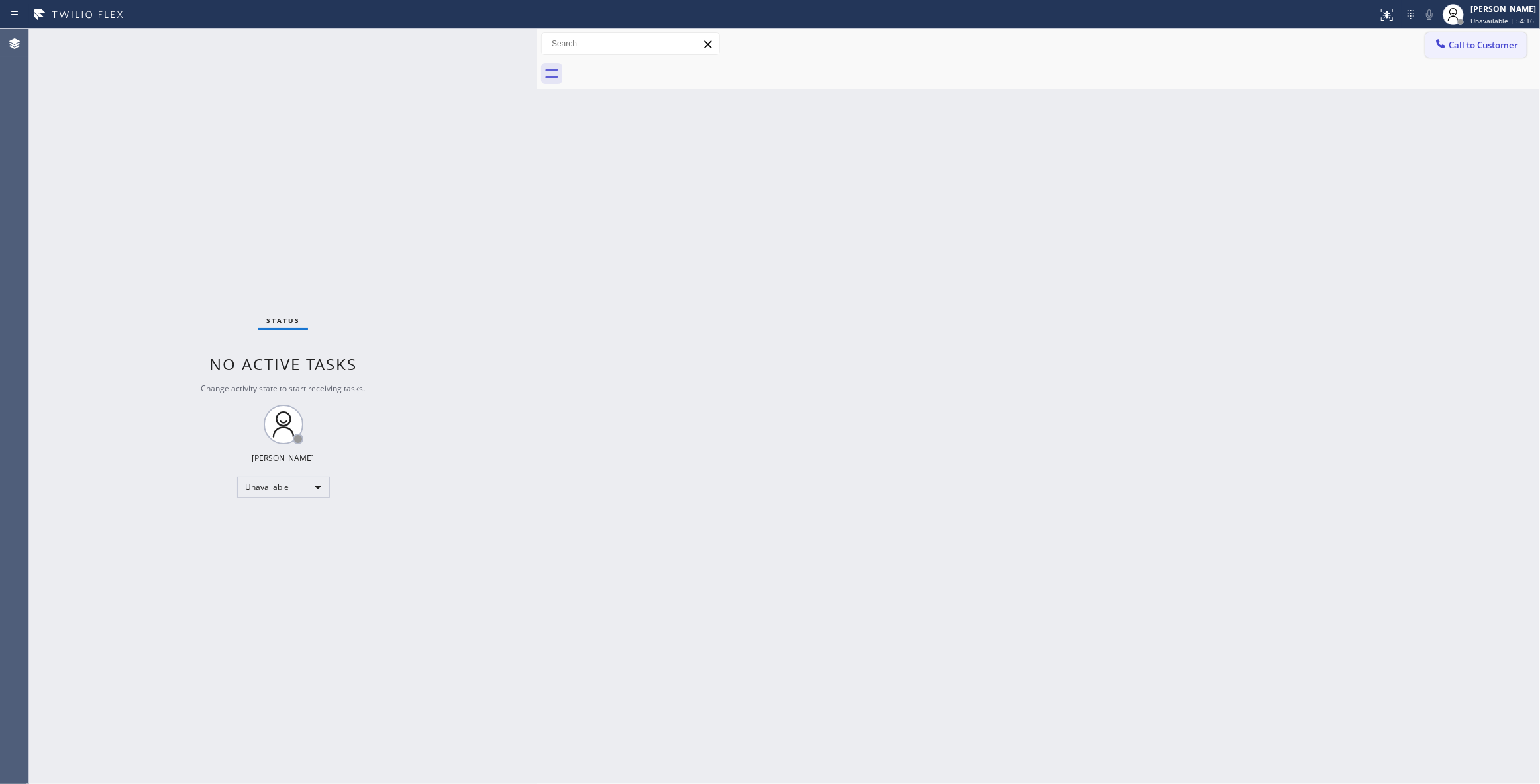
click at [1471, 51] on button "Call to Customer" at bounding box center [1476, 45] width 101 height 25
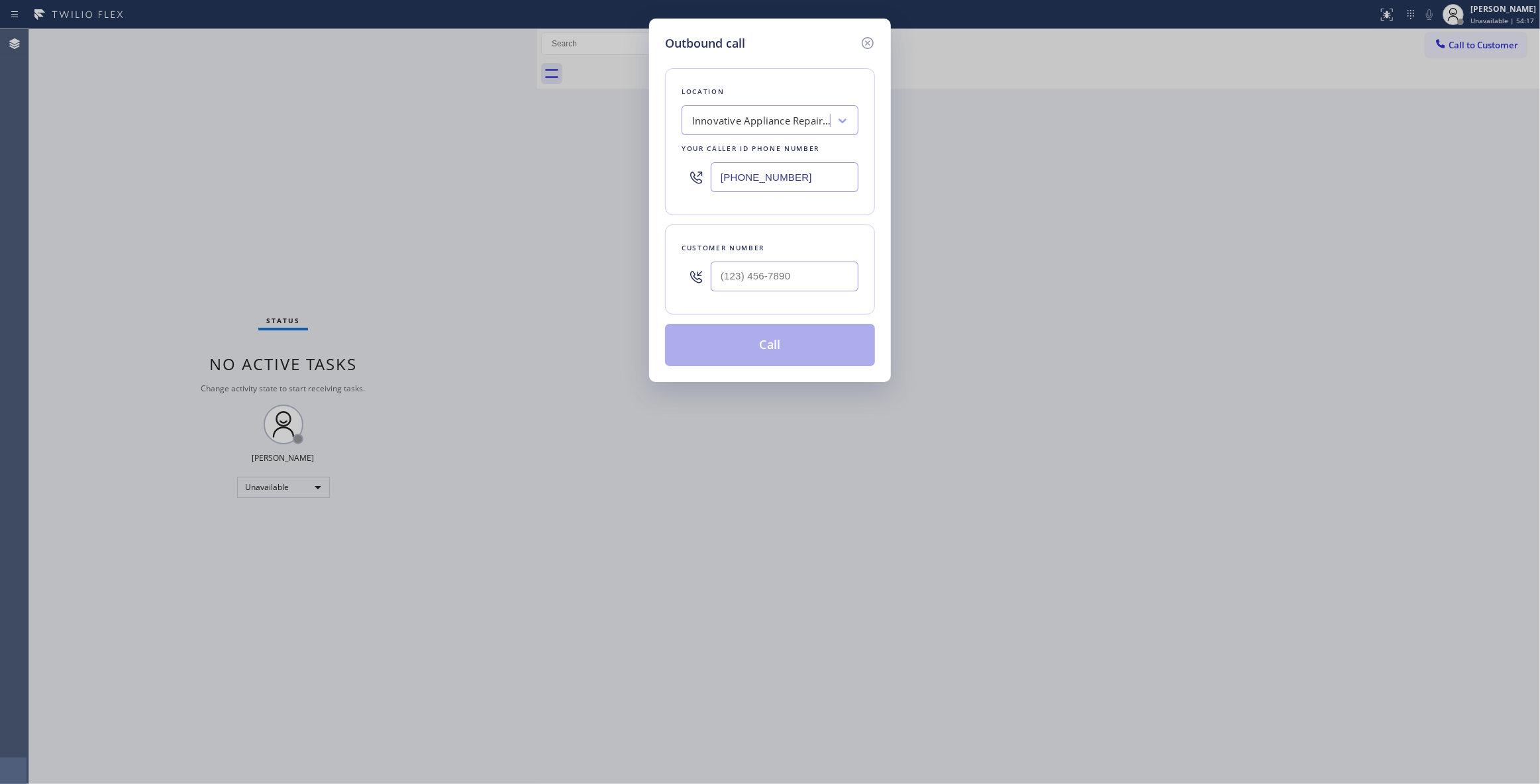
drag, startPoint x: 809, startPoint y: 175, endPoint x: 520, endPoint y: 1, distance: 337.3
click at [372, 150] on div "Outbound call Location Innovative Appliance Repair Solutions SB Your caller id …" at bounding box center [770, 392] width 1540 height 784
paste input "206) 203-6067"
type input "[PHONE_NUMBER]"
click at [751, 275] on input "(___) ___-____" at bounding box center [785, 276] width 147 height 30
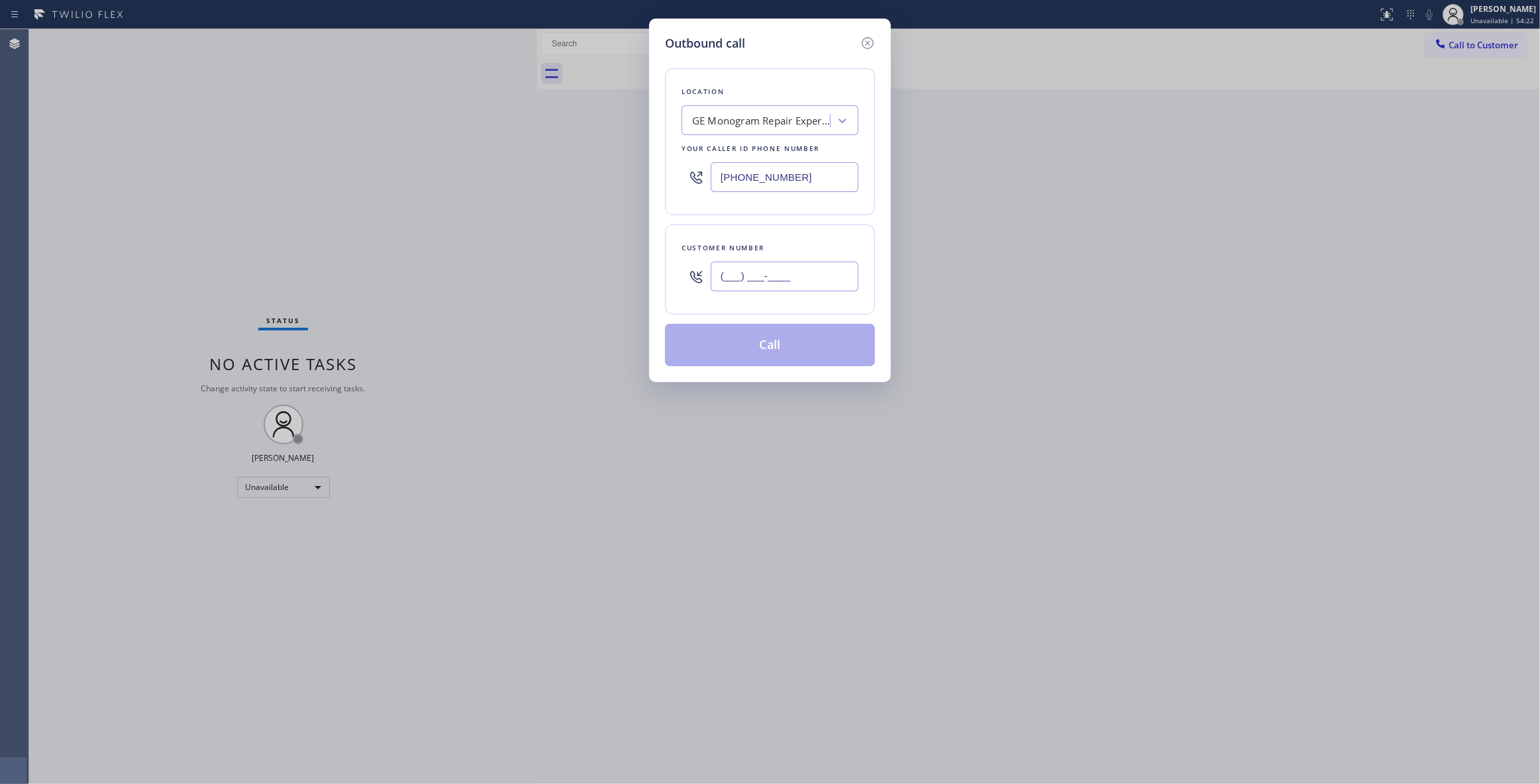
paste input "425) 891-1890"
type input "[PHONE_NUMBER]"
click at [760, 356] on button "Call" at bounding box center [770, 345] width 210 height 42
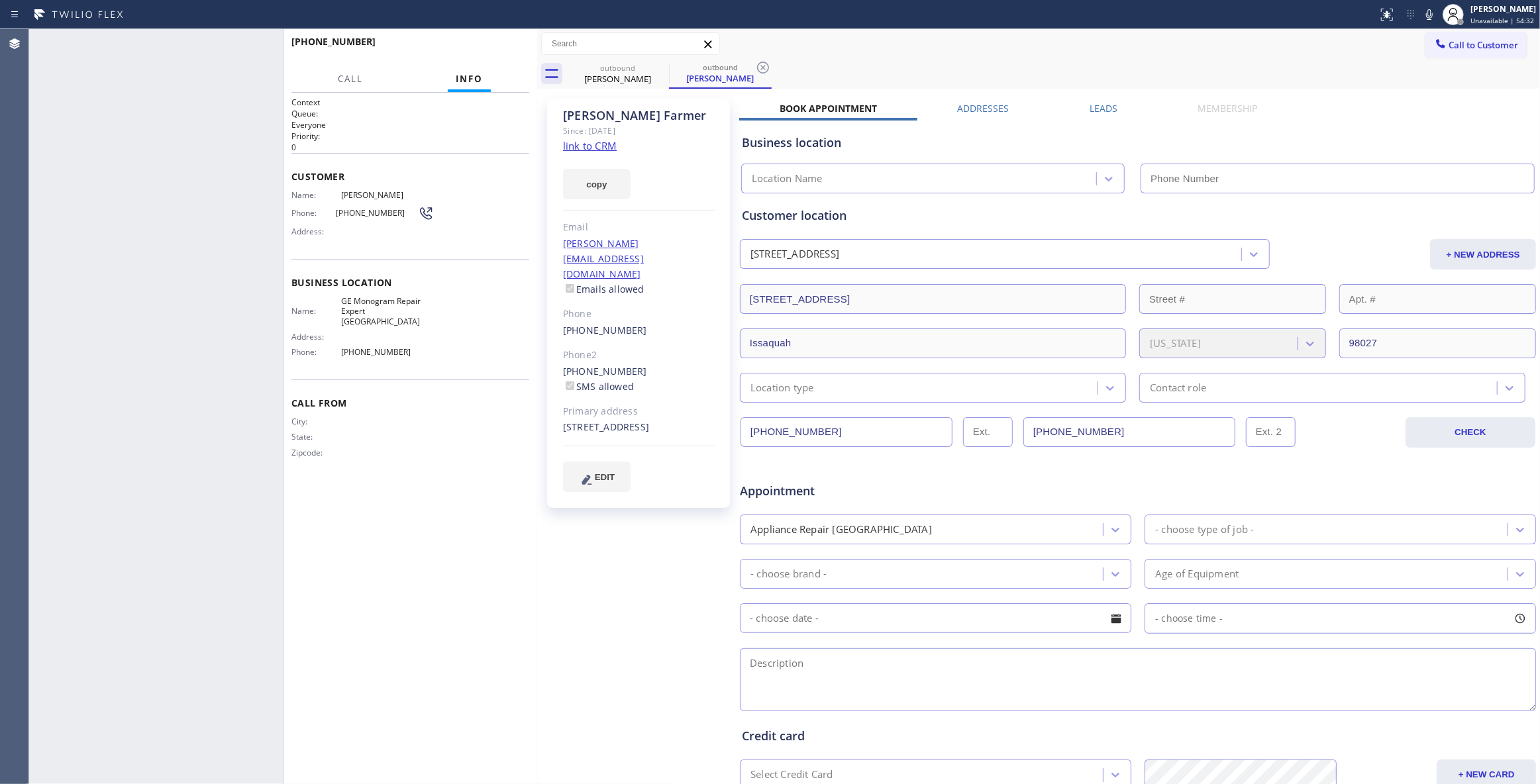
type input "[PHONE_NUMBER]"
click at [503, 51] on span "HANG UP" at bounding box center [498, 48] width 40 height 9
click at [491, 49] on span "COMPLETE" at bounding box center [495, 48] width 45 height 9
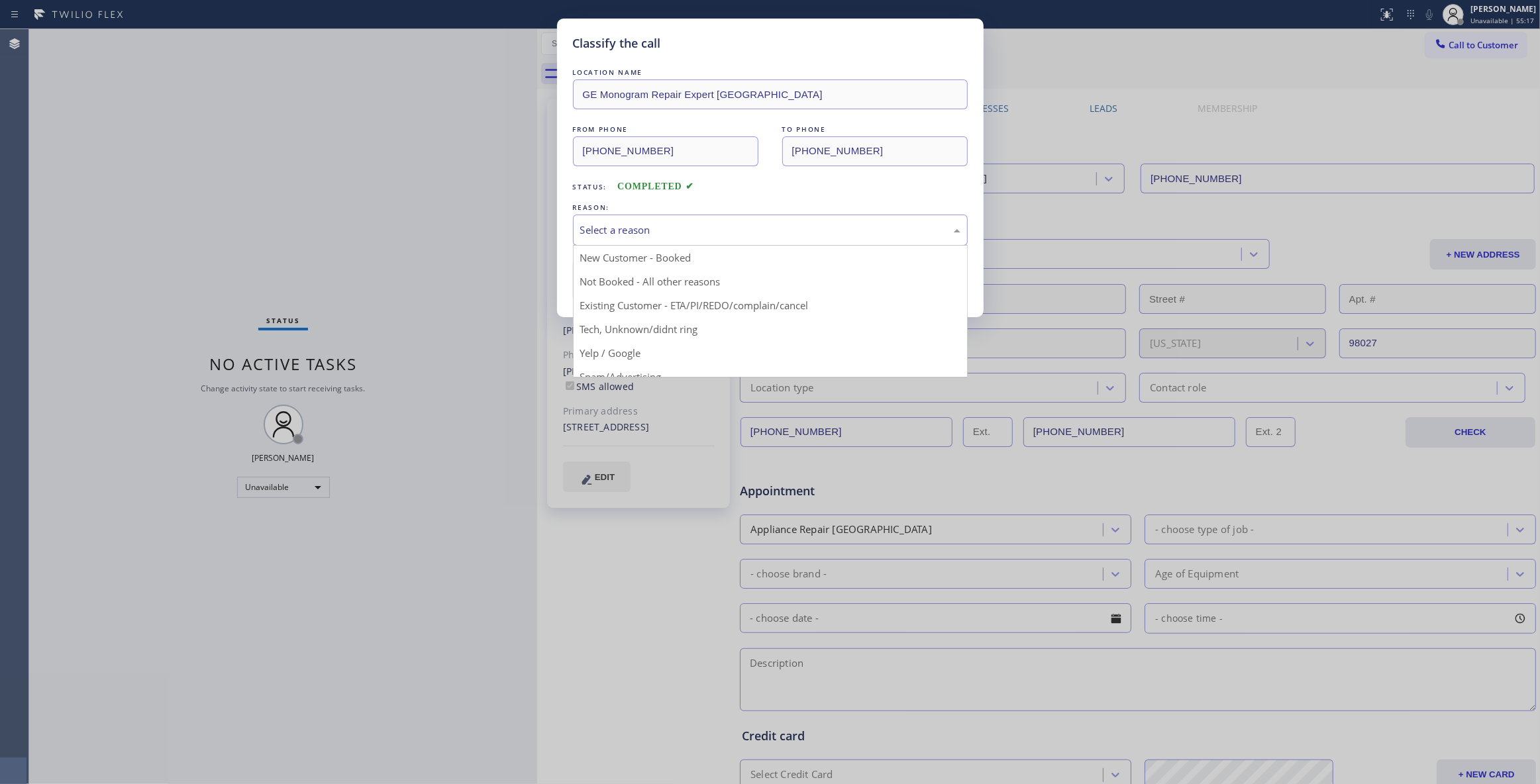
click at [617, 235] on div "Select a reason" at bounding box center [770, 230] width 381 height 15
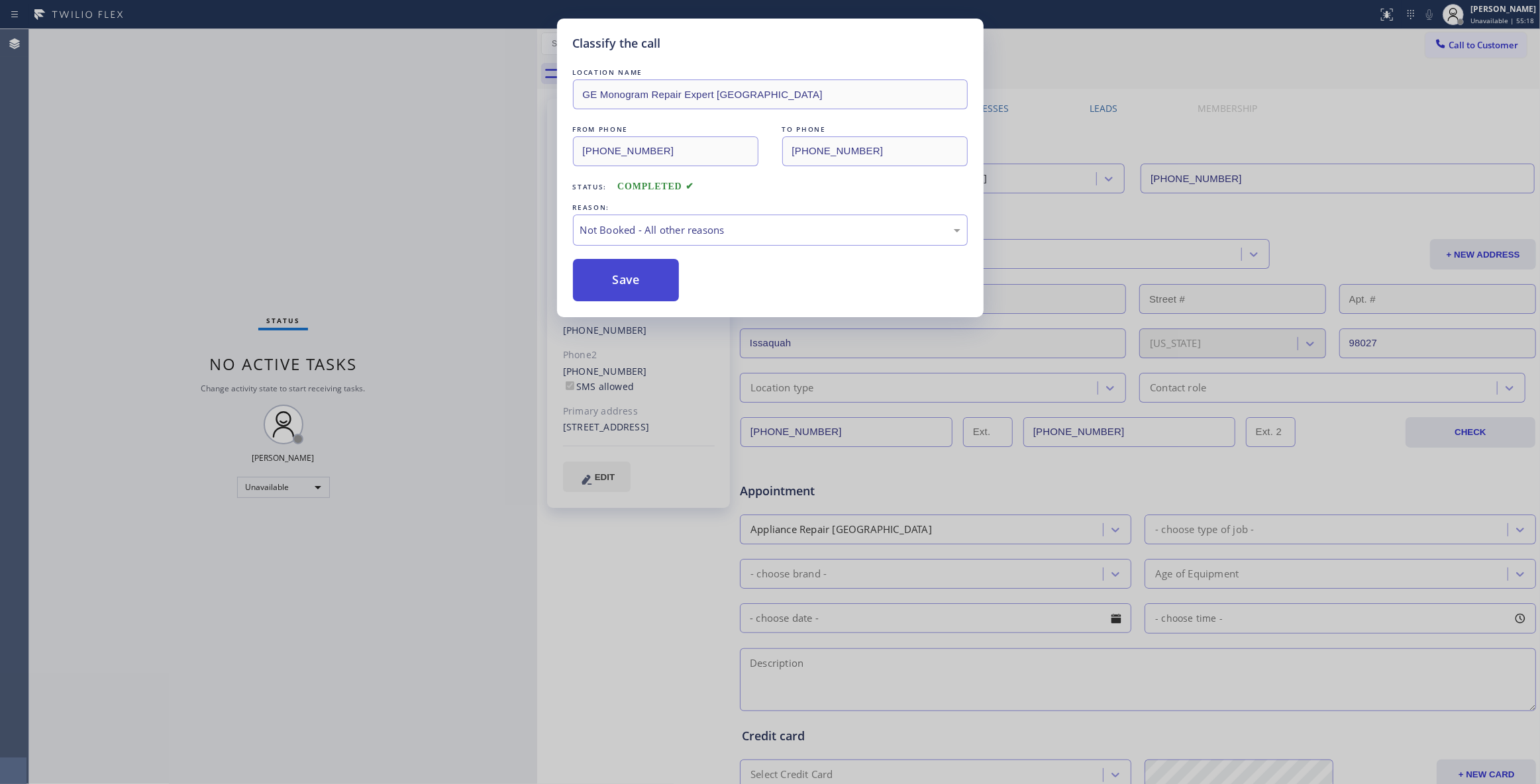
click at [631, 281] on button "Save" at bounding box center [626, 280] width 106 height 42
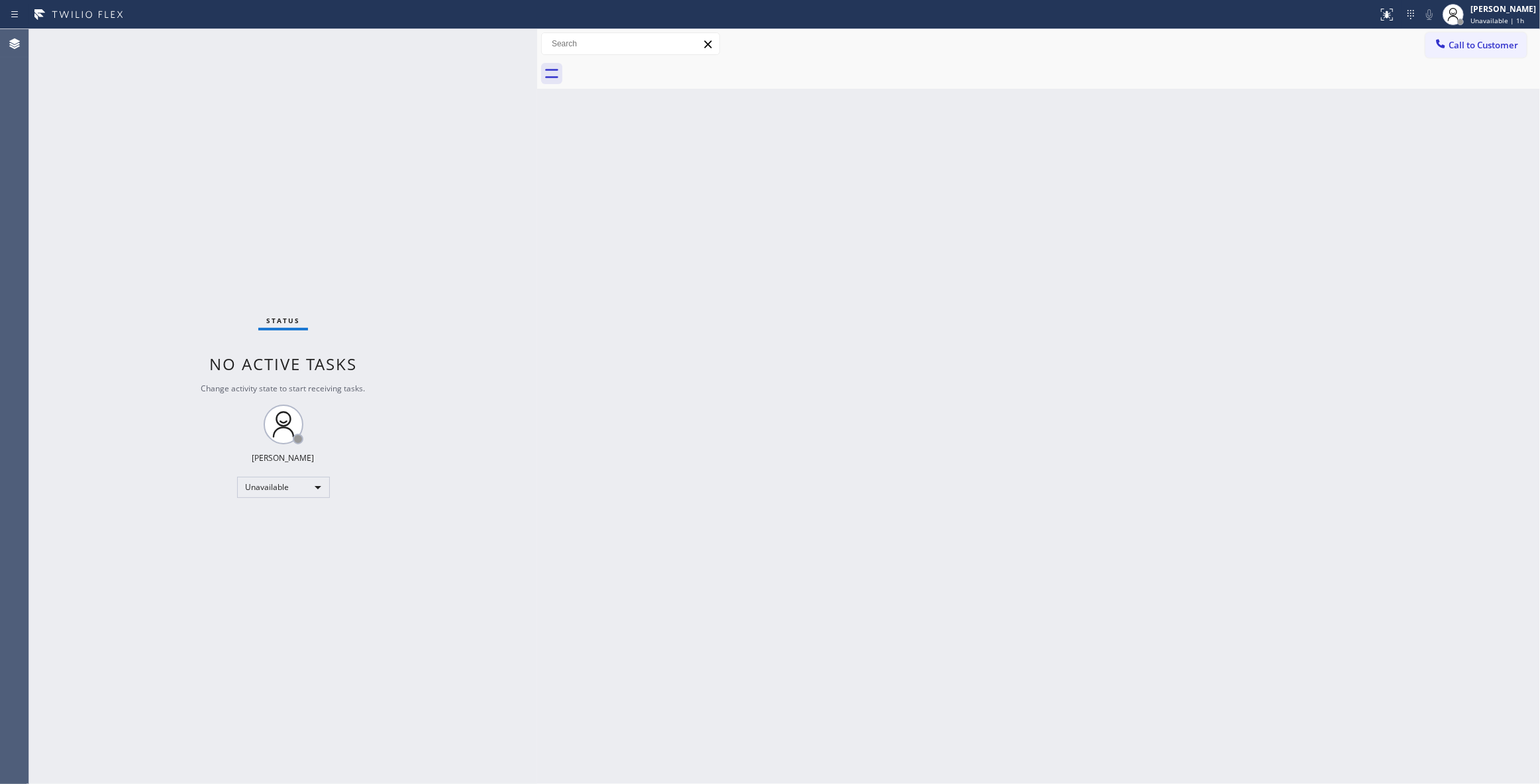
click at [260, 736] on div "Status No active tasks Change activity state to start receiving tasks. [PERSON_…" at bounding box center [283, 407] width 508 height 755
click at [1474, 48] on span "Call to Customer" at bounding box center [1483, 45] width 69 height 12
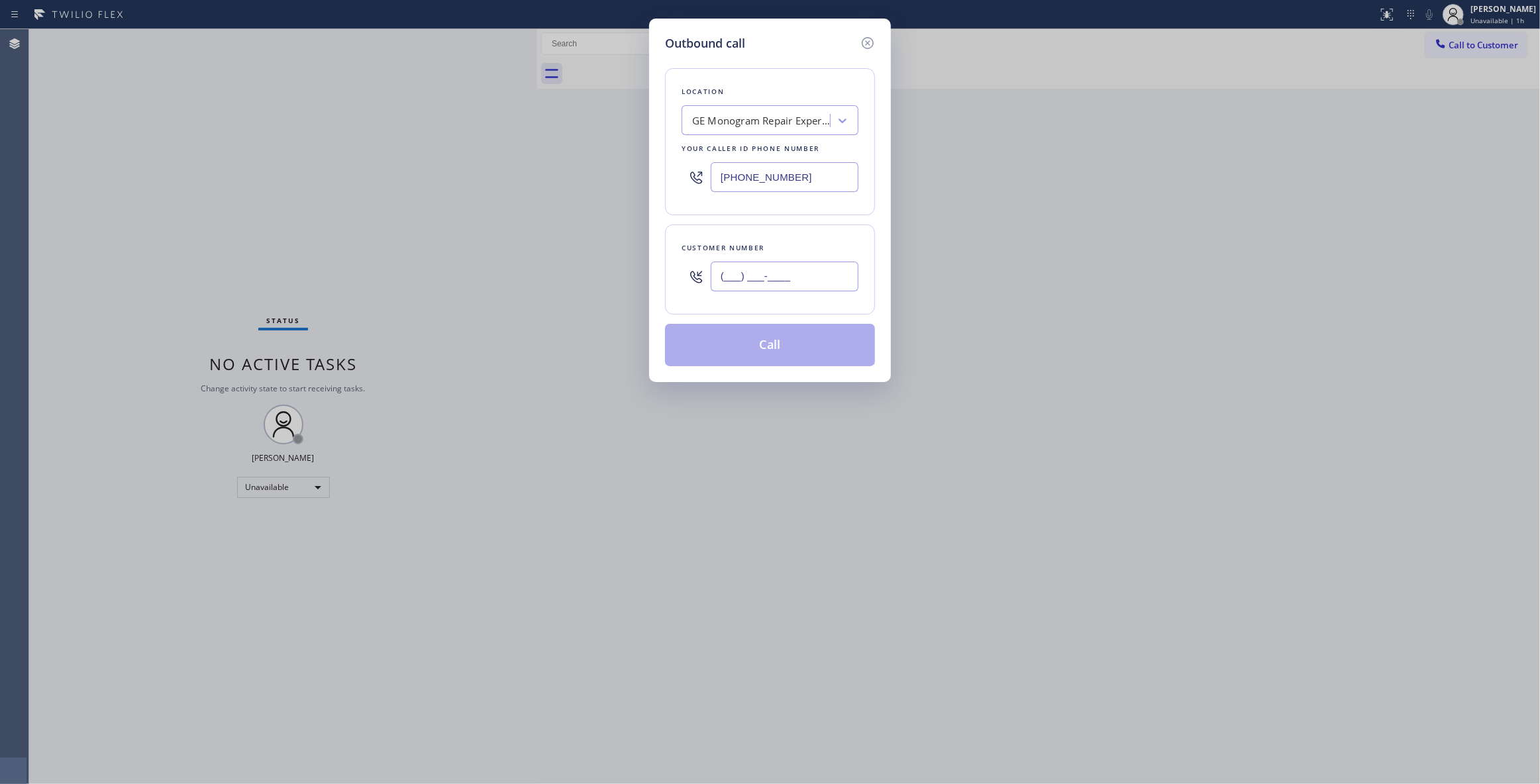
click at [792, 278] on input "(___) ___-____" at bounding box center [785, 276] width 147 height 30
paste
type input "[PHONE_NUMBER]"
click at [791, 351] on button "Call" at bounding box center [770, 345] width 210 height 42
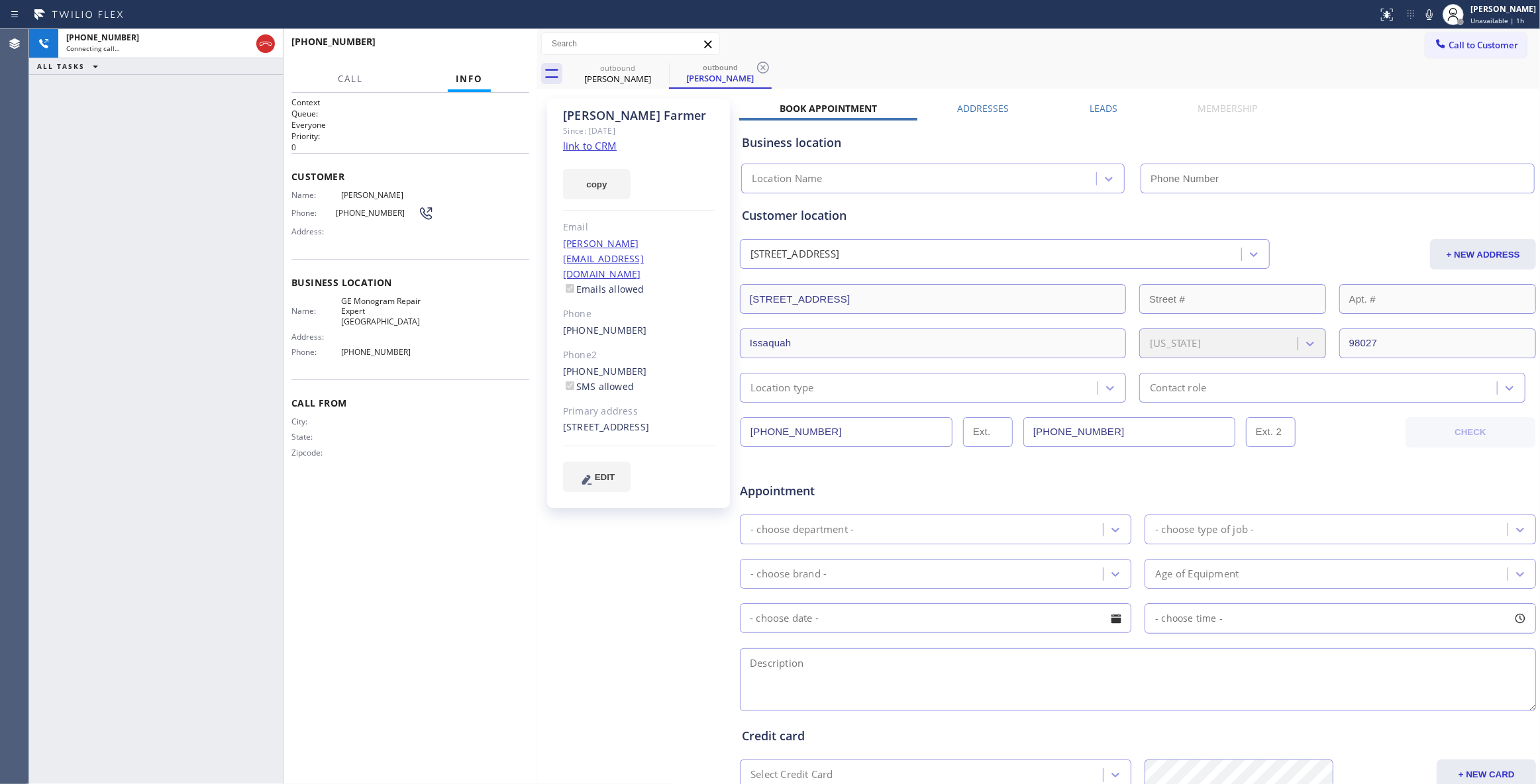
type input "[PHONE_NUMBER]"
click at [68, 236] on div "[PHONE_NUMBER] Live | 00:02 ALL TASKS ALL TASKS ACTIVE TASKS TASKS IN WRAP UP" at bounding box center [156, 407] width 254 height 755
click at [494, 41] on button "HANG UP" at bounding box center [498, 48] width 62 height 19
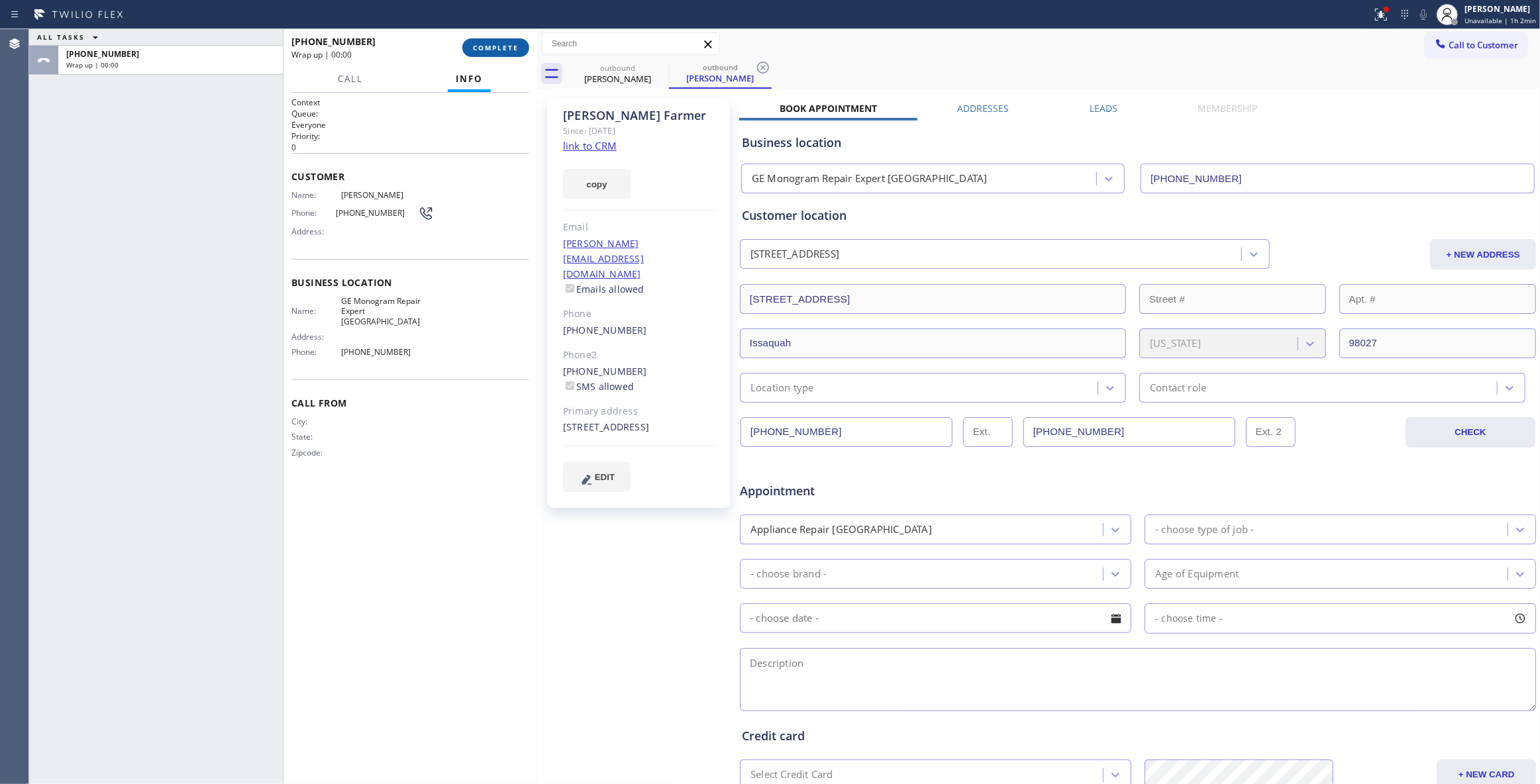
click at [491, 49] on span "COMPLETE" at bounding box center [495, 48] width 45 height 9
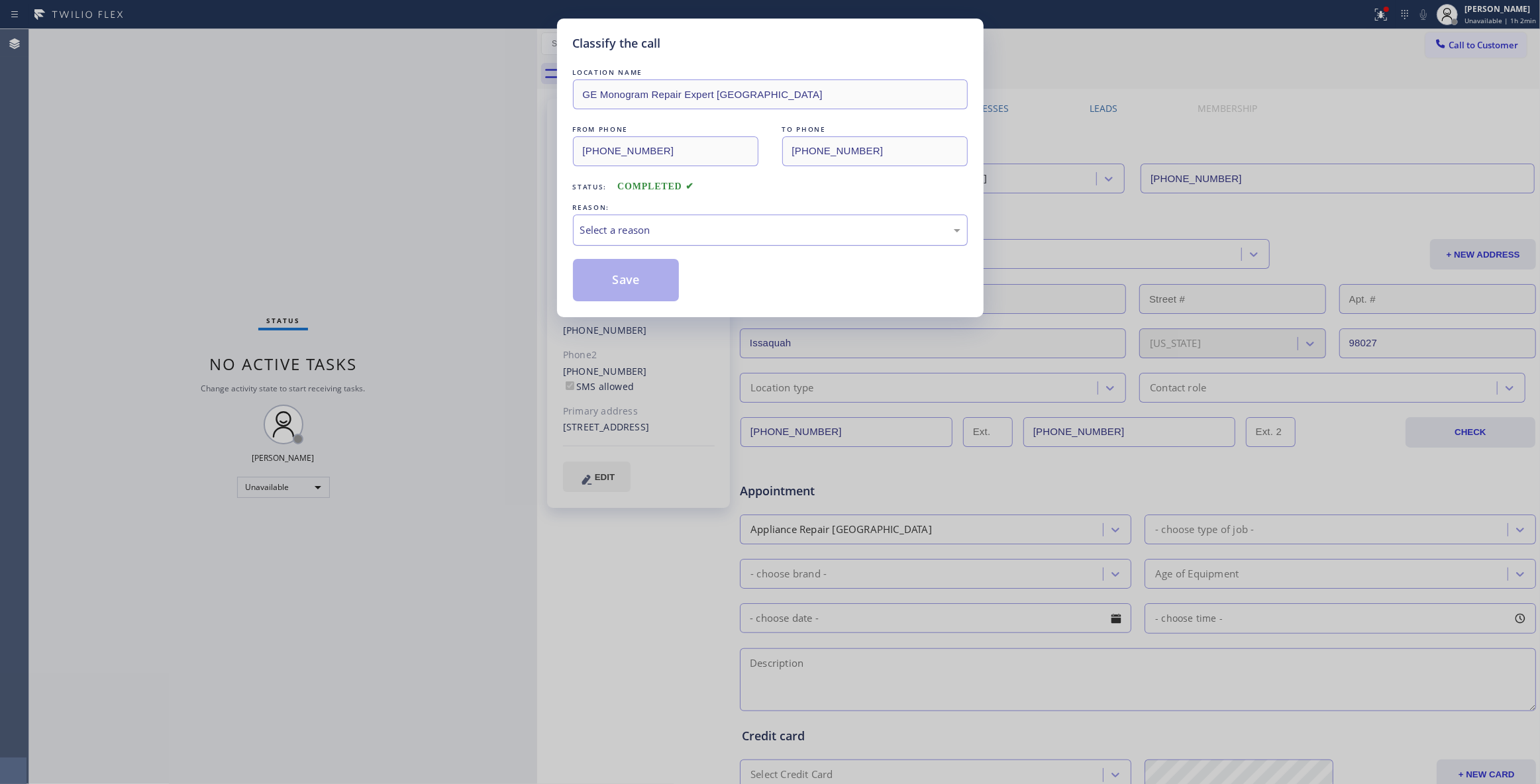
click at [634, 219] on div "Select a reason" at bounding box center [771, 230] width 395 height 31
click at [631, 281] on button "Save" at bounding box center [626, 280] width 106 height 42
drag, startPoint x: 631, startPoint y: 281, endPoint x: 687, endPoint y: 1, distance: 285.5
click at [633, 274] on button "Save" at bounding box center [626, 280] width 106 height 42
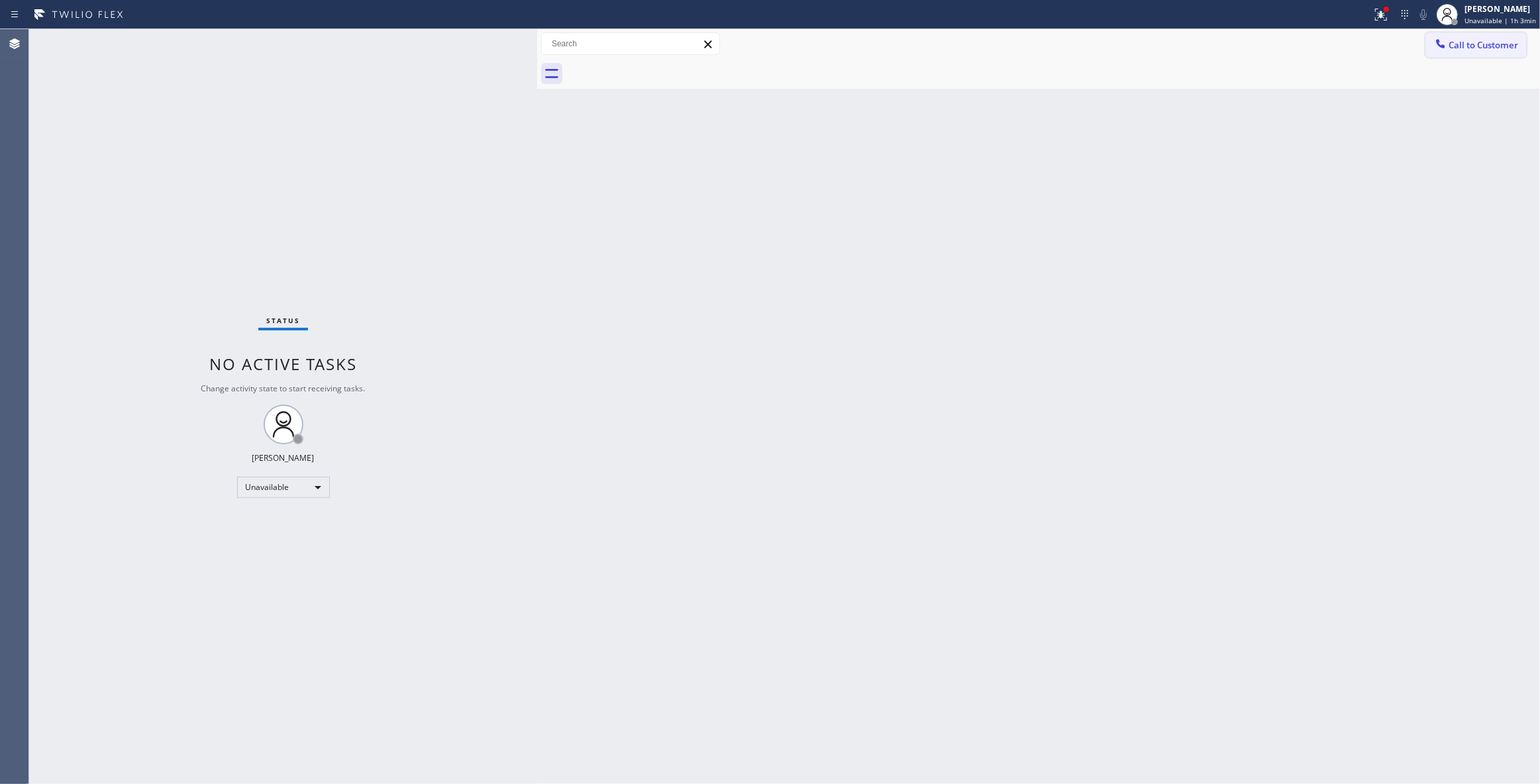
click at [1482, 53] on button "Call to Customer" at bounding box center [1476, 45] width 101 height 25
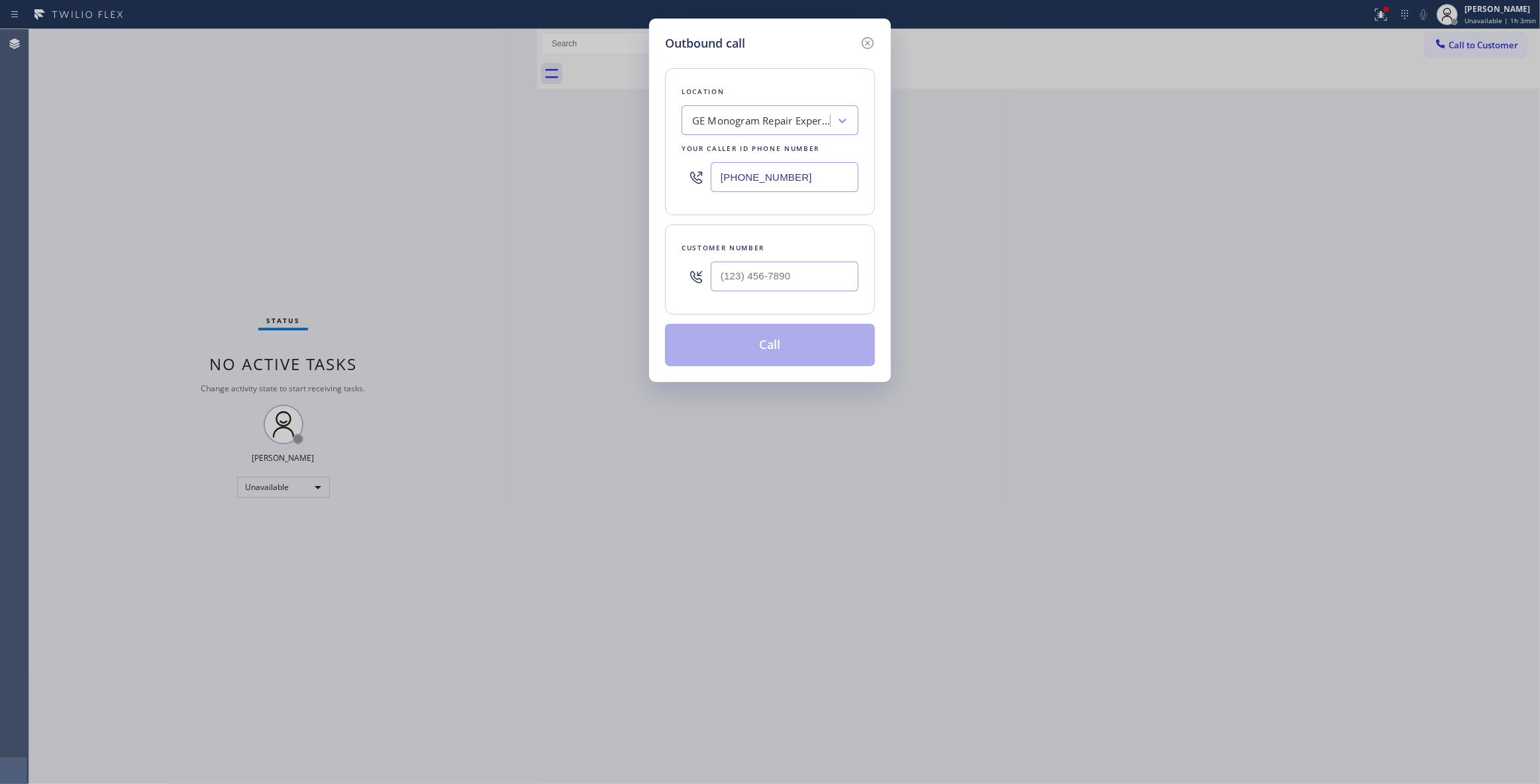
drag, startPoint x: 825, startPoint y: 175, endPoint x: 272, endPoint y: 64, distance: 564.0
click at [194, 115] on div "Outbound call Location GE Monogram Repair Expert [GEOGRAPHIC_DATA] Your caller …" at bounding box center [770, 392] width 1540 height 784
type input "[PHONE_NUMBER]"
click at [759, 275] on input "(___) ___-____" at bounding box center [785, 276] width 147 height 30
type input "[PHONE_NUMBER]"
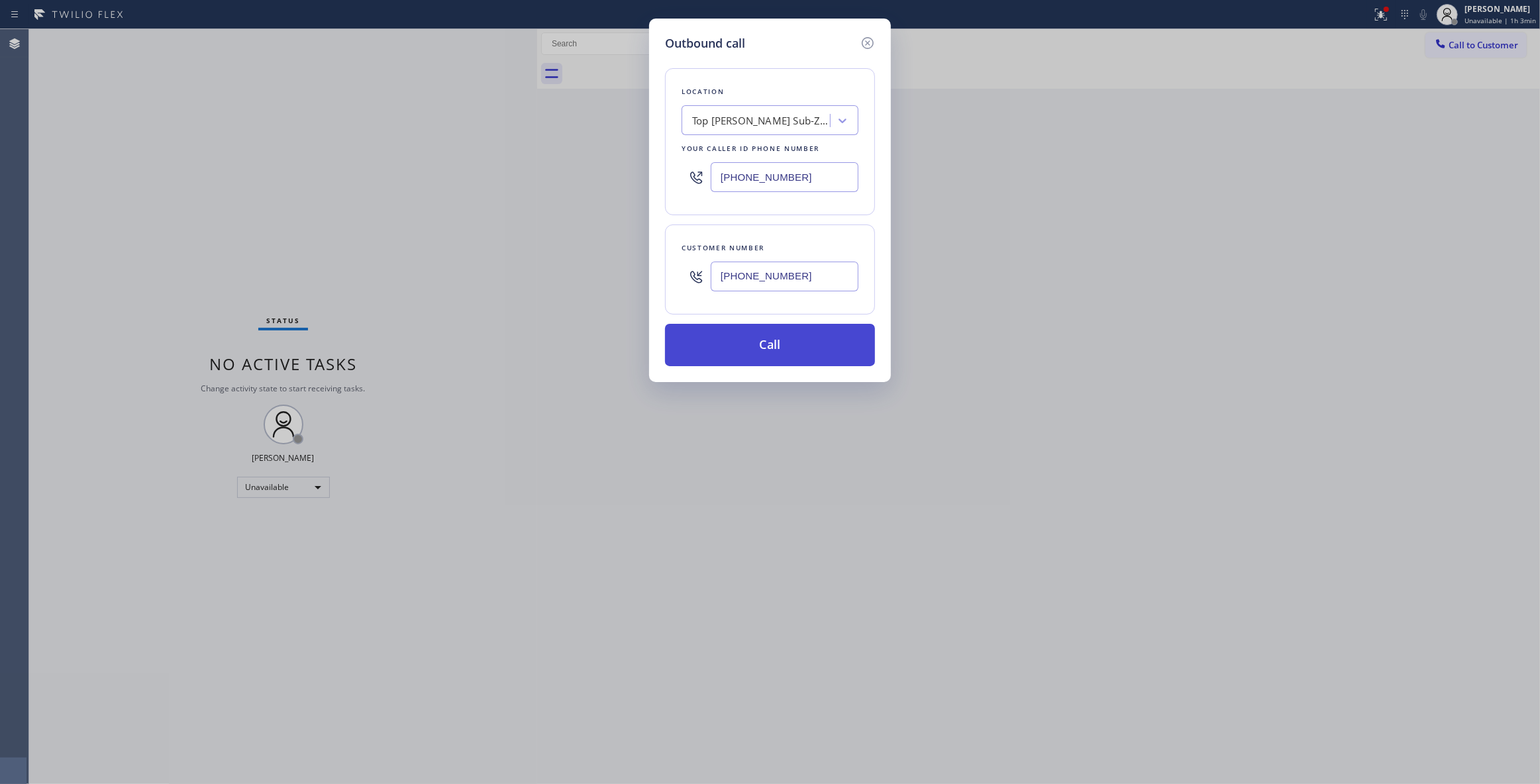
click at [716, 354] on button "Call" at bounding box center [770, 345] width 210 height 42
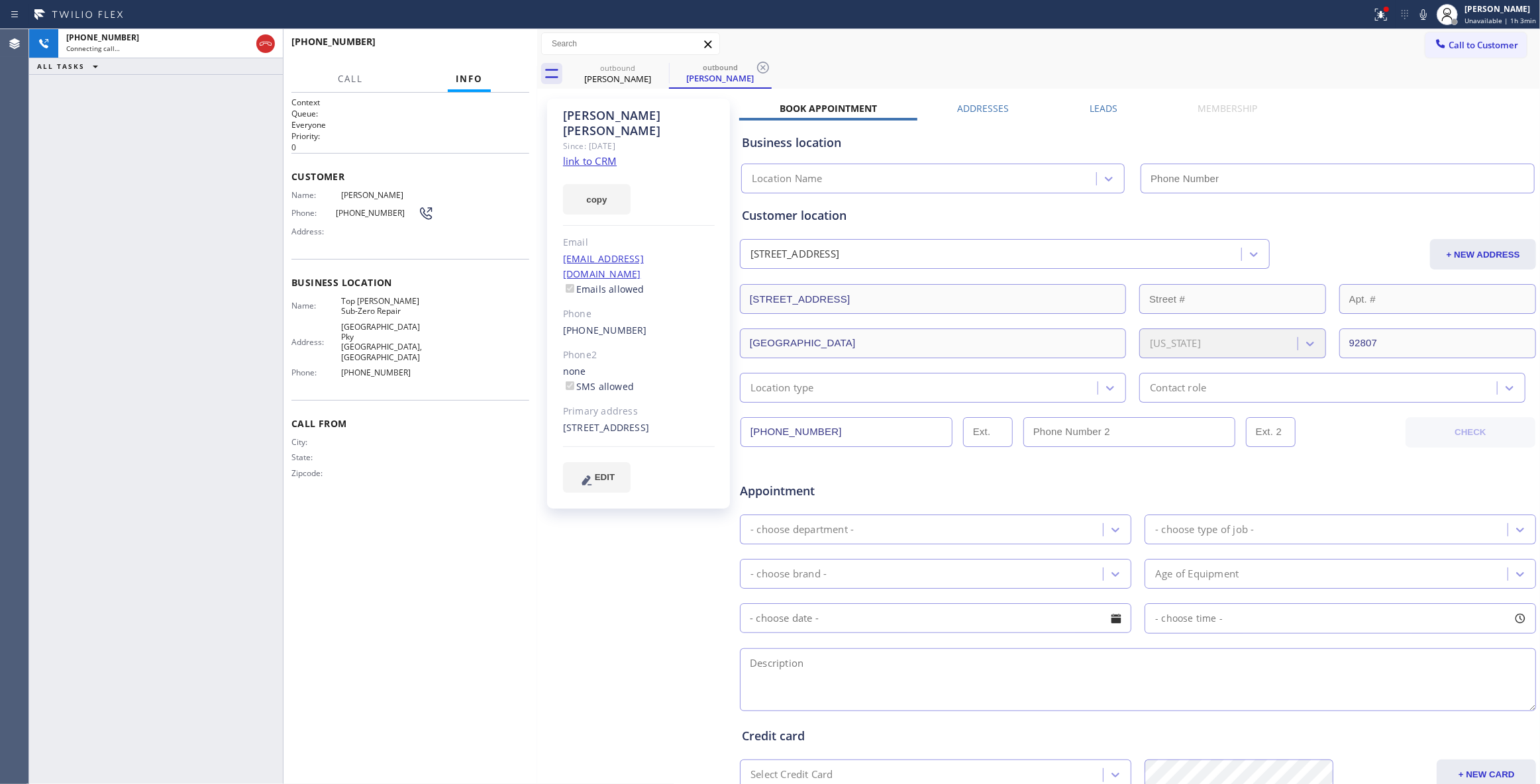
type input "[PHONE_NUMBER]"
click at [69, 226] on div "[PHONE_NUMBER] Live | 00:02 ALL TASKS ALL TASKS ACTIVE TASKS TASKS IN WRAP UP" at bounding box center [156, 407] width 254 height 755
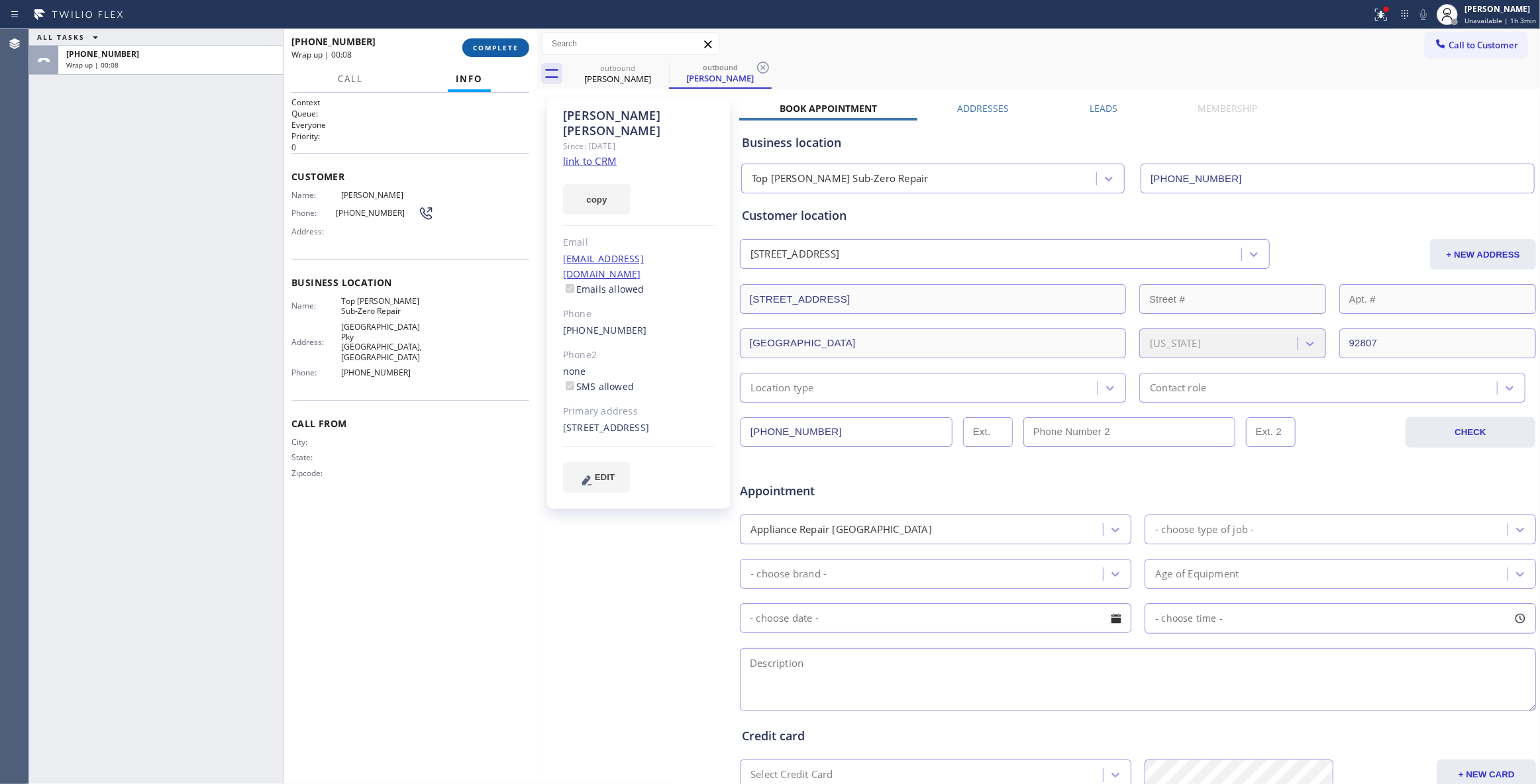
click at [494, 49] on span "COMPLETE" at bounding box center [495, 48] width 45 height 9
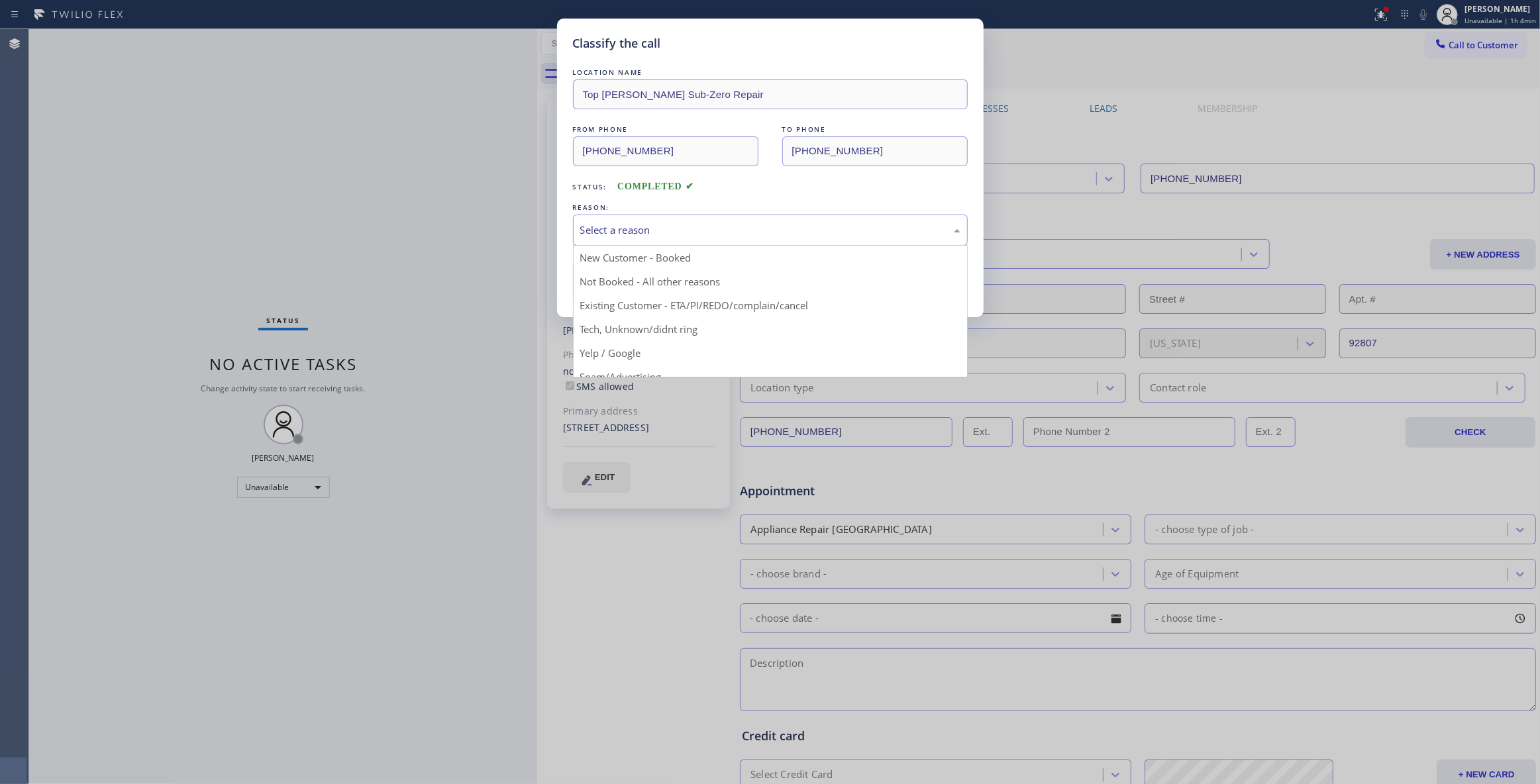
click at [626, 231] on div "Select a reason" at bounding box center [770, 230] width 381 height 15
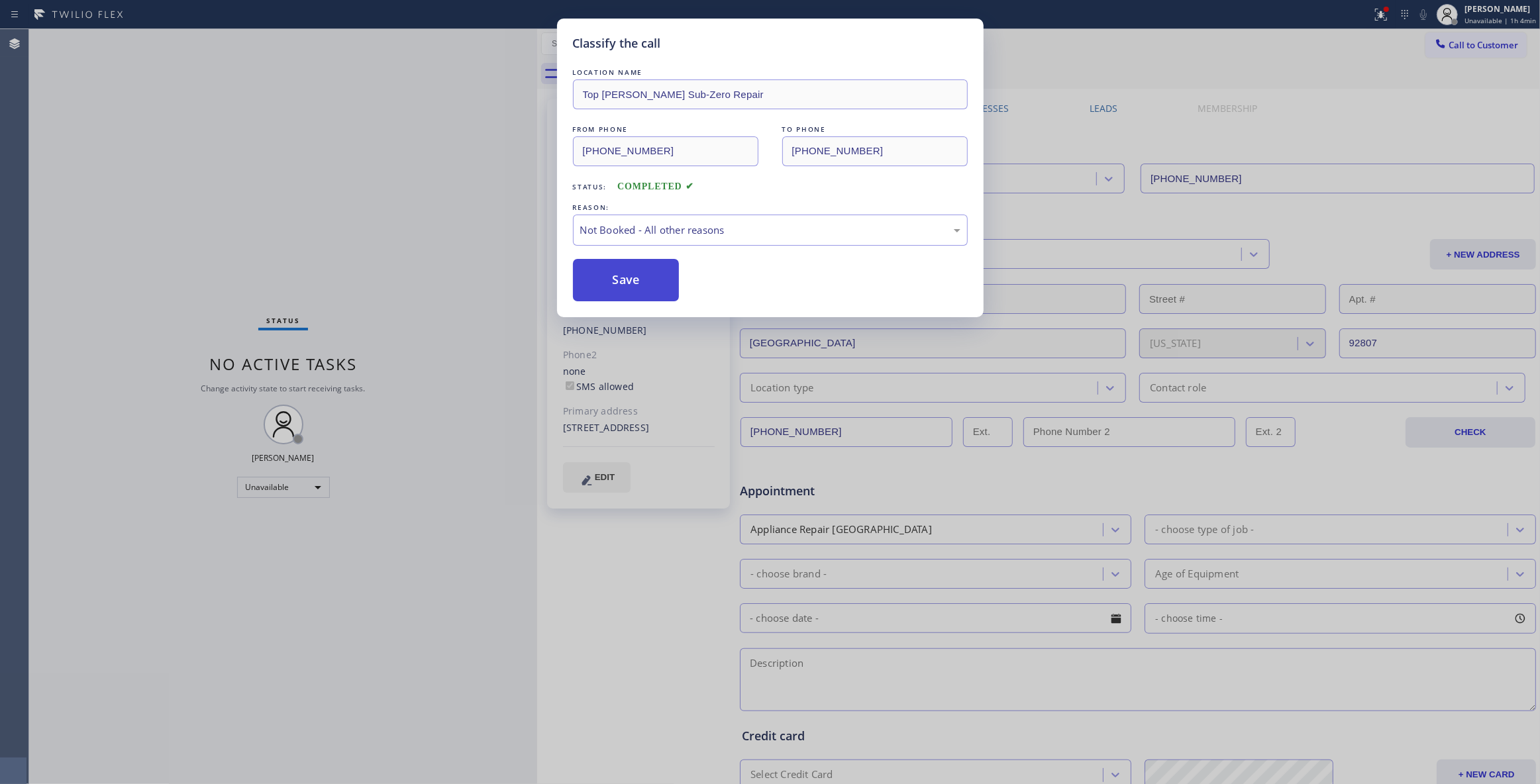
click at [632, 289] on button "Save" at bounding box center [626, 280] width 106 height 42
drag, startPoint x: 632, startPoint y: 289, endPoint x: 670, endPoint y: 1, distance: 290.5
click at [632, 287] on button "Save" at bounding box center [626, 280] width 106 height 42
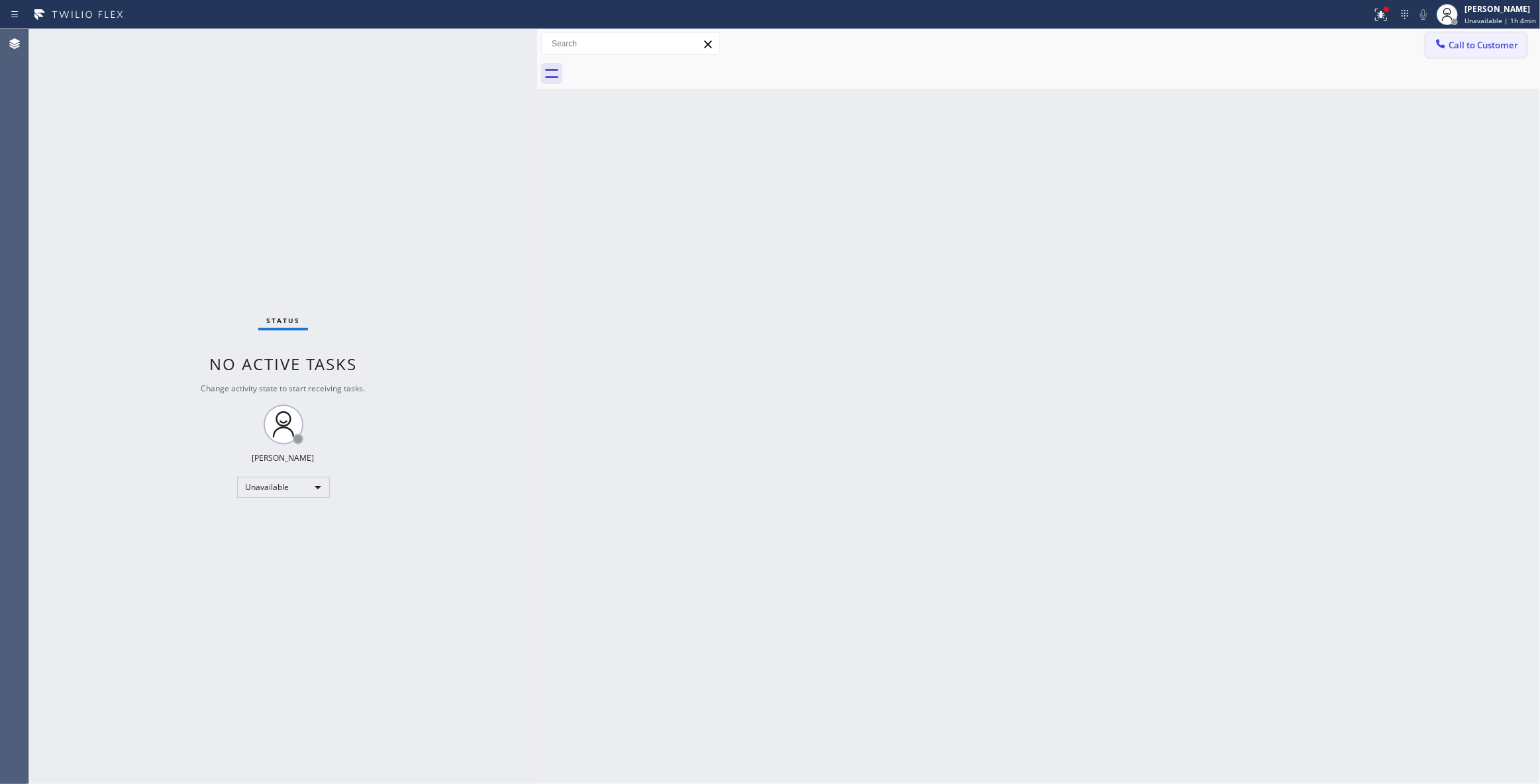
click at [1490, 46] on span "Call to Customer" at bounding box center [1483, 45] width 69 height 12
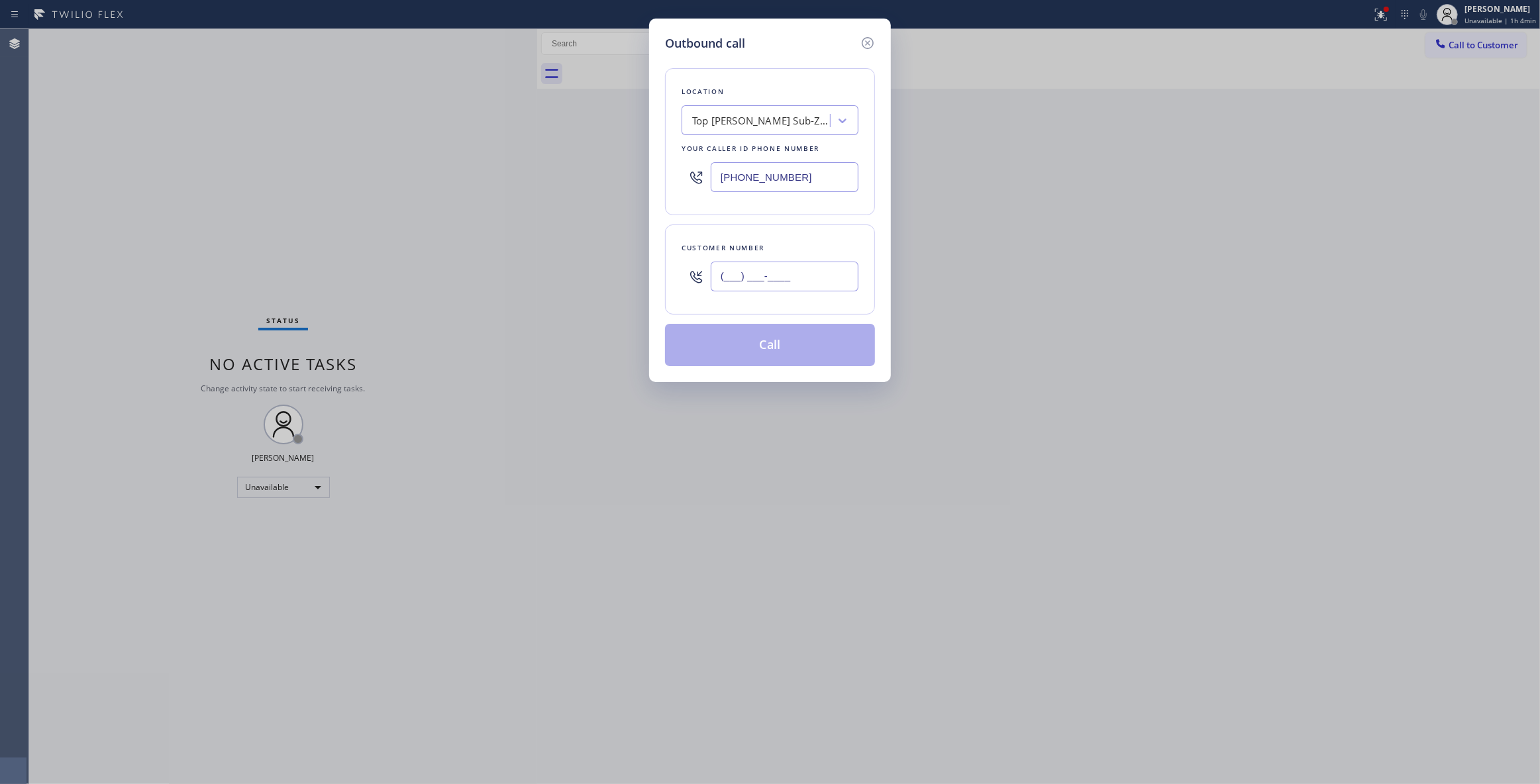
click at [777, 275] on input "(___) ___-____" at bounding box center [785, 276] width 147 height 30
type input "[PHONE_NUMBER]"
drag, startPoint x: 821, startPoint y: 173, endPoint x: 292, endPoint y: 192, distance: 529.3
click at [220, 156] on div "Outbound call Location Top [PERSON_NAME] Sub-Zero Repair Your caller id phone n…" at bounding box center [770, 392] width 1540 height 784
type input "[PHONE_NUMBER]"
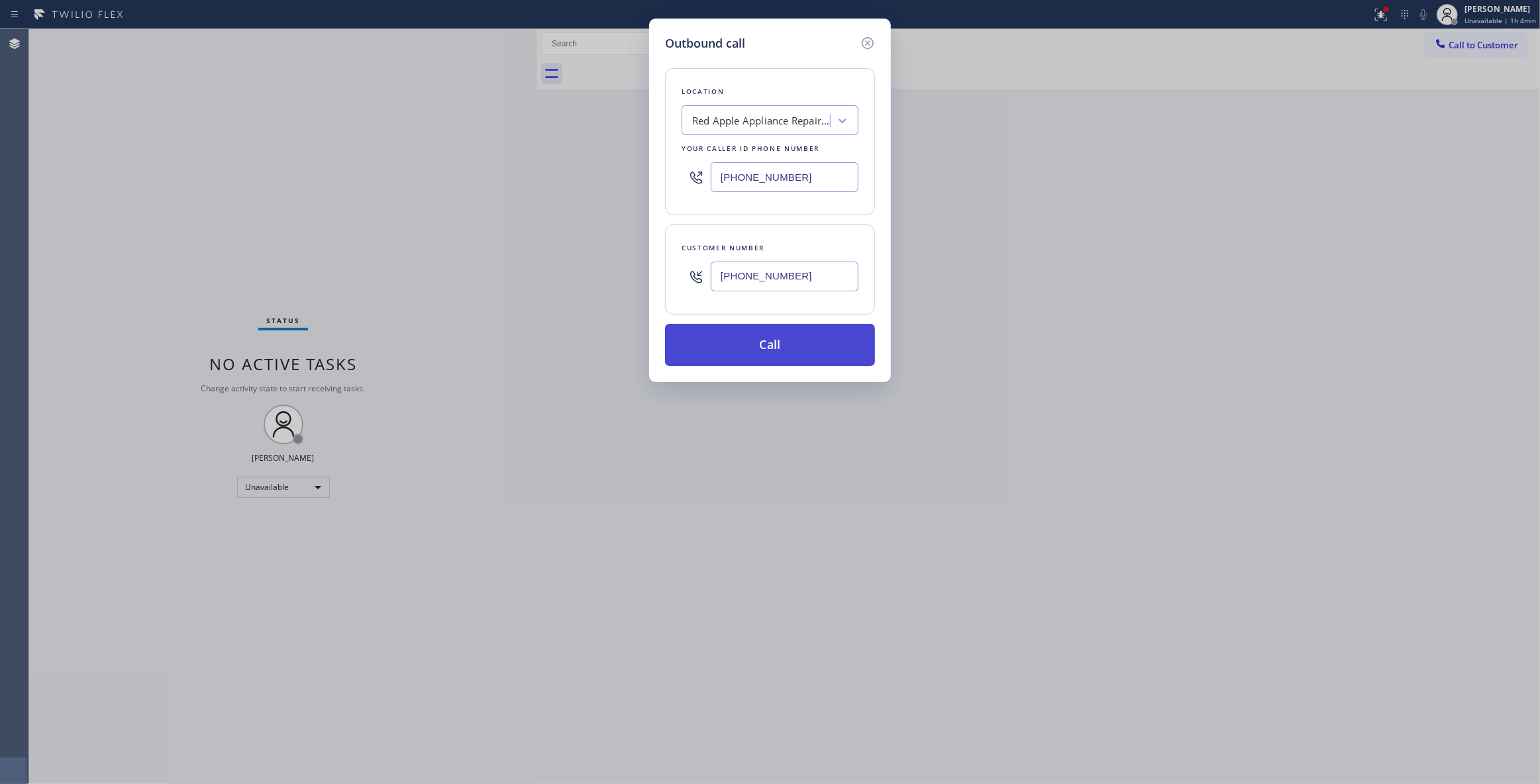
click at [757, 342] on button "Call" at bounding box center [770, 345] width 210 height 42
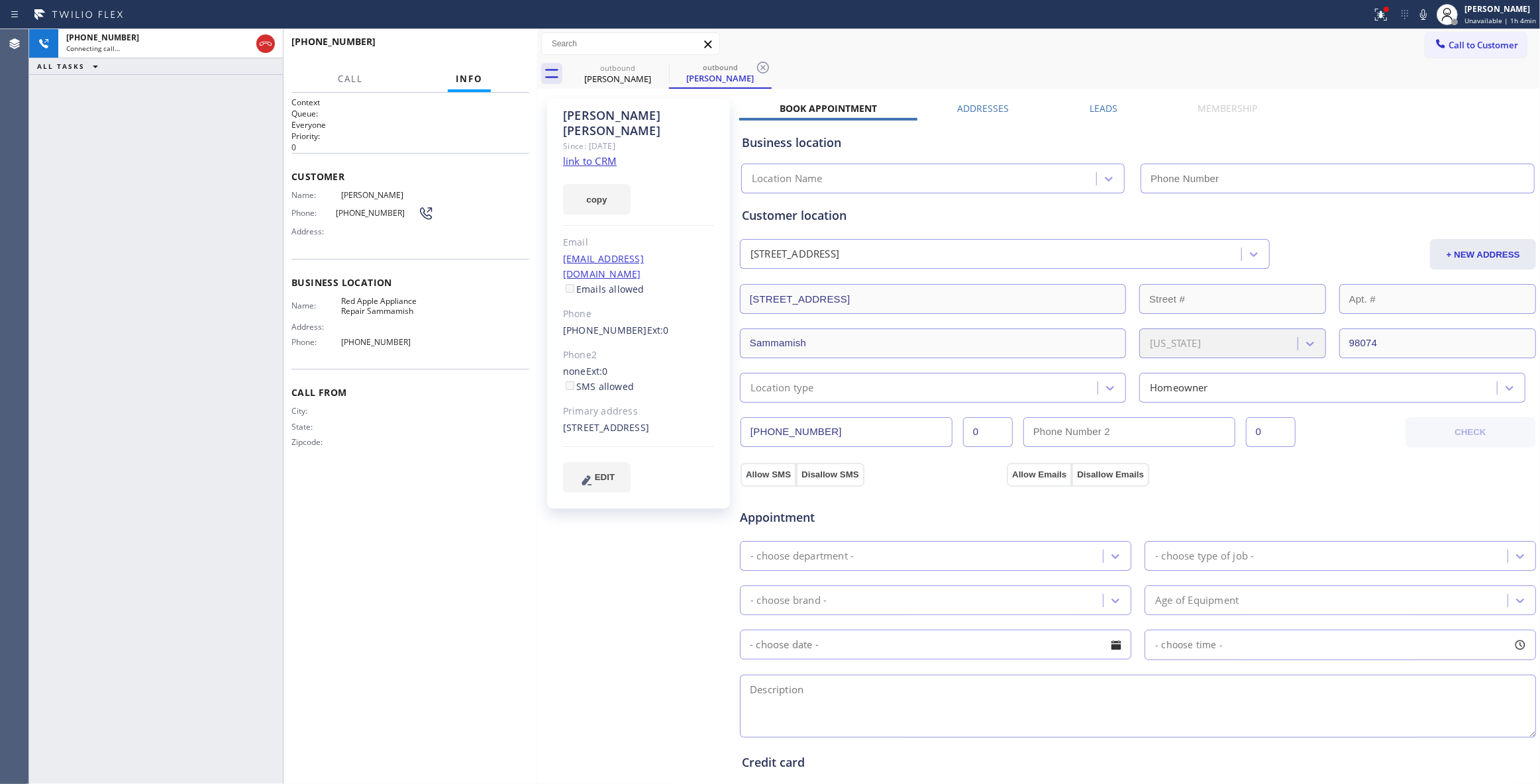
type input "[PHONE_NUMBER]"
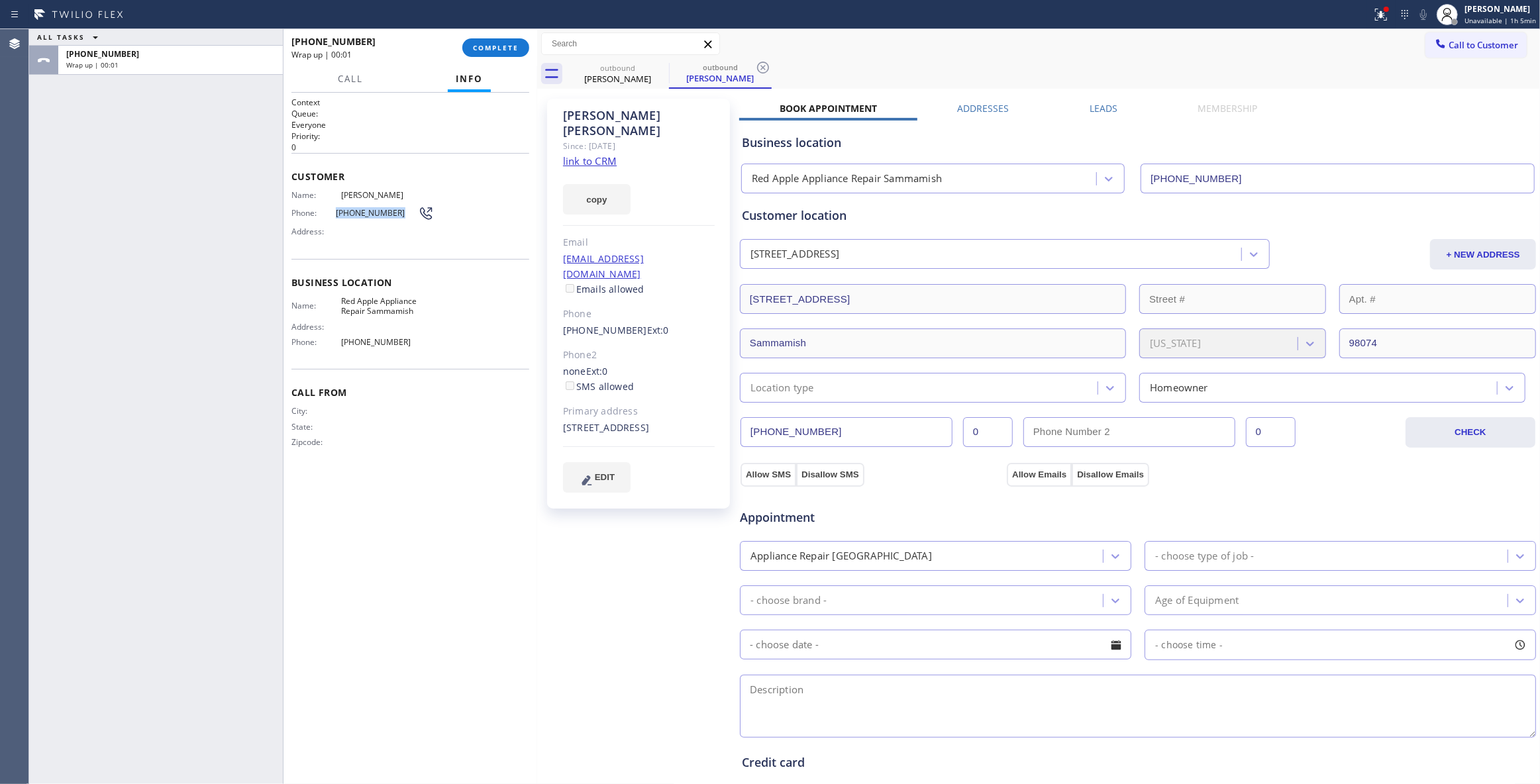
drag, startPoint x: 383, startPoint y: 207, endPoint x: 333, endPoint y: 213, distance: 50.4
click at [333, 213] on div "Phone: [PHONE_NUMBER]" at bounding box center [362, 213] width 142 height 16
copy div "[PHONE_NUMBER]"
click at [489, 44] on span "COMPLETE" at bounding box center [495, 48] width 45 height 9
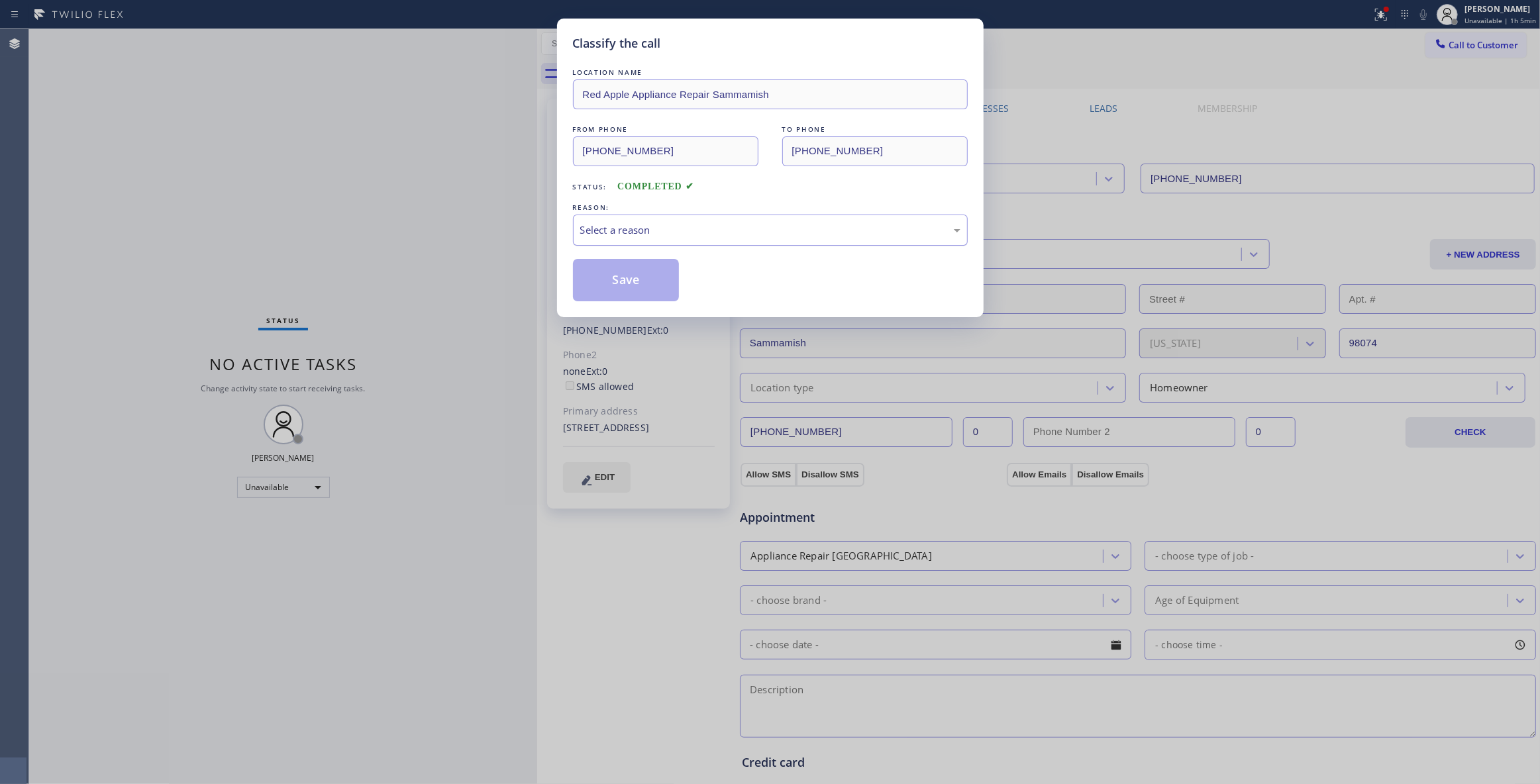
drag, startPoint x: 731, startPoint y: 226, endPoint x: 722, endPoint y: 236, distance: 13.5
click at [730, 226] on div "Select a reason" at bounding box center [770, 230] width 381 height 15
click at [657, 281] on button "Save" at bounding box center [626, 280] width 106 height 42
click at [653, 279] on button "Save" at bounding box center [626, 280] width 106 height 42
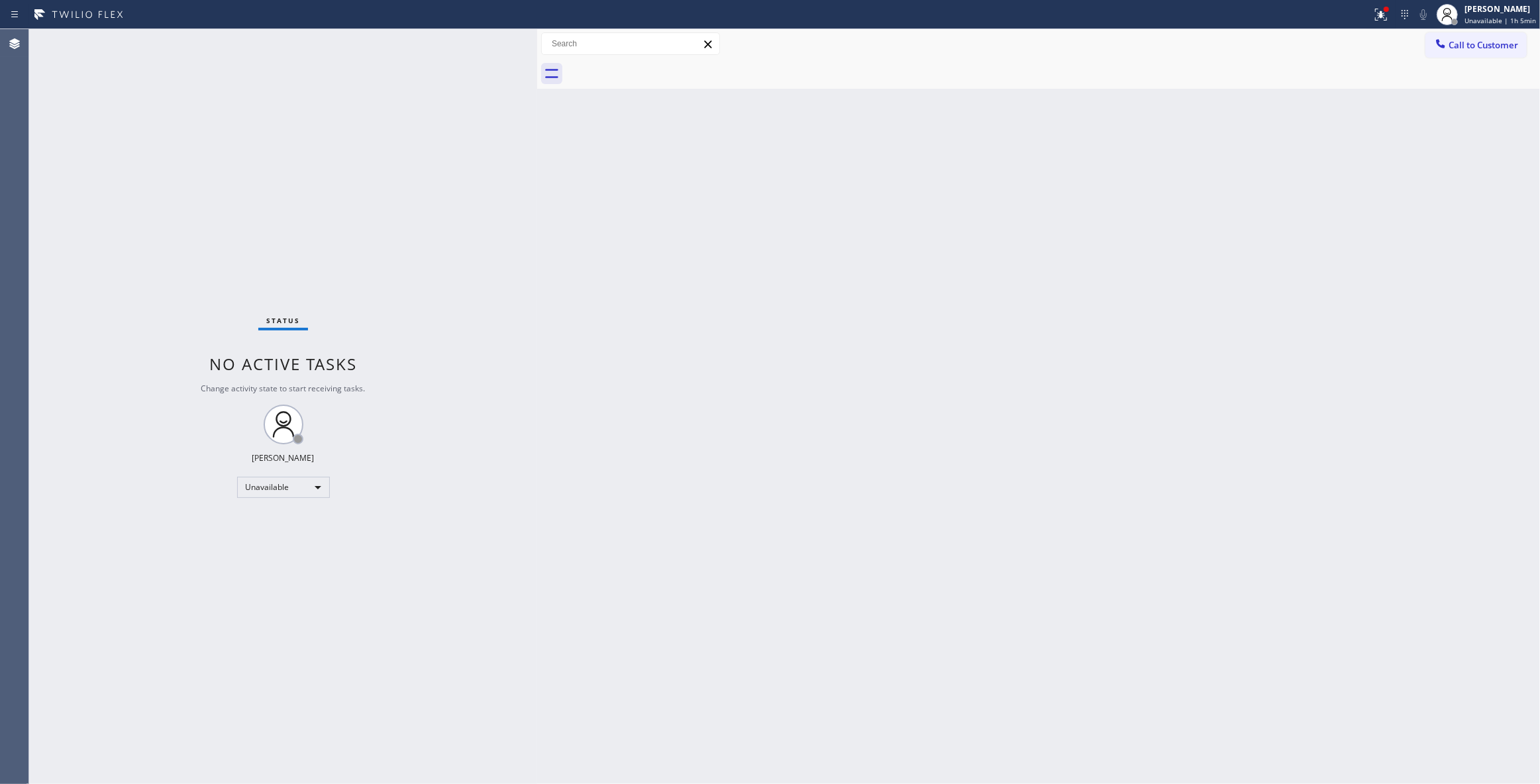
drag, startPoint x: 1493, startPoint y: 46, endPoint x: 1425, endPoint y: 53, distance: 68.4
click at [1486, 46] on span "Call to Customer" at bounding box center [1483, 45] width 69 height 12
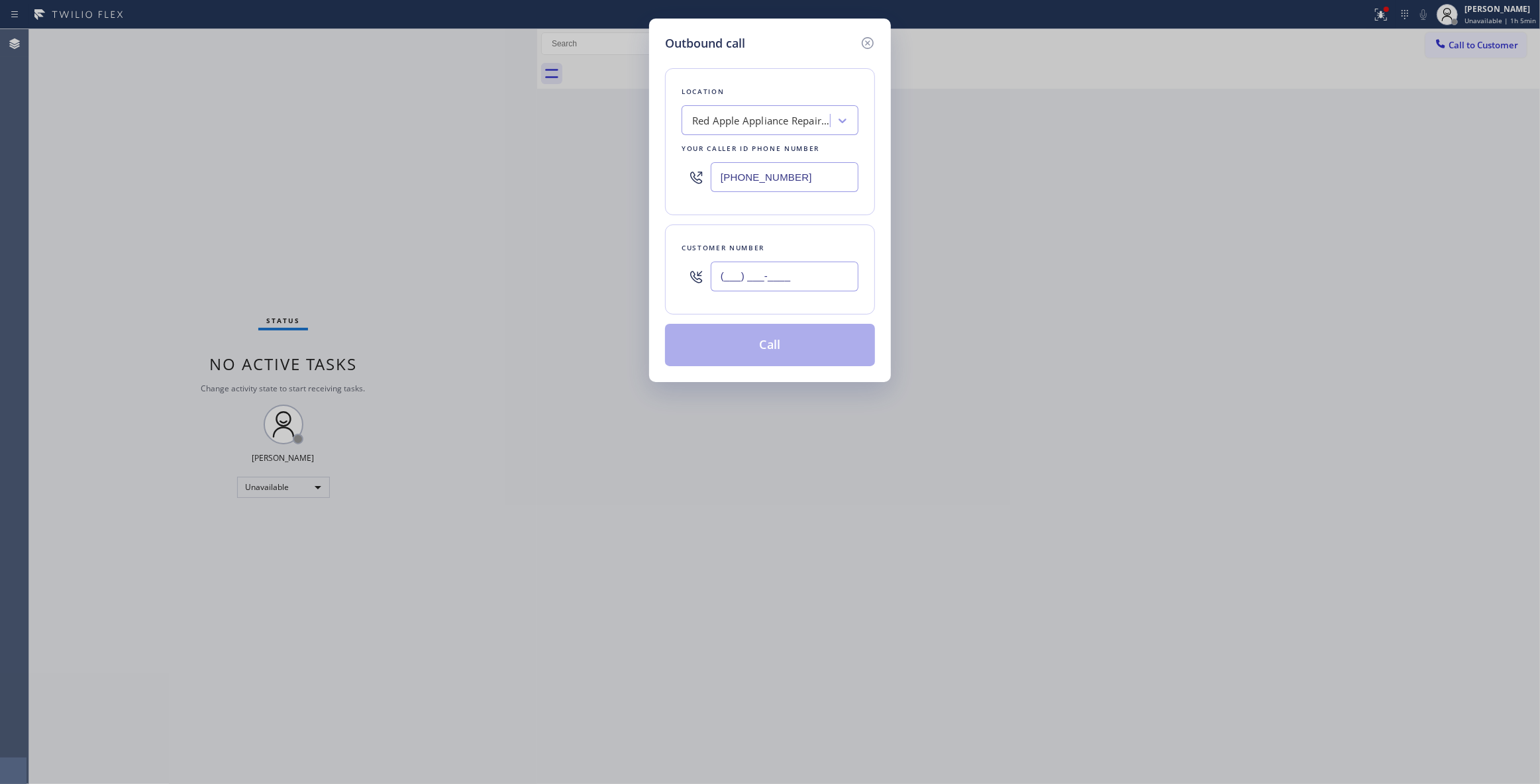
click at [793, 285] on input "(___) ___-____" at bounding box center [785, 276] width 147 height 30
type input "[PHONE_NUMBER]"
drag, startPoint x: 774, startPoint y: 347, endPoint x: 786, endPoint y: 330, distance: 20.8
click at [774, 345] on button "Call" at bounding box center [770, 345] width 210 height 42
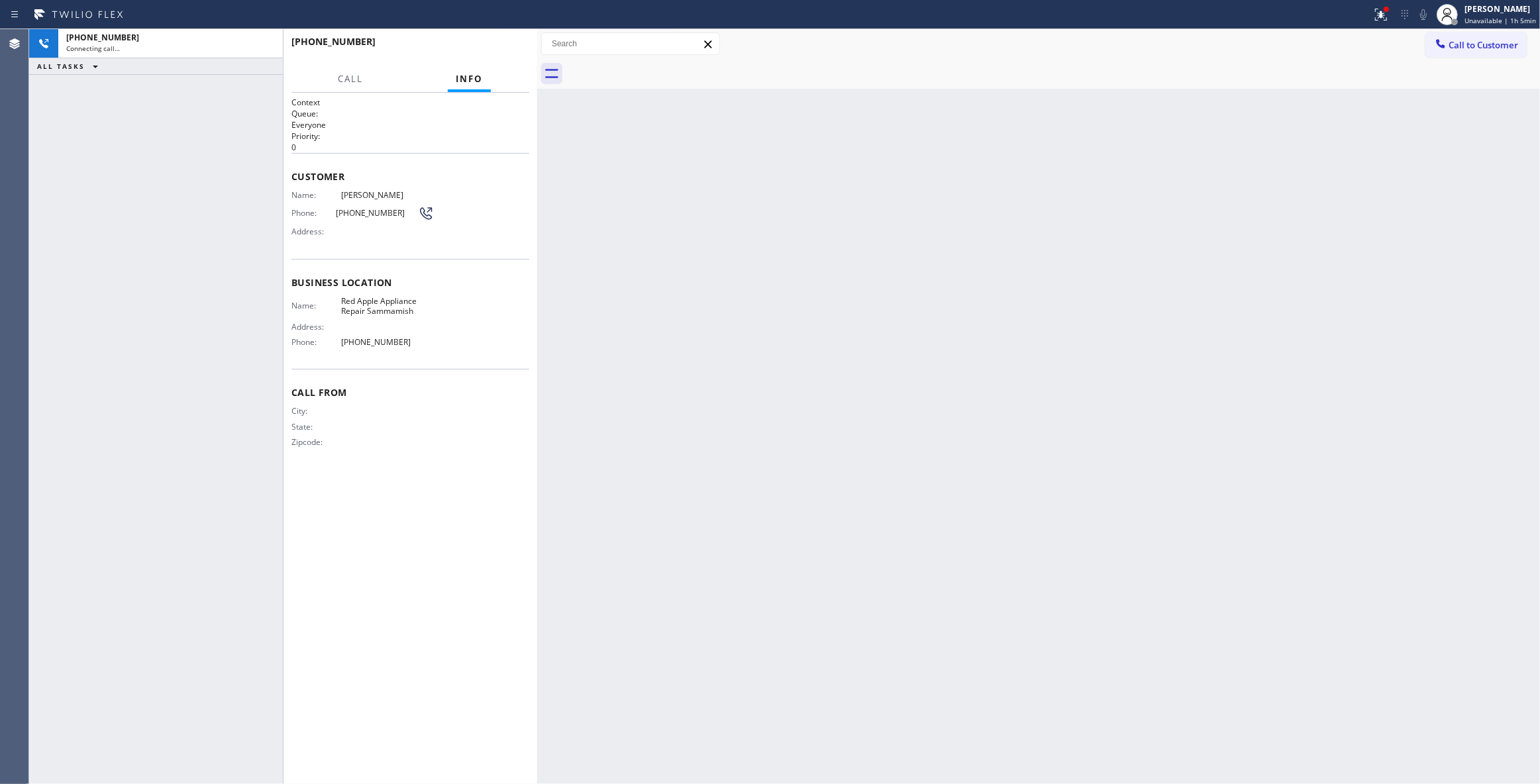
click at [1375, 16] on icon at bounding box center [1379, 13] width 8 height 9
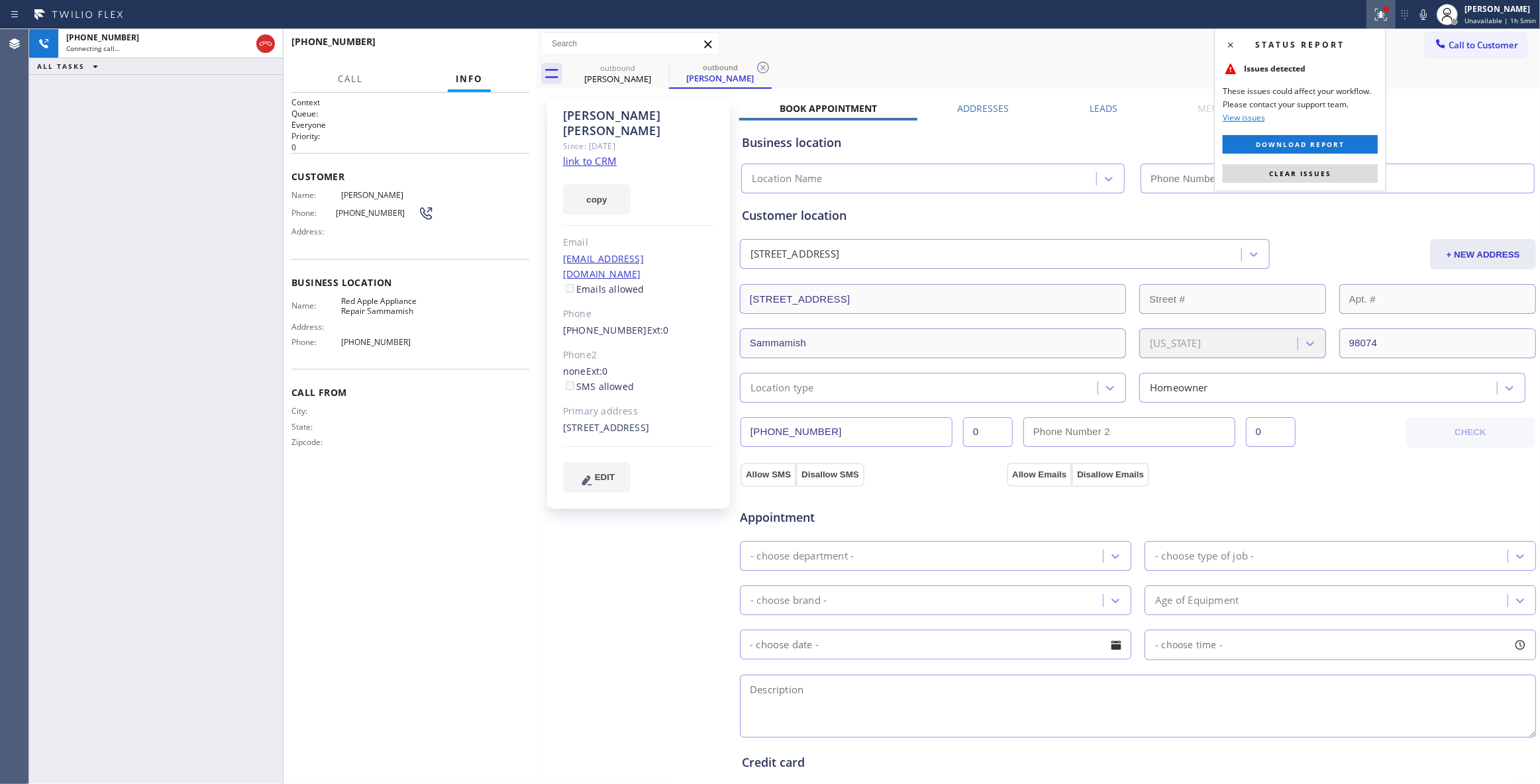
click at [1269, 173] on button "Clear issues" at bounding box center [1300, 173] width 155 height 19
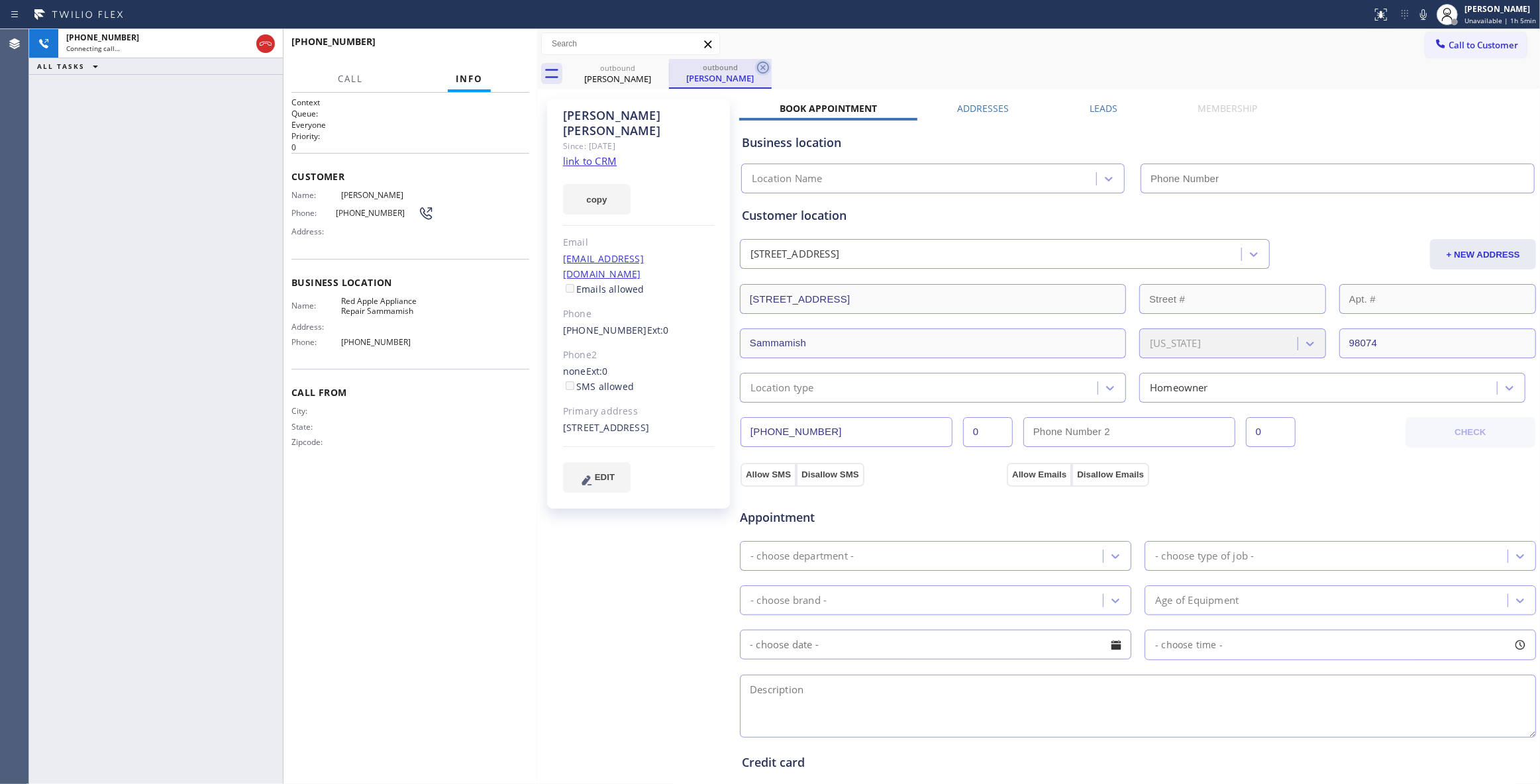
type input "[PHONE_NUMBER]"
click at [769, 65] on icon at bounding box center [763, 67] width 16 height 16
click at [57, 340] on div "[PHONE_NUMBER] Connecting call… ALL TASKS ALL TASKS ACTIVE TASKS TASKS IN WRAP …" at bounding box center [156, 407] width 254 height 755
click at [409, 450] on div "City: State: Zipcode:" at bounding box center [362, 429] width 142 height 46
click at [500, 48] on span "HANG UP" at bounding box center [498, 48] width 40 height 9
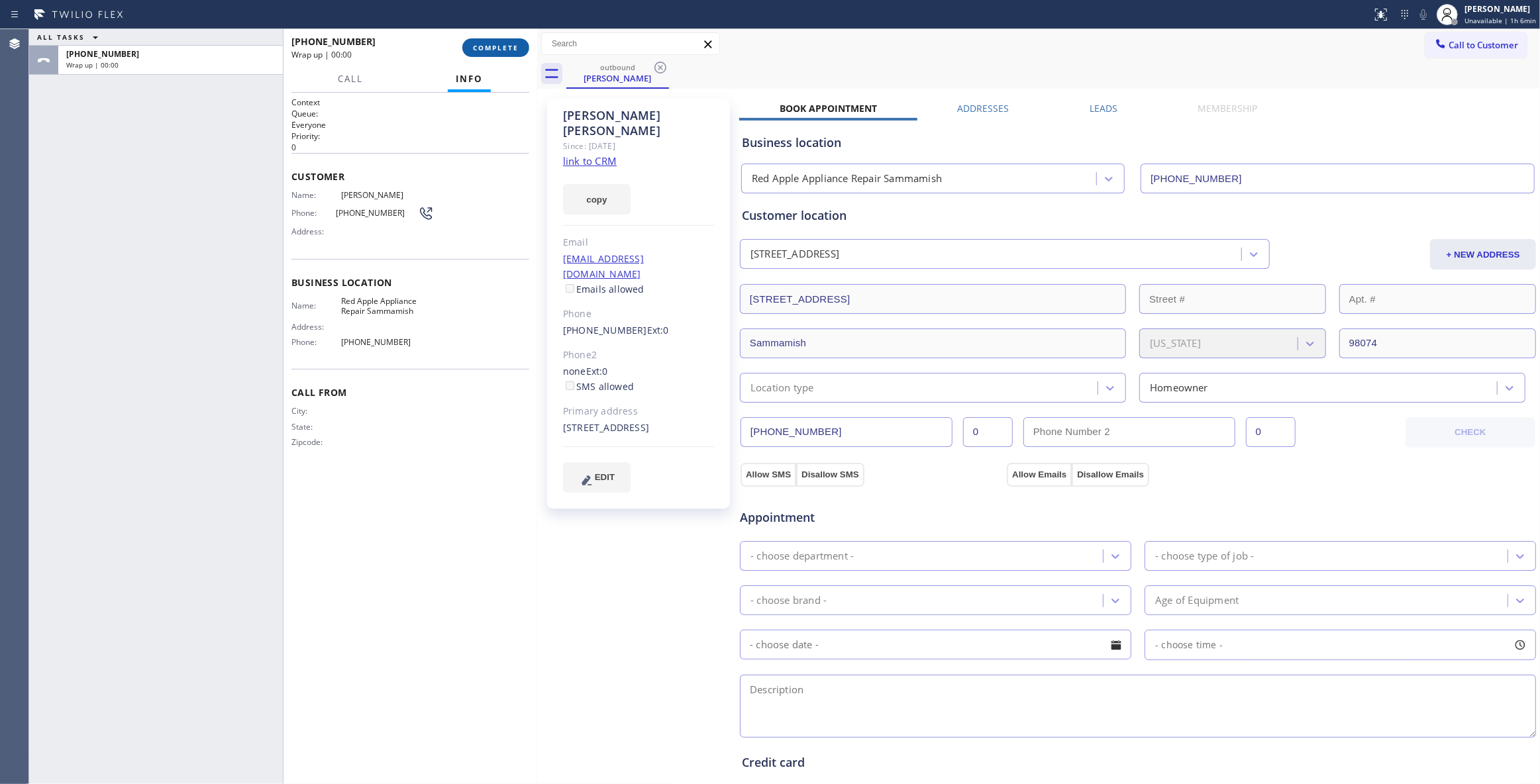
click at [499, 48] on span "COMPLETE" at bounding box center [495, 48] width 45 height 9
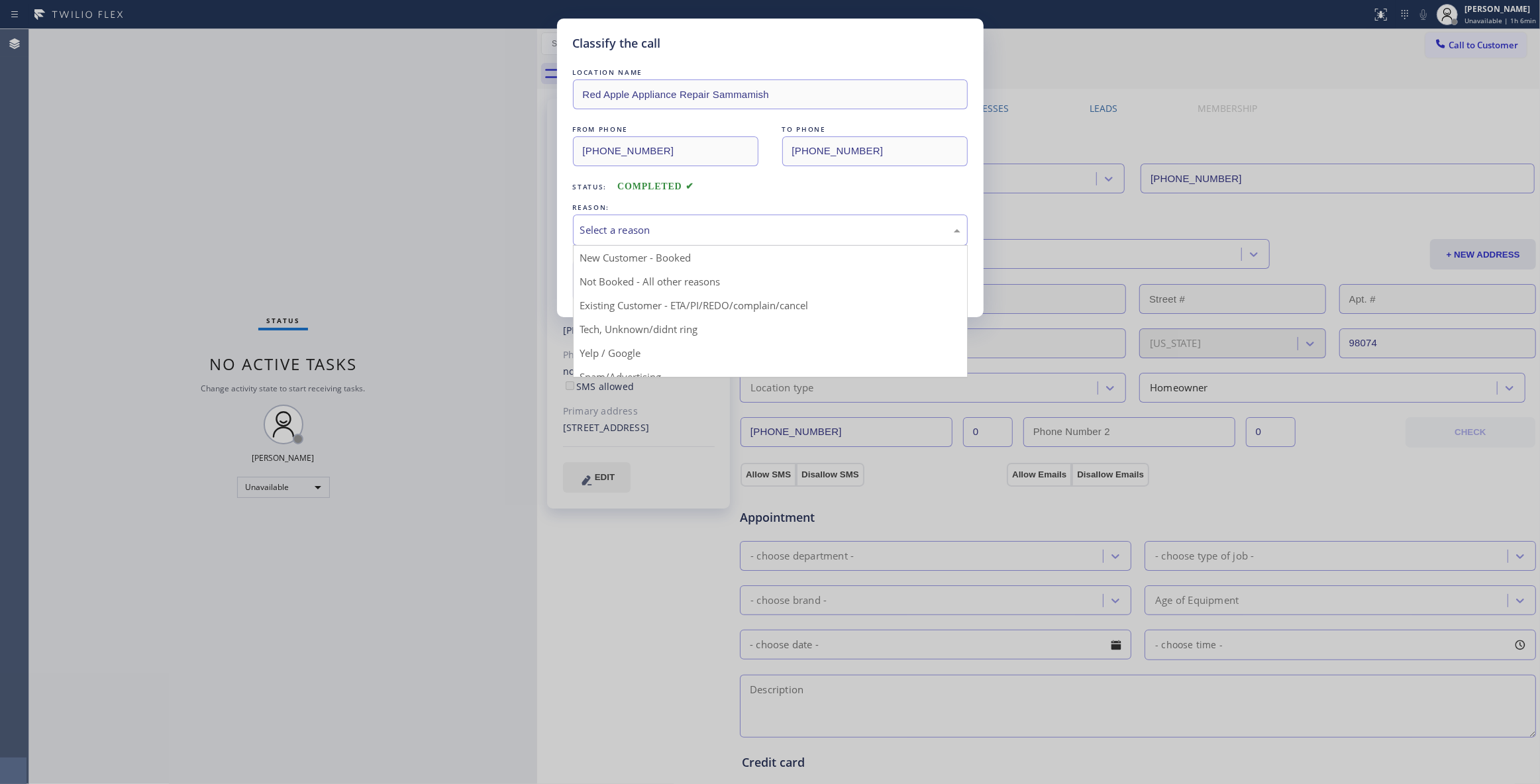
click at [616, 231] on div "Select a reason" at bounding box center [770, 230] width 381 height 15
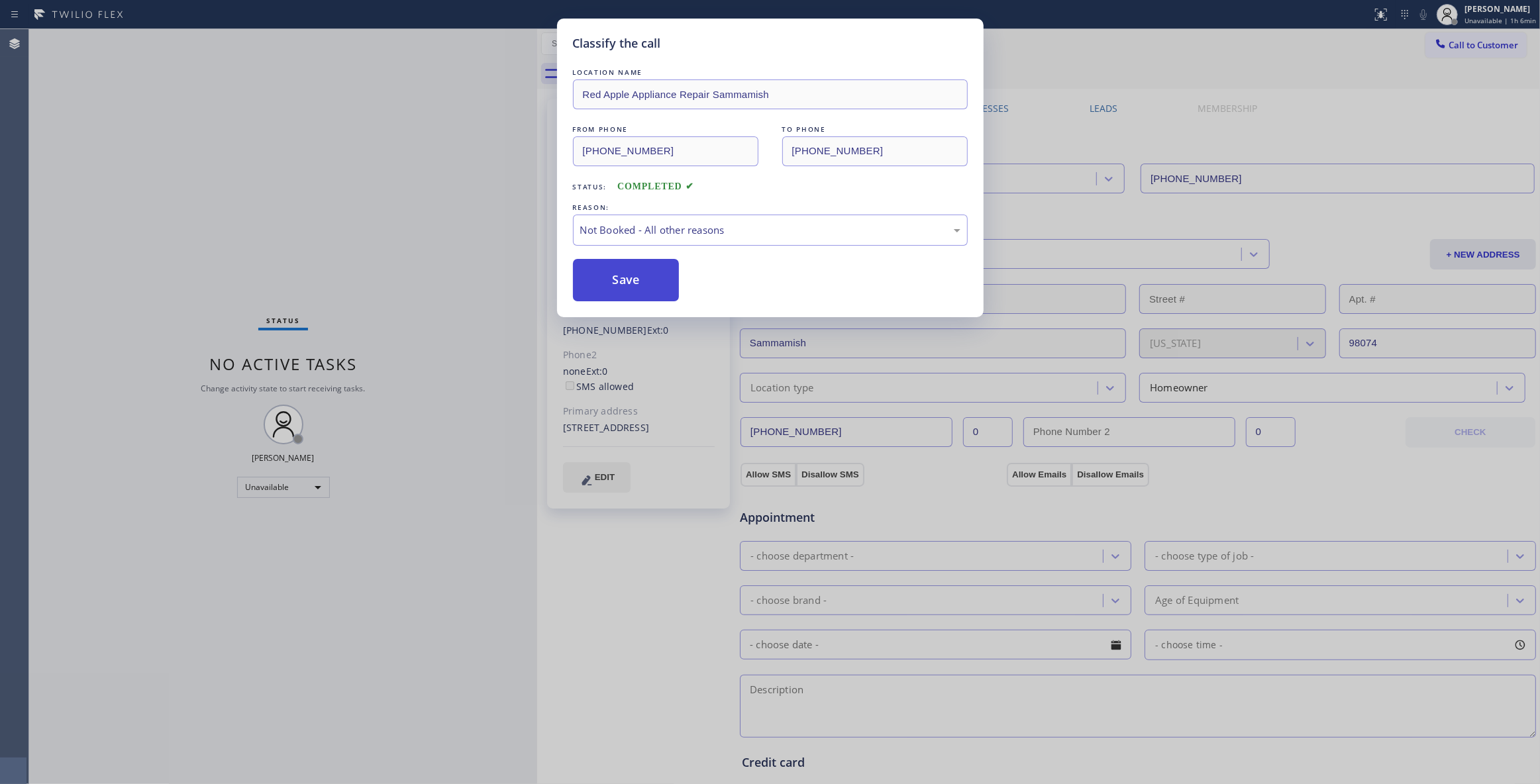
click at [612, 281] on button "Save" at bounding box center [626, 280] width 106 height 42
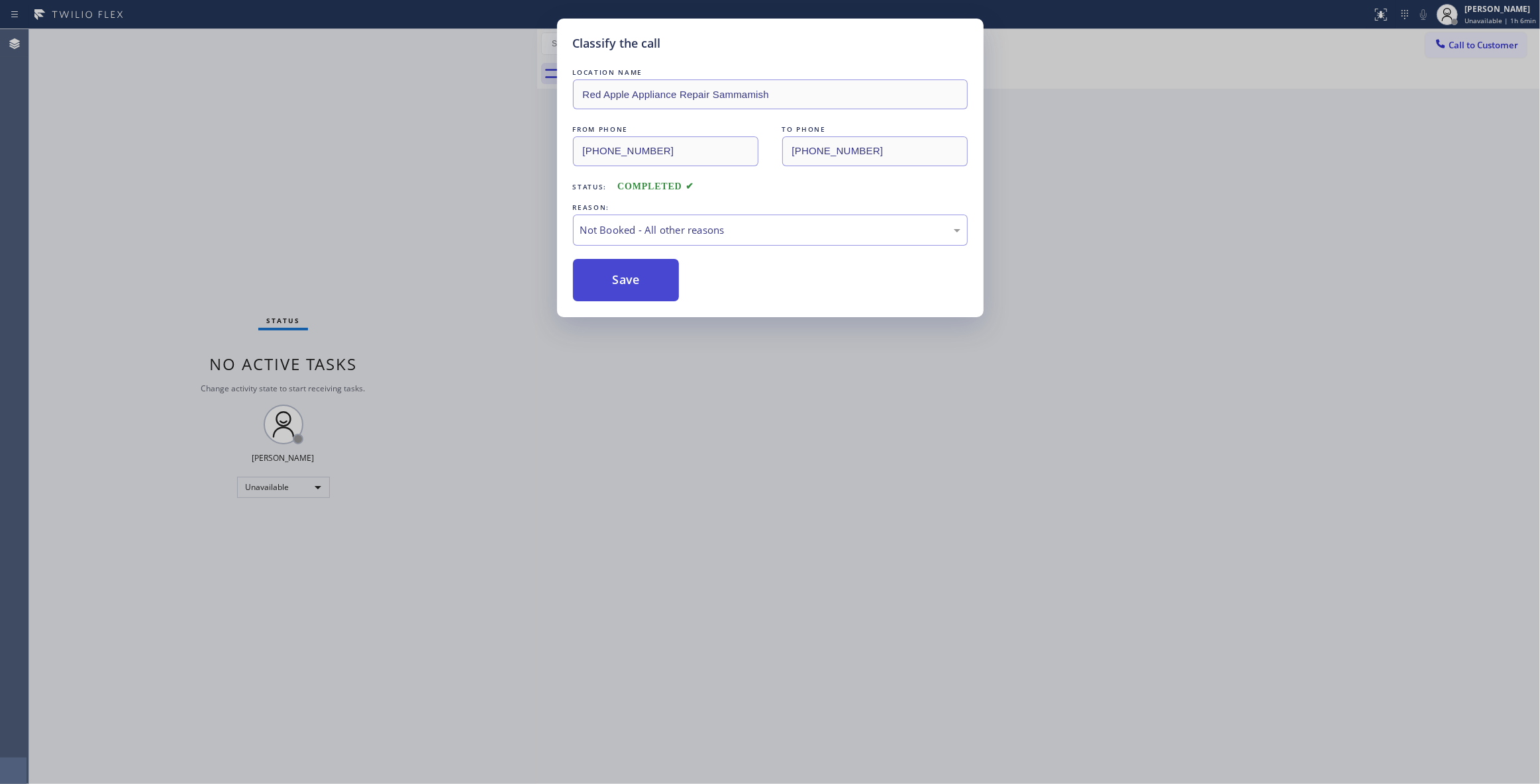
click at [612, 281] on button "Save" at bounding box center [626, 280] width 106 height 42
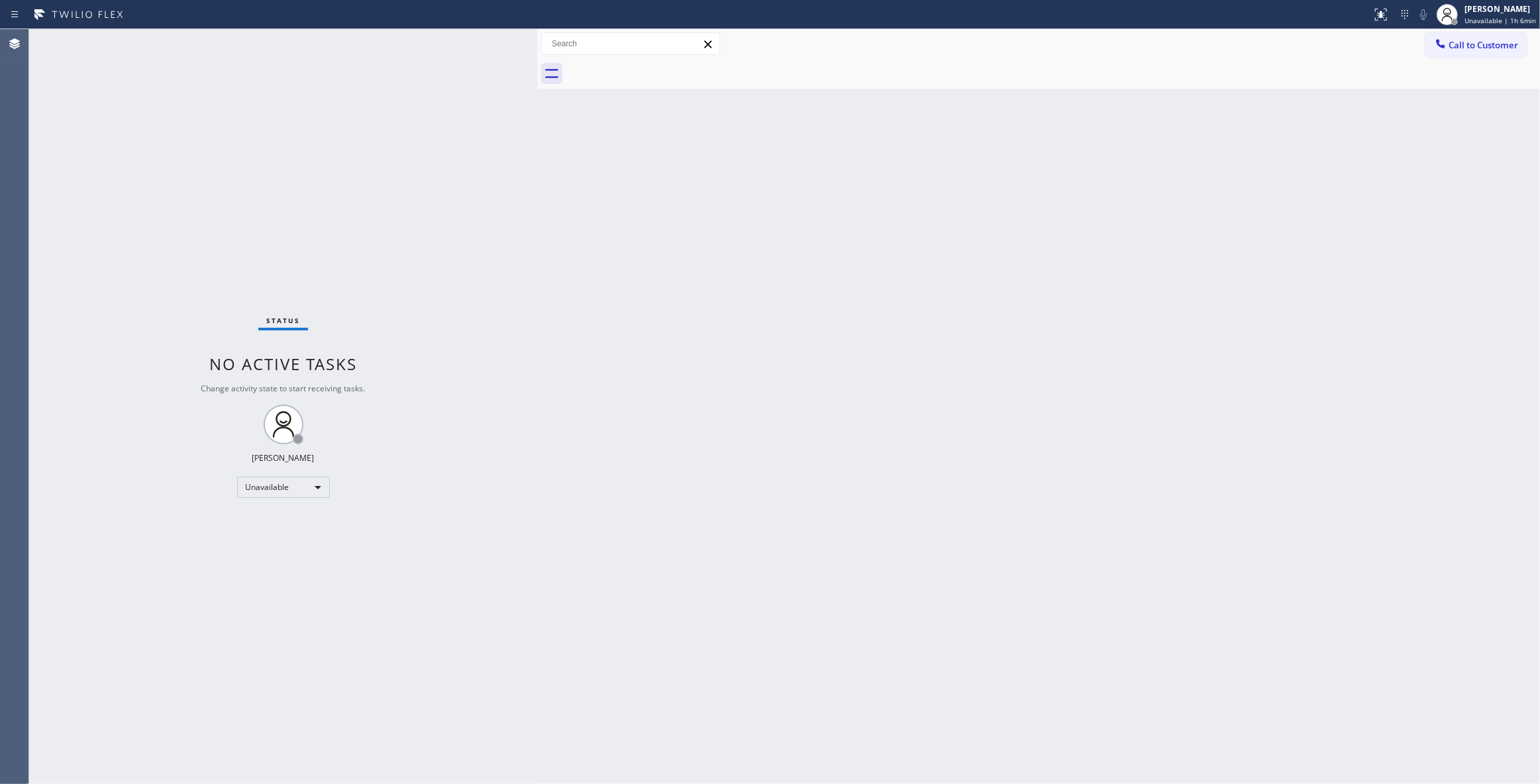
drag, startPoint x: 711, startPoint y: 255, endPoint x: 620, endPoint y: 31, distance: 241.8
click at [694, 215] on div "Back to Dashboard Change Sender ID Customers Technicians Select a contact Outbo…" at bounding box center [1038, 407] width 1003 height 755
drag, startPoint x: 1137, startPoint y: 268, endPoint x: 1299, endPoint y: 176, distance: 186.3
click at [1143, 258] on div "Back to Dashboard Change Sender ID Customers Technicians Select a contact Outbo…" at bounding box center [1038, 407] width 1003 height 755
click at [1504, 48] on span "Call to Customer" at bounding box center [1483, 45] width 69 height 12
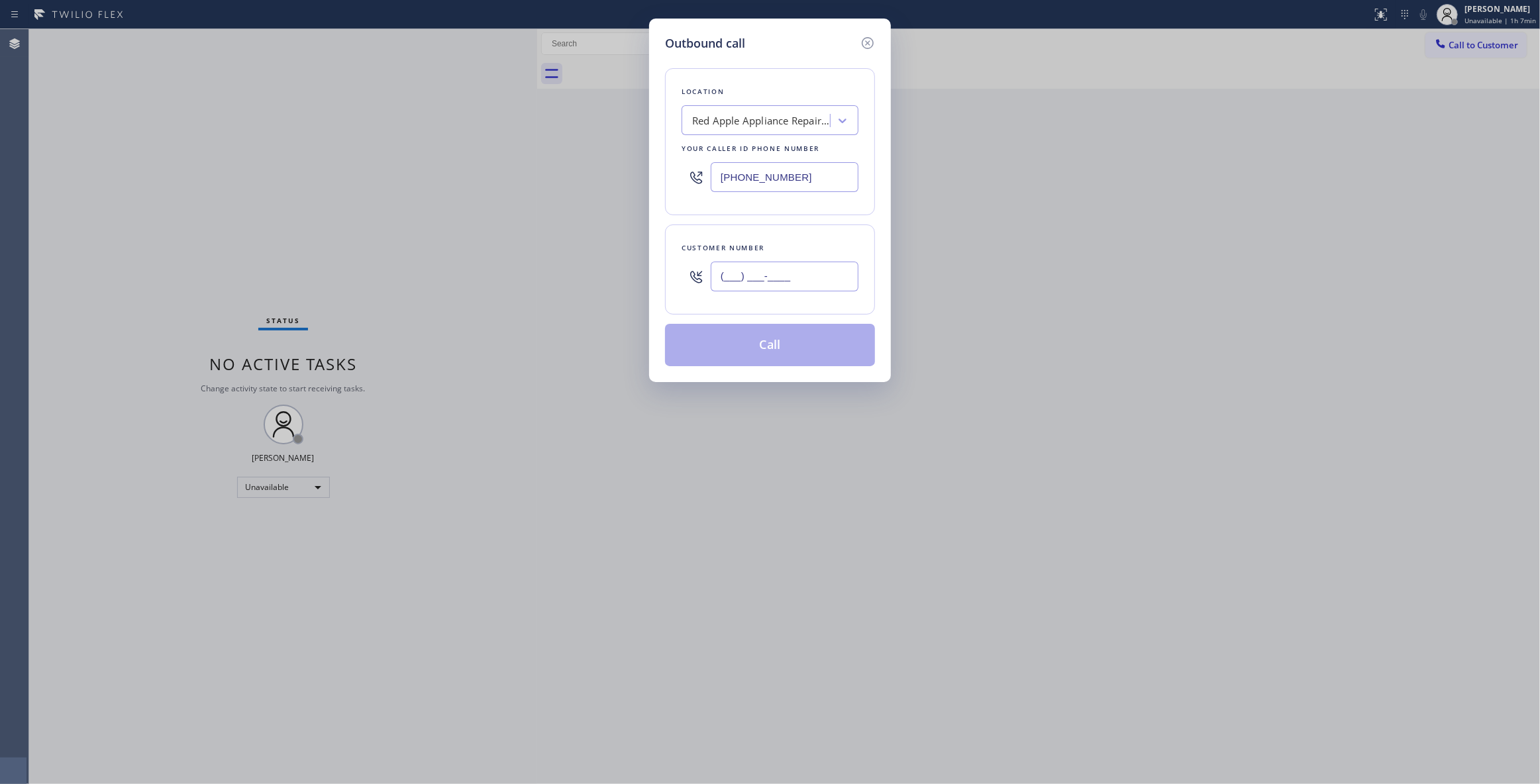
click at [809, 270] on input "(___) ___-____" at bounding box center [785, 276] width 147 height 30
type input "[PHONE_NUMBER]"
drag, startPoint x: 11, startPoint y: 398, endPoint x: -93, endPoint y: 420, distance: 106.3
click at [0, 420] on html "Status report No issues detected If you experience an issue, please download th…" at bounding box center [770, 392] width 1540 height 784
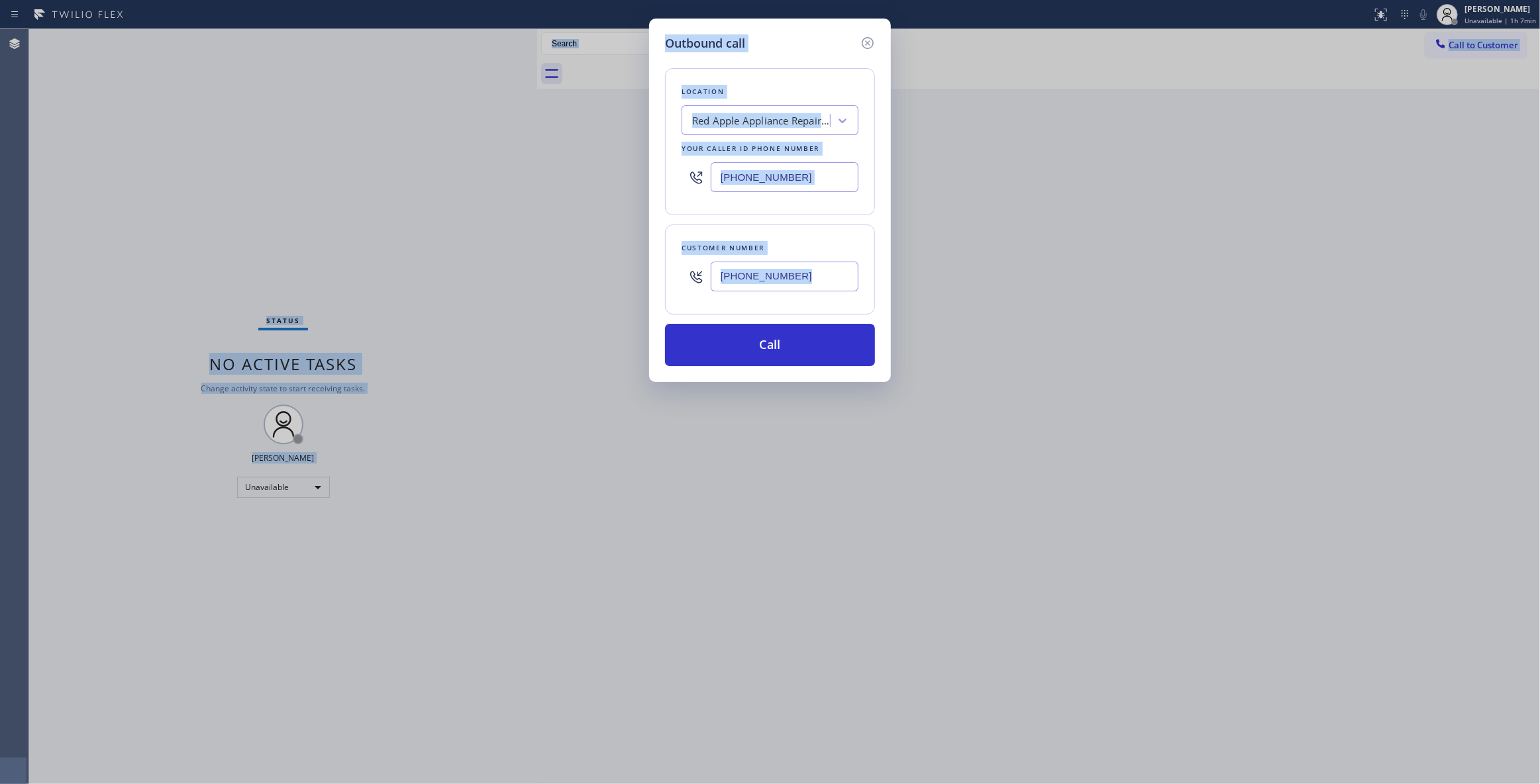
click at [840, 183] on input "[PHONE_NUMBER]" at bounding box center [785, 177] width 147 height 30
click at [813, 187] on input "[PHONE_NUMBER]" at bounding box center [785, 177] width 147 height 30
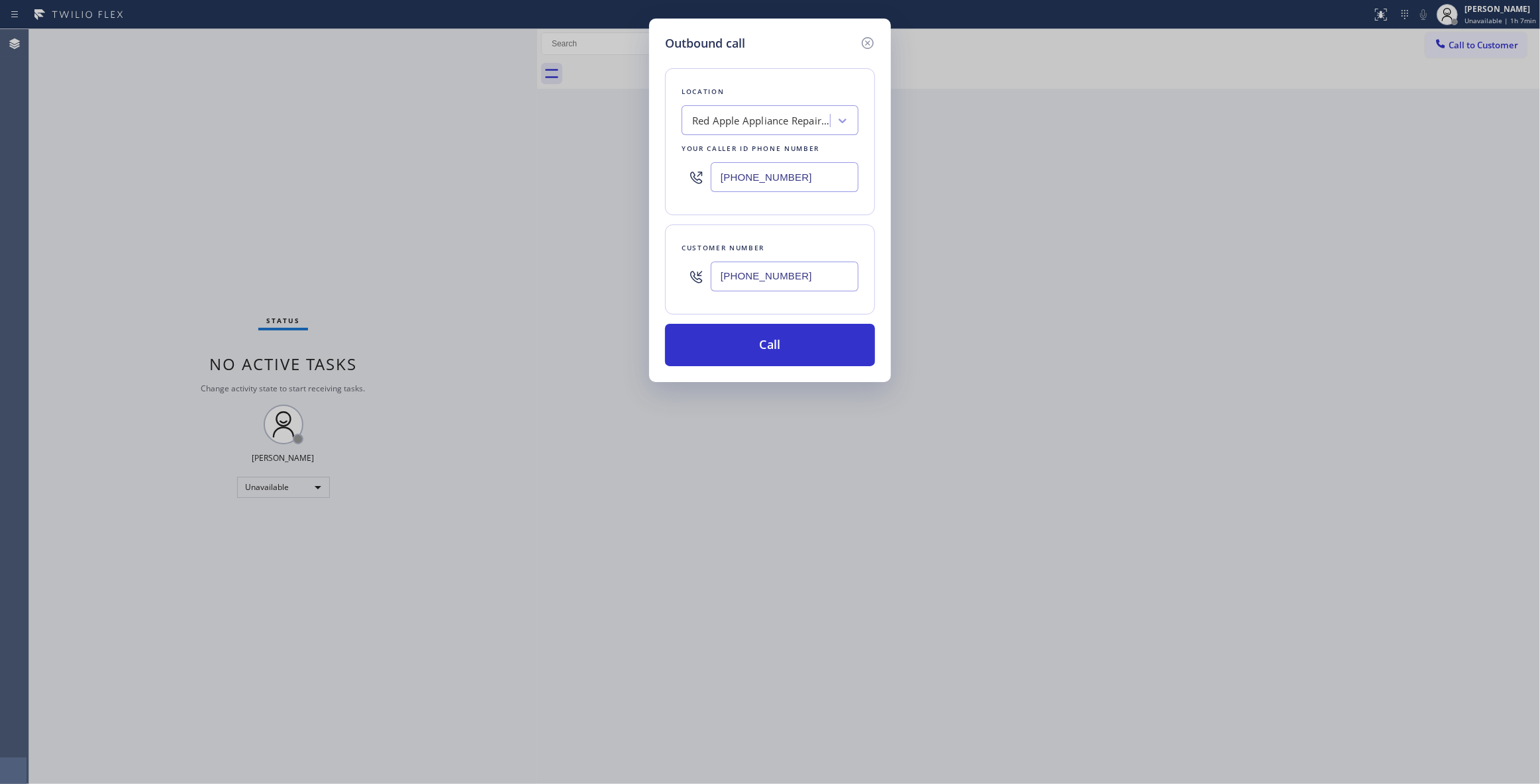
drag, startPoint x: 817, startPoint y: 180, endPoint x: 570, endPoint y: 183, distance: 247.0
click at [570, 183] on div "Outbound call Location Red Apple Appliance Repair Sammamish Your caller id phon…" at bounding box center [770, 392] width 1540 height 784
type input "[PHONE_NUMBER]"
click at [786, 340] on button "Call" at bounding box center [770, 345] width 210 height 42
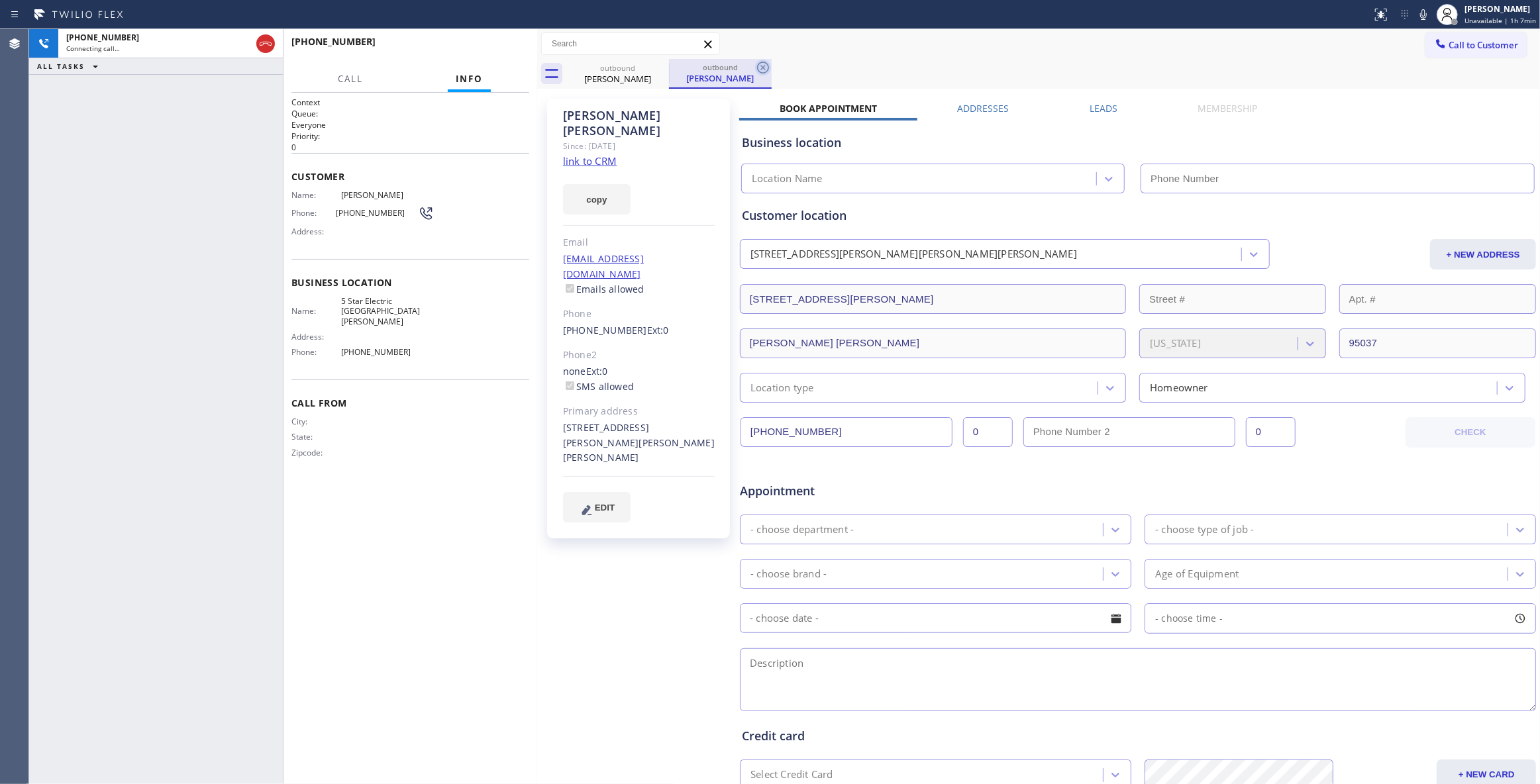
click at [763, 69] on icon at bounding box center [763, 67] width 16 height 16
type input "[PHONE_NUMBER]"
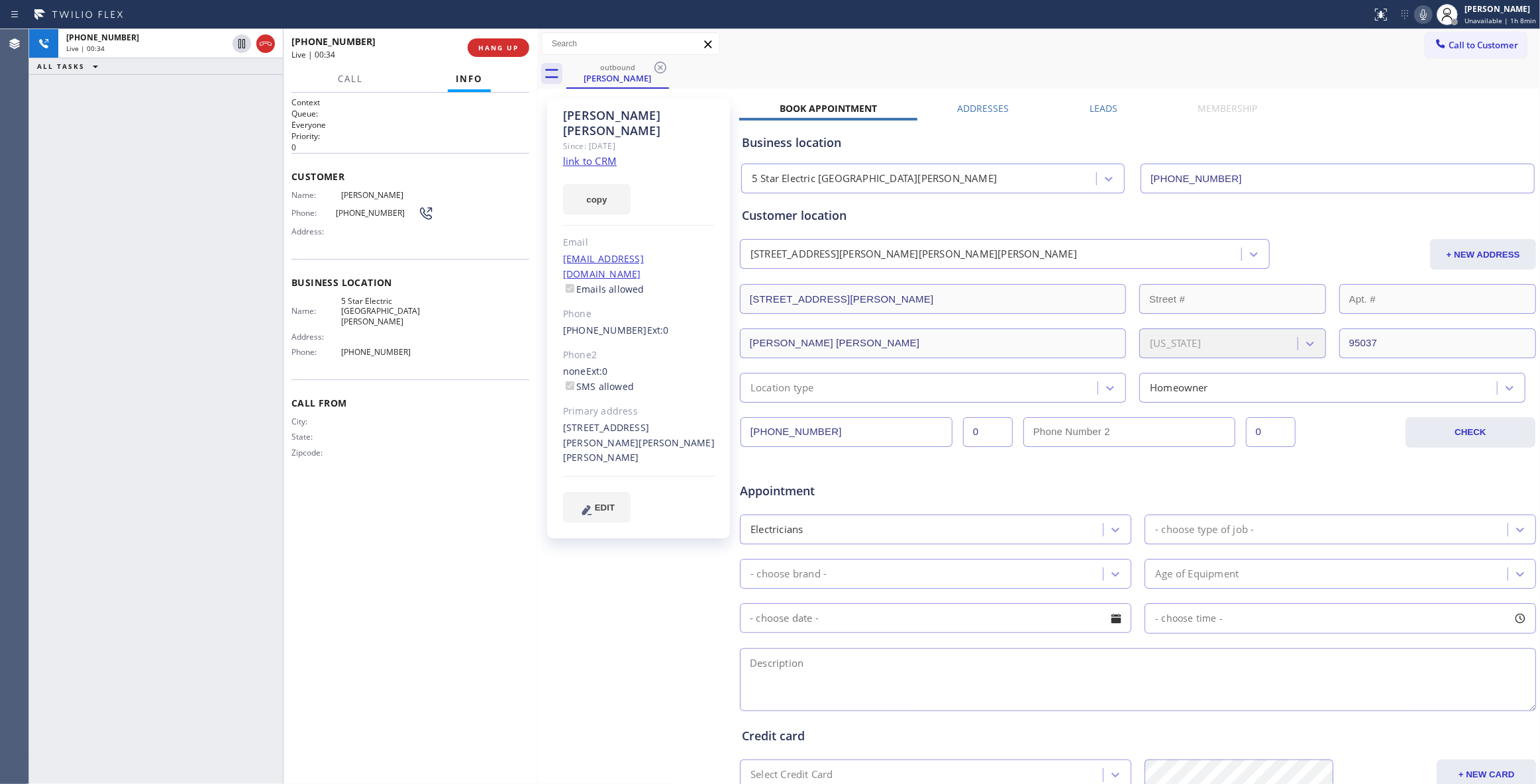
click at [1416, 13] on icon at bounding box center [1423, 14] width 16 height 16
click at [1416, 15] on icon at bounding box center [1423, 14] width 16 height 16
click at [241, 39] on icon at bounding box center [241, 43] width 7 height 9
click at [240, 39] on icon at bounding box center [241, 43] width 7 height 9
click at [420, 491] on div "Context Queue: Everyone Priority: 0 Customer Name: [PERSON_NAME] Phone: [PHONE_…" at bounding box center [410, 439] width 238 height 683
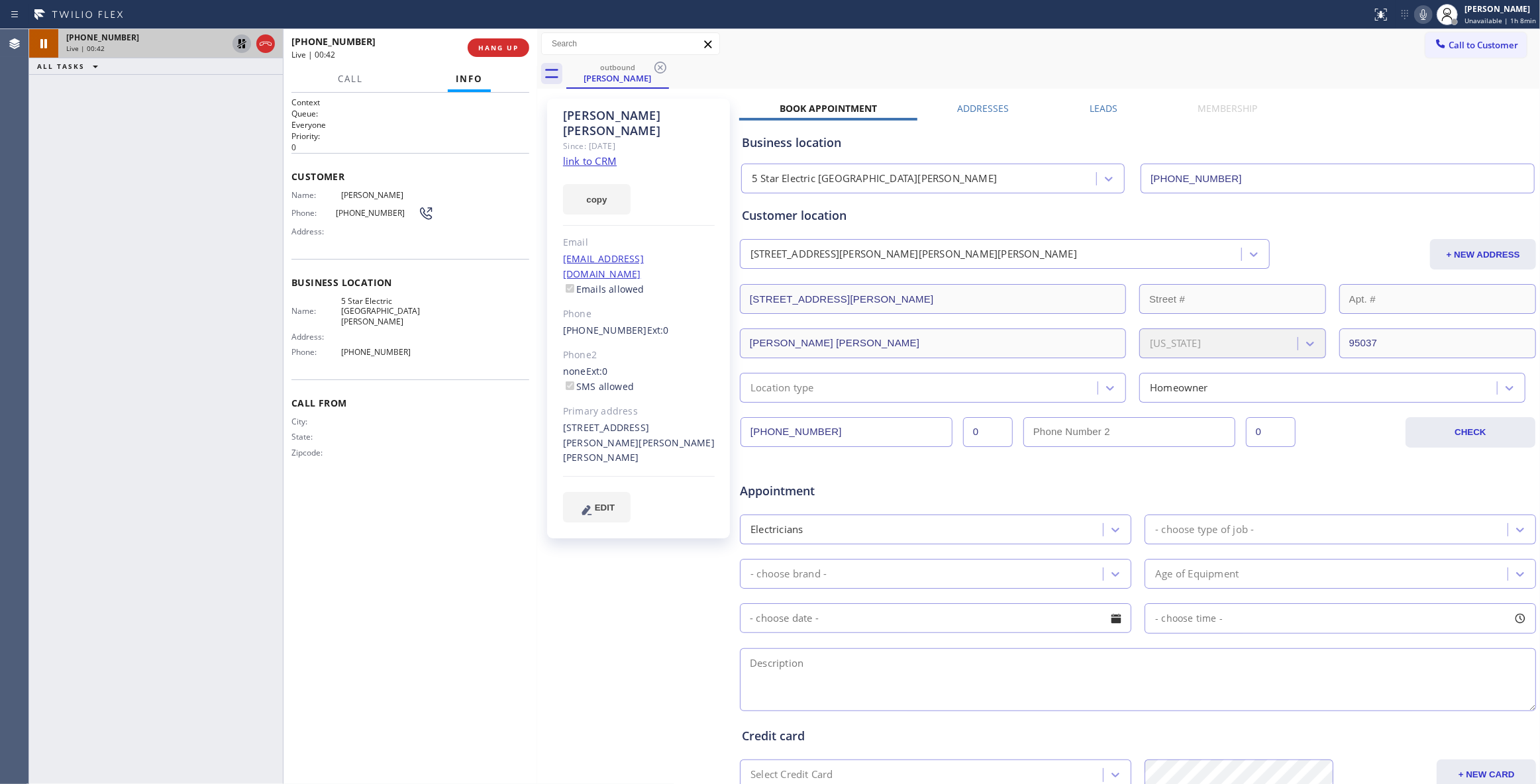
click at [239, 44] on icon at bounding box center [241, 43] width 16 height 16
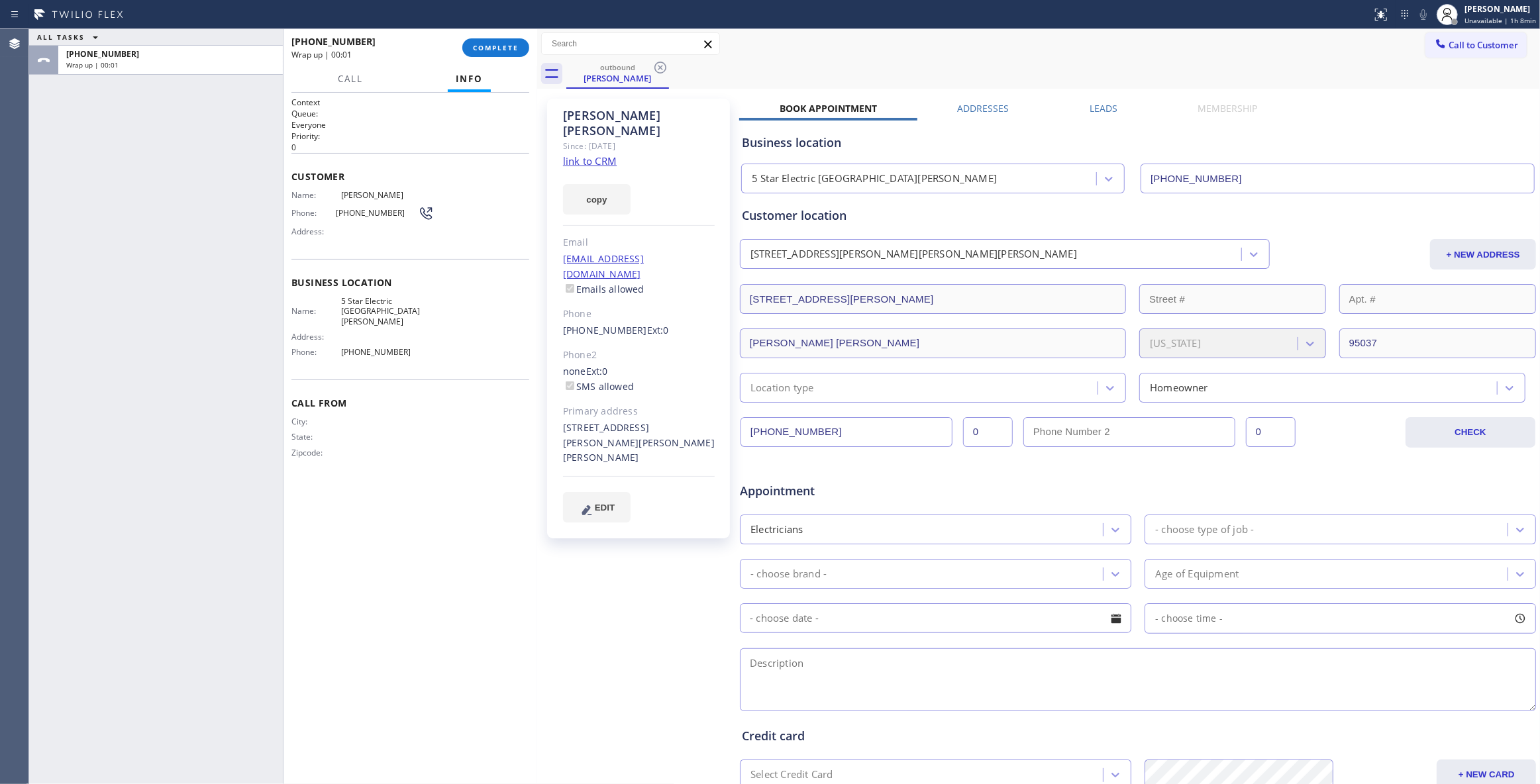
click at [372, 214] on span "[PHONE_NUMBER]" at bounding box center [377, 212] width 83 height 10
copy div "[PHONE_NUMBER]"
click at [507, 51] on span "COMPLETE" at bounding box center [495, 48] width 45 height 9
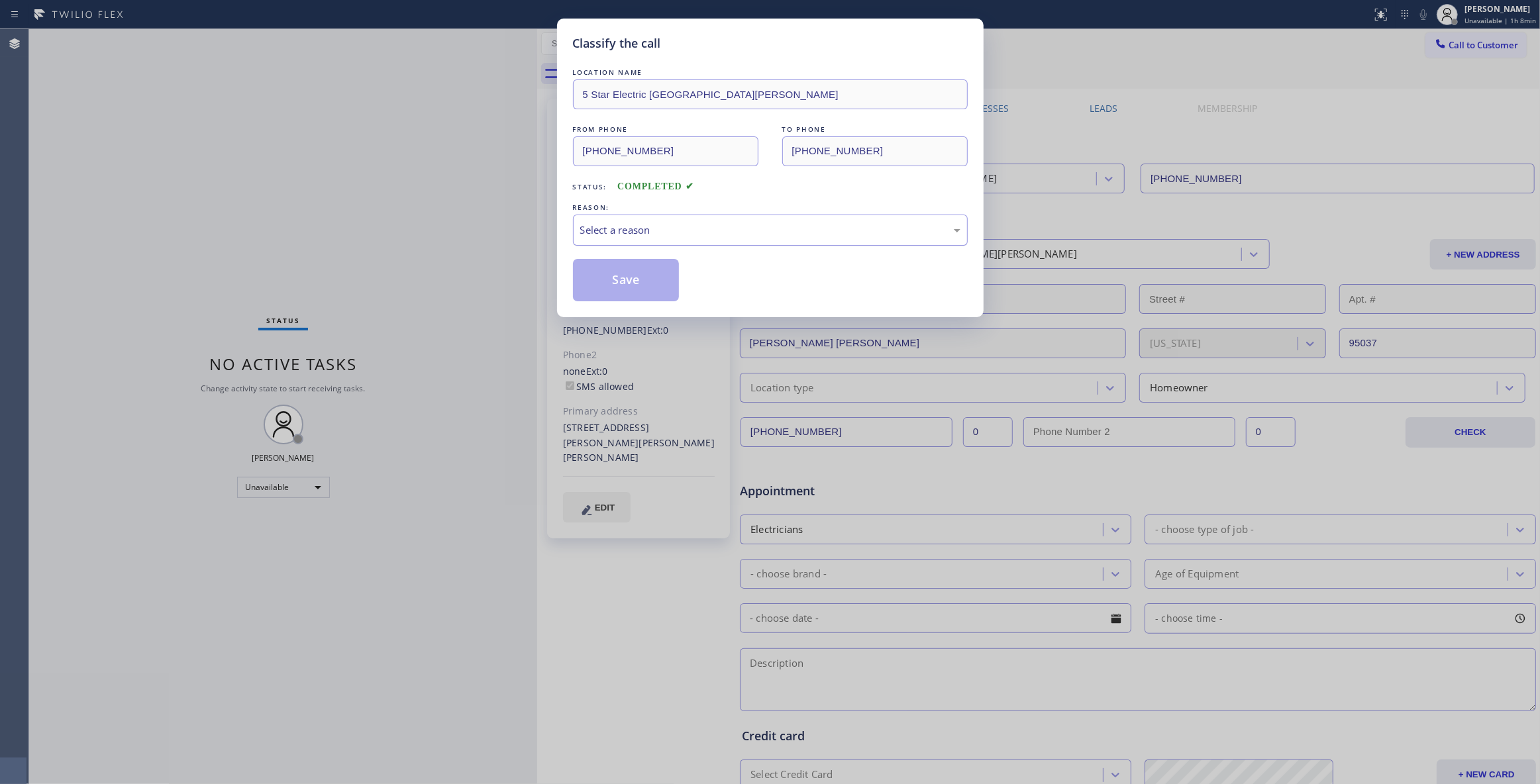
click at [699, 231] on div "Select a reason" at bounding box center [770, 230] width 381 height 15
click at [645, 286] on button "Save" at bounding box center [626, 280] width 106 height 42
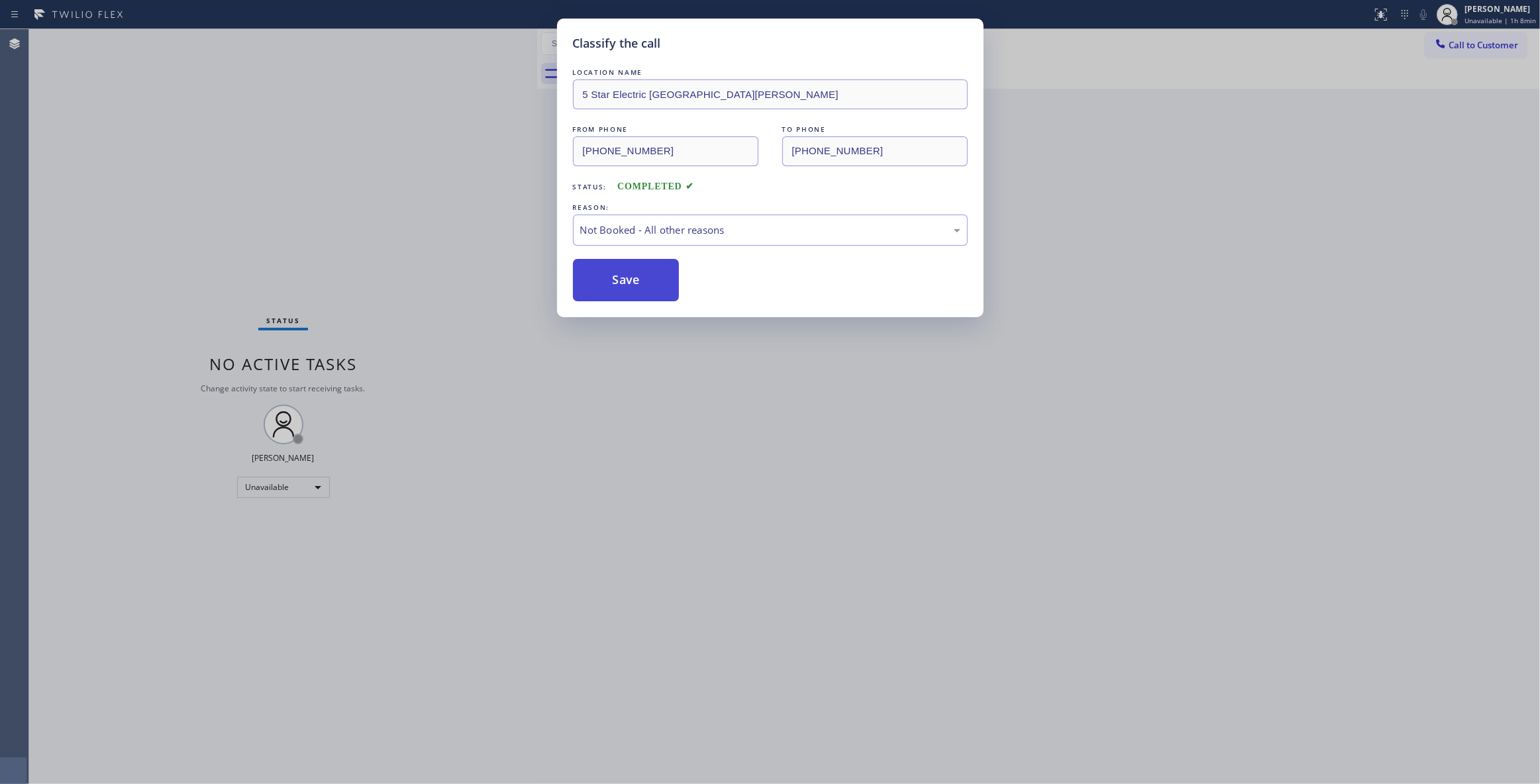
drag, startPoint x: 645, startPoint y: 286, endPoint x: 1420, endPoint y: 125, distance: 791.5
click at [645, 284] on button "Save" at bounding box center [626, 280] width 106 height 42
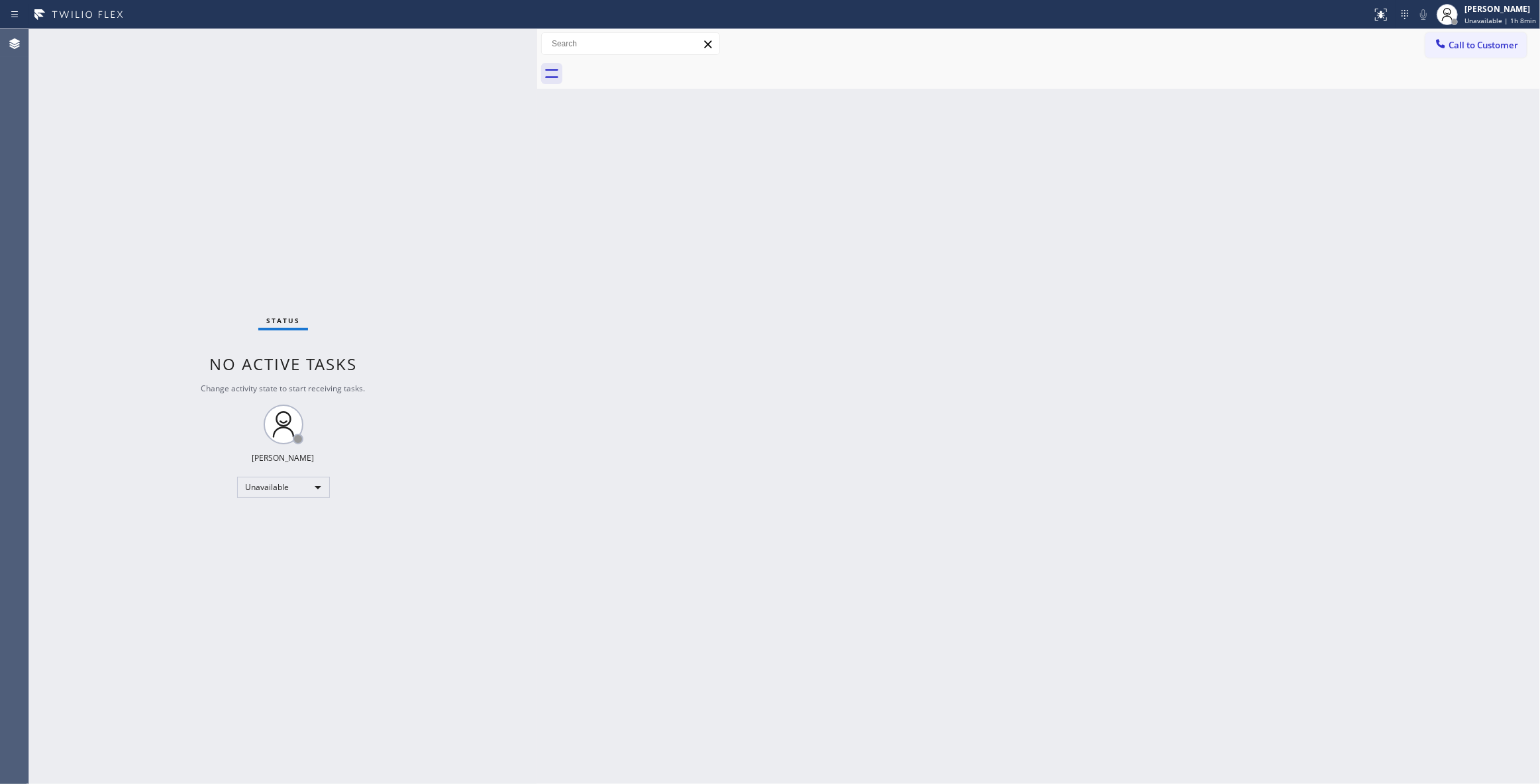
drag, startPoint x: 1500, startPoint y: 48, endPoint x: 1270, endPoint y: 106, distance: 237.2
click at [1498, 46] on span "Call to Customer" at bounding box center [1483, 45] width 69 height 12
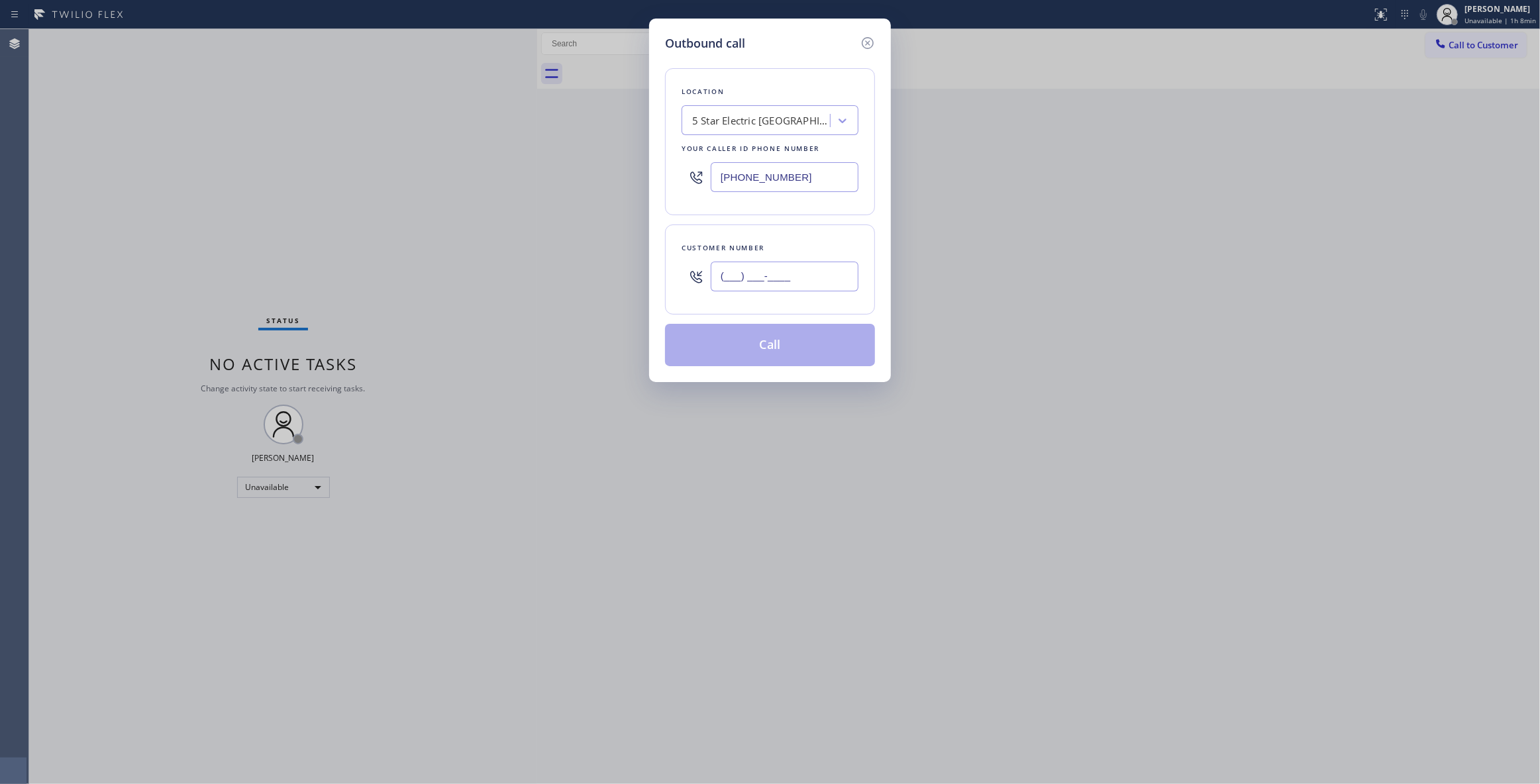
click at [809, 281] on input "(___) ___-____" at bounding box center [785, 276] width 147 height 30
type input "[PHONE_NUMBER]"
click at [774, 348] on button "Call" at bounding box center [770, 345] width 210 height 42
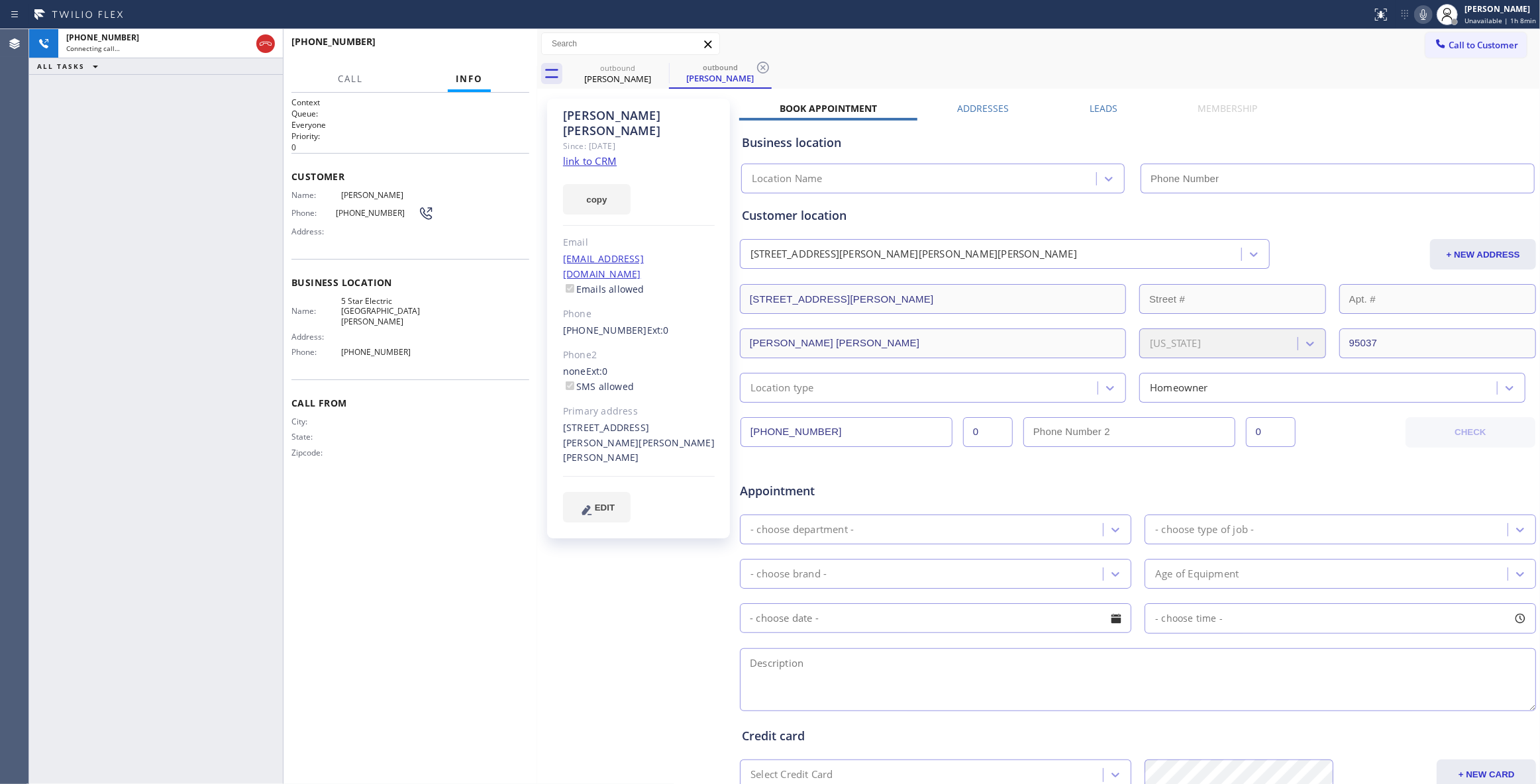
type input "[PHONE_NUMBER]"
click at [759, 65] on icon at bounding box center [763, 68] width 12 height 12
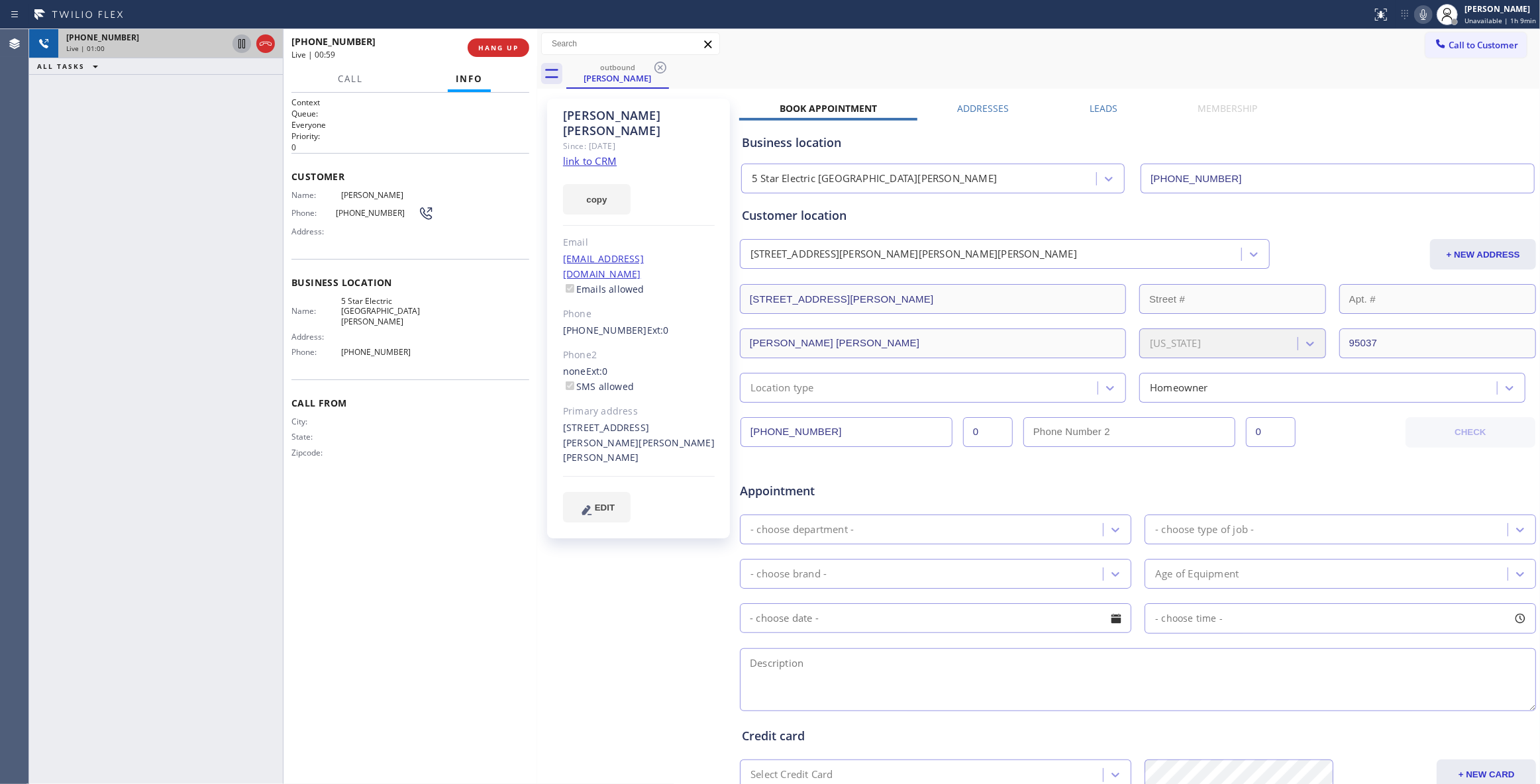
click at [237, 41] on icon at bounding box center [241, 43] width 16 height 16
click at [1416, 13] on icon at bounding box center [1423, 14] width 16 height 16
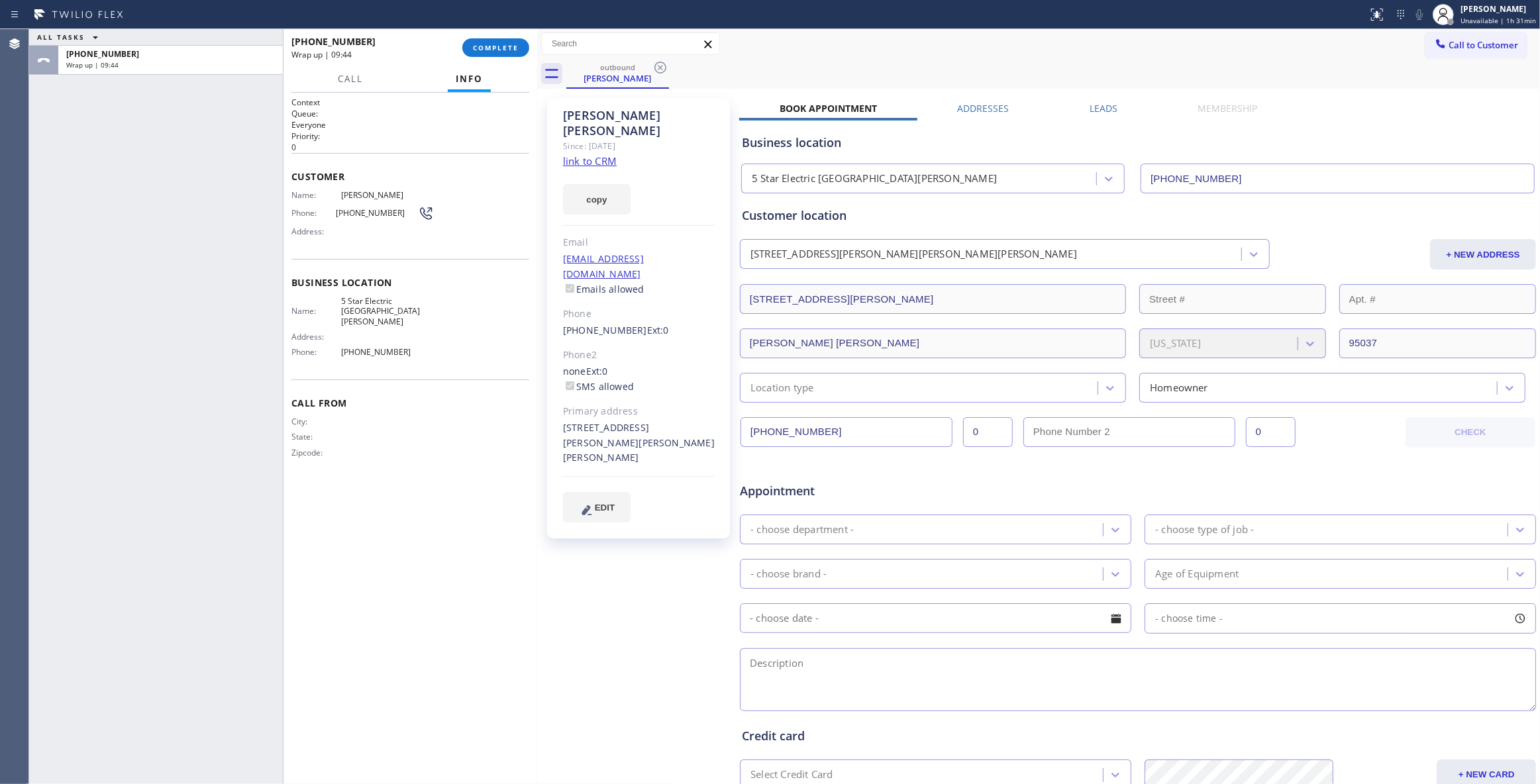
drag, startPoint x: 124, startPoint y: 753, endPoint x: 469, endPoint y: 475, distance: 443.1
click at [124, 753] on div "ALL TASKS ALL TASKS ACTIVE TASKS TASKS IN WRAP UP +19178378483 Wrap up | 09:44" at bounding box center [156, 407] width 254 height 755
click at [495, 39] on button "COMPLETE" at bounding box center [496, 48] width 67 height 19
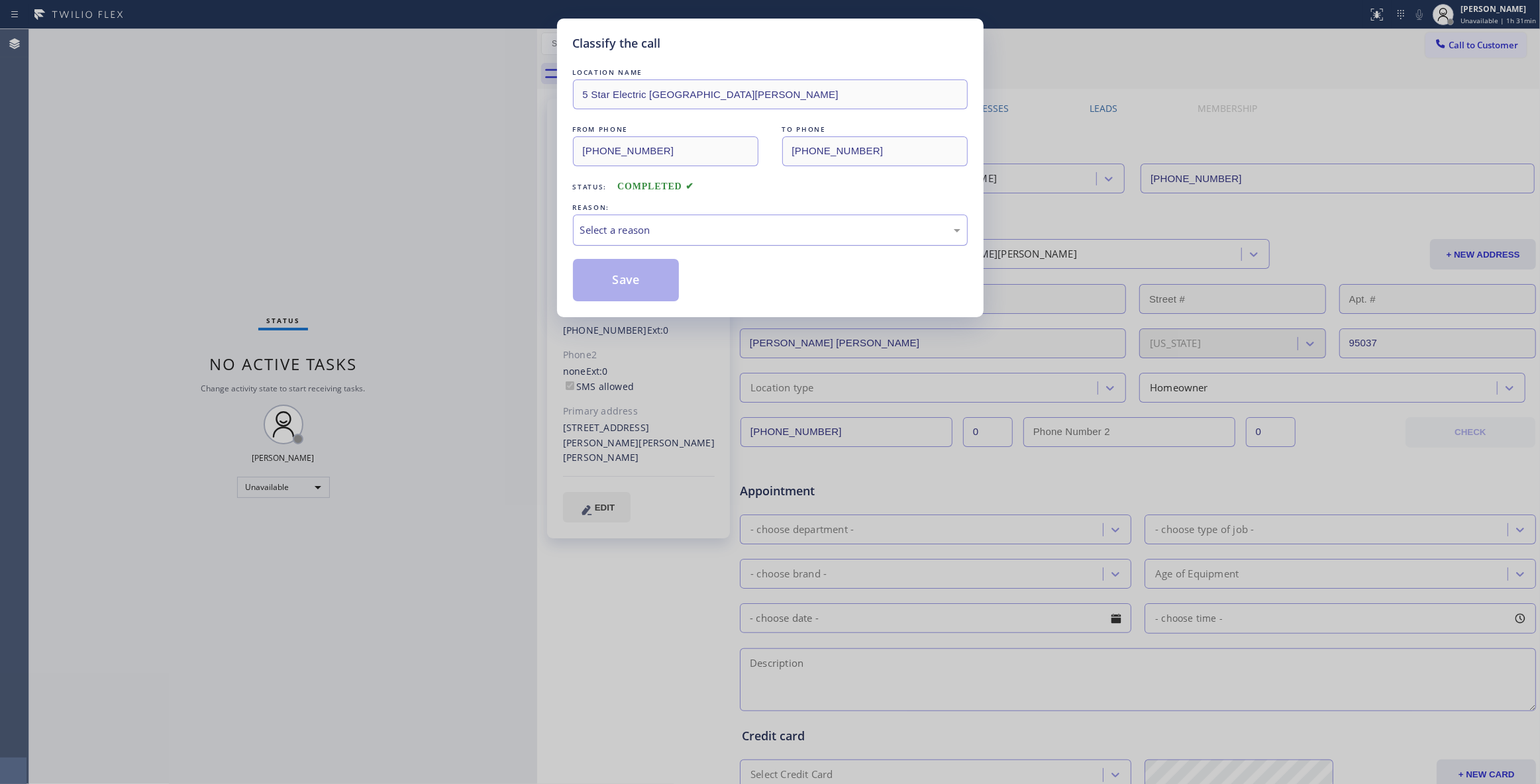
drag, startPoint x: 595, startPoint y: 218, endPoint x: 611, endPoint y: 244, distance: 30.5
click at [596, 218] on div "Select a reason" at bounding box center [771, 230] width 395 height 31
click at [629, 289] on button "Save" at bounding box center [626, 280] width 106 height 42
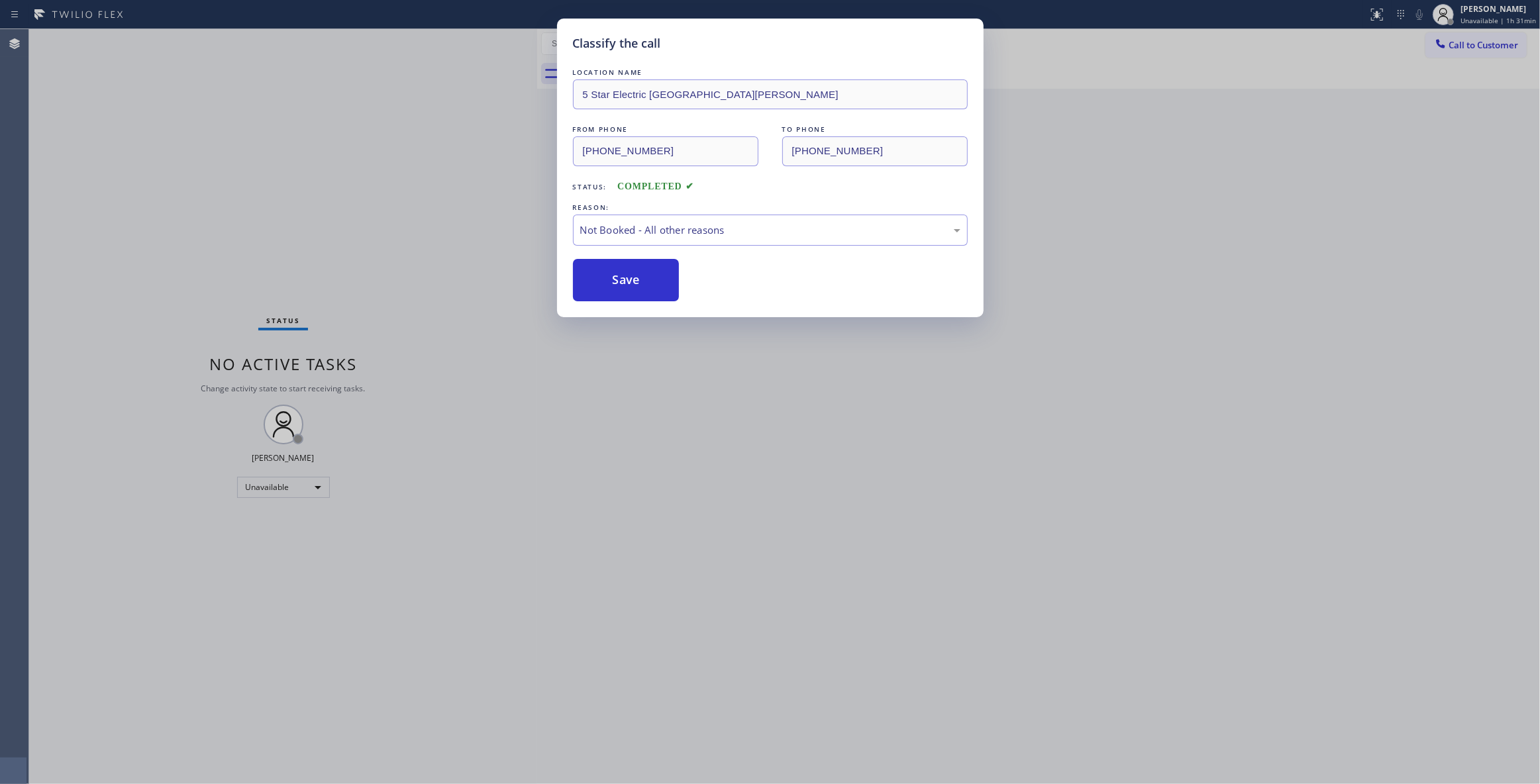
click at [629, 289] on button "Save" at bounding box center [626, 280] width 106 height 42
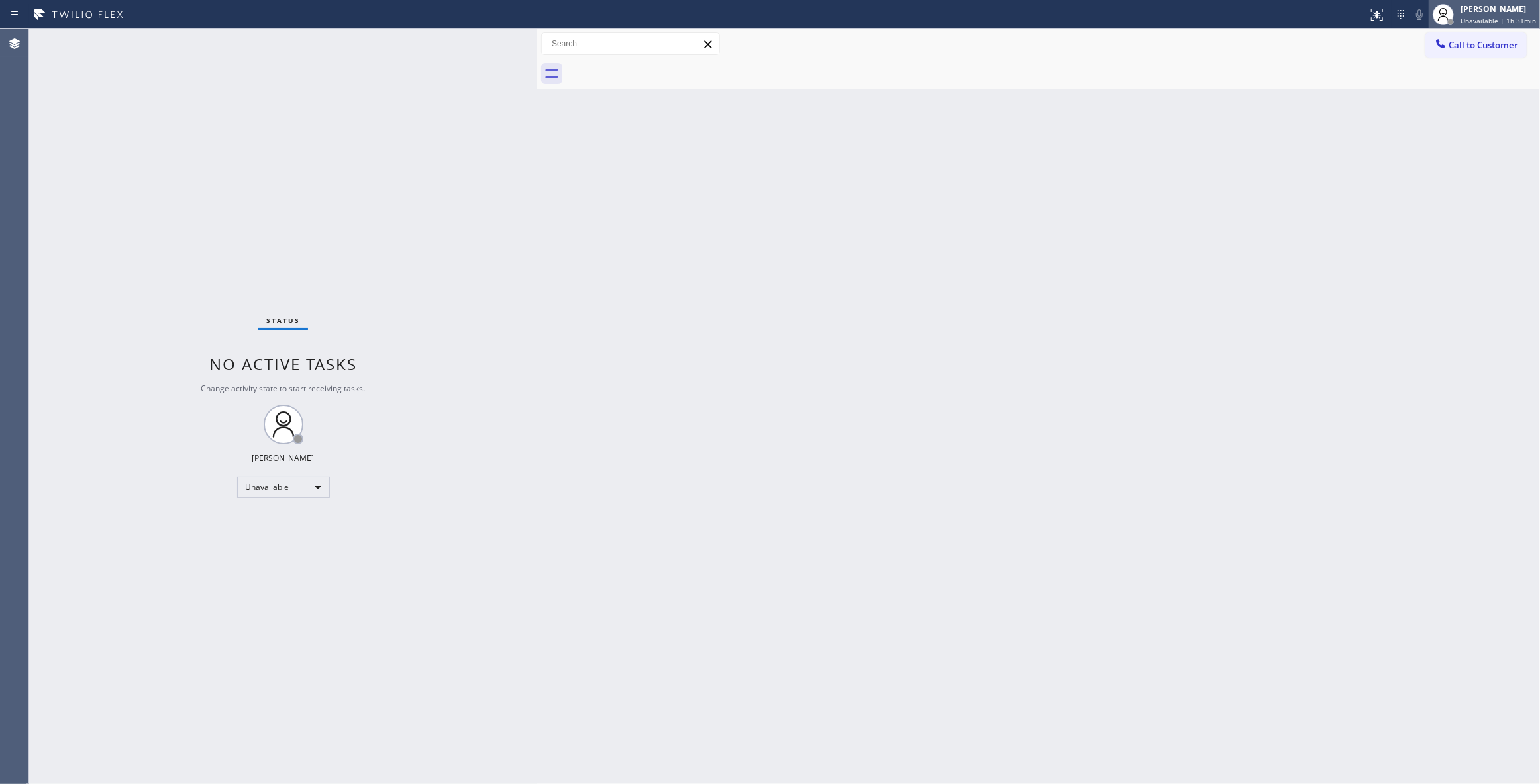
click at [1471, 20] on span "Unavailable | 1h 31min" at bounding box center [1498, 20] width 75 height 9
click at [1520, 49] on button "Call to Customer" at bounding box center [1476, 45] width 101 height 25
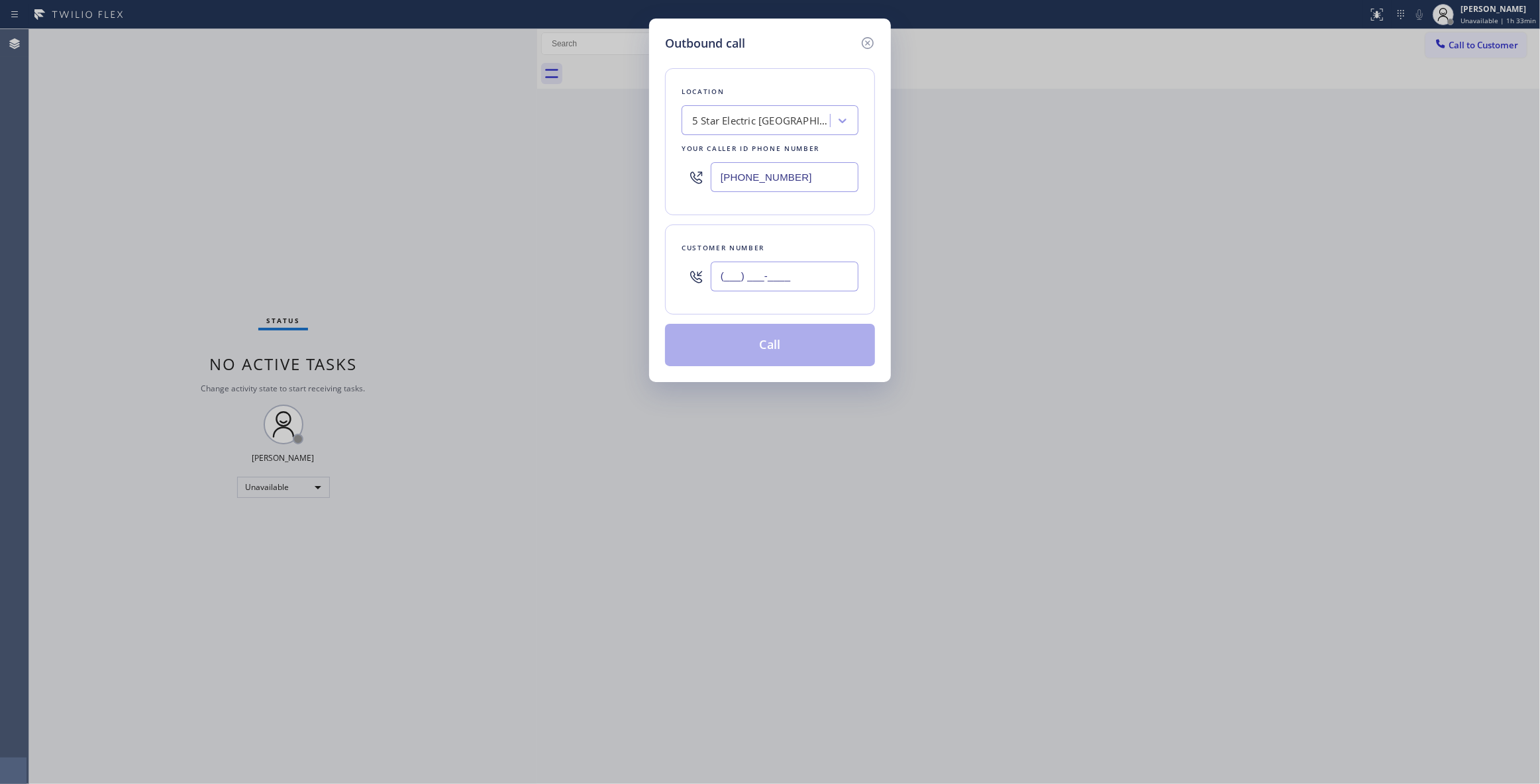
click at [731, 282] on input "(___) ___-____" at bounding box center [785, 276] width 147 height 30
paste input "409) 673-6946"
type input "(409) 673-6946"
paste input "346) 486-4410"
drag, startPoint x: 828, startPoint y: 177, endPoint x: 451, endPoint y: 185, distance: 377.1
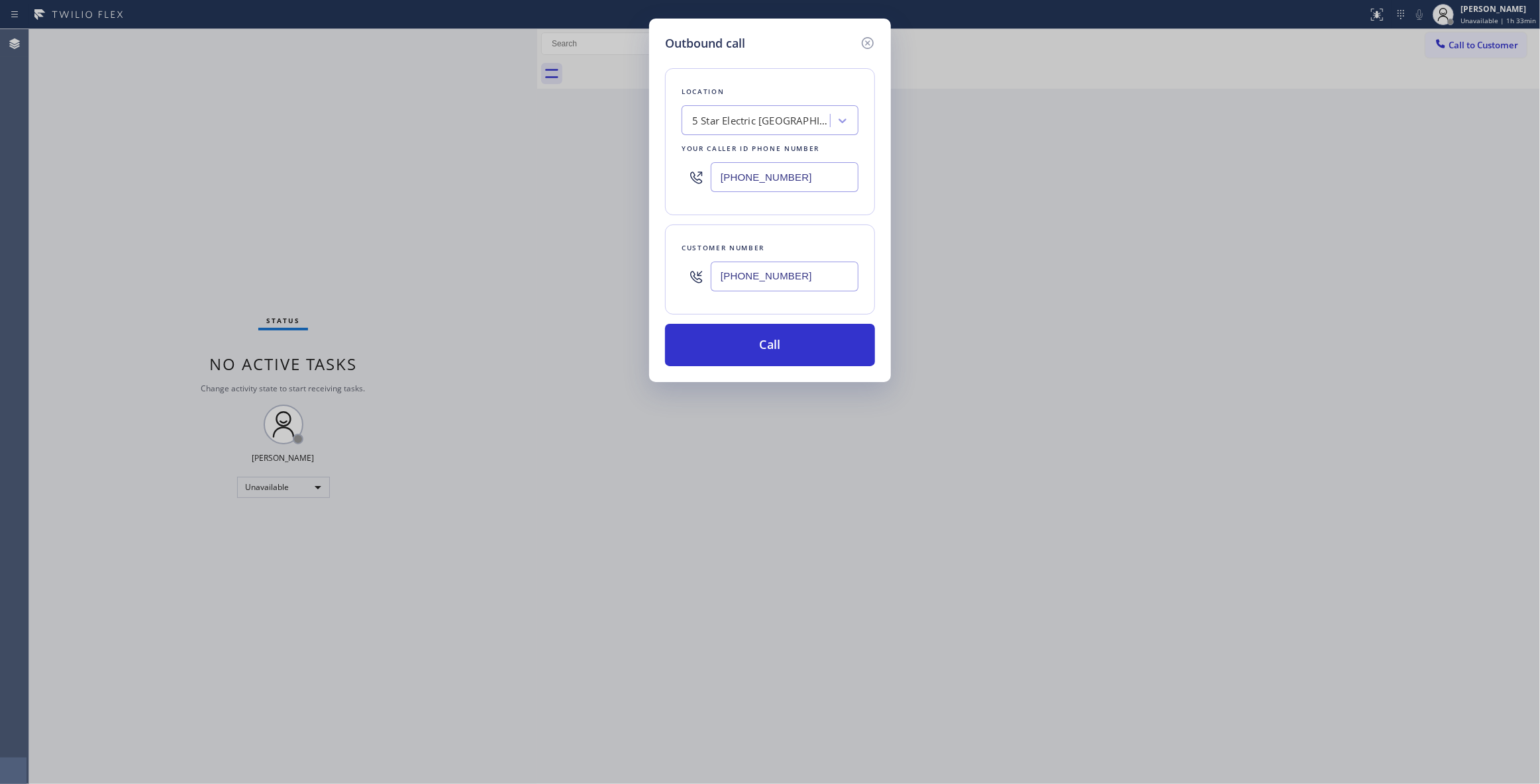
click at [451, 184] on div "Outbound call Location 5 Star Electric San Jose Your caller id phone number (66…" at bounding box center [770, 392] width 1540 height 784
type input "(346) 486-4410"
click at [774, 357] on button "Call" at bounding box center [770, 345] width 210 height 42
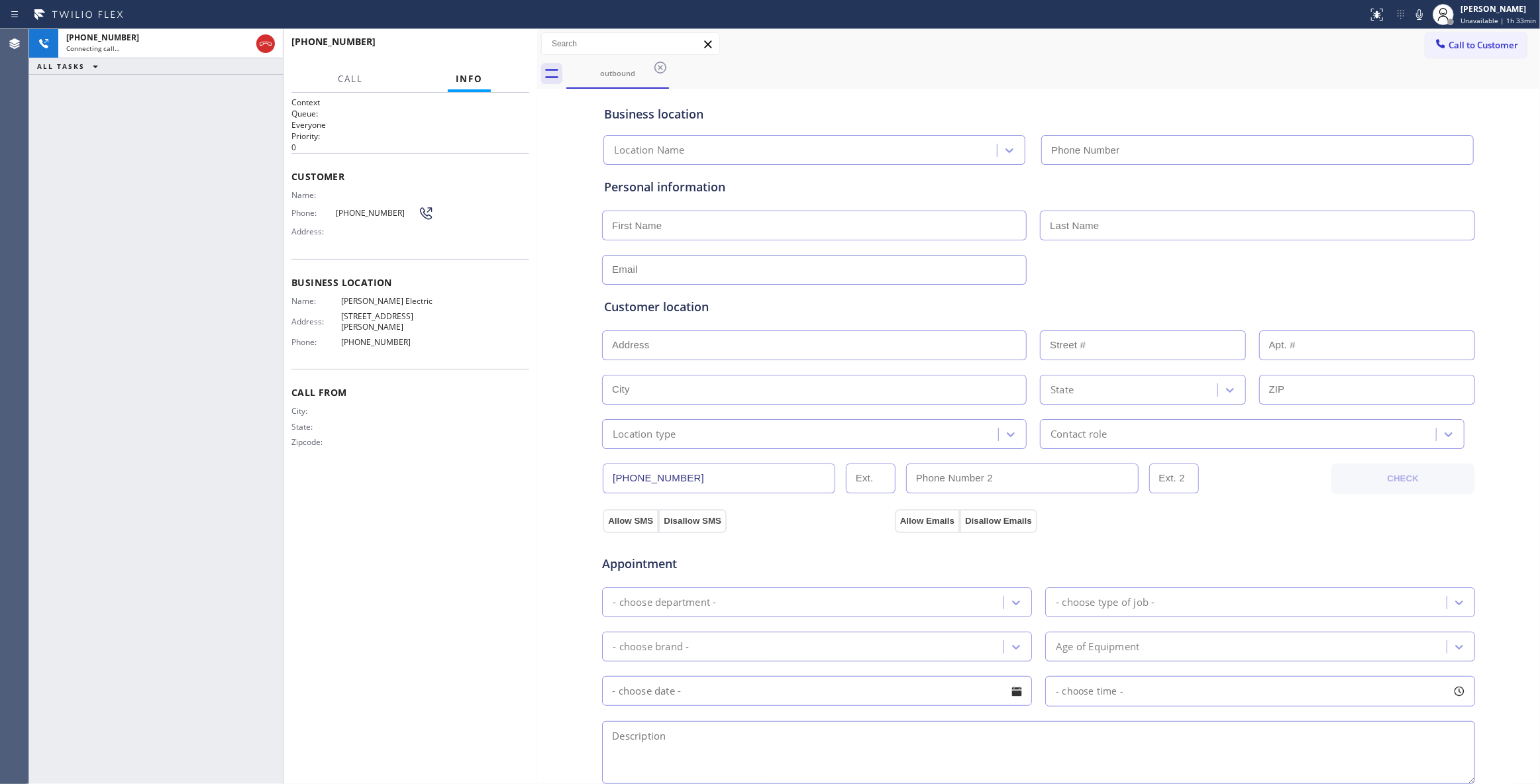
type input "(346) 486-4410"
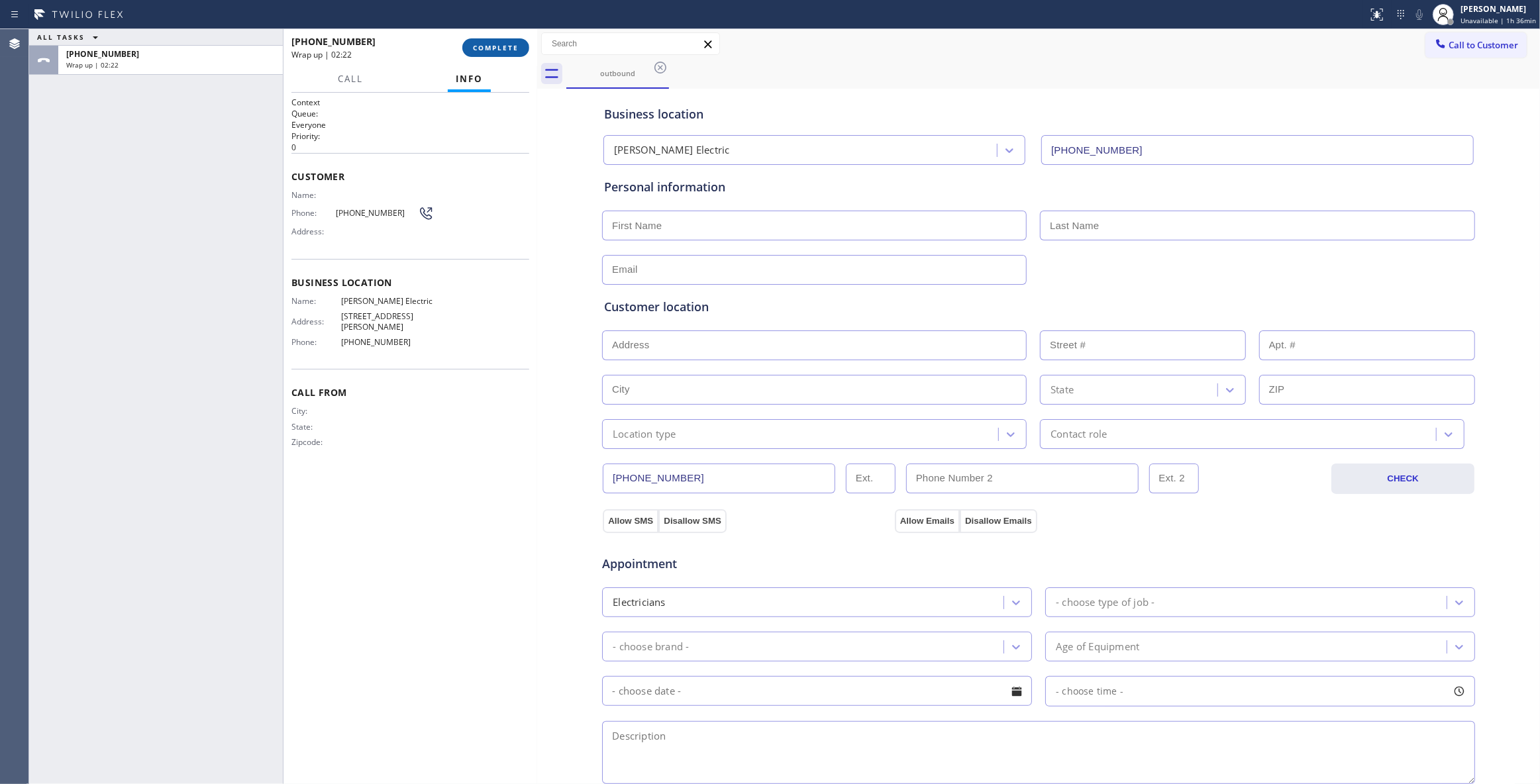
click at [501, 51] on span "COMPLETE" at bounding box center [495, 48] width 45 height 9
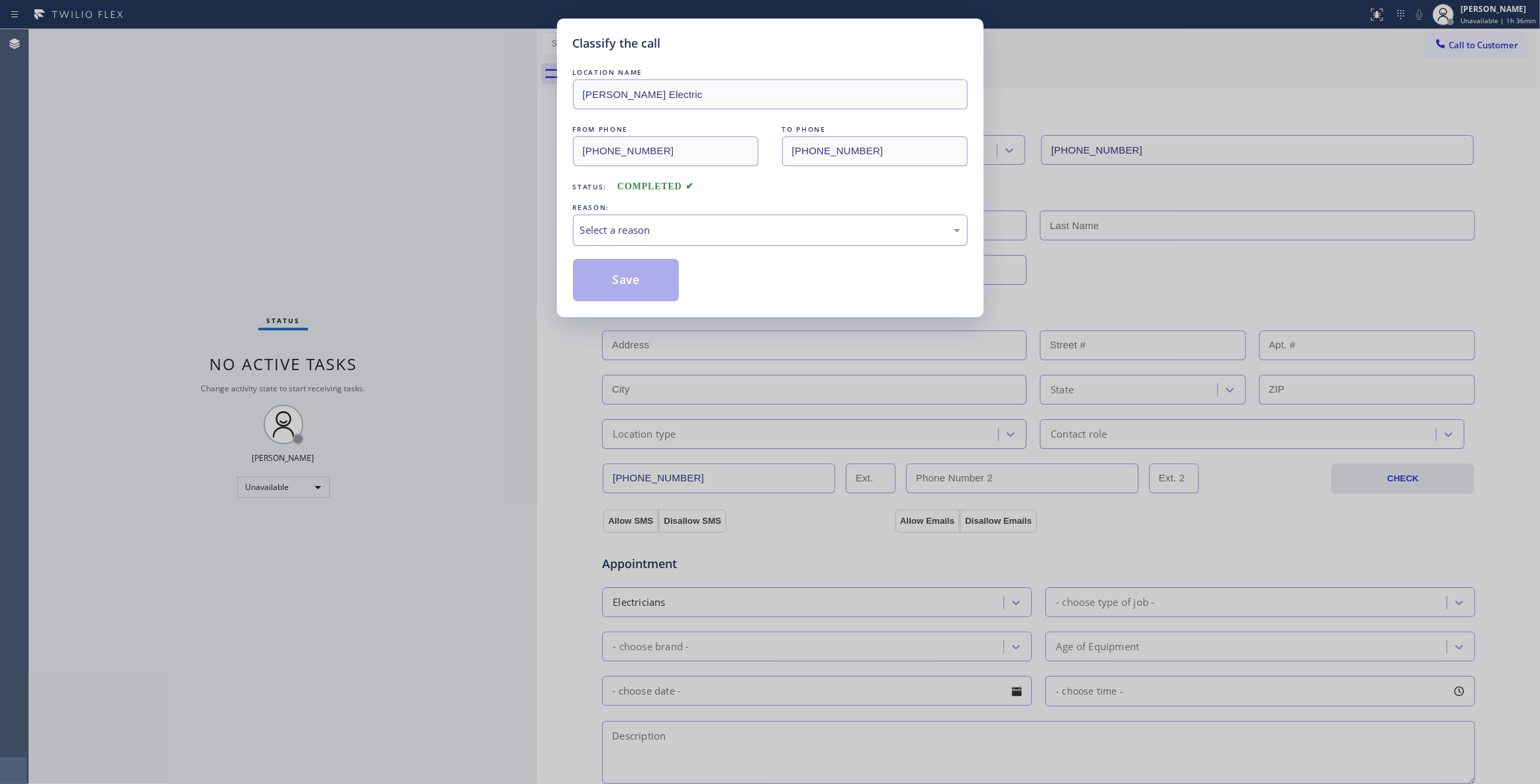
click at [657, 234] on div "Select a reason" at bounding box center [770, 230] width 381 height 15
click at [618, 281] on button "Save" at bounding box center [626, 280] width 106 height 42
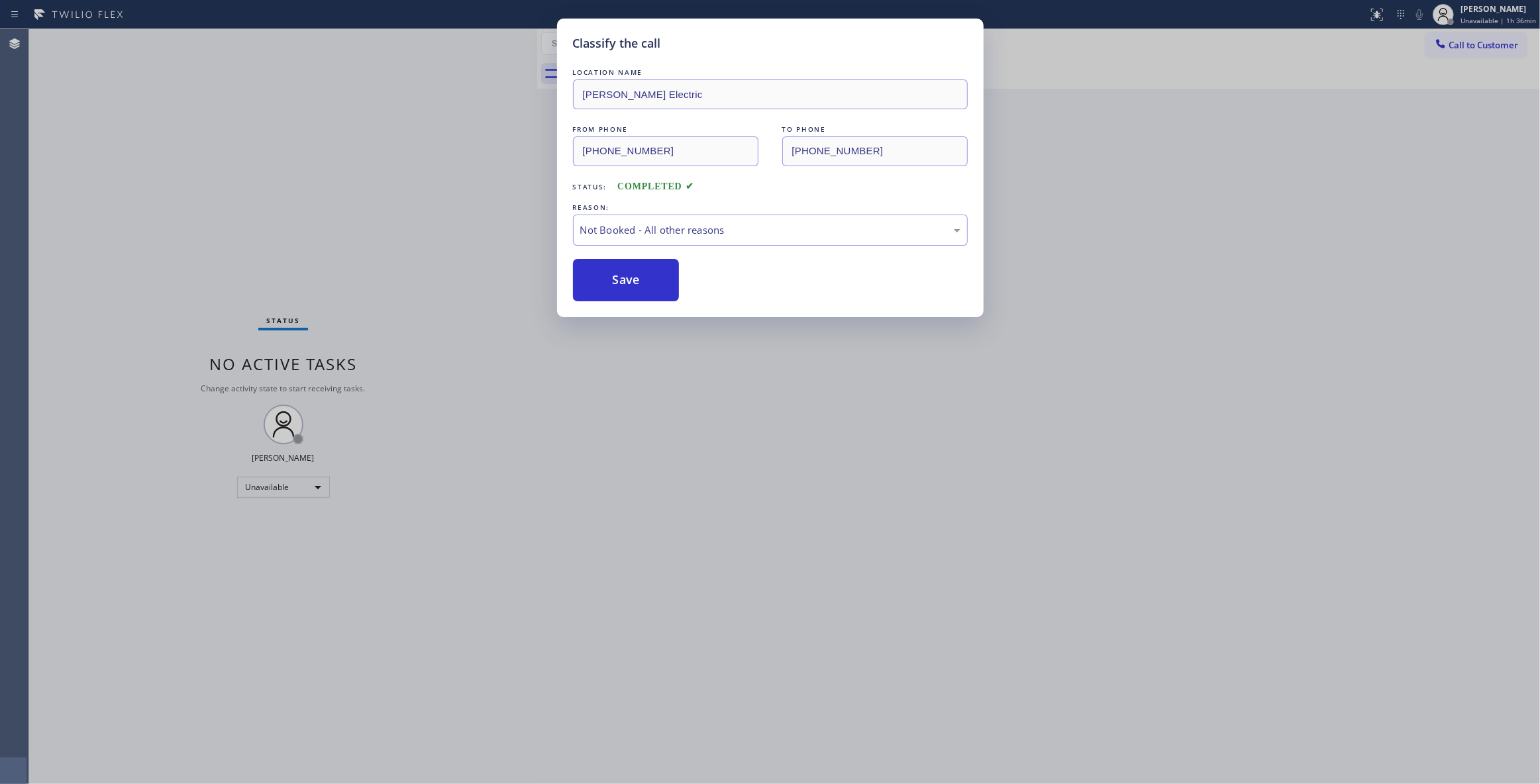
drag, startPoint x: 618, startPoint y: 281, endPoint x: 687, endPoint y: 265, distance: 70.8
click at [623, 281] on button "Save" at bounding box center [626, 280] width 106 height 42
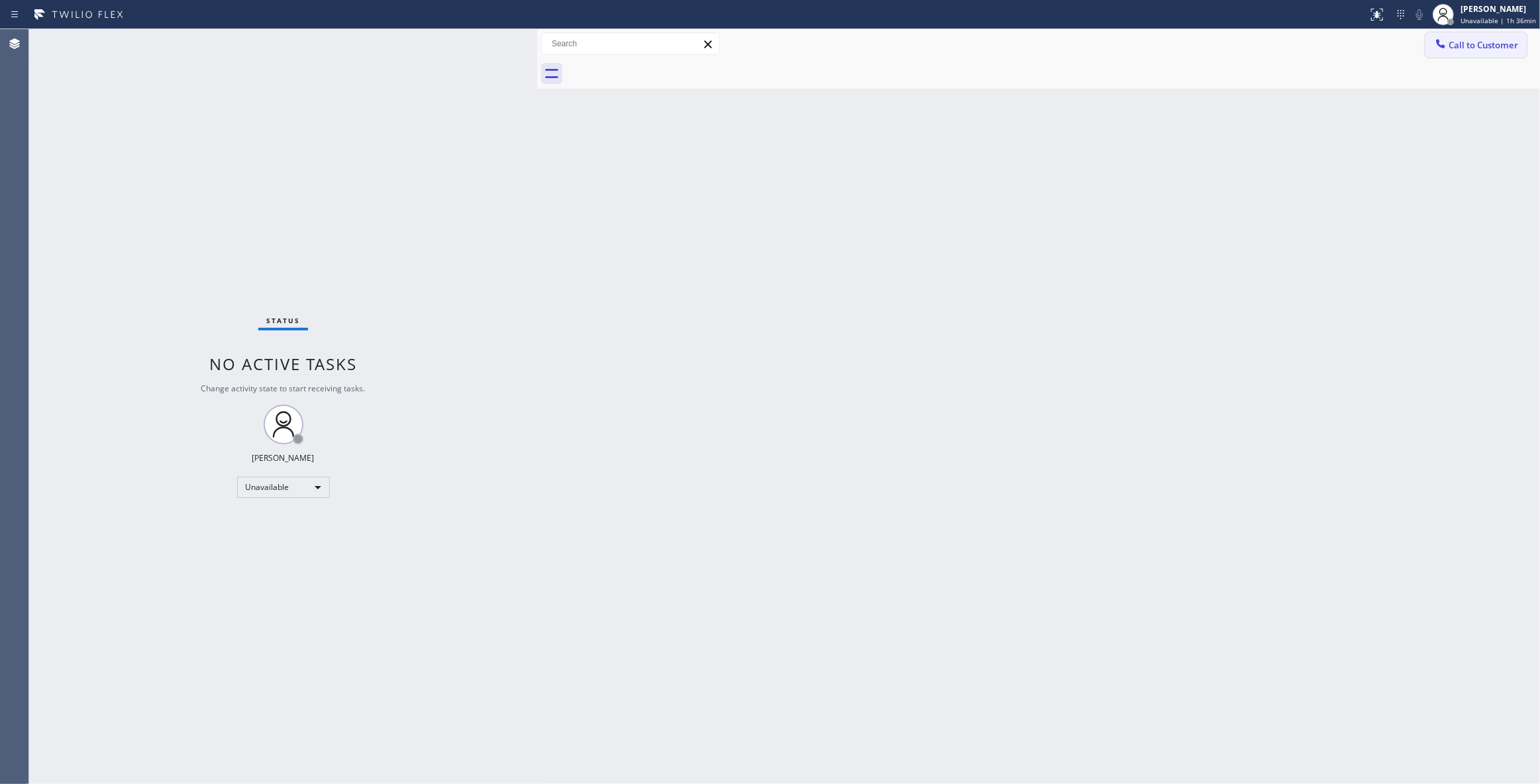
drag, startPoint x: 1485, startPoint y: 44, endPoint x: 807, endPoint y: 319, distance: 731.6
click at [1480, 44] on span "Call to Customer" at bounding box center [1483, 45] width 69 height 12
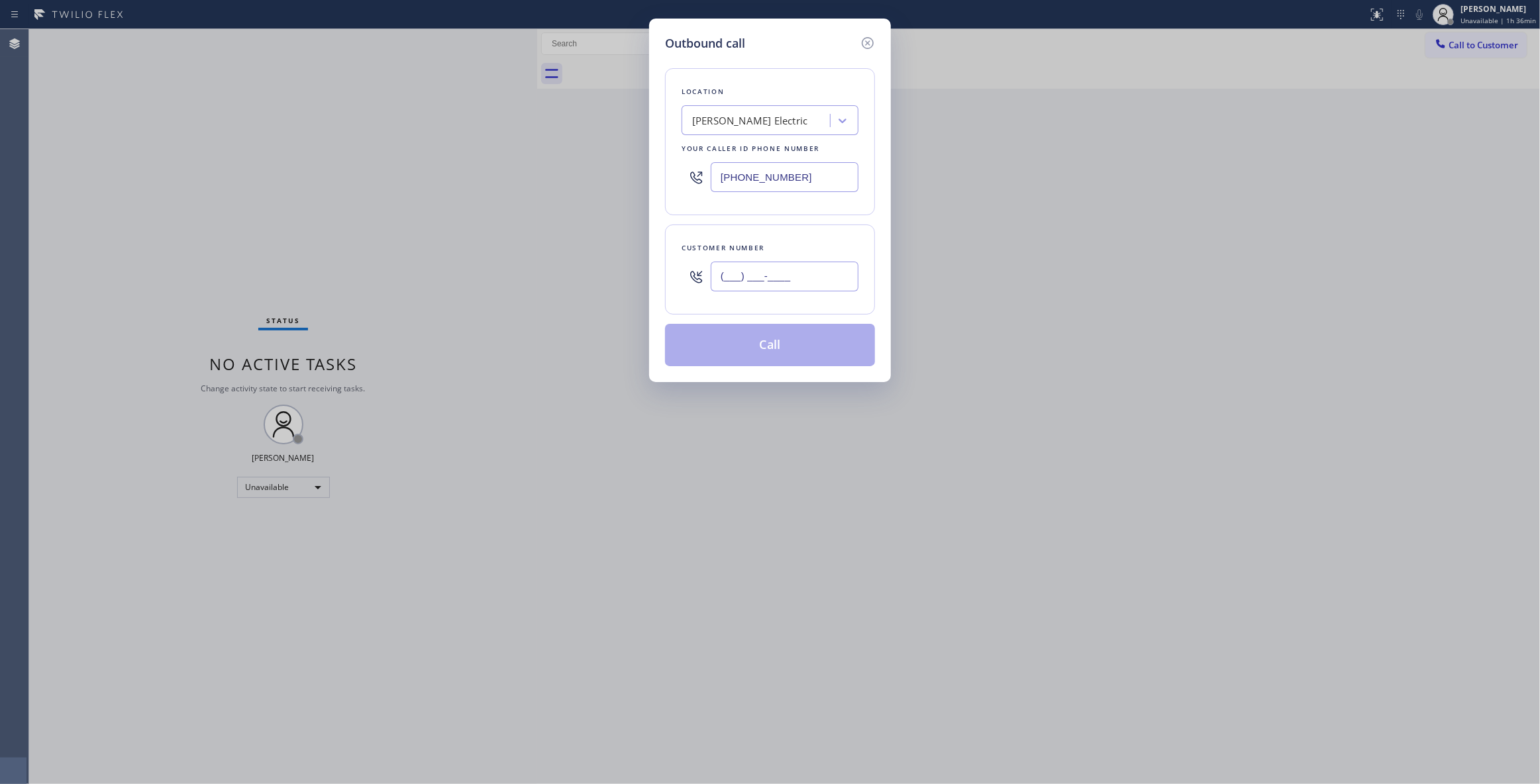
click at [767, 290] on input "(___) ___-____" at bounding box center [785, 276] width 147 height 30
paste input "908) 388-4709"
click at [72, 99] on div "Outbound call Location Lilley Electric Your caller id phone number (346) 486-44…" at bounding box center [770, 392] width 1540 height 784
drag, startPoint x: 827, startPoint y: 281, endPoint x: 506, endPoint y: 281, distance: 321.0
click at [506, 281] on div "Outbound call Location Lilley Electric Your caller id phone number (346) 486-44…" at bounding box center [770, 392] width 1540 height 784
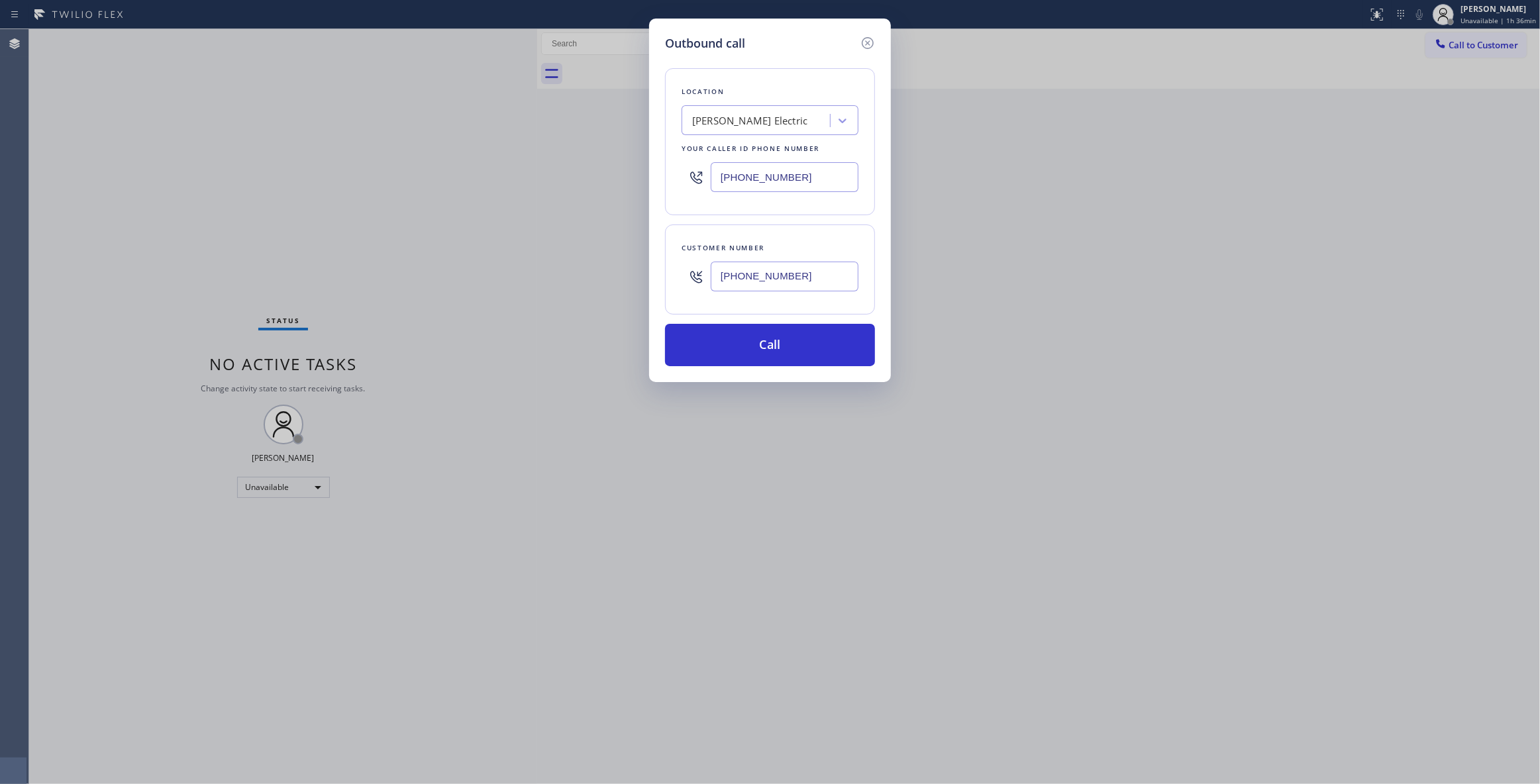
paste input "601-4237"
type input "(908) 601-4237"
drag, startPoint x: 817, startPoint y: 175, endPoint x: 439, endPoint y: 170, distance: 378.0
click at [439, 170] on div "Outbound call Location Lilley Electric Your caller id phone number (346) 486-44…" at bounding box center [770, 392] width 1540 height 784
paste input "908) 388-4709"
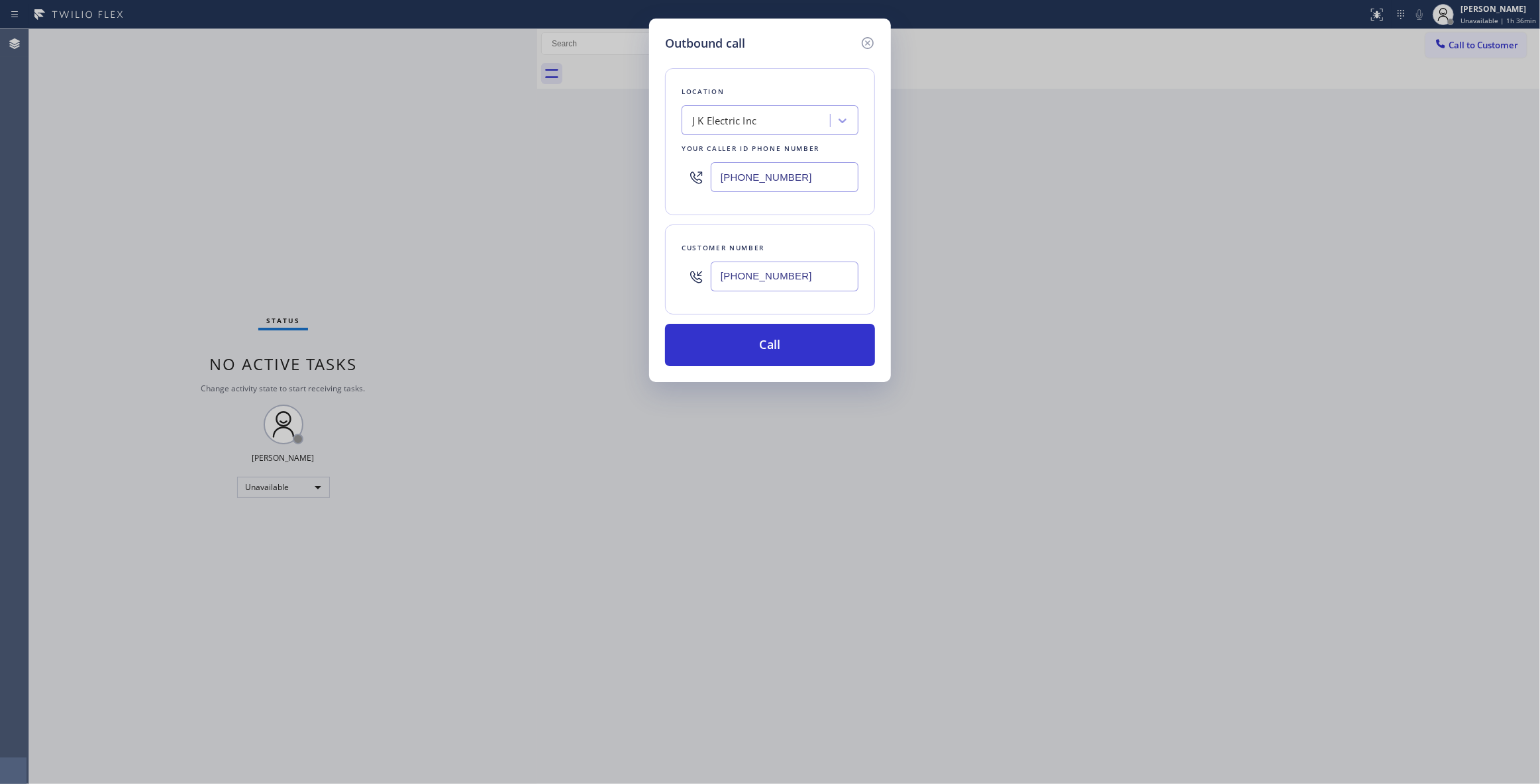
type input "(908) 388-4709"
drag, startPoint x: 832, startPoint y: 279, endPoint x: 550, endPoint y: 279, distance: 282.0
click at [544, 274] on div "Outbound call Location J K Electric Inc Your caller id phone number (908) 388-4…" at bounding box center [770, 392] width 1540 height 784
click at [751, 350] on button "Call" at bounding box center [770, 345] width 210 height 42
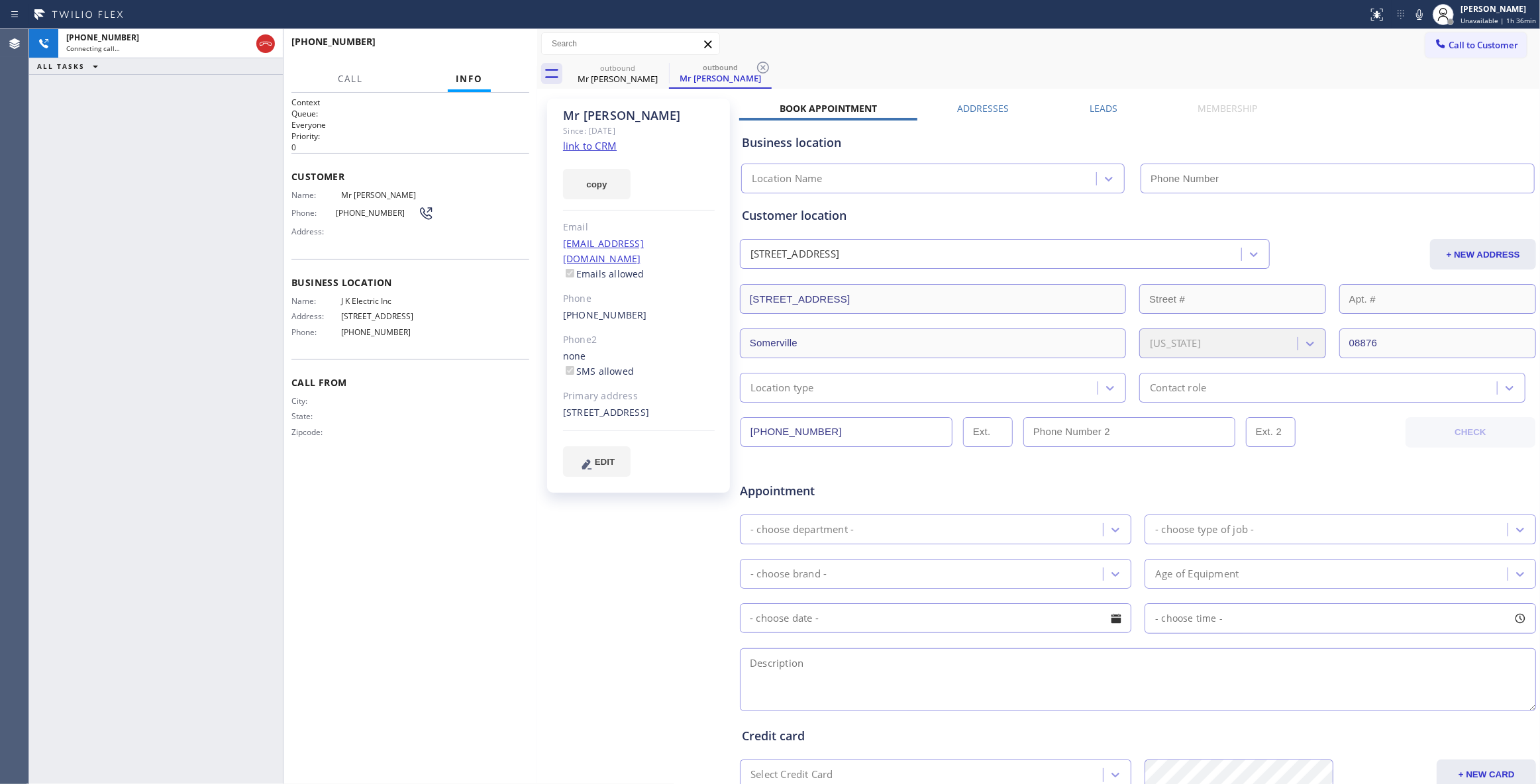
type input "(908) 388-4709"
click at [765, 67] on icon at bounding box center [763, 67] width 16 height 16
drag, startPoint x: 213, startPoint y: 235, endPoint x: 225, endPoint y: 189, distance: 47.5
click at [213, 220] on div "+19086014237 Live | 00:00 ALL TASKS ALL TASKS ACTIVE TASKS TASKS IN WRAP UP" at bounding box center [156, 407] width 254 height 755
click at [491, 45] on span "HANG UP" at bounding box center [498, 48] width 40 height 9
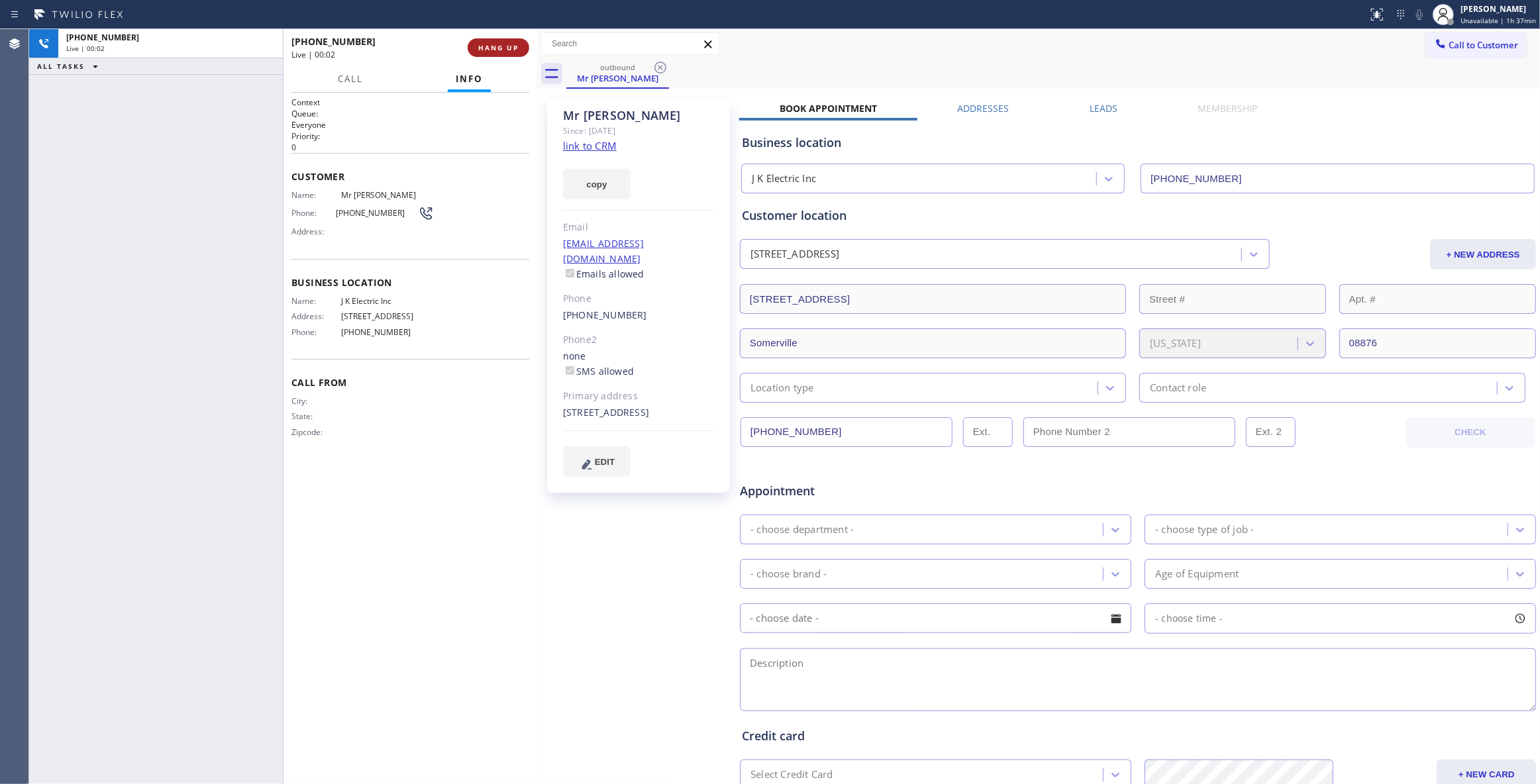
click at [488, 48] on span "HANG UP" at bounding box center [498, 48] width 40 height 9
click at [486, 48] on span "COMPLETE" at bounding box center [495, 48] width 45 height 9
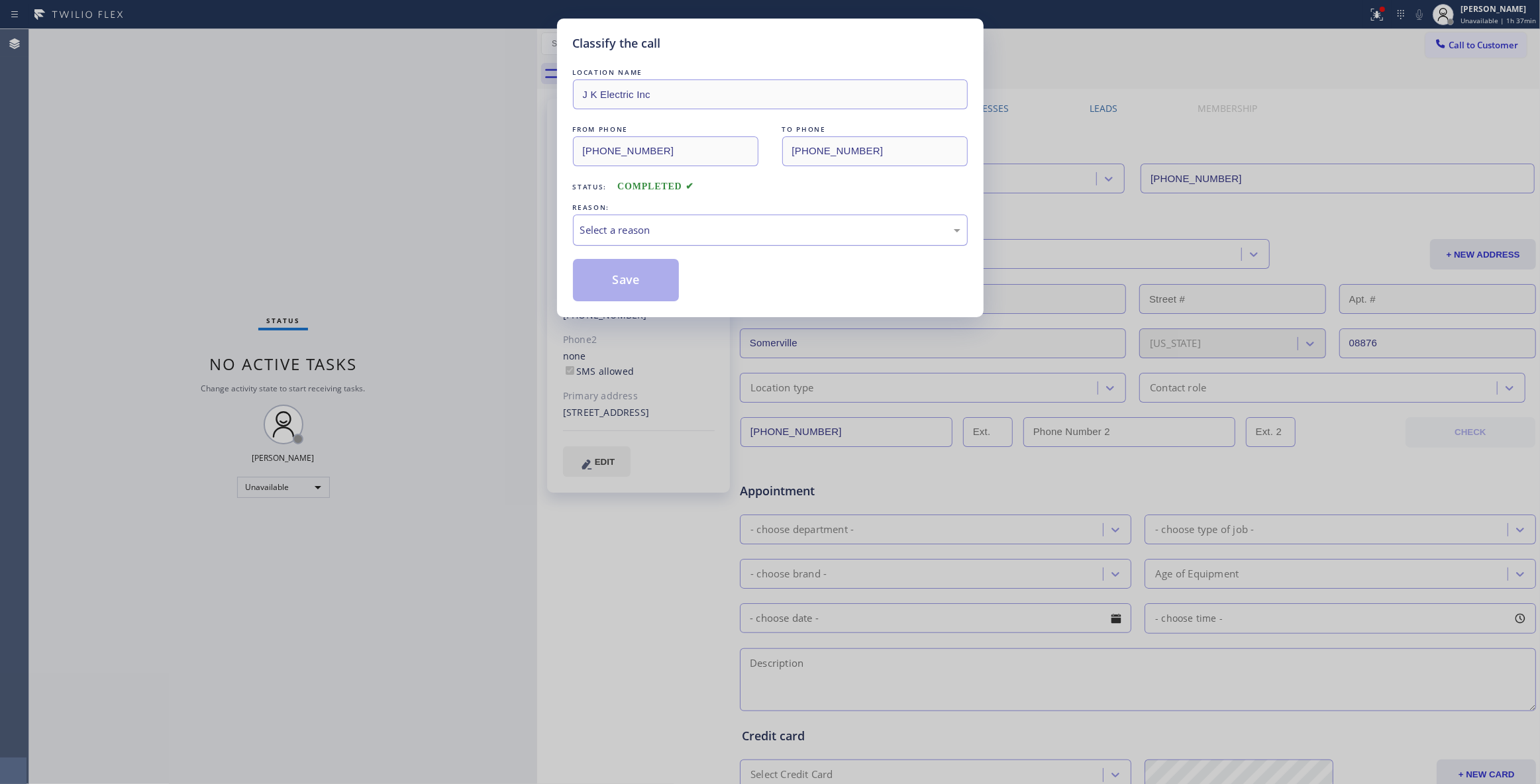
drag, startPoint x: 624, startPoint y: 229, endPoint x: 619, endPoint y: 242, distance: 13.9
click at [624, 229] on div "Select a reason" at bounding box center [770, 230] width 381 height 15
click at [592, 279] on button "Save" at bounding box center [626, 280] width 106 height 42
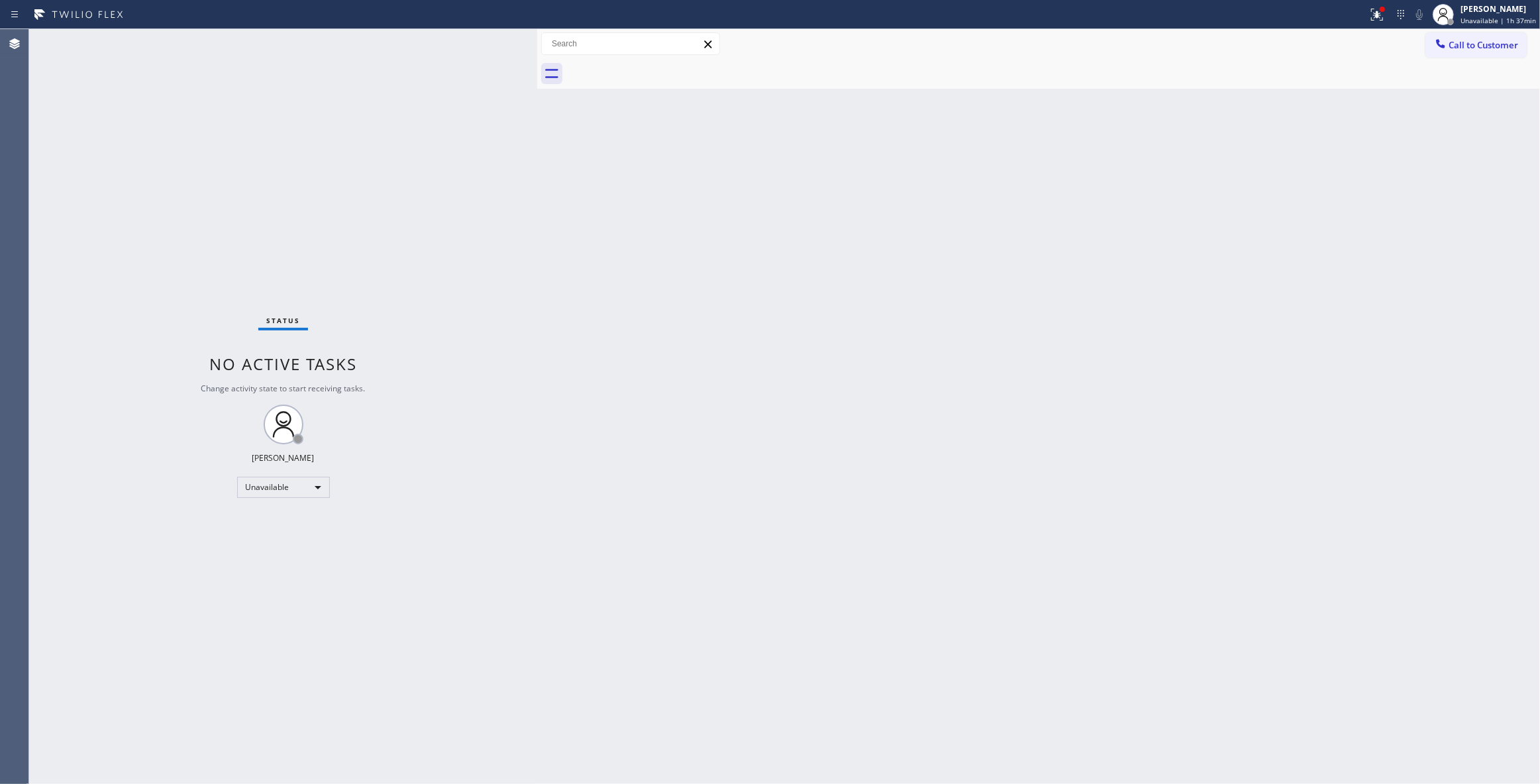
click at [89, 171] on div "Status No active tasks Change activity state to start receiving tasks. [PERSON_…" at bounding box center [283, 407] width 508 height 755
click at [1486, 48] on span "Call to Customer" at bounding box center [1483, 45] width 69 height 12
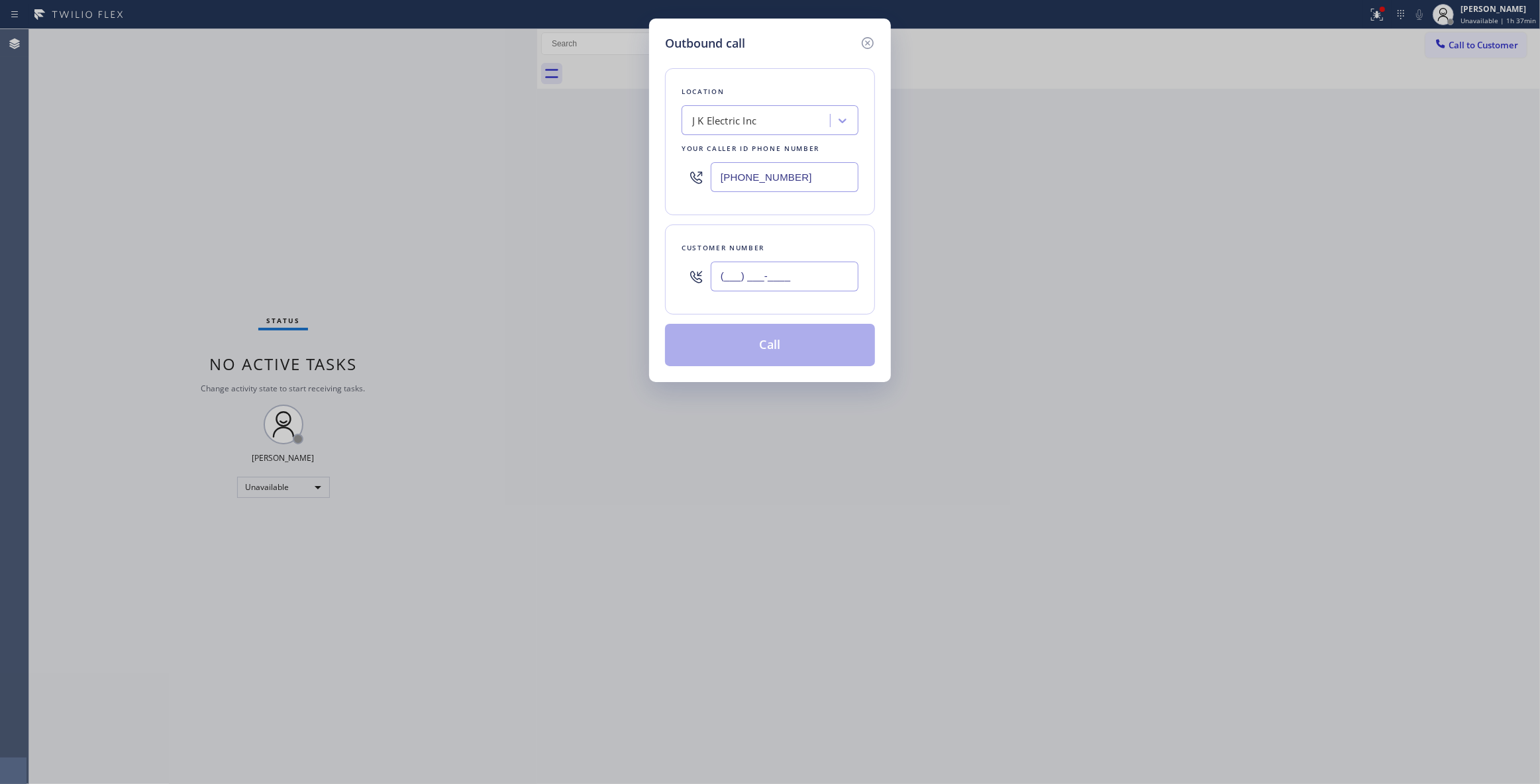
click at [792, 284] on input "(___) ___-____" at bounding box center [785, 276] width 147 height 30
paste input "908) 601-4237"
type input "(908) 601-4237"
click at [753, 350] on button "Call" at bounding box center [770, 345] width 210 height 42
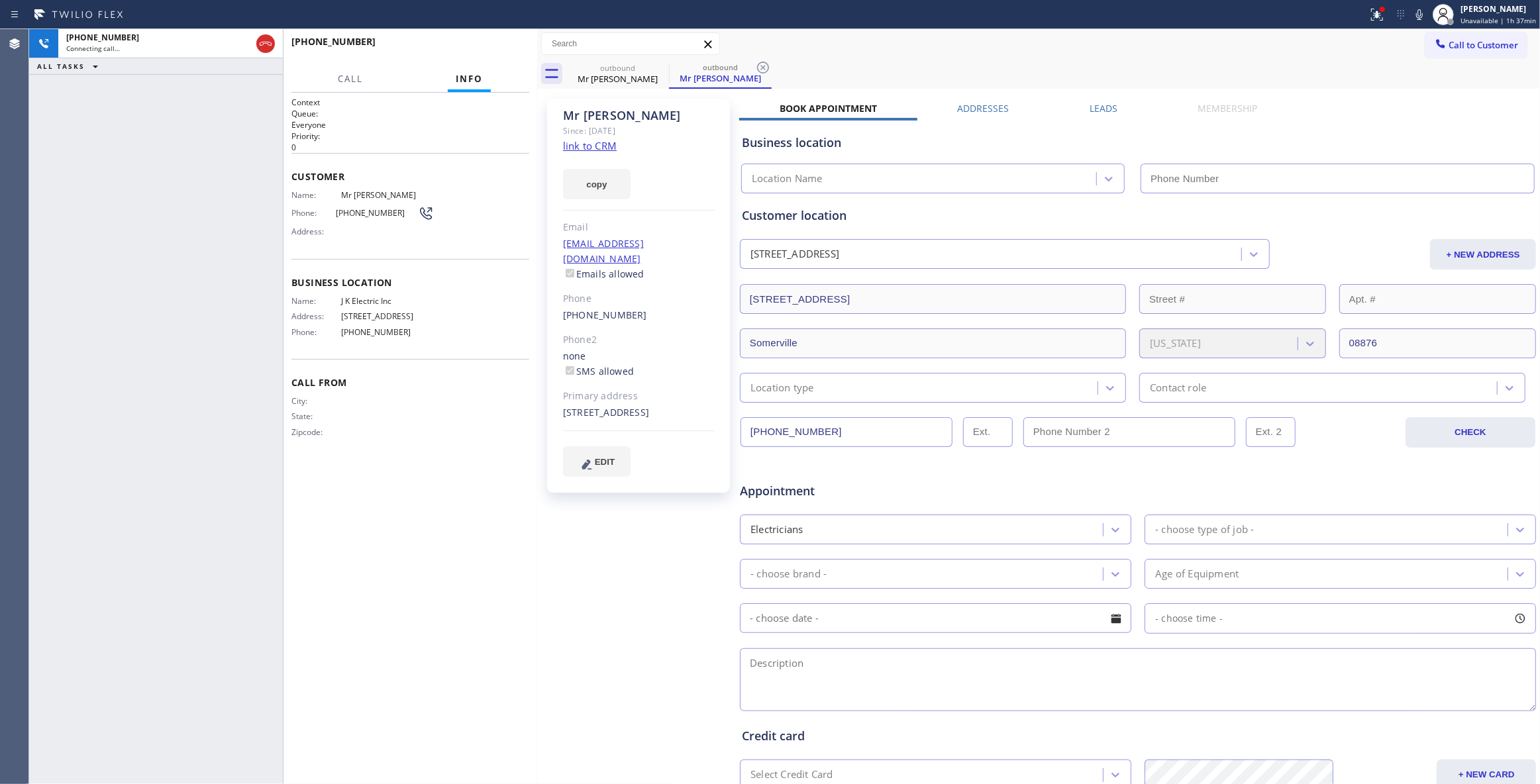
type input "(908) 388-4709"
click at [515, 46] on span "HANG UP" at bounding box center [498, 48] width 40 height 9
click at [360, 205] on div "Name: Mr Sam Phone: (908) 601-4237 Address:" at bounding box center [362, 216] width 142 height 52
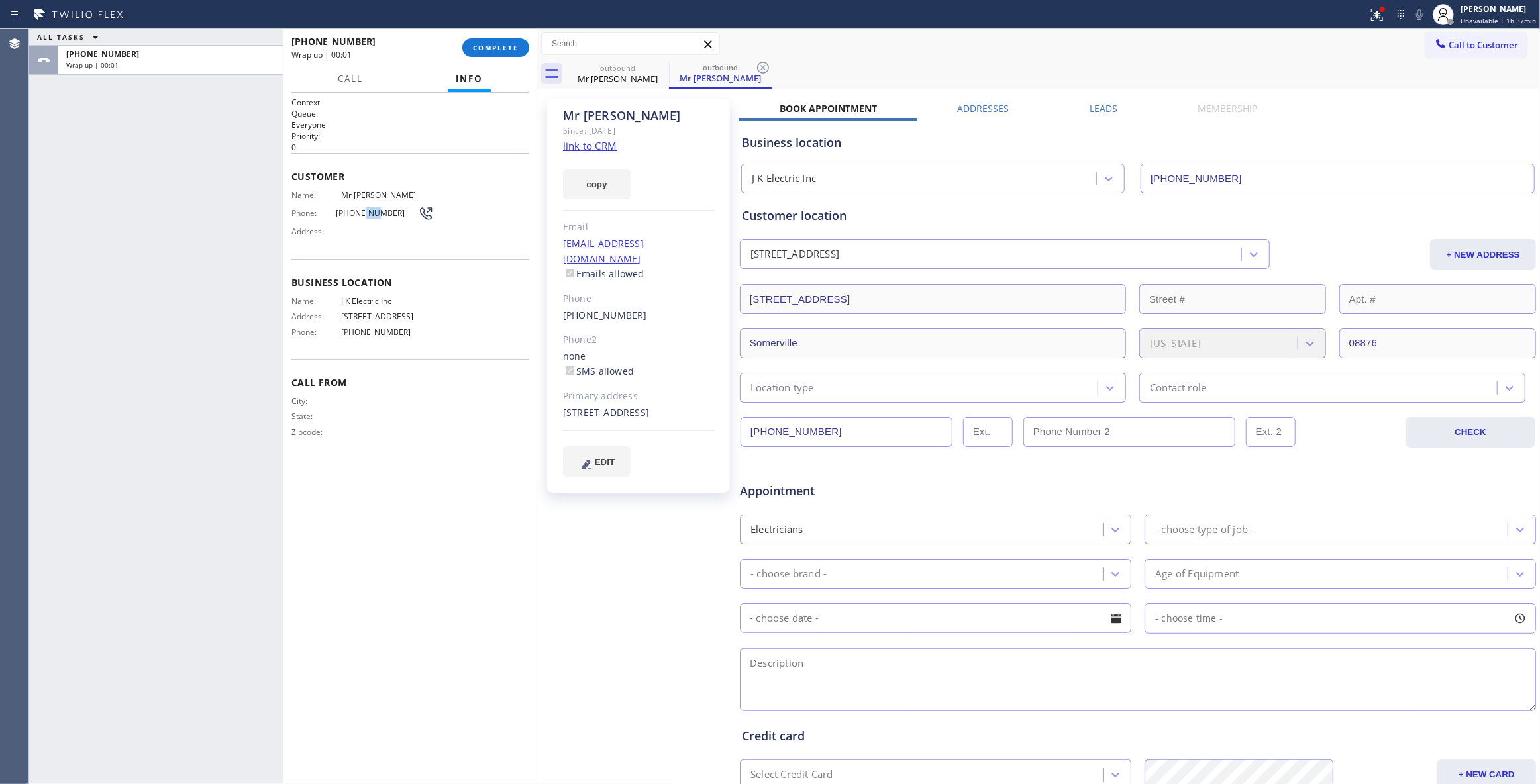
click at [361, 208] on span "(908) 601-4237" at bounding box center [377, 212] width 83 height 10
click at [362, 208] on span "(908) 601-4237" at bounding box center [377, 212] width 83 height 10
click at [495, 46] on span "COMPLETE" at bounding box center [495, 48] width 45 height 9
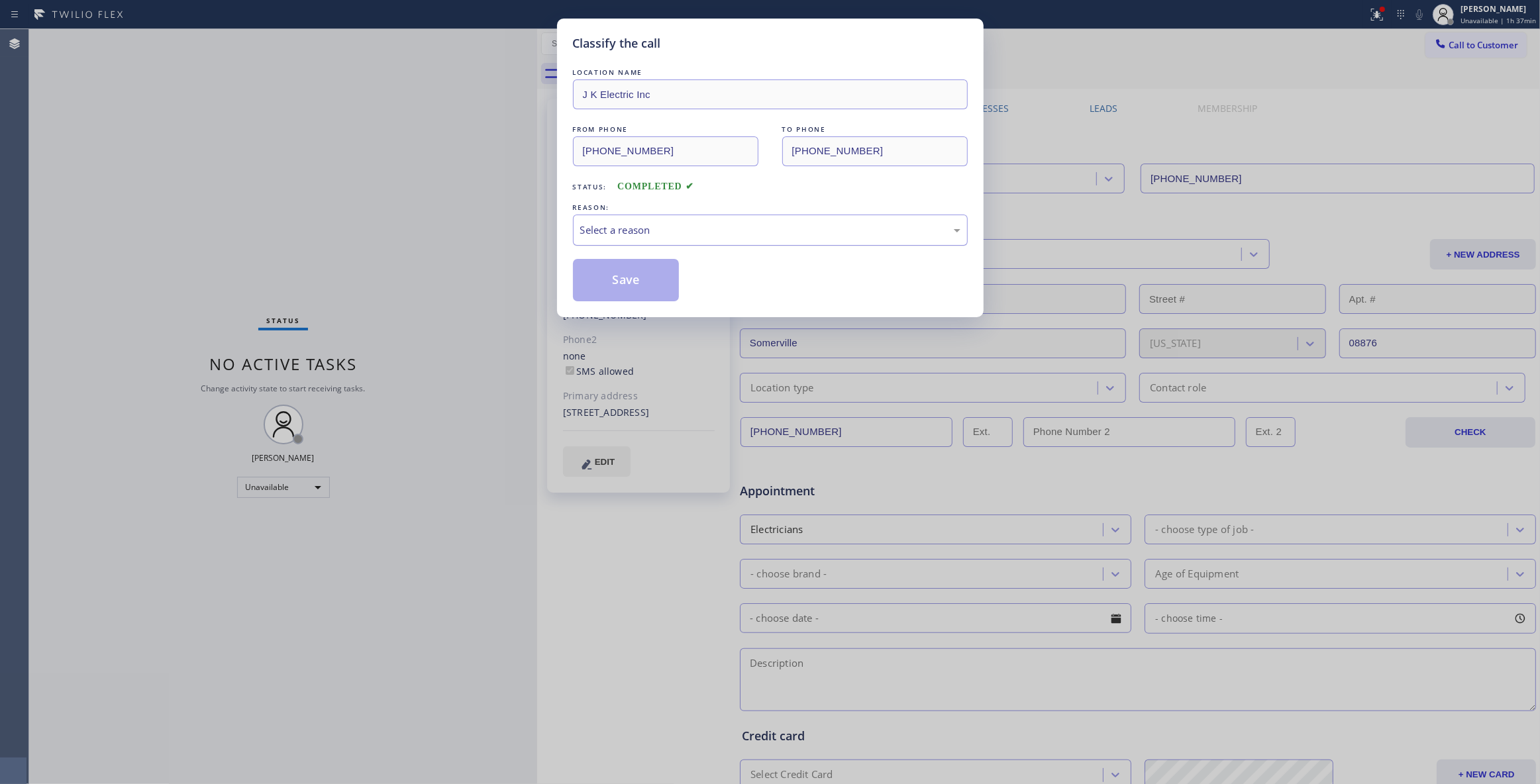
click at [756, 233] on div "Select a reason" at bounding box center [770, 230] width 381 height 15
click at [639, 282] on button "Save" at bounding box center [626, 280] width 106 height 42
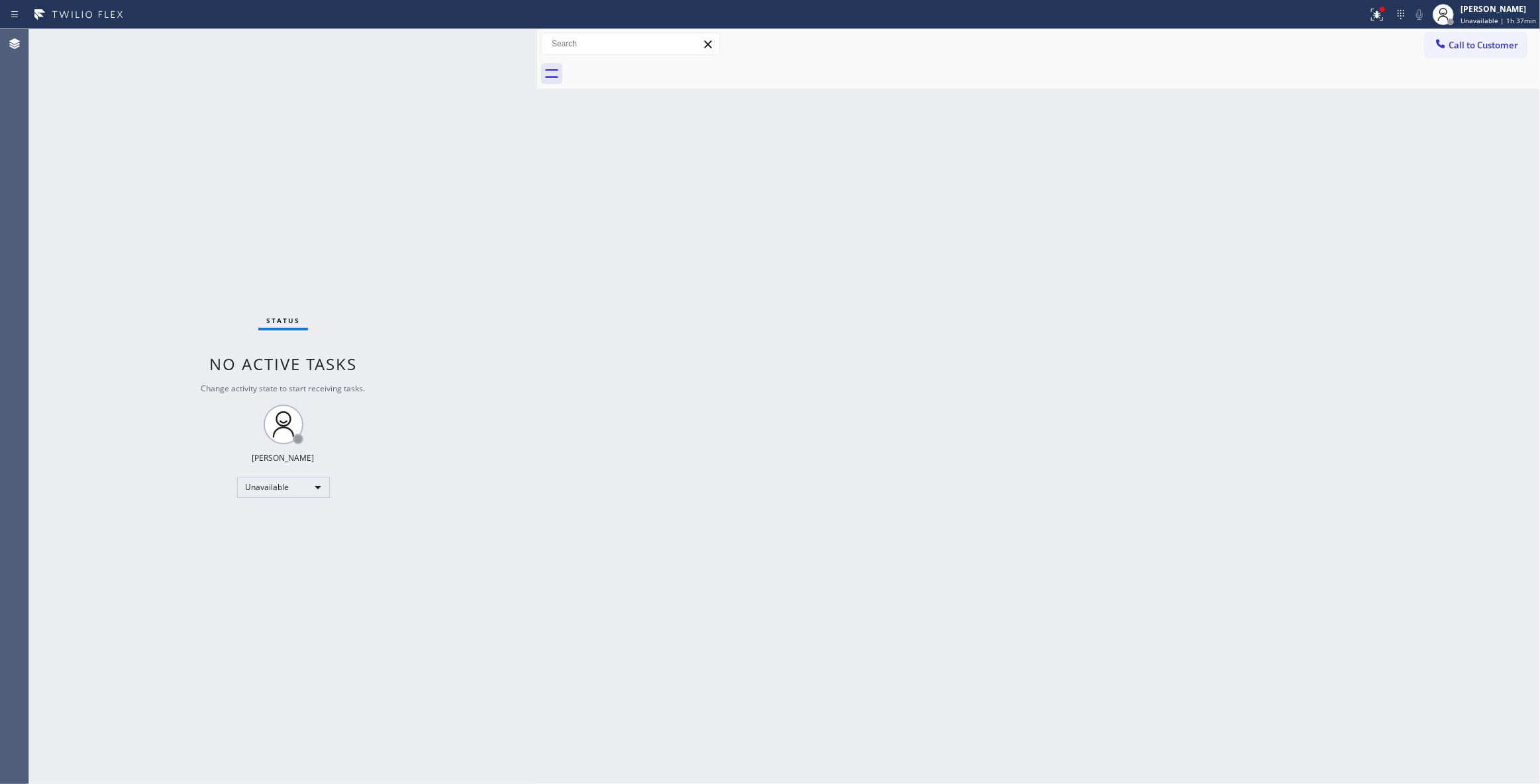
drag, startPoint x: 1477, startPoint y: 48, endPoint x: 894, endPoint y: 264, distance: 621.7
click at [1471, 49] on span "Call to Customer" at bounding box center [1483, 45] width 69 height 12
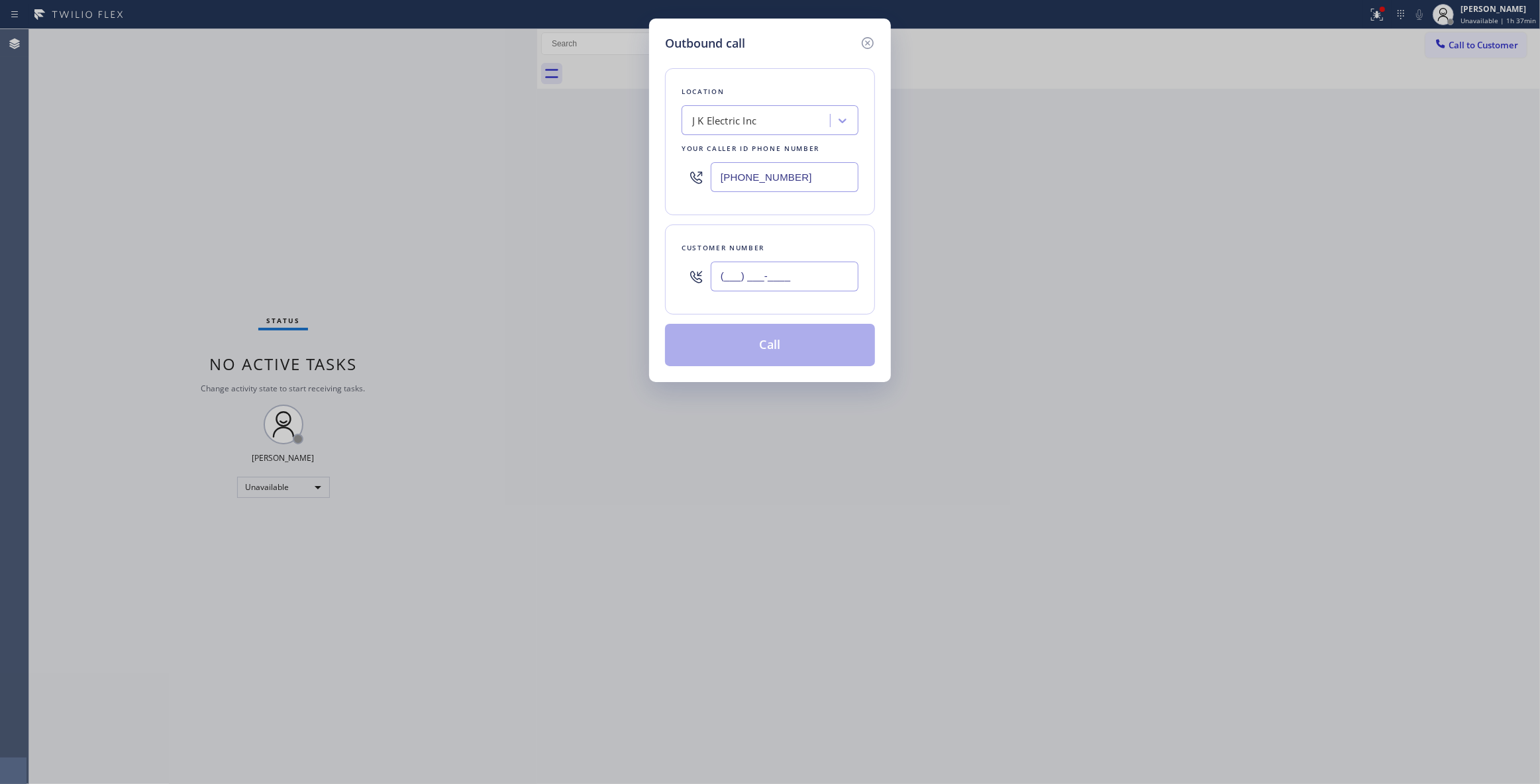
click at [770, 284] on input "(___) ___-____" at bounding box center [785, 276] width 147 height 30
paste input "908) 601-4237"
type input "(908) 601-4237"
click at [761, 345] on button "Call" at bounding box center [770, 345] width 210 height 42
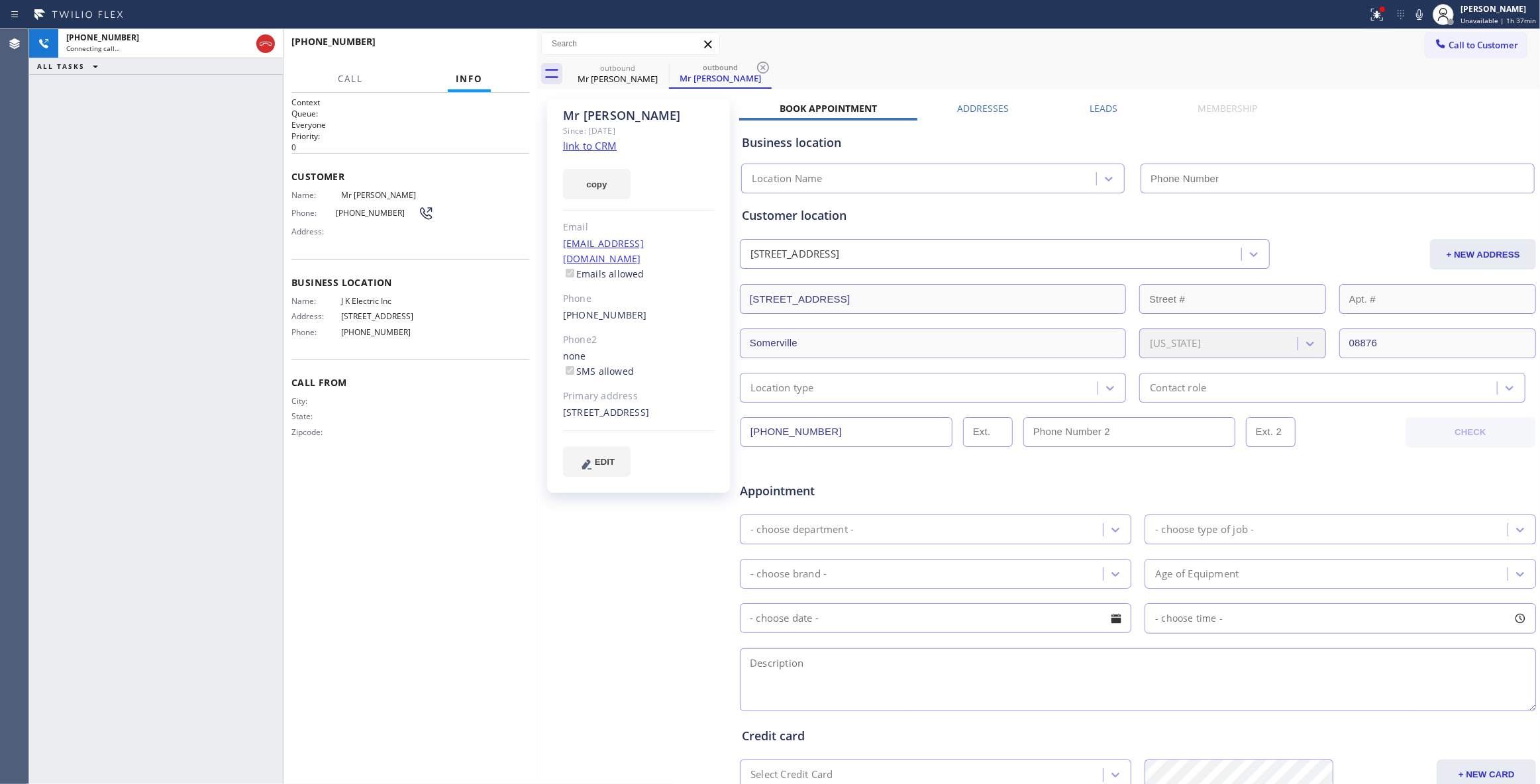
type input "(908) 388-4709"
click at [146, 386] on div "+19086014237 Live | 00:10 ALL TASKS ALL TASKS ACTIVE TASKS TASKS IN WRAP UP" at bounding box center [156, 407] width 254 height 755
click at [237, 386] on div "+19086014237 Live | 00:25 ALL TASKS ALL TASKS ACTIVE TASKS TASKS IN WRAP UP" at bounding box center [156, 407] width 254 height 755
click at [371, 359] on div "Business location Name: J K Electric Inc Address: 79 Leghorn Ave, Bridgewater, …" at bounding box center [410, 309] width 238 height 100
click at [765, 65] on icon at bounding box center [763, 68] width 12 height 12
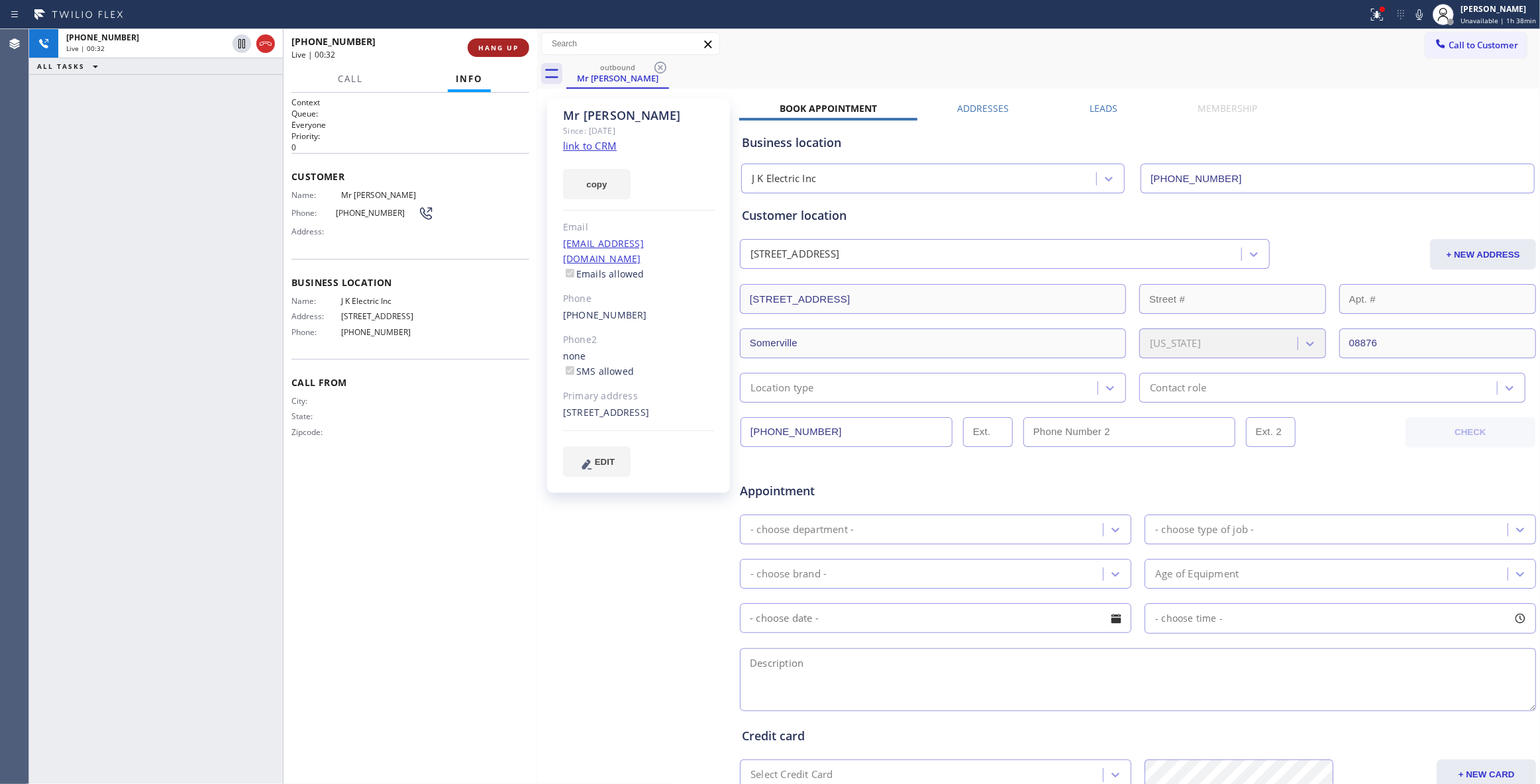
click at [490, 44] on span "HANG UP" at bounding box center [498, 48] width 40 height 9
click at [491, 44] on span "HANG UP" at bounding box center [498, 48] width 40 height 9
click at [491, 44] on span "COMPLETE" at bounding box center [495, 48] width 45 height 9
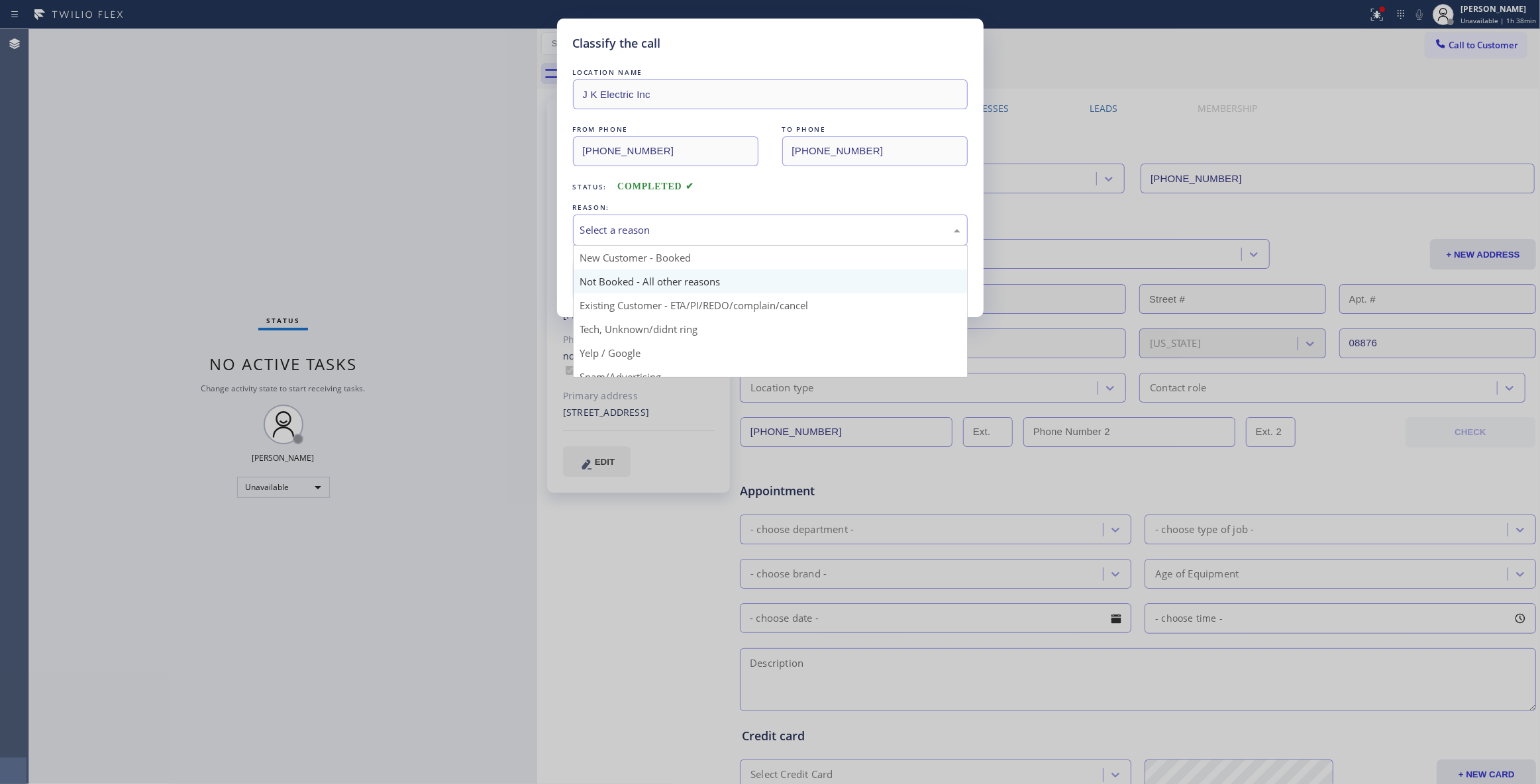
drag, startPoint x: 639, startPoint y: 232, endPoint x: 620, endPoint y: 292, distance: 62.9
click at [639, 235] on div "Select a reason" at bounding box center [770, 230] width 381 height 15
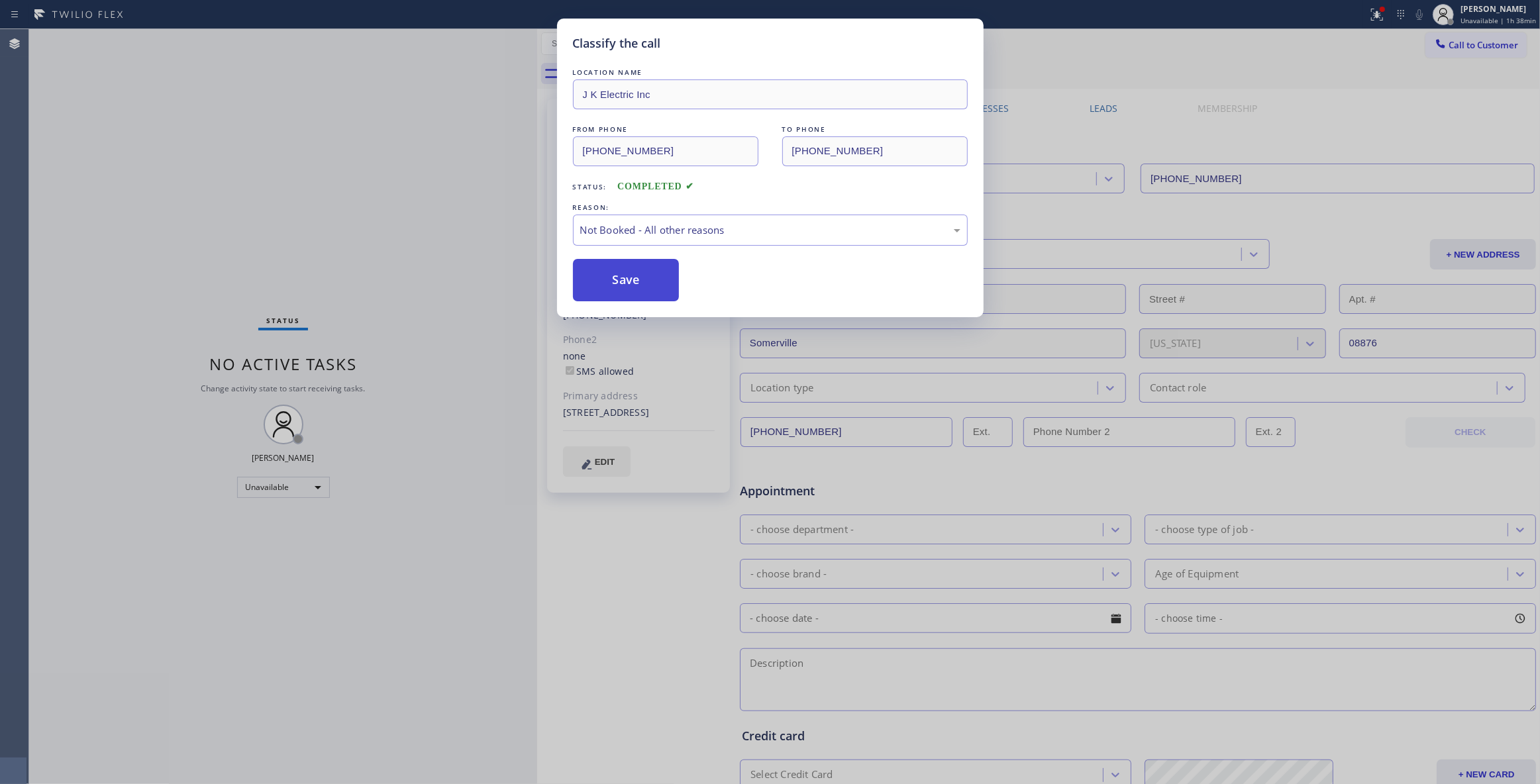
click at [609, 279] on button "Save" at bounding box center [626, 280] width 106 height 42
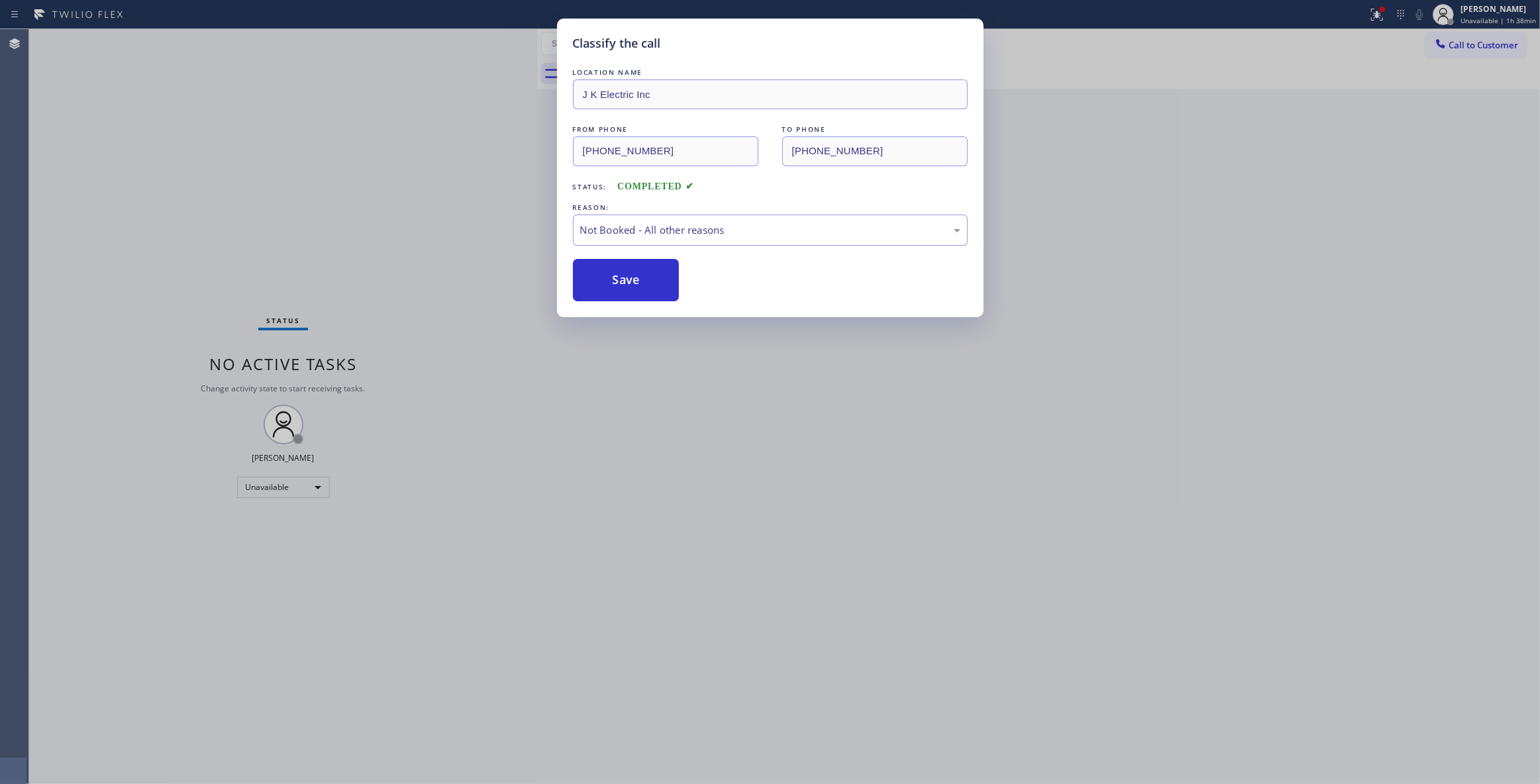
drag, startPoint x: 609, startPoint y: 279, endPoint x: 1329, endPoint y: 3, distance: 771.1
click at [609, 278] on button "Save" at bounding box center [626, 280] width 106 height 42
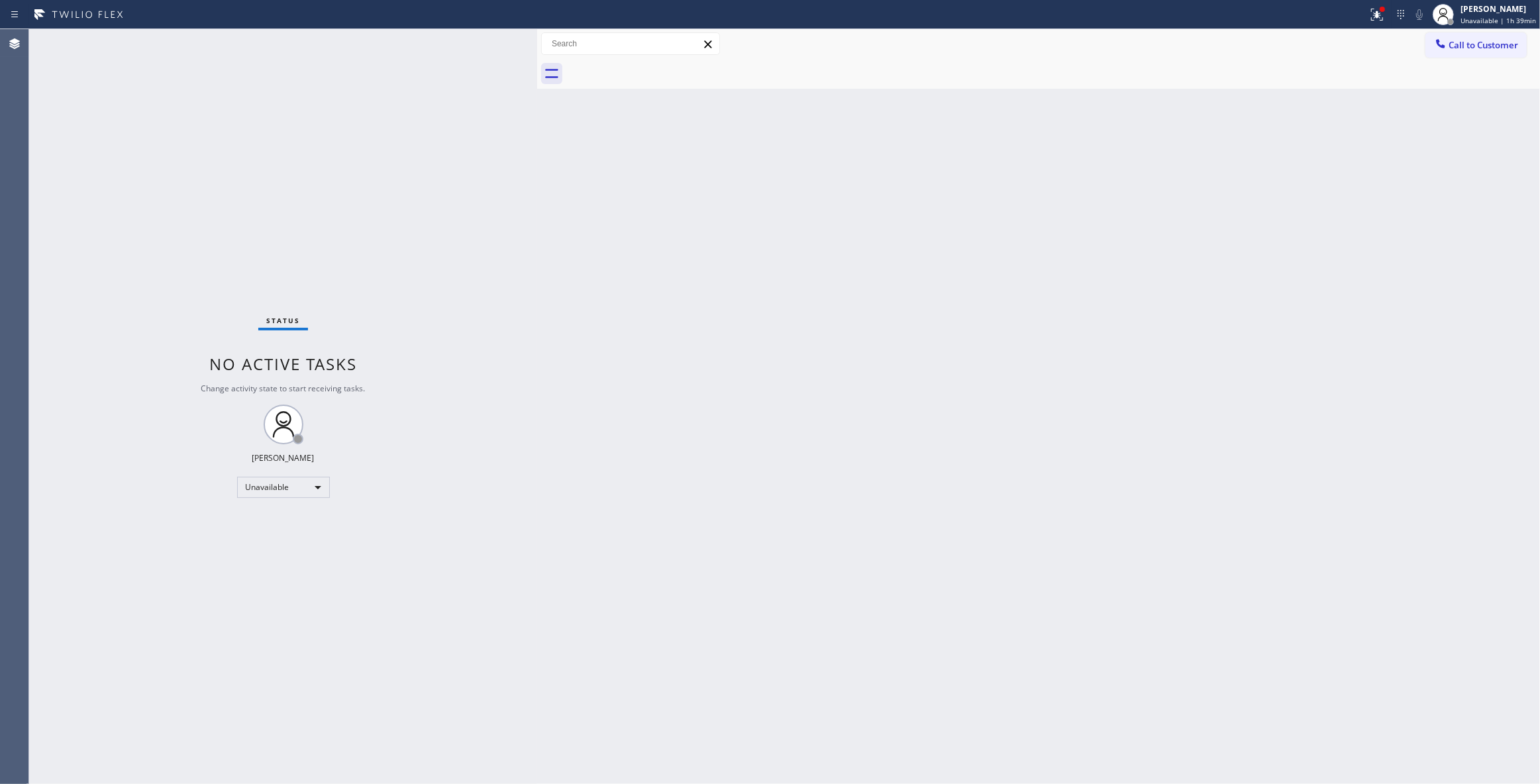
drag, startPoint x: 64, startPoint y: 202, endPoint x: 98, endPoint y: 218, distance: 37.6
click at [64, 202] on div "Status No active tasks Change activity state to start receiving tasks. [PERSON_…" at bounding box center [283, 407] width 508 height 755
click at [225, 544] on div "Status No active tasks Change activity state to start receiving tasks. [PERSON_…" at bounding box center [283, 407] width 508 height 755
click at [276, 488] on div "Unavailable" at bounding box center [283, 488] width 93 height 21
click at [274, 557] on li "Break" at bounding box center [282, 555] width 89 height 16
